Goal: Task Accomplishment & Management: Use online tool/utility

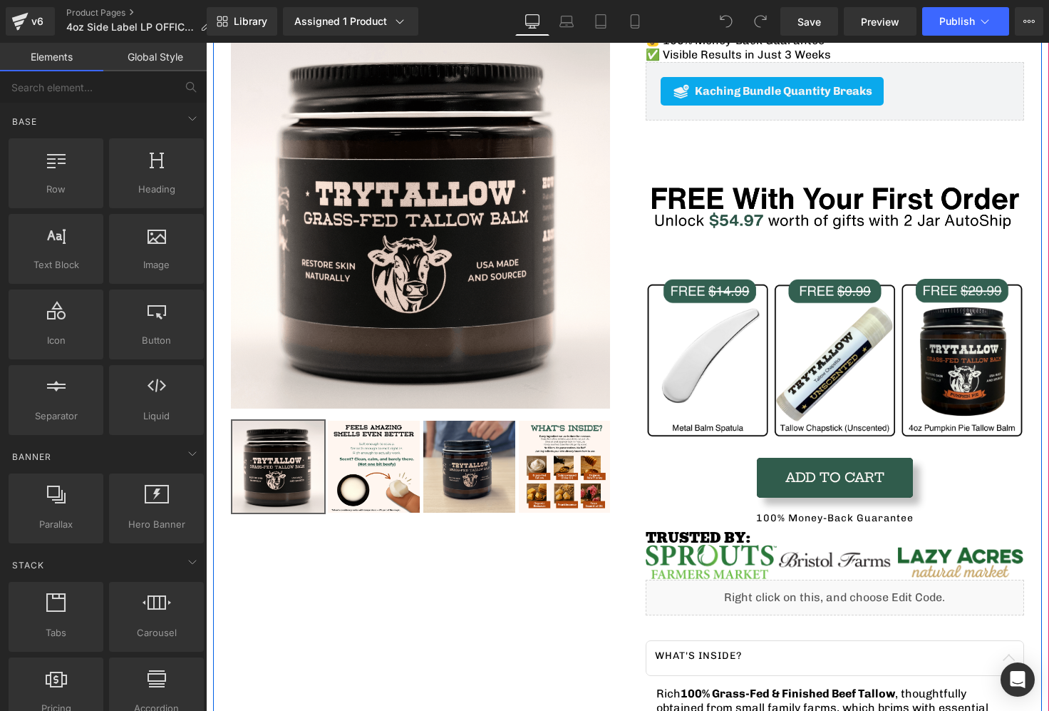
scroll to position [210, 0]
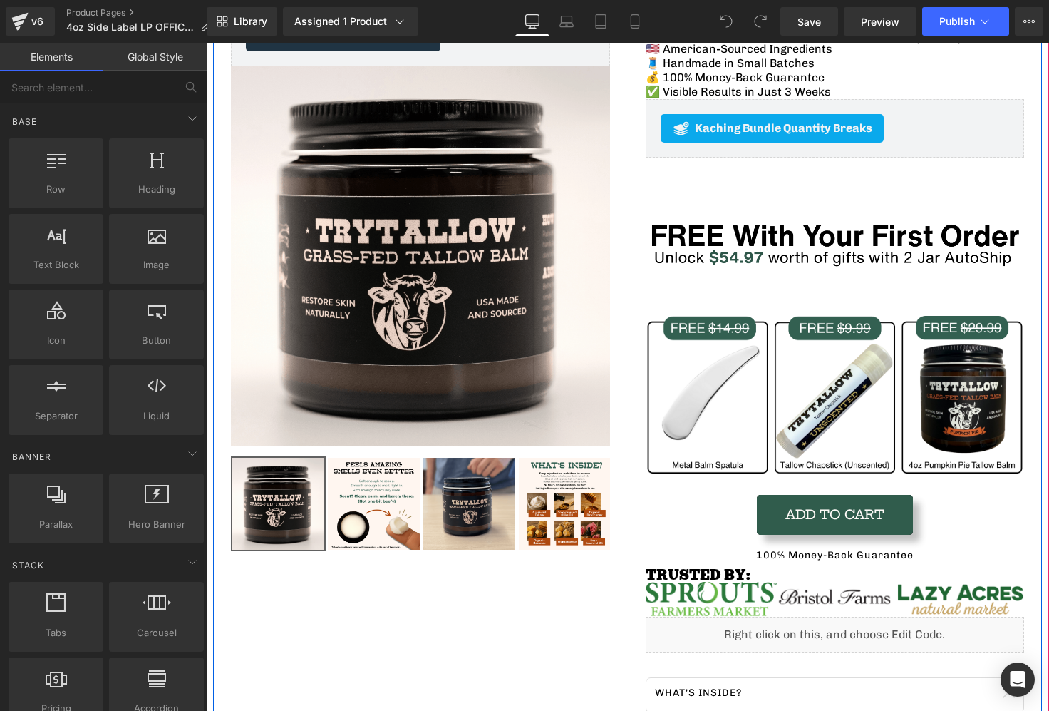
click at [817, 225] on img at bounding box center [835, 237] width 379 height 158
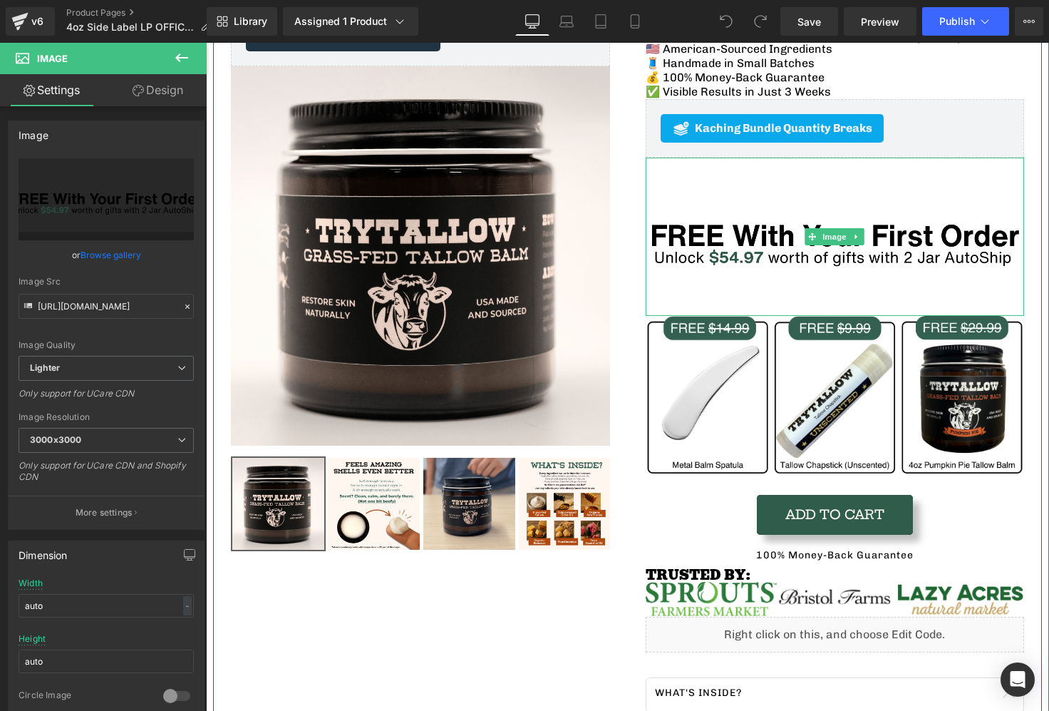
click at [771, 256] on img at bounding box center [835, 237] width 379 height 158
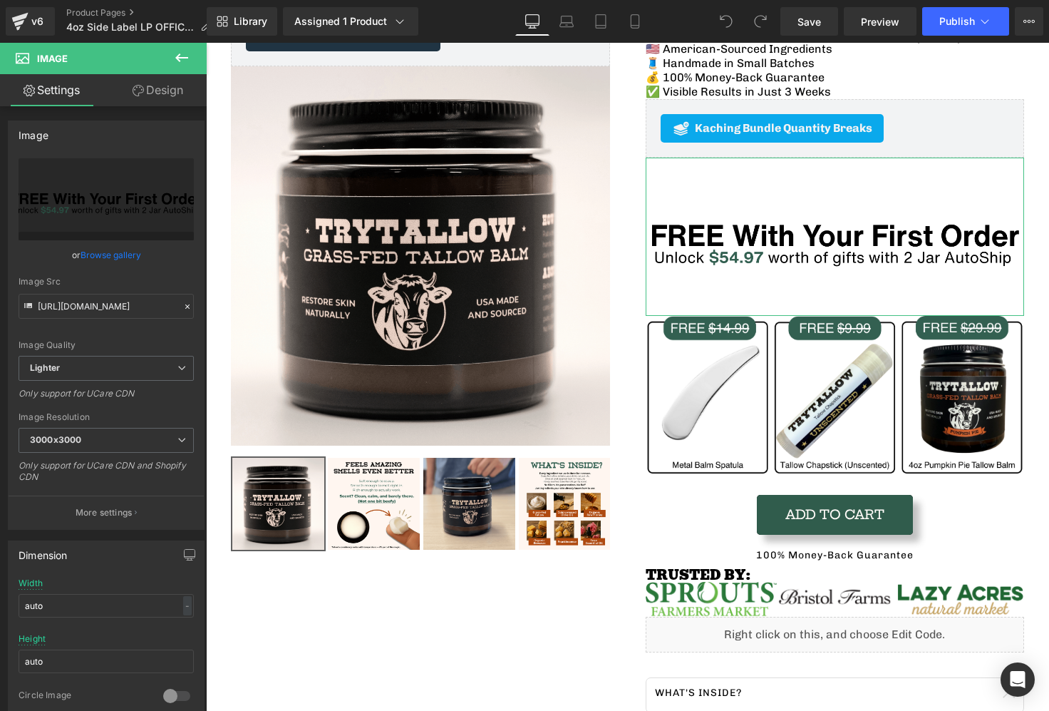
click at [168, 94] on link "Design" at bounding box center [157, 90] width 103 height 32
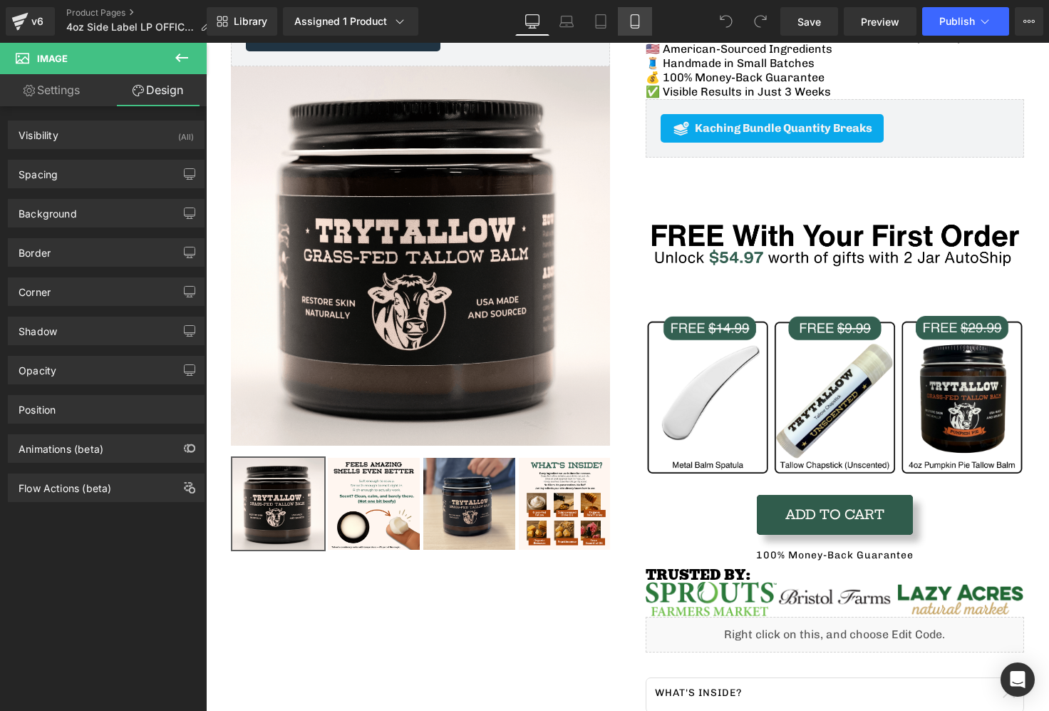
click at [621, 21] on link "Mobile" at bounding box center [635, 21] width 34 height 29
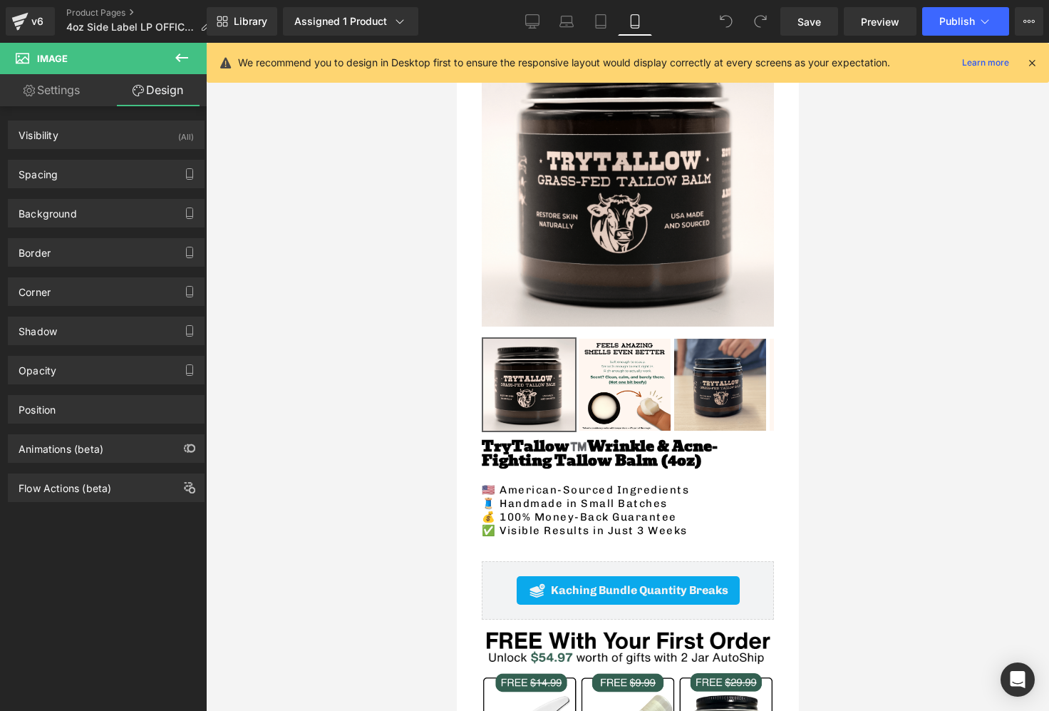
scroll to position [522, 0]
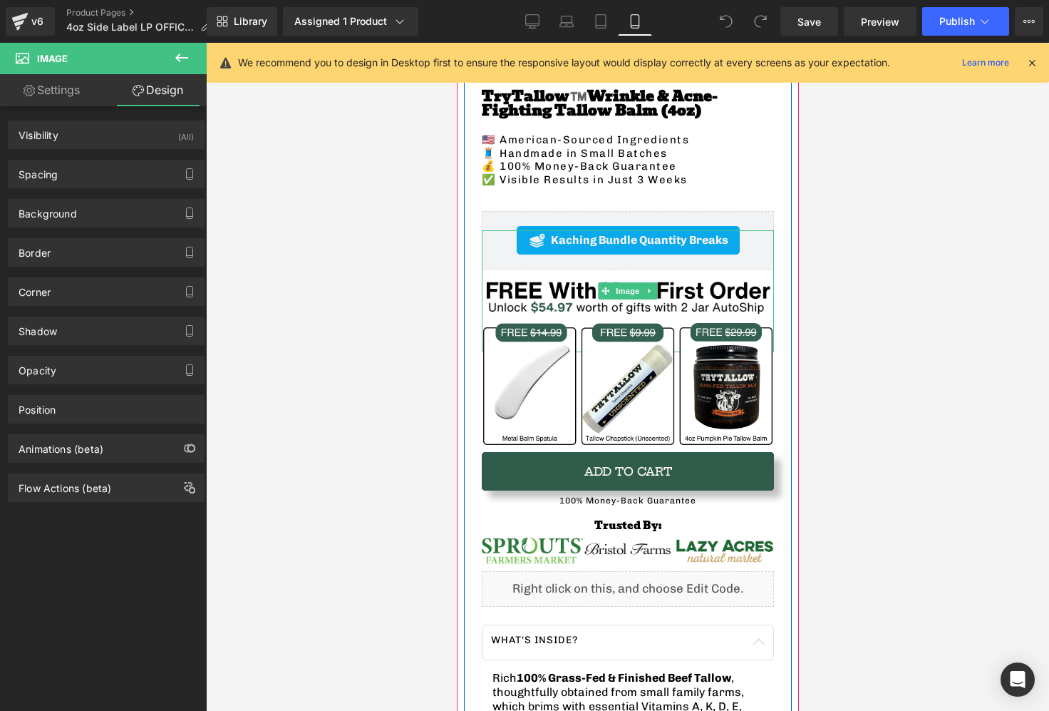
click at [537, 291] on img at bounding box center [627, 291] width 292 height 122
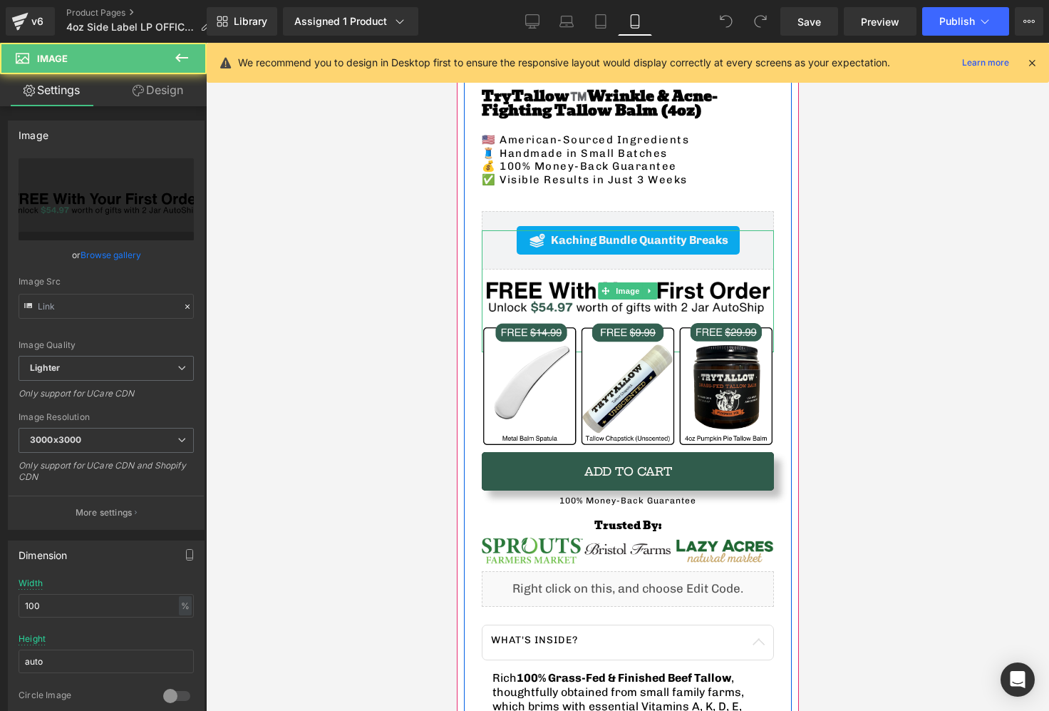
type input "https://ucarecdn.com/50e02dd0-1165-4956-a77d-c1d57f6d5242/-/format/auto/-/previ…"
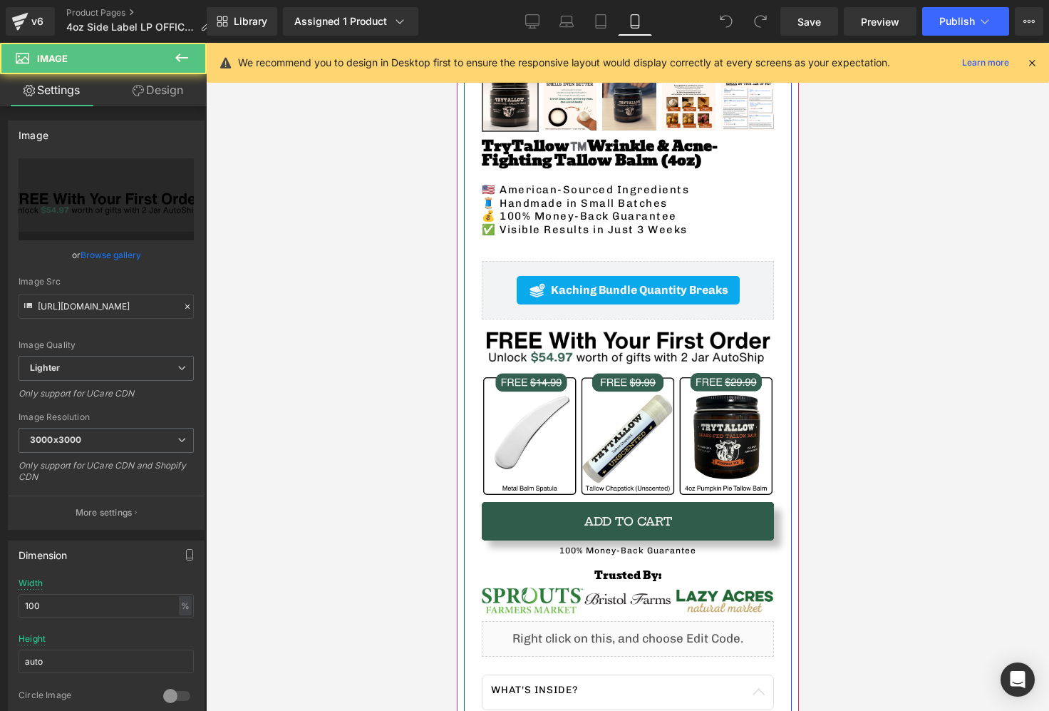
scroll to position [470, 0]
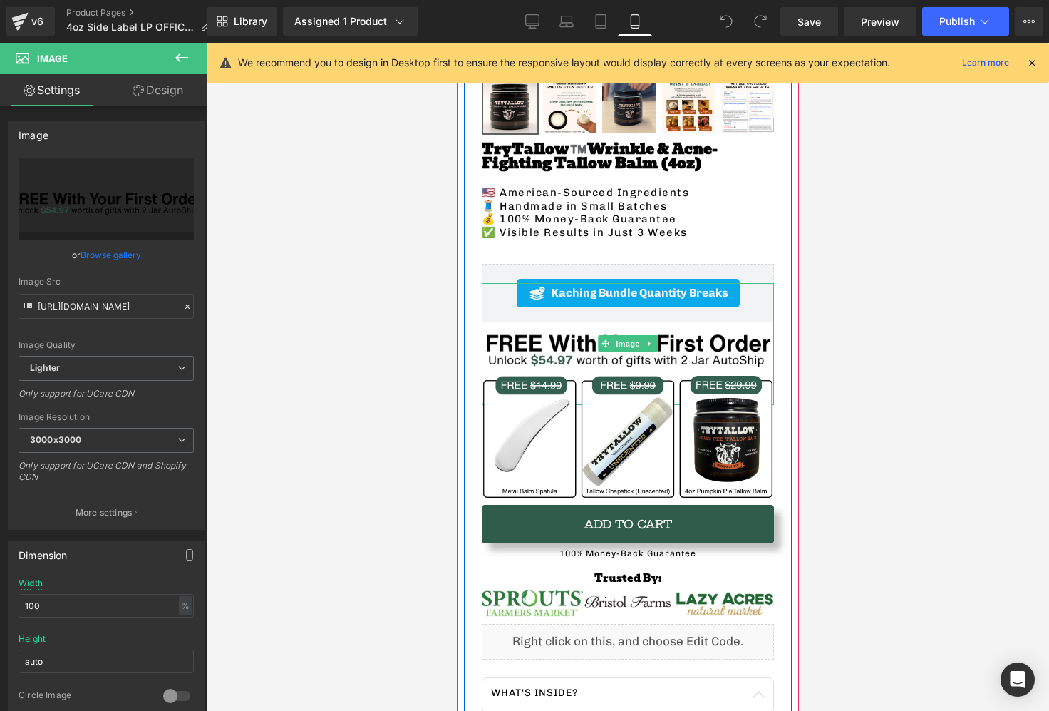
click at [563, 336] on img at bounding box center [627, 344] width 292 height 122
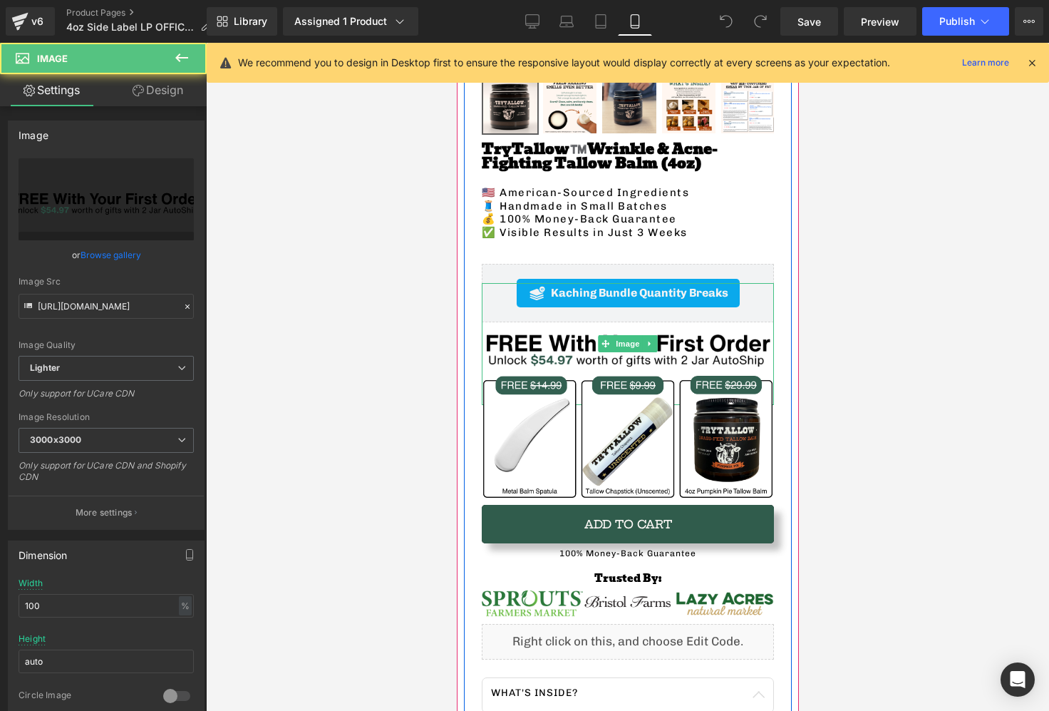
click at [532, 347] on img at bounding box center [627, 344] width 292 height 122
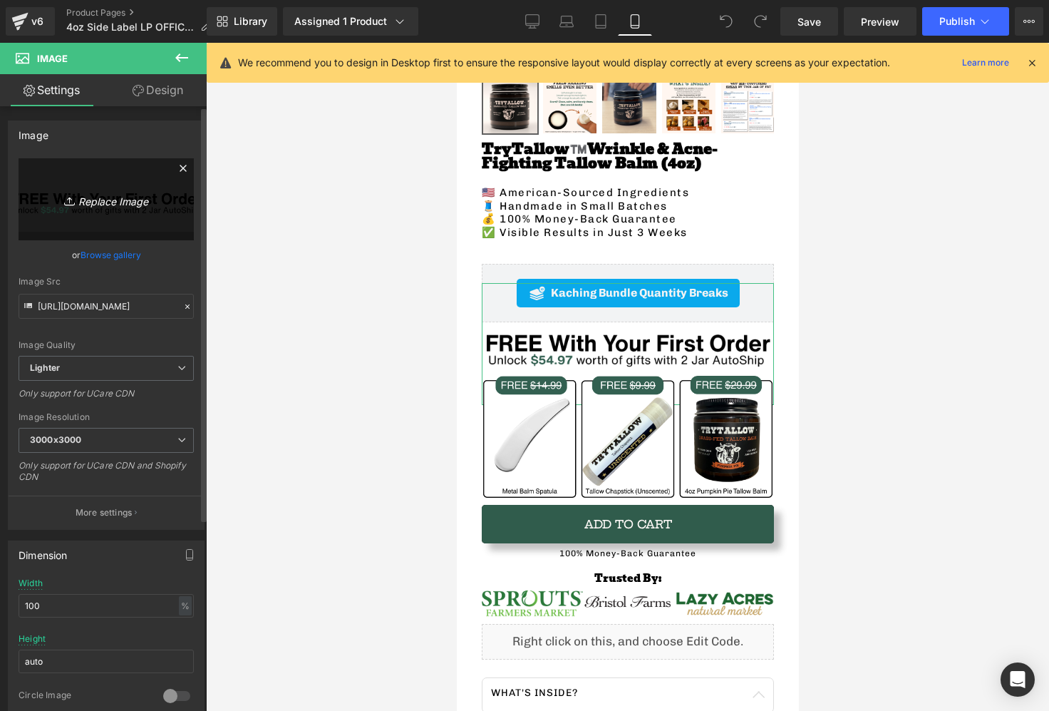
click at [100, 197] on icon "Replace Image" at bounding box center [106, 199] width 114 height 18
type input "C:\fakepath\Free $14.99 Banner.png"
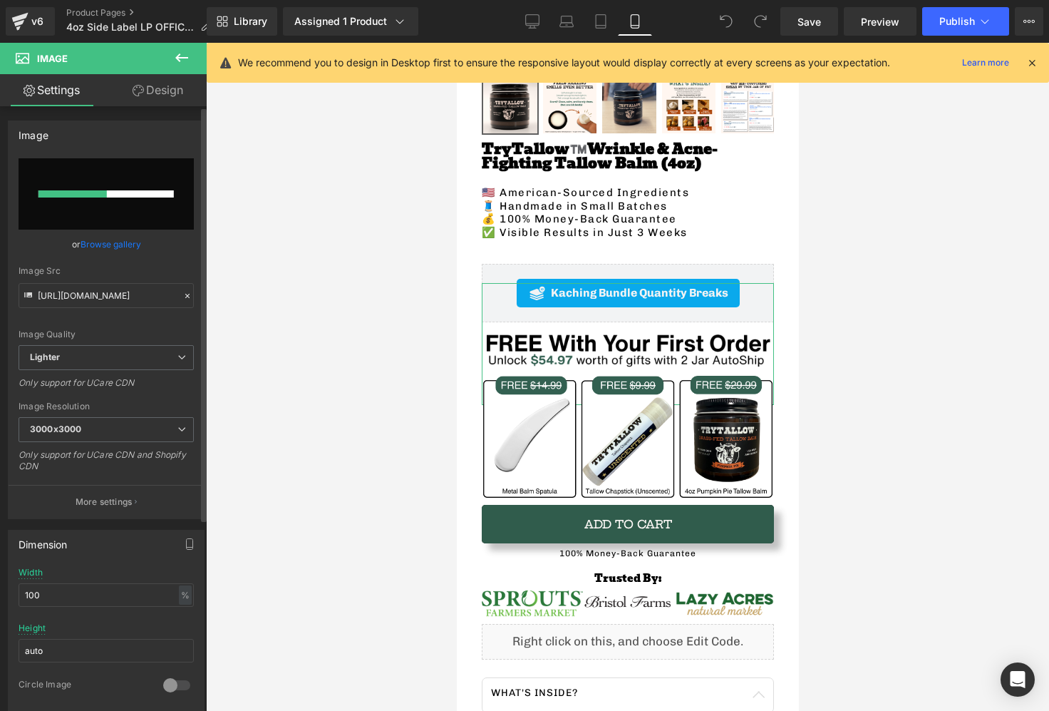
click at [117, 207] on input "file" at bounding box center [106, 193] width 175 height 71
type input "https://ucarecdn.com/372625da-15d6-430a-a3dc-f671c8b1ce65/-/format/auto/-/previ…"
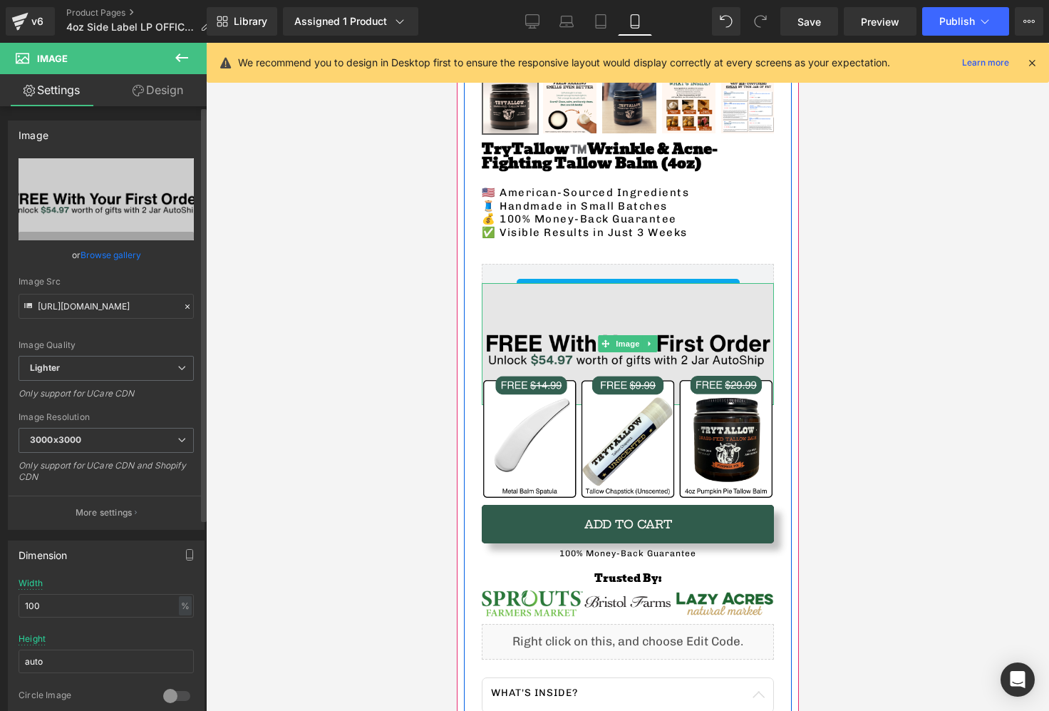
click at [653, 329] on img at bounding box center [627, 344] width 292 height 122
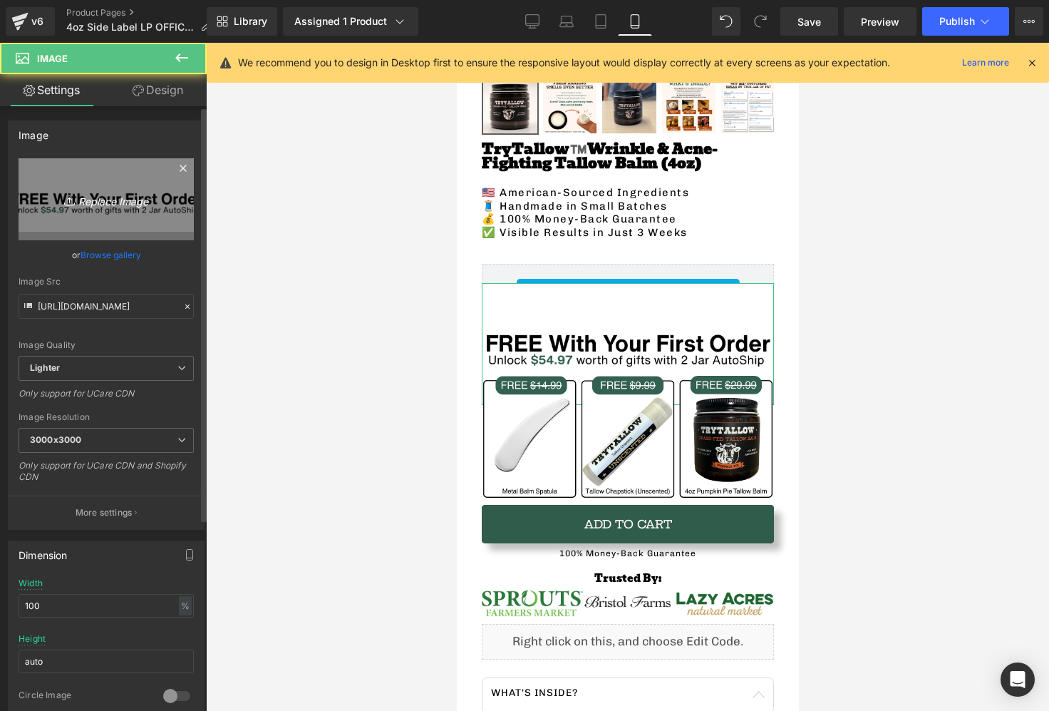
click at [101, 202] on icon "Replace Image" at bounding box center [106, 199] width 114 height 18
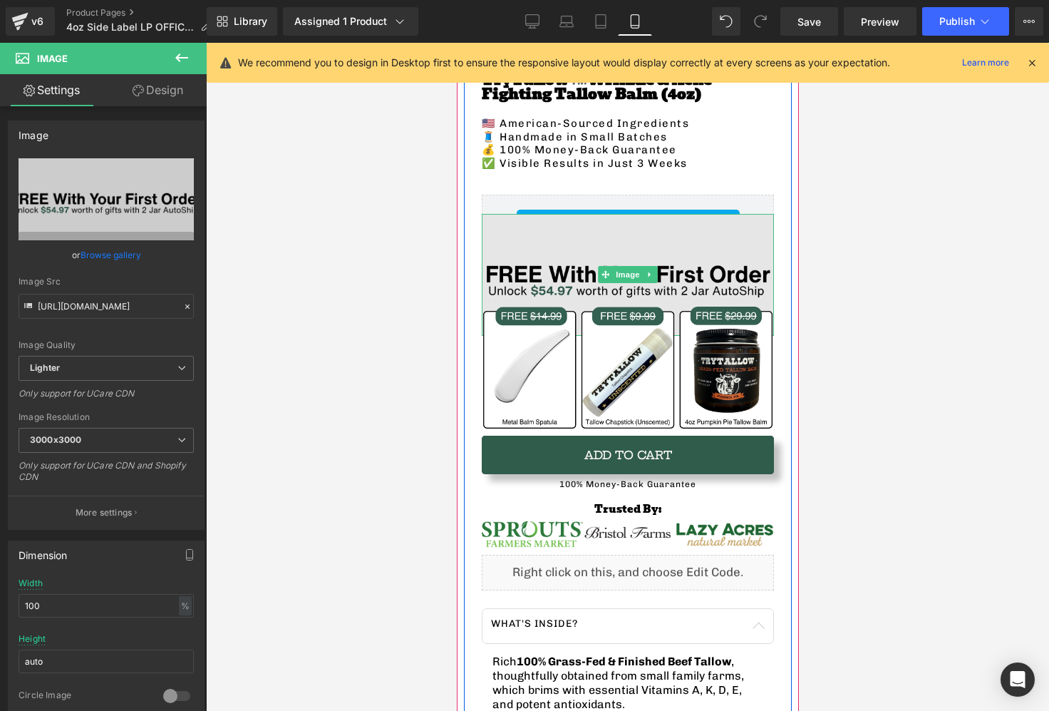
scroll to position [558, 0]
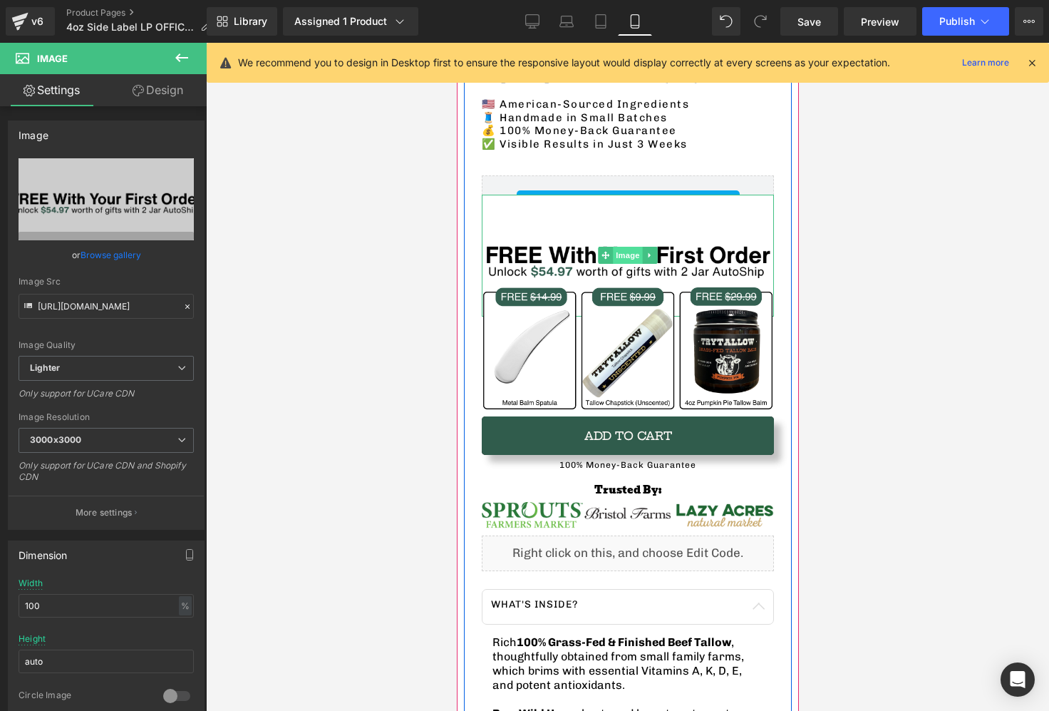
click at [620, 251] on span "Image" at bounding box center [627, 255] width 30 height 17
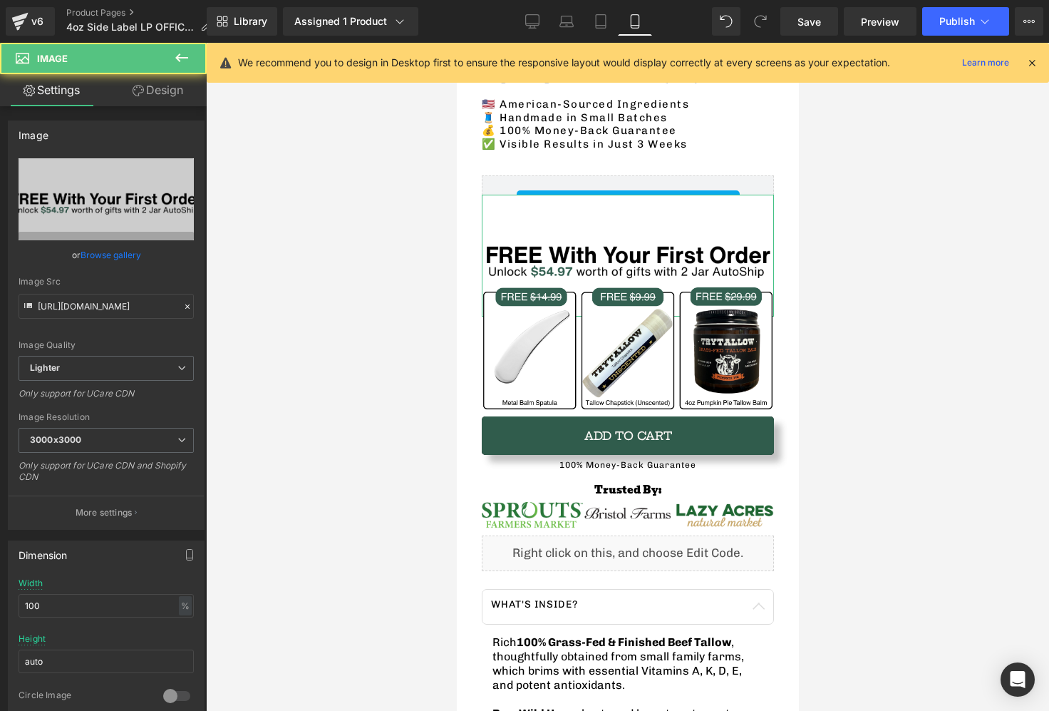
click at [170, 90] on link "Design" at bounding box center [157, 90] width 103 height 32
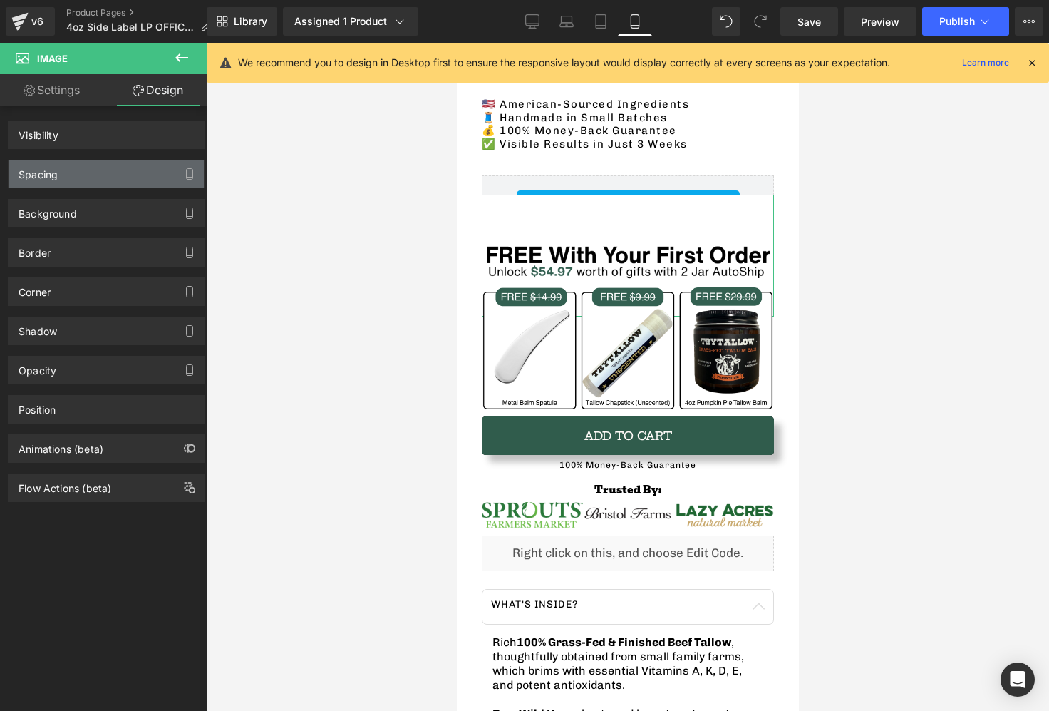
click at [96, 161] on div "Spacing" at bounding box center [106, 173] width 195 height 27
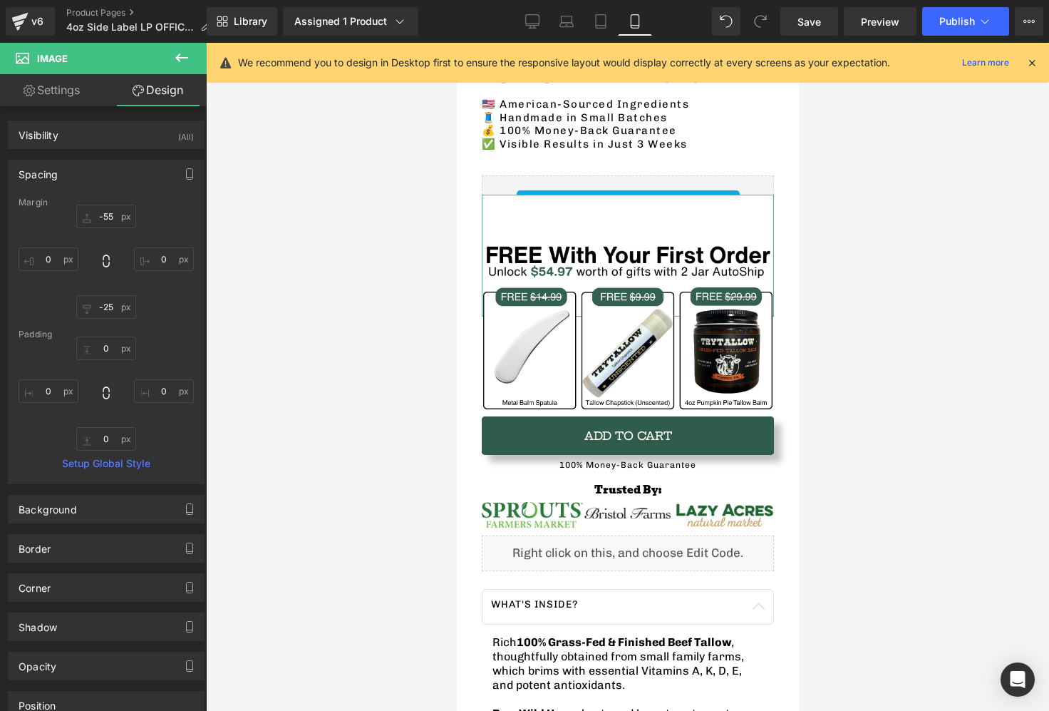
type input "-55"
type input "0"
type input "-25"
type input "0"
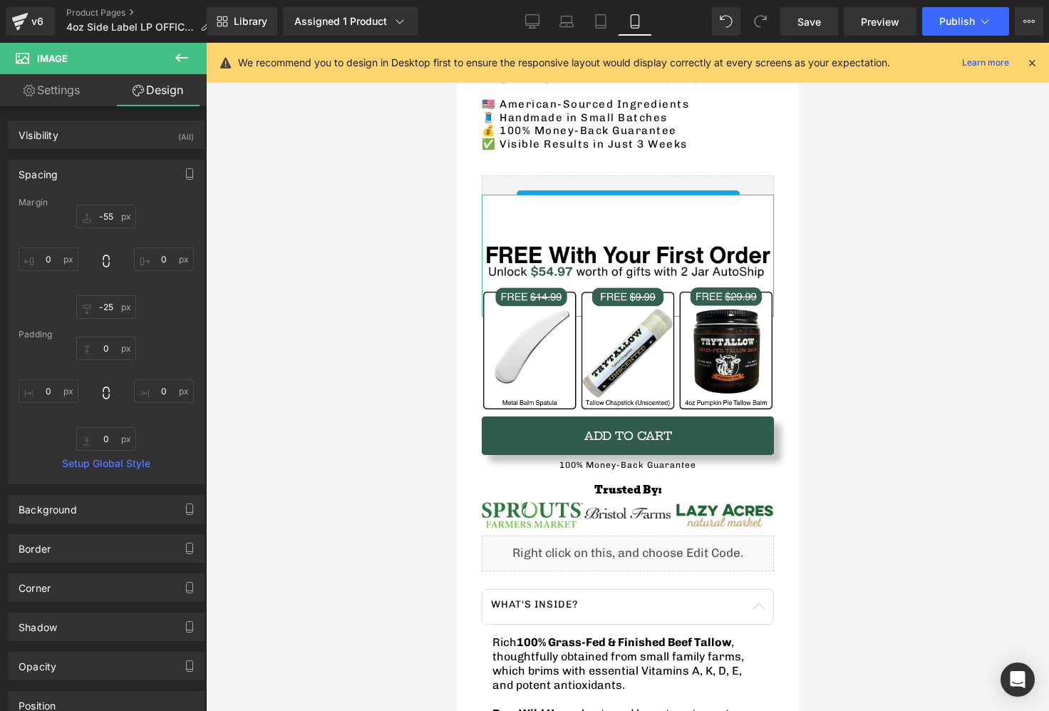
type input "0"
click at [118, 215] on input "-55" at bounding box center [106, 217] width 60 height 24
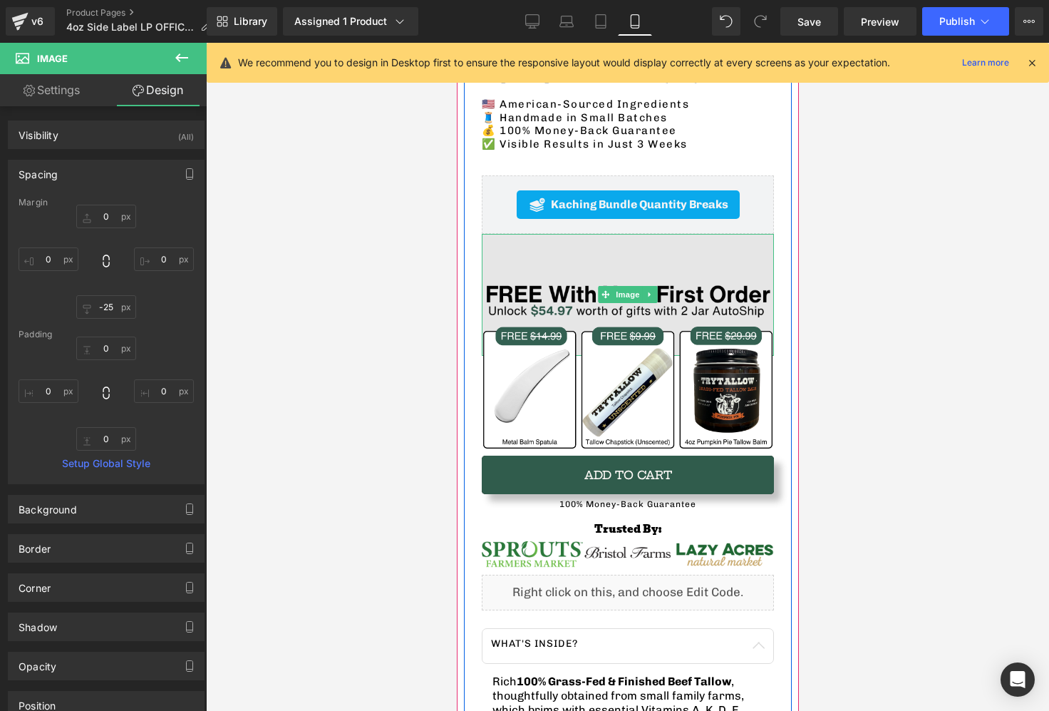
click at [582, 265] on img at bounding box center [627, 295] width 292 height 122
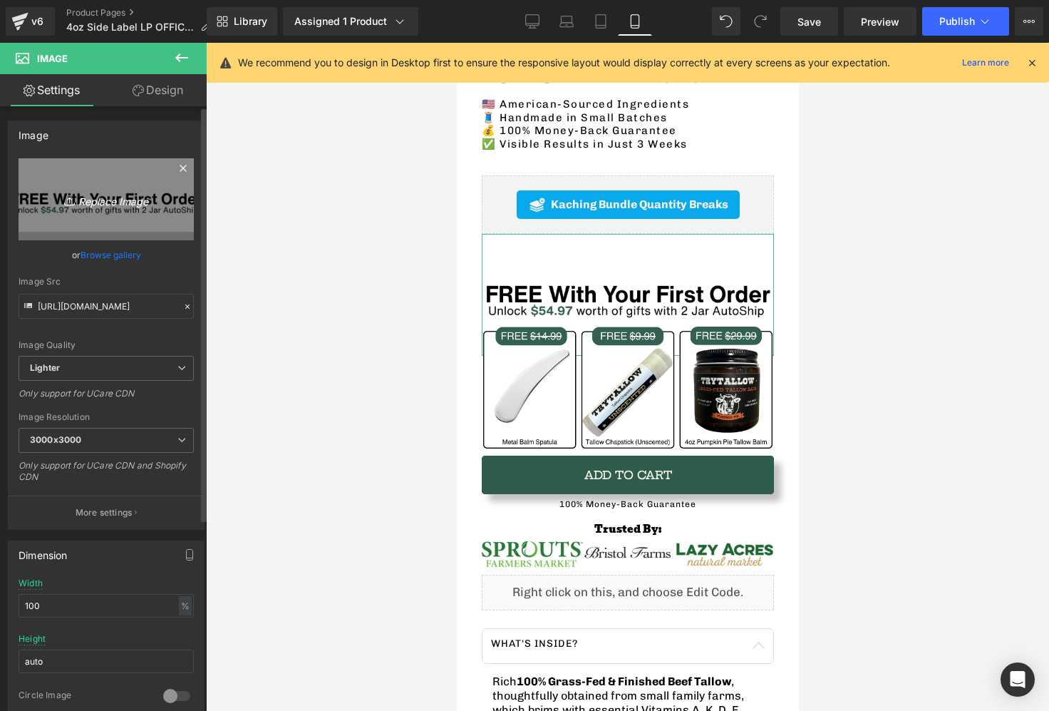
click at [118, 205] on icon "Replace Image" at bounding box center [106, 199] width 114 height 18
type input "C:\fakepath\FreewithYourFirstClipped.png"
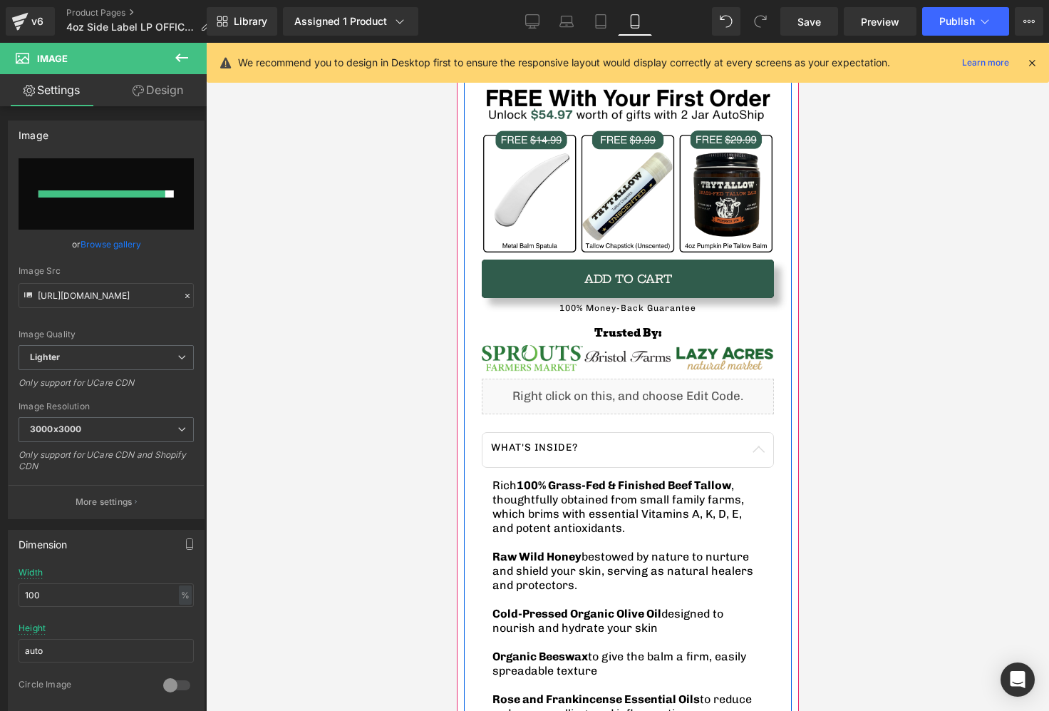
scroll to position [765, 0]
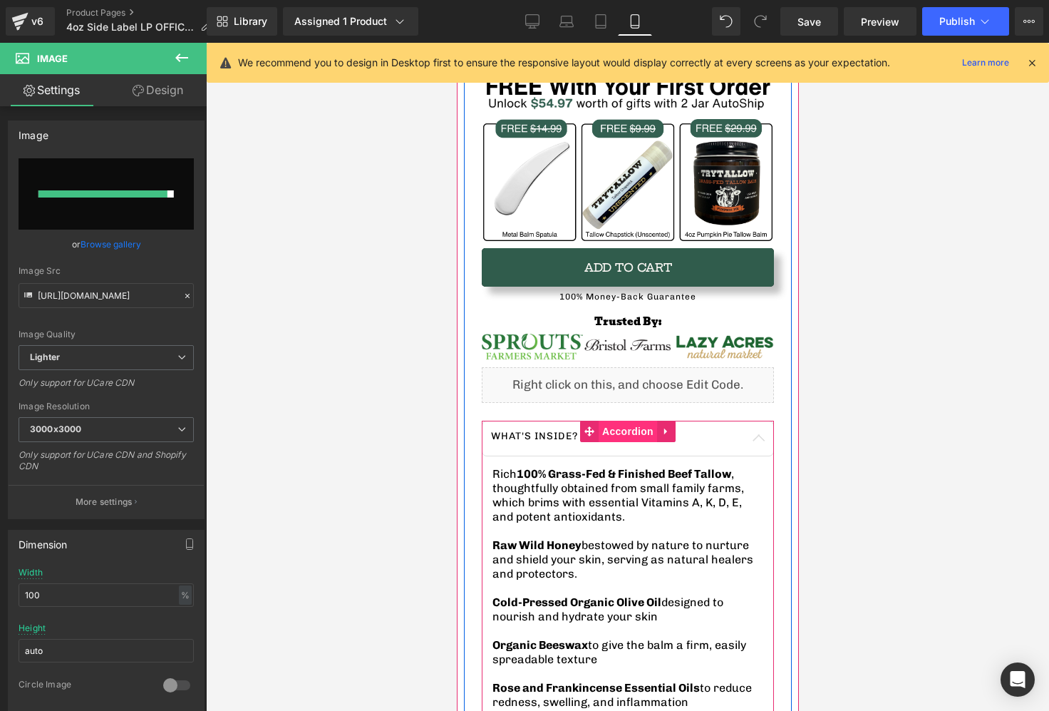
click at [619, 426] on span "Accordion" at bounding box center [627, 430] width 58 height 21
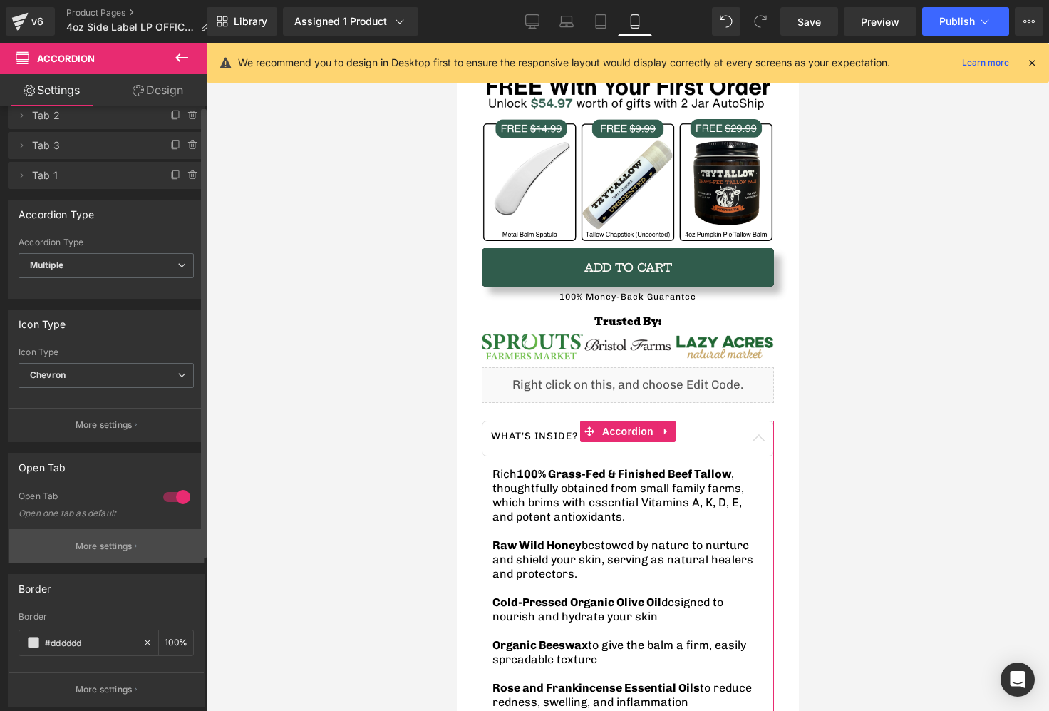
scroll to position [0, 0]
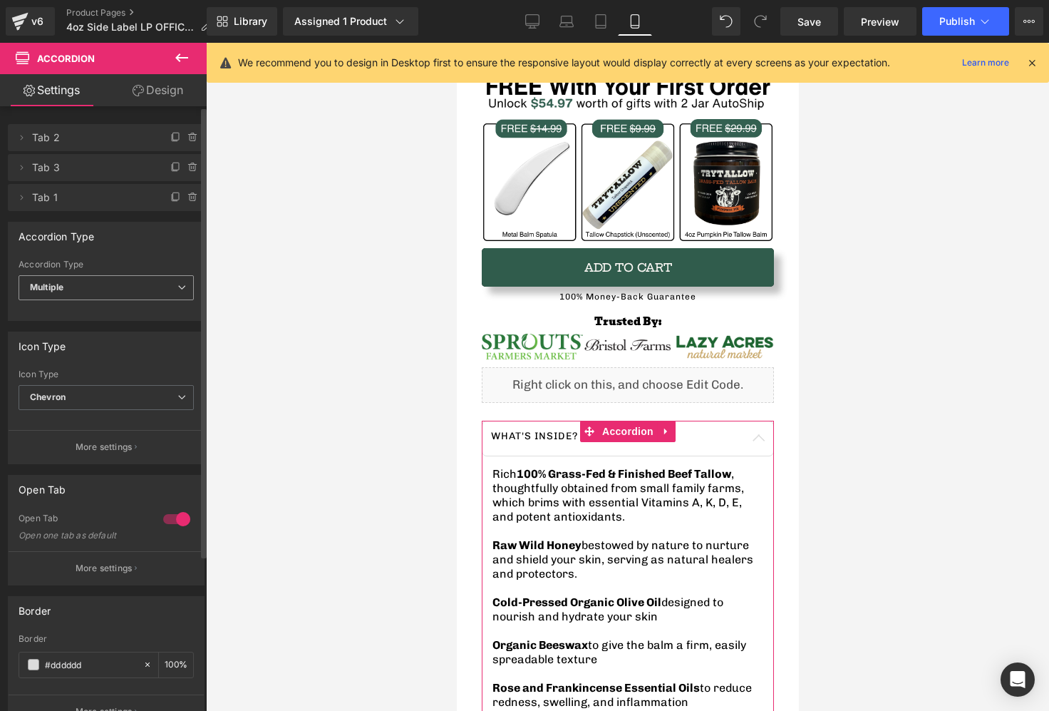
click at [77, 277] on span "Multiple" at bounding box center [106, 287] width 175 height 25
click at [78, 283] on span "Multiple" at bounding box center [104, 287] width 170 height 25
click at [89, 296] on span "Multiple" at bounding box center [106, 287] width 175 height 25
click at [84, 327] on li "Single" at bounding box center [104, 334] width 170 height 21
click at [95, 279] on span "Single" at bounding box center [106, 287] width 175 height 25
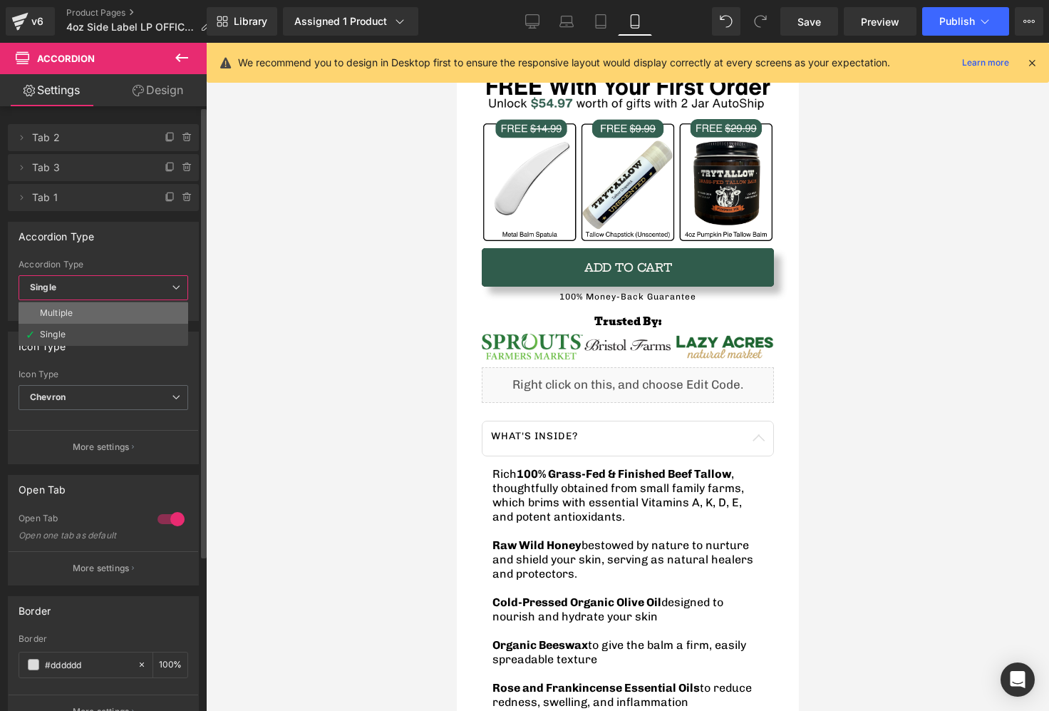
click at [86, 306] on li "Multiple" at bounding box center [104, 312] width 170 height 21
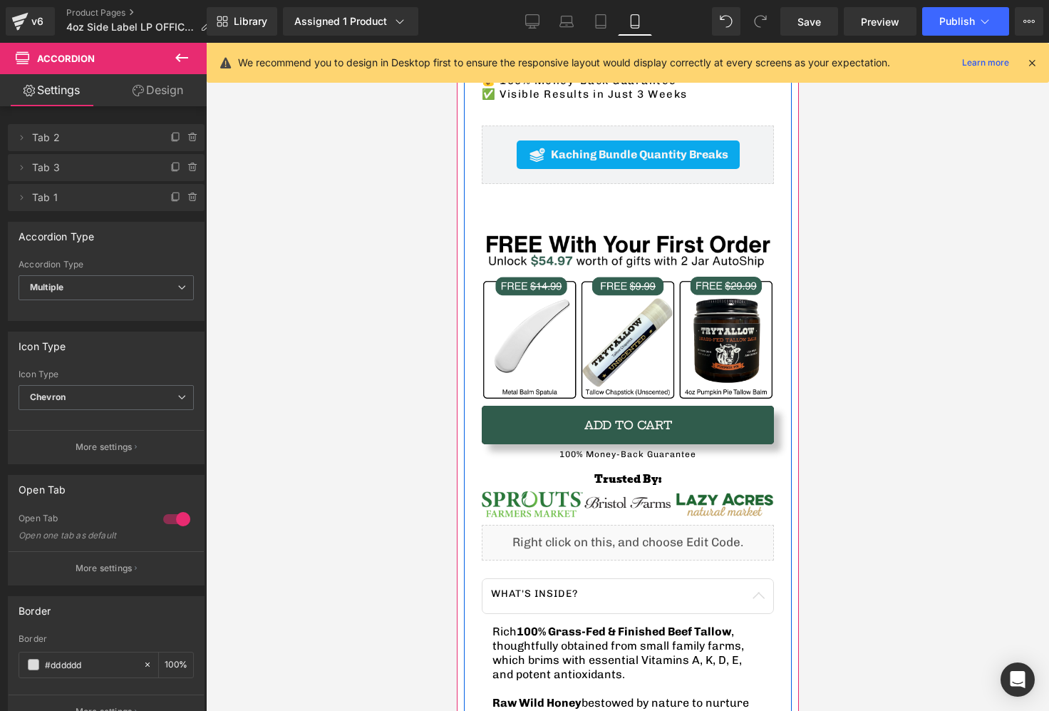
scroll to position [618, 0]
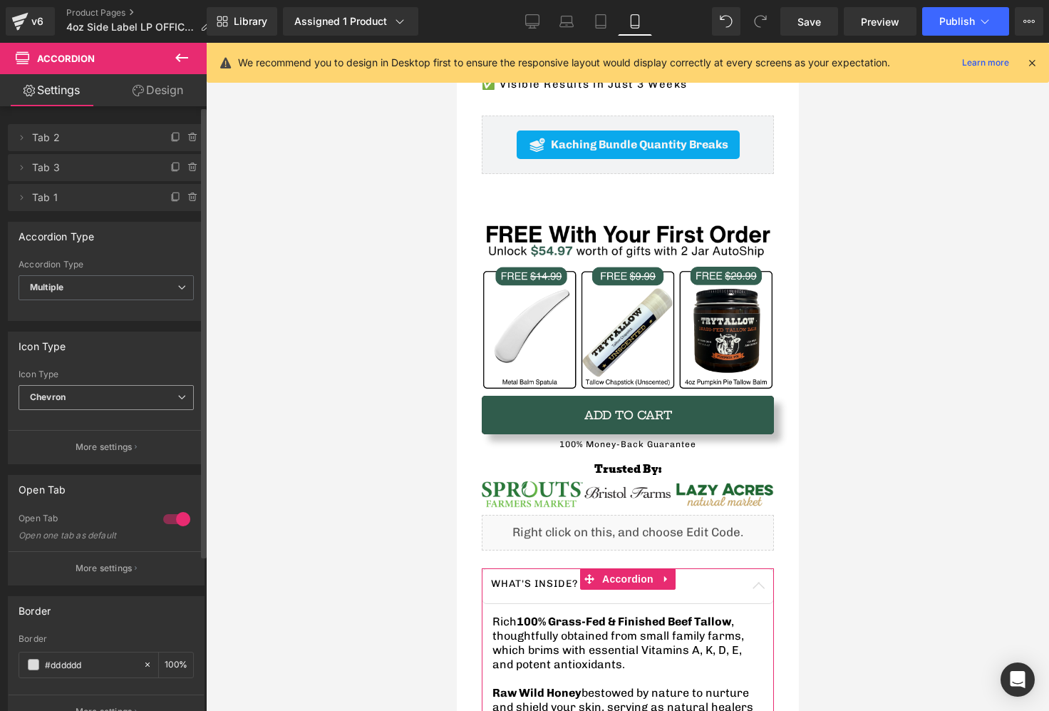
click at [81, 388] on span "Chevron" at bounding box center [106, 397] width 175 height 25
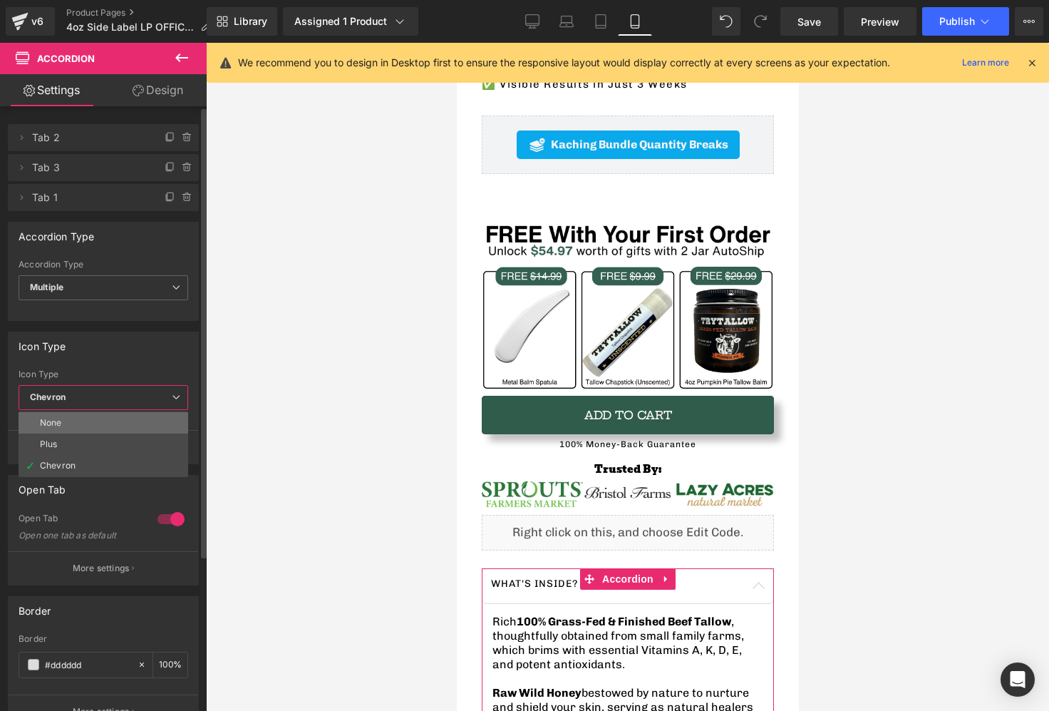
click at [73, 420] on li "None" at bounding box center [104, 422] width 170 height 21
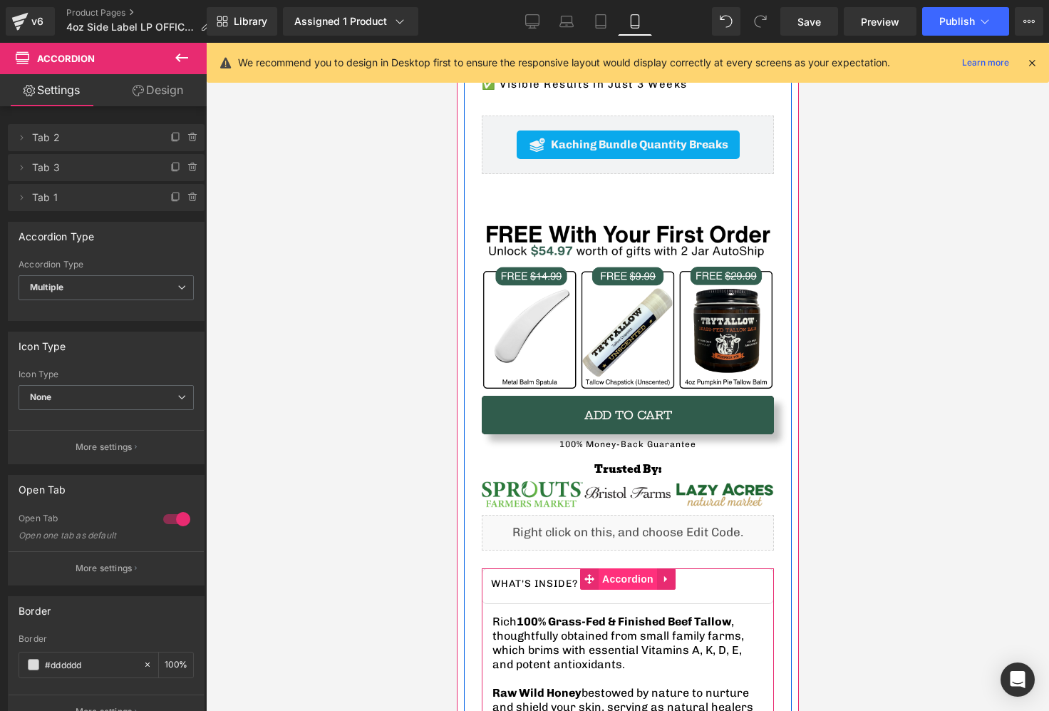
click at [614, 574] on span "Accordion" at bounding box center [627, 578] width 58 height 21
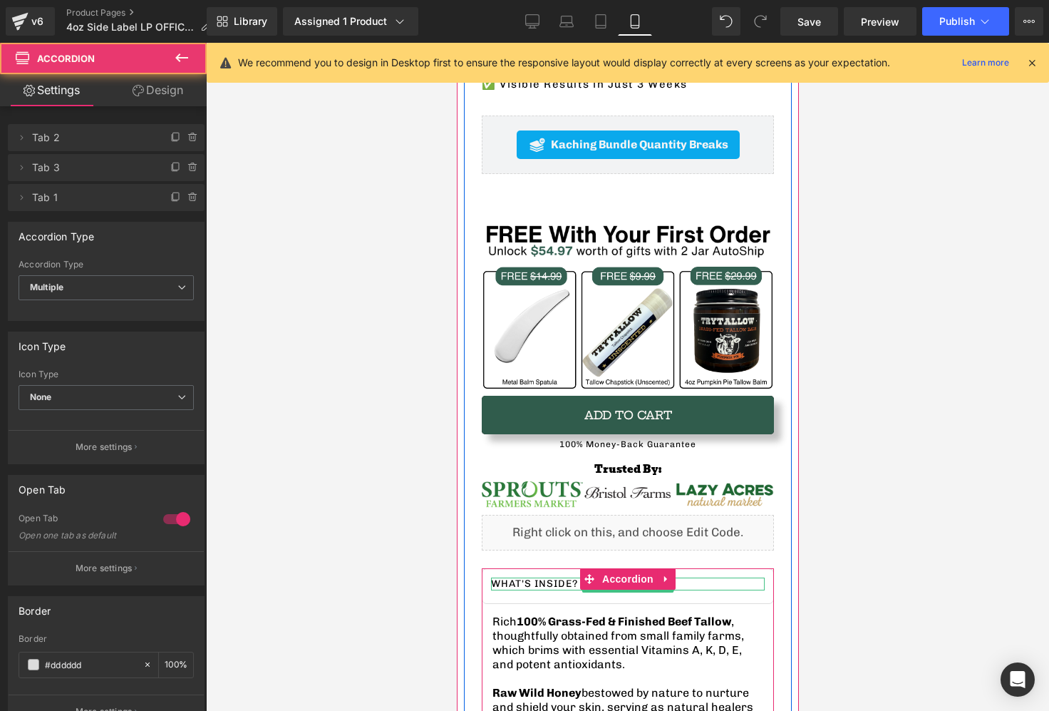
click at [527, 582] on p "What's inside?" at bounding box center [627, 583] width 274 height 13
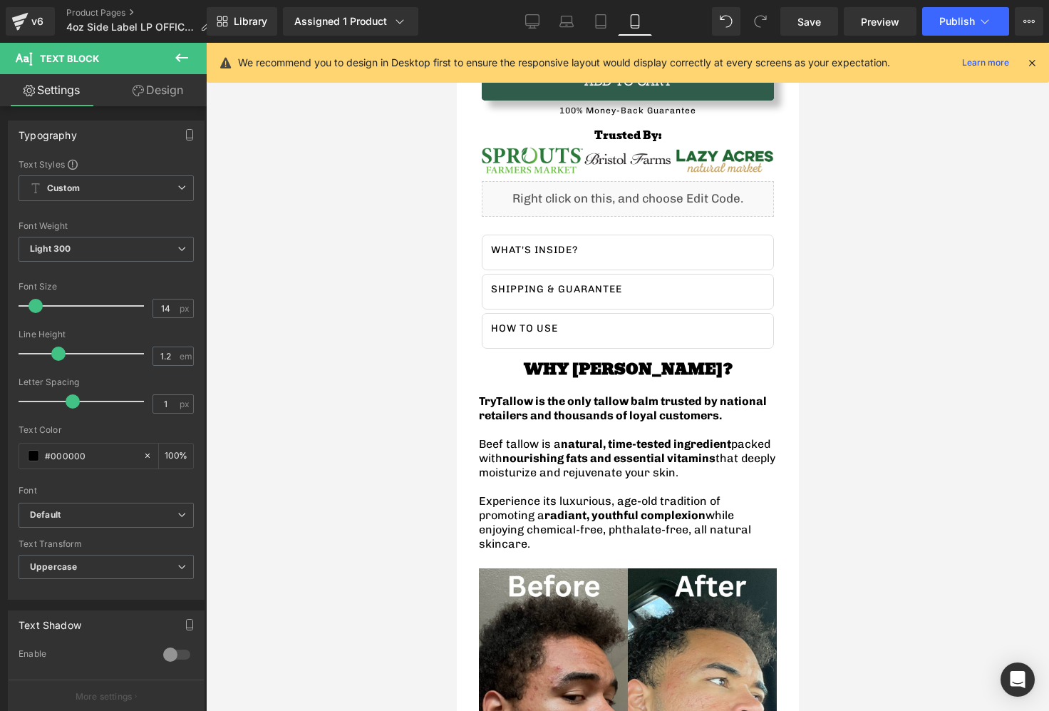
scroll to position [988, 0]
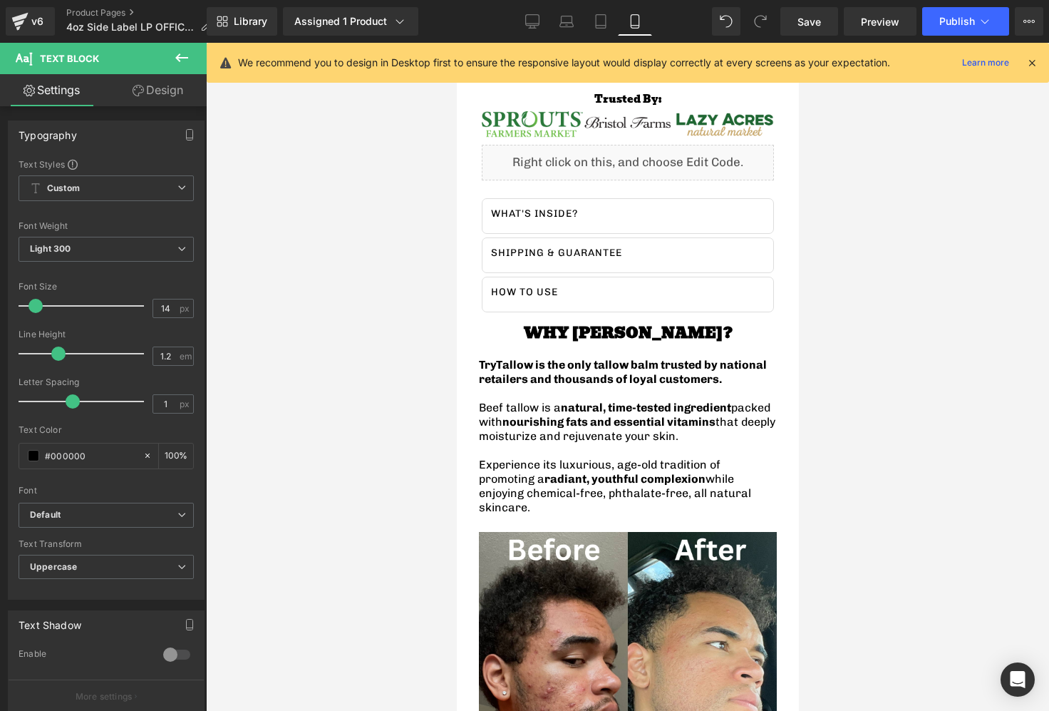
click at [562, 299] on div "How to use Text Block" at bounding box center [627, 295] width 292 height 36
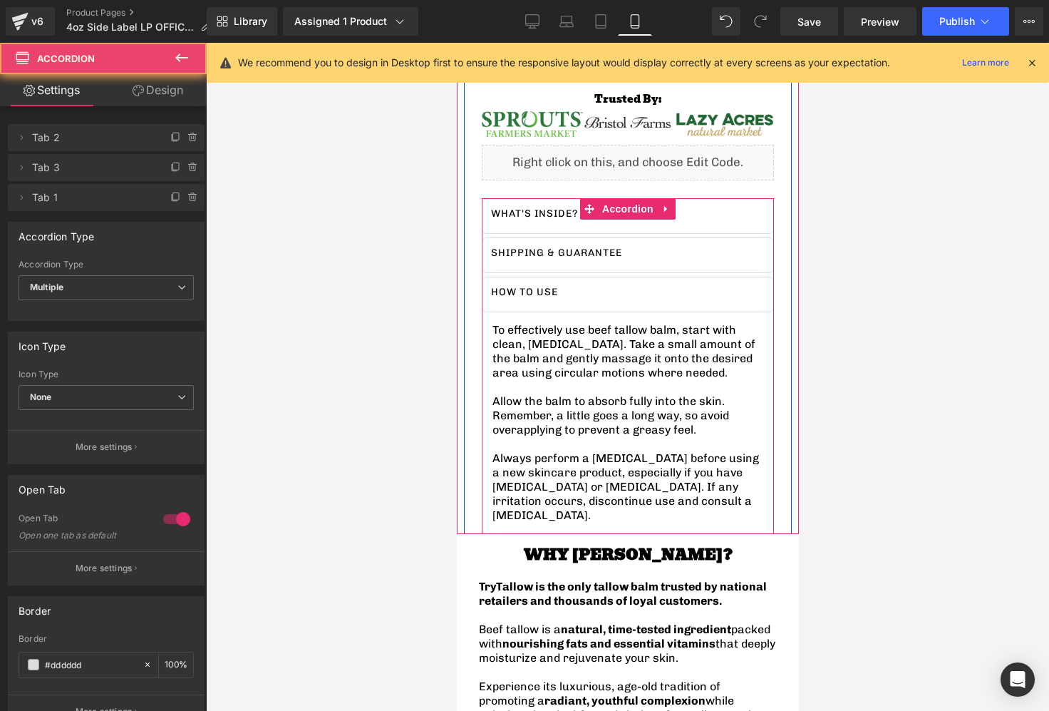
click at [562, 299] on div "How to use Text Block" at bounding box center [627, 295] width 292 height 36
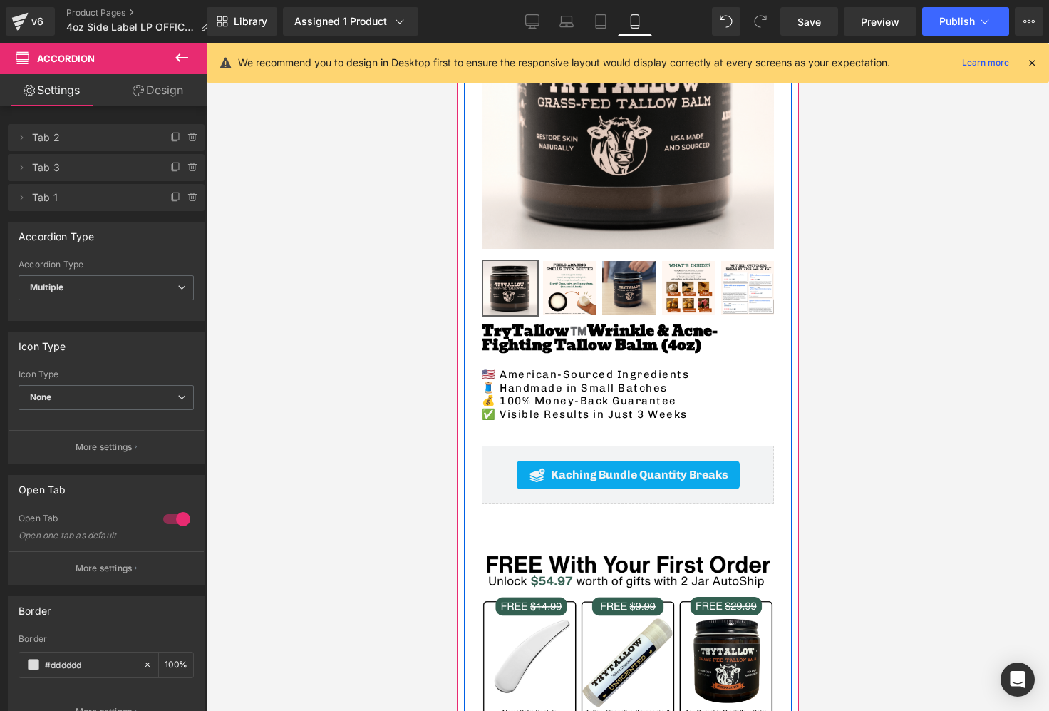
scroll to position [401, 0]
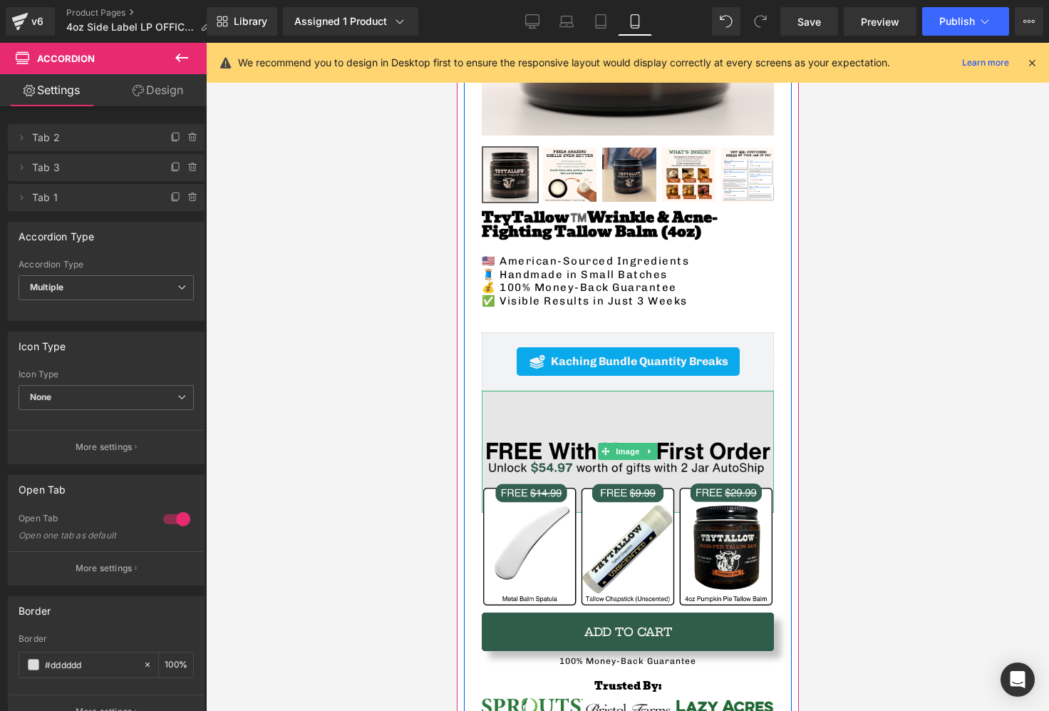
click at [572, 427] on img at bounding box center [627, 452] width 292 height 122
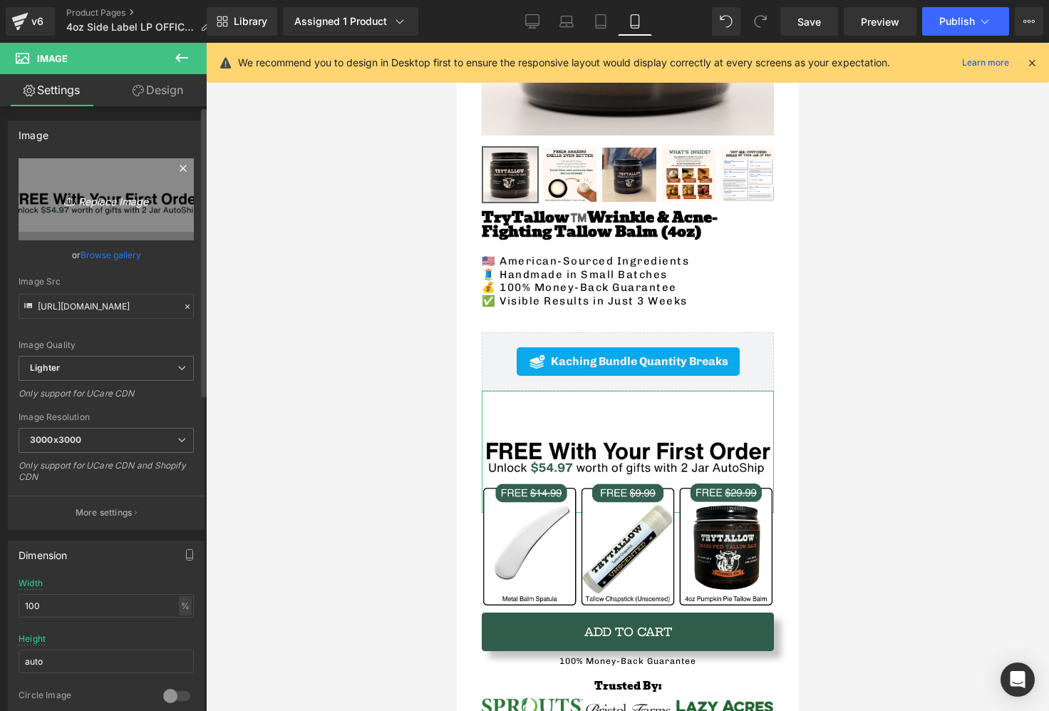
click at [79, 199] on icon "Replace Image" at bounding box center [106, 199] width 114 height 18
type input "C:\fakepath\FreewithYourFirstClipped.png"
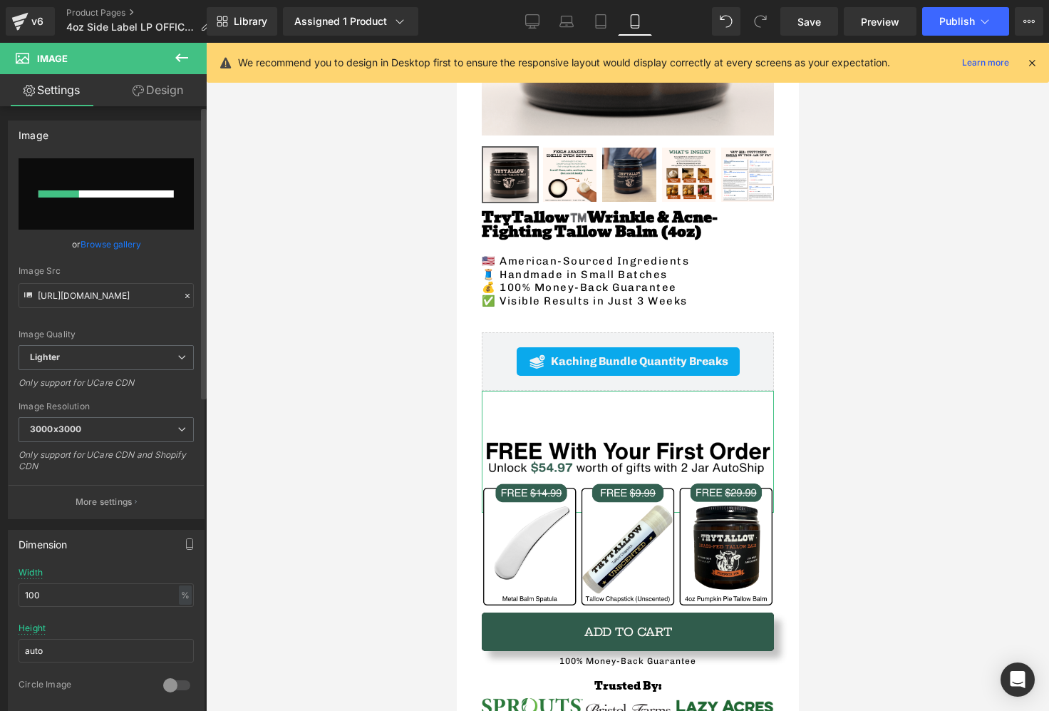
click at [97, 248] on link "Browse gallery" at bounding box center [111, 244] width 61 height 25
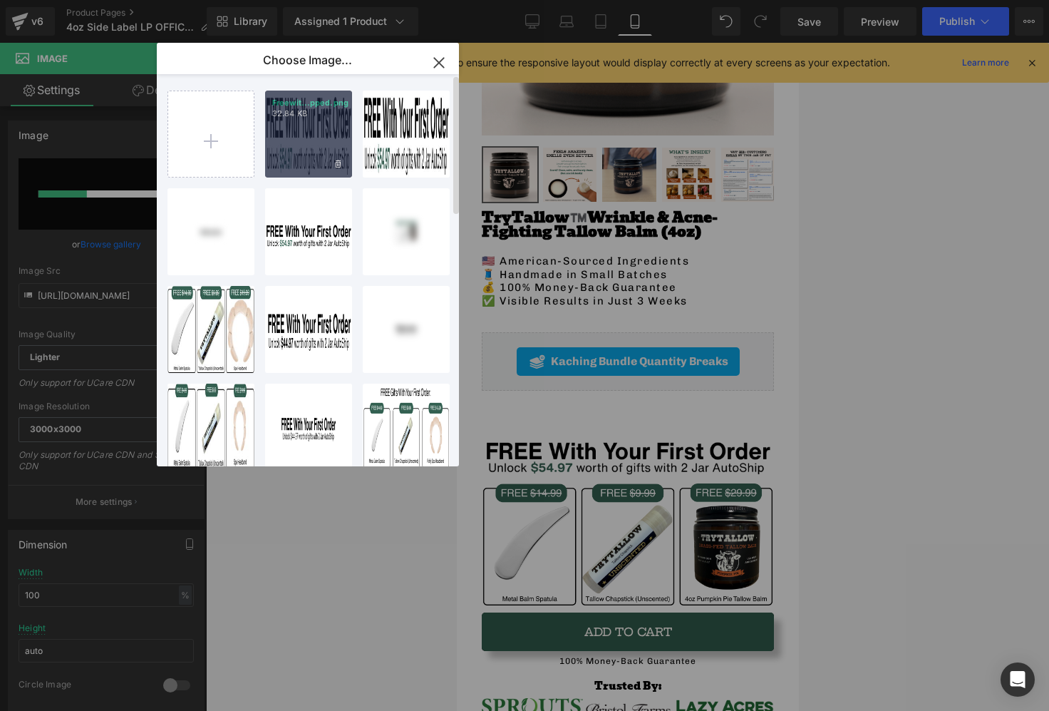
click at [314, 153] on div "Freewit...pped.png 32.84 KB" at bounding box center [308, 134] width 87 height 87
type input "https://ucarecdn.com/064c2f97-8b78-4dc1-b264-d9e6cf1d59e8/-/format/auto/-/previ…"
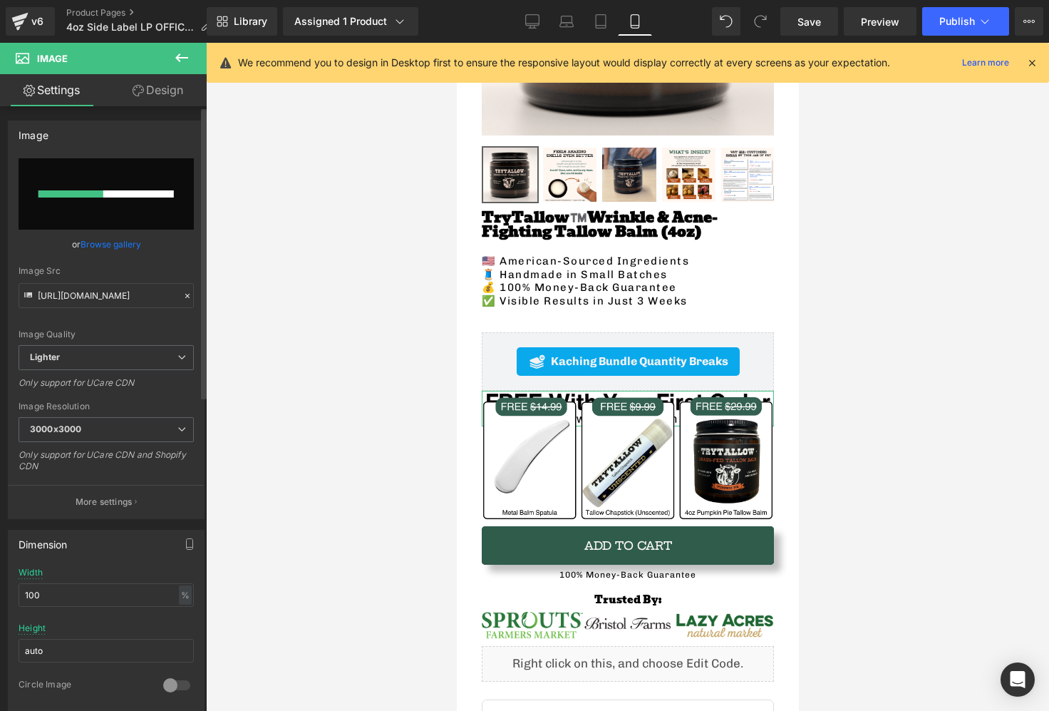
click at [143, 202] on input "file" at bounding box center [106, 193] width 175 height 71
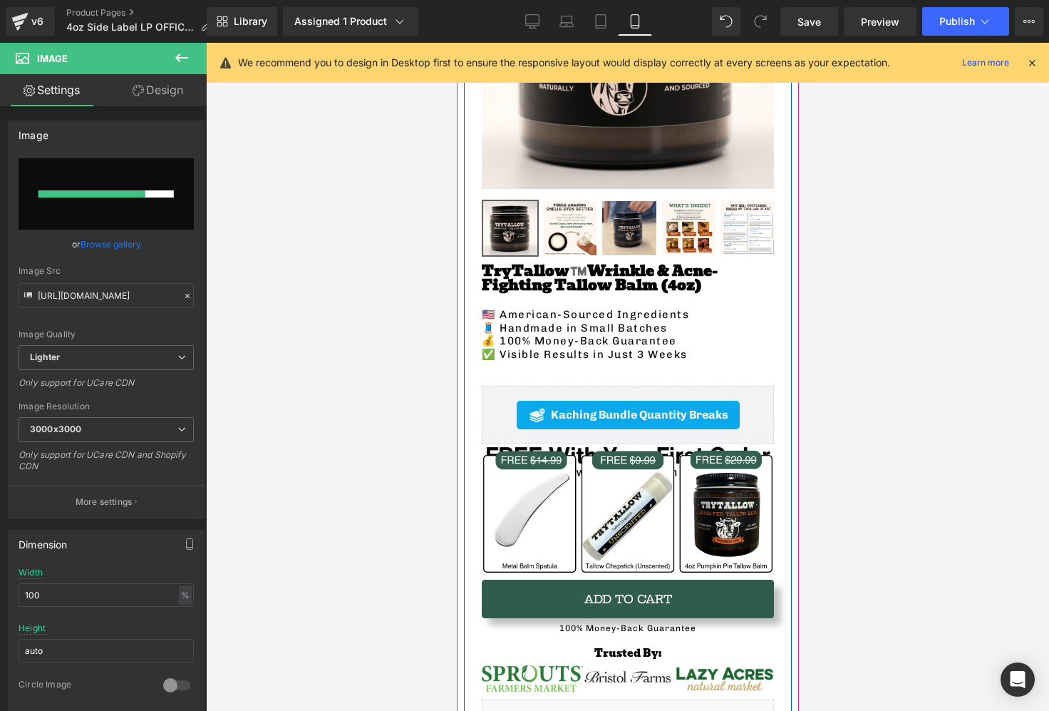
scroll to position [346, 0]
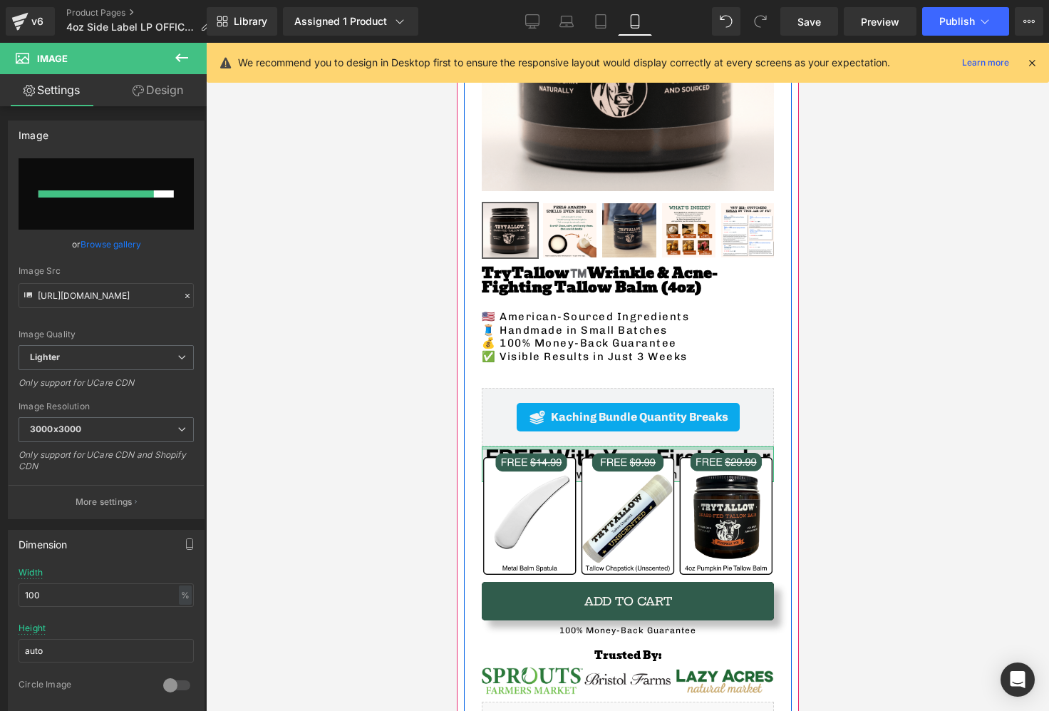
click at [542, 448] on div at bounding box center [627, 448] width 292 height 4
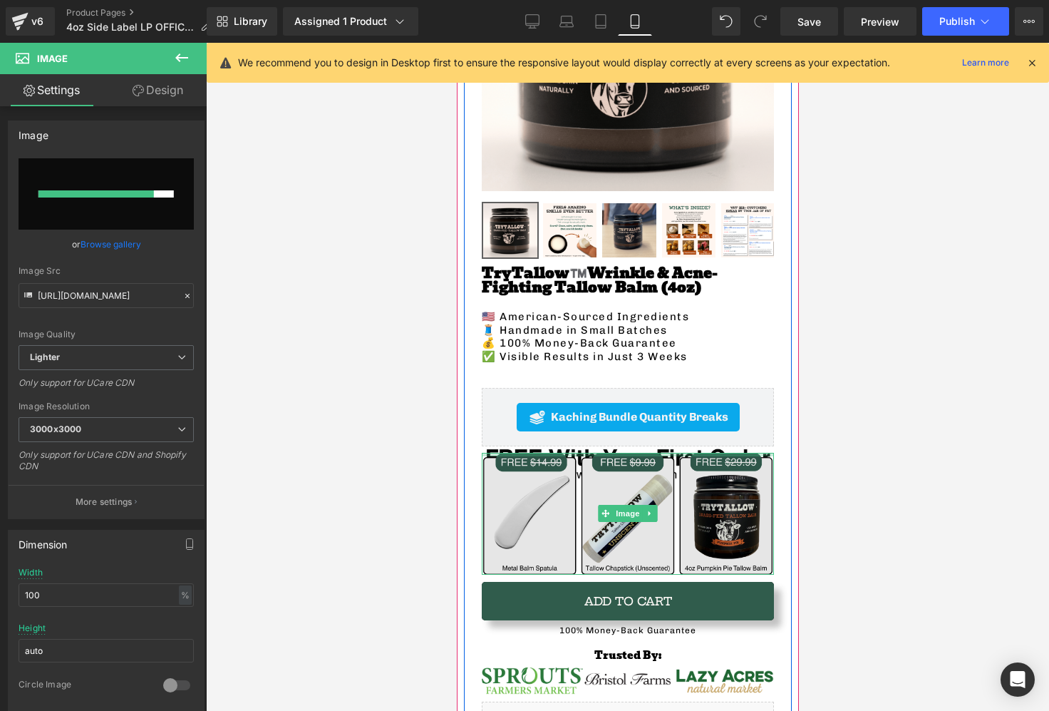
click at [582, 453] on div at bounding box center [627, 455] width 292 height 4
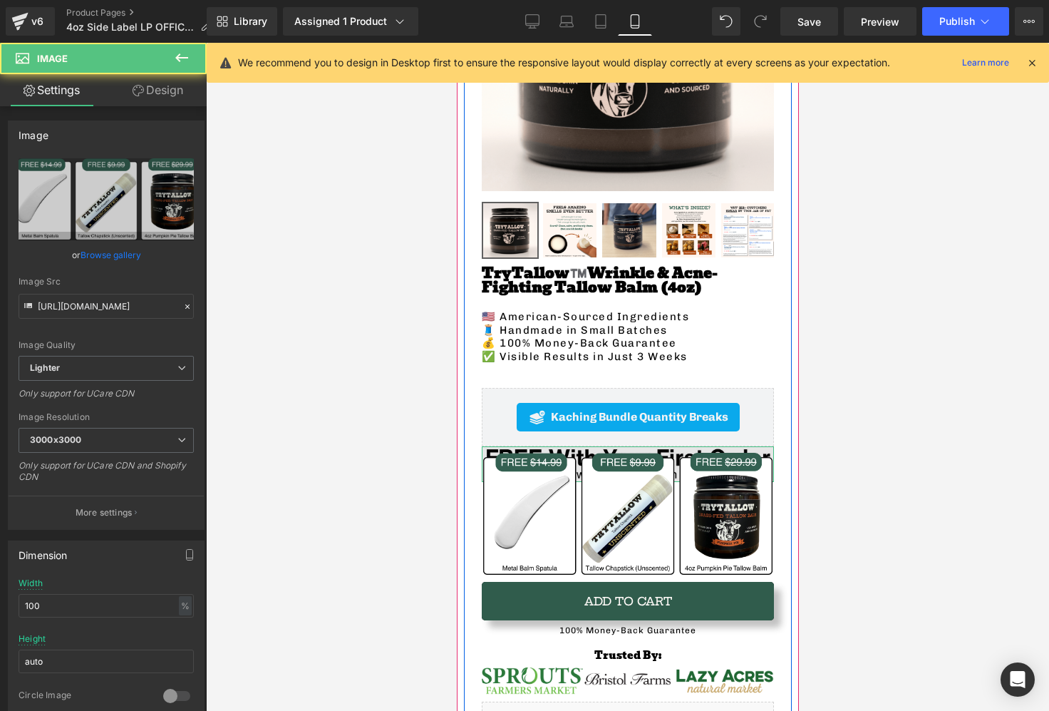
click at [582, 450] on img at bounding box center [627, 464] width 292 height 36
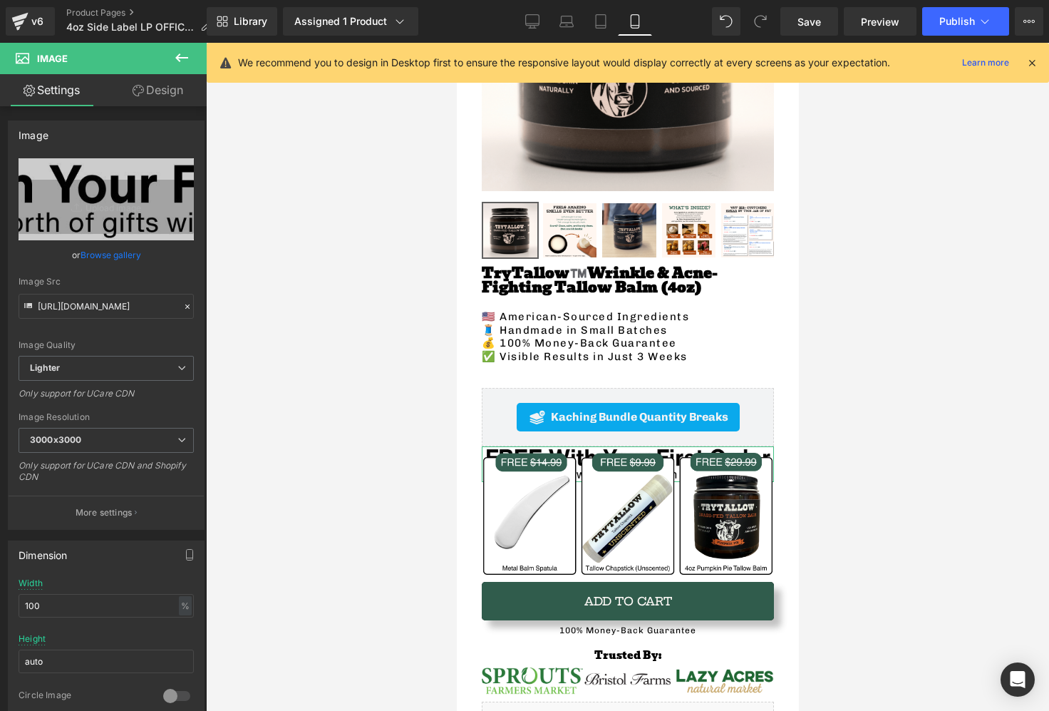
click at [148, 77] on link "Design" at bounding box center [157, 90] width 103 height 32
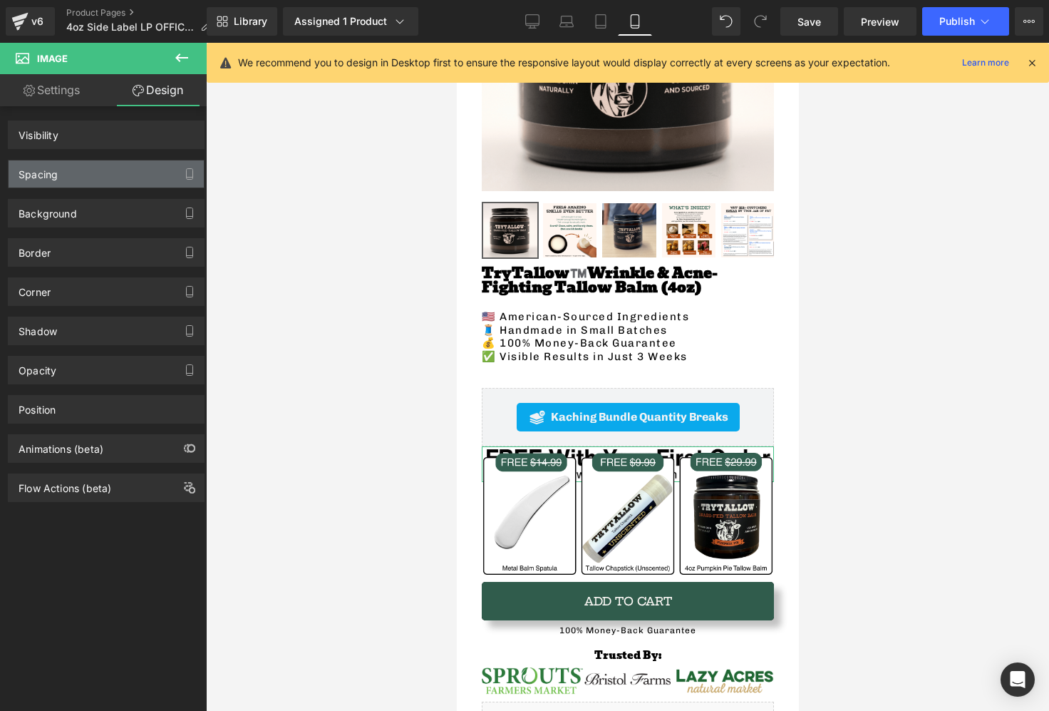
click at [88, 190] on div "Background" at bounding box center [106, 207] width 213 height 39
type input "0"
type input "-25"
type input "0"
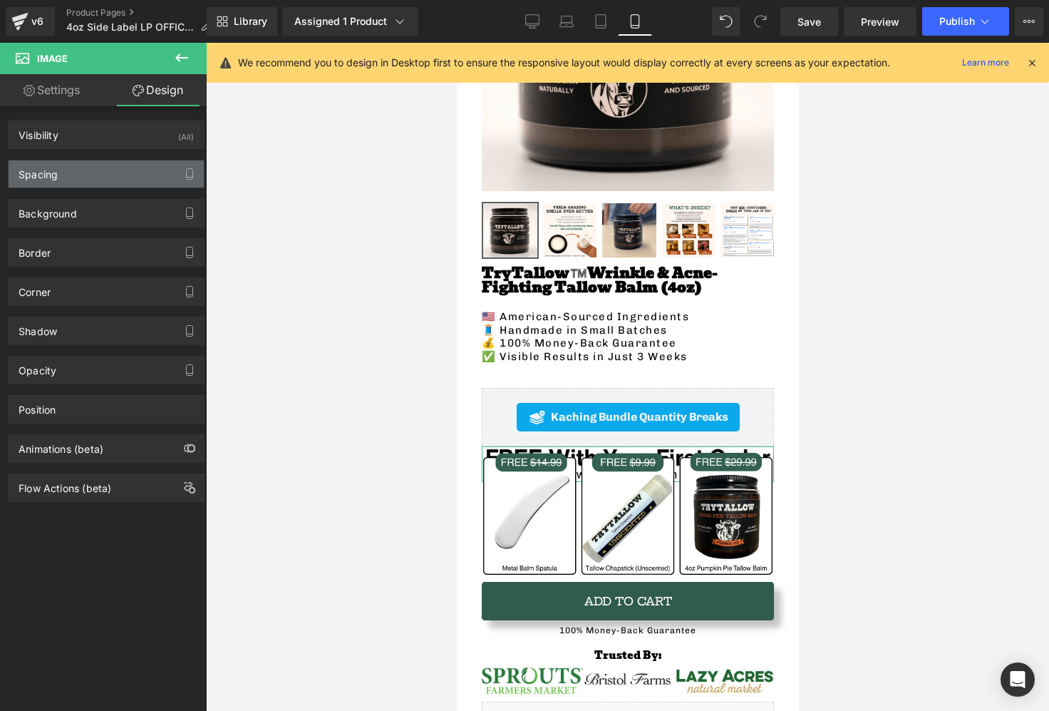
type input "0"
click at [81, 185] on div "Spacing" at bounding box center [106, 173] width 195 height 27
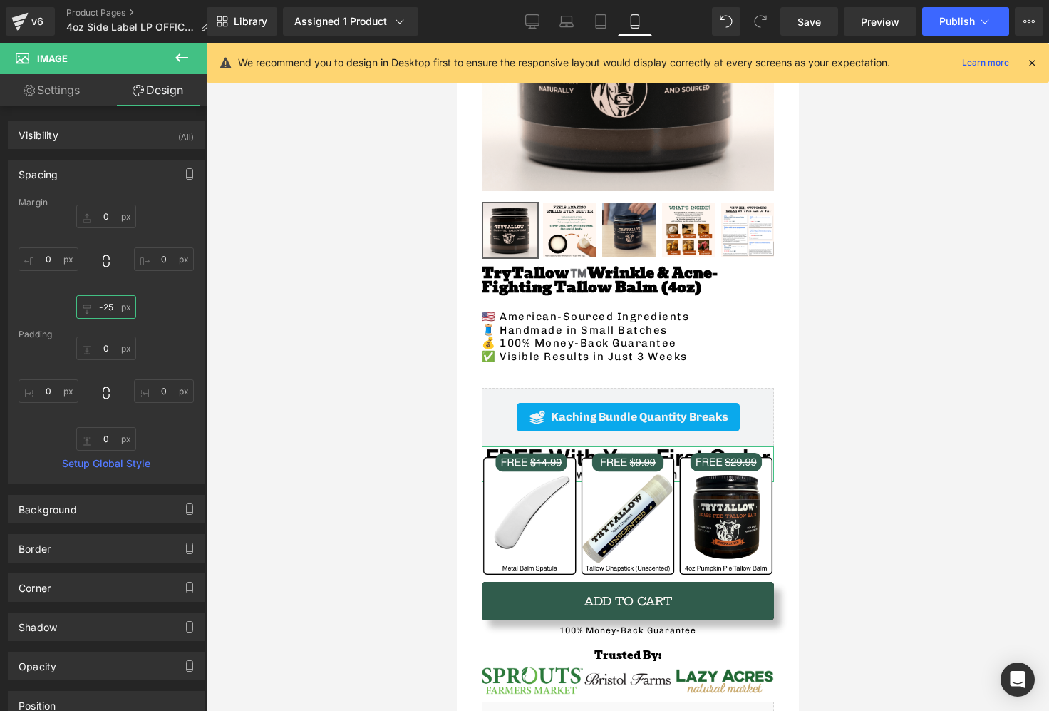
click at [110, 305] on input "-25" at bounding box center [106, 307] width 60 height 24
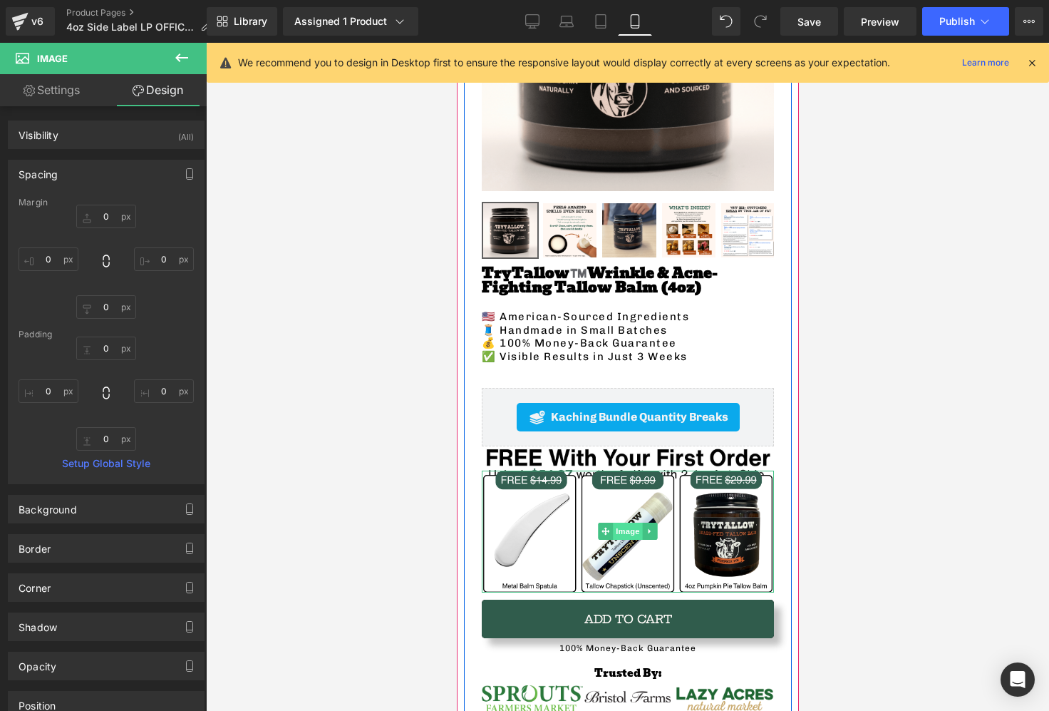
click at [621, 535] on span "Image" at bounding box center [627, 530] width 30 height 17
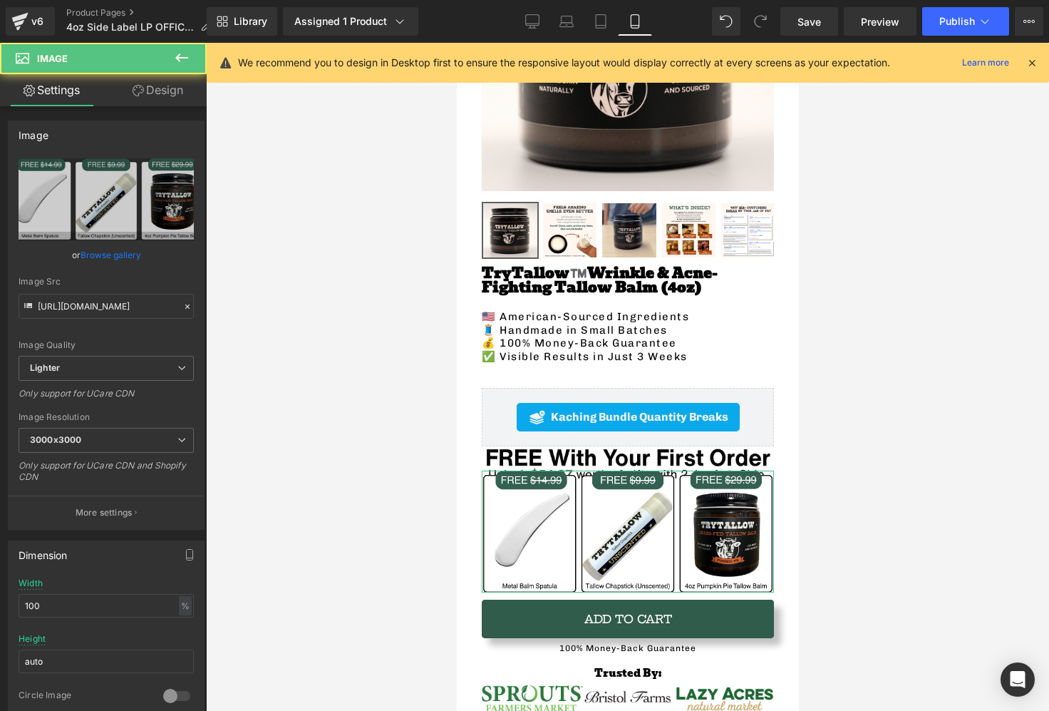
click at [138, 104] on link "Design" at bounding box center [157, 90] width 103 height 32
click at [0, 0] on div "Spacing" at bounding box center [0, 0] width 0 height 0
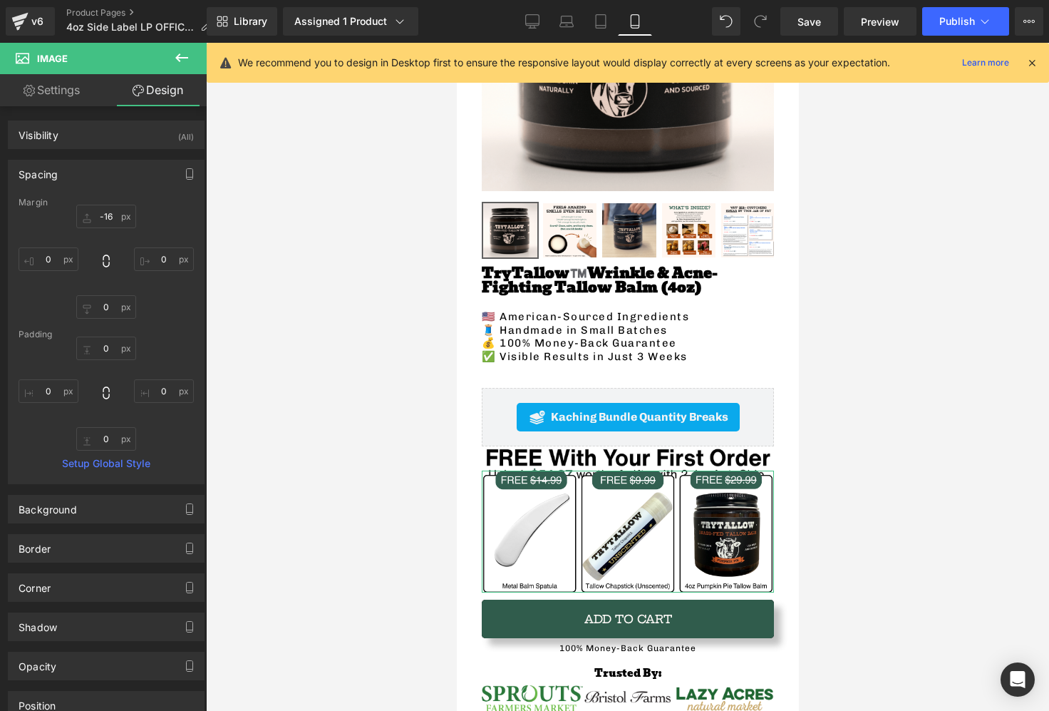
type input "-16"
type input "0"
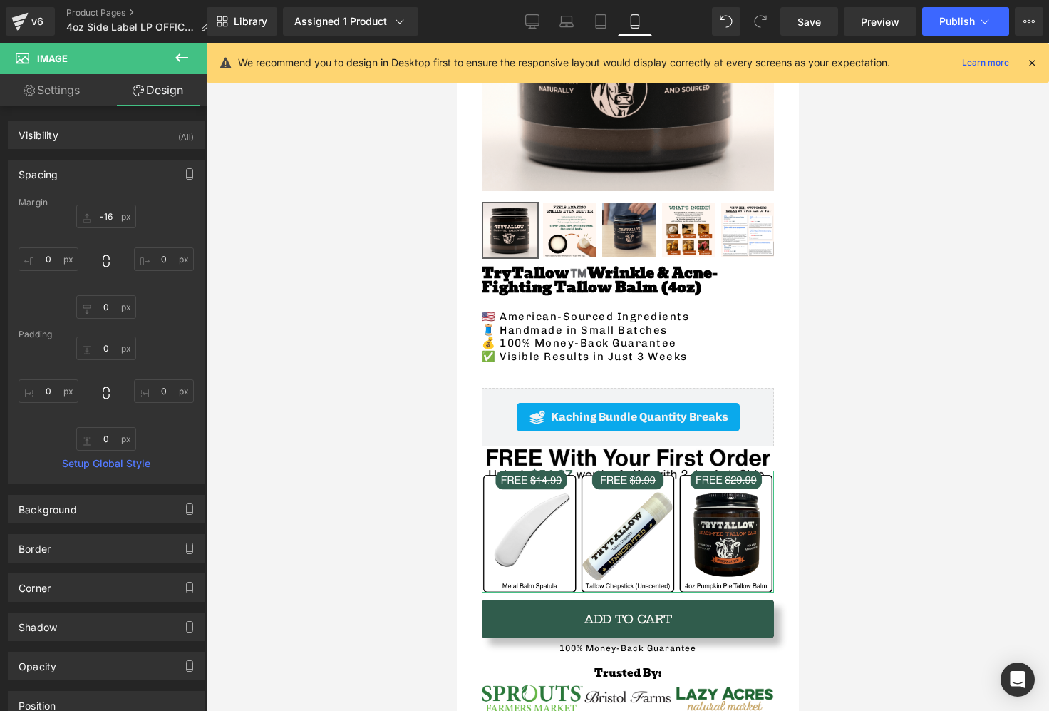
type input "0"
click at [110, 228] on div "-16px -16 0px 0 0px 0 0px 0" at bounding box center [106, 262] width 175 height 114
click at [110, 222] on input "-16" at bounding box center [106, 217] width 60 height 24
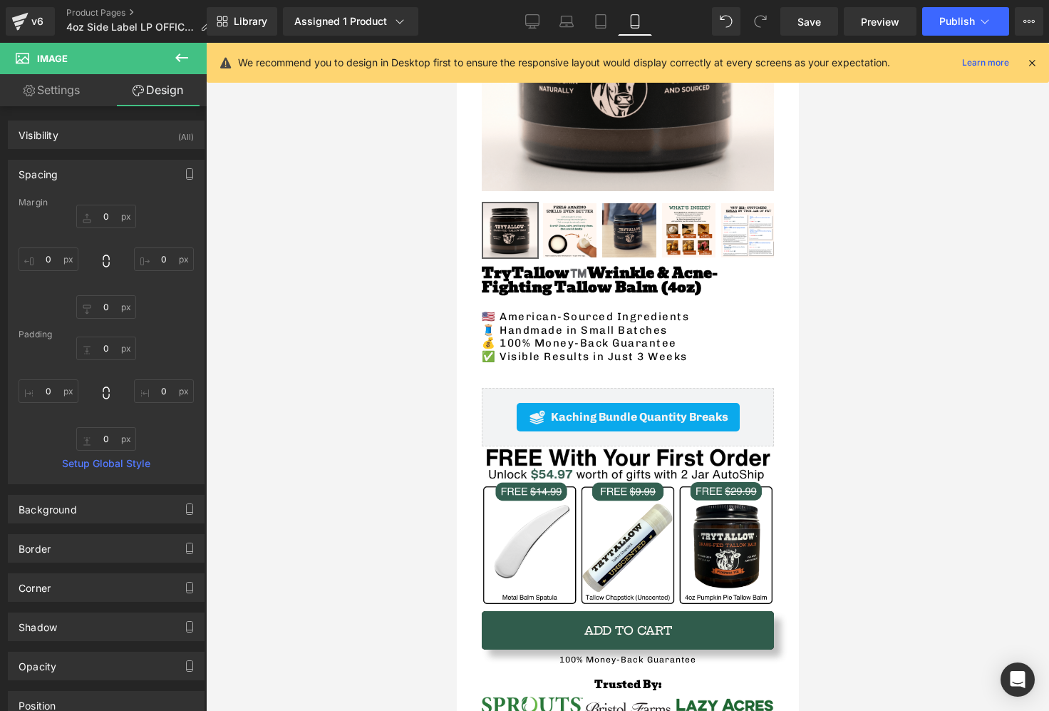
click at [820, 345] on div at bounding box center [627, 377] width 843 height 668
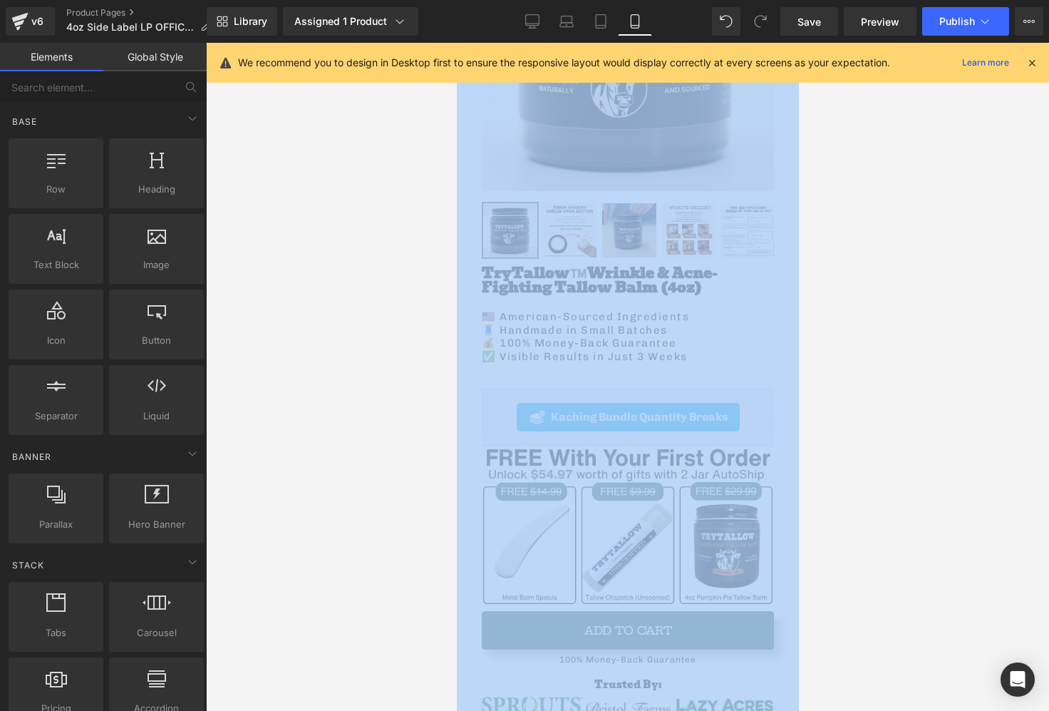
click at [820, 345] on div at bounding box center [627, 377] width 843 height 668
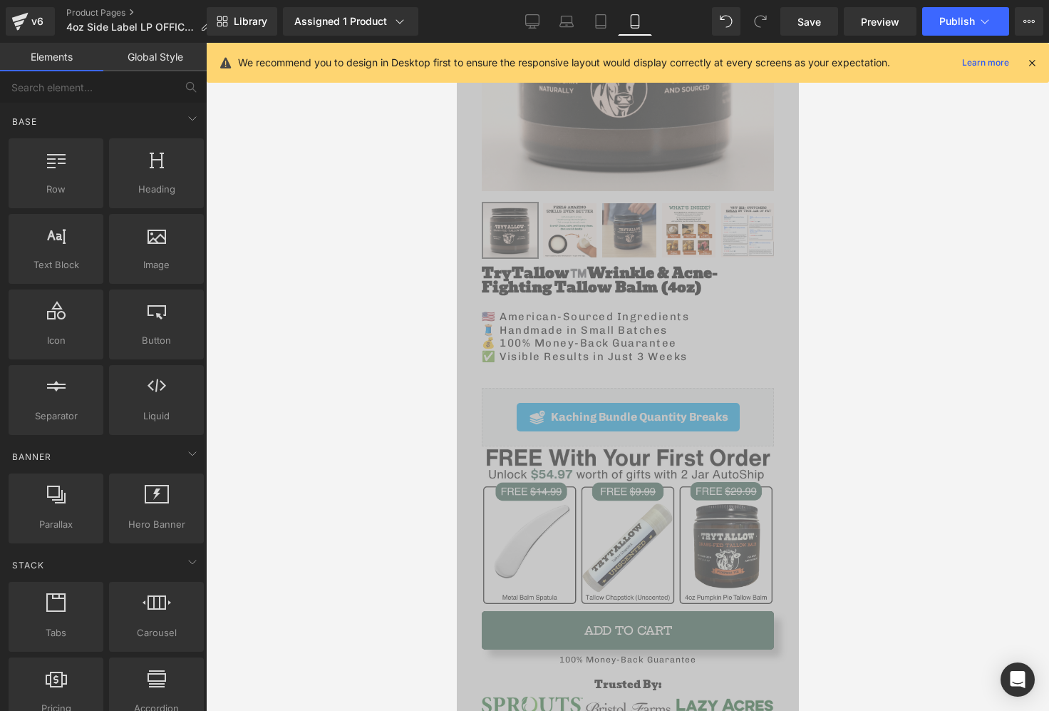
click at [787, 388] on div "TryTallow™️ Wrinkle & Acne-Fighting Tallow Balm (4oz) Heading 🇺🇸 American-Sourc…" at bounding box center [627, 578] width 328 height 639
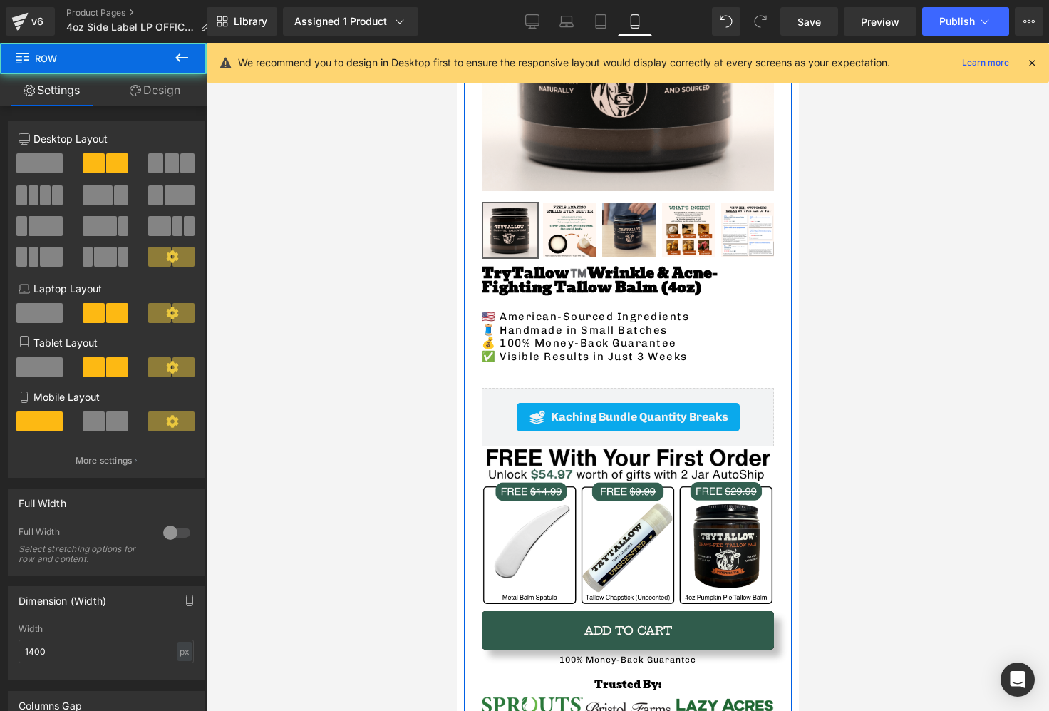
click at [173, 81] on link "Design" at bounding box center [154, 90] width 103 height 32
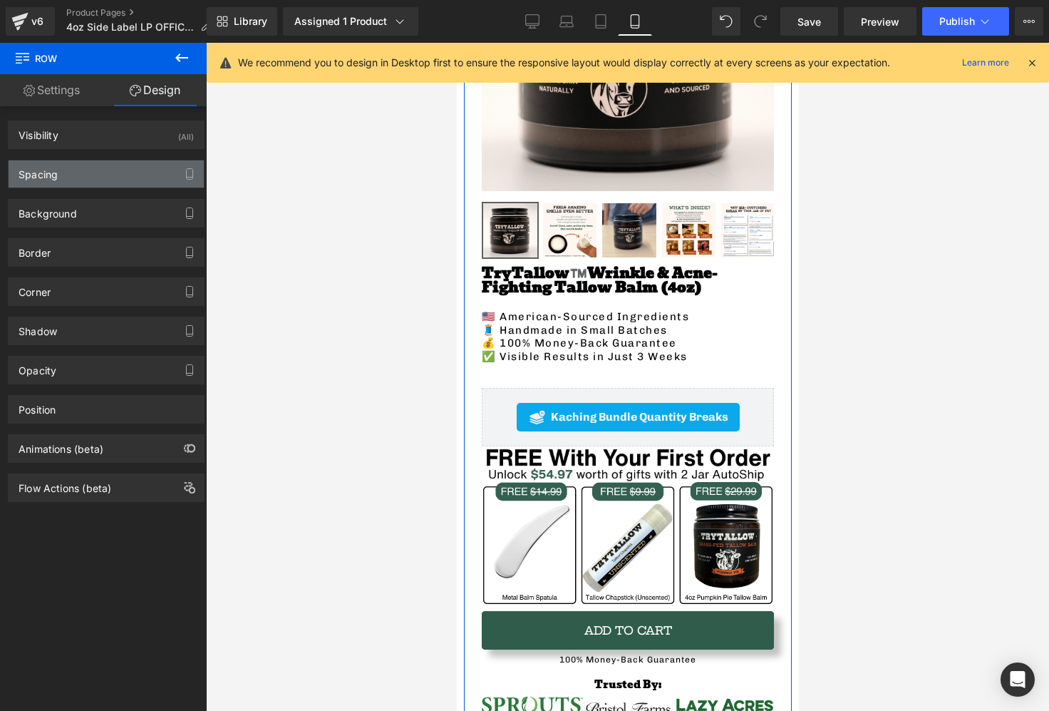
click at [46, 174] on div "Spacing" at bounding box center [38, 170] width 39 height 20
type input "0"
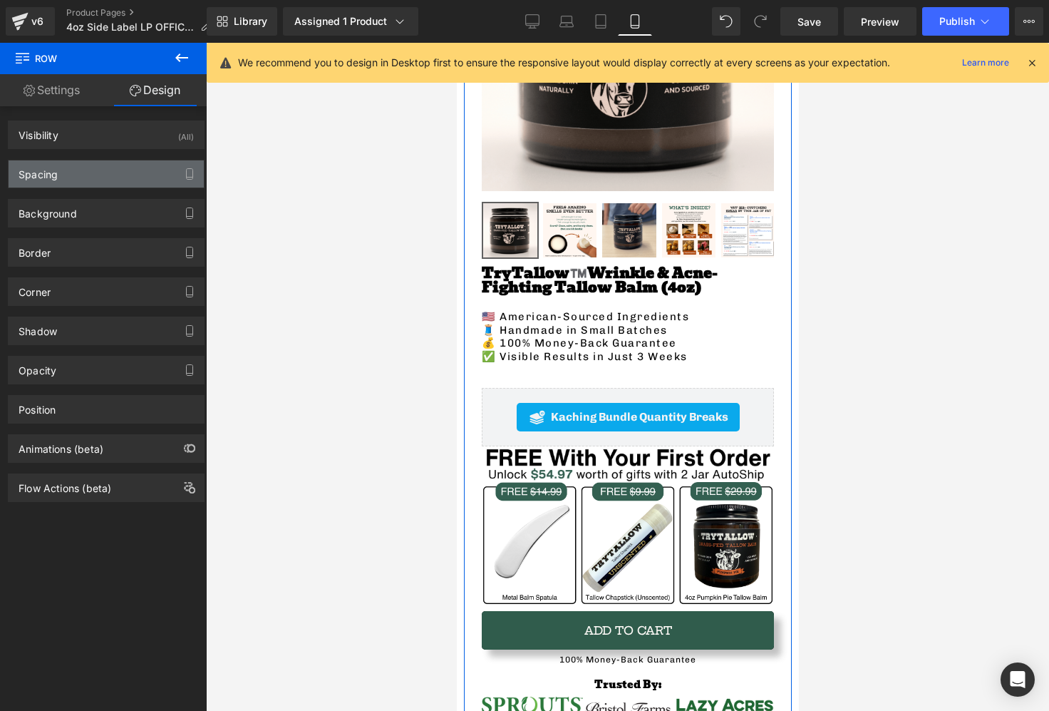
type input "0"
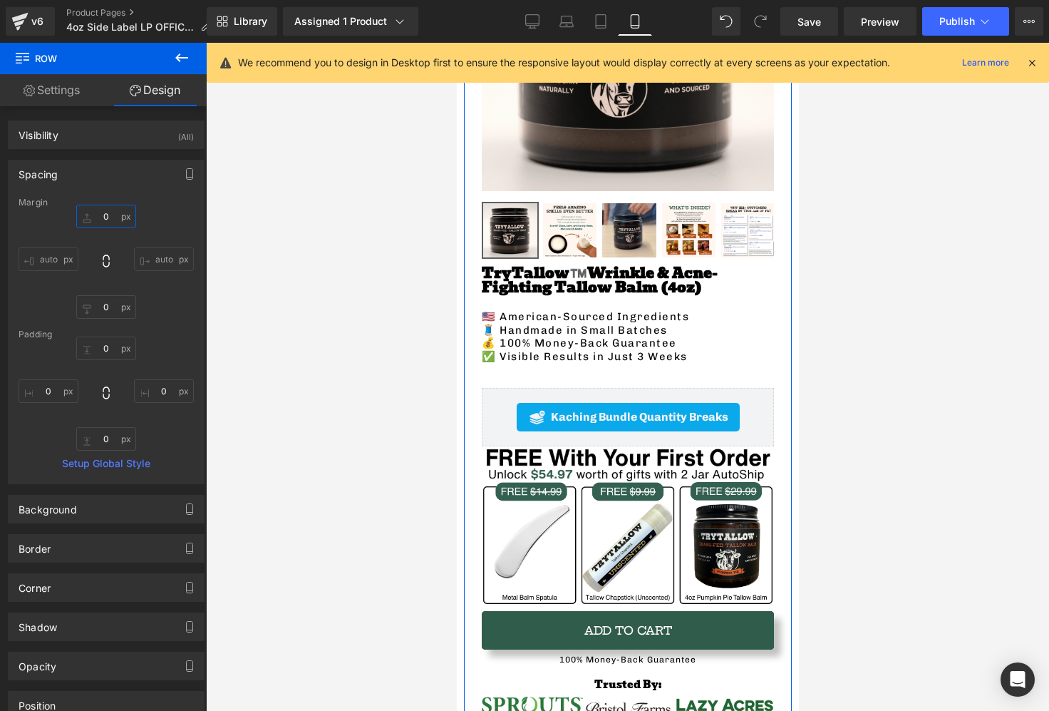
click at [97, 225] on input "0" at bounding box center [106, 217] width 60 height 24
type input "2"
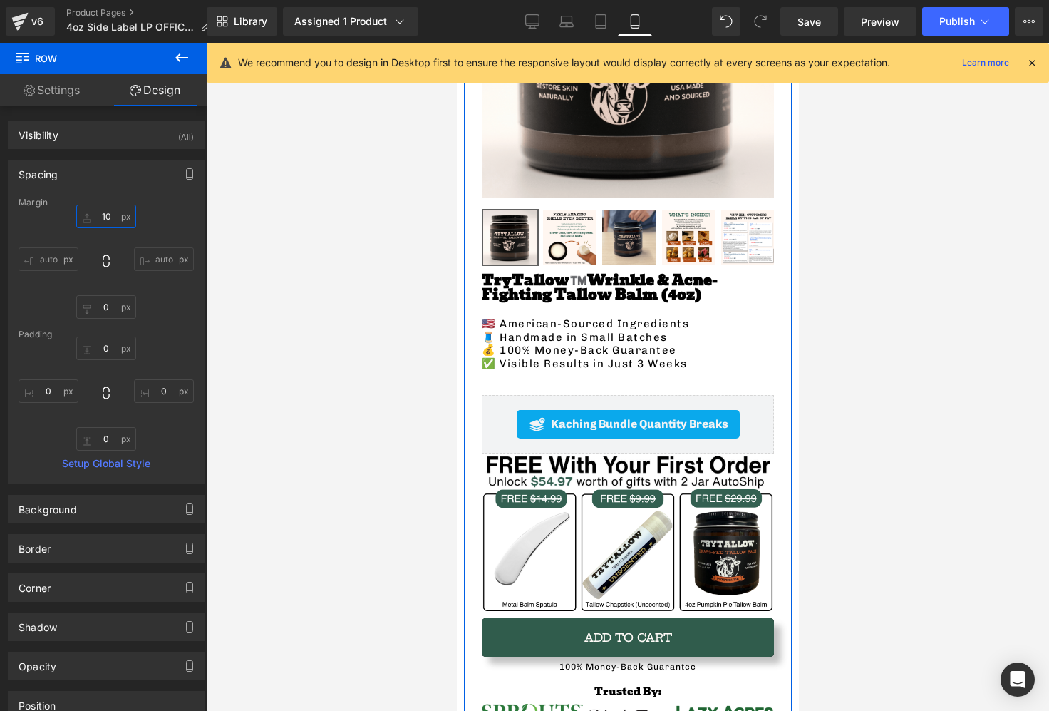
type input "1"
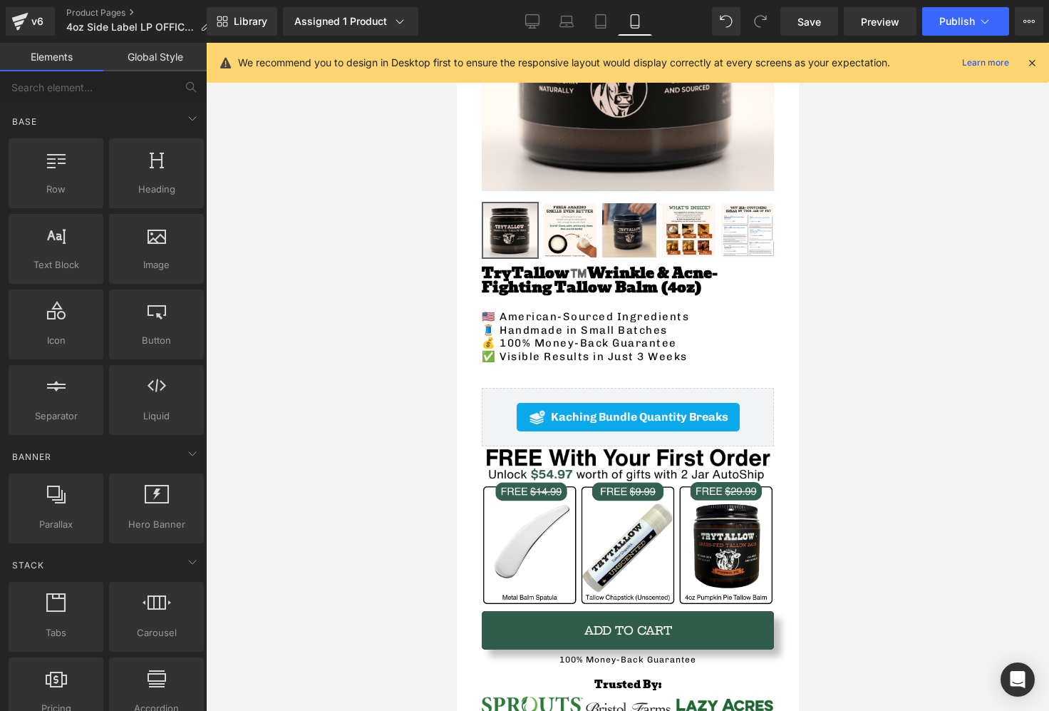
click at [820, 358] on div at bounding box center [627, 377] width 843 height 668
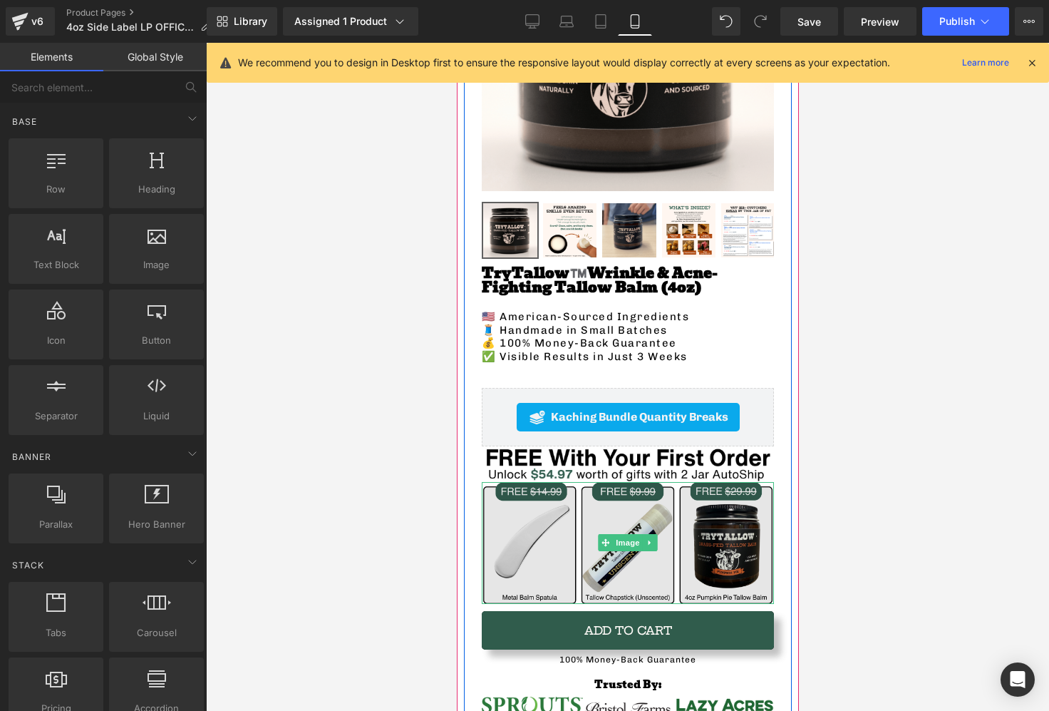
click at [612, 505] on img at bounding box center [627, 543] width 292 height 122
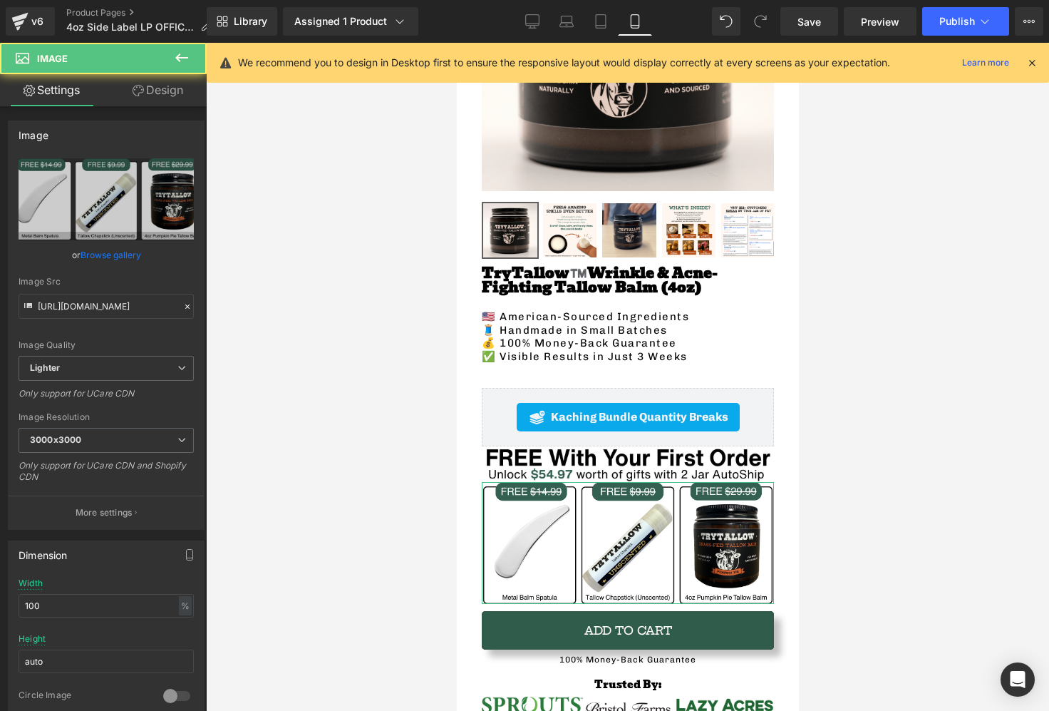
click at [140, 99] on link "Design" at bounding box center [157, 90] width 103 height 32
click at [0, 0] on div "Spacing" at bounding box center [0, 0] width 0 height 0
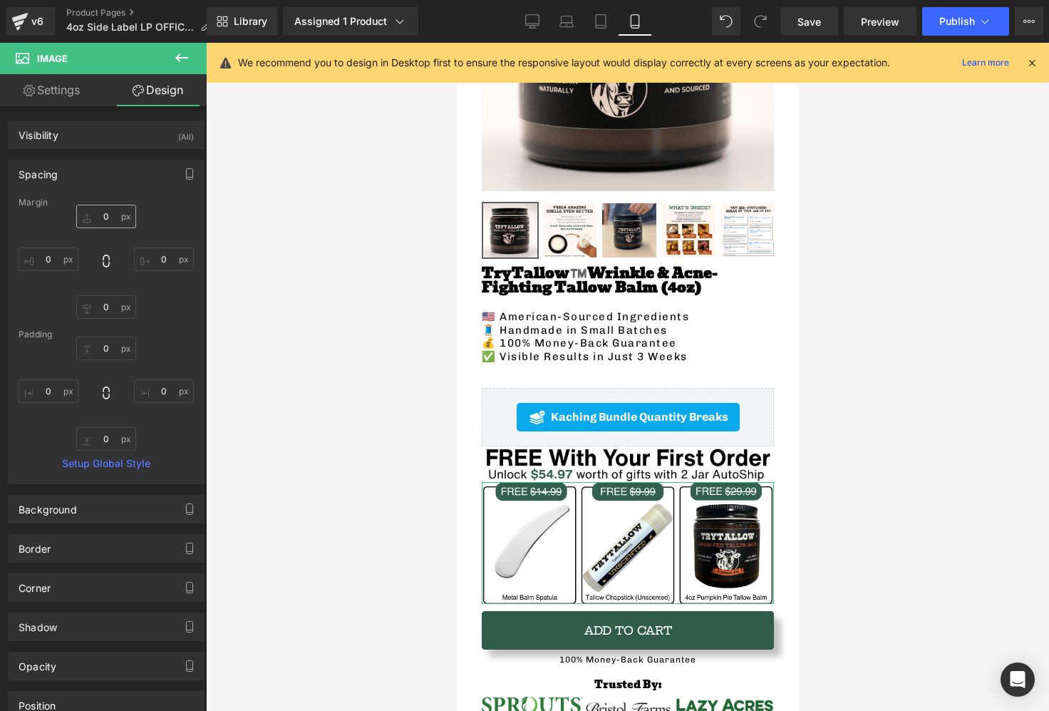
type input "0"
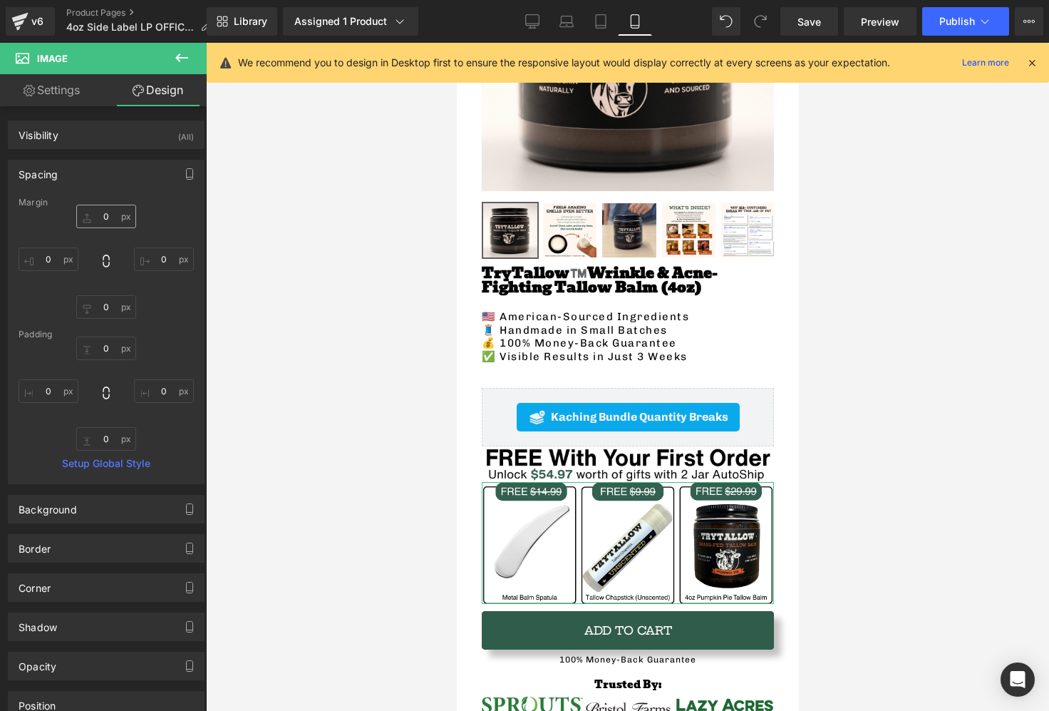
type input "0"
click at [105, 222] on input "0" at bounding box center [106, 217] width 60 height 24
type input "10"
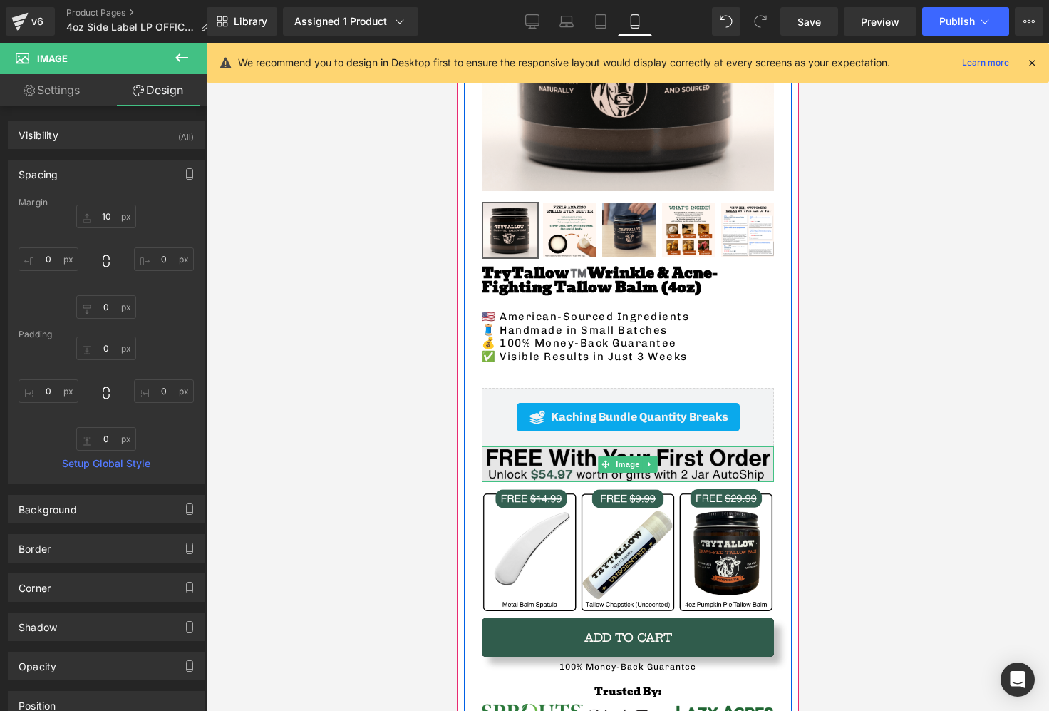
click at [663, 466] on img at bounding box center [627, 464] width 292 height 36
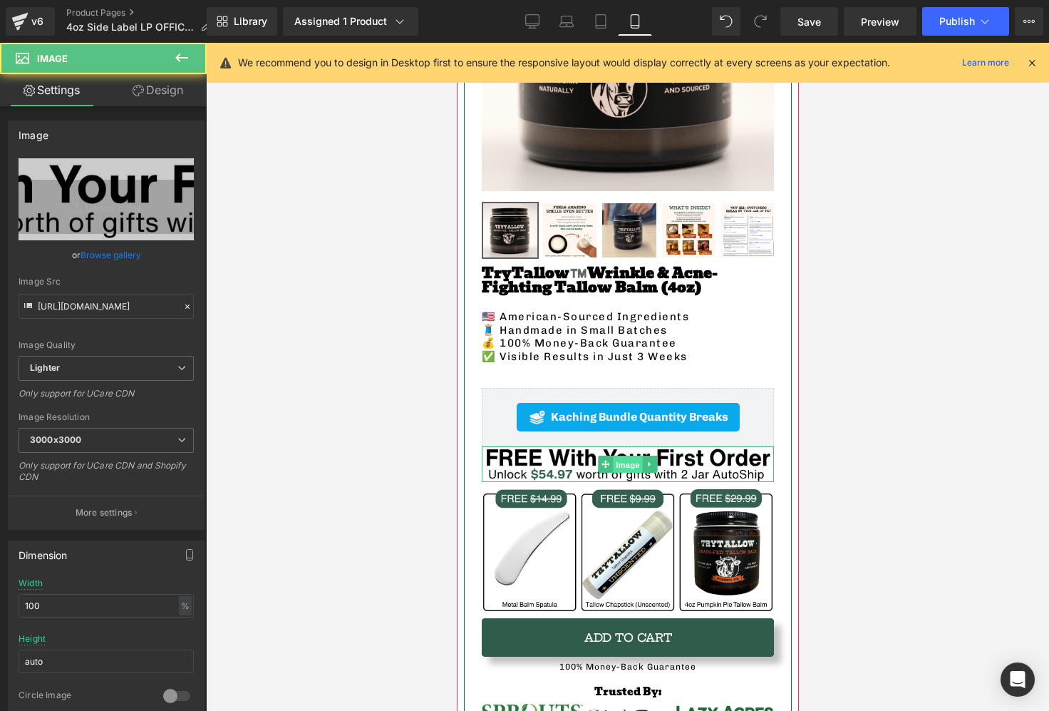
click at [623, 466] on span "Image" at bounding box center [627, 464] width 30 height 17
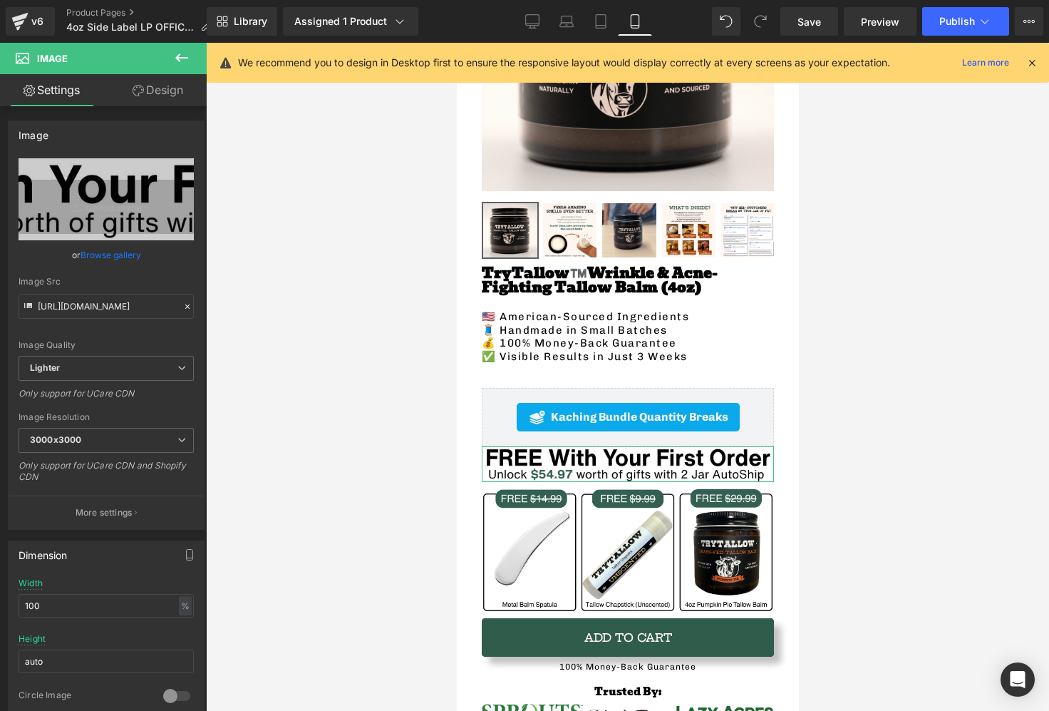
click at [171, 103] on link "Design" at bounding box center [157, 90] width 103 height 32
click at [0, 0] on div "Spacing" at bounding box center [0, 0] width 0 height 0
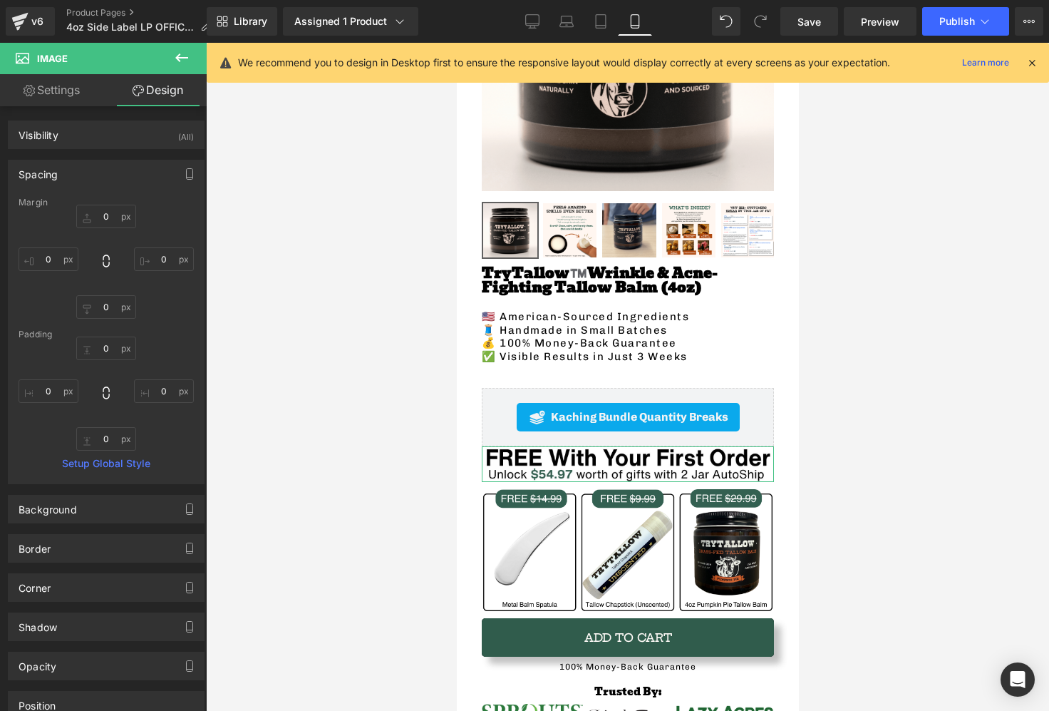
type input "0"
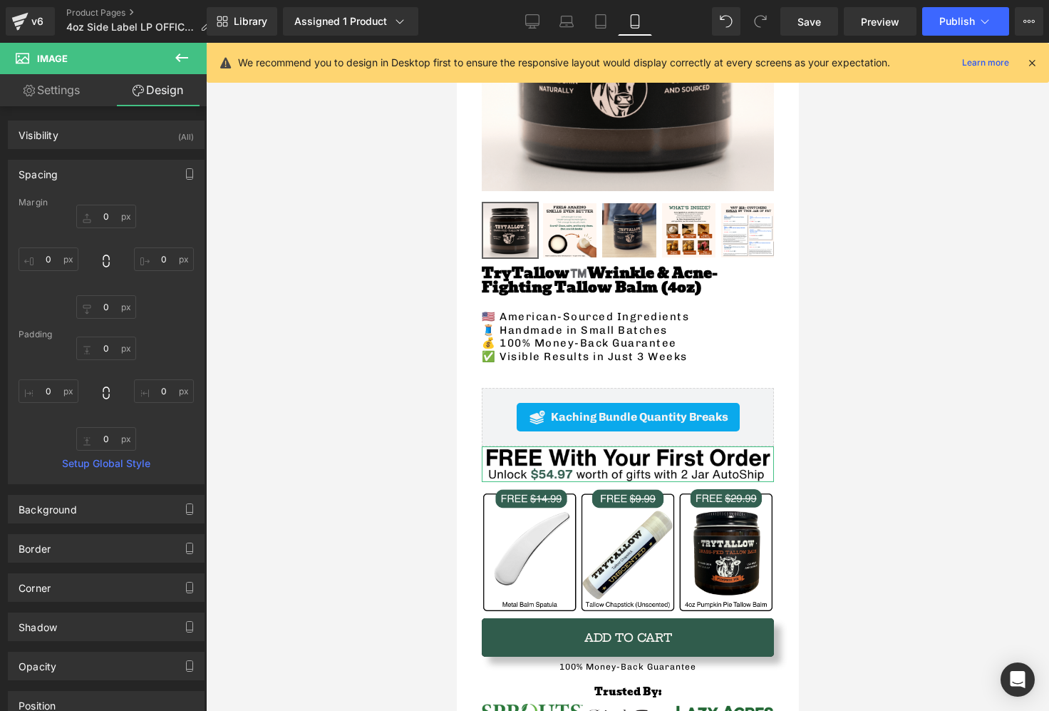
type input "0"
click at [115, 175] on div "Spacing" at bounding box center [106, 173] width 195 height 27
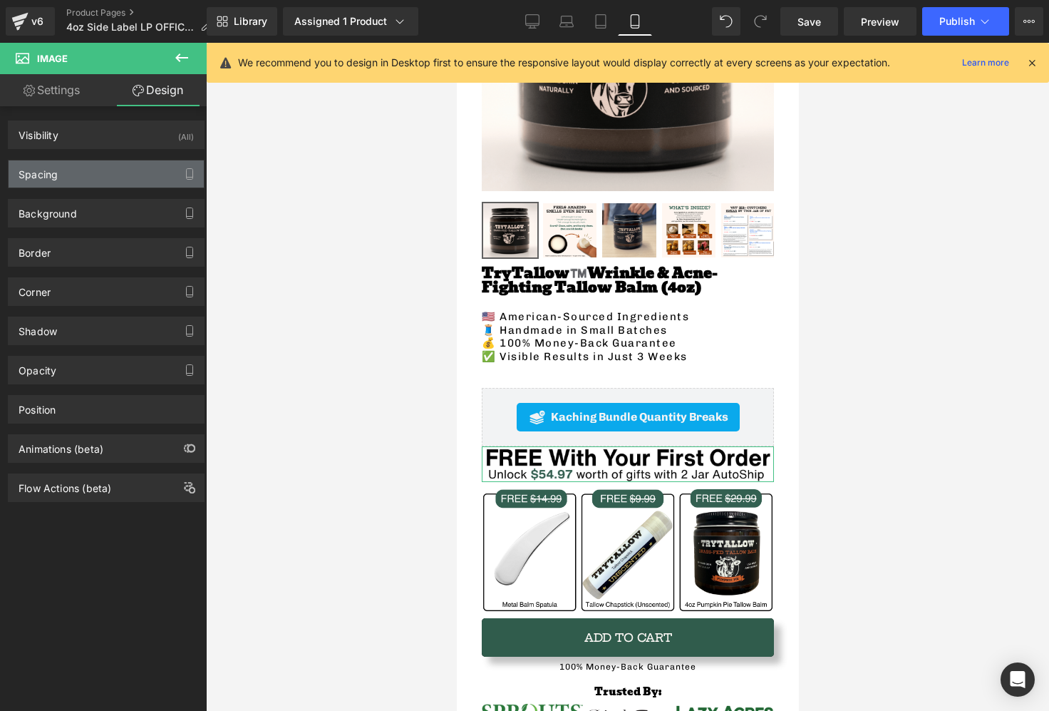
click at [115, 175] on div "Spacing" at bounding box center [106, 173] width 195 height 27
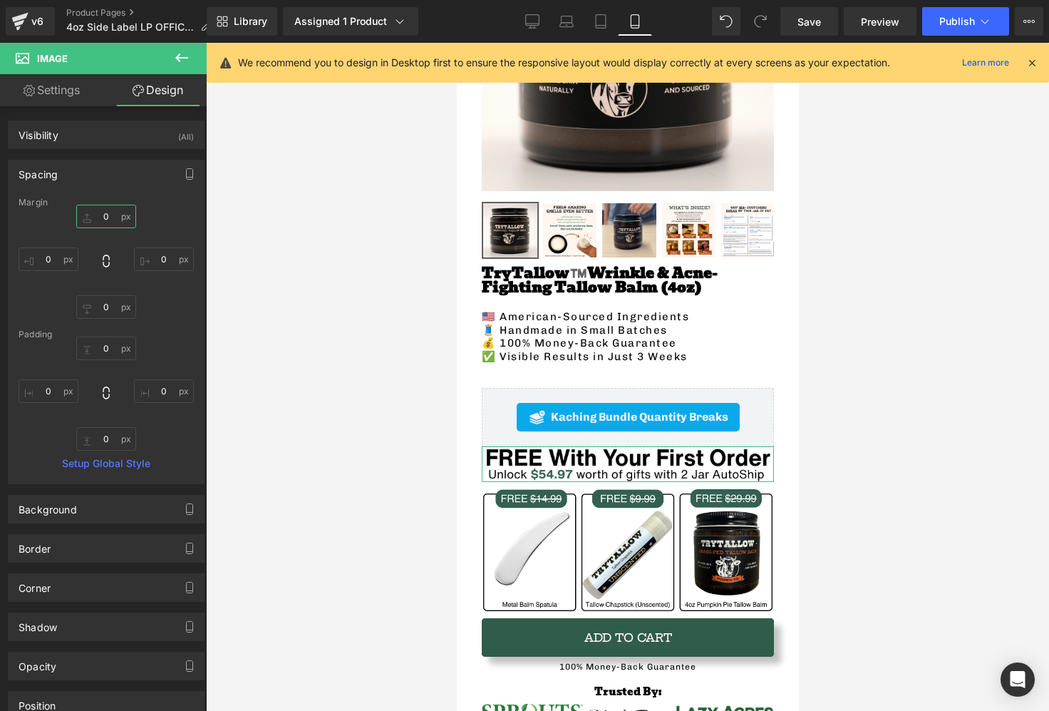
click at [98, 217] on input "0" at bounding box center [106, 217] width 60 height 24
type input "10"
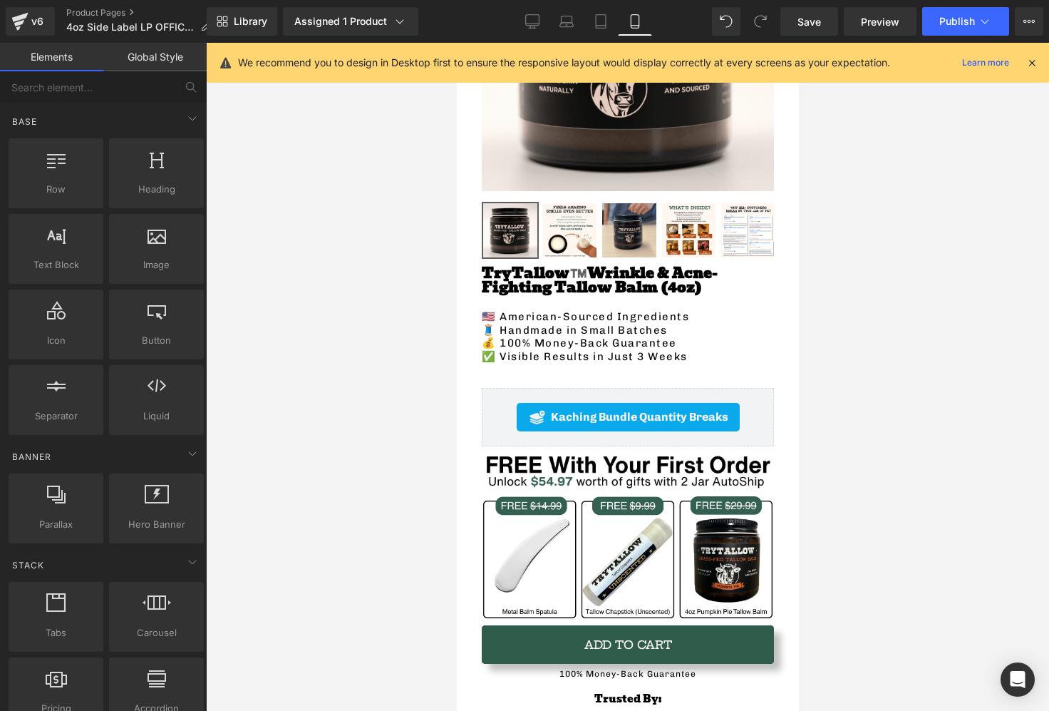
click at [832, 220] on div at bounding box center [627, 377] width 843 height 668
click at [956, 11] on button "Publish" at bounding box center [965, 21] width 87 height 29
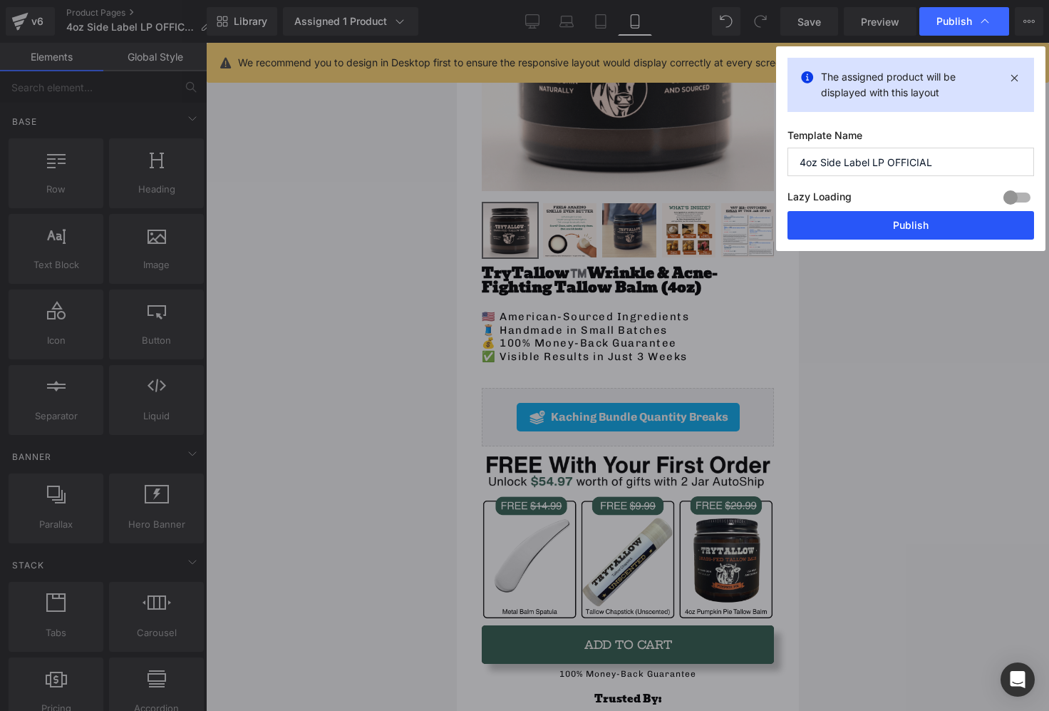
click at [930, 235] on button "Publish" at bounding box center [911, 225] width 247 height 29
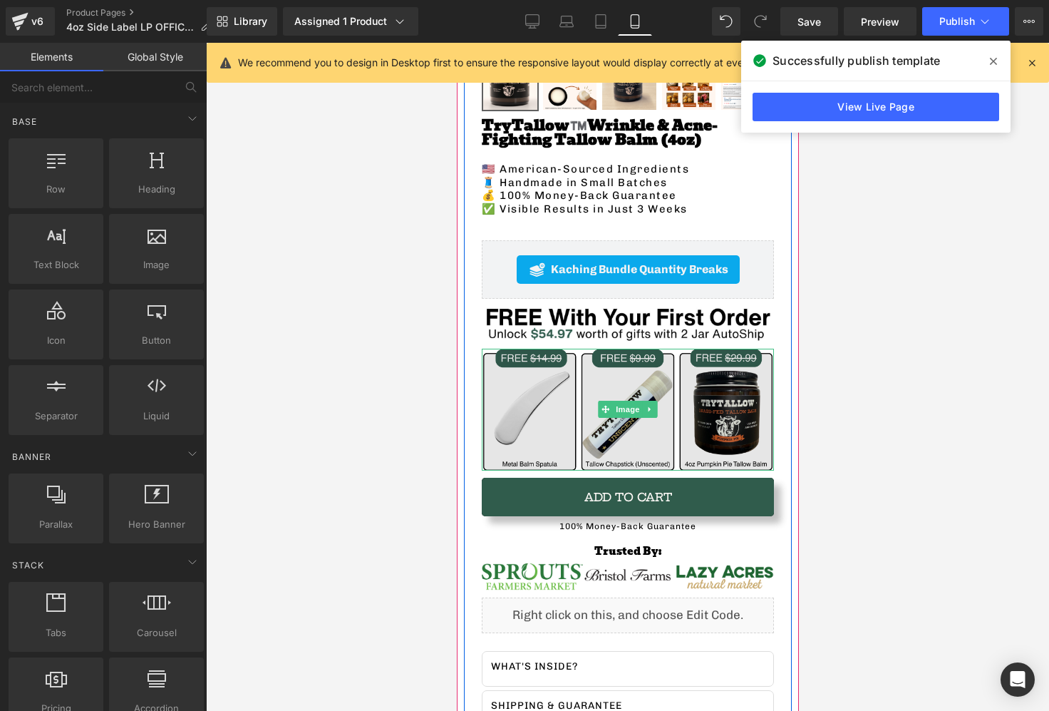
scroll to position [446, 0]
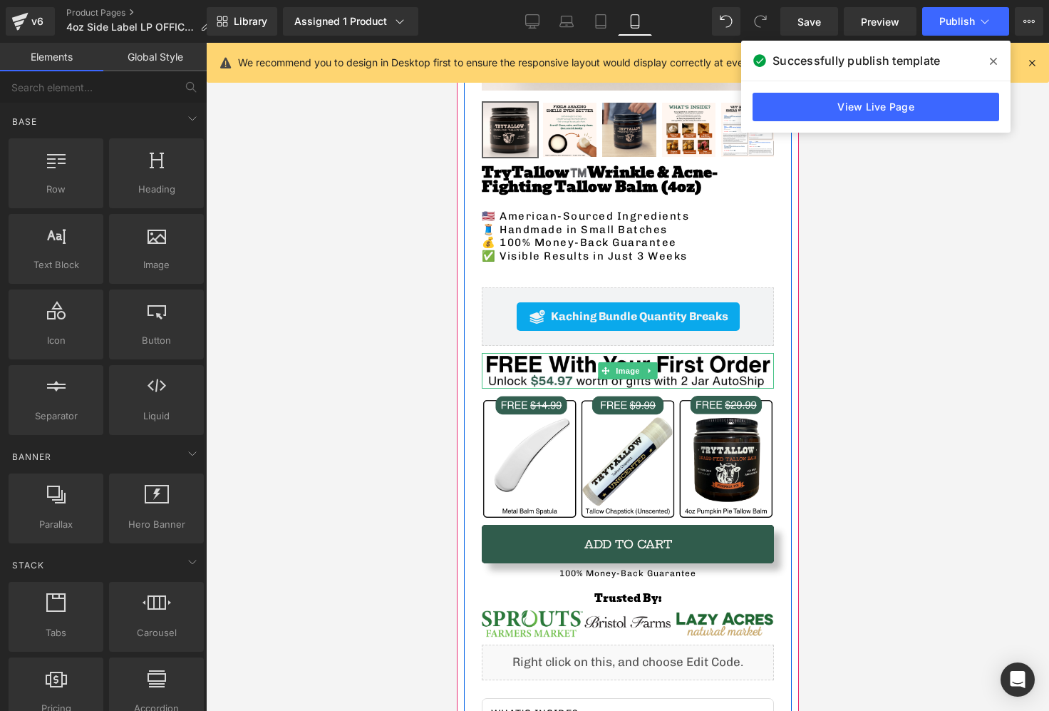
click at [629, 370] on span "Image" at bounding box center [627, 370] width 30 height 17
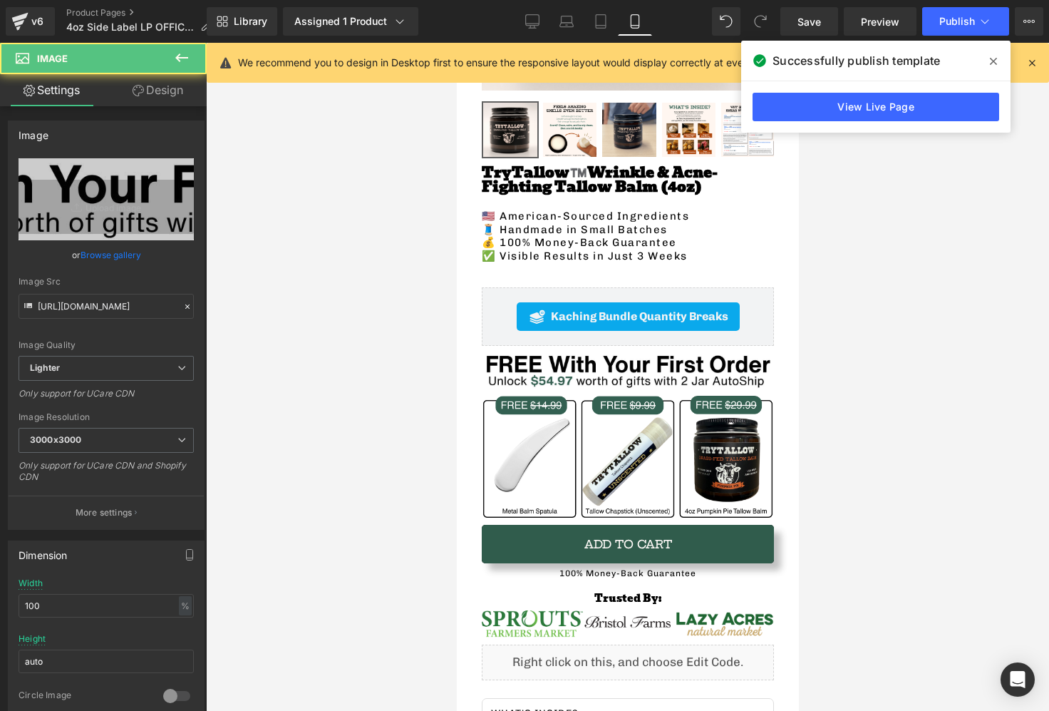
click at [148, 73] on span "Image" at bounding box center [85, 58] width 143 height 31
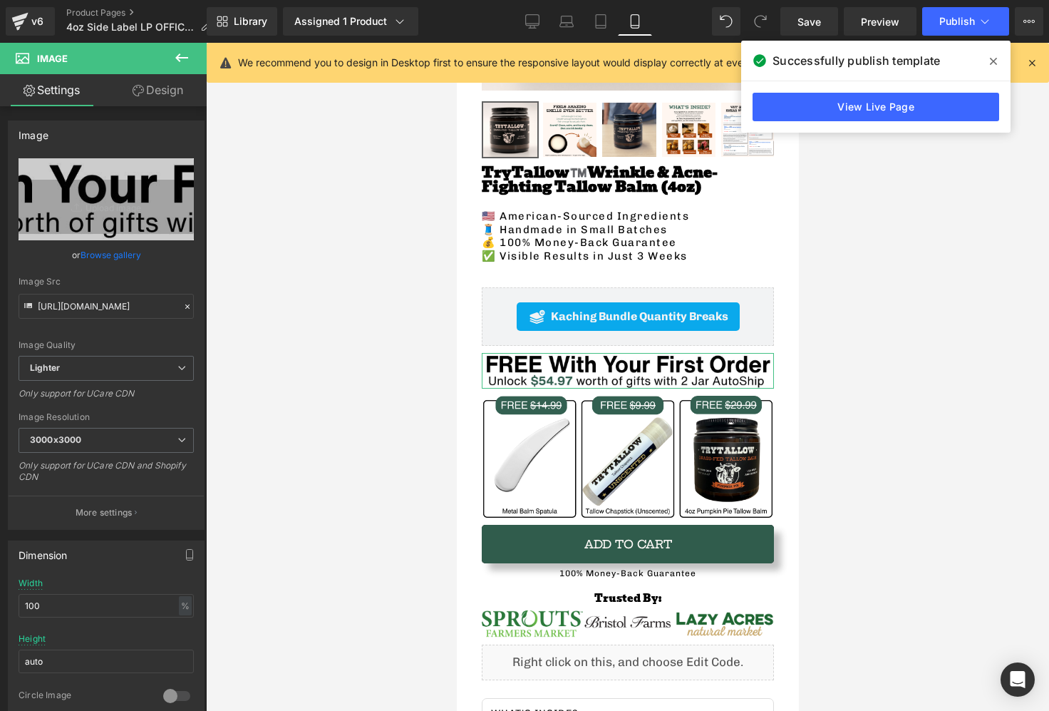
click at [148, 79] on link "Design" at bounding box center [157, 90] width 103 height 32
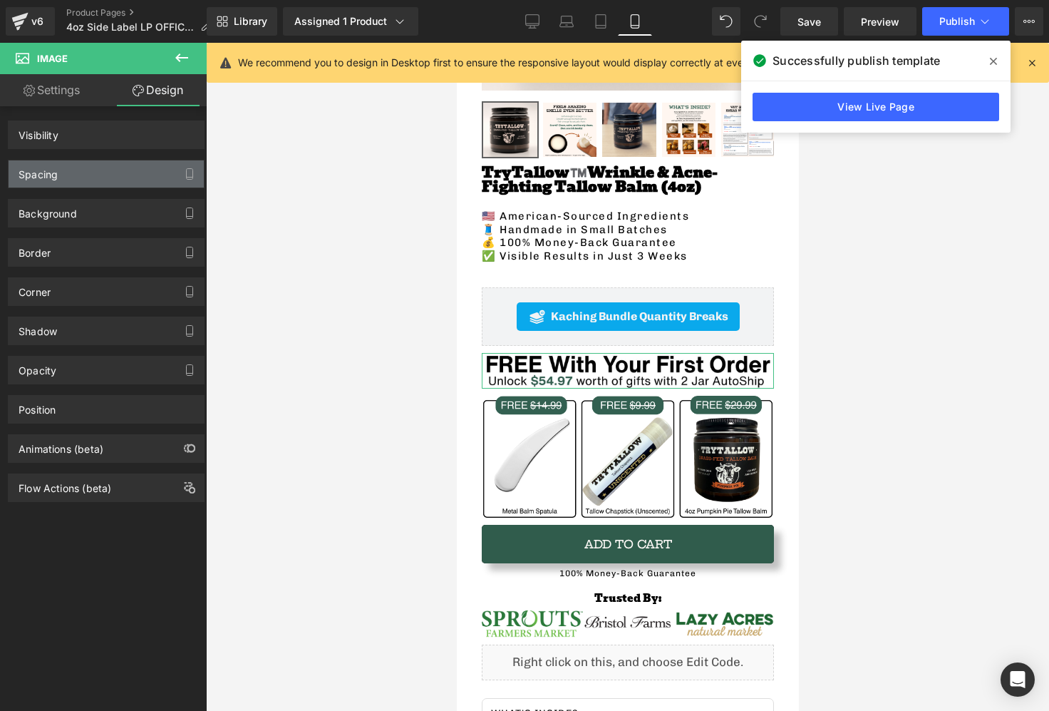
click at [94, 157] on div "Spacing Margin Padding" at bounding box center [106, 168] width 213 height 39
type input "10"
type input "0"
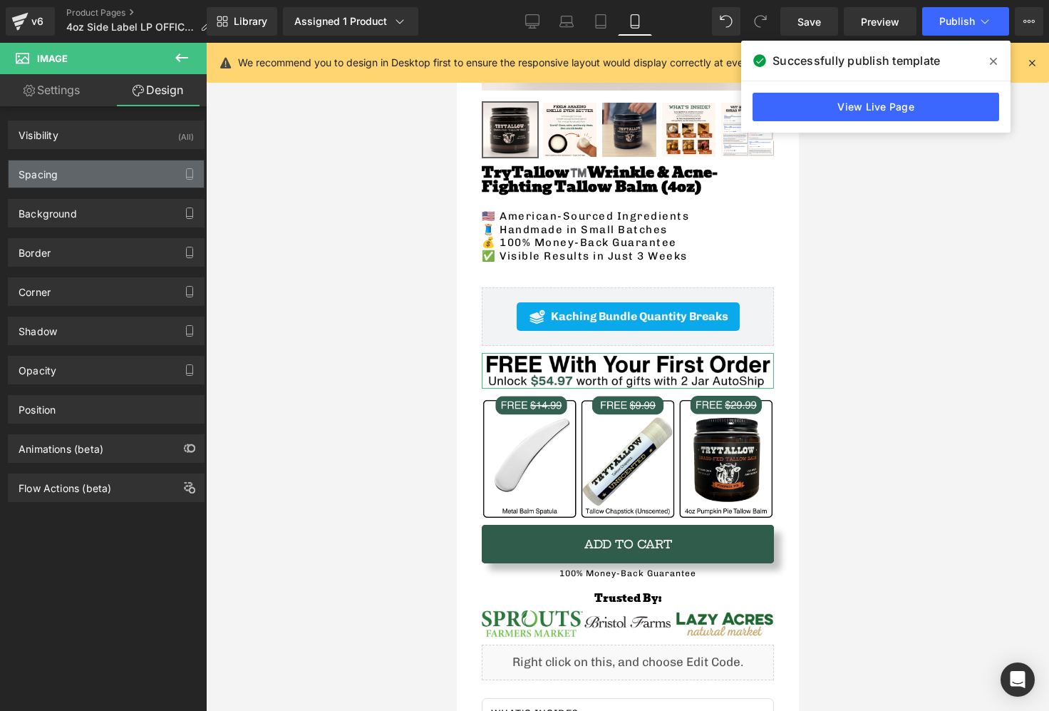
type input "0"
click at [99, 176] on div "Spacing" at bounding box center [106, 173] width 195 height 27
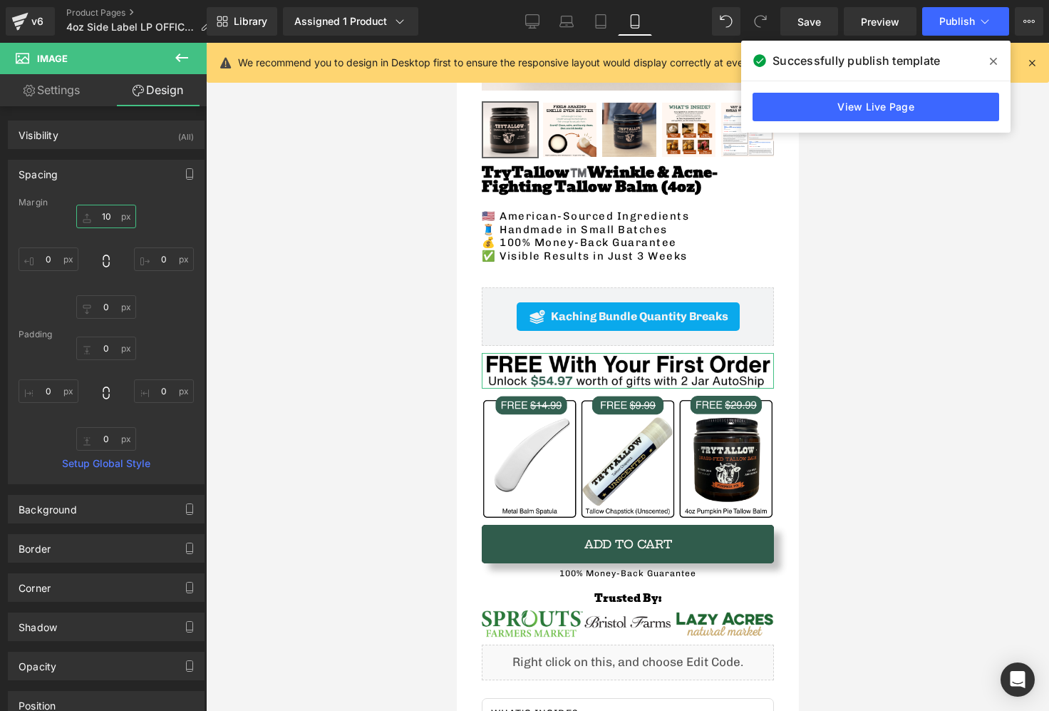
click at [103, 210] on input "10" at bounding box center [106, 217] width 60 height 24
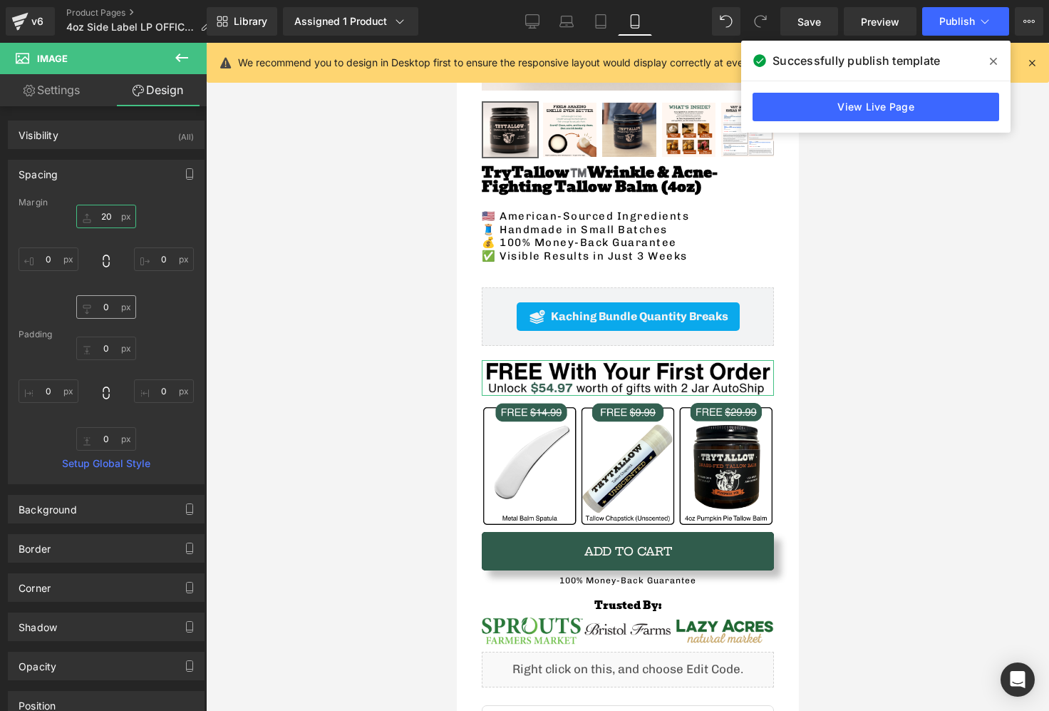
type input "20"
click at [112, 304] on input "0" at bounding box center [106, 307] width 60 height 24
type input "10"
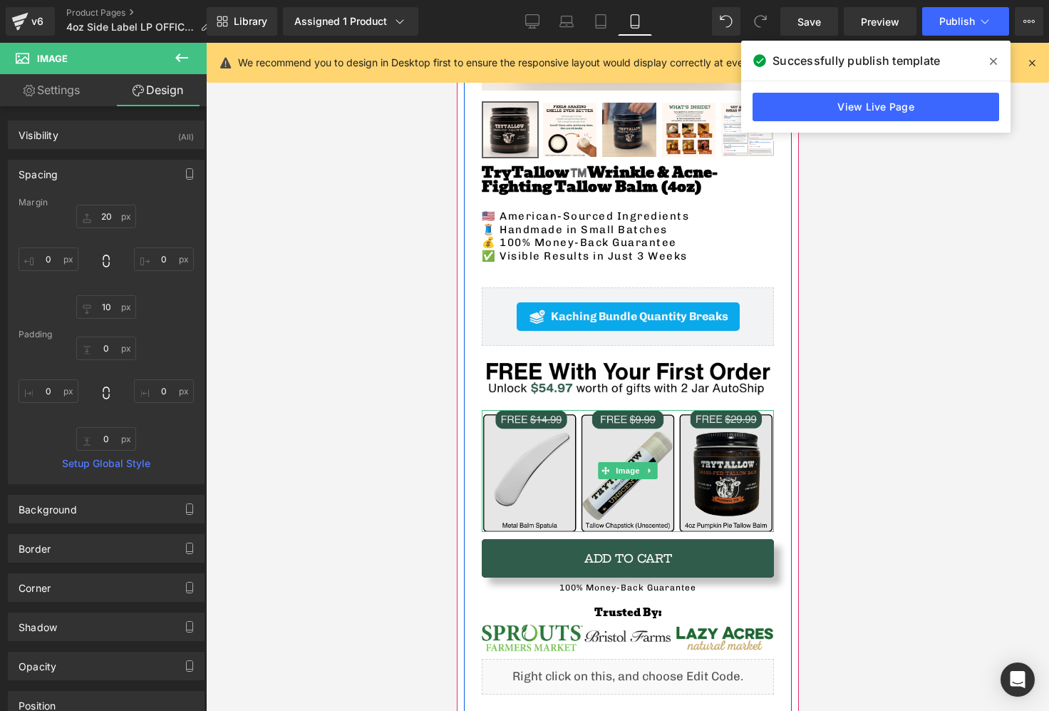
click at [587, 485] on img at bounding box center [627, 471] width 292 height 122
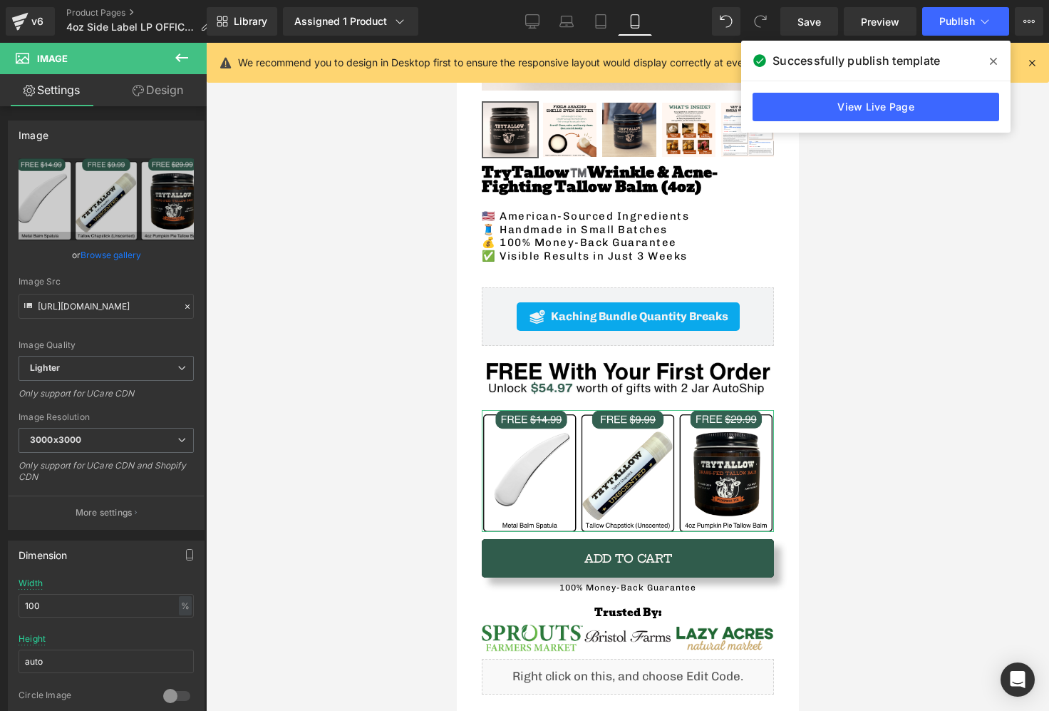
click at [167, 91] on link "Design" at bounding box center [157, 90] width 103 height 32
click at [0, 0] on div "Spacing" at bounding box center [0, 0] width 0 height 0
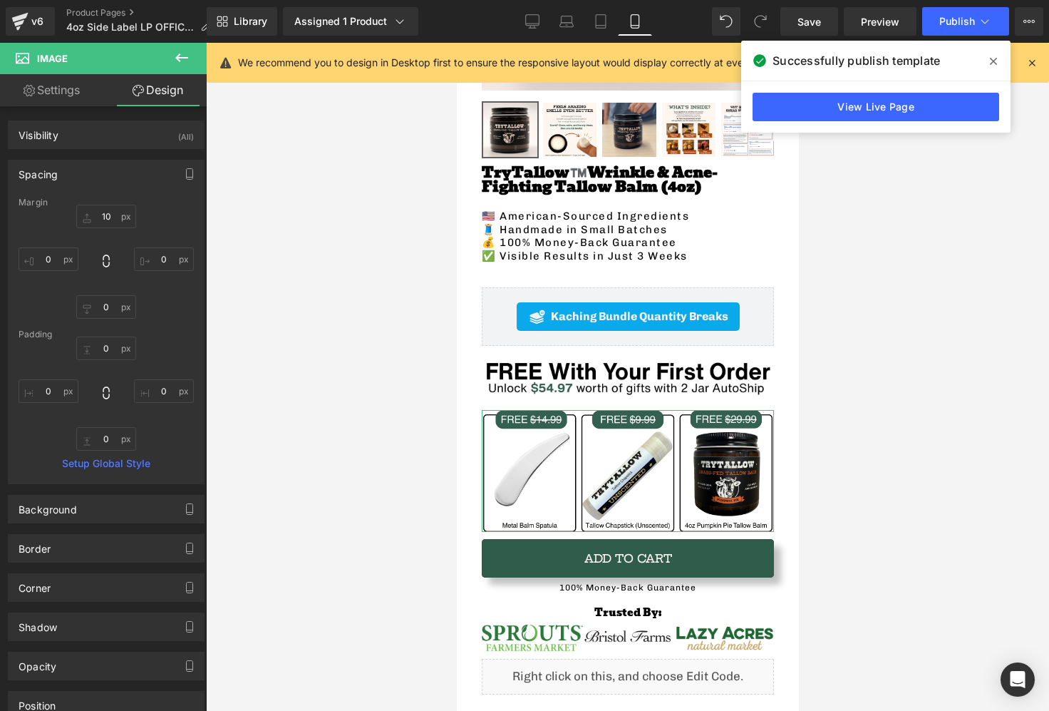
type input "10"
type input "0"
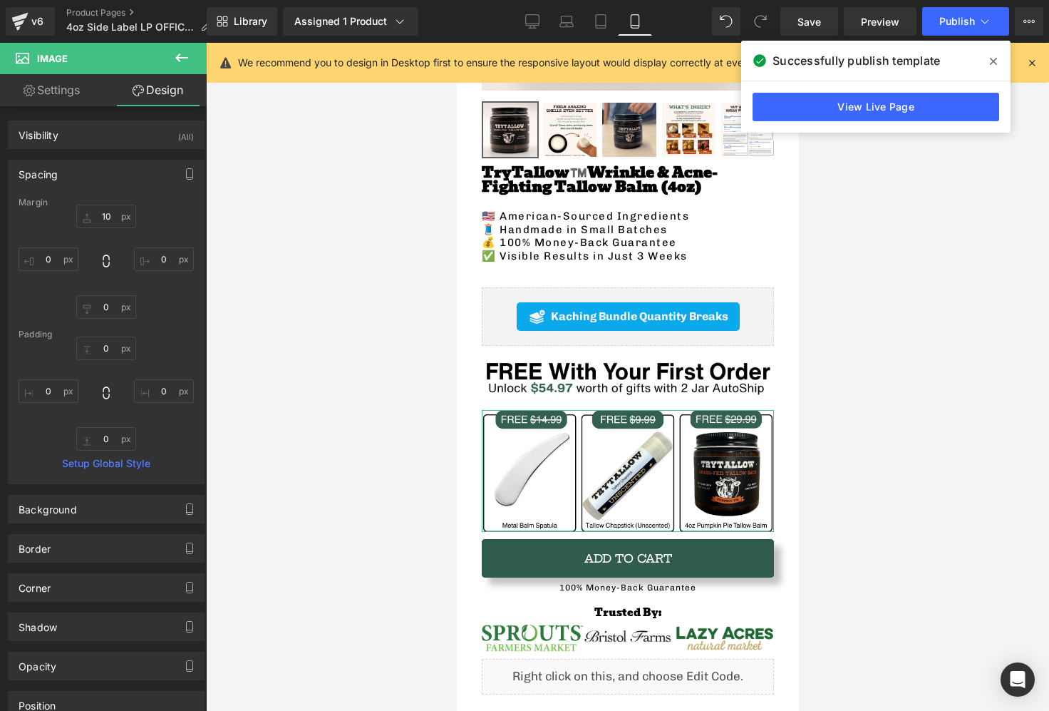
type input "0"
click at [110, 295] on input "0" at bounding box center [106, 307] width 60 height 24
type input "10"
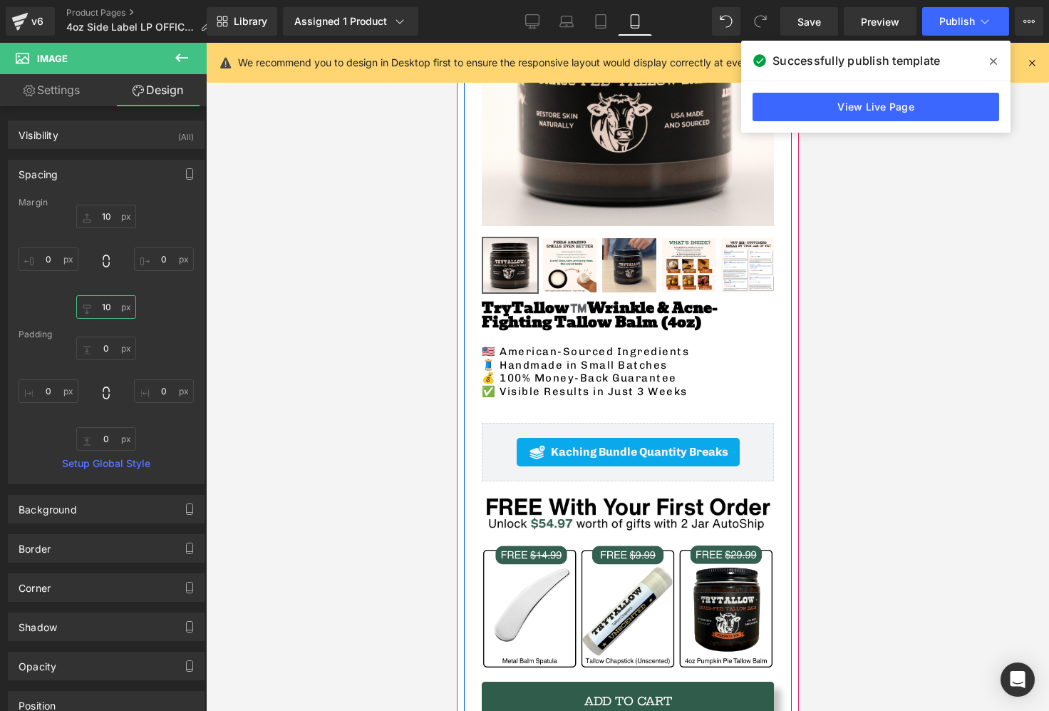
scroll to position [294, 0]
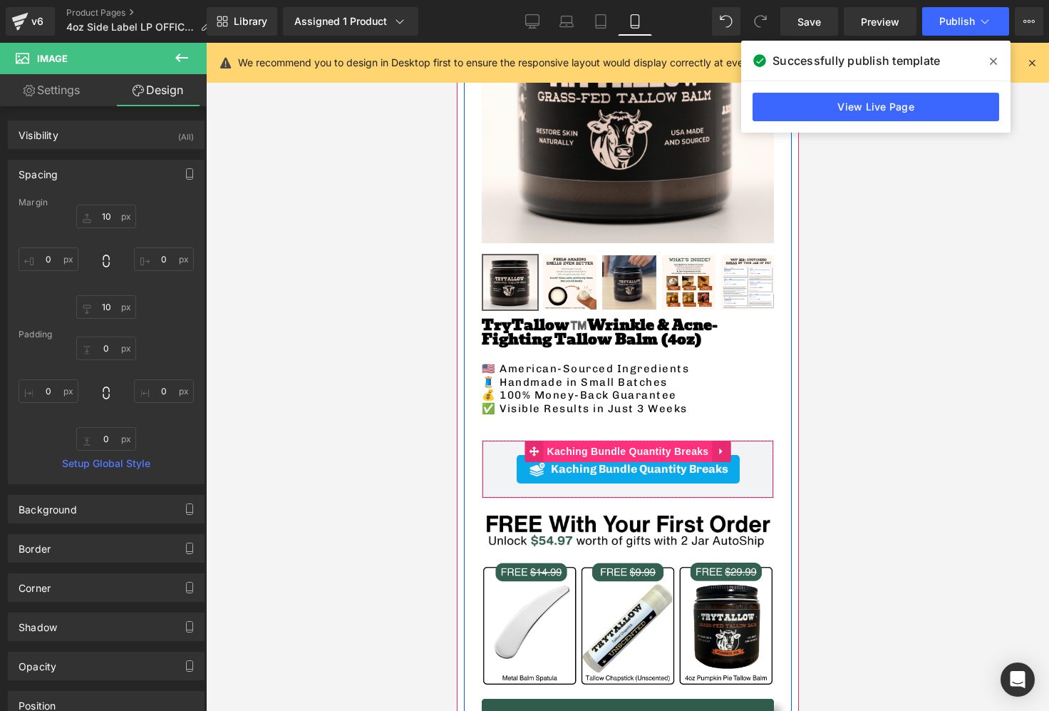
click at [601, 445] on span "Kaching Bundle Quantity Breaks" at bounding box center [627, 450] width 169 height 21
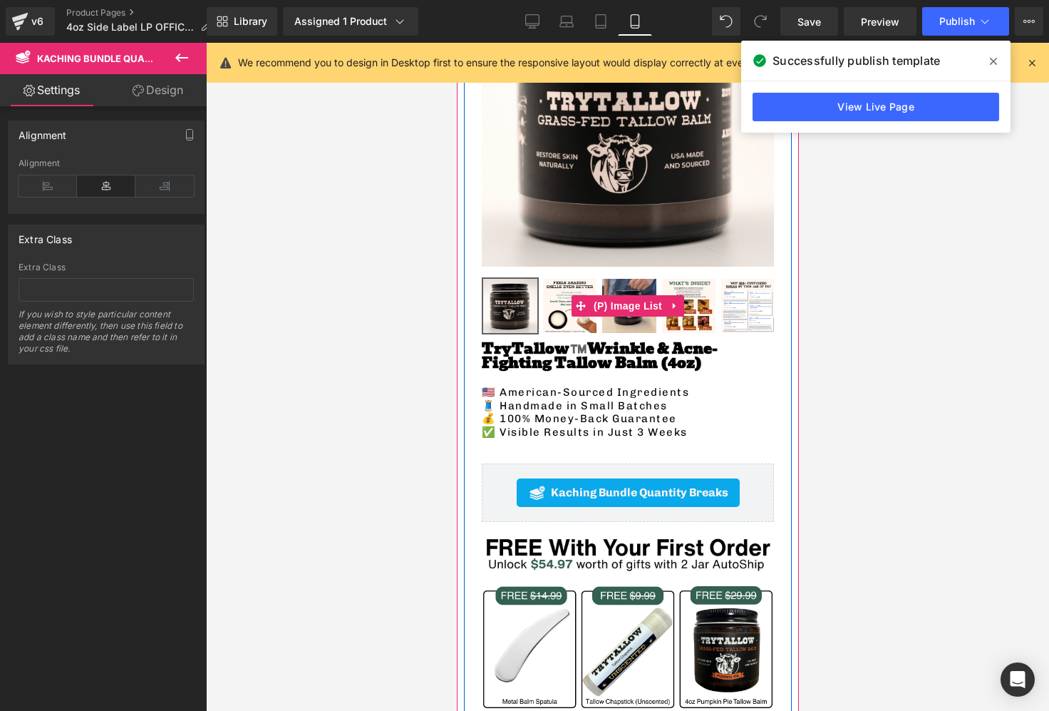
scroll to position [264, 0]
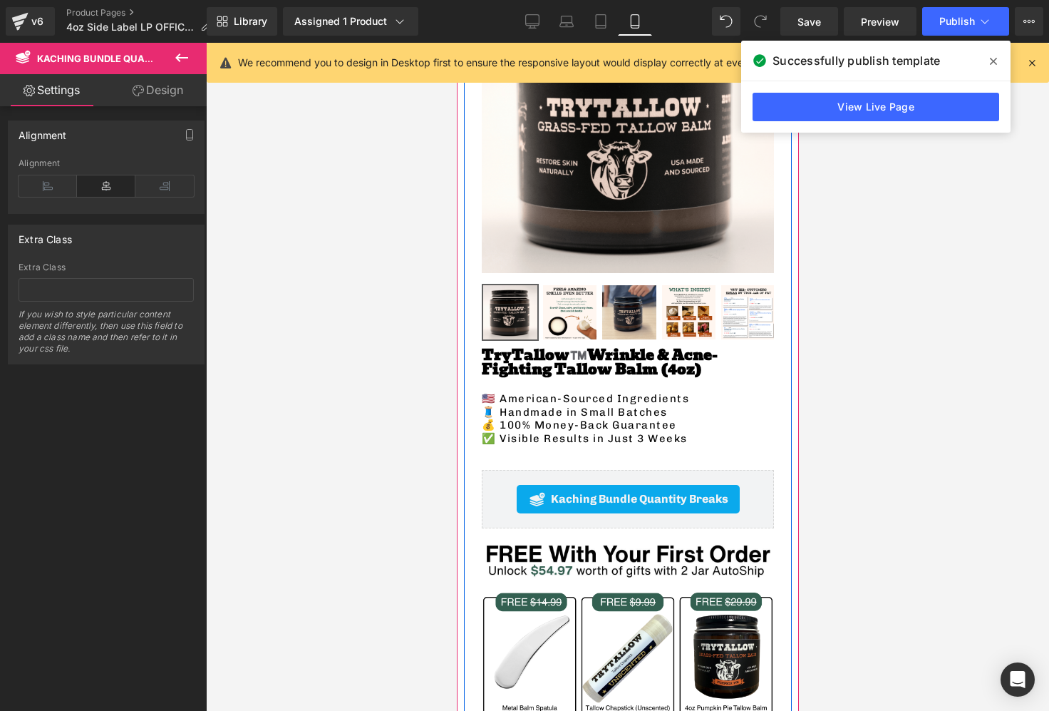
click at [572, 297] on img at bounding box center [569, 312] width 54 height 54
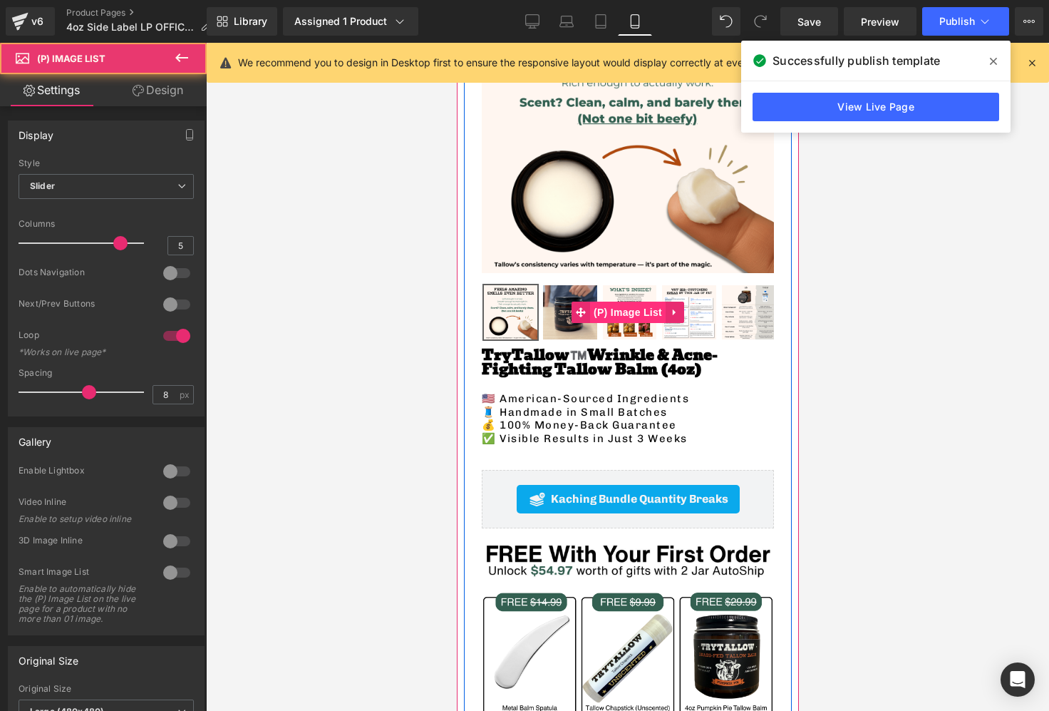
click at [616, 309] on span "(P) Image List" at bounding box center [627, 311] width 76 height 21
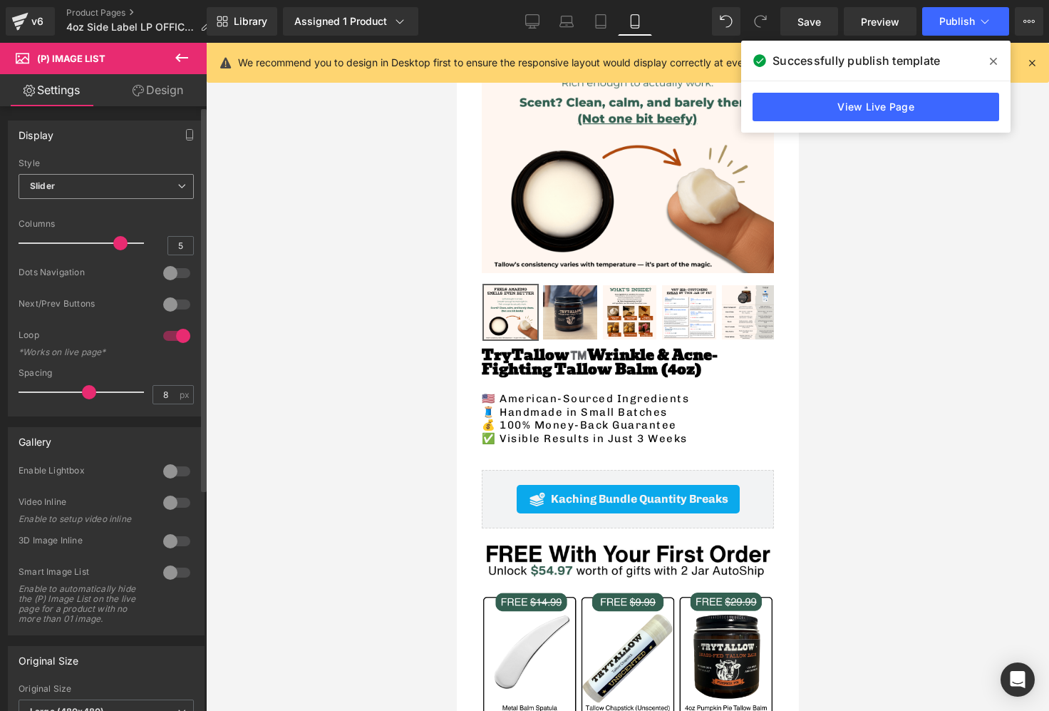
click at [123, 186] on span "Slider" at bounding box center [106, 186] width 175 height 25
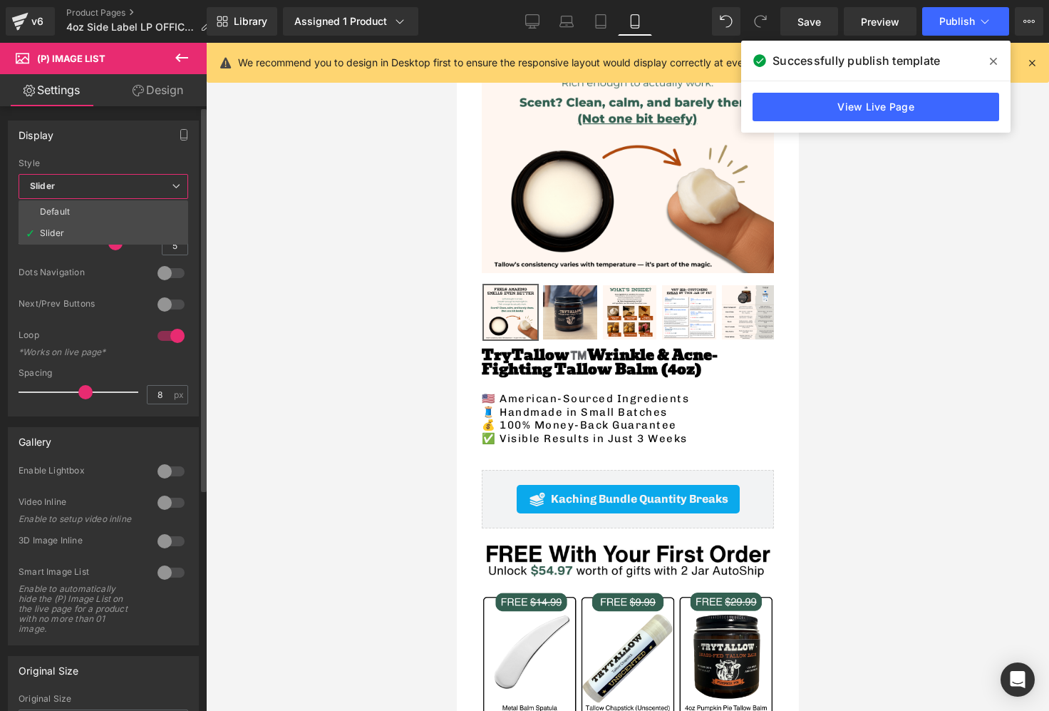
click at [123, 186] on span "Slider" at bounding box center [104, 186] width 170 height 25
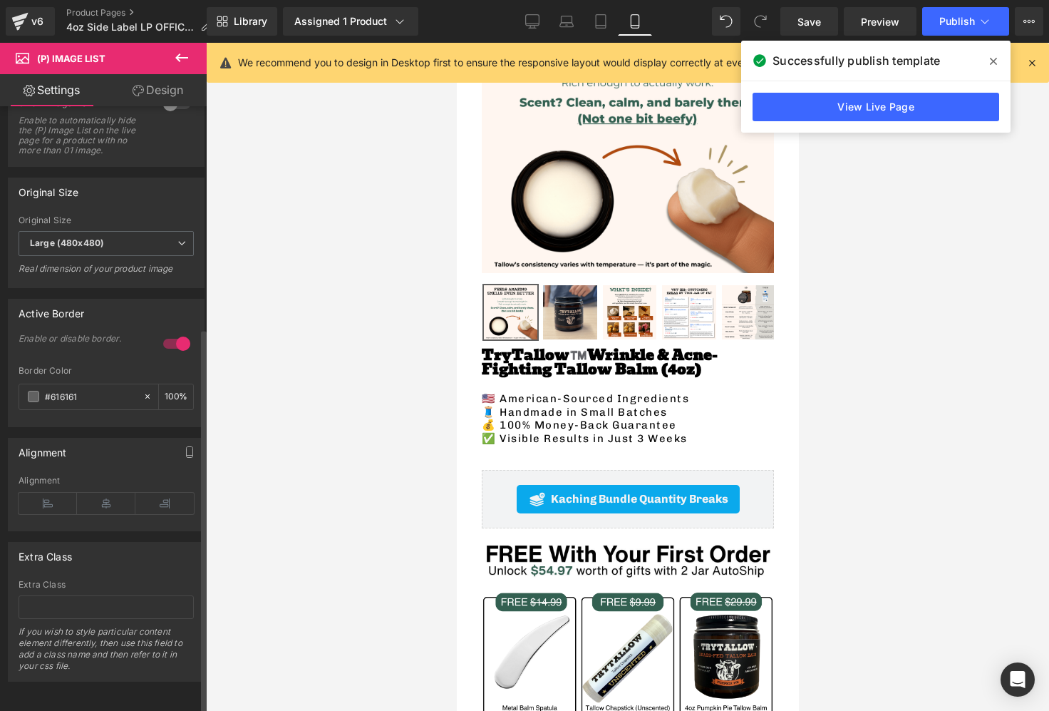
scroll to position [489, 0]
click at [166, 332] on div at bounding box center [177, 343] width 34 height 23
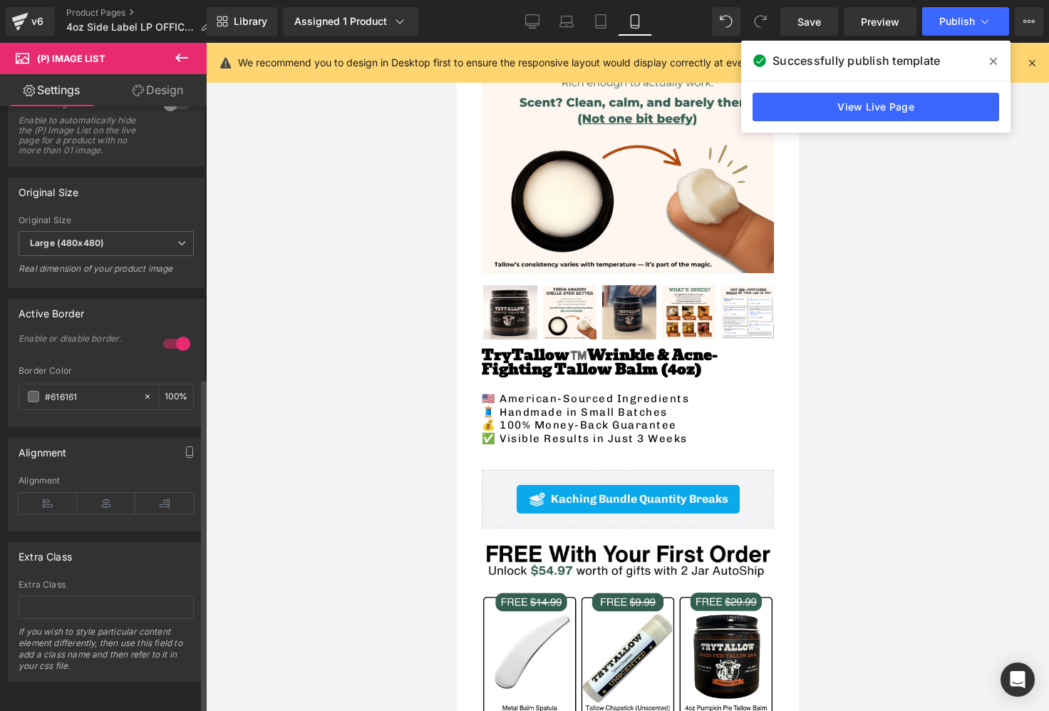
scroll to position [428, 0]
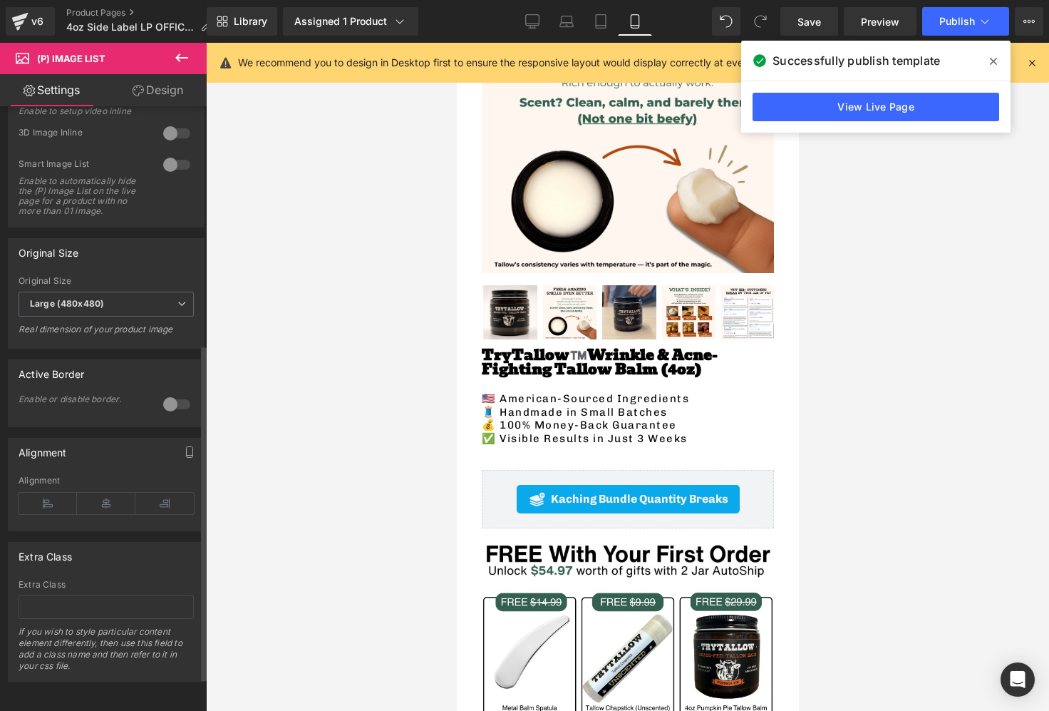
click at [166, 329] on div "Real dimension of your product image" at bounding box center [106, 334] width 175 height 21
click at [172, 393] on div at bounding box center [177, 404] width 34 height 23
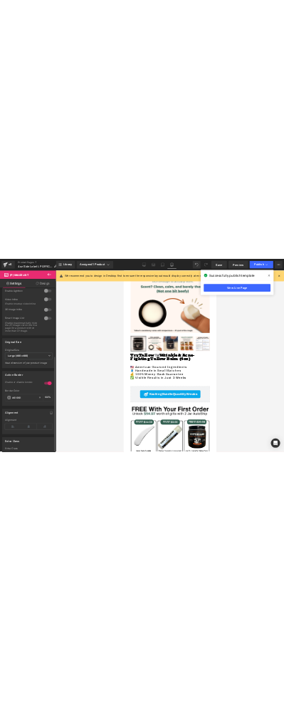
scroll to position [489, 0]
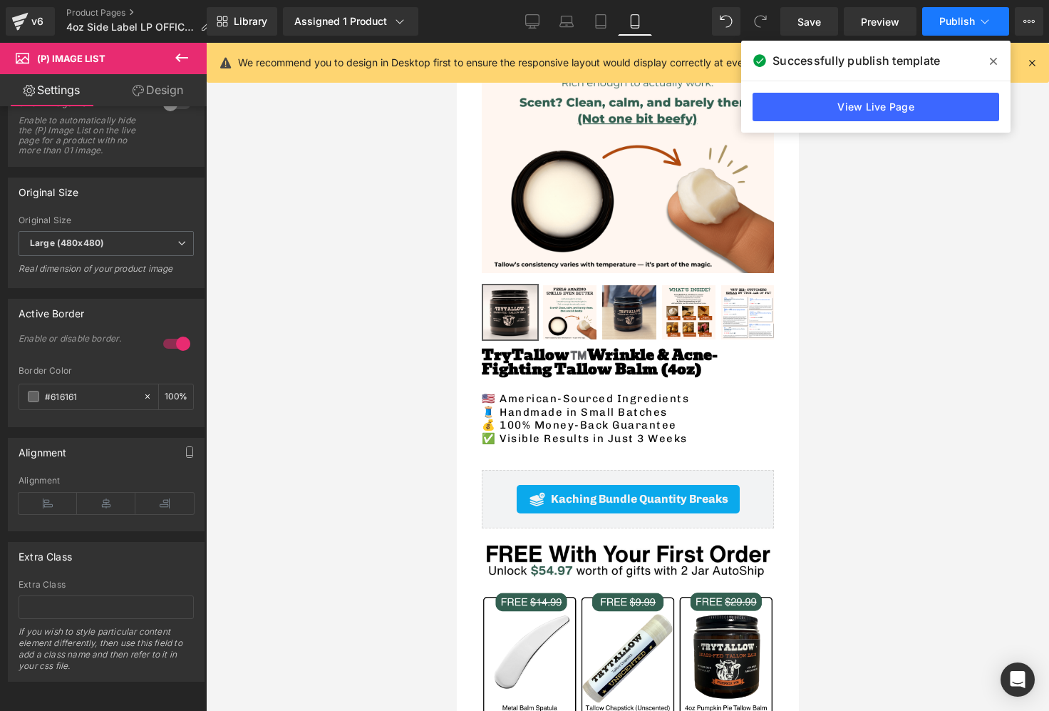
click at [944, 26] on span "Publish" at bounding box center [957, 21] width 36 height 11
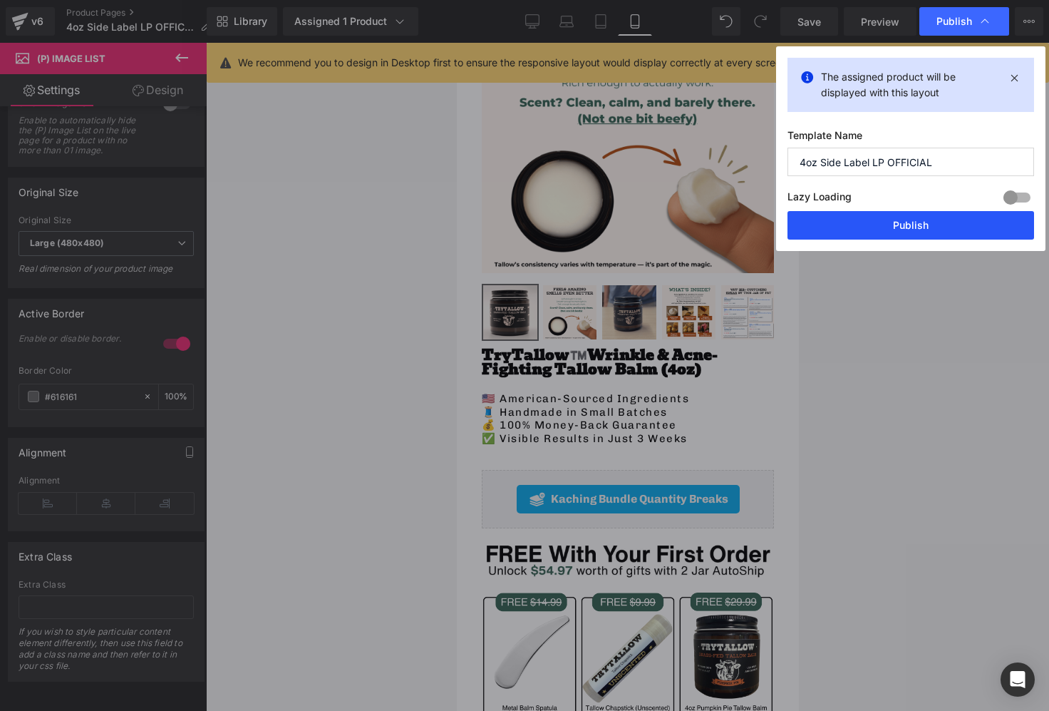
click at [923, 227] on button "Publish" at bounding box center [911, 225] width 247 height 29
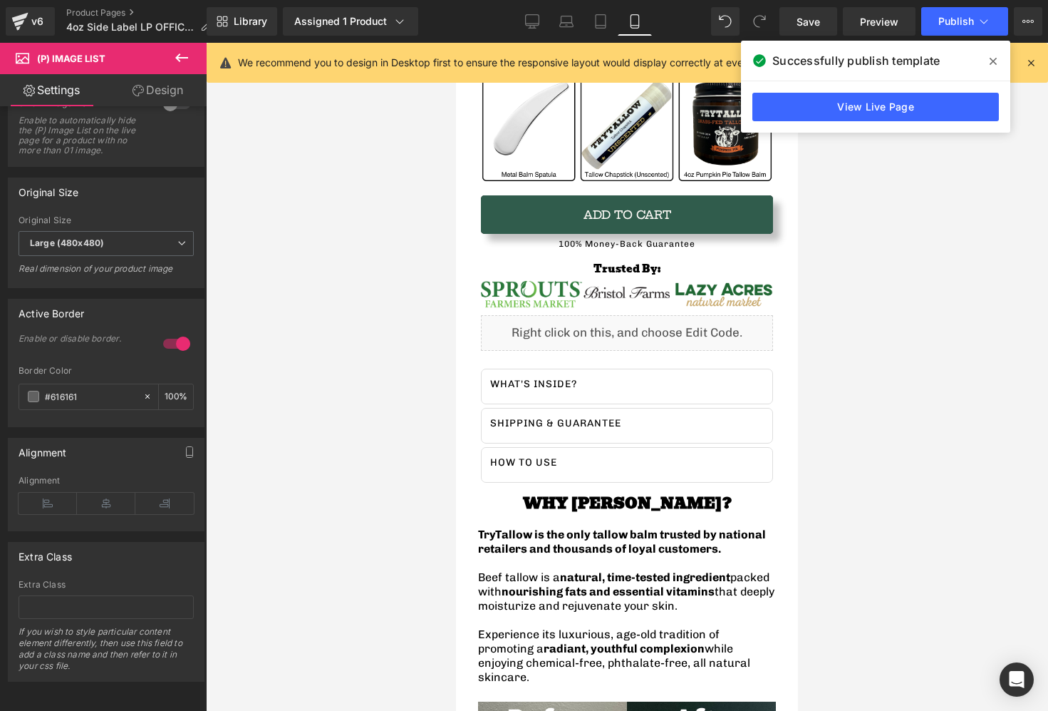
scroll to position [804, 0]
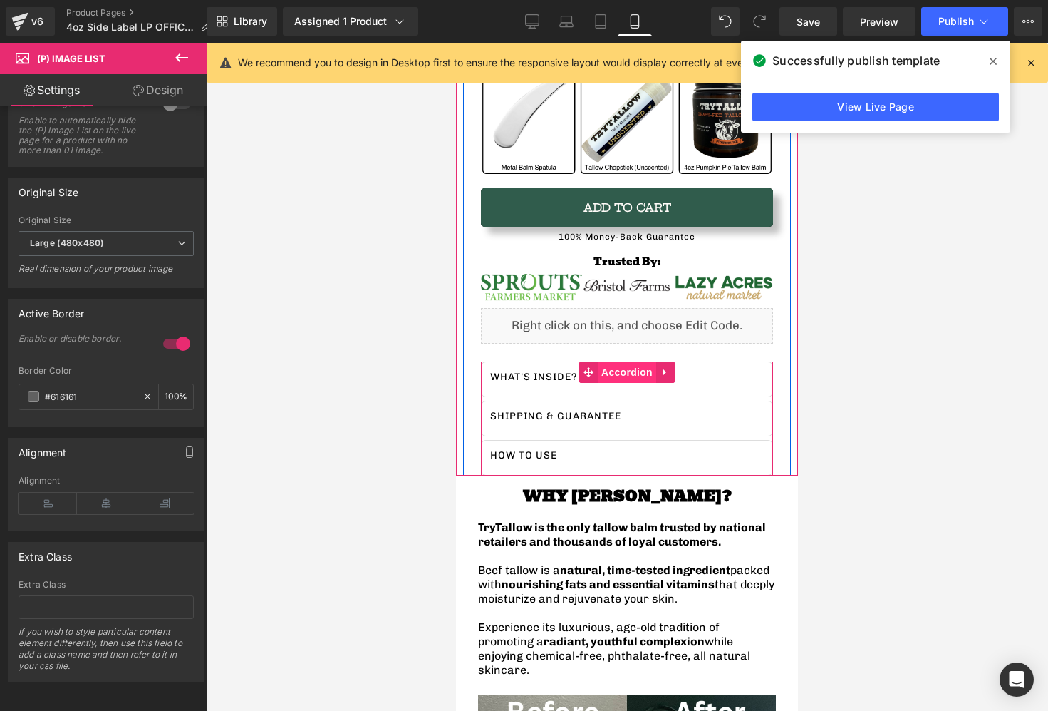
click at [606, 374] on span "Accordion" at bounding box center [627, 371] width 58 height 21
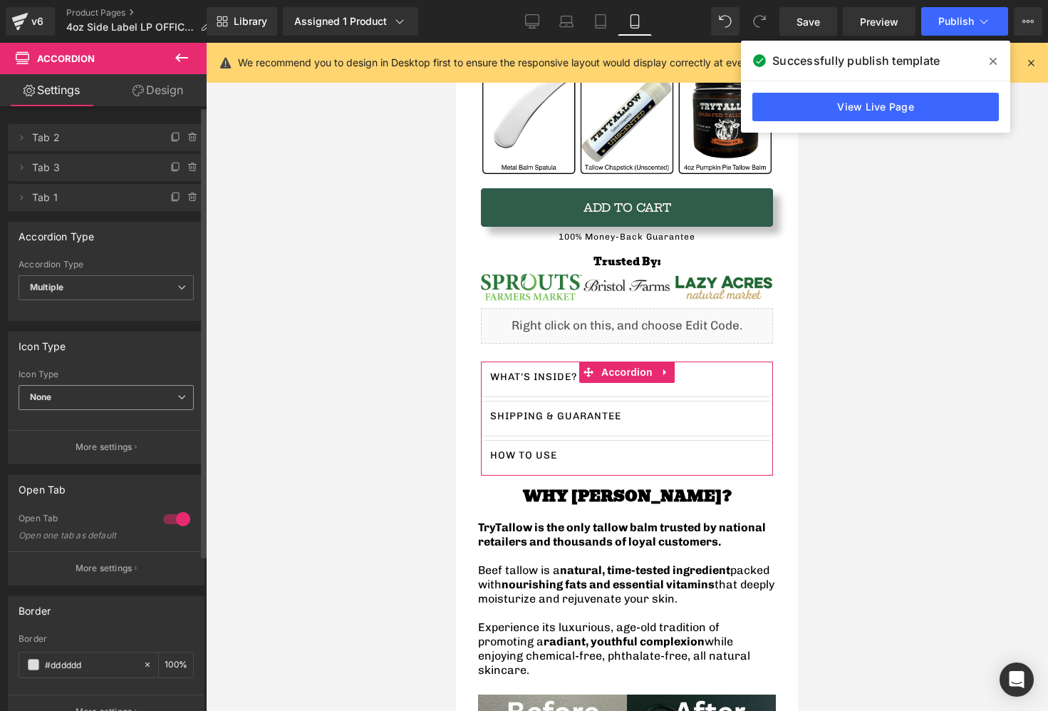
click at [137, 406] on span "None" at bounding box center [106, 397] width 175 height 25
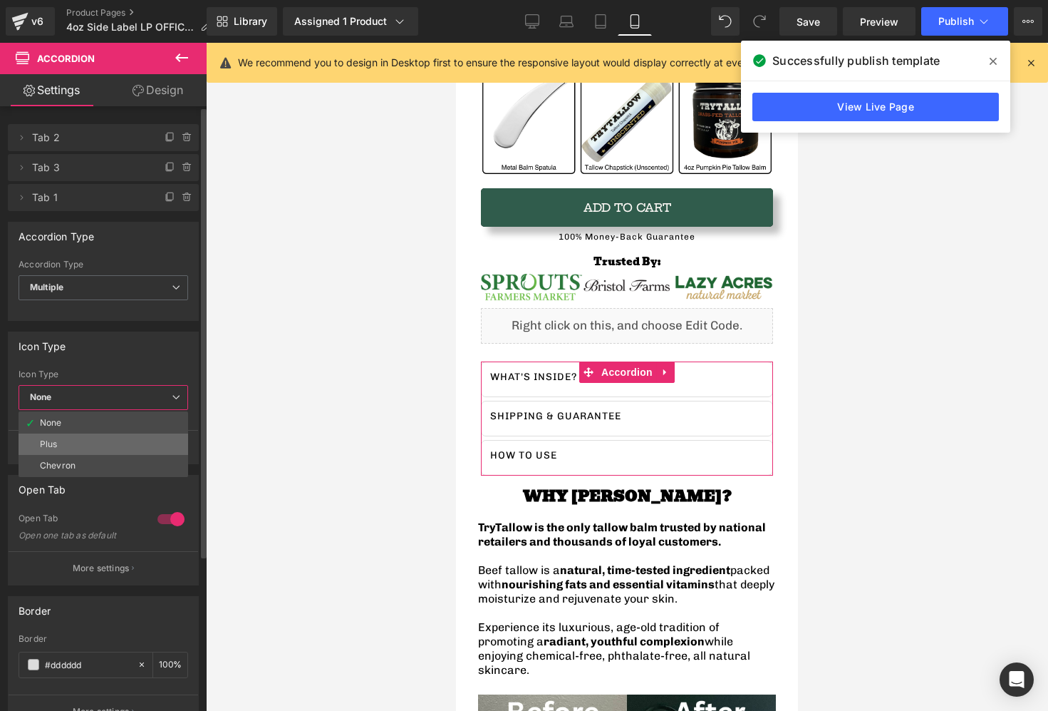
click at [99, 448] on li "Plus" at bounding box center [104, 443] width 170 height 21
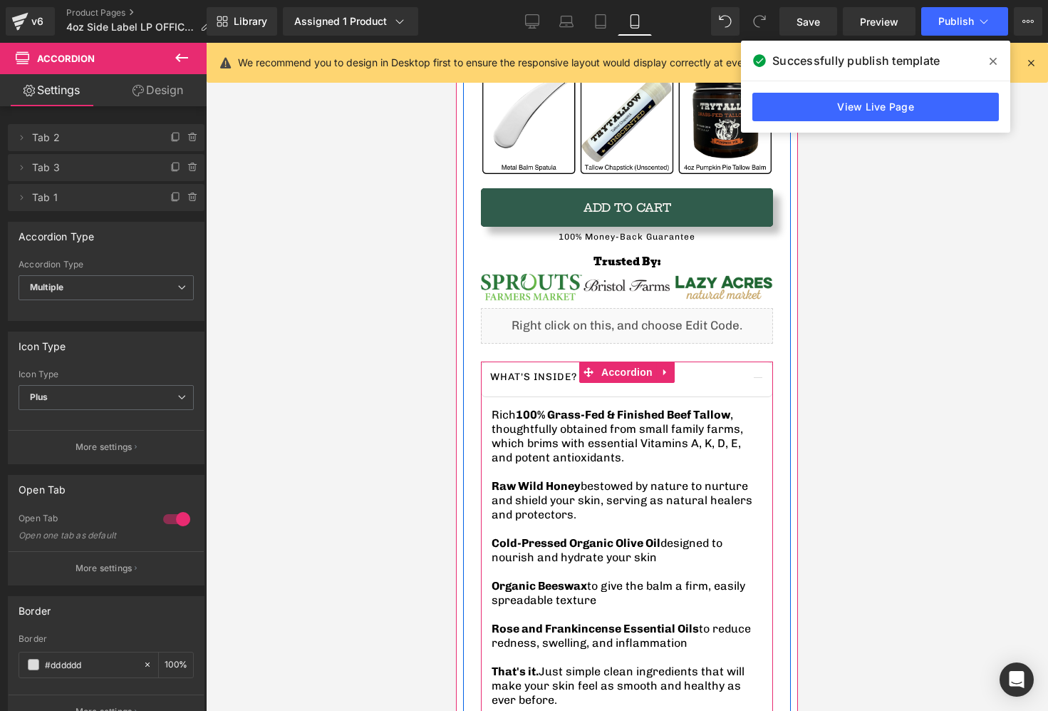
click at [456, 43] on div at bounding box center [456, 43] width 0 height 0
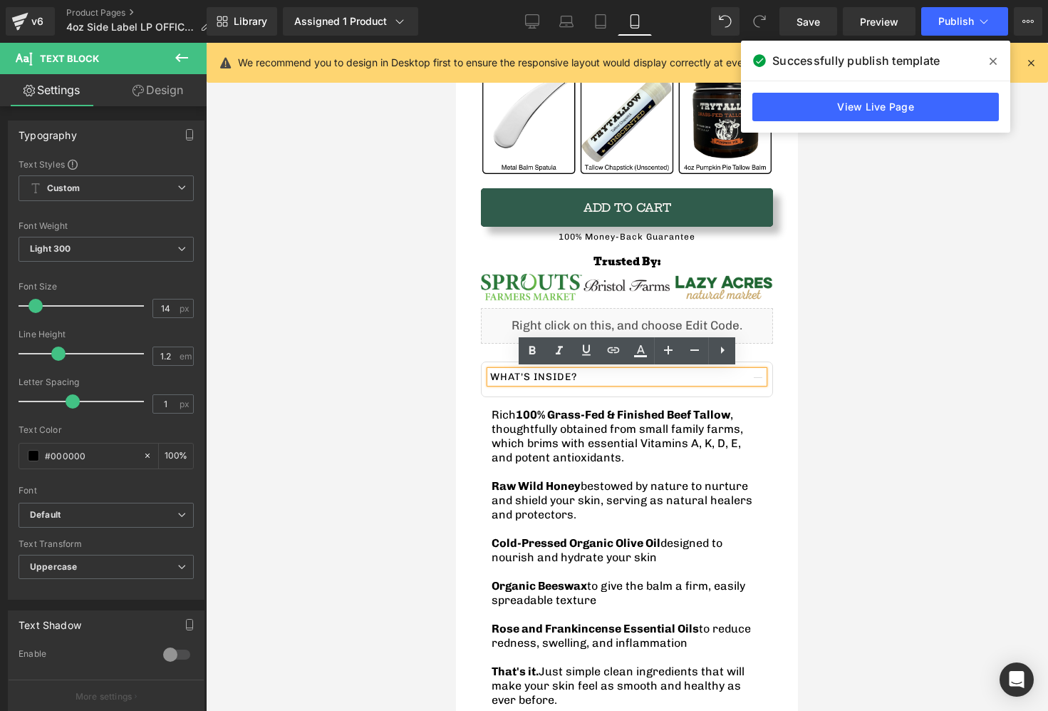
click at [769, 378] on button "button" at bounding box center [758, 379] width 29 height 34
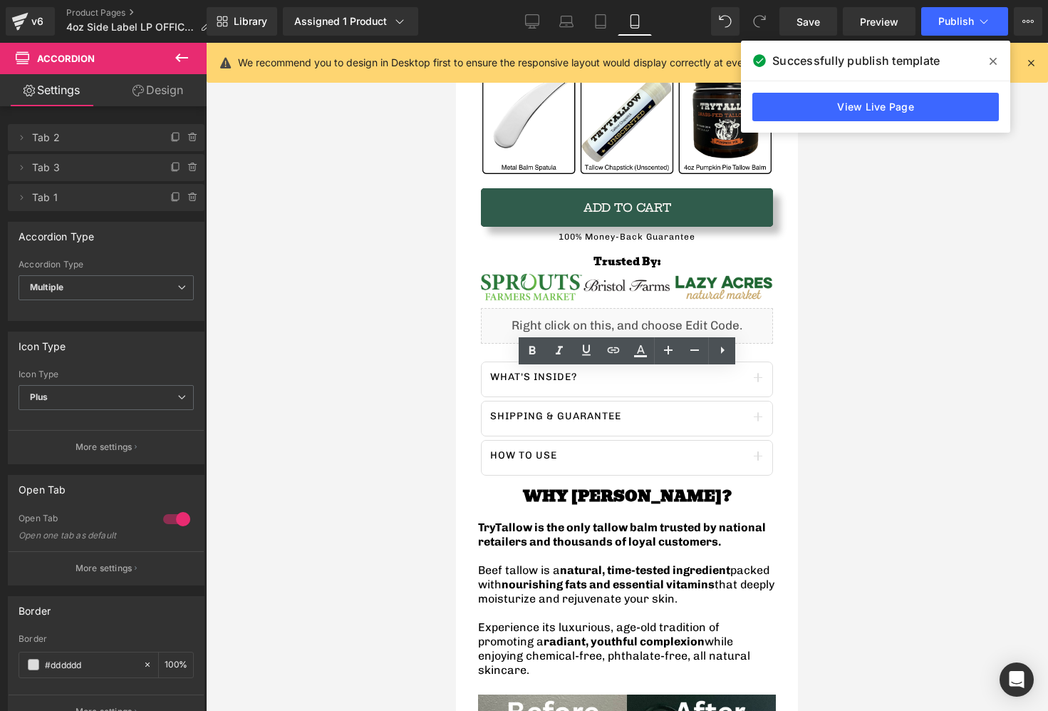
click at [822, 375] on div at bounding box center [627, 377] width 842 height 668
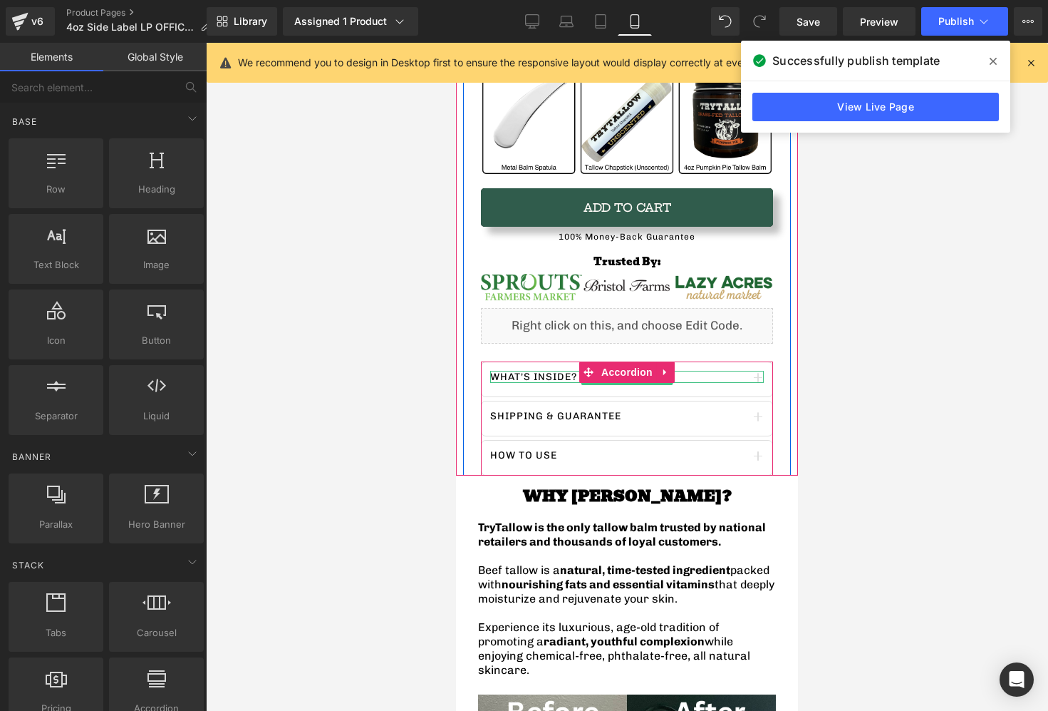
click at [556, 378] on p "What's inside?" at bounding box center [627, 377] width 274 height 13
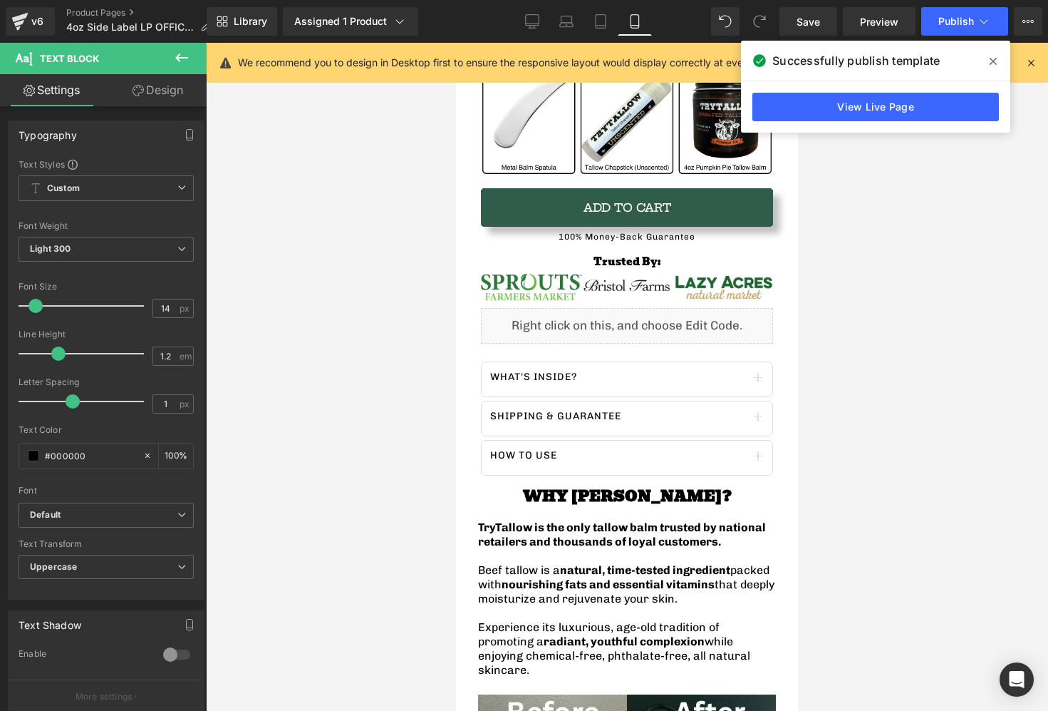
click at [175, 105] on link "Design" at bounding box center [157, 90] width 103 height 32
click at [0, 0] on div "Spacing" at bounding box center [0, 0] width 0 height 0
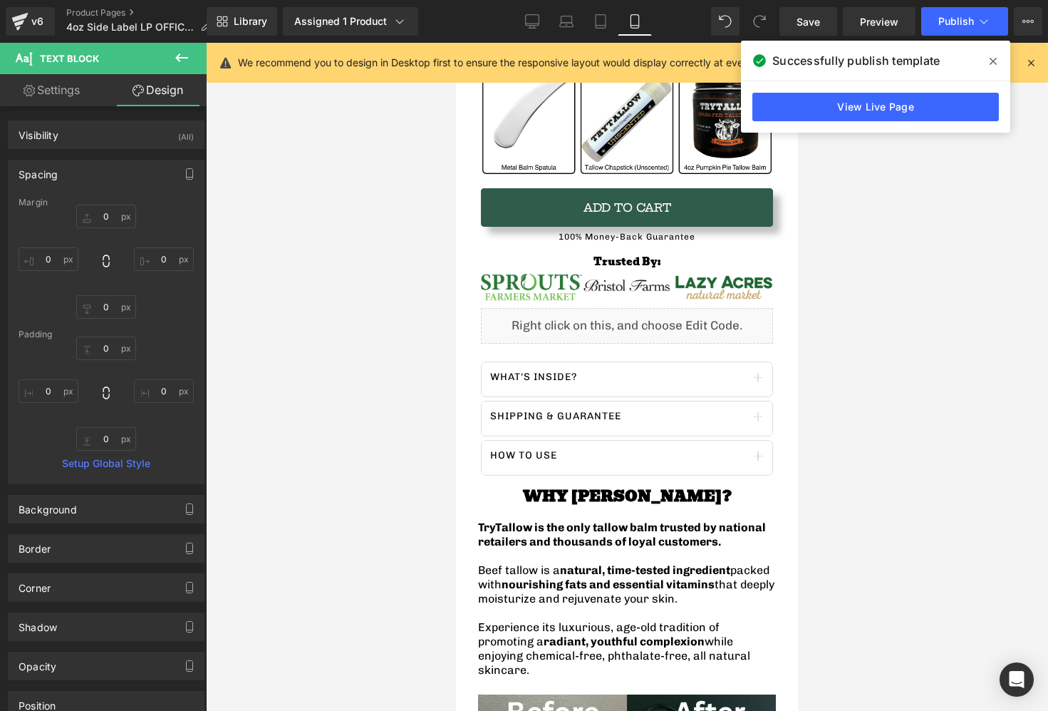
type input "0"
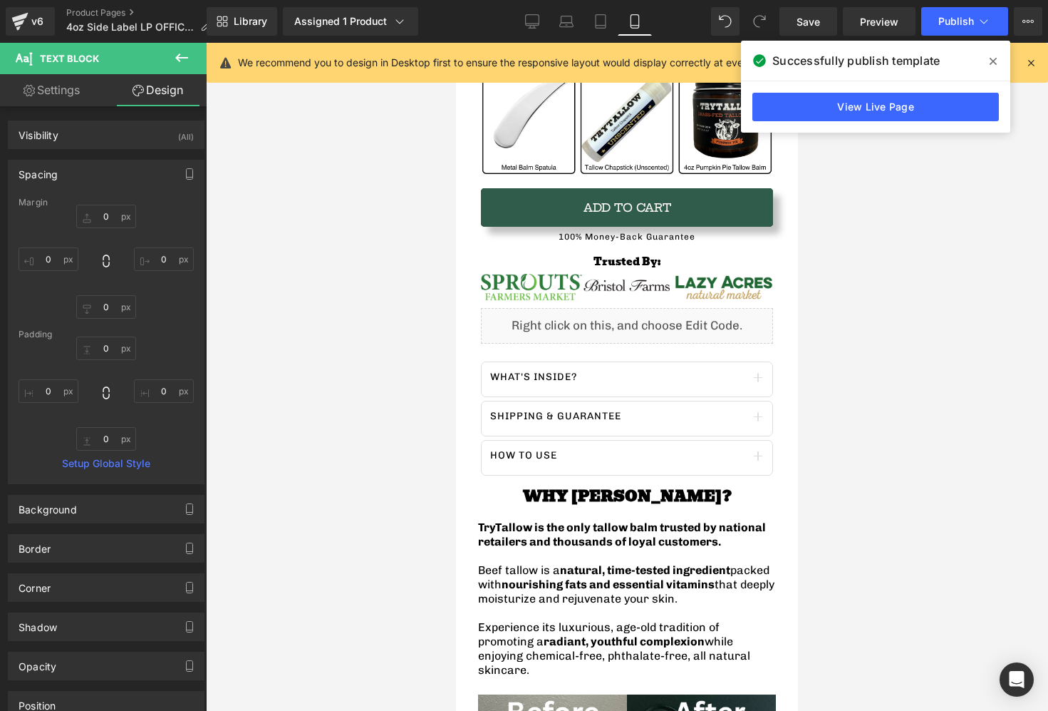
type input "0"
click at [66, 89] on link "Settings" at bounding box center [51, 90] width 103 height 32
type input "100"
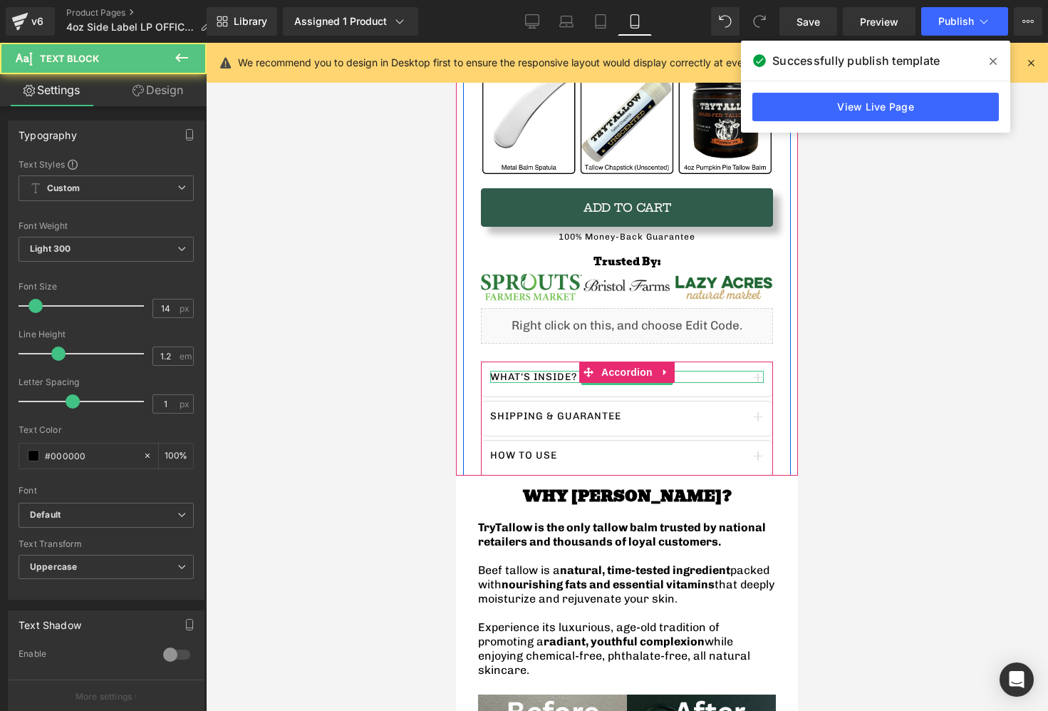
click at [547, 373] on p "What's inside?" at bounding box center [627, 377] width 274 height 13
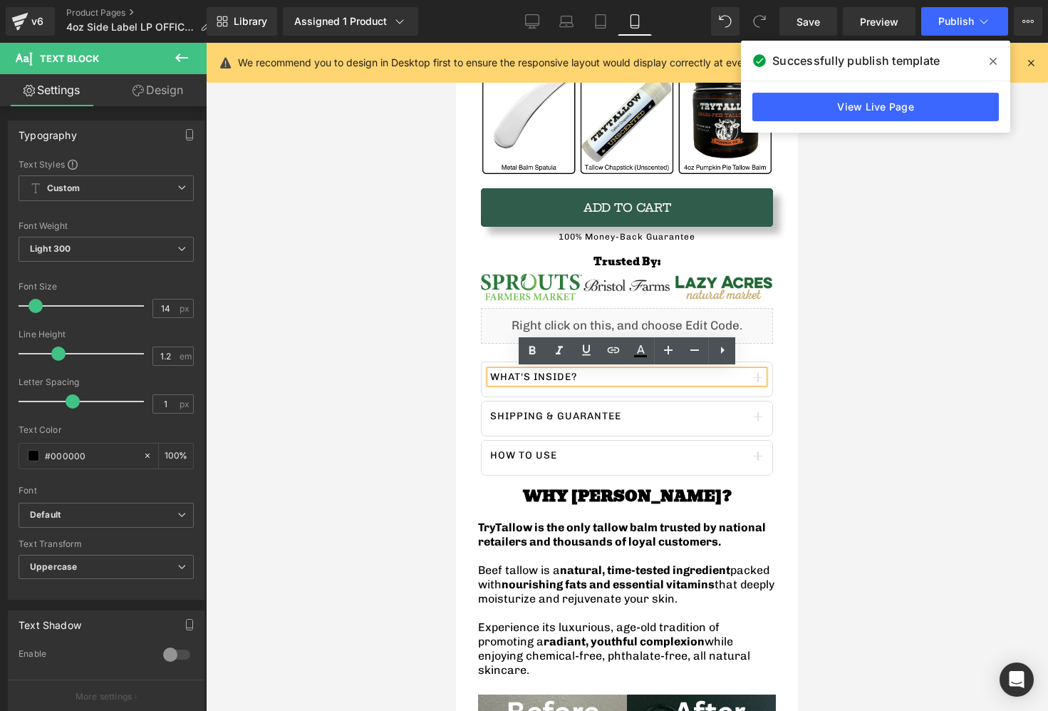
drag, startPoint x: 653, startPoint y: 396, endPoint x: 620, endPoint y: 396, distance: 32.8
click at [653, 396] on div "What's inside? Text Block Rich 100% Grass-Fed & Finished Beef Tallow , thoughtf…" at bounding box center [627, 418] width 292 height 114
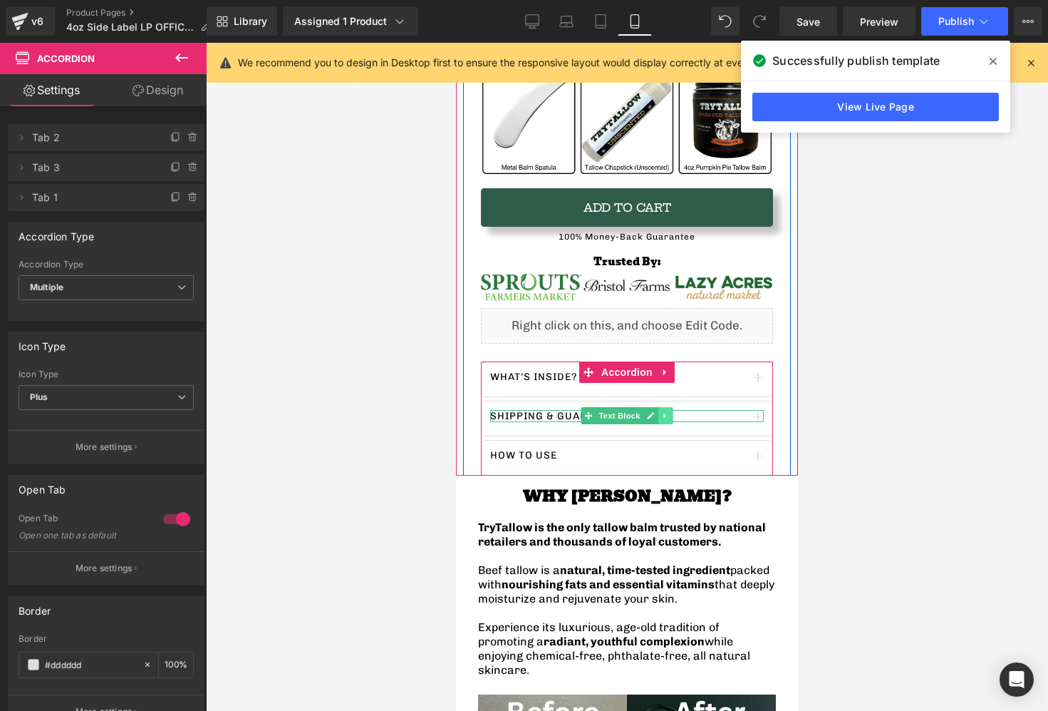
click at [660, 418] on link at bounding box center [666, 415] width 15 height 17
click at [673, 418] on icon at bounding box center [673, 416] width 8 height 8
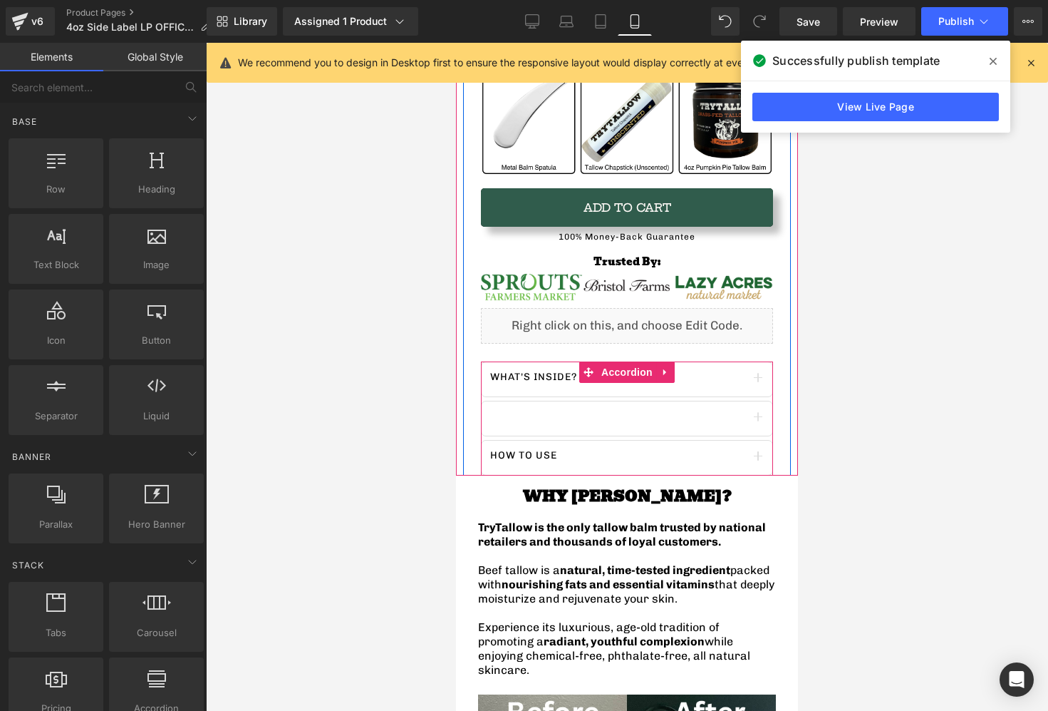
click at [644, 417] on div at bounding box center [627, 419] width 292 height 36
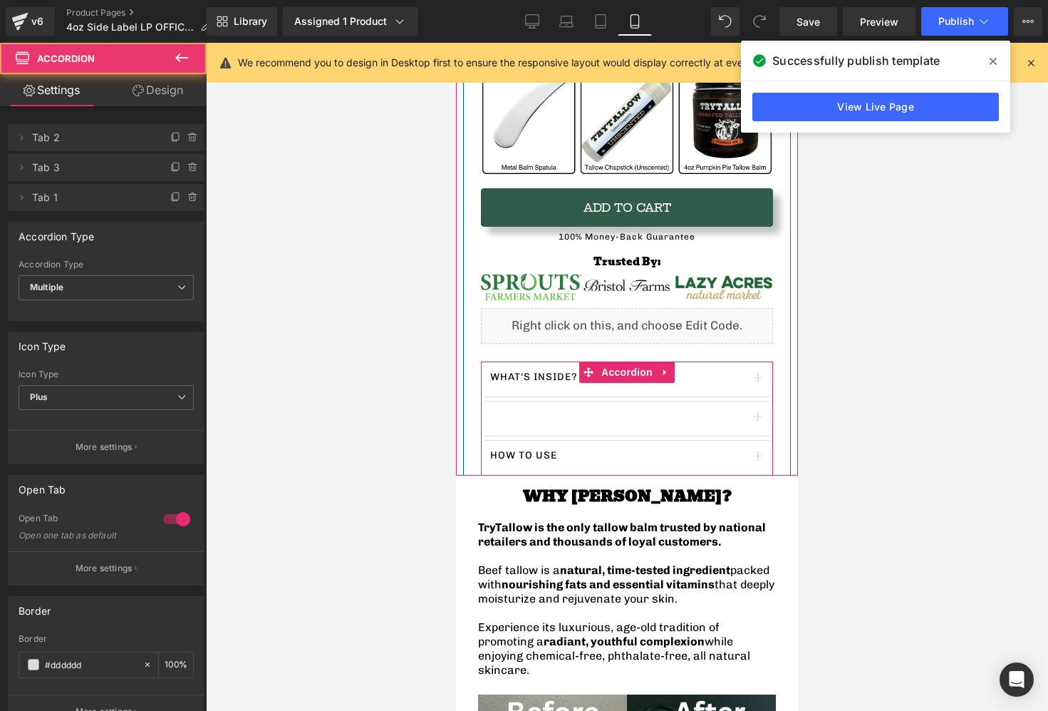
click at [716, 422] on div at bounding box center [627, 419] width 292 height 36
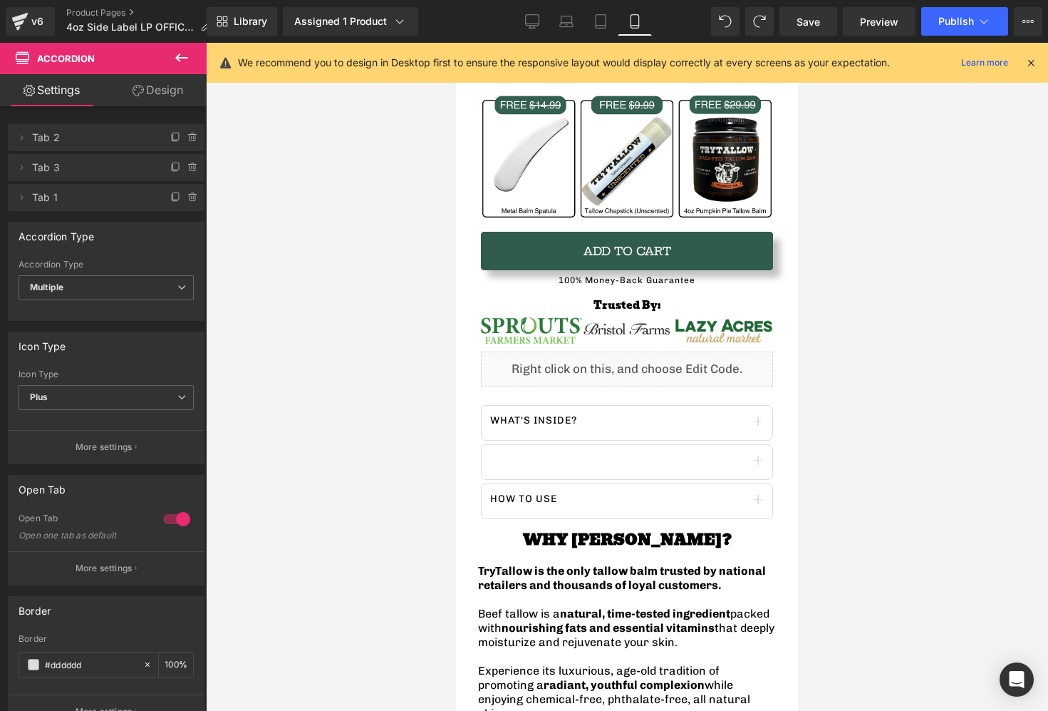
scroll to position [761, 0]
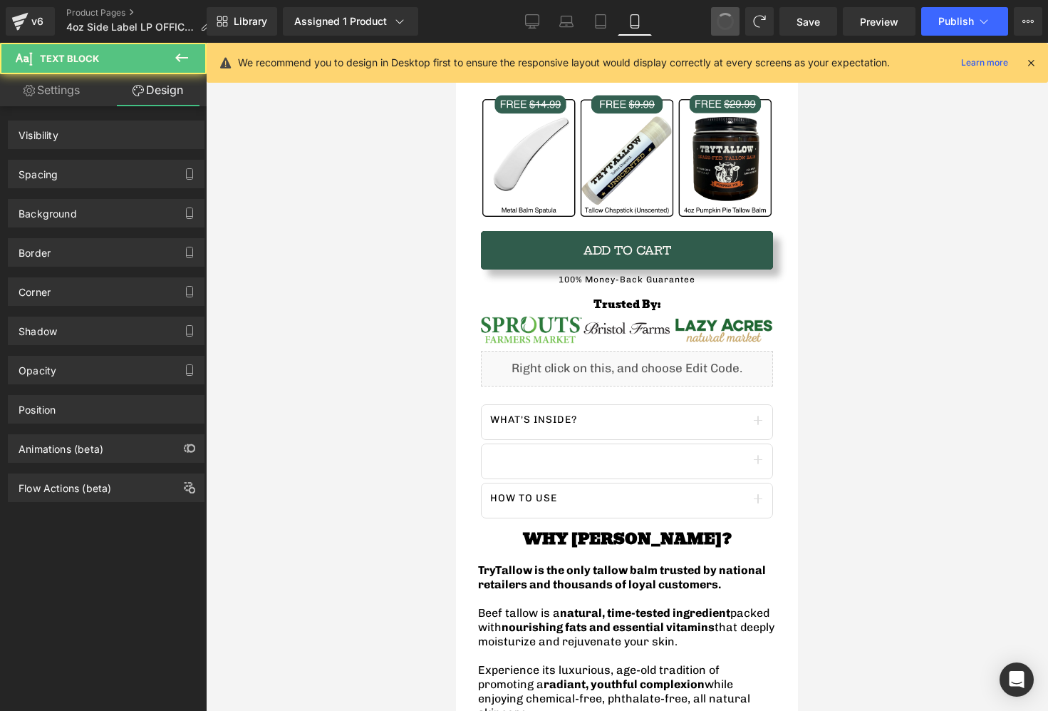
click at [734, 20] on span at bounding box center [725, 21] width 23 height 23
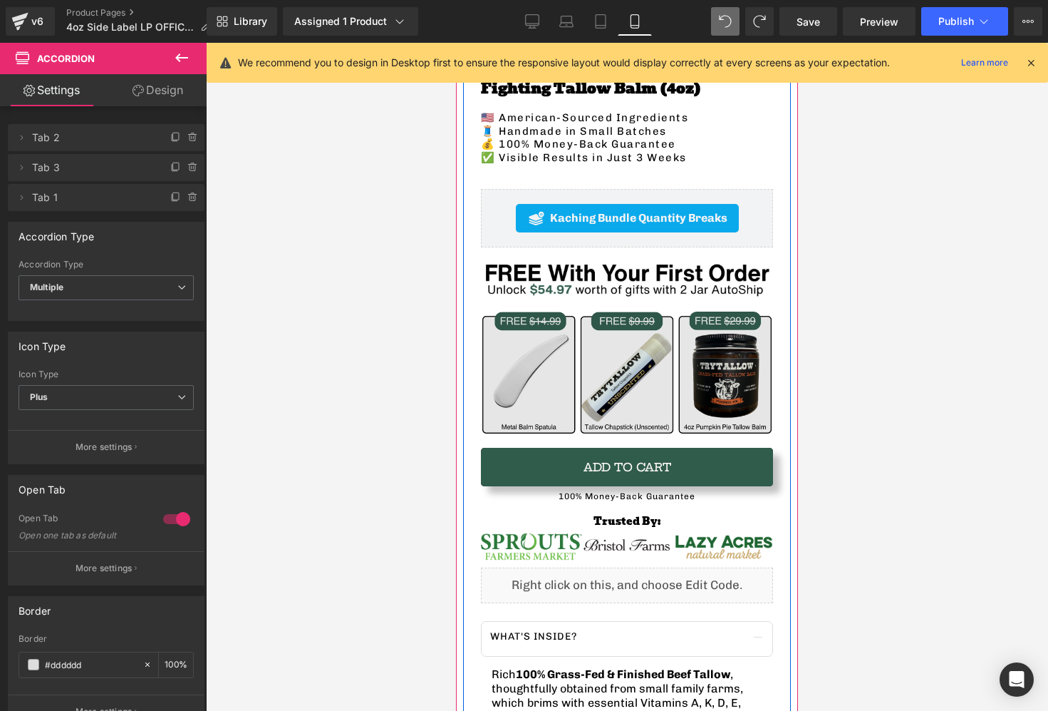
scroll to position [530, 0]
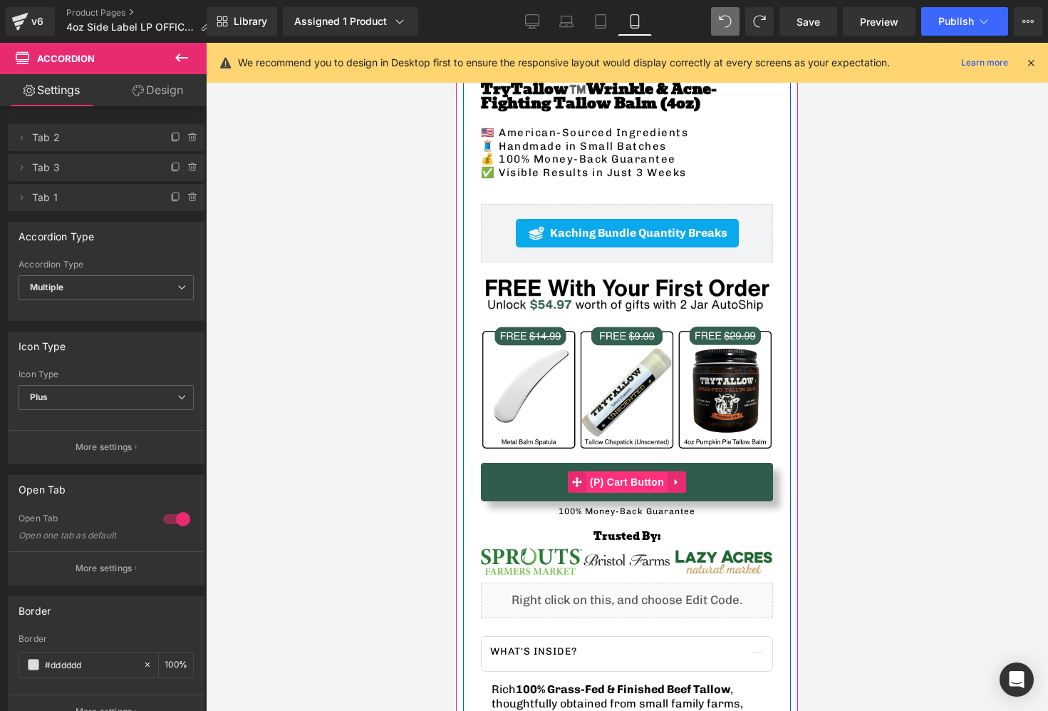
click at [630, 484] on span "(P) Cart Button" at bounding box center [627, 481] width 81 height 21
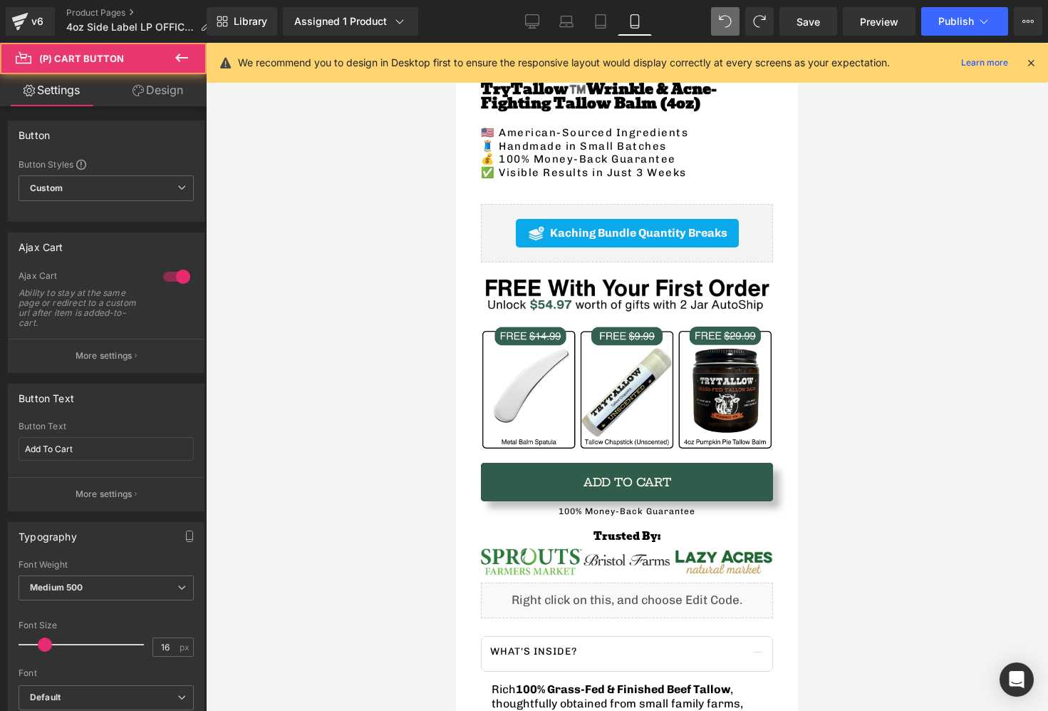
click at [167, 97] on link "Design" at bounding box center [157, 90] width 103 height 32
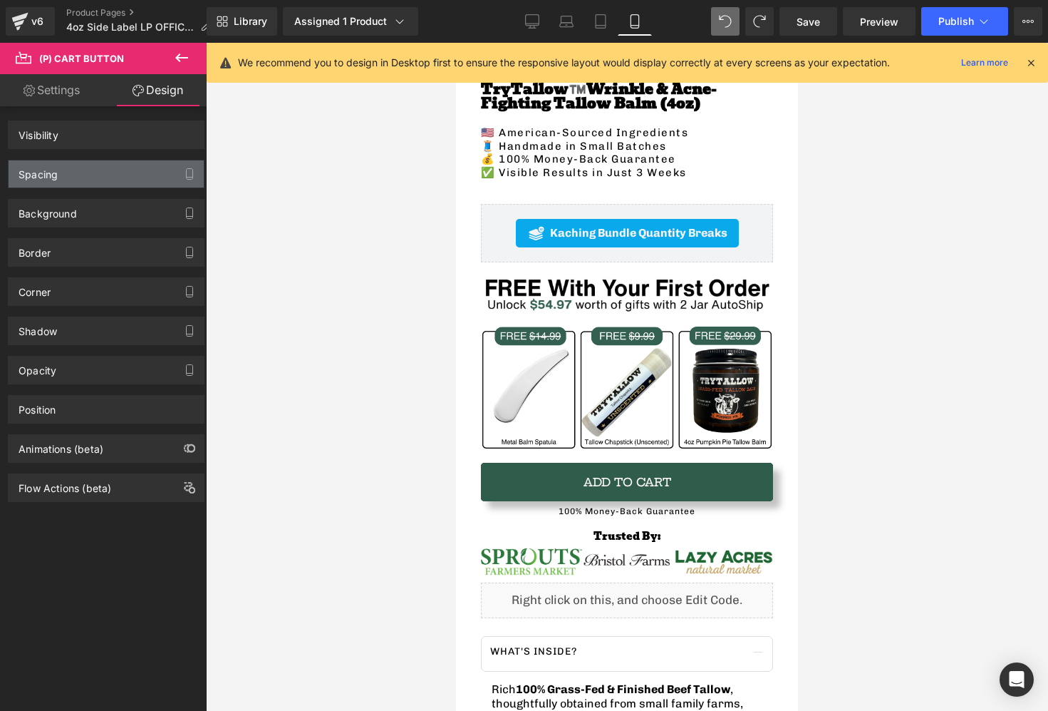
click at [83, 170] on div "Spacing" at bounding box center [106, 173] width 195 height 27
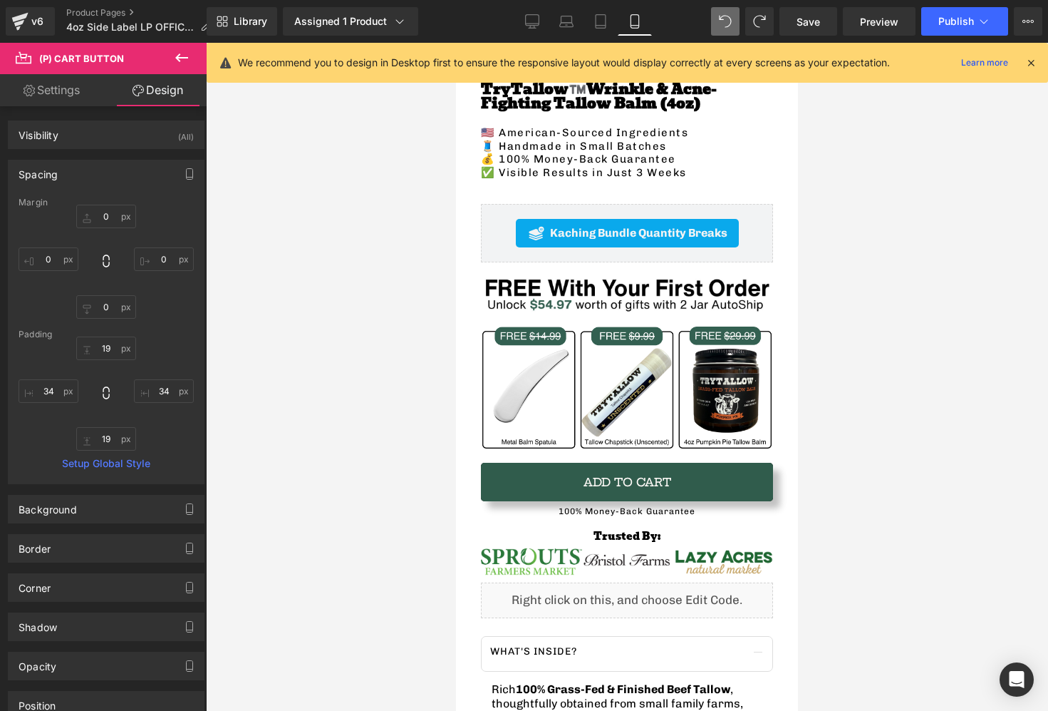
type input "0"
type input "19"
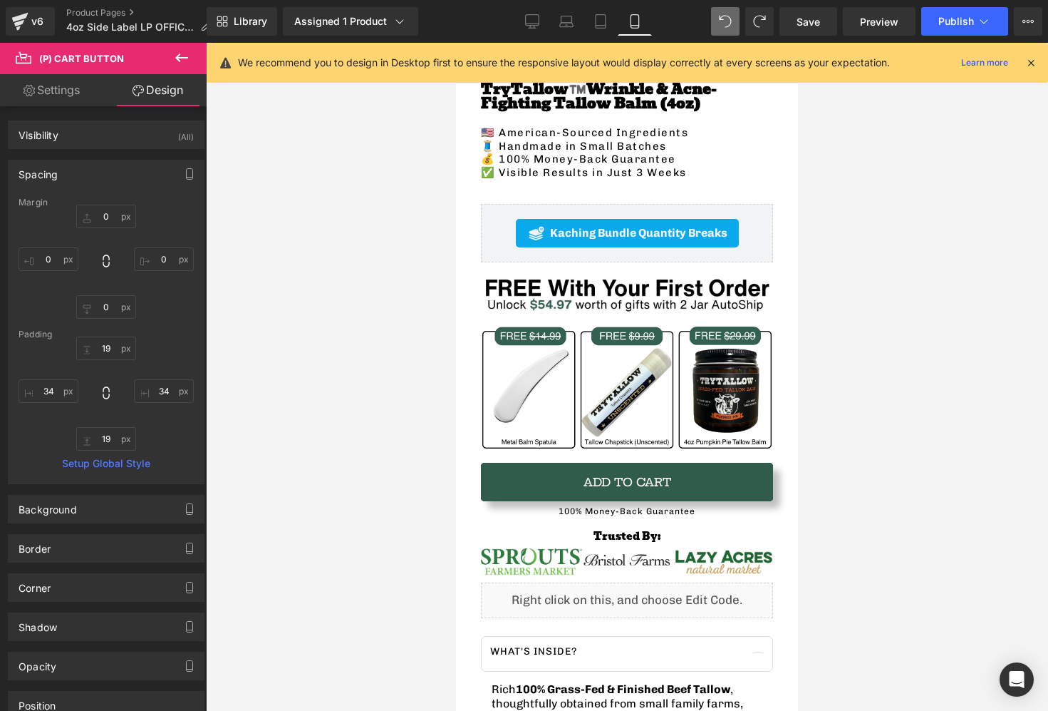
type input "34"
type input "19"
type input "34"
click at [86, 170] on div "Spacing" at bounding box center [106, 173] width 195 height 27
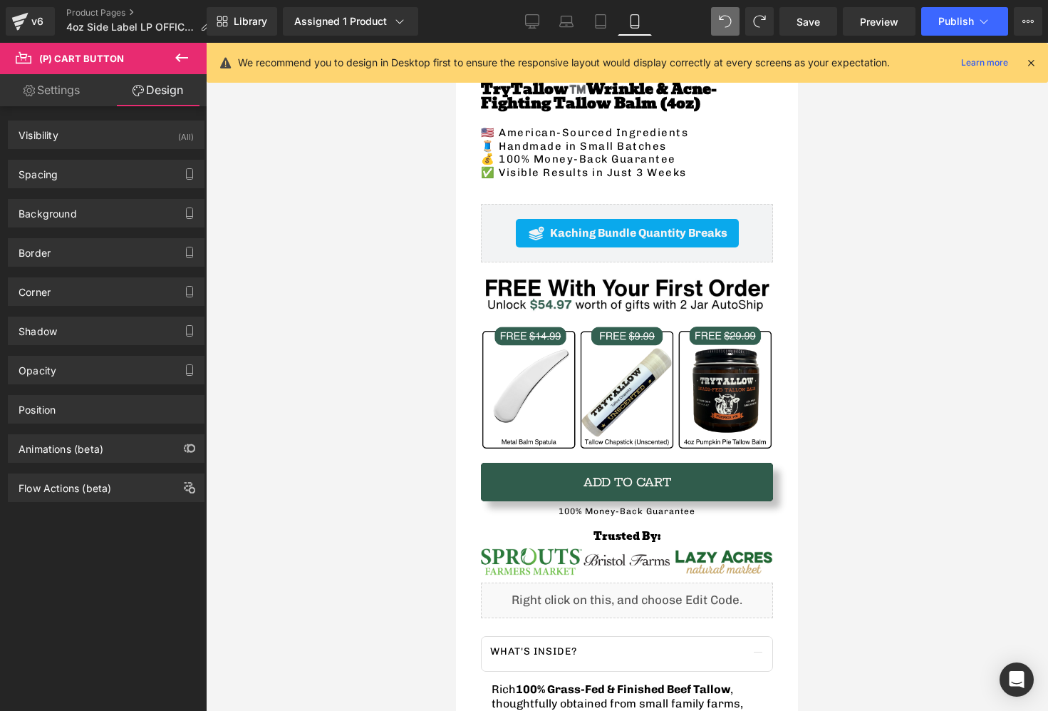
click at [70, 97] on link "Settings" at bounding box center [51, 90] width 103 height 32
type input "100"
type input "0"
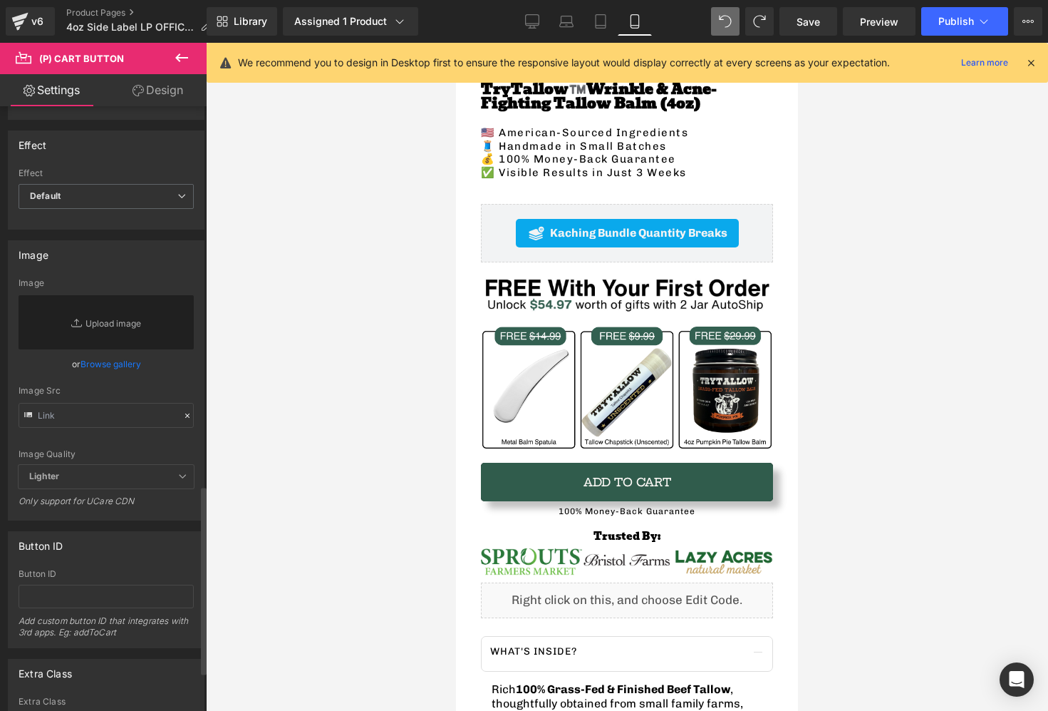
scroll to position [1341, 0]
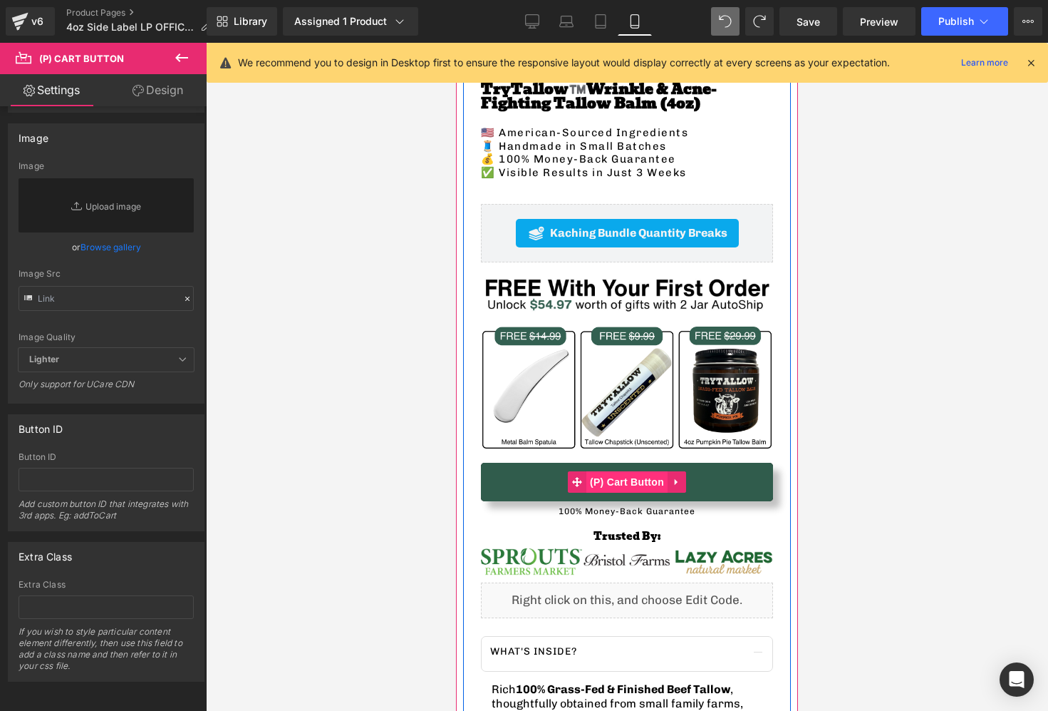
click at [634, 485] on span "(P) Cart Button" at bounding box center [627, 481] width 81 height 21
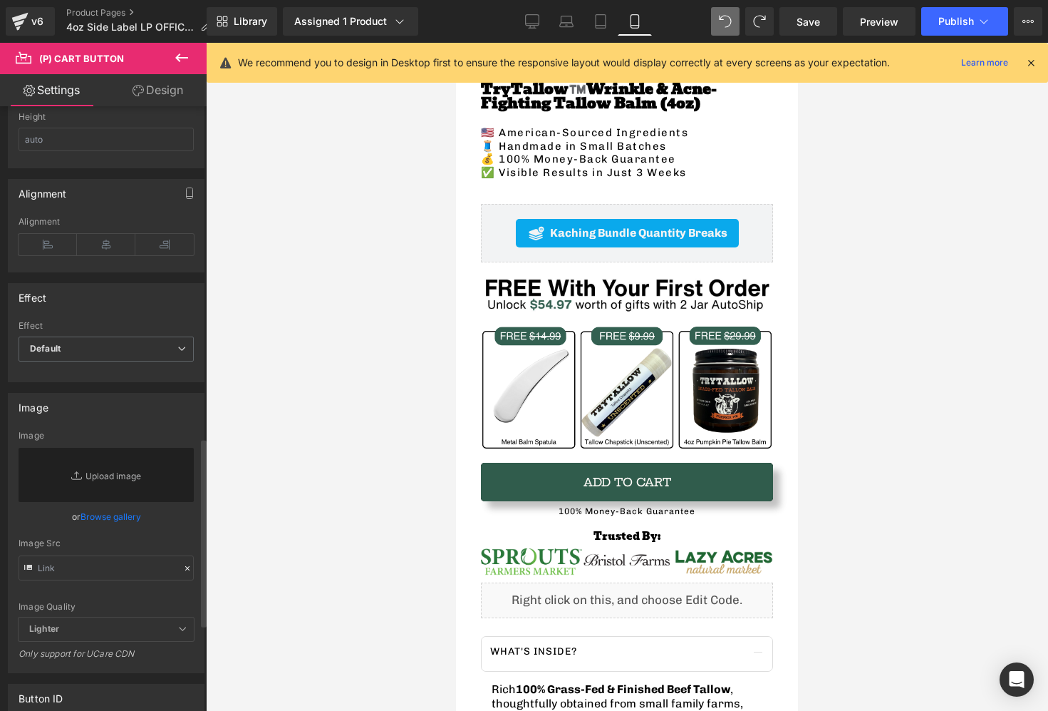
scroll to position [956, 0]
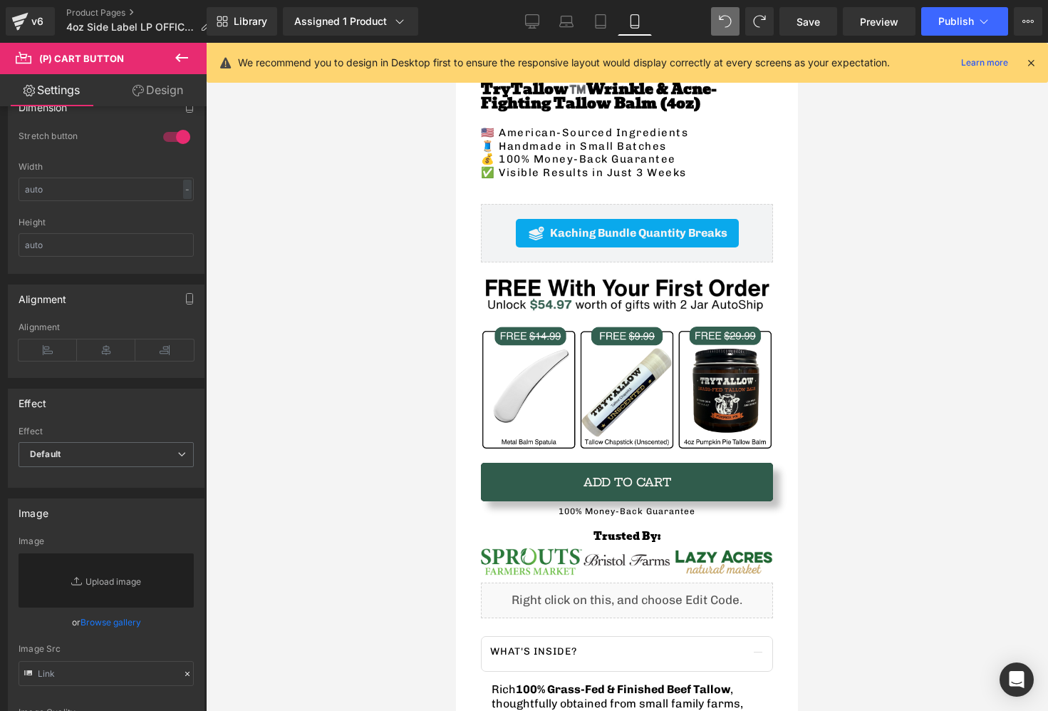
click at [159, 88] on link "Design" at bounding box center [157, 90] width 103 height 32
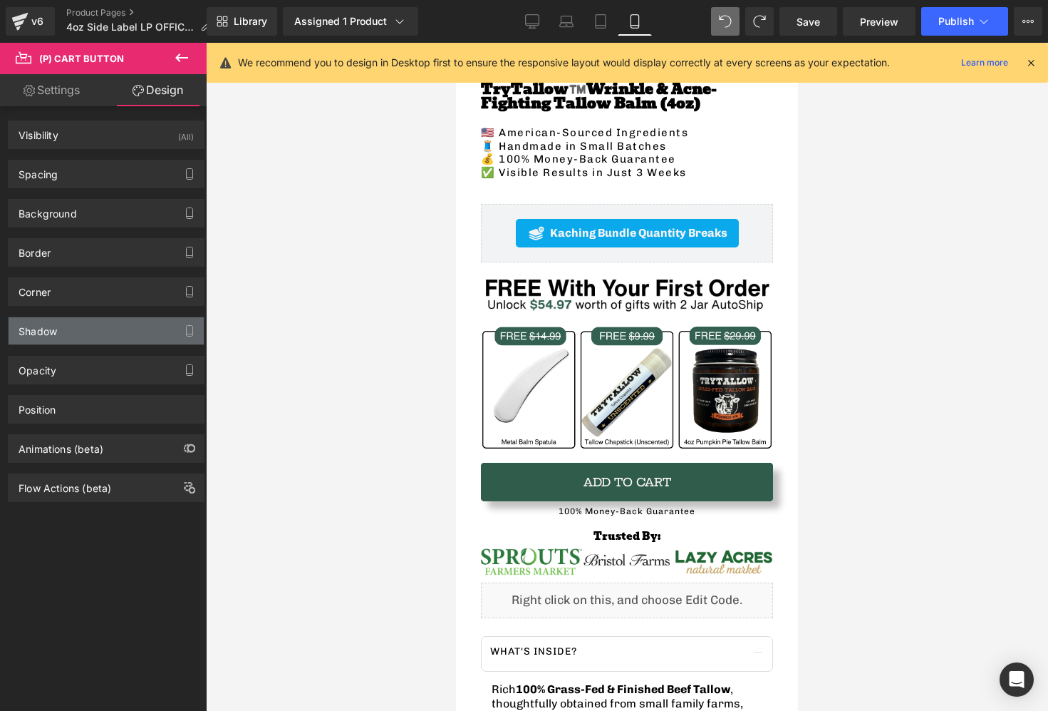
click at [79, 326] on div "Shadow" at bounding box center [106, 330] width 195 height 27
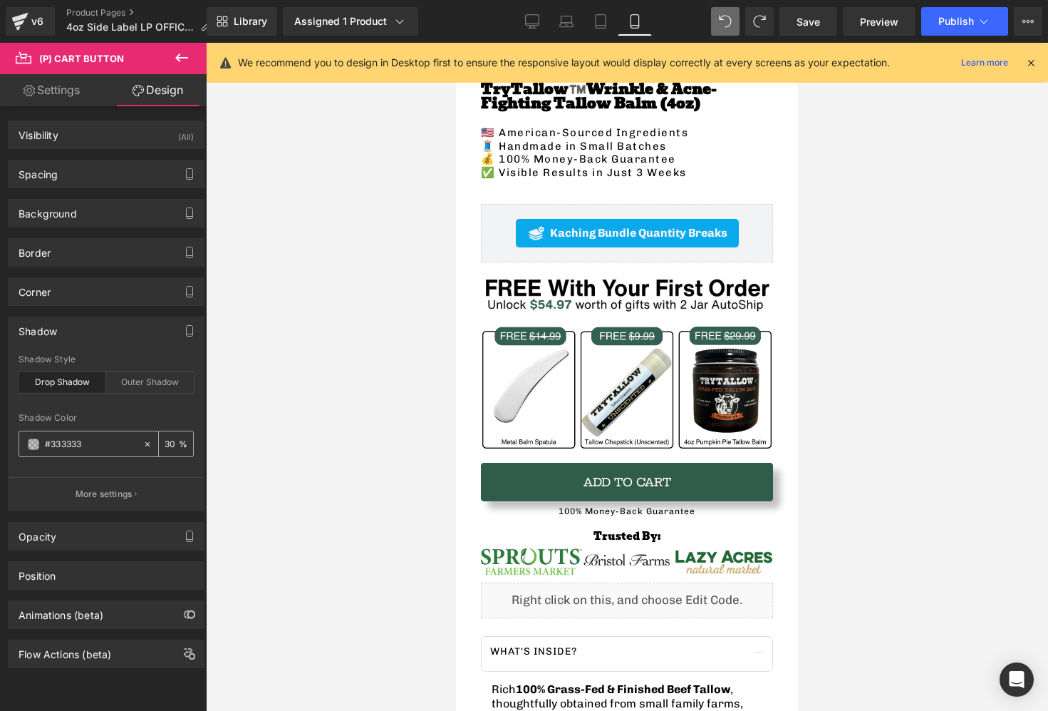
click at [165, 443] on input "30" at bounding box center [172, 443] width 14 height 16
type input "40"
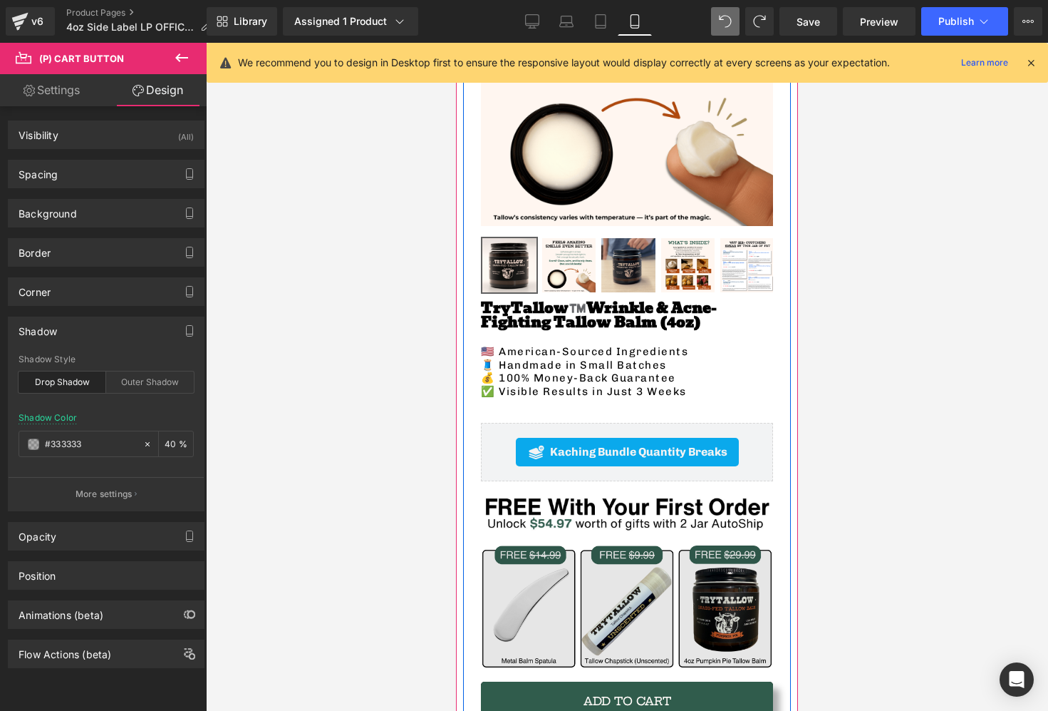
scroll to position [304, 0]
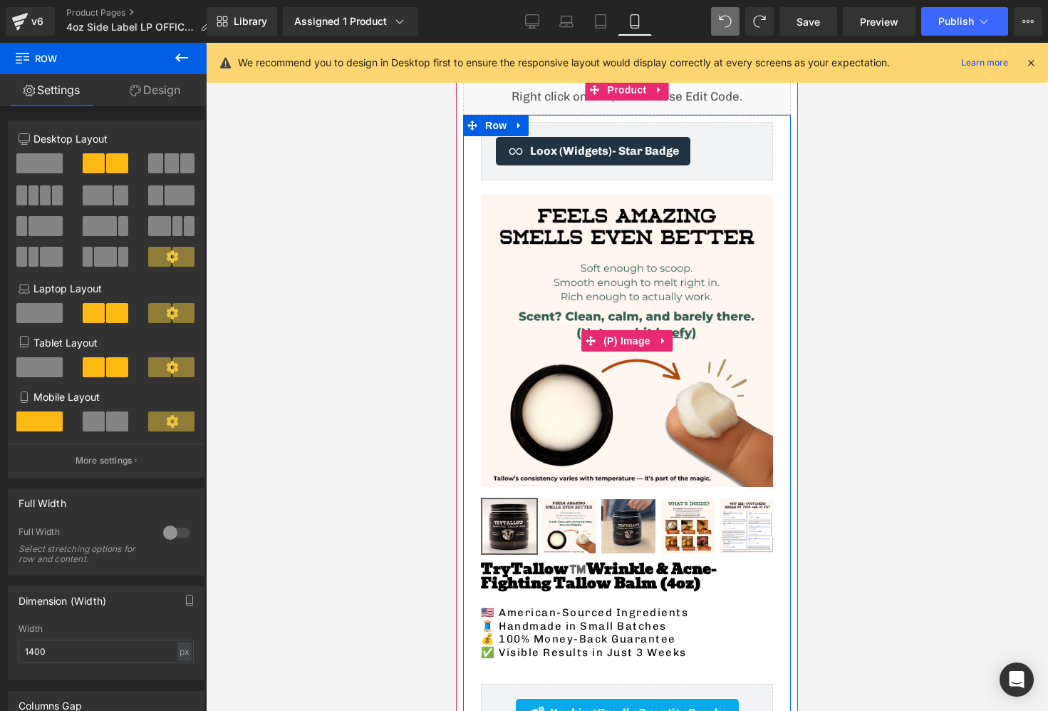
scroll to position [0, 0]
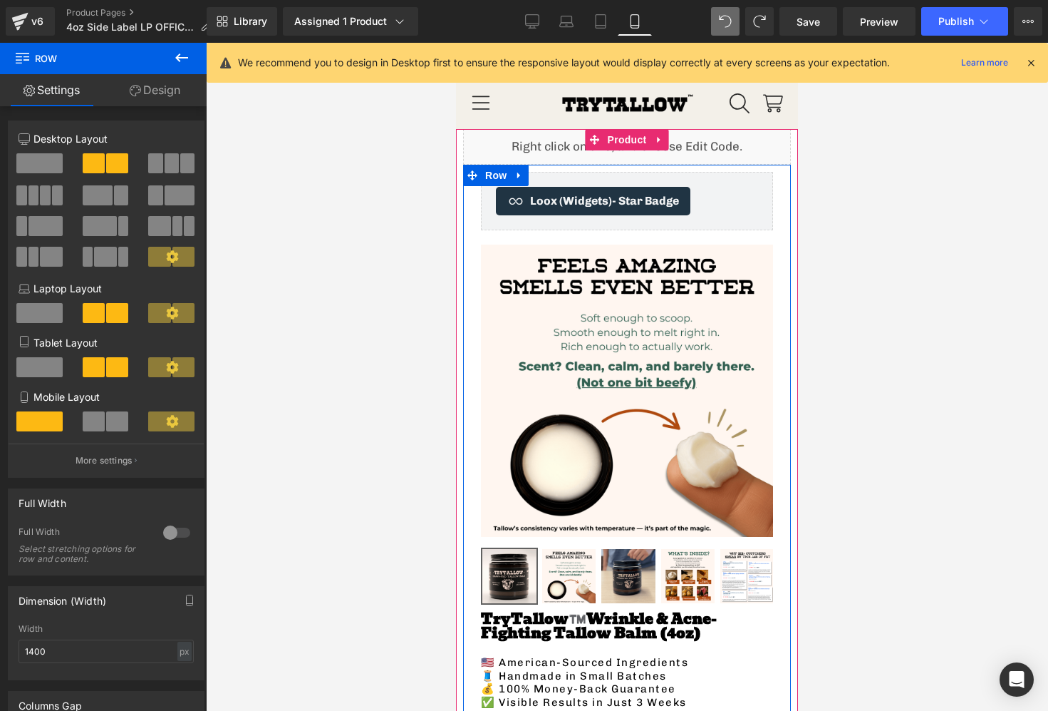
click at [621, 317] on img at bounding box center [627, 390] width 292 height 292
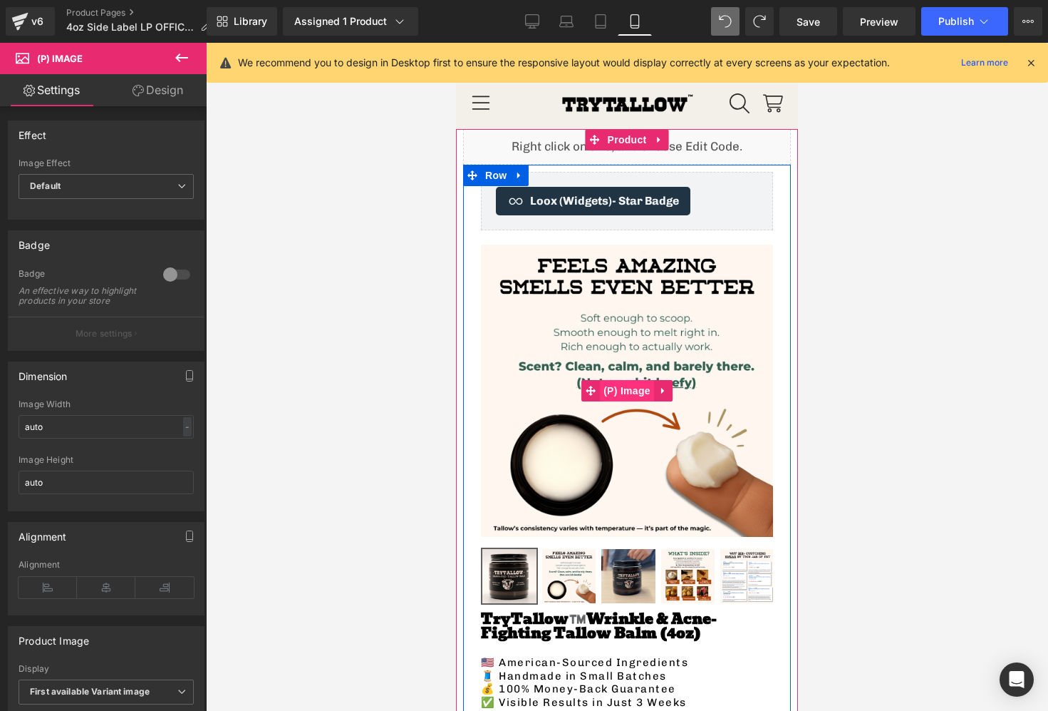
click at [616, 395] on span "(P) Image" at bounding box center [627, 390] width 54 height 21
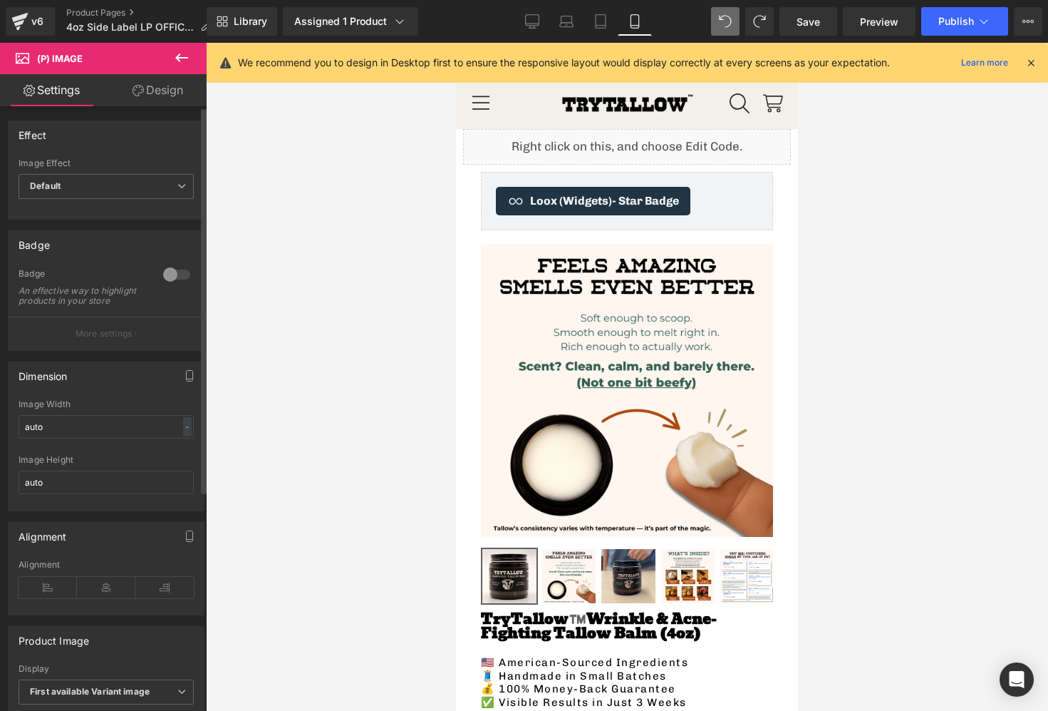
click at [164, 277] on div at bounding box center [177, 274] width 34 height 23
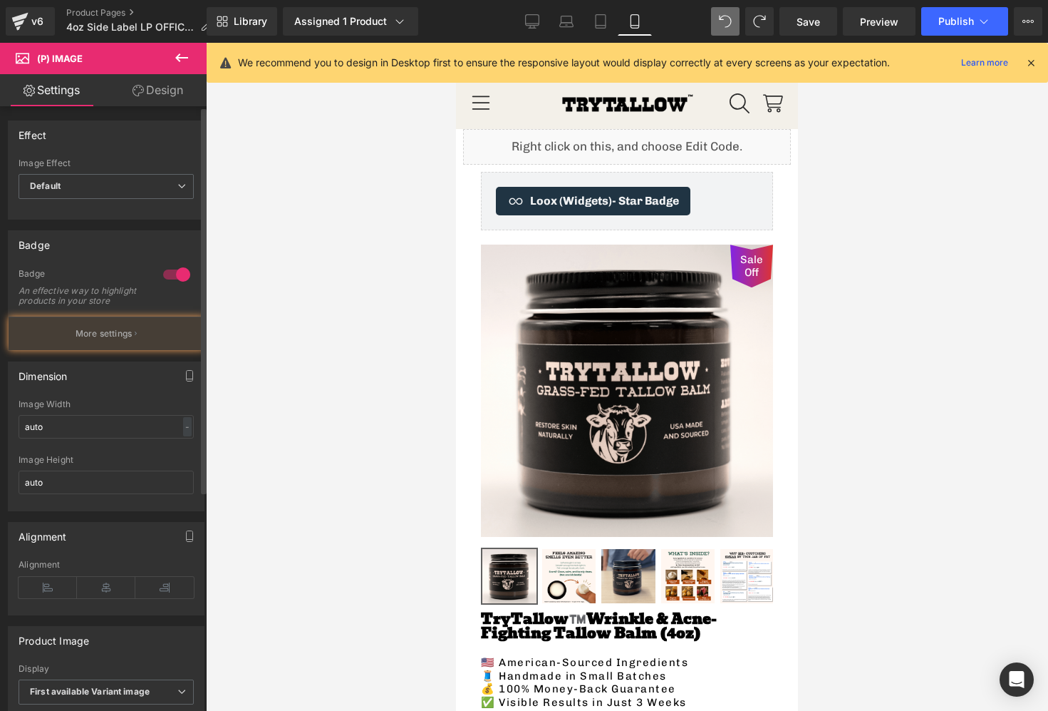
click at [165, 277] on div at bounding box center [177, 274] width 34 height 23
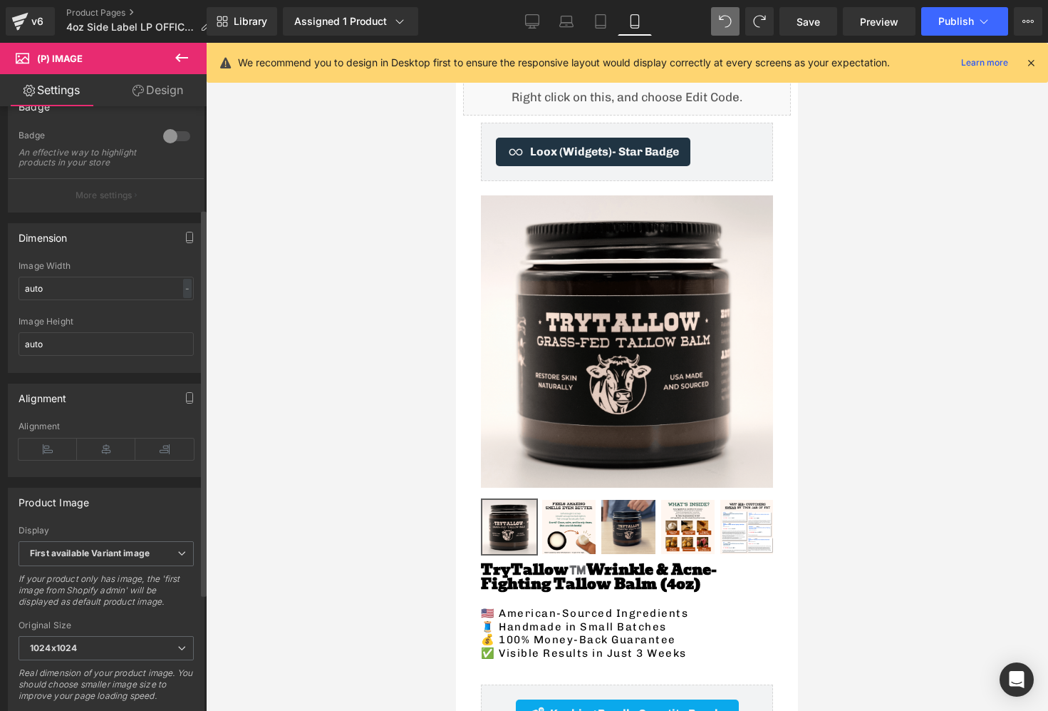
scroll to position [160, 0]
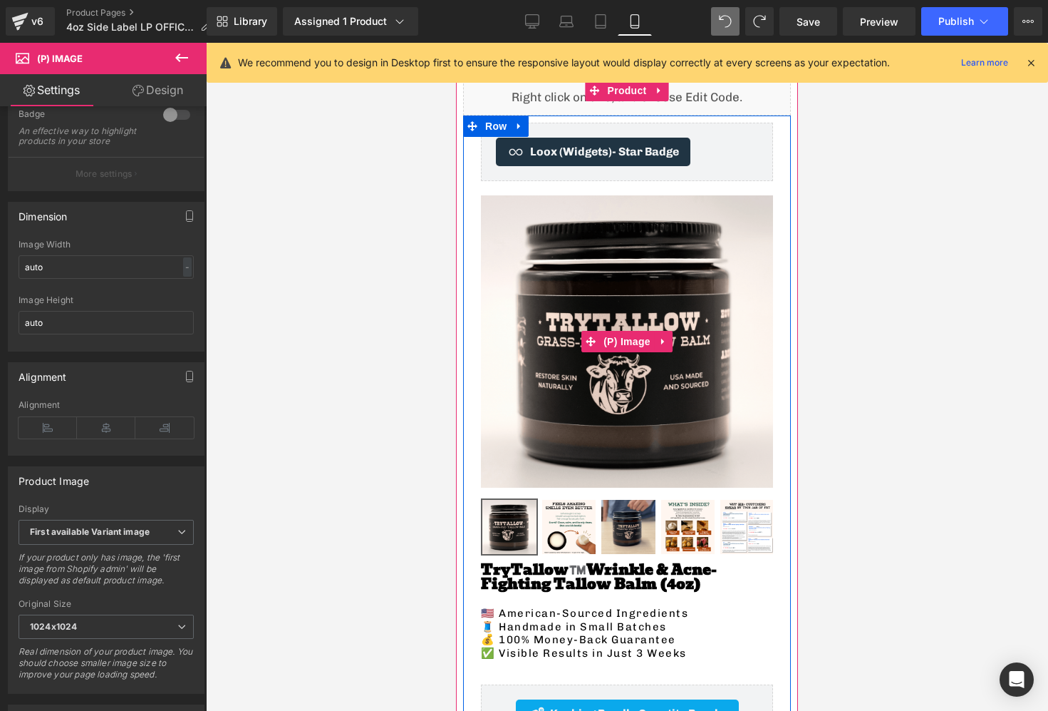
click at [619, 354] on img at bounding box center [627, 341] width 292 height 292
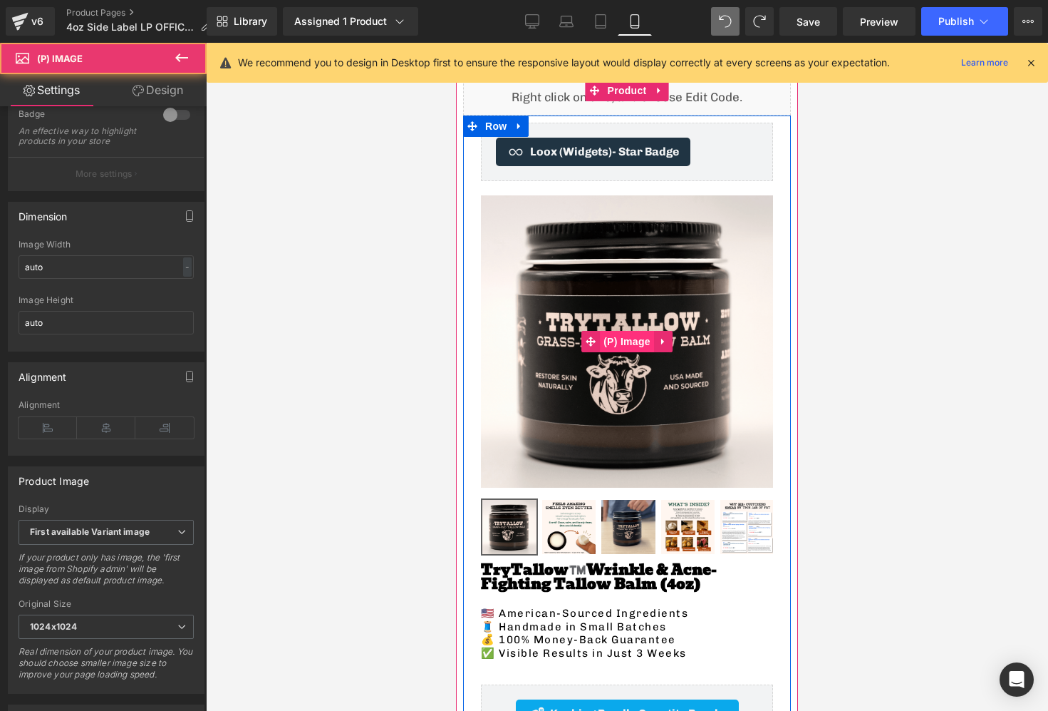
click at [619, 347] on span "(P) Image" at bounding box center [627, 341] width 54 height 21
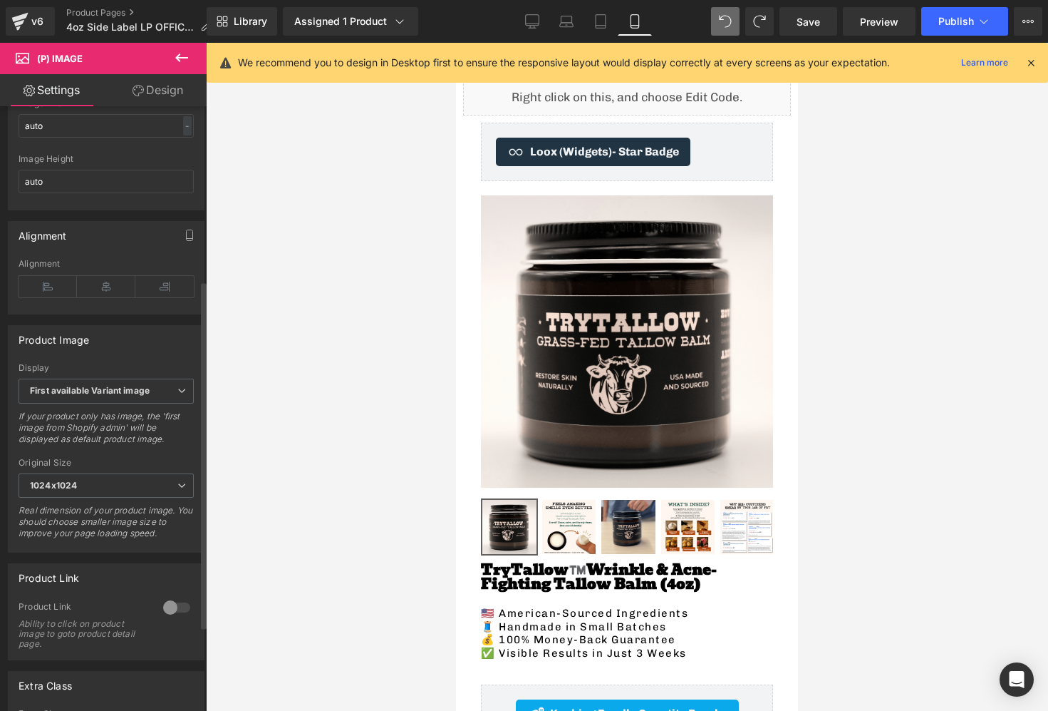
scroll to position [302, 0]
click at [591, 14] on link "Tablet" at bounding box center [601, 21] width 34 height 29
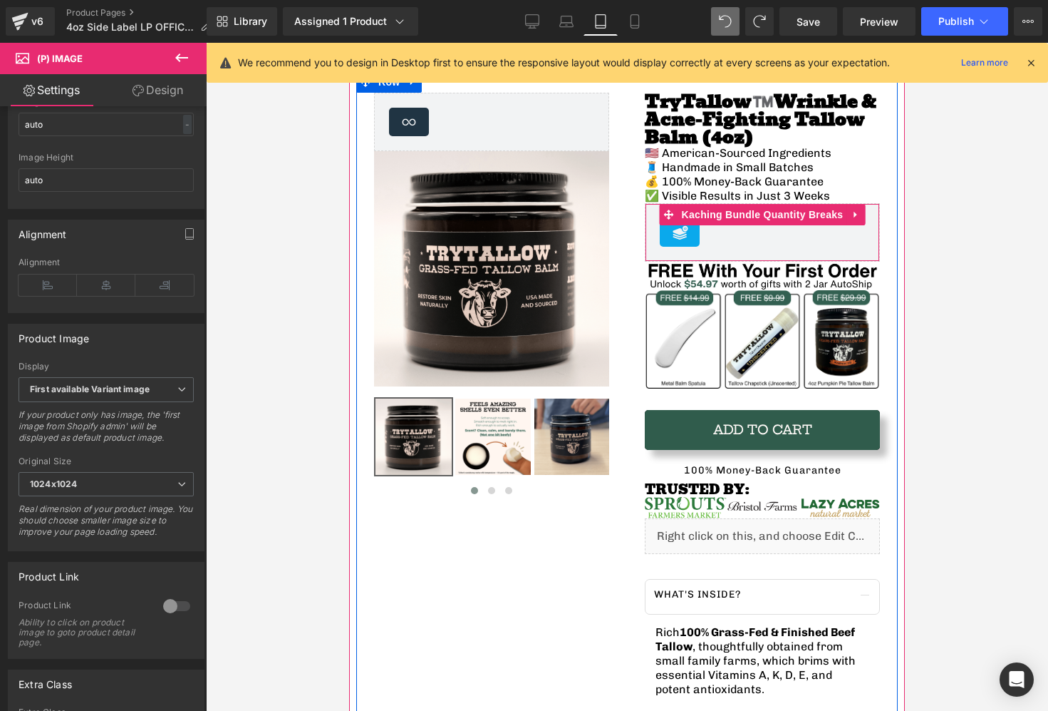
scroll to position [103, 0]
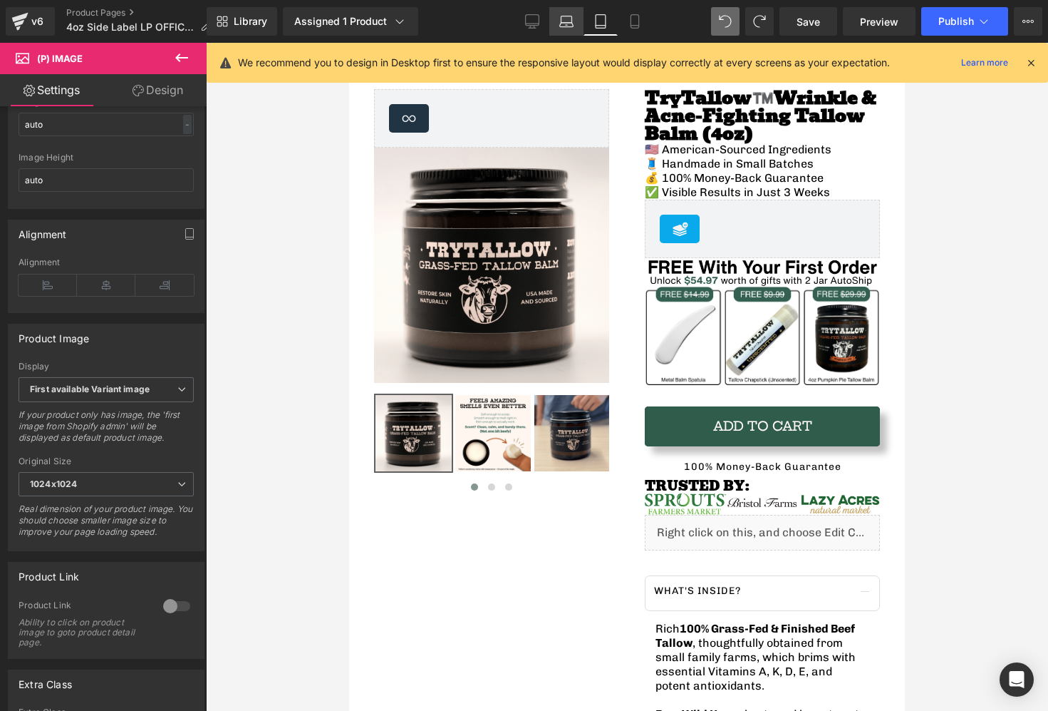
click at [573, 22] on icon at bounding box center [566, 21] width 14 height 14
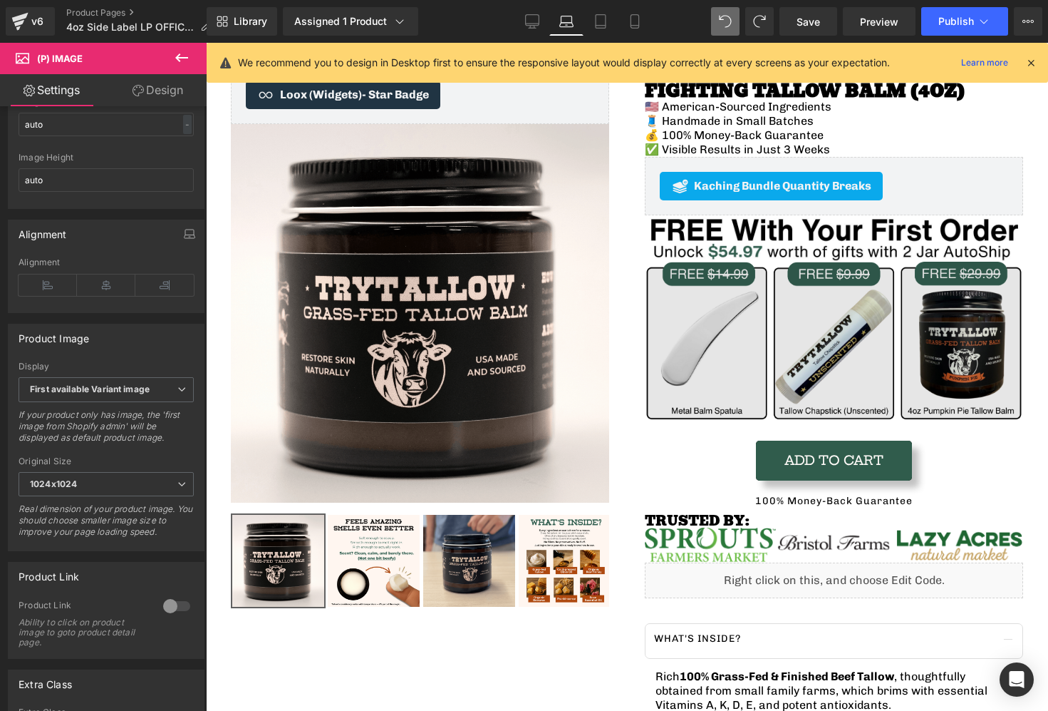
scroll to position [137, 0]
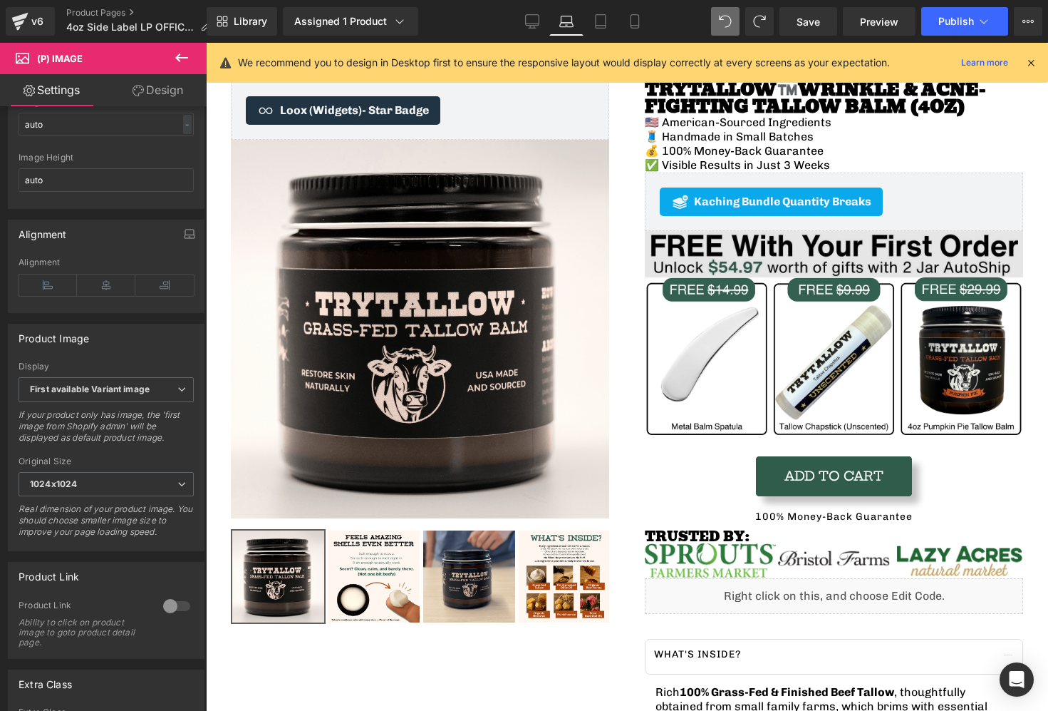
click at [794, 253] on img at bounding box center [834, 254] width 378 height 46
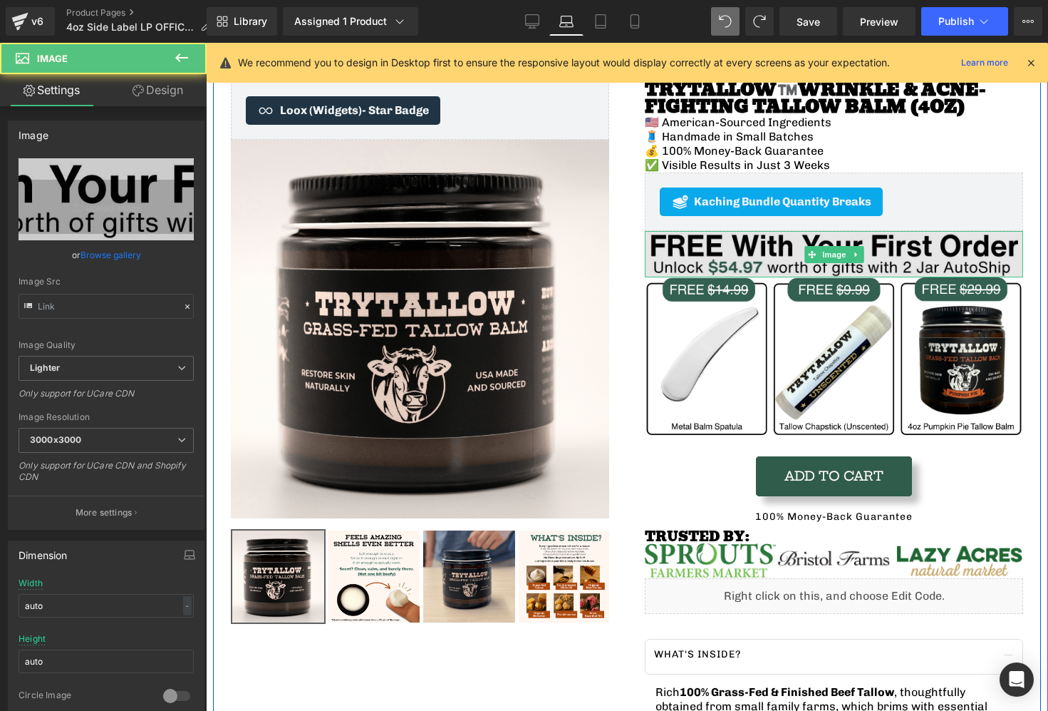
type input "https://ucarecdn.com/064c2f97-8b78-4dc1-b264-d9e6cf1d59e8/-/format/auto/-/previ…"
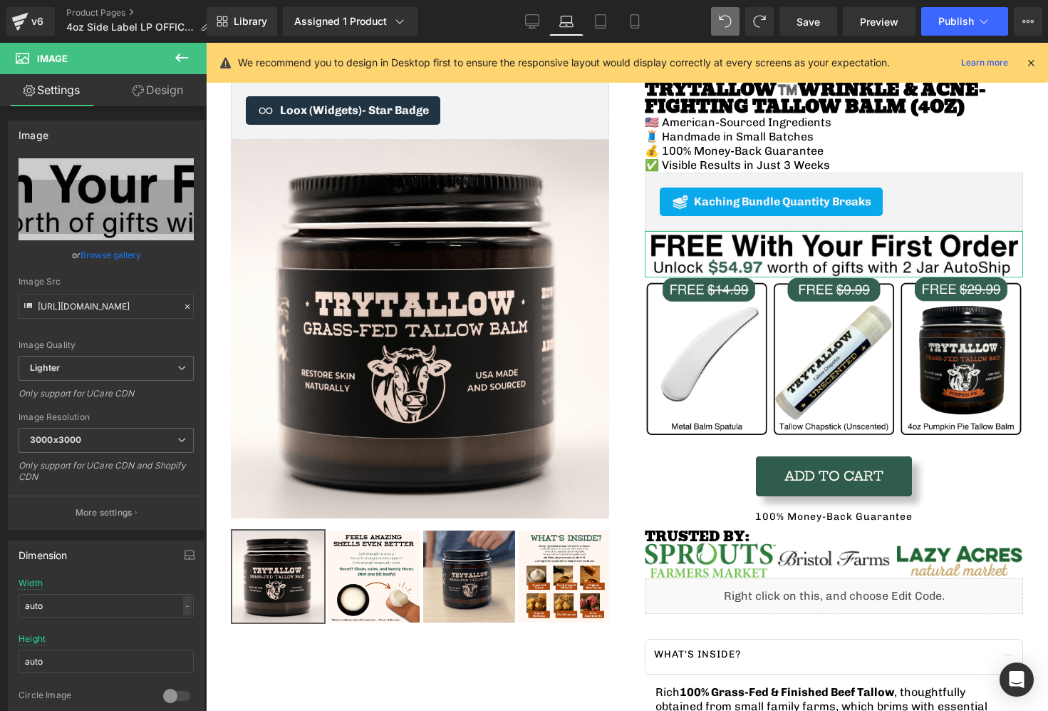
click at [175, 91] on link "Design" at bounding box center [157, 90] width 103 height 32
click at [0, 0] on div "Spacing" at bounding box center [0, 0] width 0 height 0
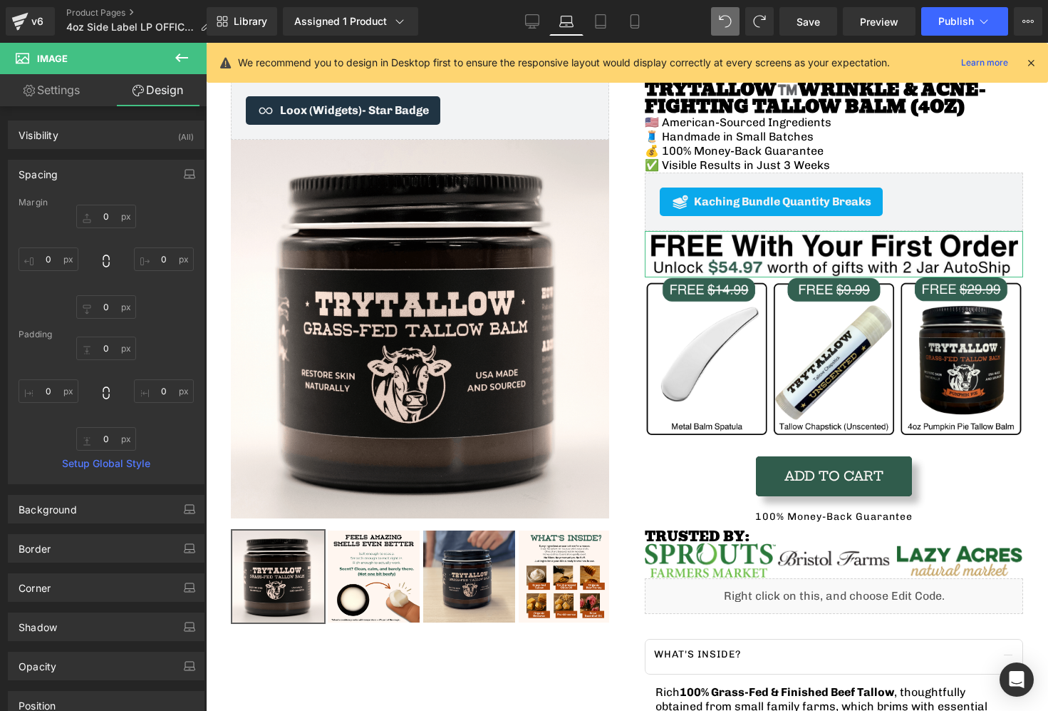
type input "0"
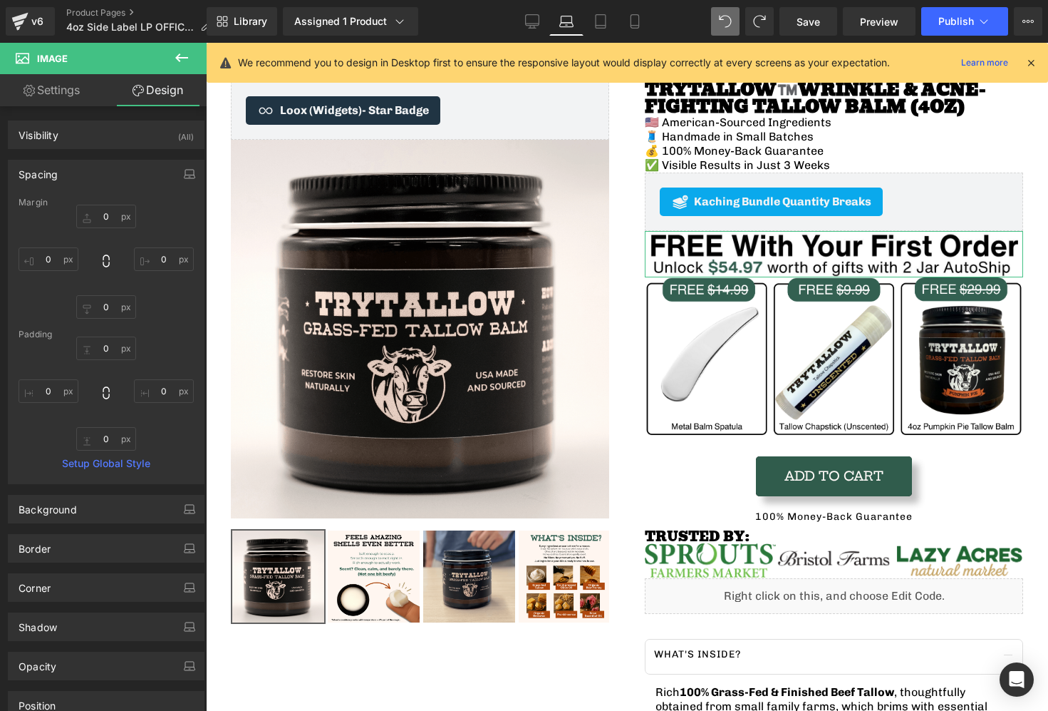
type input "0"
click at [91, 180] on div "Spacing" at bounding box center [106, 173] width 195 height 27
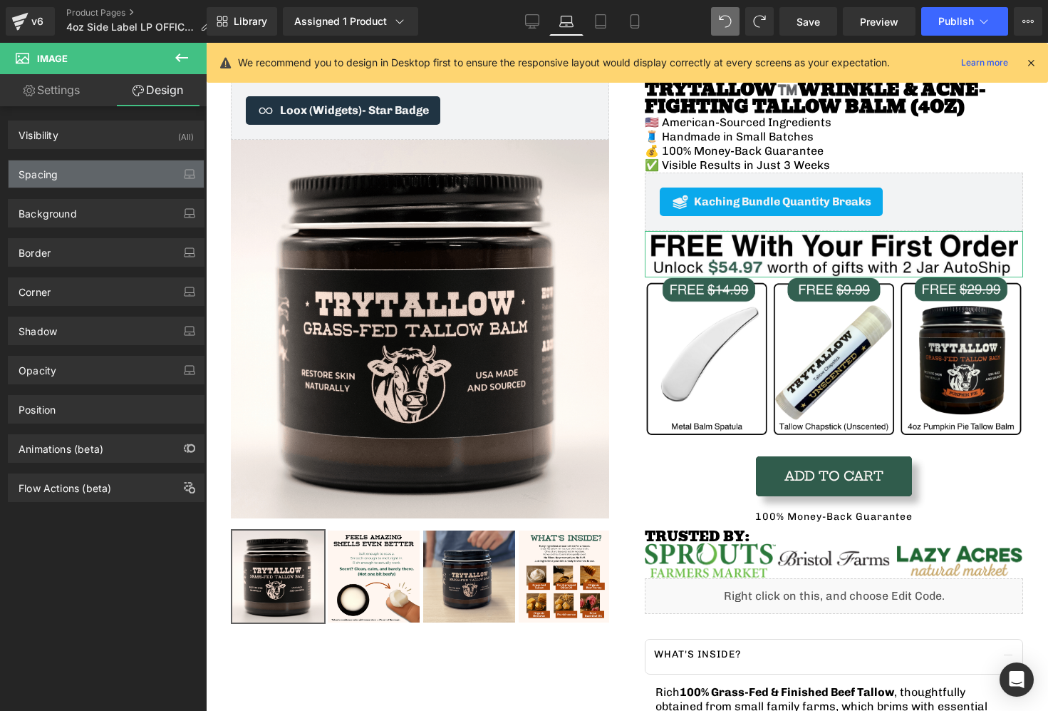
click at [91, 180] on div "Spacing" at bounding box center [106, 173] width 195 height 27
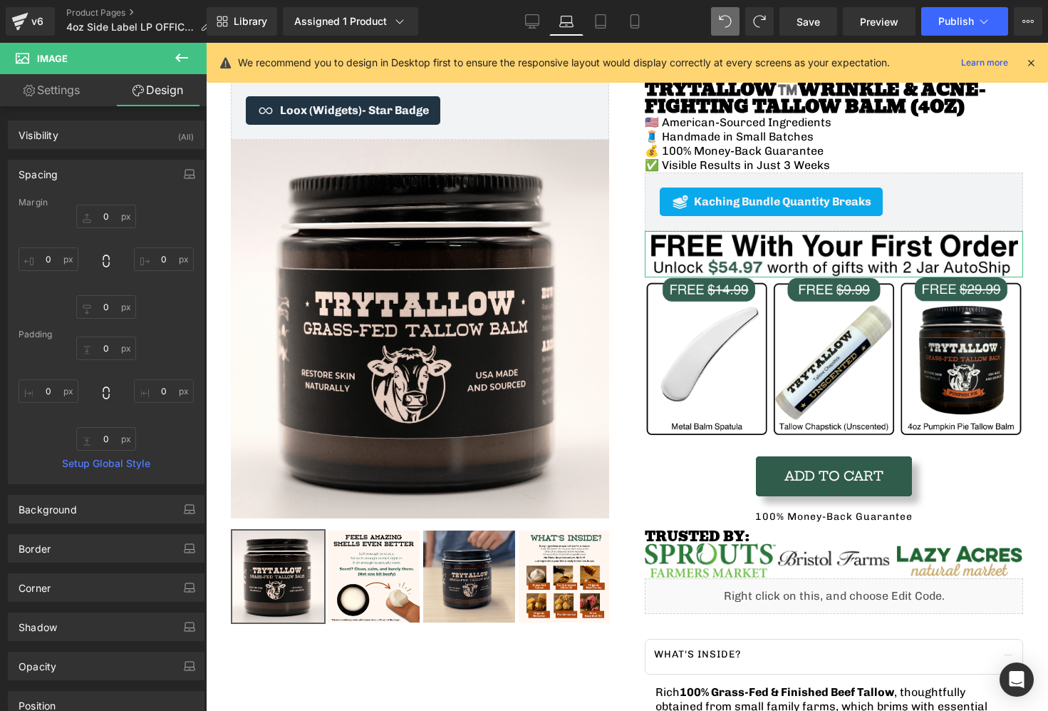
click at [91, 180] on div "Spacing" at bounding box center [106, 173] width 195 height 27
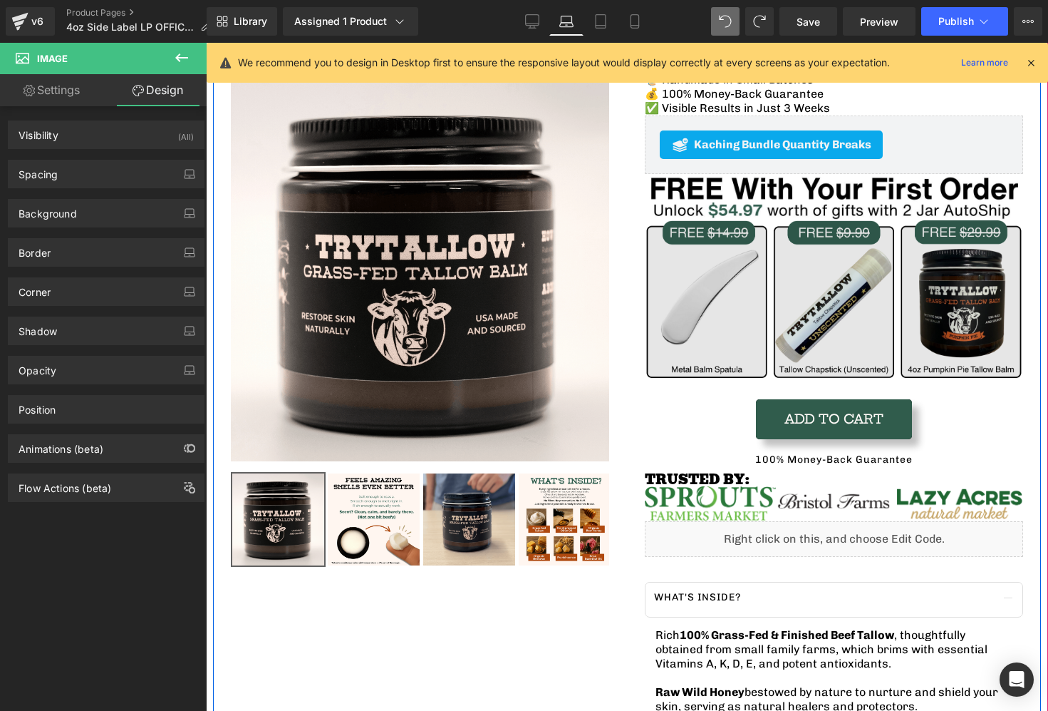
scroll to position [0, 0]
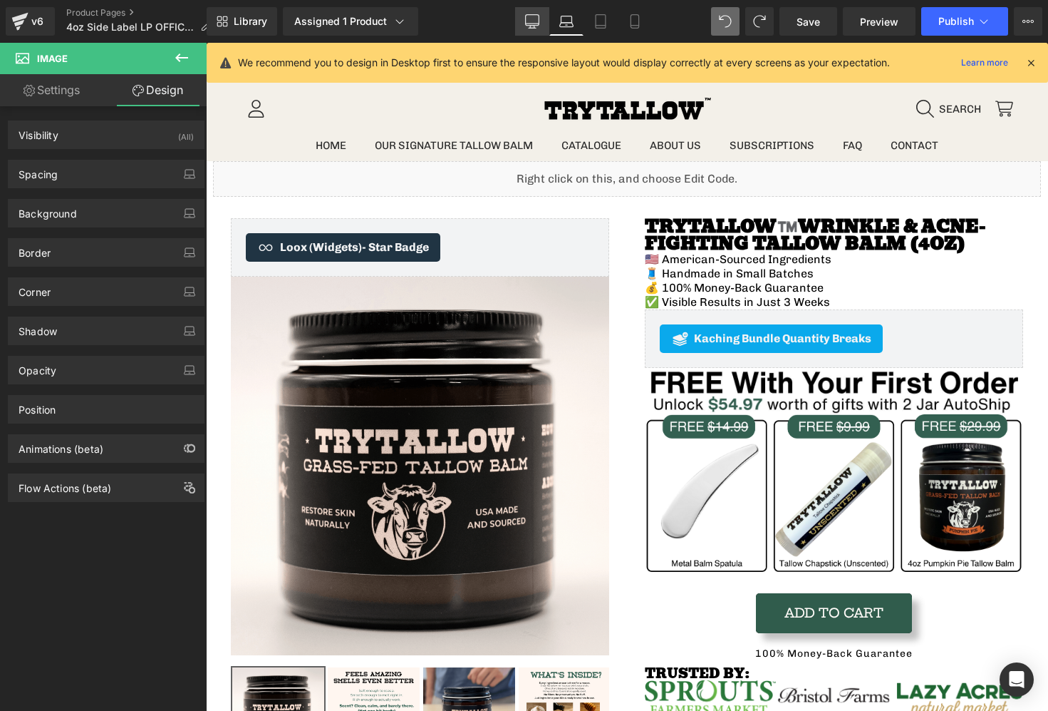
click at [540, 34] on link "Desktop" at bounding box center [532, 21] width 34 height 29
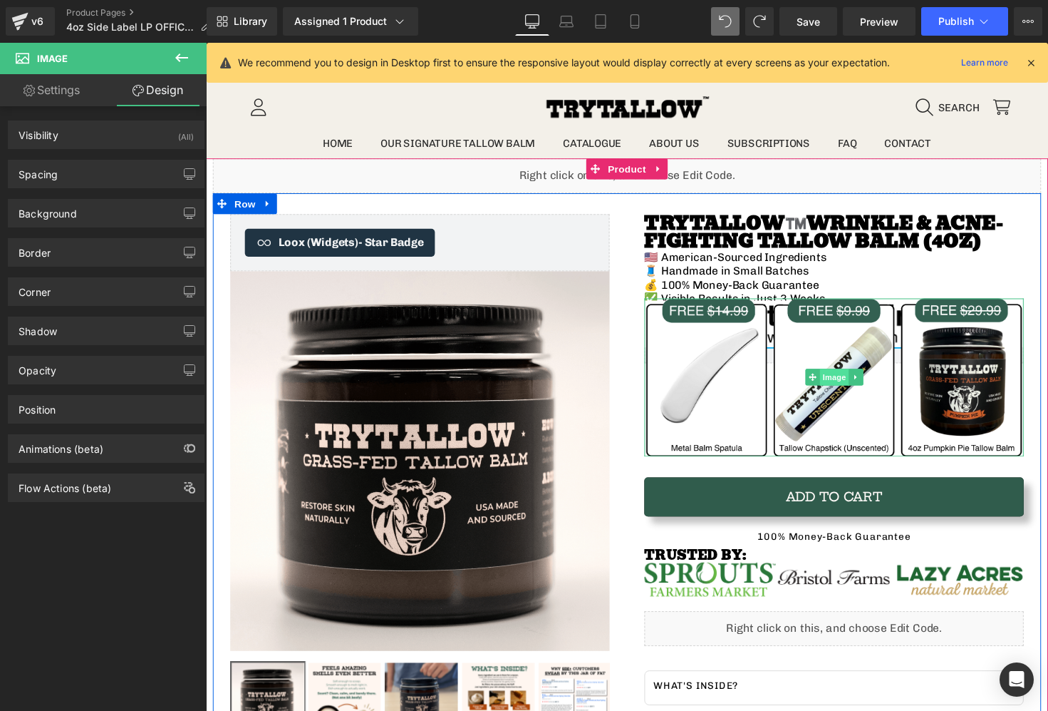
click at [847, 381] on span "Image" at bounding box center [850, 384] width 30 height 17
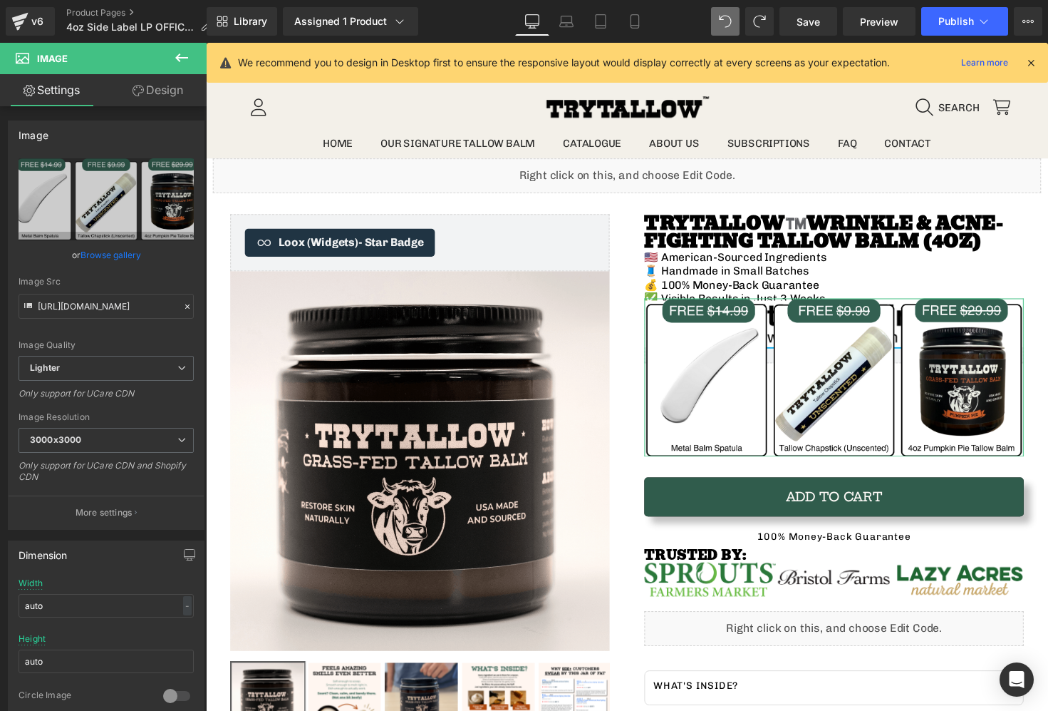
click at [145, 93] on link "Design" at bounding box center [157, 90] width 103 height 32
drag, startPoint x: 104, startPoint y: 161, endPoint x: 100, endPoint y: 172, distance: 11.5
click at [0, 0] on div "Spacing" at bounding box center [0, 0] width 0 height 0
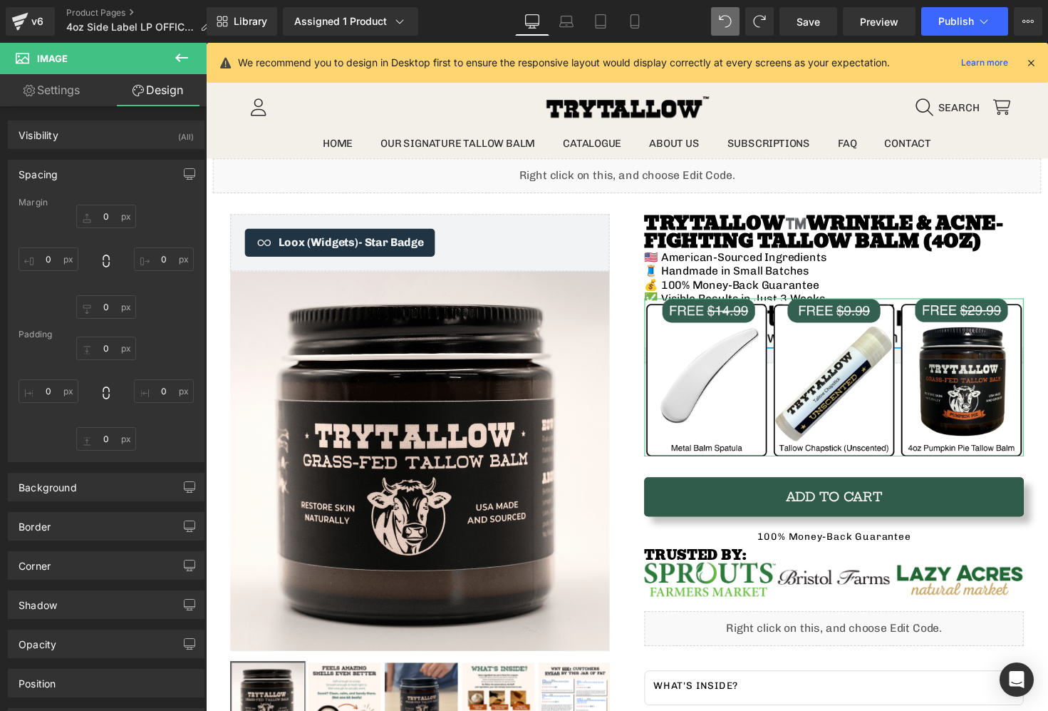
click at [100, 172] on div "Spacing" at bounding box center [106, 173] width 195 height 27
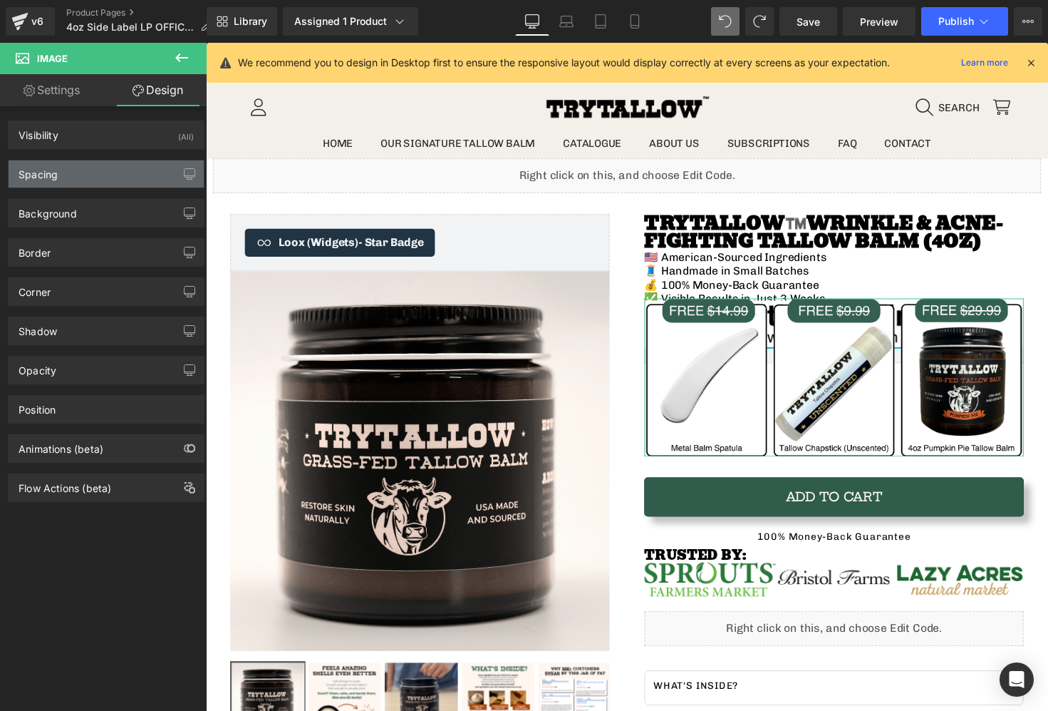
type input "0"
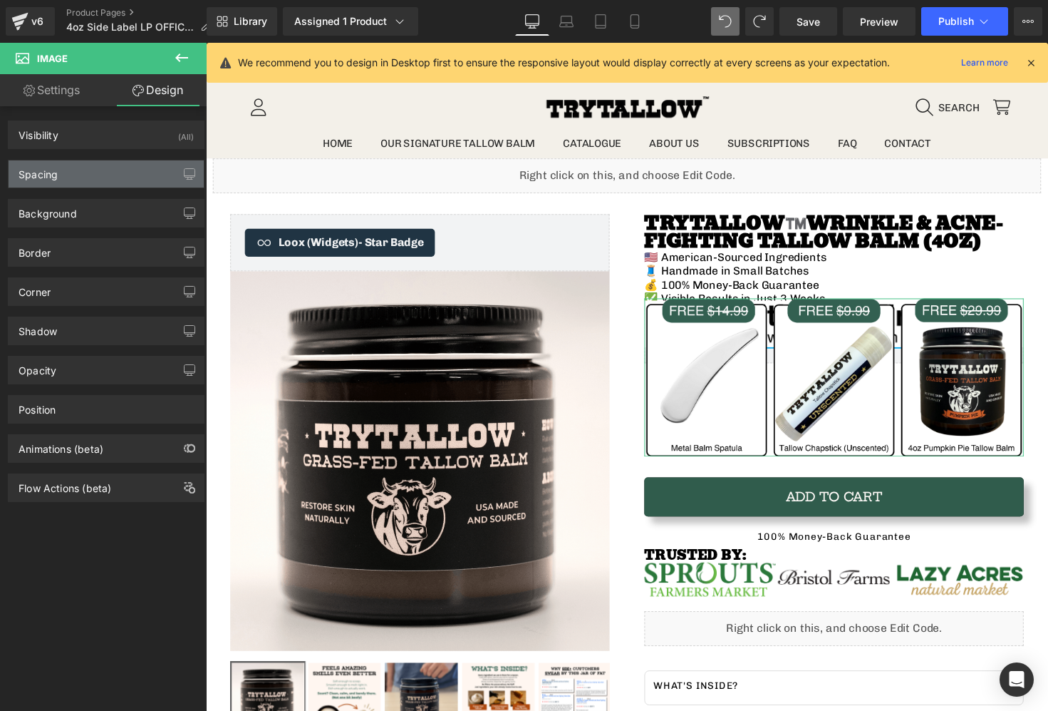
type input "0"
click at [103, 173] on div "Spacing" at bounding box center [106, 173] width 195 height 27
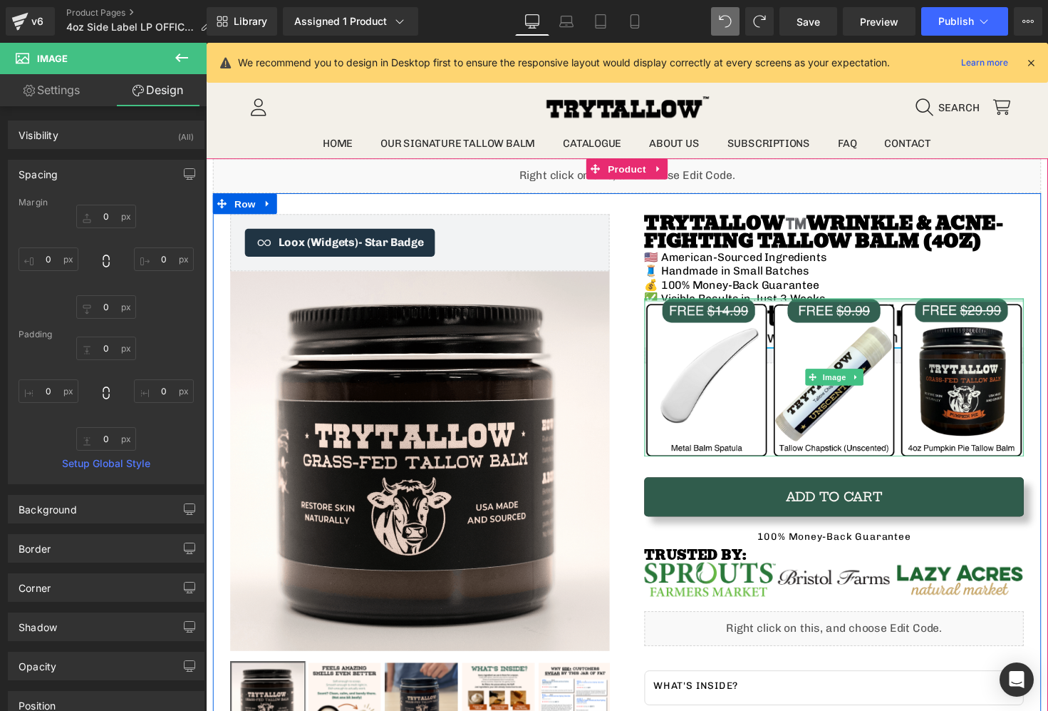
click at [785, 305] on div at bounding box center [849, 306] width 388 height 4
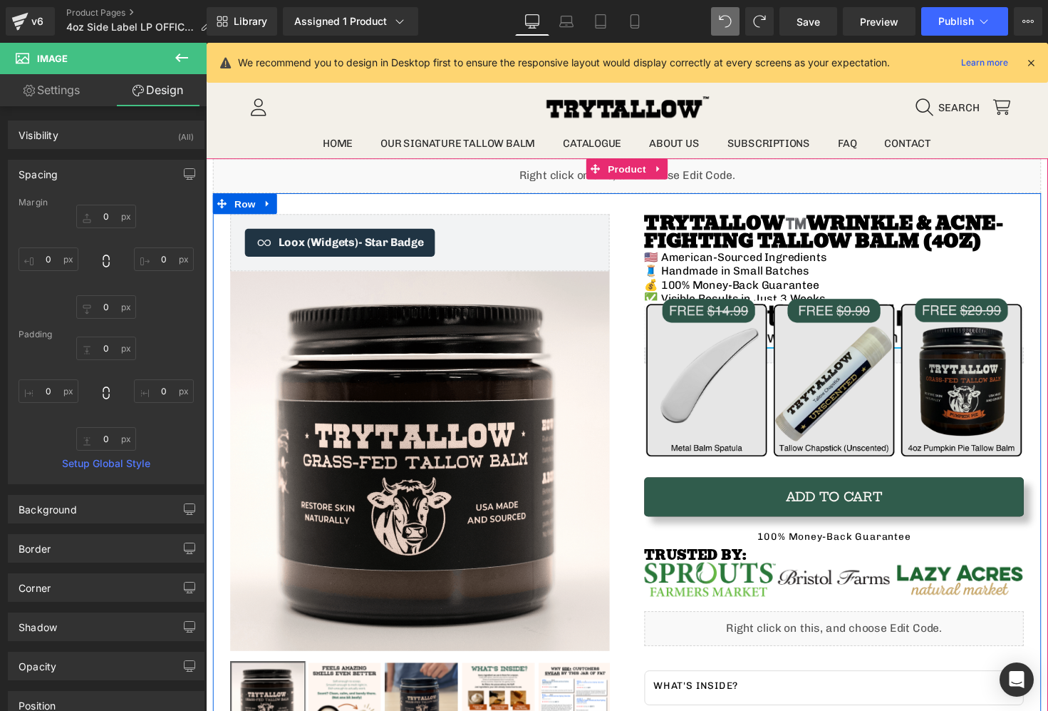
click at [768, 361] on img at bounding box center [849, 385] width 388 height 162
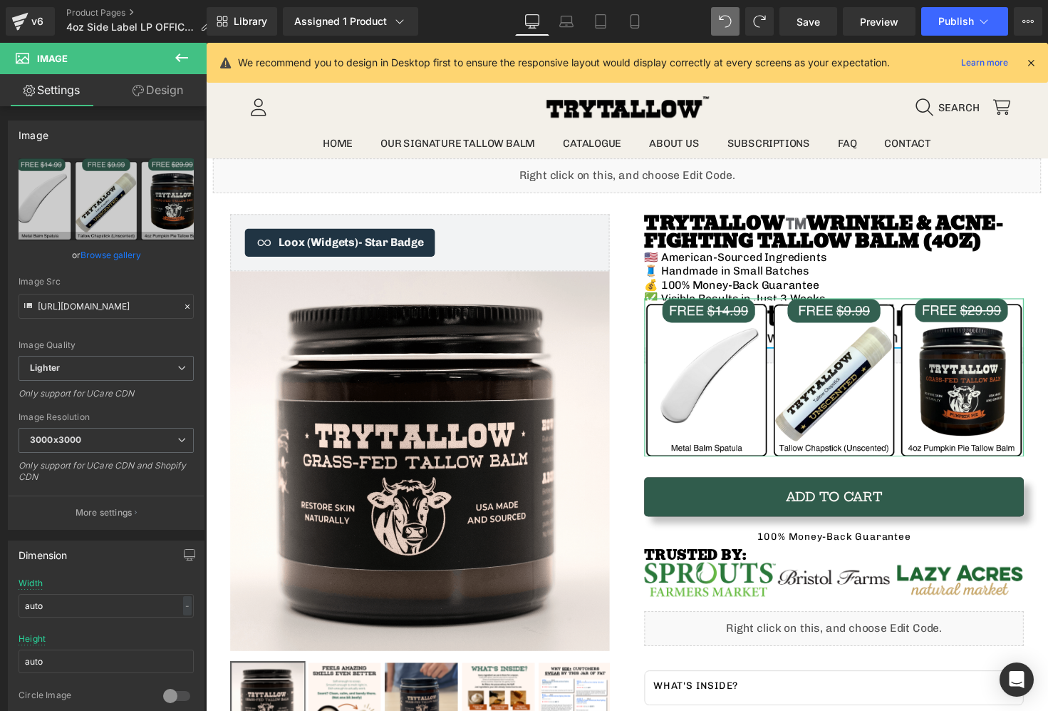
click at [156, 84] on link "Design" at bounding box center [157, 90] width 103 height 32
click at [0, 0] on div "Spacing" at bounding box center [0, 0] width 0 height 0
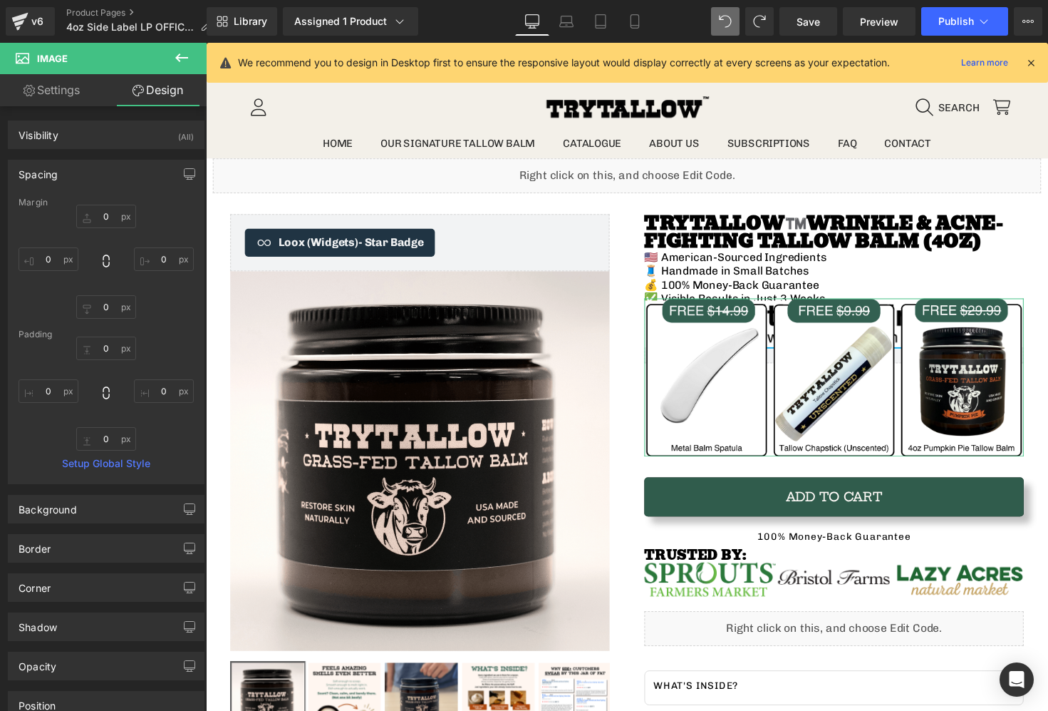
type input "0"
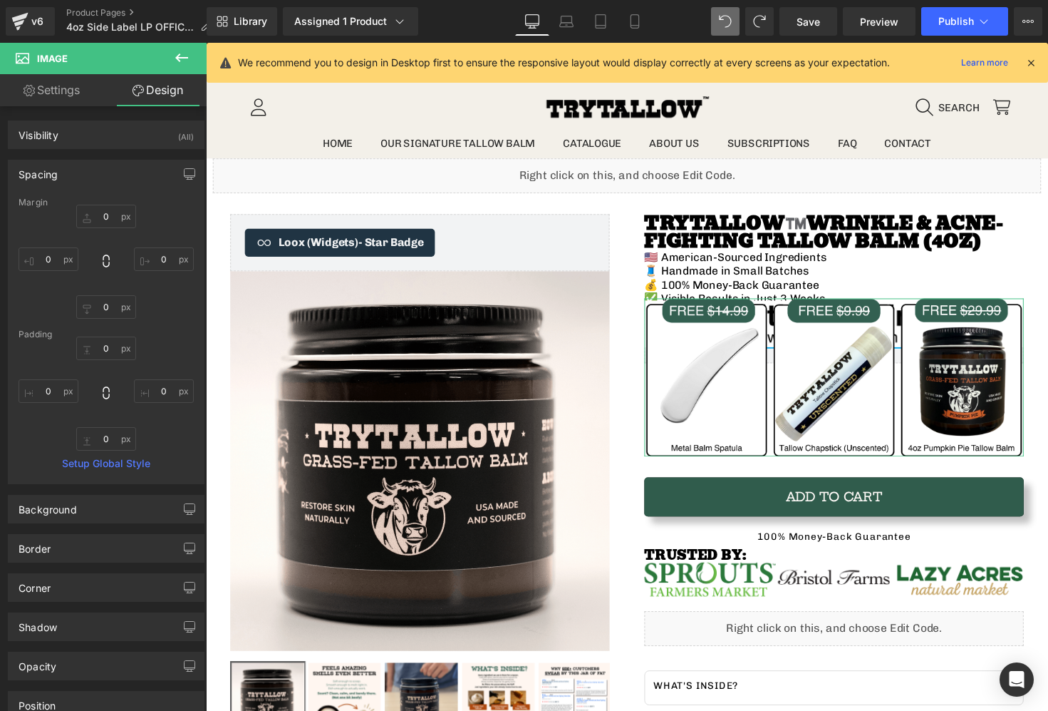
type input "0"
click at [113, 210] on input "0" at bounding box center [106, 217] width 60 height 24
type input "50"
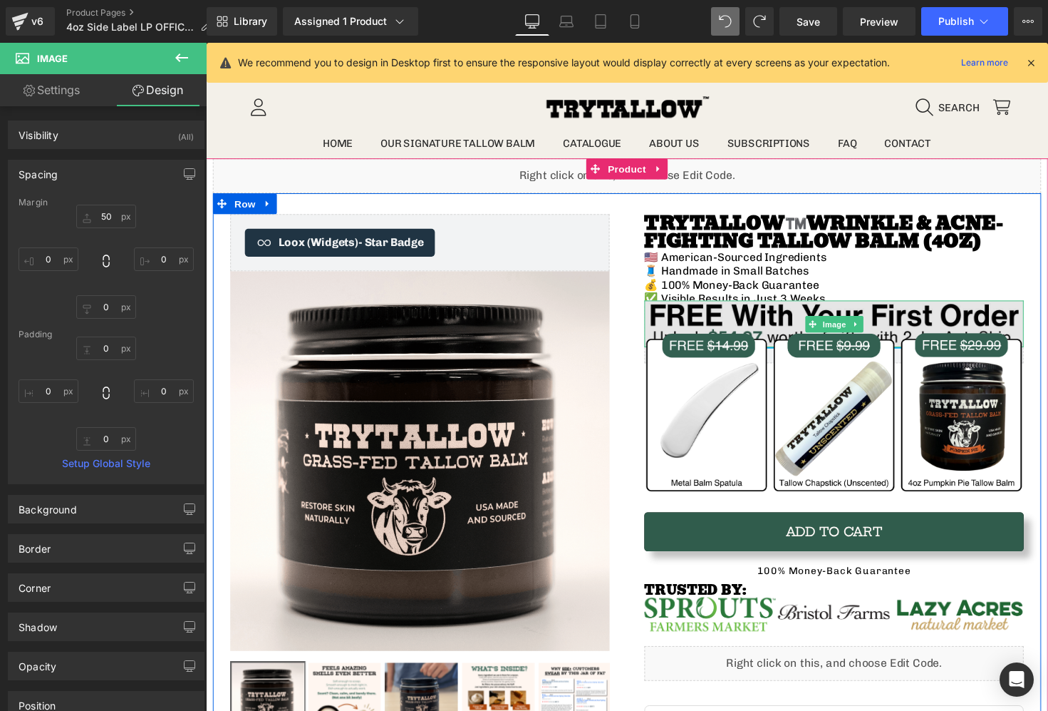
click at [775, 315] on img at bounding box center [849, 329] width 388 height 47
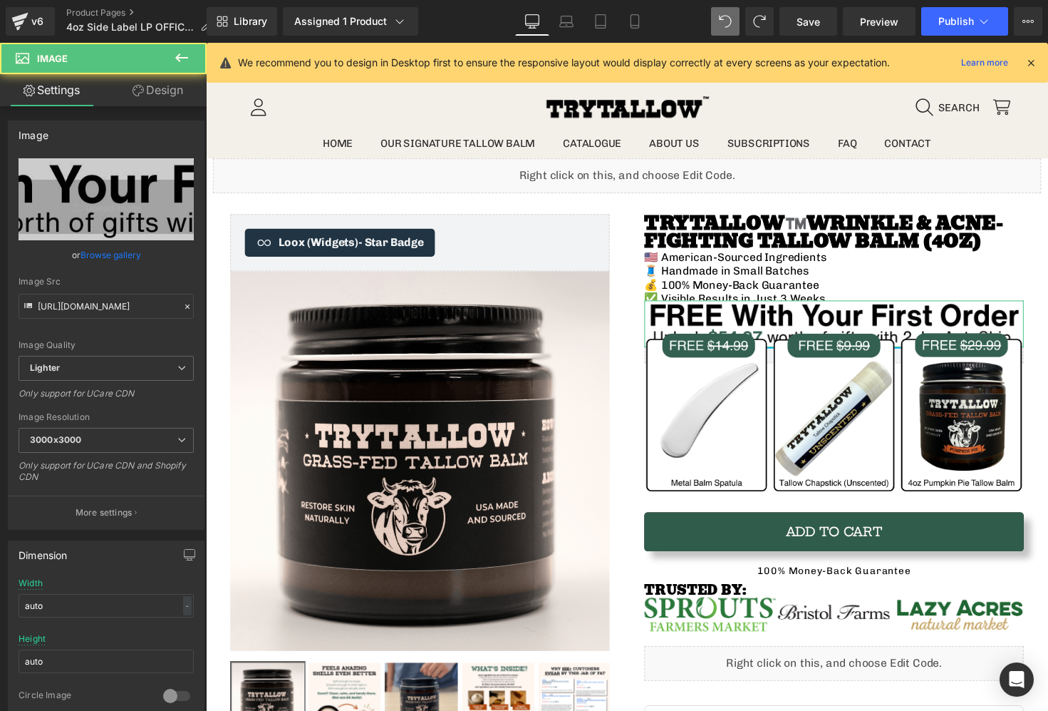
click at [155, 101] on link "Design" at bounding box center [157, 90] width 103 height 32
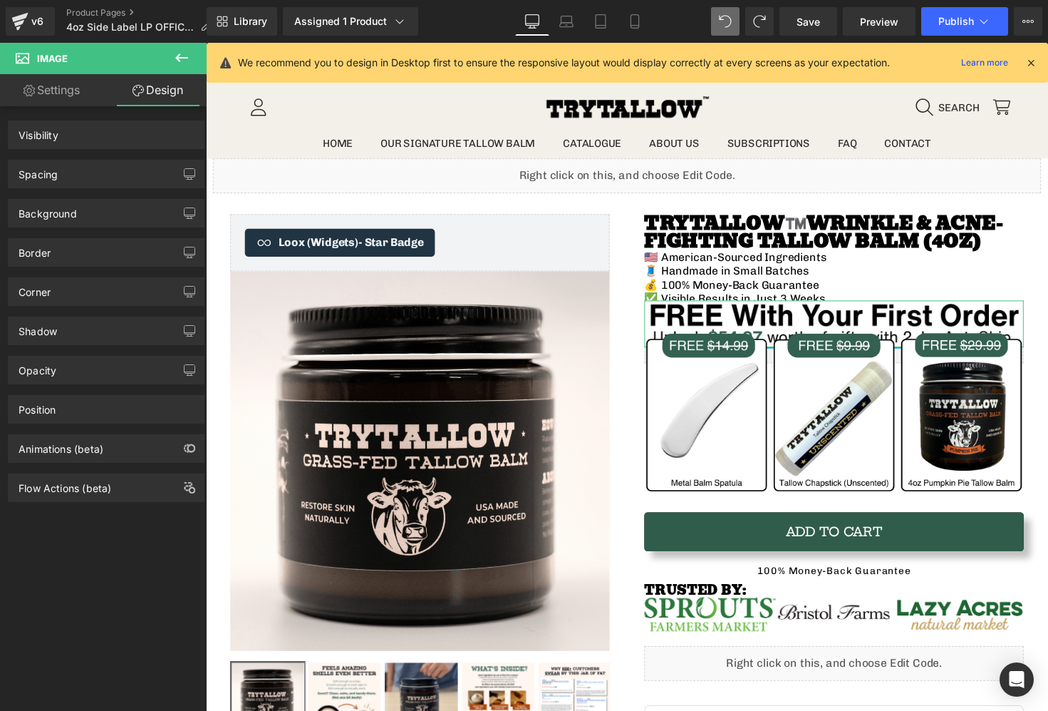
click at [98, 171] on div "Spacing" at bounding box center [106, 173] width 195 height 27
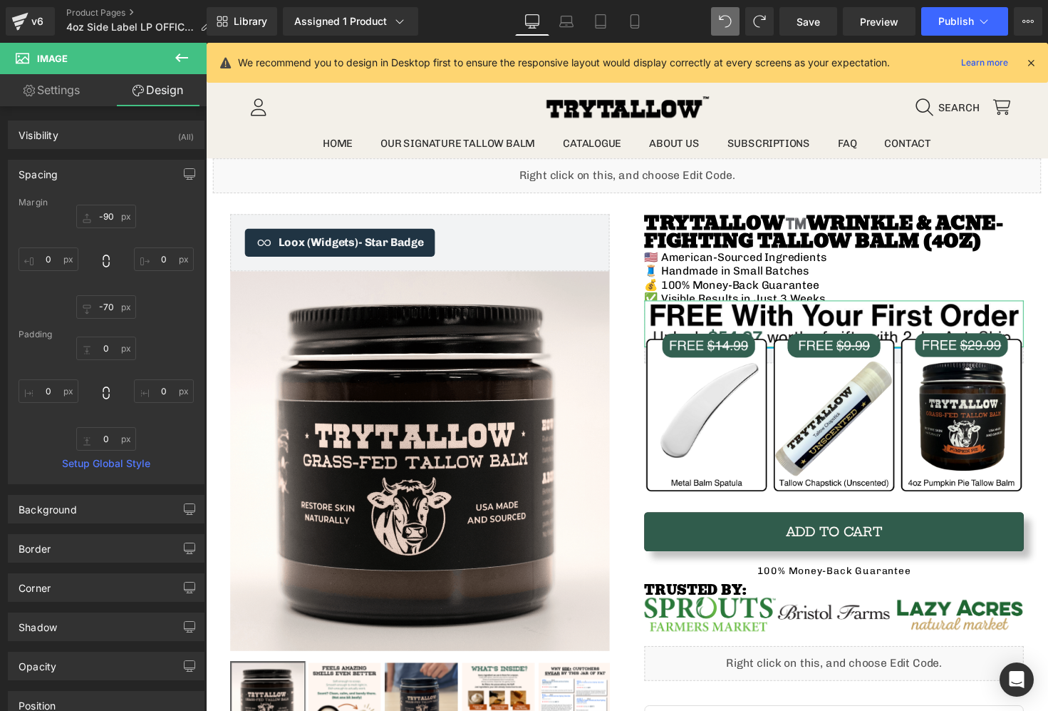
type input "-90"
type input "0"
type input "-70"
type input "0"
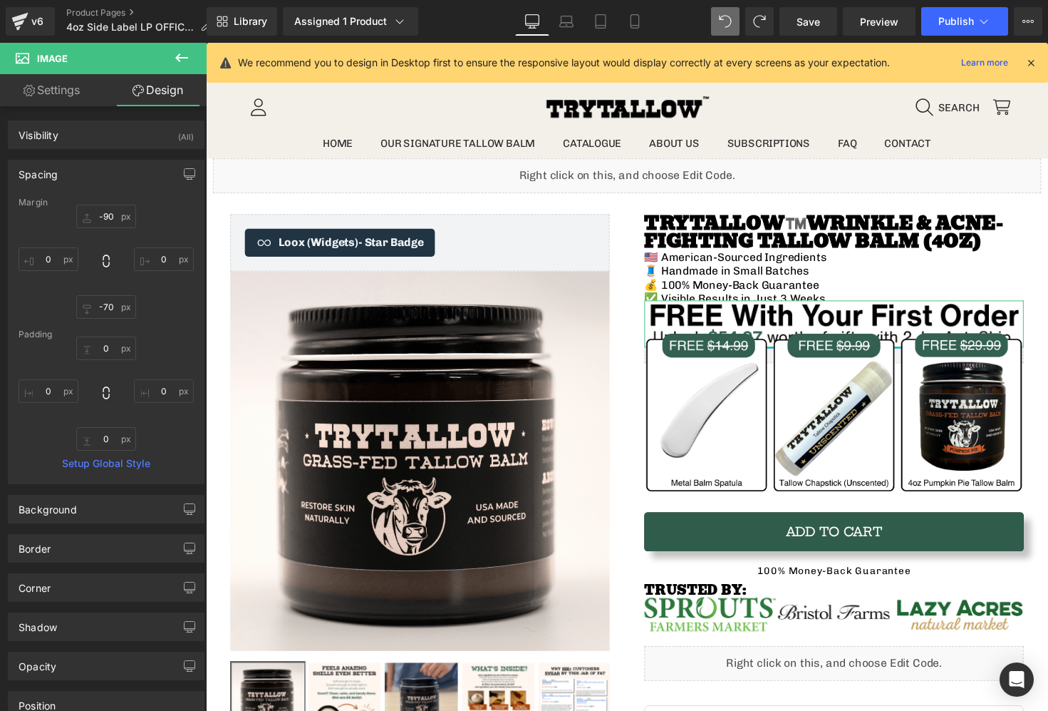
type input "0"
click at [111, 214] on input "-90" at bounding box center [106, 217] width 60 height 24
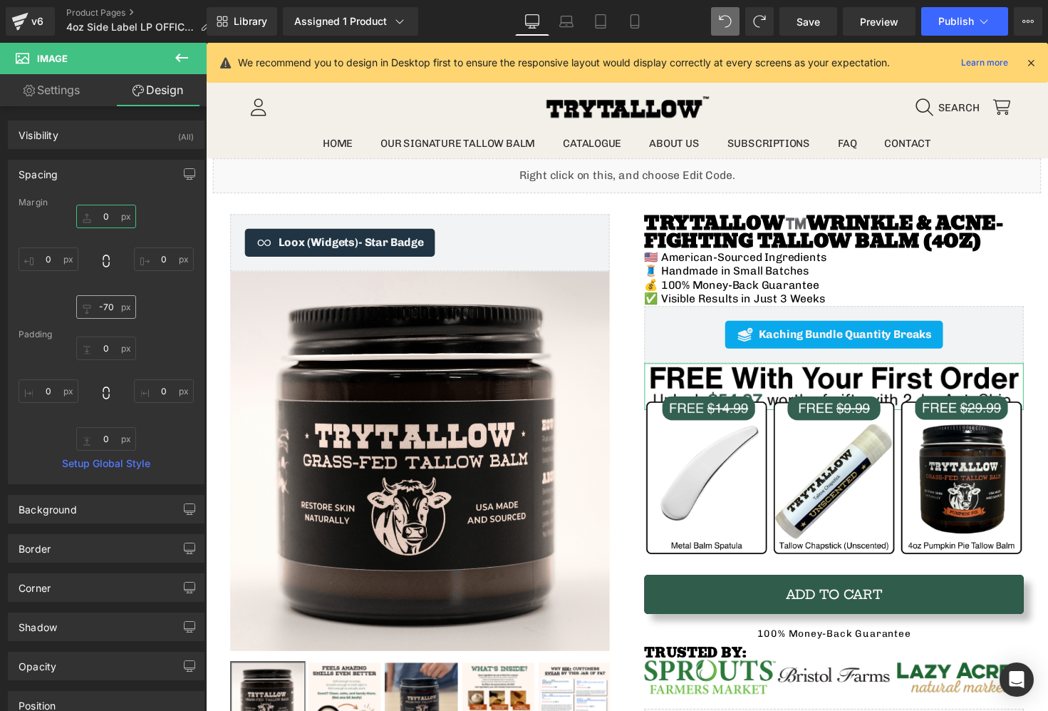
type input "0"
click at [105, 302] on input "-70" at bounding box center [106, 307] width 60 height 24
type input "0"
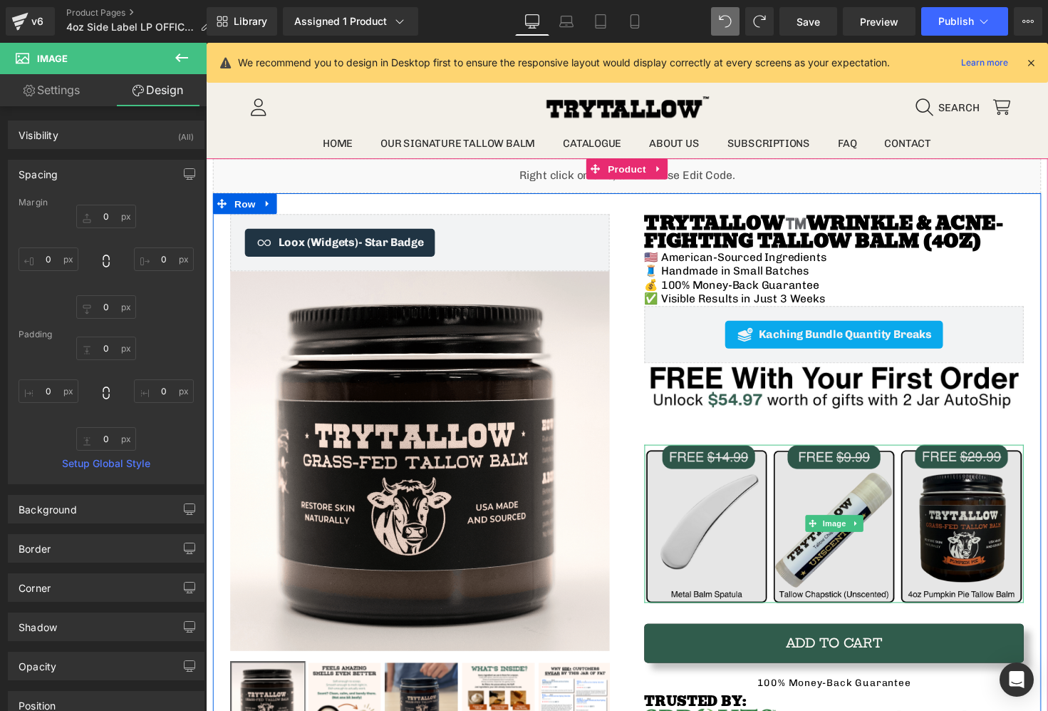
click at [748, 494] on img at bounding box center [849, 535] width 388 height 162
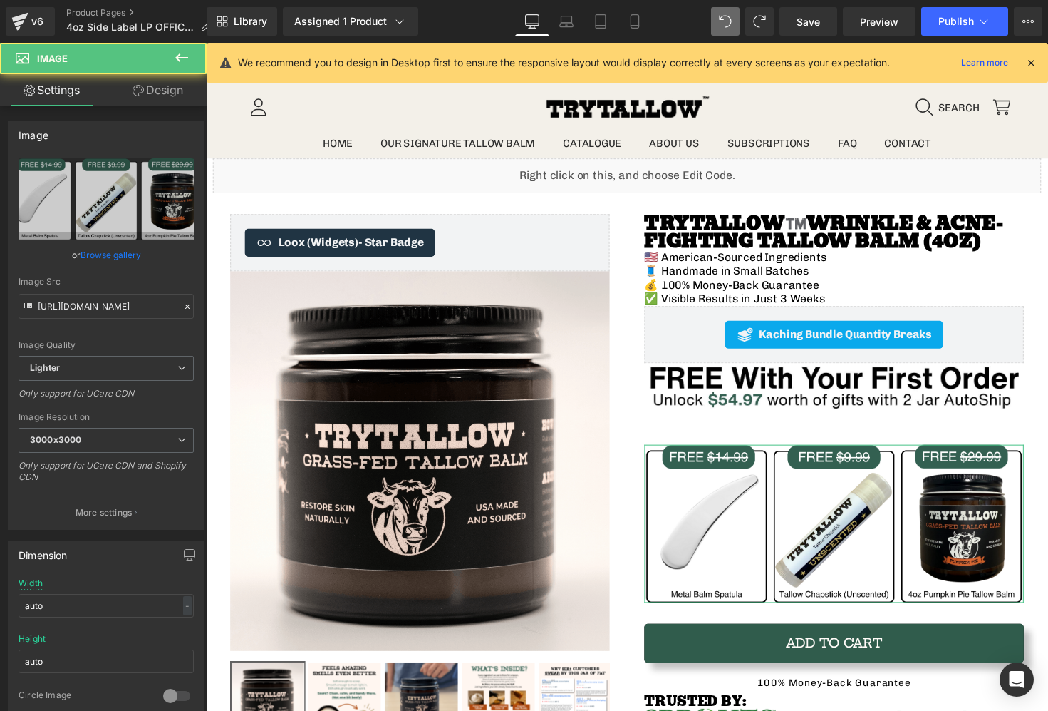
click at [146, 87] on link "Design" at bounding box center [157, 90] width 103 height 32
click at [0, 0] on div "Spacing" at bounding box center [0, 0] width 0 height 0
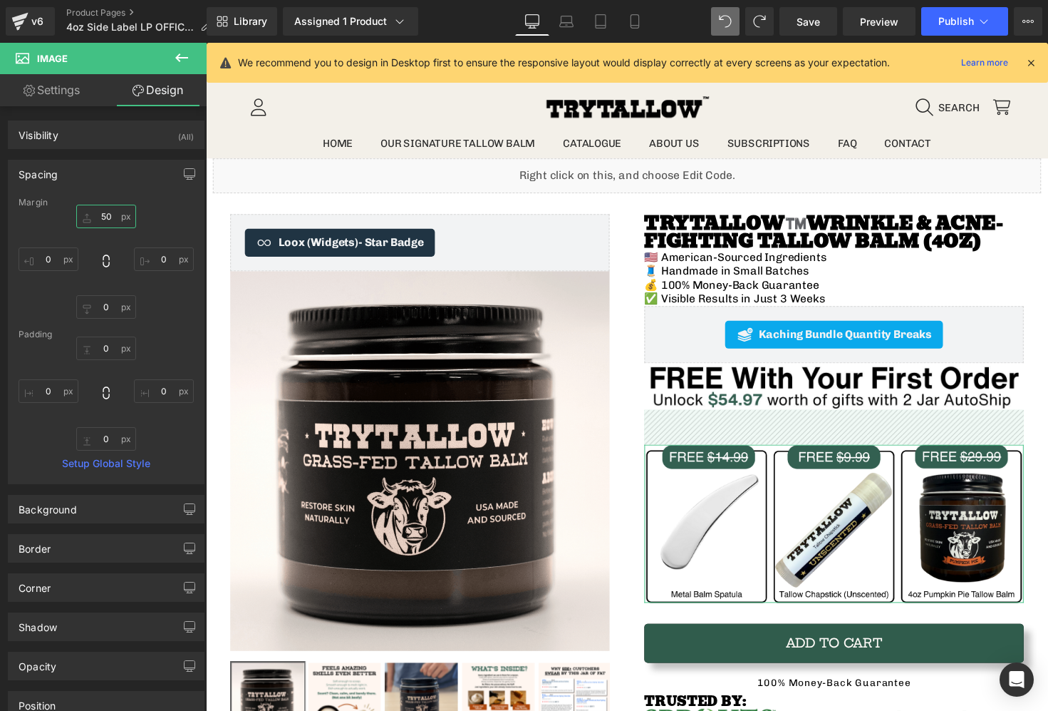
click at [113, 216] on input "50" at bounding box center [106, 217] width 60 height 24
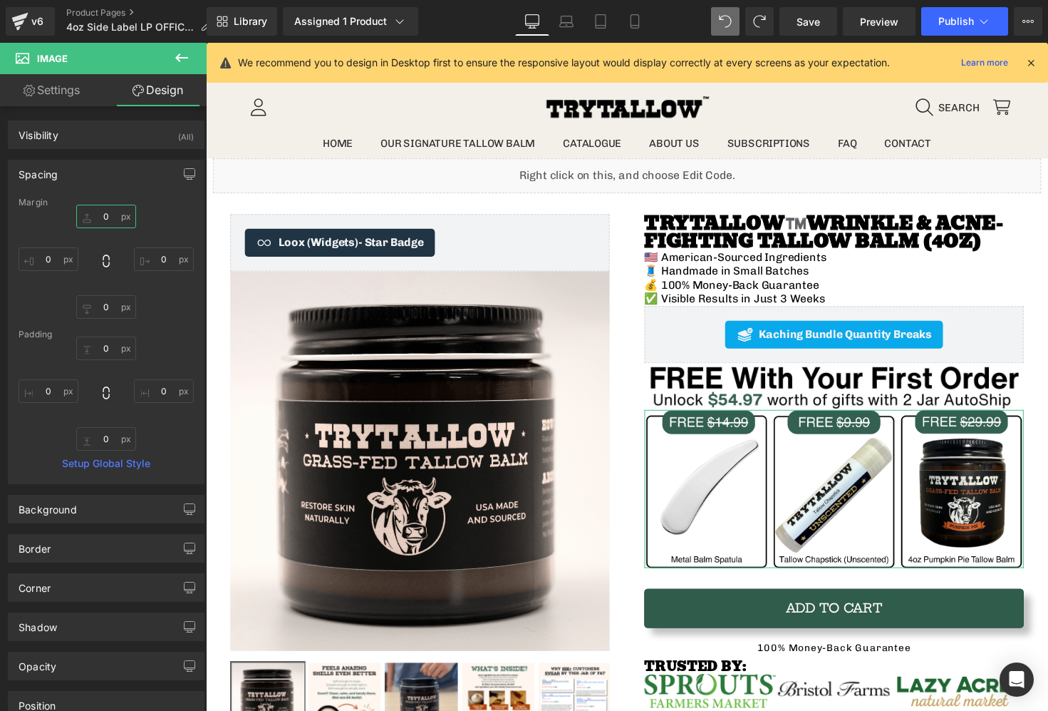
type input "5"
type input "10"
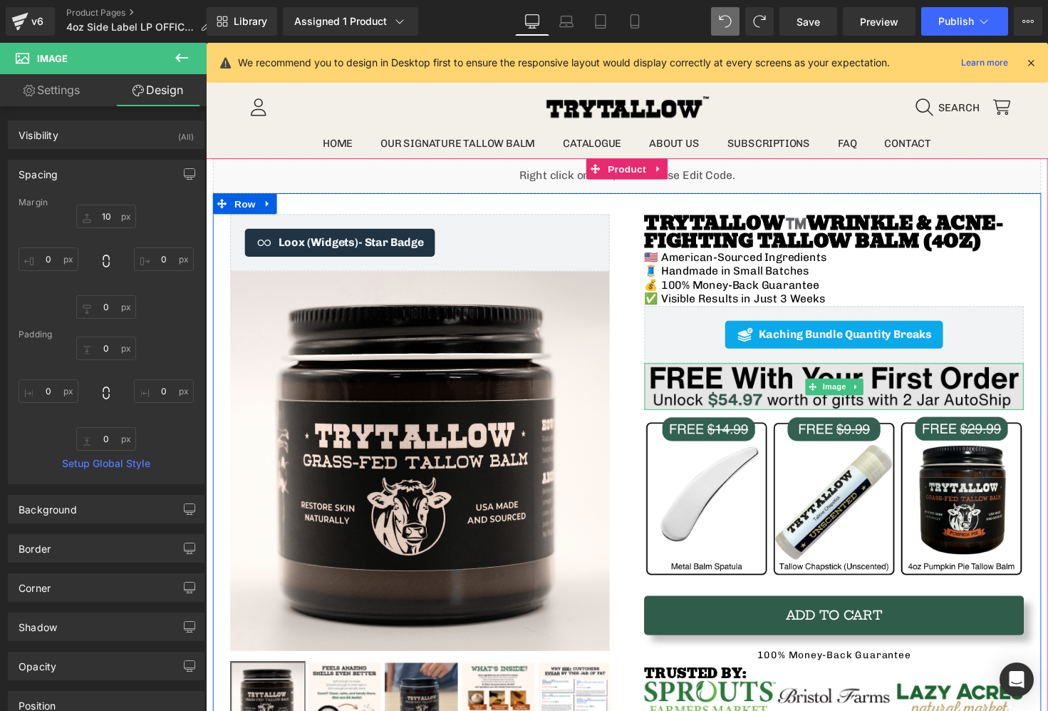
click at [797, 392] on img at bounding box center [849, 394] width 388 height 47
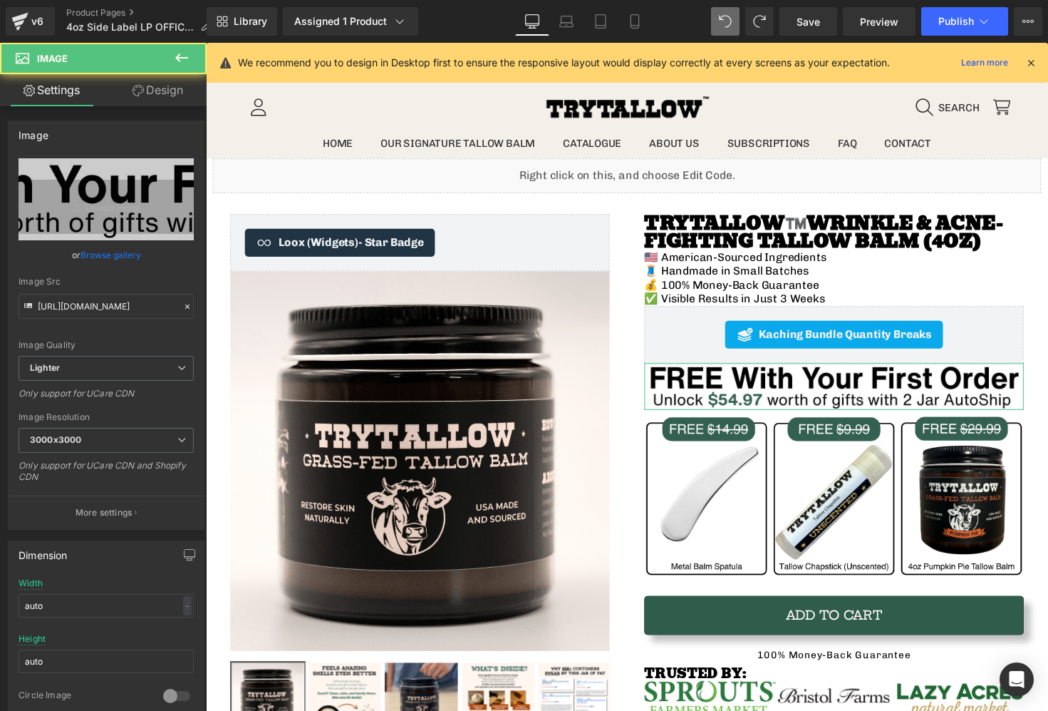
click at [160, 94] on link "Design" at bounding box center [157, 90] width 103 height 32
click at [0, 0] on div "Spacing" at bounding box center [0, 0] width 0 height 0
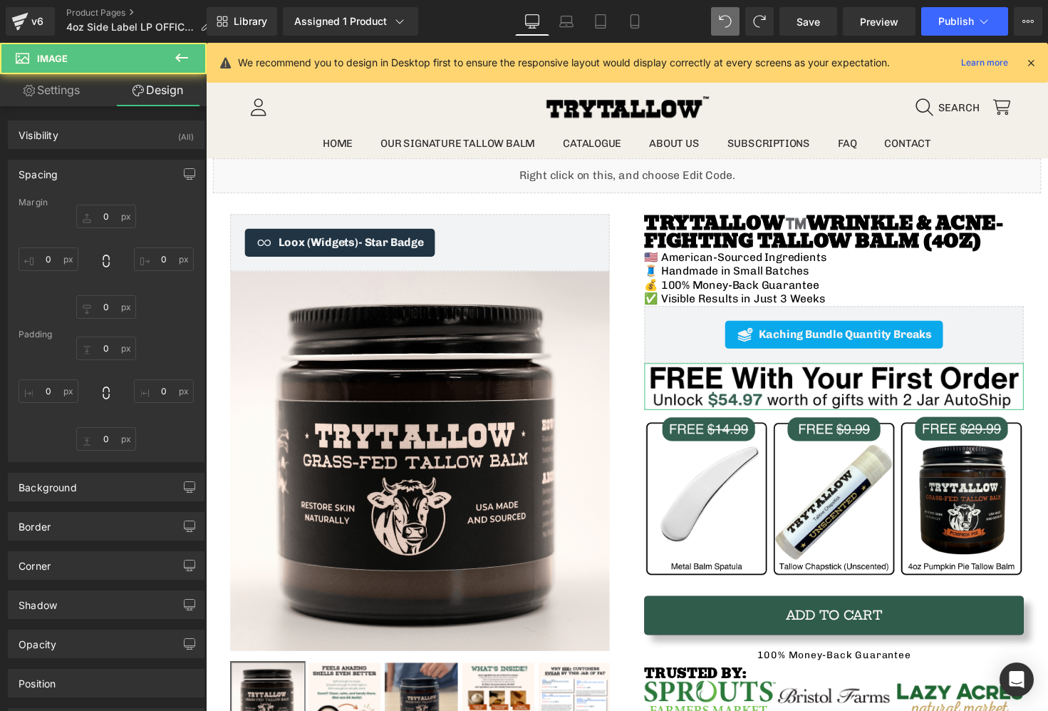
type input "0"
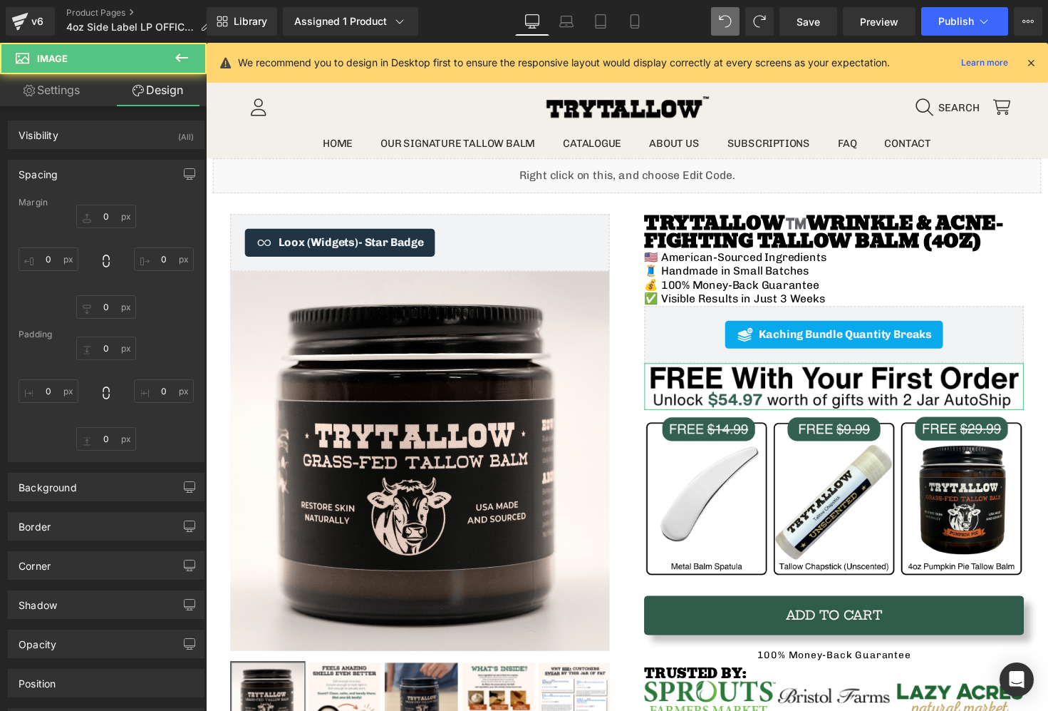
type input "0"
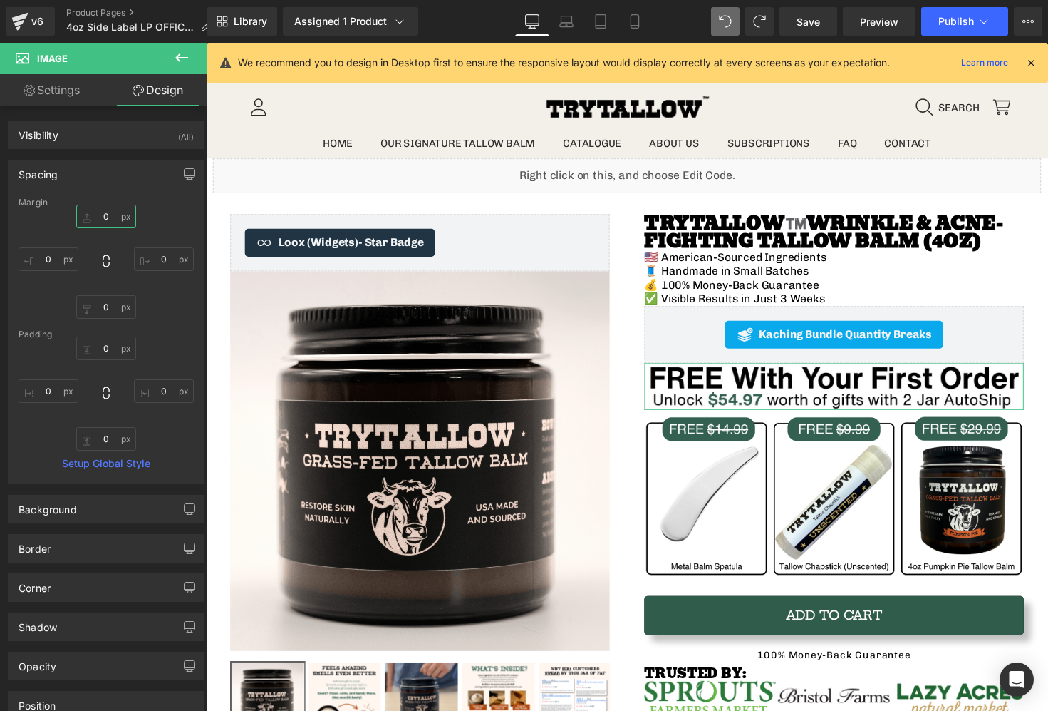
click at [103, 208] on input "0" at bounding box center [106, 217] width 60 height 24
type input "10"
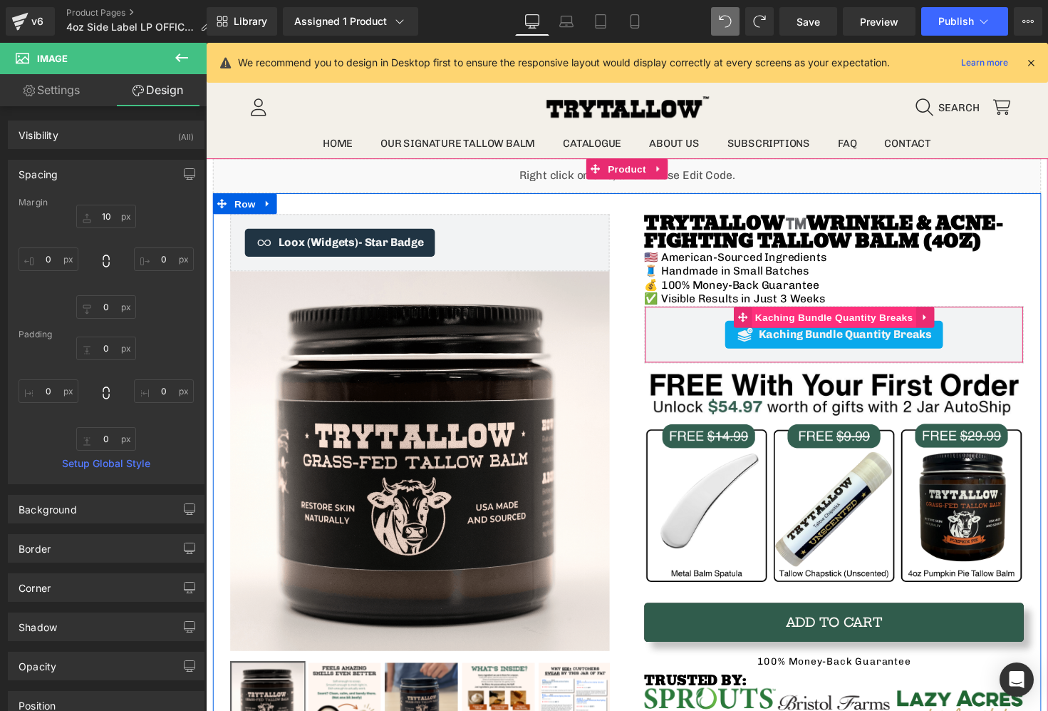
click at [807, 329] on span "Kaching Bundle Quantity Breaks" at bounding box center [849, 323] width 169 height 21
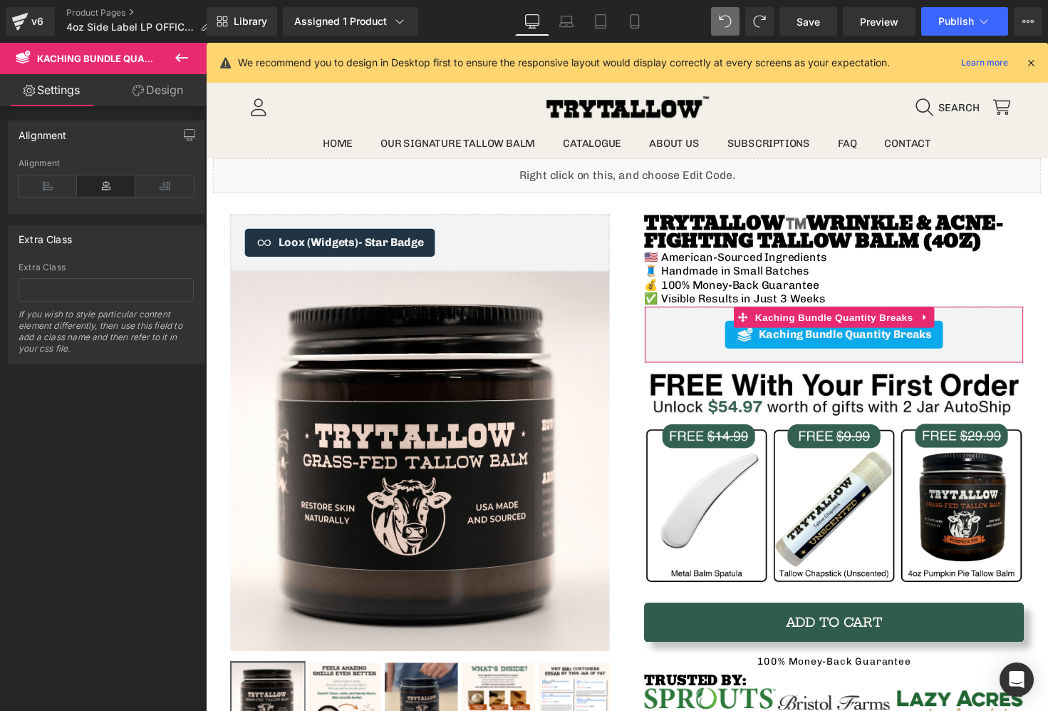
click at [147, 76] on link "Design" at bounding box center [157, 90] width 103 height 32
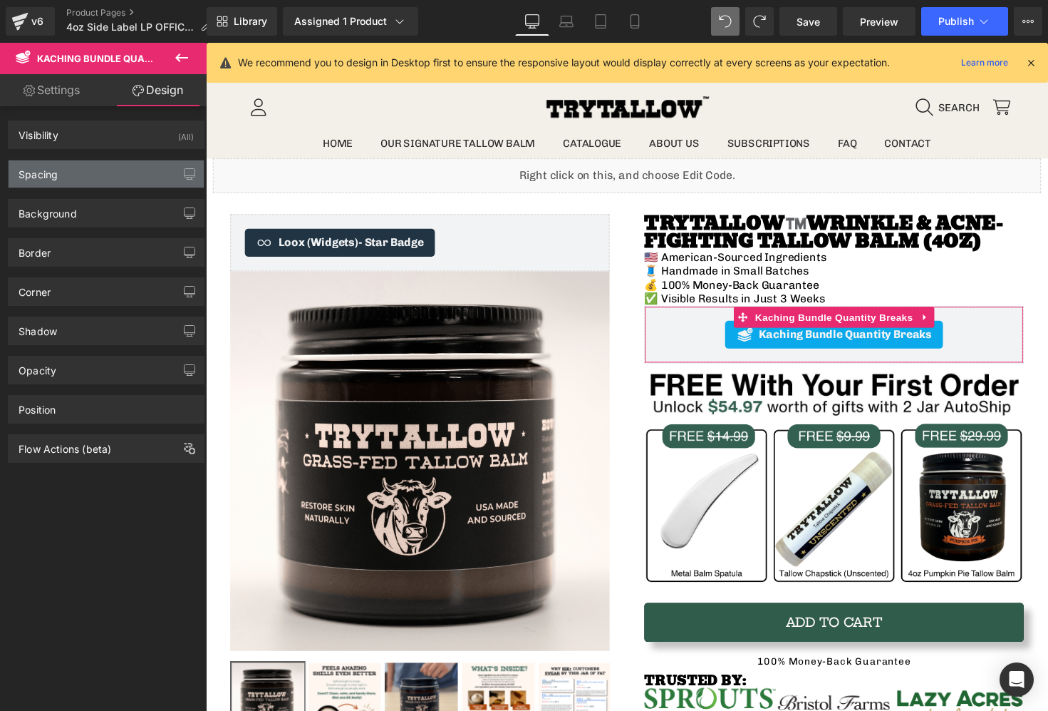
click at [100, 160] on div "Spacing" at bounding box center [106, 173] width 195 height 27
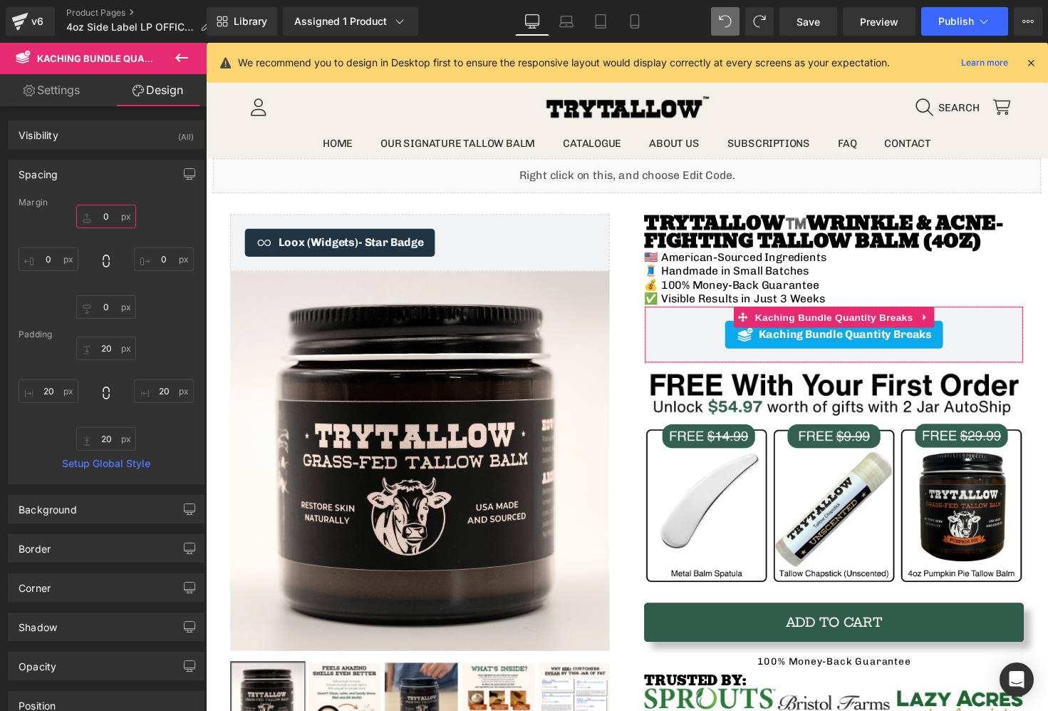
click at [113, 210] on input "0" at bounding box center [106, 217] width 60 height 24
type input "10"
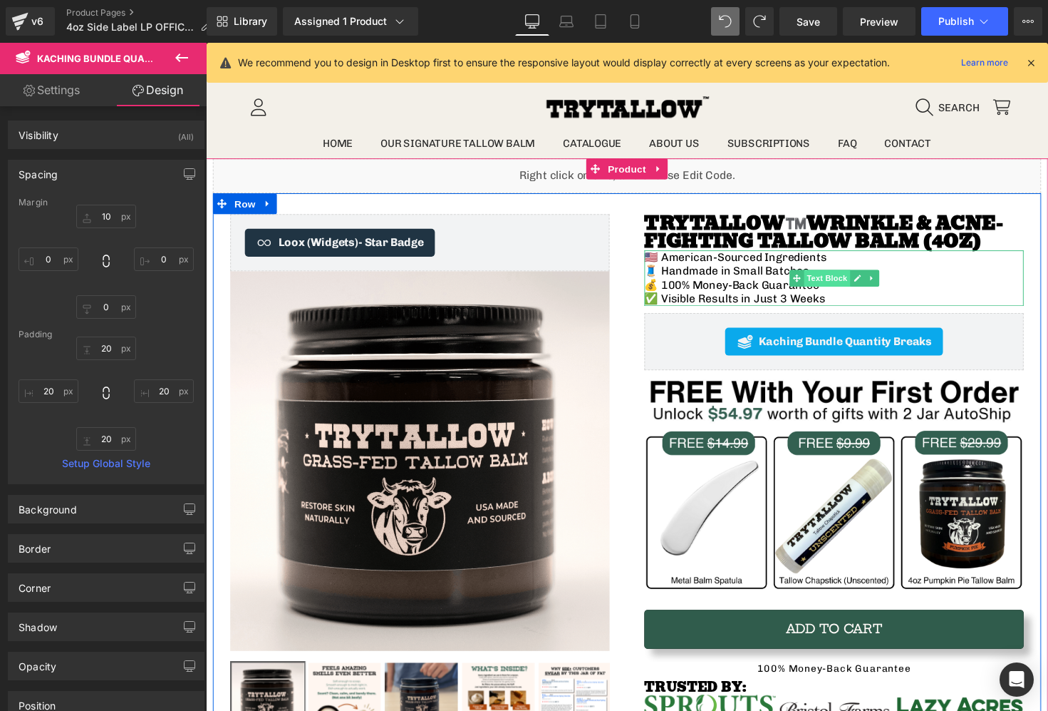
click at [827, 284] on span "Text Block" at bounding box center [841, 283] width 47 height 17
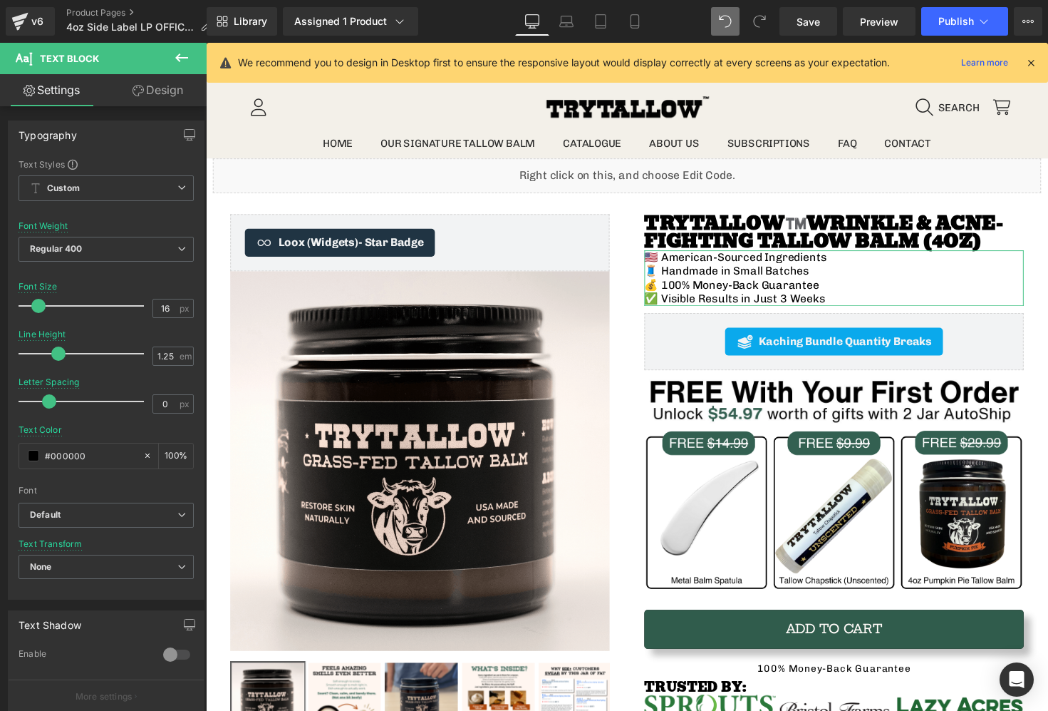
click at [139, 85] on icon at bounding box center [138, 90] width 11 height 11
click at [0, 0] on div "Spacing" at bounding box center [0, 0] width 0 height 0
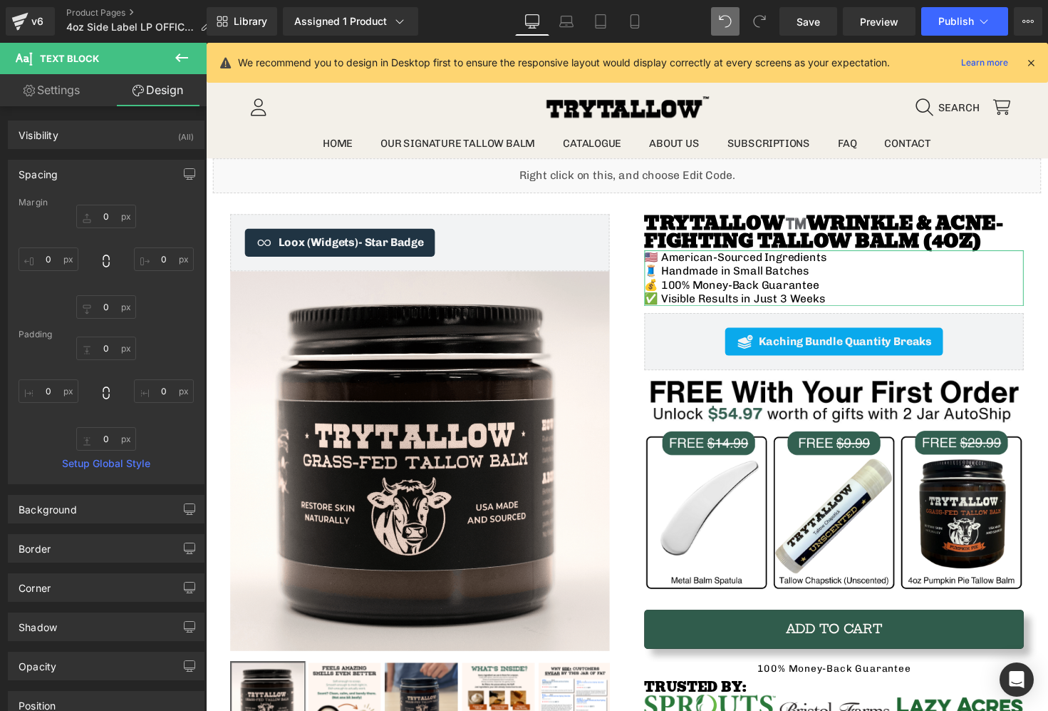
type input "0"
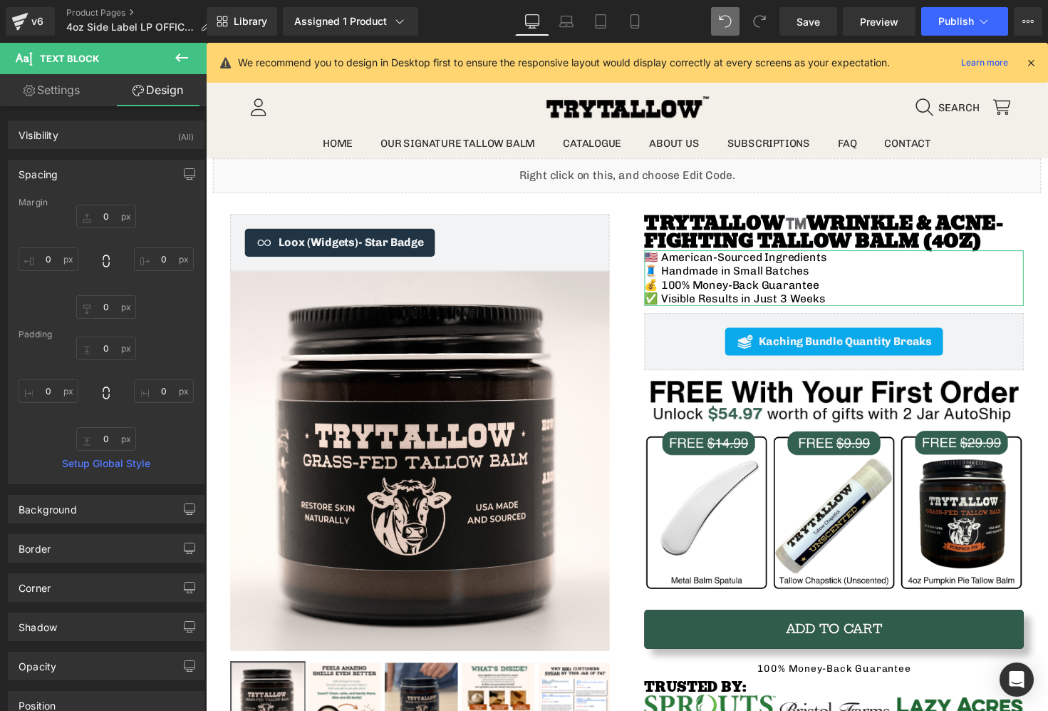
type input "0"
click at [93, 212] on input "0" at bounding box center [106, 217] width 60 height 24
type input "10"
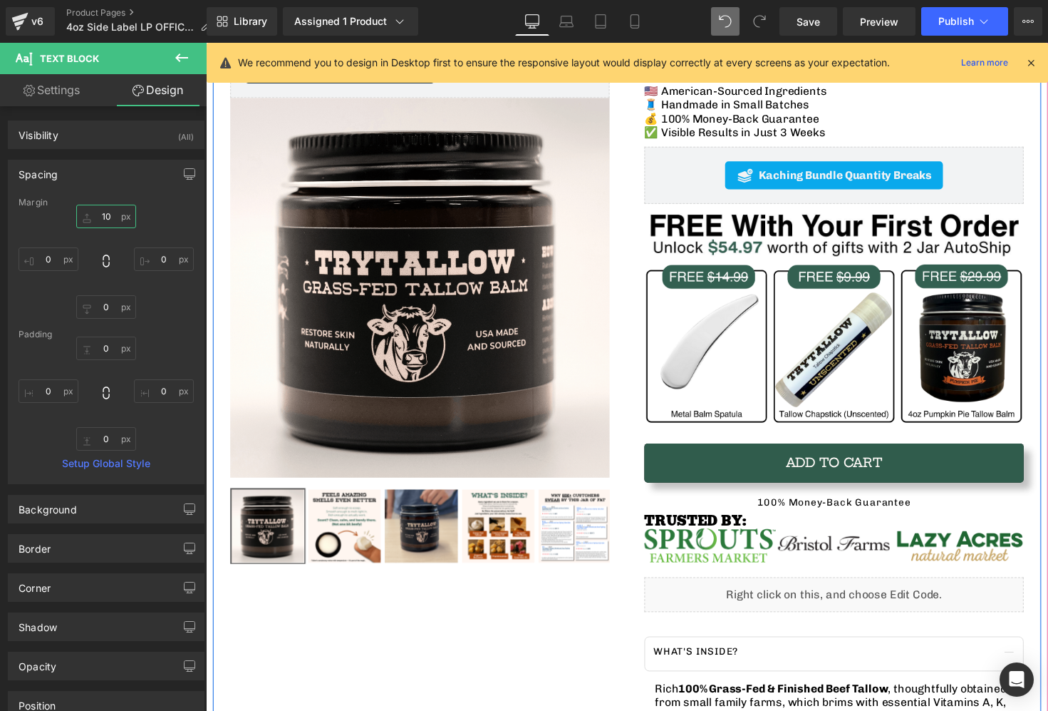
scroll to position [90, 0]
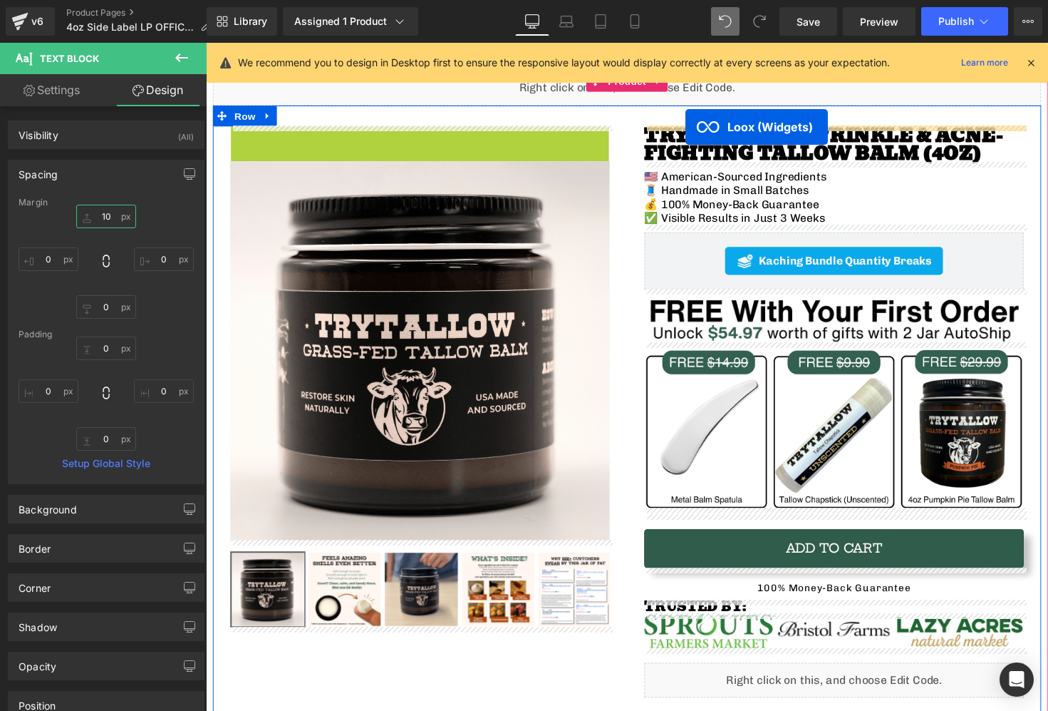
drag, startPoint x: 371, startPoint y: 141, endPoint x: 697, endPoint y: 129, distance: 326.6
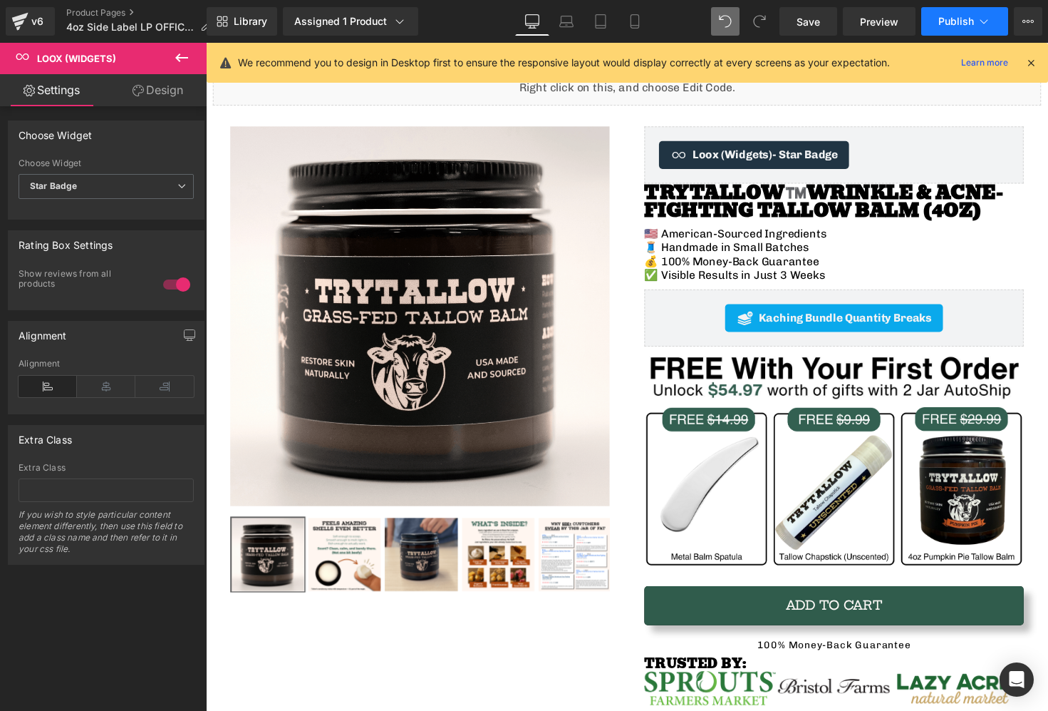
click at [946, 17] on span "Publish" at bounding box center [957, 21] width 36 height 11
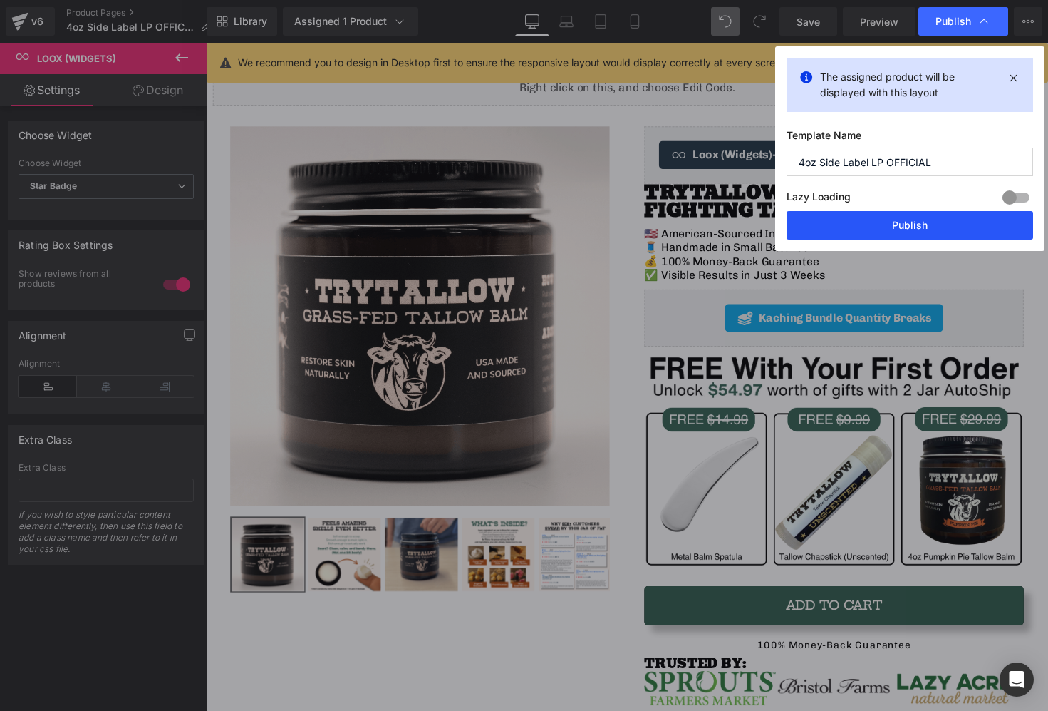
click at [907, 229] on button "Publish" at bounding box center [910, 225] width 247 height 29
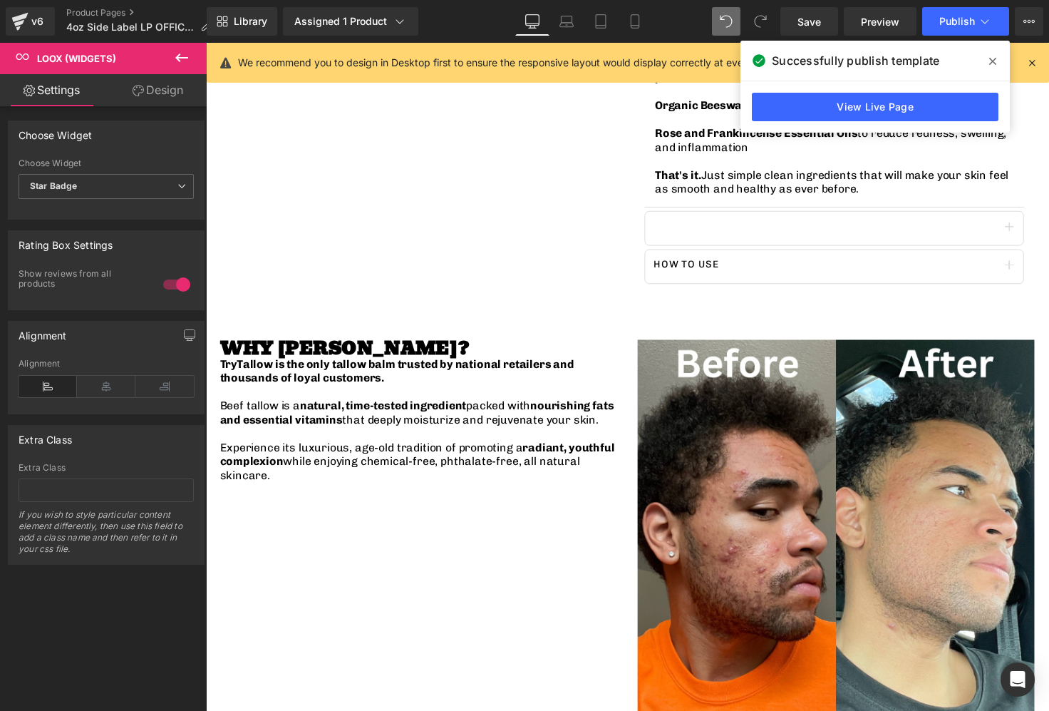
scroll to position [976, 0]
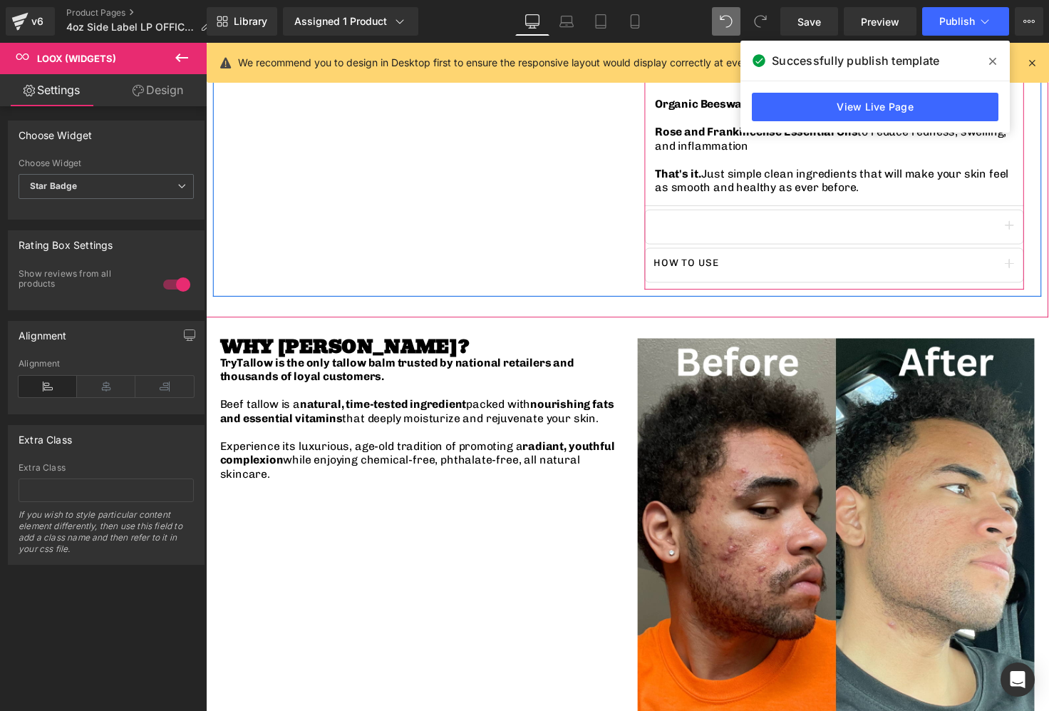
click at [1028, 234] on button "button" at bounding box center [1028, 231] width 29 height 34
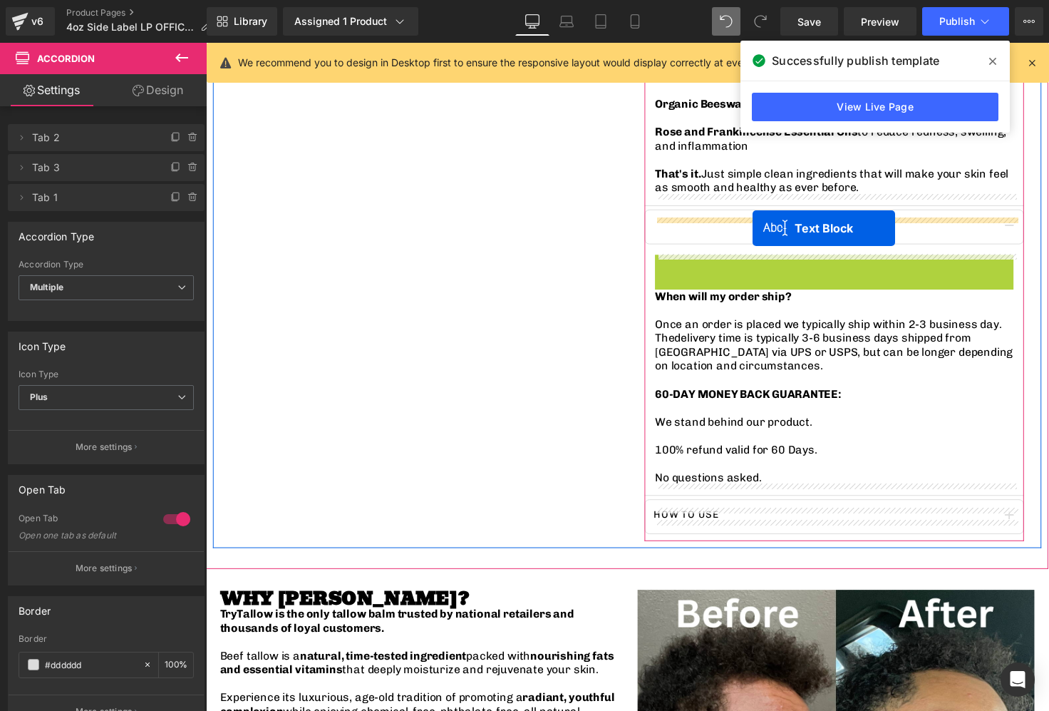
drag, startPoint x: 815, startPoint y: 264, endPoint x: 765, endPoint y: 232, distance: 58.9
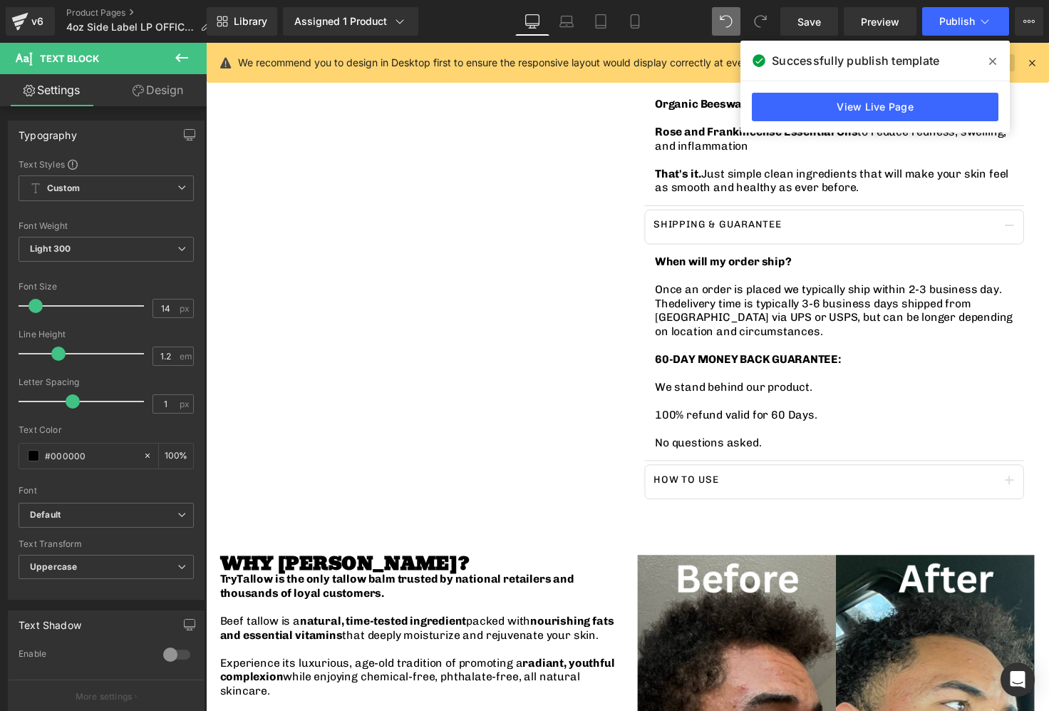
click at [1011, 63] on link "Learn more" at bounding box center [985, 62] width 58 height 17
click at [926, 32] on button "Publish" at bounding box center [965, 21] width 87 height 29
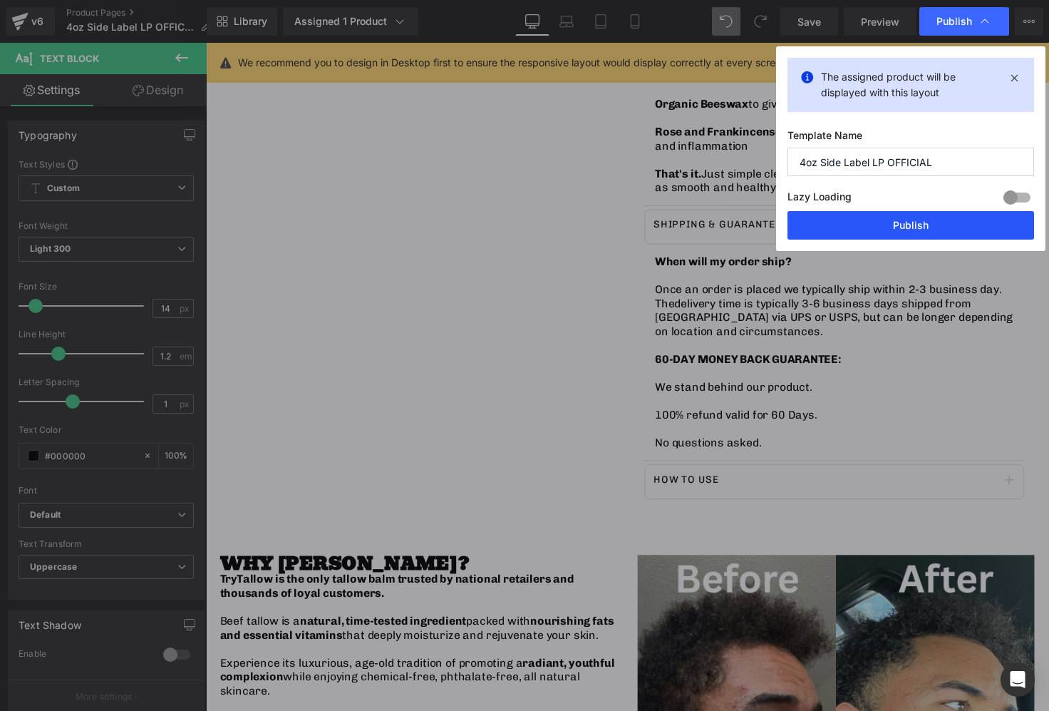
drag, startPoint x: 855, startPoint y: 228, endPoint x: 663, endPoint y: 198, distance: 194.7
click at [855, 228] on button "Publish" at bounding box center [911, 225] width 247 height 29
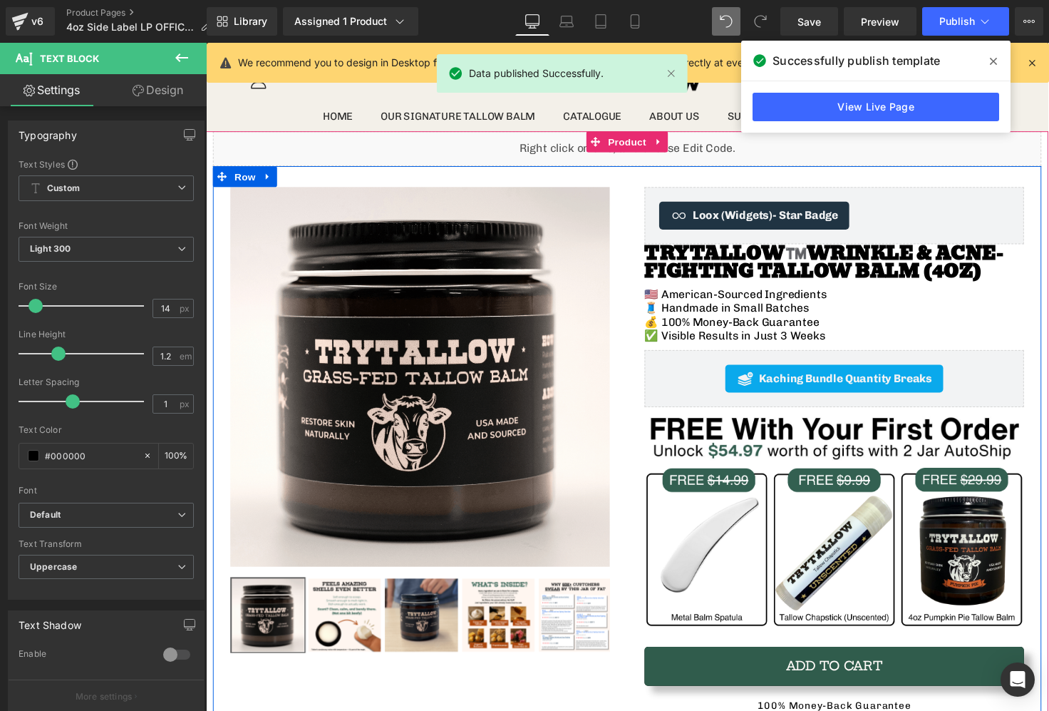
scroll to position [0, 0]
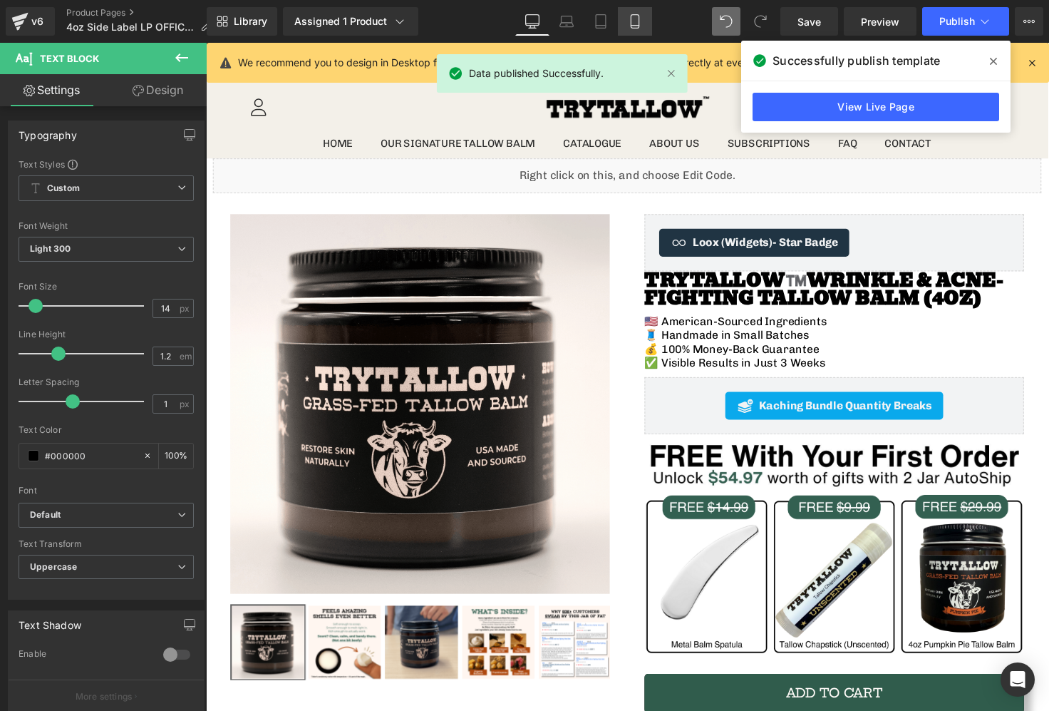
click at [628, 24] on link "Mobile" at bounding box center [635, 21] width 34 height 29
type input "100"
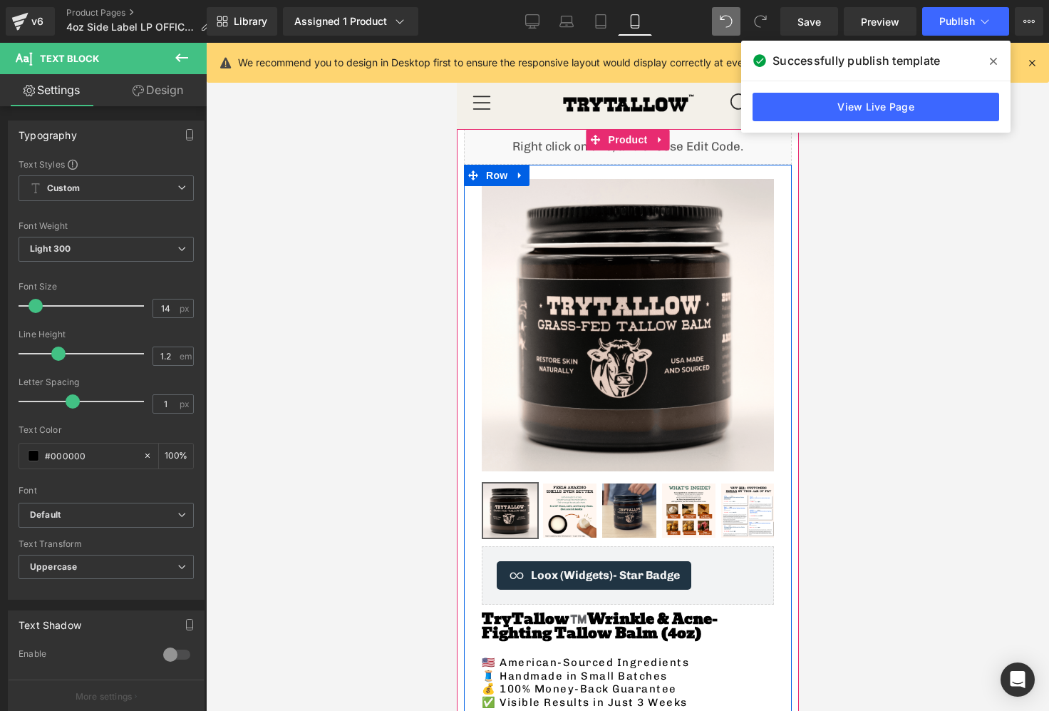
drag, startPoint x: 674, startPoint y: 360, endPoint x: 662, endPoint y: 299, distance: 62.3
click at [674, 360] on img at bounding box center [627, 325] width 292 height 292
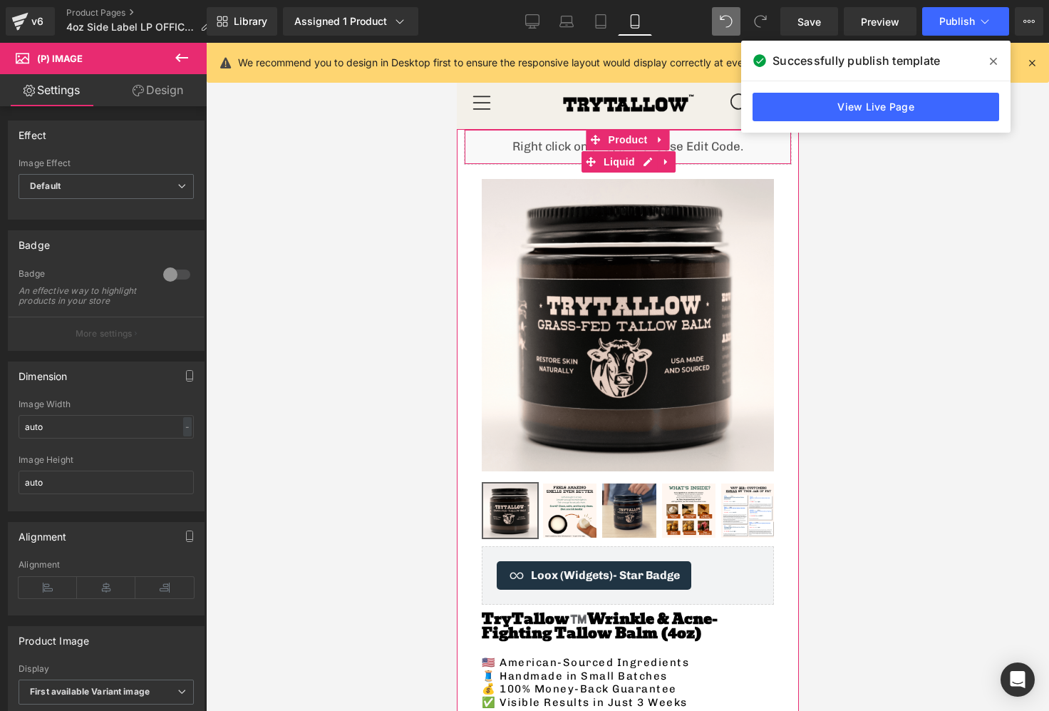
click at [548, 148] on div "Liquid" at bounding box center [627, 147] width 328 height 36
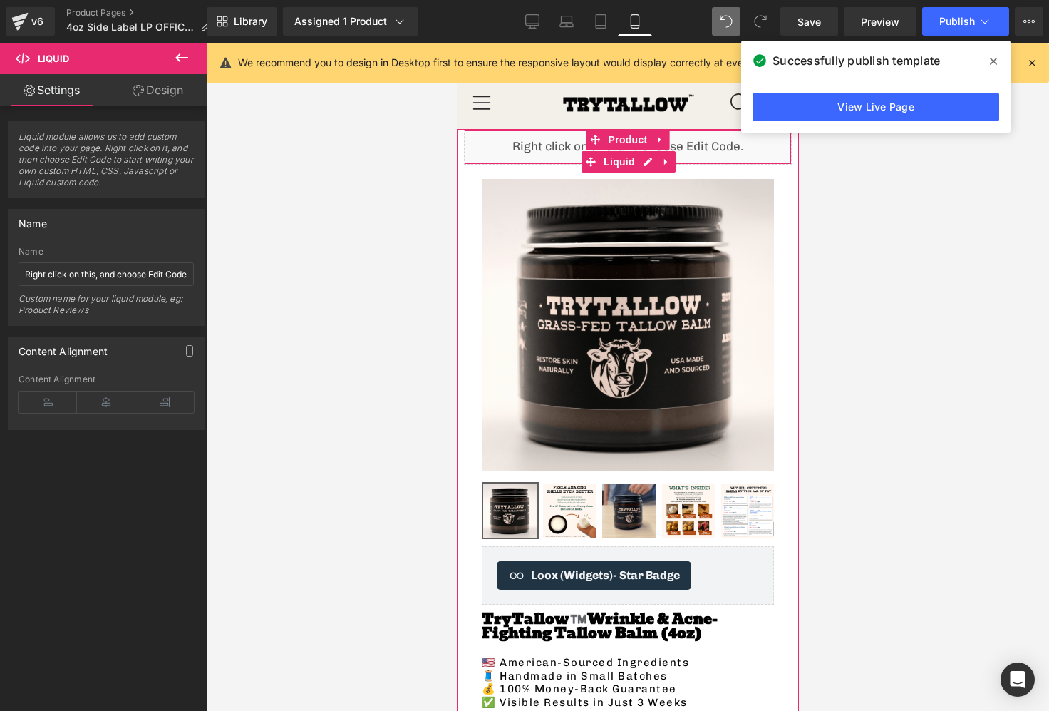
click at [650, 159] on div "Liquid" at bounding box center [627, 147] width 328 height 36
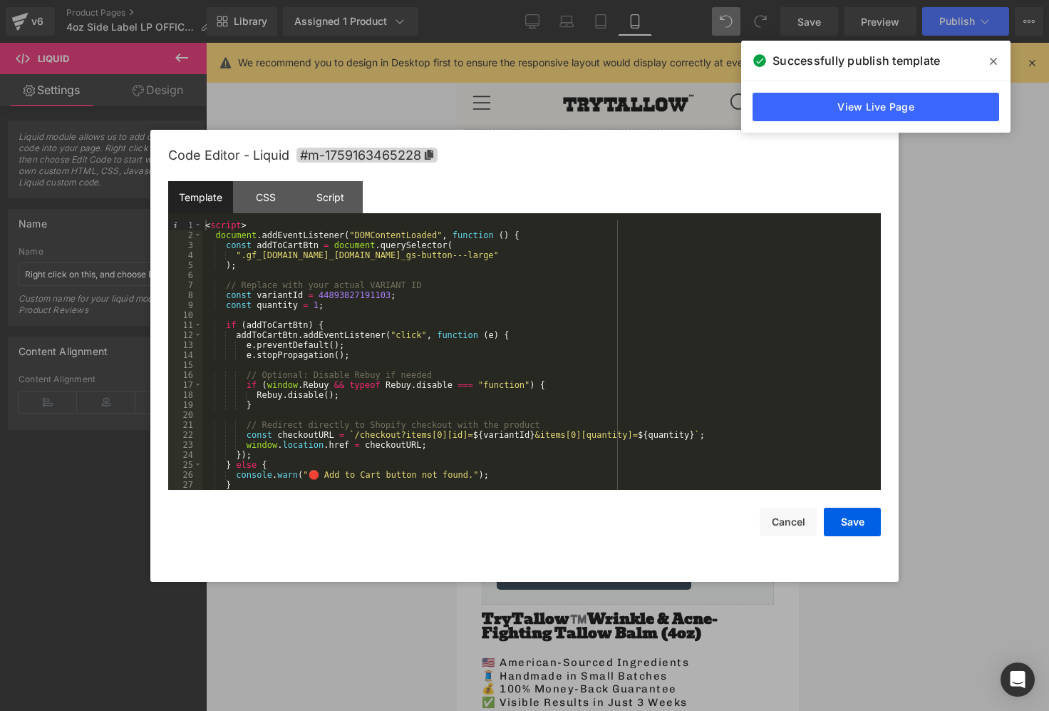
scroll to position [20, 0]
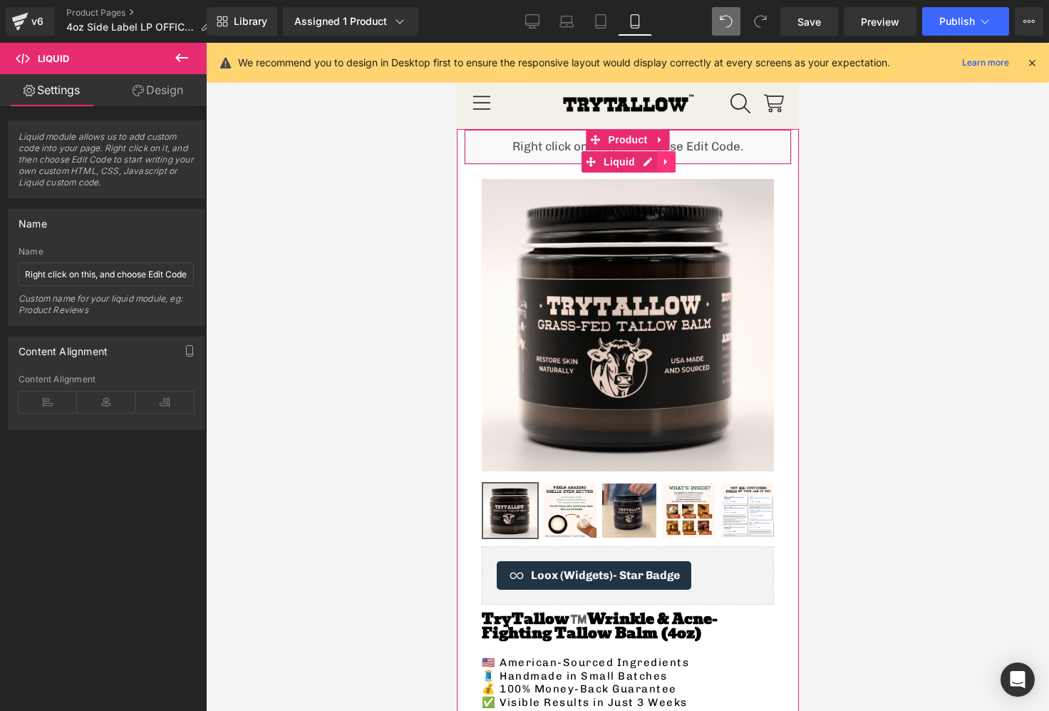
click at [666, 161] on icon at bounding box center [666, 162] width 10 height 11
click at [678, 160] on icon at bounding box center [675, 162] width 10 height 10
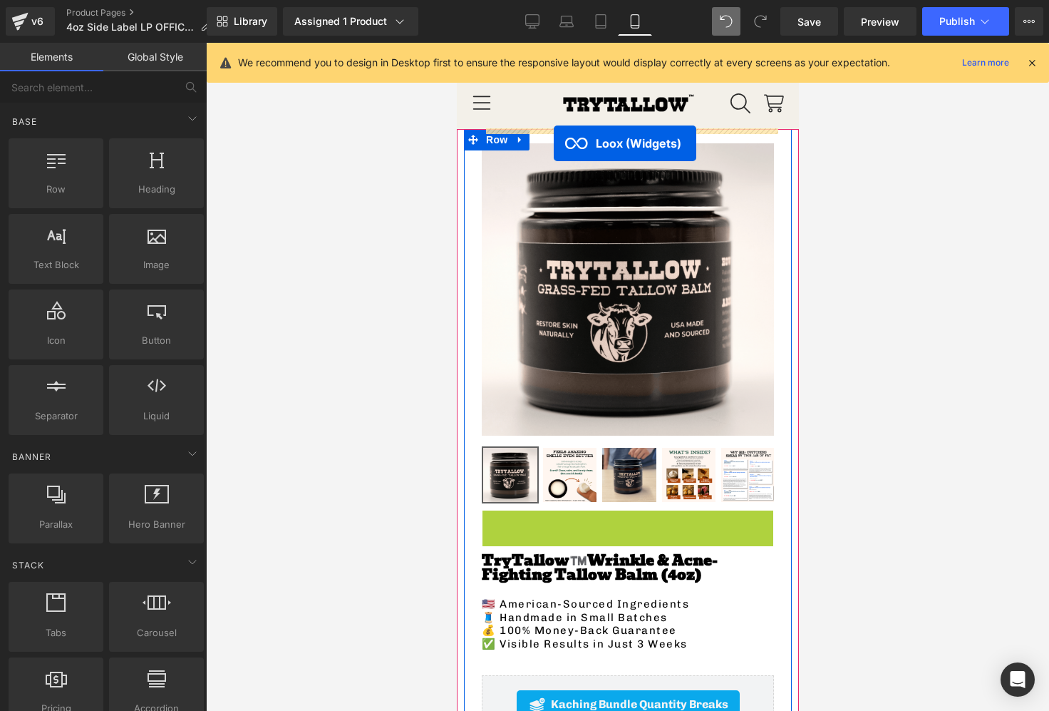
drag, startPoint x: 581, startPoint y: 524, endPoint x: 553, endPoint y: 143, distance: 381.6
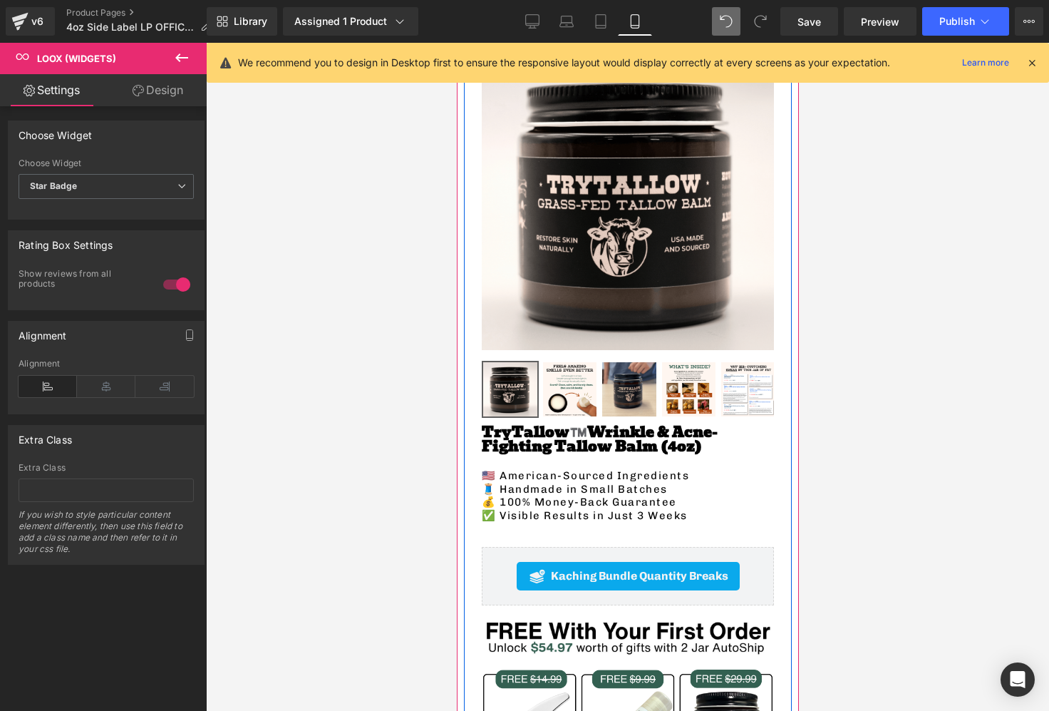
scroll to position [67, 0]
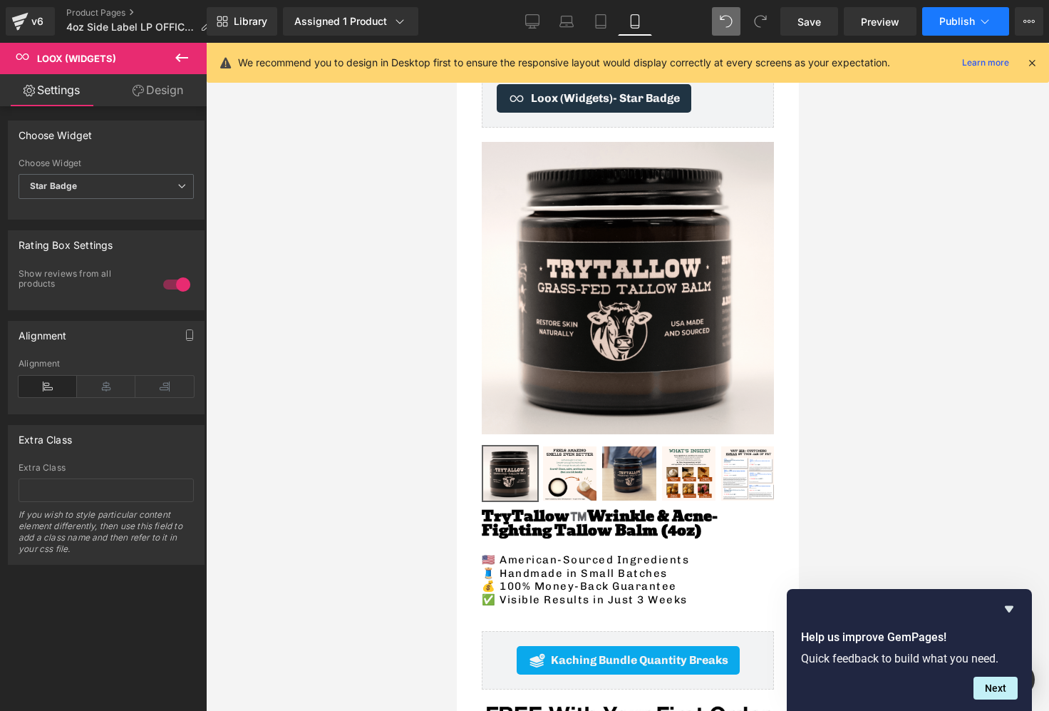
click at [951, 17] on span "Publish" at bounding box center [957, 21] width 36 height 11
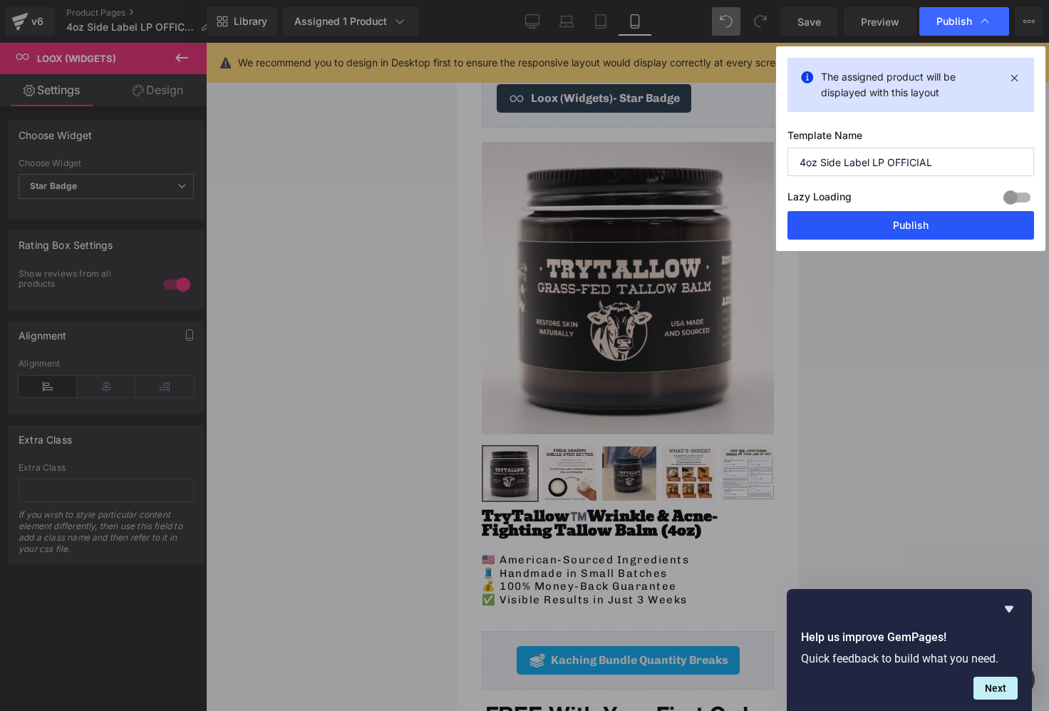
drag, startPoint x: 898, startPoint y: 217, endPoint x: 181, endPoint y: 363, distance: 731.6
click at [898, 217] on button "Publish" at bounding box center [911, 225] width 247 height 29
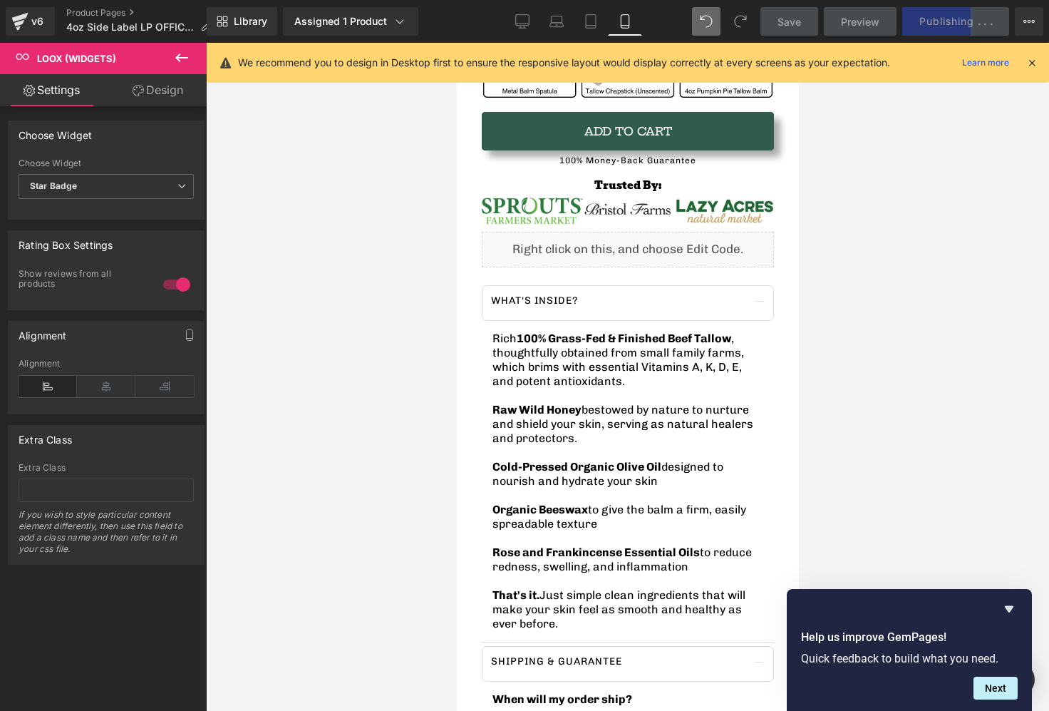
scroll to position [847, 0]
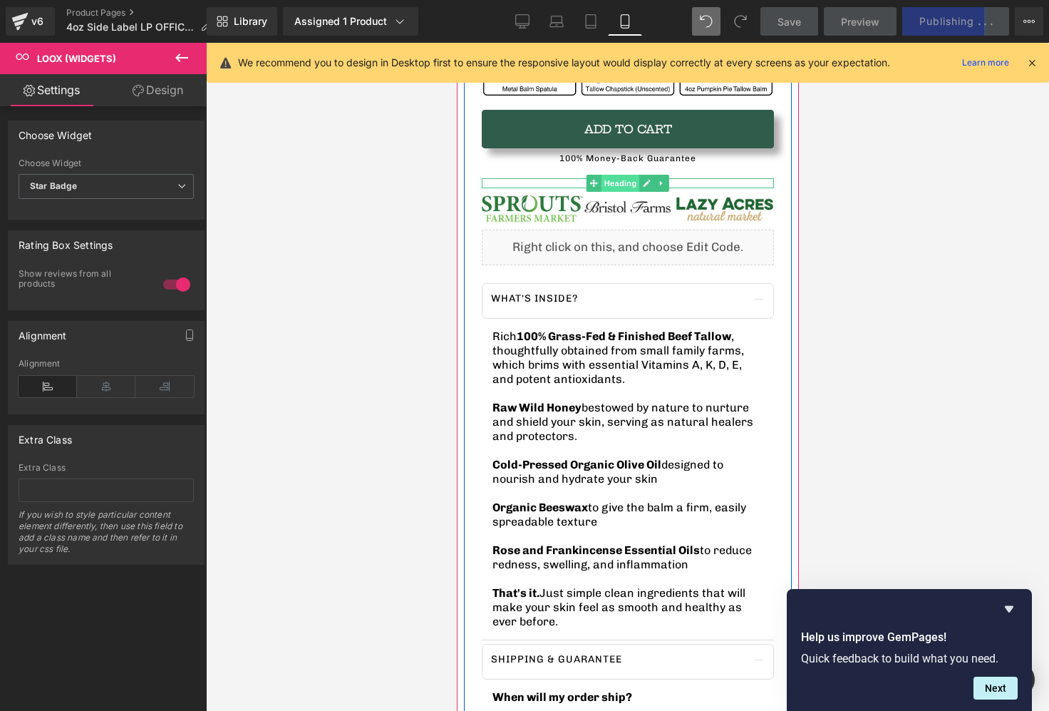
click at [619, 180] on span "Heading" at bounding box center [620, 183] width 38 height 17
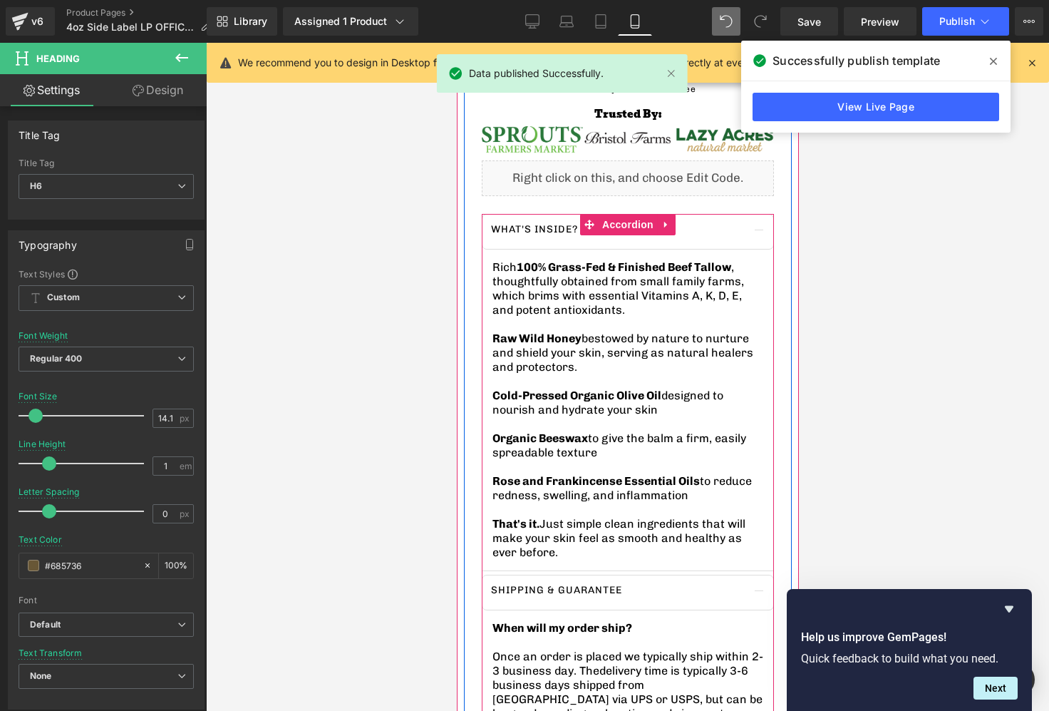
scroll to position [917, 0]
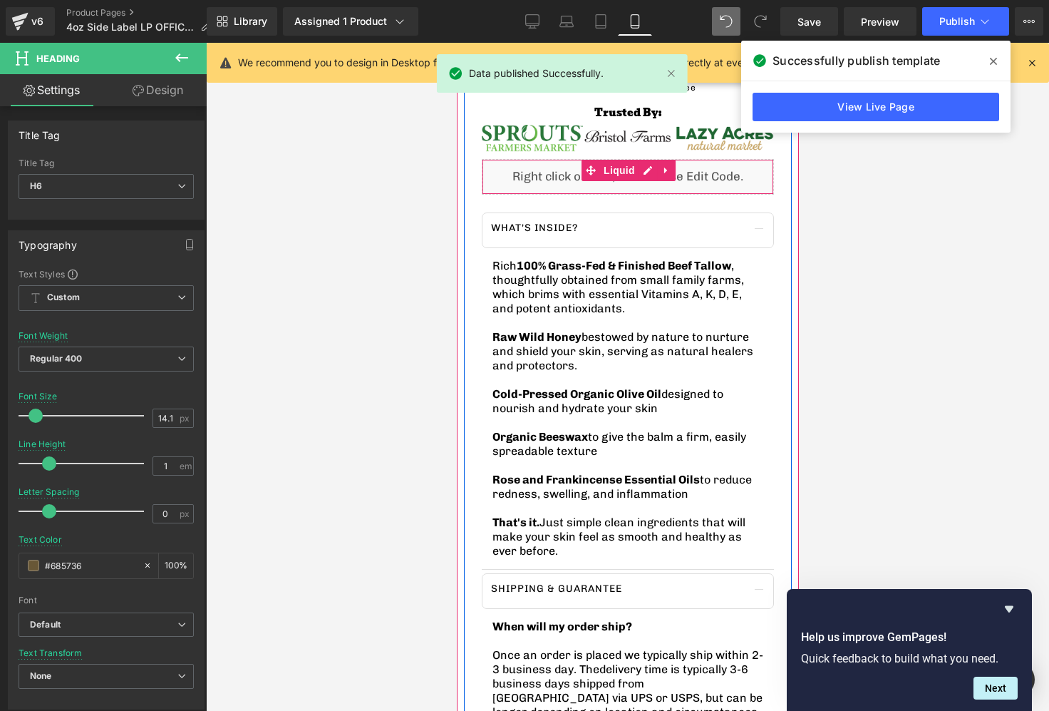
click at [650, 187] on div "Liquid" at bounding box center [627, 177] width 292 height 36
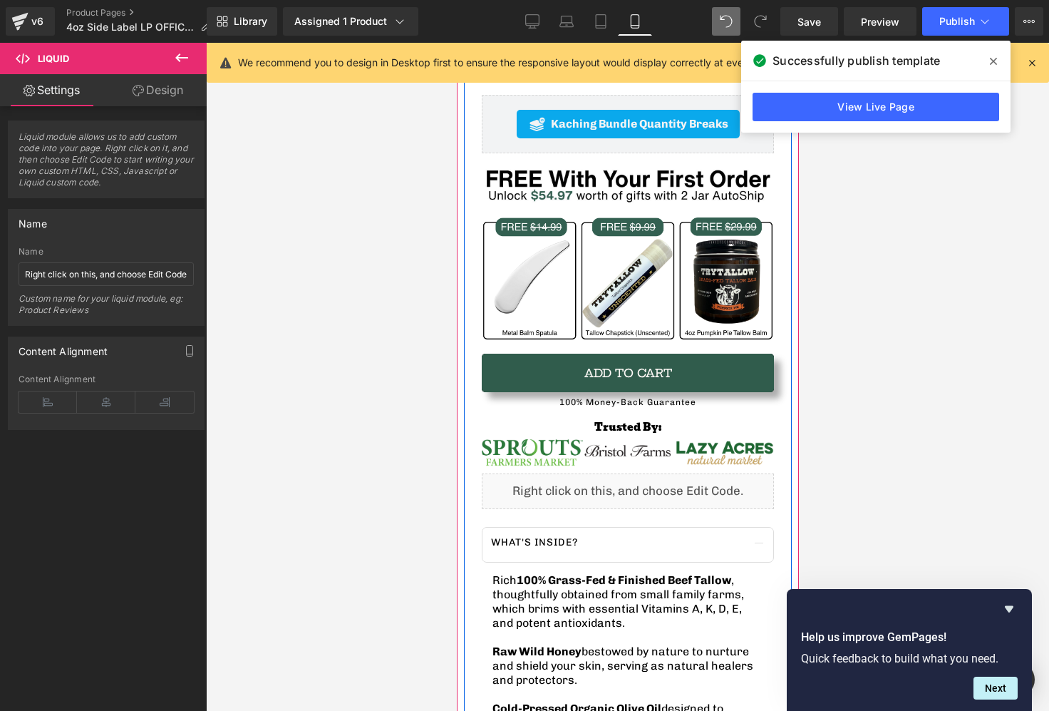
scroll to position [678, 0]
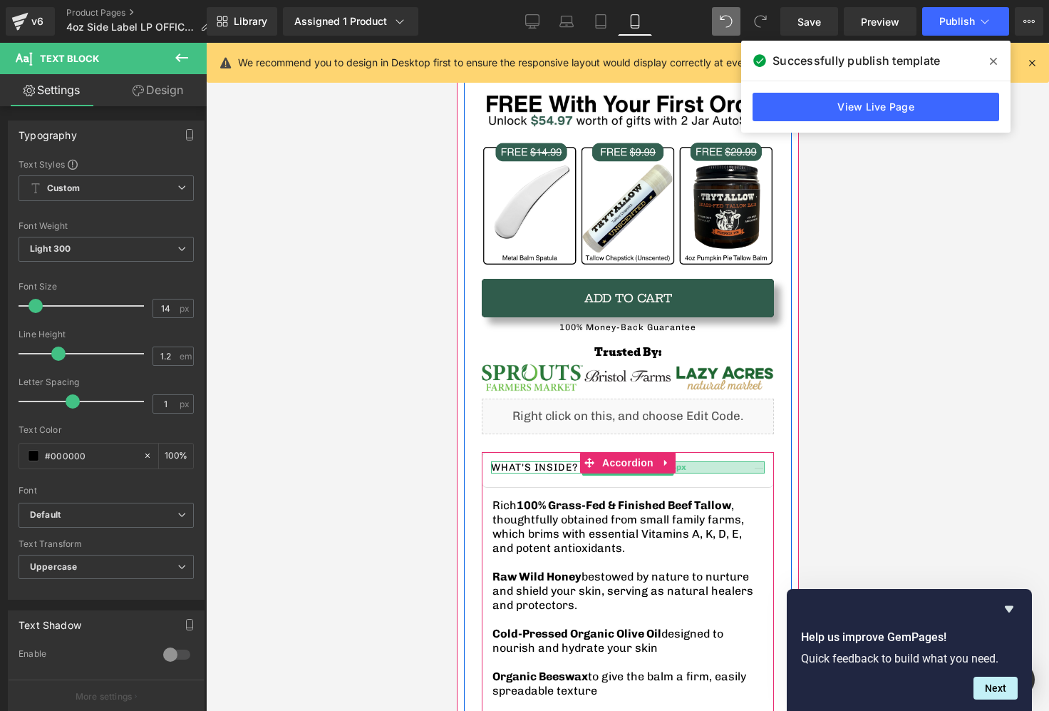
drag, startPoint x: 763, startPoint y: 468, endPoint x: 676, endPoint y: 462, distance: 86.4
click at [582, 492] on div "What's inside? Text Block 254px Rich 100% Grass-Fed & Finished Beef Tallow , th…" at bounding box center [627, 630] width 292 height 357
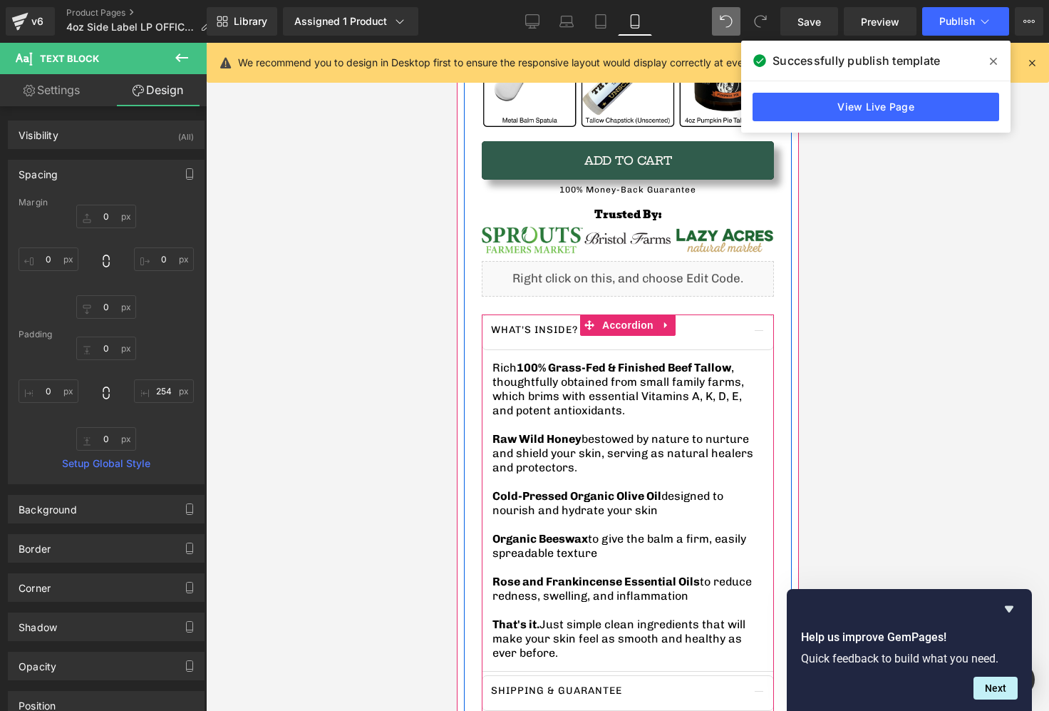
scroll to position [837, 0]
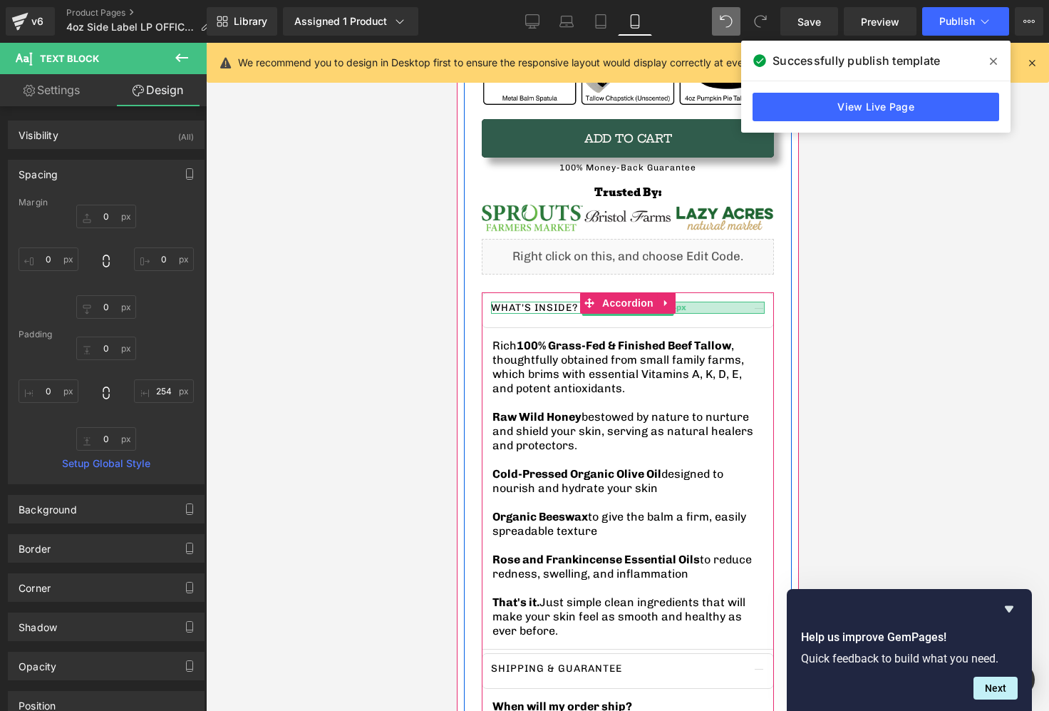
click at [734, 310] on div "254px" at bounding box center [673, 307] width 181 height 13
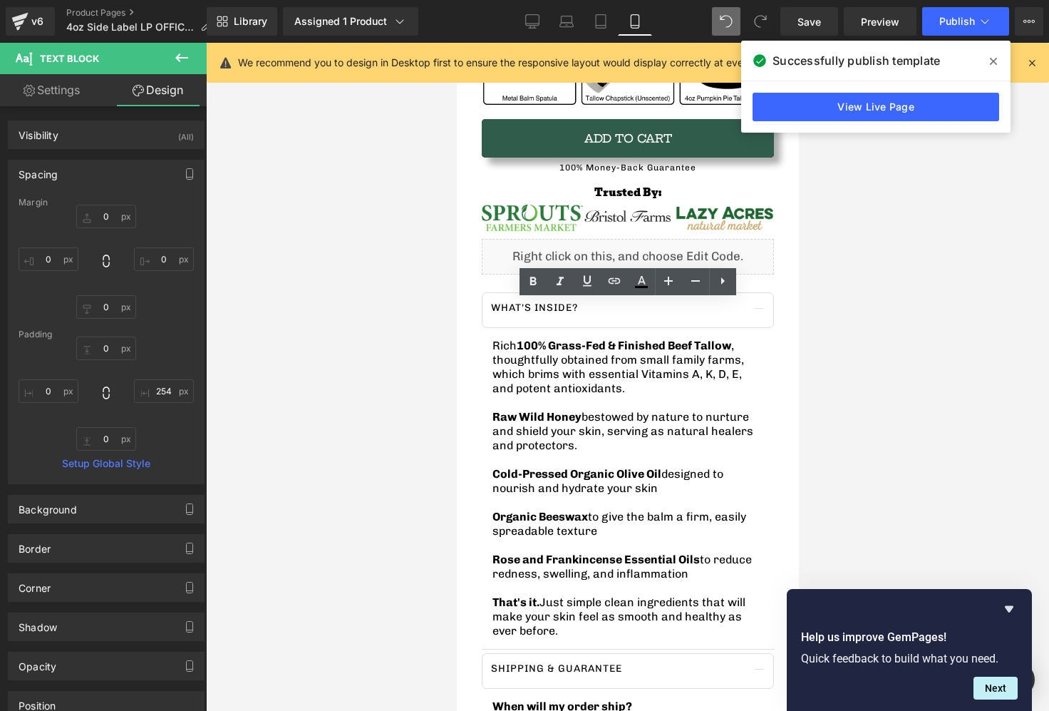
click at [829, 292] on div at bounding box center [627, 377] width 843 height 668
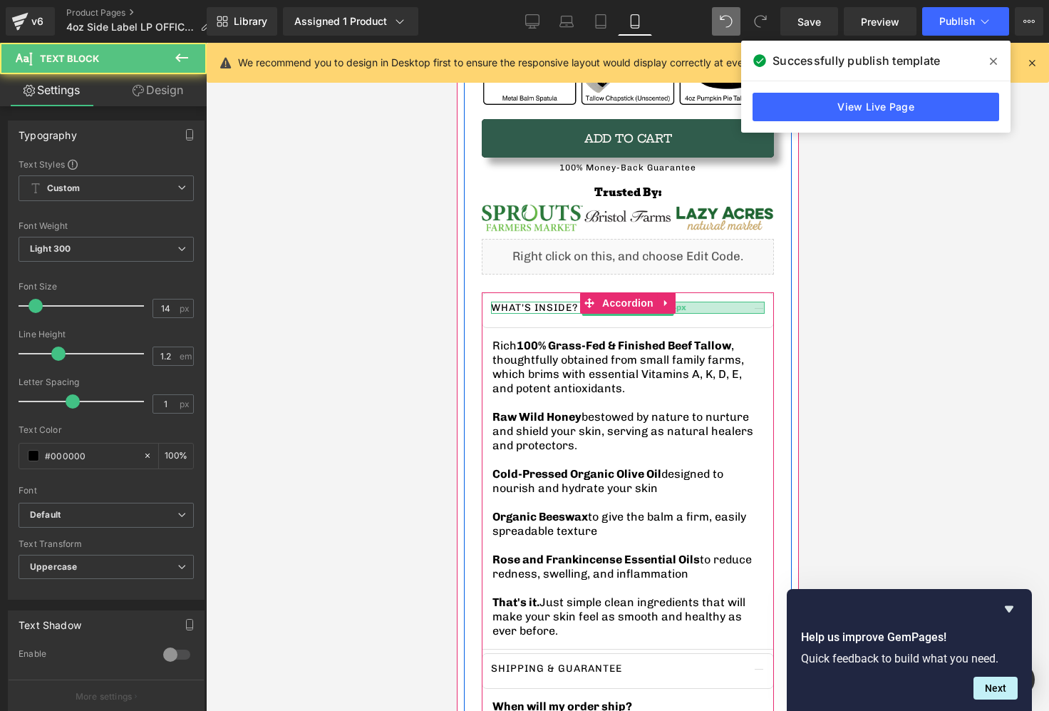
drag, startPoint x: 713, startPoint y: 308, endPoint x: 753, endPoint y: 308, distance: 39.9
click at [777, 308] on div "TryTallow™️ Wrinkle & Acne-Fighting Tallow Balm (4oz) Heading 🇺🇸 American-Sourc…" at bounding box center [627, 347] width 328 height 1232
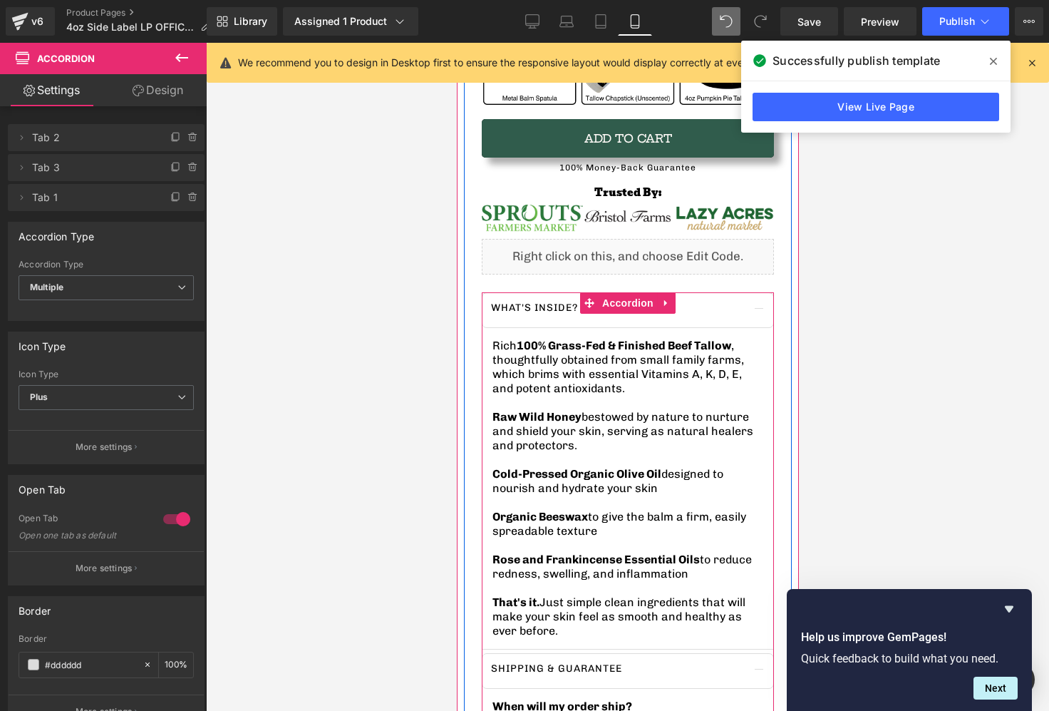
drag, startPoint x: 733, startPoint y: 311, endPoint x: 708, endPoint y: 313, distance: 25.0
click at [708, 313] on div "What's inside? Text Block 164px" at bounding box center [627, 310] width 292 height 36
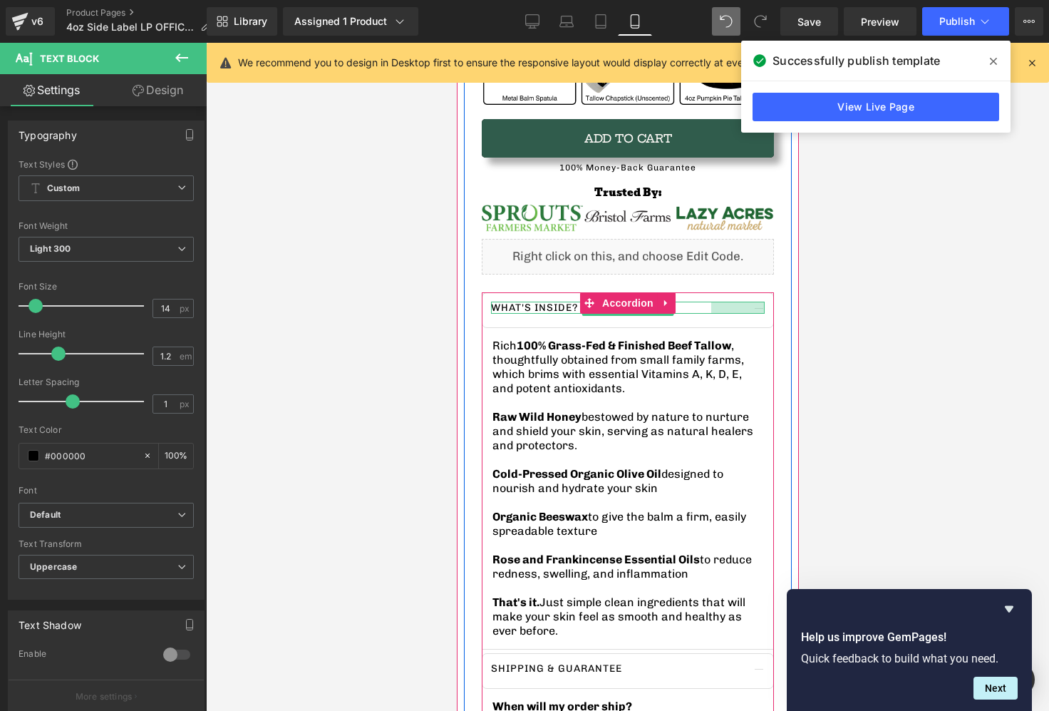
drag, startPoint x: 708, startPoint y: 313, endPoint x: 772, endPoint y: 309, distance: 63.6
click at [772, 309] on div "What's inside? Text Block 75px Rich 100% Grass-Fed & Finished Beef Tallow , tho…" at bounding box center [627, 627] width 292 height 671
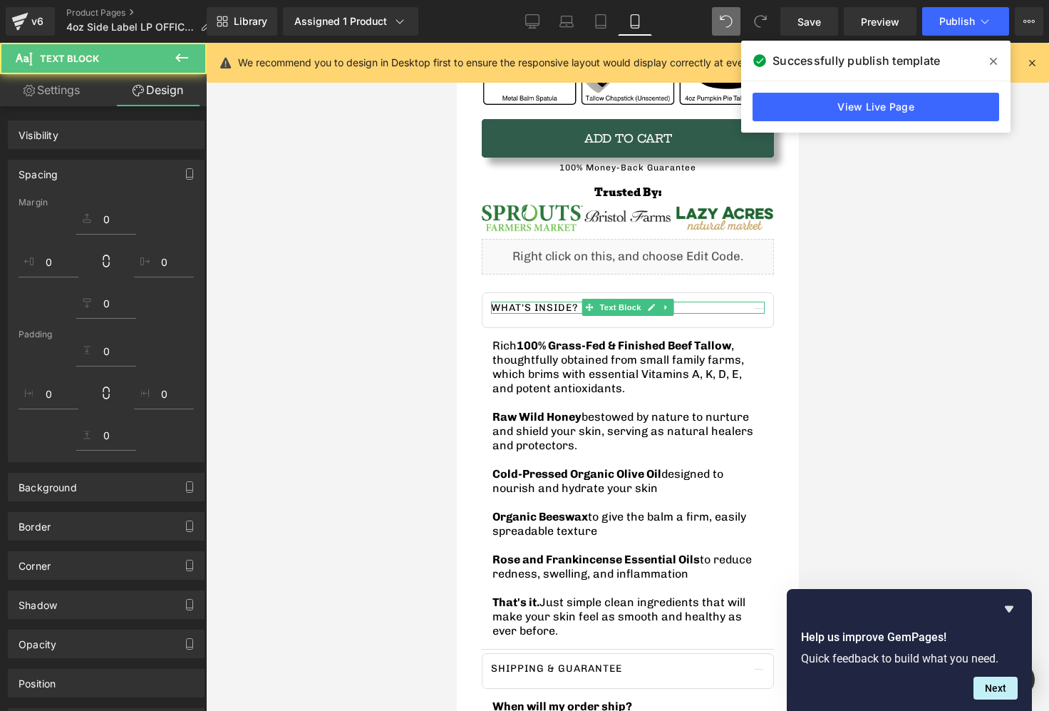
click at [832, 309] on div at bounding box center [627, 377] width 843 height 668
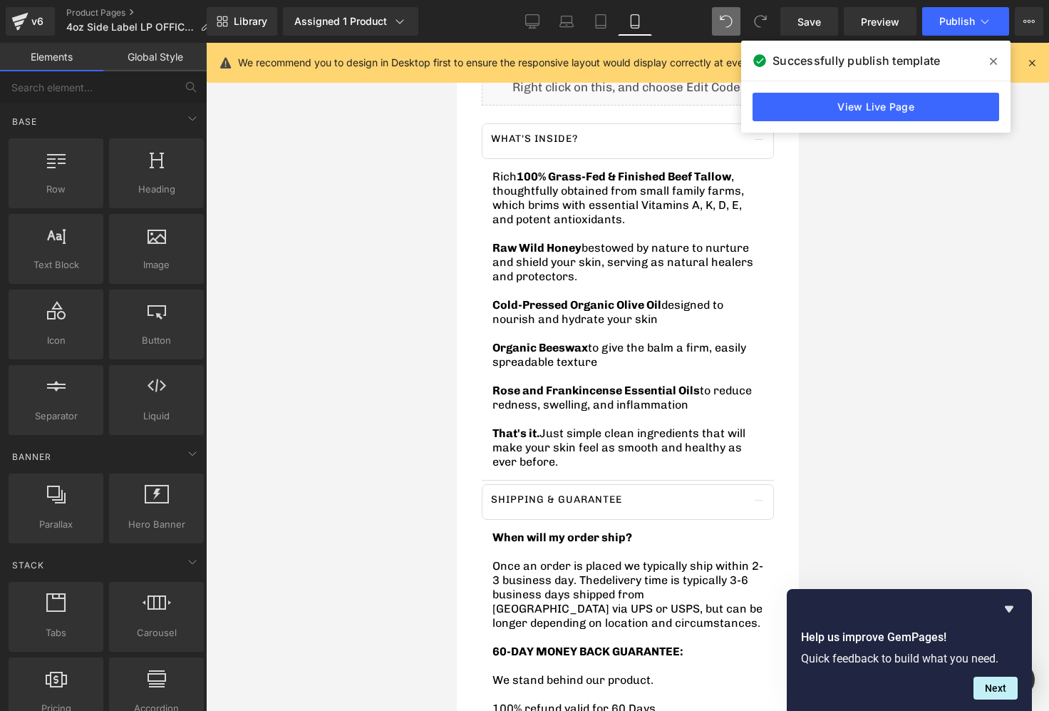
scroll to position [996, 0]
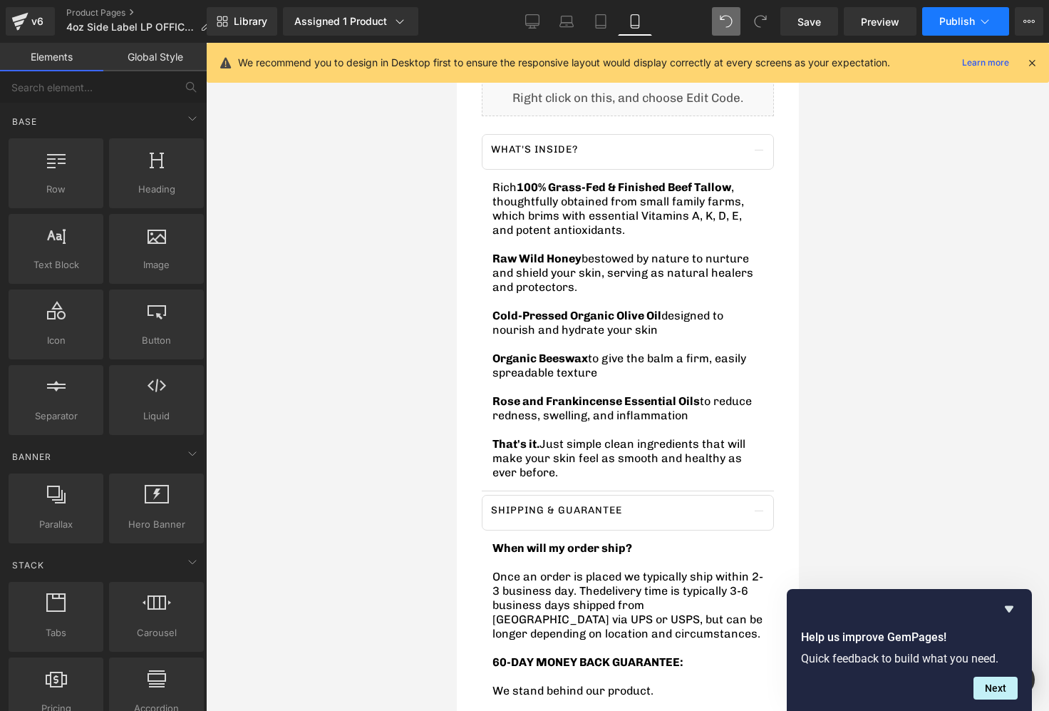
click at [961, 16] on span "Publish" at bounding box center [957, 21] width 36 height 11
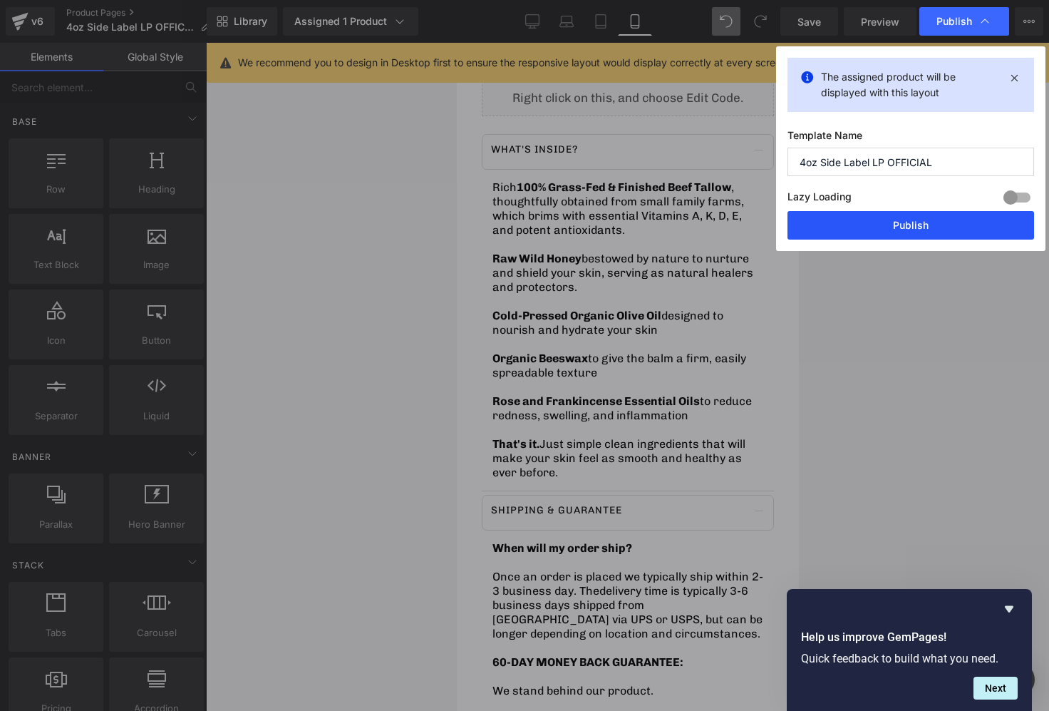
click at [912, 225] on button "Publish" at bounding box center [911, 225] width 247 height 29
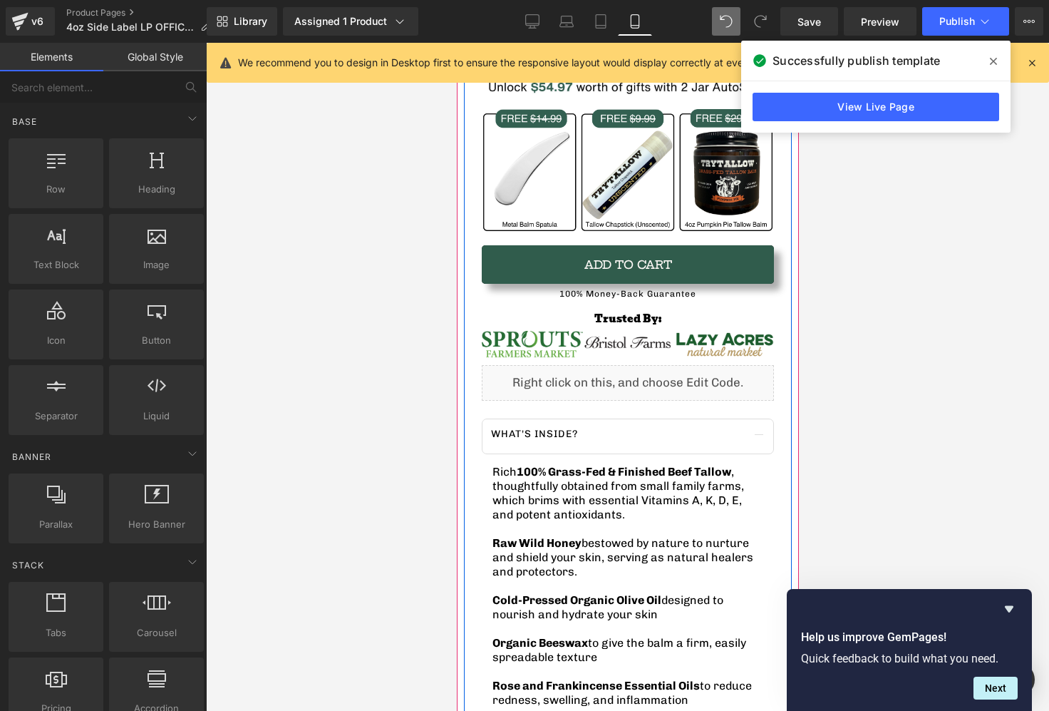
scroll to position [691, 0]
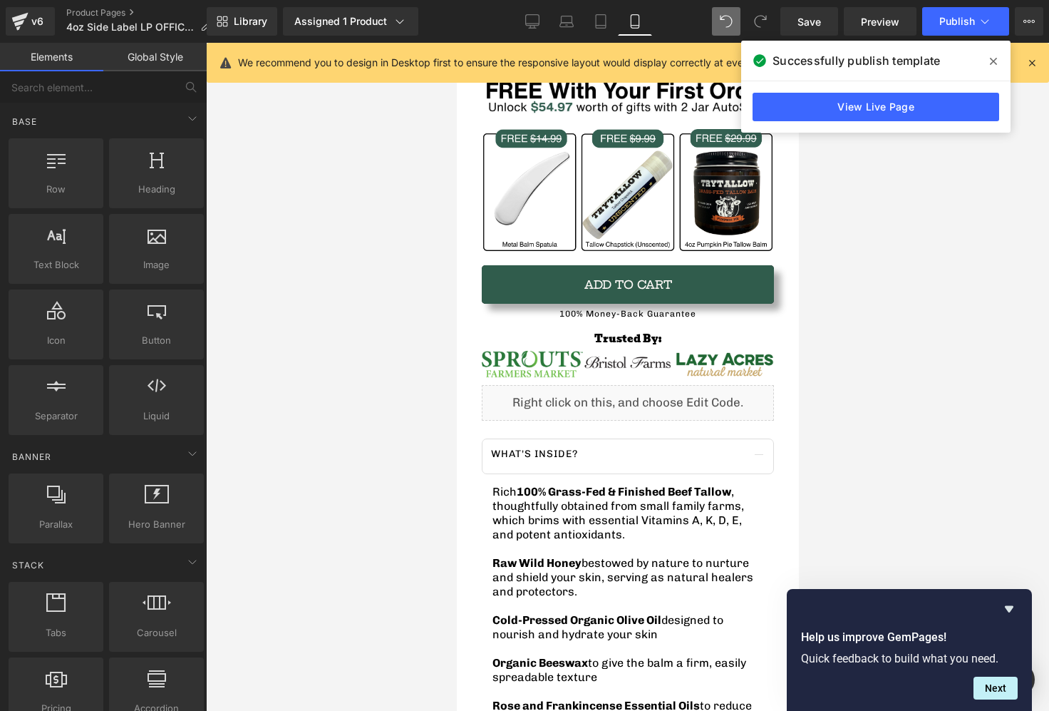
click at [994, 63] on icon at bounding box center [993, 61] width 7 height 7
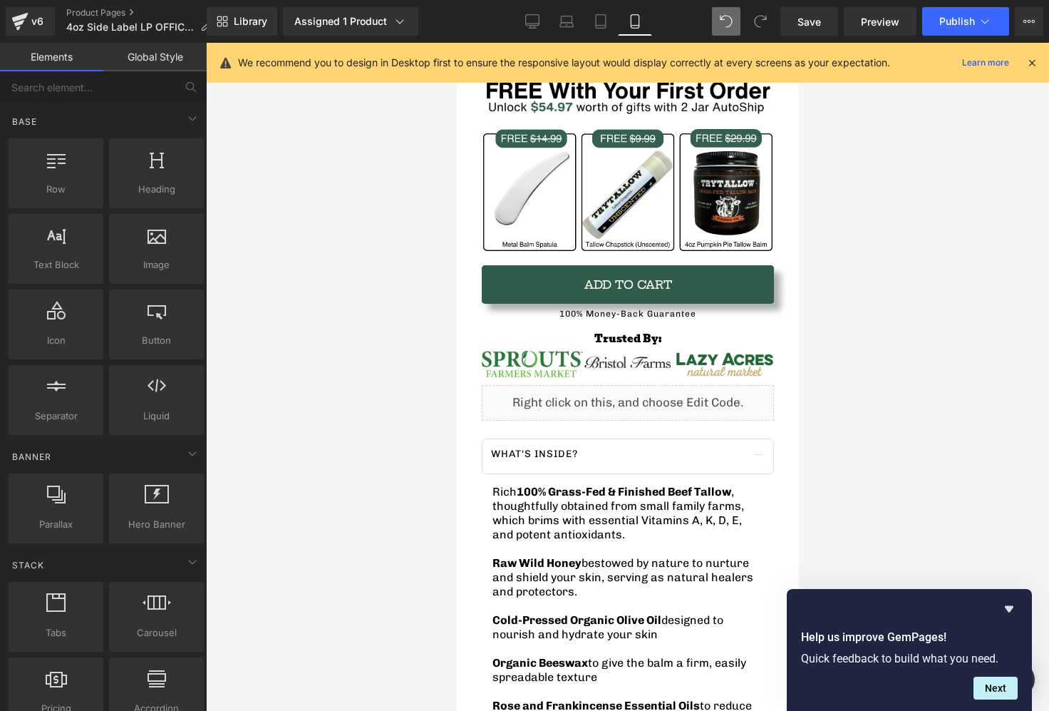
click at [1035, 59] on icon at bounding box center [1032, 62] width 13 height 13
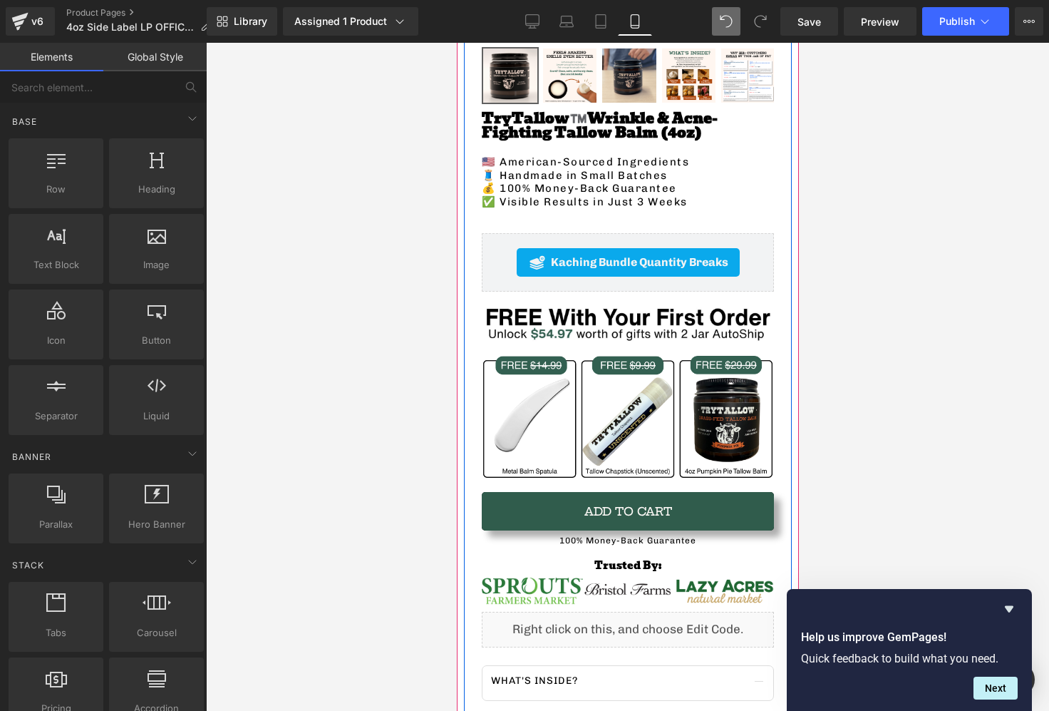
scroll to position [420, 0]
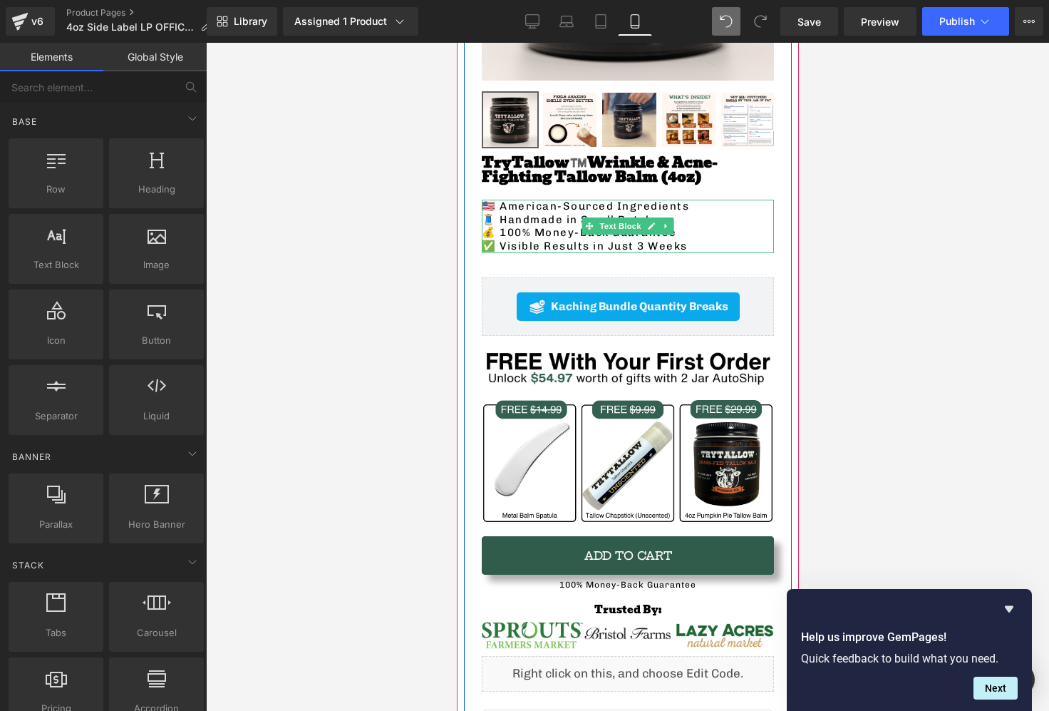
click at [528, 218] on p "🧵 Handmade in Small Batches" at bounding box center [627, 220] width 292 height 14
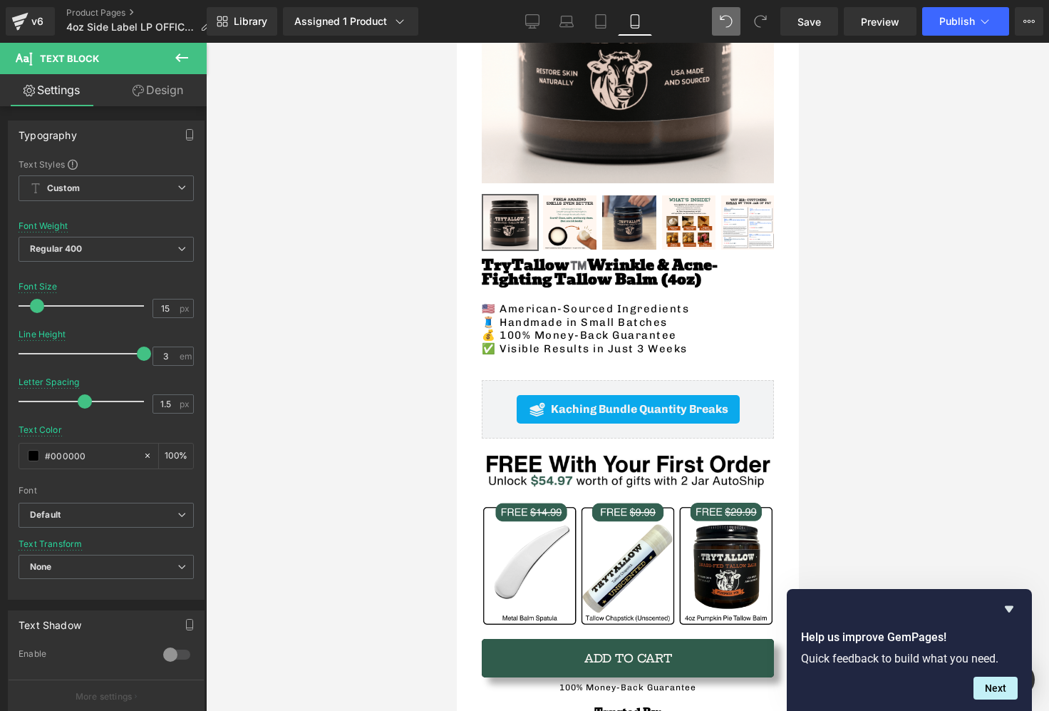
scroll to position [659, 0]
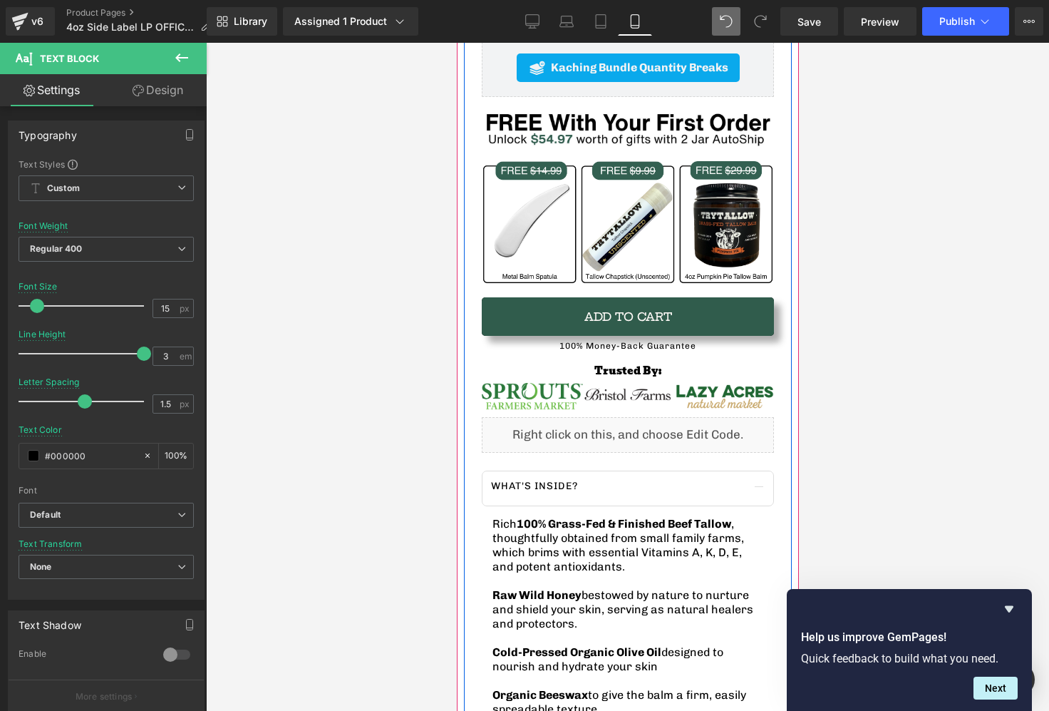
click at [563, 475] on div "What's inside? Text Block 75px" at bounding box center [627, 488] width 292 height 36
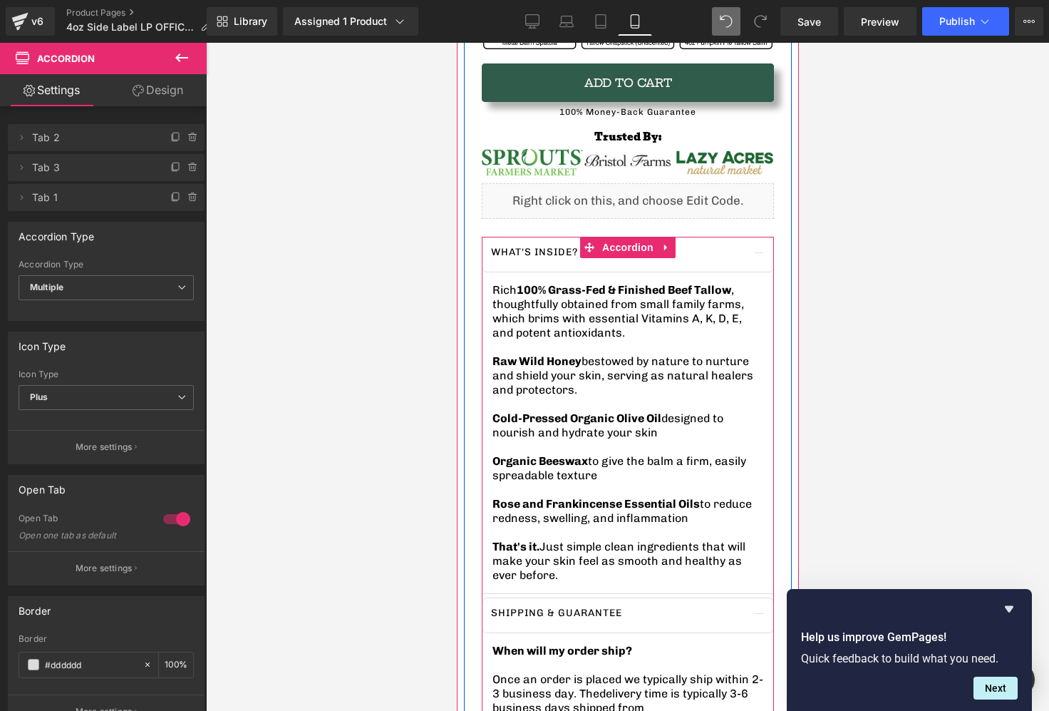
scroll to position [888, 0]
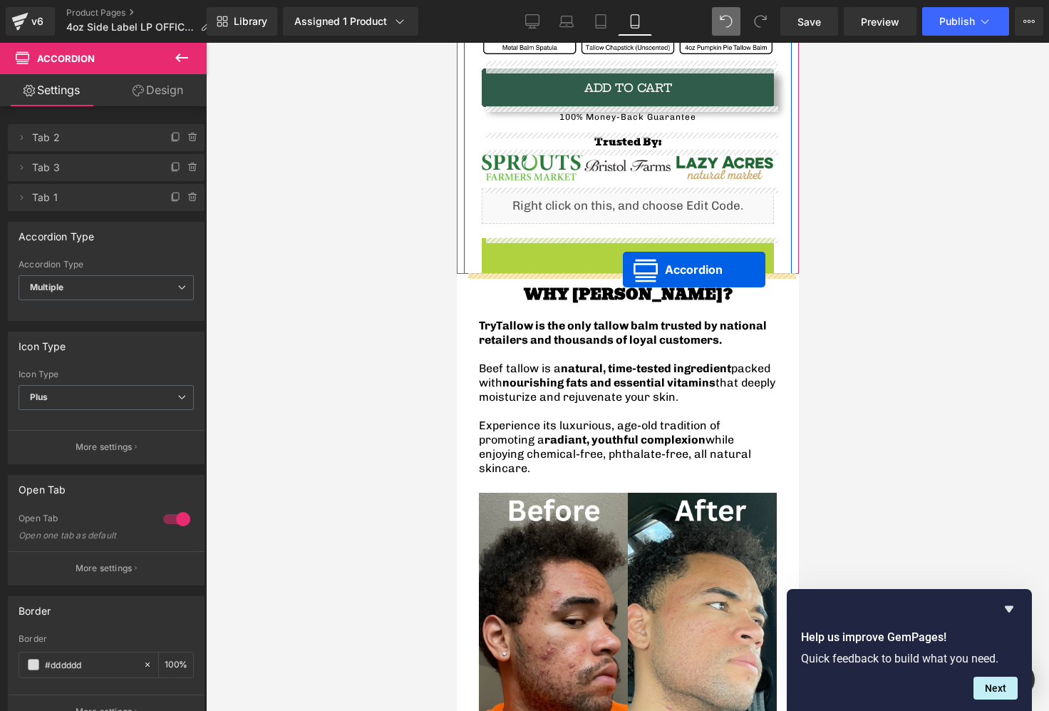
drag, startPoint x: 590, startPoint y: 251, endPoint x: 622, endPoint y: 269, distance: 37.0
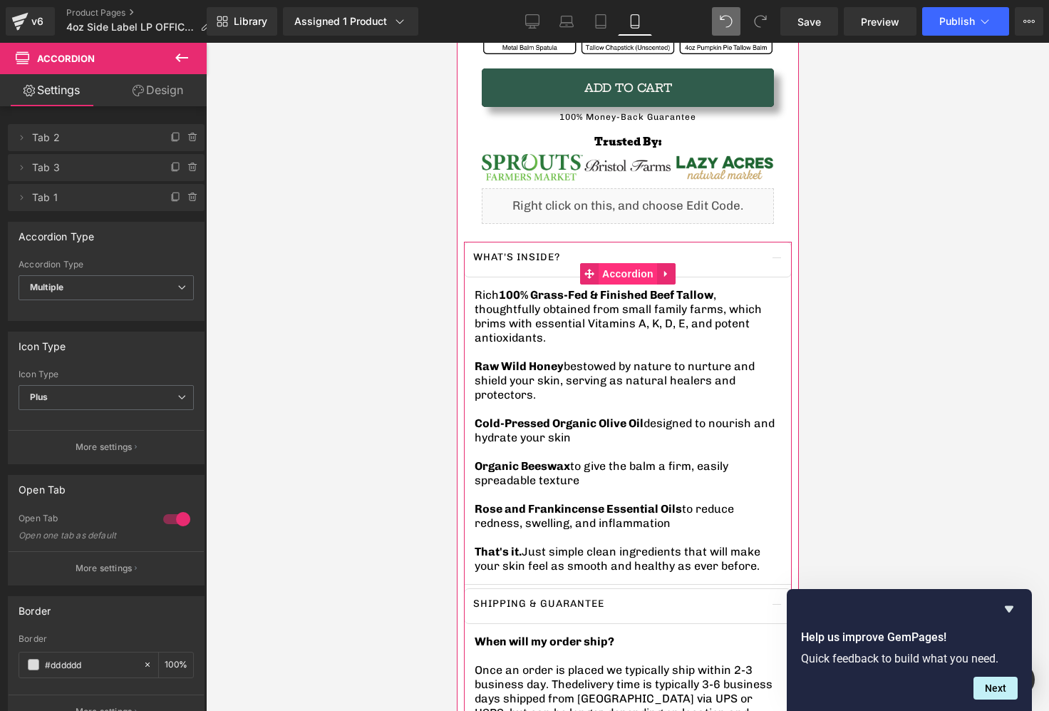
click at [620, 272] on span "Accordion" at bounding box center [627, 273] width 58 height 21
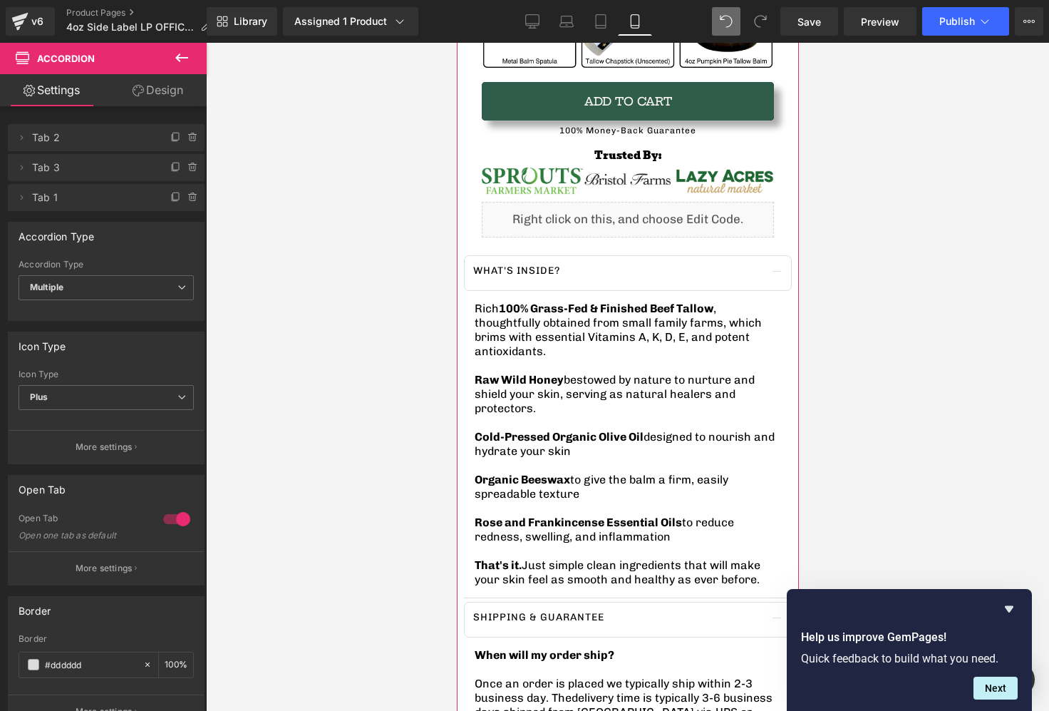
scroll to position [857, 0]
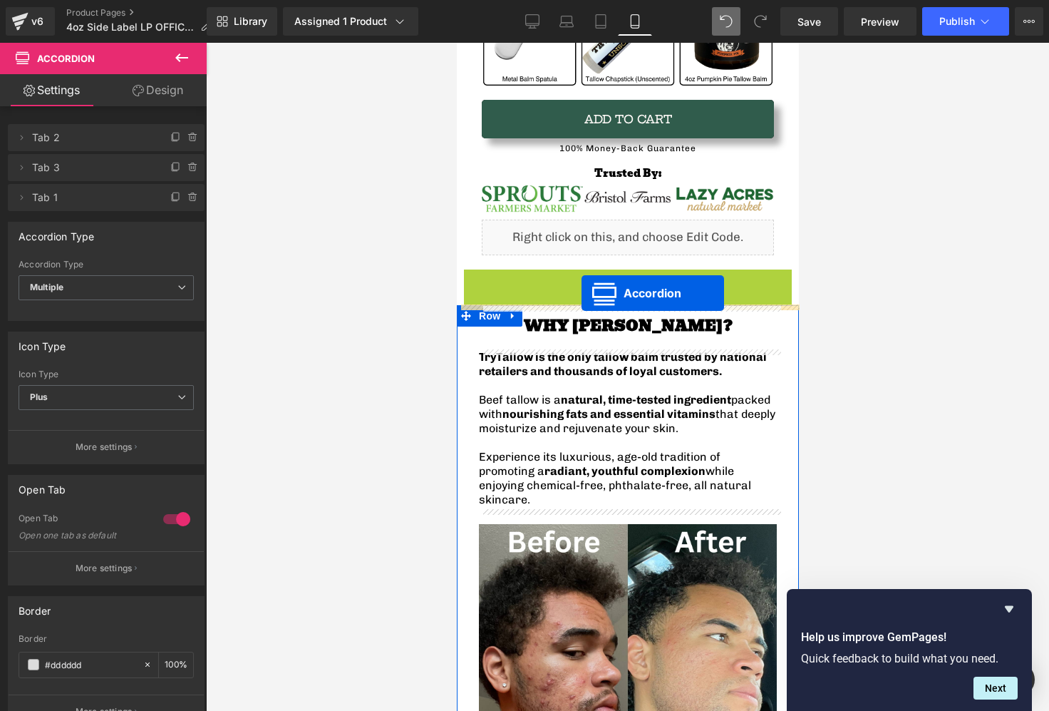
drag, startPoint x: 587, startPoint y: 306, endPoint x: 581, endPoint y: 293, distance: 14.3
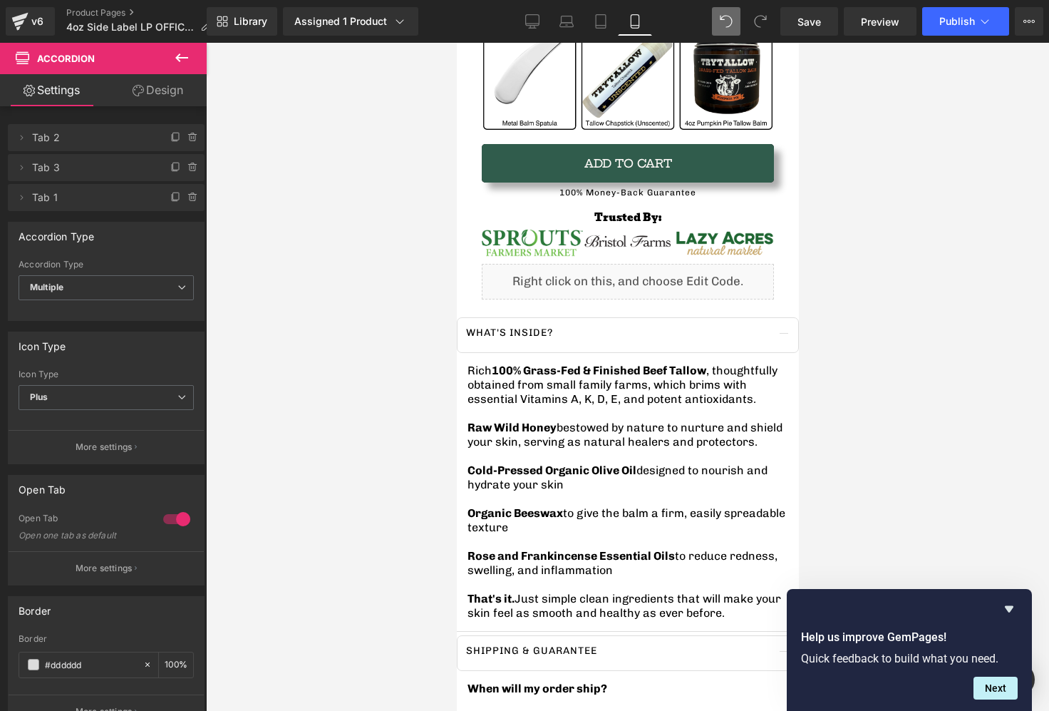
scroll to position [810, 0]
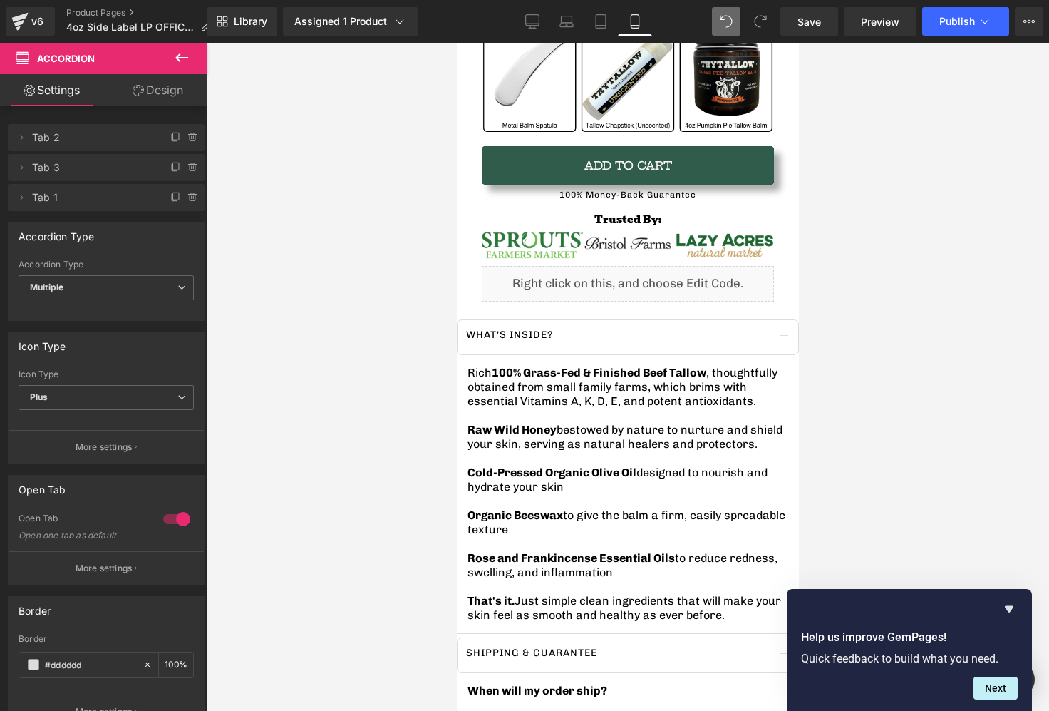
click at [175, 54] on icon at bounding box center [181, 57] width 17 height 17
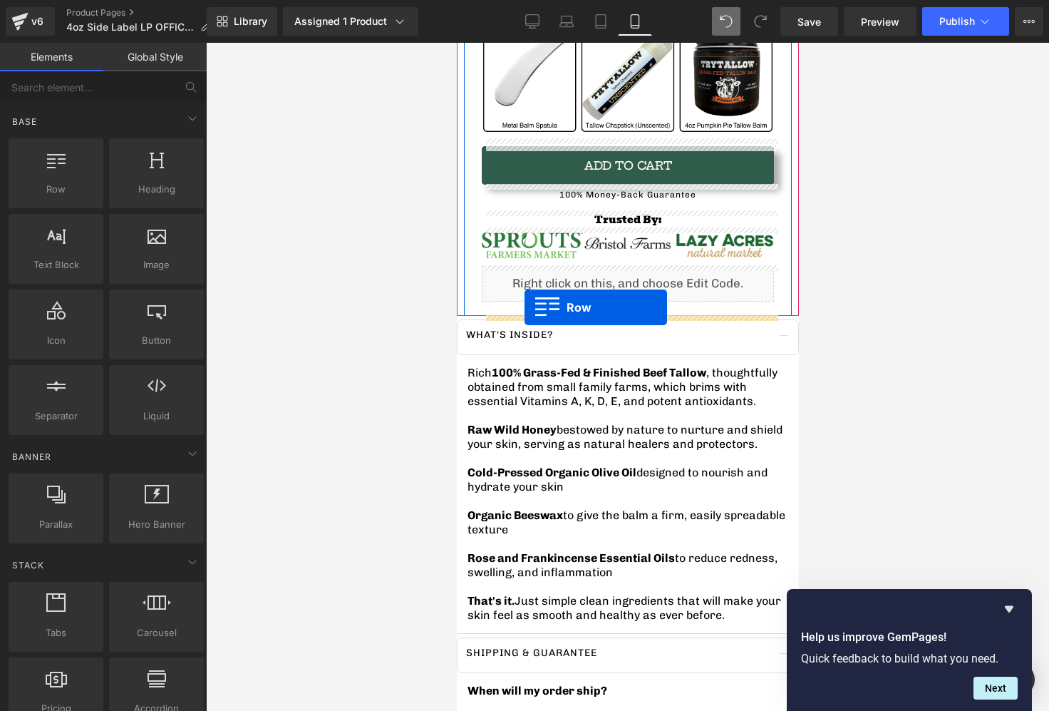
drag, startPoint x: 514, startPoint y: 218, endPoint x: 524, endPoint y: 307, distance: 89.6
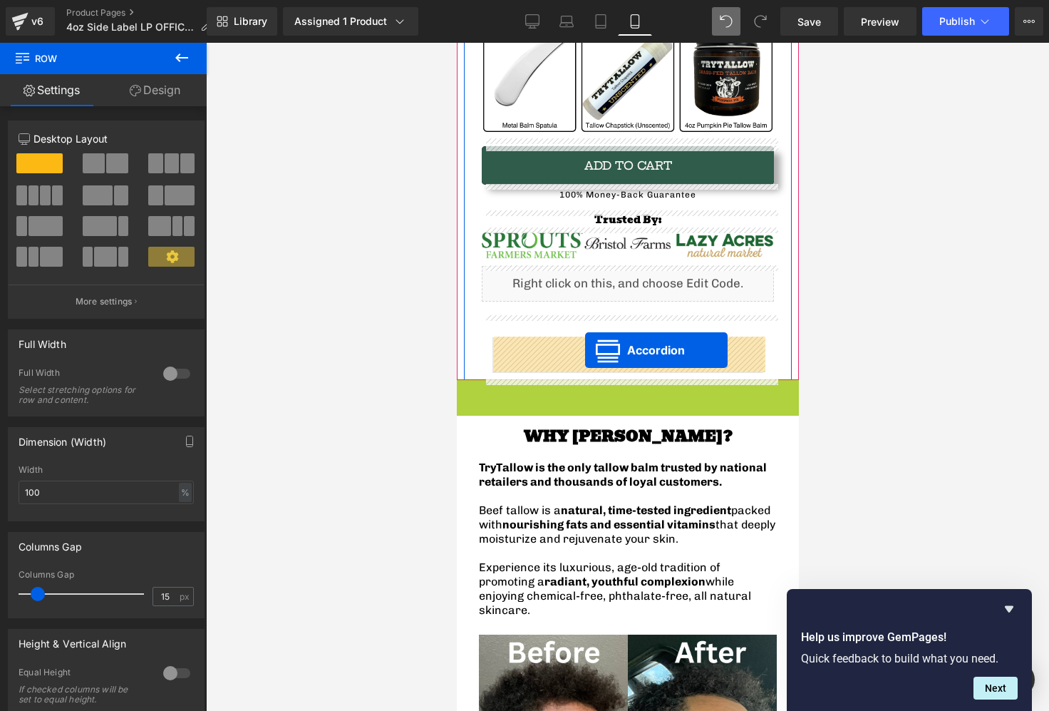
drag, startPoint x: 586, startPoint y: 413, endPoint x: 584, endPoint y: 350, distance: 63.4
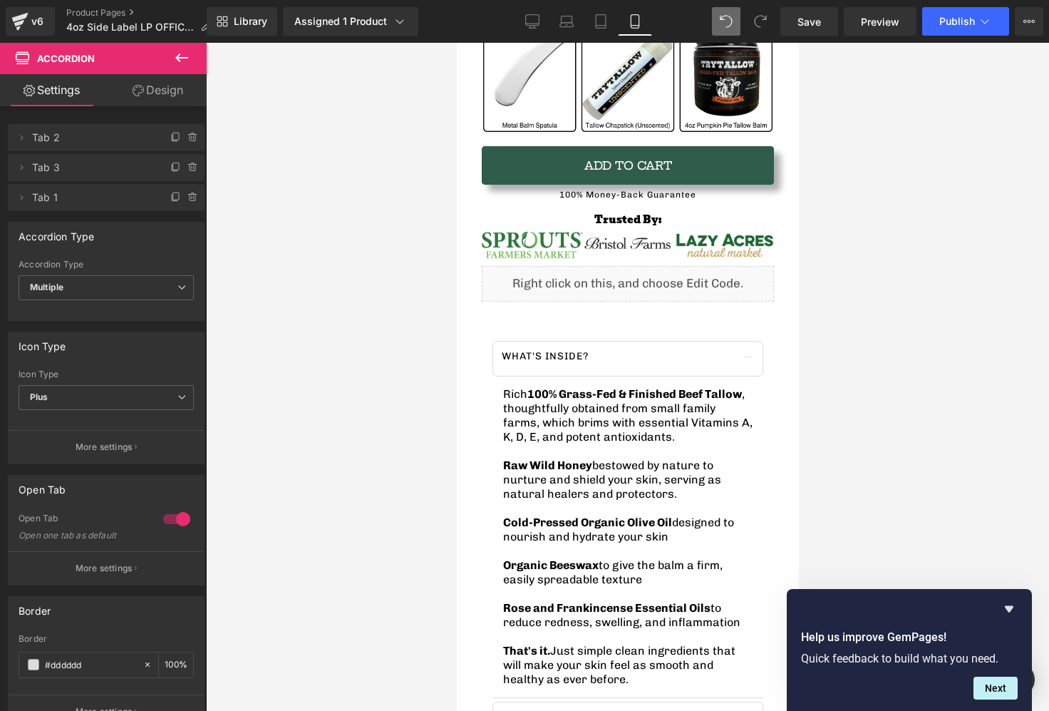
click at [761, 266] on div "Liquid" at bounding box center [627, 284] width 292 height 36
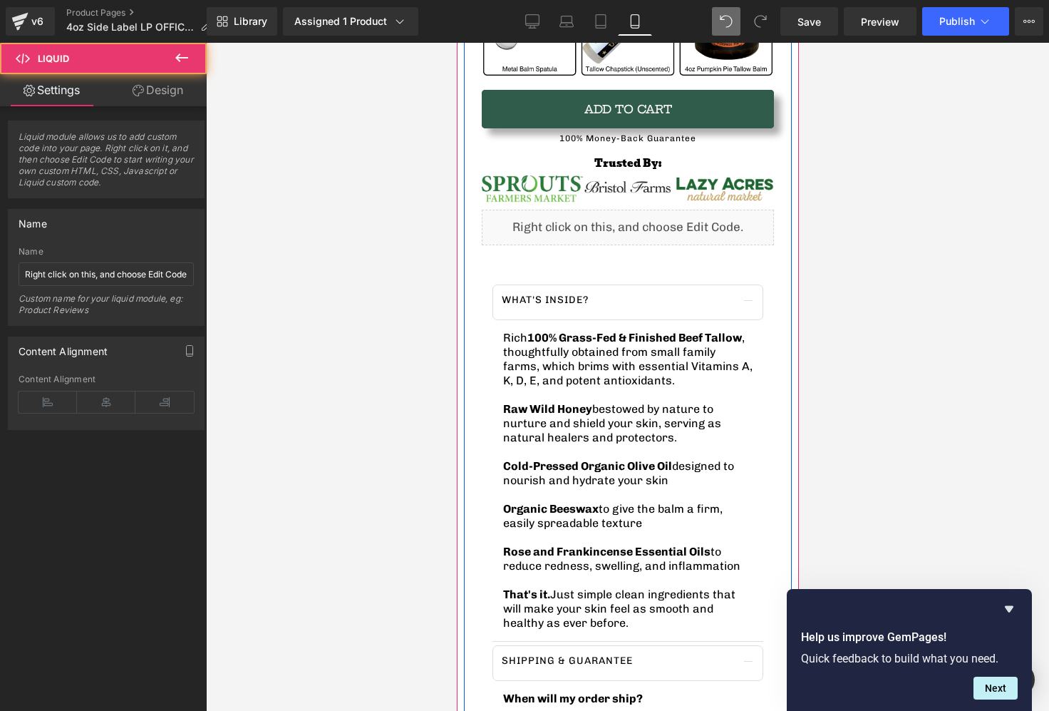
scroll to position [886, 0]
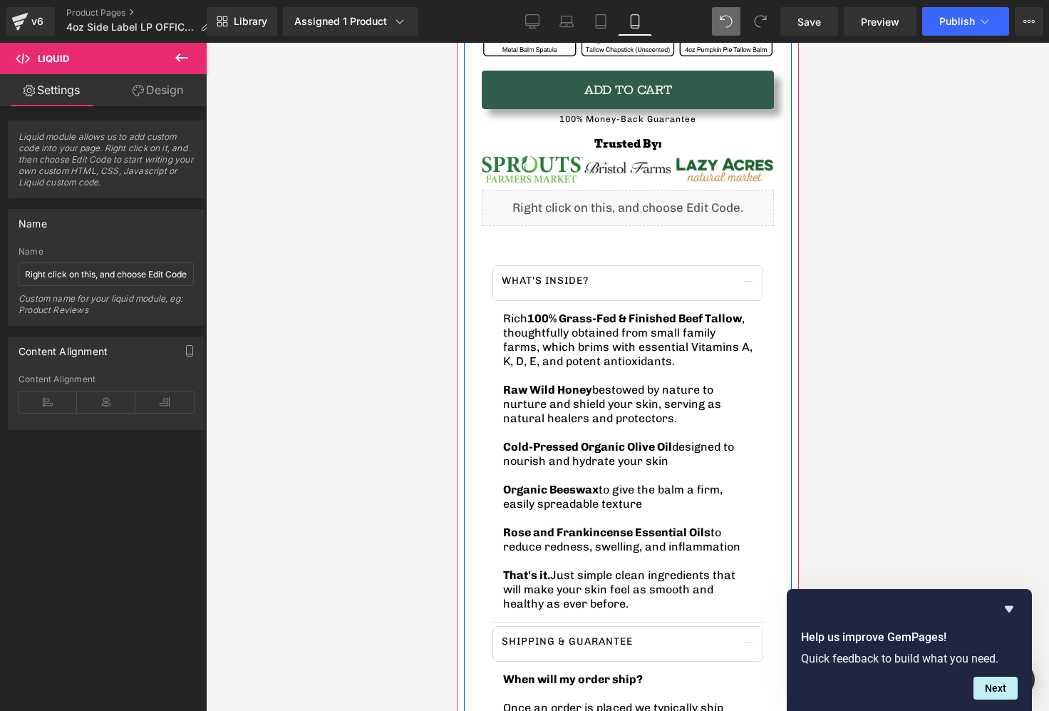
click at [592, 250] on div "What's inside? Text Block 75px Rich 100% Grass-Fed & Finished Beef Tallow , tho…" at bounding box center [627, 599] width 292 height 718
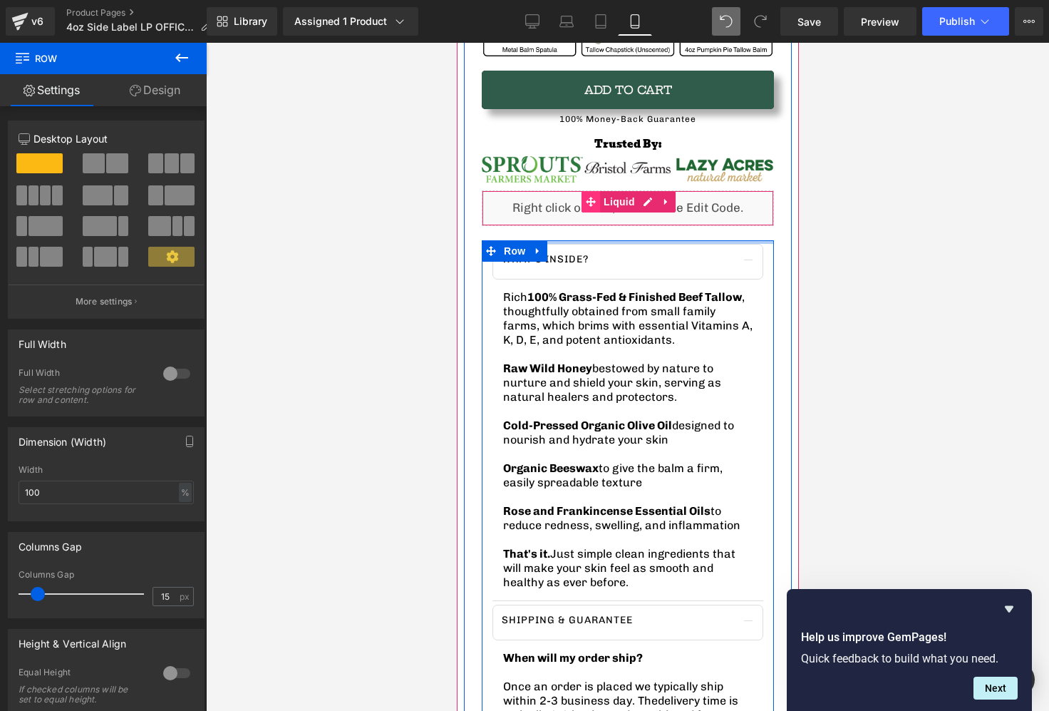
drag, startPoint x: 579, startPoint y: 254, endPoint x: 582, endPoint y: 210, distance: 44.3
click at [582, 210] on div "TryTallow™️ Wrinkle & Acne-Fighting Tallow Balm (4oz) Heading 🇺🇸 American-Sourc…" at bounding box center [627, 310] width 328 height 1254
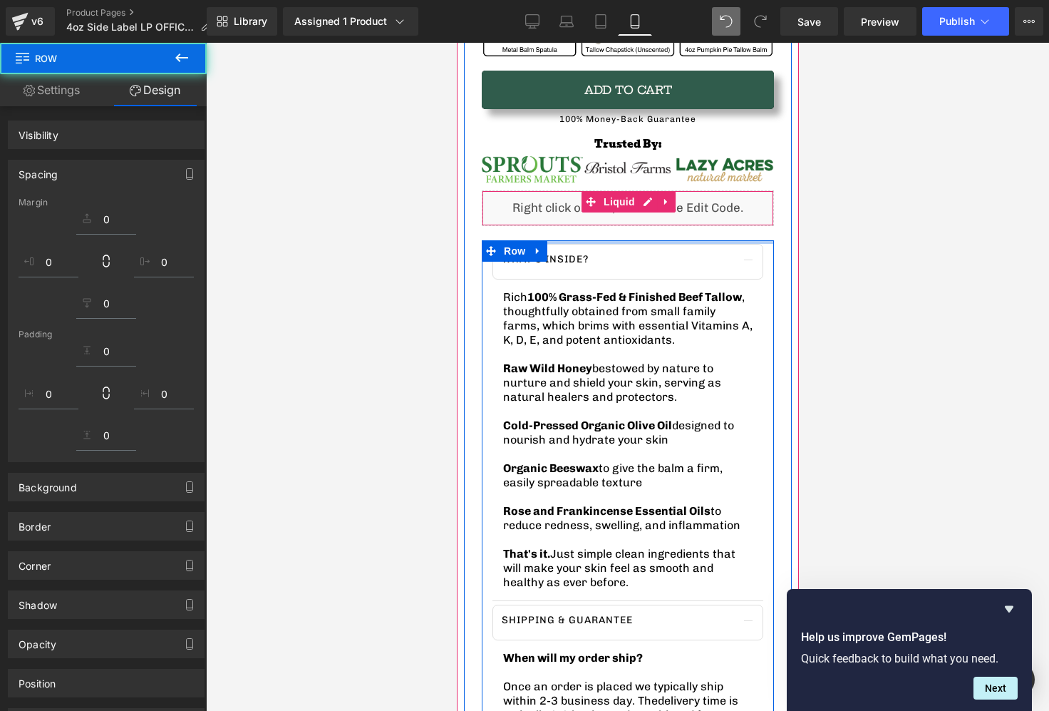
click at [843, 306] on div at bounding box center [627, 377] width 843 height 668
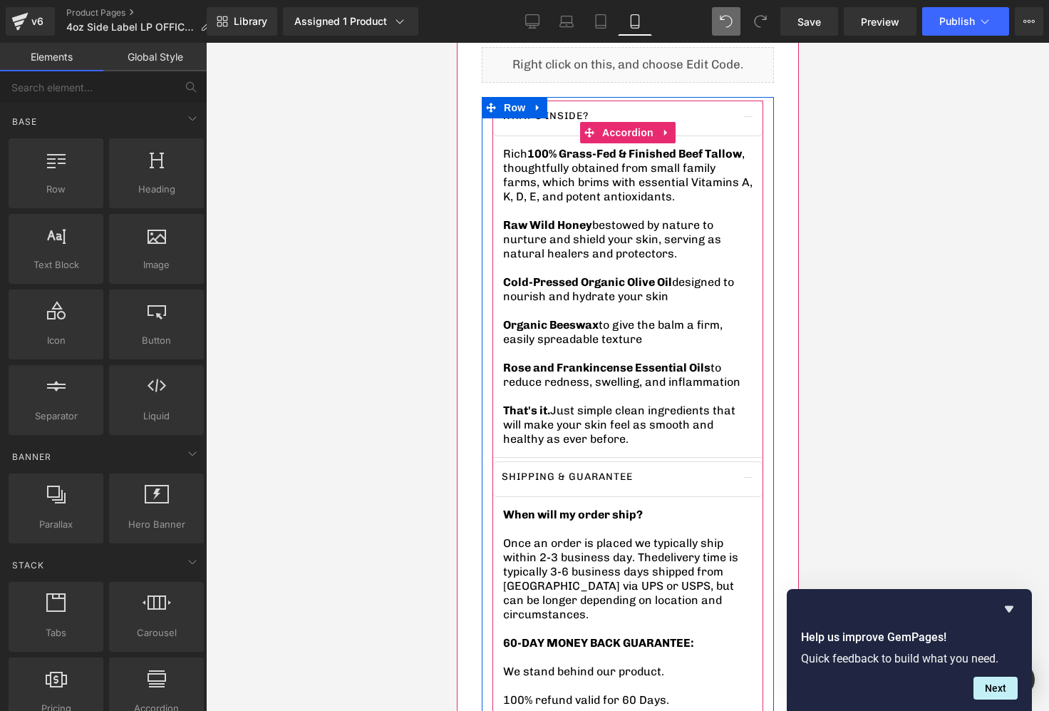
scroll to position [1024, 0]
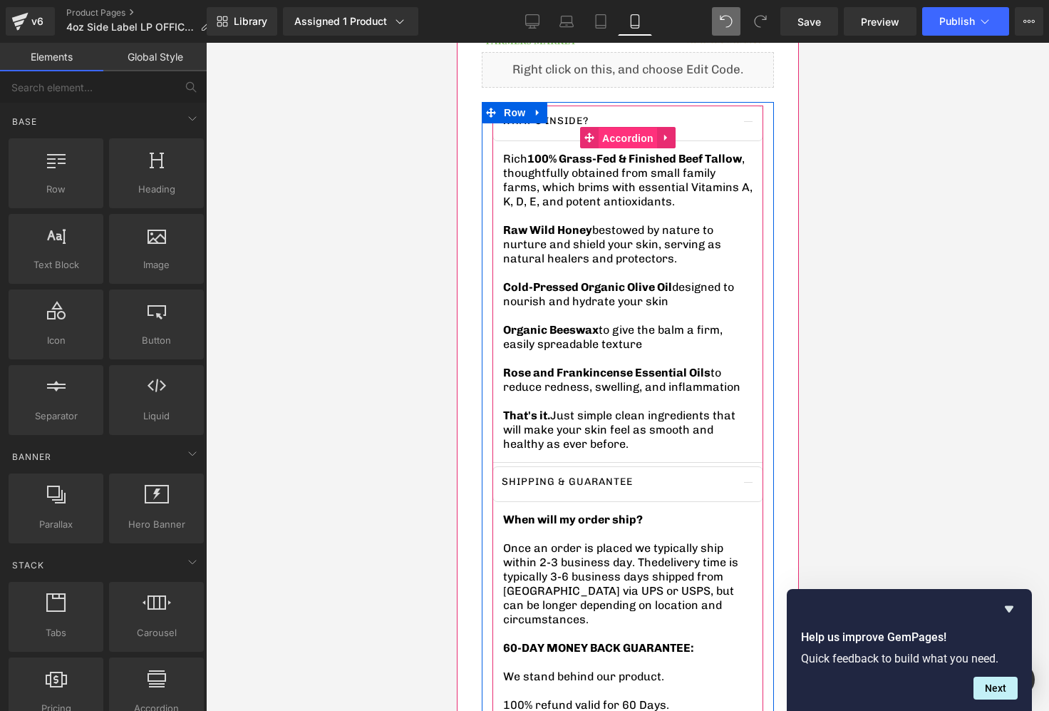
click at [624, 137] on span "Accordion" at bounding box center [627, 138] width 58 height 21
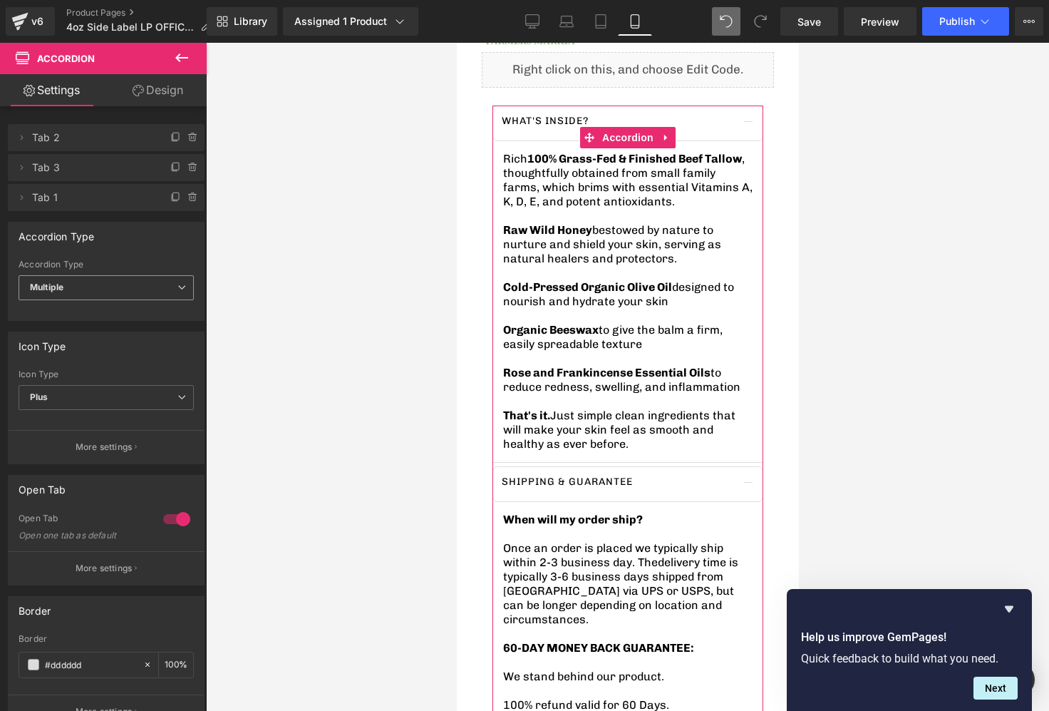
click at [115, 293] on span "Multiple" at bounding box center [106, 287] width 175 height 25
click at [99, 331] on li "Single" at bounding box center [104, 334] width 170 height 21
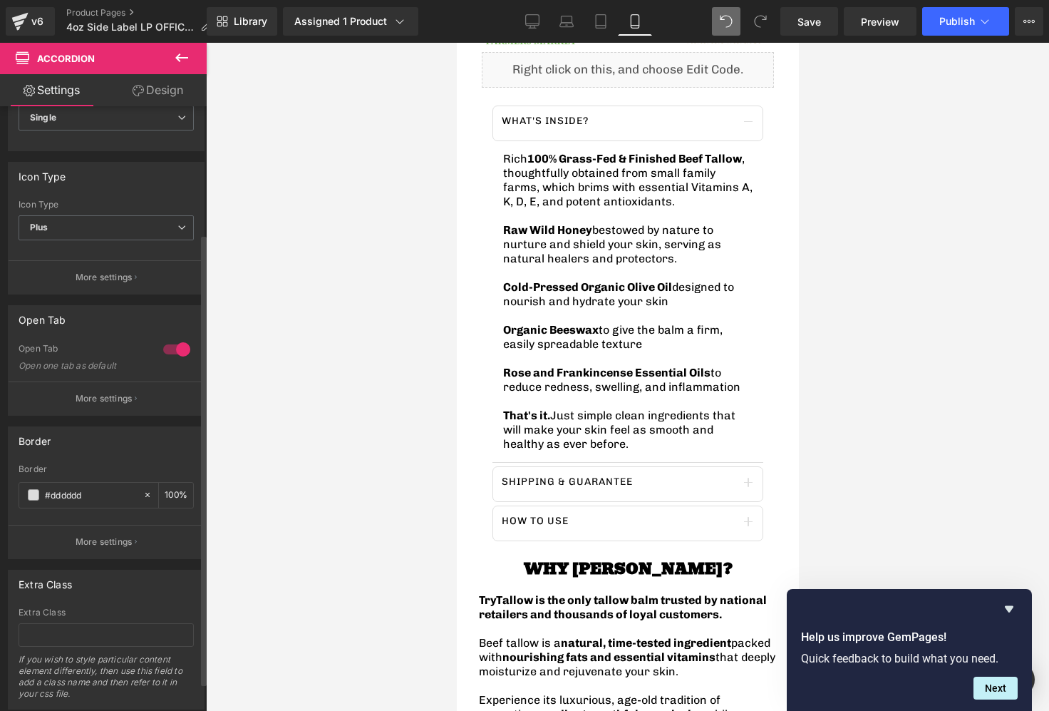
scroll to position [170, 0]
click at [108, 393] on p "More settings" at bounding box center [104, 397] width 57 height 13
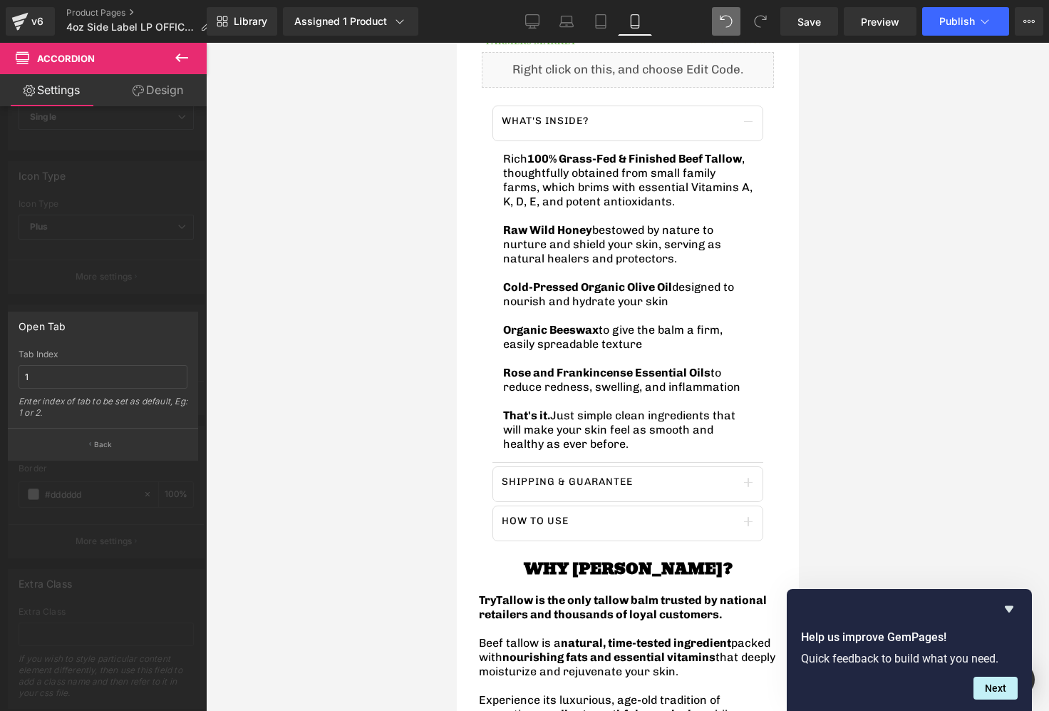
click at [97, 460] on div "Open Tab 1 Tab Index 1 Enter index of tab to be set as default, Eg: 1 or 2. Back" at bounding box center [103, 385] width 190 height 149
click at [97, 443] on p "Back" at bounding box center [103, 444] width 19 height 11
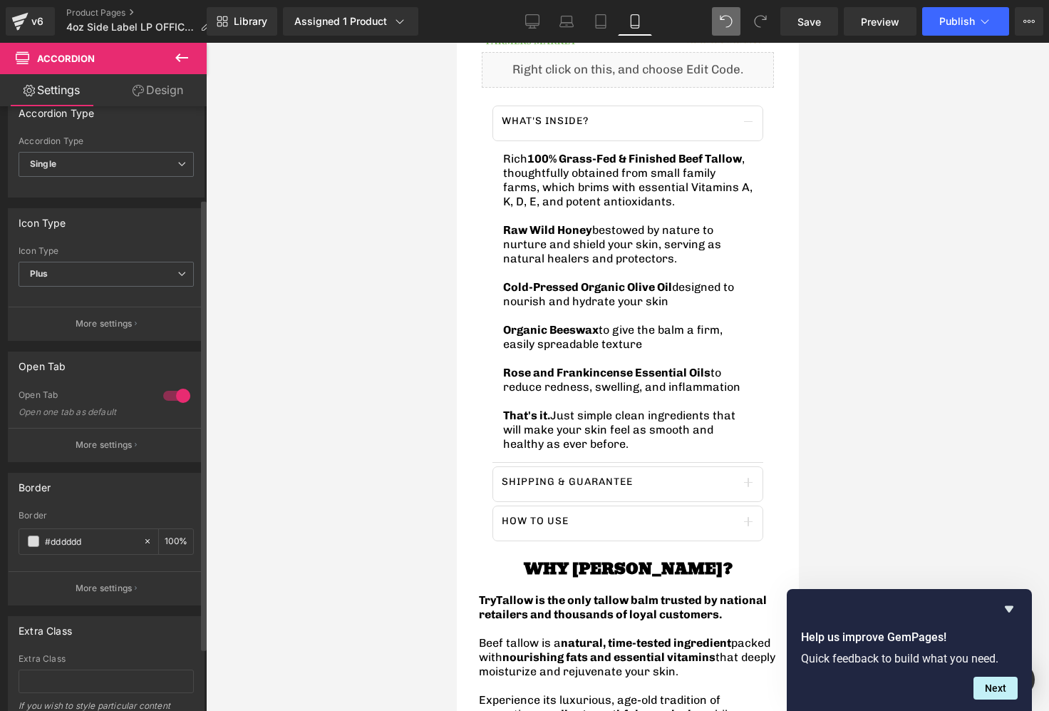
scroll to position [0, 0]
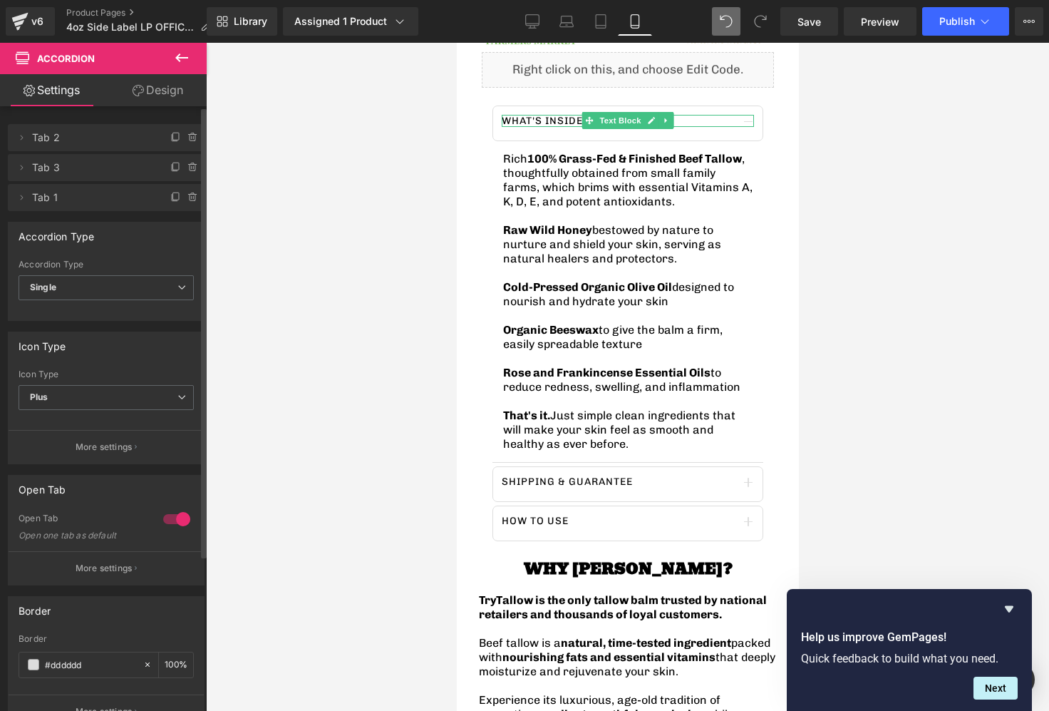
click at [66, 140] on span "Tab 2" at bounding box center [92, 137] width 120 height 27
click at [23, 140] on icon at bounding box center [21, 137] width 11 height 11
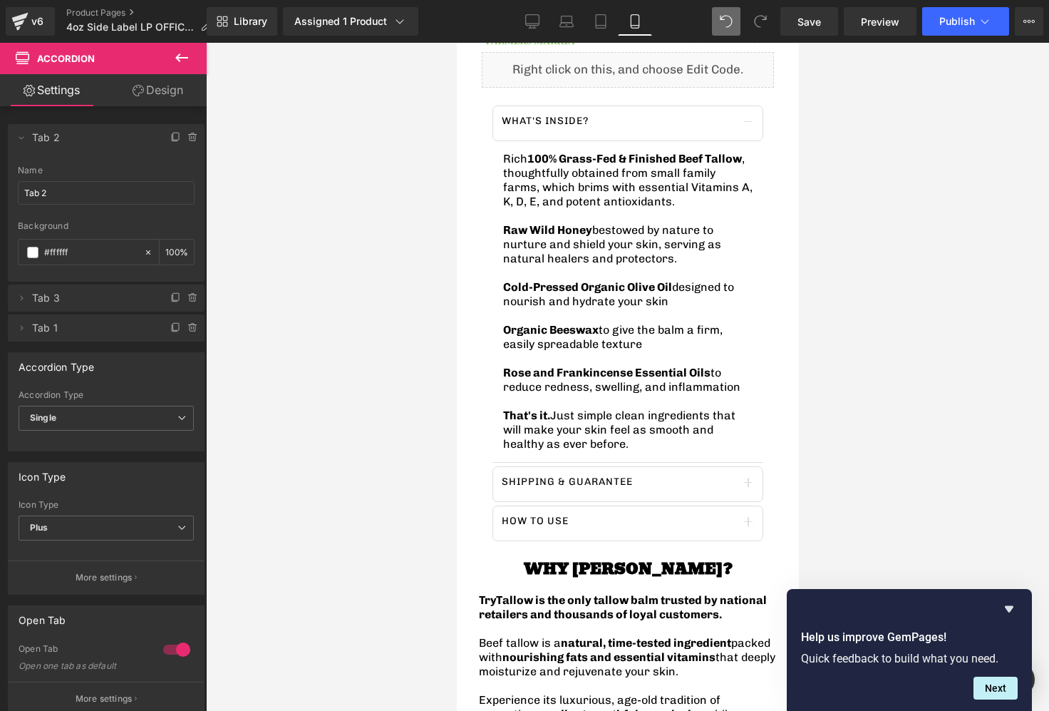
click at [130, 97] on link "Design" at bounding box center [157, 90] width 103 height 32
click at [0, 0] on div "Spacing" at bounding box center [0, 0] width 0 height 0
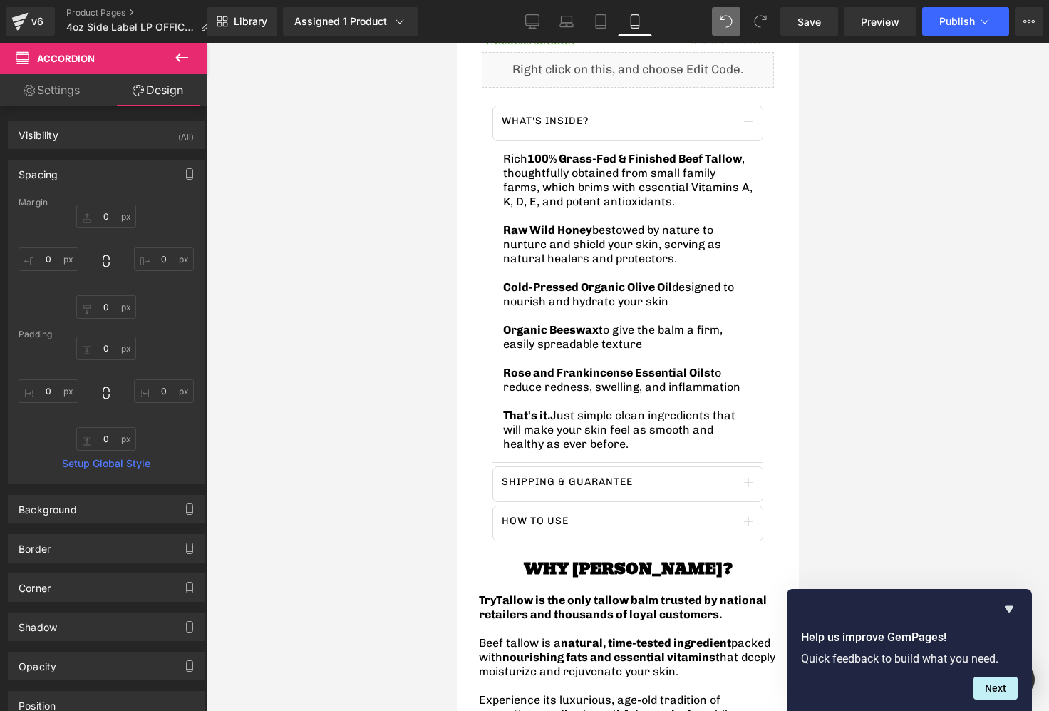
type input "0"
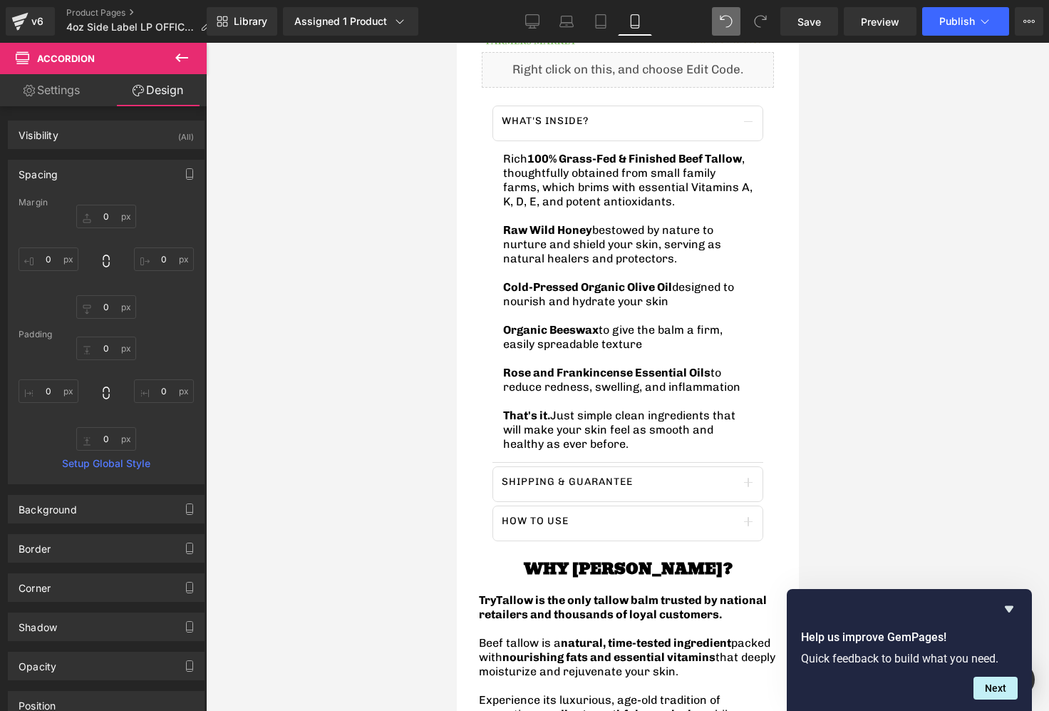
type input "0"
click at [66, 178] on div "Spacing" at bounding box center [106, 173] width 195 height 27
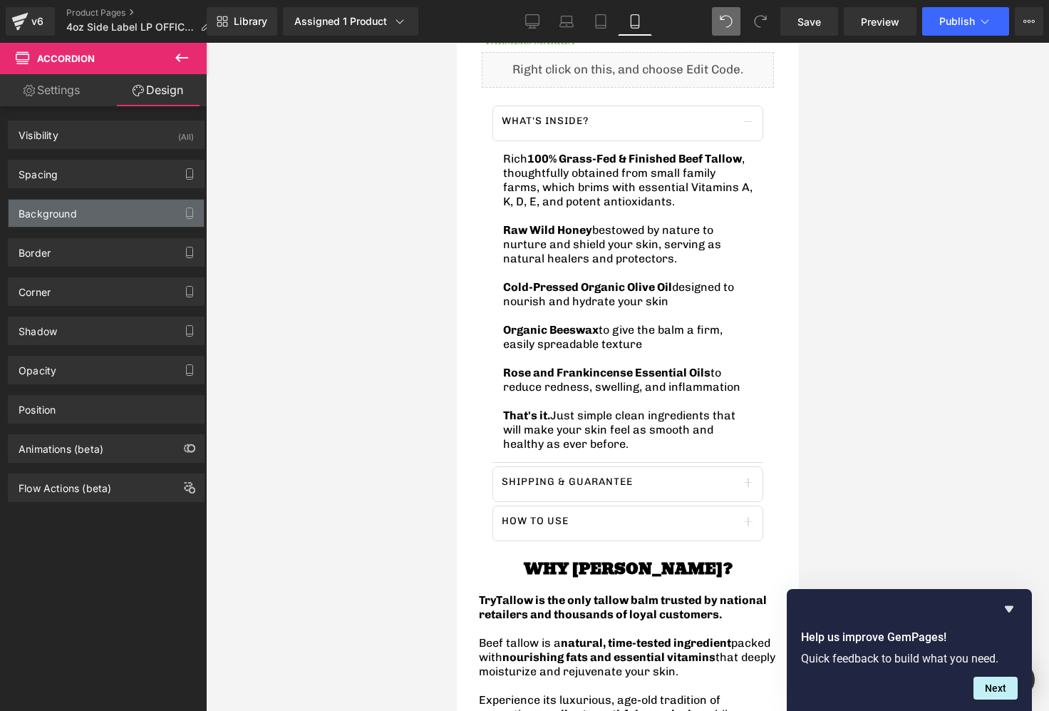
click at [56, 222] on div "Background" at bounding box center [106, 213] width 195 height 27
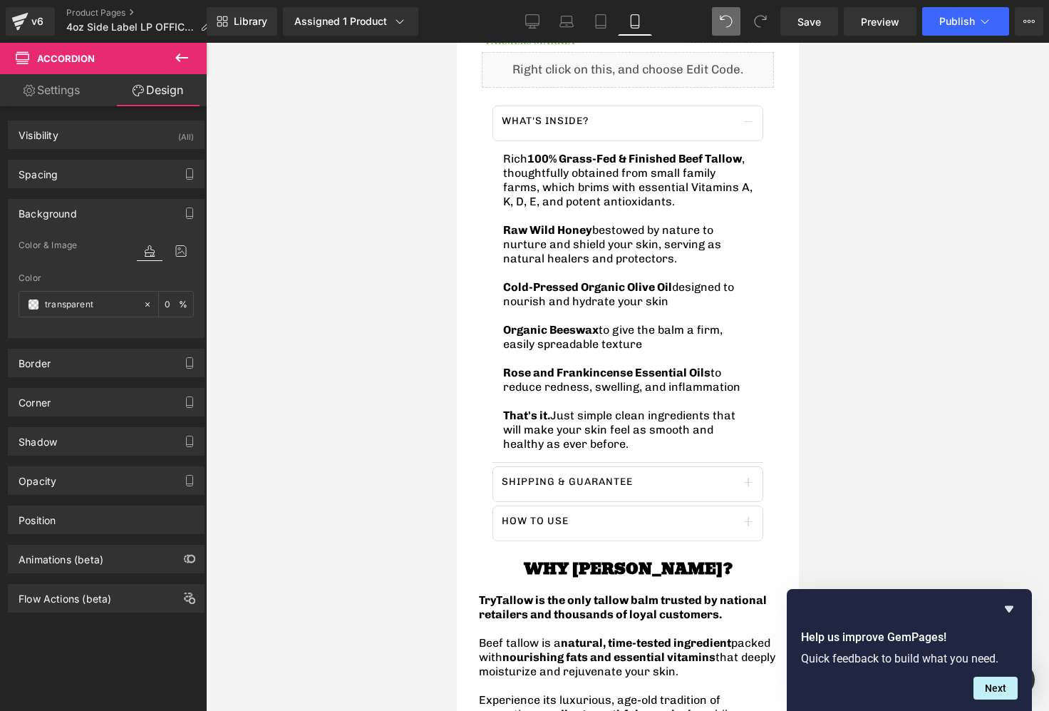
click at [56, 222] on div "Background" at bounding box center [106, 213] width 195 height 27
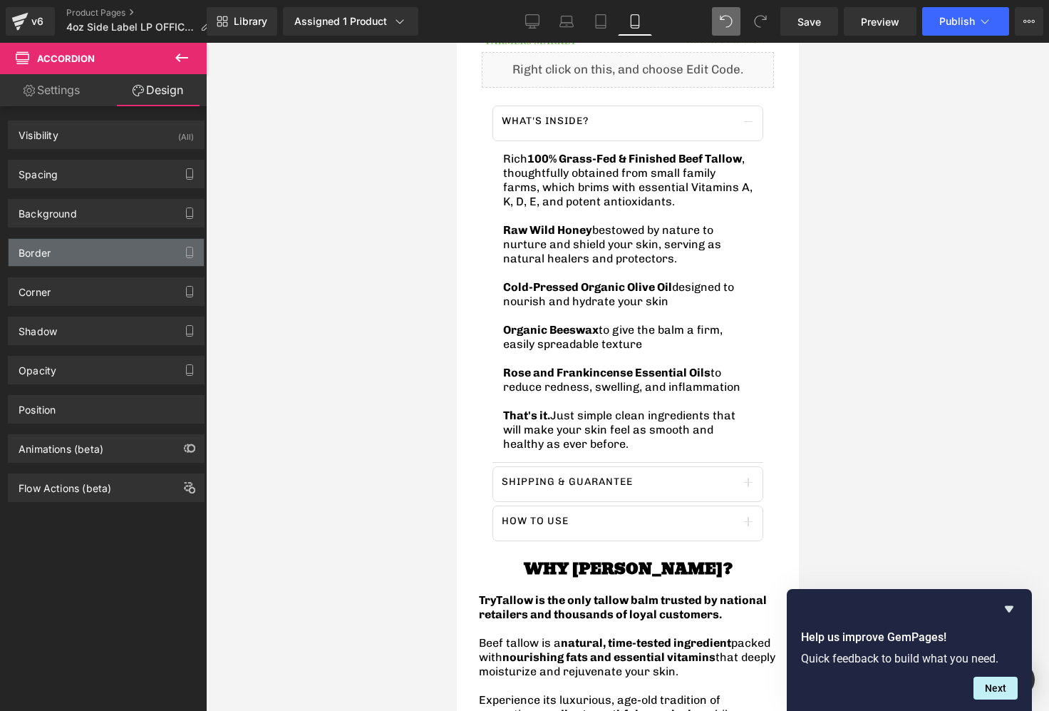
click at [56, 255] on div "Border" at bounding box center [106, 252] width 195 height 27
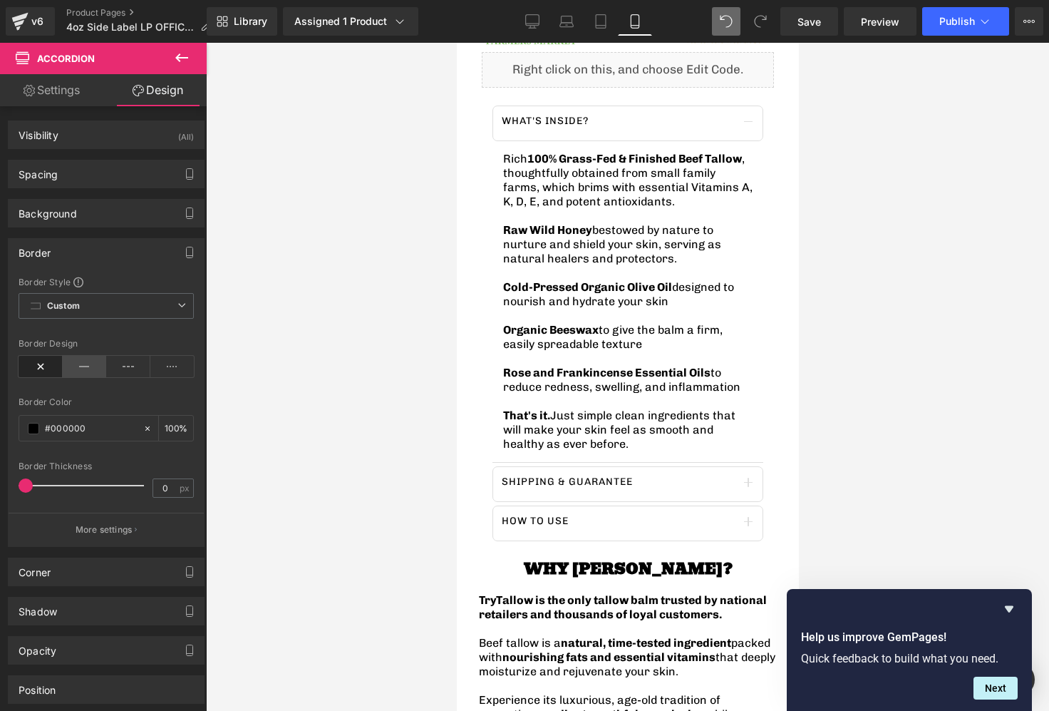
click at [81, 367] on icon at bounding box center [85, 366] width 44 height 21
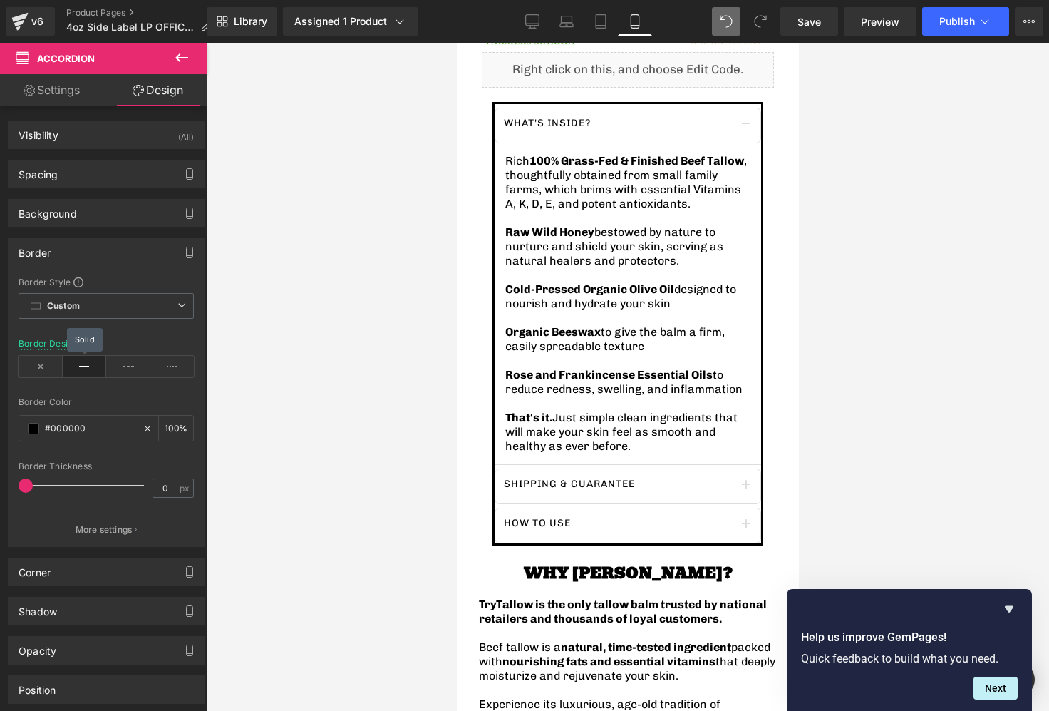
click at [81, 367] on icon at bounding box center [85, 366] width 44 height 21
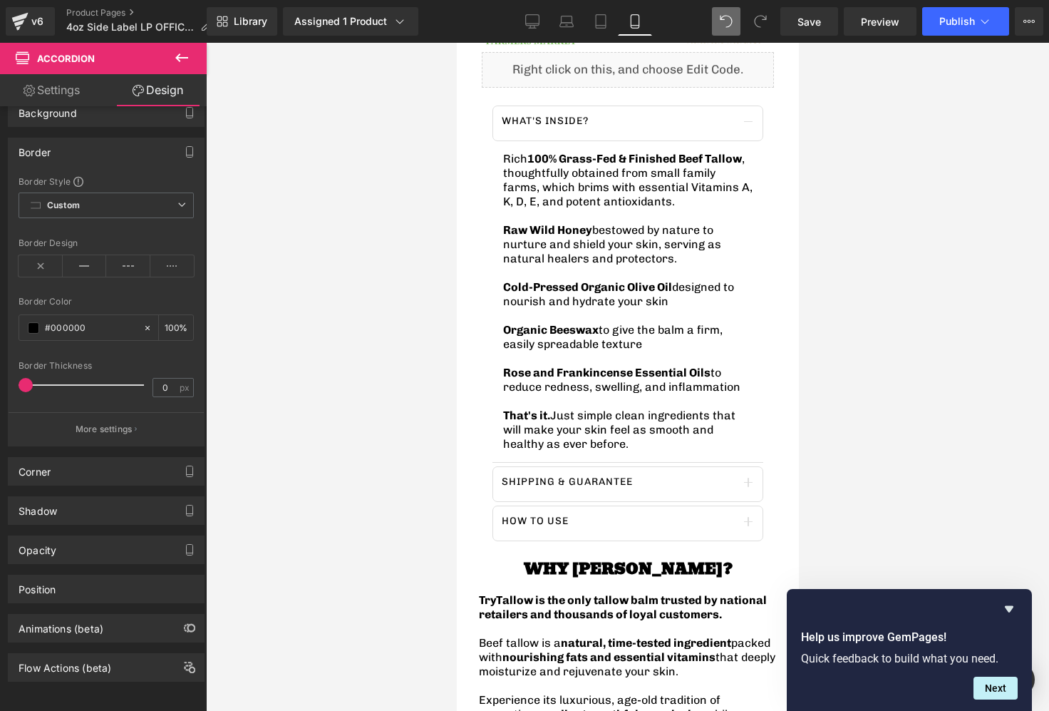
scroll to position [112, 0]
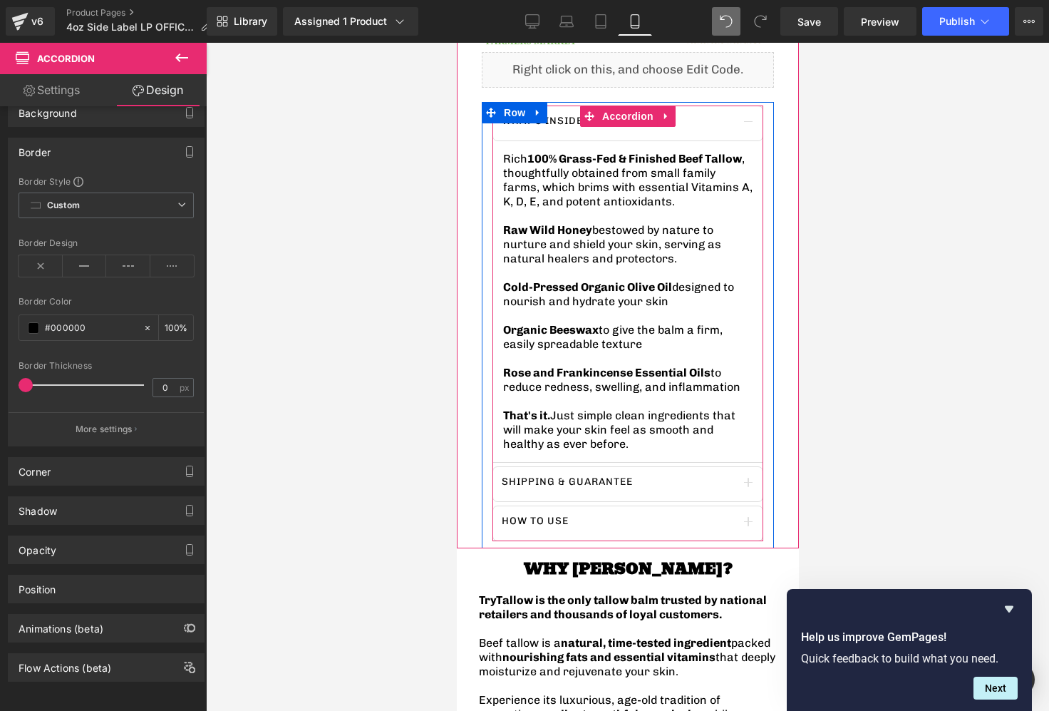
click at [569, 136] on div "What's inside? Text Block" at bounding box center [627, 123] width 271 height 36
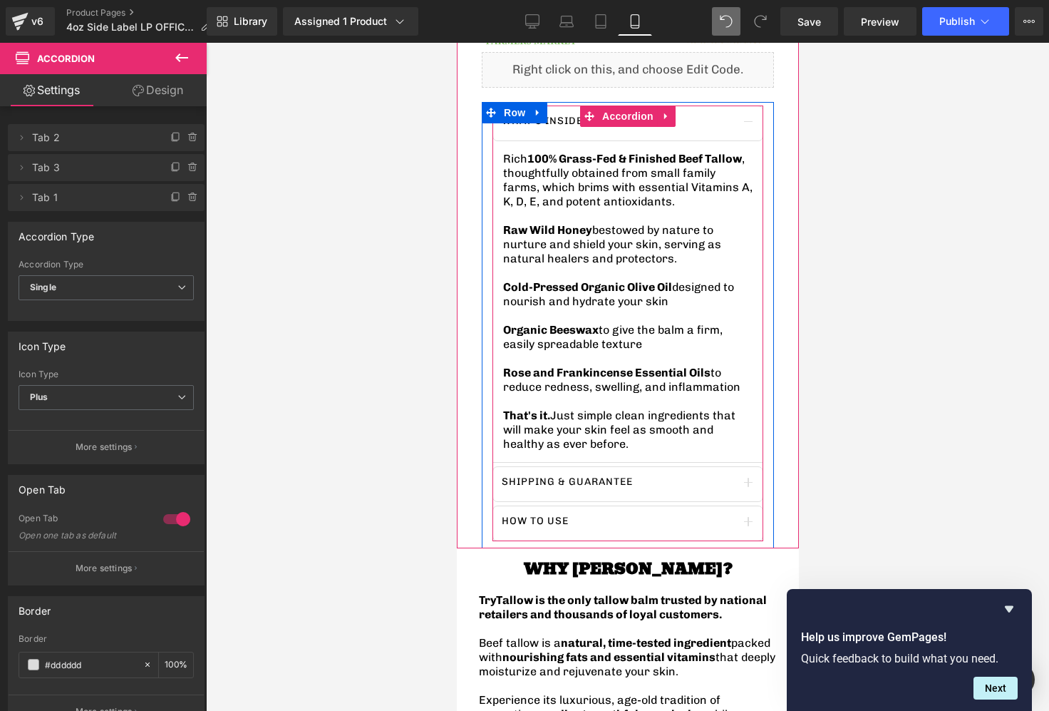
click at [632, 140] on div "What's inside? Text Block" at bounding box center [627, 123] width 271 height 36
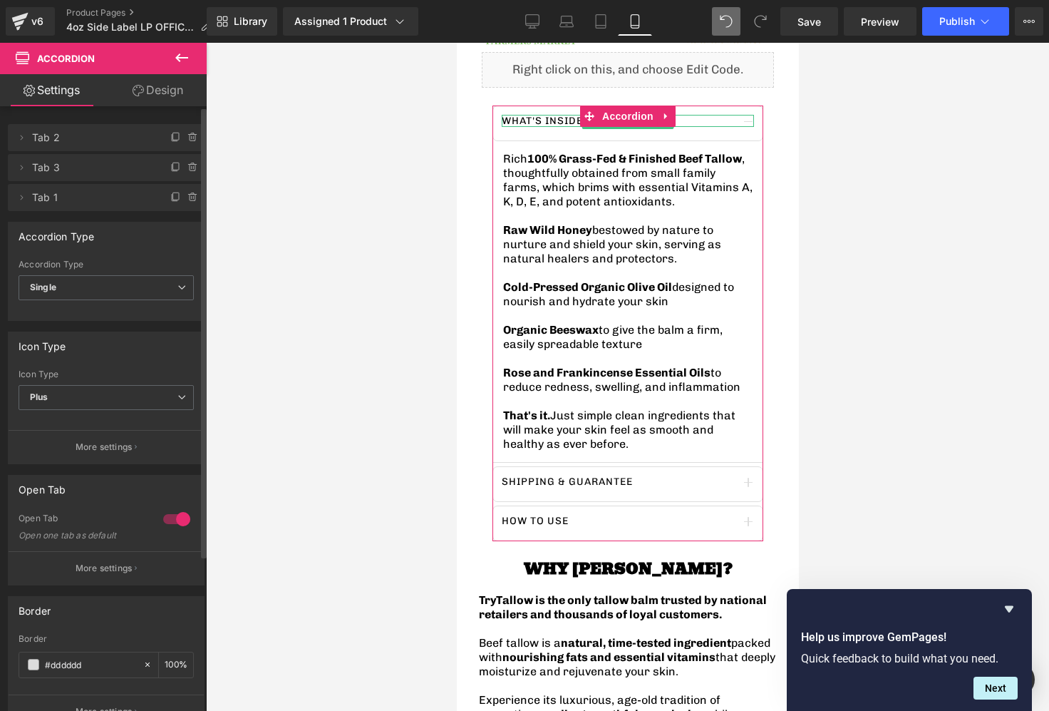
click at [105, 134] on span "Tab 2" at bounding box center [92, 137] width 120 height 27
click at [96, 139] on span "Tab 2" at bounding box center [92, 137] width 120 height 27
click at [26, 138] on icon at bounding box center [21, 137] width 11 height 11
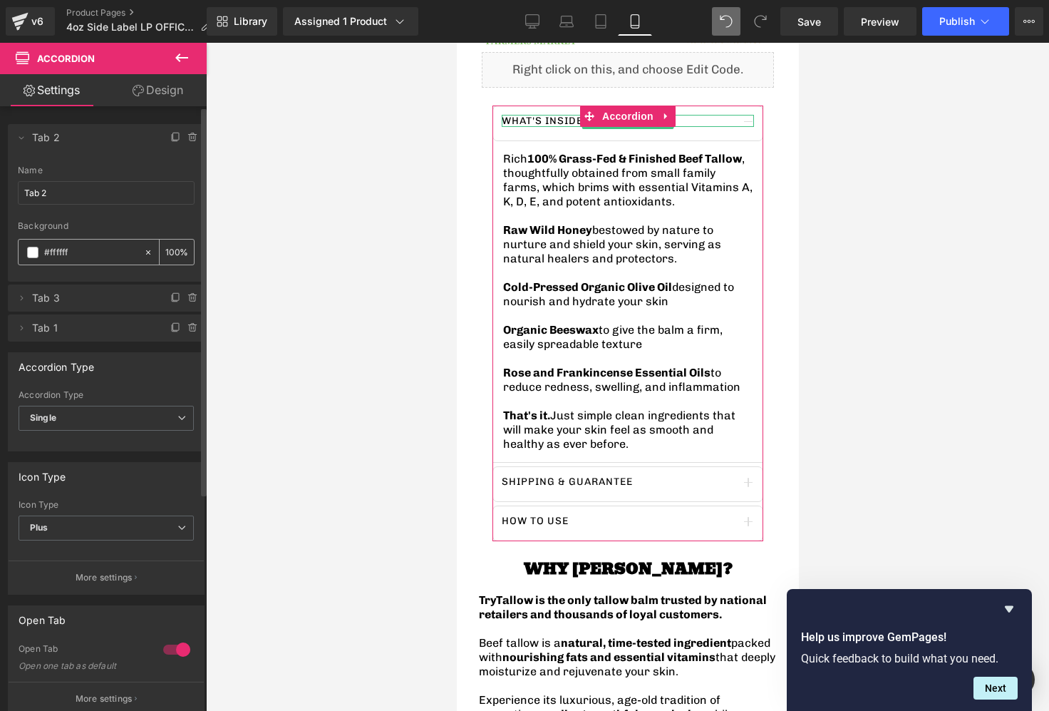
click at [146, 250] on icon at bounding box center [148, 251] width 4 height 4
type input "none"
type input "0"
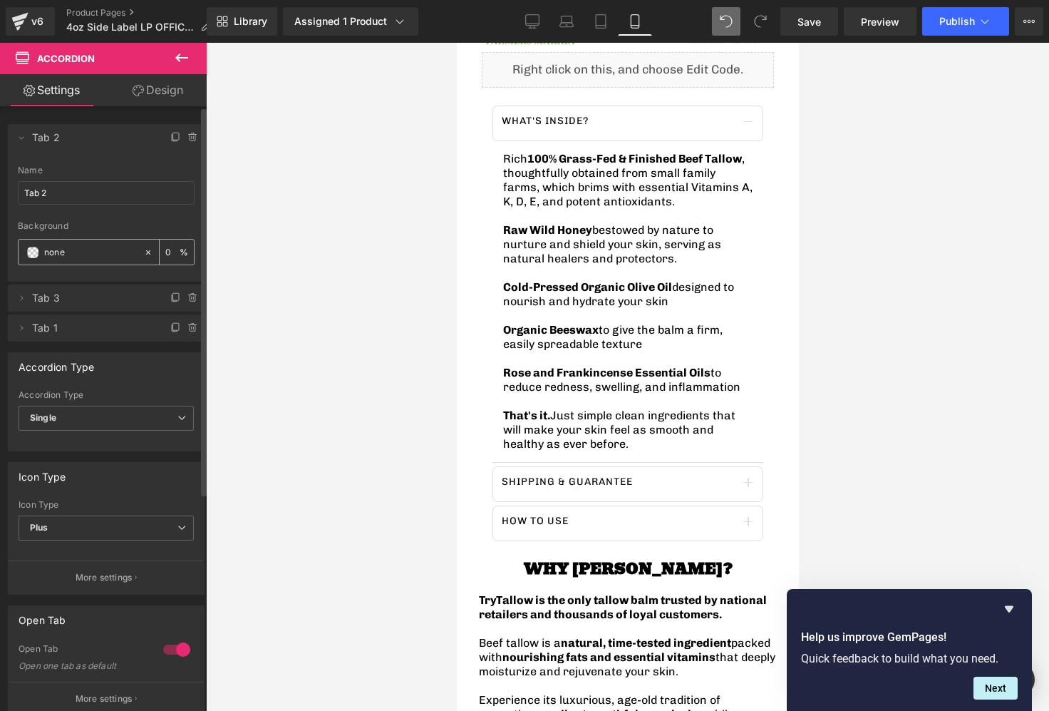
click at [31, 251] on span at bounding box center [32, 252] width 11 height 11
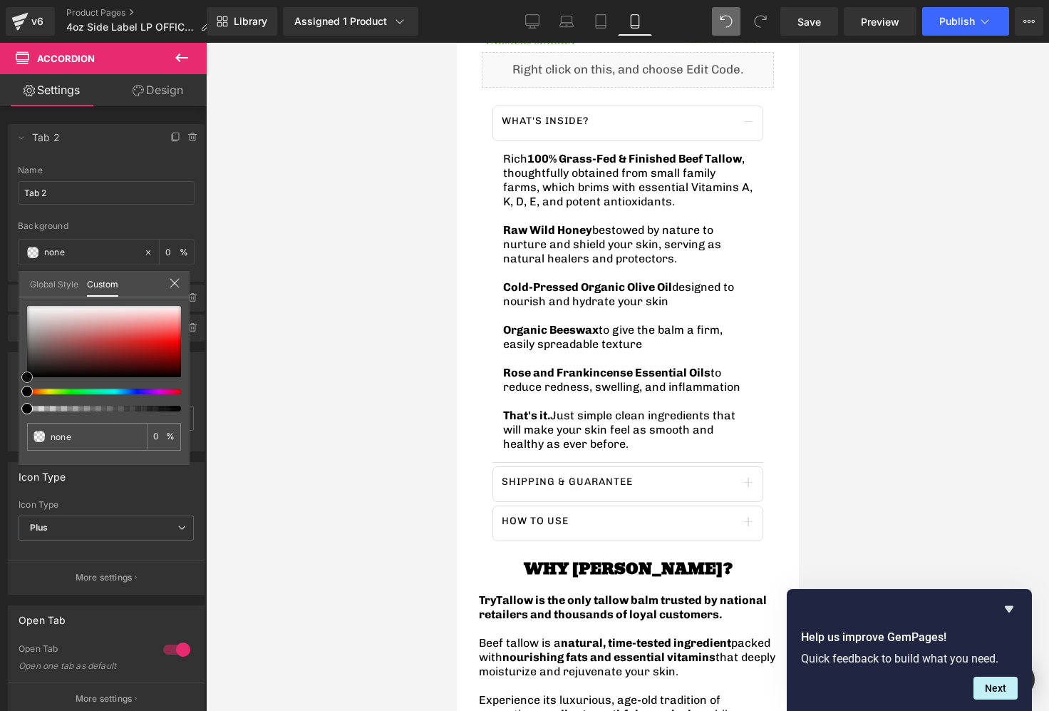
type input "#dda1a1"
type input "100"
type input "#dda1a1"
type input "100"
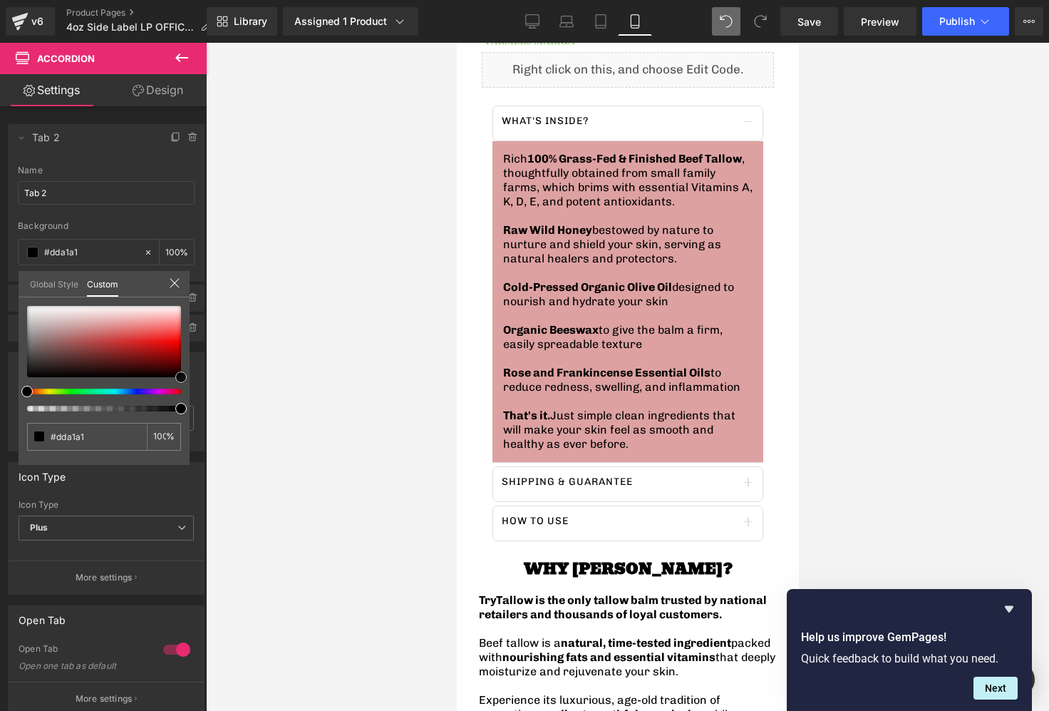
click at [336, 387] on div "Accordion You are previewing how the will restyle your page. You can not edit E…" at bounding box center [524, 367] width 1049 height 735
type input "#000000"
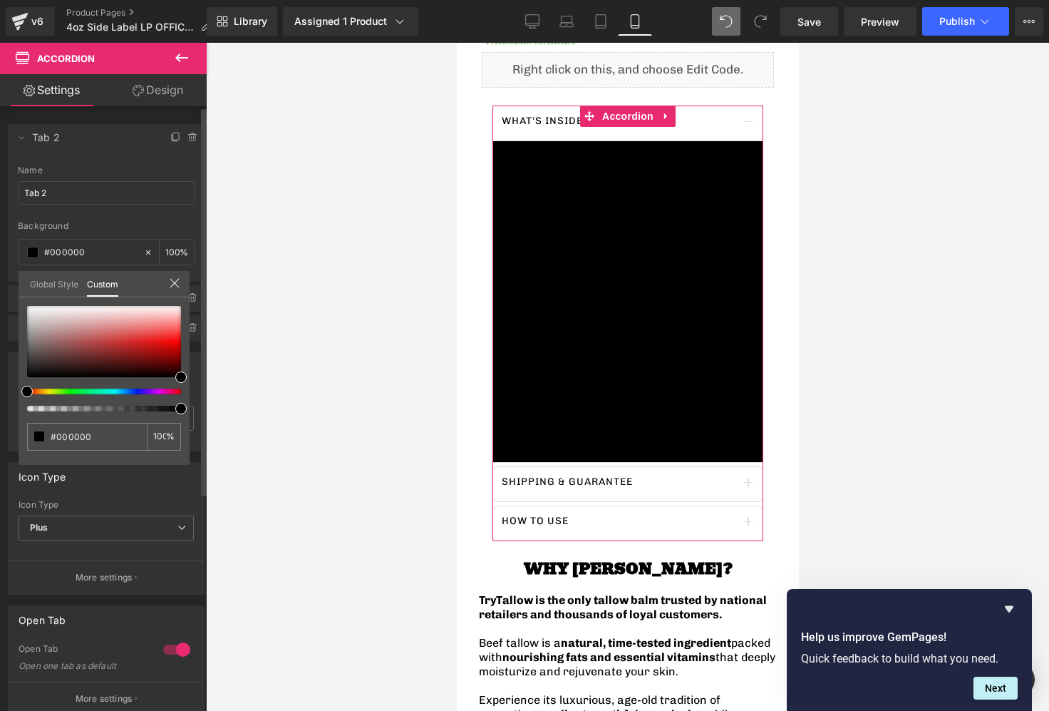
click at [172, 277] on icon at bounding box center [174, 282] width 11 height 11
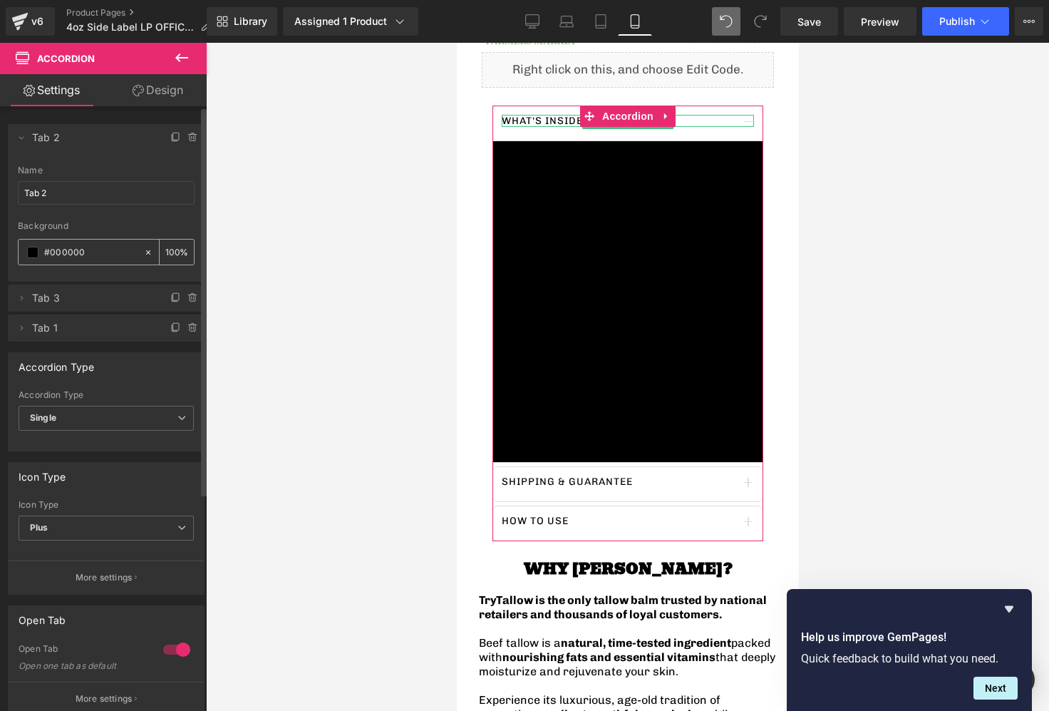
click at [143, 253] on icon at bounding box center [148, 252] width 10 height 10
type input "none"
type input "0"
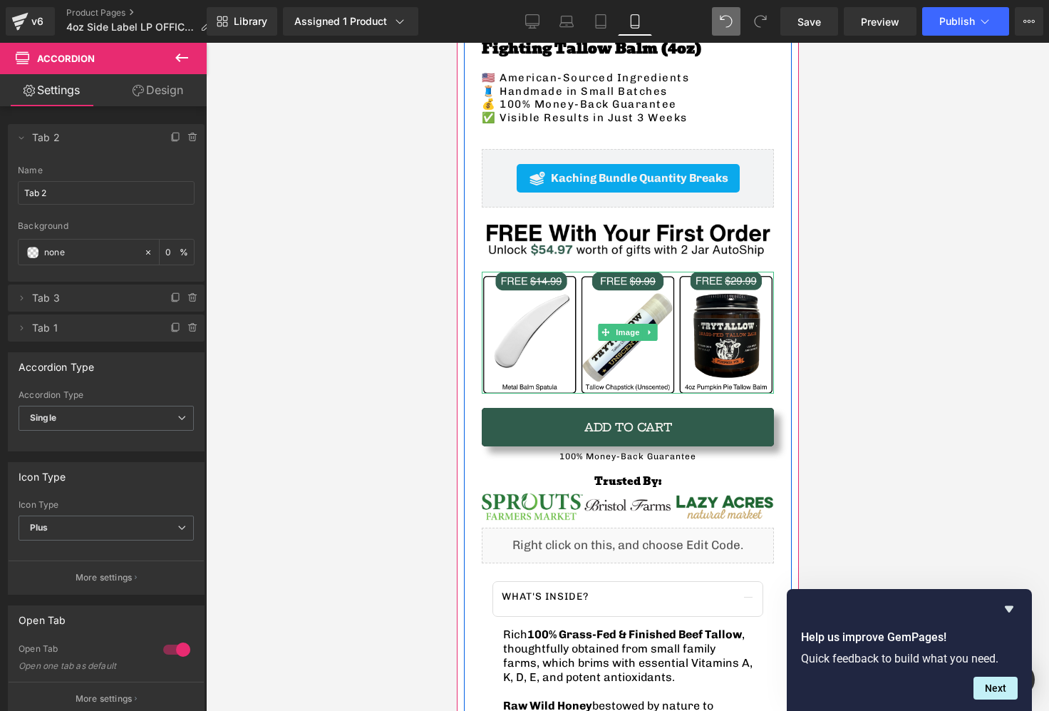
scroll to position [533, 0]
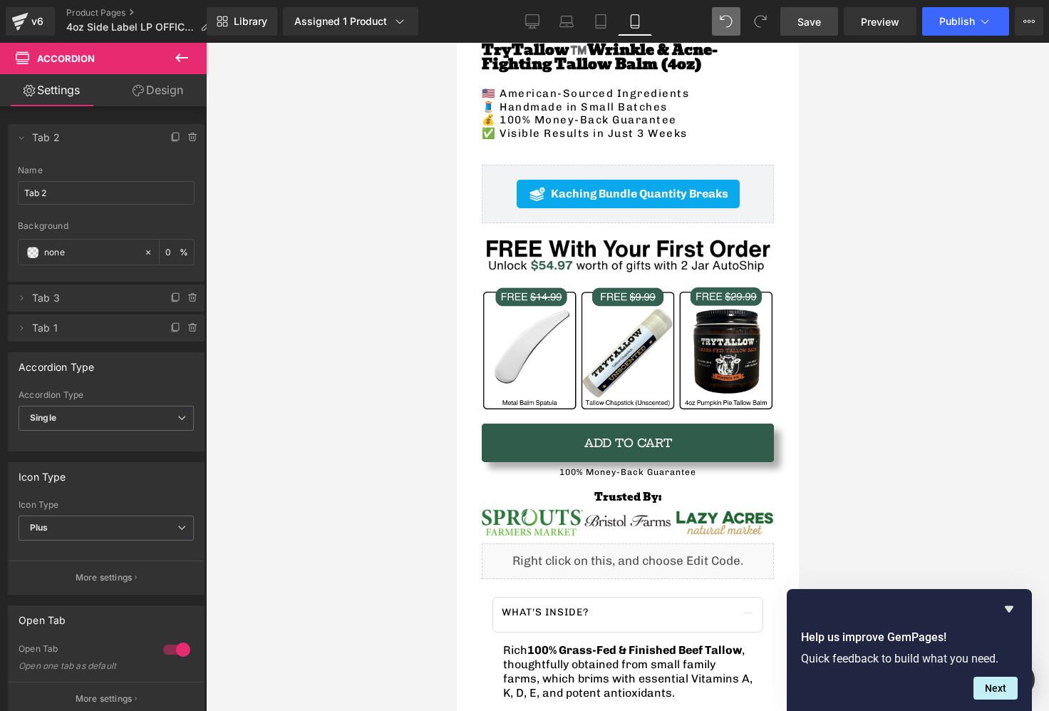
click at [822, 23] on link "Save" at bounding box center [809, 21] width 58 height 29
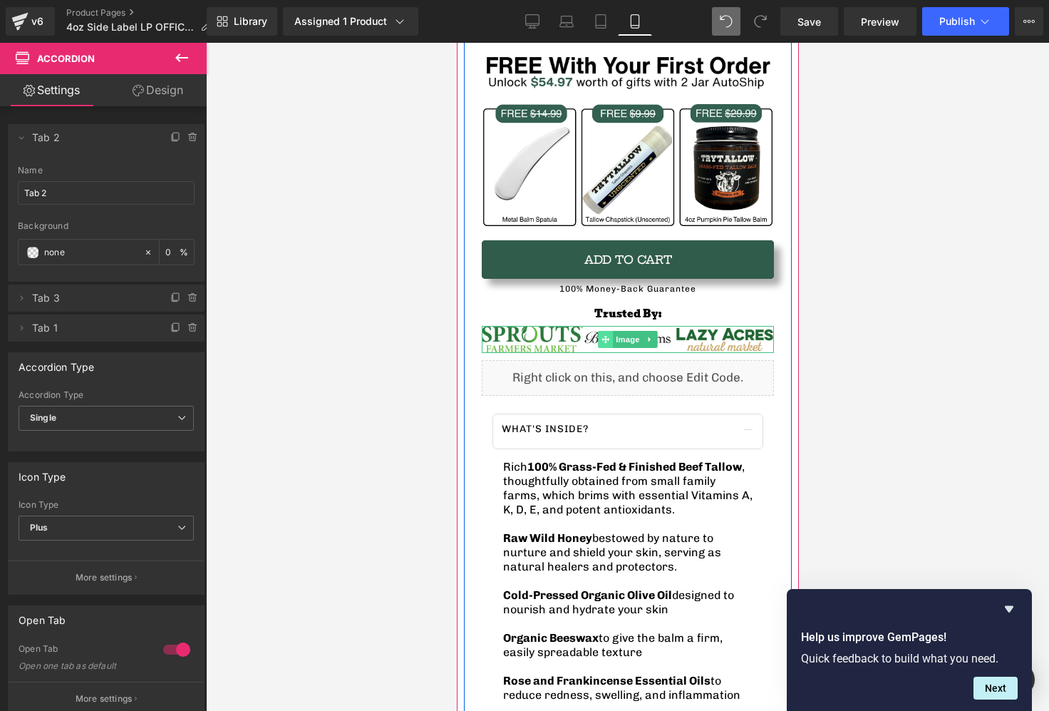
scroll to position [725, 0]
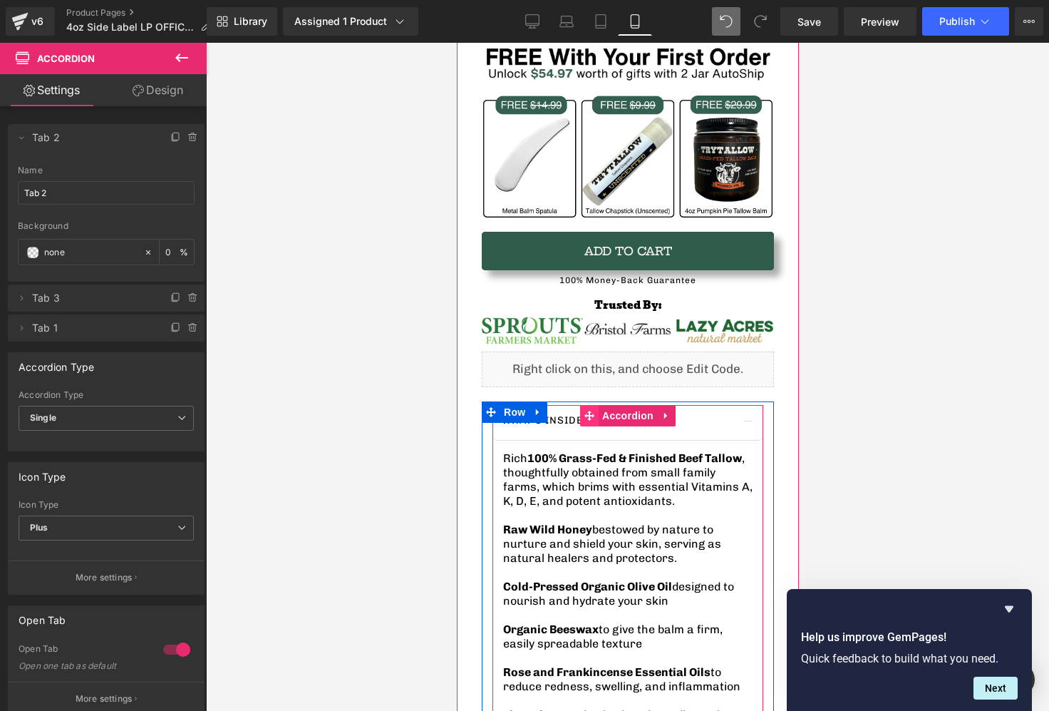
click at [589, 413] on icon at bounding box center [589, 415] width 10 height 11
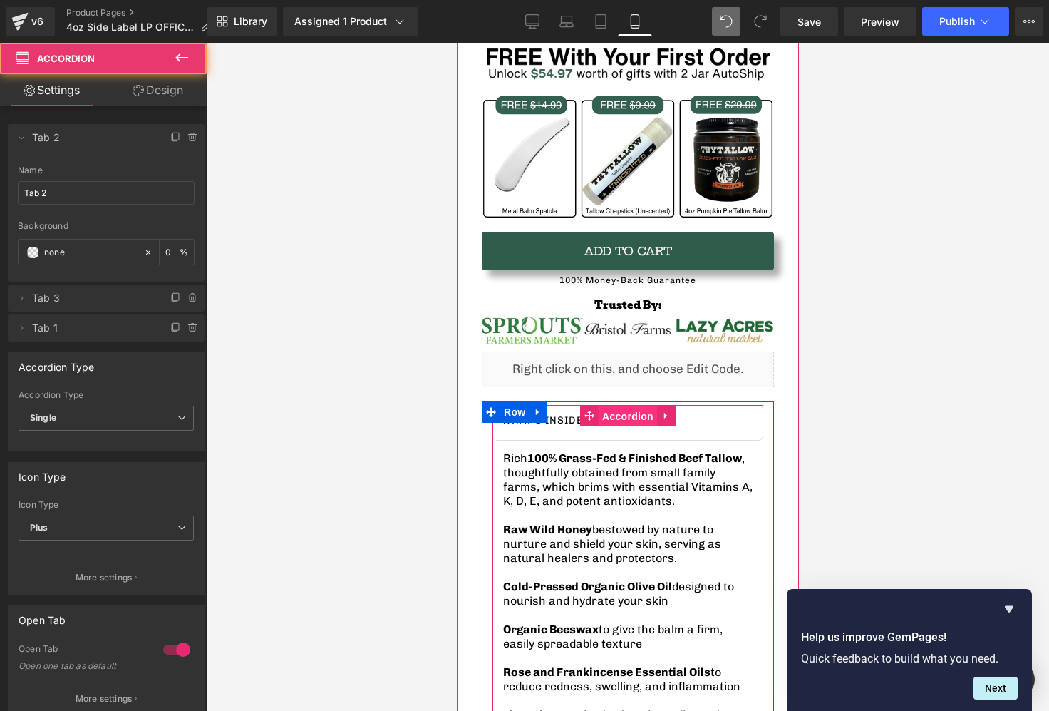
click at [617, 413] on span "Accordion" at bounding box center [627, 416] width 58 height 21
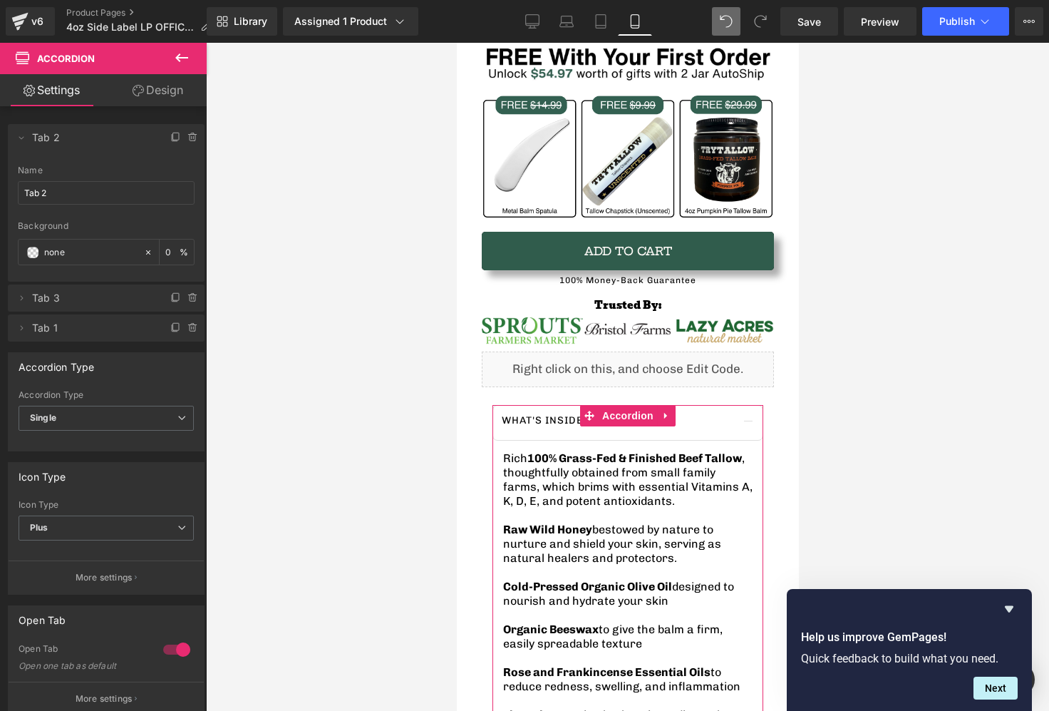
click at [137, 91] on icon at bounding box center [138, 90] width 11 height 11
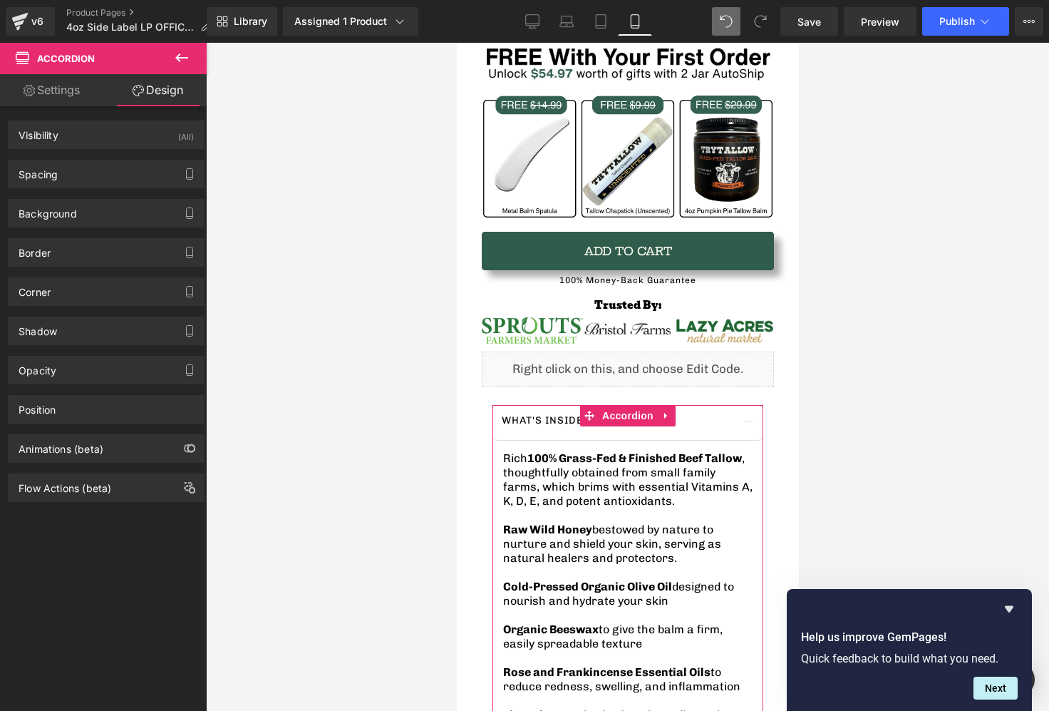
click at [80, 99] on link "Settings" at bounding box center [51, 90] width 103 height 32
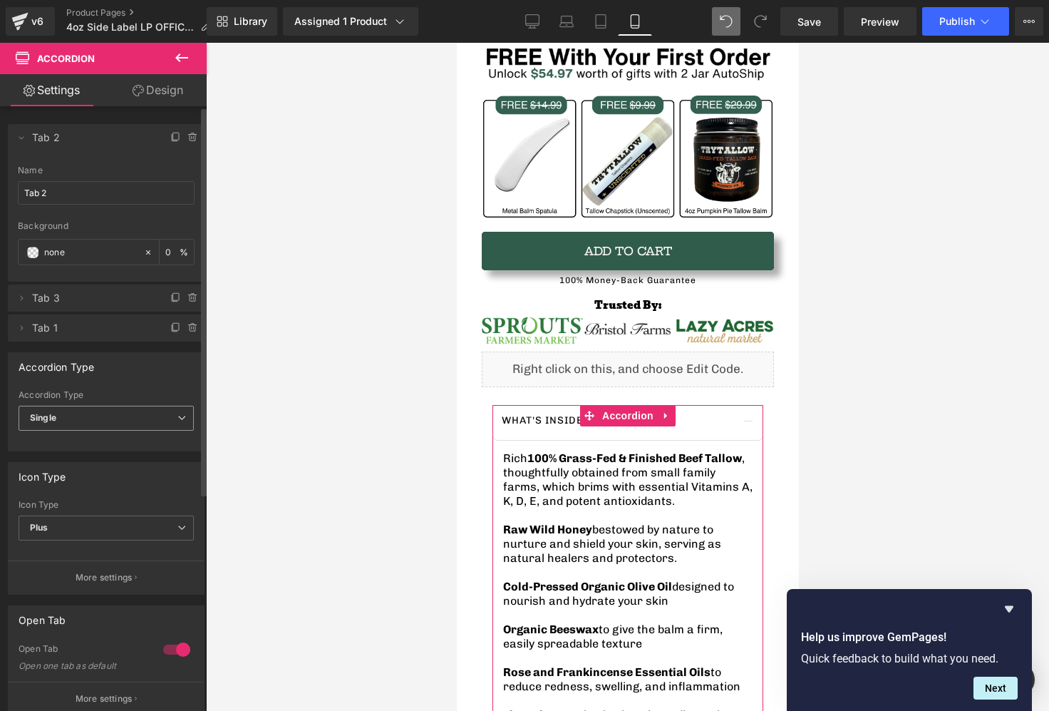
scroll to position [338, 0]
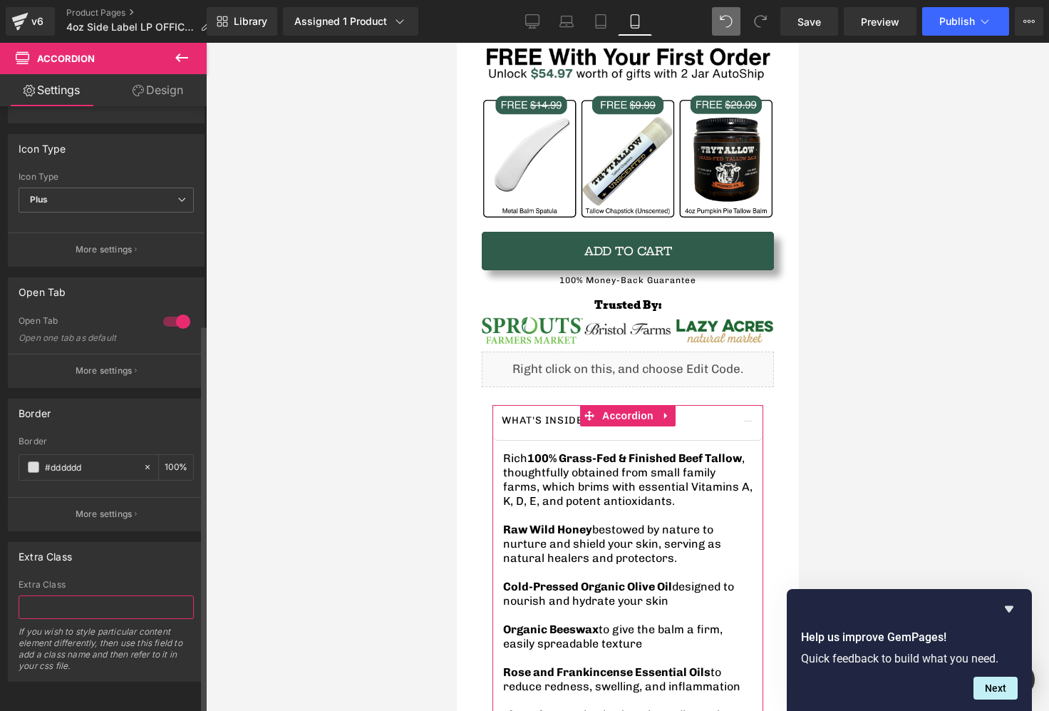
click at [67, 595] on input "text" at bounding box center [106, 607] width 175 height 24
paste input ".shopify-collapsible-trigger { padding: 12px 16px; cursor: pointer; }"
type input ".shopify-collapsible-trigger { padding: 12px 16px; cursor: pointer; }"
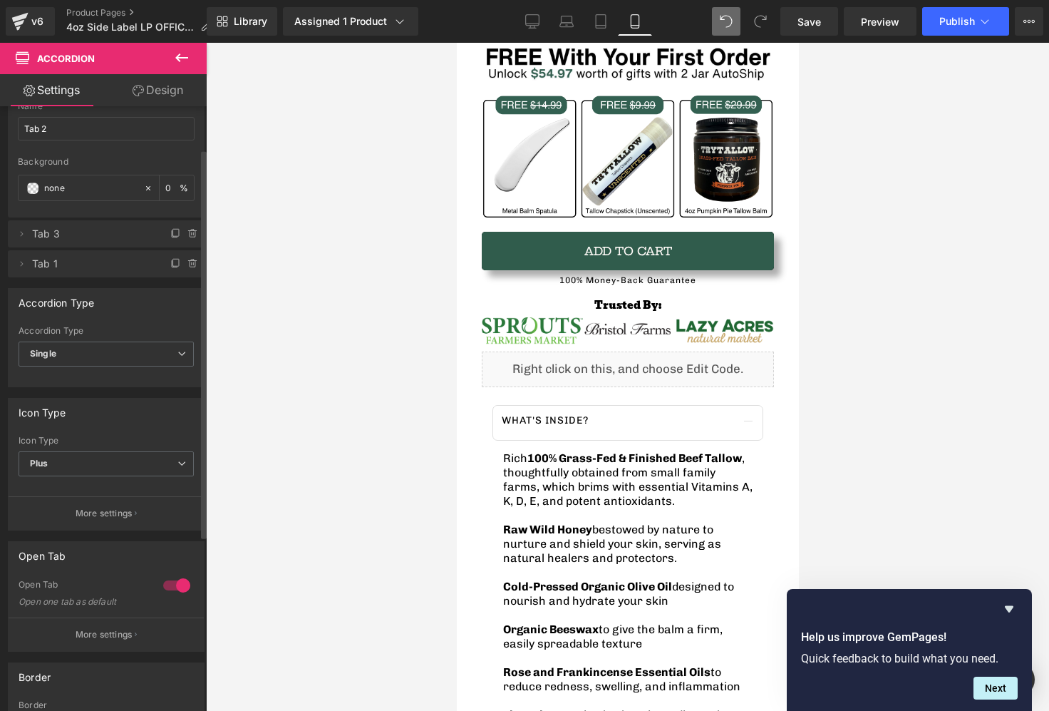
scroll to position [66, 0]
click at [118, 471] on span "Plus" at bounding box center [106, 462] width 175 height 25
click at [103, 409] on div "Icon Type" at bounding box center [106, 410] width 195 height 27
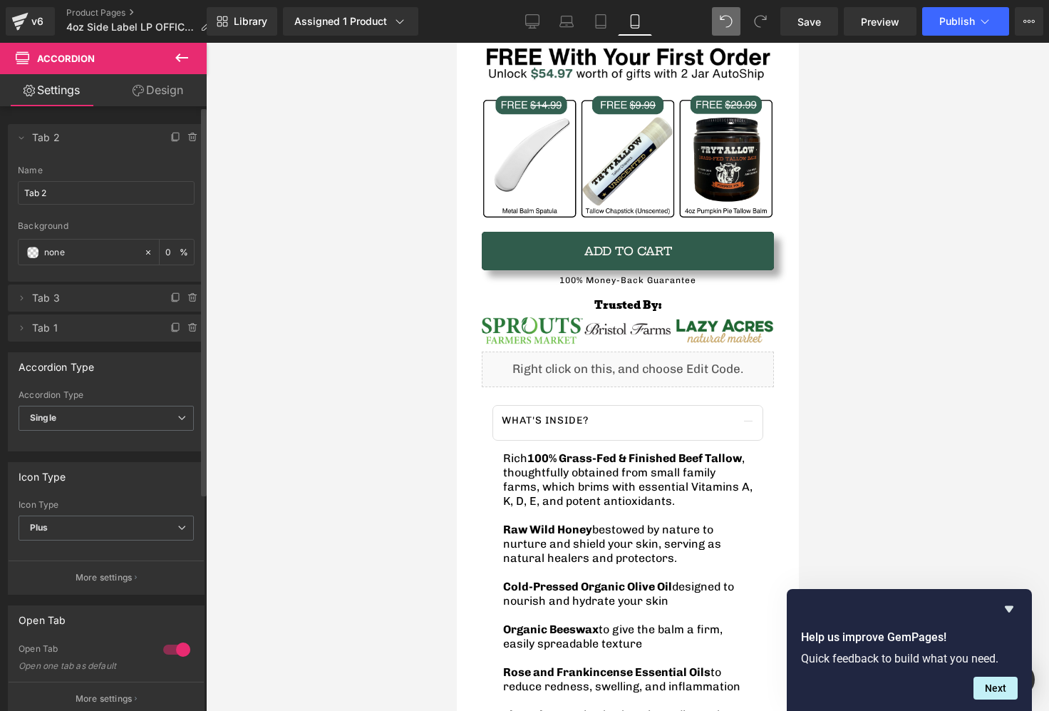
scroll to position [1, 0]
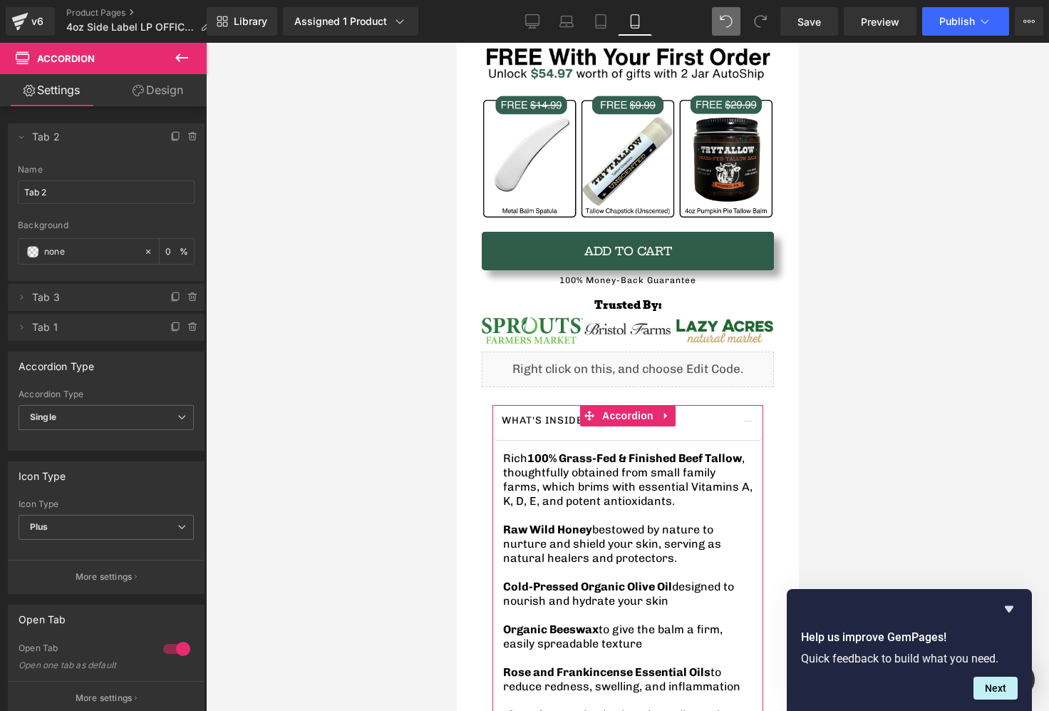
click at [159, 89] on link "Design" at bounding box center [157, 90] width 103 height 32
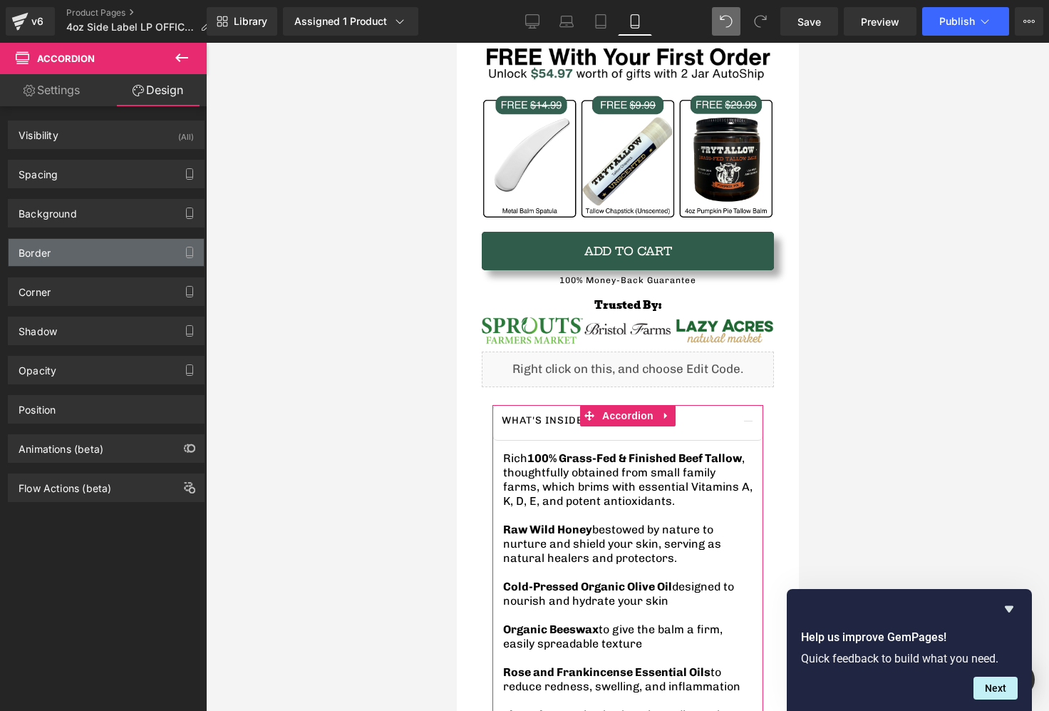
click at [90, 251] on div "Border" at bounding box center [106, 252] width 195 height 27
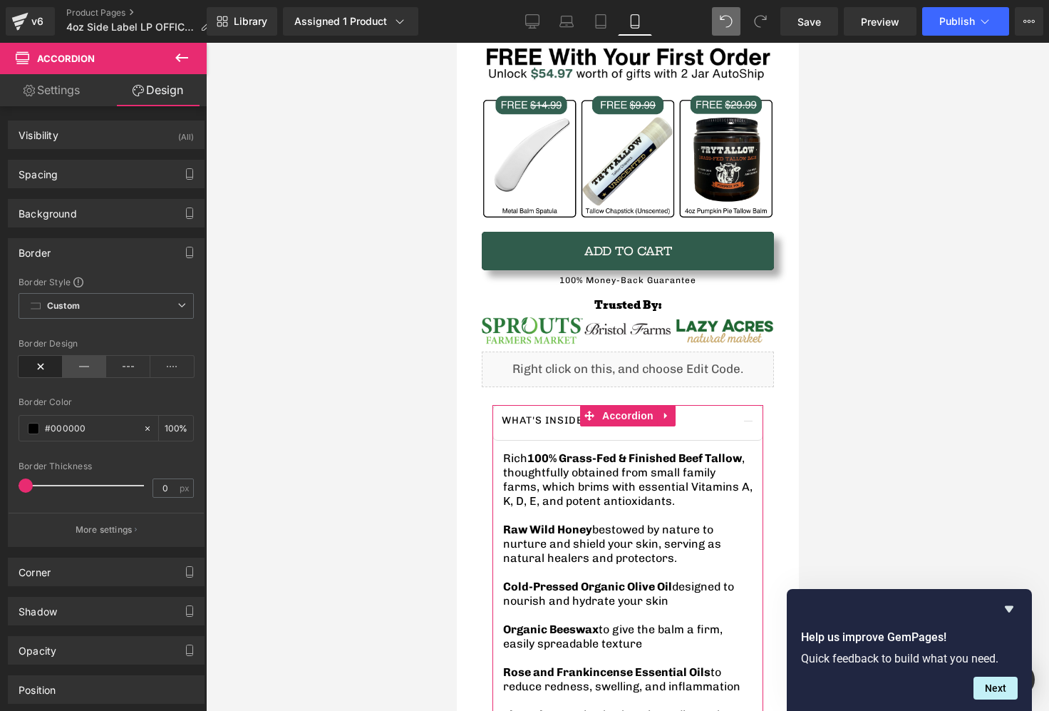
click at [73, 358] on icon at bounding box center [85, 366] width 44 height 21
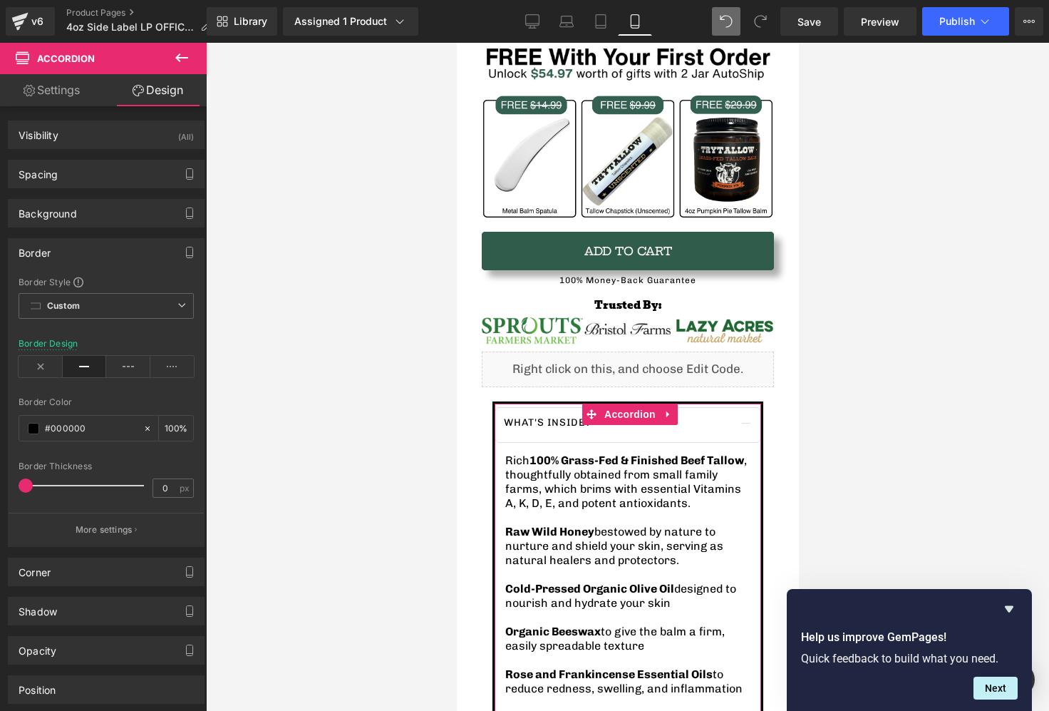
click at [73, 358] on icon at bounding box center [85, 366] width 44 height 21
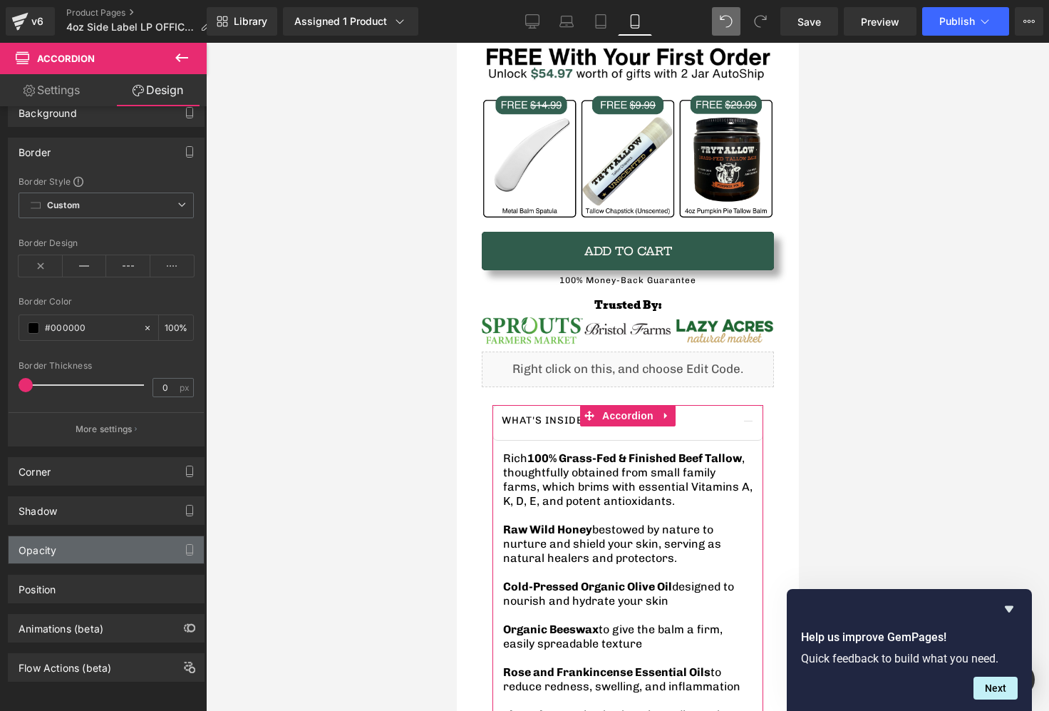
scroll to position [112, 0]
click at [74, 95] on link "Settings" at bounding box center [51, 90] width 103 height 32
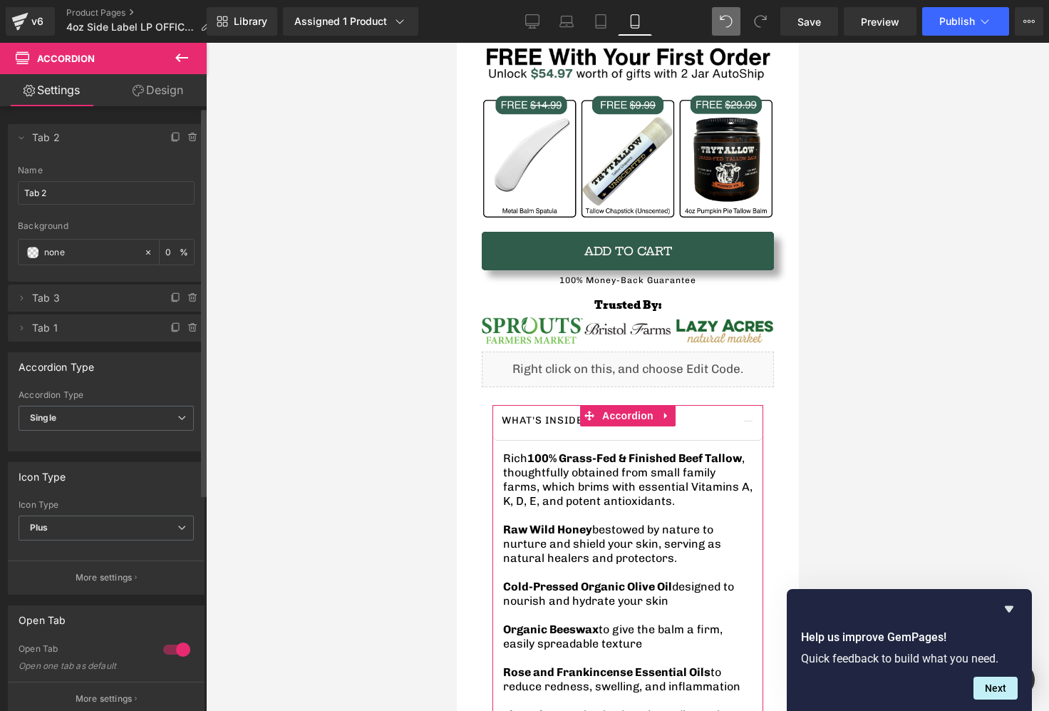
scroll to position [338, 0]
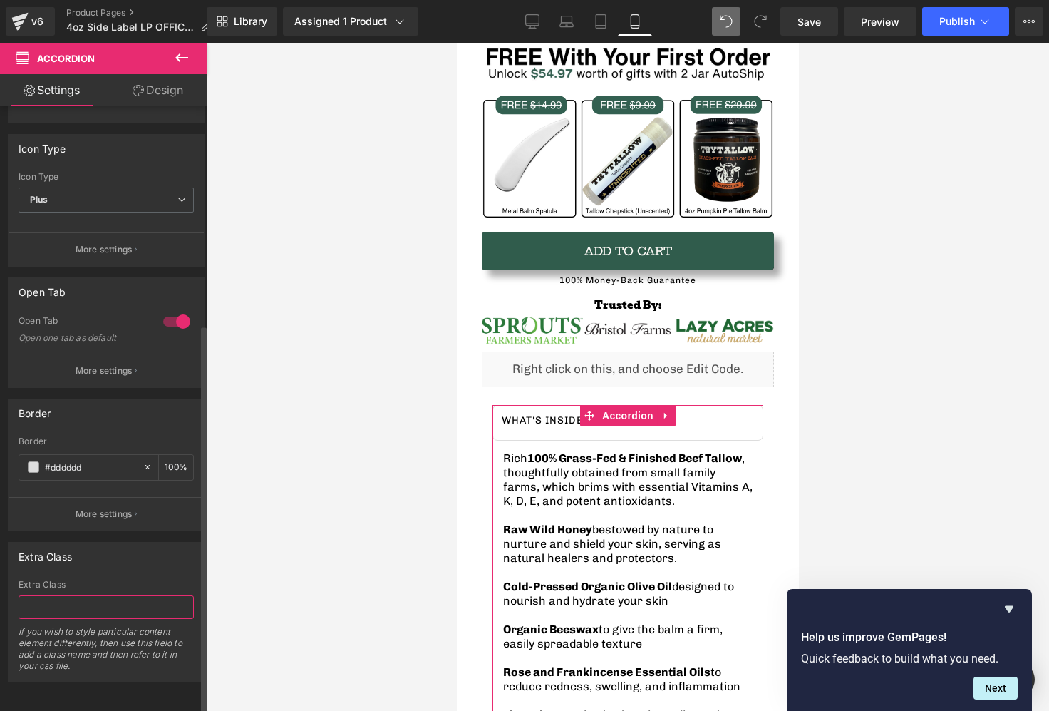
click at [94, 595] on input "text" at bounding box center [106, 607] width 175 height 24
paste input ".shopify-collapsible-trigger { padding: 12px 16px; cursor: pointer; }"
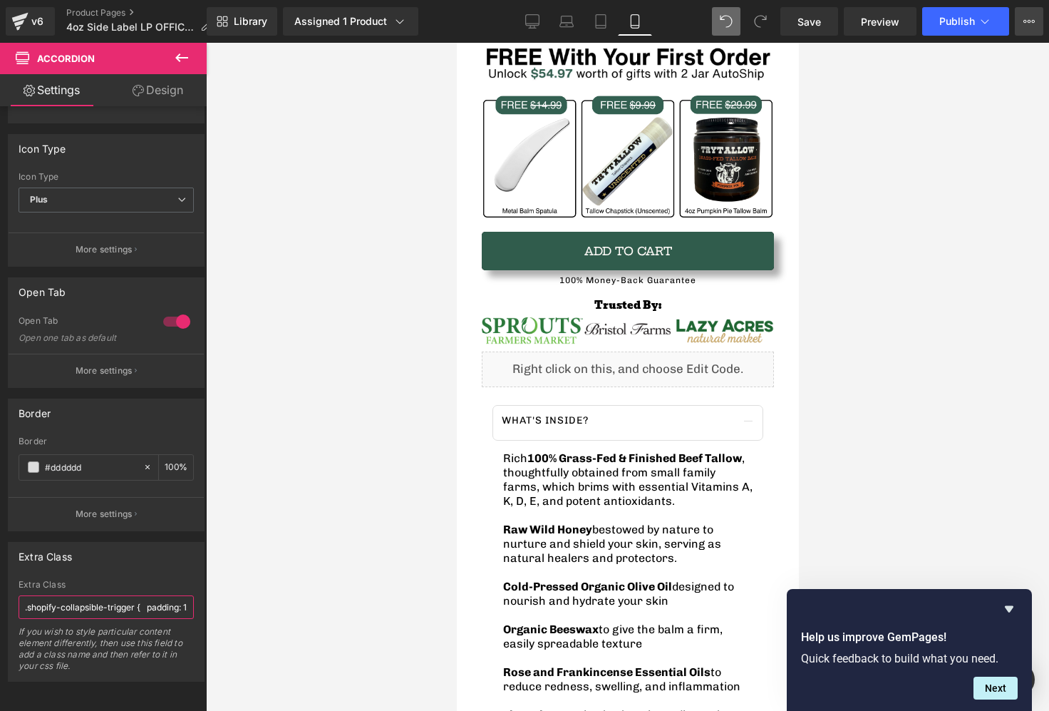
scroll to position [0, 122]
type input ".shopify-collapsible-trigger { padding: 12px 16px; cursor: pointer; }"
click at [967, 28] on button "Publish" at bounding box center [965, 21] width 87 height 29
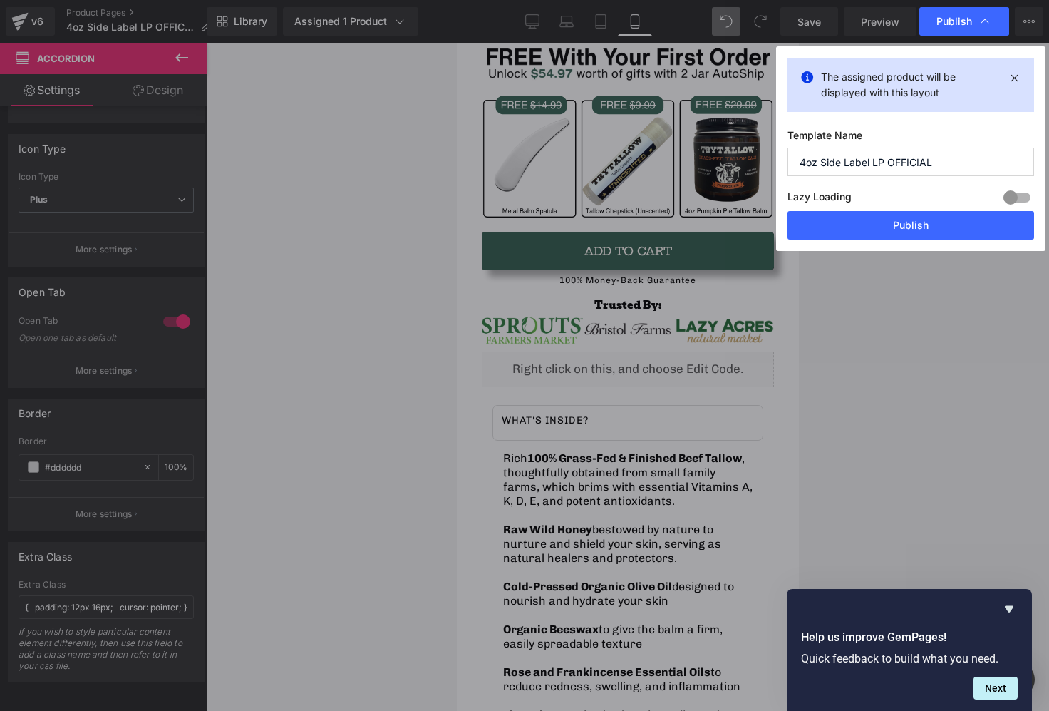
scroll to position [0, 0]
click at [873, 233] on button "Publish" at bounding box center [911, 225] width 247 height 29
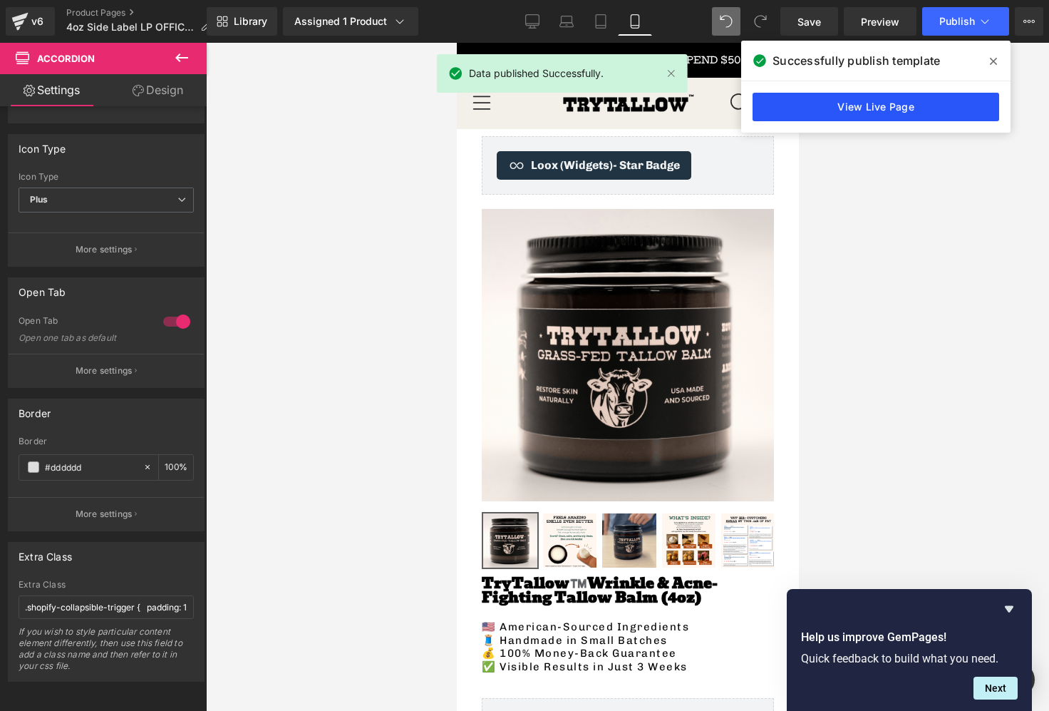
click at [787, 113] on link "View Live Page" at bounding box center [876, 107] width 247 height 29
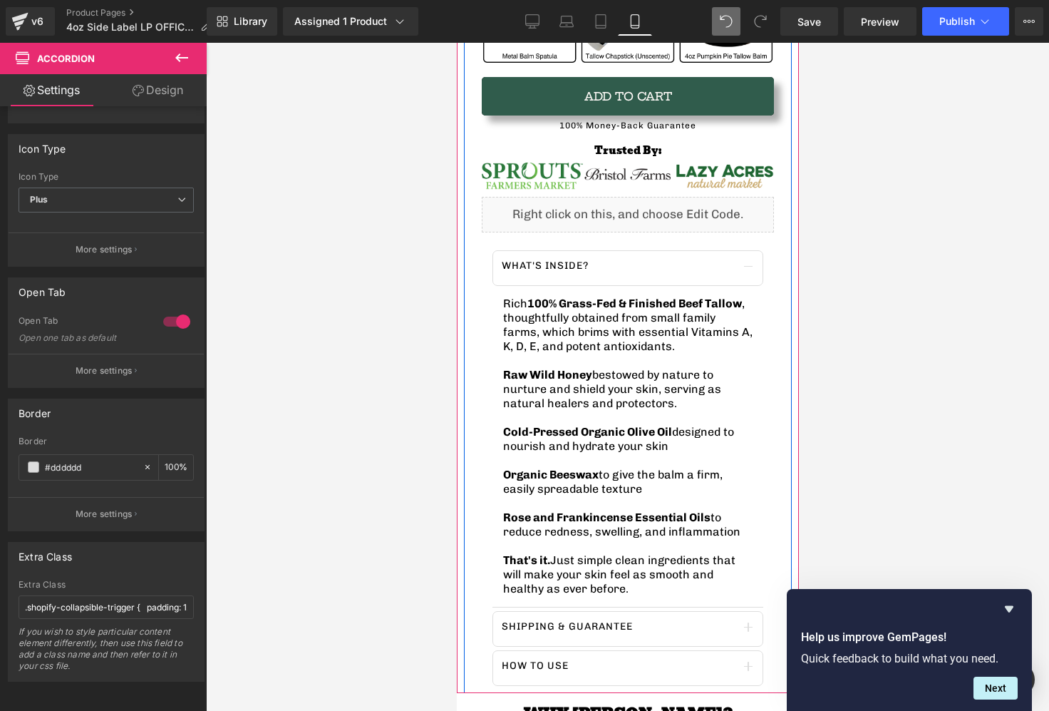
scroll to position [885, 0]
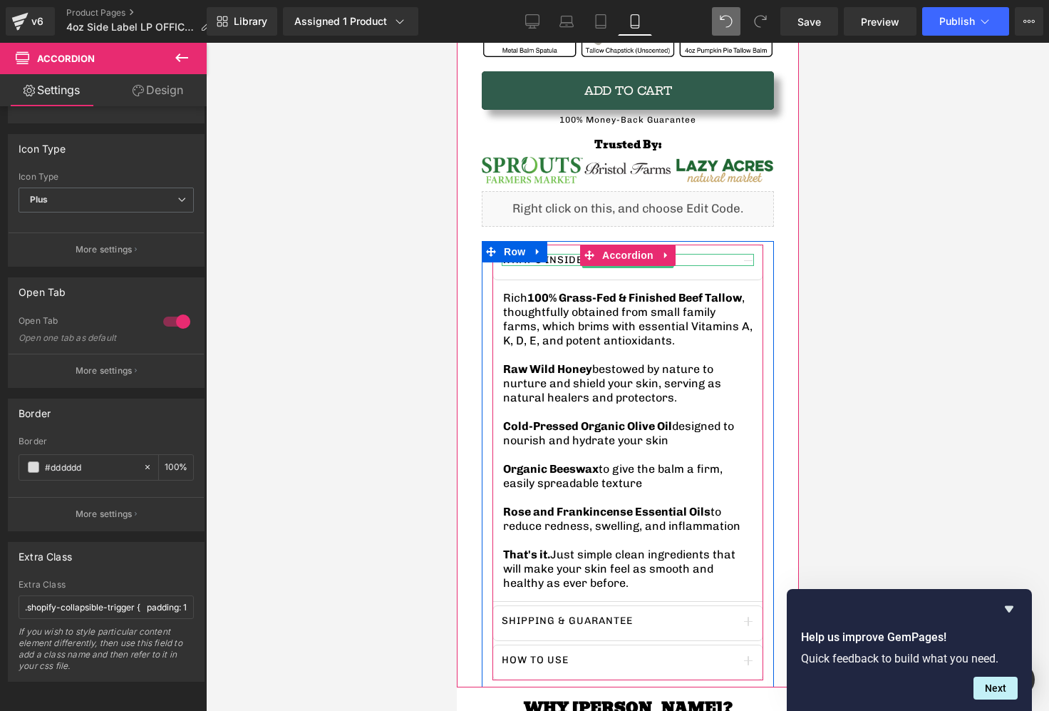
click at [726, 259] on div "What's inside?" at bounding box center [627, 260] width 252 height 13
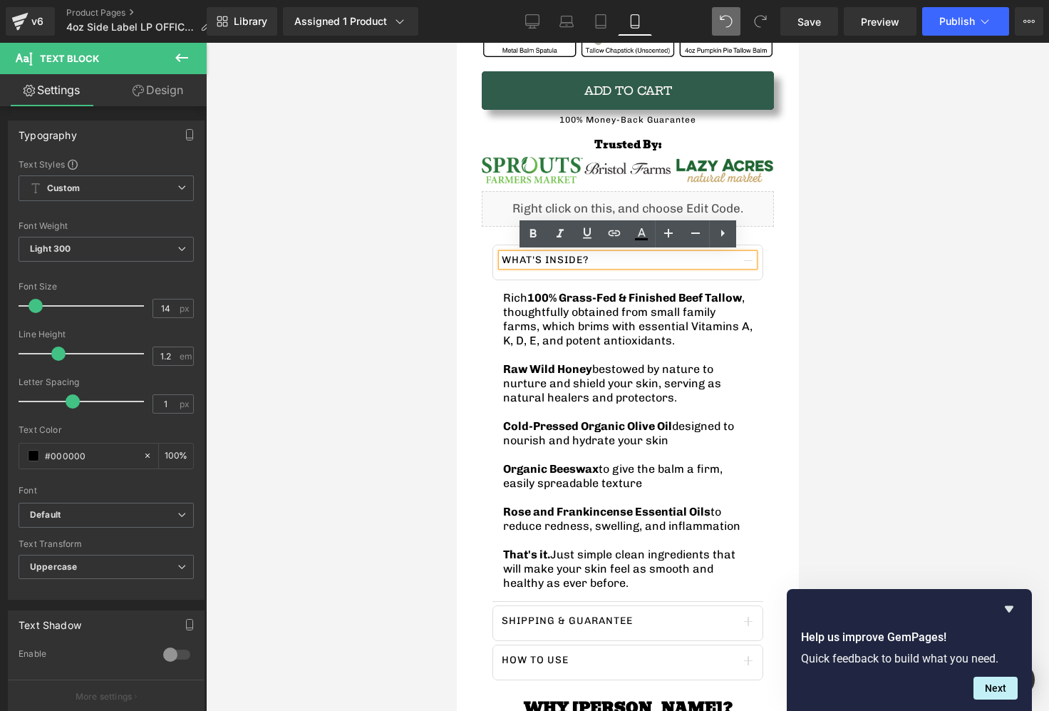
click at [750, 271] on button "button" at bounding box center [747, 262] width 29 height 34
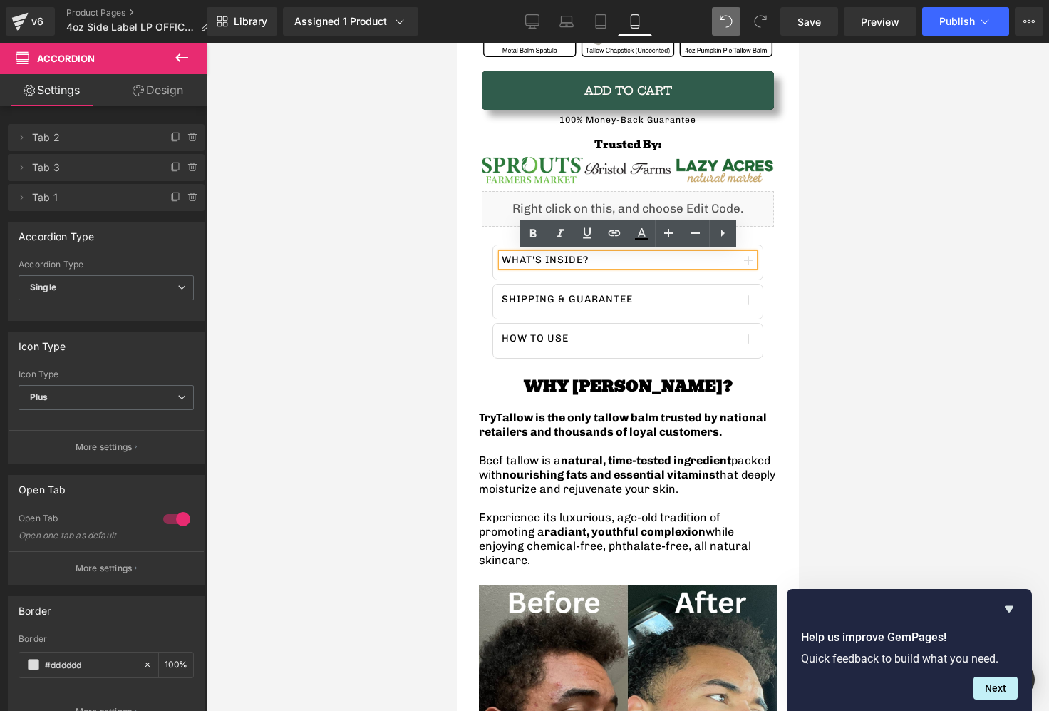
click at [467, 244] on div "TryTallow™️ Wrinkle & Acne-Fighting Tallow Balm (4oz) Heading 🇺🇸 American-Sourc…" at bounding box center [627, 25] width 328 height 682
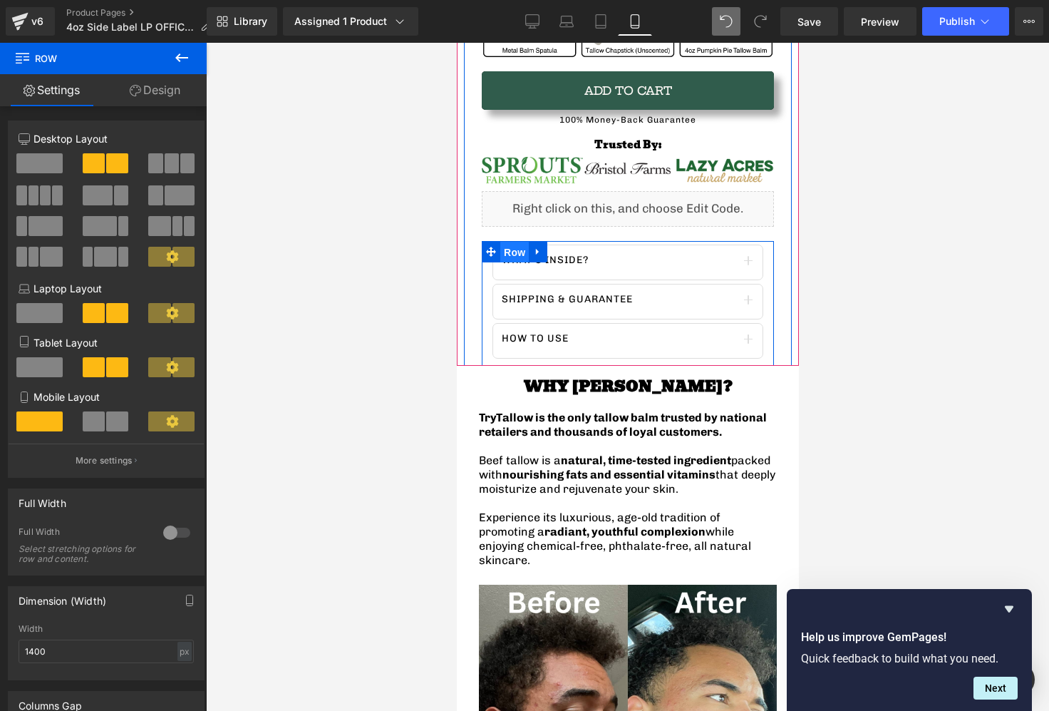
click at [504, 255] on span "Row" at bounding box center [514, 252] width 29 height 21
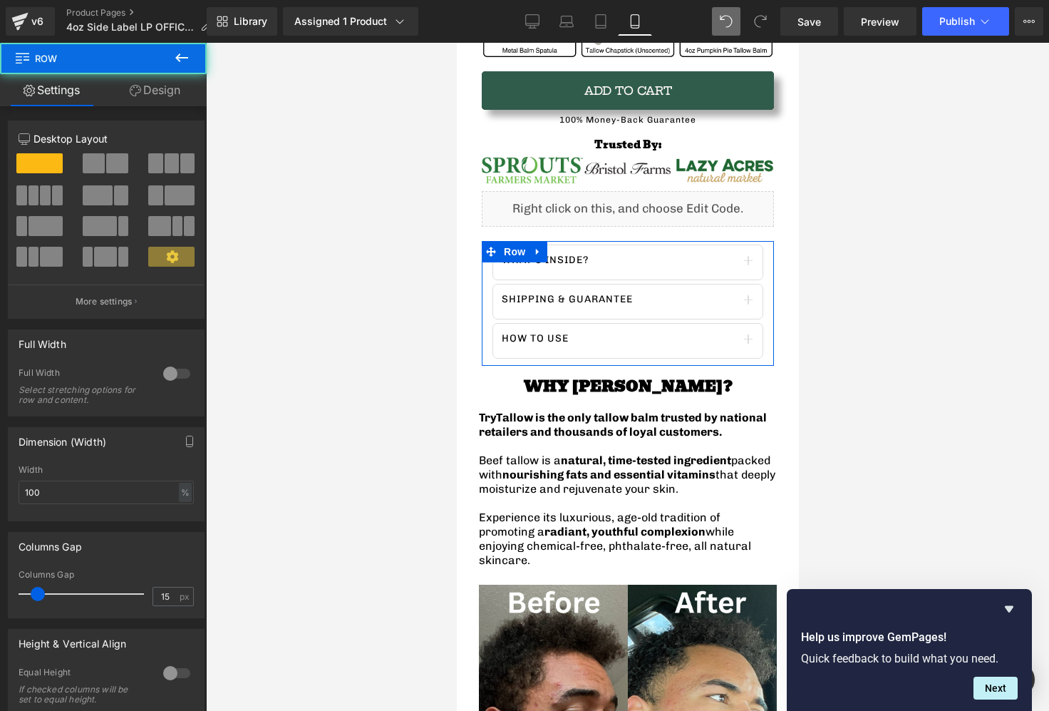
click at [162, 100] on link "Design" at bounding box center [154, 90] width 103 height 32
drag, startPoint x: 89, startPoint y: 167, endPoint x: 89, endPoint y: 177, distance: 9.3
click at [0, 0] on div "Spacing" at bounding box center [0, 0] width 0 height 0
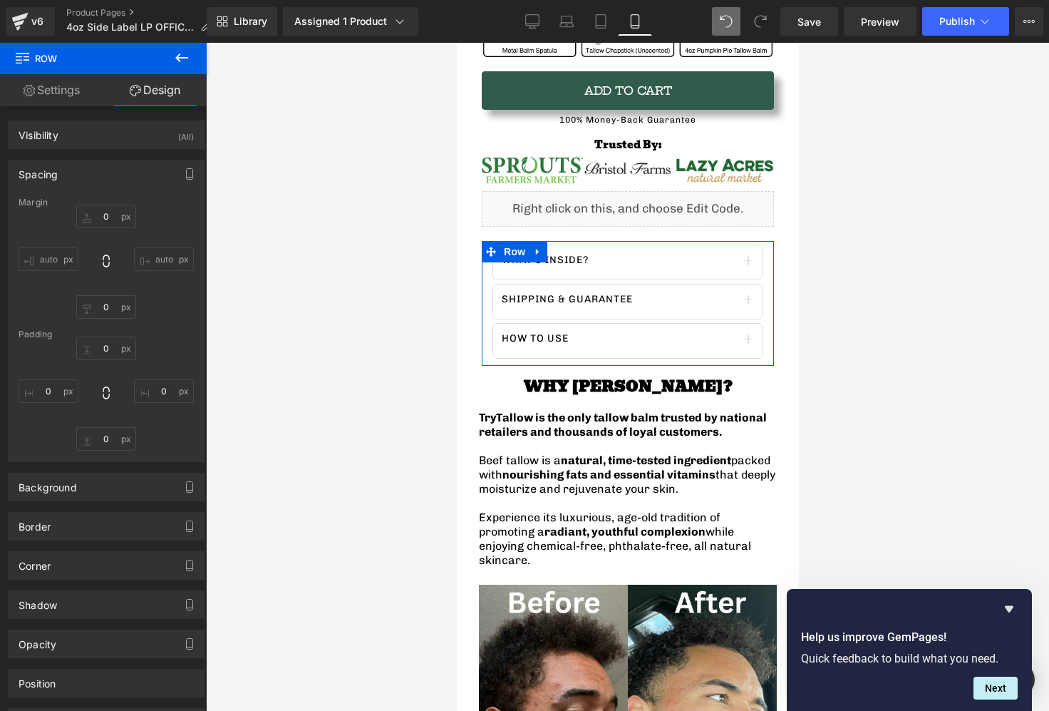
type input "0"
type input "10"
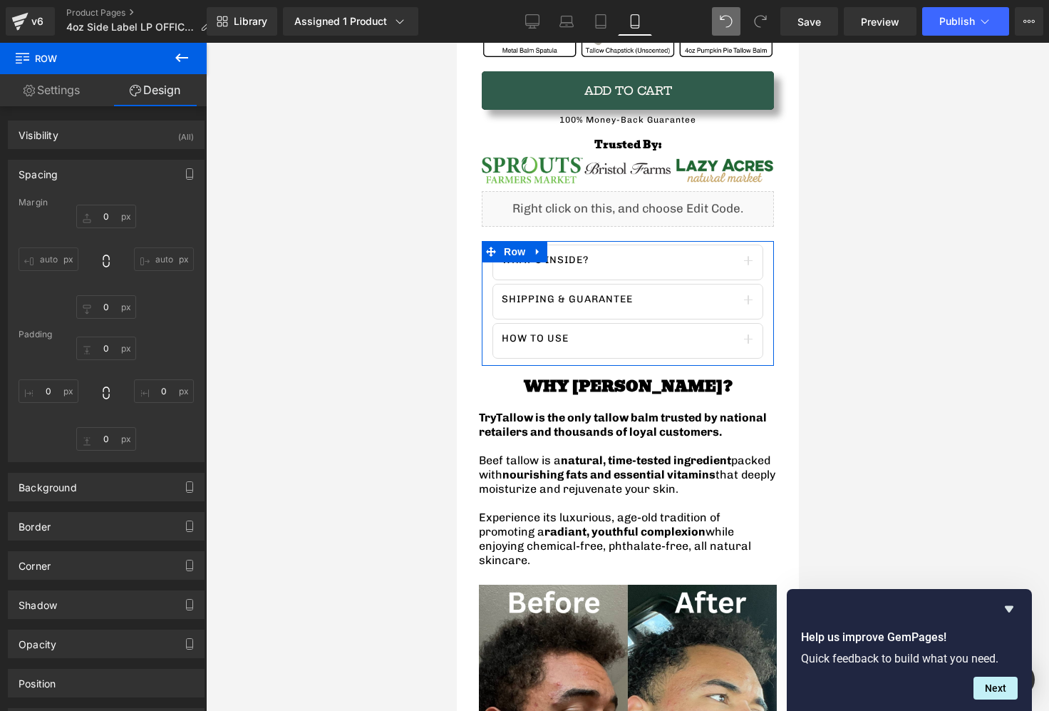
type input "0"
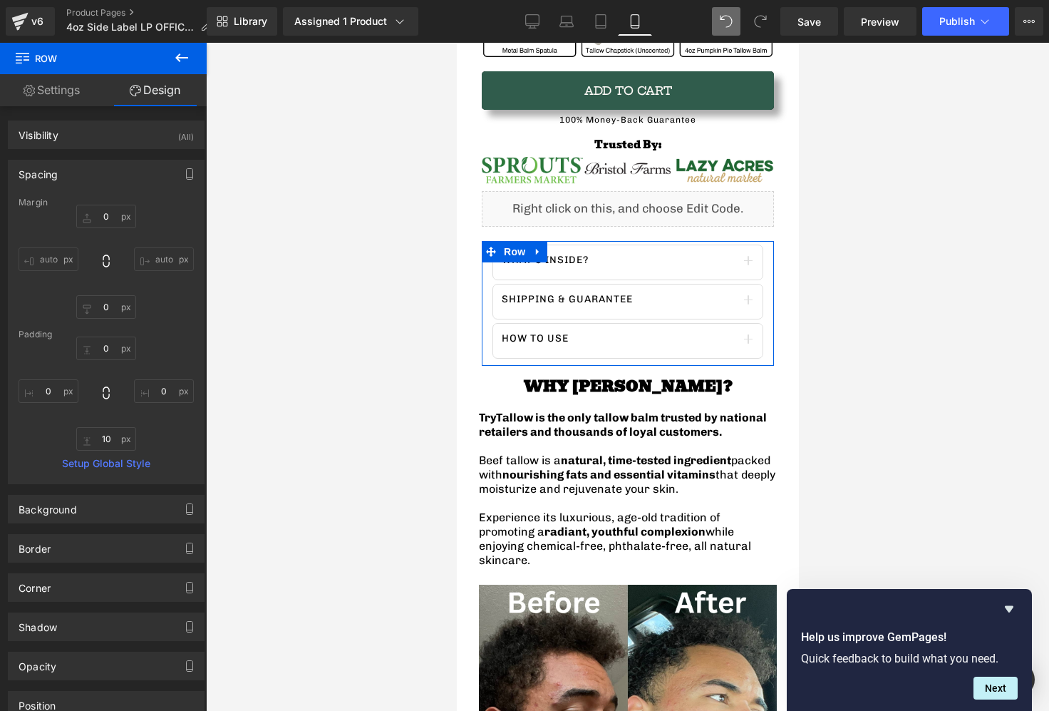
click at [56, 260] on input "auto" at bounding box center [49, 259] width 60 height 24
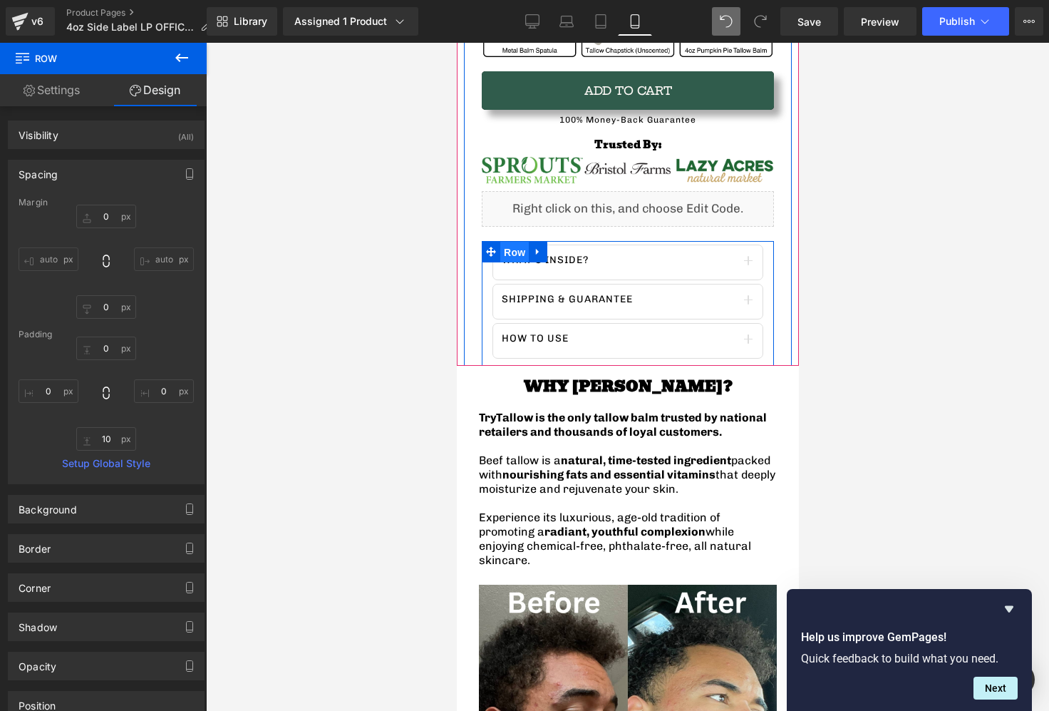
click at [507, 252] on span "Row" at bounding box center [514, 252] width 29 height 21
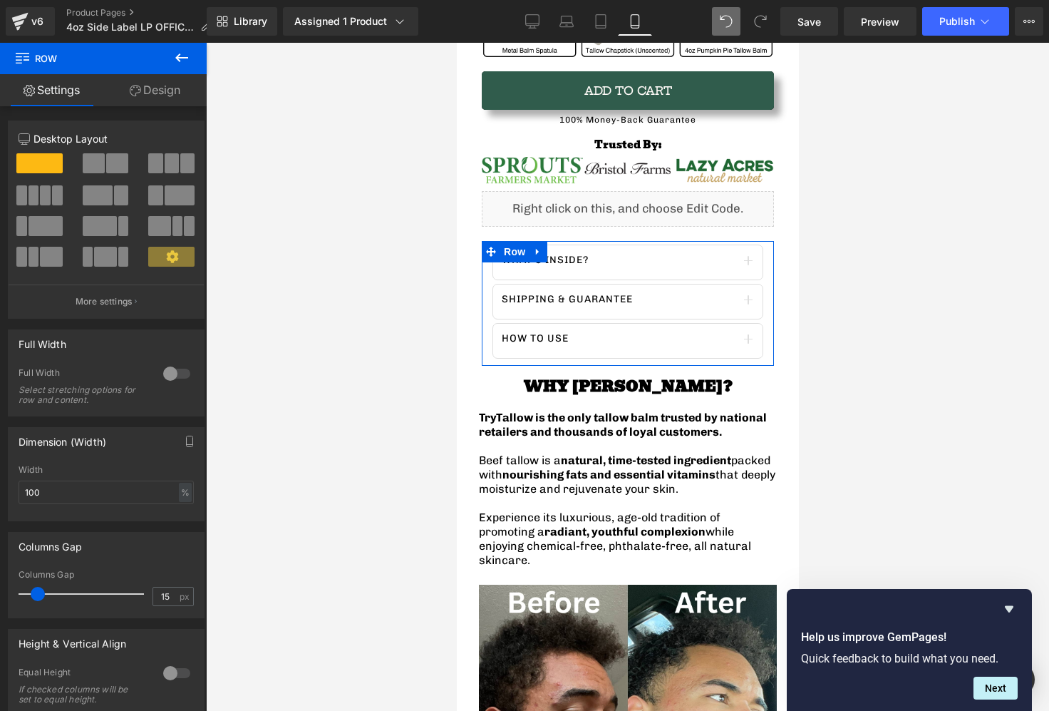
click at [175, 97] on link "Design" at bounding box center [154, 90] width 103 height 32
click at [0, 0] on div "Spacing" at bounding box center [0, 0] width 0 height 0
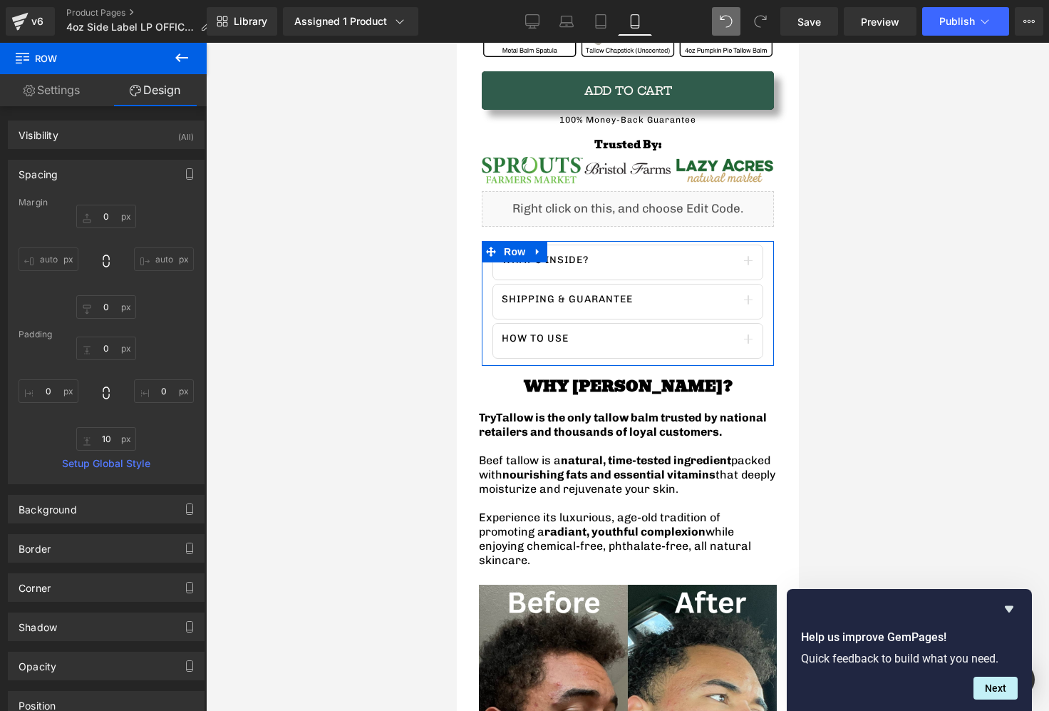
type input "0"
type input "10"
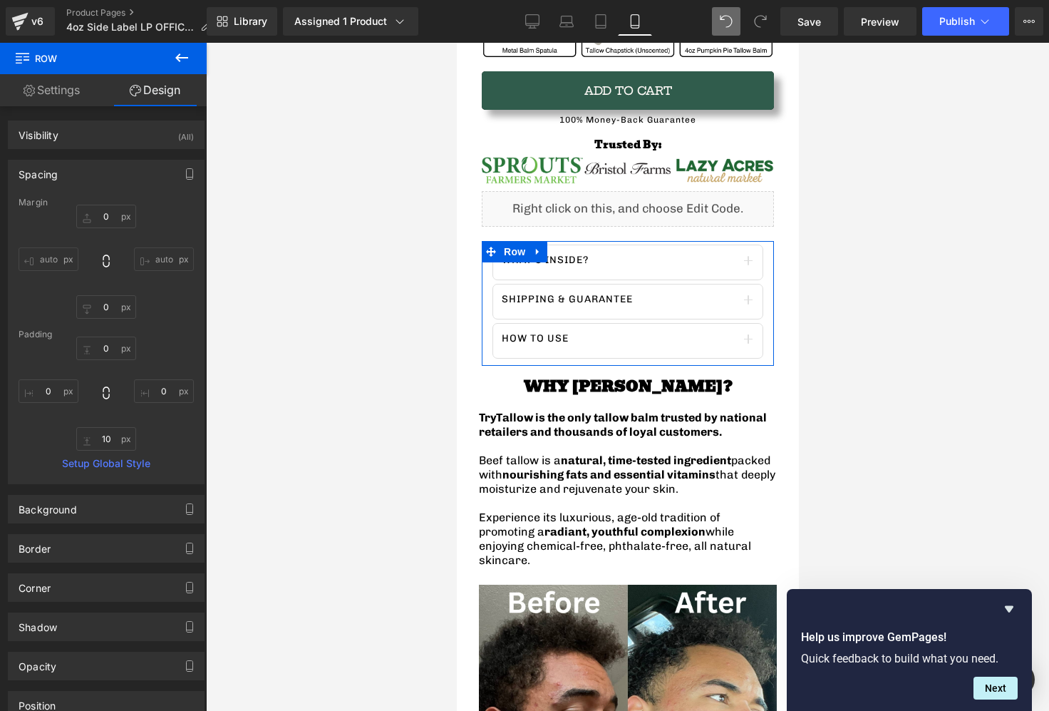
type input "0"
click at [536, 252] on icon at bounding box center [536, 251] width 3 height 6
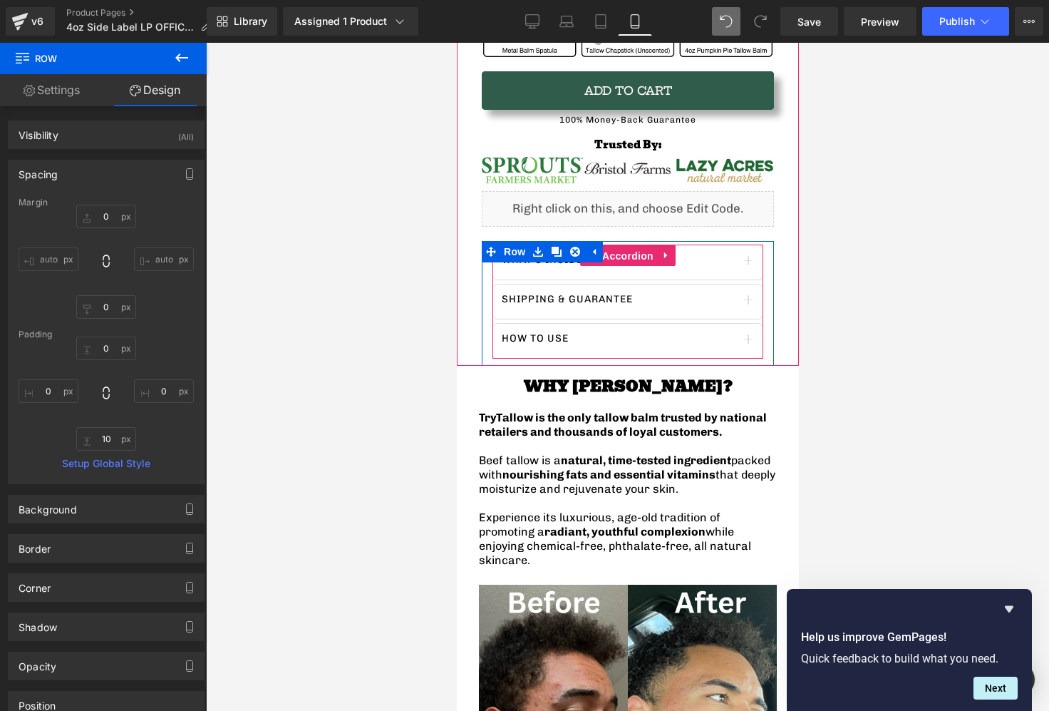
click at [611, 255] on span "Accordion" at bounding box center [627, 255] width 58 height 21
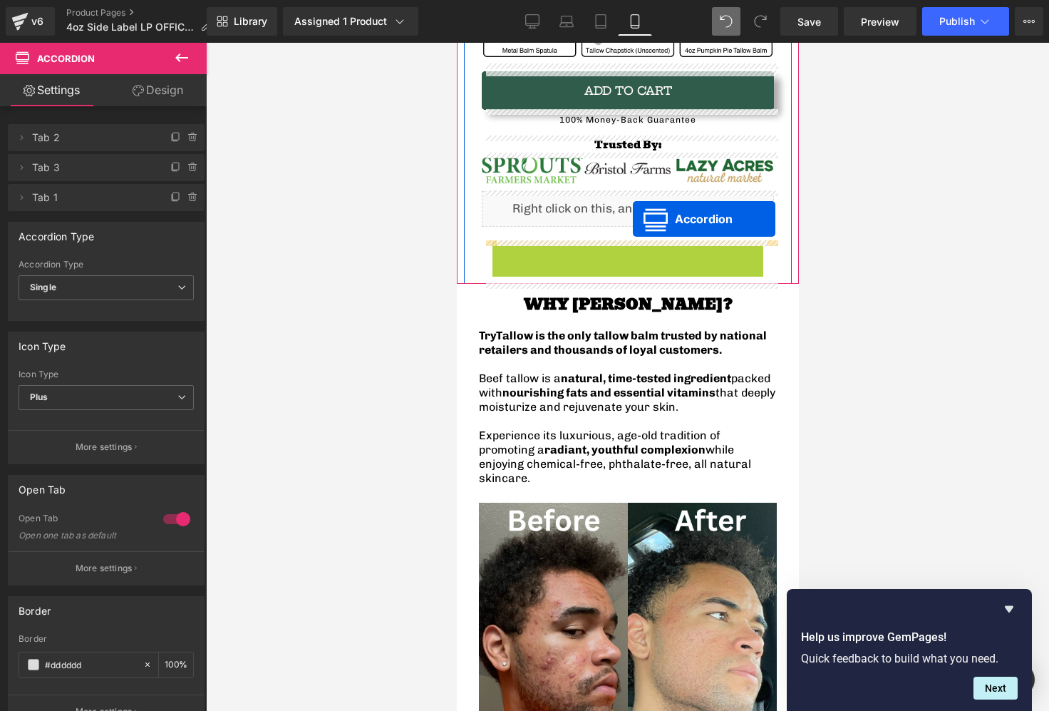
drag, startPoint x: 590, startPoint y: 262, endPoint x: 632, endPoint y: 219, distance: 60.5
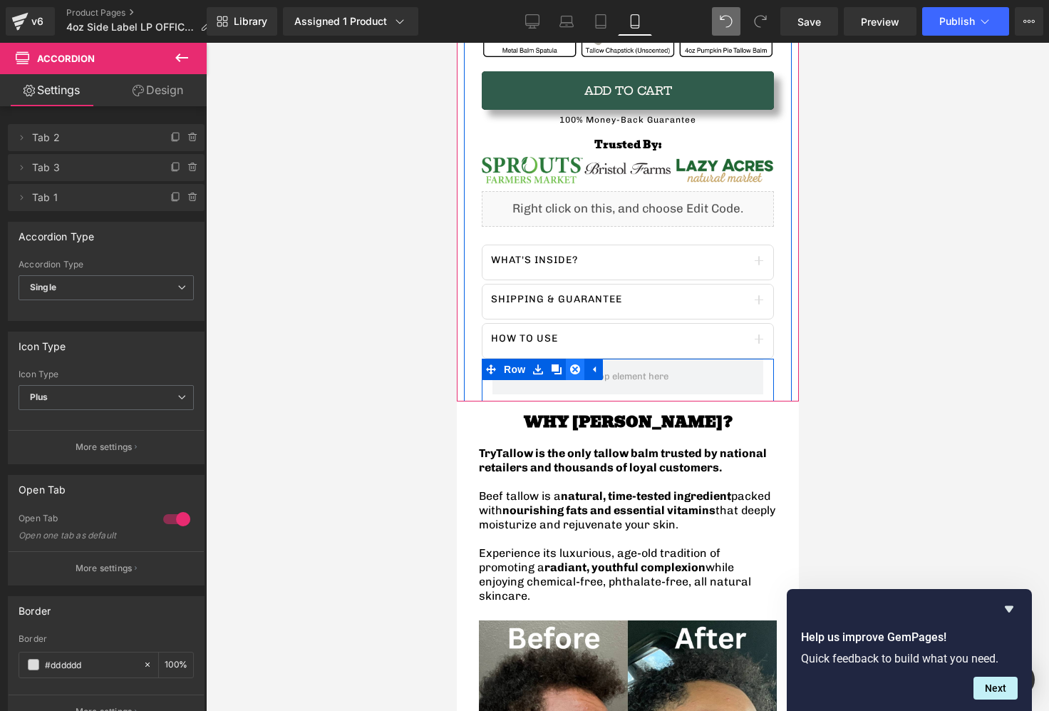
click at [579, 371] on icon at bounding box center [574, 368] width 10 height 11
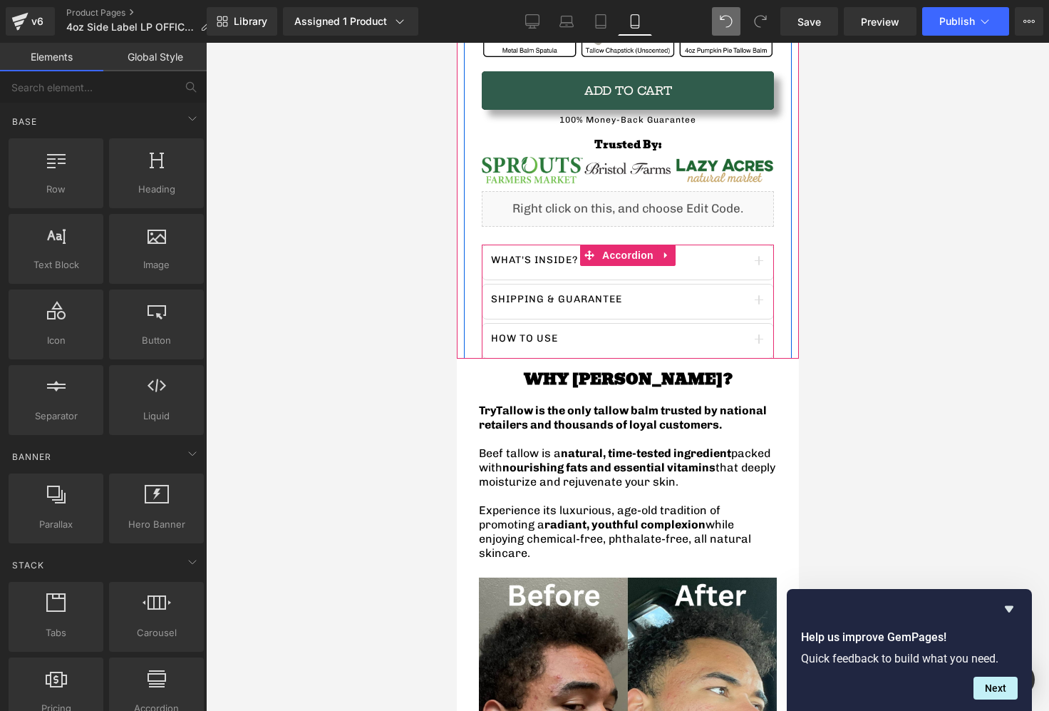
click at [716, 268] on div "What's inside? Text Block" at bounding box center [627, 262] width 292 height 36
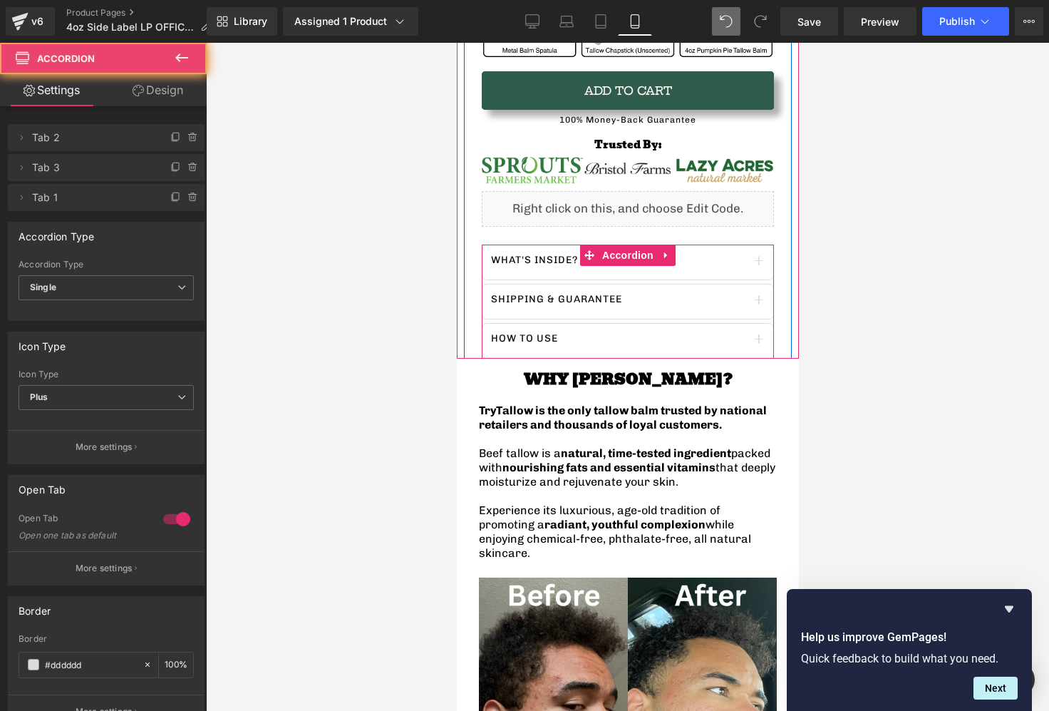
click at [716, 268] on div "What's inside? Text Block" at bounding box center [627, 262] width 292 height 36
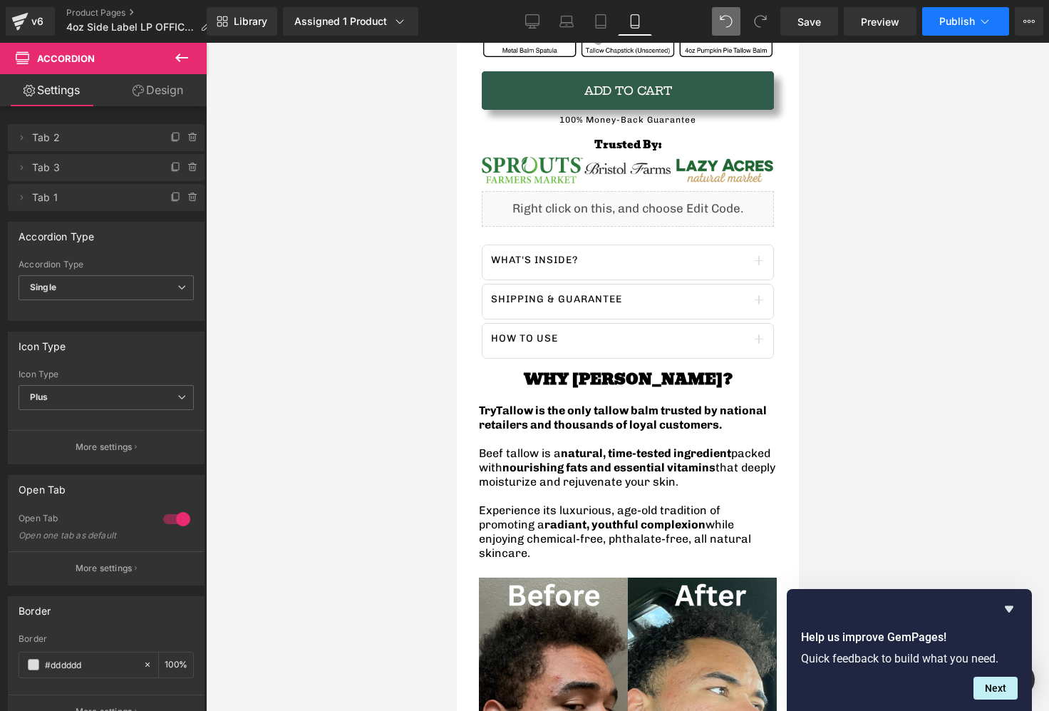
click at [950, 24] on span "Publish" at bounding box center [957, 21] width 36 height 11
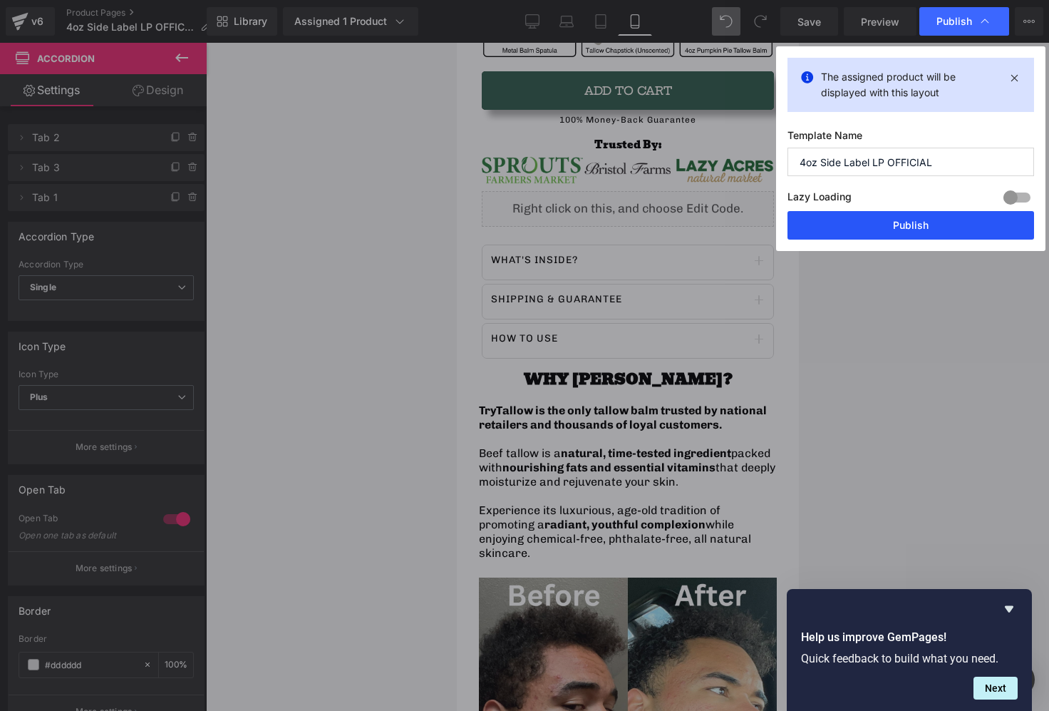
click at [894, 234] on button "Publish" at bounding box center [911, 225] width 247 height 29
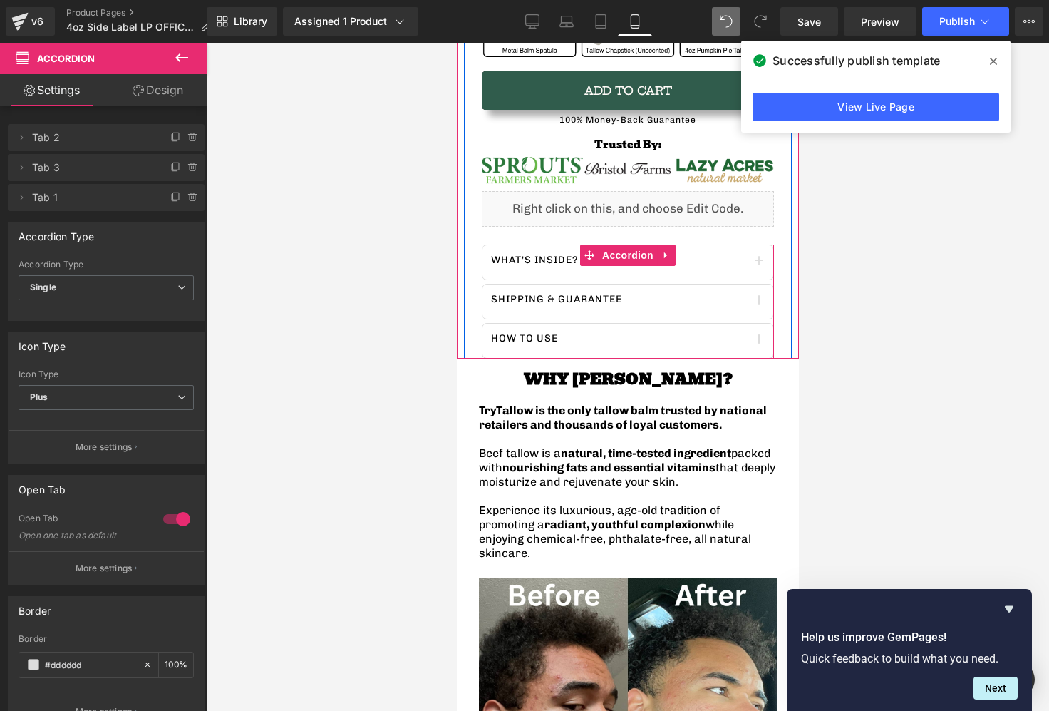
click at [456, 43] on div at bounding box center [456, 43] width 0 height 0
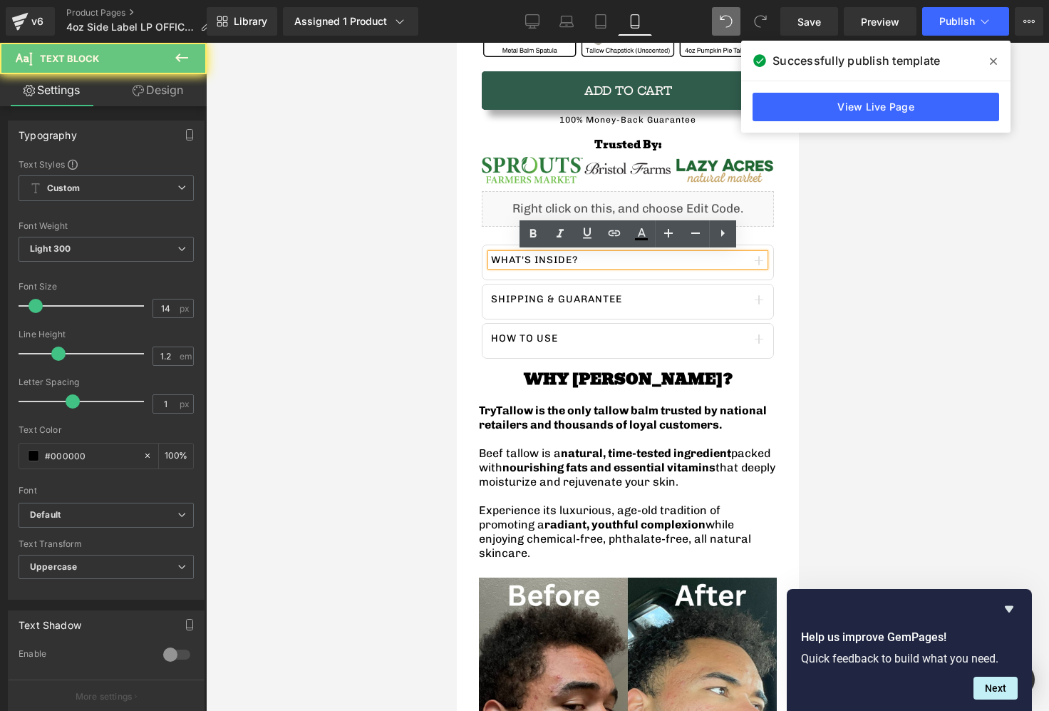
click at [554, 258] on p "What's inside?" at bounding box center [600, 260] width 220 height 13
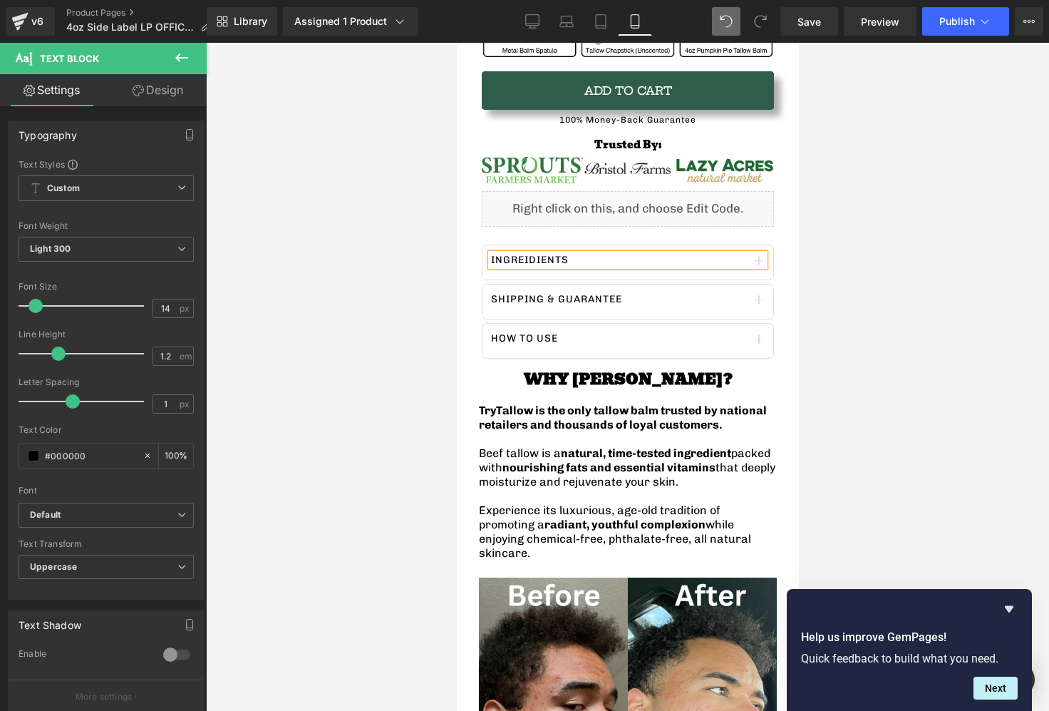
click at [811, 284] on div at bounding box center [627, 377] width 843 height 668
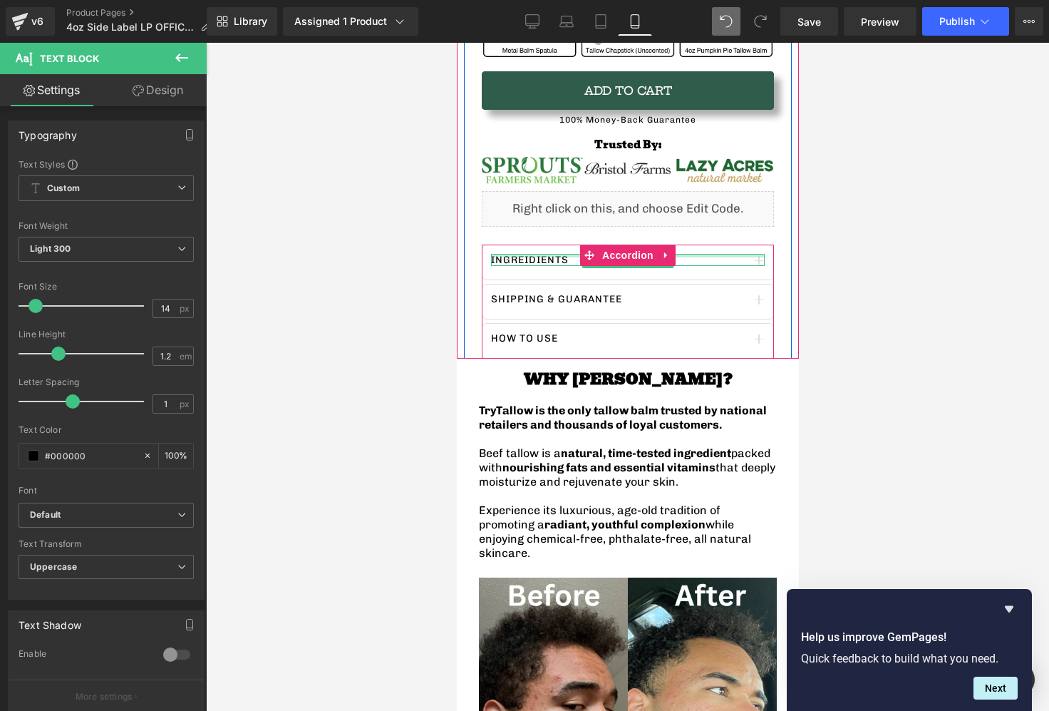
drag, startPoint x: 556, startPoint y: 255, endPoint x: 564, endPoint y: 256, distance: 7.9
click at [556, 255] on div "Ingreidients Text Block" at bounding box center [627, 260] width 274 height 13
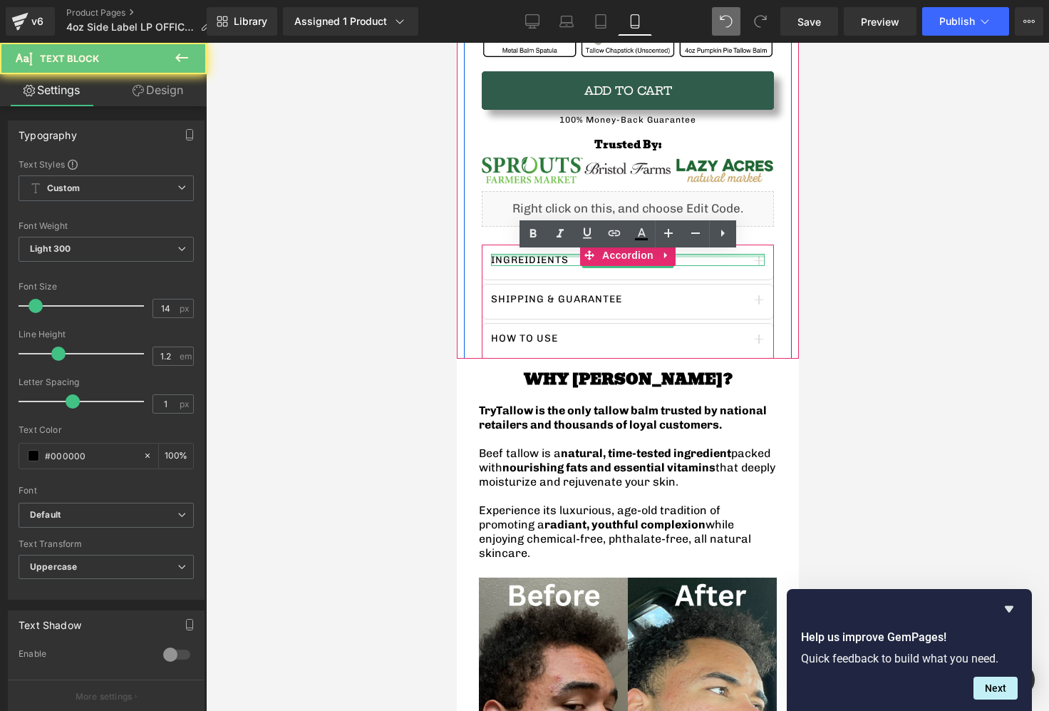
click at [564, 256] on p "Ingreidients" at bounding box center [600, 260] width 220 height 13
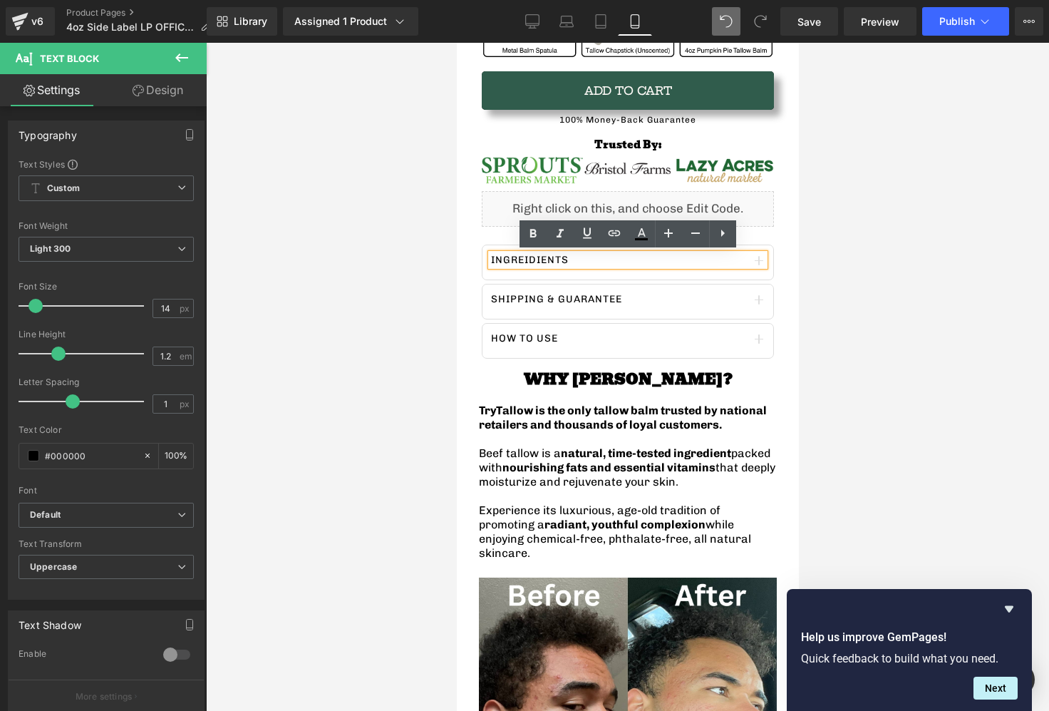
click at [591, 257] on p "Ingreidients" at bounding box center [600, 260] width 220 height 13
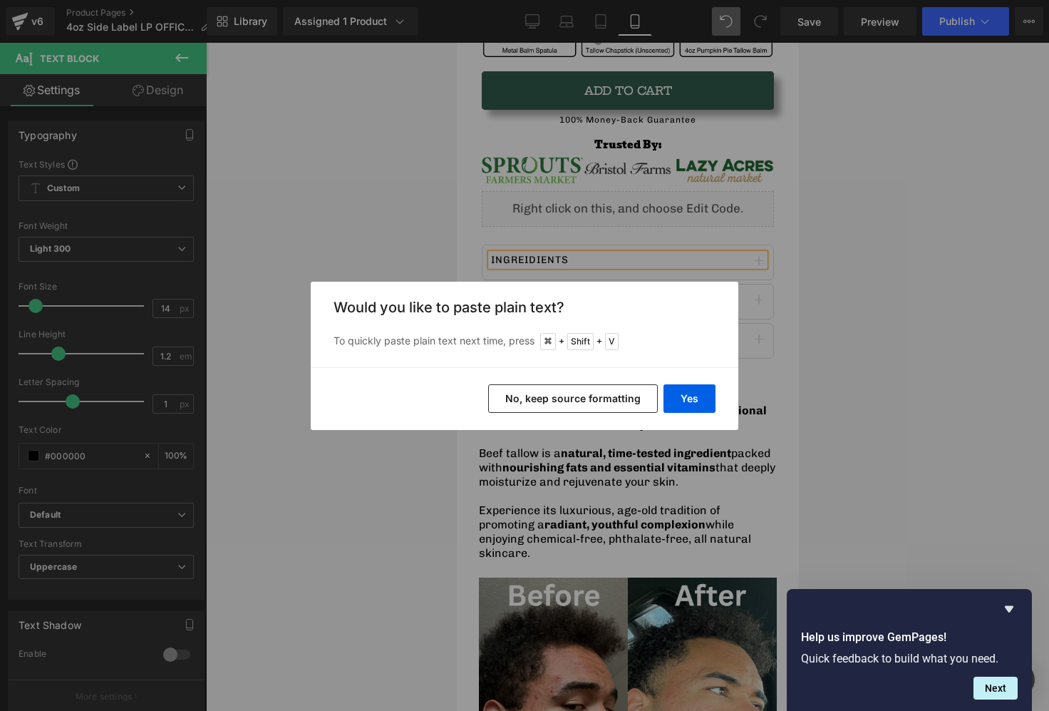
click at [545, 404] on button "No, keep source formatting" at bounding box center [573, 398] width 170 height 29
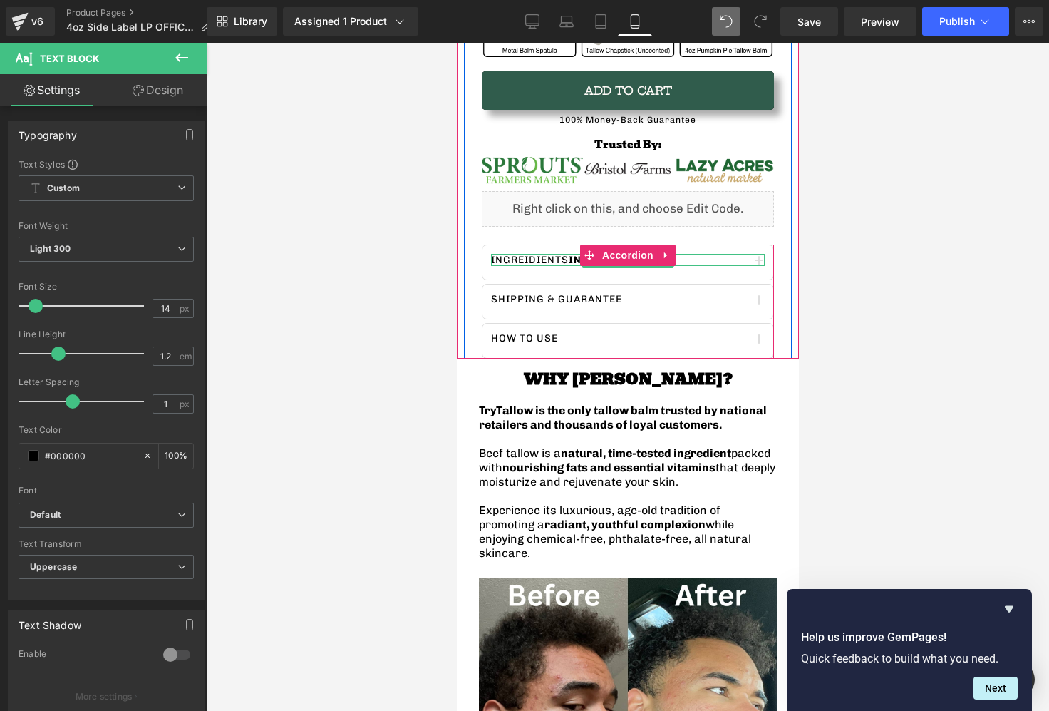
click at [532, 257] on p "Ingreidients ingredients" at bounding box center [600, 260] width 220 height 13
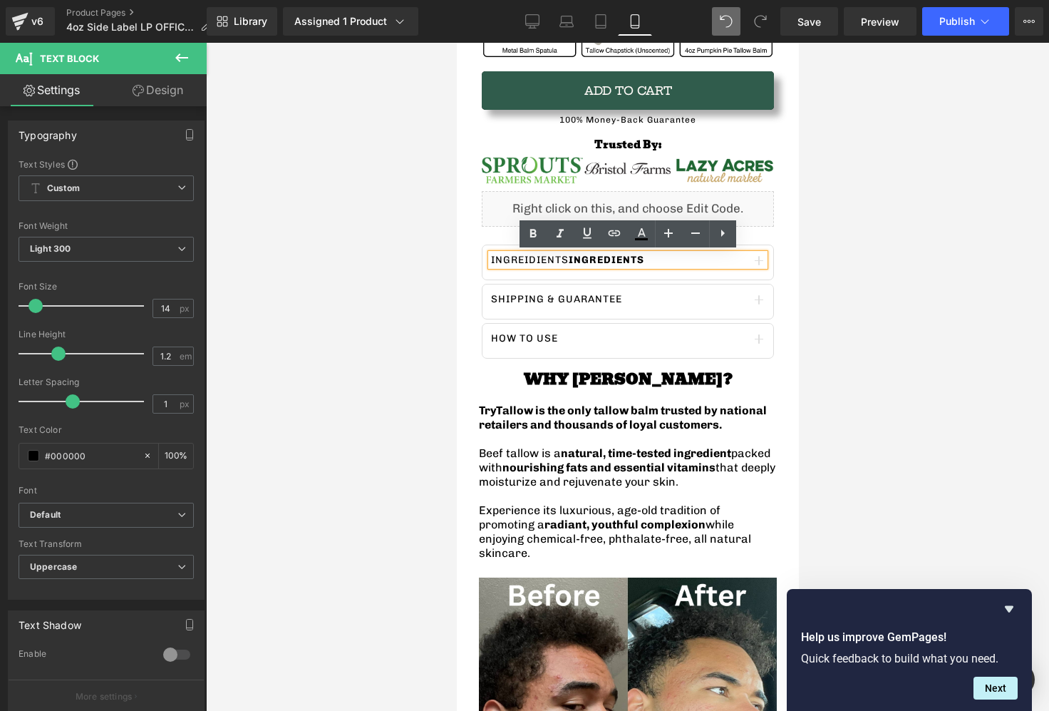
click at [527, 261] on p "Ingreidients ingredients" at bounding box center [600, 260] width 220 height 13
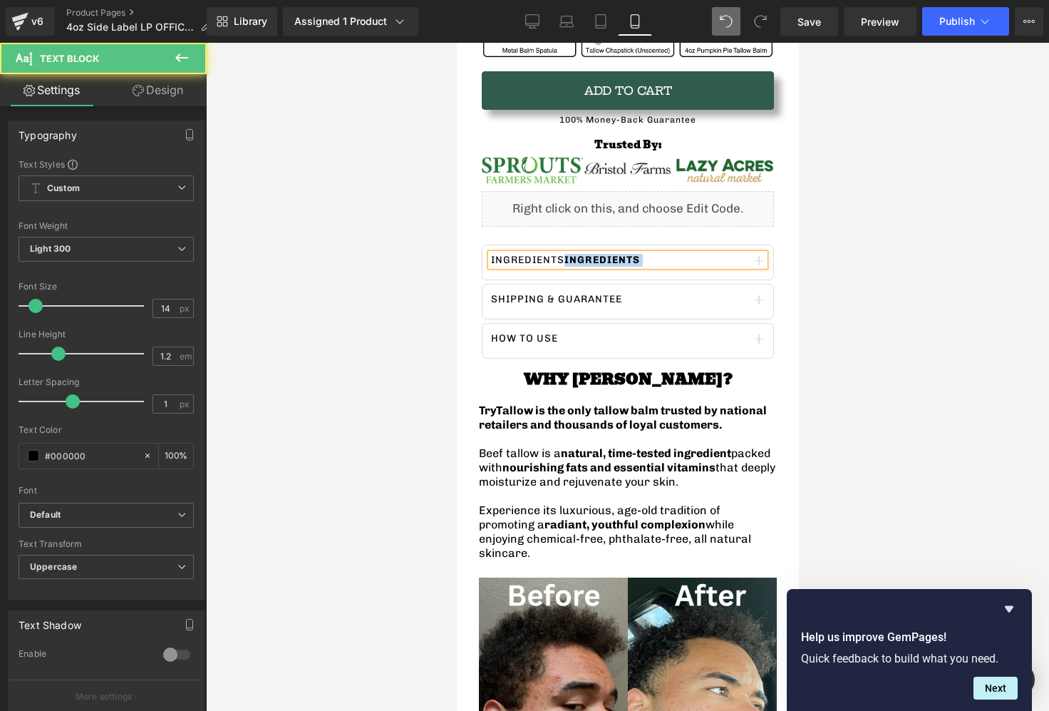
drag, startPoint x: 564, startPoint y: 262, endPoint x: 686, endPoint y: 262, distance: 121.2
click at [686, 262] on p "Ingredients ingredients" at bounding box center [600, 260] width 220 height 13
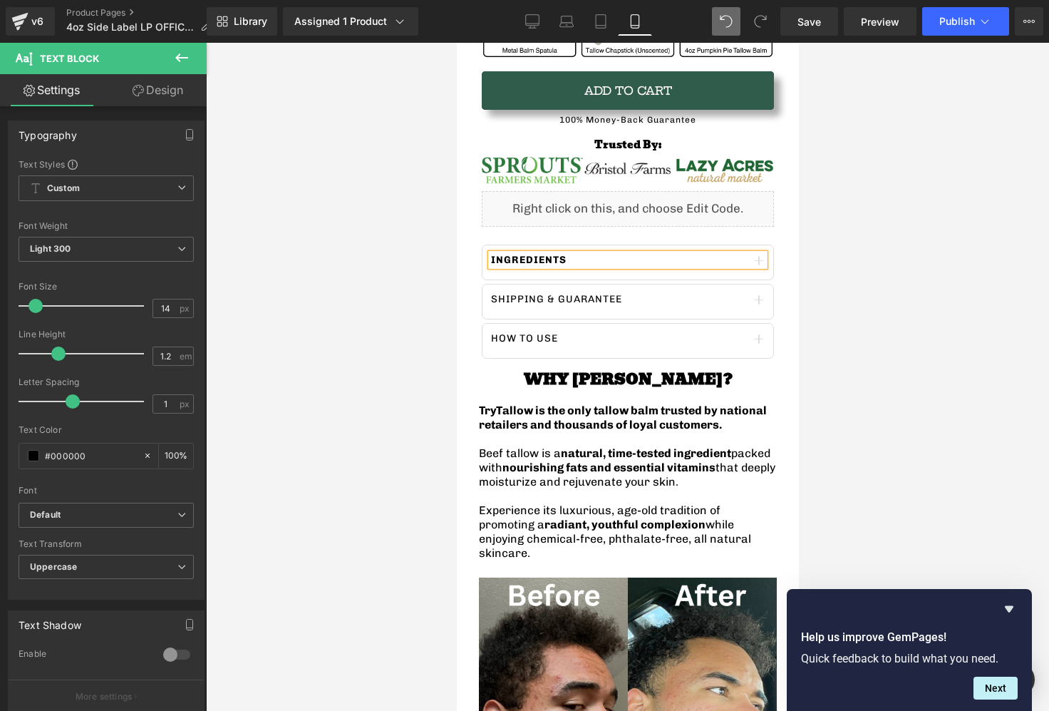
click at [573, 299] on p "SHIPPING & GUARANTEE" at bounding box center [616, 299] width 253 height 13
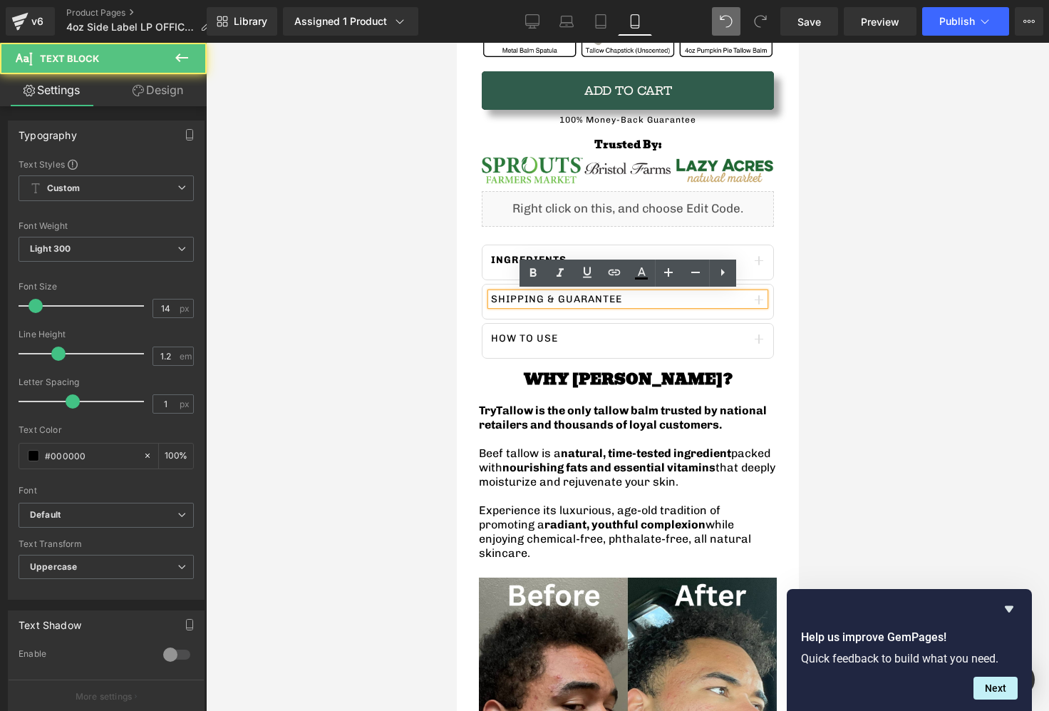
click at [646, 298] on p "SHIPPING & GUARANTEE" at bounding box center [616, 299] width 253 height 13
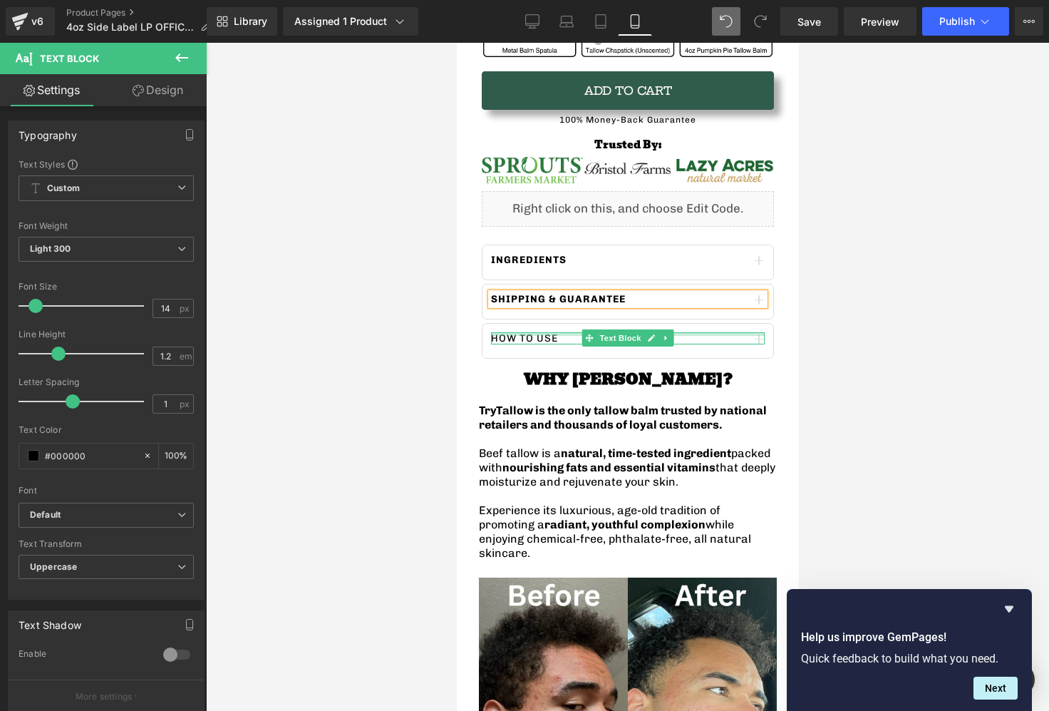
click at [545, 334] on div at bounding box center [627, 334] width 274 height 4
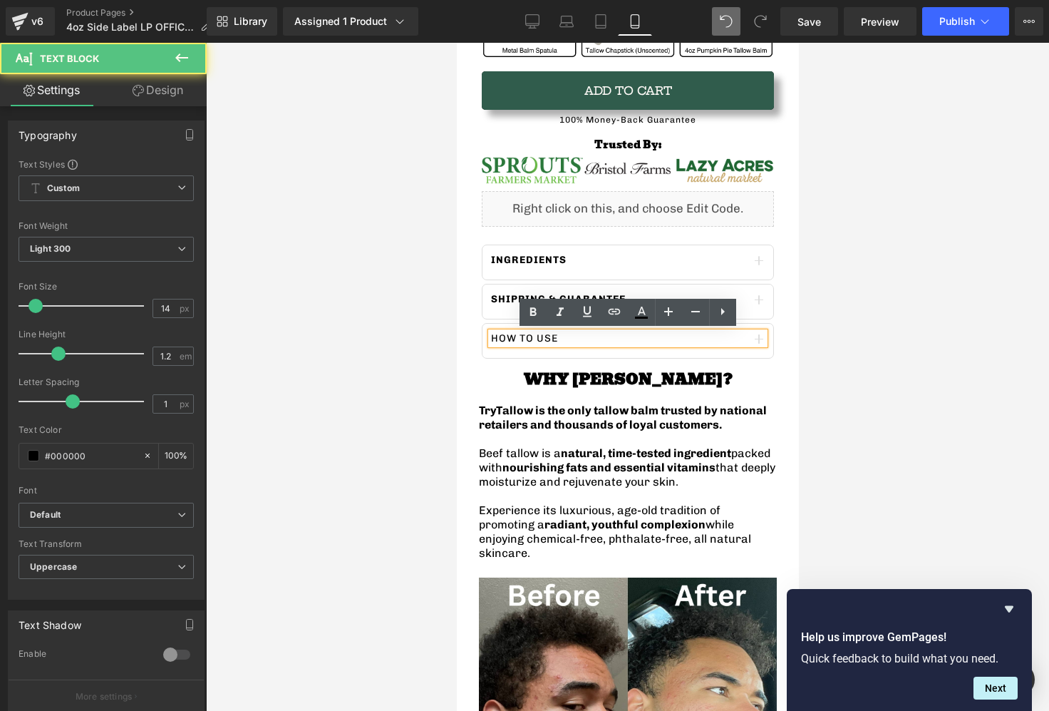
click at [544, 338] on p "How to use" at bounding box center [627, 338] width 274 height 13
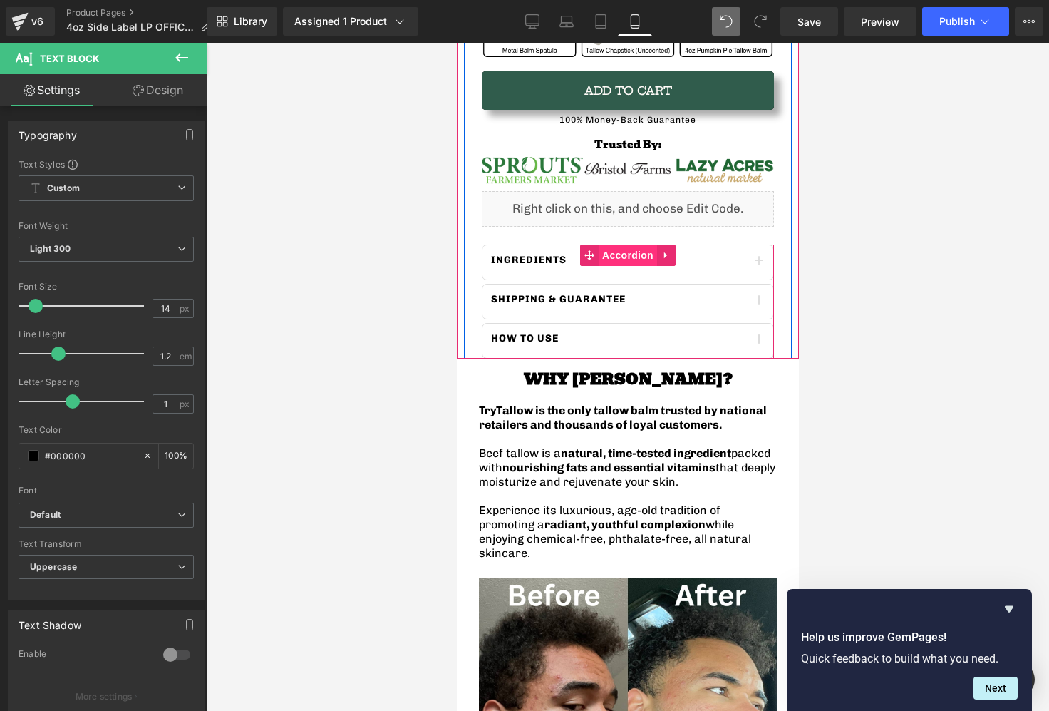
click at [614, 249] on span "Accordion" at bounding box center [627, 254] width 58 height 21
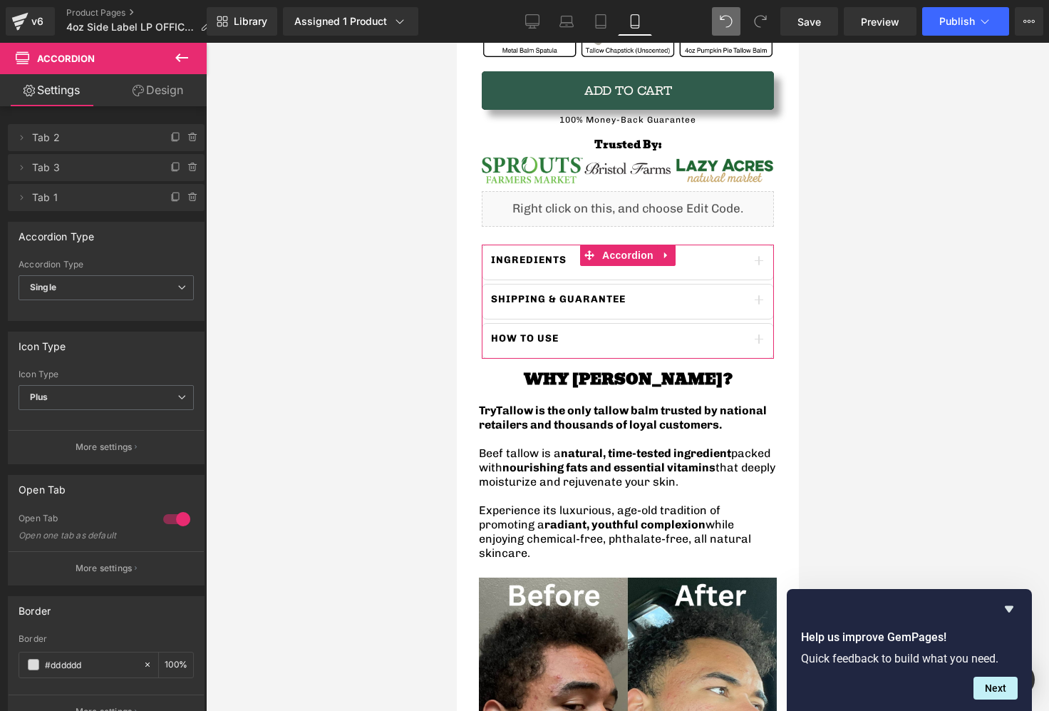
drag, startPoint x: 143, startPoint y: 94, endPoint x: 103, endPoint y: 290, distance: 199.9
click at [143, 94] on link "Design" at bounding box center [157, 90] width 103 height 32
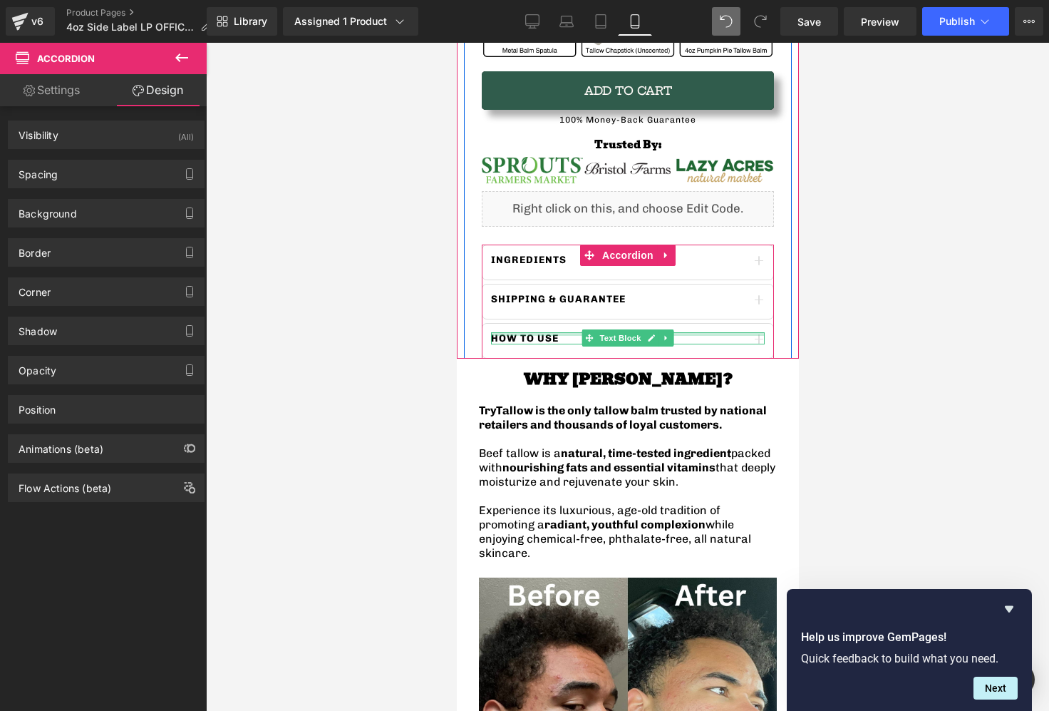
click at [559, 333] on div at bounding box center [627, 334] width 274 height 4
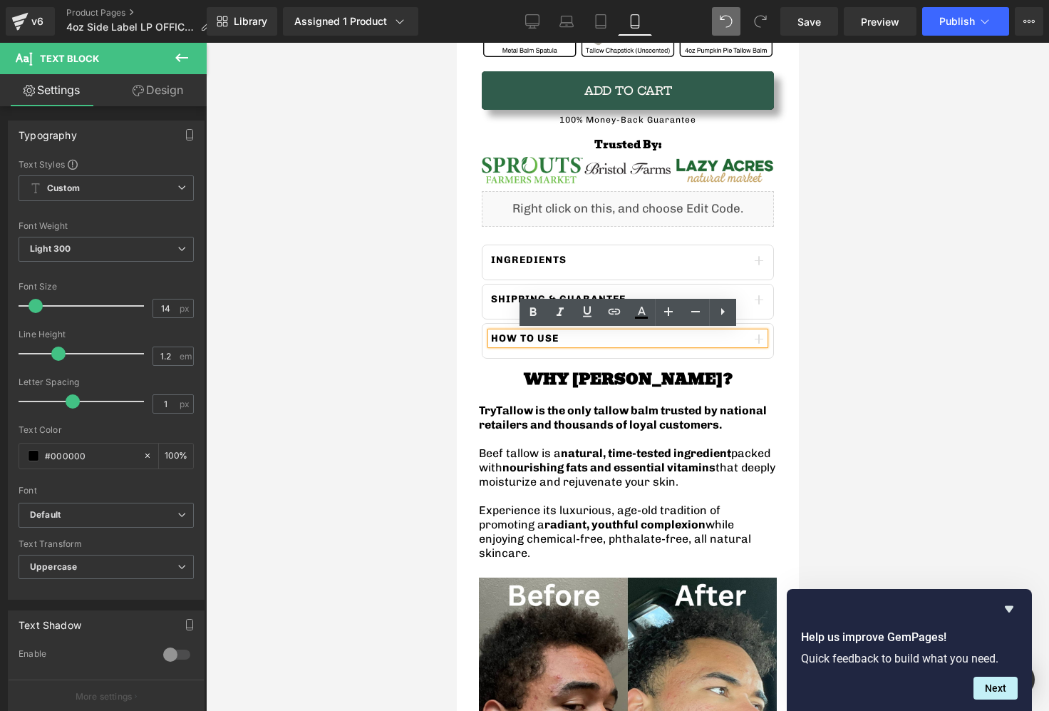
click at [663, 341] on p "How to use" at bounding box center [627, 338] width 274 height 13
click at [587, 238] on div "TryTallow™️ Wrinkle & Acne-Fighting Tallow Balm (4oz) Heading 🇺🇸 American-Sourc…" at bounding box center [627, 21] width 328 height 675
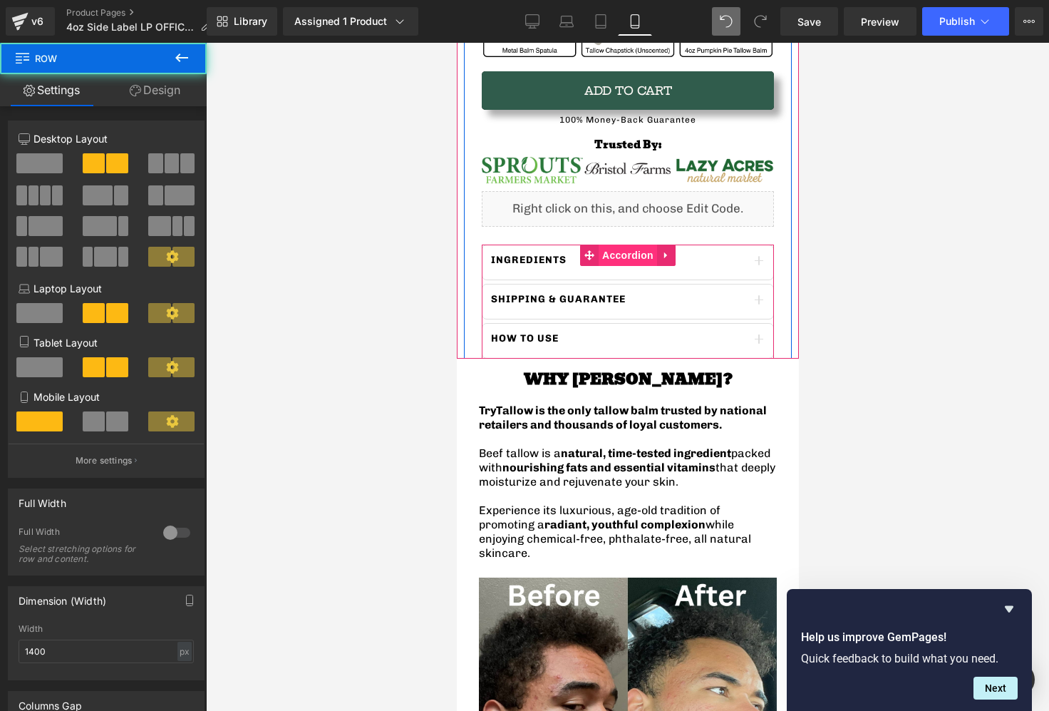
click at [609, 252] on span "Accordion" at bounding box center [627, 254] width 58 height 21
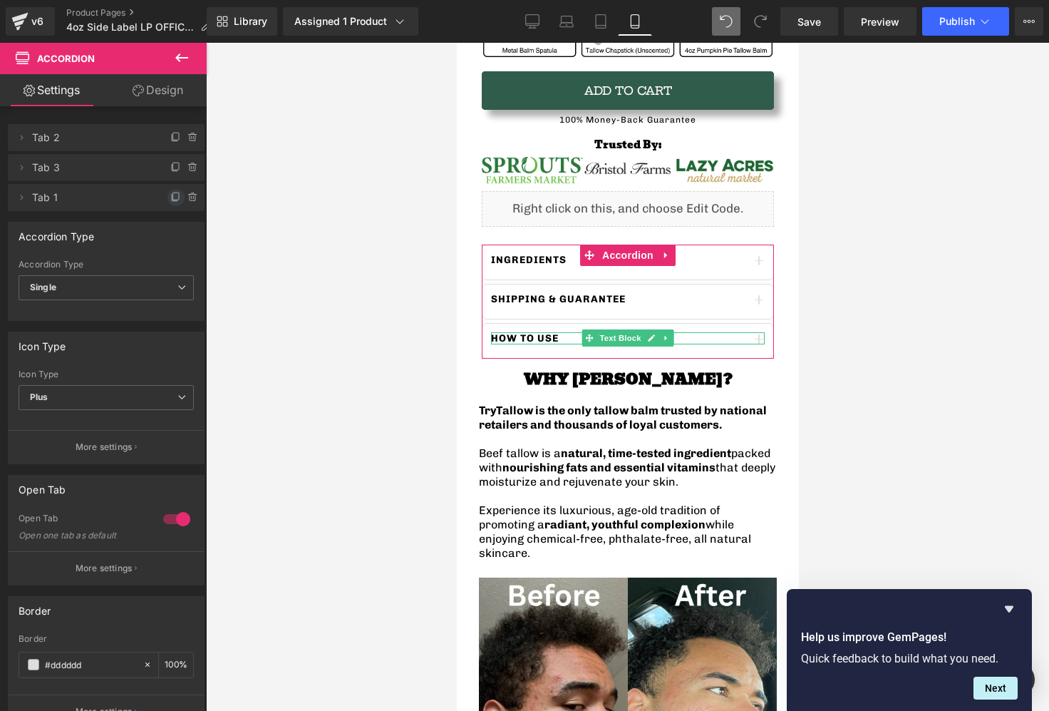
click at [170, 197] on icon at bounding box center [175, 197] width 11 height 11
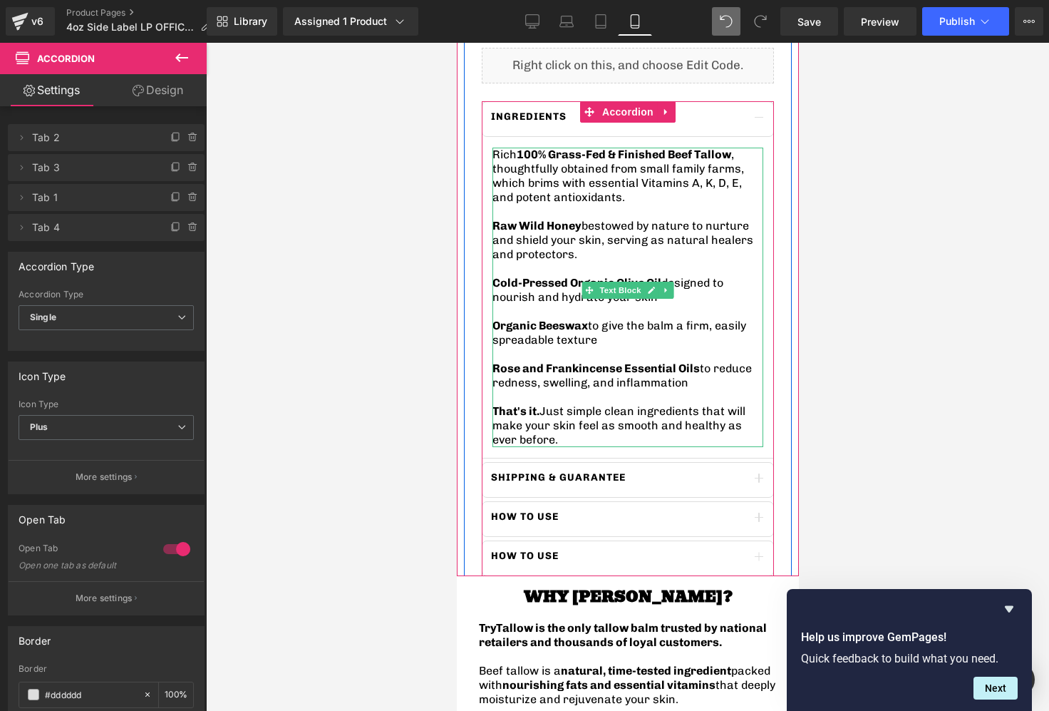
scroll to position [1029, 0]
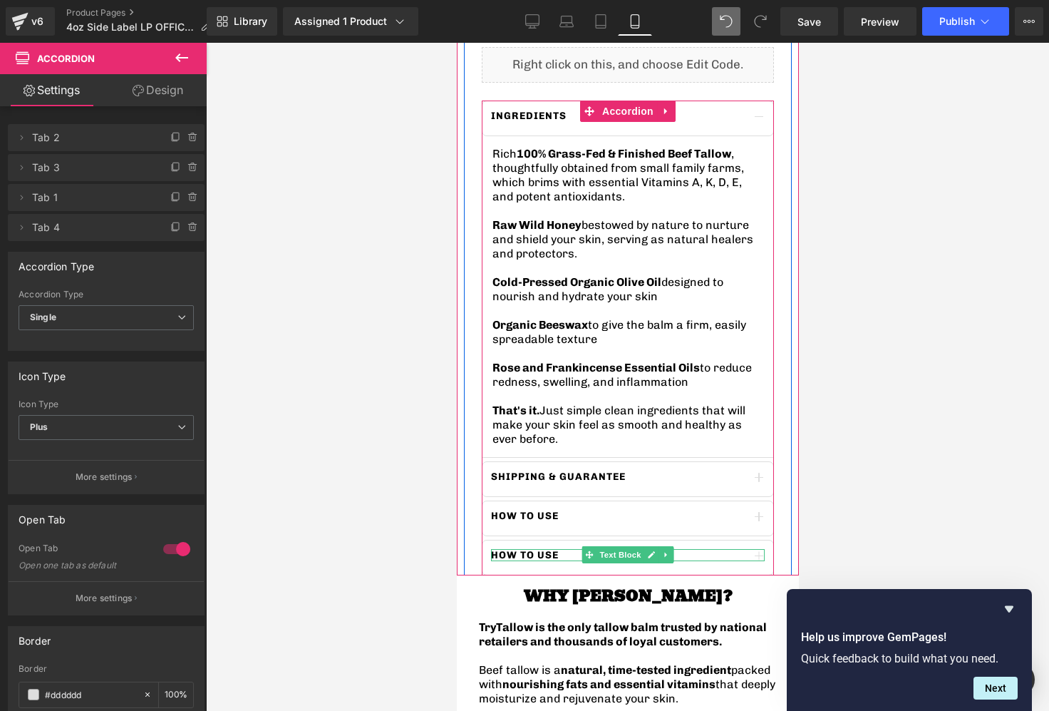
click at [644, 546] on link at bounding box center [651, 554] width 15 height 17
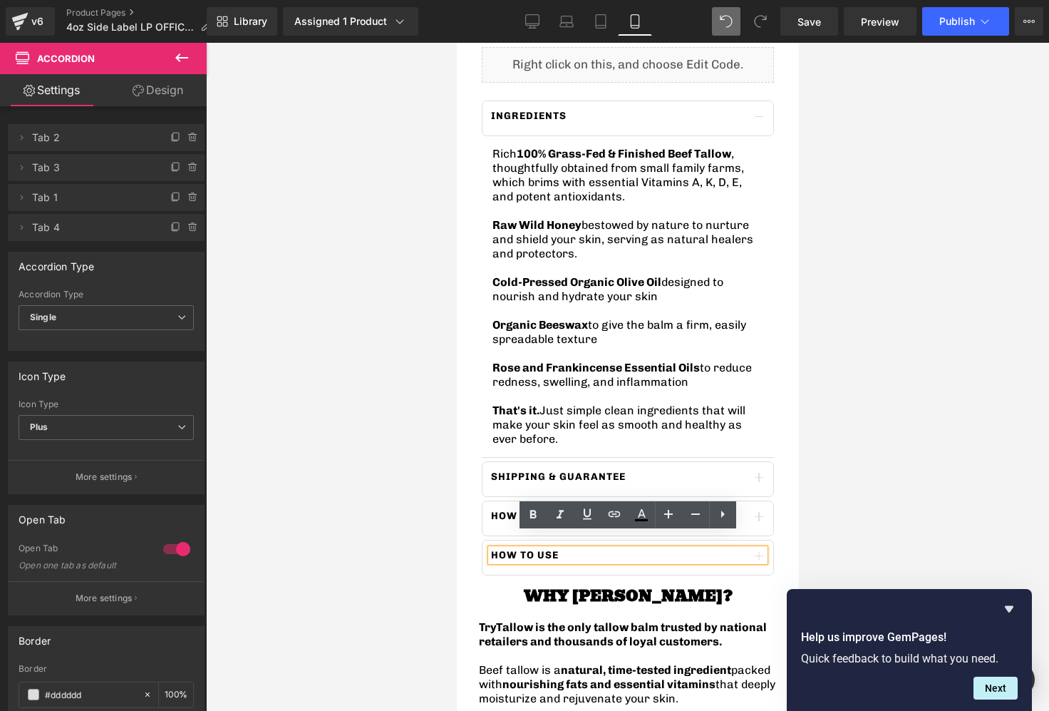
click at [631, 549] on p "How to use" at bounding box center [627, 555] width 274 height 13
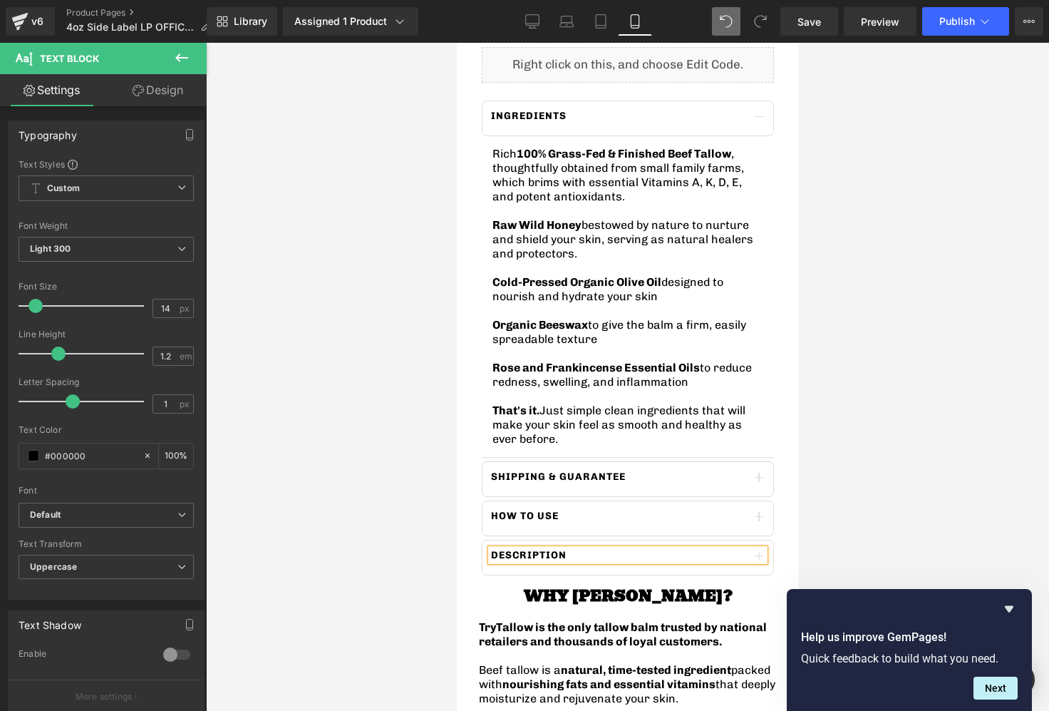
click at [768, 545] on button "button" at bounding box center [758, 557] width 29 height 34
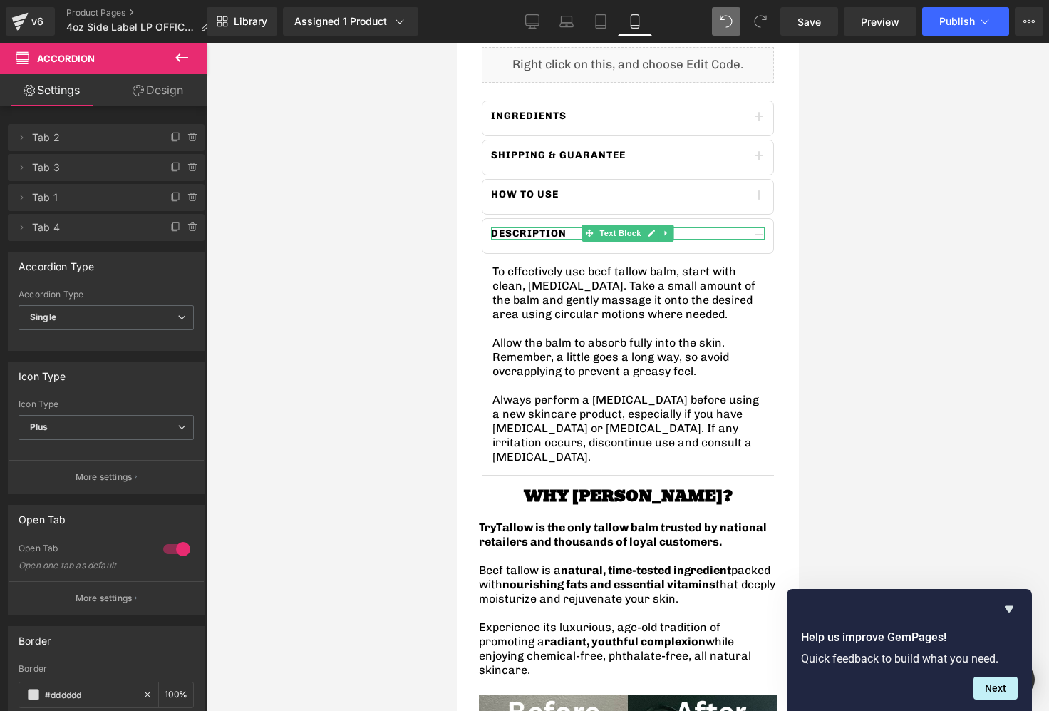
click at [30, 223] on li "Delete Cancel Tab 4 Tab 4 Name Tab 4 #FFFFFF Background #ffffff 100 %" at bounding box center [106, 227] width 197 height 27
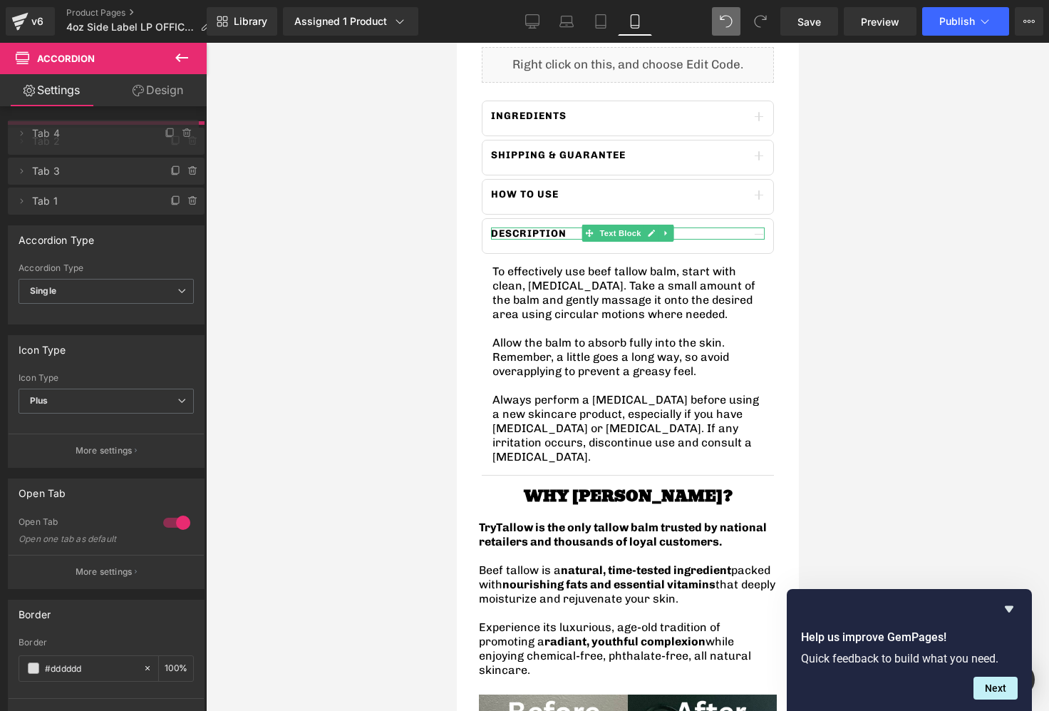
drag, startPoint x: 56, startPoint y: 228, endPoint x: 68, endPoint y: 134, distance: 94.9
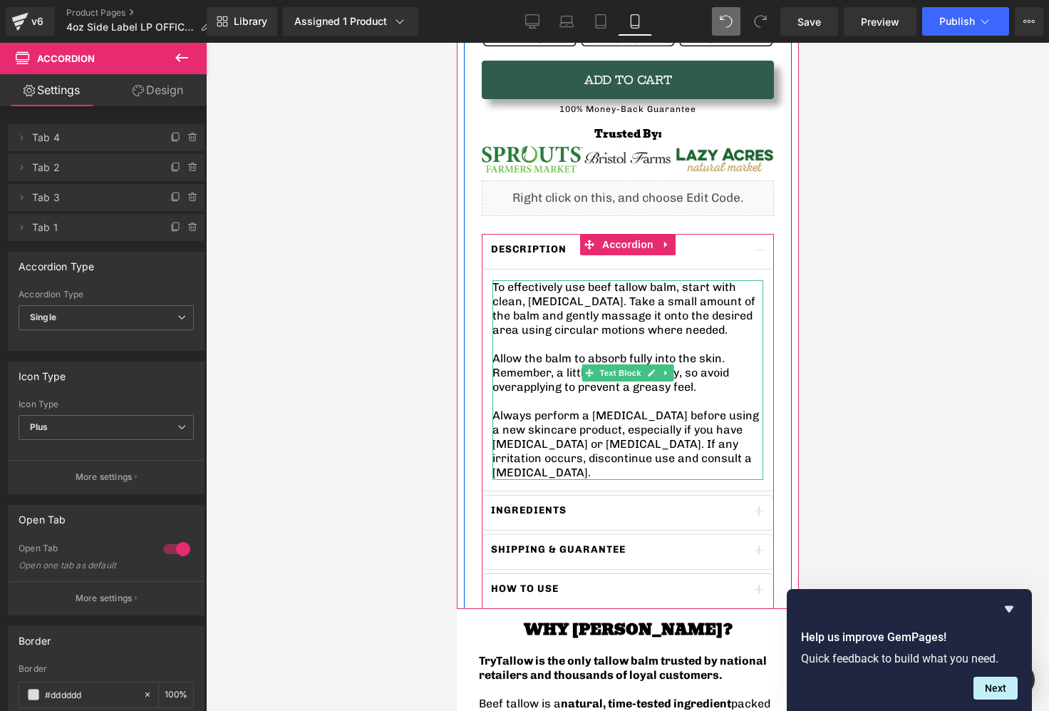
scroll to position [892, 0]
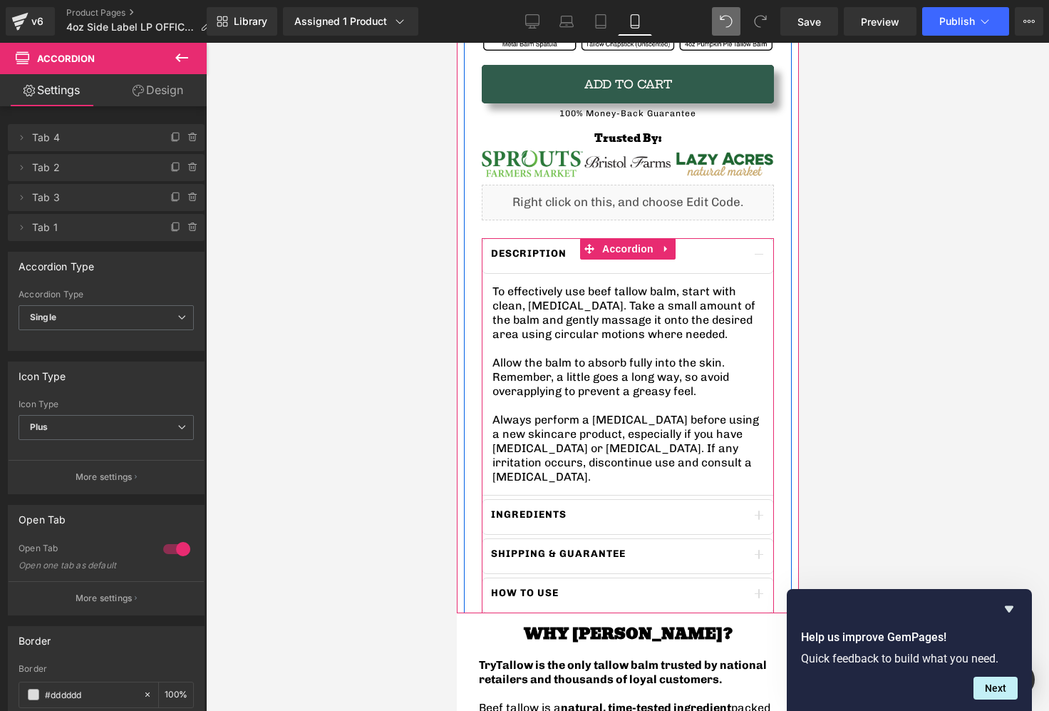
click at [560, 336] on p "To effectively use beef tallow balm, start with clean, dry skin. Take a small a…" at bounding box center [627, 312] width 271 height 57
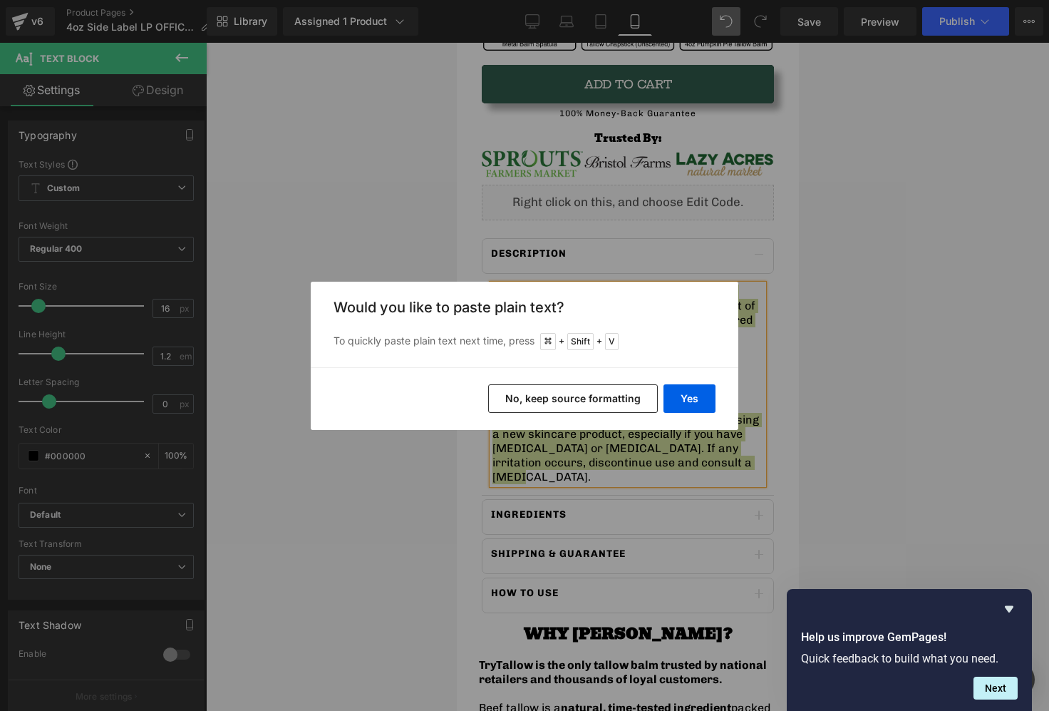
click at [597, 390] on button "No, keep source formatting" at bounding box center [573, 398] width 170 height 29
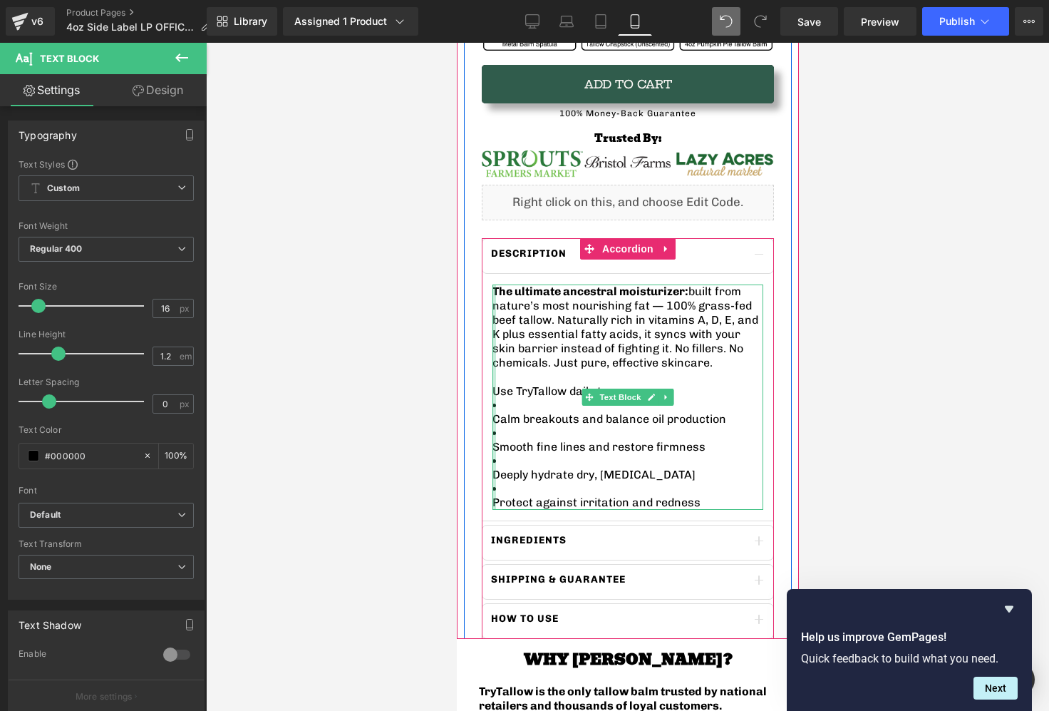
click at [493, 499] on div at bounding box center [494, 397] width 4 height 226
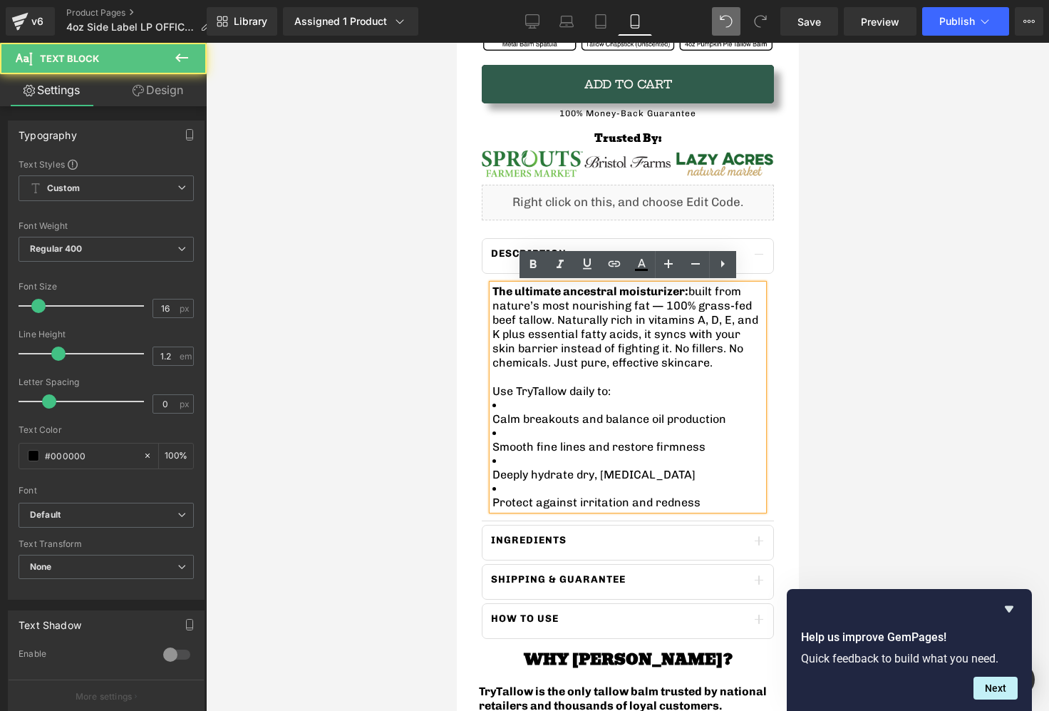
click at [498, 499] on p "Protect against irritation and redness" at bounding box center [627, 502] width 271 height 14
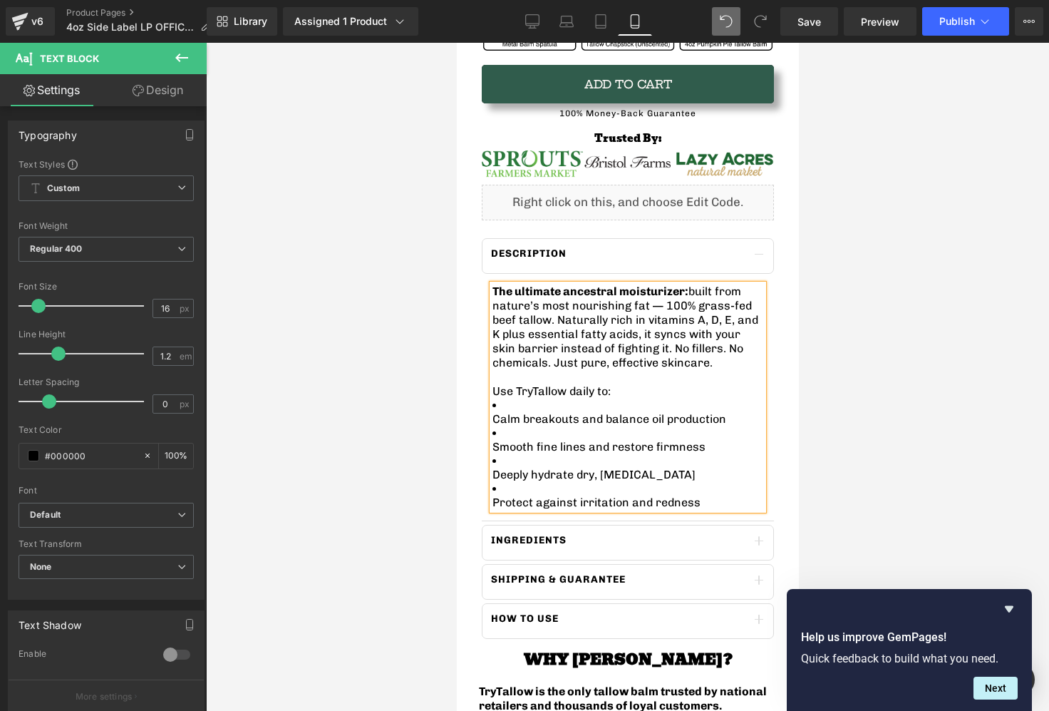
click at [530, 492] on li "Protect against irritation and redness" at bounding box center [627, 496] width 271 height 28
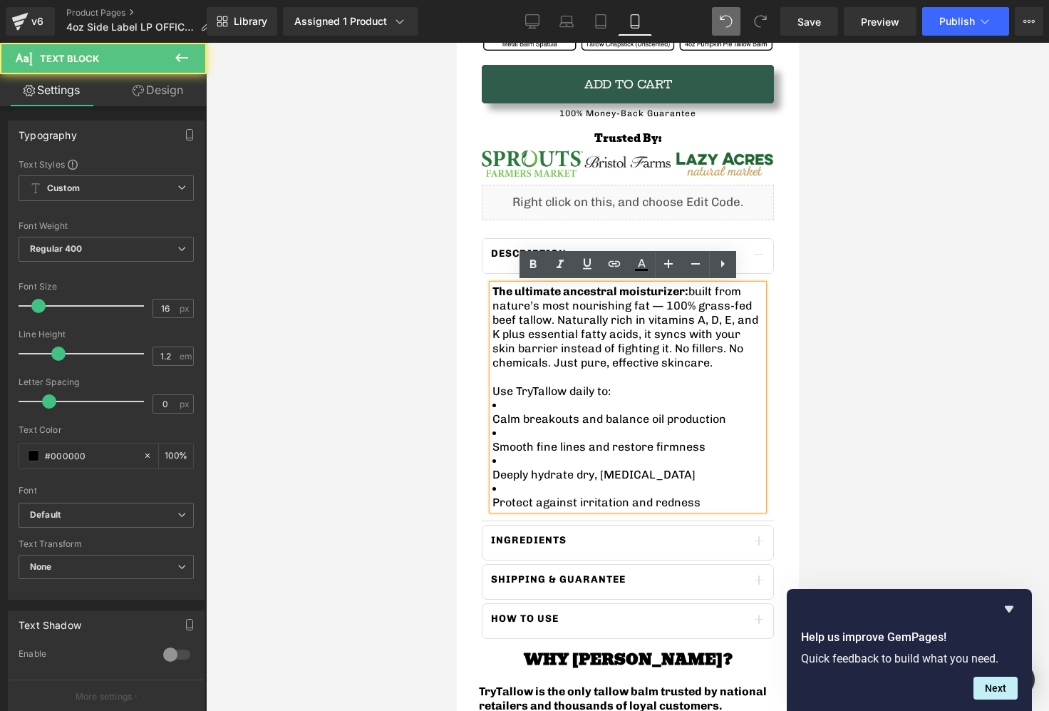
click at [512, 490] on li "Protect against irritation and redness" at bounding box center [627, 496] width 271 height 28
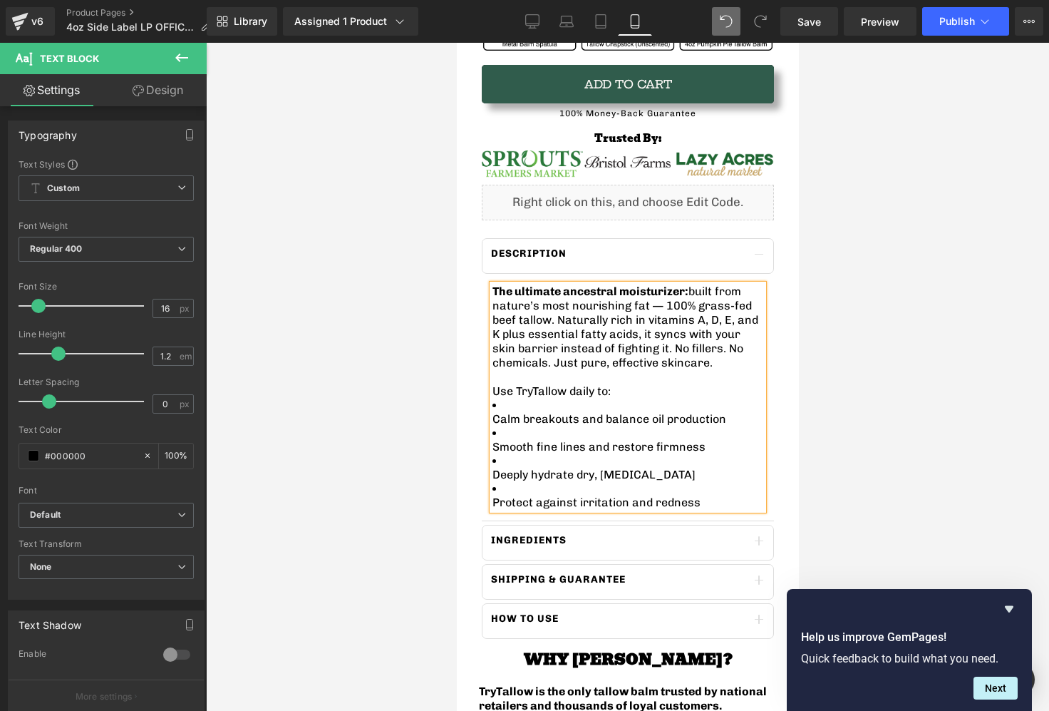
click at [512, 490] on li "Protect against irritation and redness" at bounding box center [627, 496] width 271 height 28
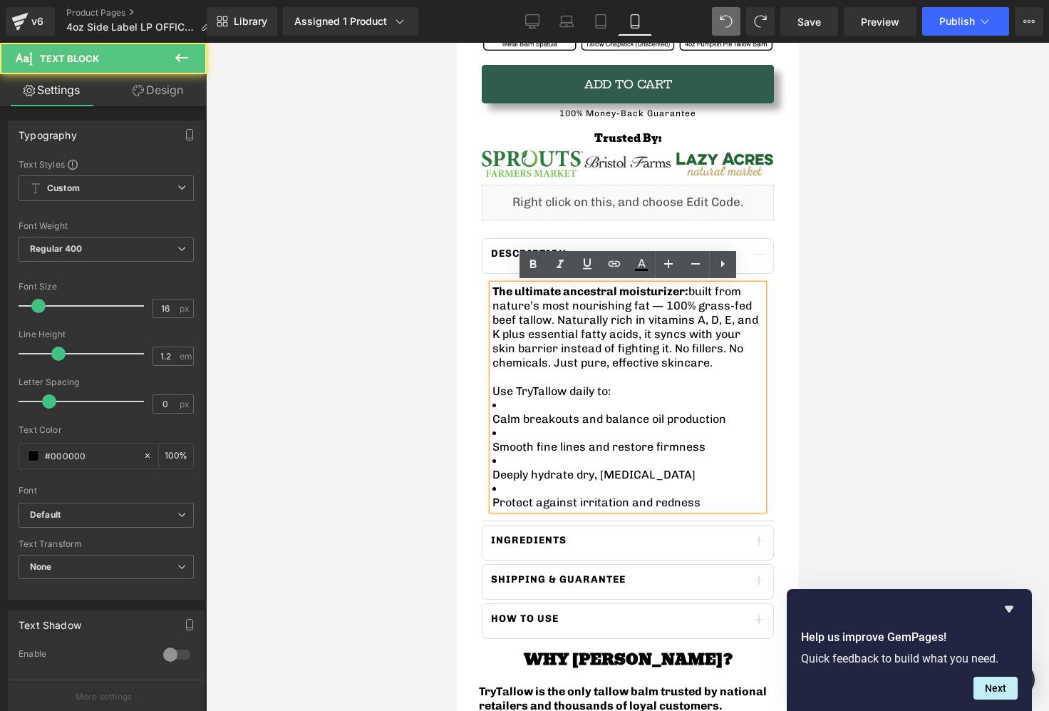
click at [610, 495] on span "Protect against irritation and redness" at bounding box center [596, 502] width 208 height 14
click at [680, 491] on li "Protect against irritation and redness" at bounding box center [627, 496] width 271 height 28
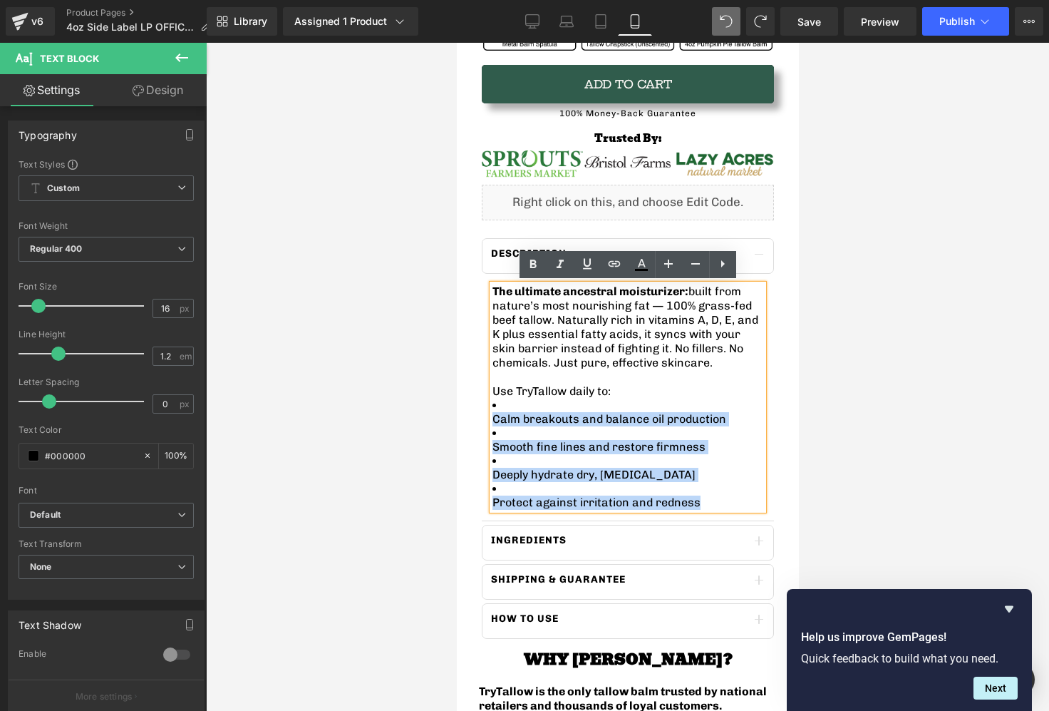
drag, startPoint x: 686, startPoint y: 505, endPoint x: 476, endPoint y: 403, distance: 233.3
click at [476, 403] on div "TryTallow™️ Wrinkle & Acne-Fighting Tallow Balm (4oz) Heading 🇺🇸 American-Sourc…" at bounding box center [627, 157] width 328 height 961
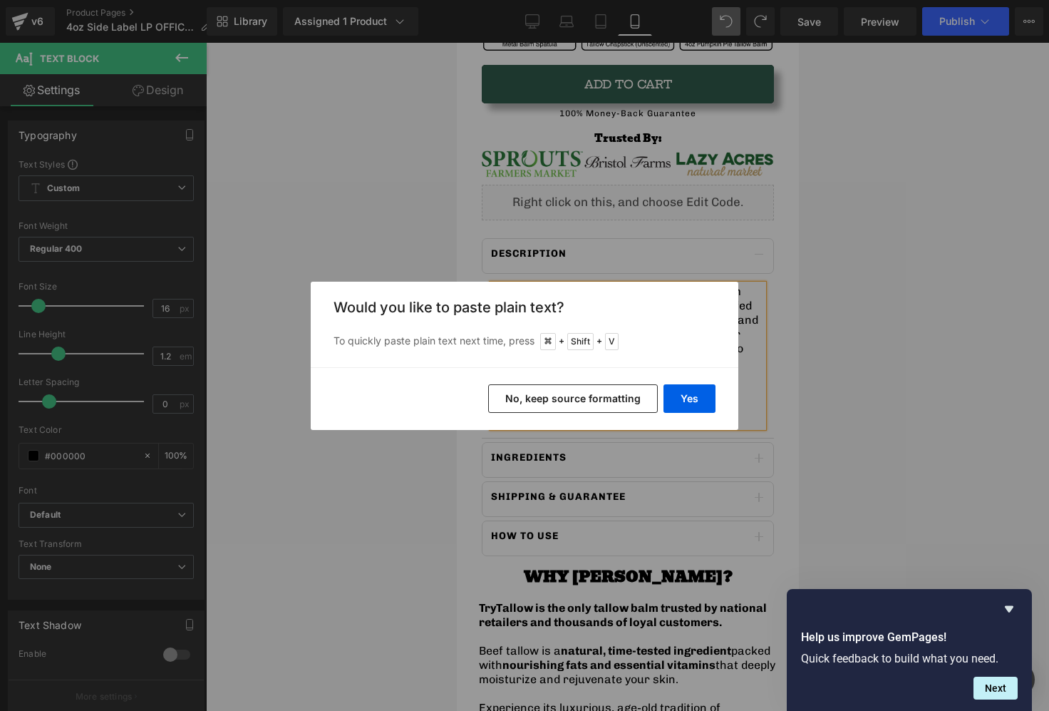
click at [542, 399] on button "No, keep source formatting" at bounding box center [573, 398] width 170 height 29
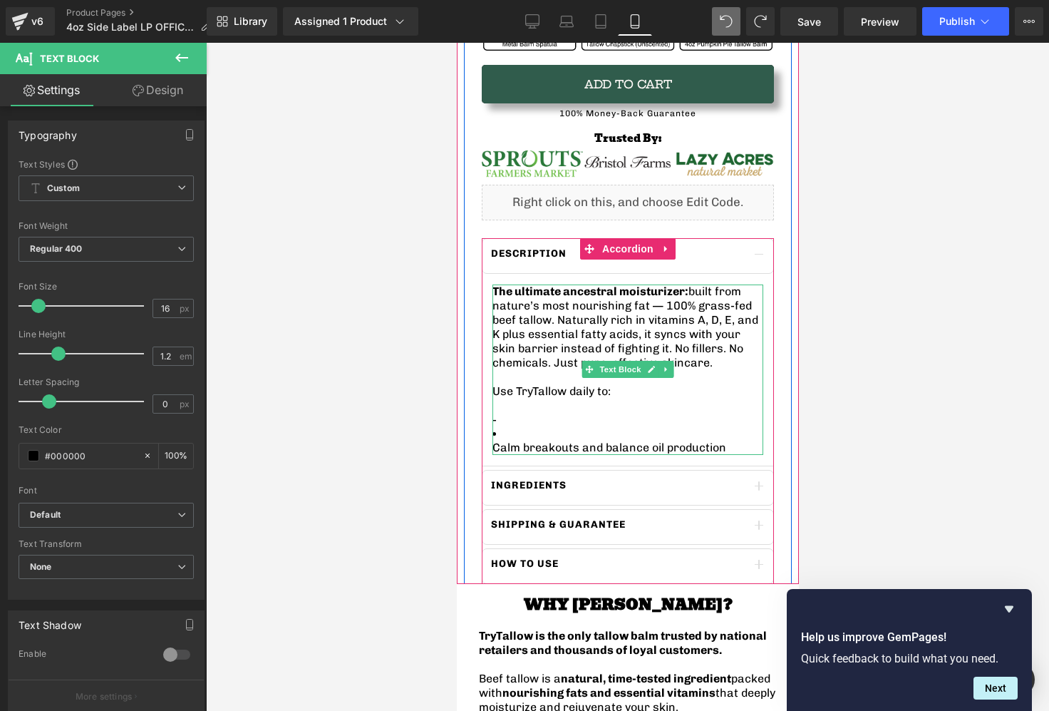
click at [504, 435] on li "Calm breakouts and balance oil production" at bounding box center [627, 441] width 271 height 28
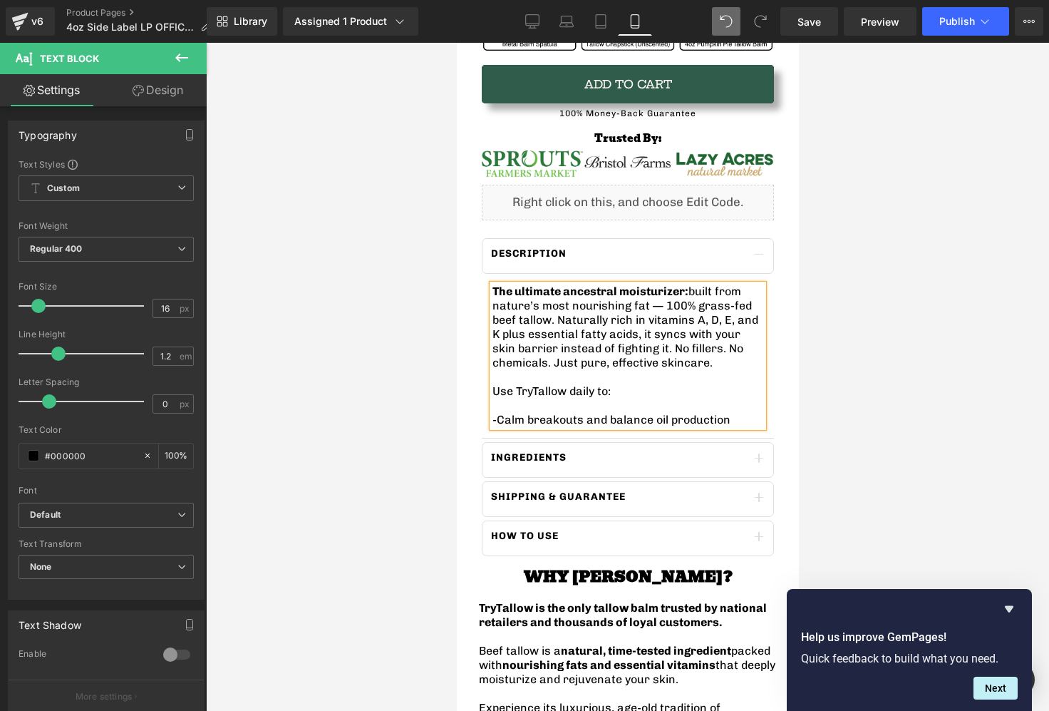
click at [728, 420] on p "- Calm breakouts and balance oil production" at bounding box center [627, 420] width 271 height 14
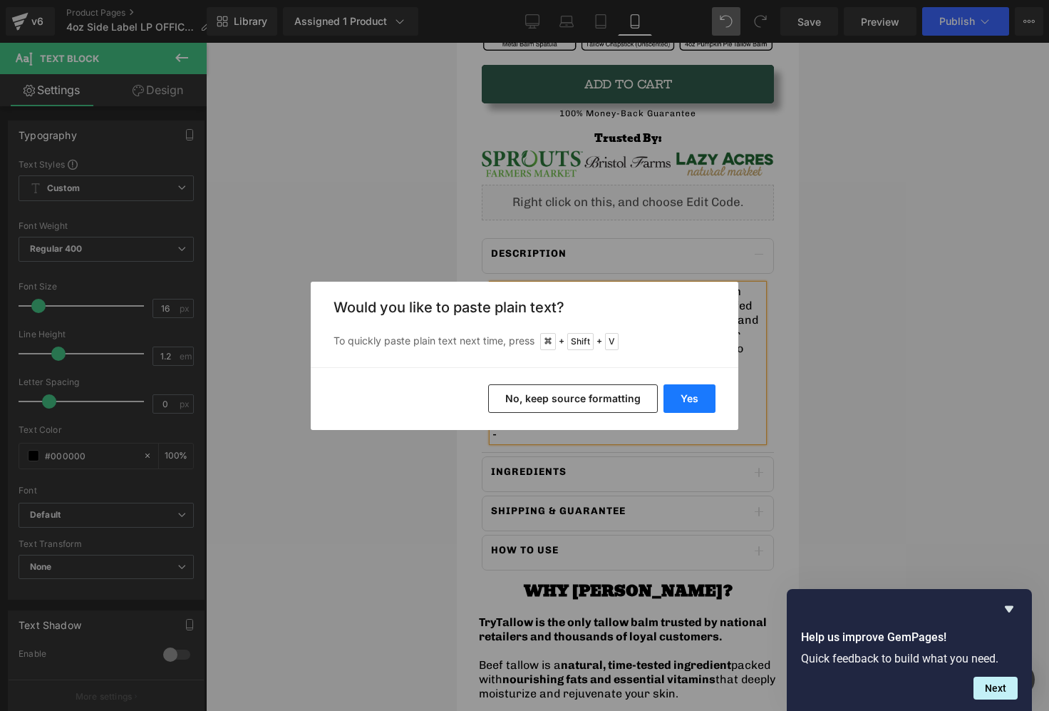
click at [696, 397] on button "Yes" at bounding box center [690, 398] width 52 height 29
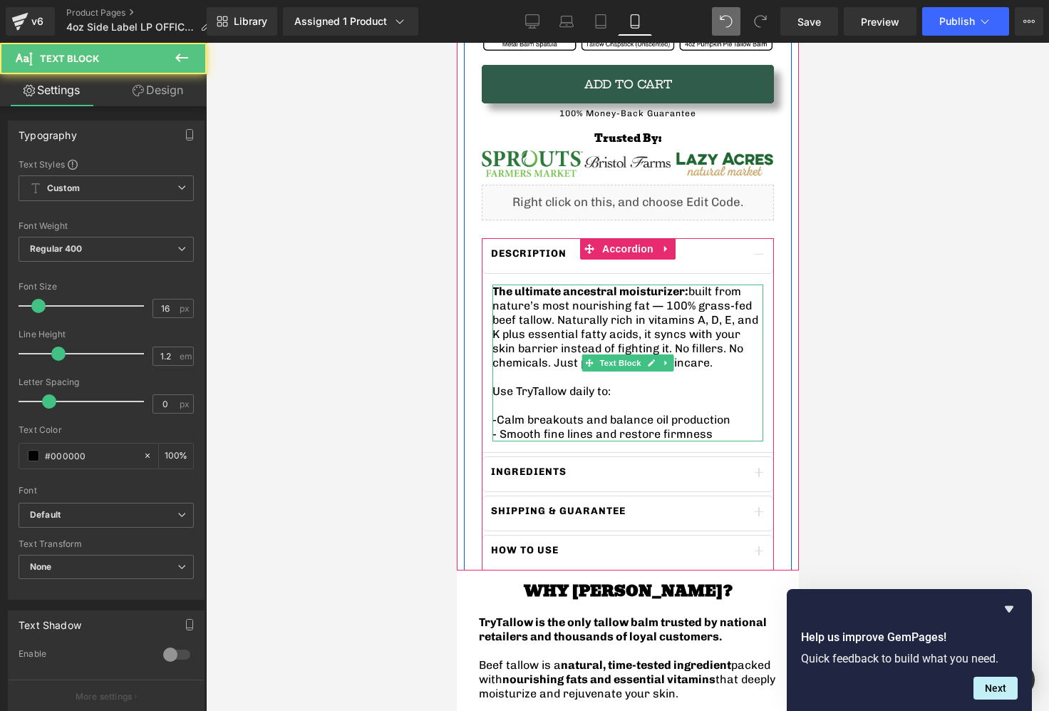
click at [699, 435] on p "- Smooth fine lines and restore firmness" at bounding box center [627, 434] width 271 height 14
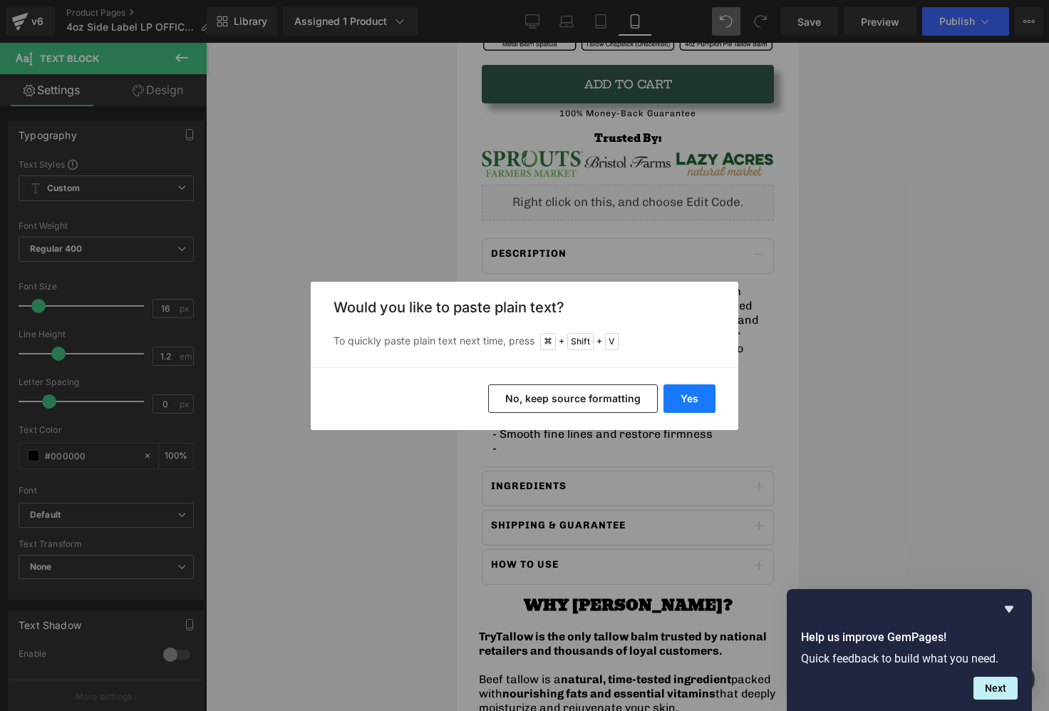
click at [706, 397] on button "Yes" at bounding box center [690, 398] width 52 height 29
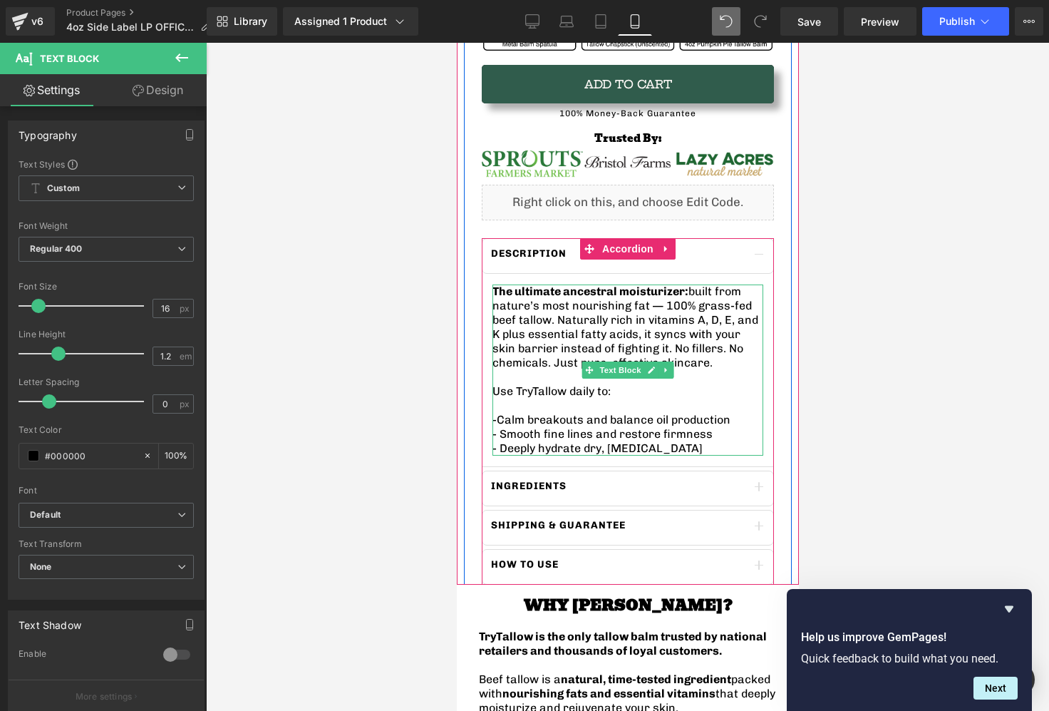
click at [683, 443] on p "- Deeply hydrate dry, [MEDICAL_DATA]" at bounding box center [627, 448] width 271 height 14
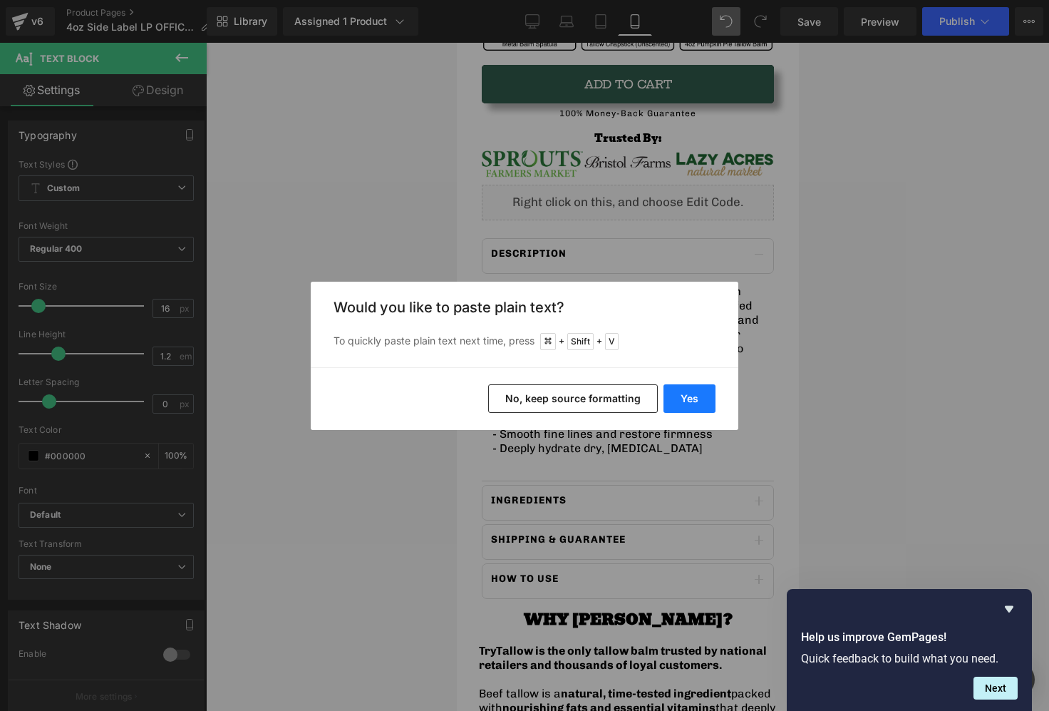
click at [677, 391] on button "Yes" at bounding box center [690, 398] width 52 height 29
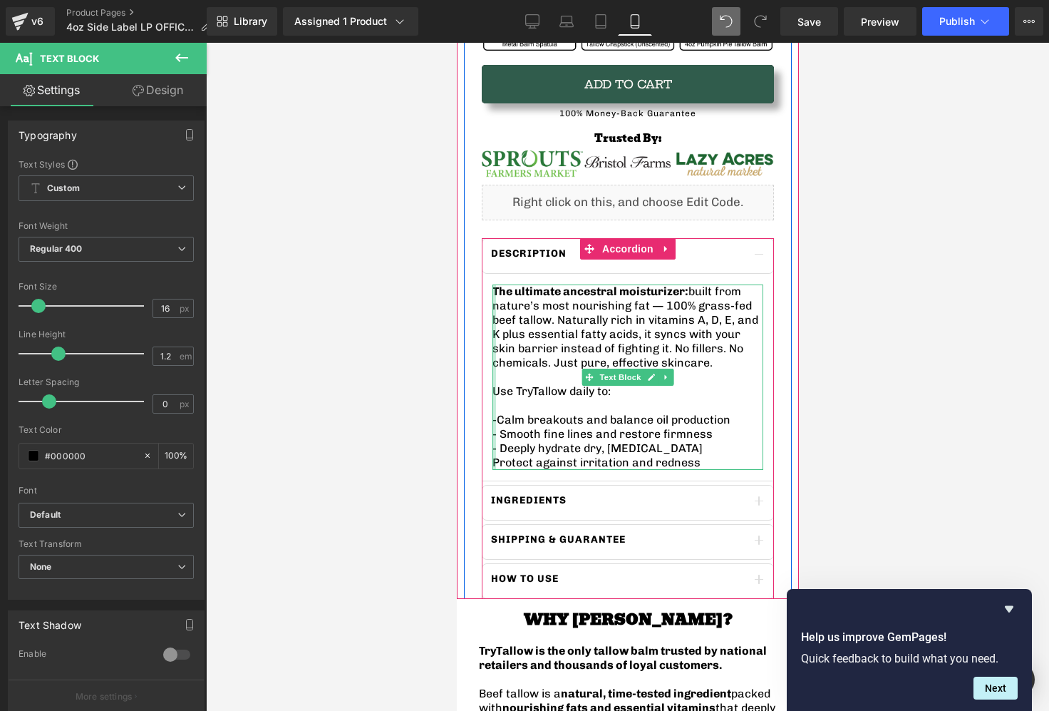
click at [494, 462] on div at bounding box center [494, 376] width 4 height 185
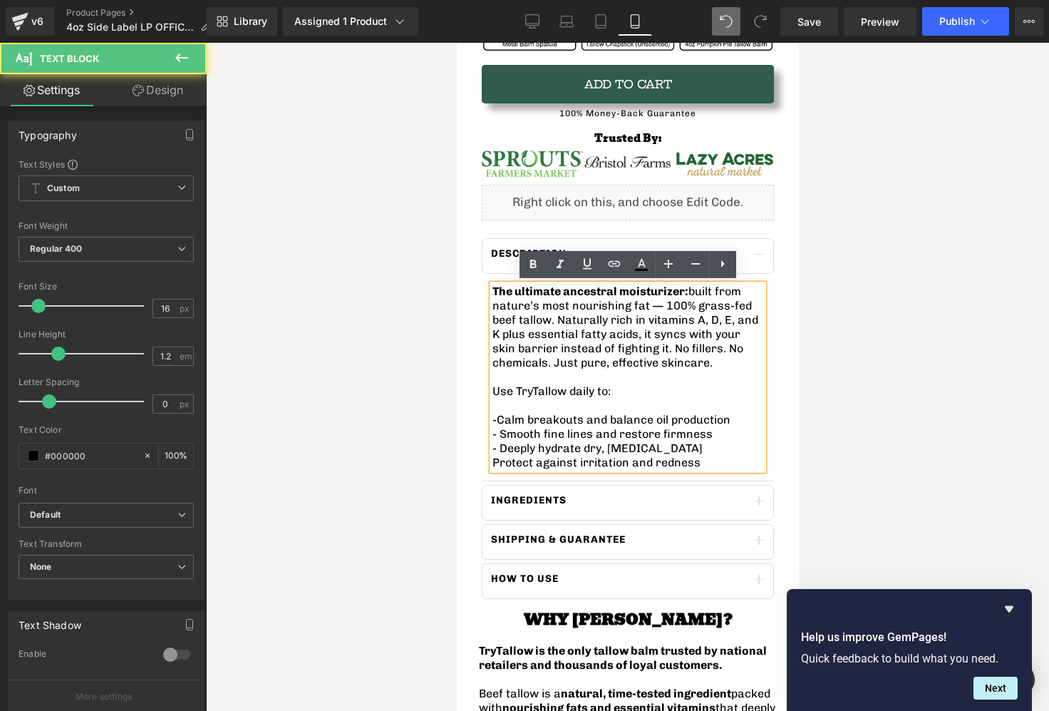
click at [495, 462] on span "Protect against irritation and redness" at bounding box center [596, 462] width 208 height 14
drag, startPoint x: 491, startPoint y: 391, endPoint x: 621, endPoint y: 391, distance: 129.7
click at [621, 391] on p "Use TryTallow daily to:" at bounding box center [627, 391] width 271 height 14
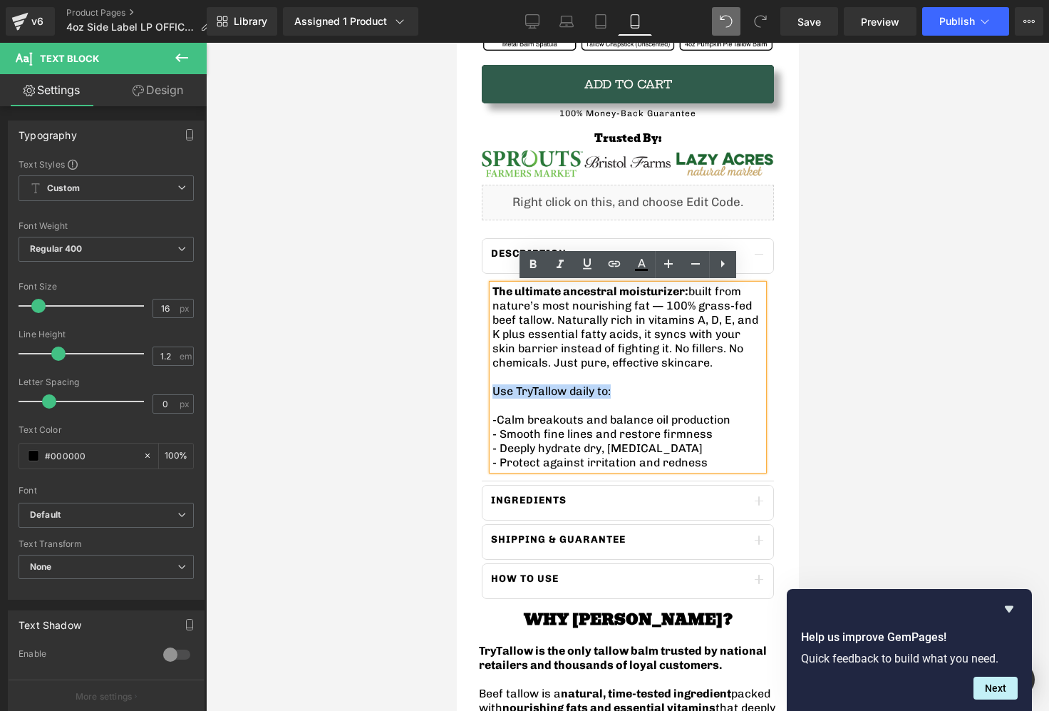
drag, startPoint x: 621, startPoint y: 391, endPoint x: 473, endPoint y: 391, distance: 147.5
click at [473, 391] on div "TryTallow™️ Wrinkle & Acne-Fighting Tallow Balm (4oz) Heading 🇺🇸 American-Sourc…" at bounding box center [627, 138] width 328 height 922
click at [664, 399] on p at bounding box center [627, 405] width 271 height 14
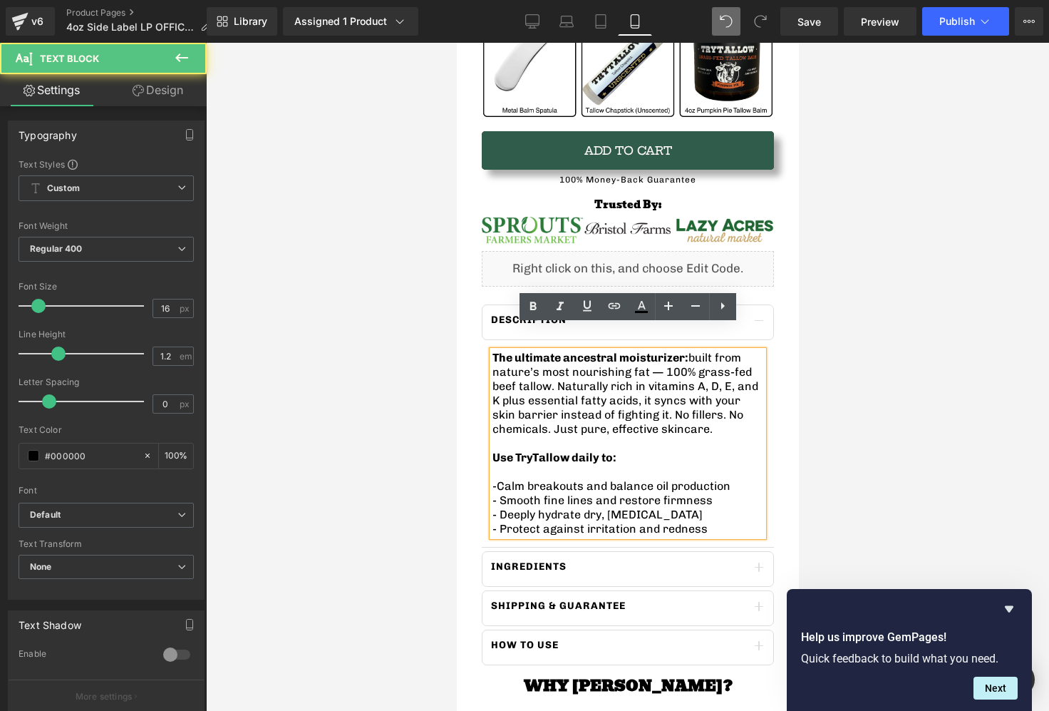
scroll to position [815, 0]
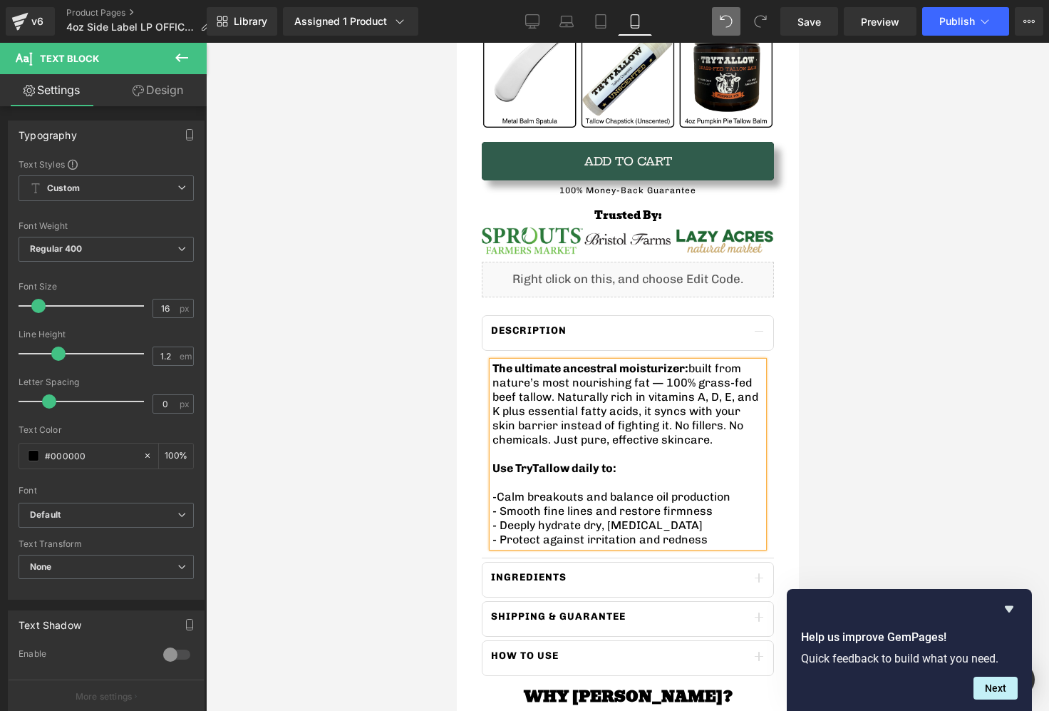
click at [905, 353] on div at bounding box center [627, 377] width 843 height 668
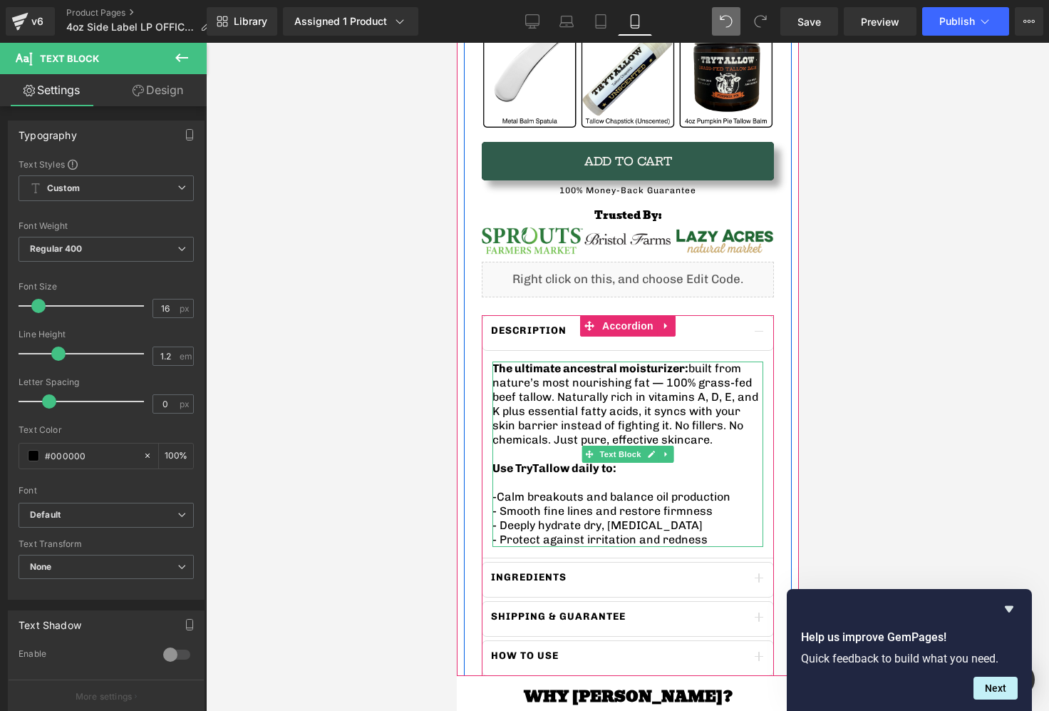
scroll to position [883, 0]
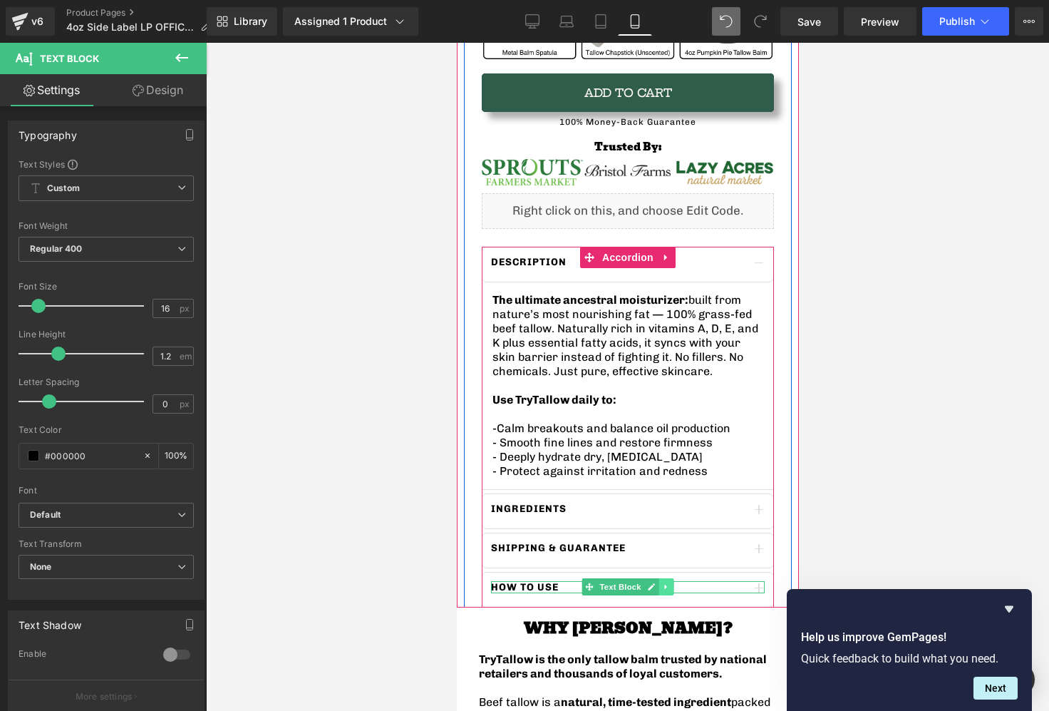
click at [662, 586] on icon at bounding box center [665, 586] width 8 height 9
click at [676, 587] on icon at bounding box center [673, 587] width 8 height 8
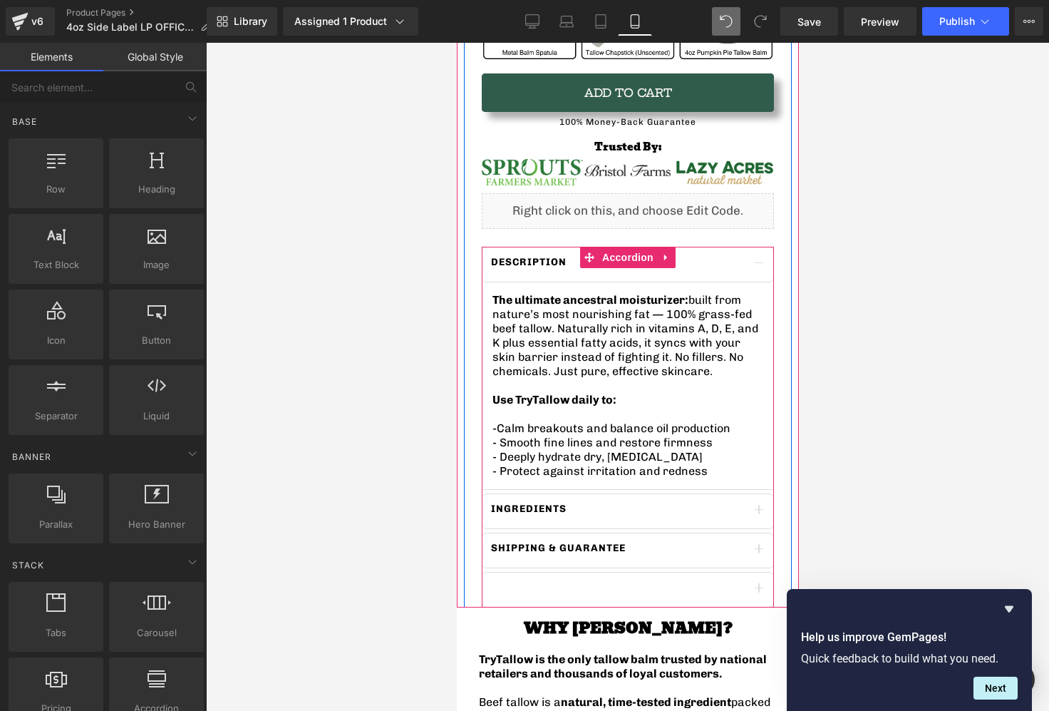
click at [579, 595] on div at bounding box center [627, 590] width 292 height 36
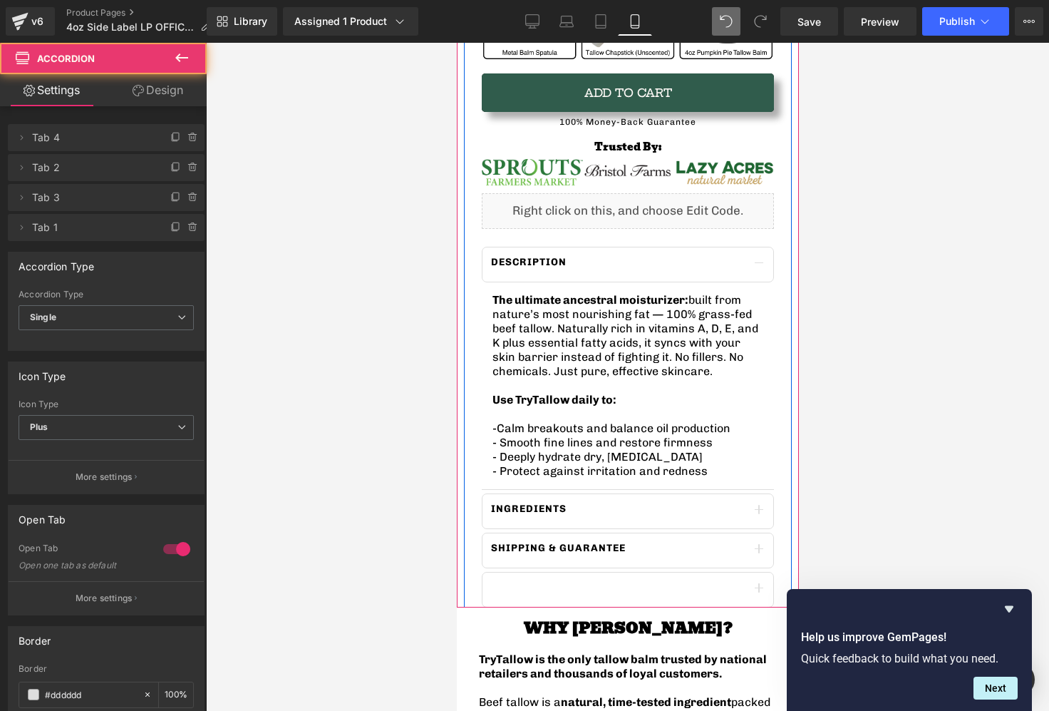
click at [615, 258] on span "Accordion" at bounding box center [627, 257] width 47 height 17
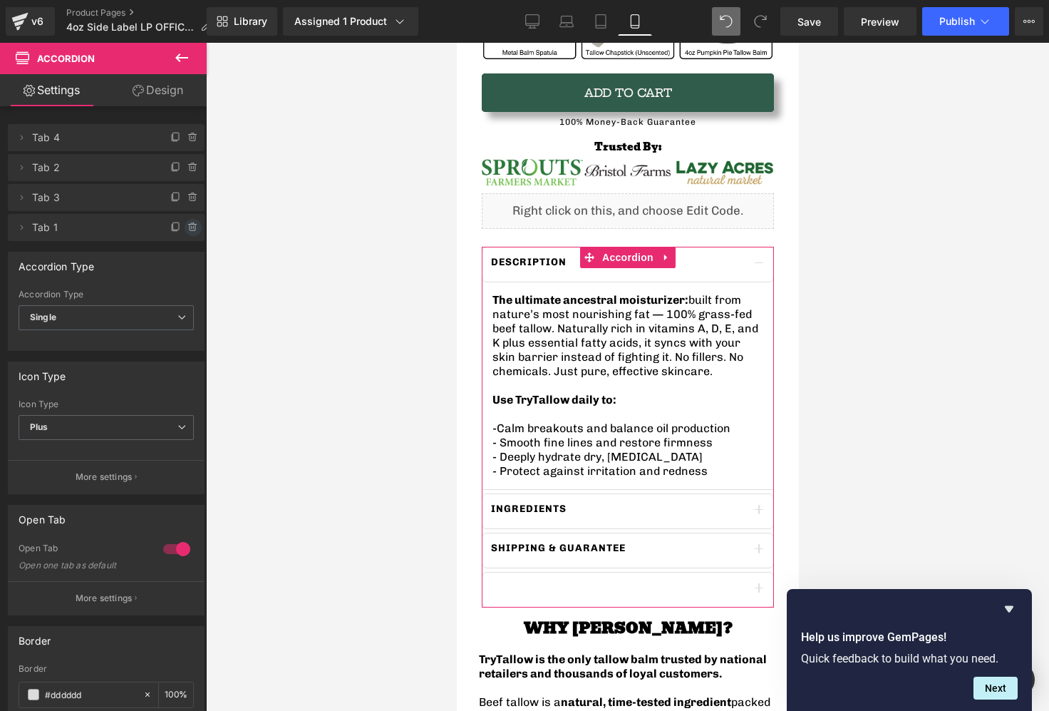
click at [190, 225] on icon at bounding box center [193, 228] width 6 height 6
click at [181, 228] on button "Delete" at bounding box center [177, 228] width 45 height 19
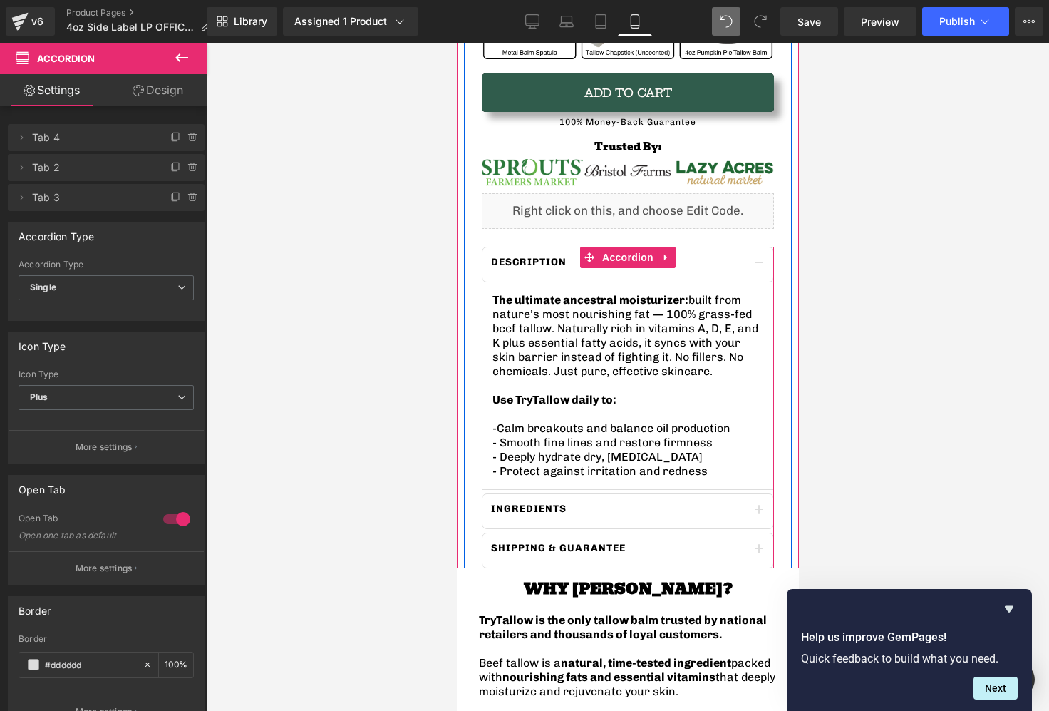
click at [765, 261] on button "button" at bounding box center [758, 264] width 29 height 34
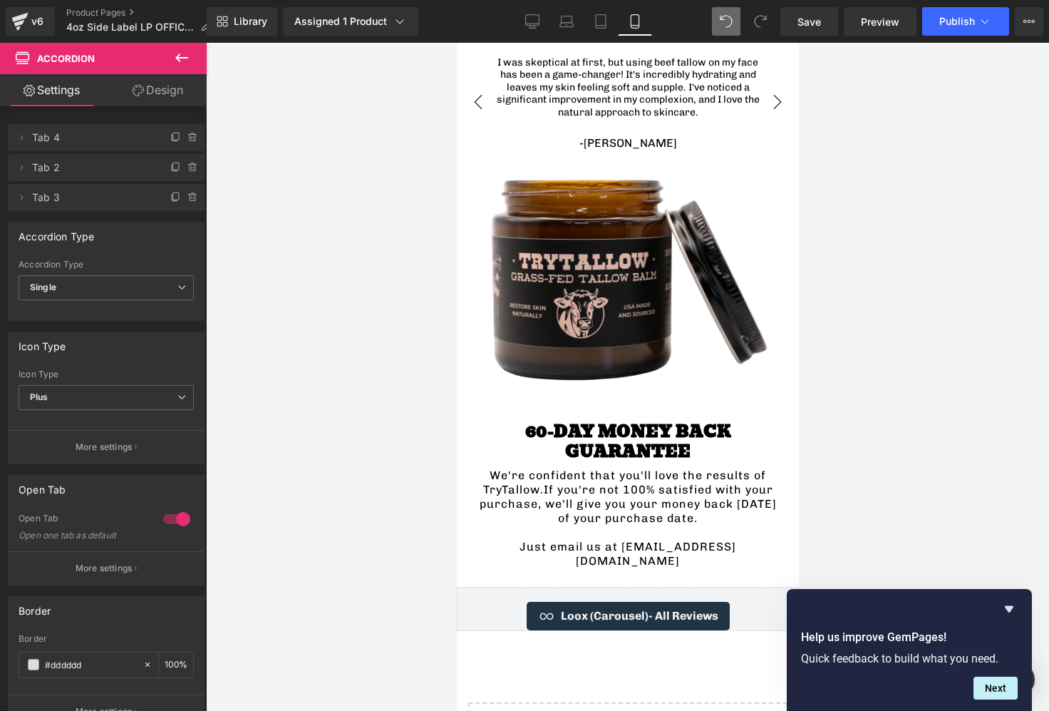
scroll to position [3170, 0]
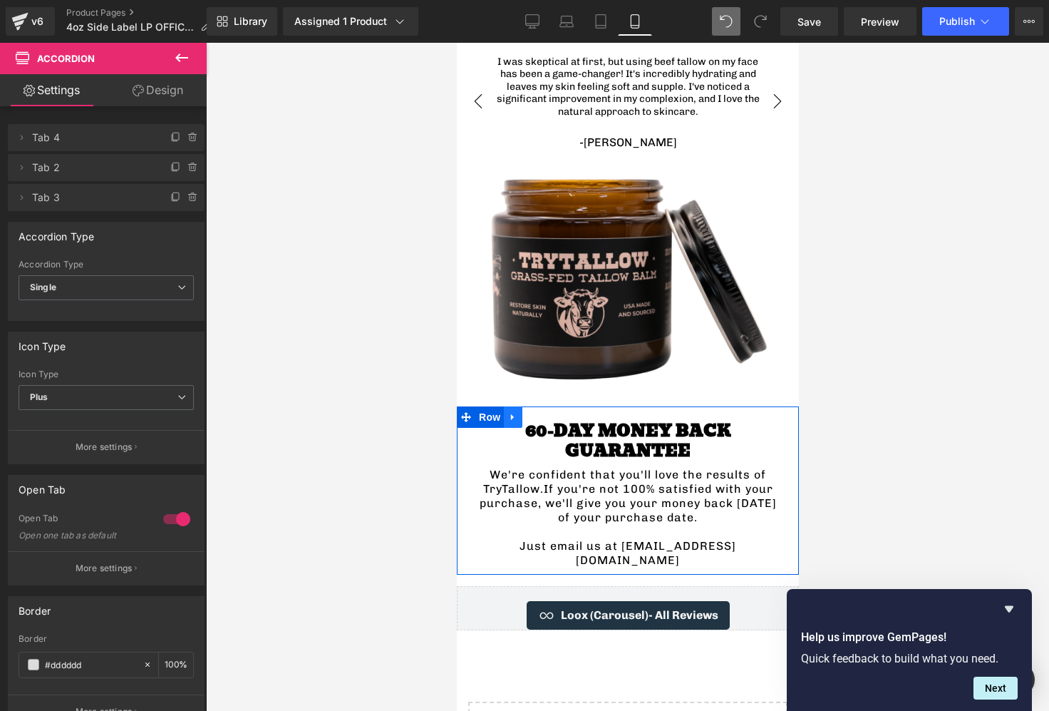
click at [515, 412] on icon at bounding box center [512, 417] width 10 height 11
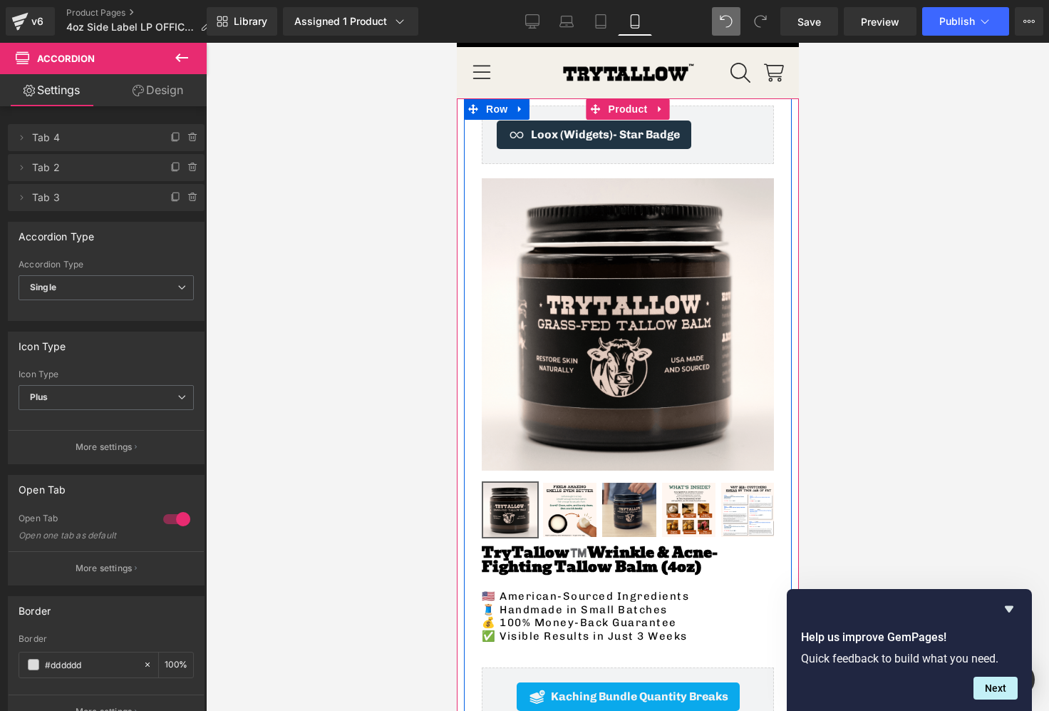
scroll to position [0, 0]
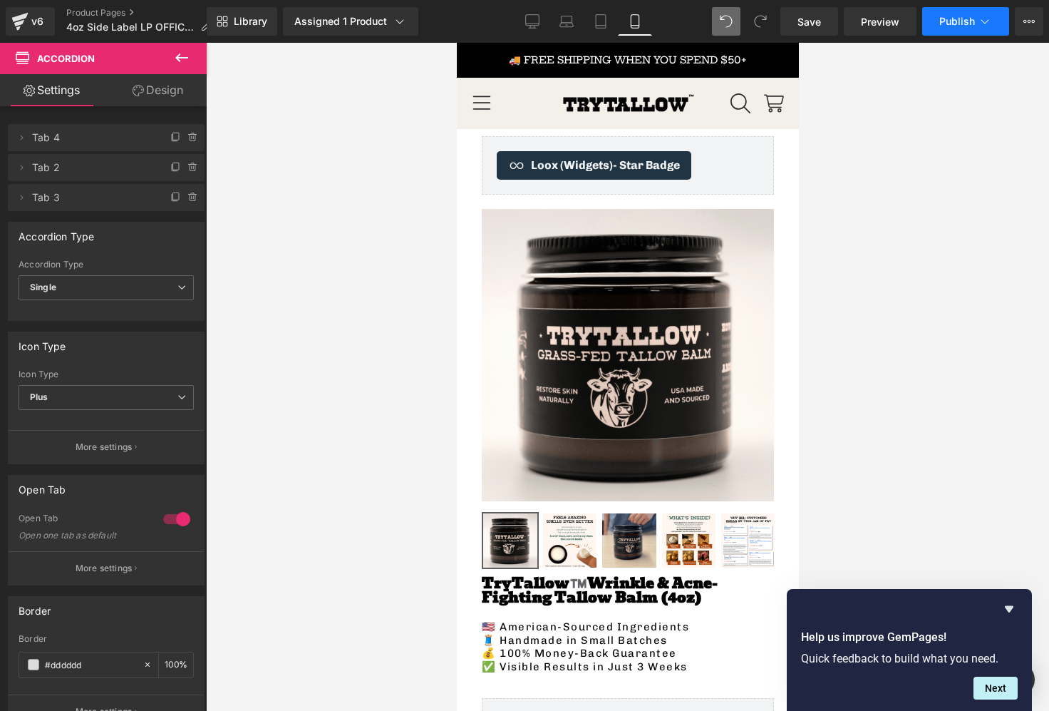
click at [961, 19] on span "Publish" at bounding box center [957, 21] width 36 height 11
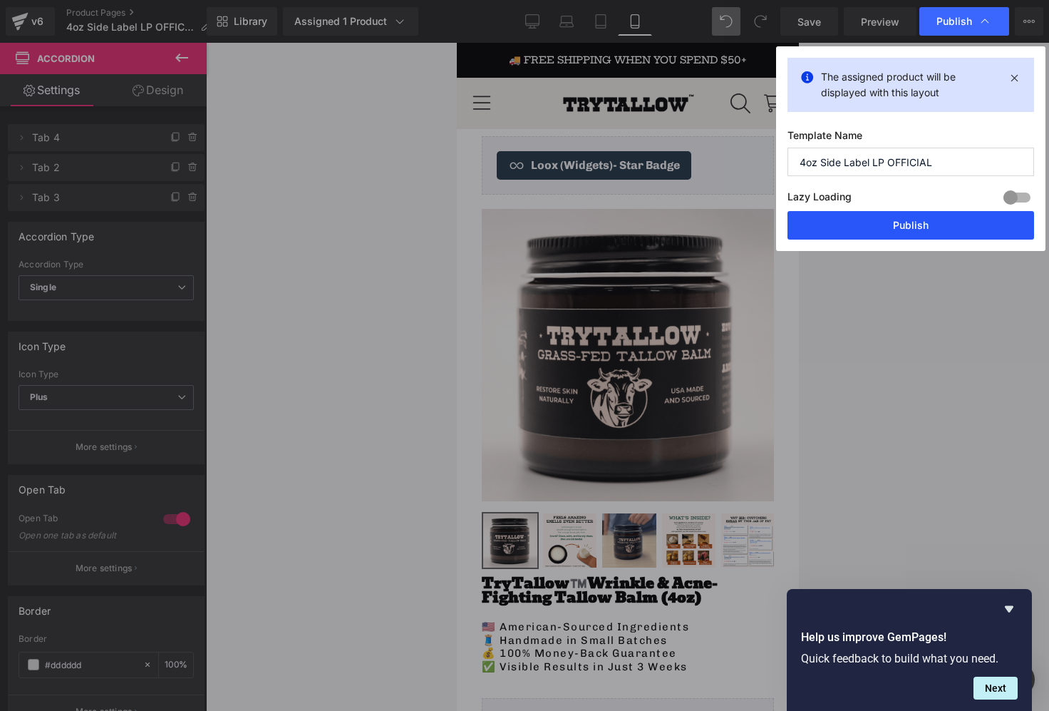
click at [932, 222] on button "Publish" at bounding box center [911, 225] width 247 height 29
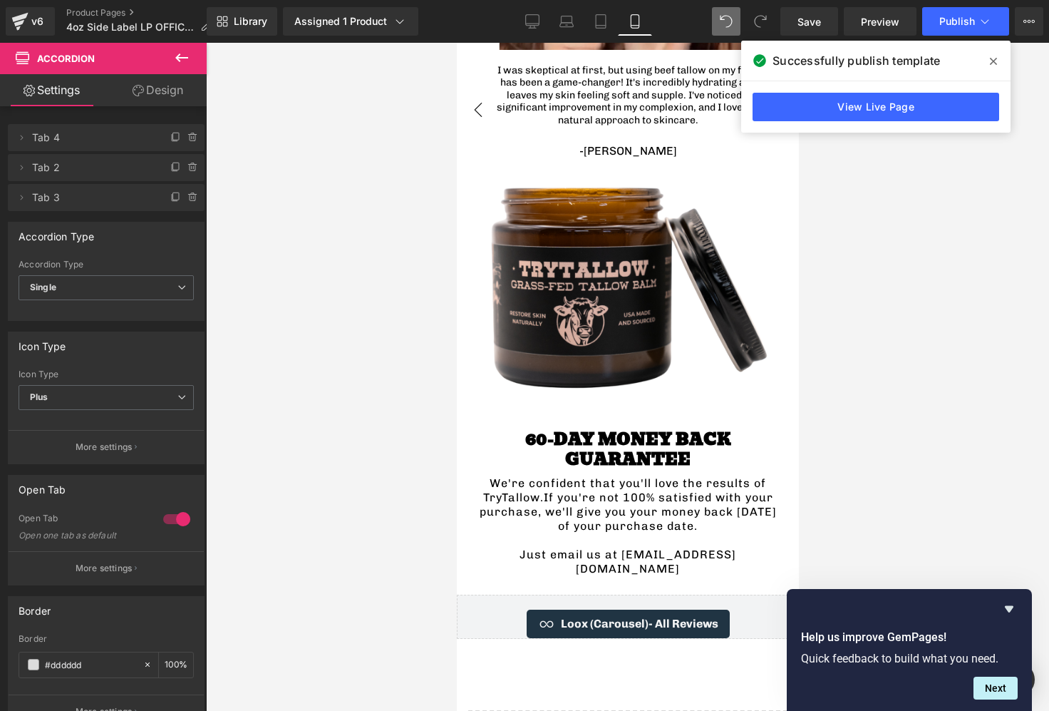
scroll to position [3171, 0]
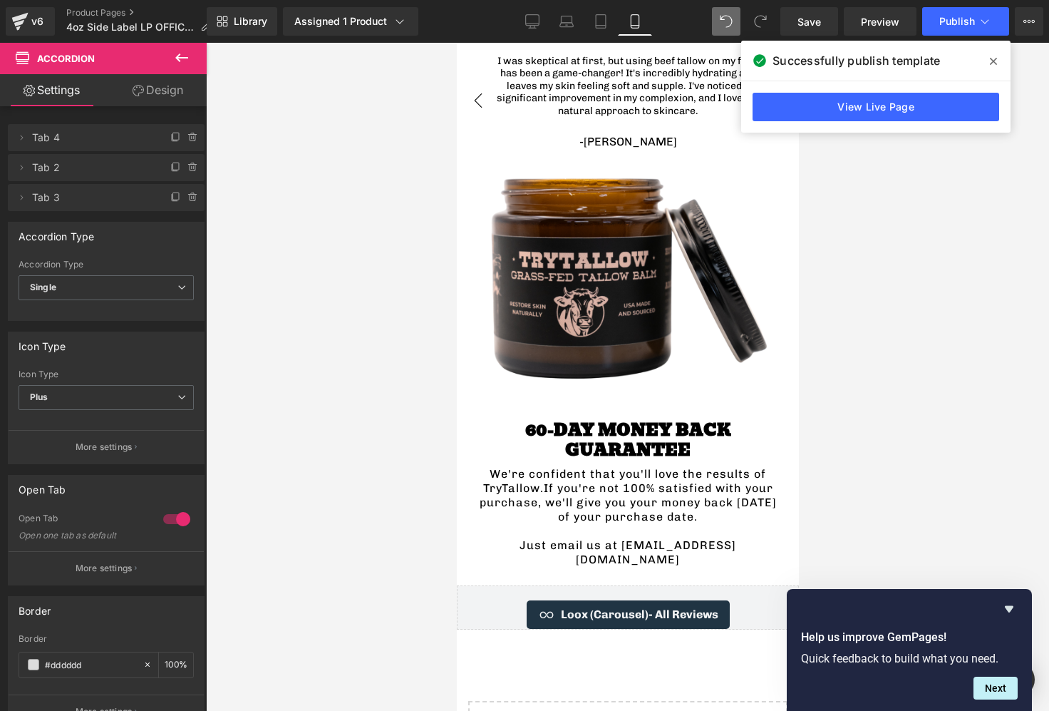
click at [609, 481] on span "If you're not 100% satisfied with your purchase, we'll give you your money back…" at bounding box center [627, 502] width 297 height 42
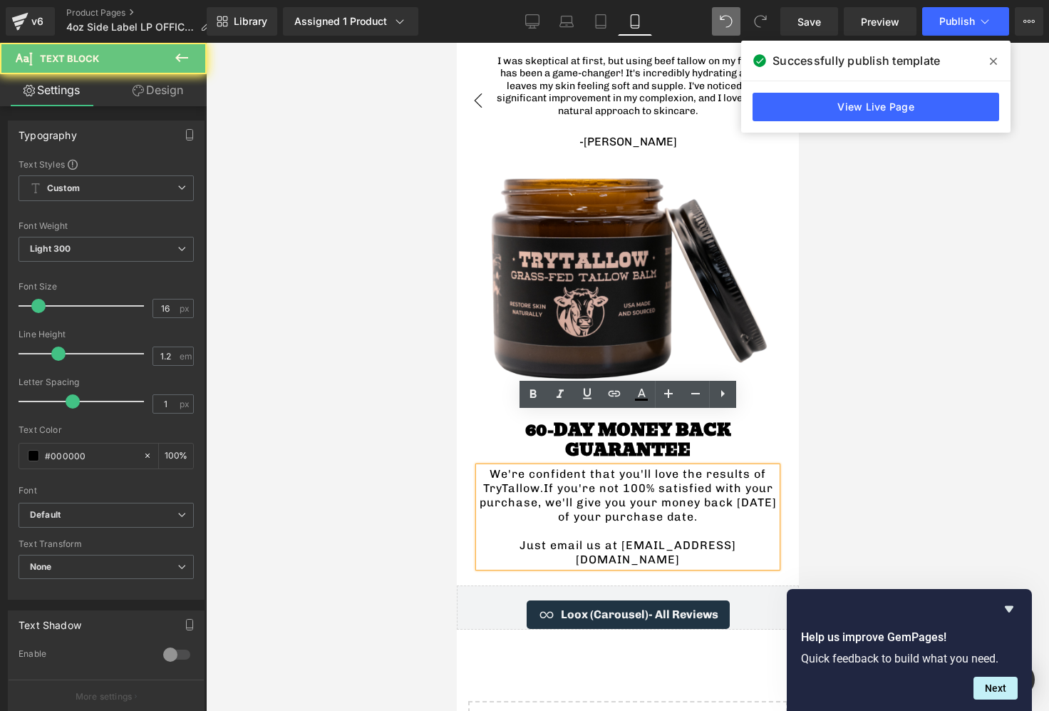
click at [670, 481] on span "If you're not 100% satisfied with your purchase, we'll give you your money back…" at bounding box center [627, 502] width 297 height 42
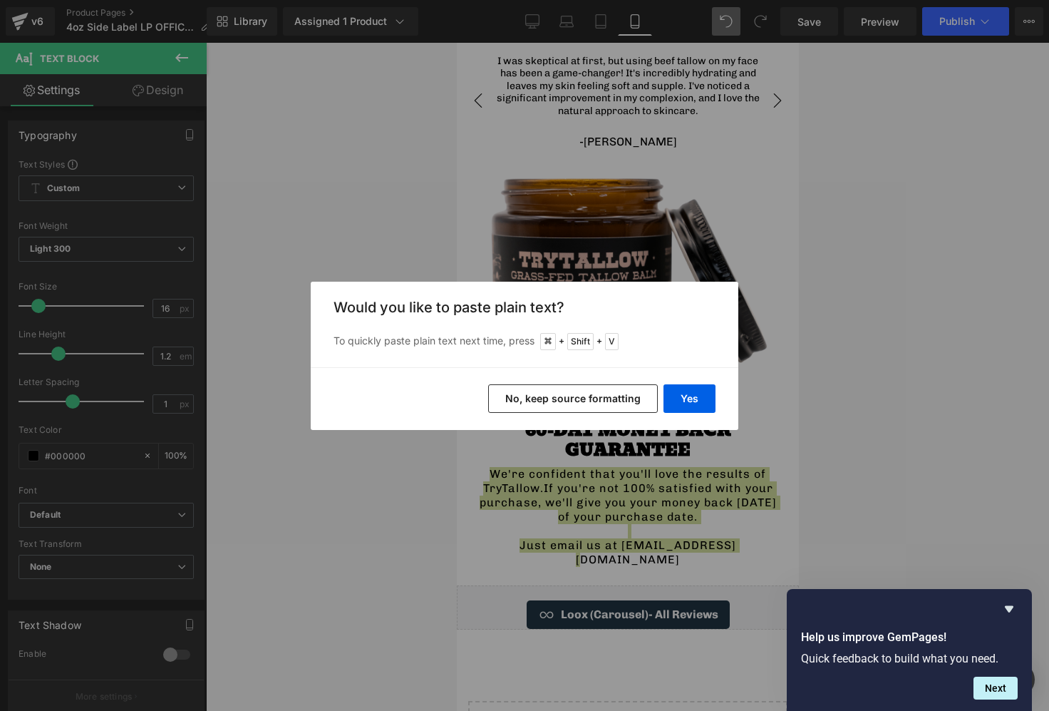
click at [624, 400] on button "No, keep source formatting" at bounding box center [573, 398] width 170 height 29
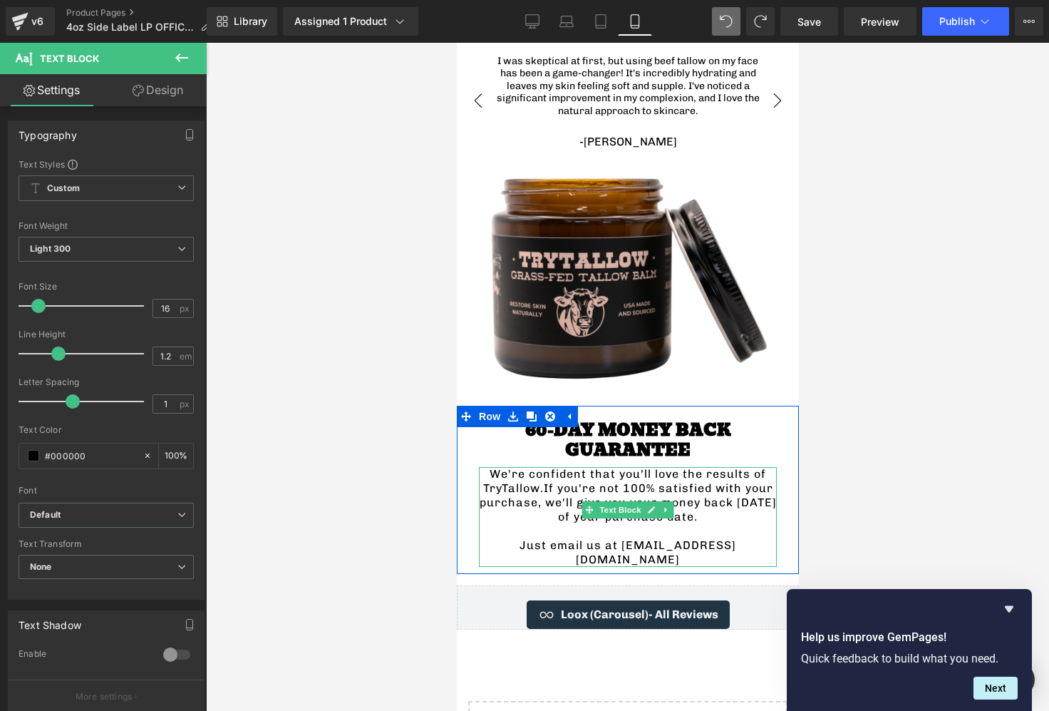
click at [661, 481] on span "If you're not 100% satisfied with your purchase, we'll give you your money back…" at bounding box center [627, 502] width 297 height 42
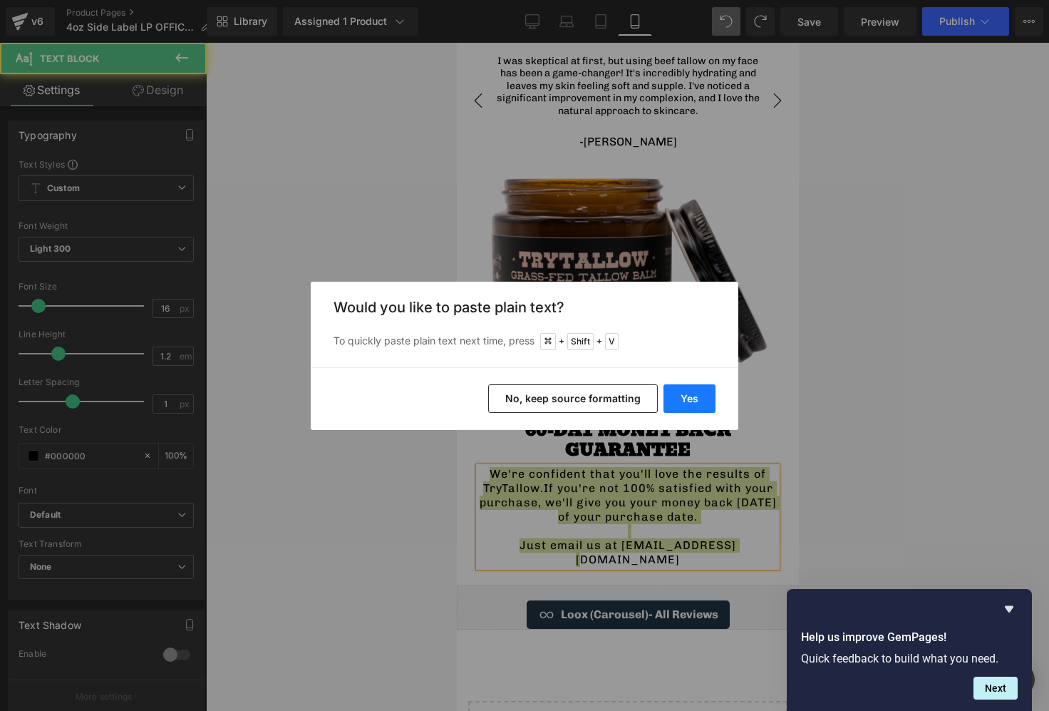
click at [686, 403] on button "Yes" at bounding box center [690, 398] width 52 height 29
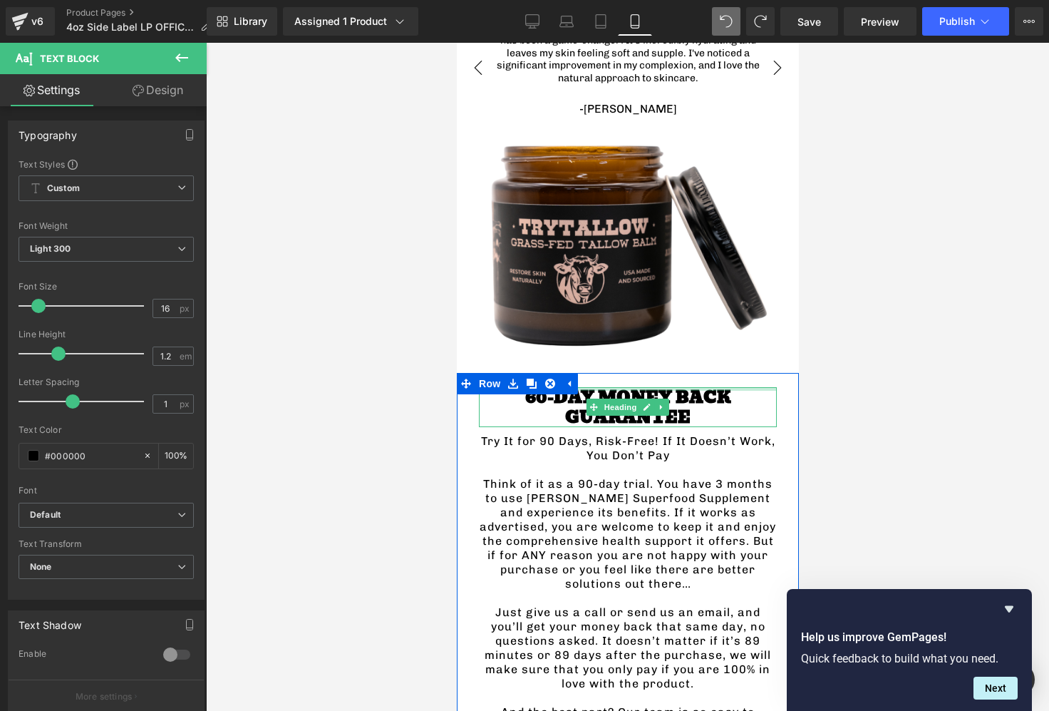
scroll to position [3206, 0]
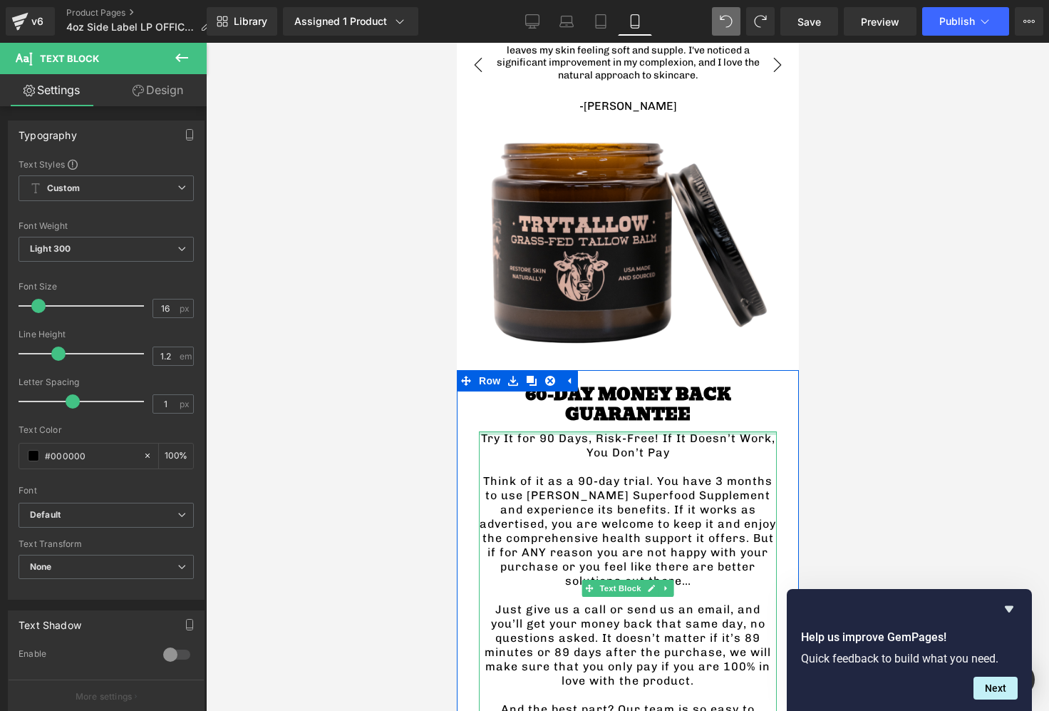
click at [547, 431] on div at bounding box center [627, 433] width 298 height 4
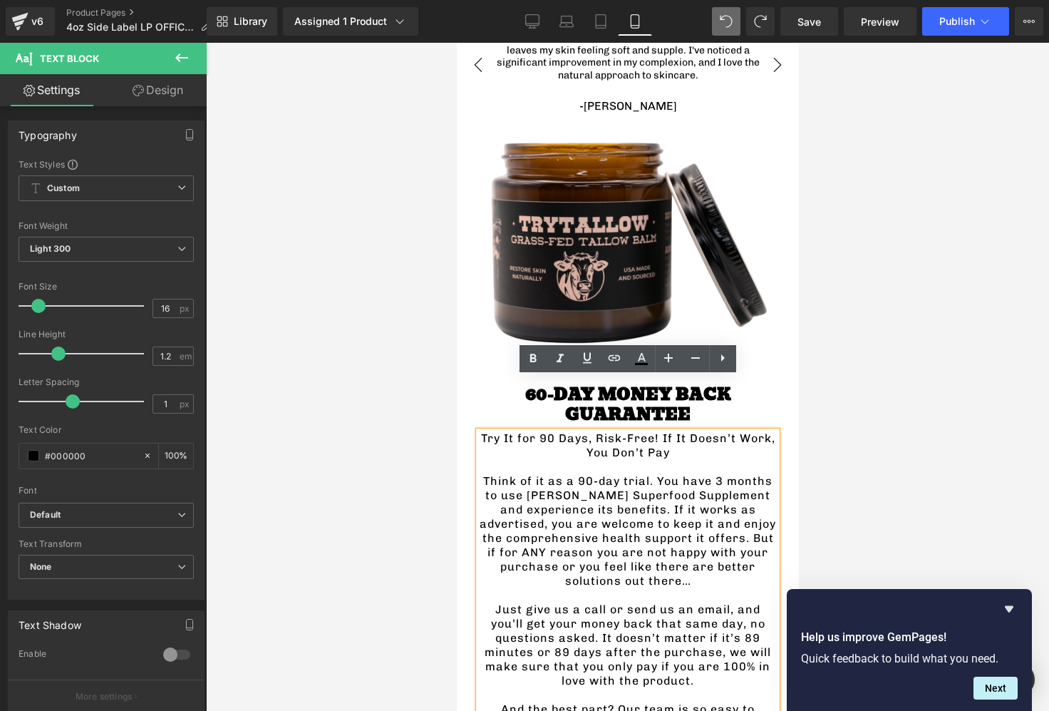
click at [552, 431] on p "Try It for 90 Days, Risk-Free! If It Doesn’t Work, You Don’t Pay" at bounding box center [627, 445] width 298 height 29
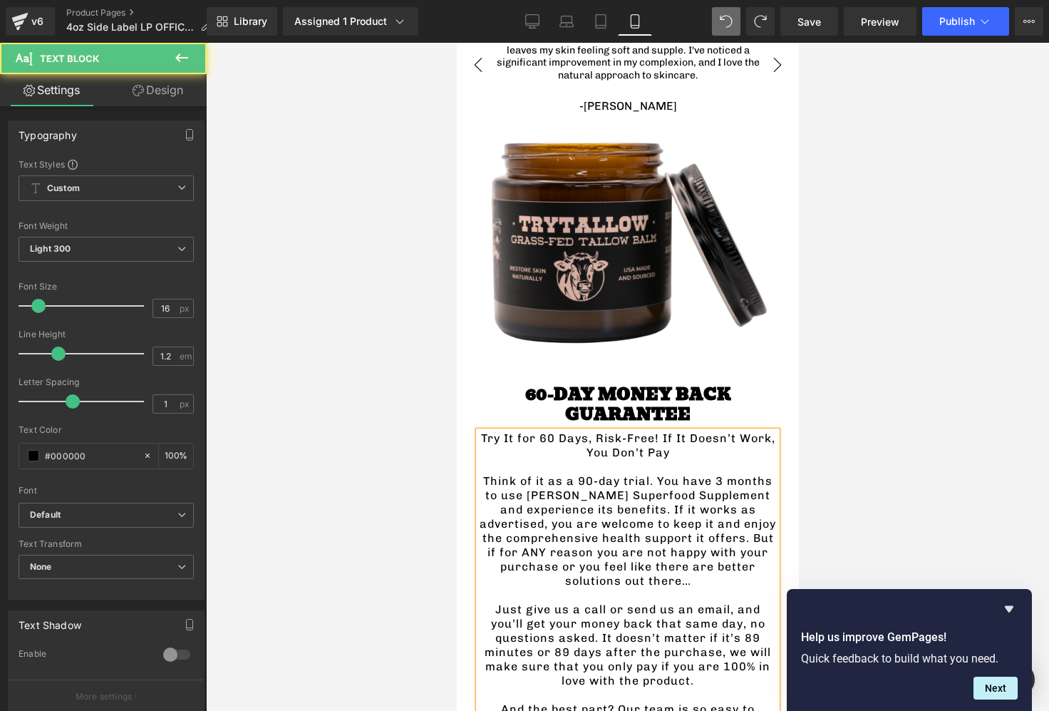
click at [661, 431] on p "Try It for 60 Days, Risk-Free! If It Doesn’t Work, You Don’t Pay" at bounding box center [627, 445] width 298 height 29
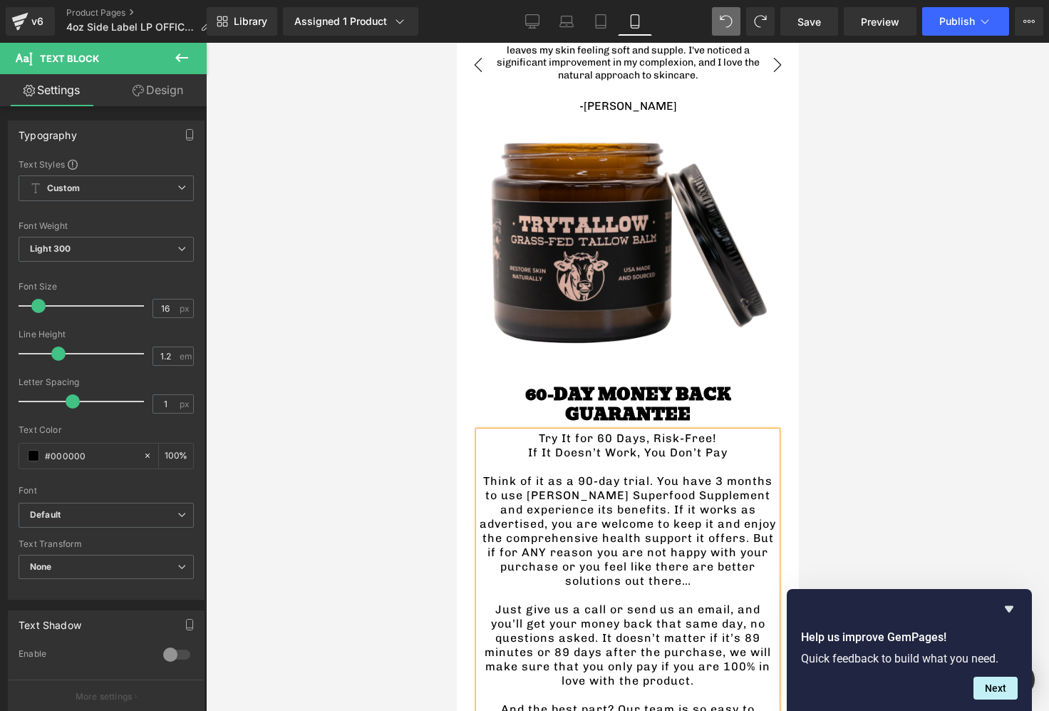
scroll to position [3219, 0]
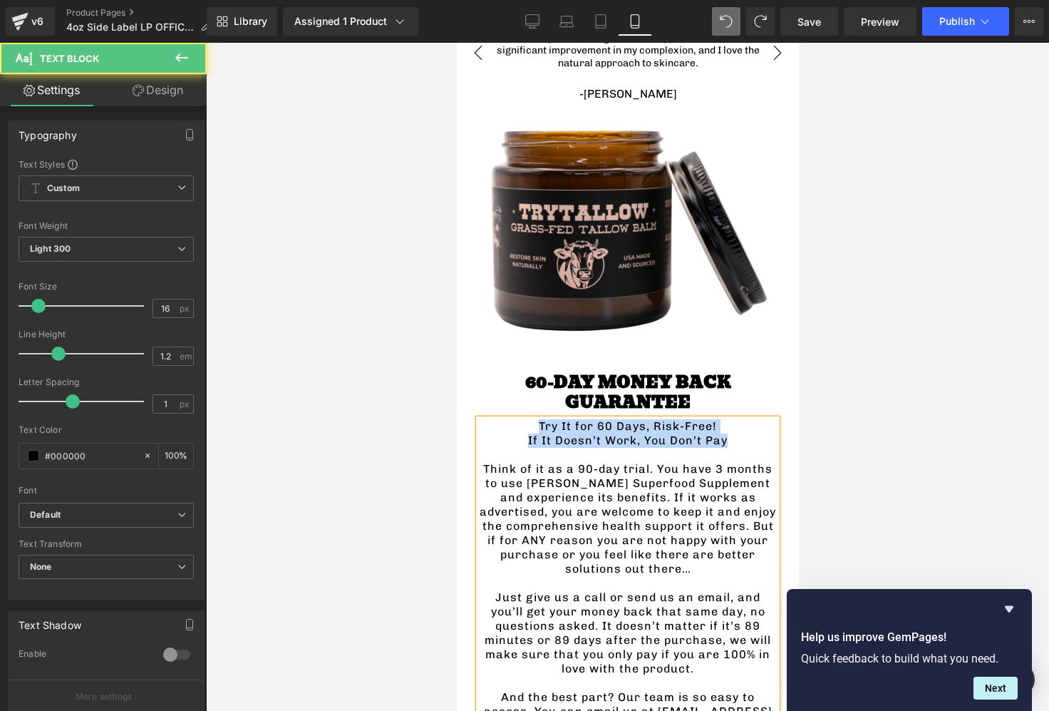
drag, startPoint x: 725, startPoint y: 391, endPoint x: 530, endPoint y: 376, distance: 195.1
click at [530, 419] on div "Try It for 60 Days, Risk-Free! If It Doesn’t Work, You Don’t Pay Think of it as…" at bounding box center [627, 583] width 298 height 328
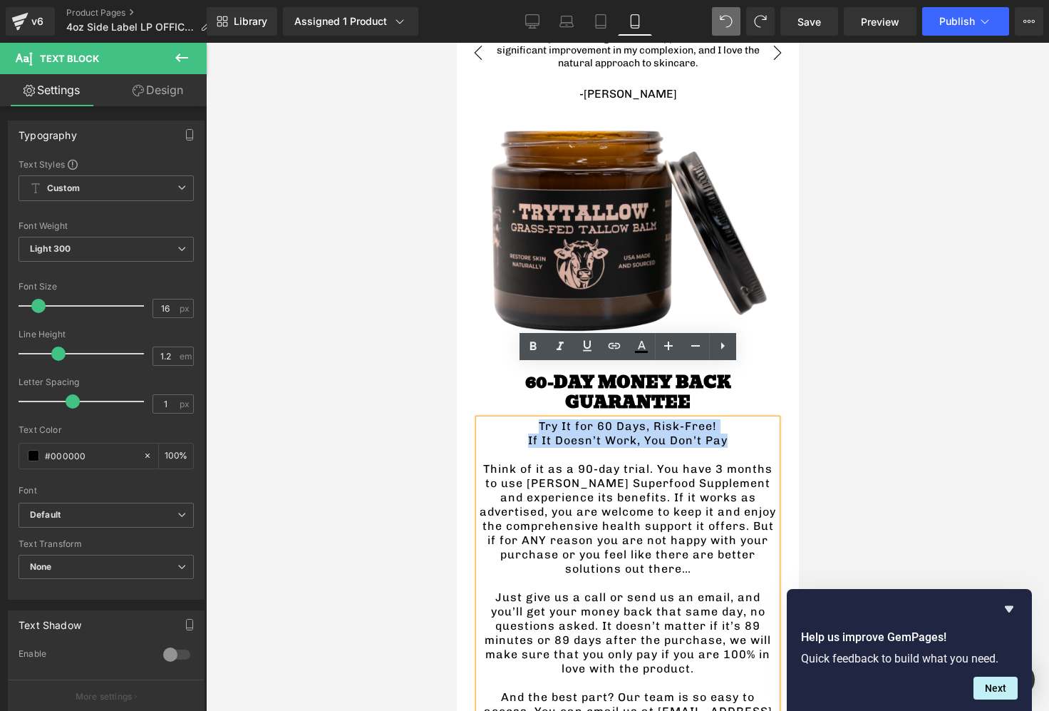
click at [658, 590] on p "Just give us a call or send us an email, and you’ll get your money back that sa…" at bounding box center [627, 633] width 298 height 86
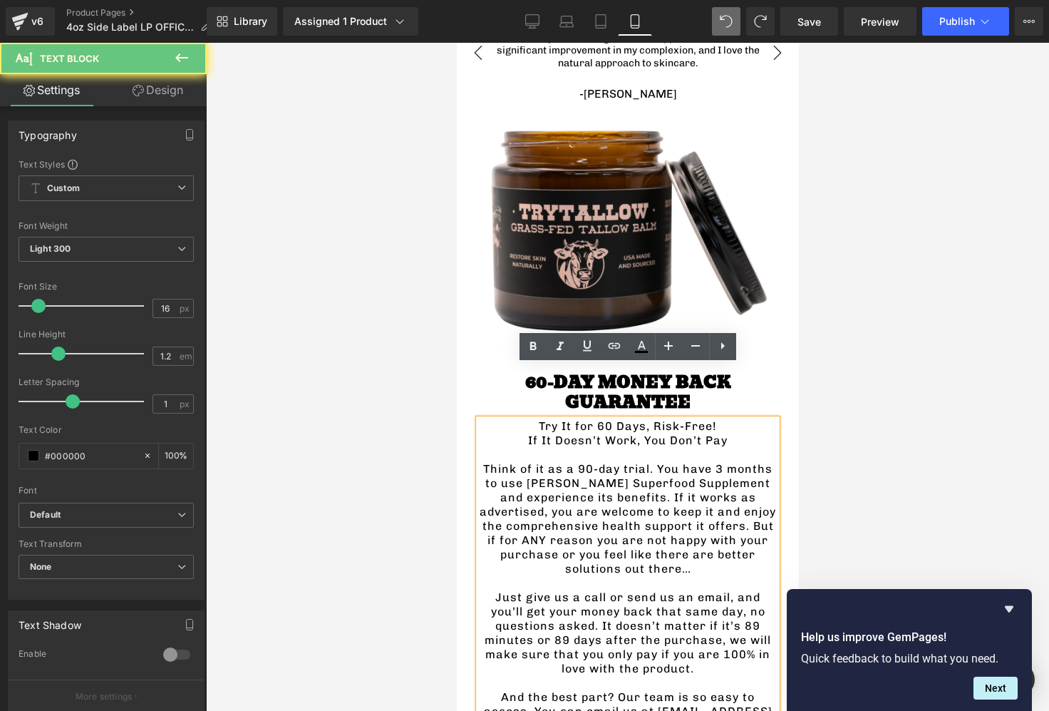
click at [561, 462] on p "Think of it as a 90-day trial. You have 3 months to use Rosabella Moringa Super…" at bounding box center [627, 519] width 298 height 114
click at [458, 387] on div "60-DAY MONEY BACK GUARANTEE Heading Try It for 60 Days, Risk-Free! If It Doesn’…" at bounding box center [627, 556] width 342 height 396
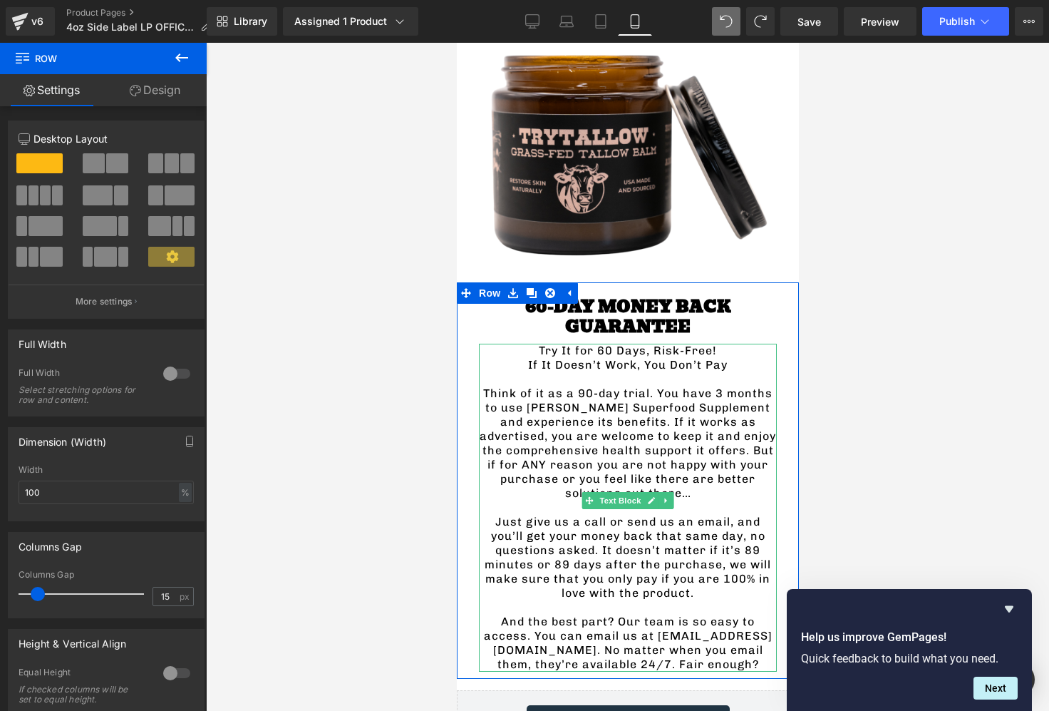
scroll to position [3333, 0]
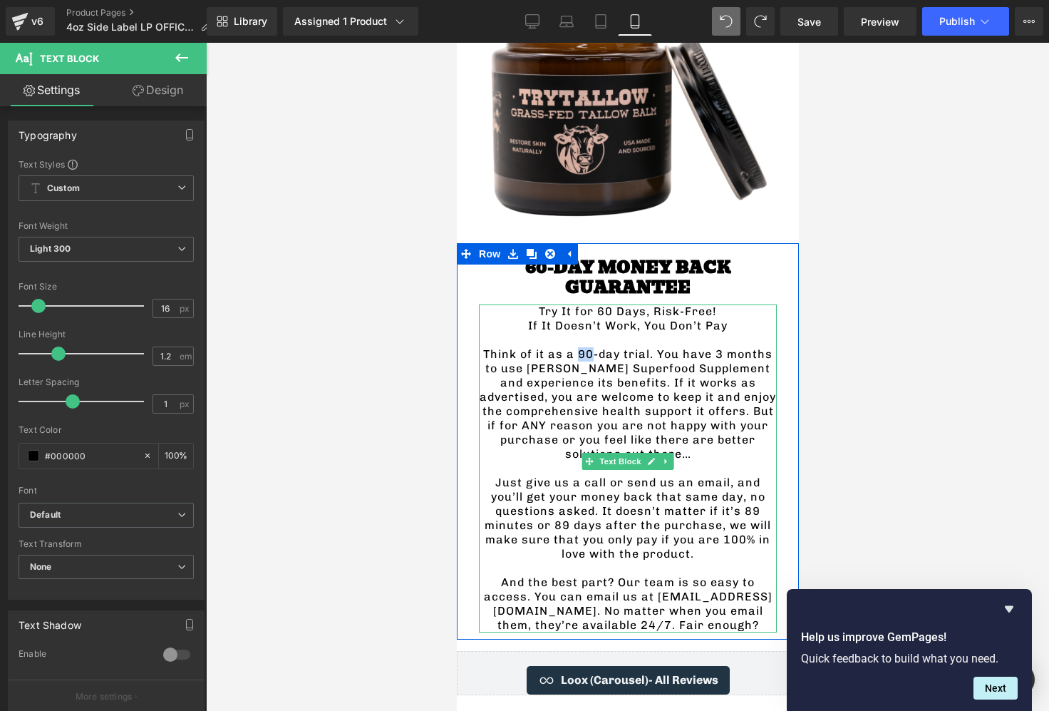
drag, startPoint x: 572, startPoint y: 302, endPoint x: 584, endPoint y: 303, distance: 11.4
click at [584, 347] on p "Think of it as a 90-day trial. You have 3 months to use Rosabella Moringa Super…" at bounding box center [627, 404] width 298 height 114
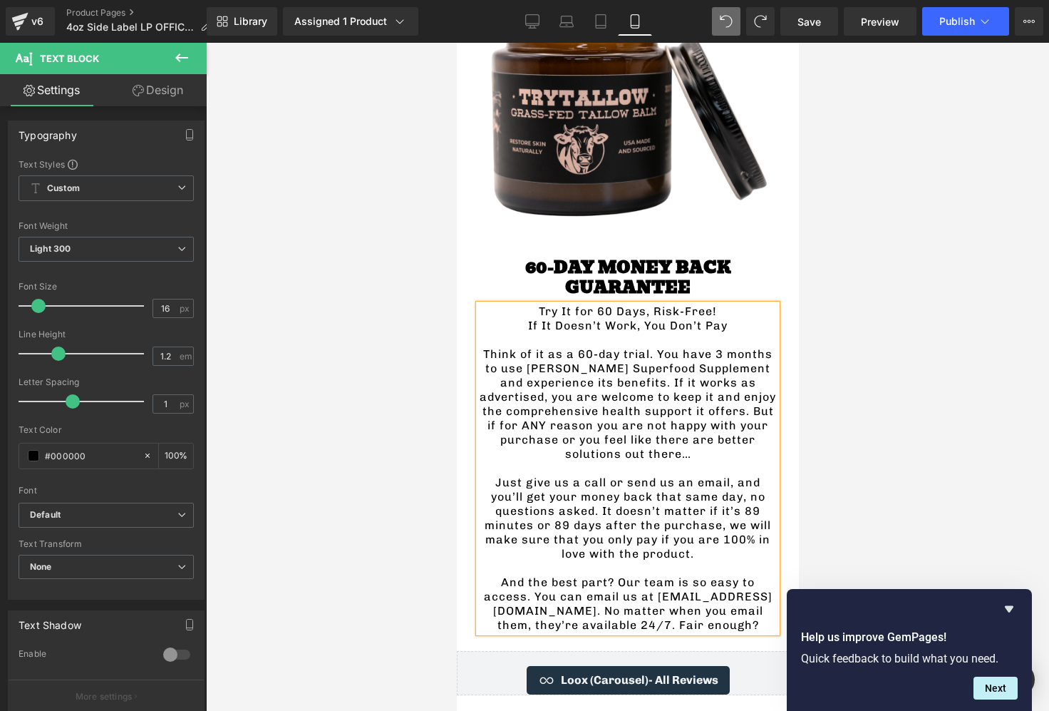
click at [711, 347] on p "Think of it as a 60-day trial. You have 3 months to use Rosabella Moringa Super…" at bounding box center [627, 404] width 298 height 114
drag, startPoint x: 507, startPoint y: 317, endPoint x: 748, endPoint y: 309, distance: 241.8
click at [748, 347] on p "Think of it as a 60-day trial. You have 2 months to use Rosabella Moringa Super…" at bounding box center [627, 404] width 298 height 114
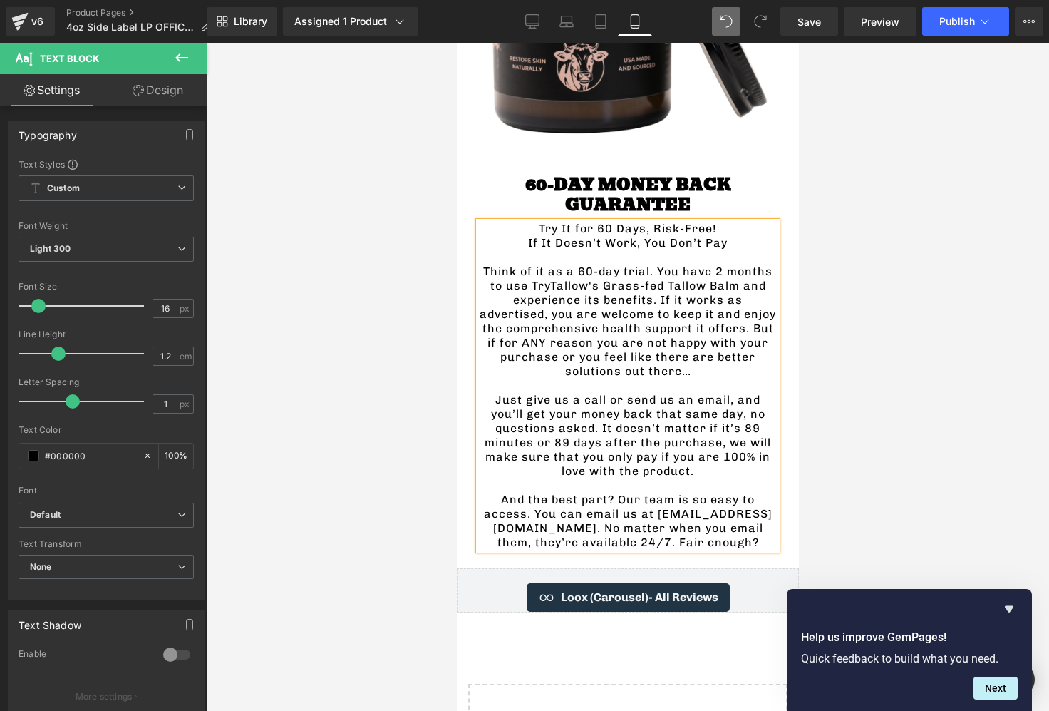
scroll to position [3420, 0]
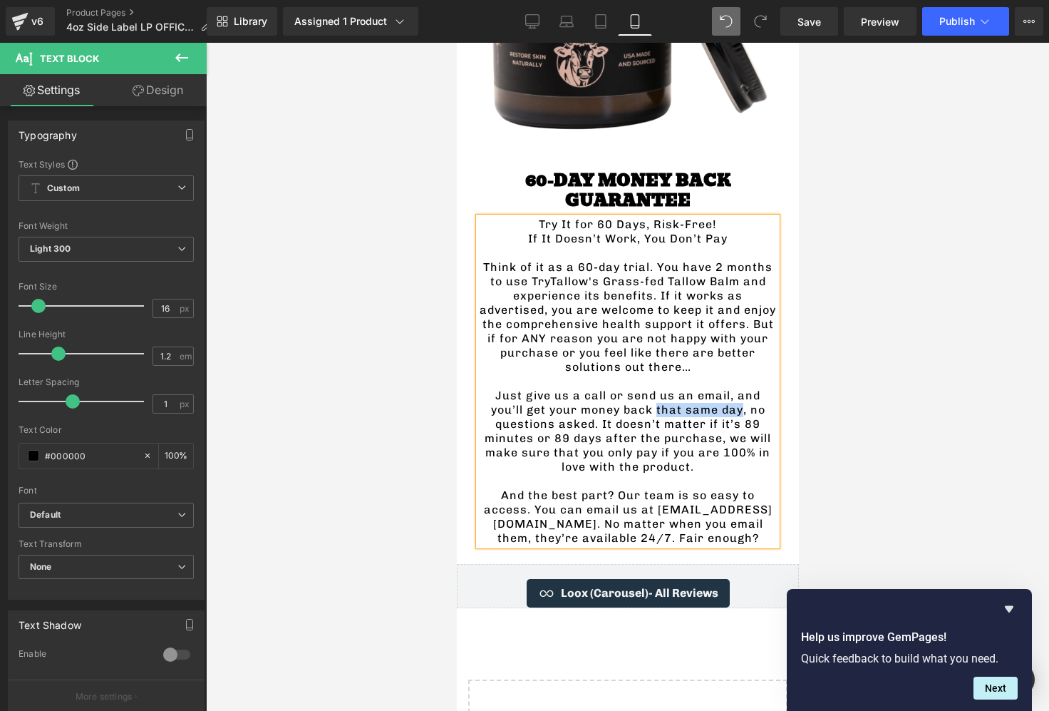
drag, startPoint x: 608, startPoint y: 358, endPoint x: 689, endPoint y: 356, distance: 81.3
click at [690, 388] on p "Just give us a call or send us an email, and you’ll get your money back that sa…" at bounding box center [627, 431] width 298 height 86
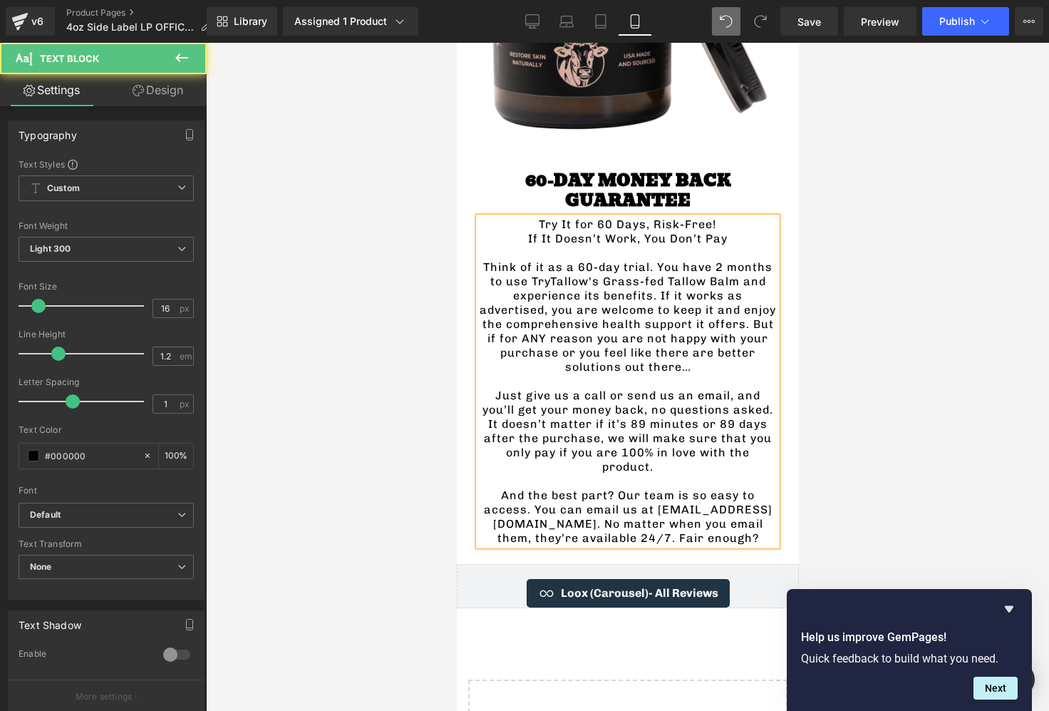
click at [610, 388] on p "Just give us a call or send us an email, and you’ll get your money back, no que…" at bounding box center [627, 431] width 298 height 86
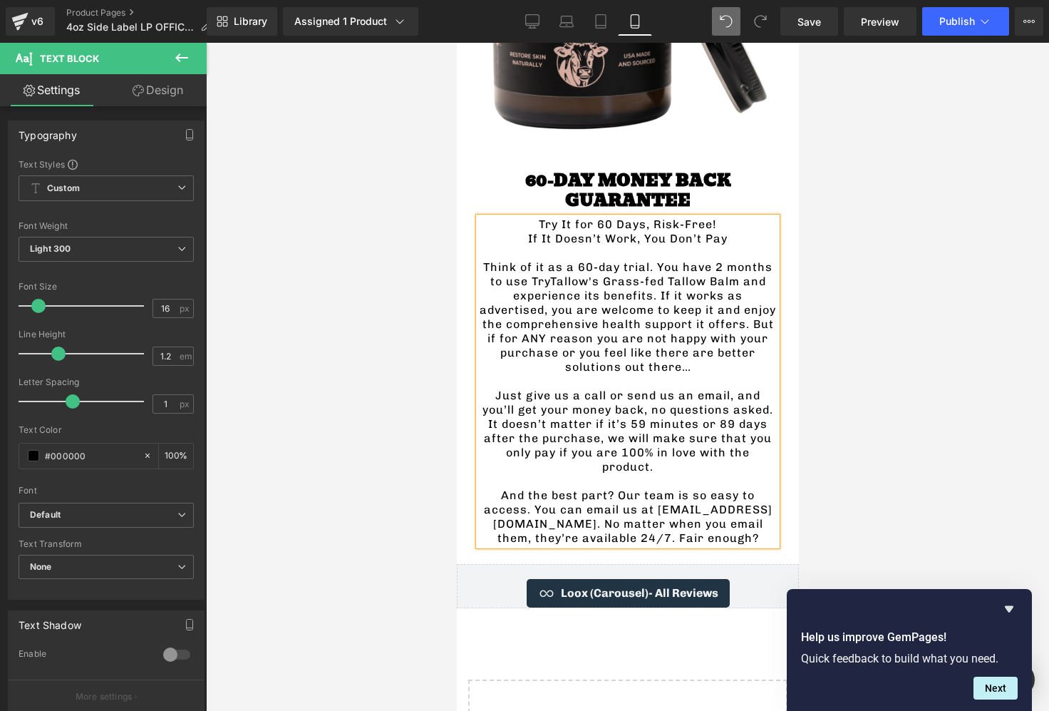
click at [693, 388] on p "Just give us a call or send us an email, and you’ll get your money back, no que…" at bounding box center [627, 431] width 298 height 86
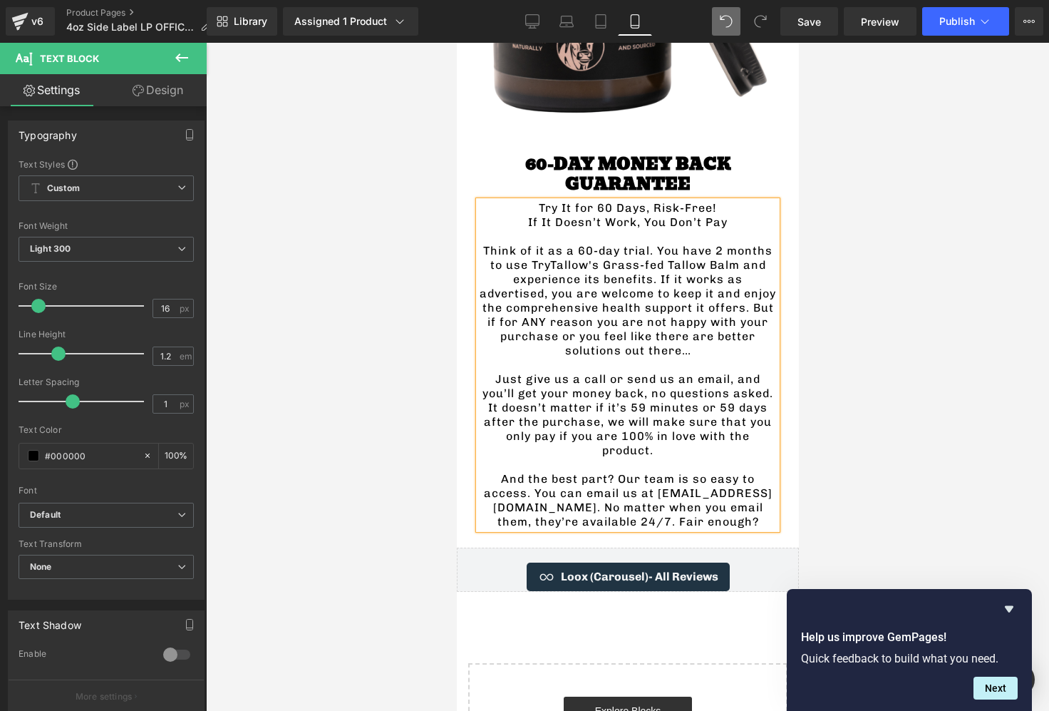
scroll to position [3442, 0]
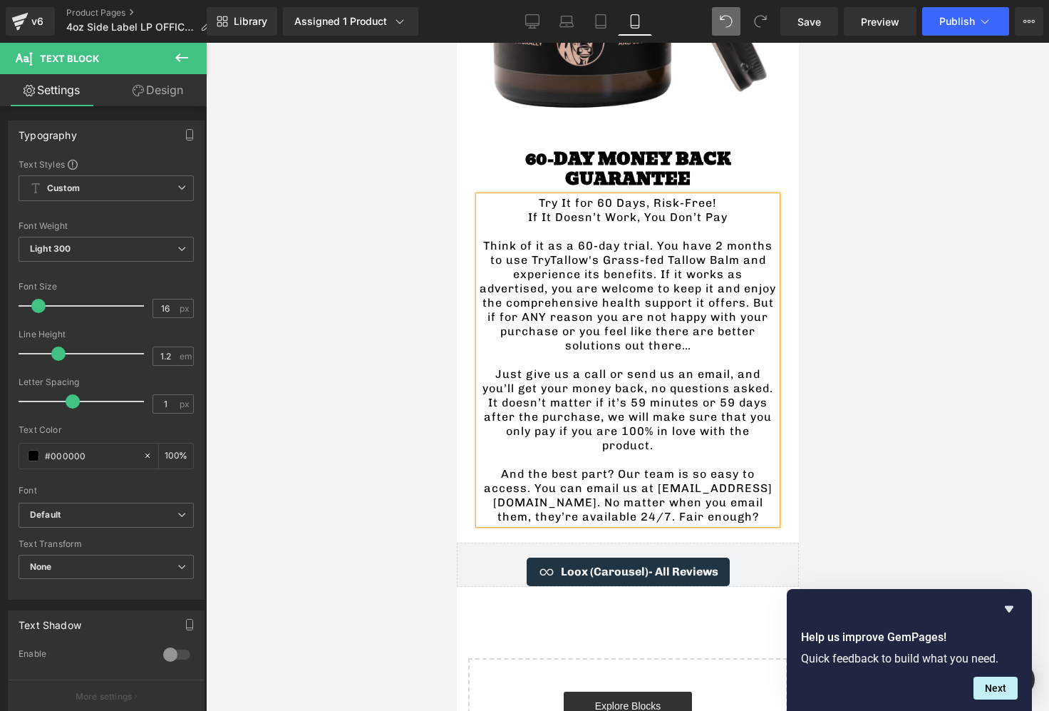
click at [633, 467] on p "And the best part? Our team is so easy to access. You can email us at help@tryr…" at bounding box center [627, 495] width 298 height 57
drag, startPoint x: 631, startPoint y: 423, endPoint x: 681, endPoint y: 424, distance: 50.6
click at [681, 467] on p "And the best part? Our team is so easy to access. You can email us at hi@tryros…" at bounding box center [627, 495] width 298 height 57
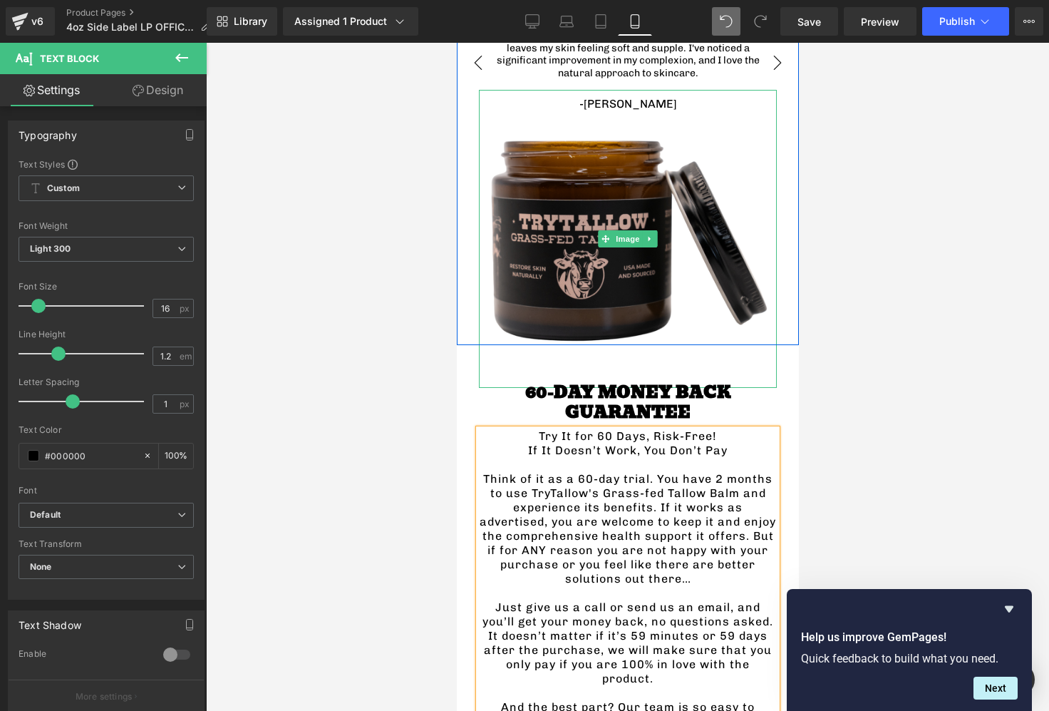
scroll to position [3265, 0]
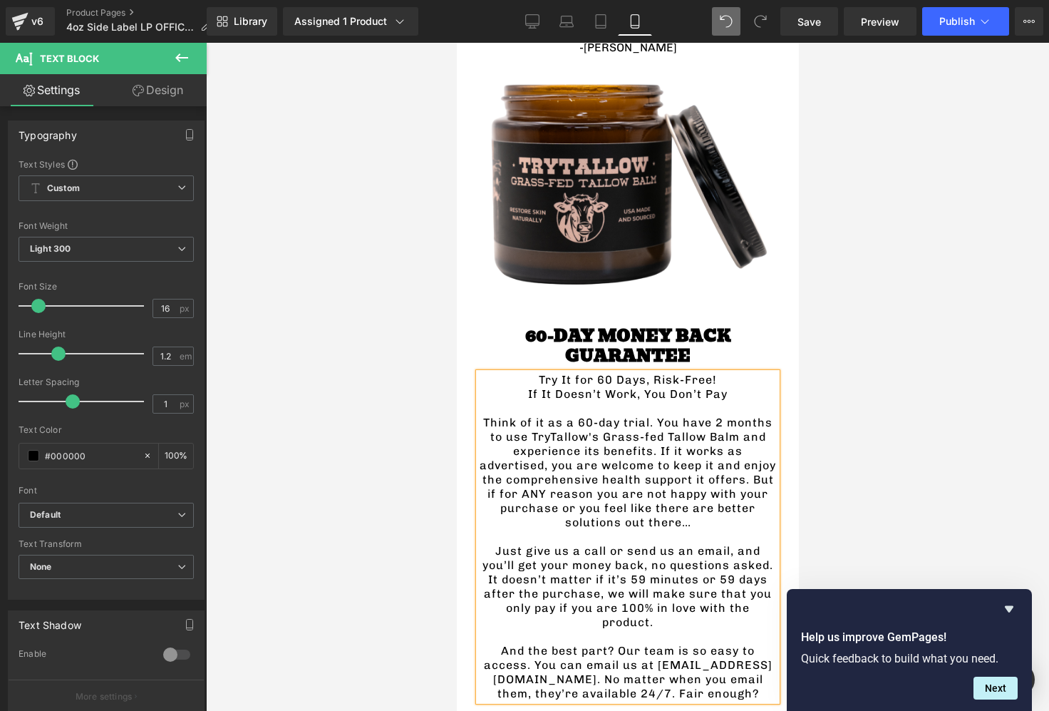
click at [466, 311] on div "60-DAY MONEY BACK GUARANTEE Heading Try It for 60 Days, Risk-Free! If It Doesn’…" at bounding box center [627, 509] width 342 height 396
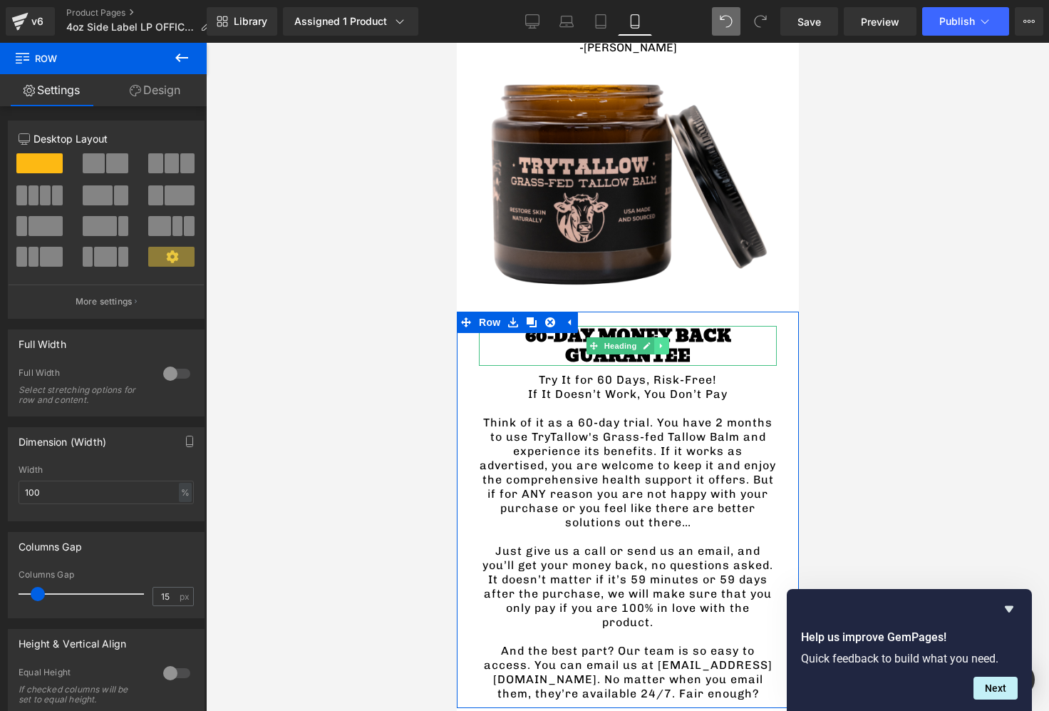
click at [660, 343] on icon at bounding box center [660, 345] width 2 height 5
click at [666, 341] on icon at bounding box center [669, 345] width 8 height 8
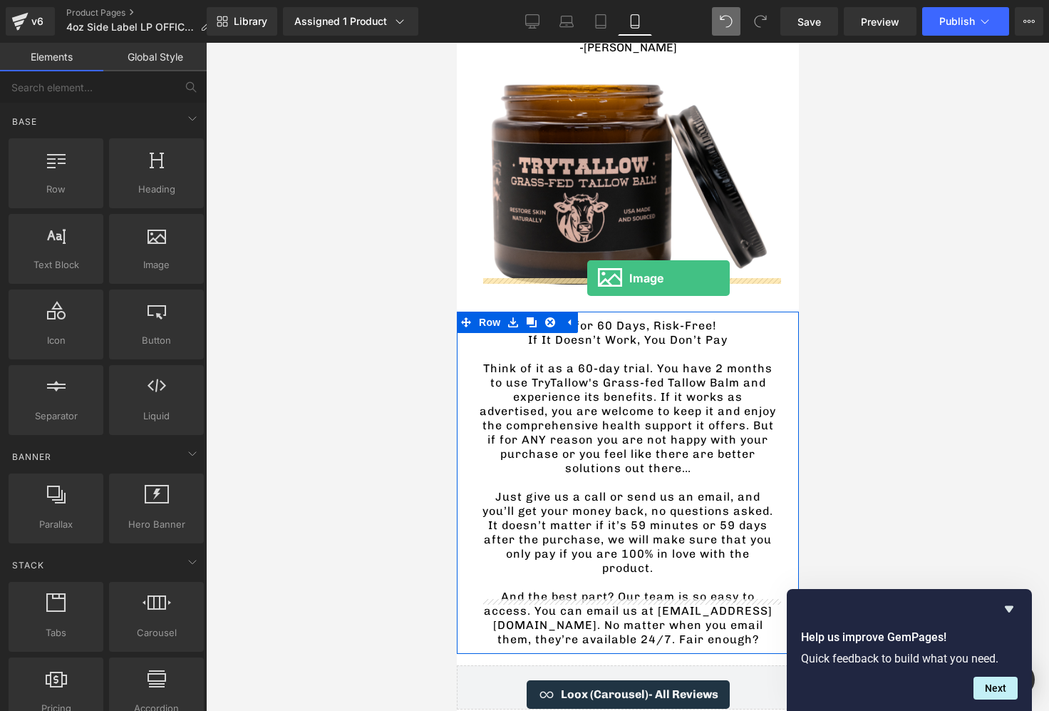
drag, startPoint x: 584, startPoint y: 303, endPoint x: 587, endPoint y: 278, distance: 25.1
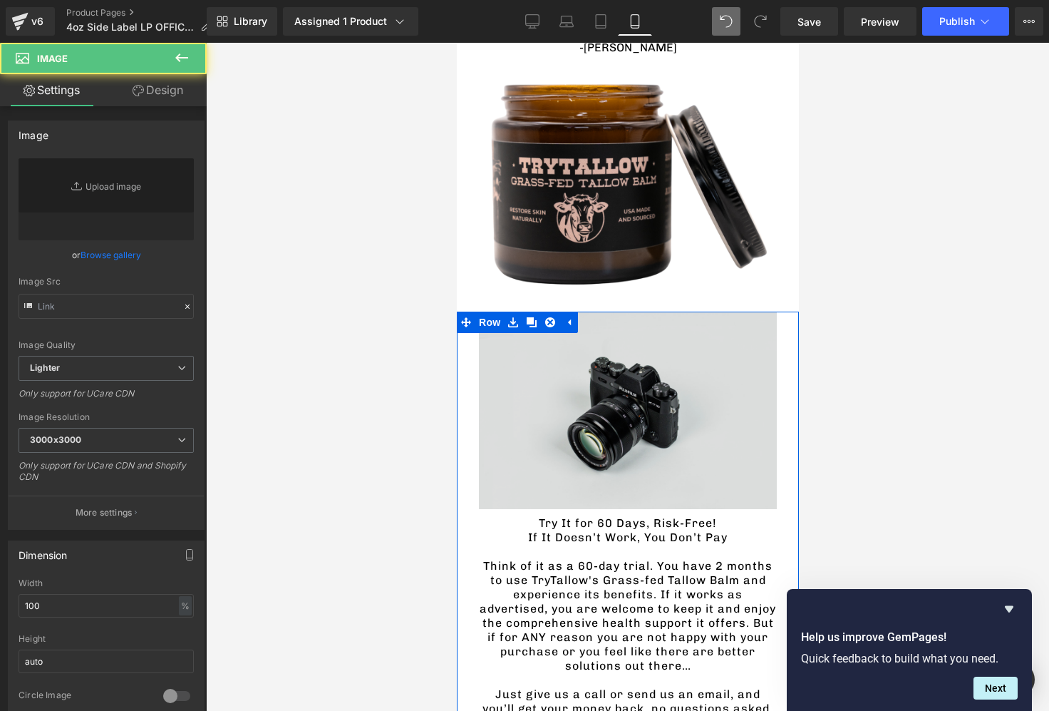
type input "//d1um8515vdn9kb.cloudfront.net/images/parallax.jpg"
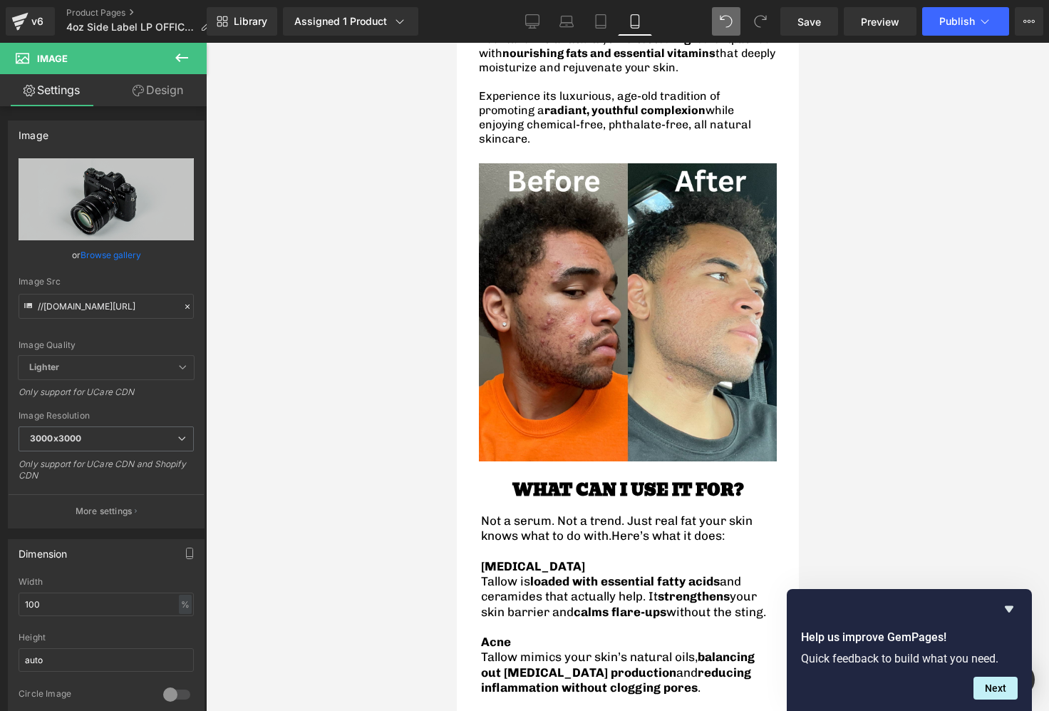
scroll to position [0, 0]
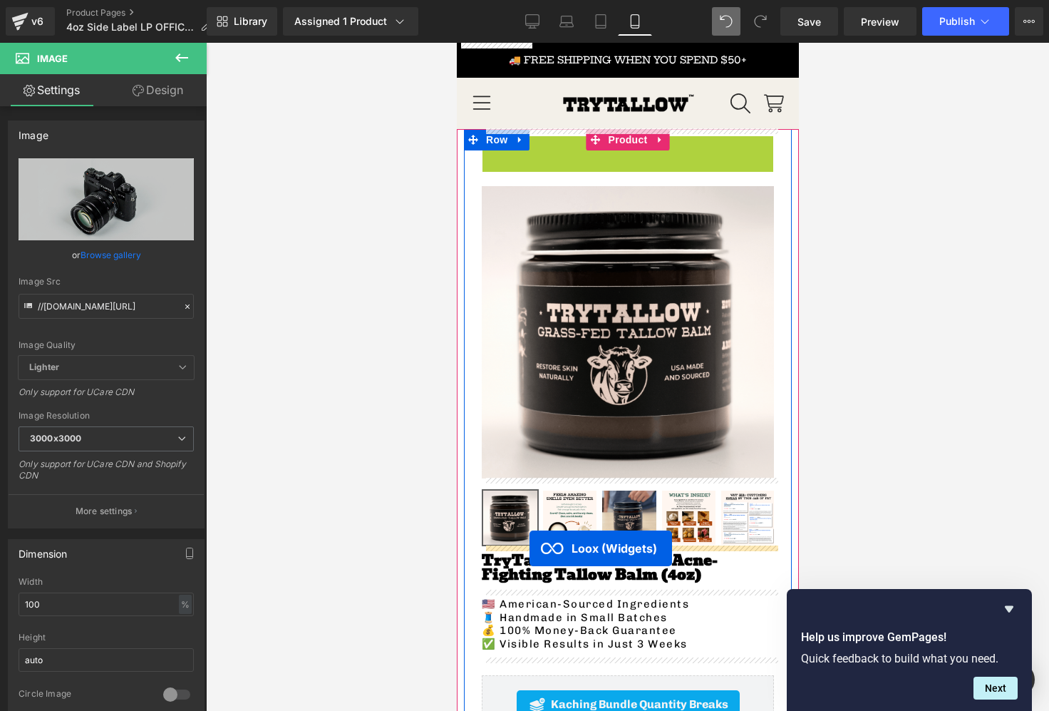
drag, startPoint x: 579, startPoint y: 148, endPoint x: 529, endPoint y: 548, distance: 402.9
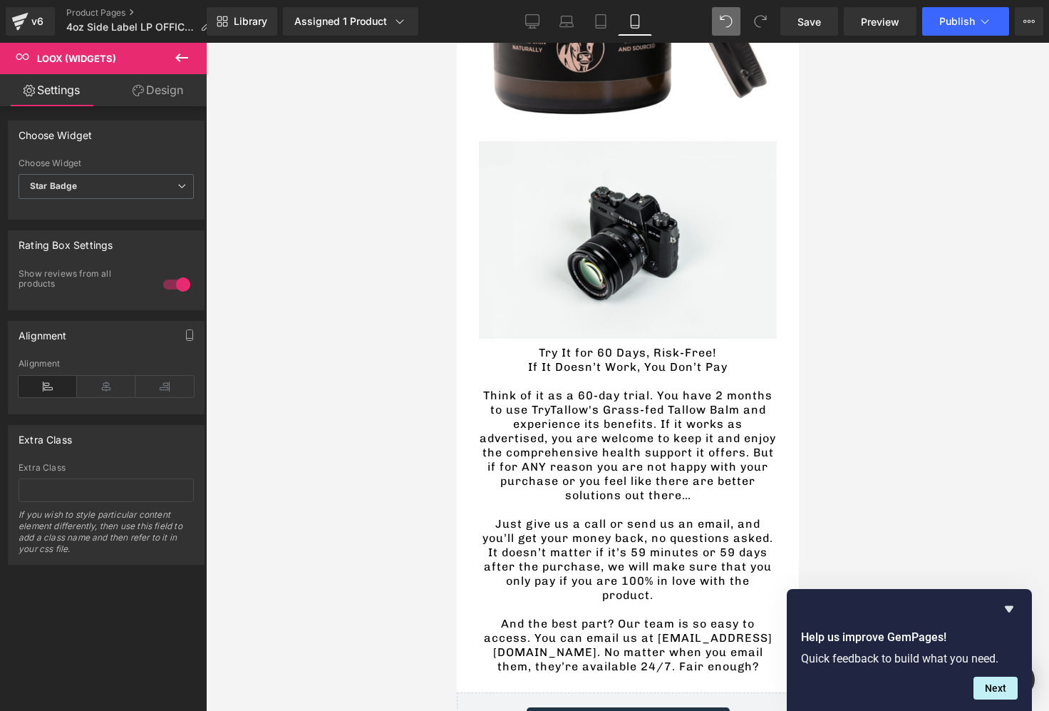
scroll to position [3426, 0]
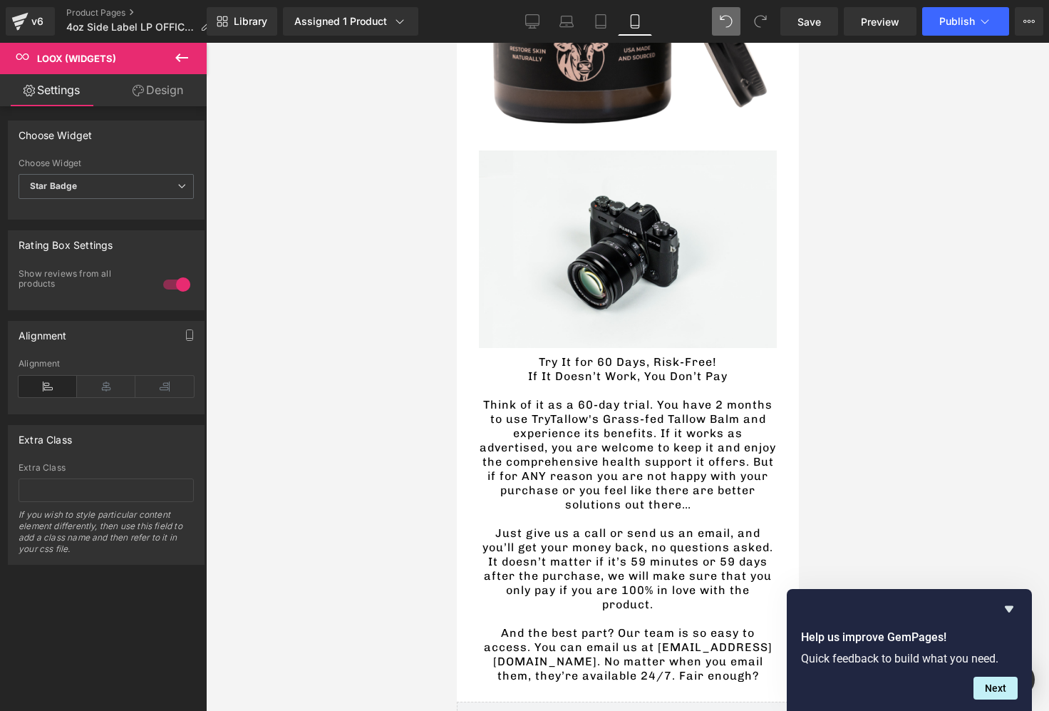
click at [178, 63] on icon at bounding box center [181, 57] width 17 height 17
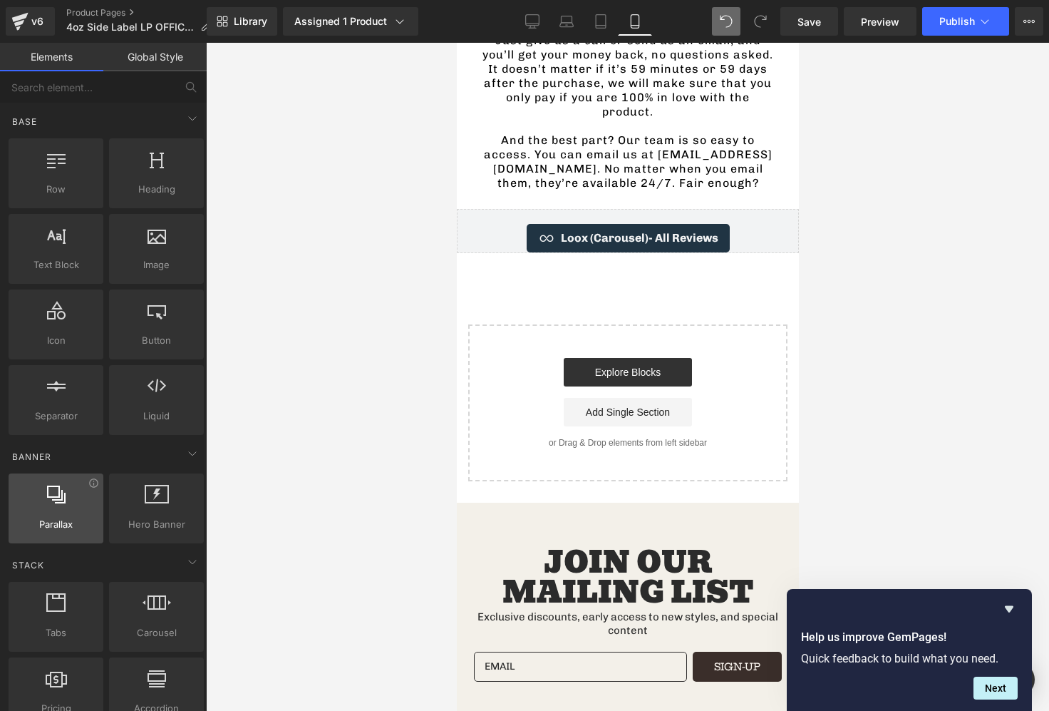
scroll to position [327, 0]
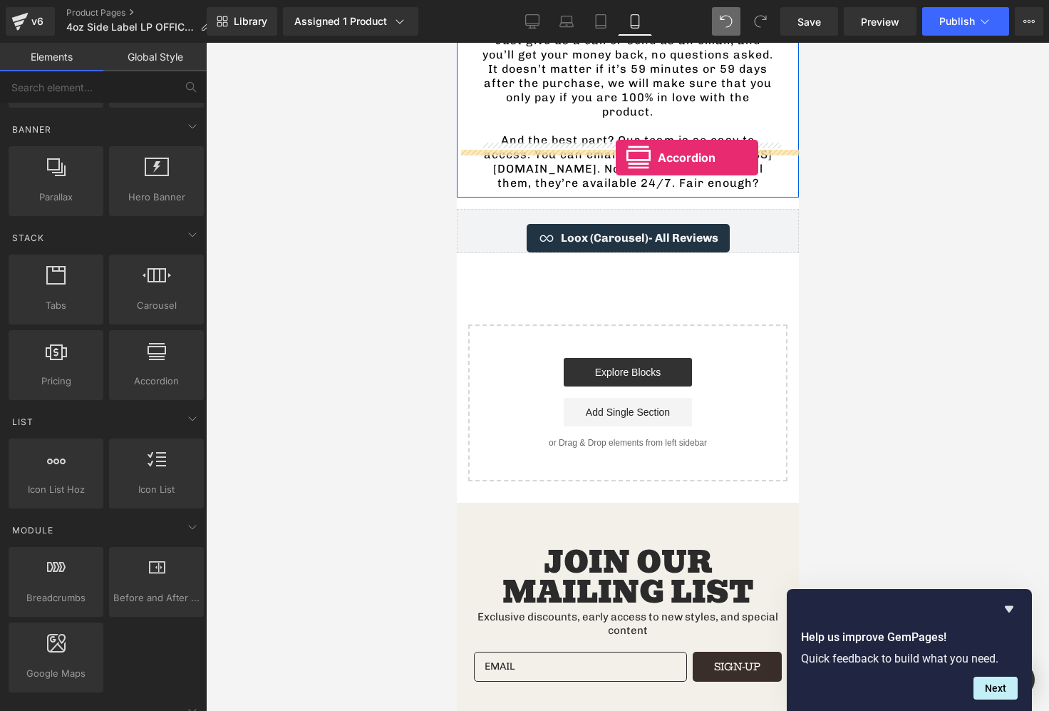
drag, startPoint x: 602, startPoint y: 406, endPoint x: 615, endPoint y: 158, distance: 249.1
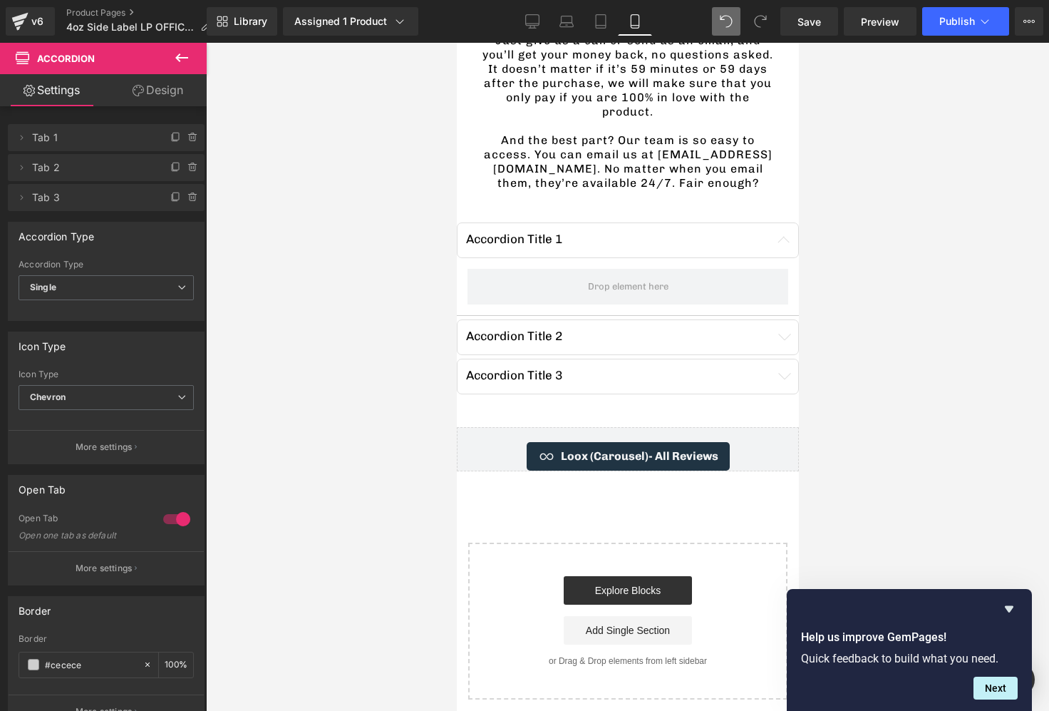
click at [182, 63] on icon at bounding box center [181, 57] width 17 height 17
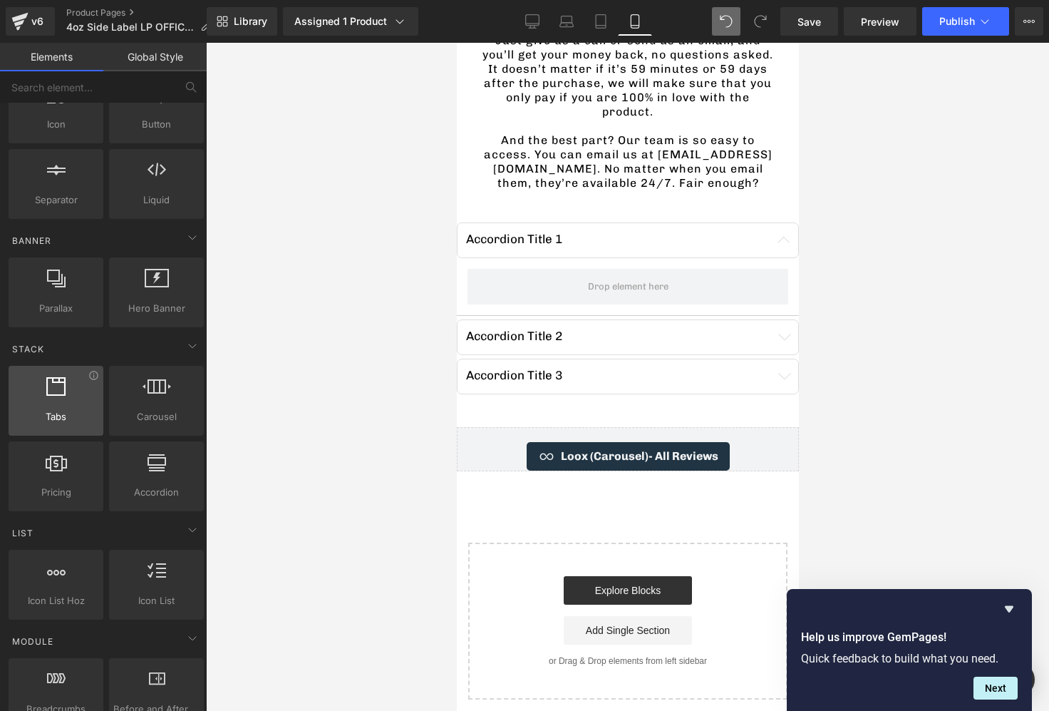
scroll to position [0, 0]
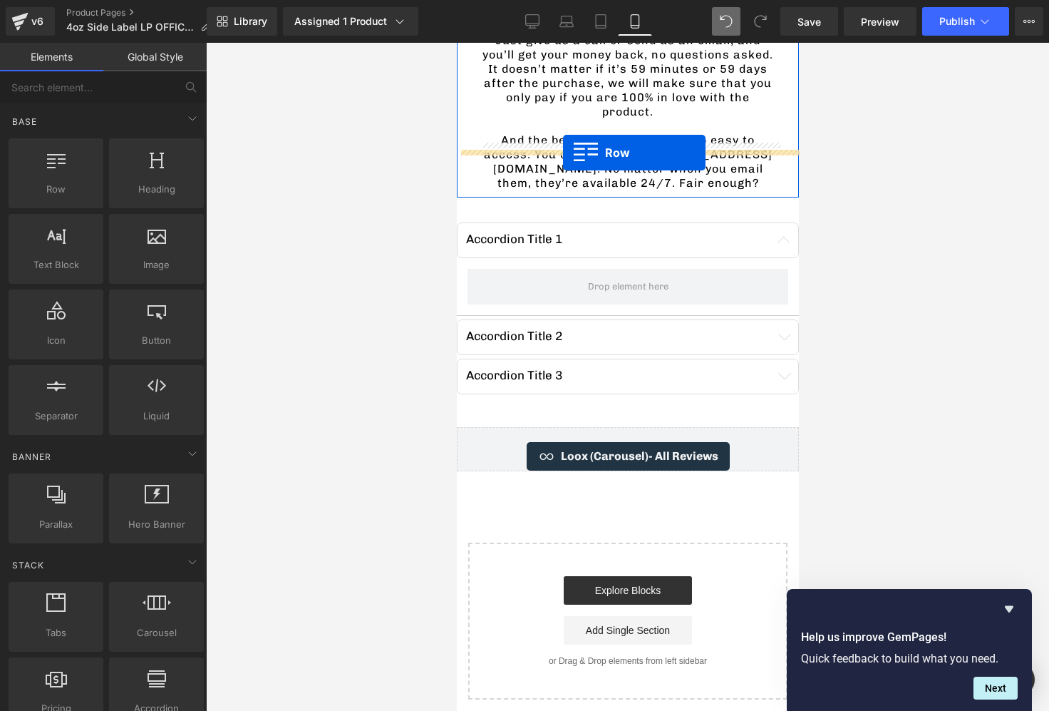
drag, startPoint x: 508, startPoint y: 225, endPoint x: 562, endPoint y: 153, distance: 90.7
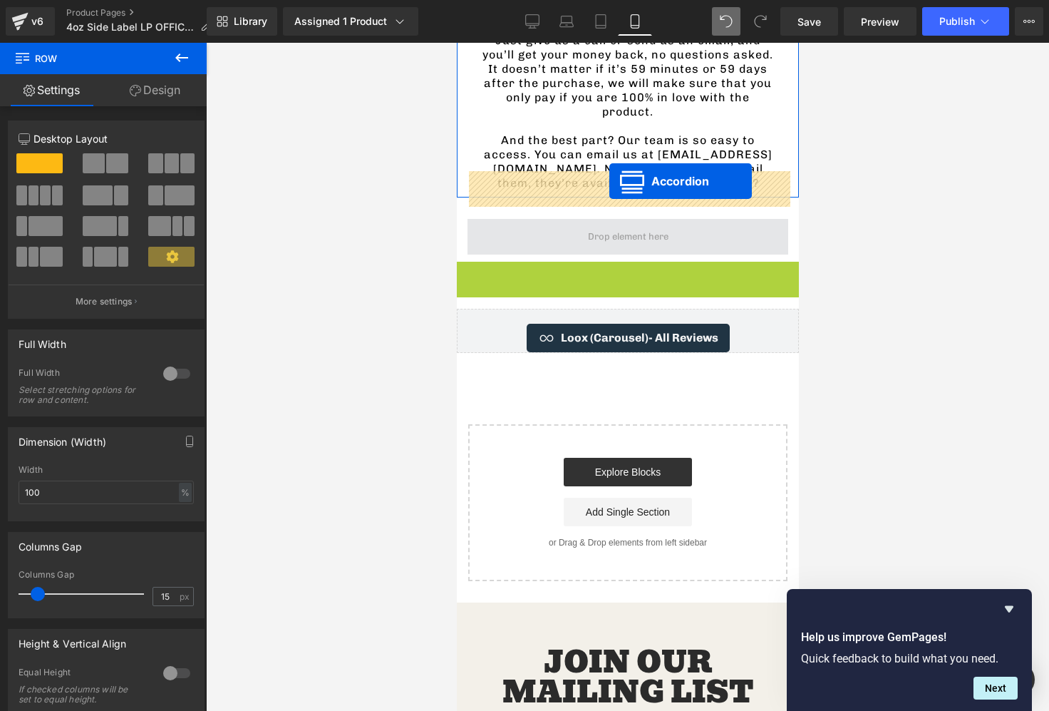
drag, startPoint x: 587, startPoint y: 227, endPoint x: 609, endPoint y: 180, distance: 52.0
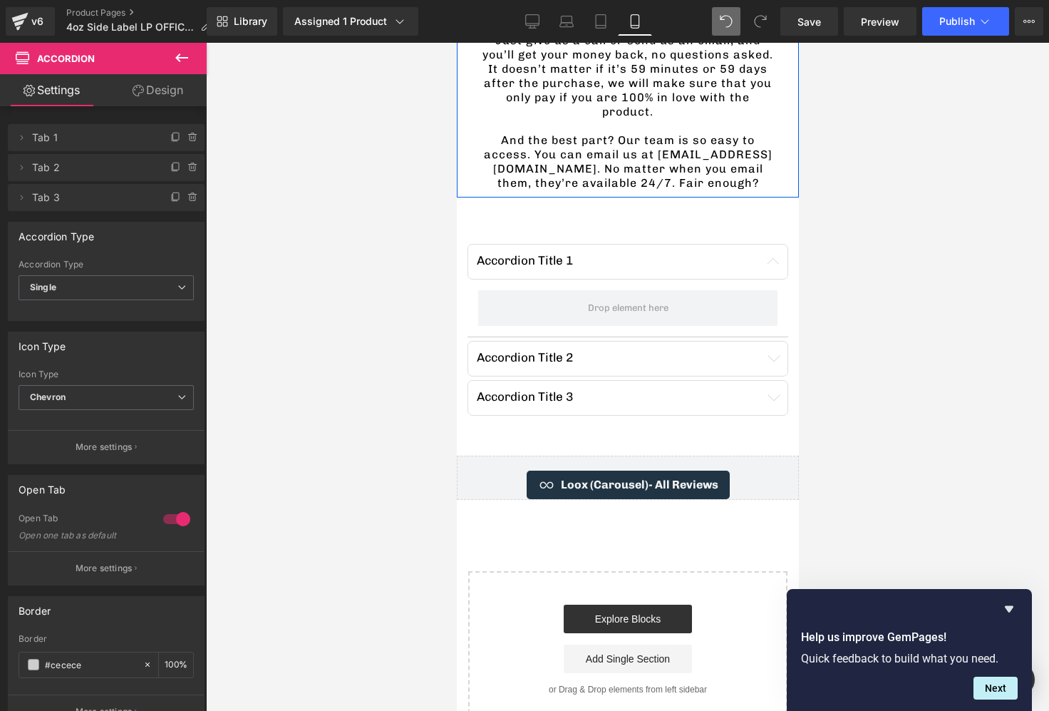
click at [179, 58] on icon at bounding box center [181, 57] width 17 height 17
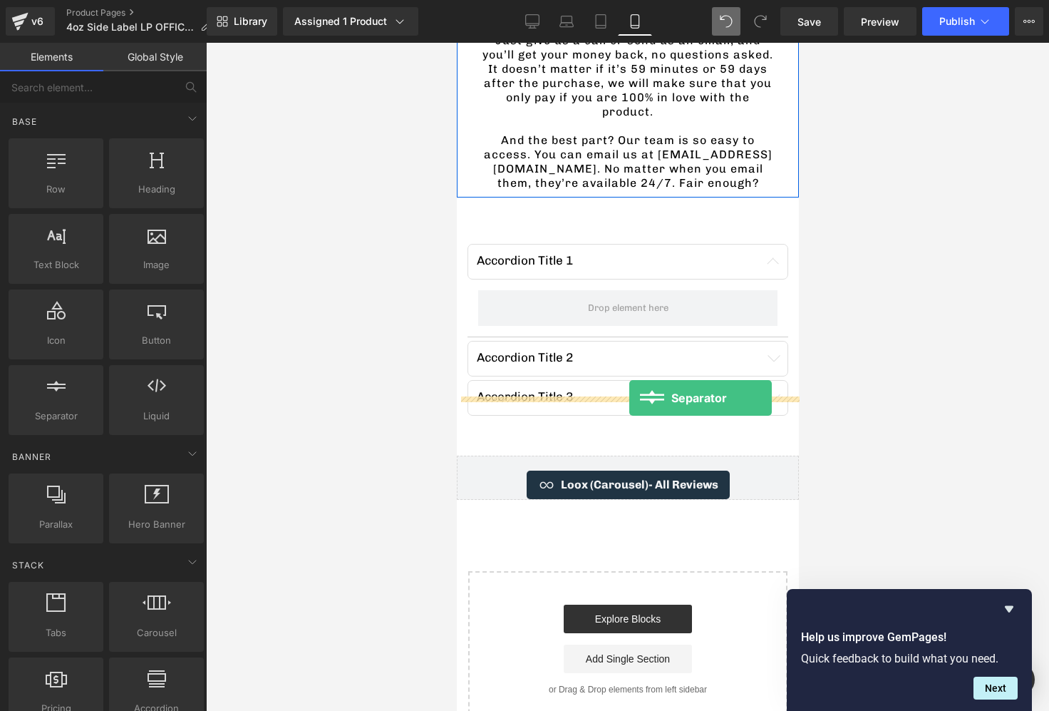
drag, startPoint x: 537, startPoint y: 468, endPoint x: 629, endPoint y: 398, distance: 115.5
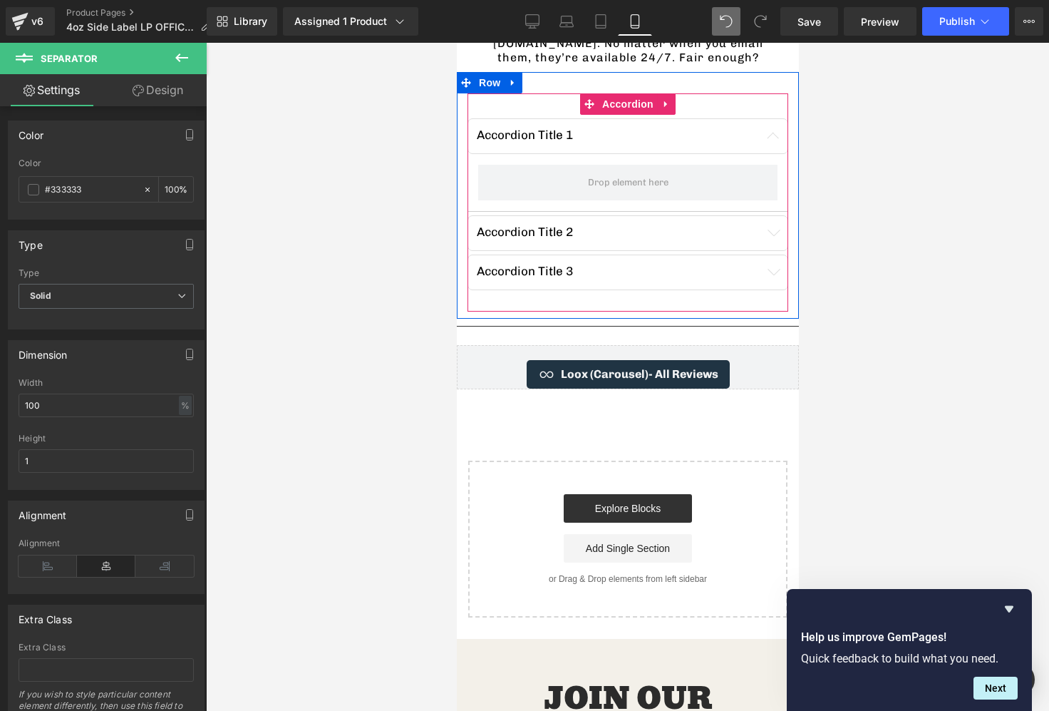
scroll to position [4091, 0]
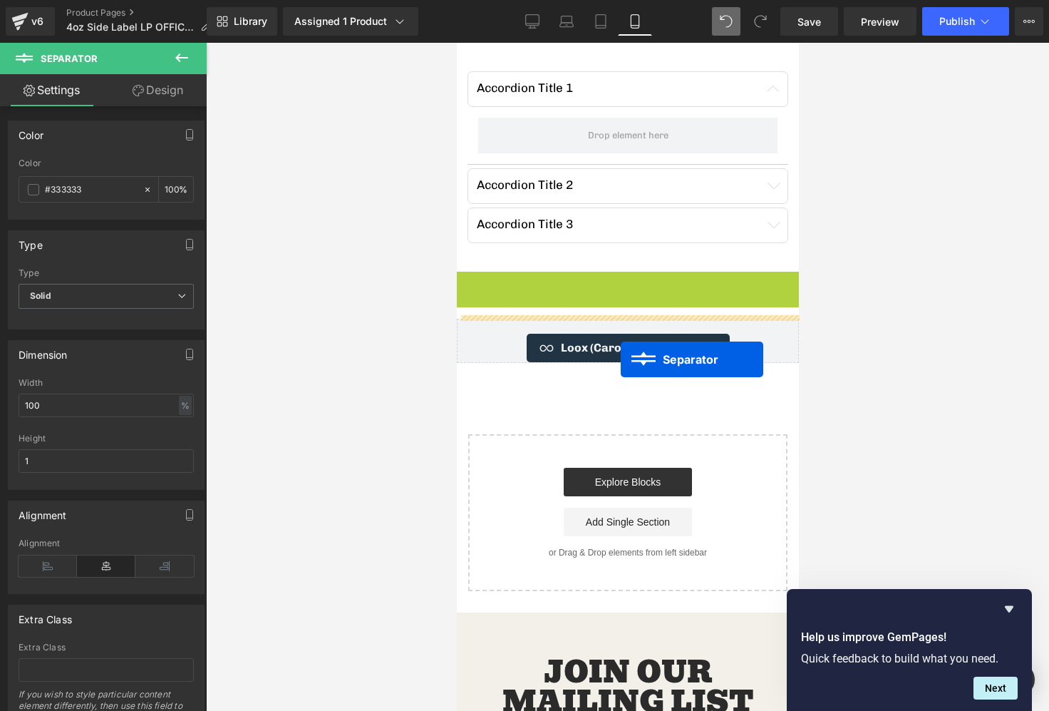
drag, startPoint x: 597, startPoint y: 231, endPoint x: 619, endPoint y: 359, distance: 130.2
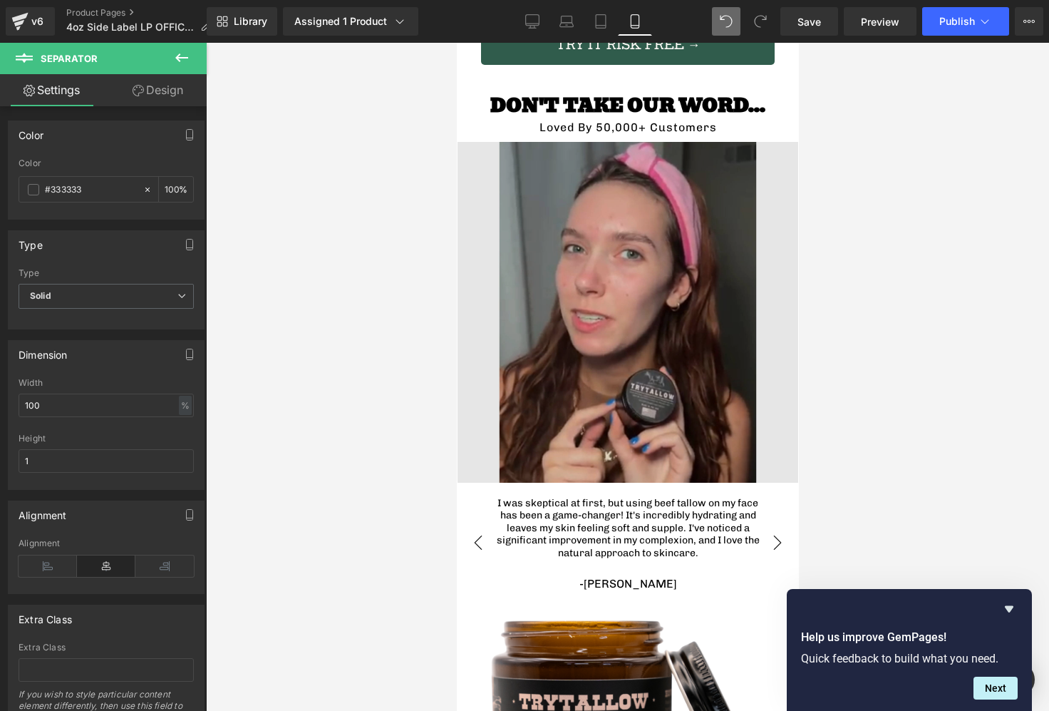
scroll to position [2665, 0]
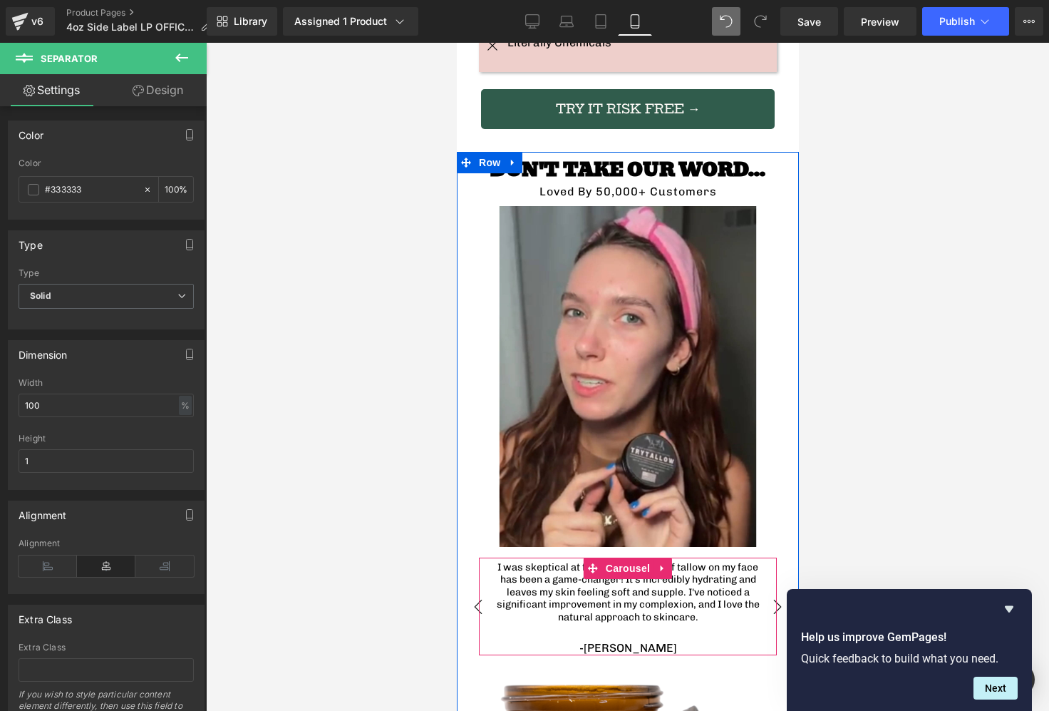
click at [777, 585] on button "›" at bounding box center [776, 606] width 43 height 43
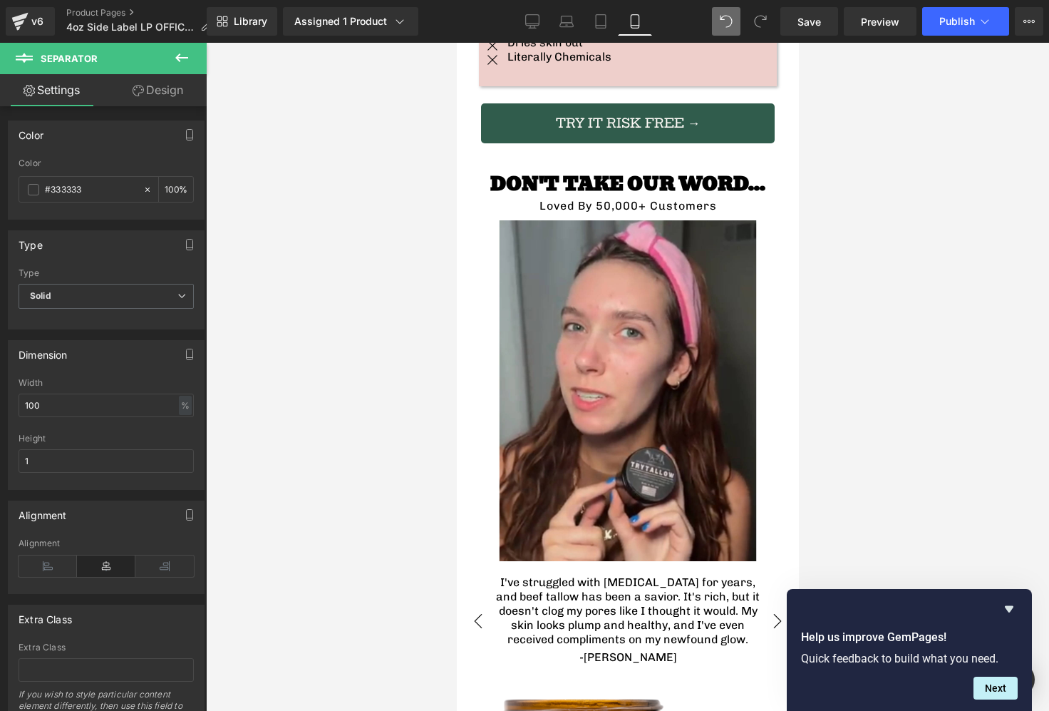
scroll to position [2614, 0]
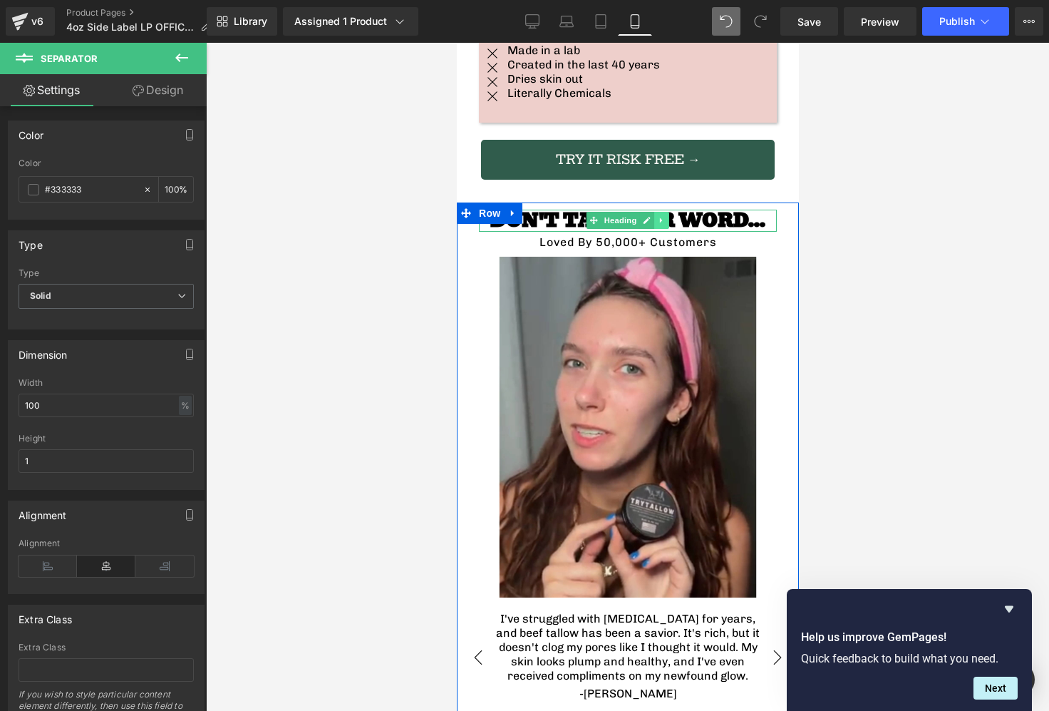
click at [659, 216] on icon at bounding box center [661, 220] width 8 height 9
click at [654, 217] on icon at bounding box center [654, 221] width 8 height 8
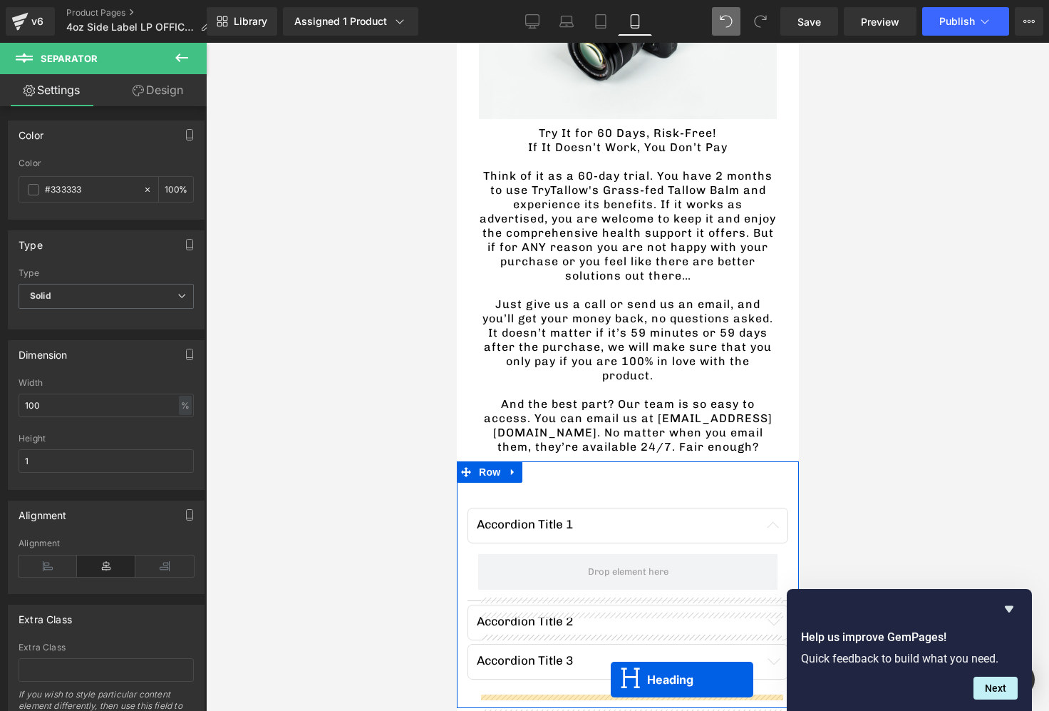
scroll to position [3755, 0]
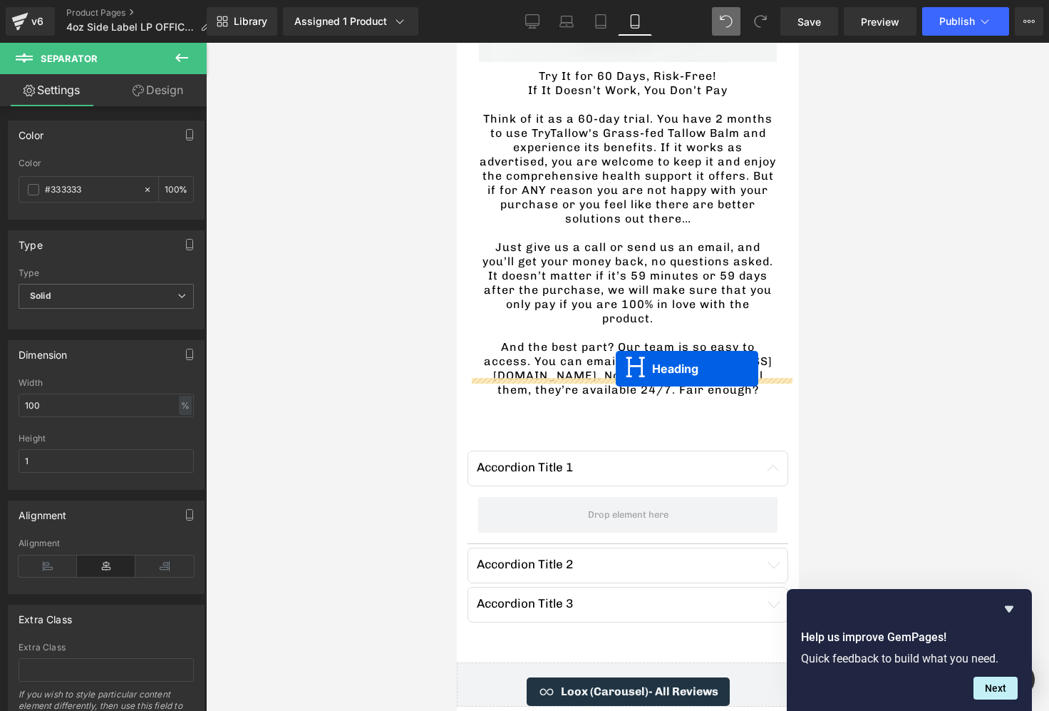
drag, startPoint x: 595, startPoint y: 215, endPoint x: 615, endPoint y: 368, distance: 154.5
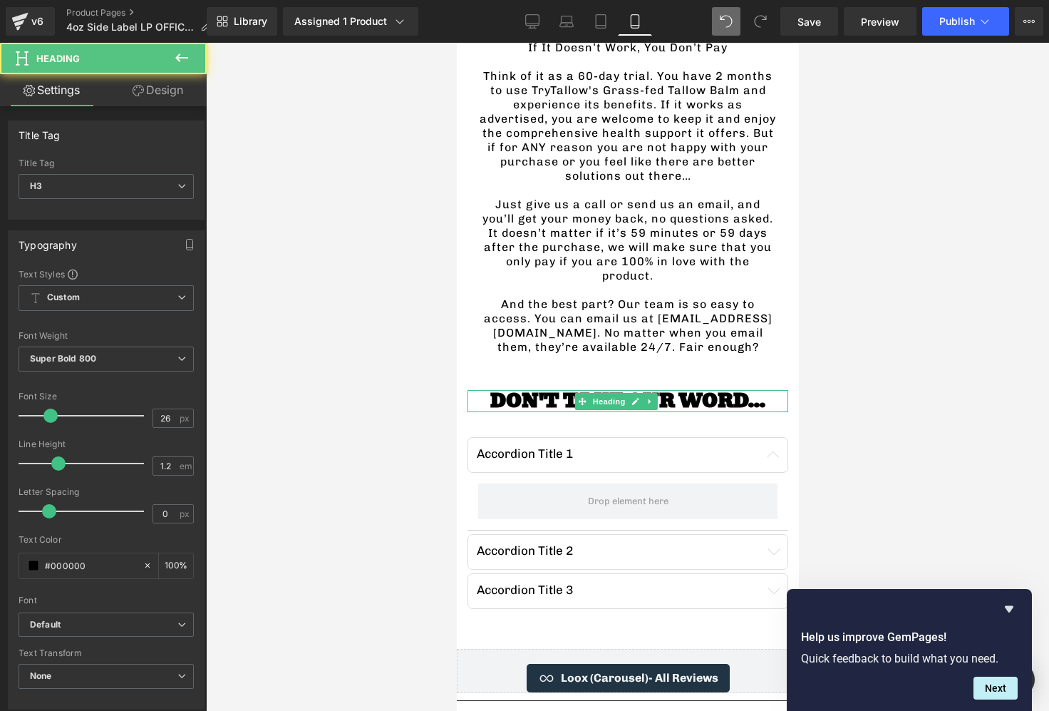
scroll to position [3712, 0]
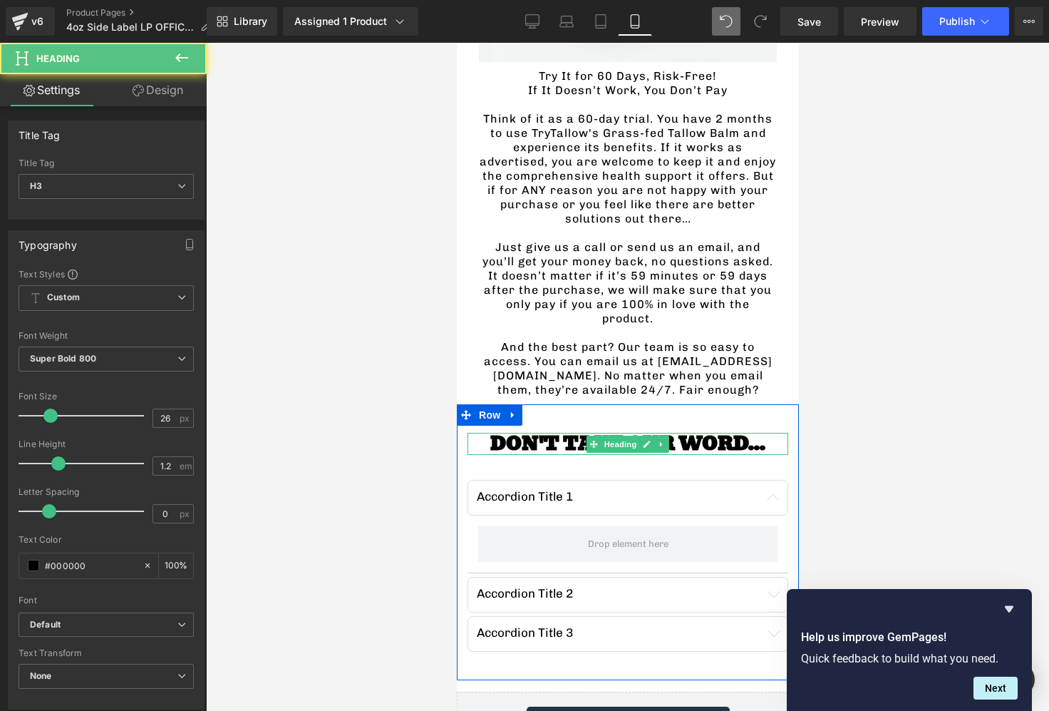
click at [687, 433] on h3 "DON'T TAKE OUR WORD..." at bounding box center [627, 444] width 321 height 22
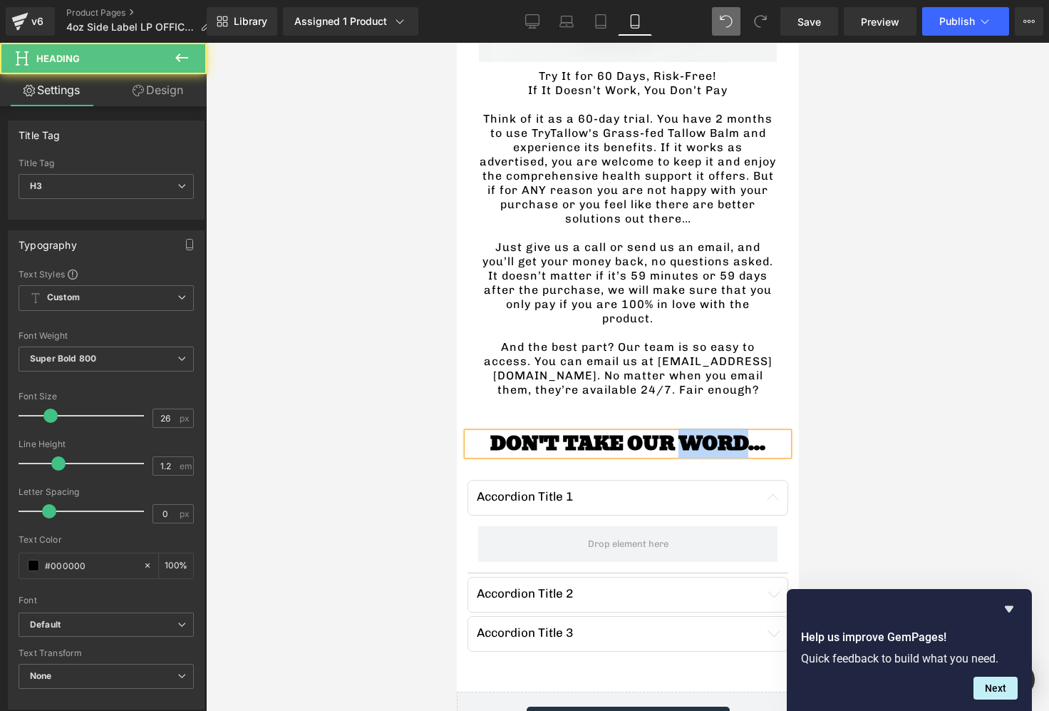
click at [687, 433] on h3 "DON'T TAKE OUR WORD..." at bounding box center [627, 444] width 321 height 22
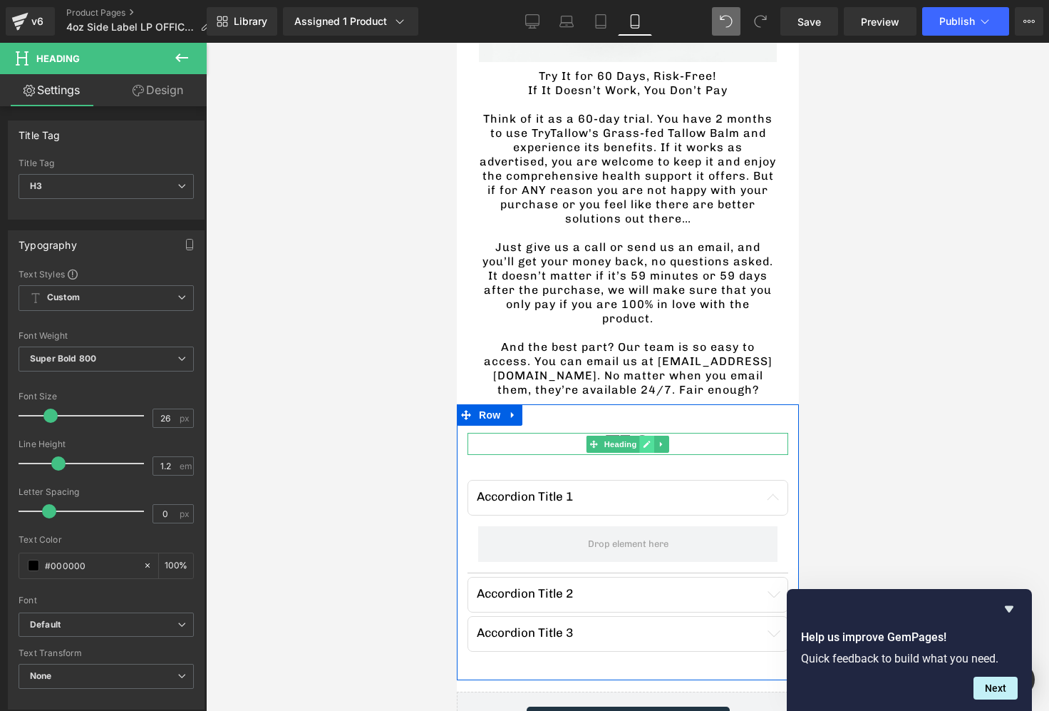
click at [639, 435] on link at bounding box center [646, 443] width 15 height 17
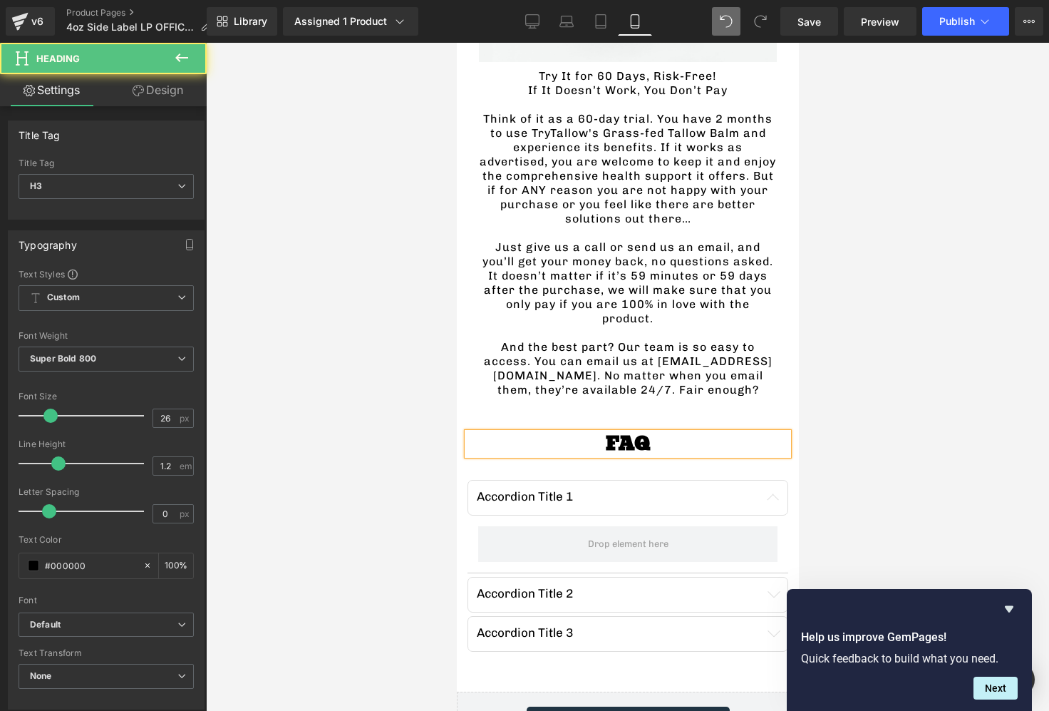
click at [651, 433] on h3 "FAQ" at bounding box center [627, 444] width 321 height 22
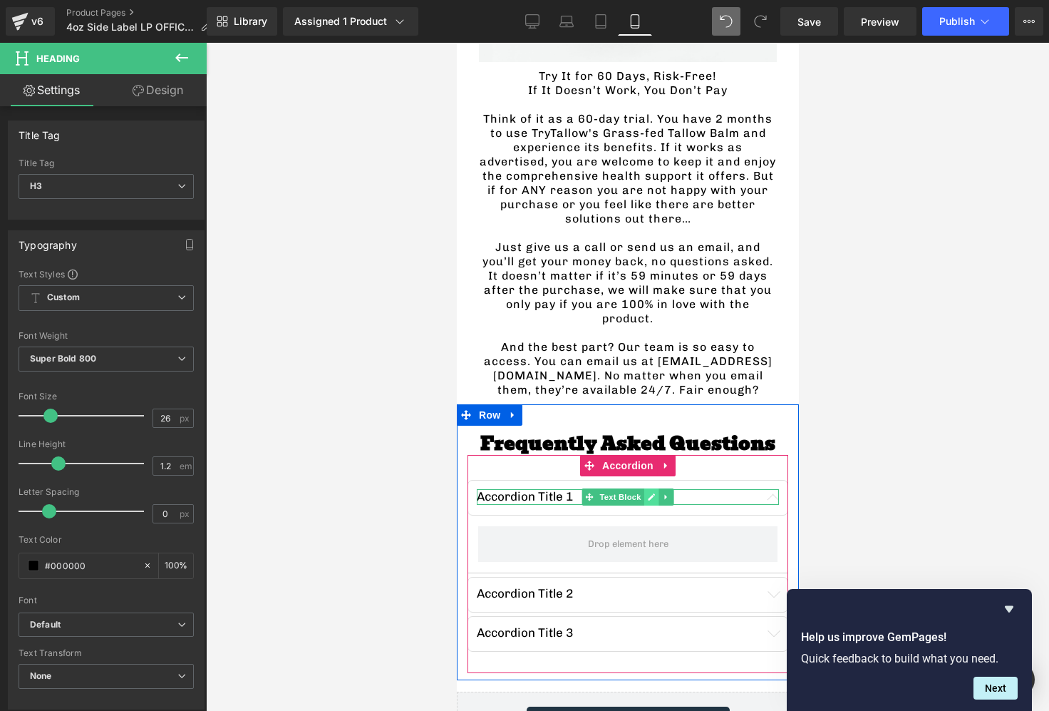
click at [646, 488] on link at bounding box center [651, 496] width 15 height 17
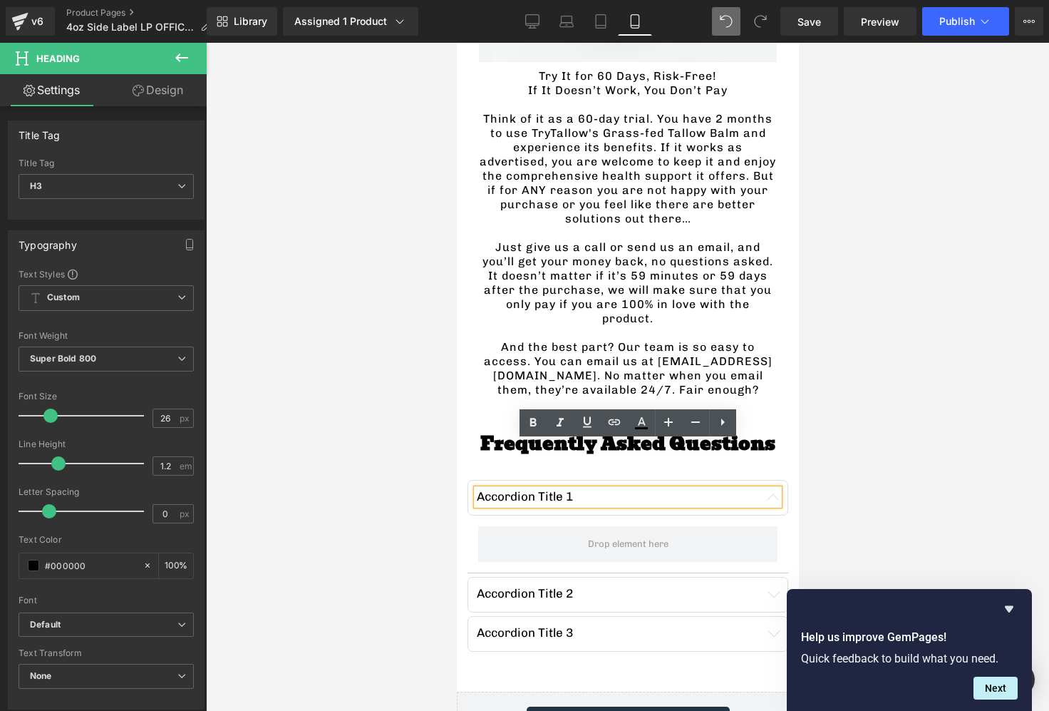
click at [565, 489] on p "Accordion Title 1" at bounding box center [627, 496] width 302 height 15
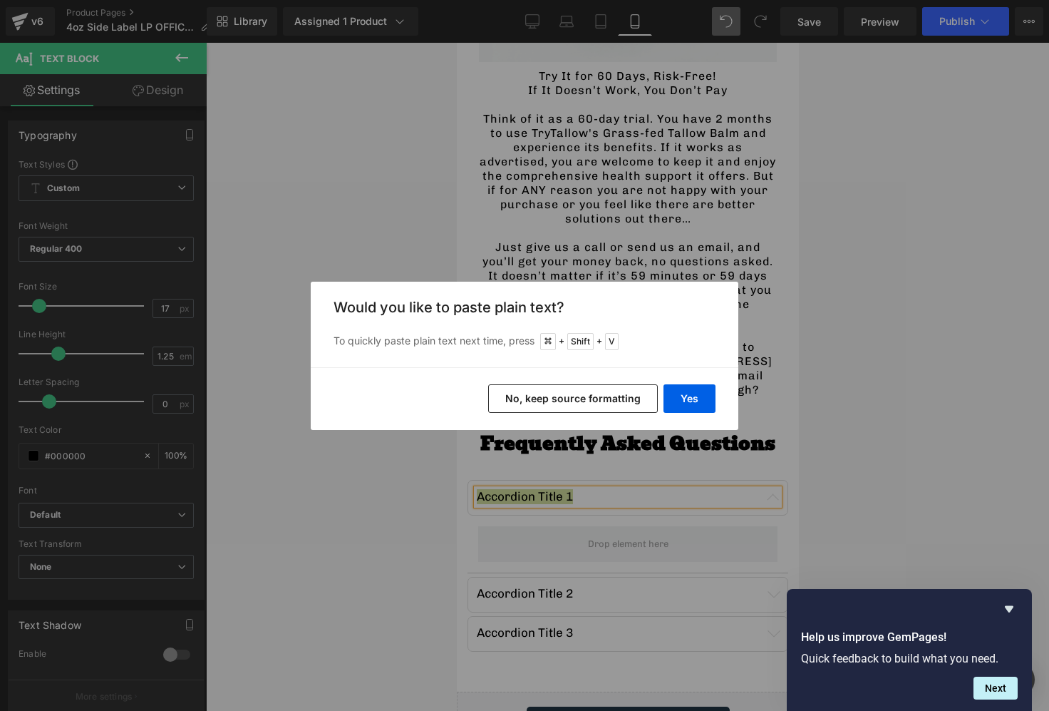
click at [597, 391] on button "No, keep source formatting" at bounding box center [573, 398] width 170 height 29
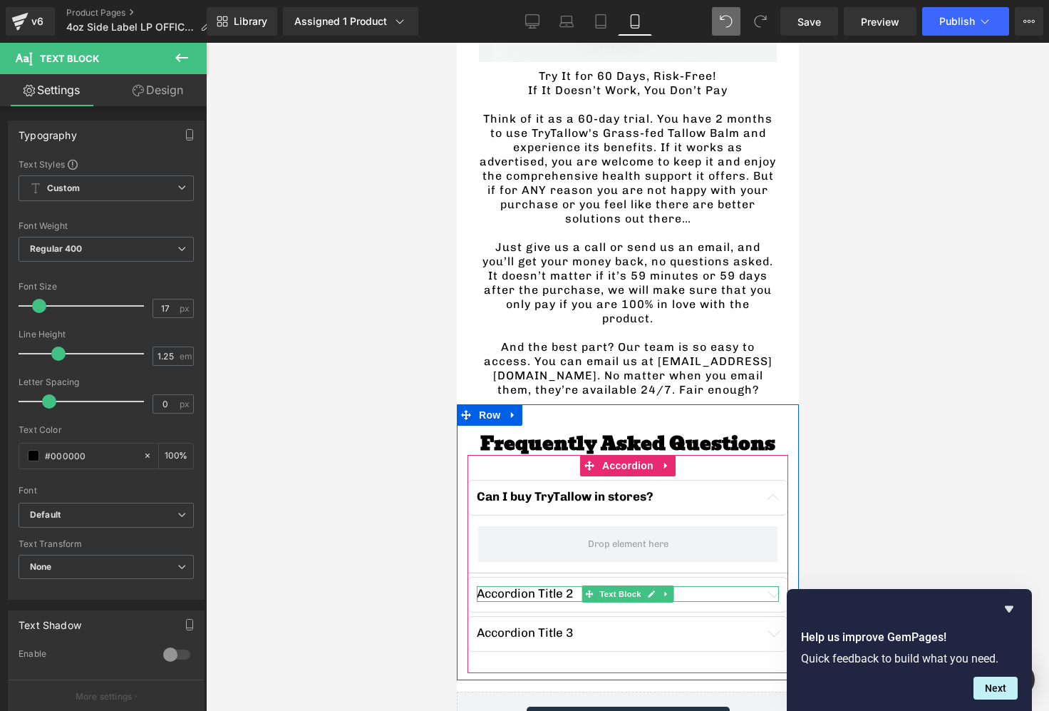
click at [510, 586] on div at bounding box center [627, 588] width 302 height 4
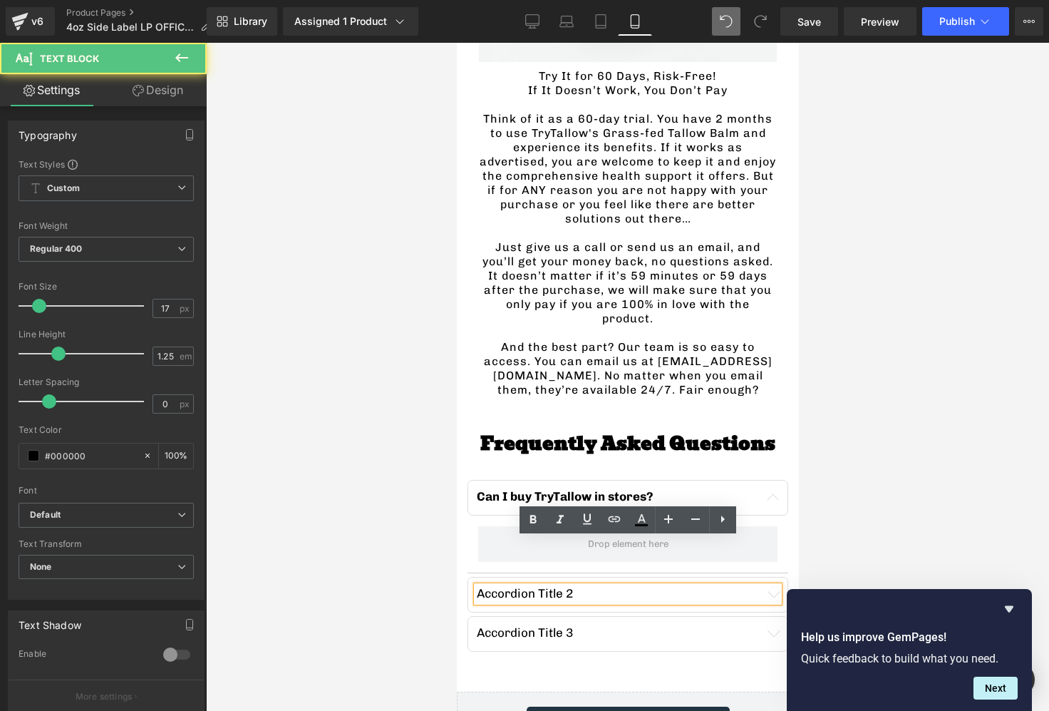
click at [557, 586] on p "Accordion Title 2" at bounding box center [627, 593] width 302 height 15
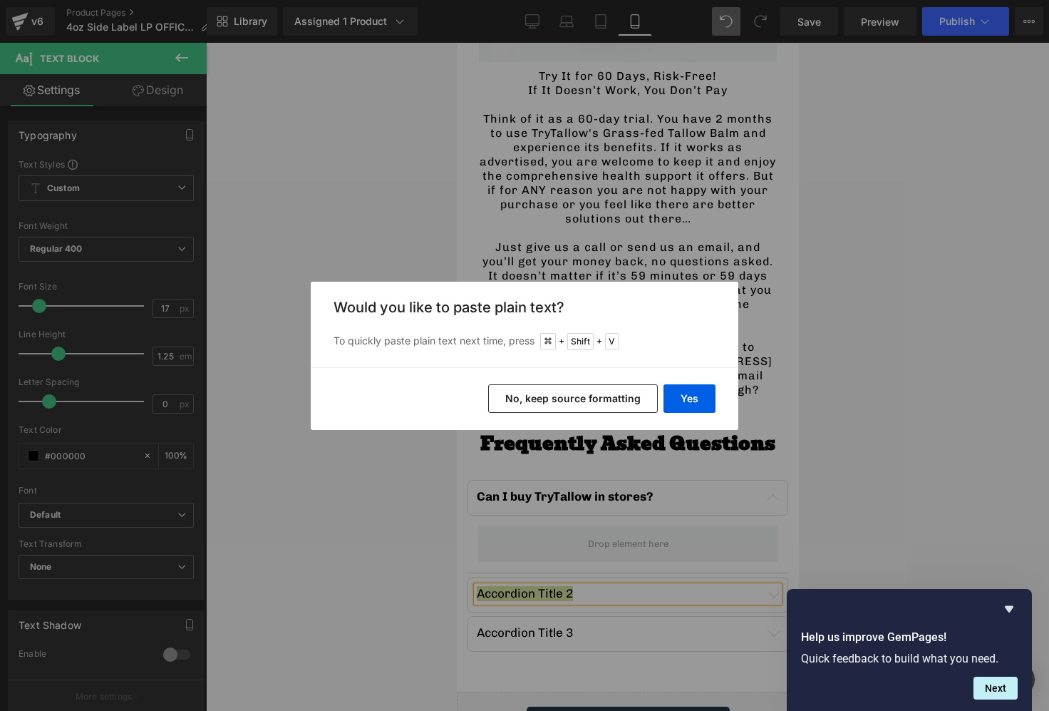
click at [557, 384] on button "No, keep source formatting" at bounding box center [573, 398] width 170 height 29
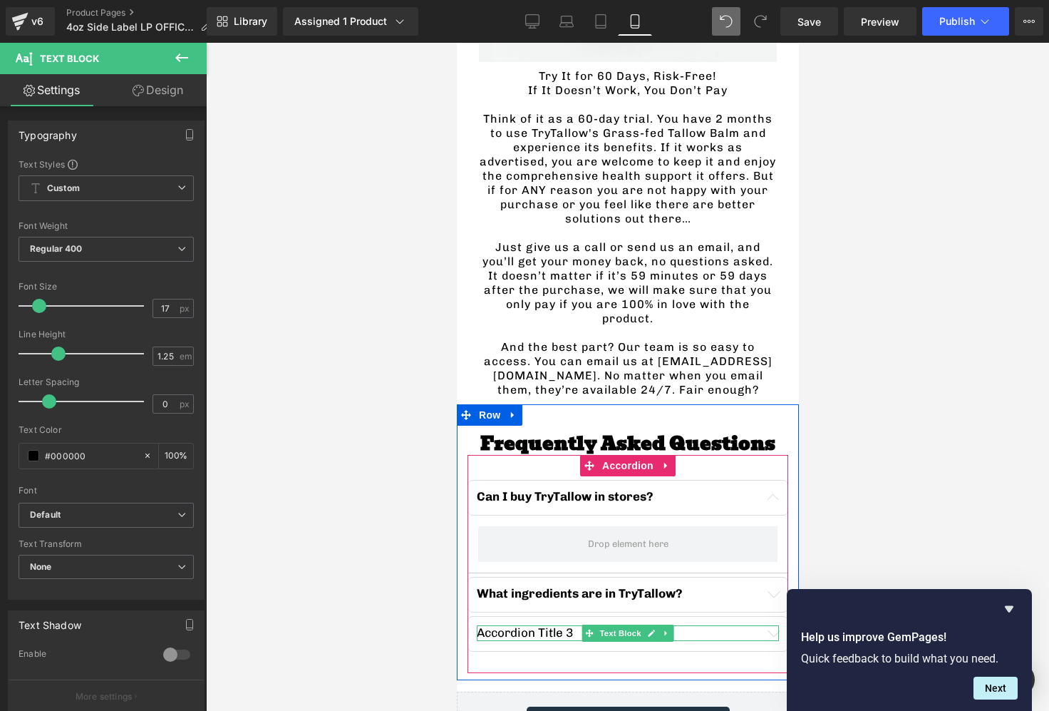
click at [515, 625] on p "Accordion Title 3" at bounding box center [627, 632] width 302 height 15
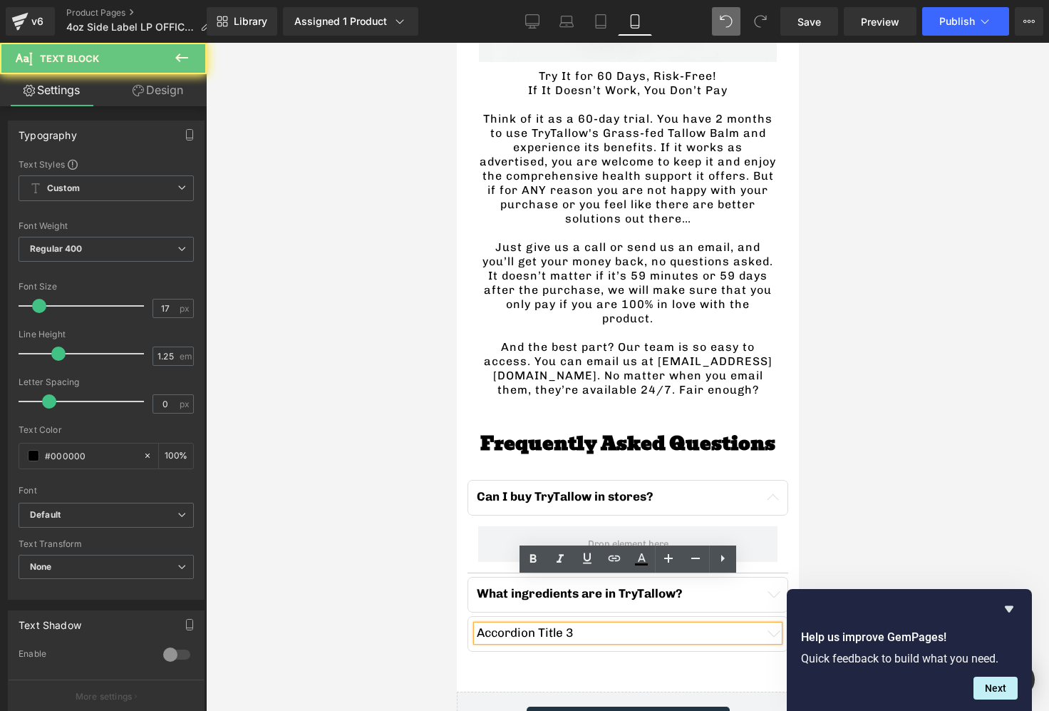
click at [528, 625] on p "Accordion Title 3" at bounding box center [627, 632] width 302 height 15
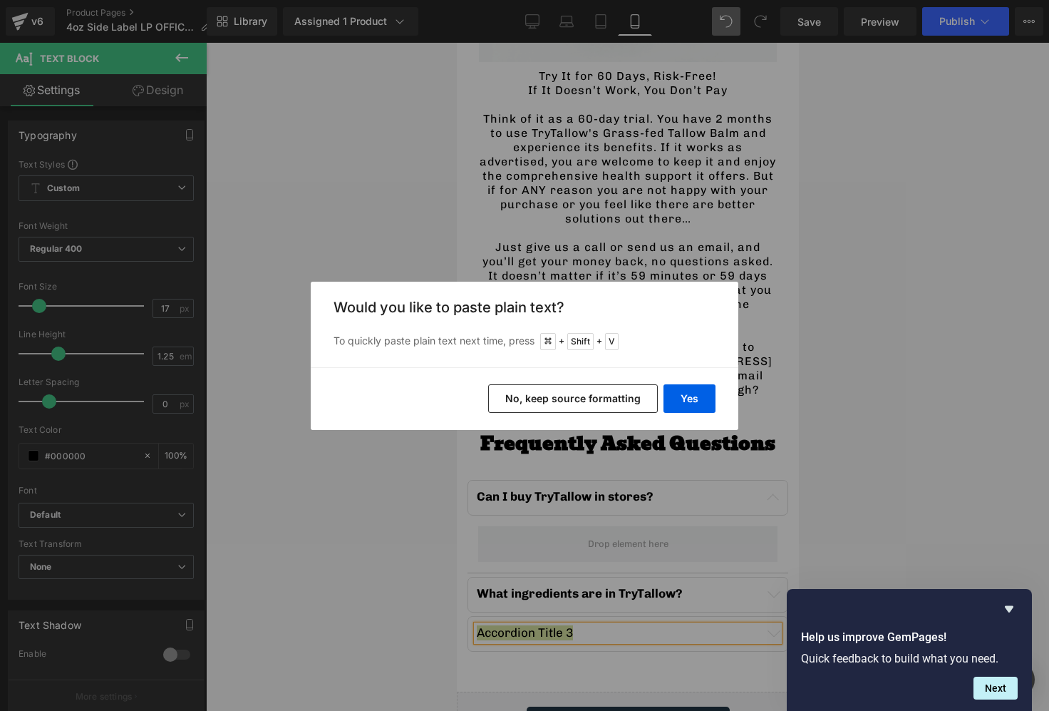
click at [577, 391] on button "No, keep source formatting" at bounding box center [573, 398] width 170 height 29
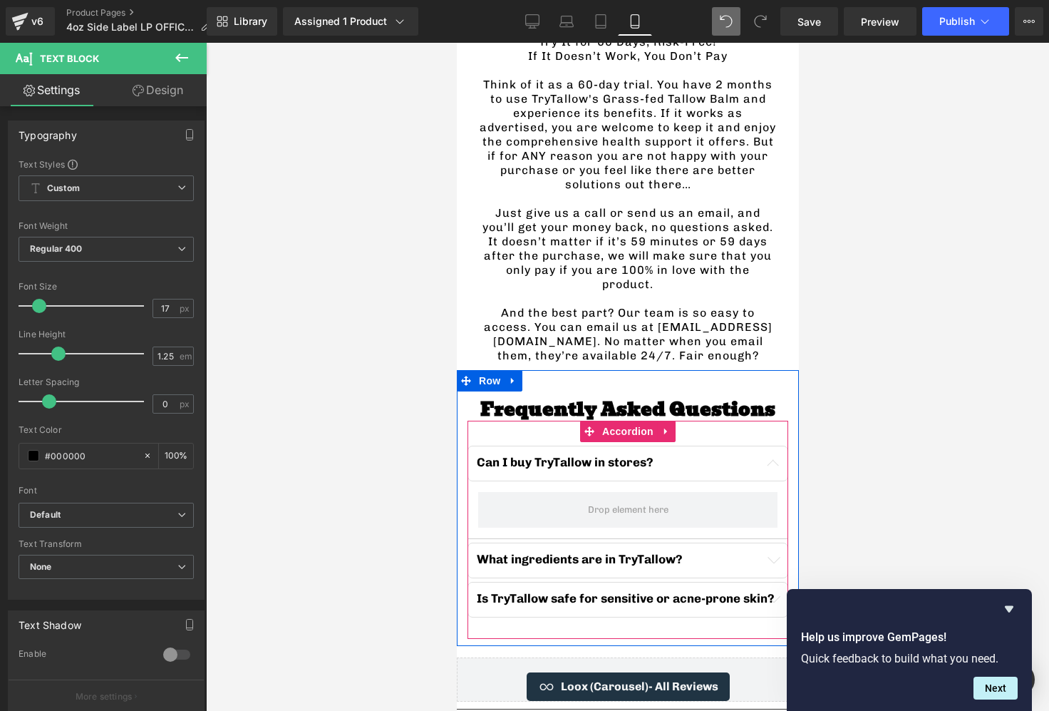
scroll to position [3747, 0]
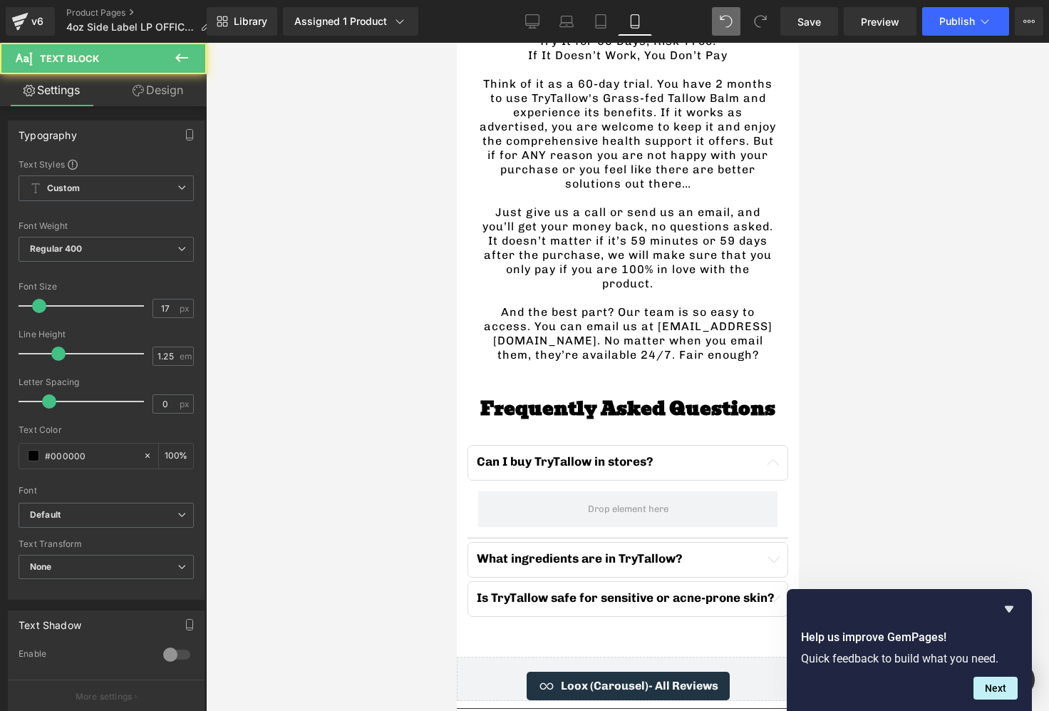
click at [554, 590] on div "Is TryTallow safe for sensitive or acne-prone skin? Text Block" at bounding box center [627, 597] width 302 height 15
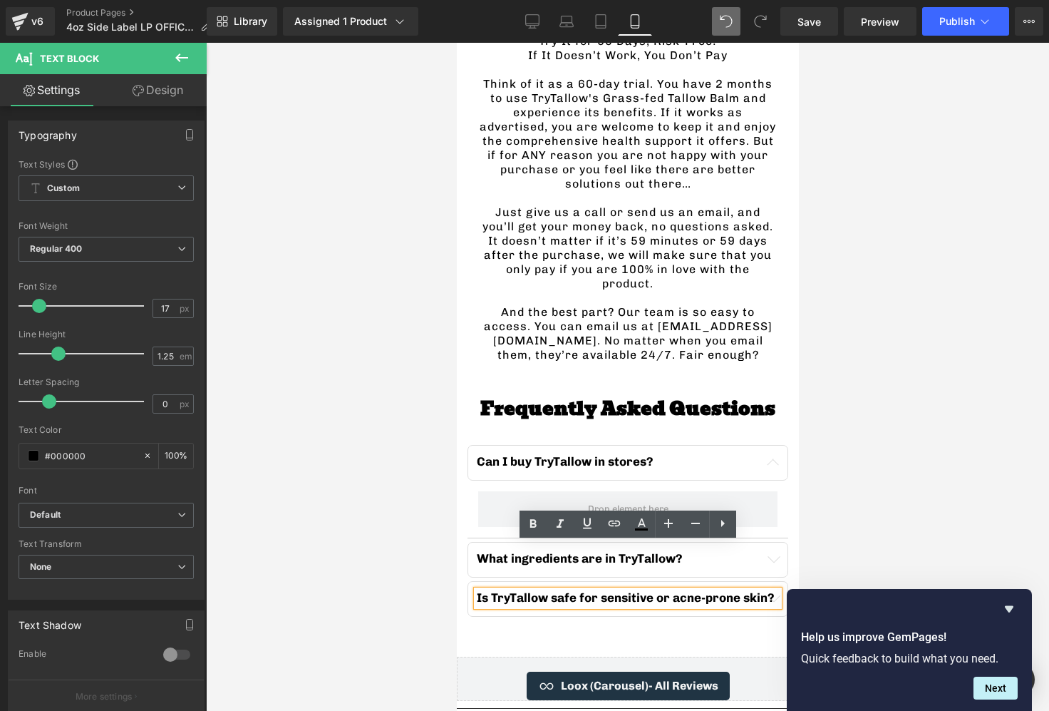
drag, startPoint x: 599, startPoint y: 393, endPoint x: 599, endPoint y: 401, distance: 7.8
click at [599, 420] on div "Can I buy TryTallow in stores? Text Block What ingredients are in TryTallow? Te…" at bounding box center [627, 529] width 321 height 218
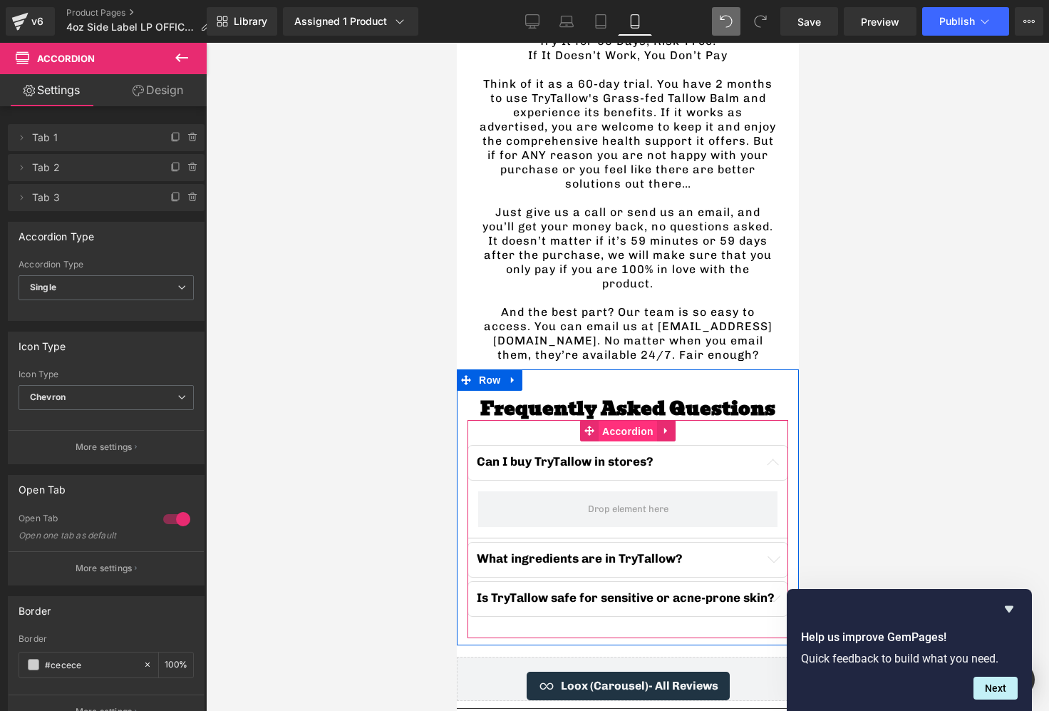
click at [614, 420] on span "Accordion" at bounding box center [627, 430] width 58 height 21
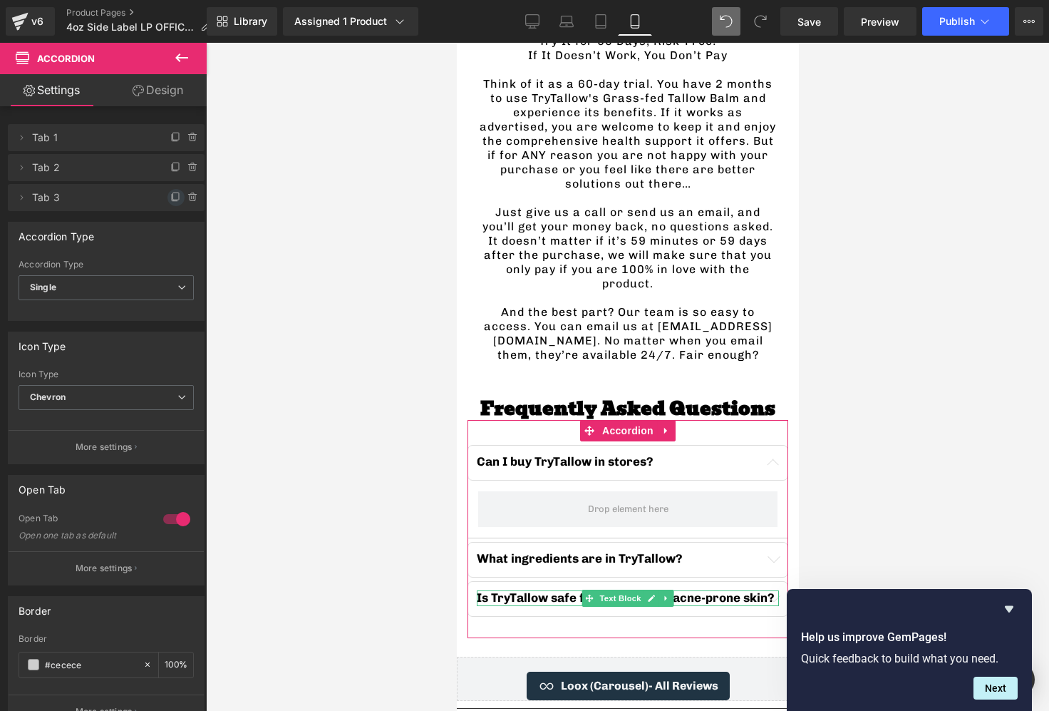
click at [170, 200] on icon at bounding box center [175, 197] width 11 height 11
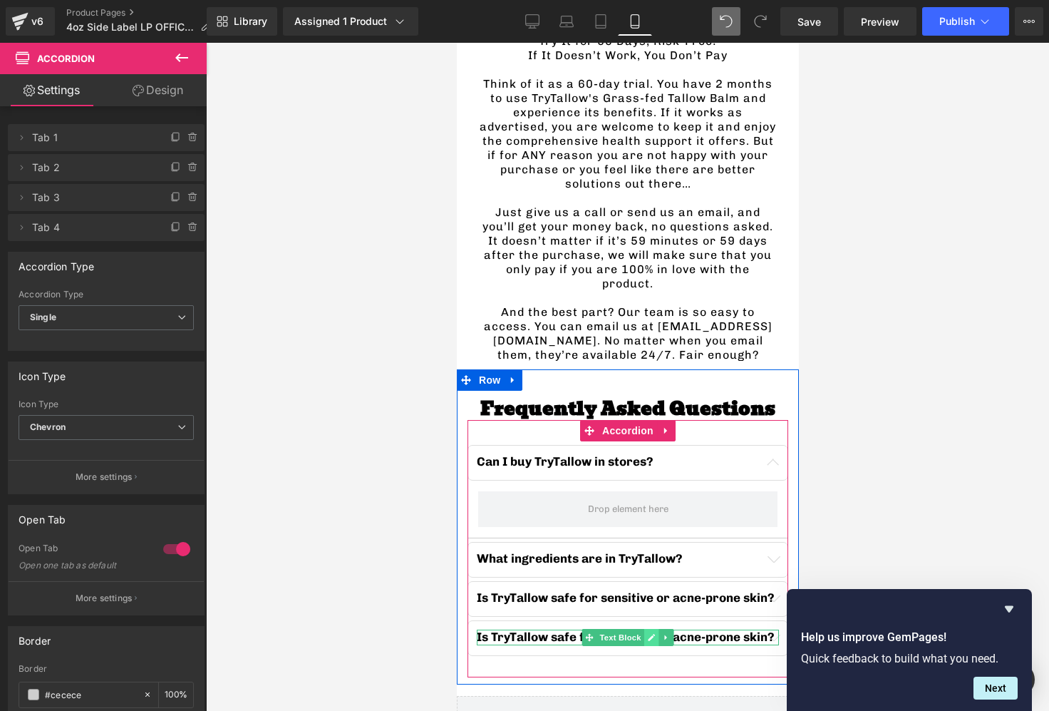
click at [649, 633] on icon at bounding box center [651, 637] width 8 height 9
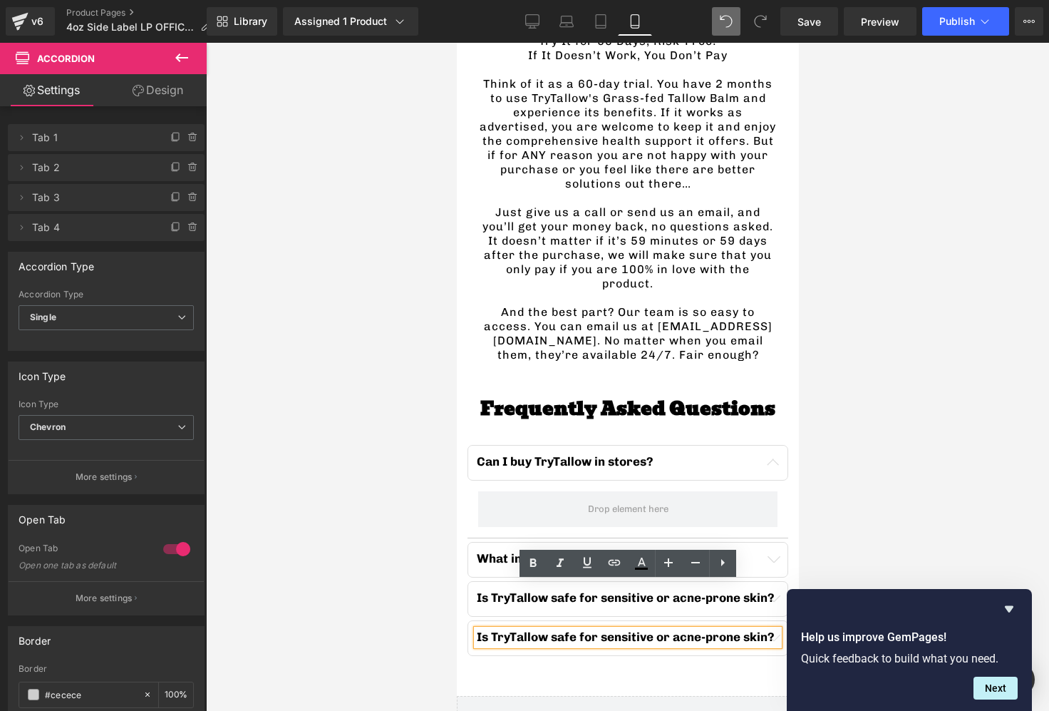
click at [600, 629] on b "Is TryTallow safe for sensitive or acne-prone skin?" at bounding box center [625, 636] width 298 height 14
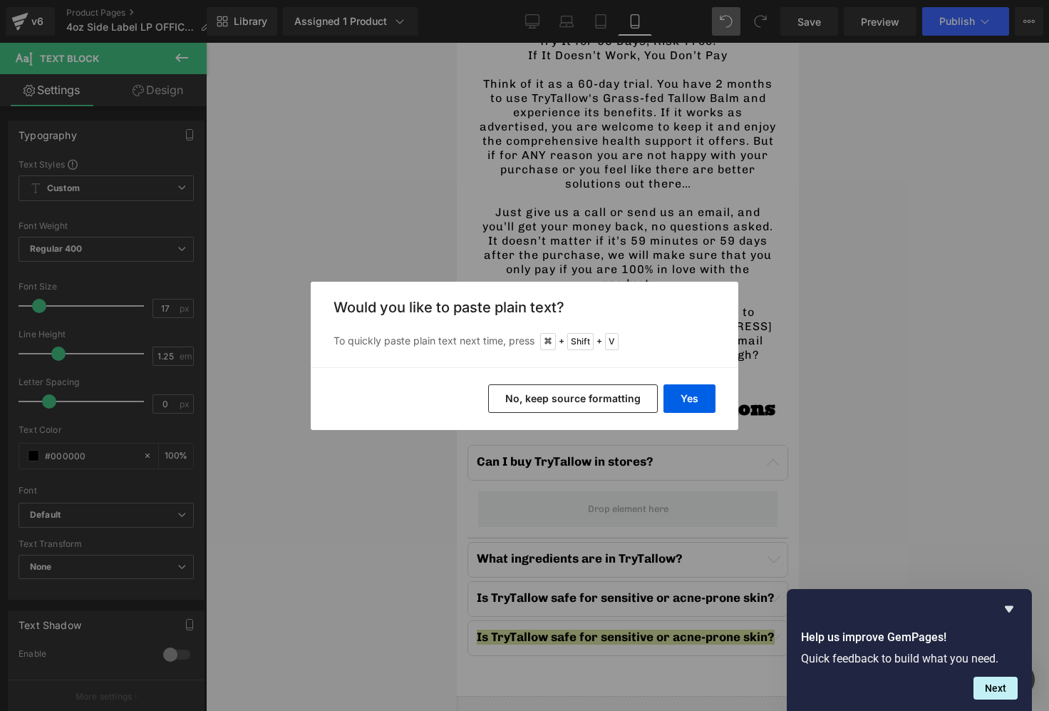
click at [559, 428] on div "Yes No, keep source formatting" at bounding box center [525, 398] width 428 height 63
click at [556, 411] on button "No, keep source formatting" at bounding box center [573, 398] width 170 height 29
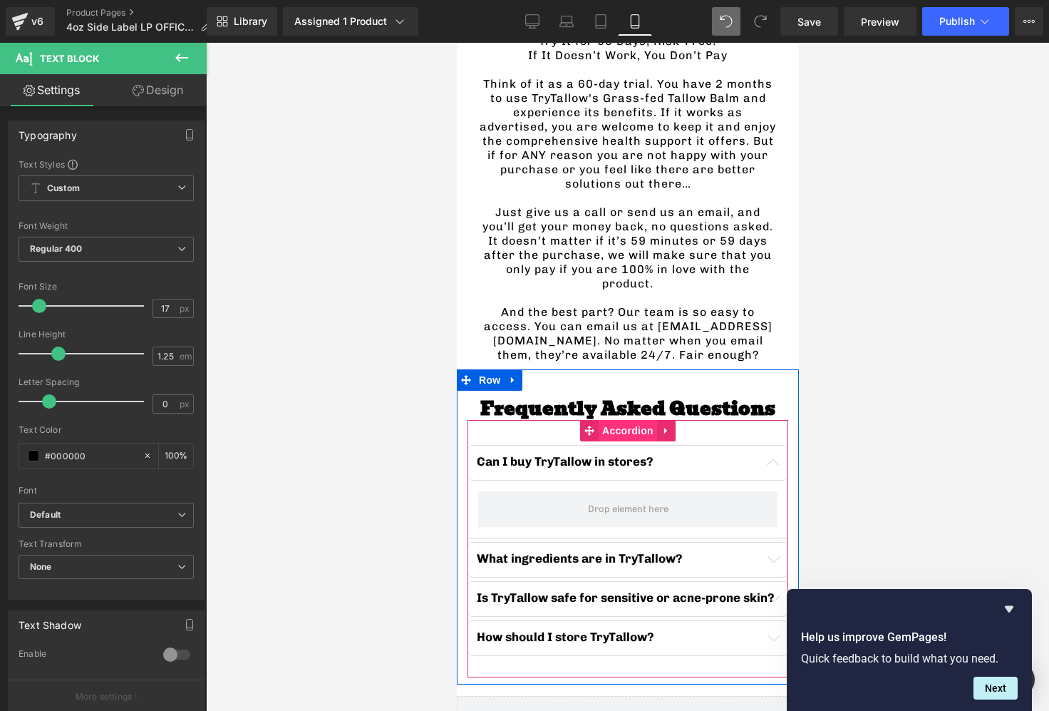
click at [619, 420] on span "Accordion" at bounding box center [627, 430] width 58 height 21
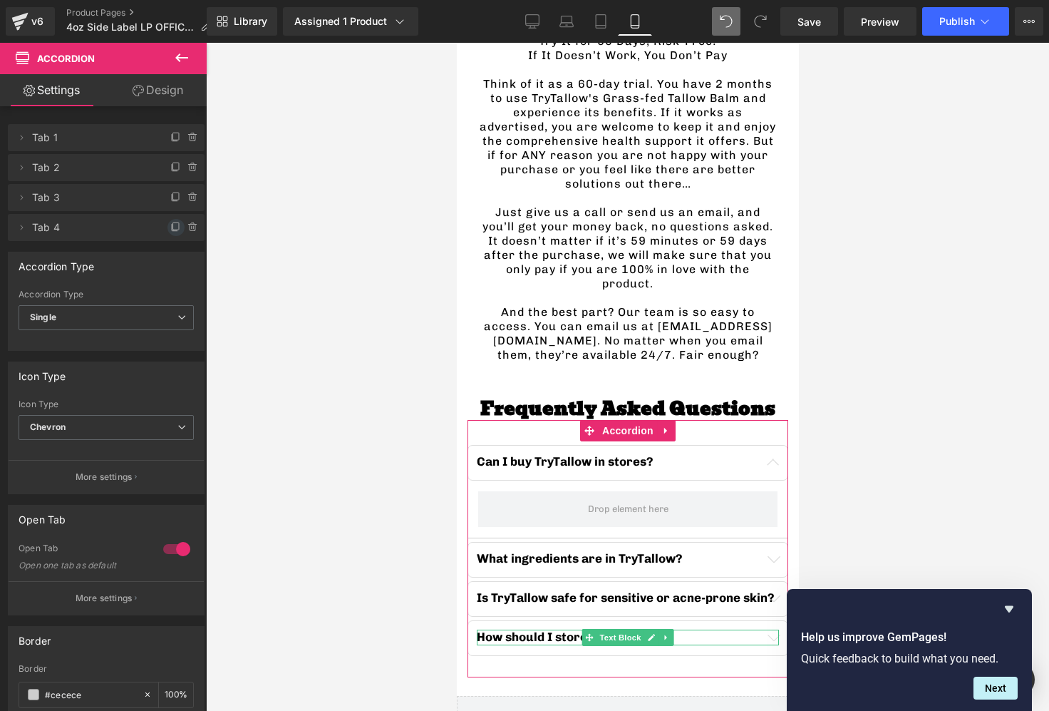
click at [170, 224] on icon at bounding box center [175, 227] width 11 height 11
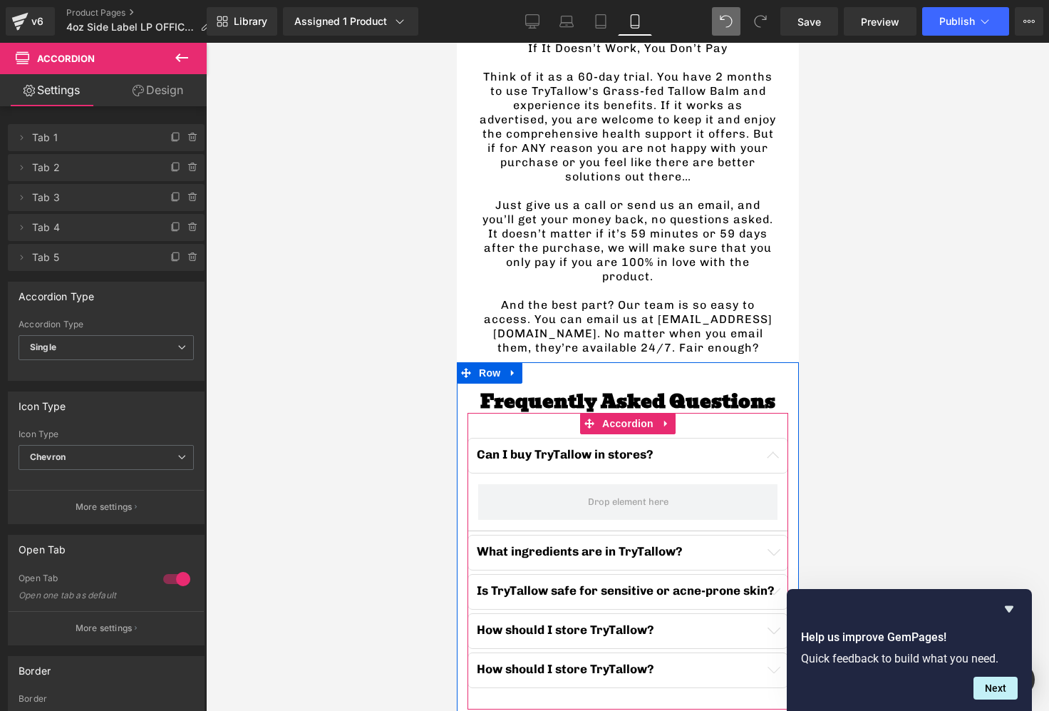
scroll to position [3793, 0]
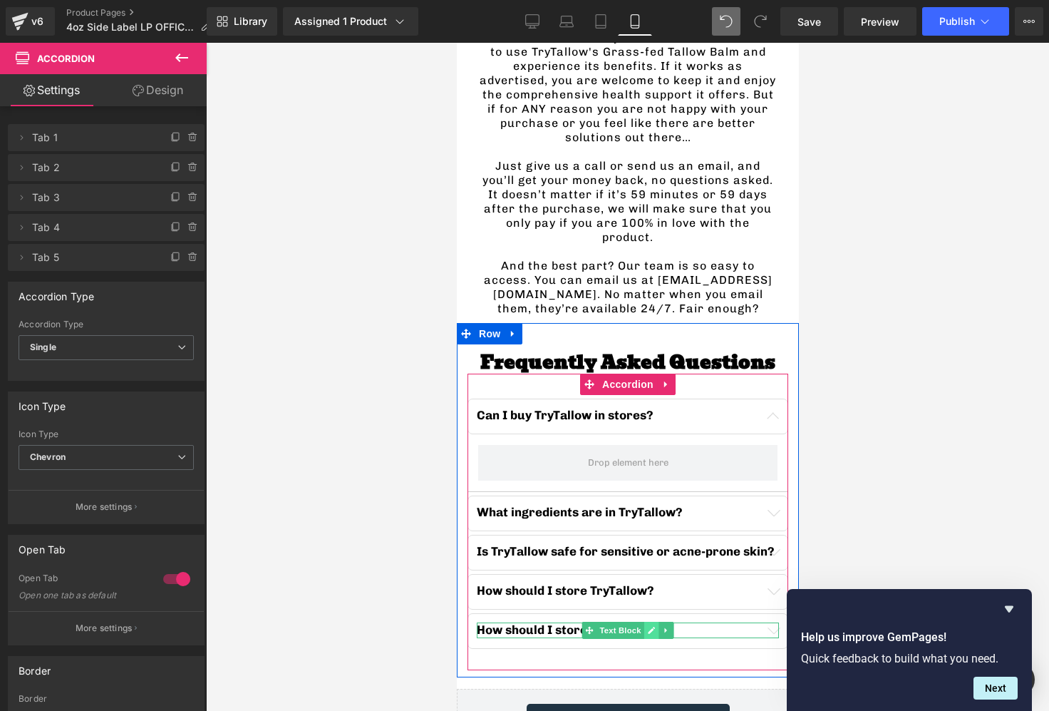
click at [646, 621] on link at bounding box center [651, 629] width 15 height 17
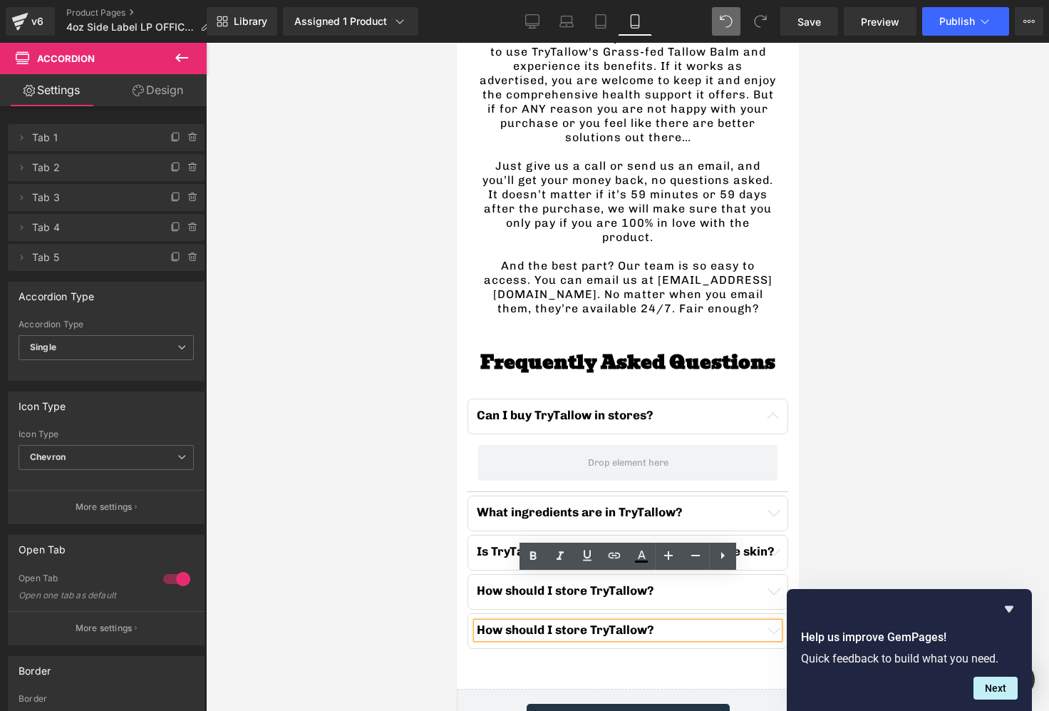
click at [629, 622] on b "How should I store TryTallow?" at bounding box center [564, 629] width 177 height 14
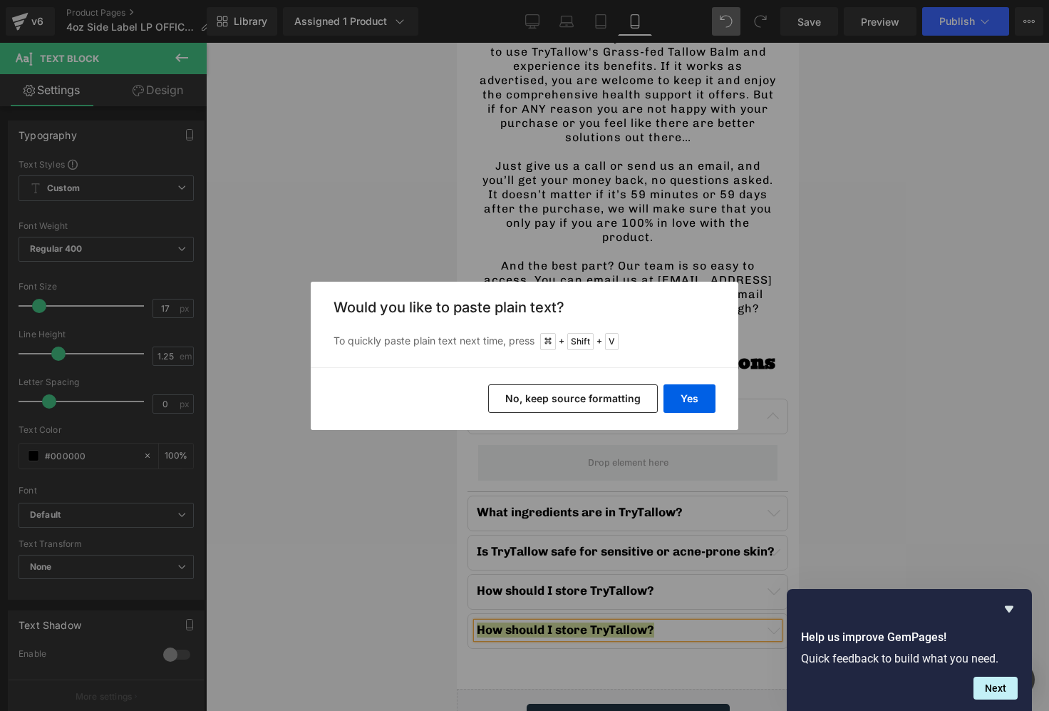
click at [549, 396] on button "No, keep source formatting" at bounding box center [573, 398] width 170 height 29
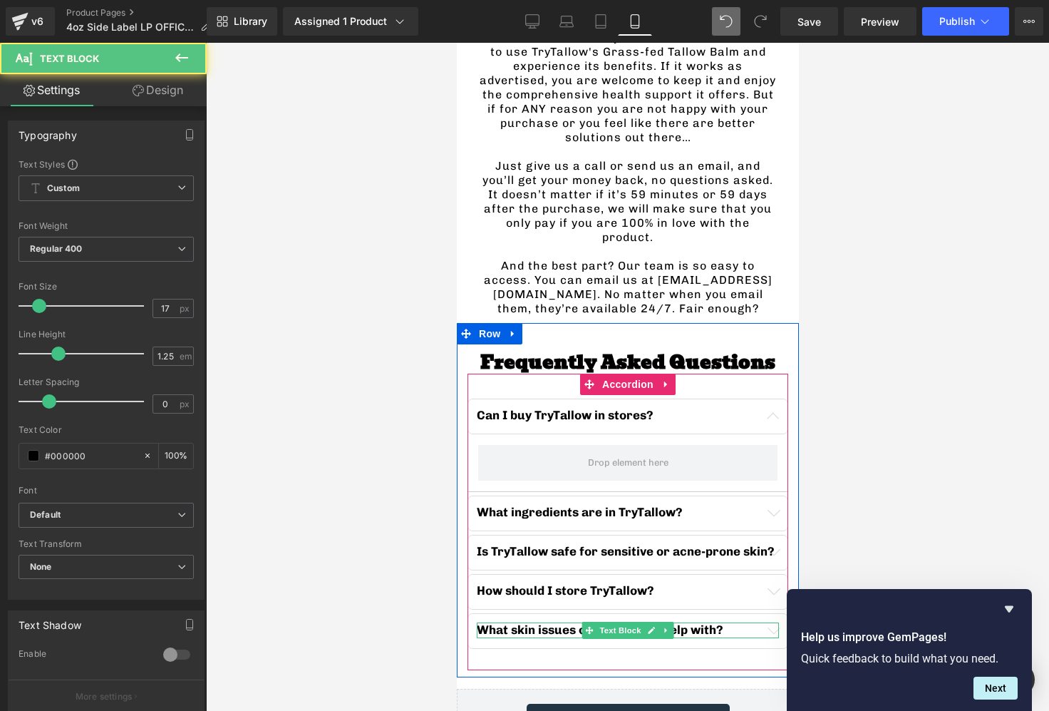
click at [532, 622] on b "What skin issues can TryTallow help with?" at bounding box center [599, 629] width 247 height 14
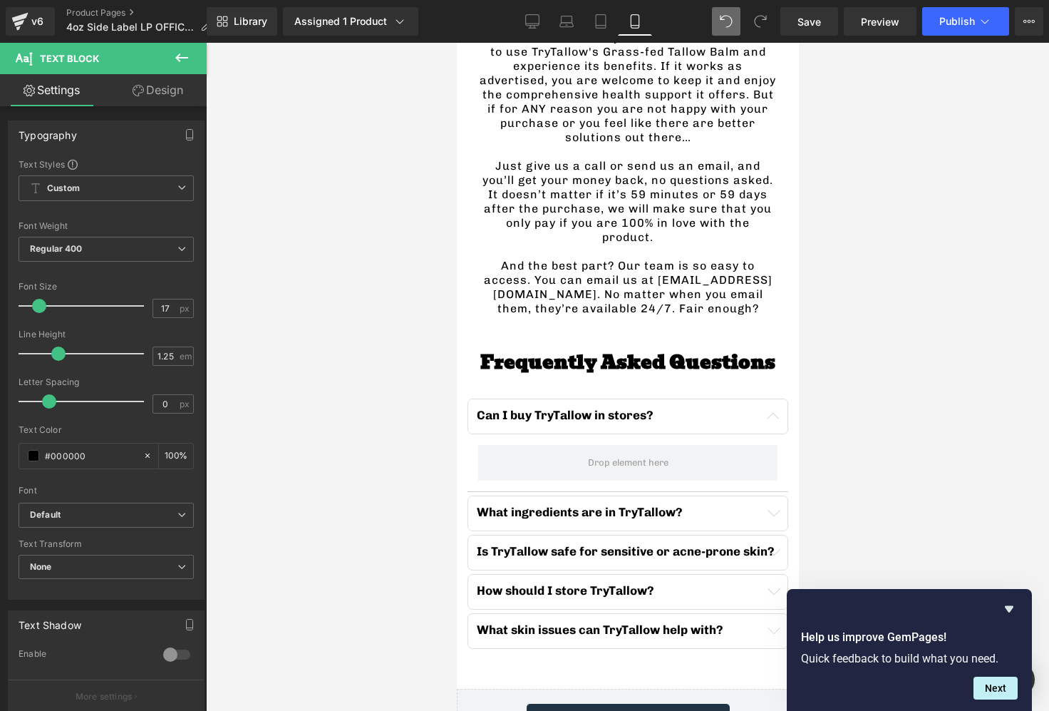
drag, startPoint x: 143, startPoint y: 96, endPoint x: 158, endPoint y: 329, distance: 233.6
click at [143, 96] on link "Design" at bounding box center [157, 90] width 103 height 32
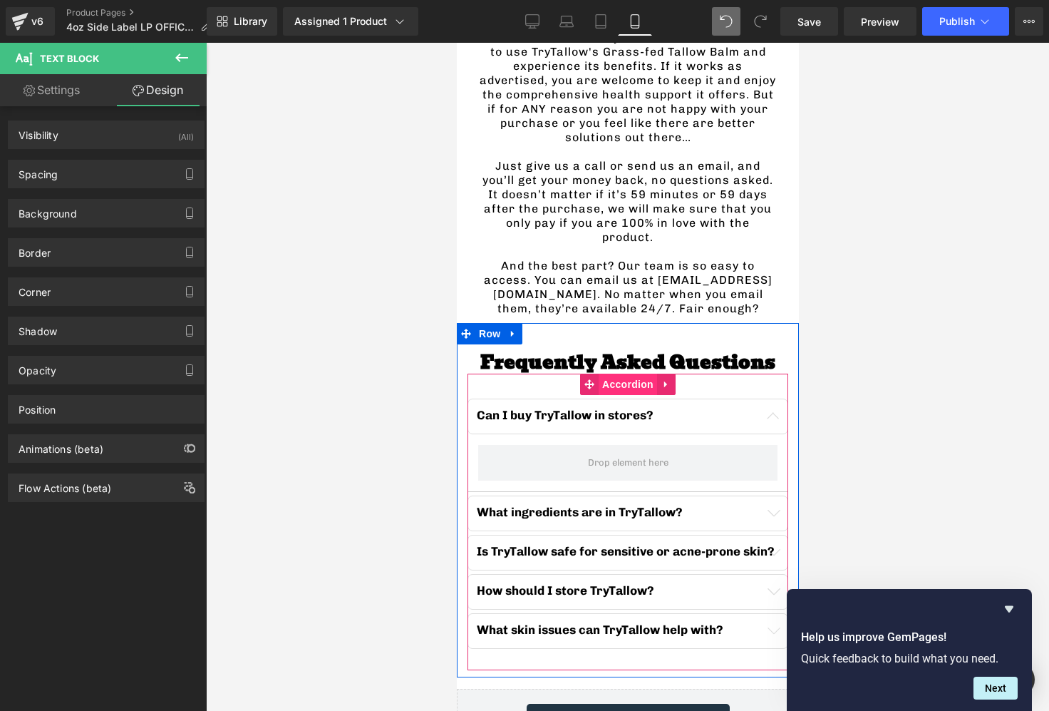
click at [628, 373] on span "Accordion" at bounding box center [627, 383] width 58 height 21
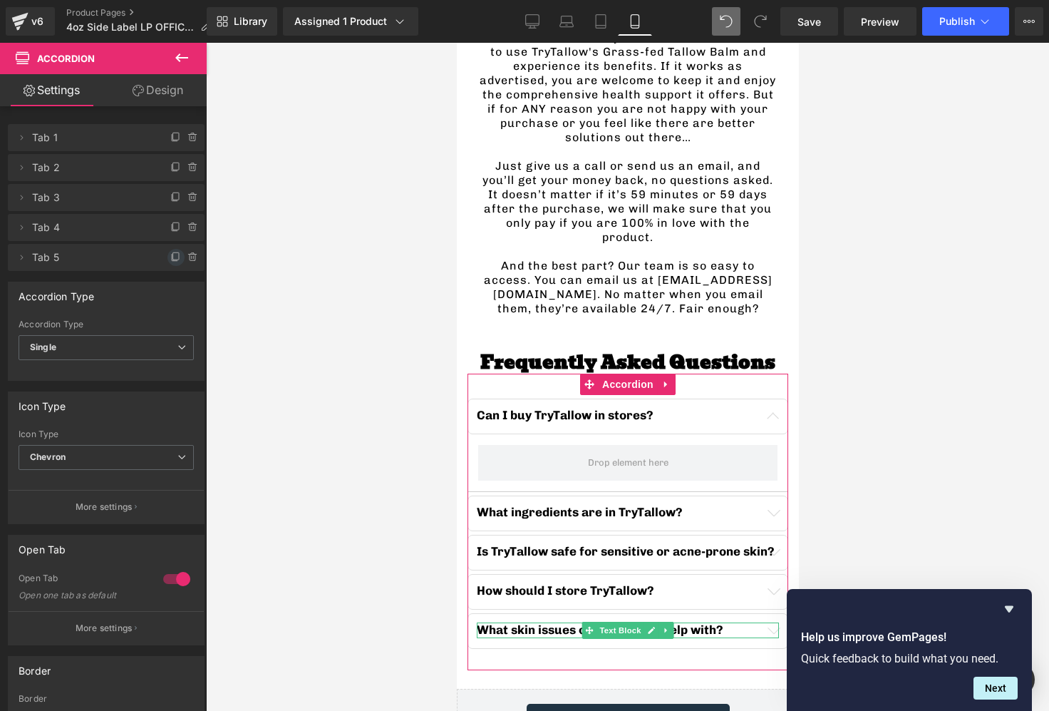
click at [173, 259] on icon at bounding box center [176, 255] width 6 height 7
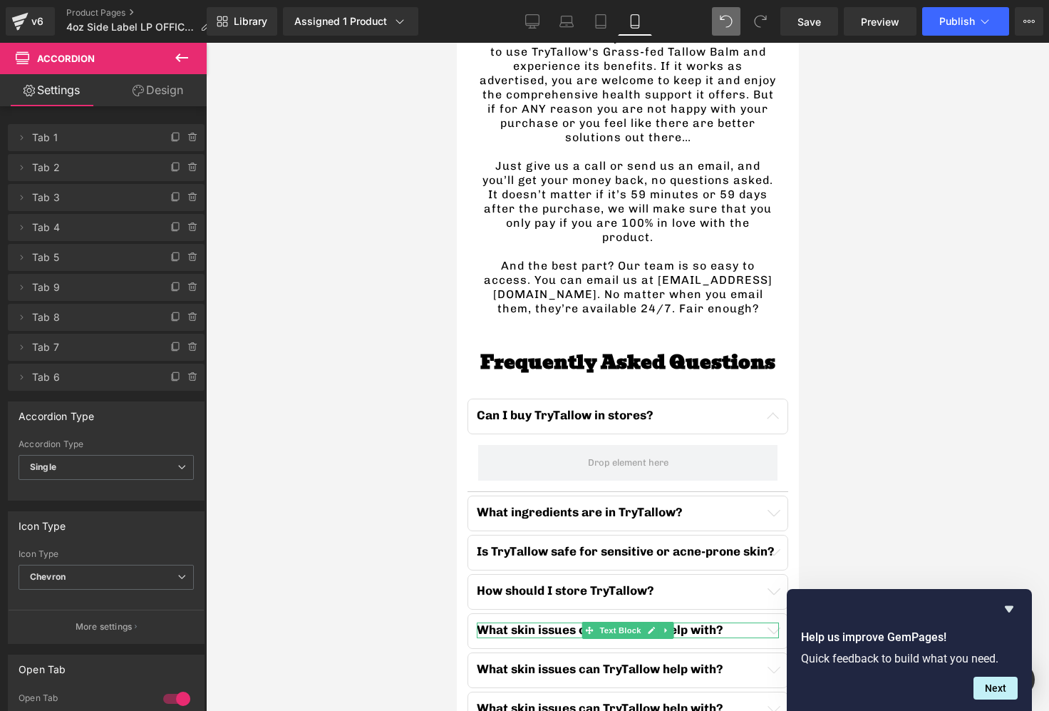
scroll to position [3854, 0]
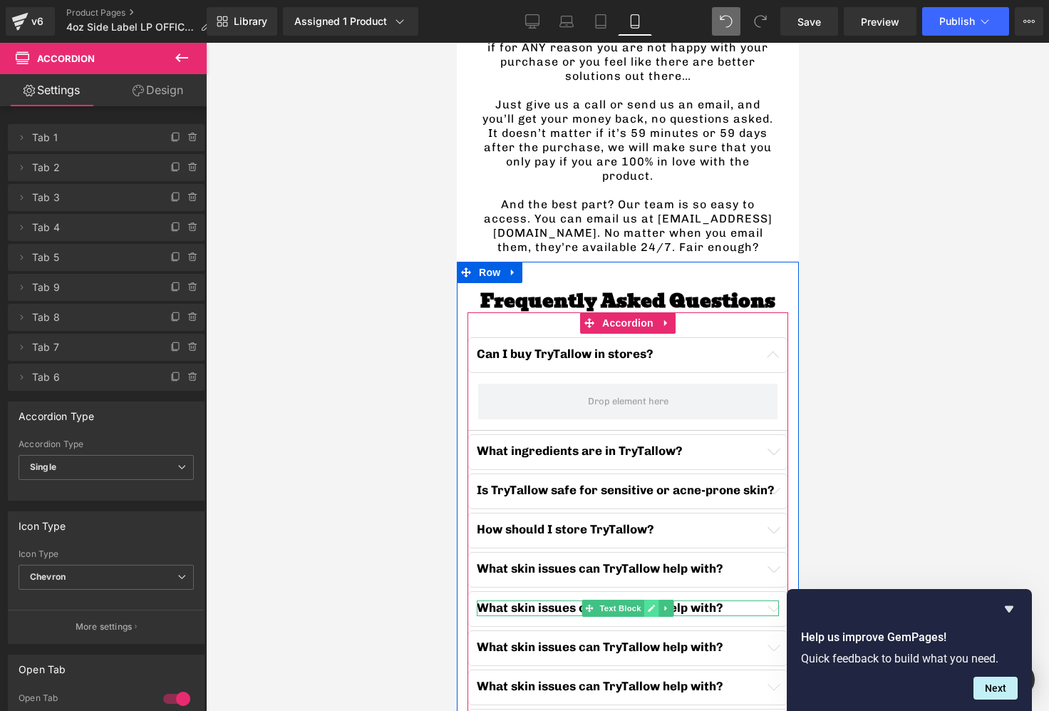
click at [654, 604] on icon at bounding box center [651, 608] width 8 height 9
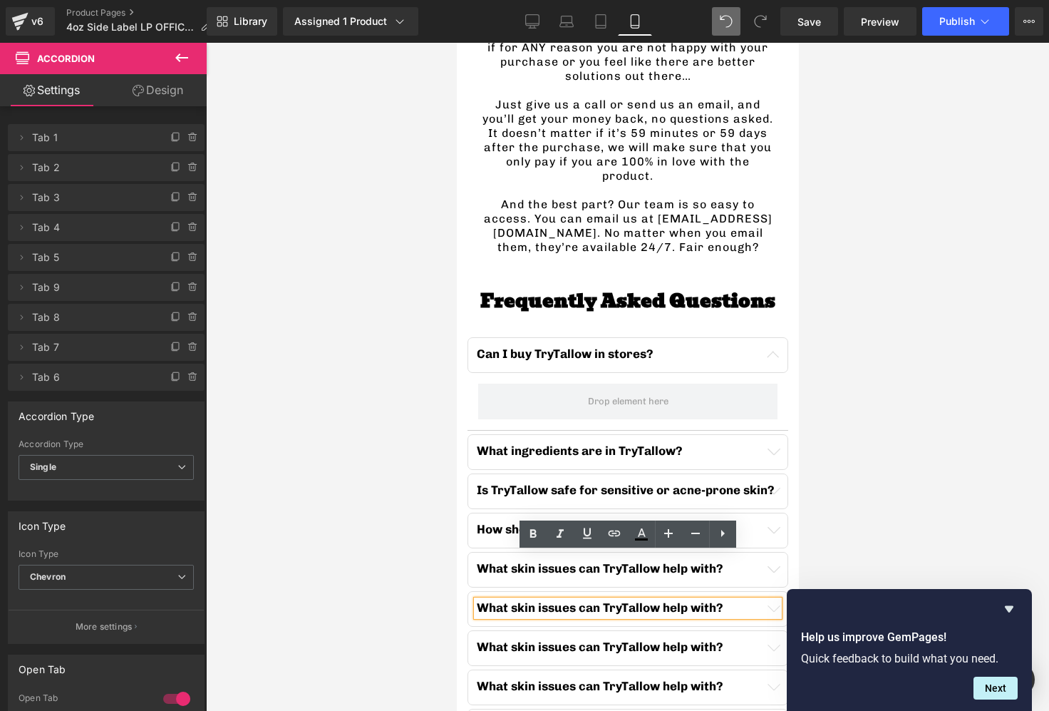
click at [626, 600] on b "What skin issues can TryTallow help with?" at bounding box center [599, 607] width 247 height 14
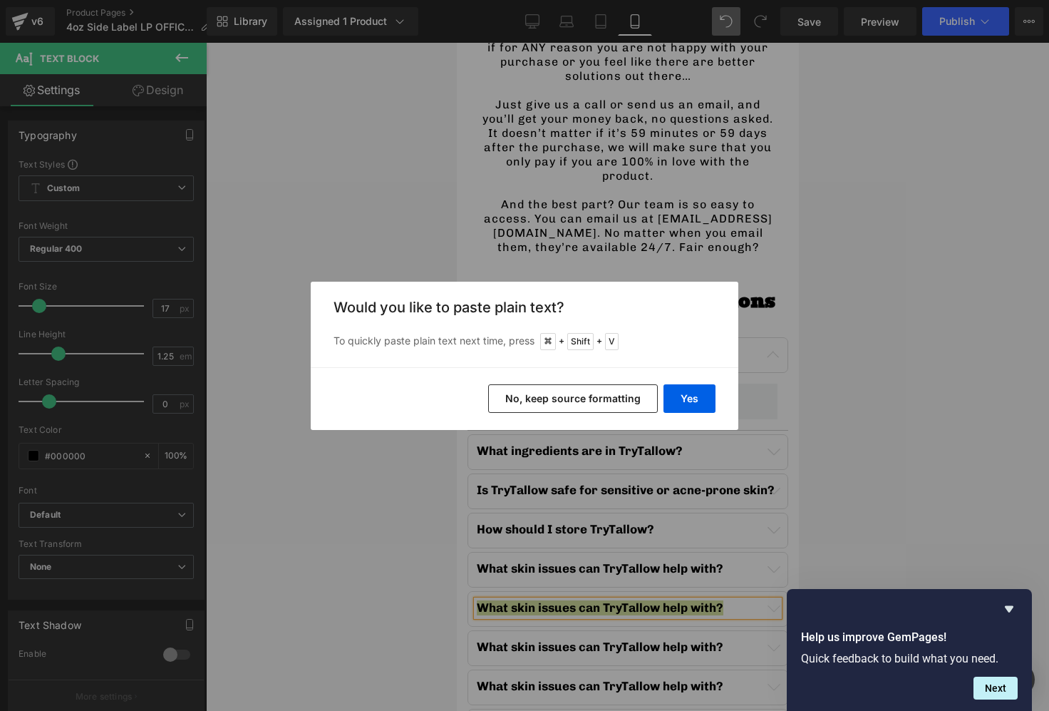
click at [588, 401] on button "No, keep source formatting" at bounding box center [573, 398] width 170 height 29
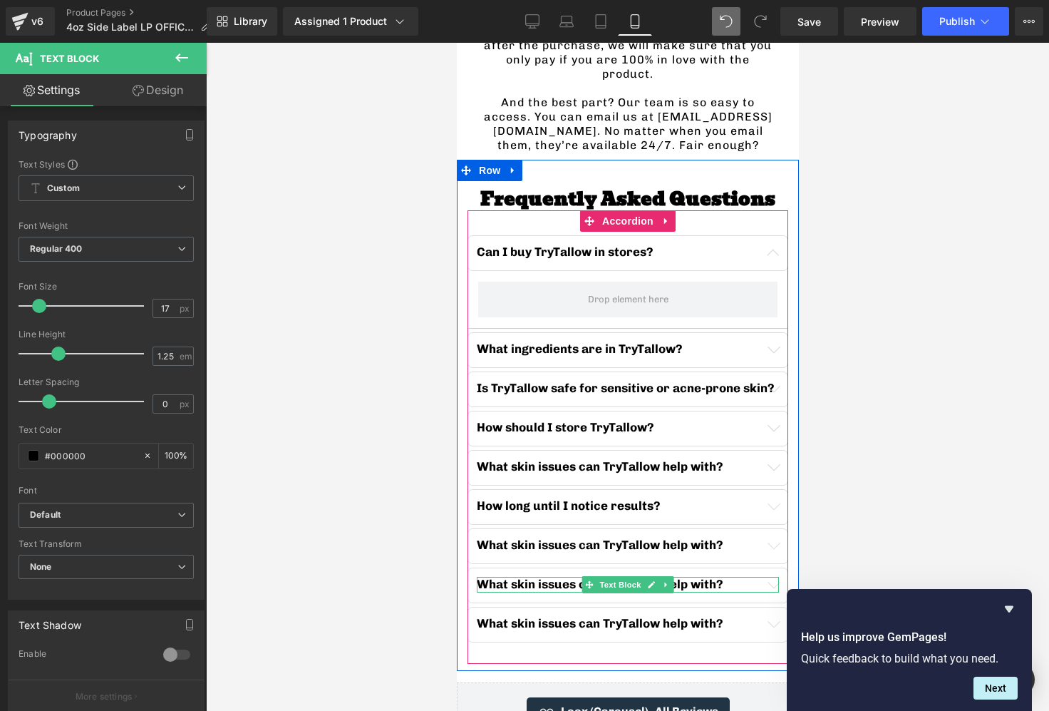
scroll to position [3958, 0]
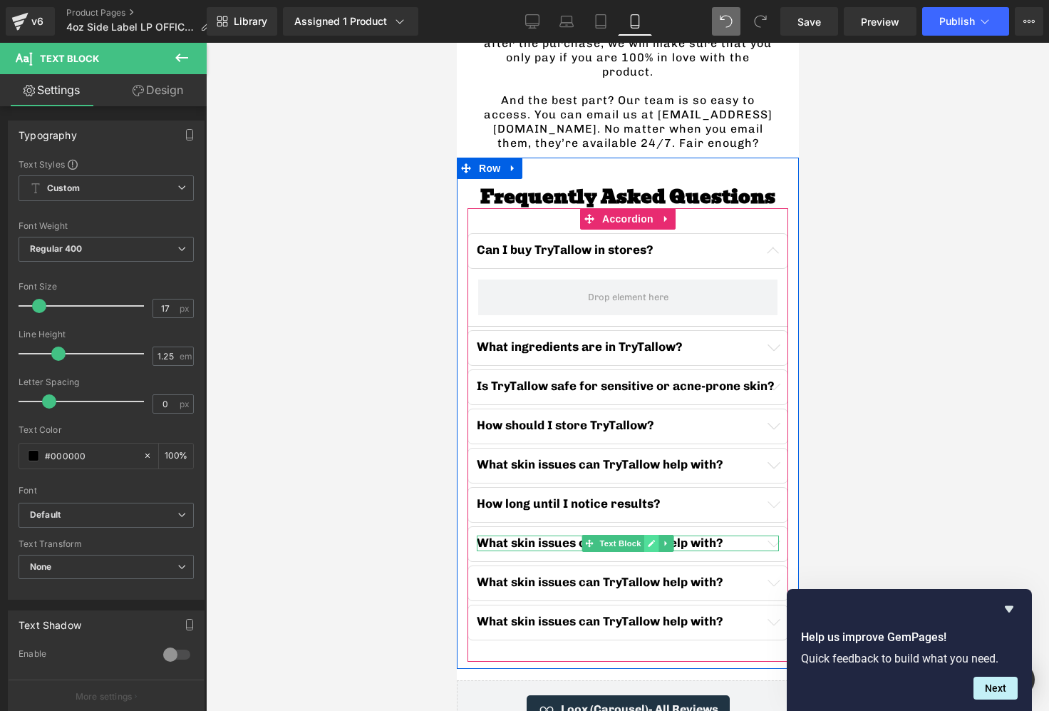
click at [647, 539] on icon at bounding box center [651, 543] width 8 height 9
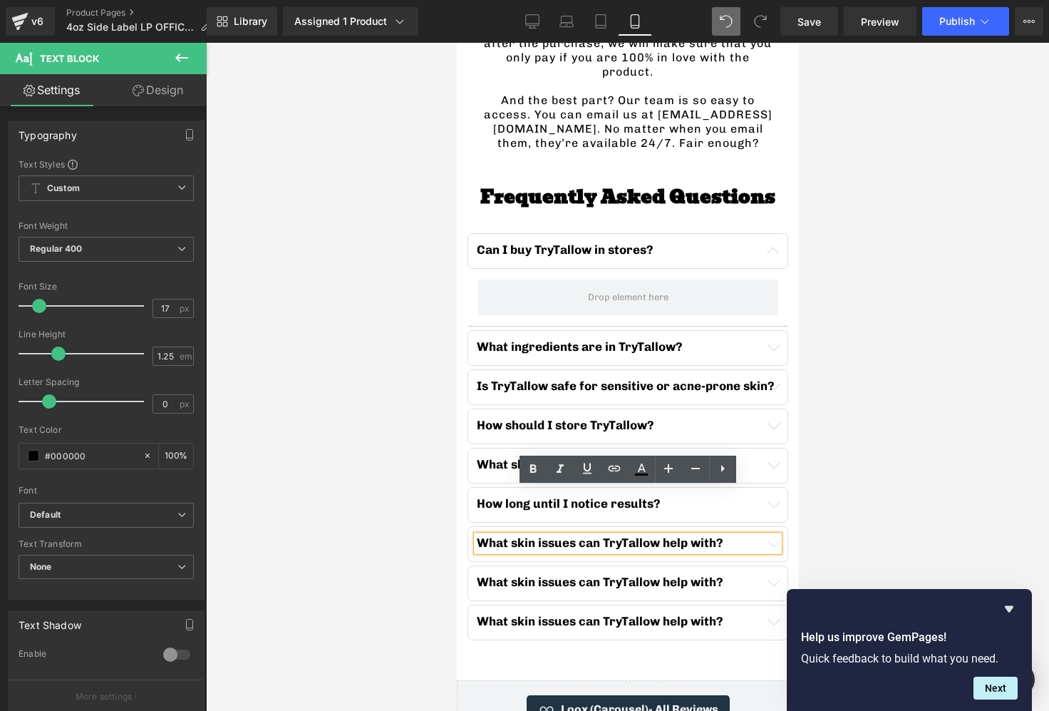
click at [664, 535] on b "What skin issues can TryTallow help with?" at bounding box center [599, 542] width 247 height 14
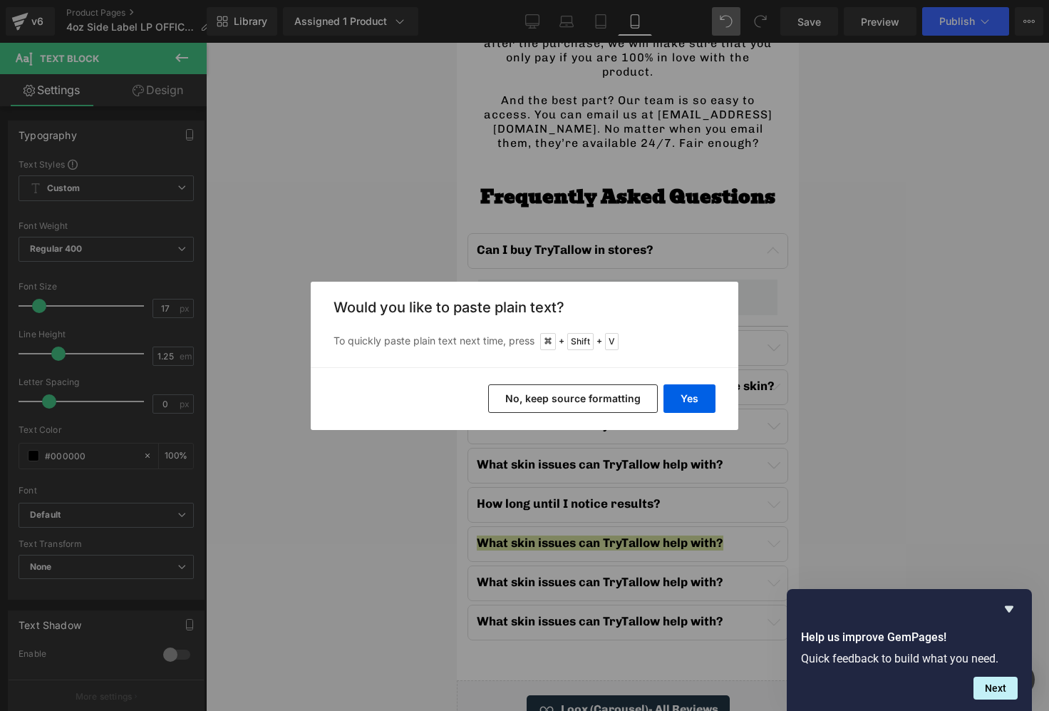
click at [581, 398] on button "No, keep source formatting" at bounding box center [573, 398] width 170 height 29
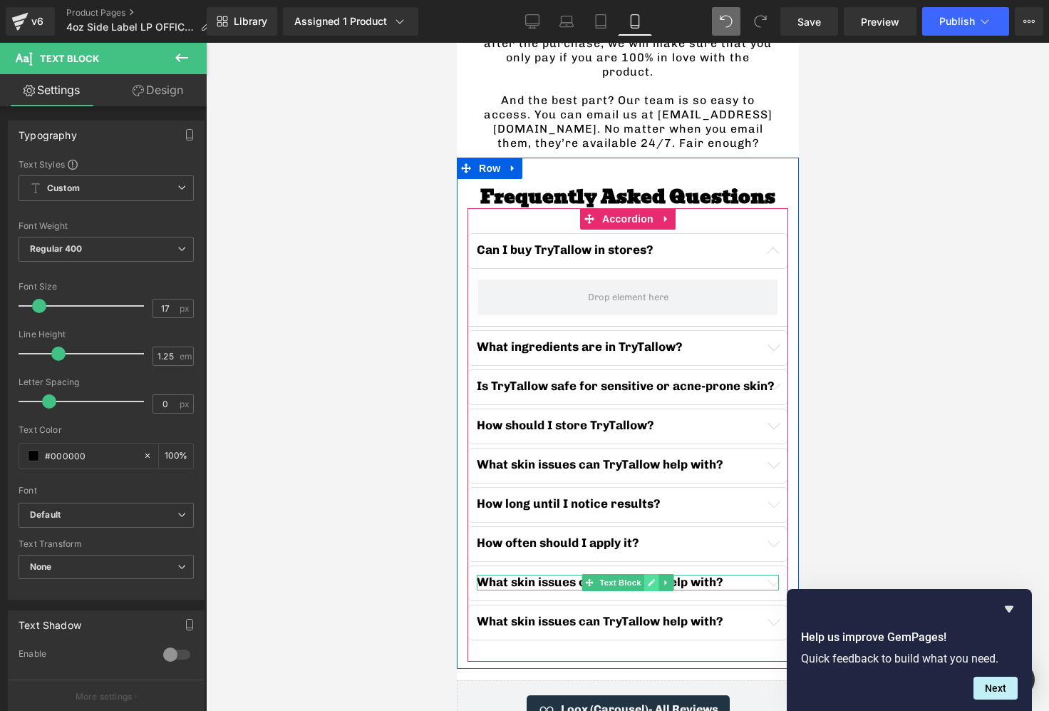
click at [650, 579] on icon at bounding box center [650, 582] width 7 height 7
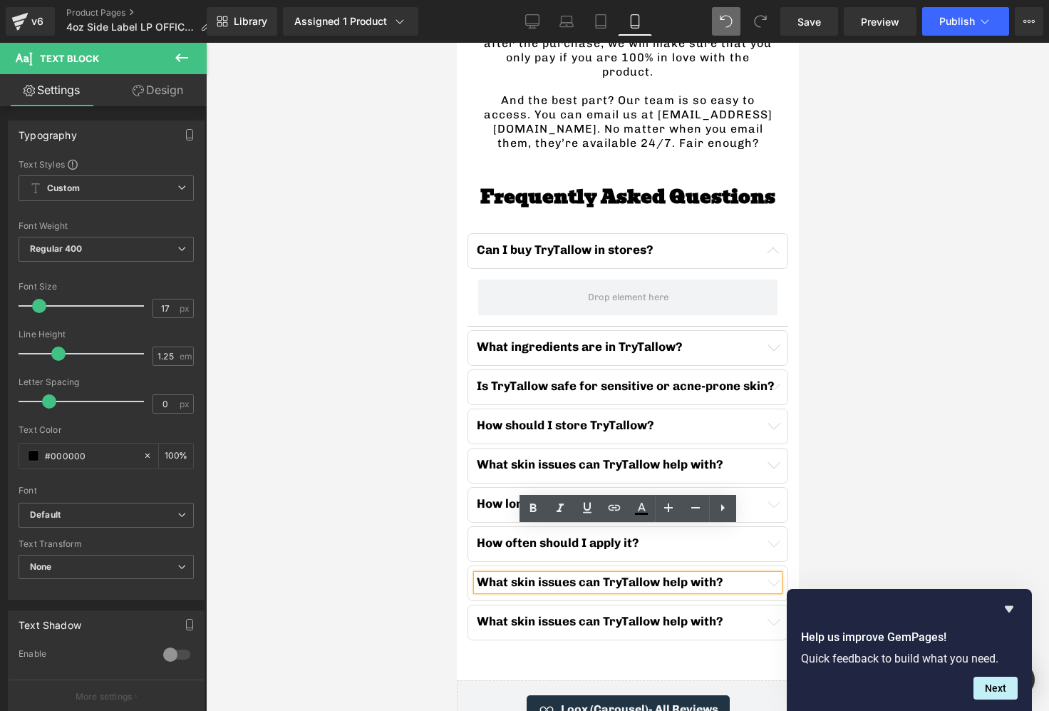
click at [640, 574] on b "What skin issues can TryTallow help with?" at bounding box center [599, 581] width 247 height 14
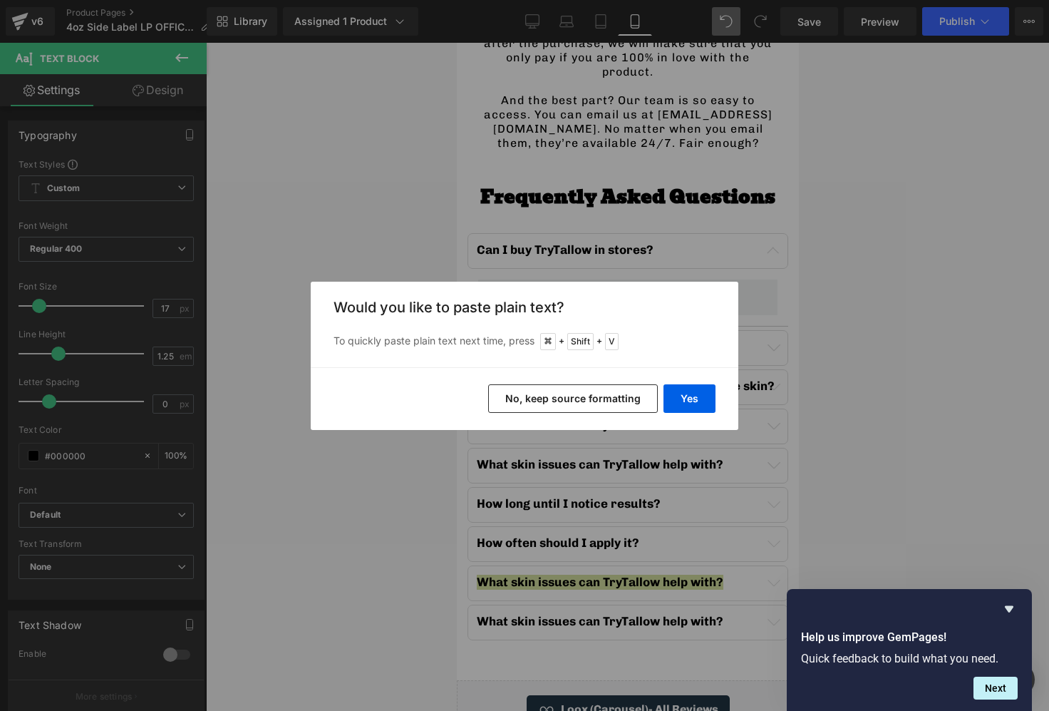
click at [591, 400] on button "No, keep source formatting" at bounding box center [573, 398] width 170 height 29
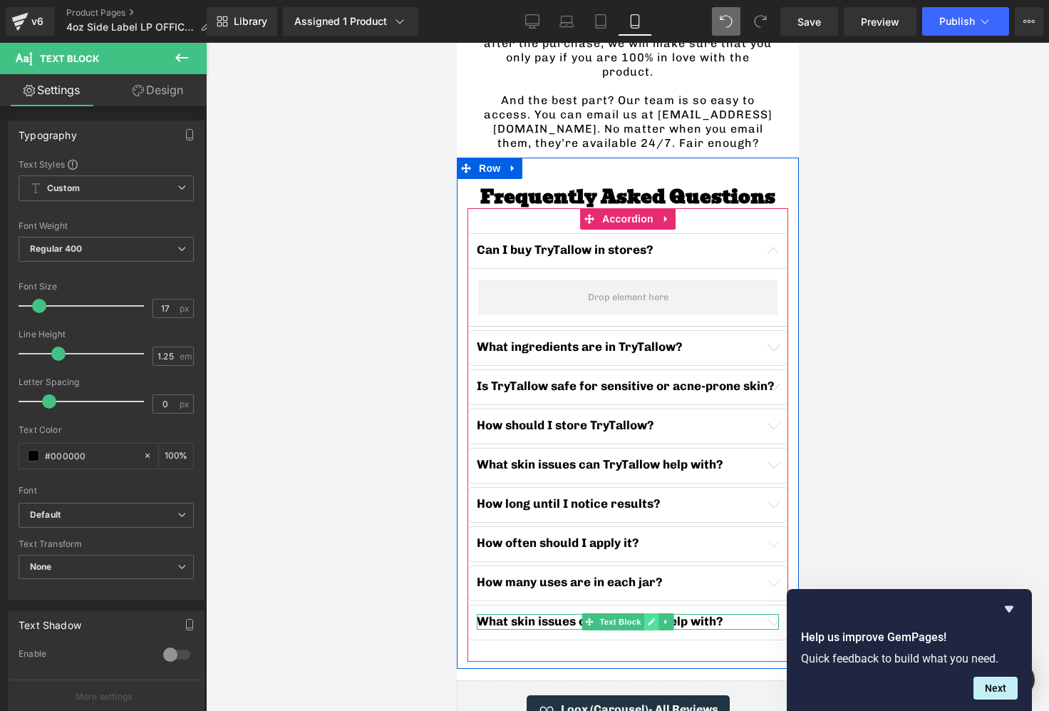
click at [649, 617] on icon at bounding box center [651, 621] width 8 height 9
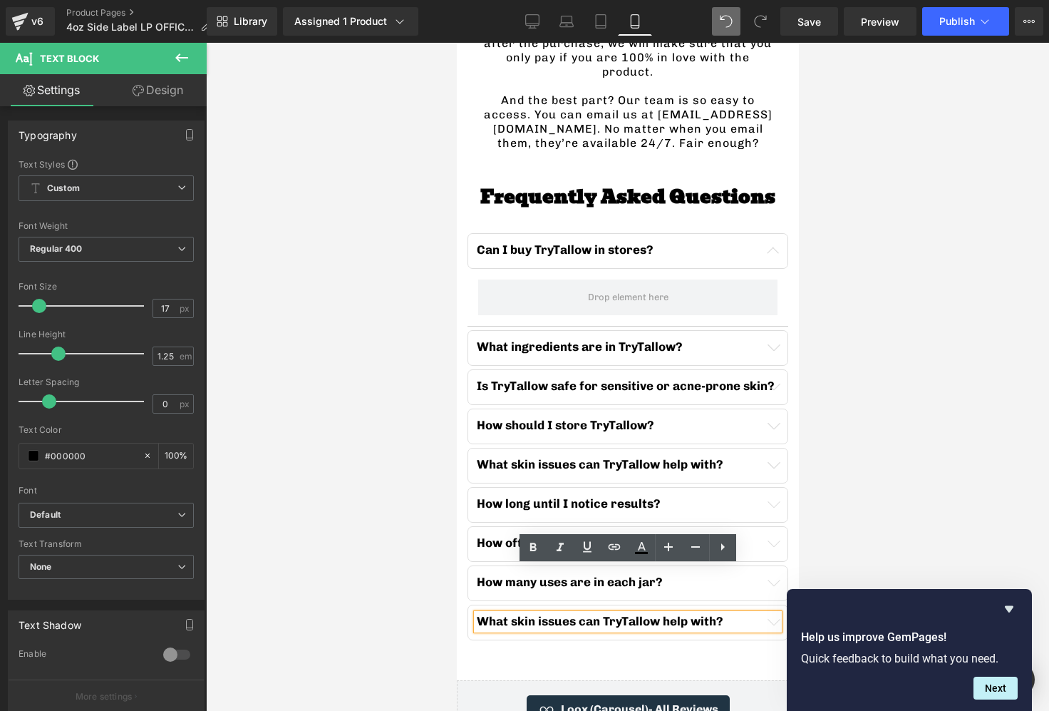
click at [589, 614] on b "What skin issues can TryTallow help with?" at bounding box center [599, 621] width 247 height 14
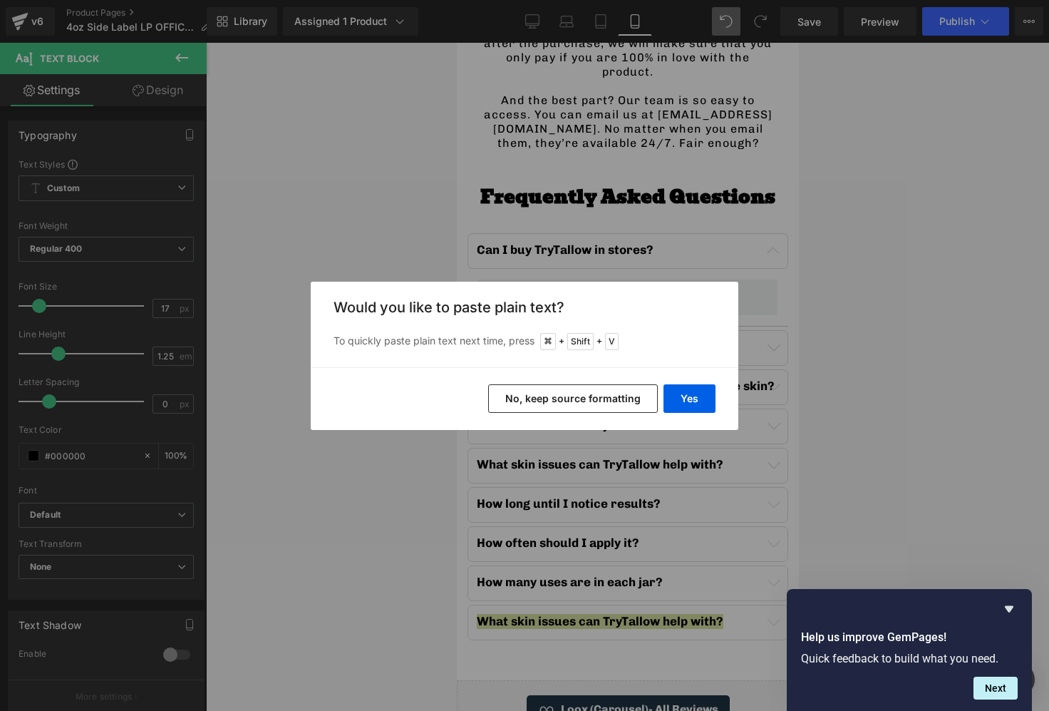
click at [551, 378] on div "Yes No, keep source formatting" at bounding box center [525, 398] width 428 height 63
click at [551, 396] on button "No, keep source formatting" at bounding box center [573, 398] width 170 height 29
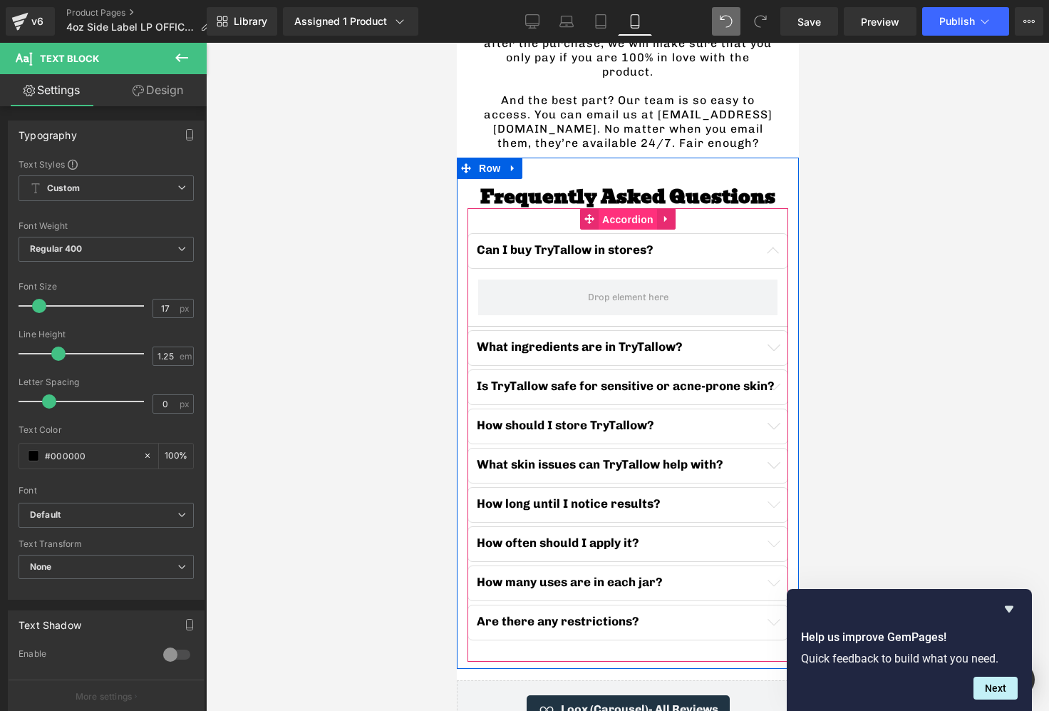
click at [628, 209] on span "Accordion" at bounding box center [627, 219] width 58 height 21
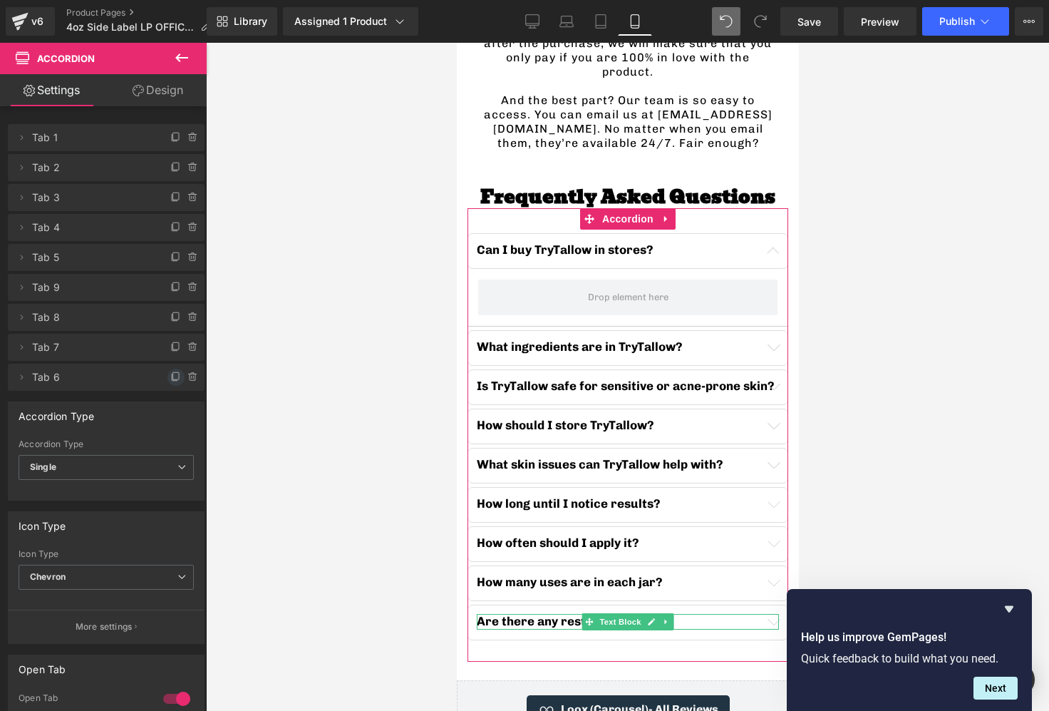
click at [172, 380] on icon at bounding box center [175, 377] width 6 height 6
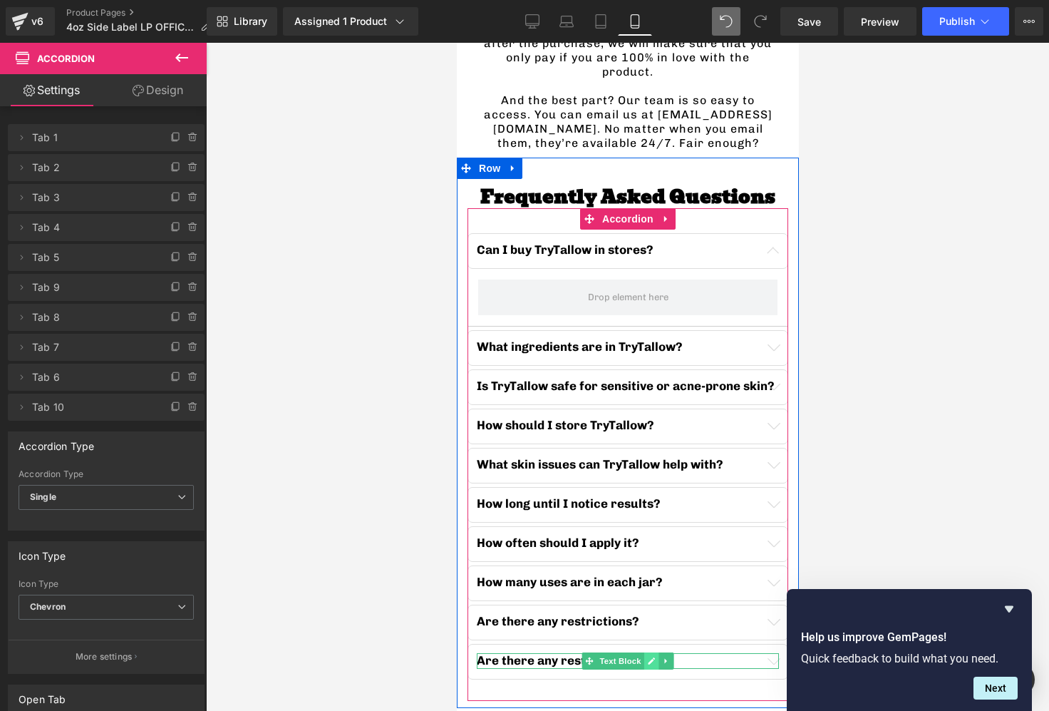
click at [646, 652] on link at bounding box center [651, 660] width 15 height 17
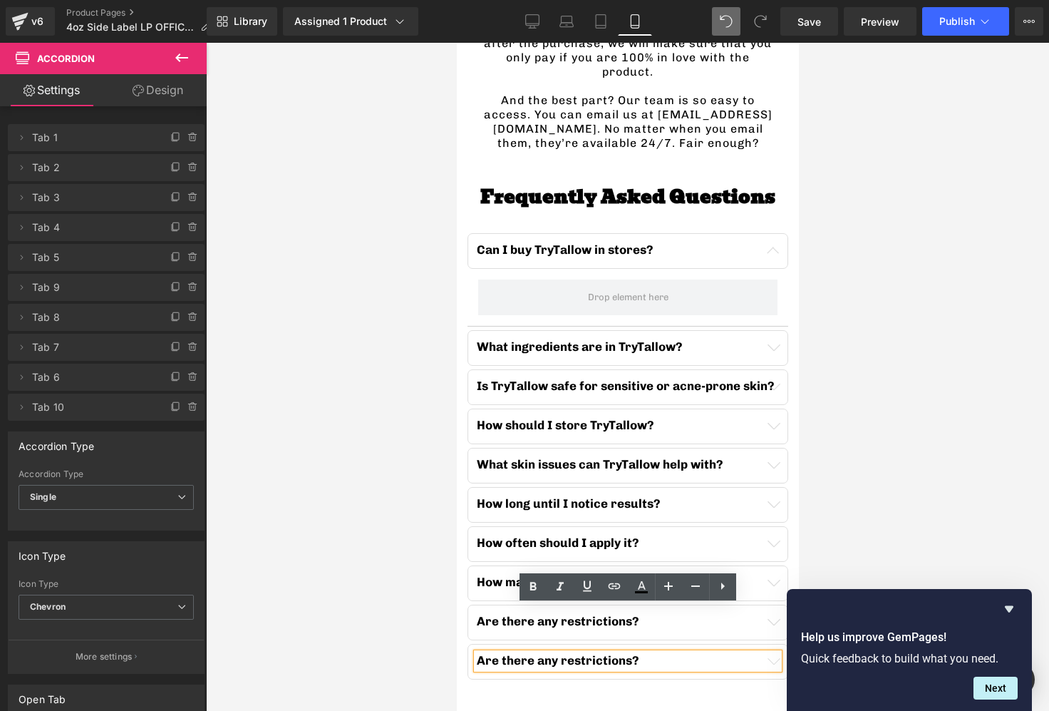
click at [606, 653] on b "Are there any restrictions?" at bounding box center [557, 660] width 162 height 14
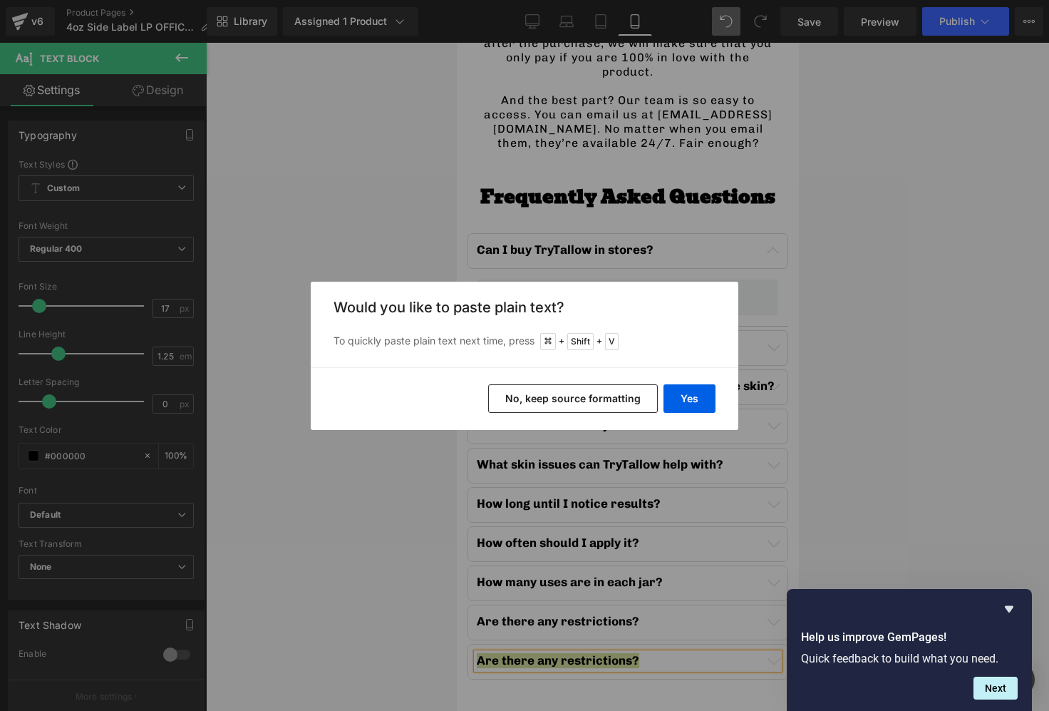
click at [537, 412] on div "Yes No, keep source formatting" at bounding box center [525, 398] width 428 height 63
click at [545, 400] on button "No, keep source formatting" at bounding box center [573, 398] width 170 height 29
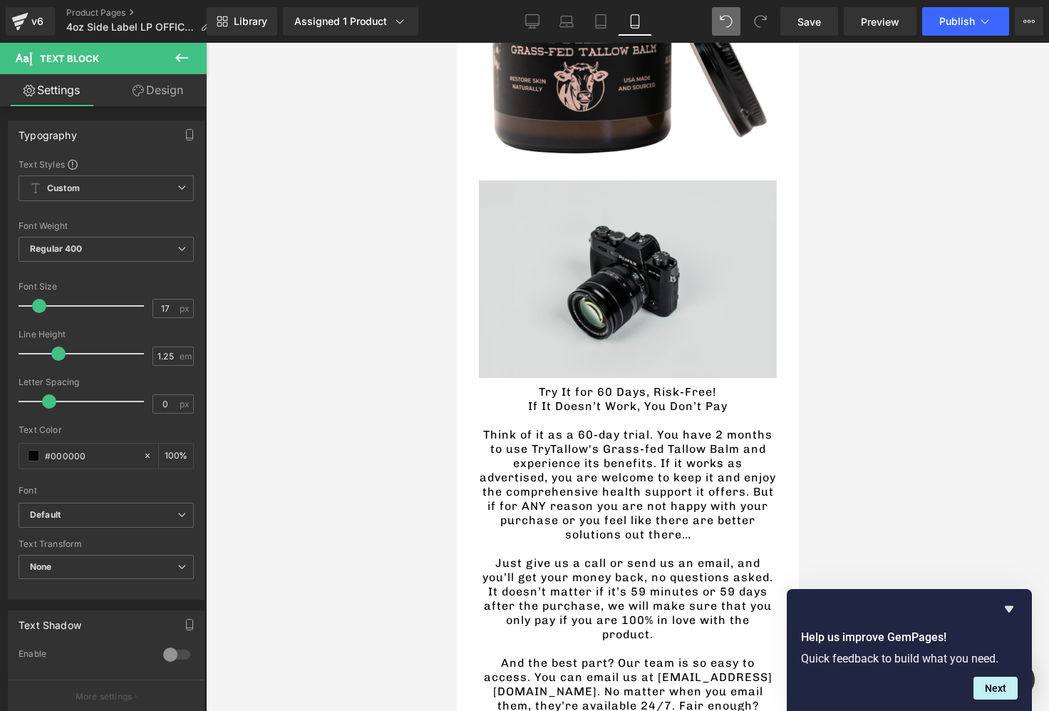
scroll to position [3369, 0]
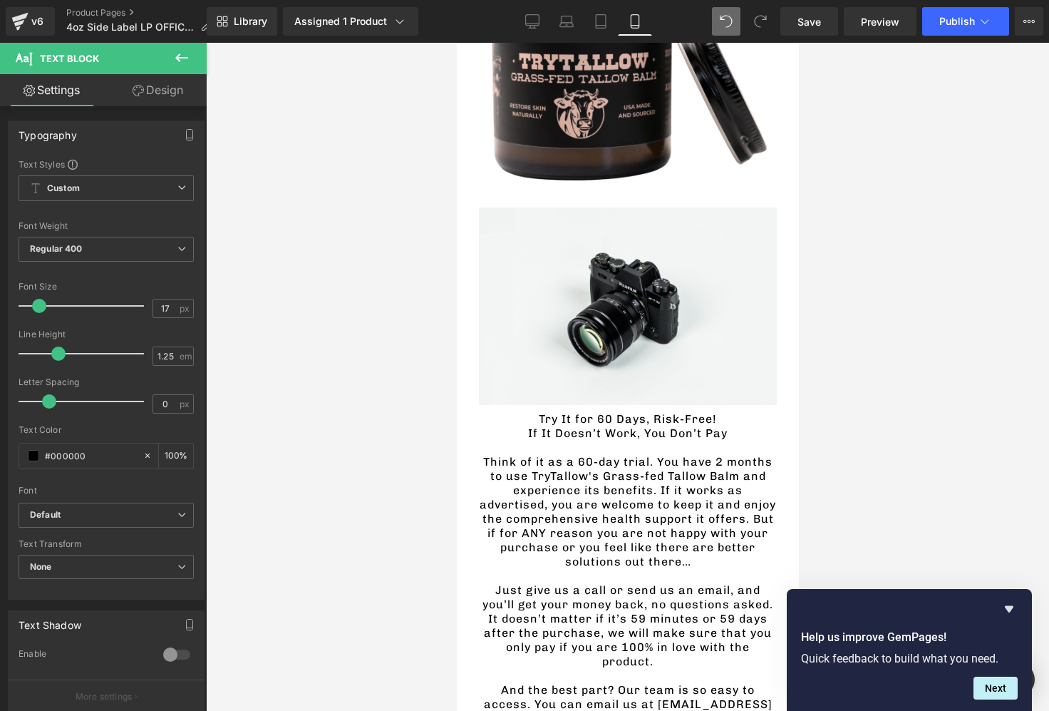
click at [642, 271] on div "Image" at bounding box center [627, 305] width 298 height 197
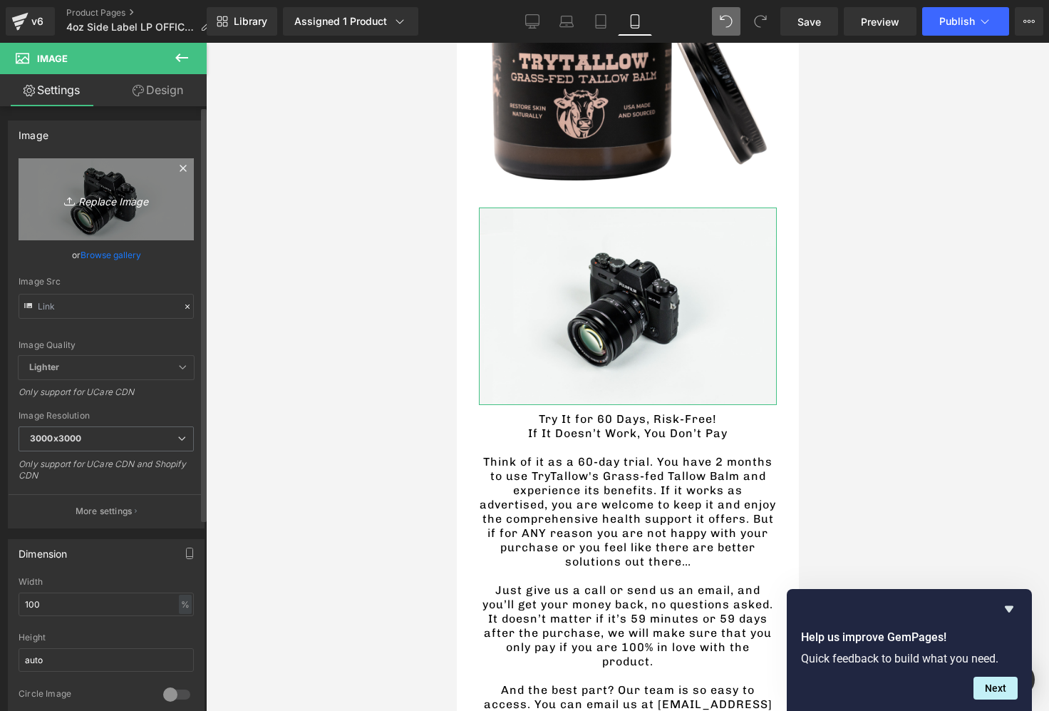
click at [103, 200] on icon "Replace Image" at bounding box center [106, 199] width 114 height 18
click at [110, 198] on icon "Replace Image" at bounding box center [106, 199] width 114 height 18
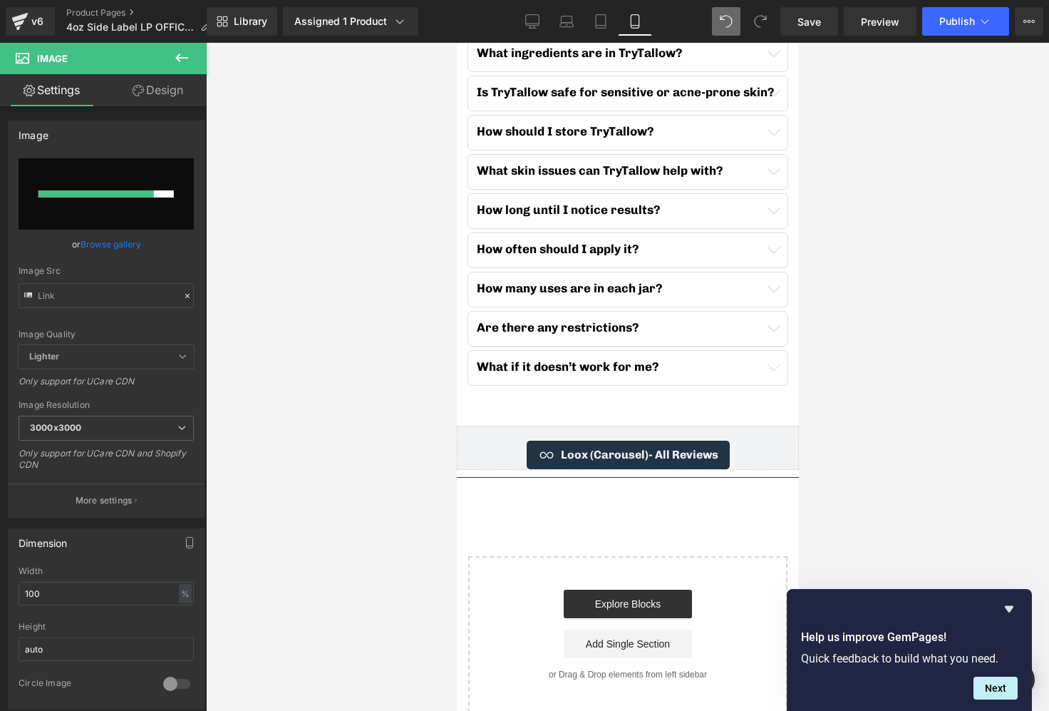
scroll to position [4292, 0]
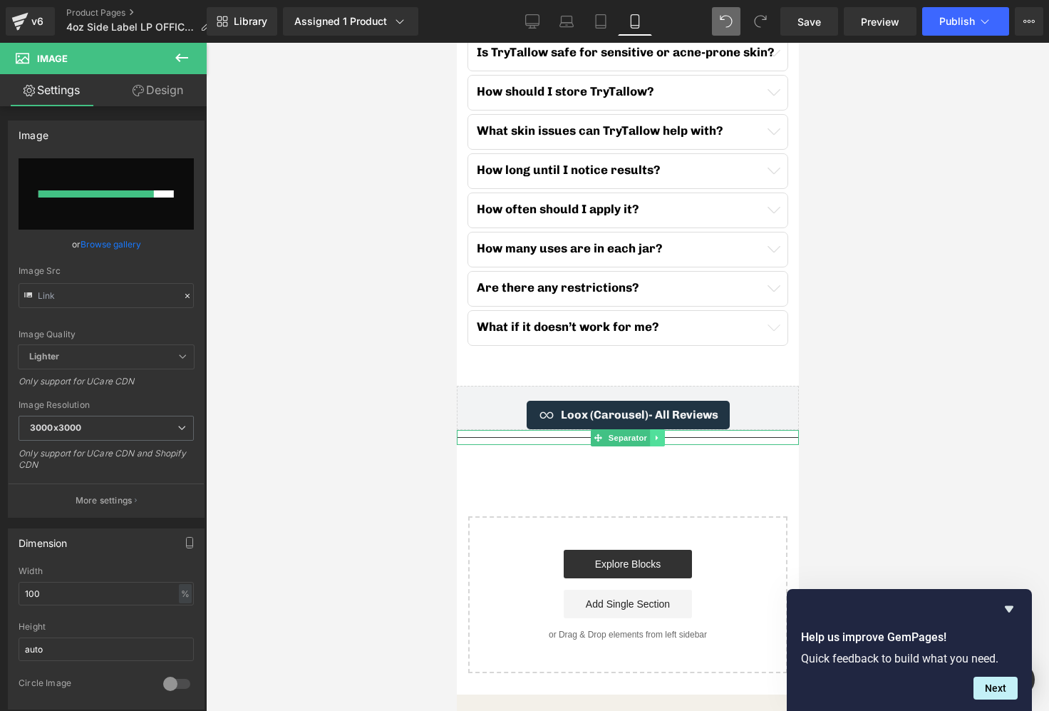
click at [653, 433] on icon at bounding box center [657, 437] width 8 height 9
click at [660, 433] on icon at bounding box center [664, 437] width 8 height 8
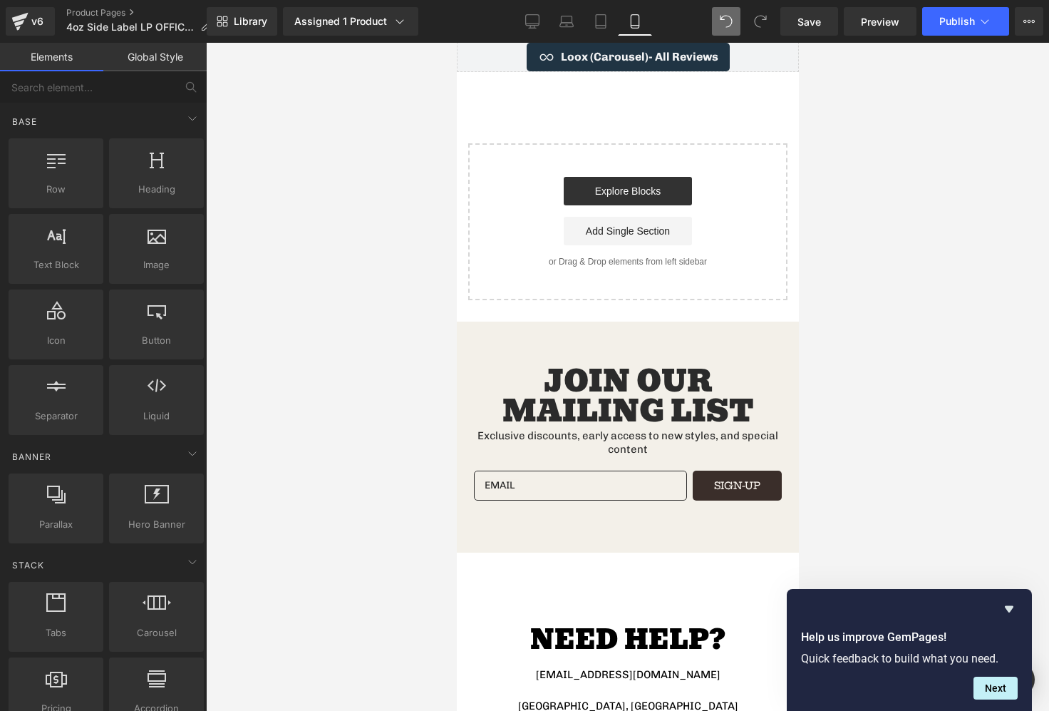
scroll to position [4581, 0]
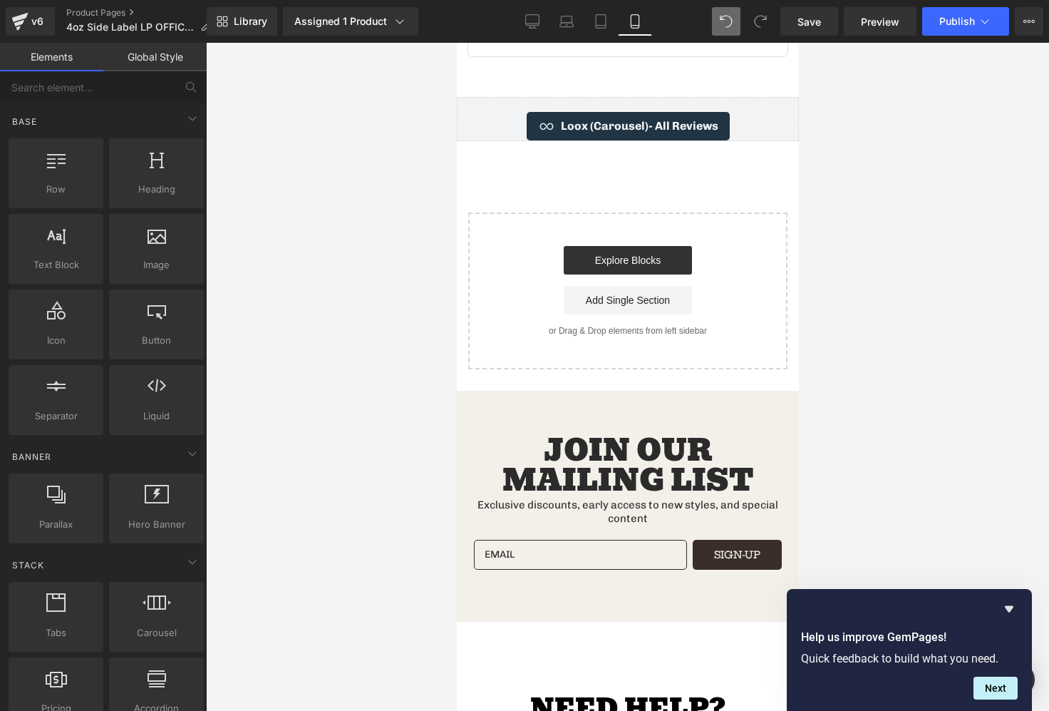
click at [686, 391] on div "Join Our Mailing list Exclusive discounts, early access to new styles, and spec…" at bounding box center [627, 506] width 342 height 230
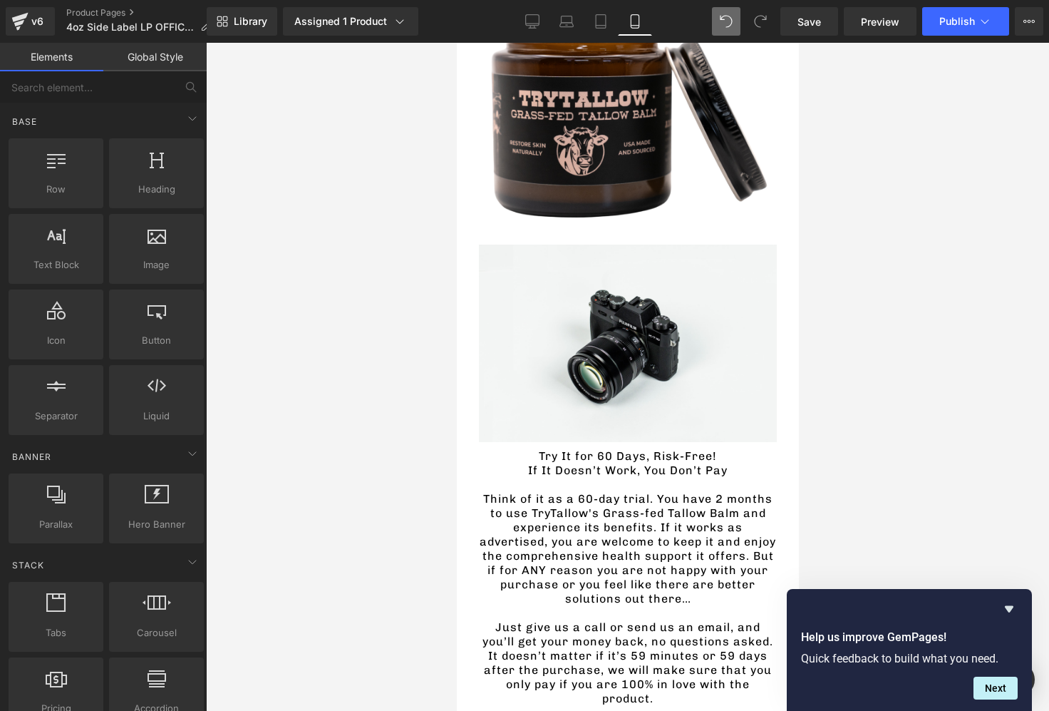
scroll to position [3296, 0]
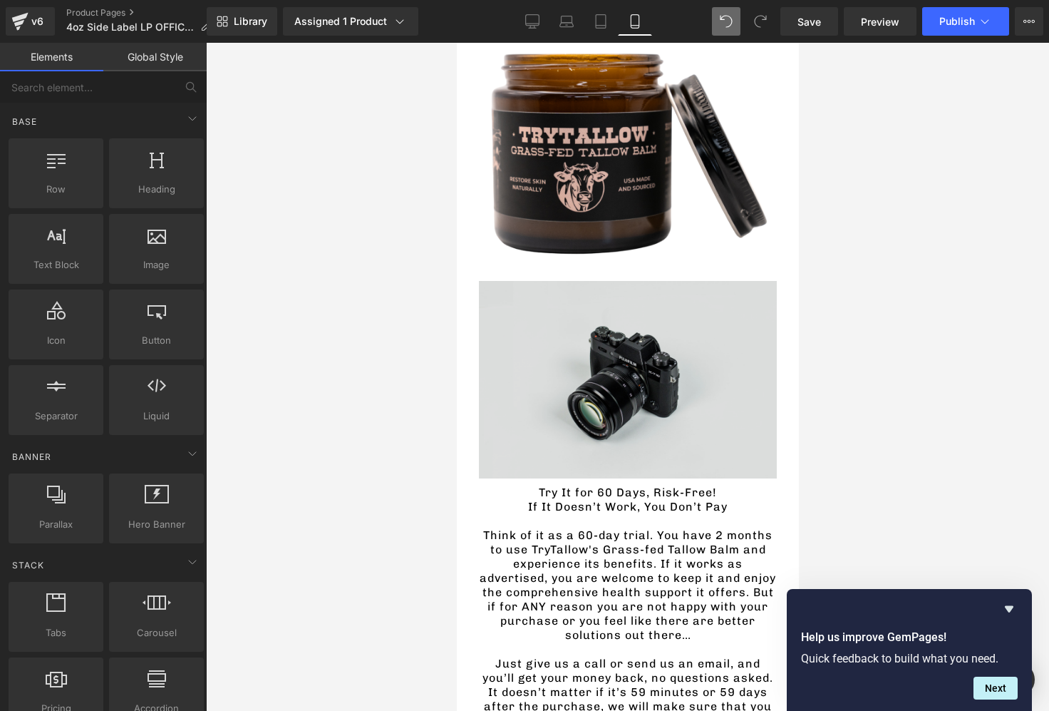
click at [612, 329] on img at bounding box center [627, 379] width 298 height 197
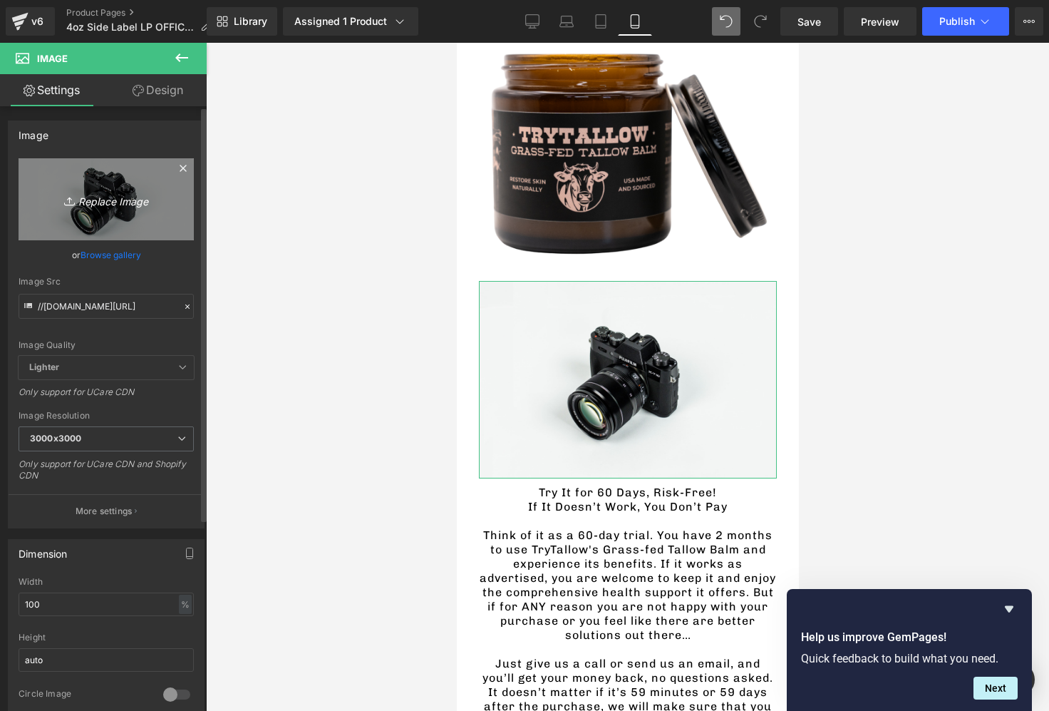
click at [114, 193] on icon "Replace Image" at bounding box center [106, 199] width 114 height 18
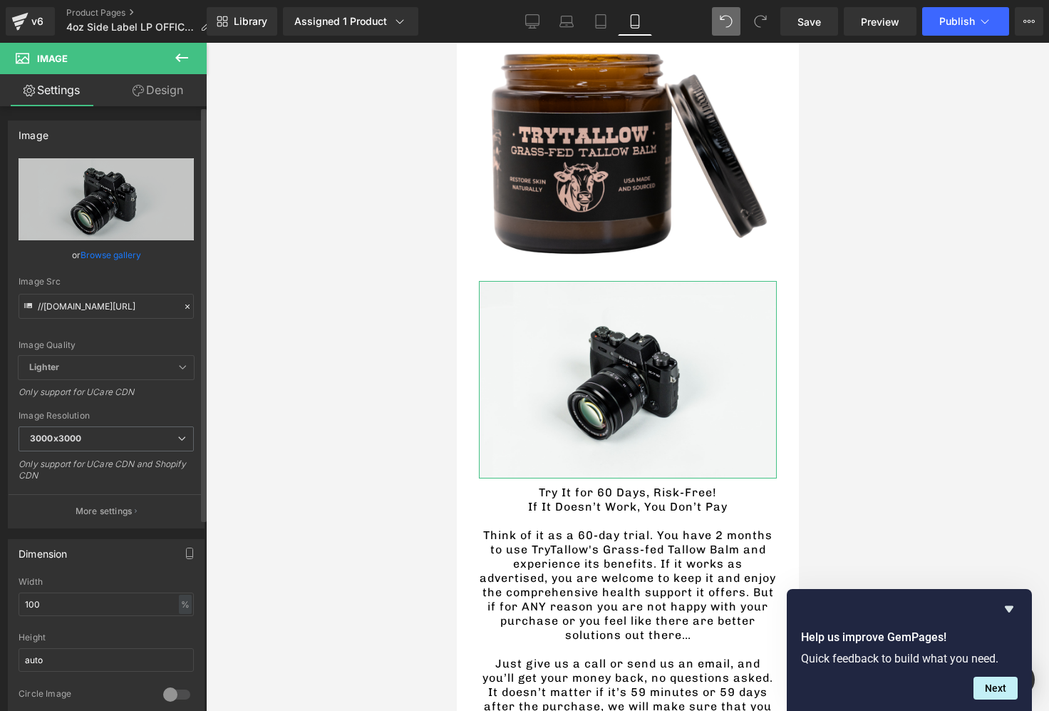
click at [109, 257] on link "Browse gallery" at bounding box center [111, 254] width 61 height 25
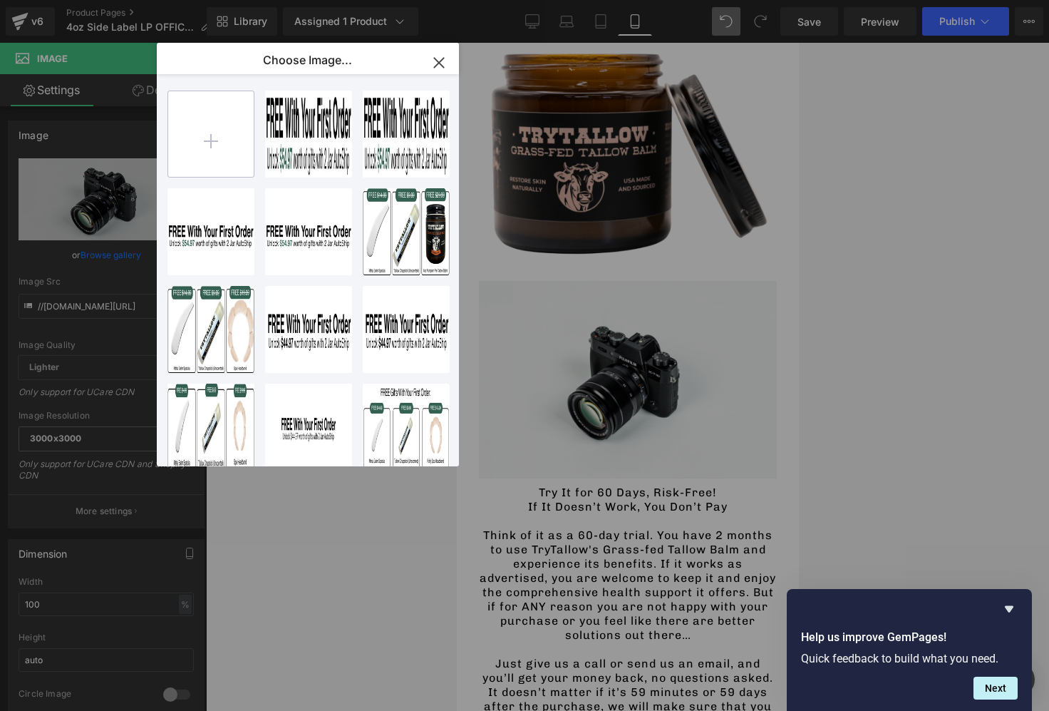
click at [215, 150] on input "file" at bounding box center [211, 134] width 86 height 86
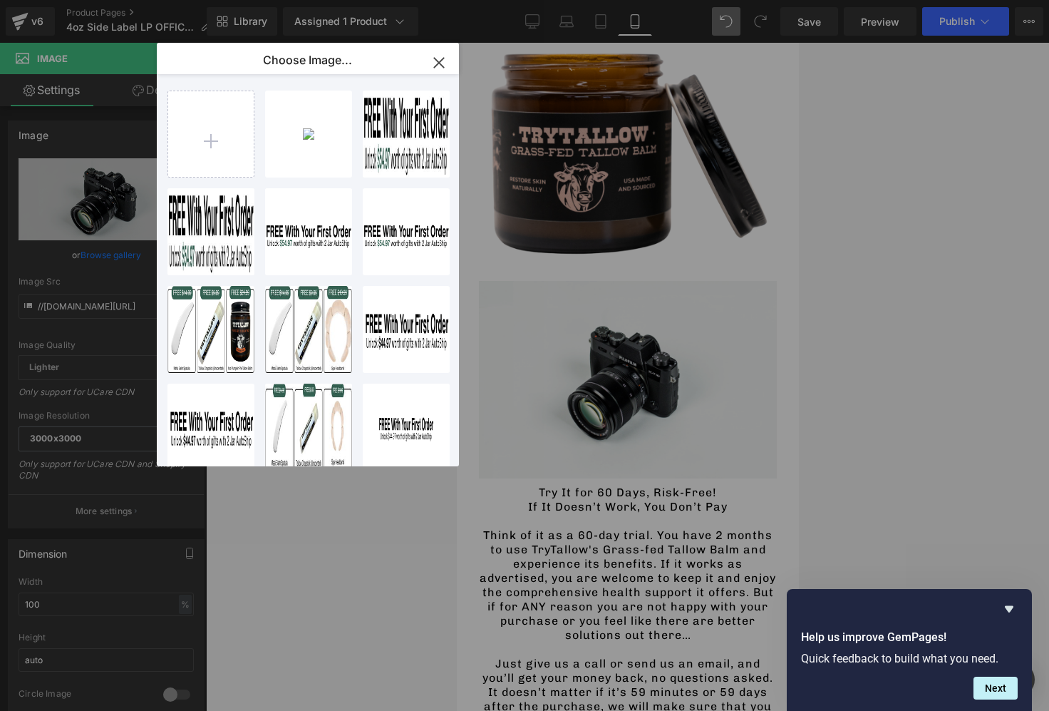
click at [0, 0] on div "60day...0day.png 482.68 KB" at bounding box center [0, 0] width 0 height 0
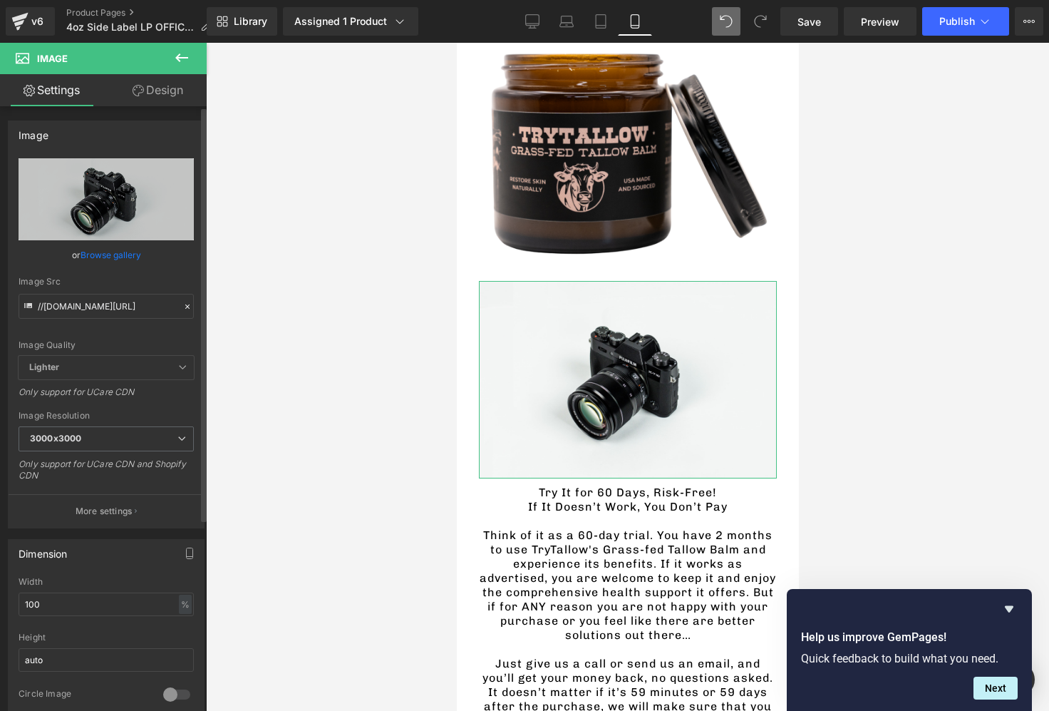
click at [111, 249] on link "Browse gallery" at bounding box center [111, 254] width 61 height 25
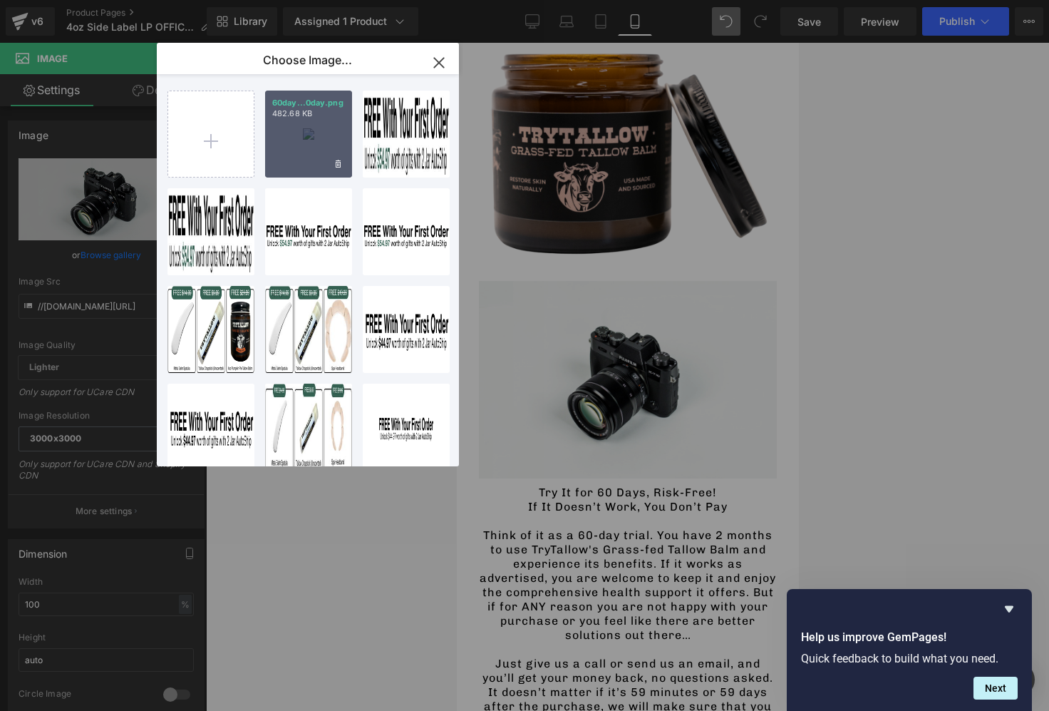
click at [301, 147] on div "60day...0day.png 482.68 KB" at bounding box center [308, 134] width 87 height 87
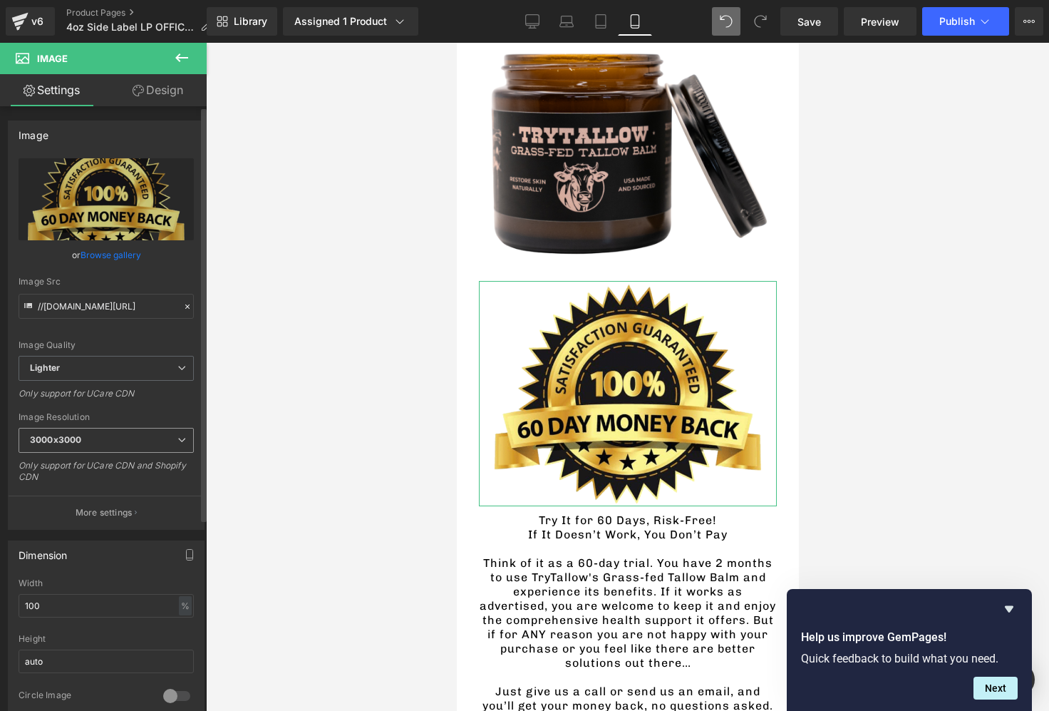
click at [130, 428] on span "3000x3000" at bounding box center [106, 440] width 175 height 25
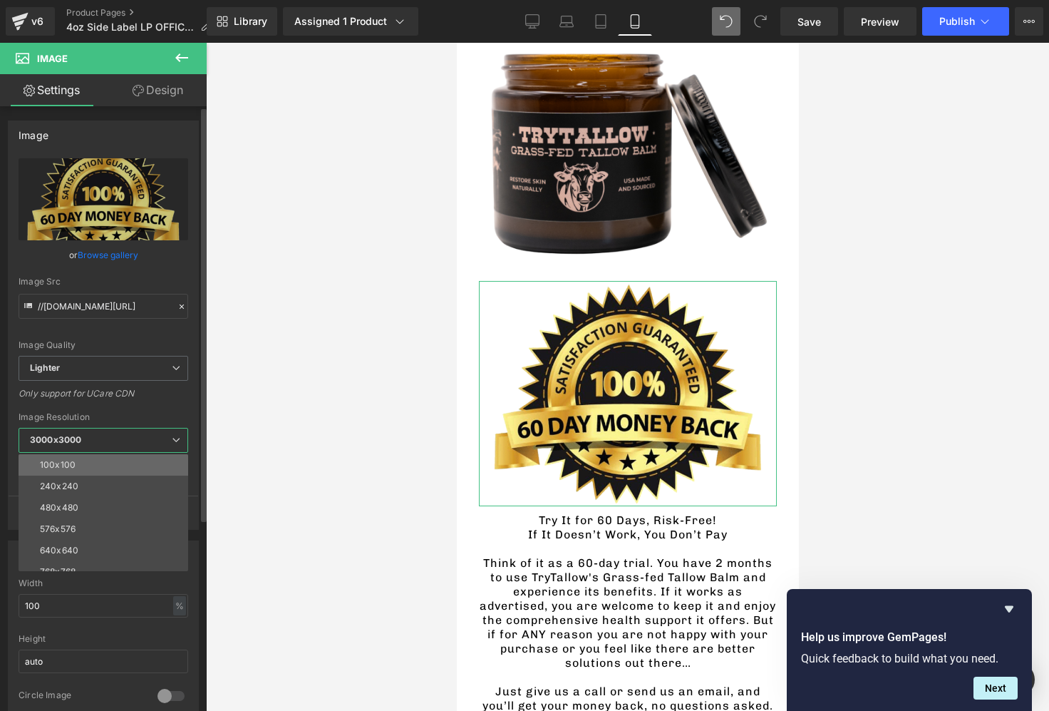
click at [112, 468] on li "100x100" at bounding box center [107, 464] width 176 height 21
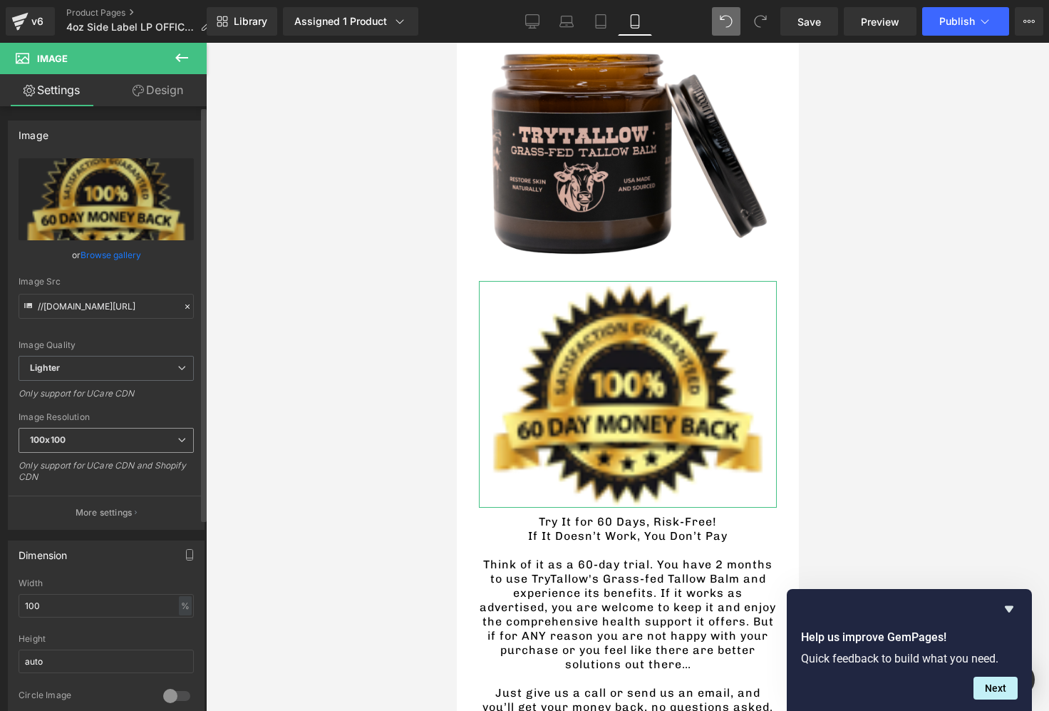
click at [111, 442] on span "100x100" at bounding box center [106, 440] width 175 height 25
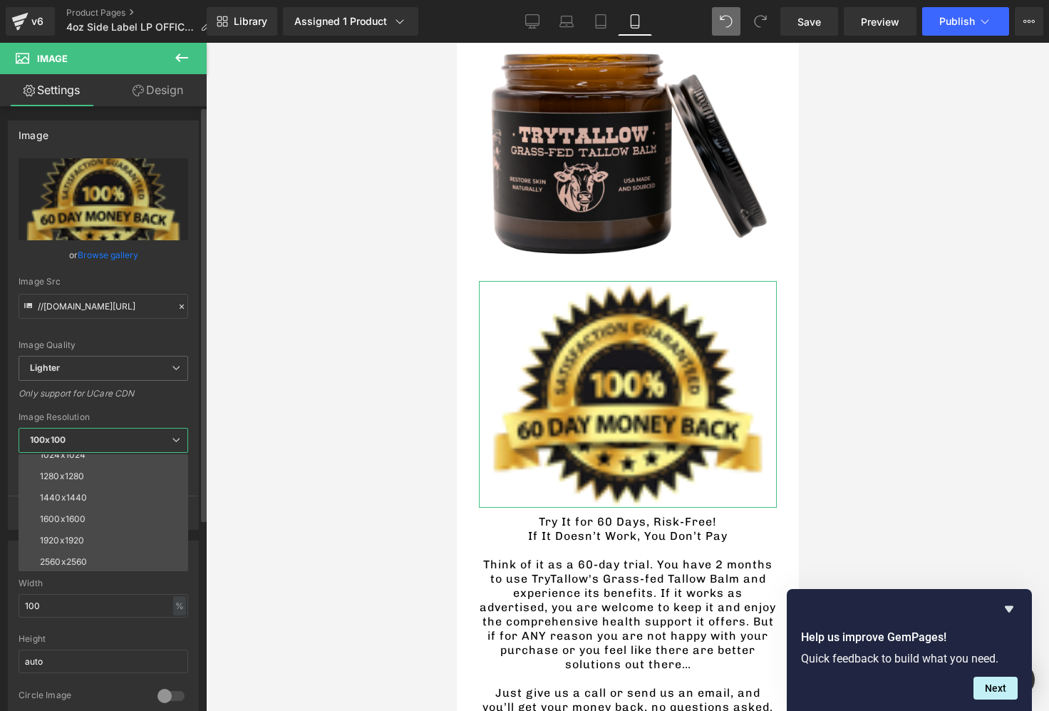
scroll to position [204, 0]
click at [91, 552] on li "3000x3000" at bounding box center [107, 559] width 176 height 21
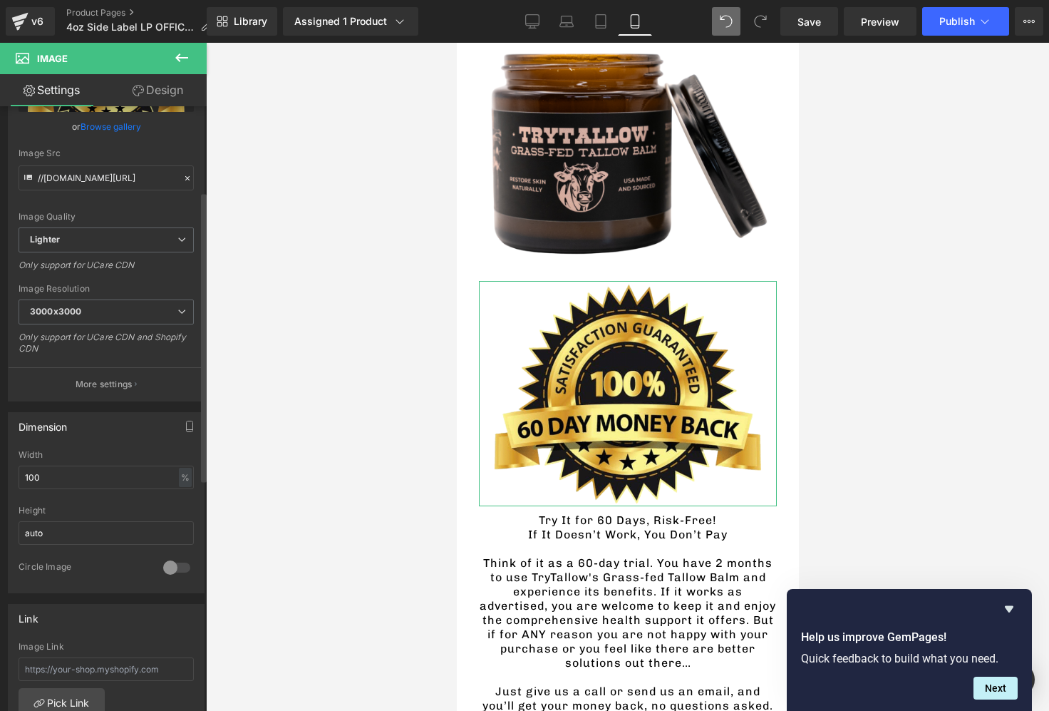
scroll to position [177, 0]
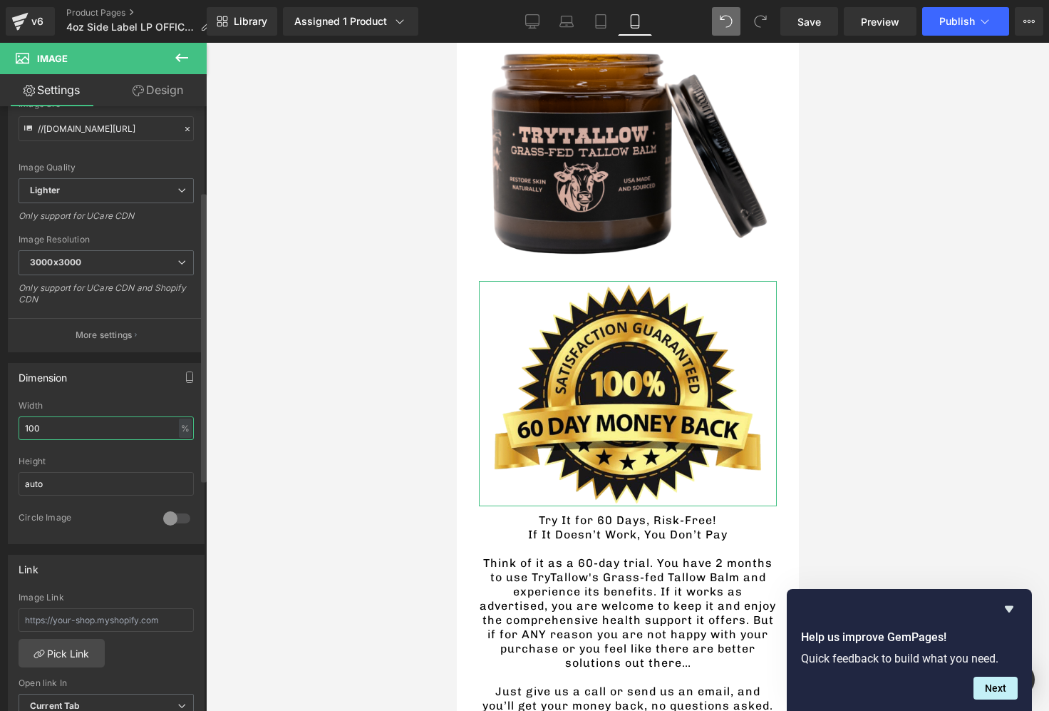
click at [93, 433] on input "100" at bounding box center [106, 428] width 175 height 24
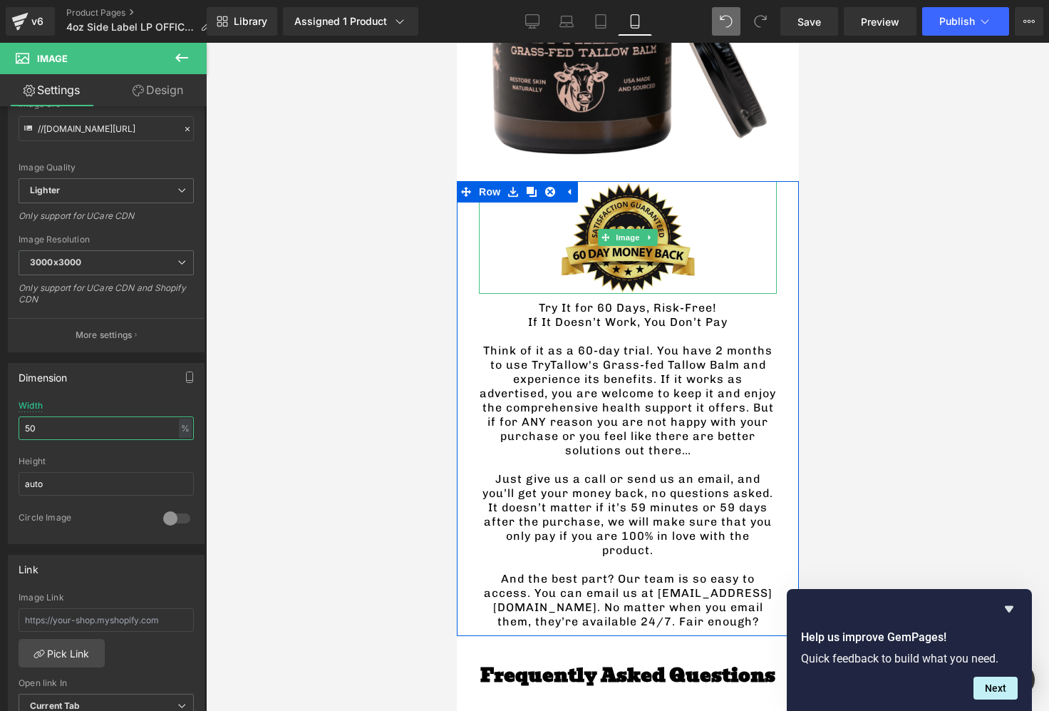
scroll to position [3284, 0]
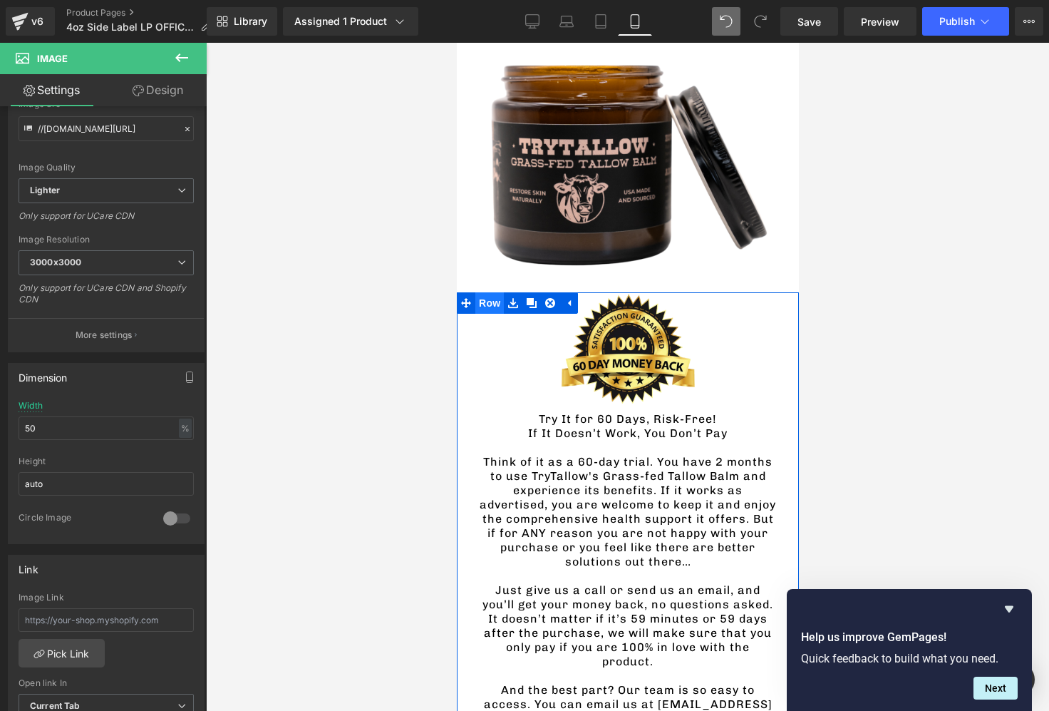
click at [483, 292] on span "Row" at bounding box center [489, 302] width 29 height 21
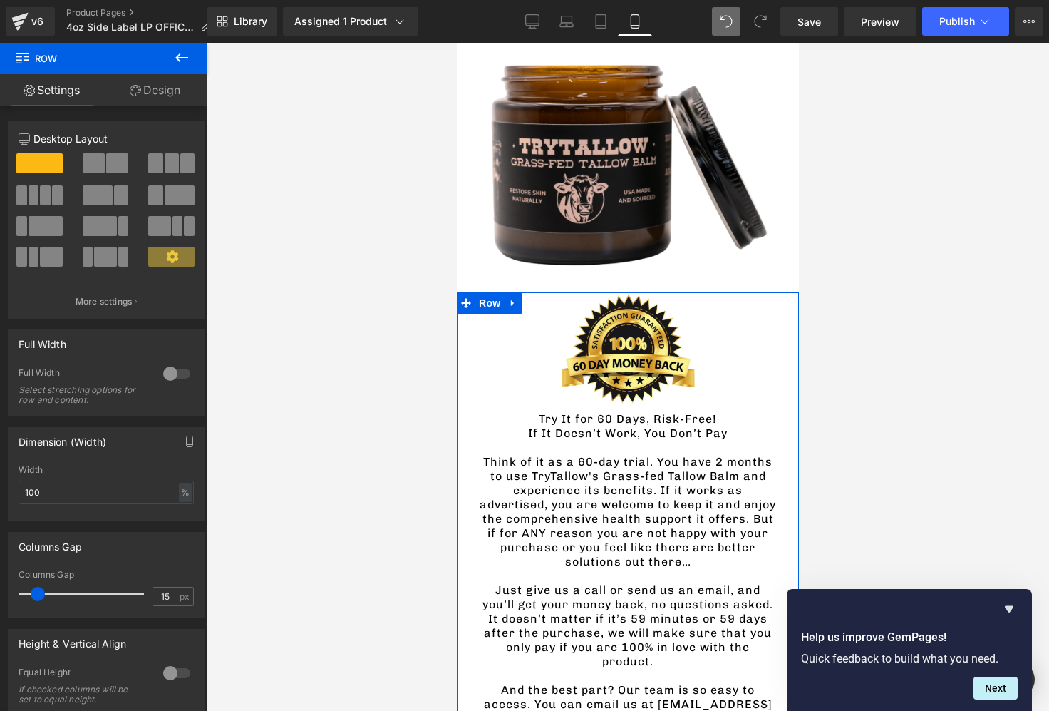
click at [146, 92] on link "Design" at bounding box center [154, 90] width 103 height 32
click at [0, 0] on div "Background" at bounding box center [0, 0] width 0 height 0
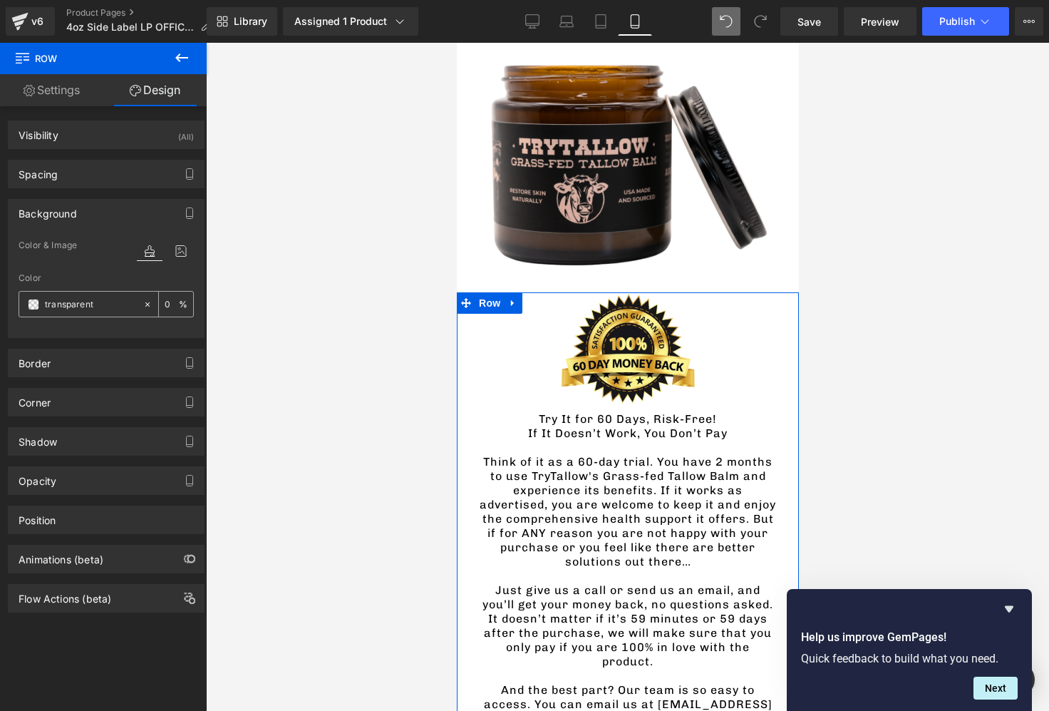
click at [143, 308] on icon at bounding box center [148, 304] width 10 height 10
click at [101, 308] on input "text" at bounding box center [90, 304] width 91 height 16
click at [37, 309] on span at bounding box center [33, 304] width 11 height 11
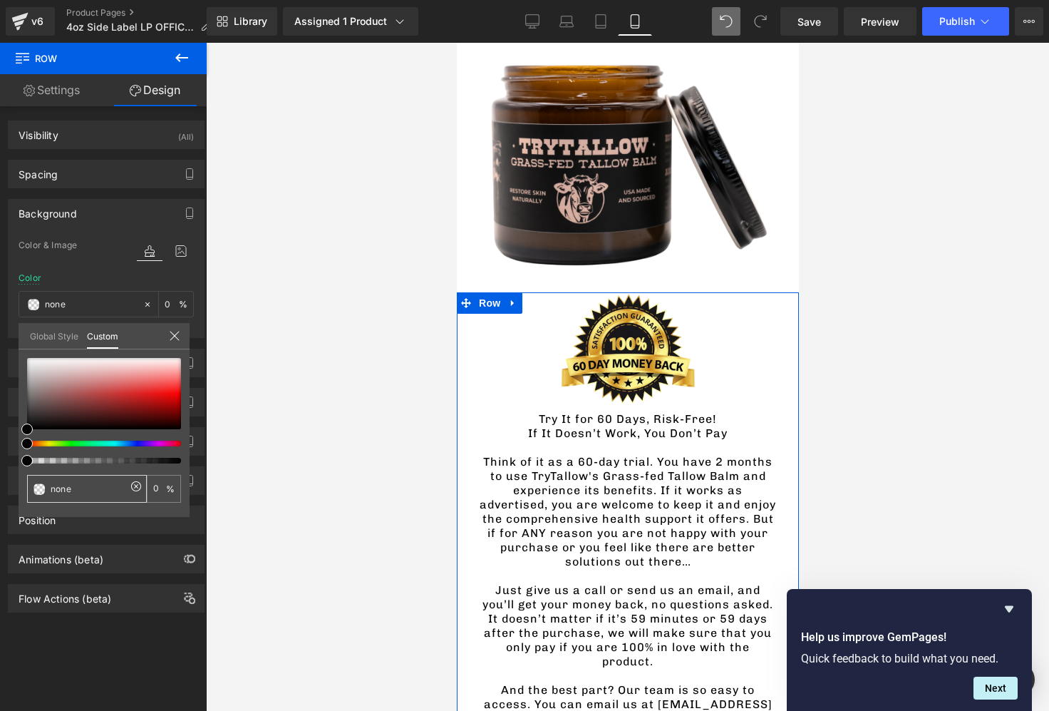
click at [95, 495] on input "none" at bounding box center [89, 488] width 76 height 15
paste input "F4F2ED"
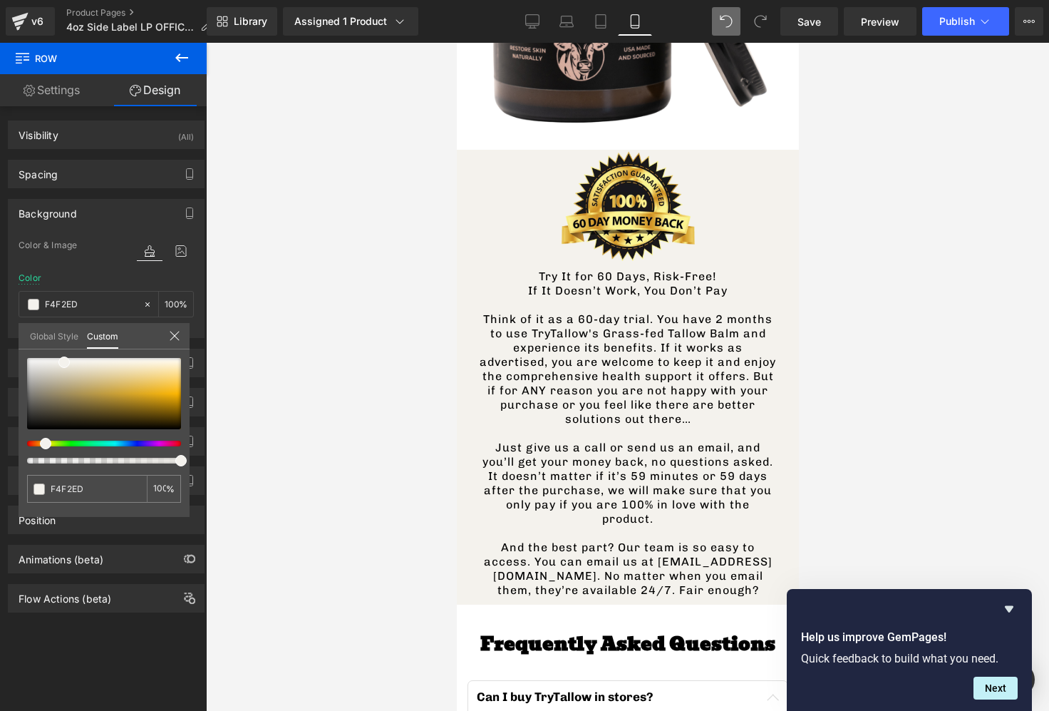
scroll to position [3400, 0]
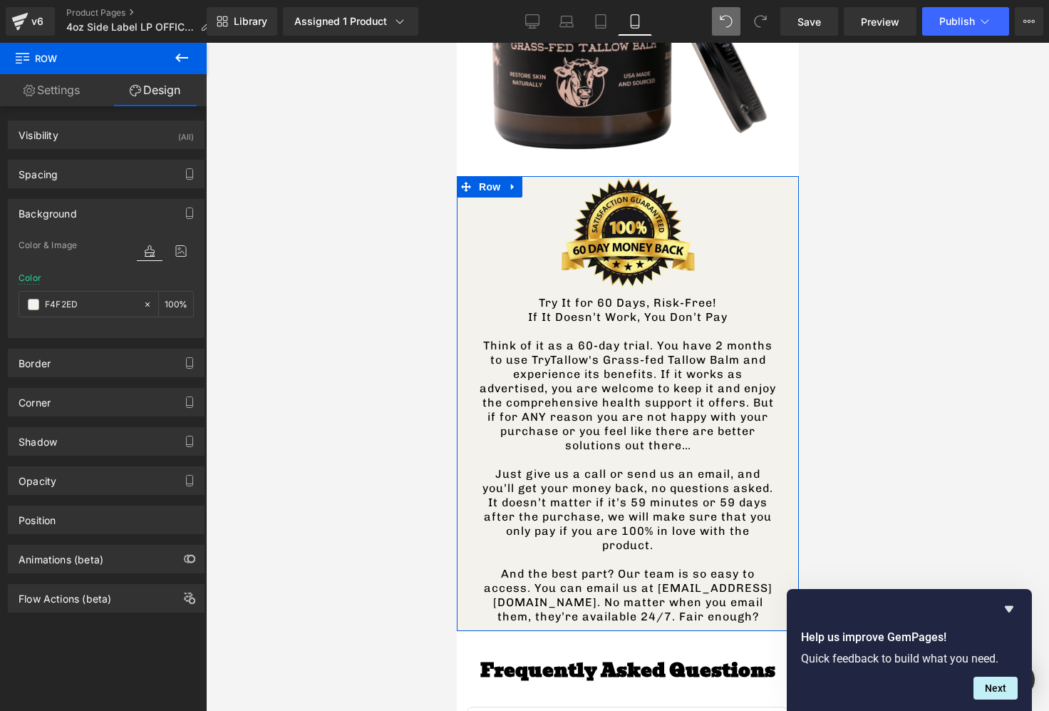
click at [73, 99] on link "Settings" at bounding box center [51, 90] width 103 height 32
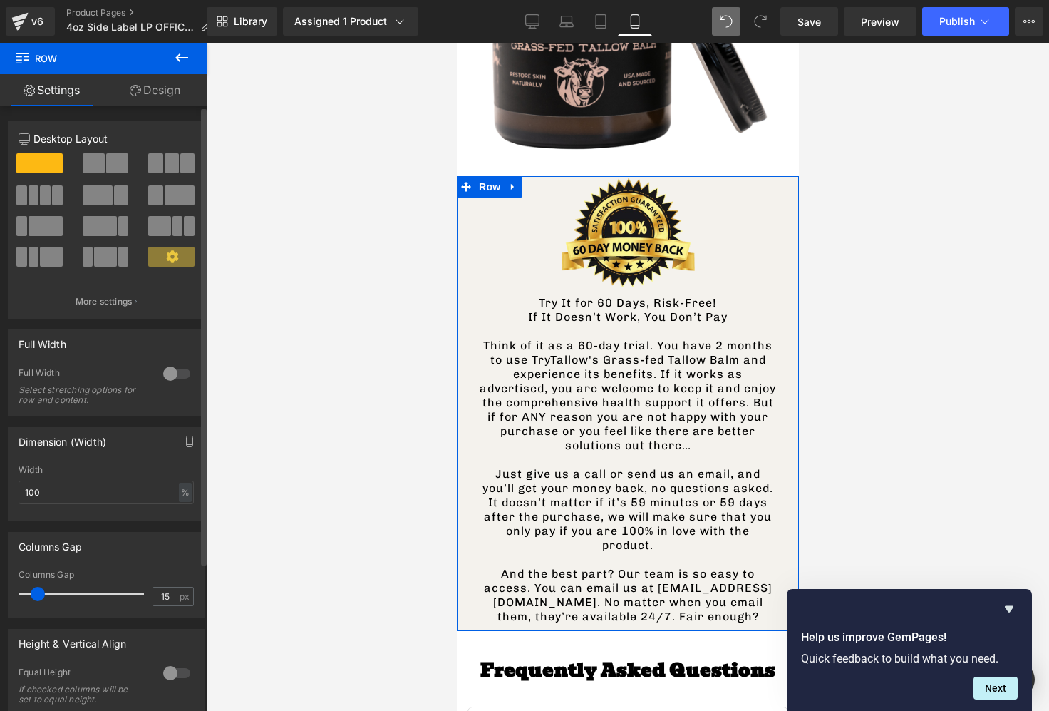
click at [137, 108] on div "12 12 12 Column Size Customizer 12 Desktop Layout Laptop Layout Tablet Layout M…" at bounding box center [106, 486] width 213 height 760
click at [140, 96] on link "Design" at bounding box center [154, 90] width 103 height 32
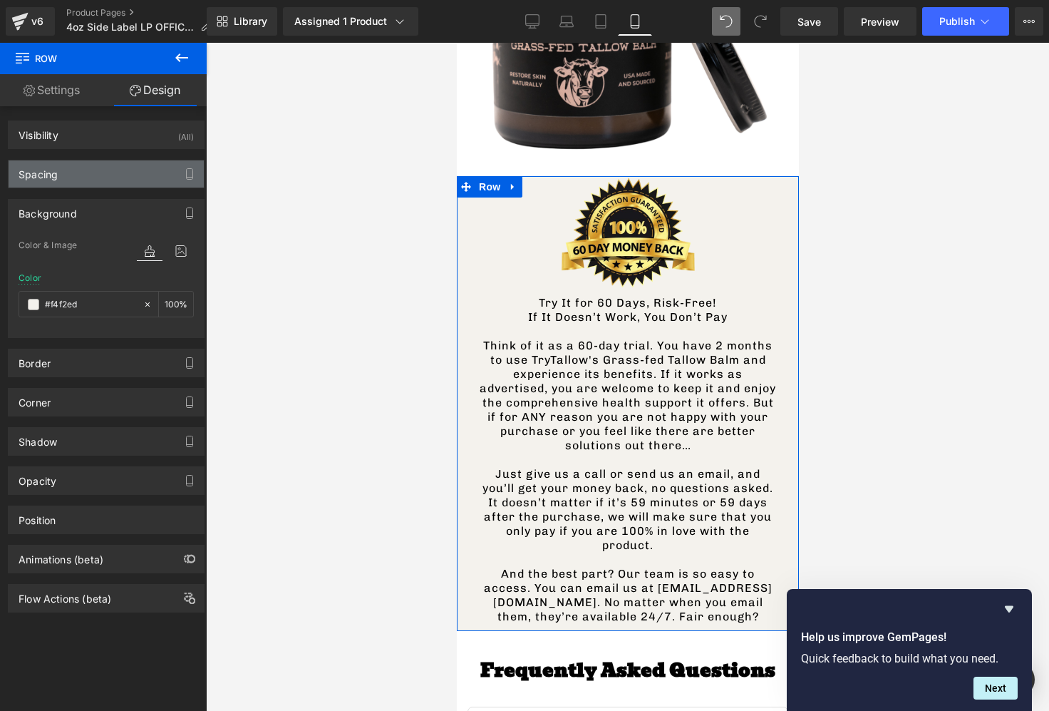
click at [80, 179] on div "Spacing" at bounding box center [106, 173] width 195 height 27
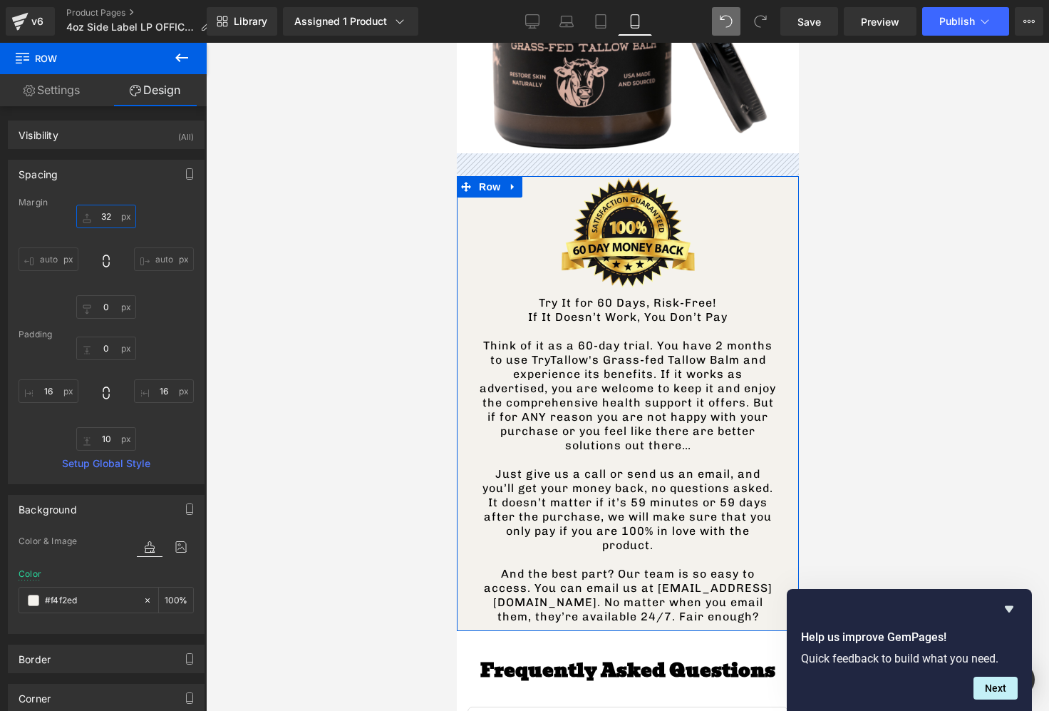
click at [113, 217] on input "text" at bounding box center [106, 217] width 60 height 24
click at [110, 345] on input "text" at bounding box center [106, 348] width 60 height 24
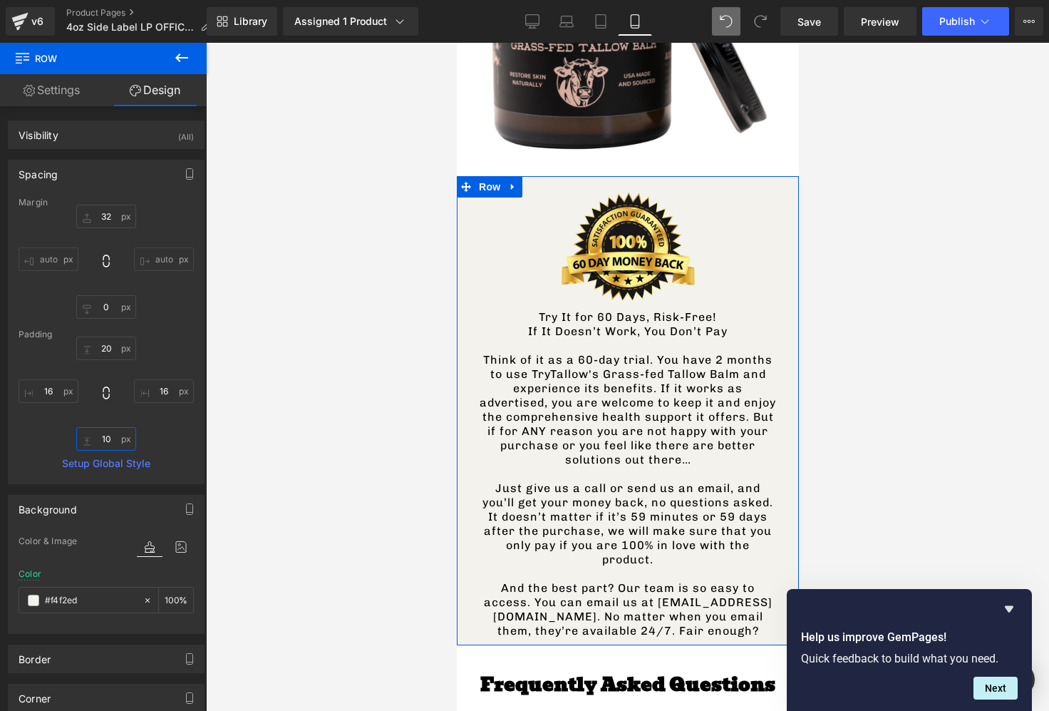
click at [105, 435] on input "text" at bounding box center [106, 439] width 60 height 24
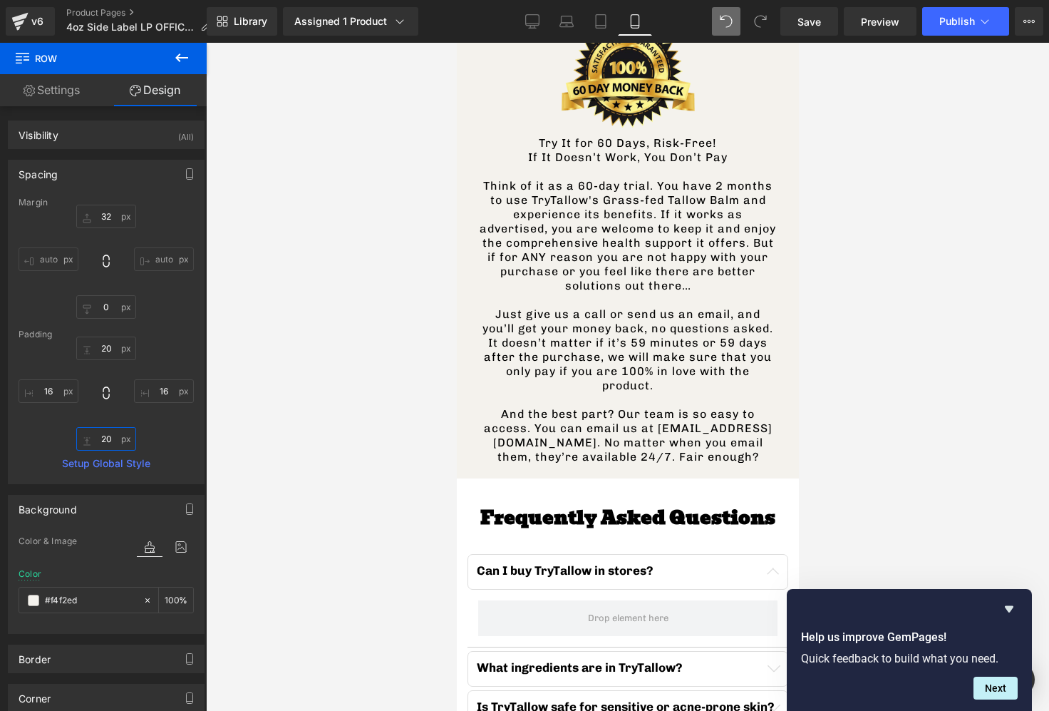
scroll to position [3576, 0]
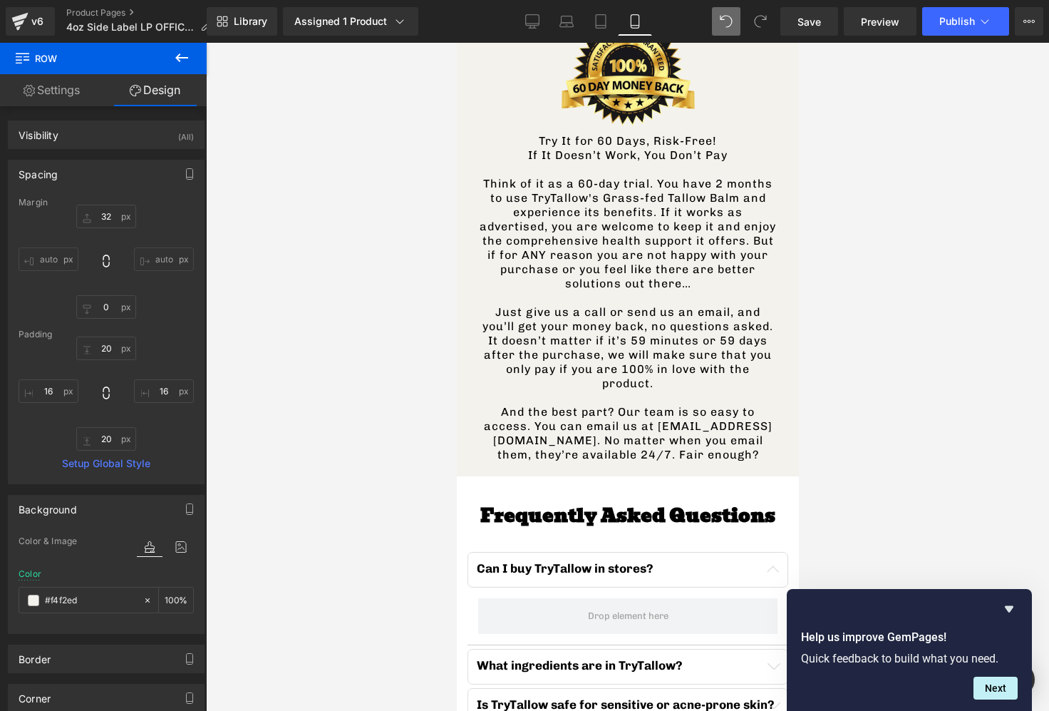
click at [644, 230] on p "Think of it as a 60-day trial. You have 2 months to use TryTallow's Grass-fed T…" at bounding box center [627, 234] width 298 height 114
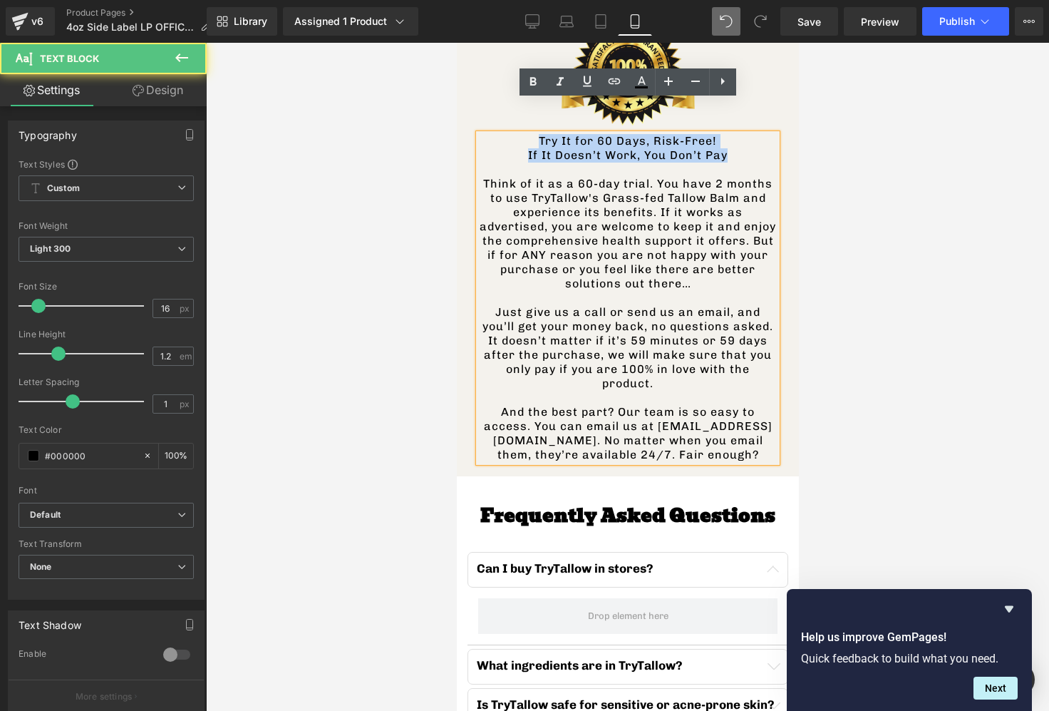
drag, startPoint x: 730, startPoint y: 125, endPoint x: 503, endPoint y: 108, distance: 227.3
click at [503, 134] on div "Try It for 60 Days, Risk-Free! If It Doesn’t Work, You Don’t Pay Think of it as…" at bounding box center [627, 298] width 298 height 328
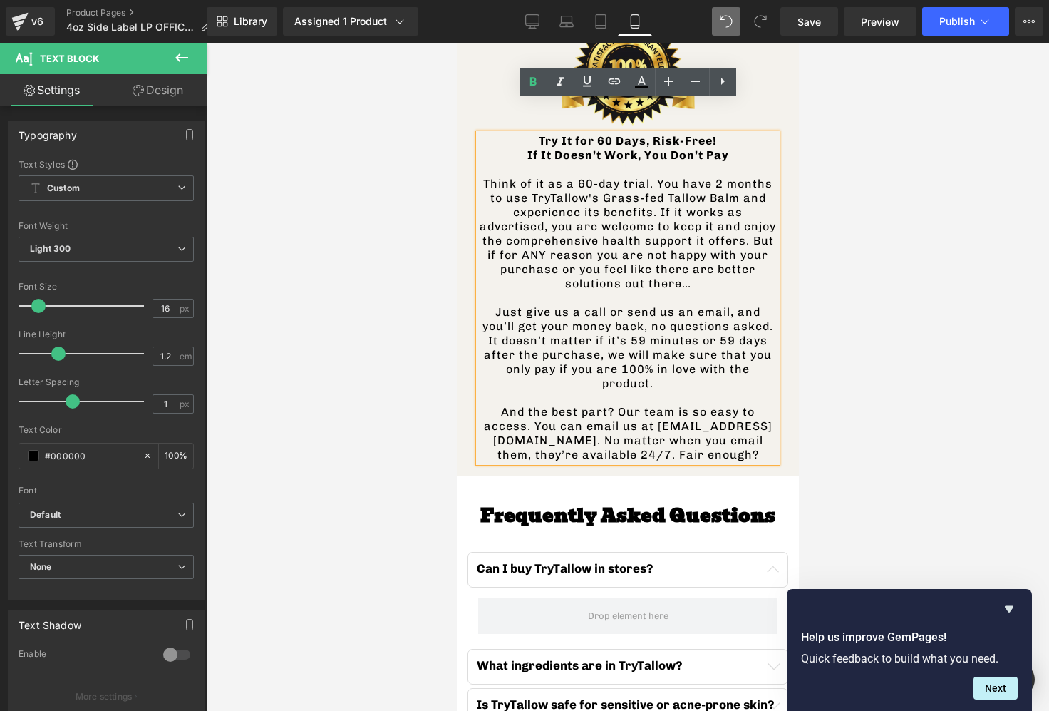
click at [831, 221] on div at bounding box center [627, 377] width 843 height 668
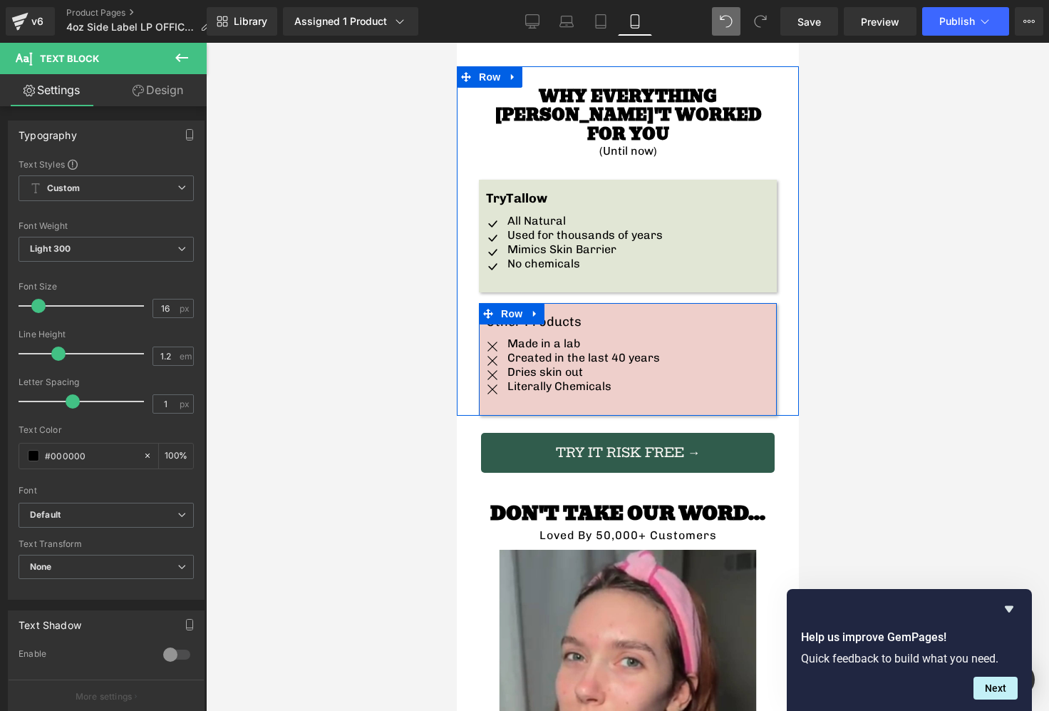
scroll to position [2291, 0]
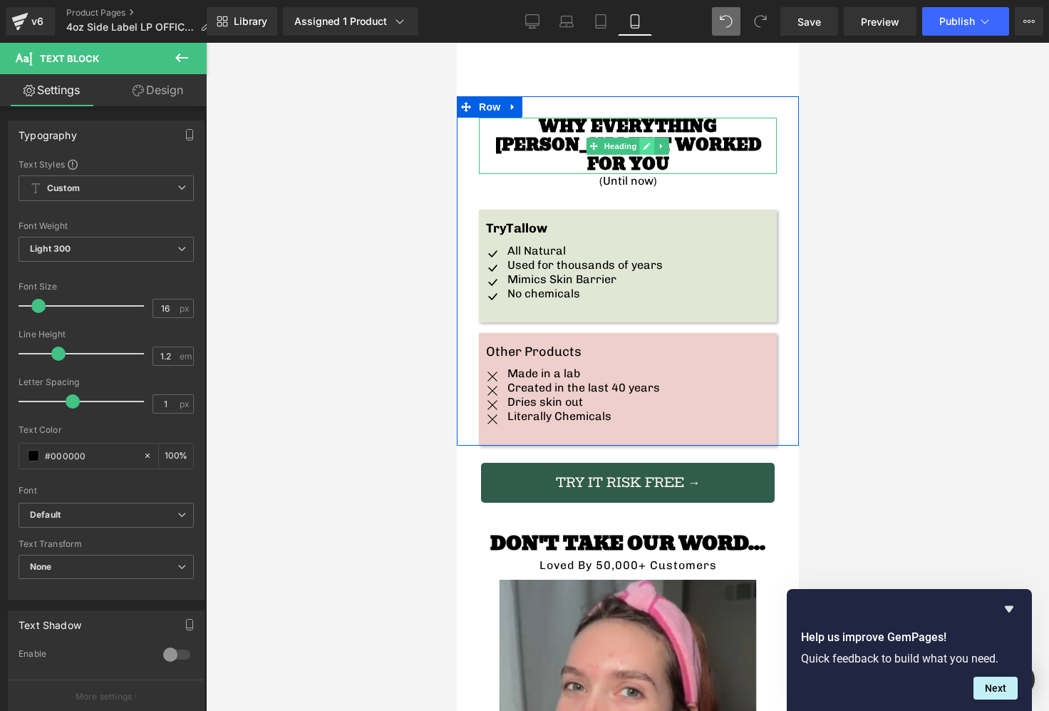
click at [649, 143] on icon at bounding box center [646, 146] width 7 height 7
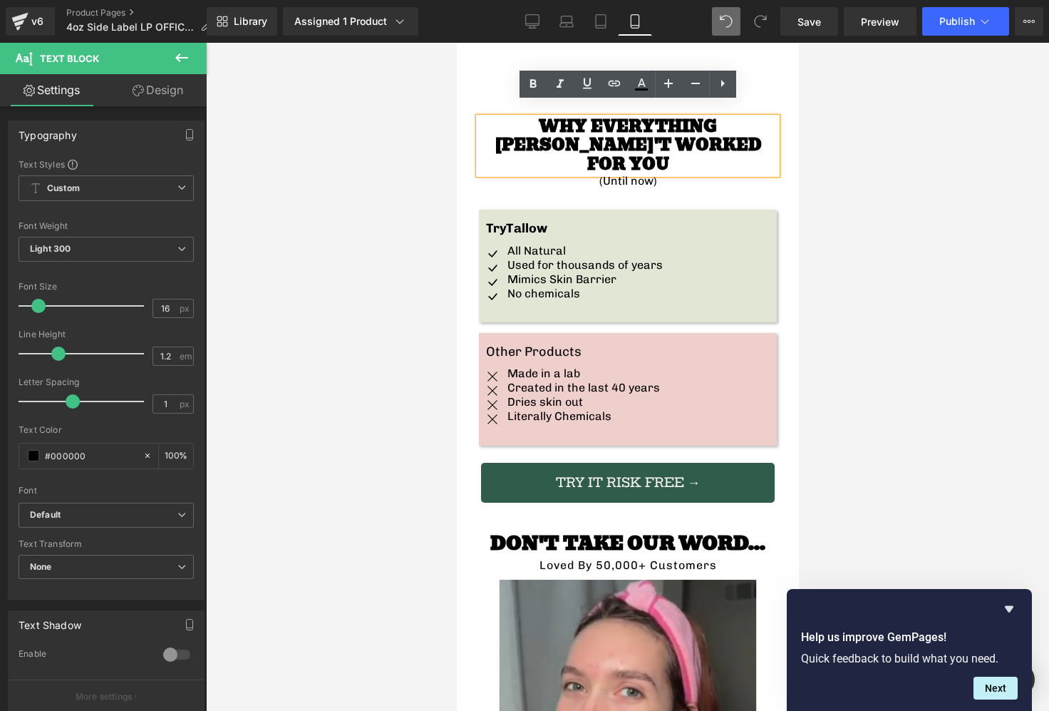
click at [645, 124] on h3 "WHY EVERYTHING ELSE HASN't WORKED FOR YOU" at bounding box center [627, 146] width 298 height 56
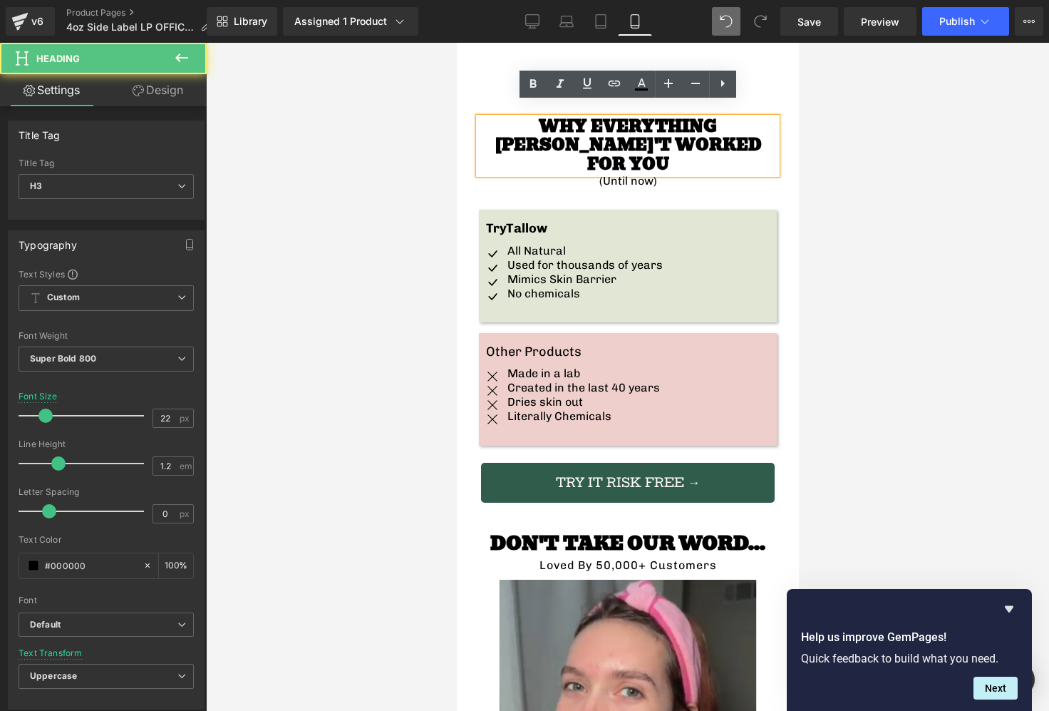
click at [613, 124] on h3 "WHY EVERYTHING ELSE HASN't WORKED FOR YOU" at bounding box center [627, 146] width 298 height 56
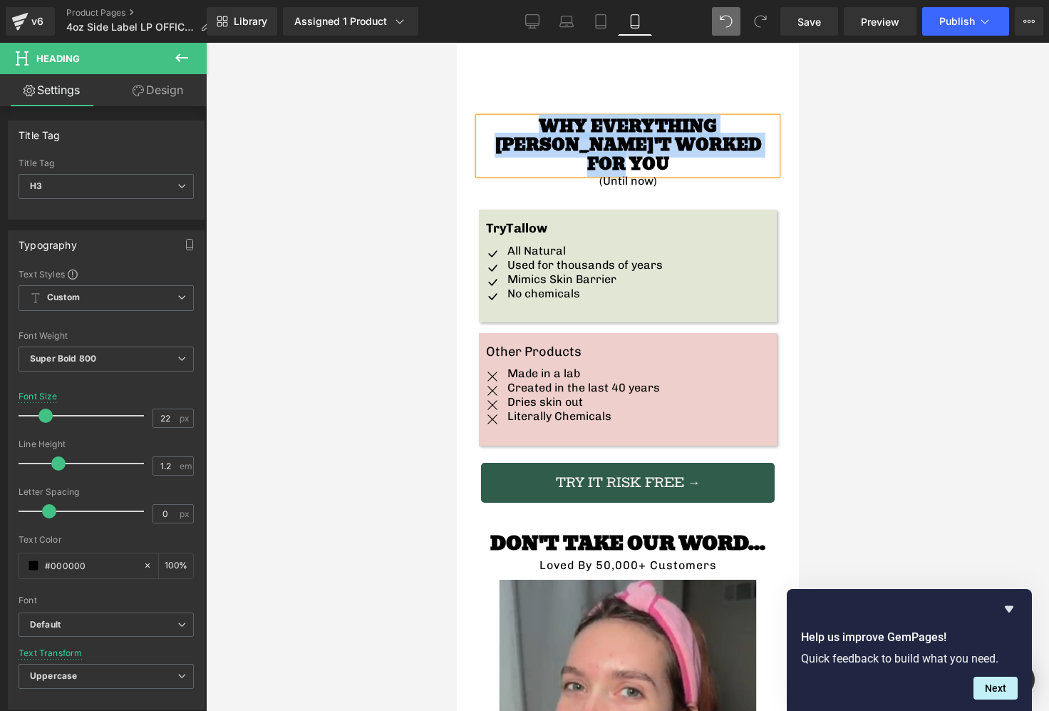
paste div
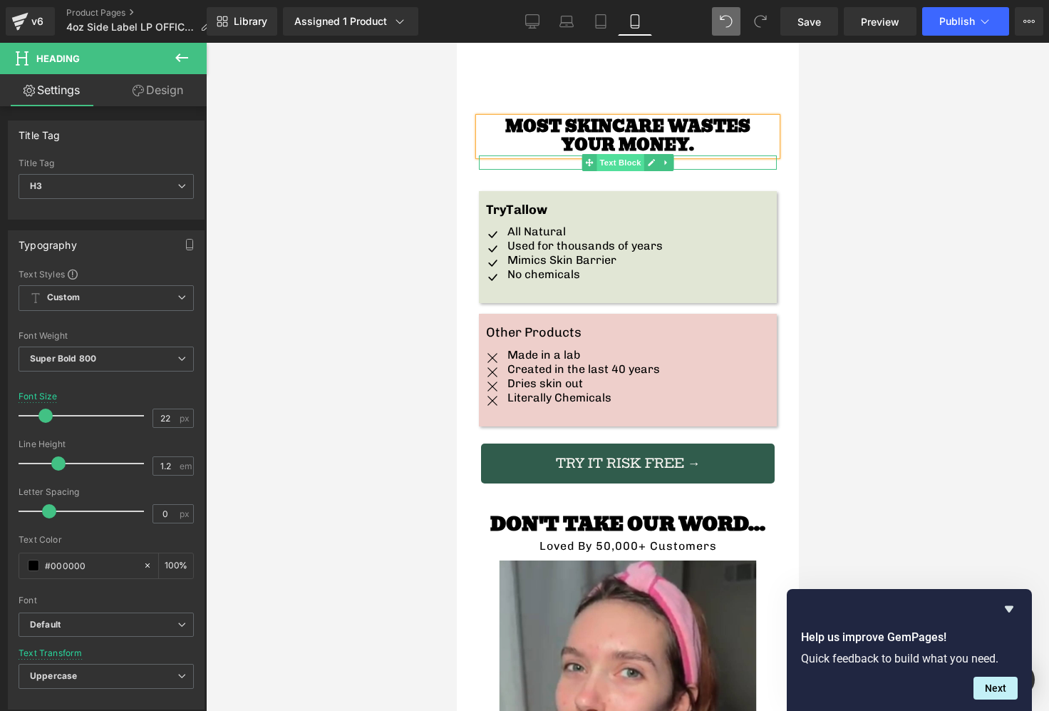
click at [615, 154] on span "Text Block" at bounding box center [619, 162] width 47 height 17
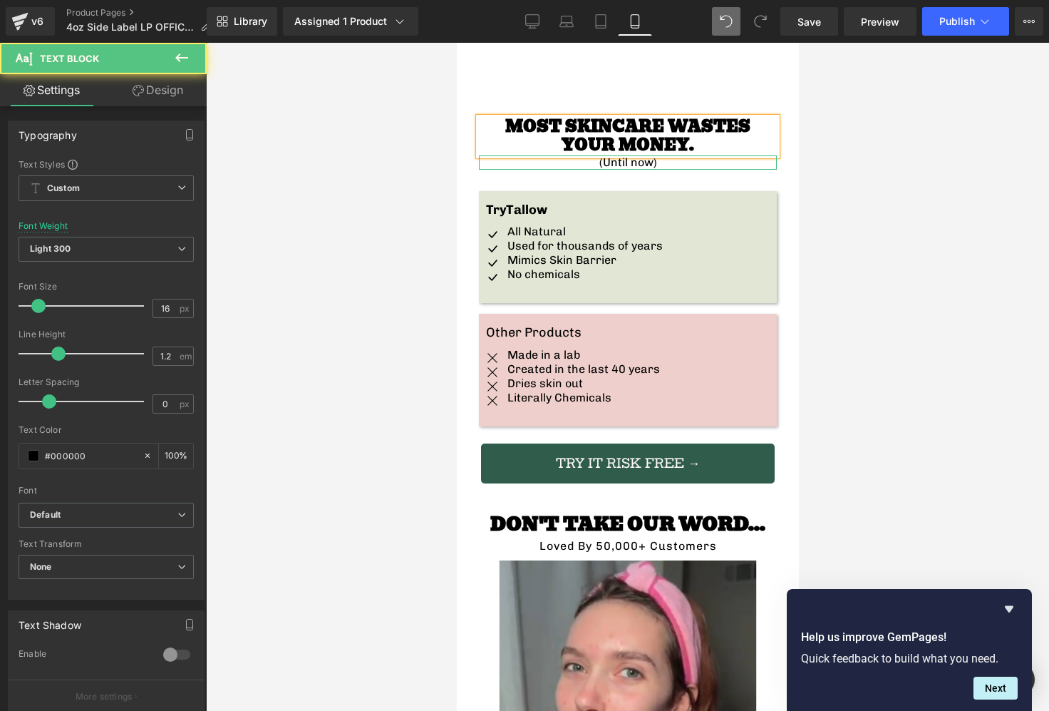
click at [169, 97] on link "Design" at bounding box center [157, 90] width 103 height 32
drag, startPoint x: 88, startPoint y: 163, endPoint x: 85, endPoint y: 172, distance: 9.3
click at [0, 0] on div "Spacing" at bounding box center [0, 0] width 0 height 0
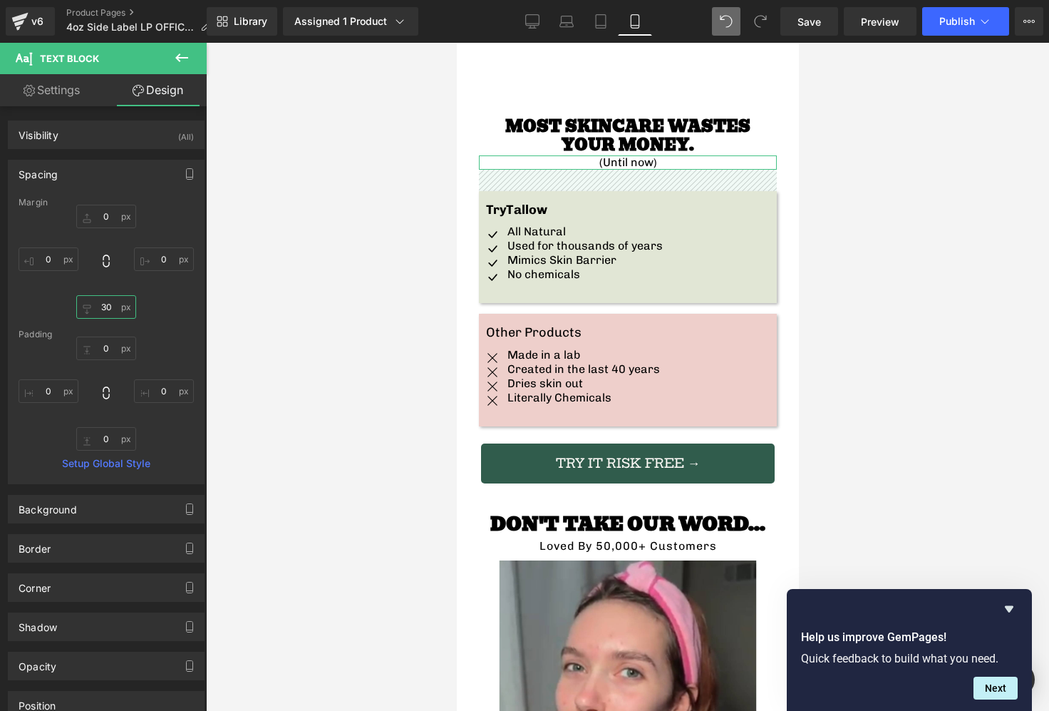
click at [105, 308] on input "30" at bounding box center [106, 307] width 60 height 24
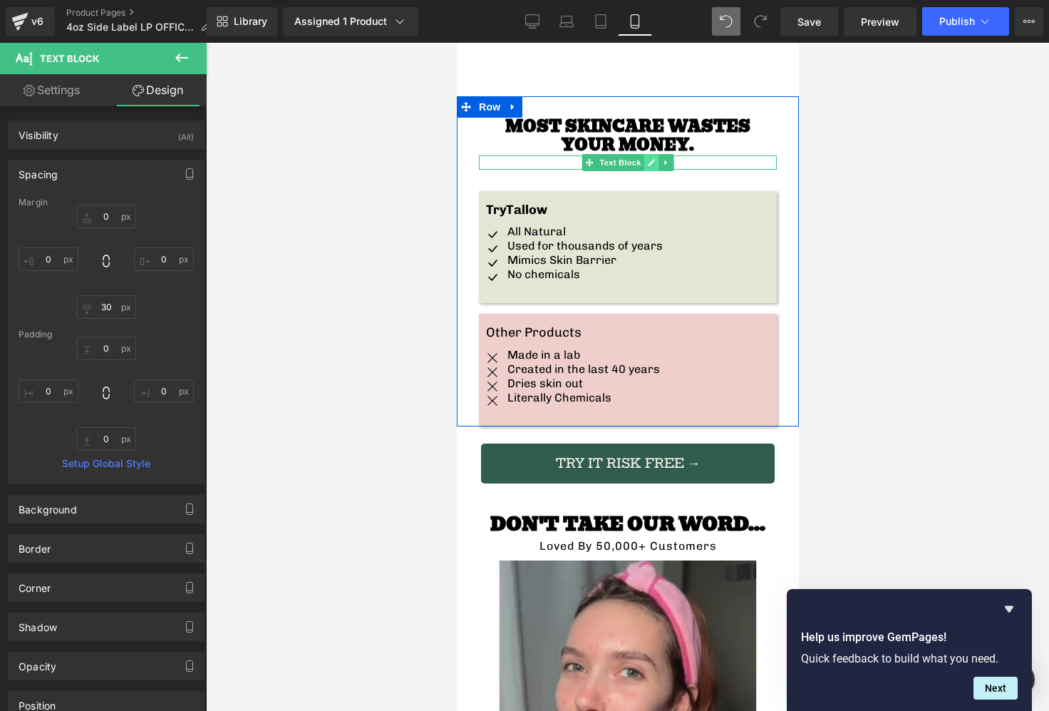
click at [648, 158] on icon at bounding box center [651, 162] width 8 height 9
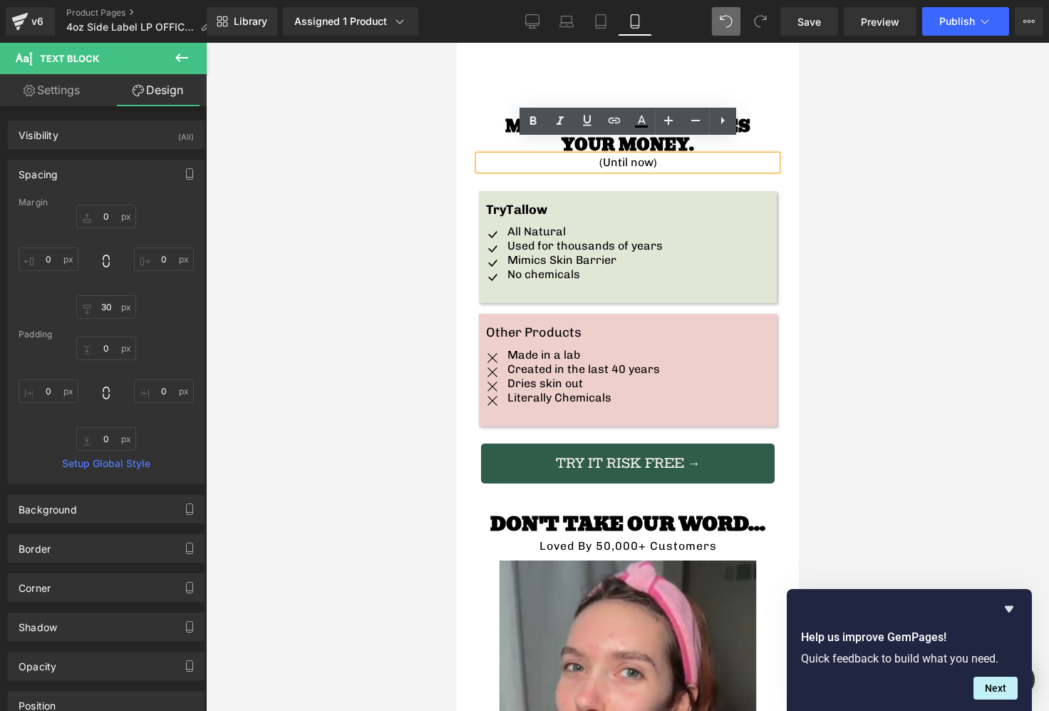
click at [432, 168] on div at bounding box center [627, 377] width 843 height 668
click at [418, 97] on div at bounding box center [627, 377] width 843 height 668
click at [522, 73] on div "Sale Off (P) Image" at bounding box center [627, 207] width 342 height 4739
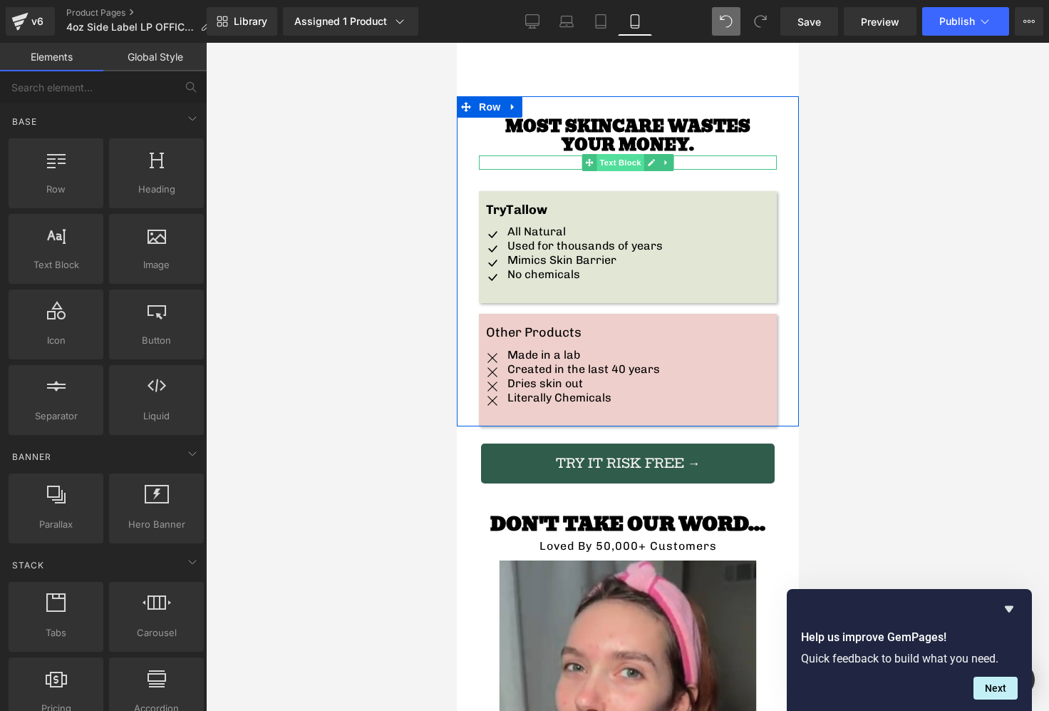
click at [616, 154] on span "Text Block" at bounding box center [619, 162] width 47 height 17
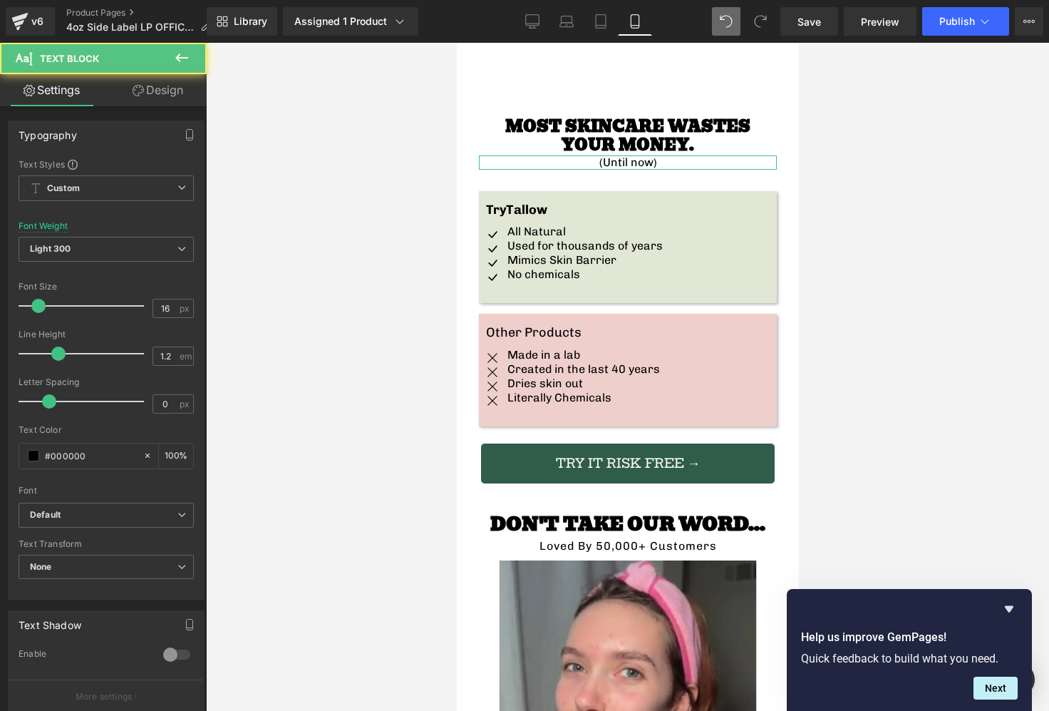
click at [171, 89] on link "Design" at bounding box center [157, 90] width 103 height 32
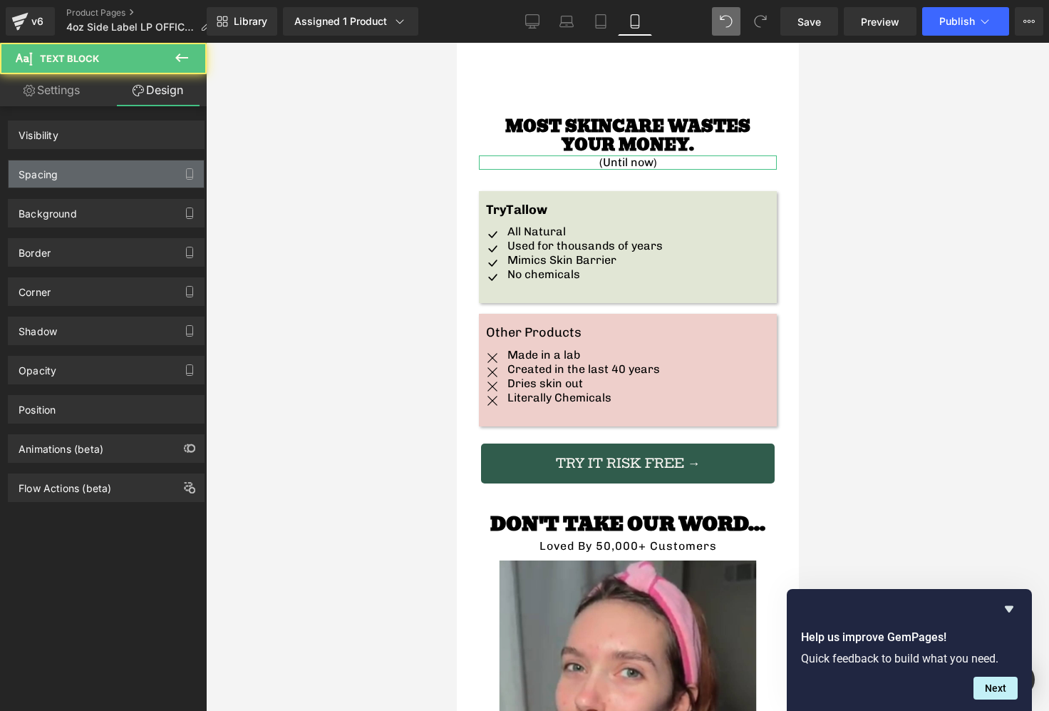
click at [82, 167] on div "Spacing" at bounding box center [106, 173] width 195 height 27
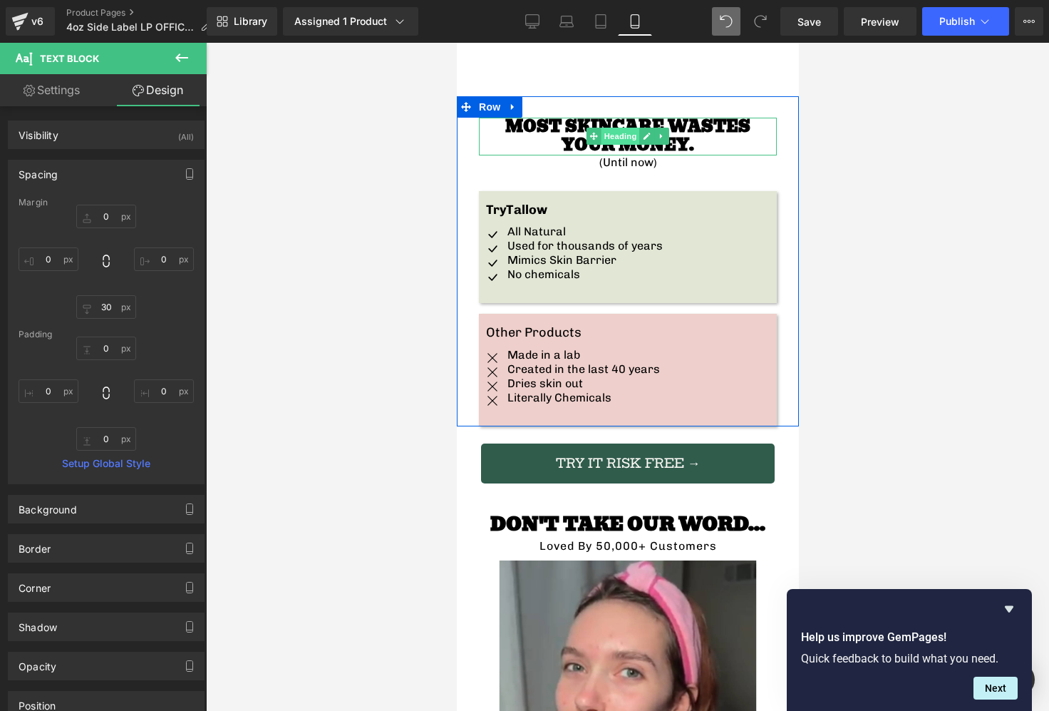
click at [629, 128] on span "Heading" at bounding box center [620, 136] width 38 height 17
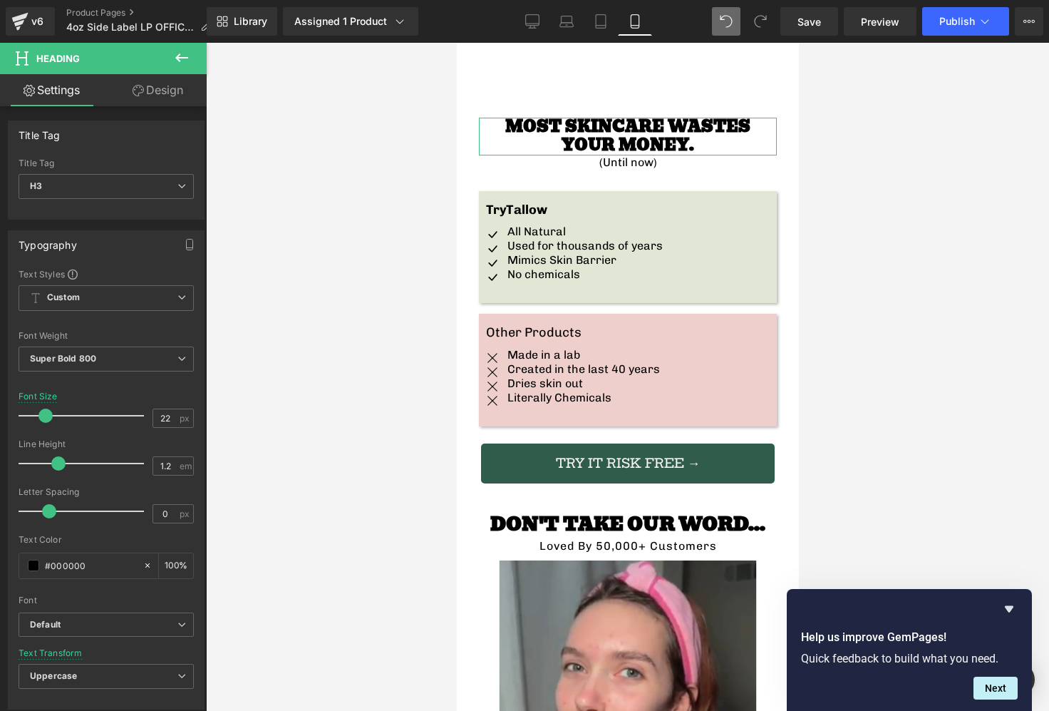
click at [150, 91] on link "Design" at bounding box center [157, 90] width 103 height 32
click at [0, 0] on div "Spacing" at bounding box center [0, 0] width 0 height 0
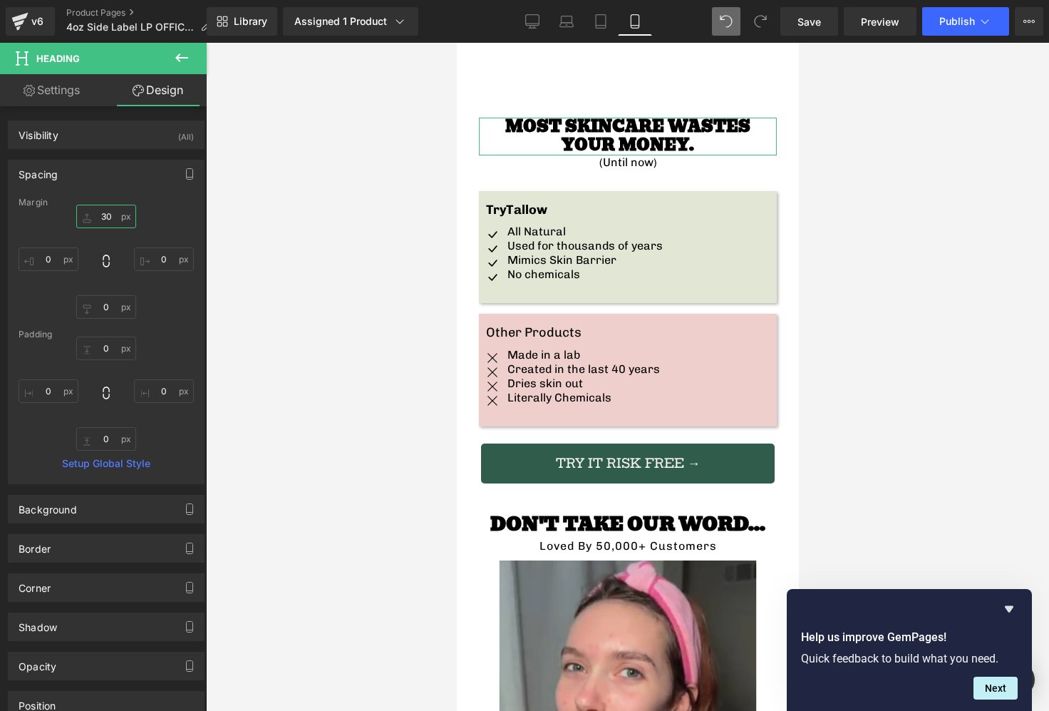
click at [116, 219] on input "text" at bounding box center [106, 217] width 60 height 24
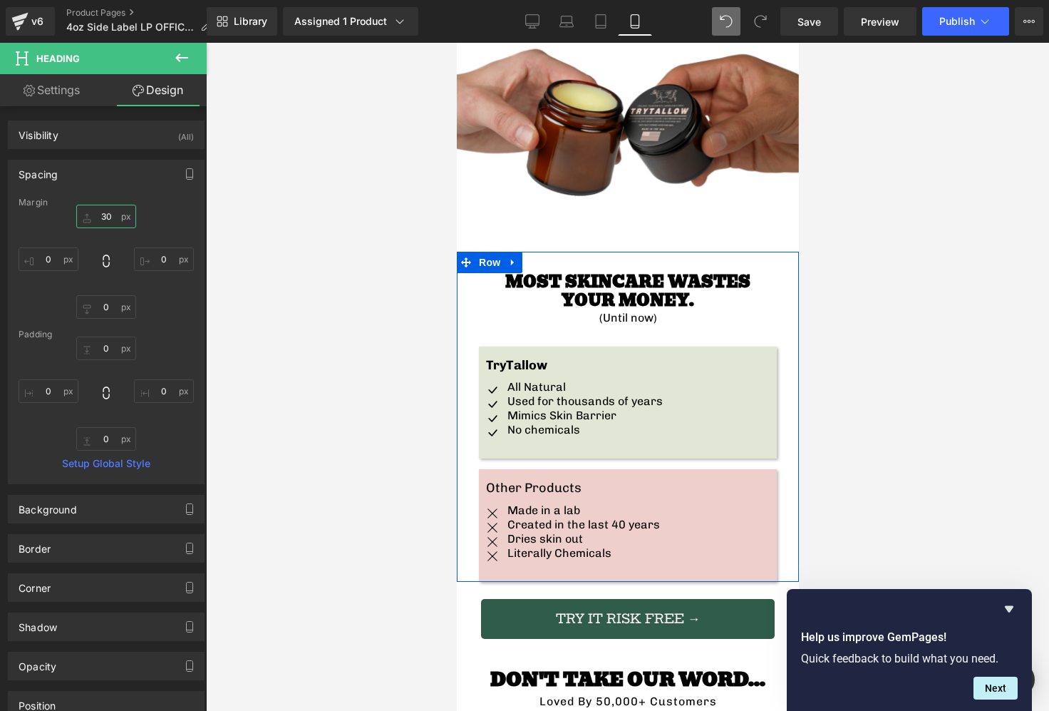
scroll to position [2142, 0]
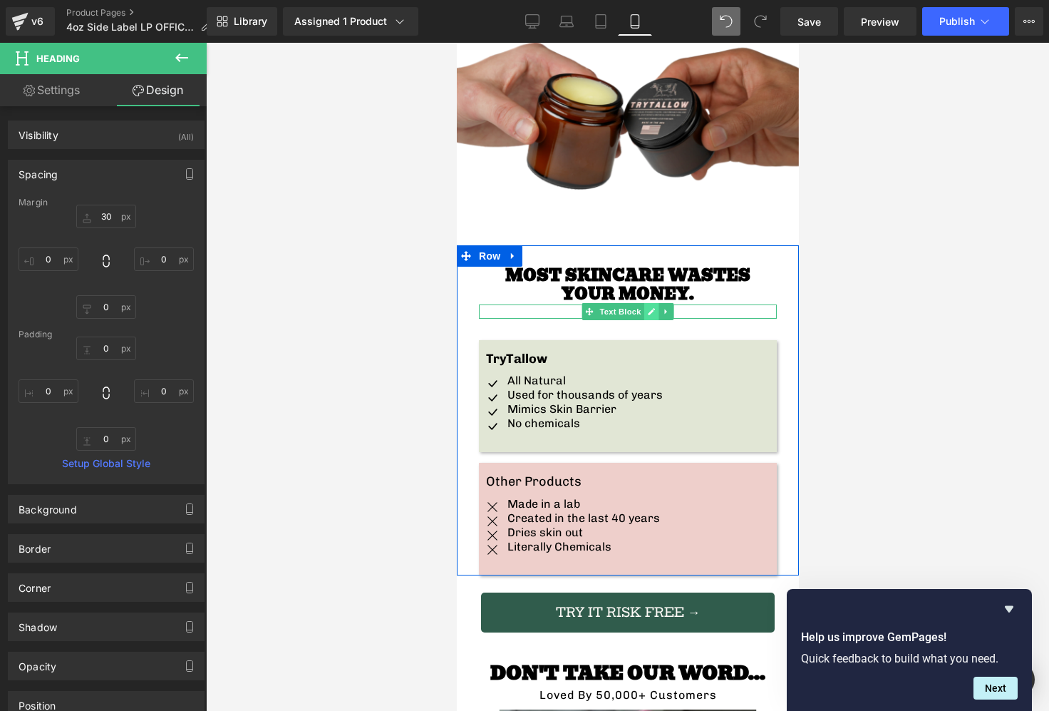
click at [654, 303] on link at bounding box center [651, 311] width 15 height 17
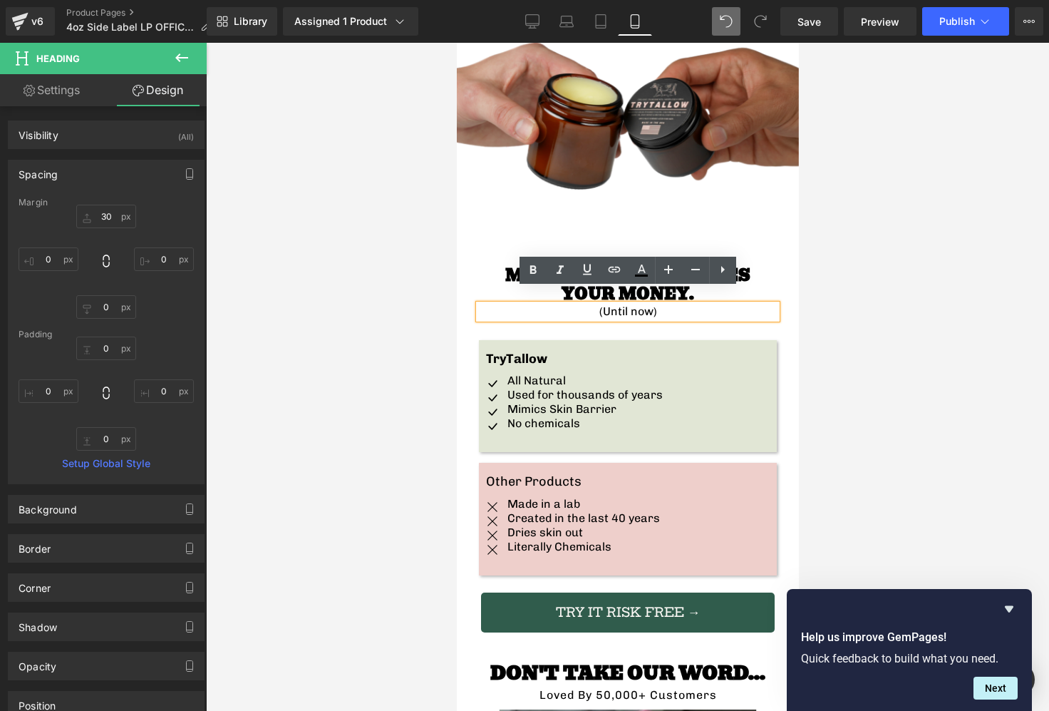
click at [664, 304] on p "(Until now)" at bounding box center [627, 311] width 298 height 14
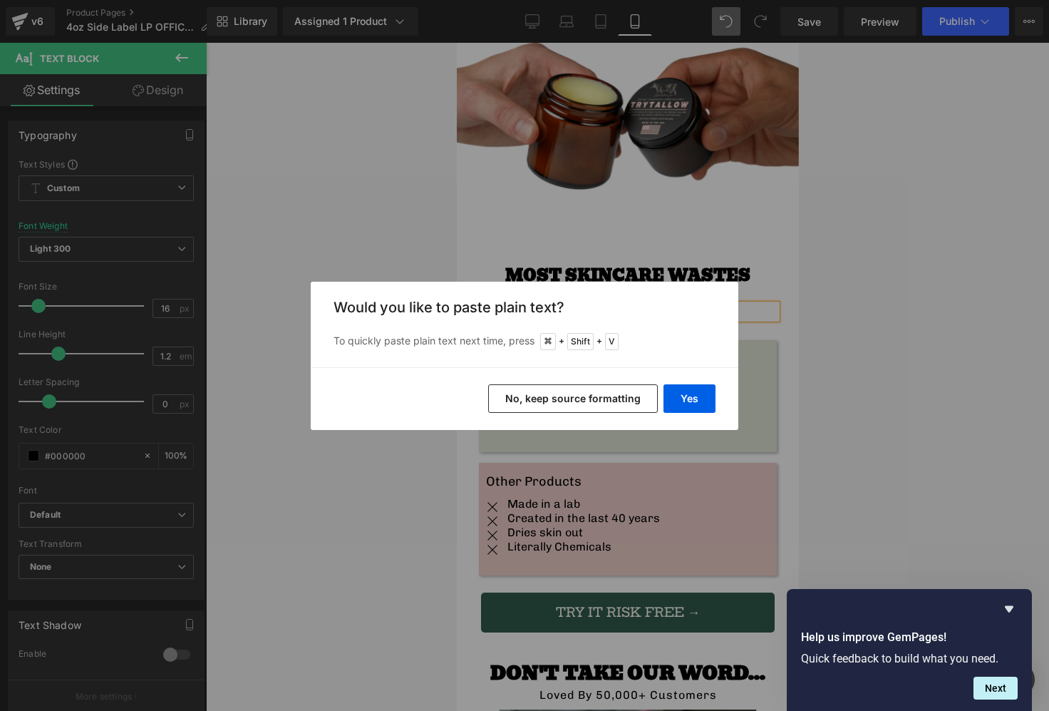
click at [544, 400] on button "No, keep source formatting" at bounding box center [573, 398] width 170 height 29
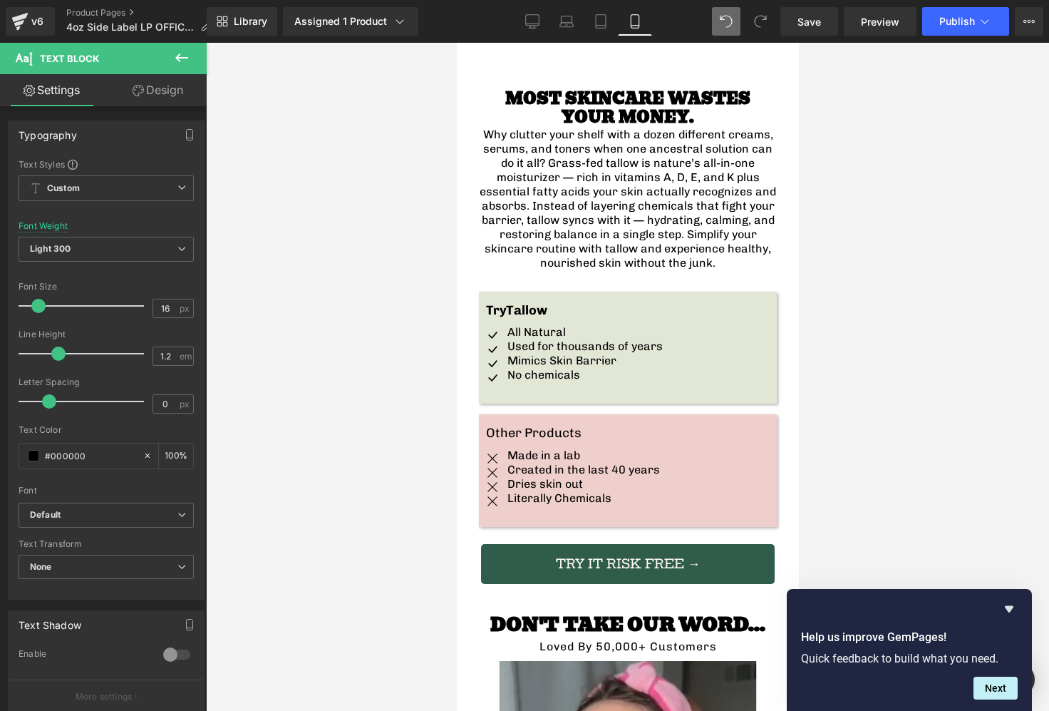
scroll to position [2287, 0]
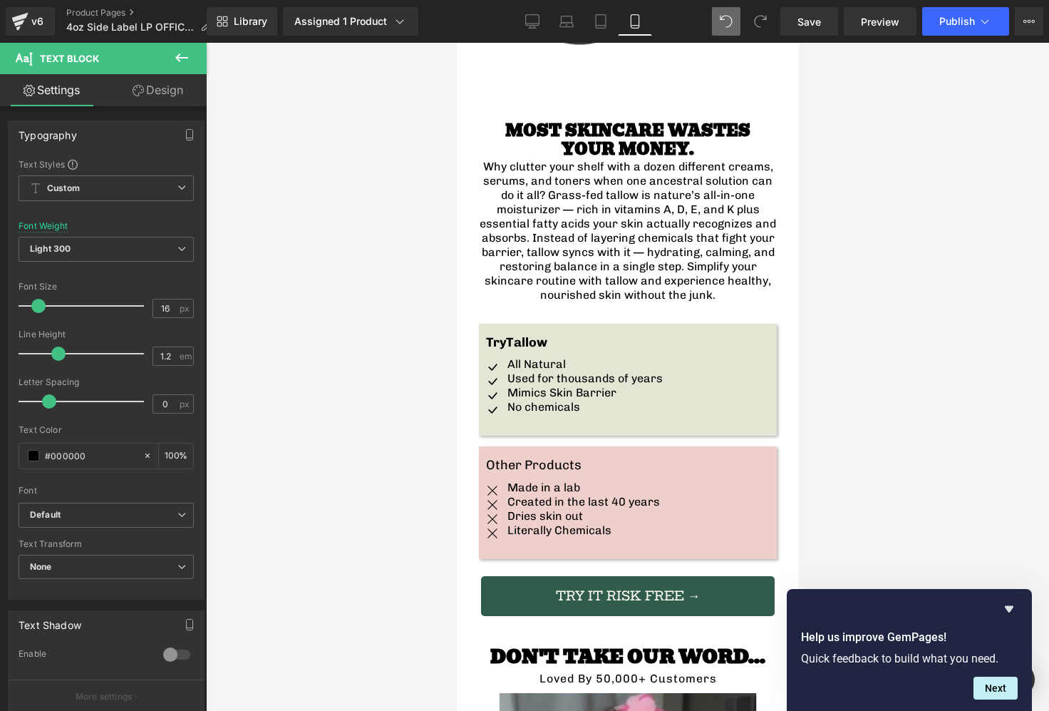
click at [699, 135] on h3 "MOST SKINCARE WASTES YOUR MONEY." at bounding box center [627, 141] width 298 height 38
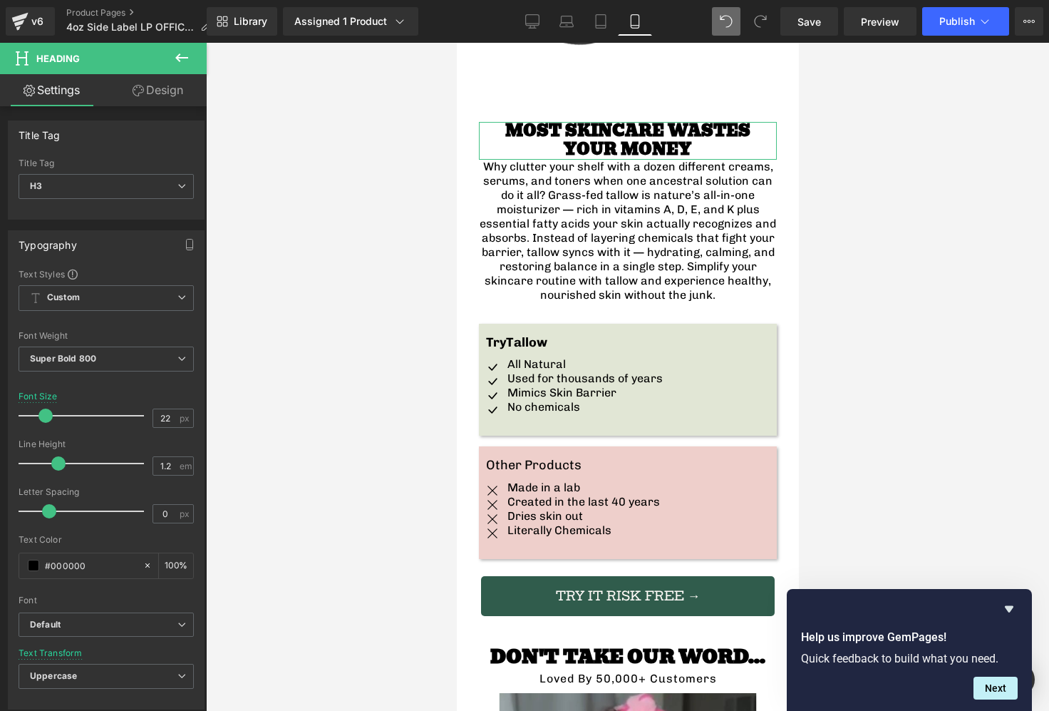
click at [138, 94] on icon at bounding box center [138, 90] width 11 height 11
click at [0, 0] on div "Spacing" at bounding box center [0, 0] width 0 height 0
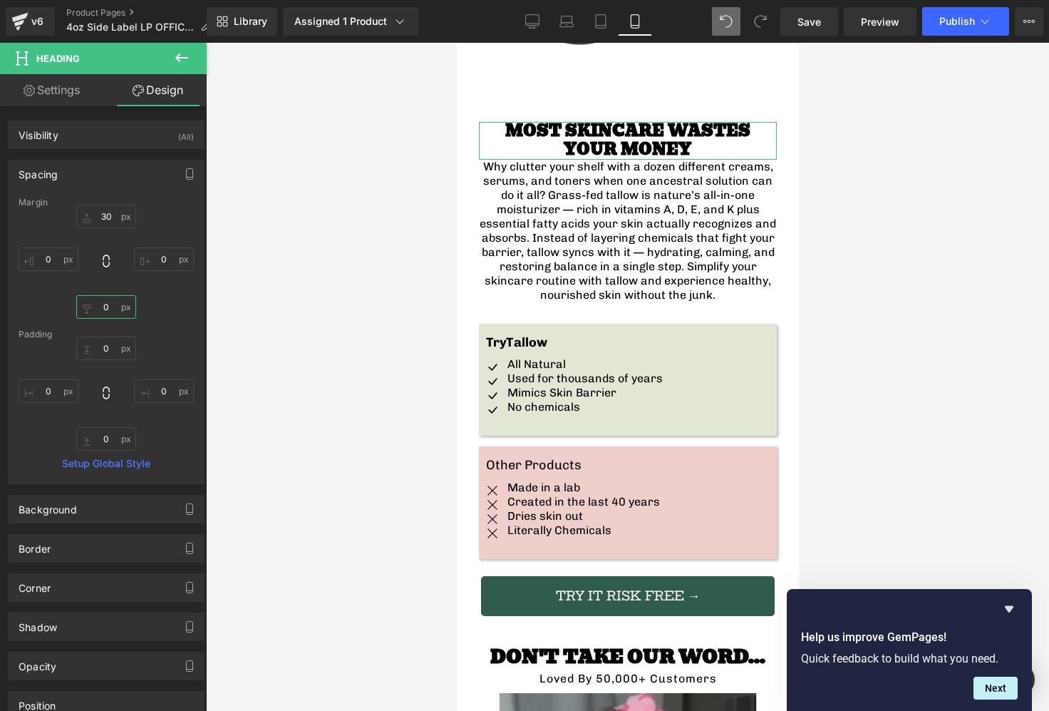
click at [106, 305] on input "text" at bounding box center [106, 307] width 60 height 24
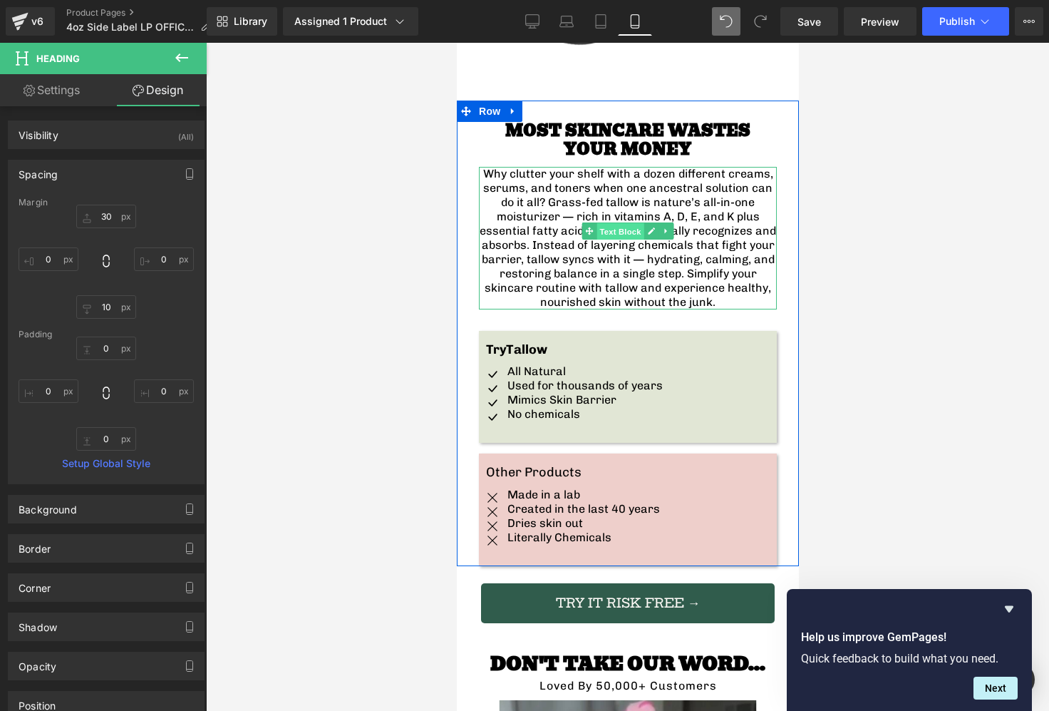
click at [627, 223] on span "Text Block" at bounding box center [619, 231] width 47 height 17
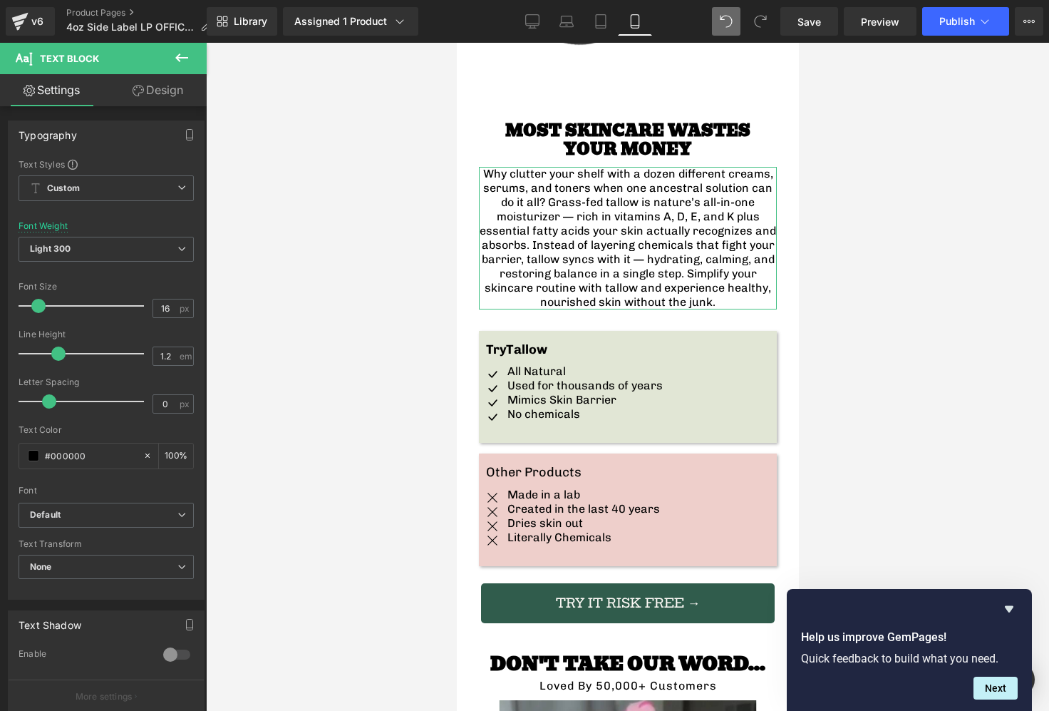
click at [168, 81] on link "Design" at bounding box center [157, 90] width 103 height 32
click at [0, 0] on div "Background" at bounding box center [0, 0] width 0 height 0
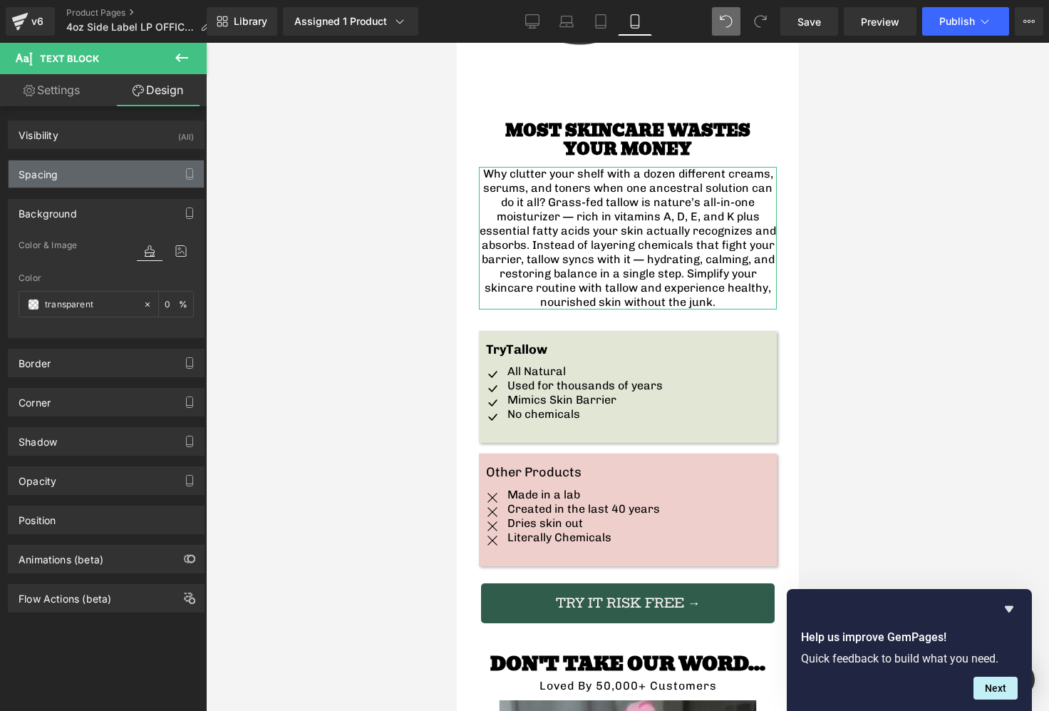
click at [86, 167] on div "Spacing" at bounding box center [106, 173] width 195 height 27
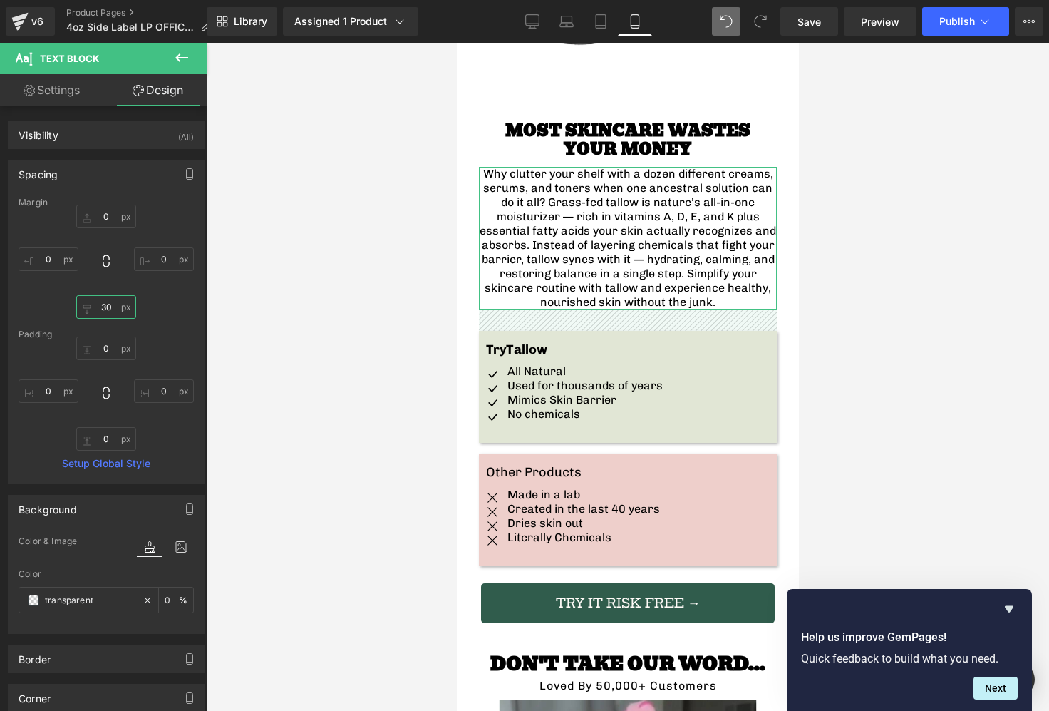
click at [108, 305] on input "text" at bounding box center [106, 307] width 60 height 24
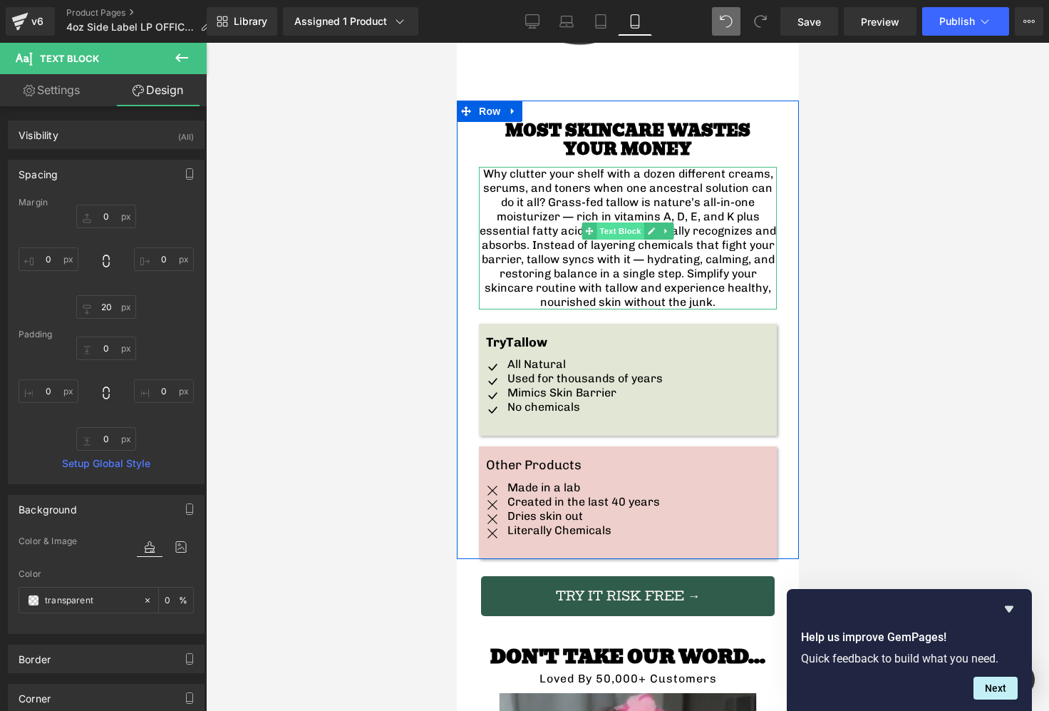
click at [634, 222] on span "Text Block" at bounding box center [619, 230] width 47 height 17
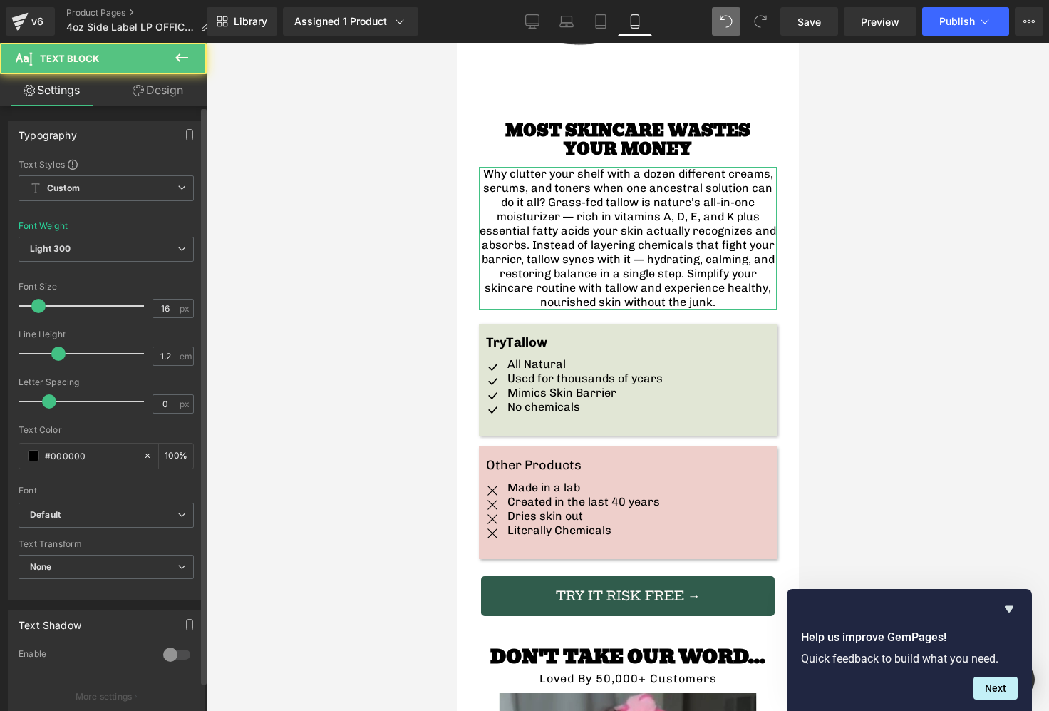
click at [152, 109] on div "Typography Text Styles Custom Custom Setup Global Style Custom Setup Global Sty…" at bounding box center [106, 537] width 213 height 862
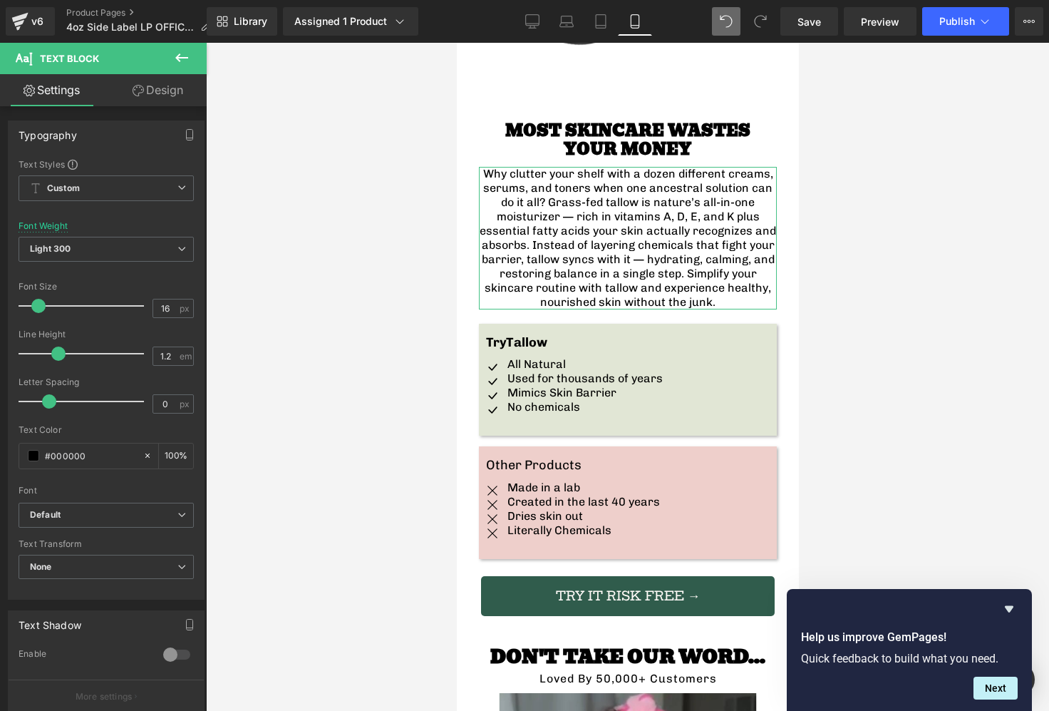
click at [152, 103] on link "Design" at bounding box center [157, 90] width 103 height 32
drag, startPoint x: 103, startPoint y: 182, endPoint x: 107, endPoint y: 197, distance: 14.7
click at [0, 0] on div "Spacing" at bounding box center [0, 0] width 0 height 0
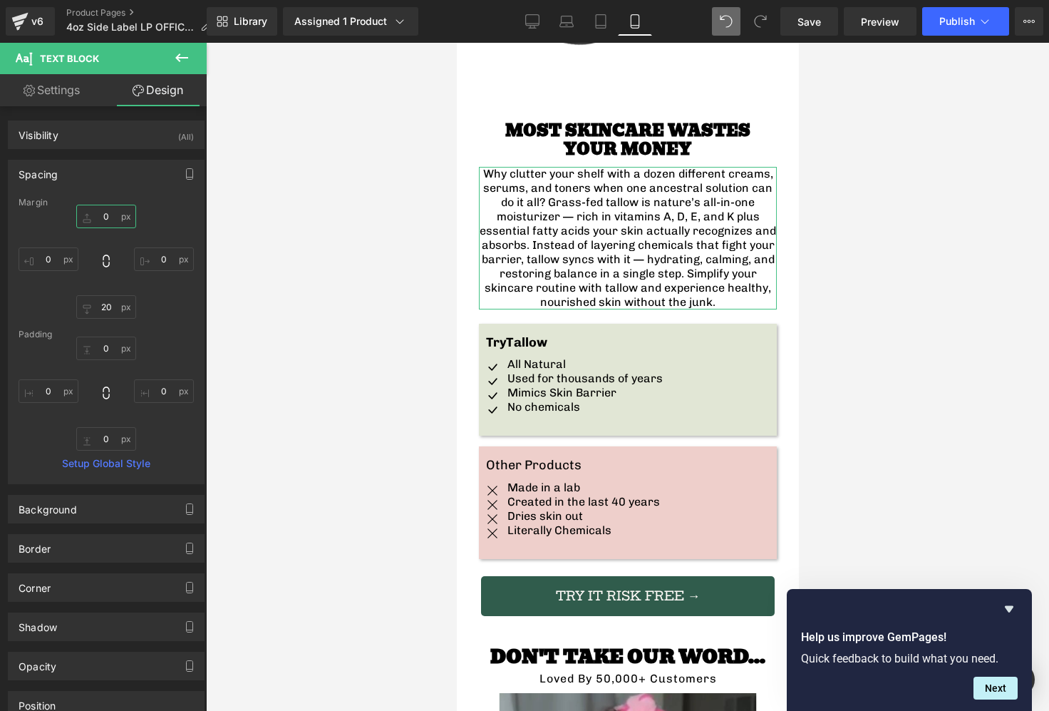
click at [111, 212] on input "text" at bounding box center [106, 217] width 60 height 24
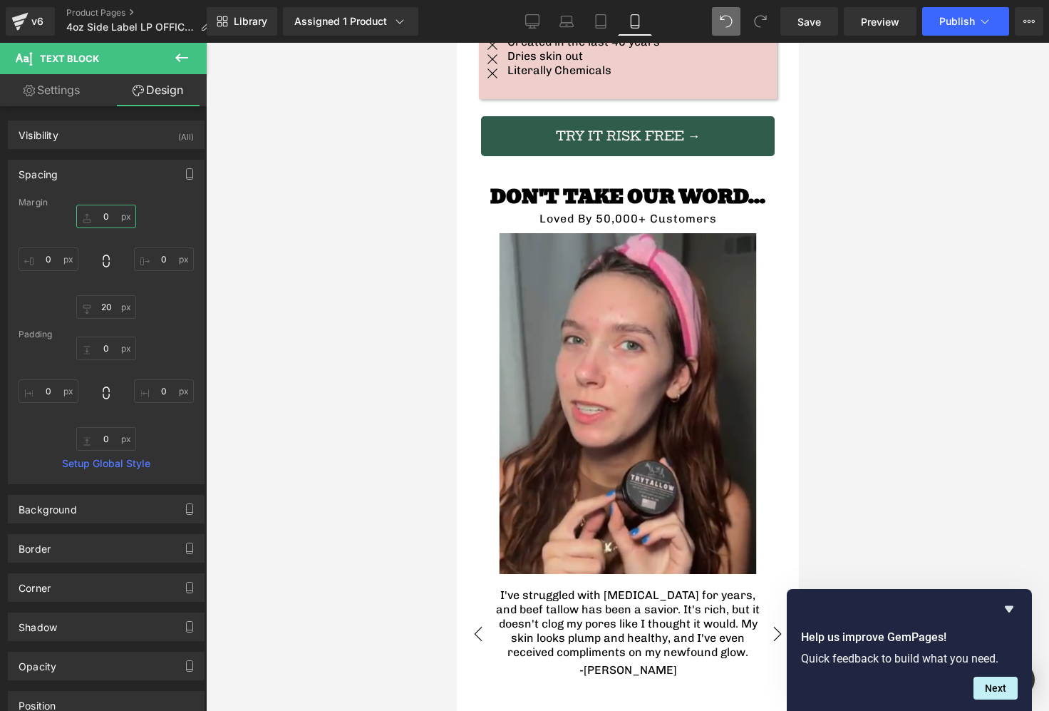
scroll to position [2770, 0]
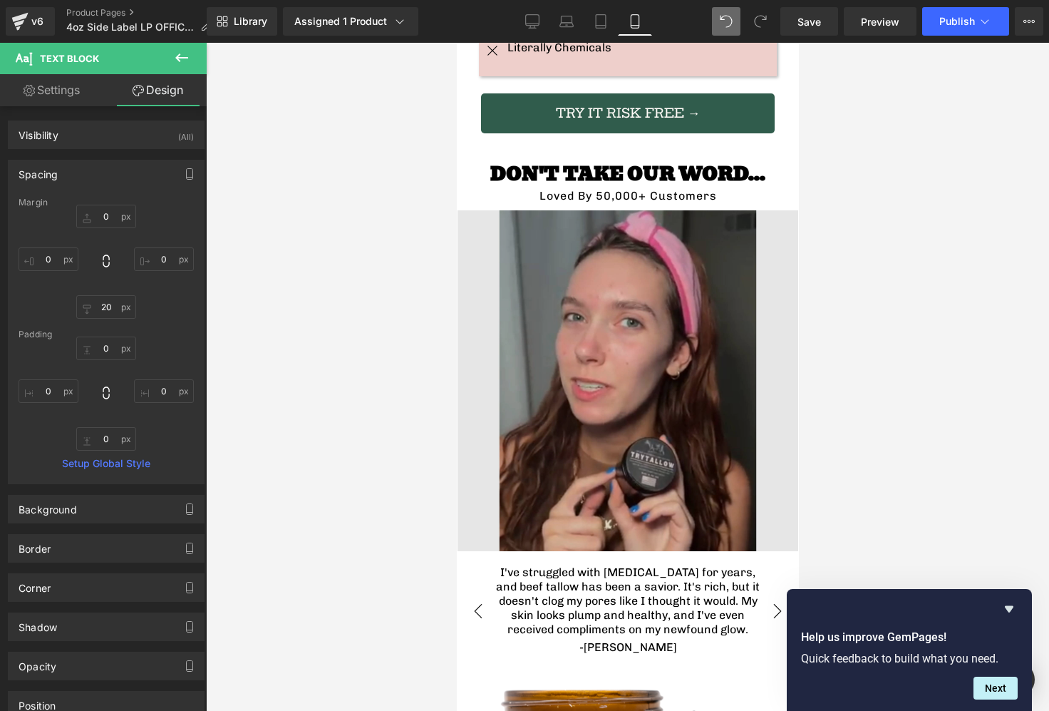
click at [611, 321] on img at bounding box center [627, 380] width 341 height 341
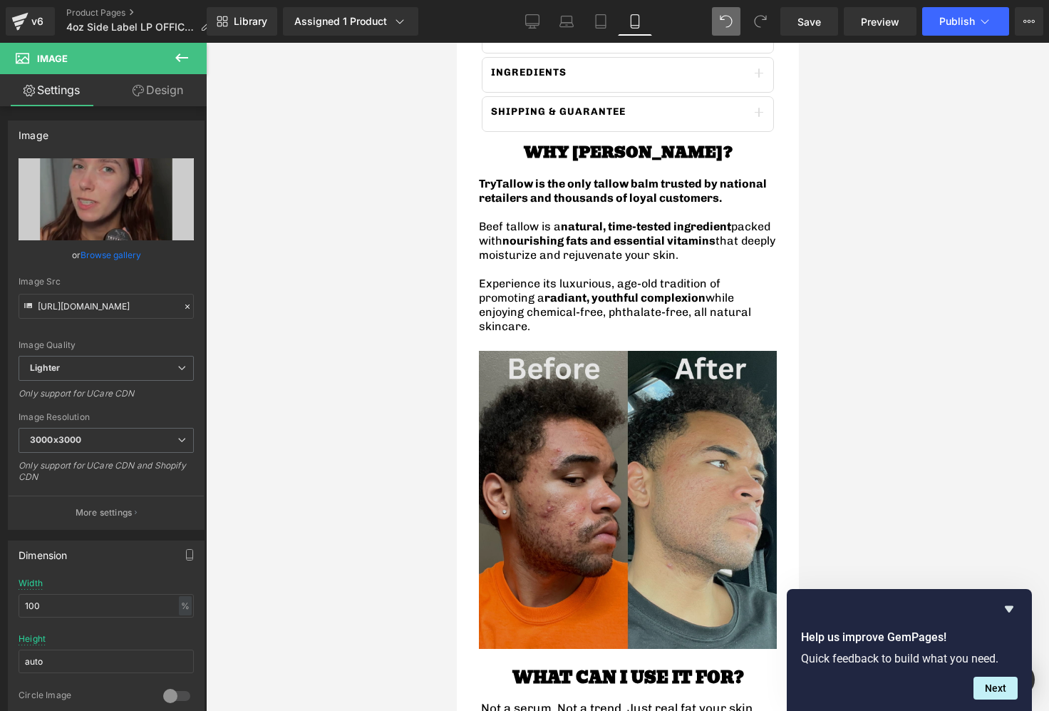
scroll to position [1101, 0]
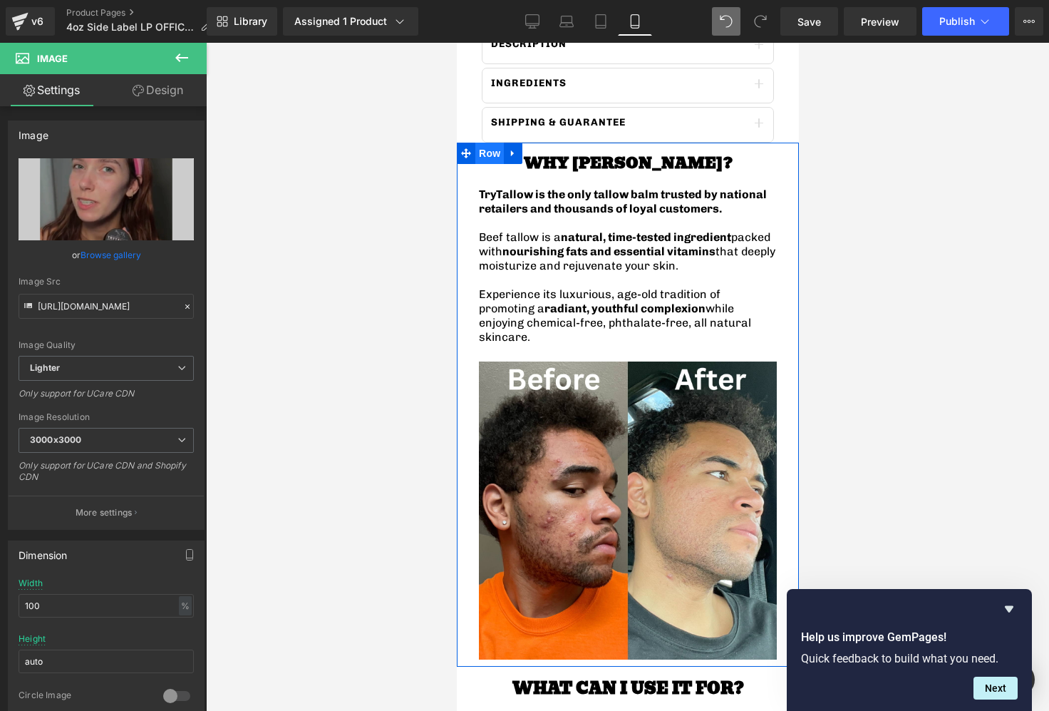
click at [490, 152] on span "Row" at bounding box center [489, 153] width 29 height 21
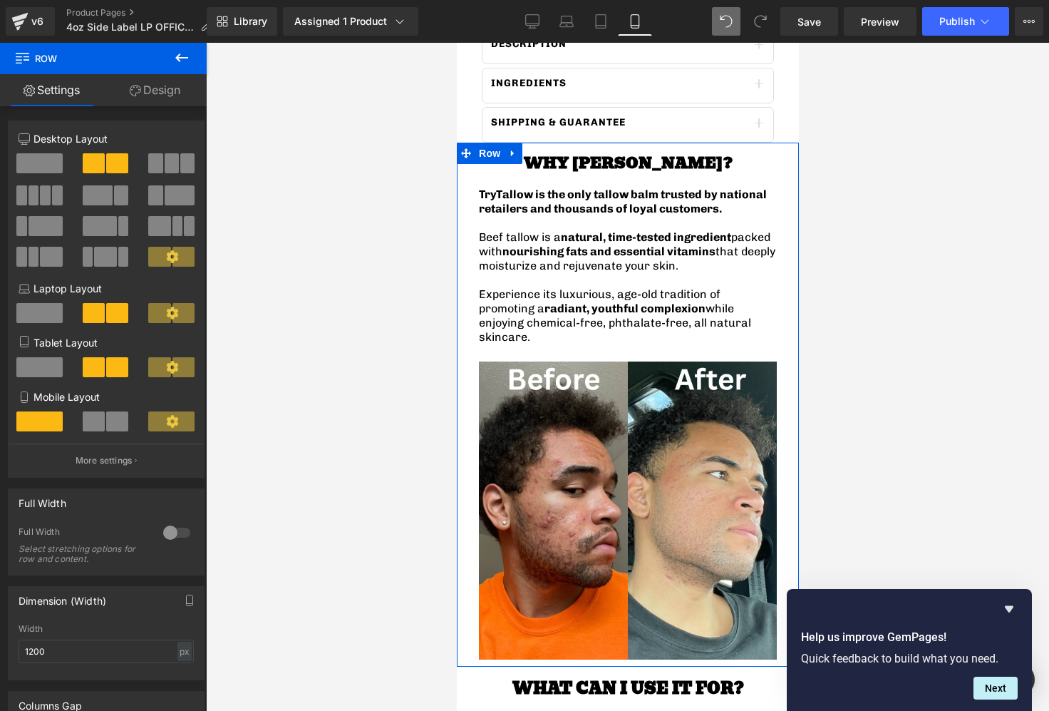
click at [510, 148] on icon at bounding box center [512, 153] width 10 height 11
click at [526, 148] on icon at bounding box center [531, 153] width 10 height 10
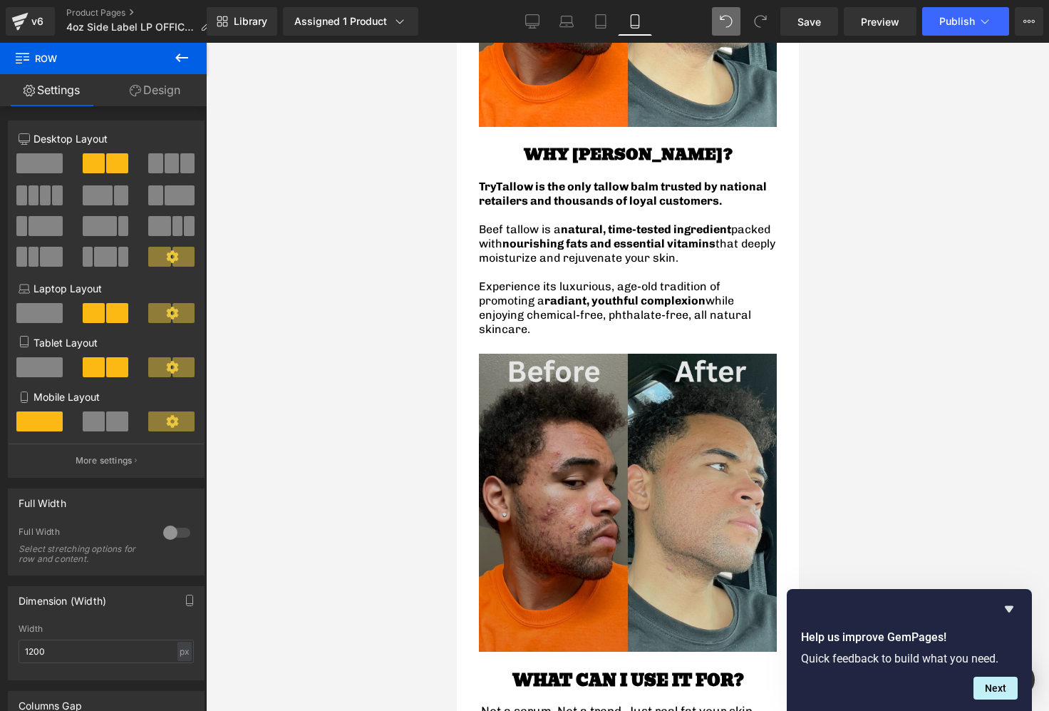
scroll to position [1653, 0]
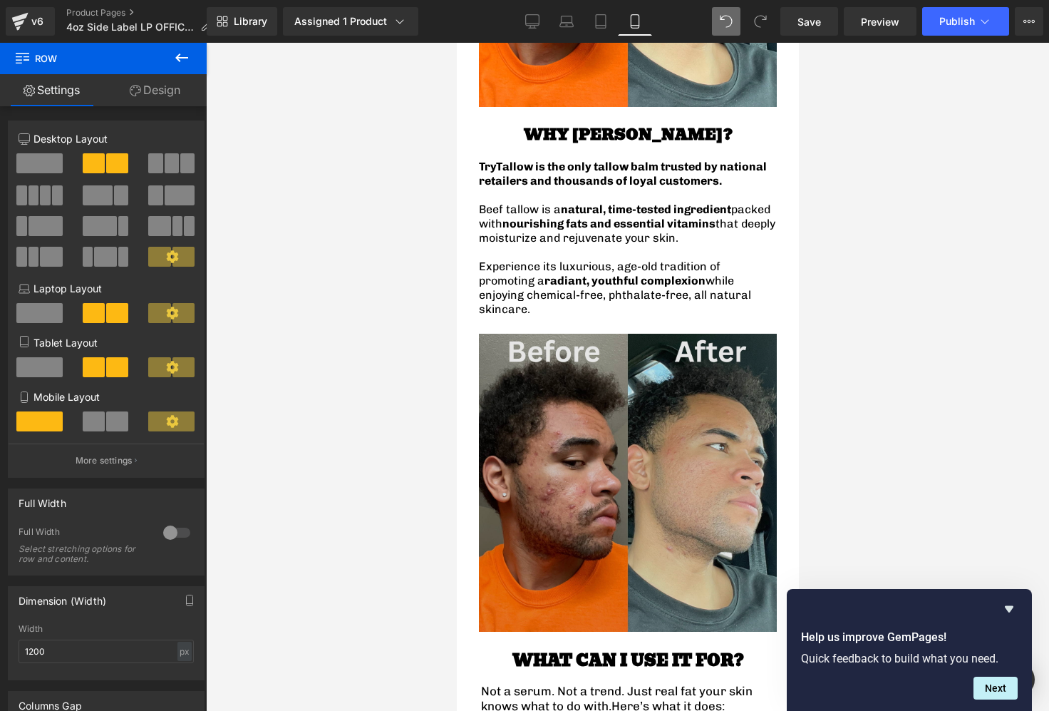
click at [621, 371] on img at bounding box center [627, 483] width 298 height 298
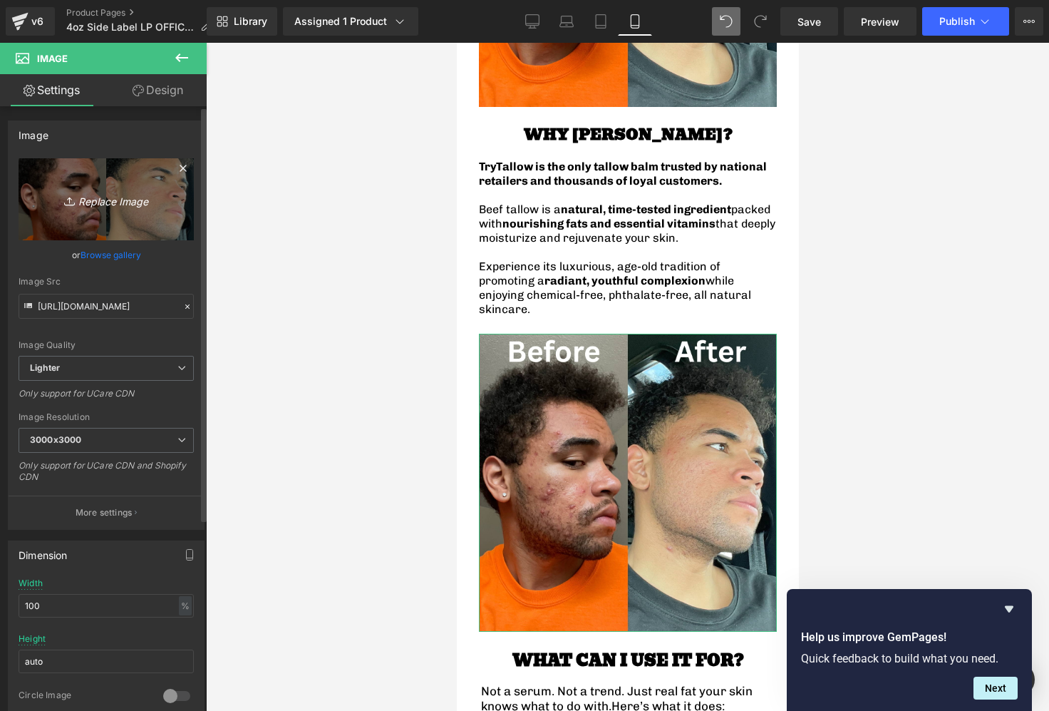
click at [126, 200] on icon "Replace Image" at bounding box center [106, 199] width 114 height 18
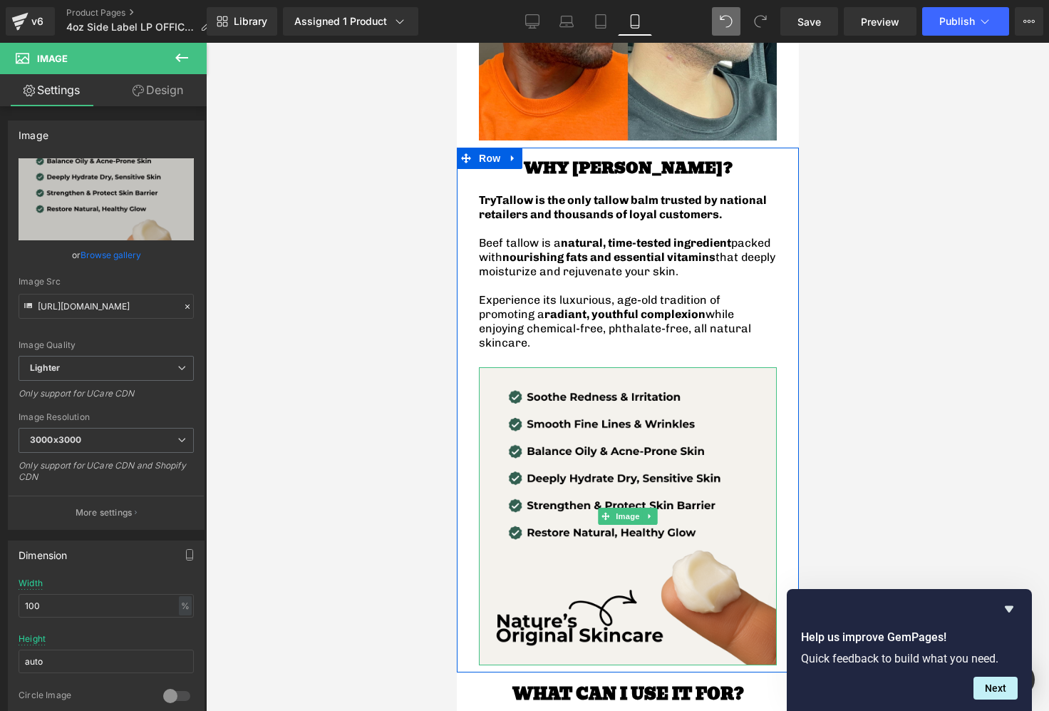
scroll to position [1619, 0]
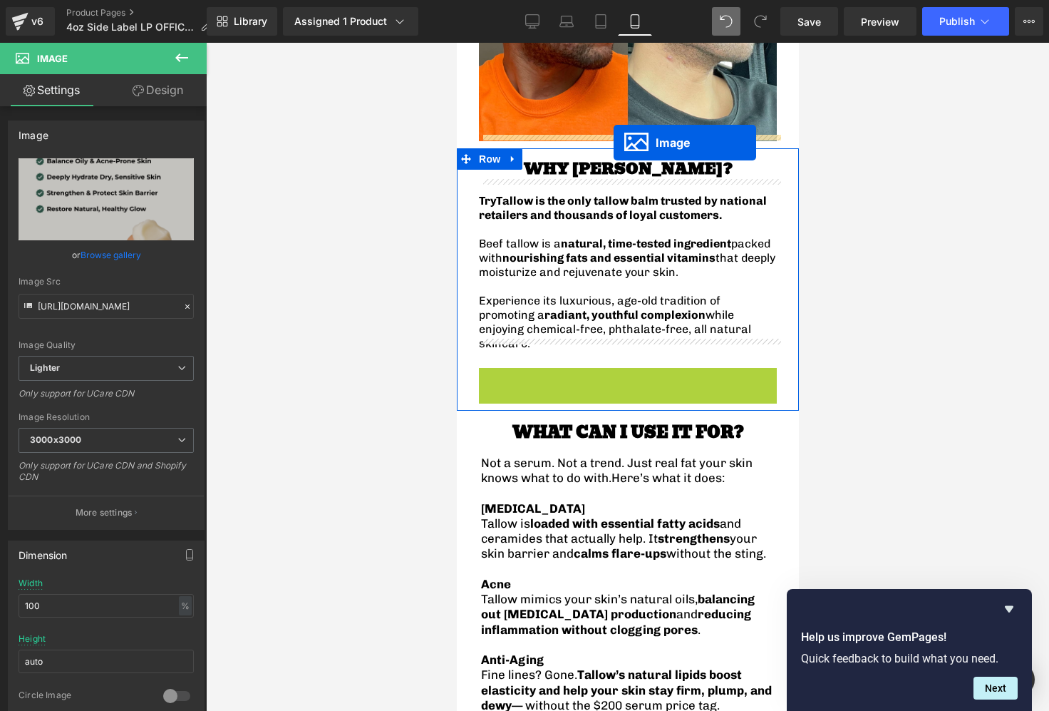
drag, startPoint x: 599, startPoint y: 492, endPoint x: 613, endPoint y: 143, distance: 349.5
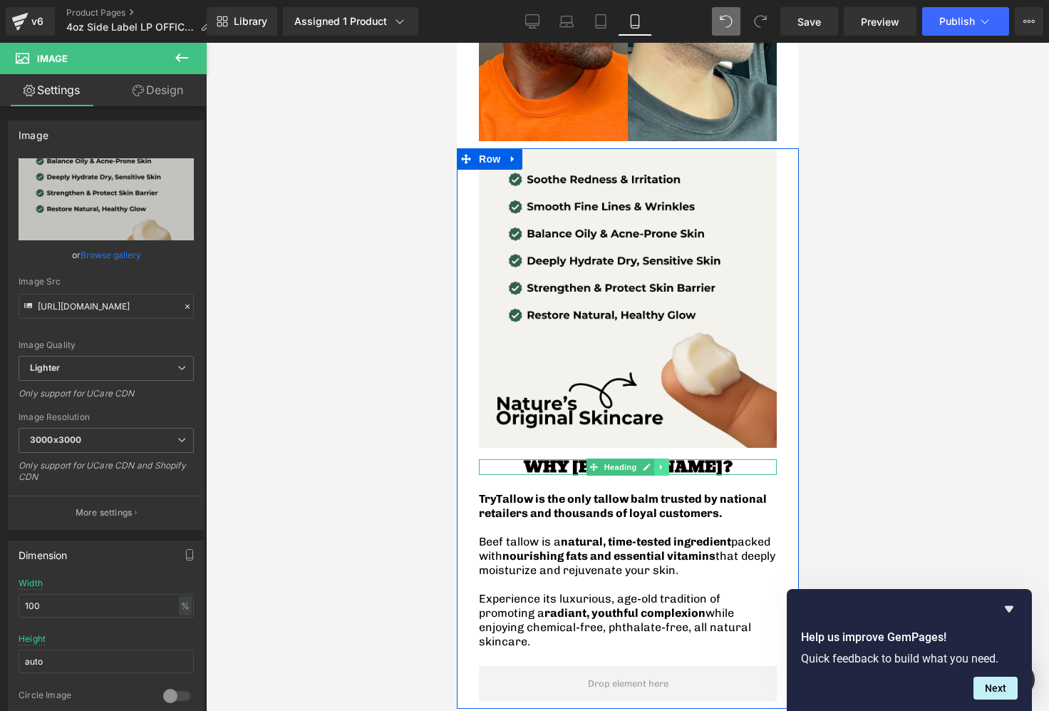
click at [666, 458] on link at bounding box center [661, 466] width 15 height 17
click at [669, 463] on icon at bounding box center [669, 467] width 8 height 9
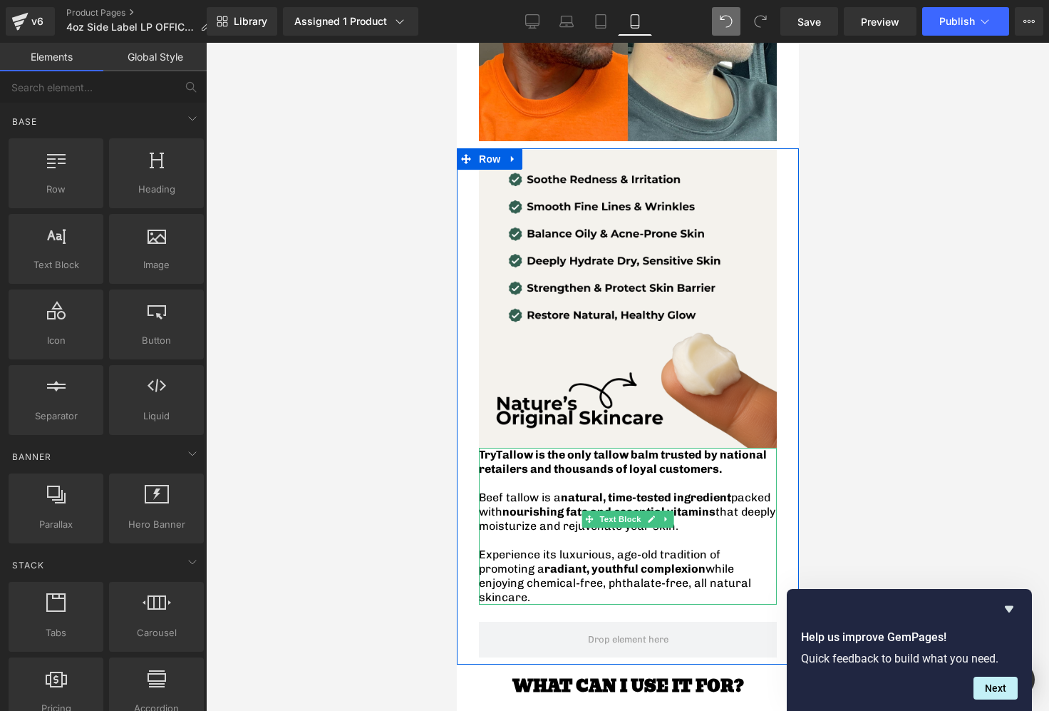
click at [651, 453] on span "TryTallow is the only tallow balm trusted by national retailers and thousands o…" at bounding box center [622, 462] width 288 height 28
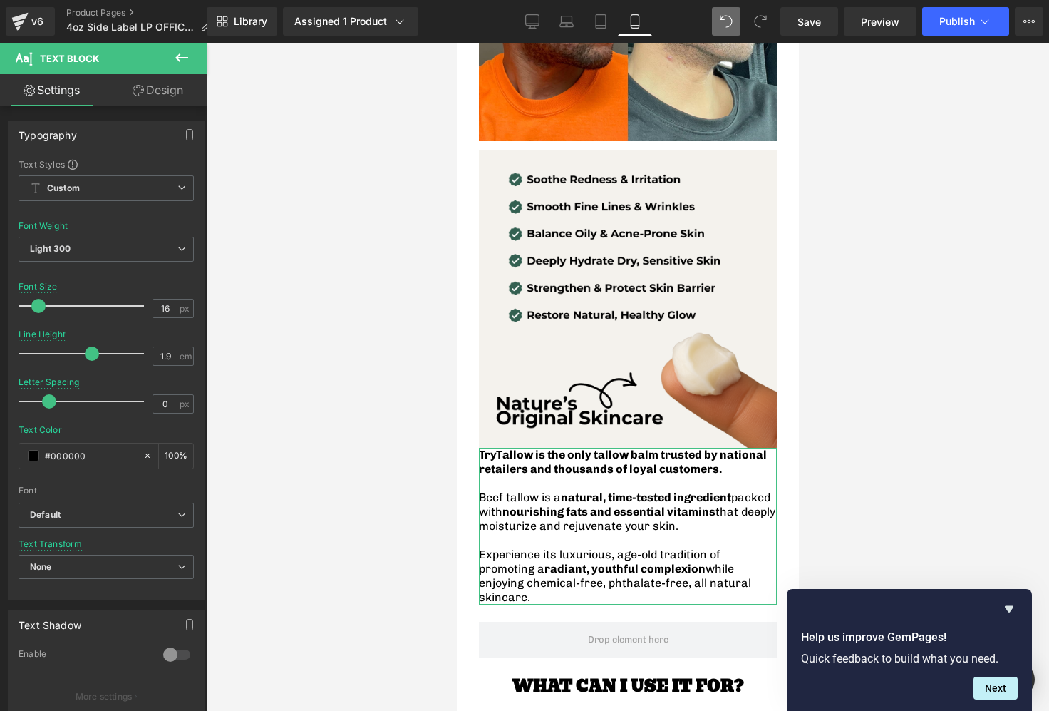
click at [143, 82] on link "Design" at bounding box center [157, 90] width 103 height 32
click at [0, 0] on div "Spacing" at bounding box center [0, 0] width 0 height 0
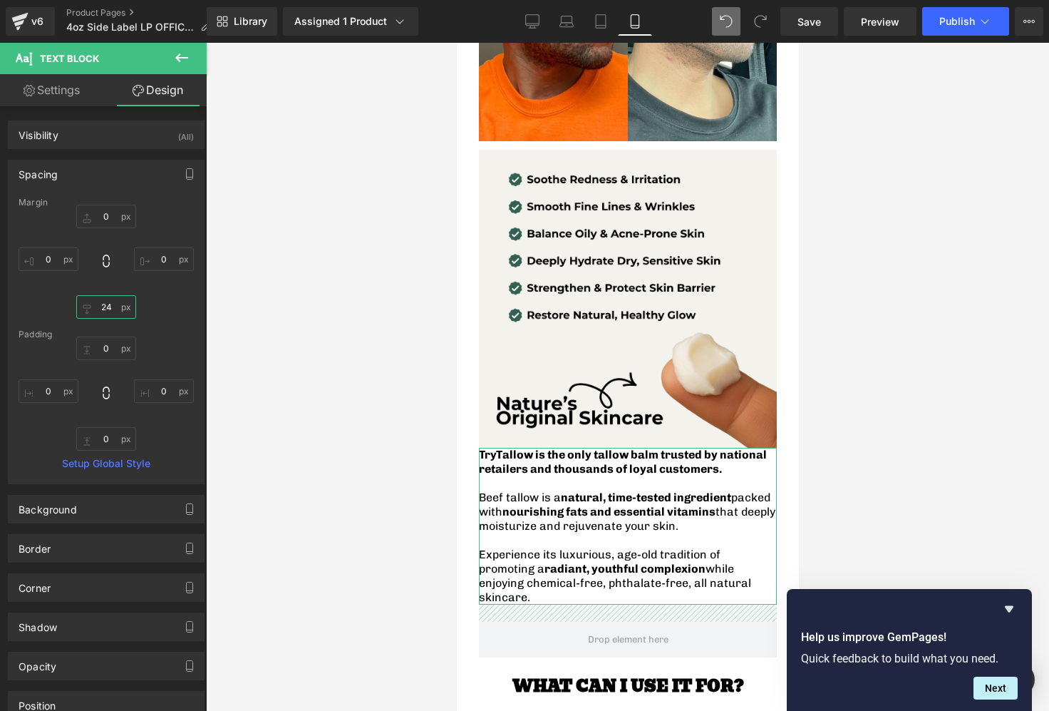
click at [105, 303] on input "text" at bounding box center [106, 307] width 60 height 24
click at [100, 212] on input "text" at bounding box center [106, 217] width 60 height 24
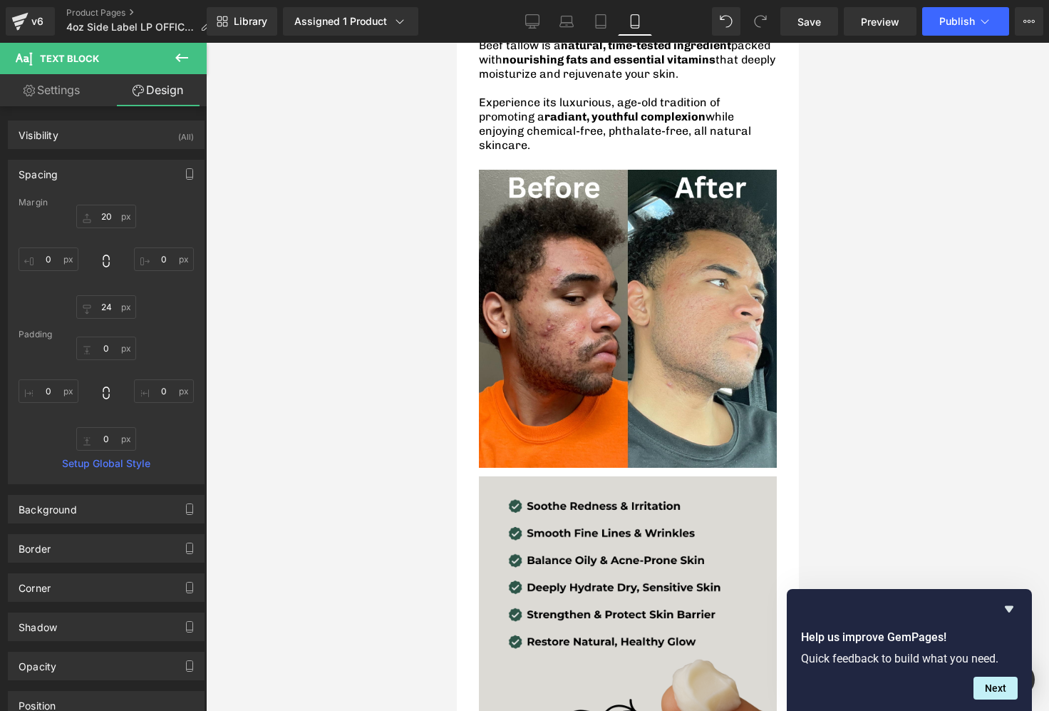
scroll to position [445, 0]
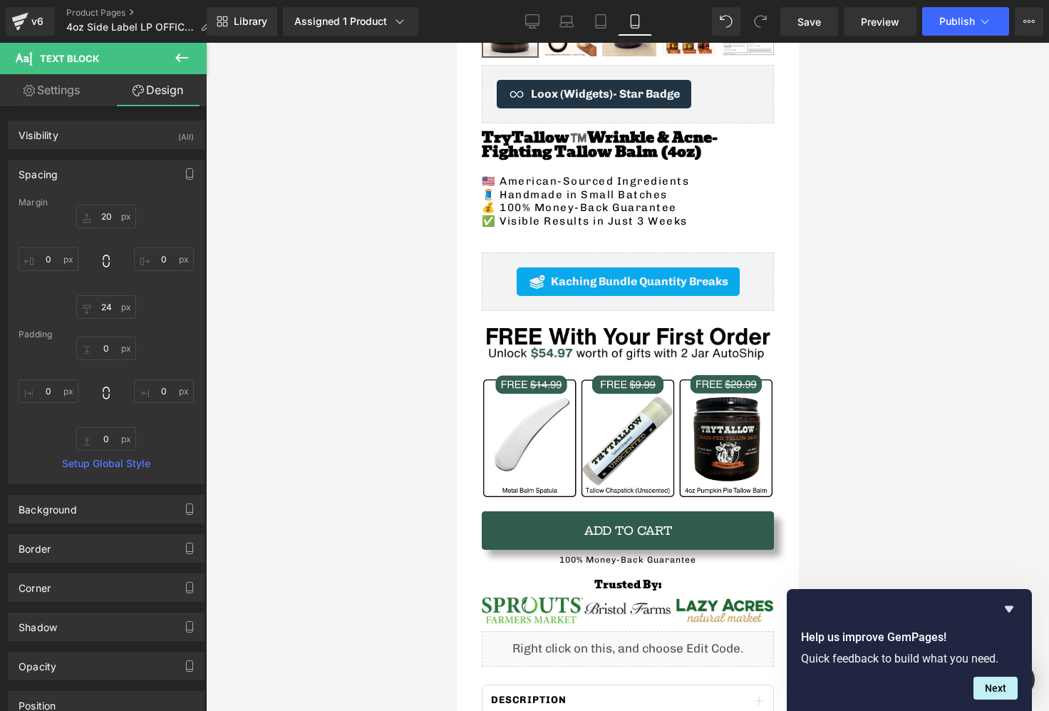
type input "20"
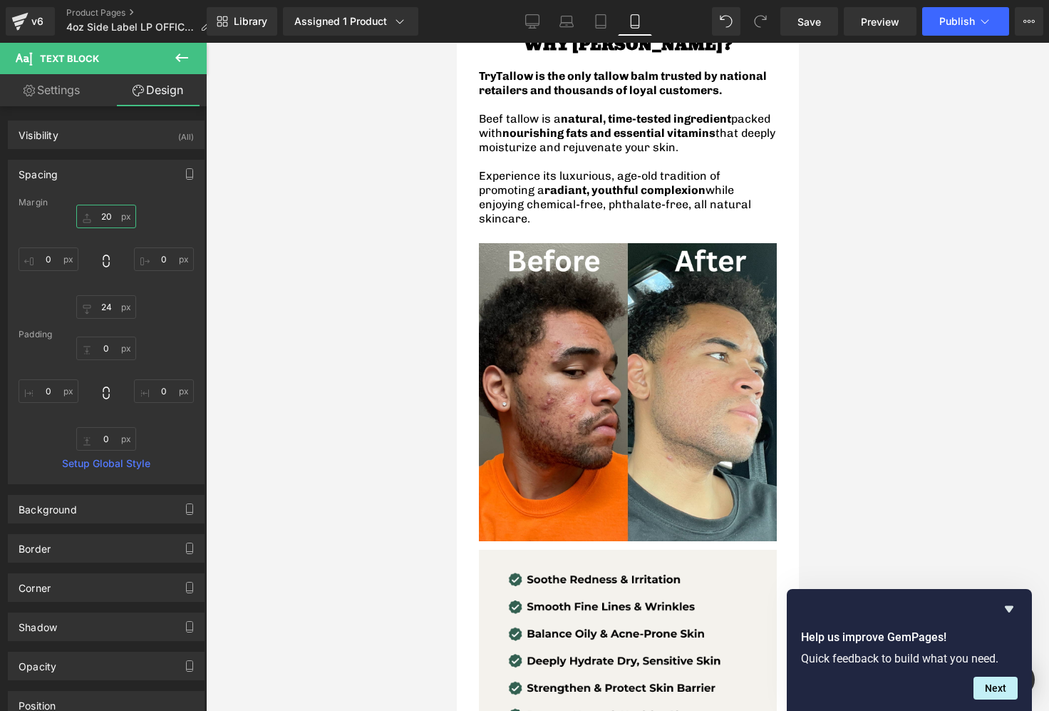
scroll to position [1185, 0]
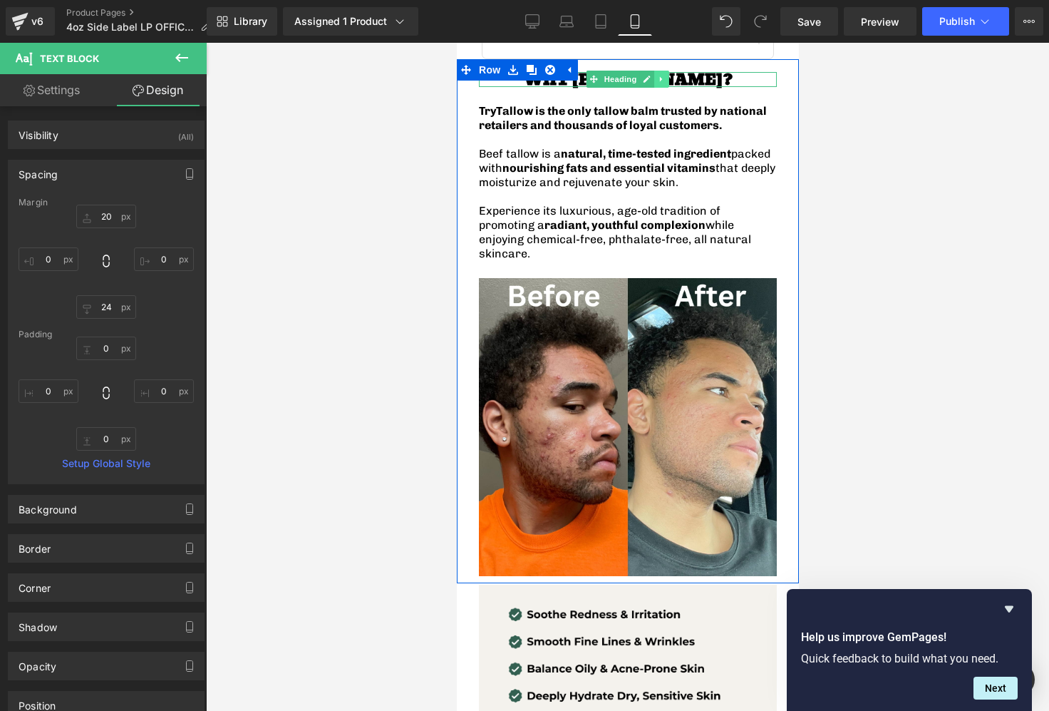
click at [656, 78] on link at bounding box center [661, 79] width 15 height 17
click at [651, 81] on icon at bounding box center [654, 79] width 8 height 9
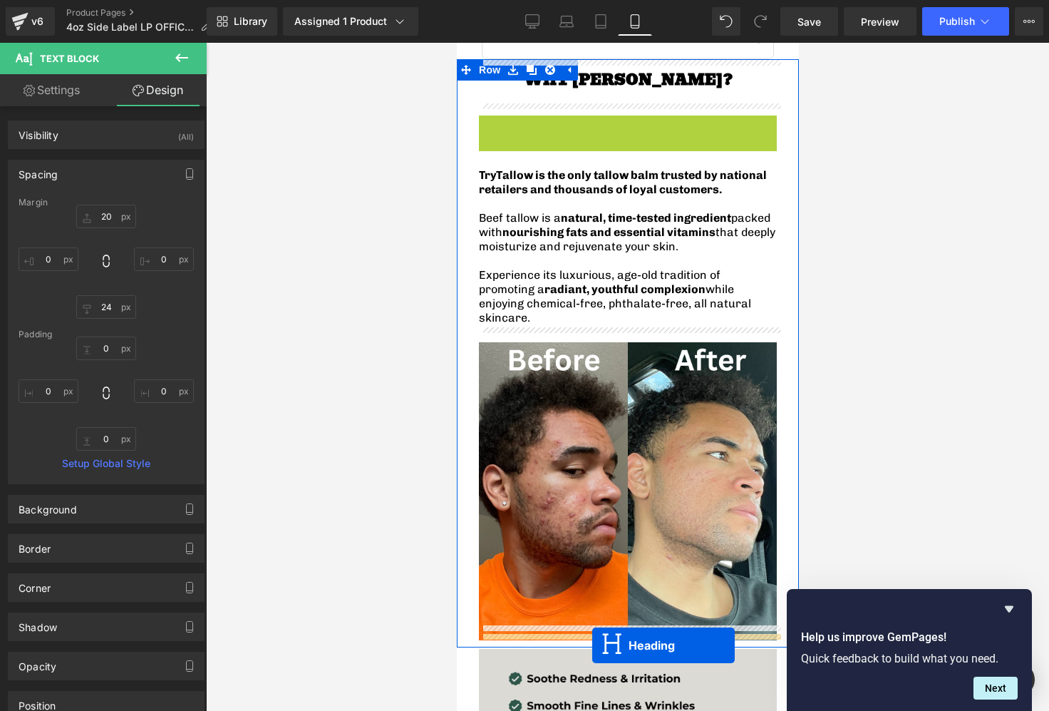
drag, startPoint x: 595, startPoint y: 120, endPoint x: 592, endPoint y: 645, distance: 524.6
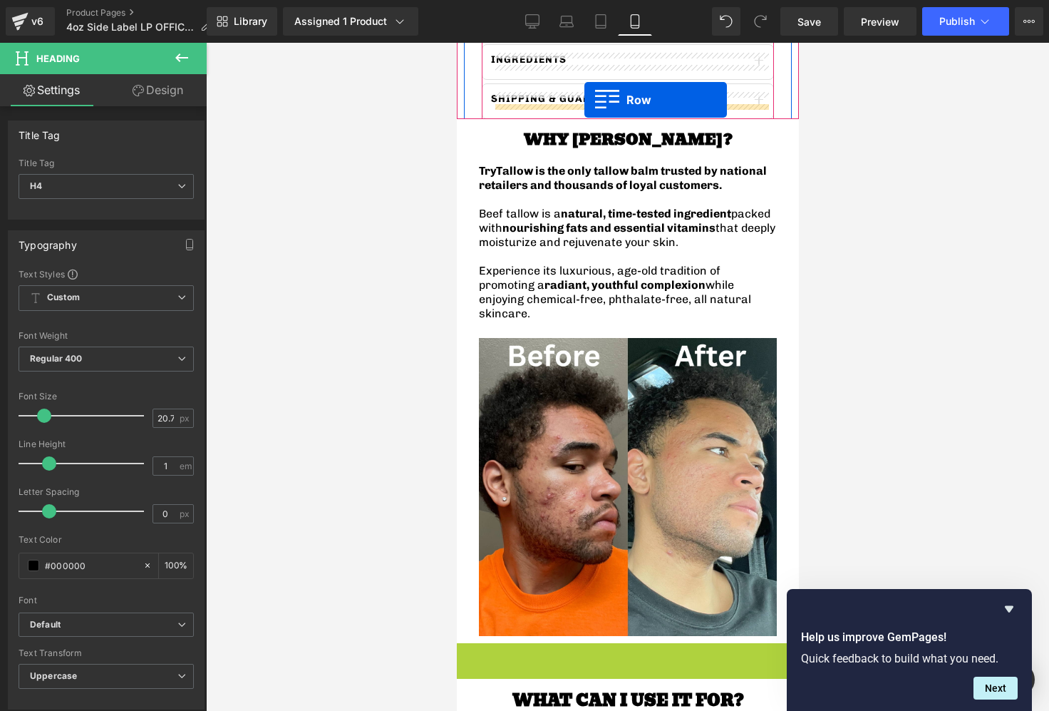
scroll to position [1053, 0]
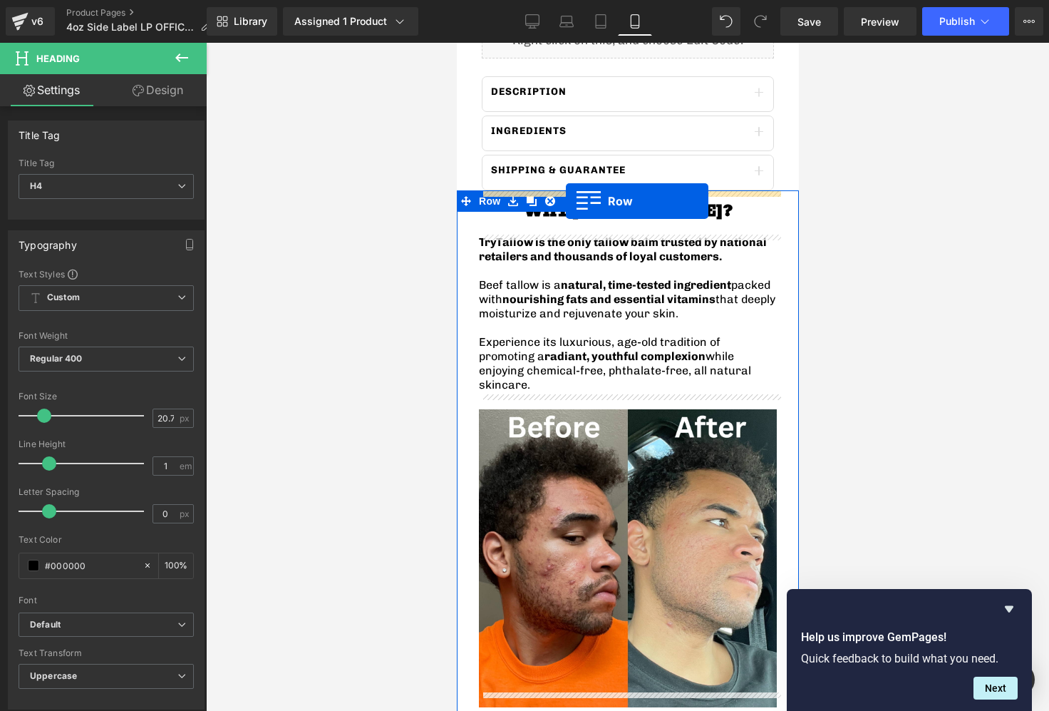
drag, startPoint x: 466, startPoint y: 279, endPoint x: 565, endPoint y: 201, distance: 125.9
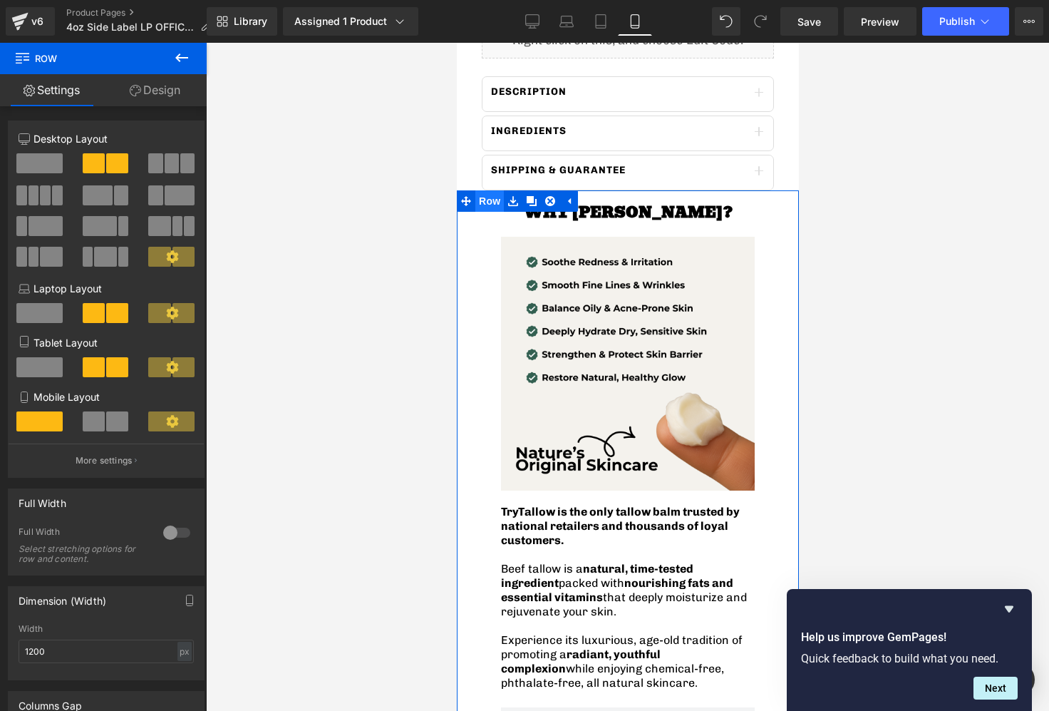
click at [484, 199] on span "Row" at bounding box center [489, 200] width 29 height 21
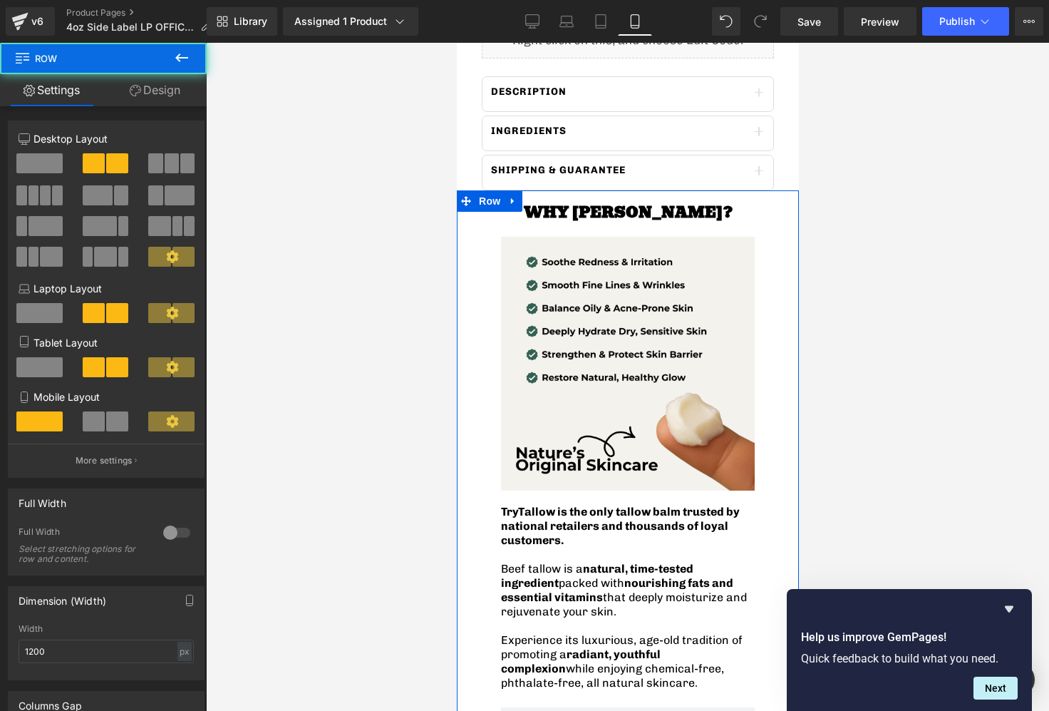
drag, startPoint x: 137, startPoint y: 104, endPoint x: 103, endPoint y: 196, distance: 97.9
click at [136, 103] on link "Design" at bounding box center [154, 90] width 103 height 32
click at [0, 0] on div "Spacing" at bounding box center [0, 0] width 0 height 0
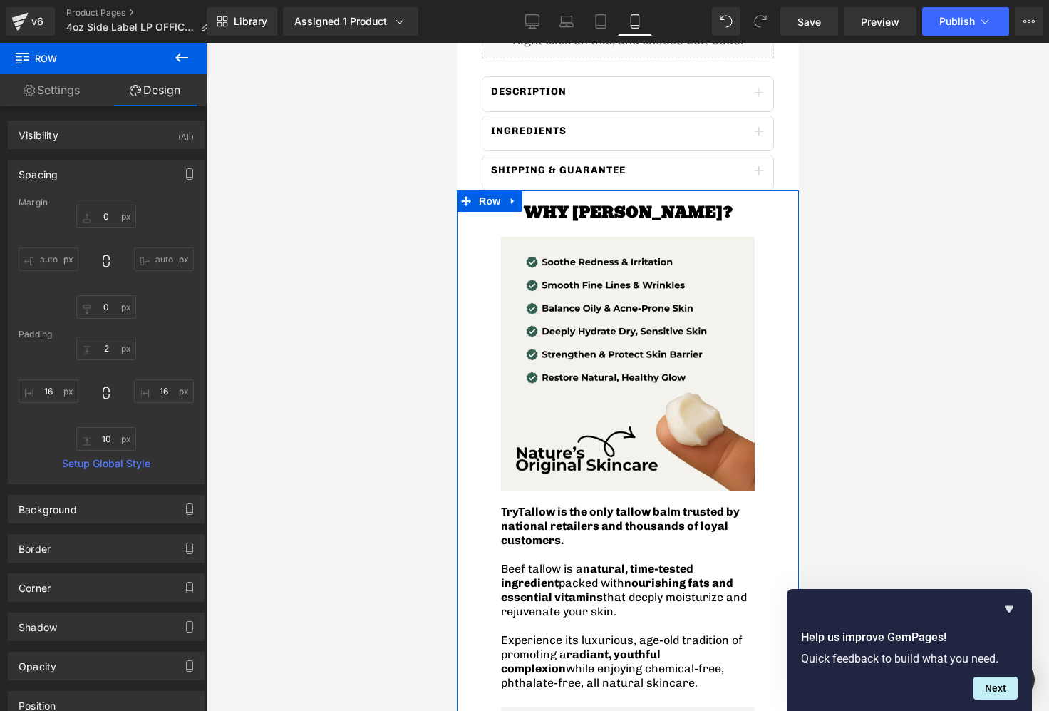
type input "0"
type input "2"
type input "16"
type input "10"
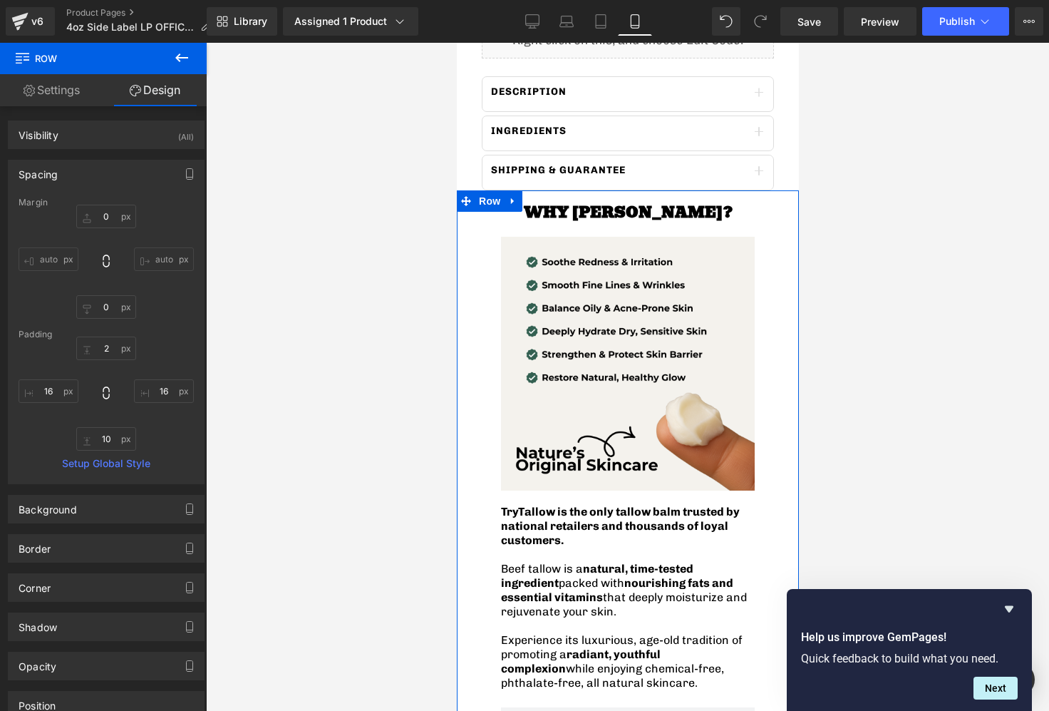
type input "16"
click at [103, 213] on input "0" at bounding box center [106, 217] width 60 height 24
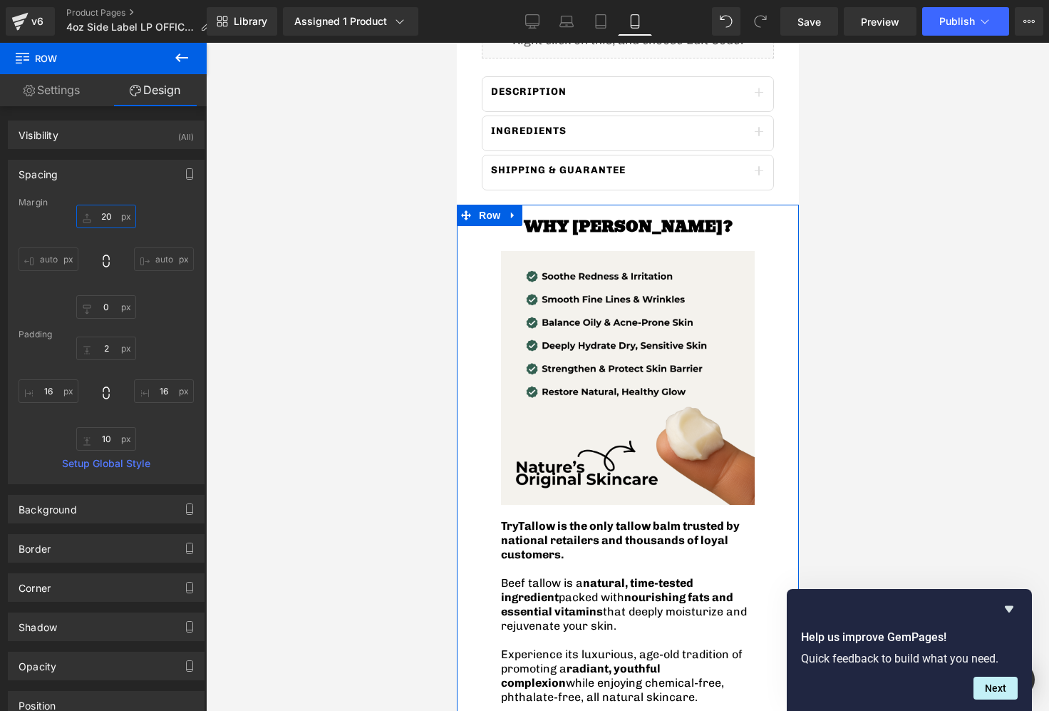
type input "2"
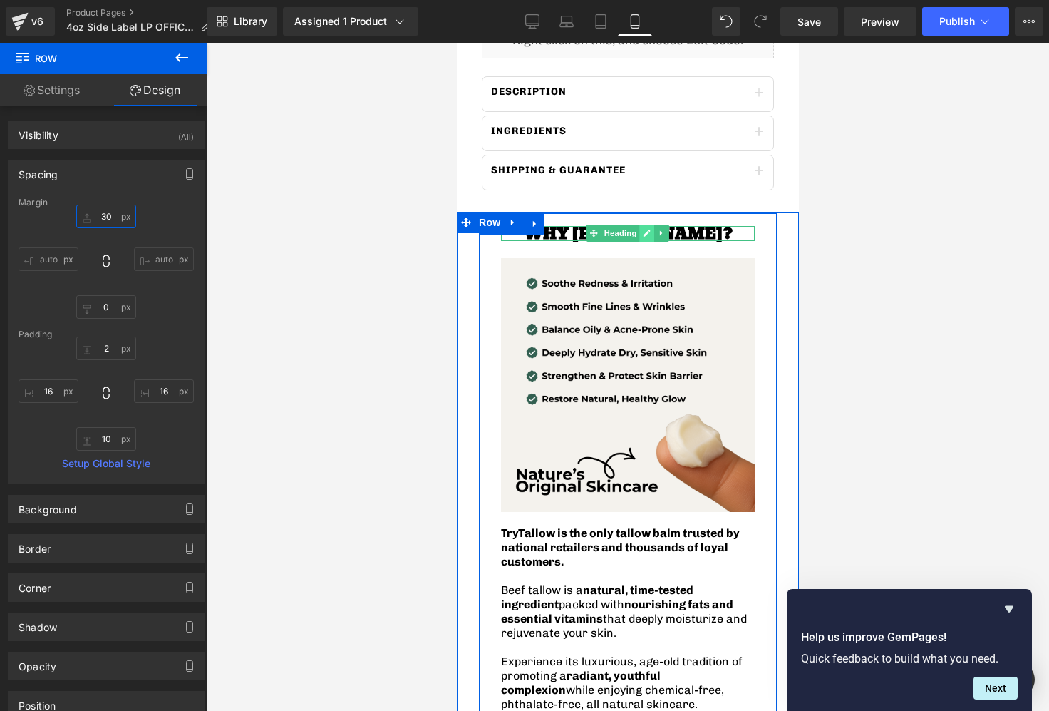
type input "30"
click at [644, 232] on icon at bounding box center [646, 233] width 8 height 9
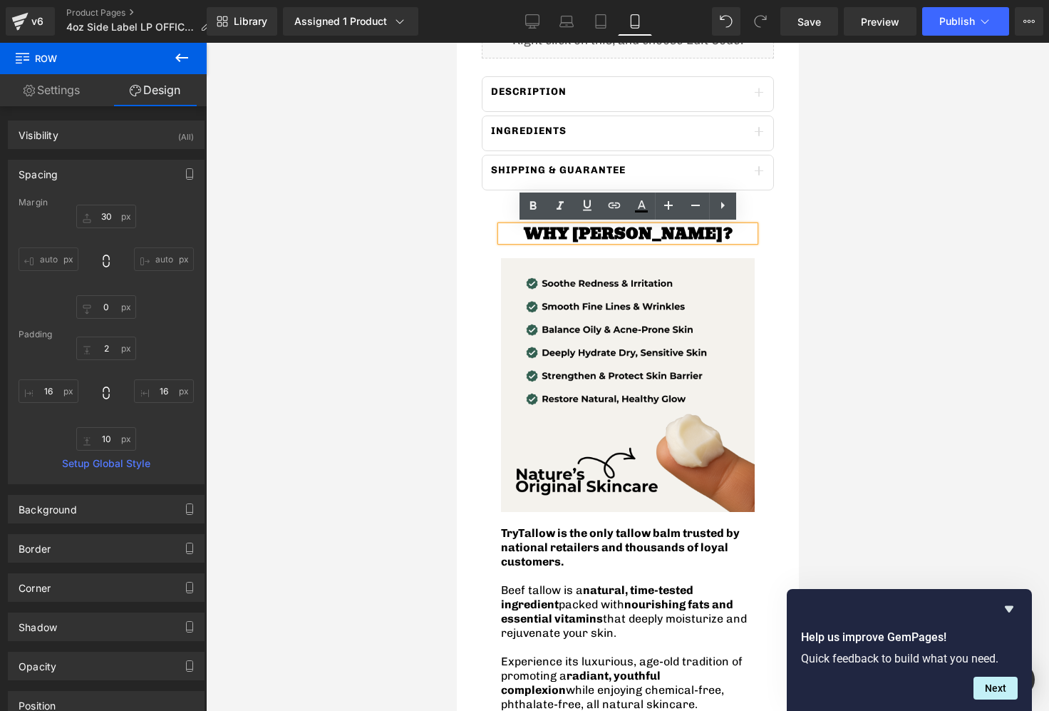
click at [649, 234] on strong "WHY [PERSON_NAME]?" at bounding box center [627, 234] width 209 height 24
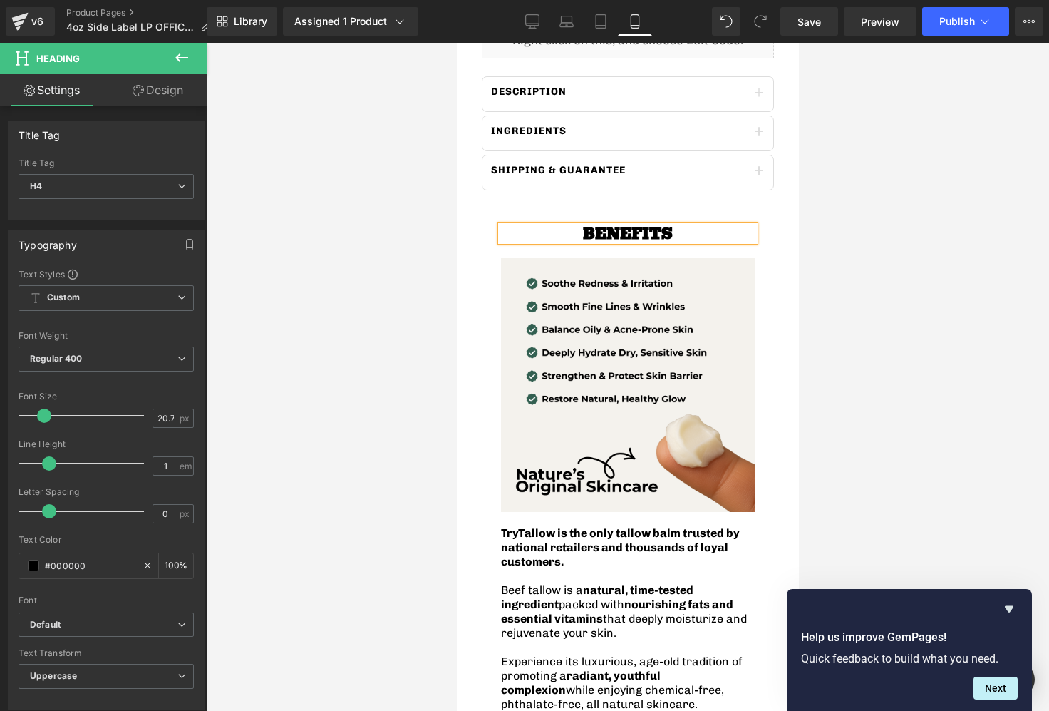
click at [902, 279] on div at bounding box center [627, 377] width 843 height 668
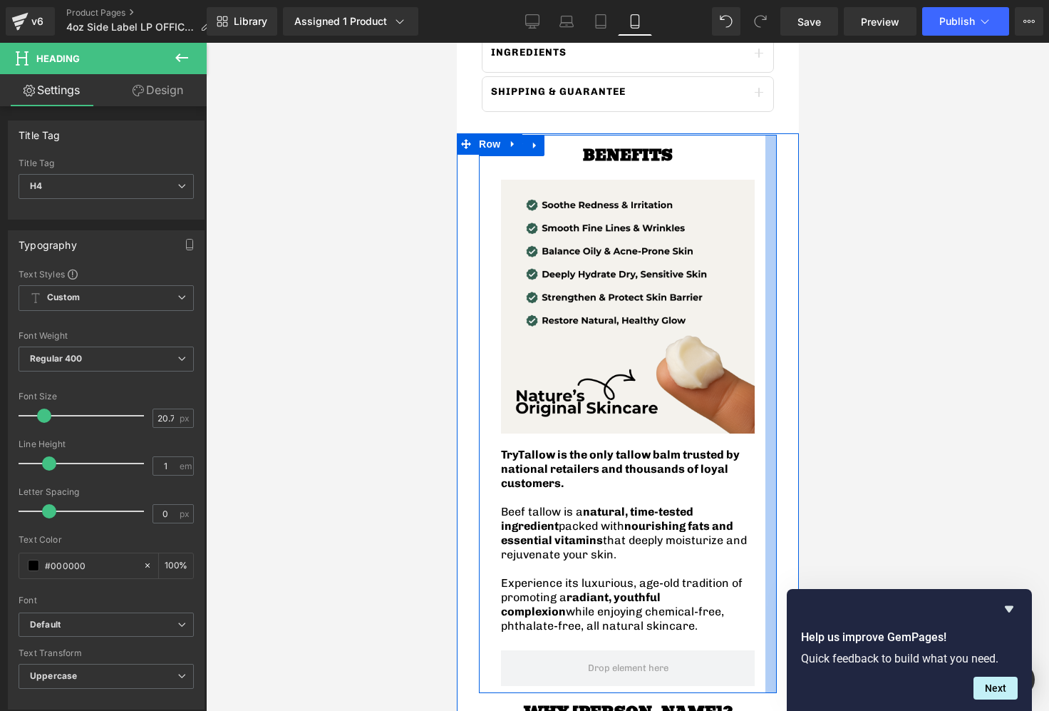
scroll to position [1152, 0]
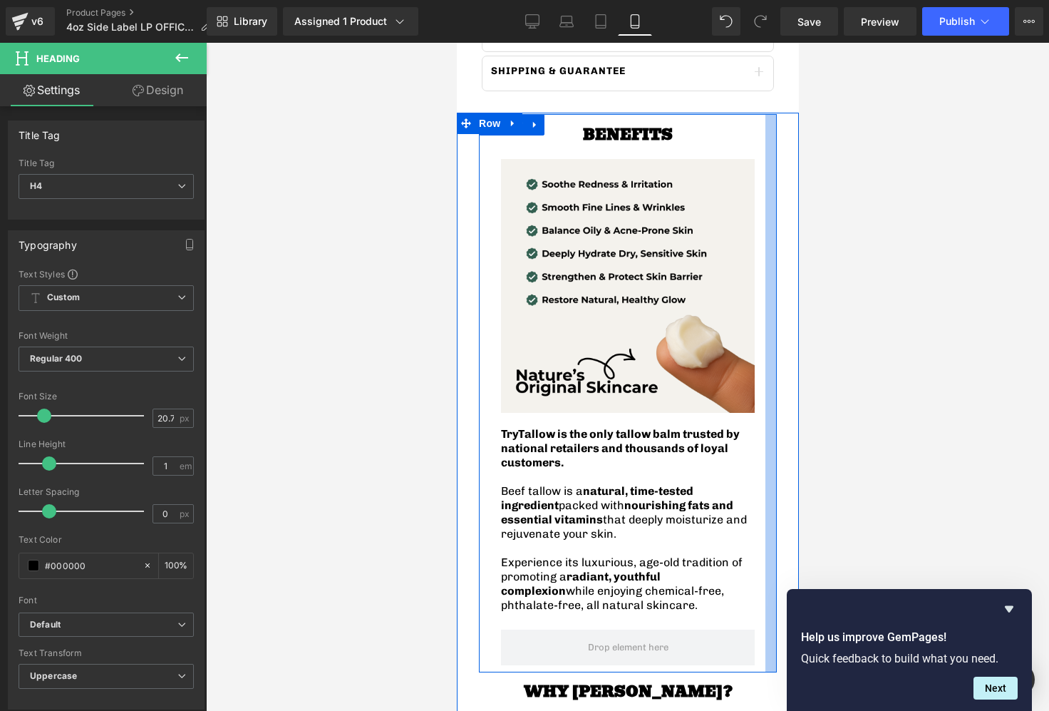
click at [775, 278] on div at bounding box center [770, 393] width 11 height 559
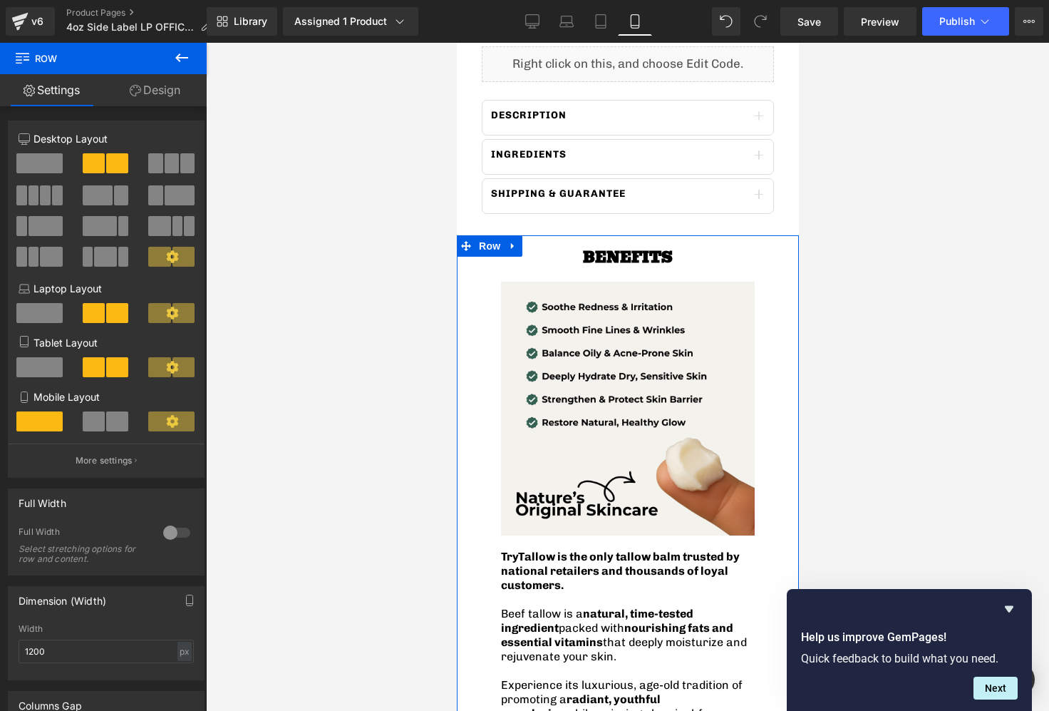
scroll to position [991, 0]
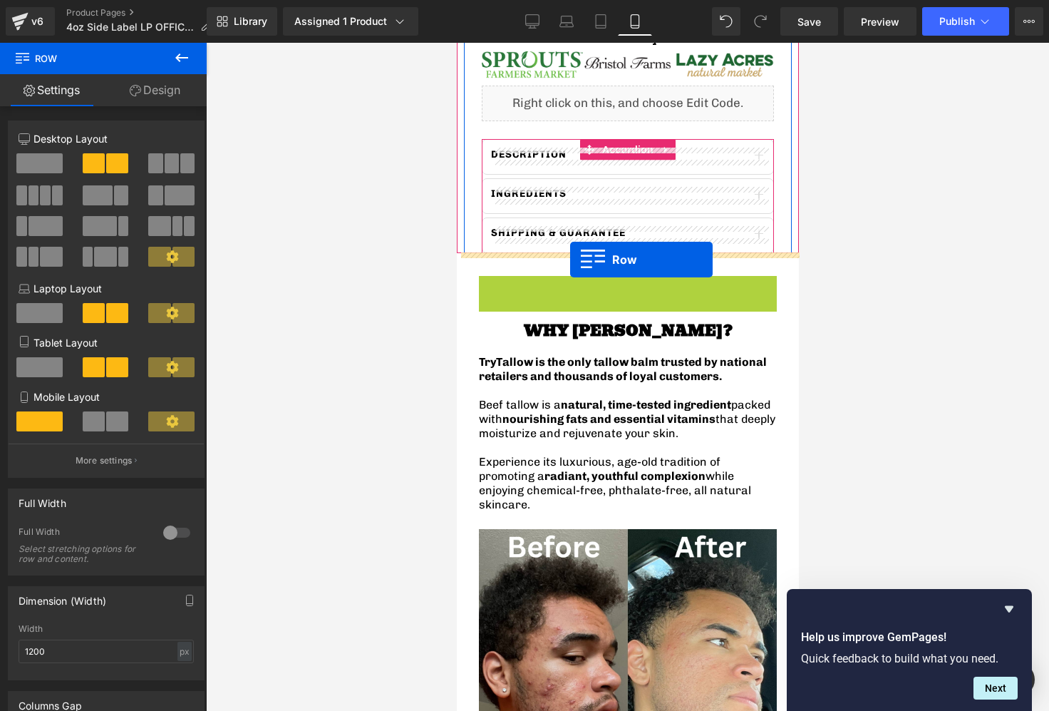
drag, startPoint x: 485, startPoint y: 296, endPoint x: 569, endPoint y: 259, distance: 91.6
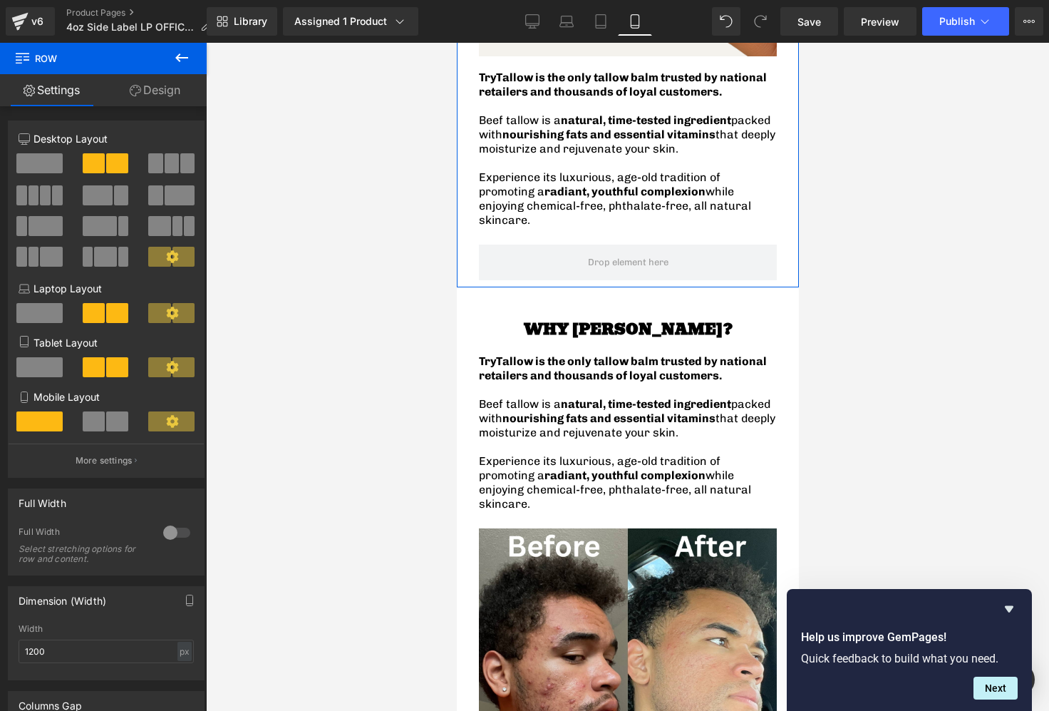
scroll to position [1540, 0]
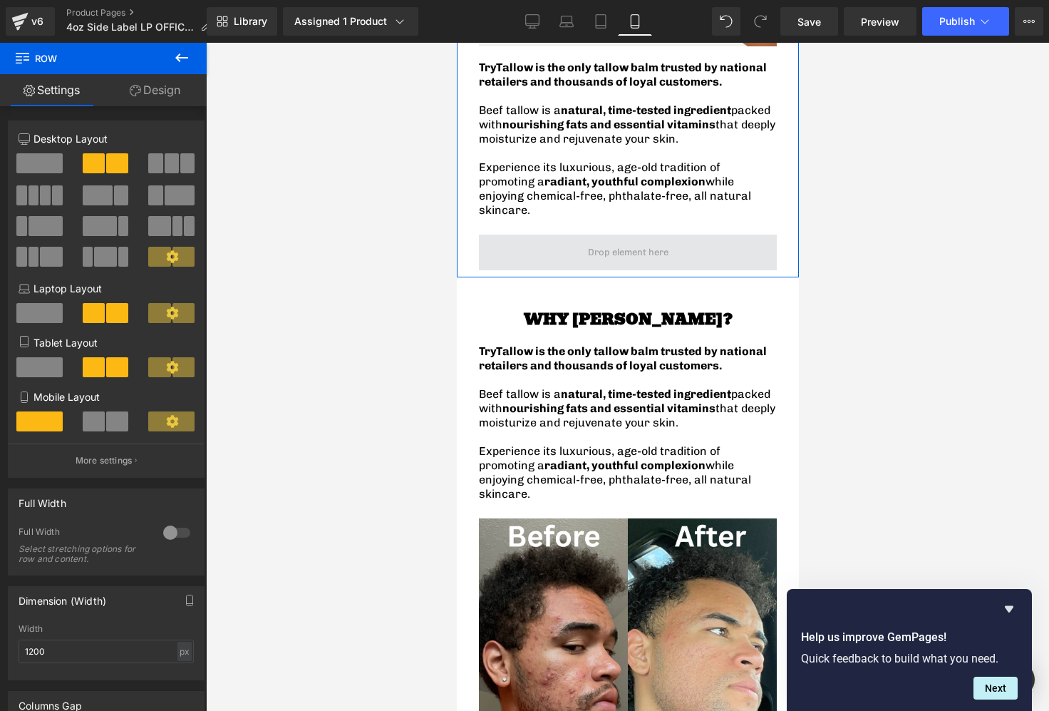
click at [682, 234] on span at bounding box center [627, 252] width 298 height 36
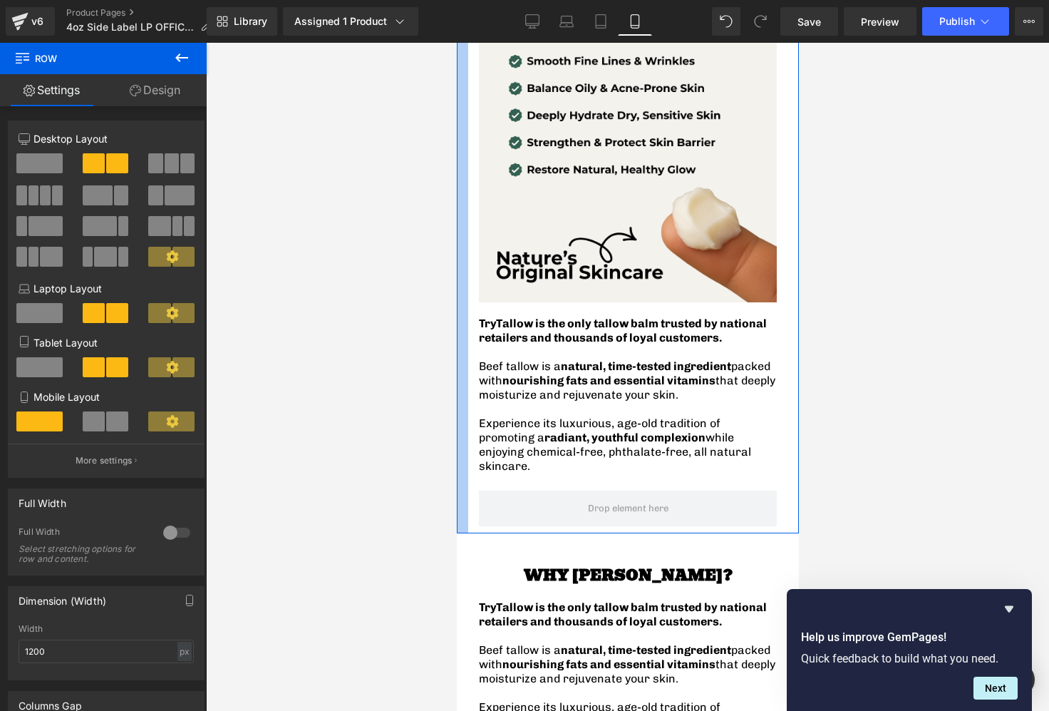
scroll to position [1281, 0]
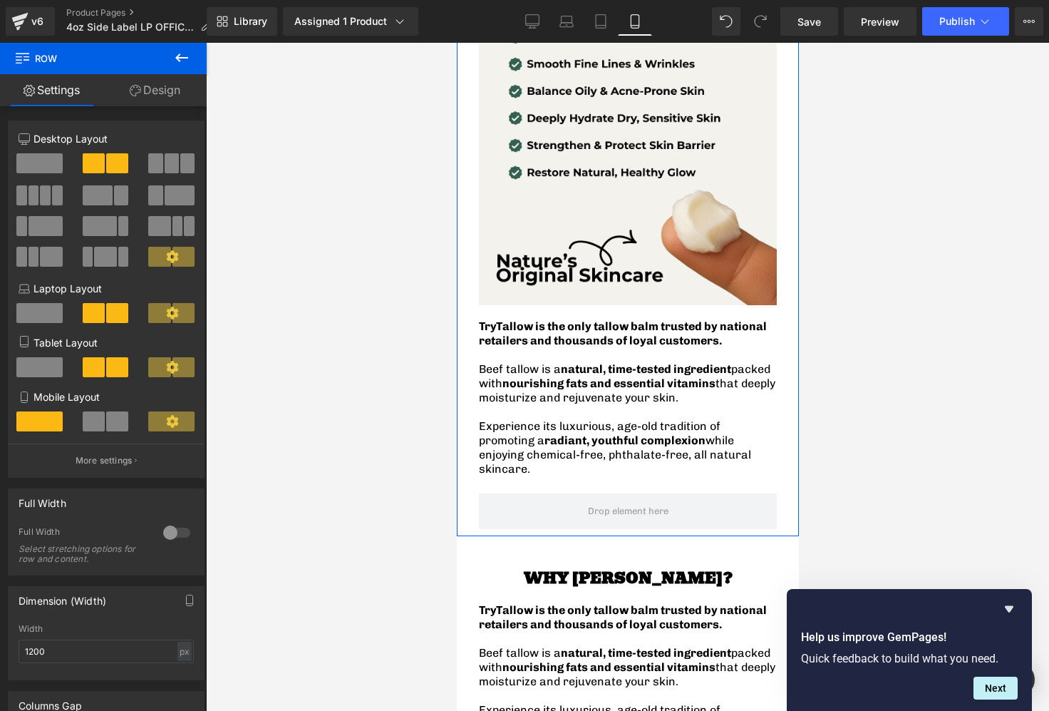
click at [46, 170] on span at bounding box center [39, 163] width 46 height 20
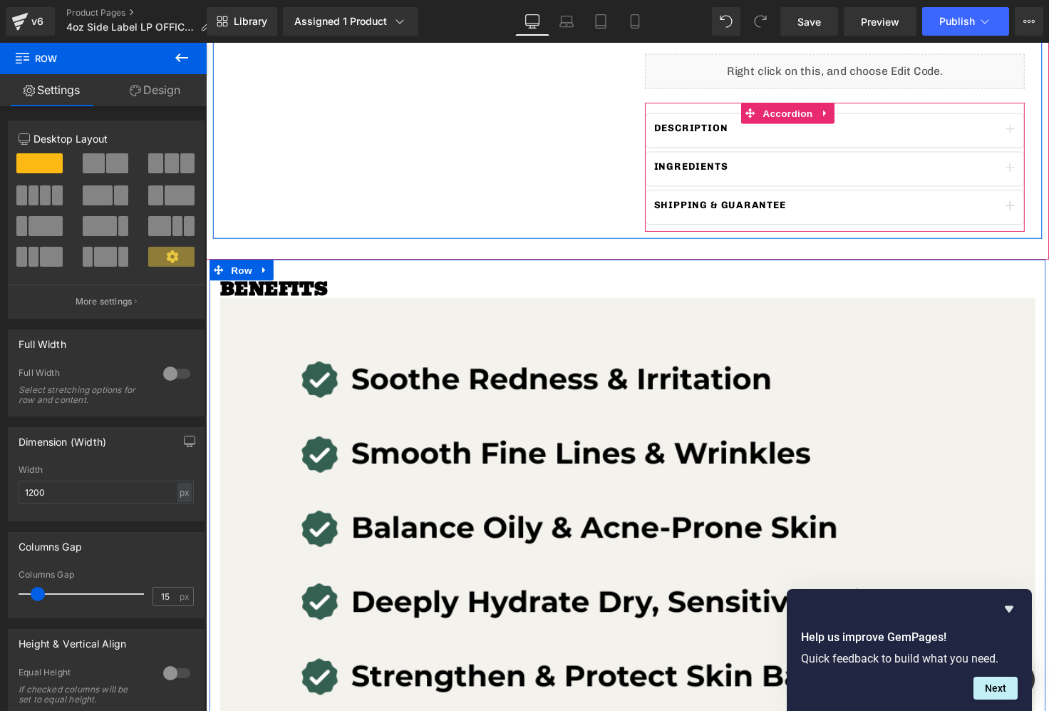
scroll to position [732, 0]
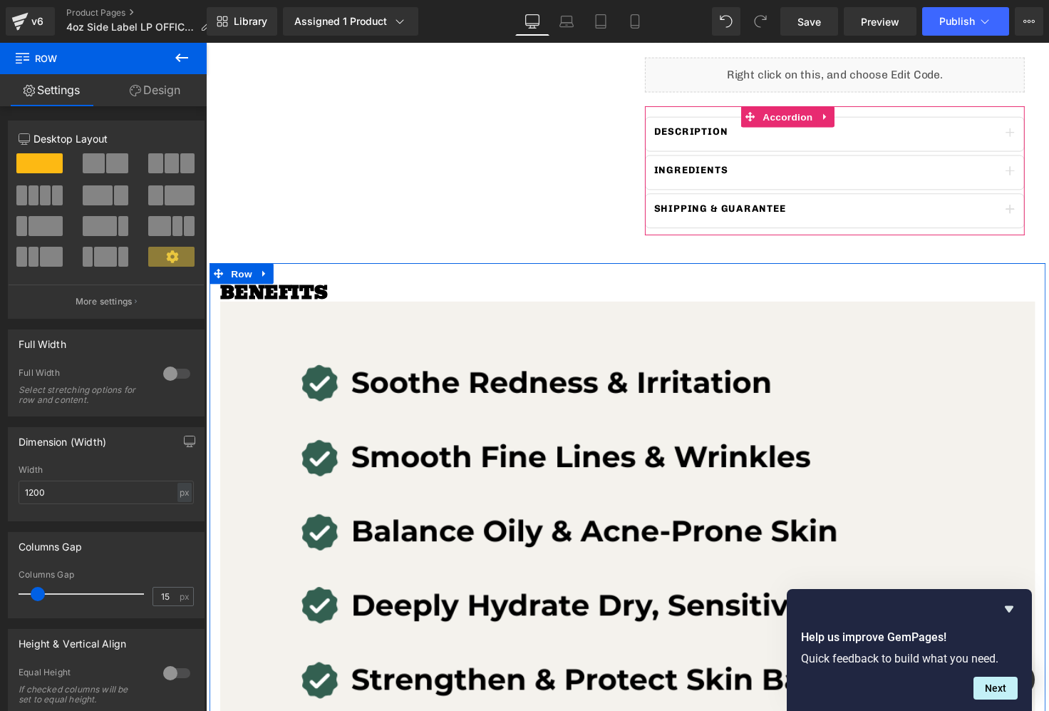
click at [97, 167] on span at bounding box center [94, 163] width 22 height 20
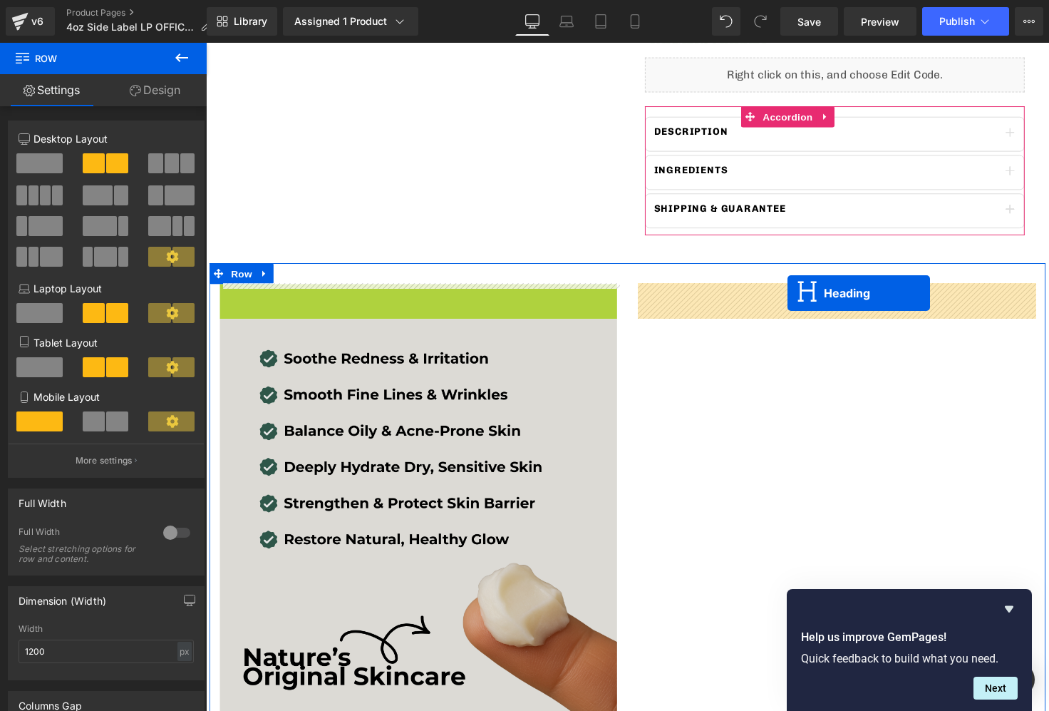
drag, startPoint x: 387, startPoint y: 297, endPoint x: 454, endPoint y: 329, distance: 74.0
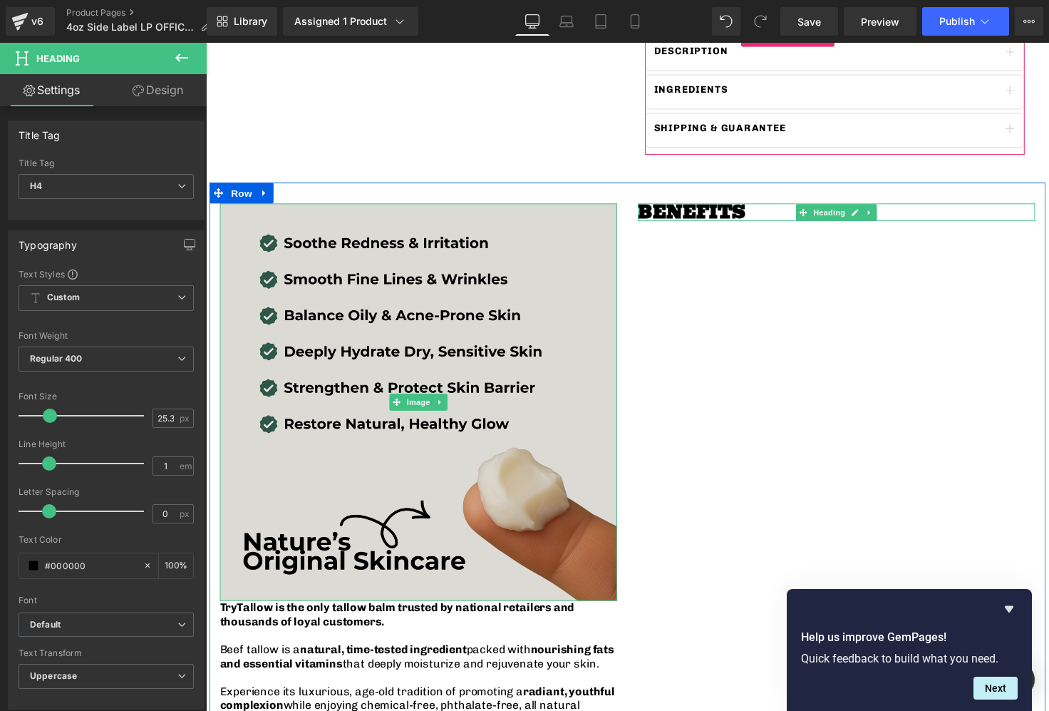
scroll to position [815, 0]
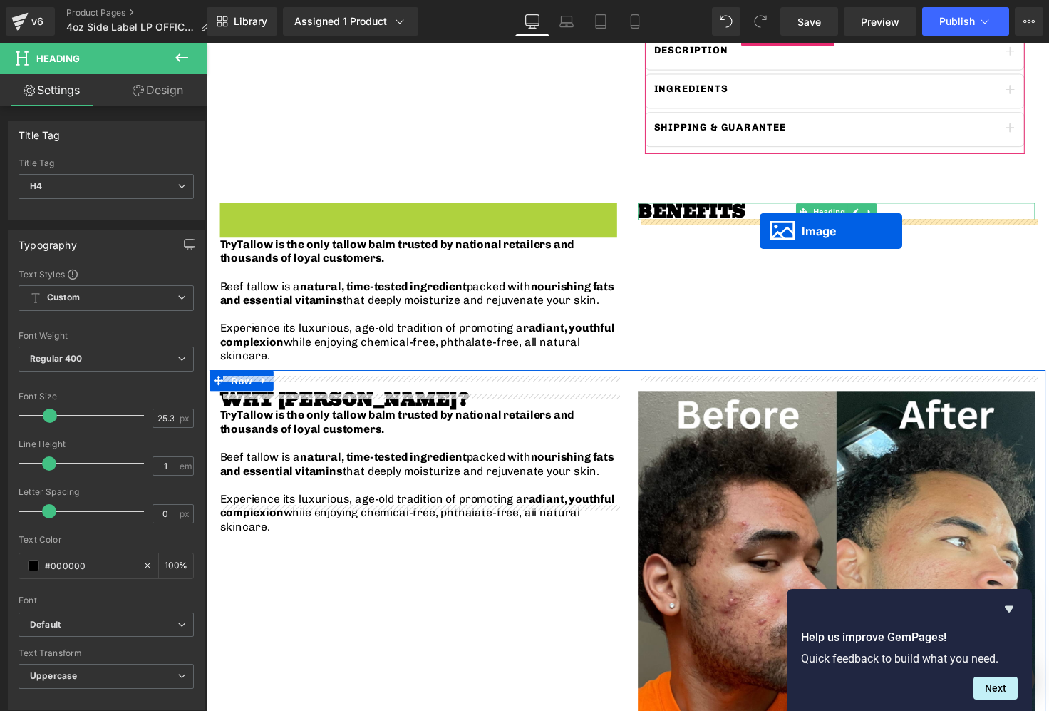
drag, startPoint x: 403, startPoint y: 411, endPoint x: 773, endPoint y: 235, distance: 408.7
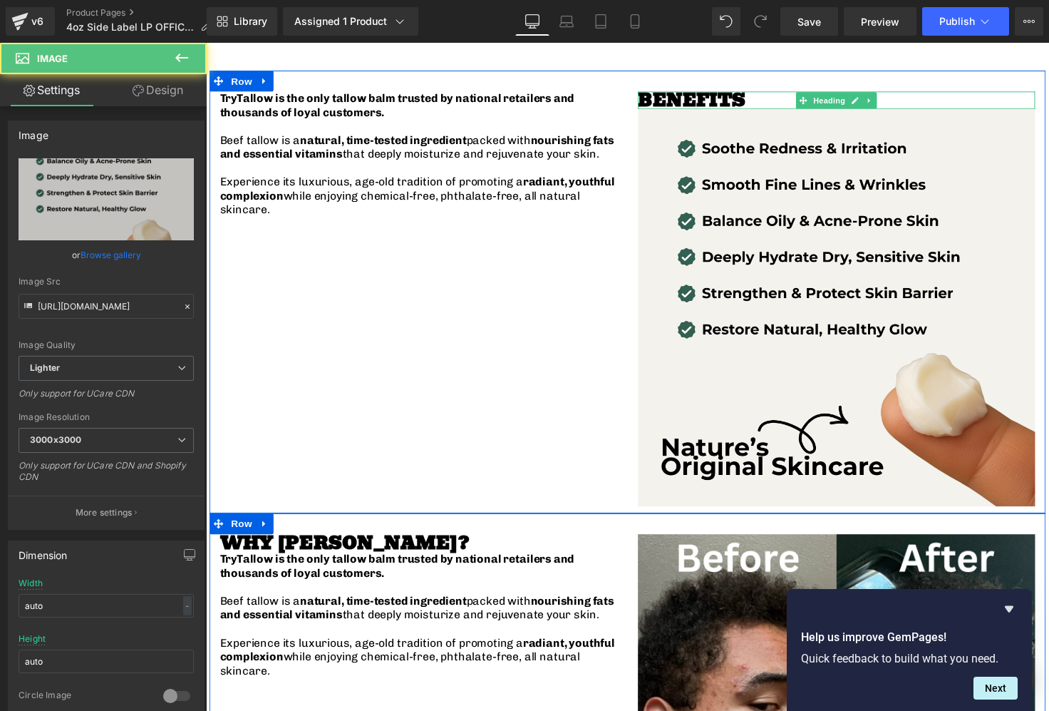
scroll to position [947, 0]
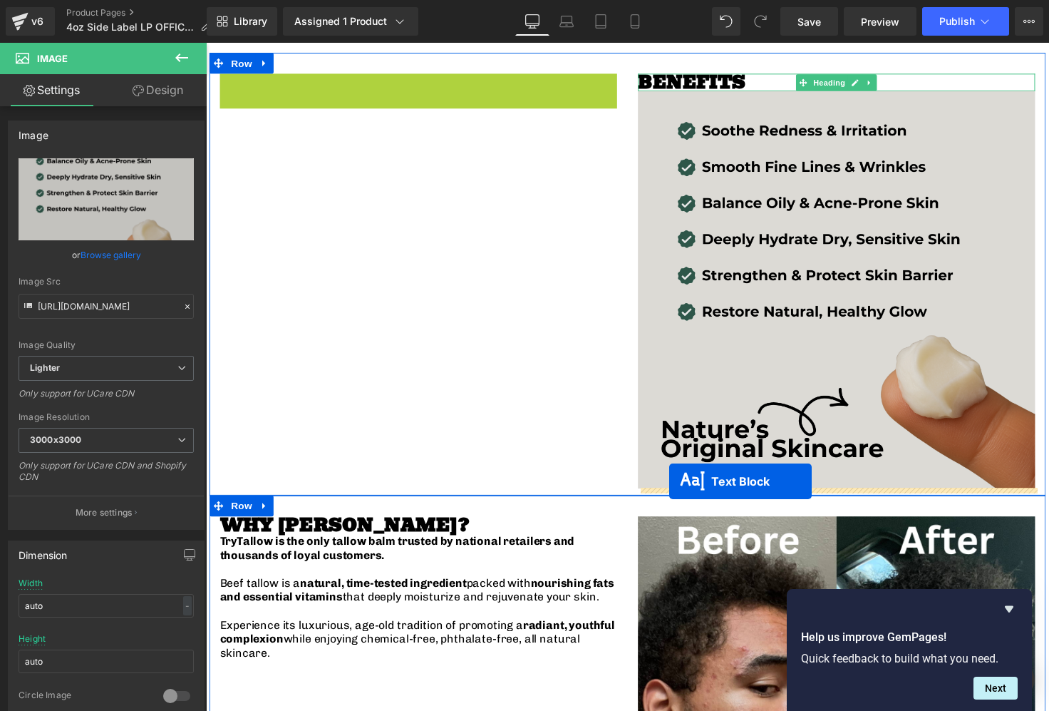
drag, startPoint x: 383, startPoint y: 126, endPoint x: 680, endPoint y: 491, distance: 470.2
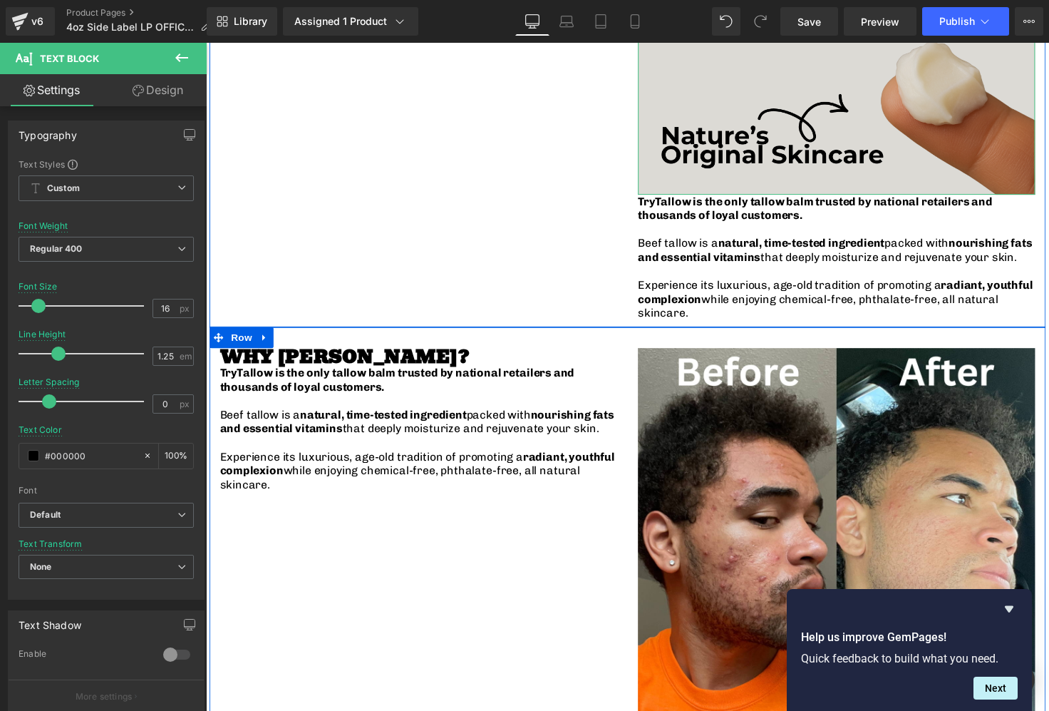
scroll to position [1248, 0]
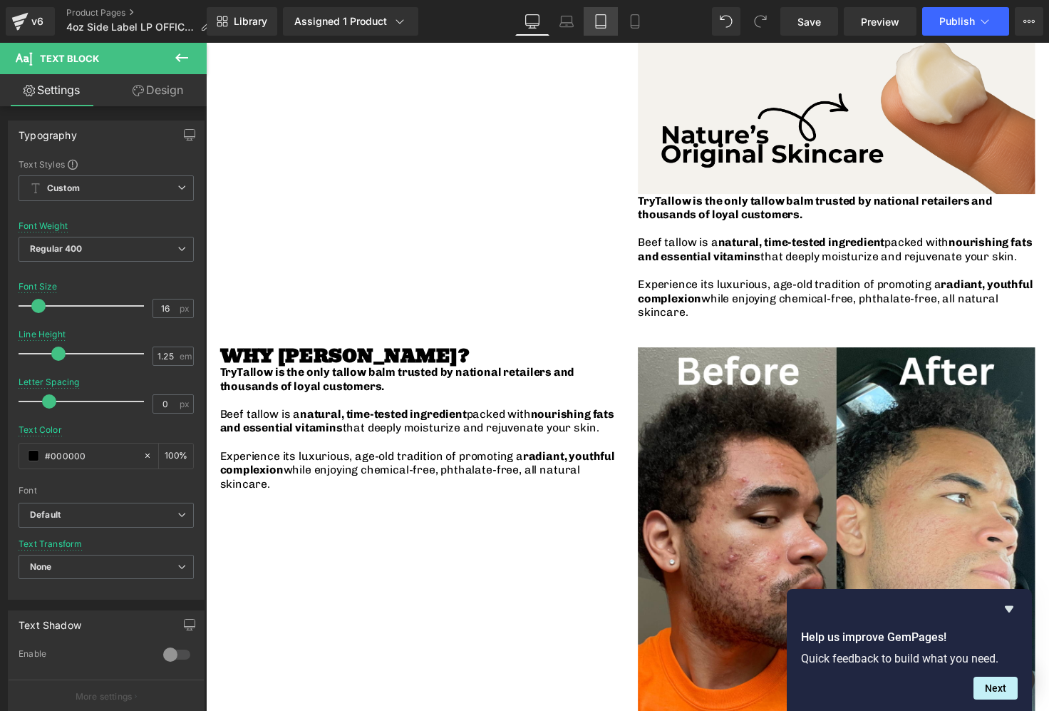
click at [618, 19] on link "Tablet" at bounding box center [601, 21] width 34 height 29
type input "100"
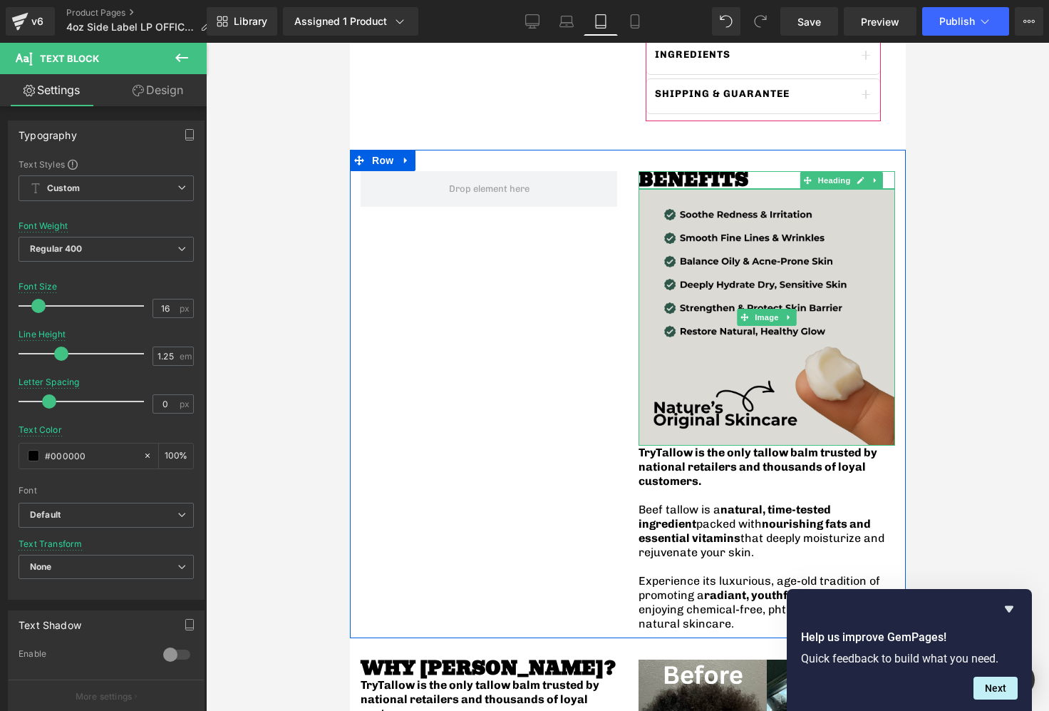
scroll to position [651, 0]
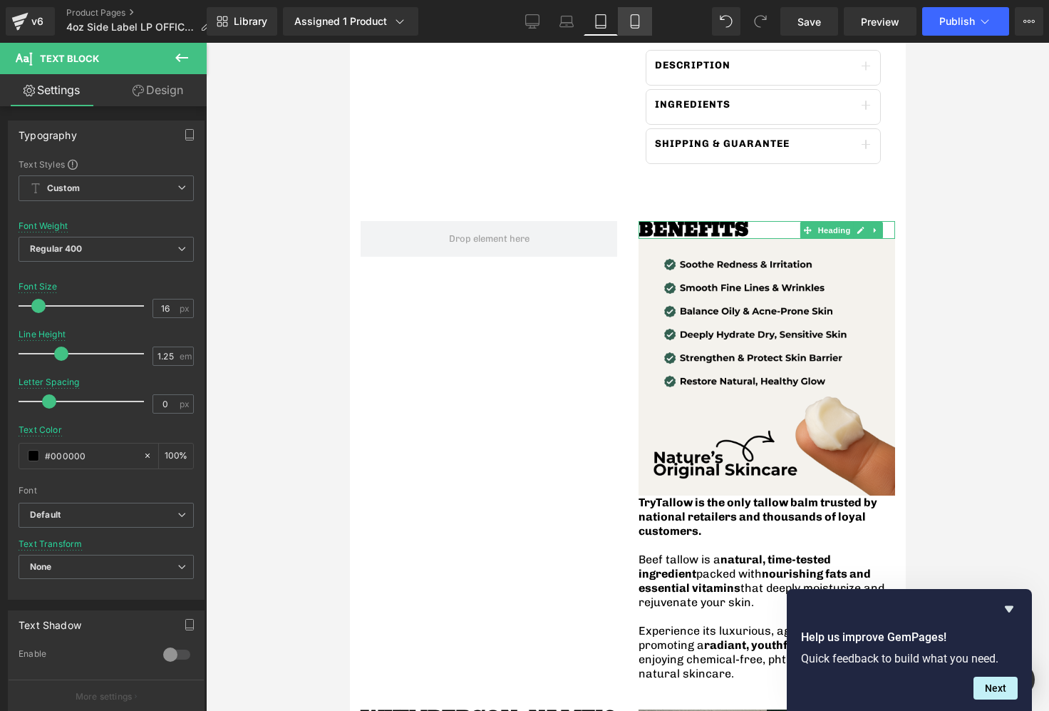
click at [621, 17] on link "Mobile" at bounding box center [635, 21] width 34 height 29
type input "1.9"
type input "100"
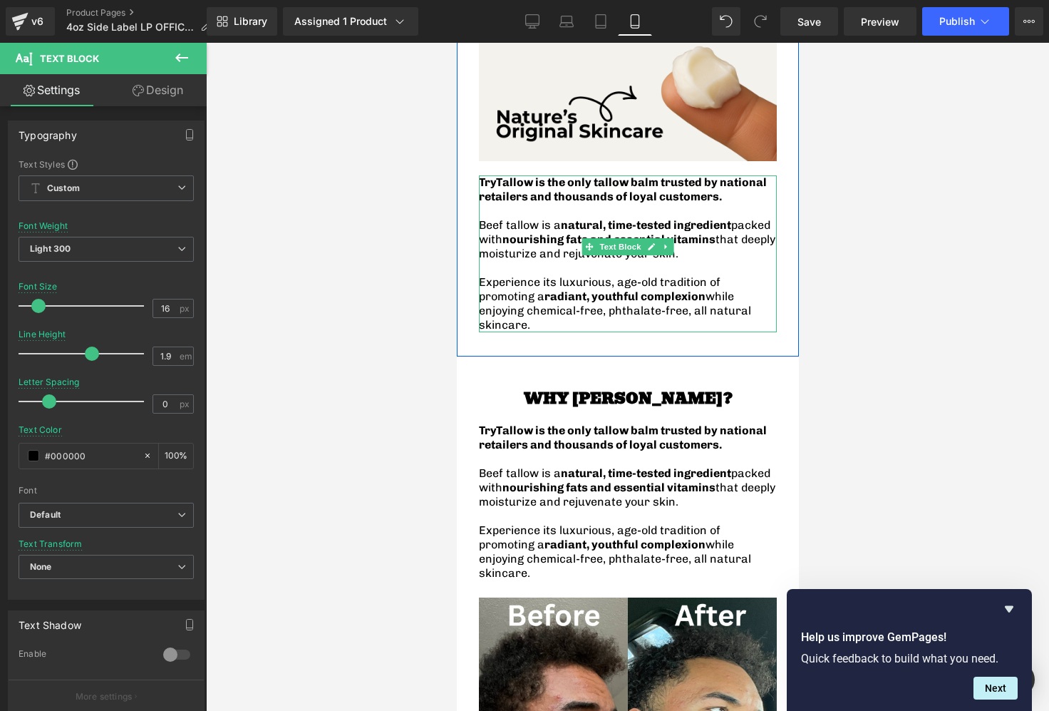
scroll to position [1270, 0]
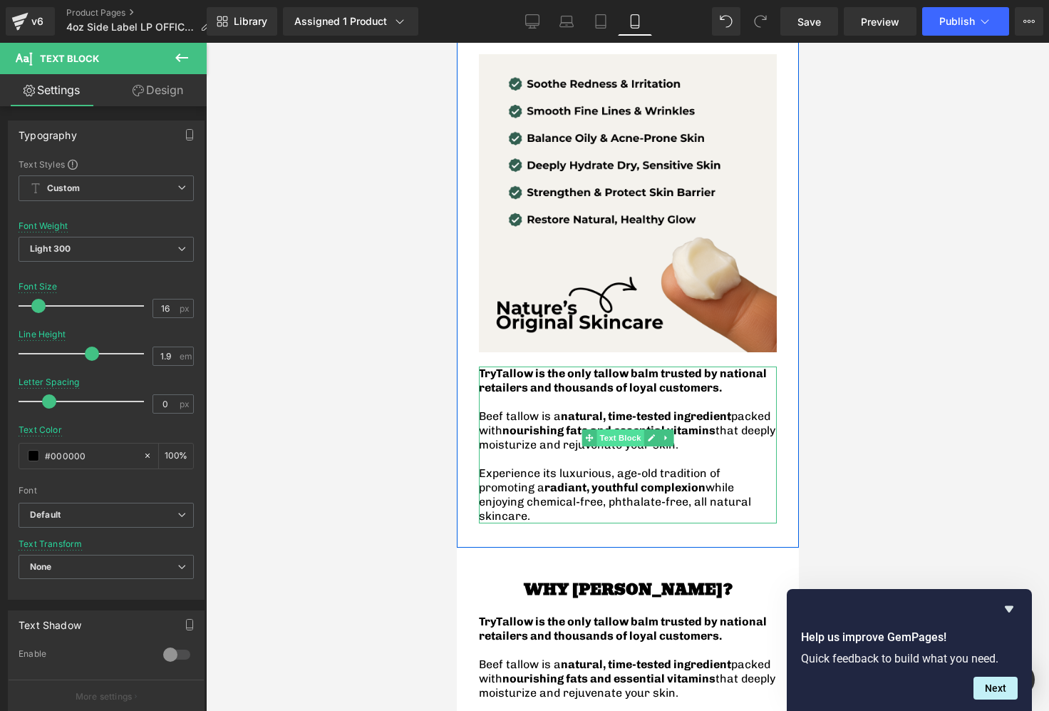
click at [609, 440] on span "Text Block" at bounding box center [619, 437] width 47 height 17
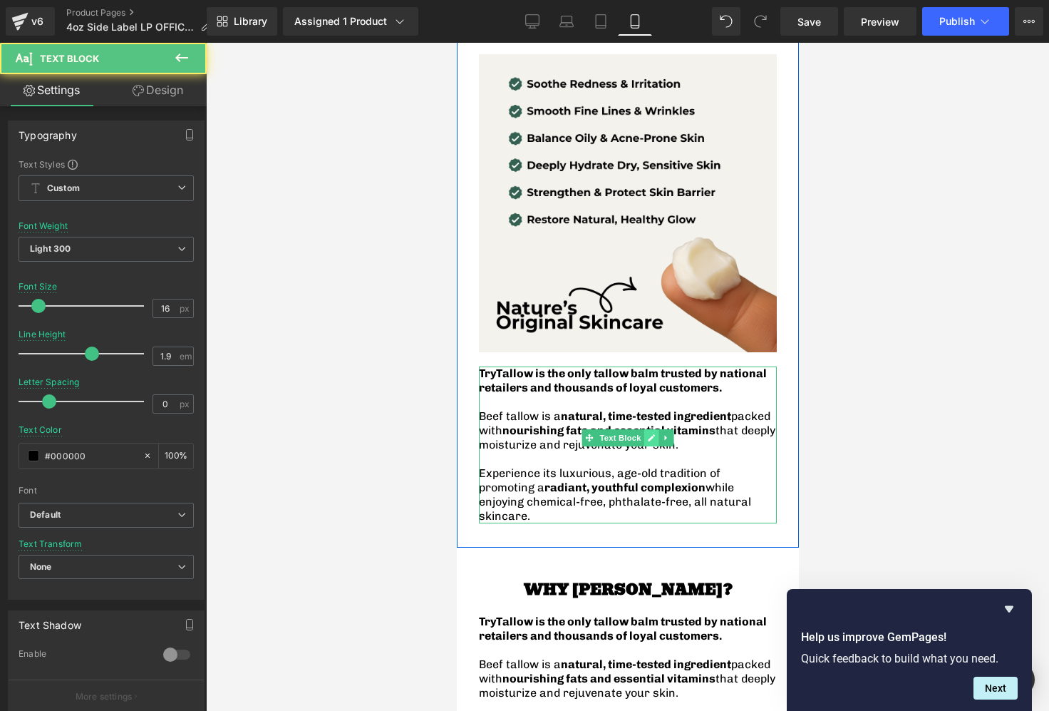
click at [647, 439] on icon at bounding box center [651, 437] width 8 height 9
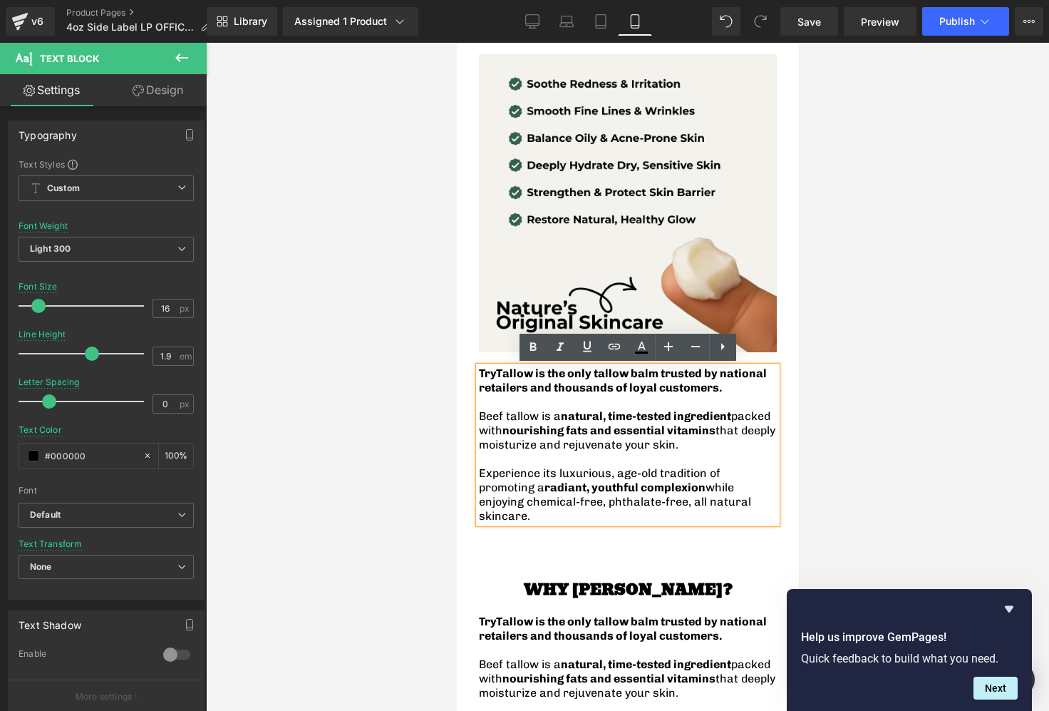
click at [651, 428] on strong "nourishing fats and essential vitamins" at bounding box center [608, 430] width 213 height 14
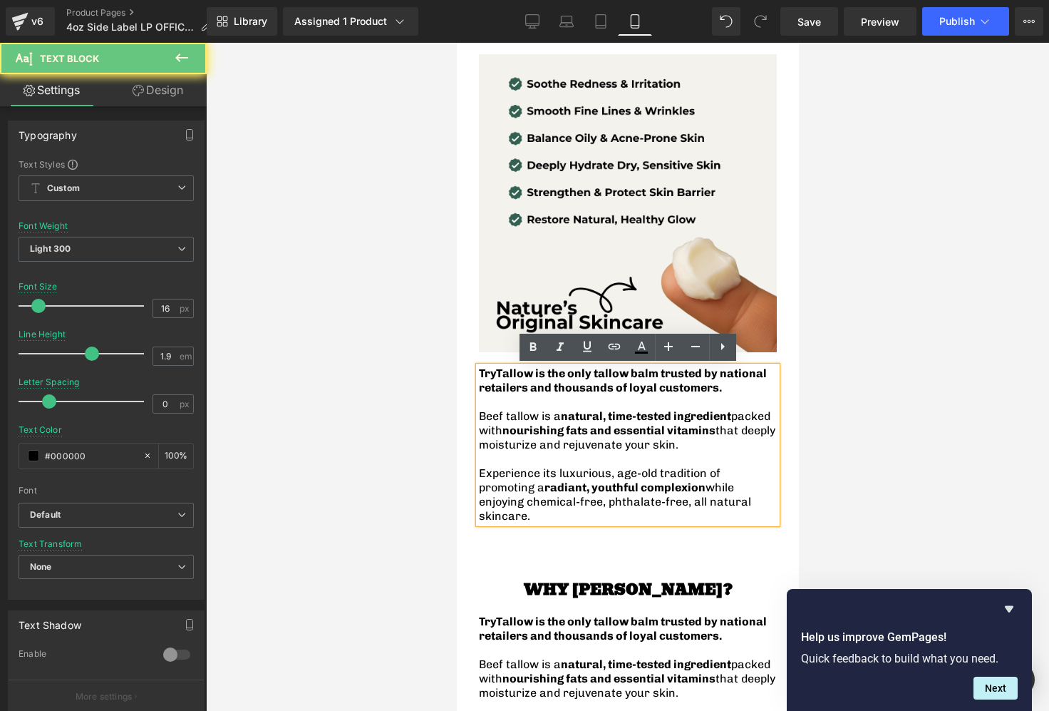
click at [569, 427] on strong "nourishing fats and essential vitamins" at bounding box center [608, 430] width 213 height 14
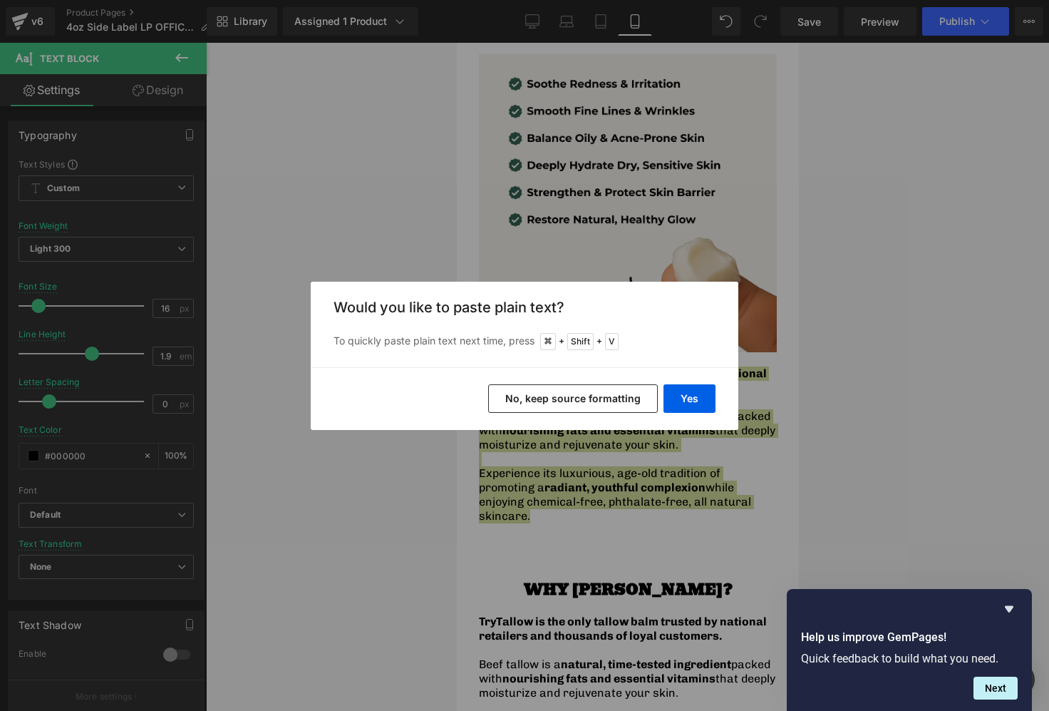
click at [546, 399] on button "No, keep source formatting" at bounding box center [573, 398] width 170 height 29
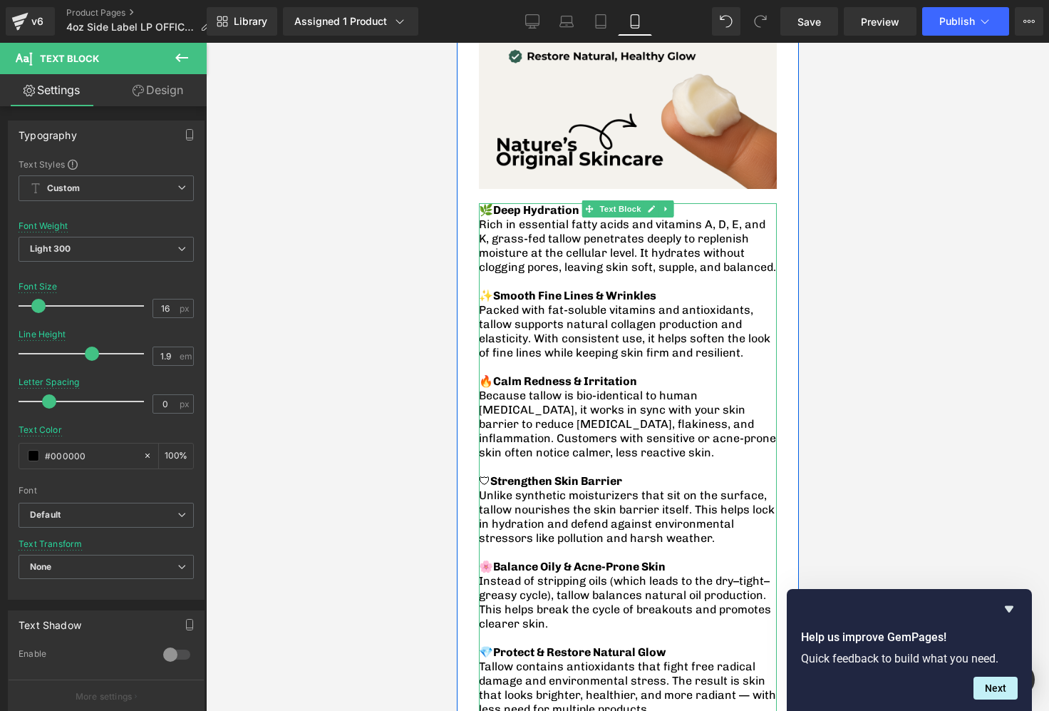
scroll to position [1434, 0]
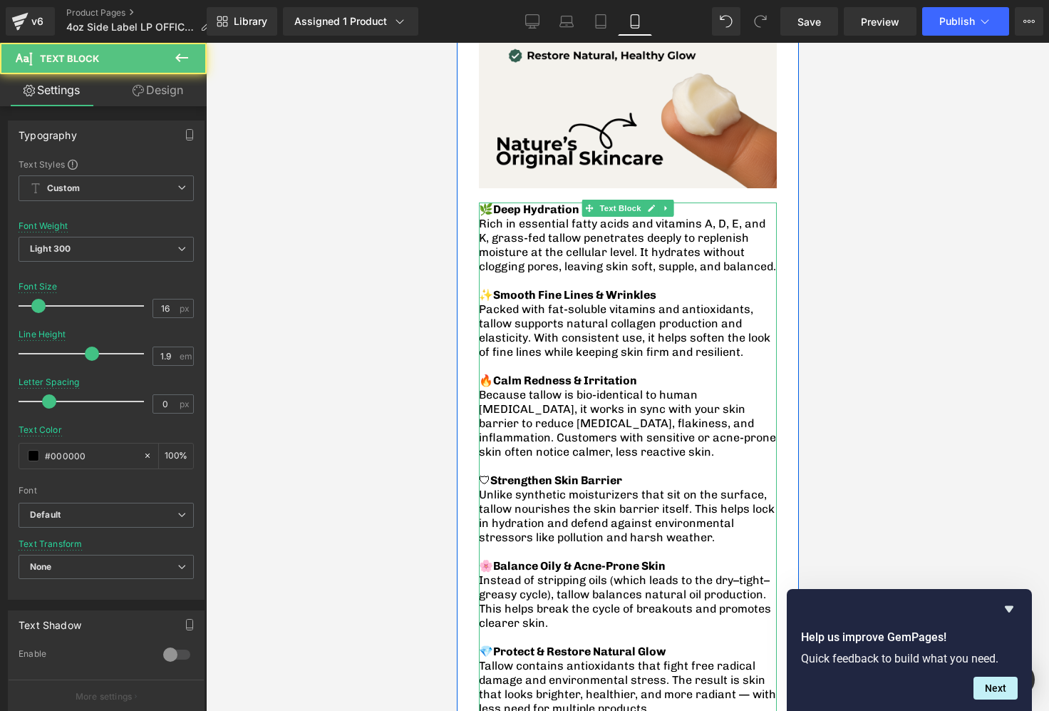
click at [671, 296] on p "✨ Smooth Fine Lines & Wrinkles" at bounding box center [627, 295] width 298 height 14
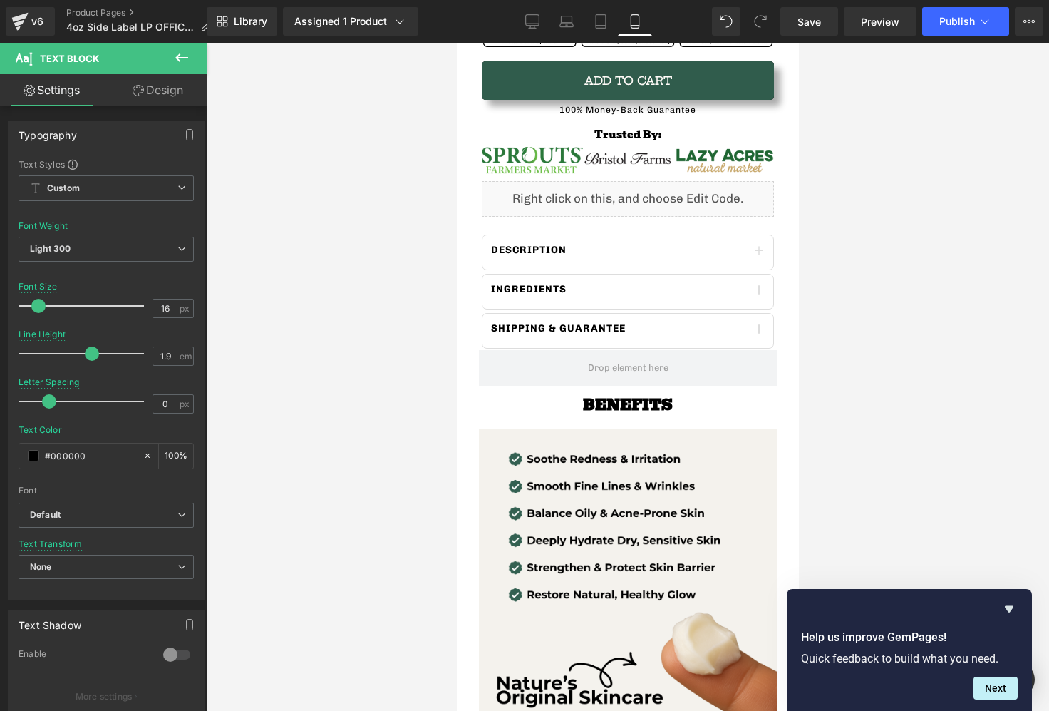
scroll to position [892, 0]
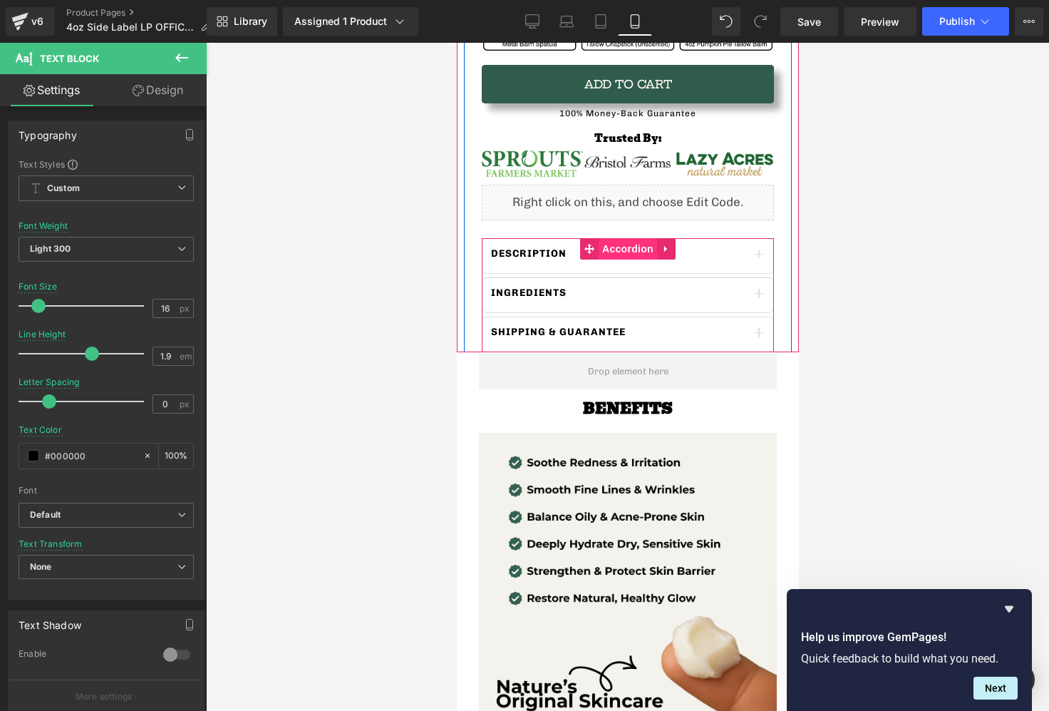
click at [600, 258] on span "Accordion" at bounding box center [627, 248] width 58 height 21
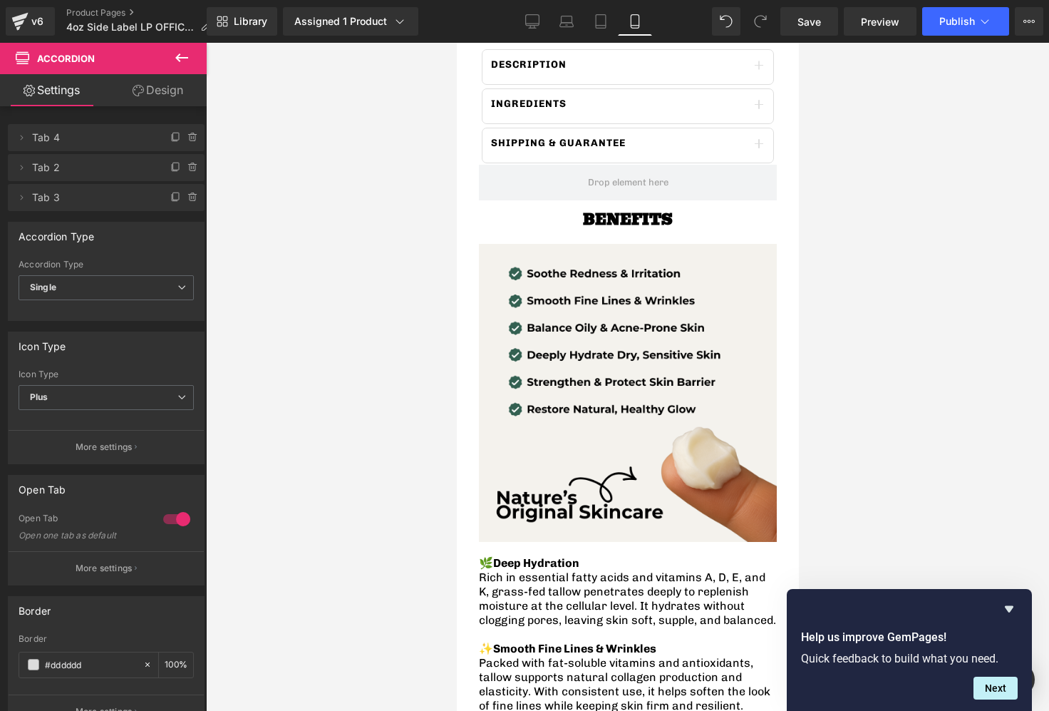
scroll to position [1077, 0]
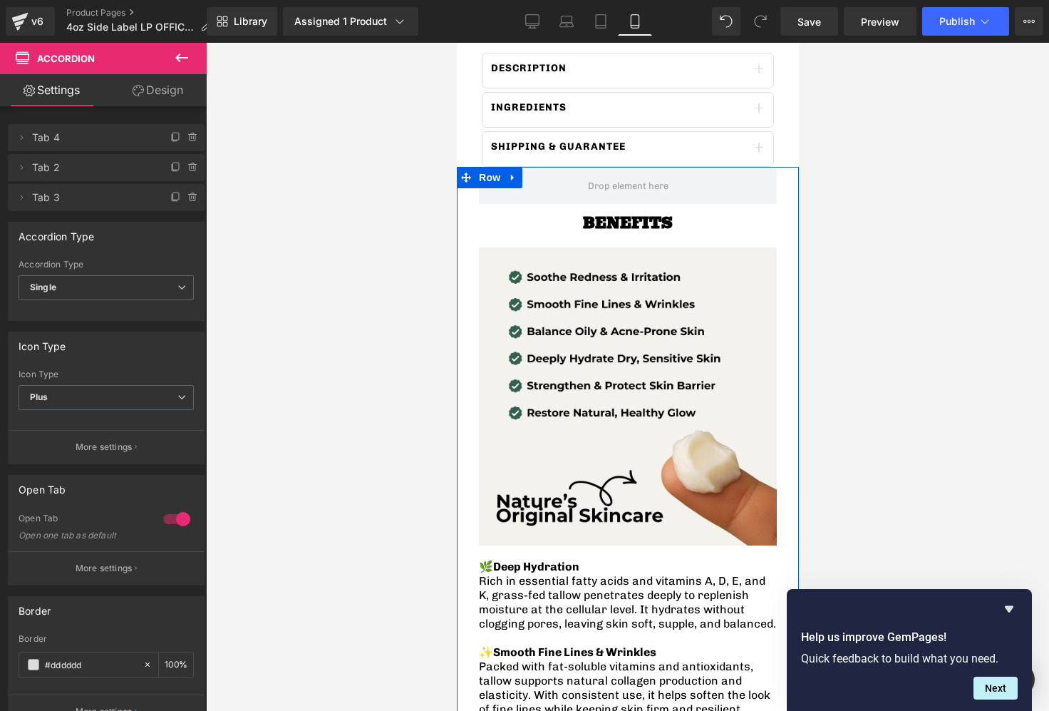
click at [864, 306] on div at bounding box center [627, 377] width 843 height 668
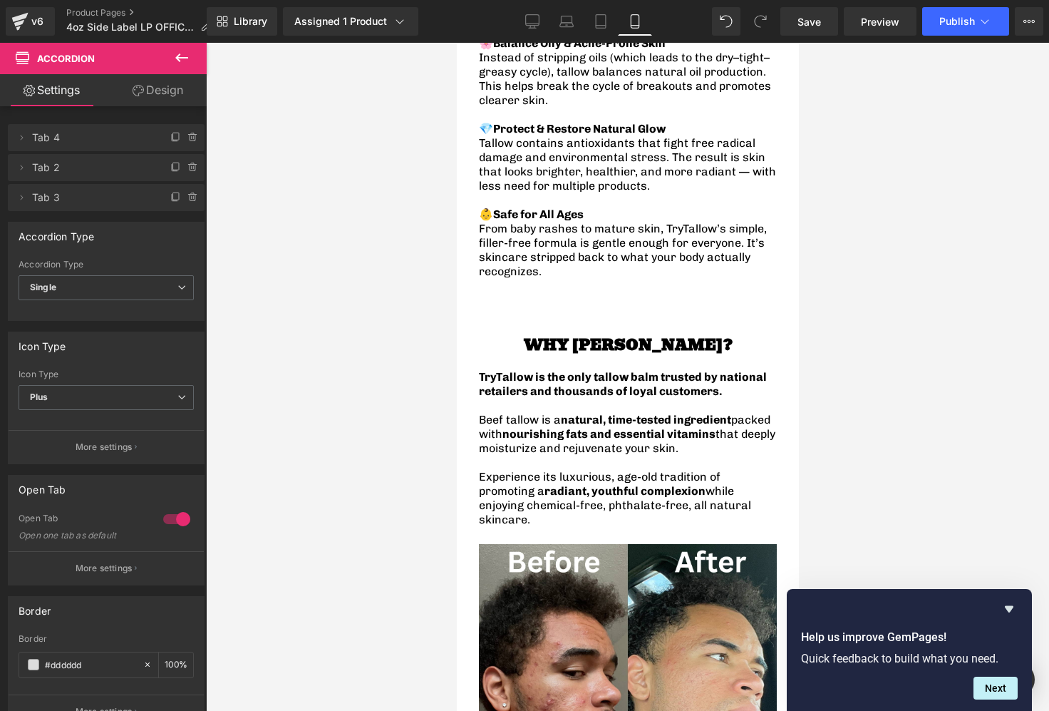
scroll to position [1825, 0]
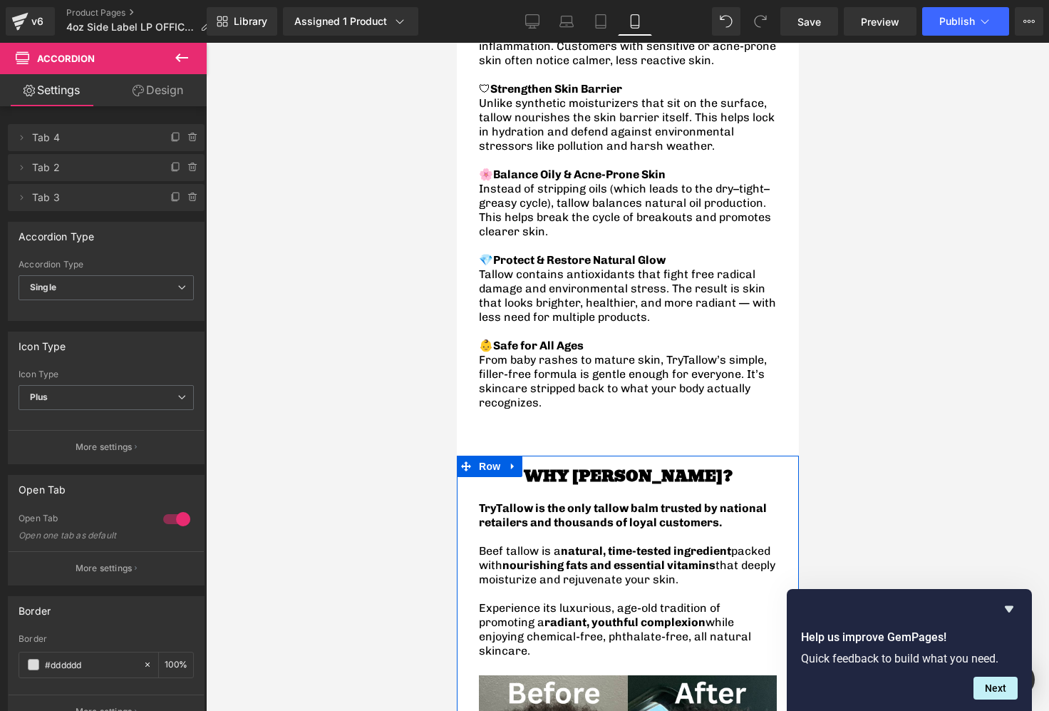
click at [558, 457] on div "WHY [PERSON_NAME]? Heading TryTallow is the only tallow balm trusted by nationa…" at bounding box center [627, 566] width 319 height 218
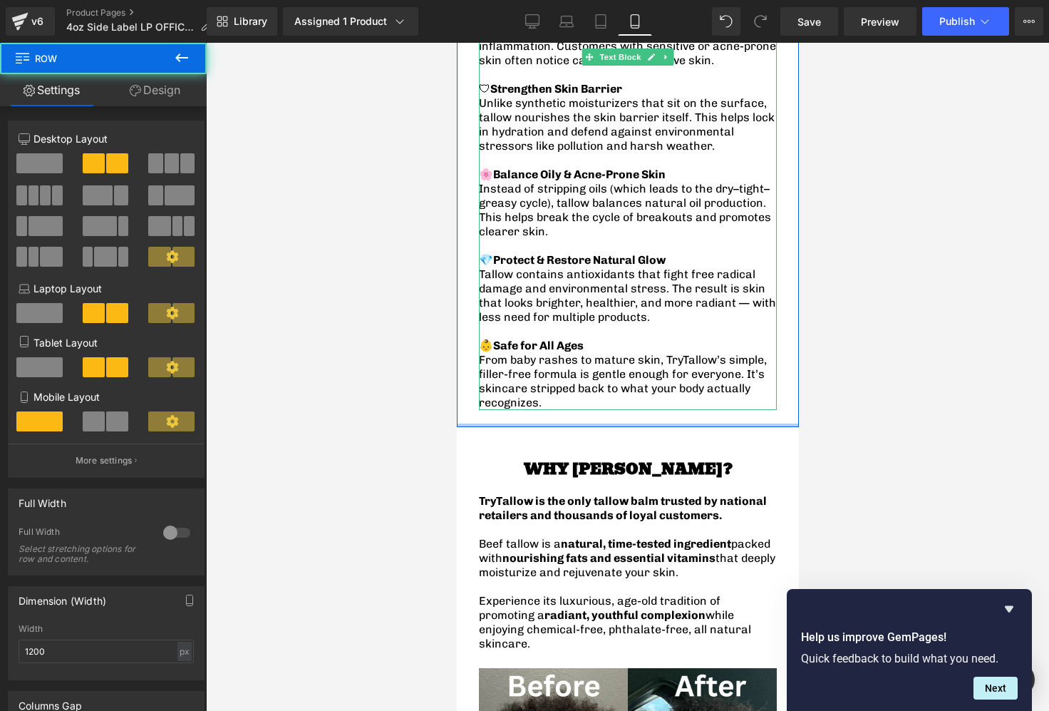
drag, startPoint x: 579, startPoint y: 401, endPoint x: 616, endPoint y: 429, distance: 46.2
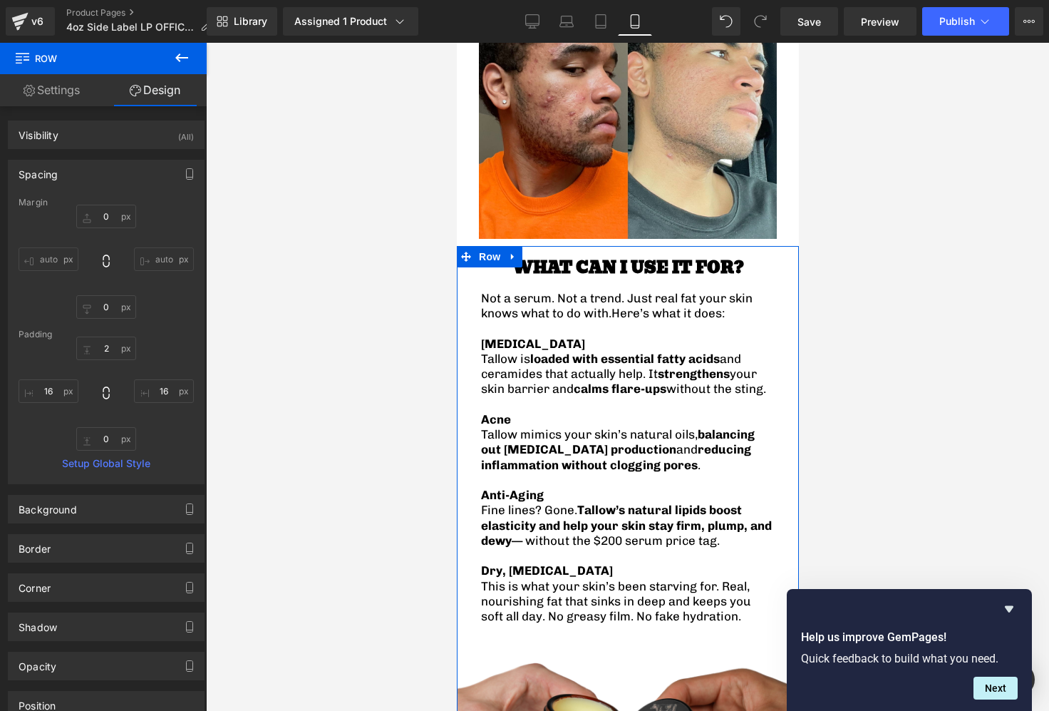
scroll to position [2529, 0]
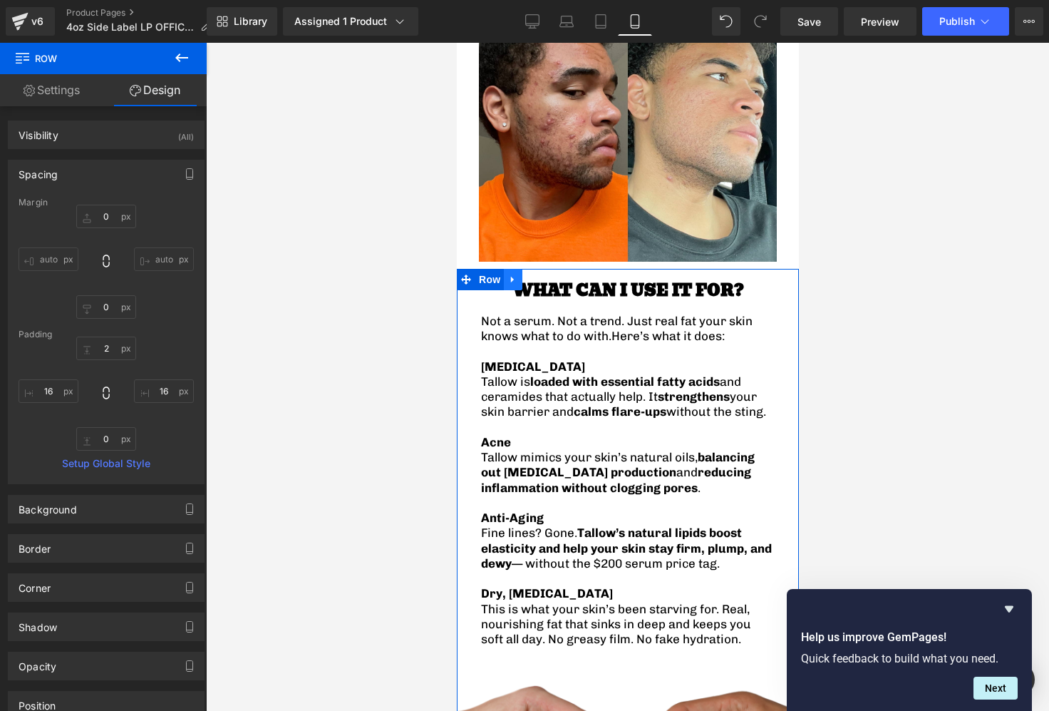
click at [515, 274] on icon at bounding box center [512, 279] width 10 height 11
click at [546, 274] on icon at bounding box center [550, 279] width 10 height 10
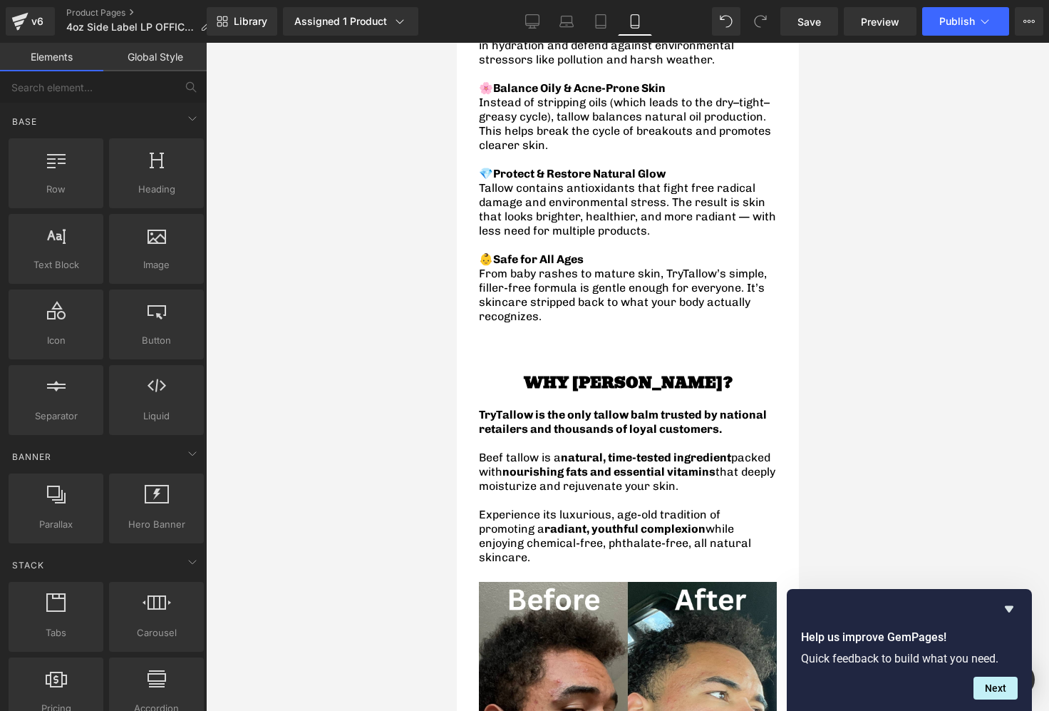
click at [683, 408] on div "TryTallow is the only tallow balm trusted by national retailers and thousands o…" at bounding box center [627, 486] width 298 height 157
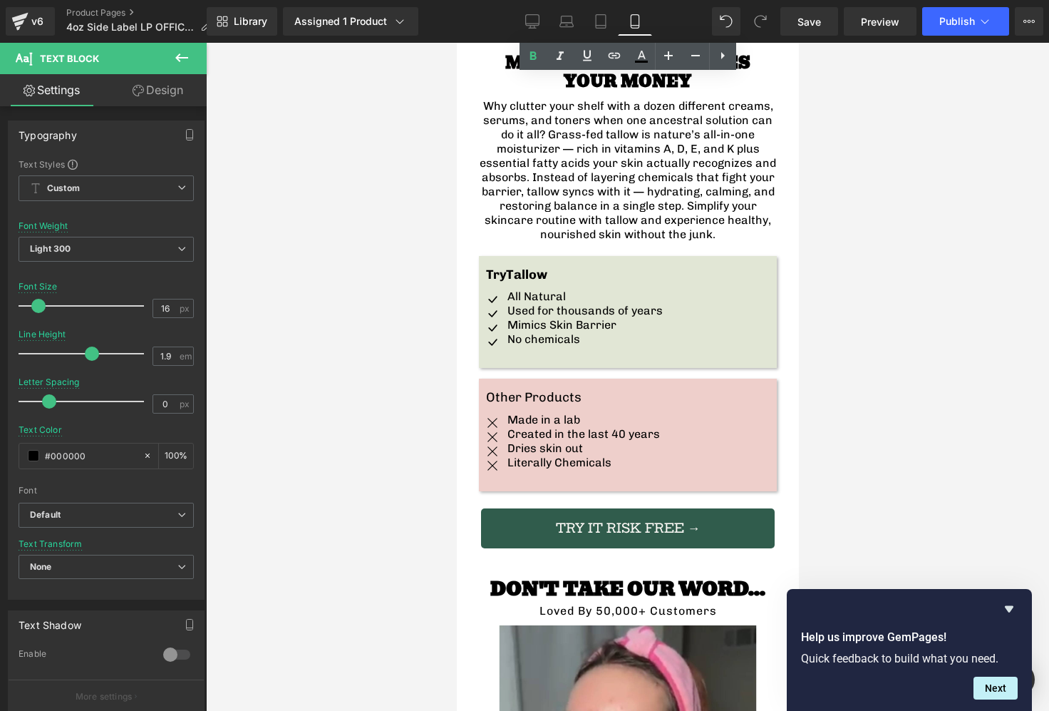
scroll to position [2668, 0]
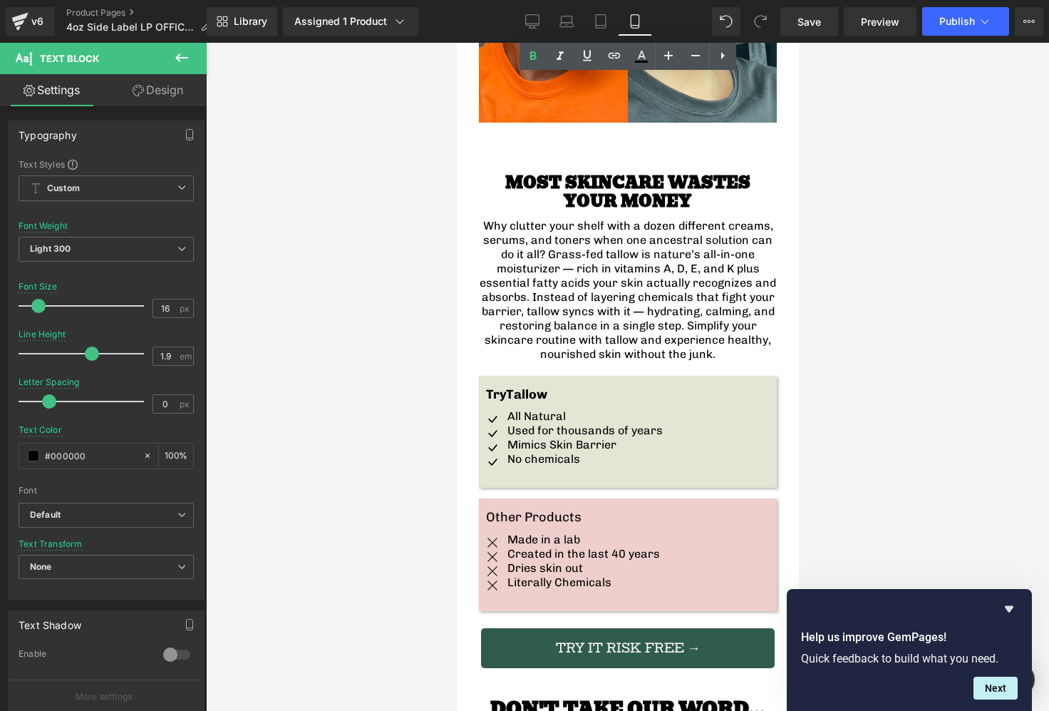
click at [645, 262] on p "Why clutter your shelf with a dozen different creams, serums, and toners when o…" at bounding box center [627, 290] width 298 height 143
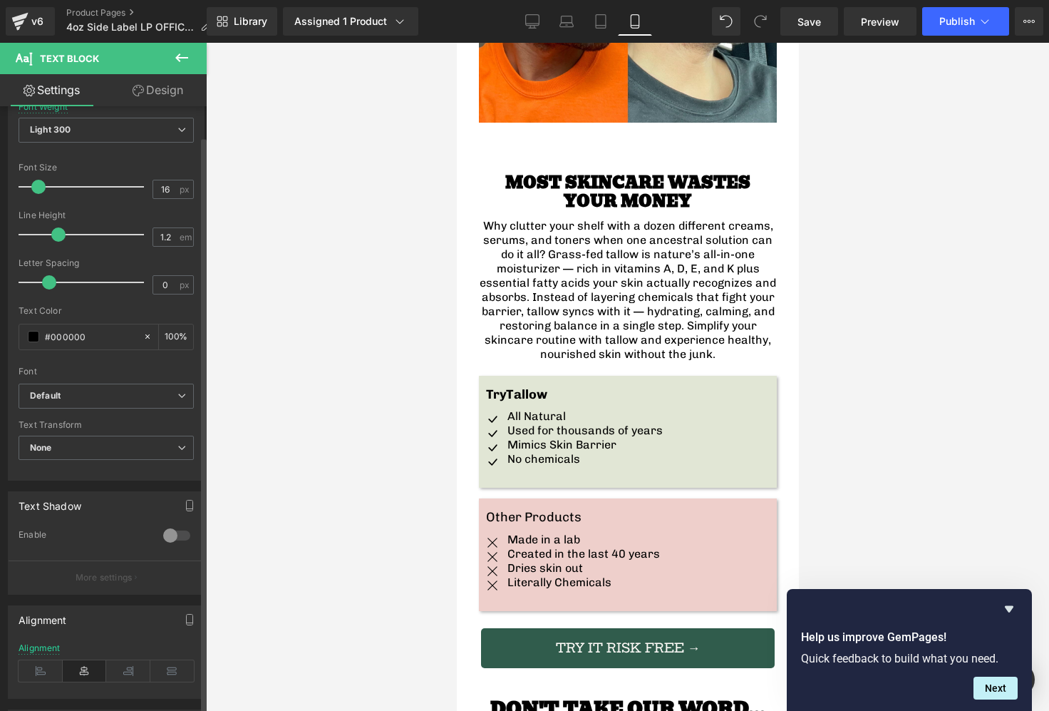
scroll to position [298, 0]
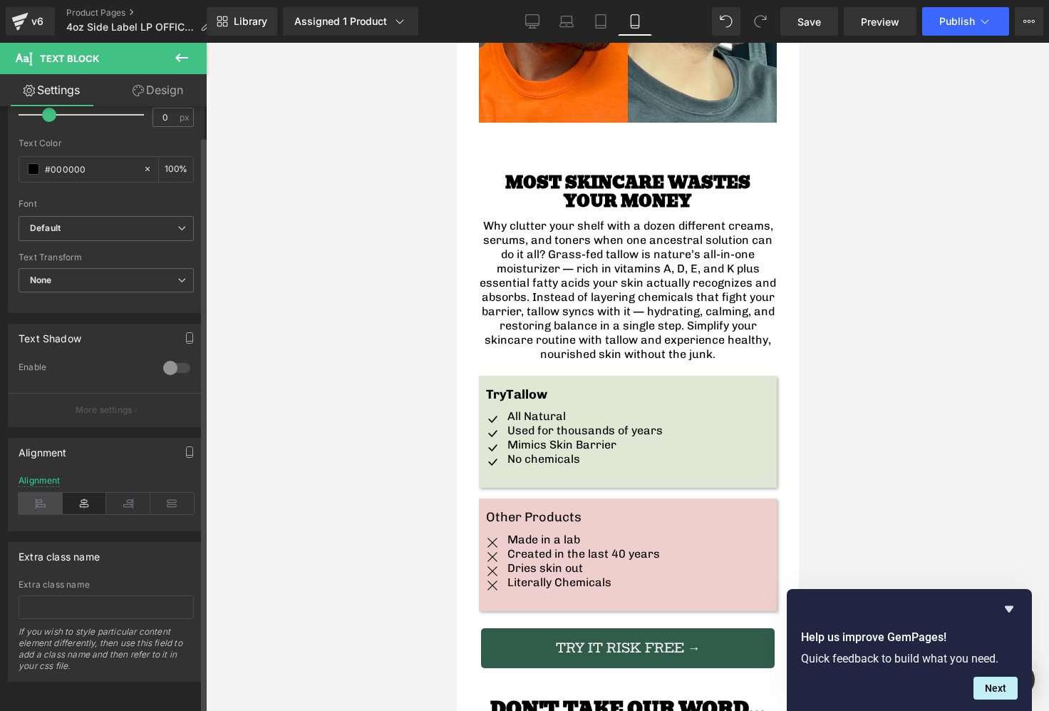
click at [45, 498] on icon at bounding box center [41, 502] width 44 height 21
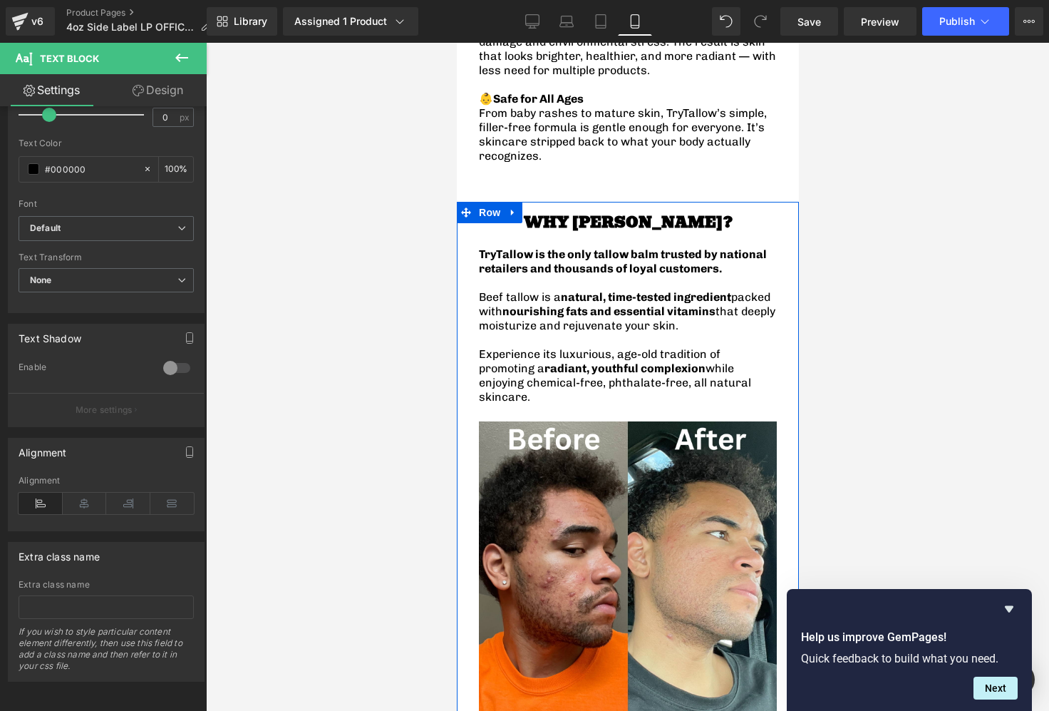
scroll to position [2046, 0]
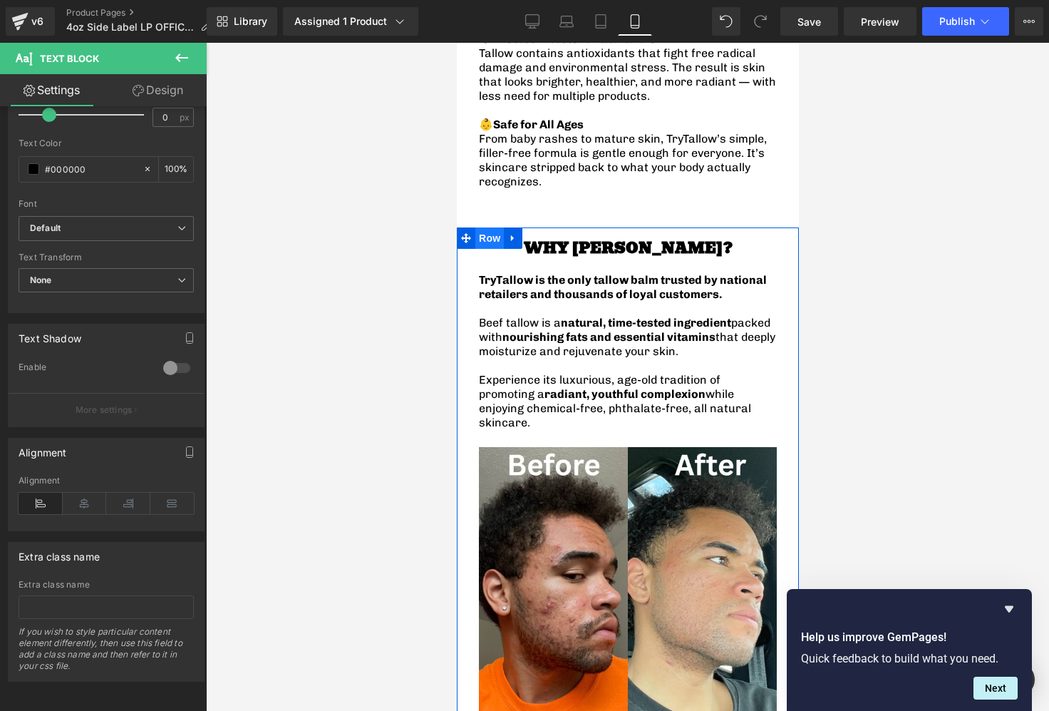
click at [493, 227] on span "Row" at bounding box center [489, 237] width 29 height 21
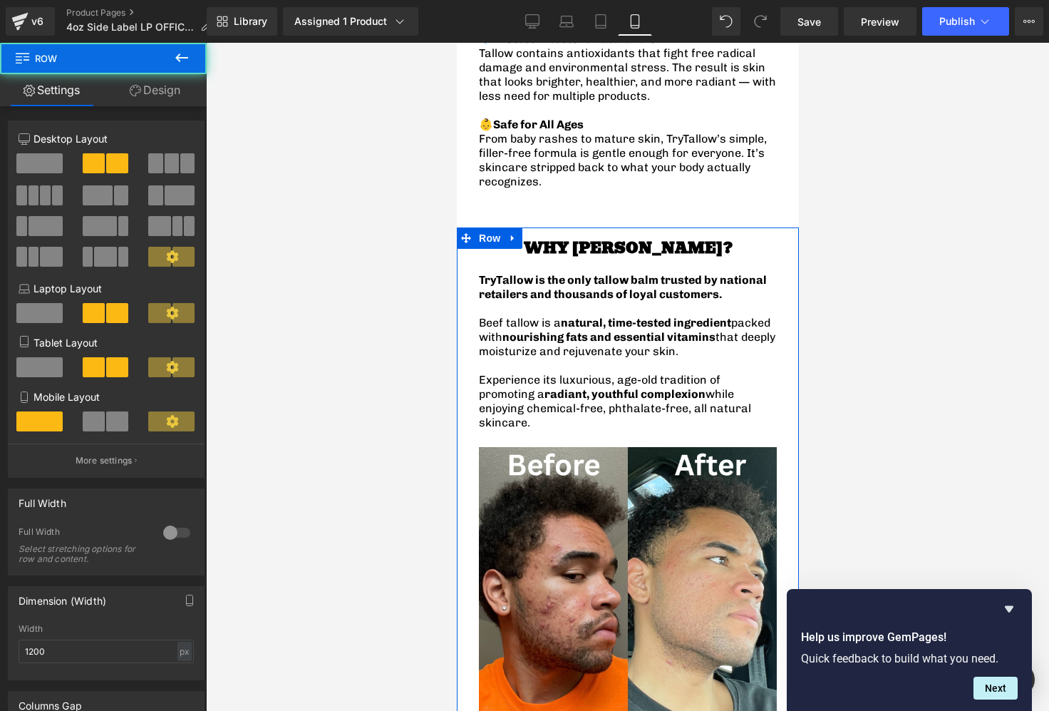
click at [123, 93] on link "Design" at bounding box center [154, 90] width 103 height 32
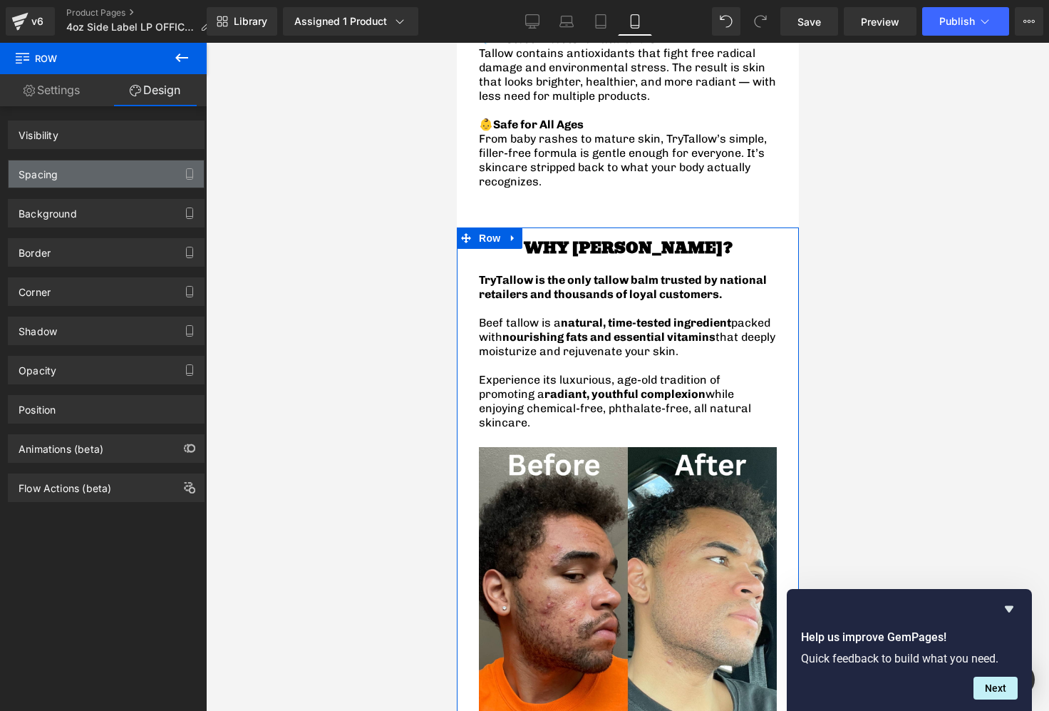
click at [91, 172] on div "Spacing" at bounding box center [106, 173] width 195 height 27
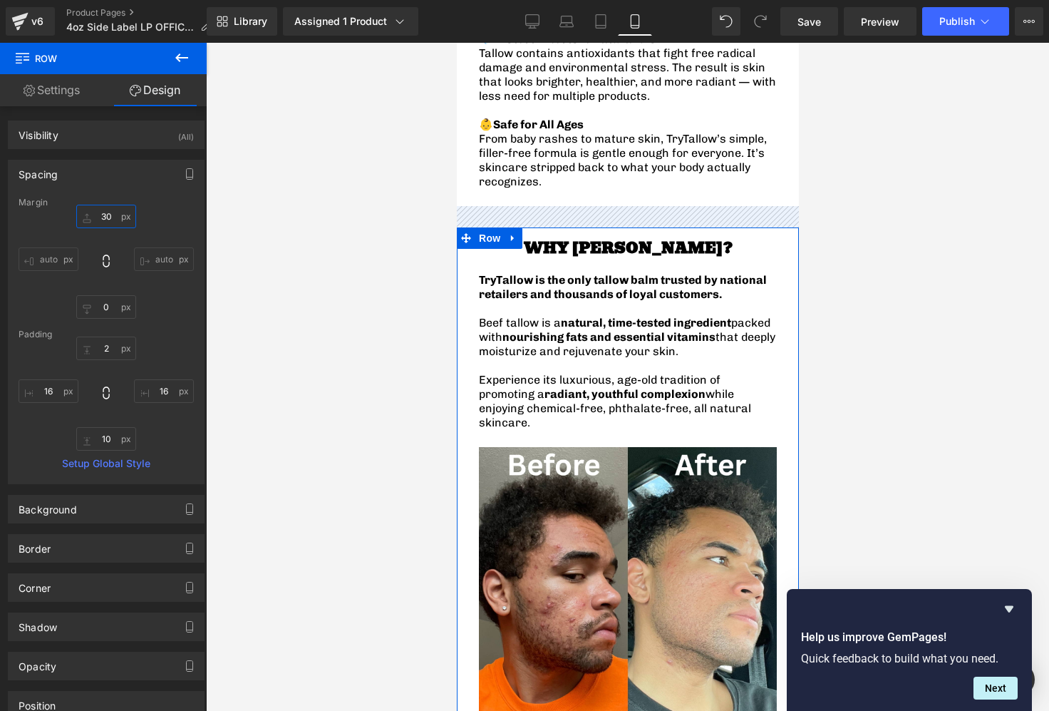
click at [113, 220] on input "30" at bounding box center [106, 217] width 60 height 24
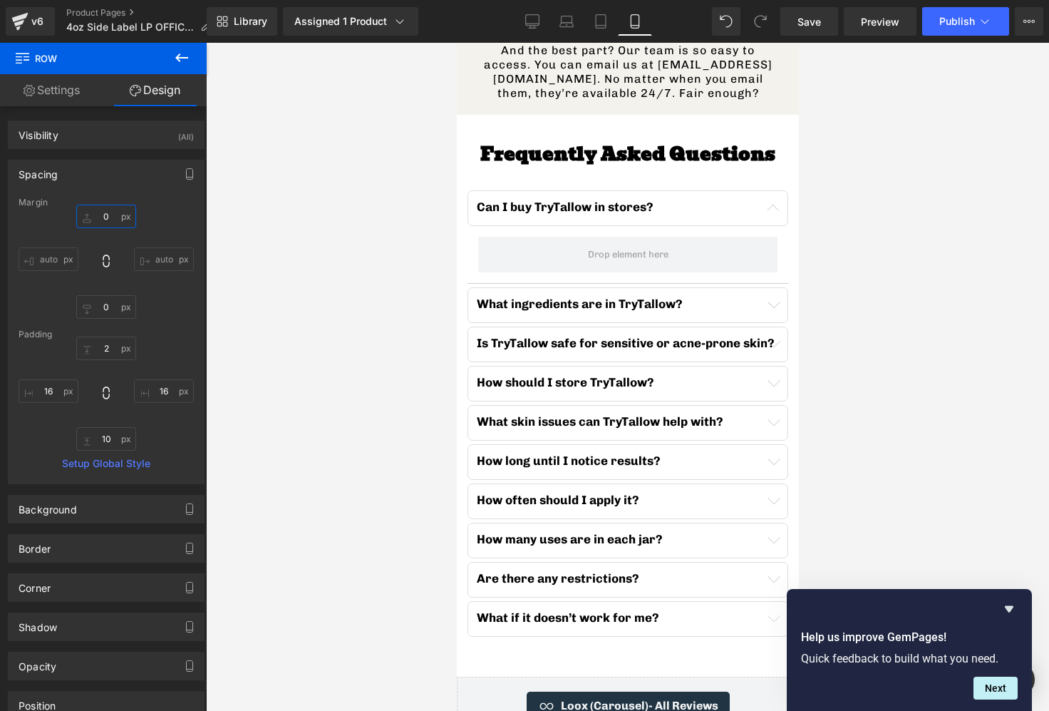
scroll to position [4466, 0]
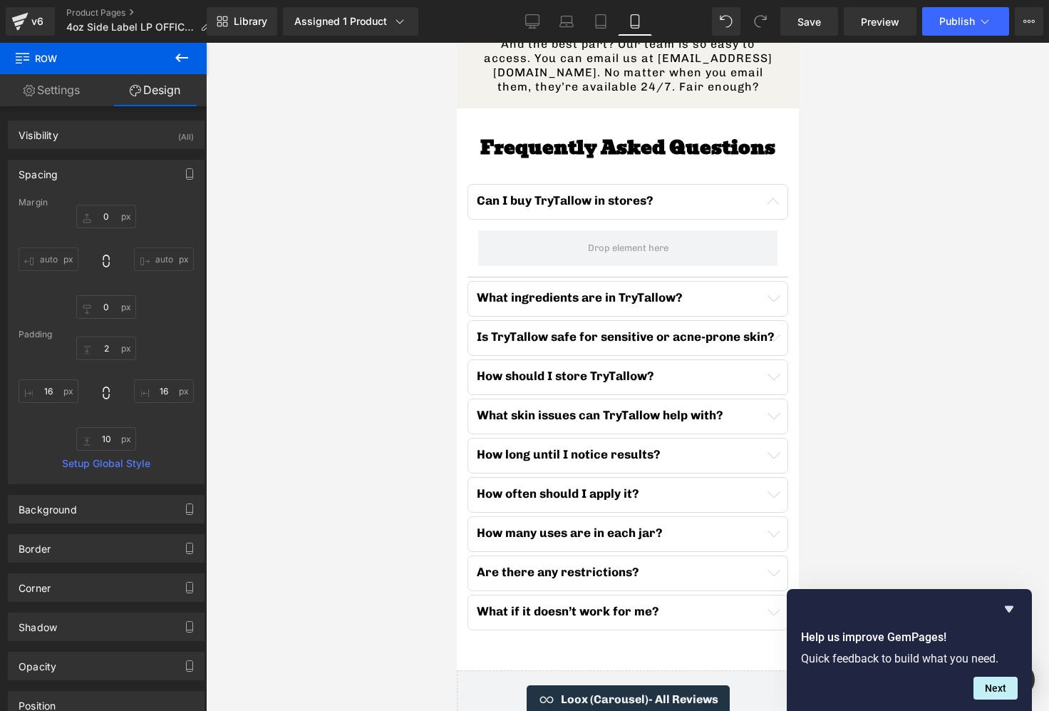
click at [185, 65] on icon at bounding box center [181, 57] width 17 height 17
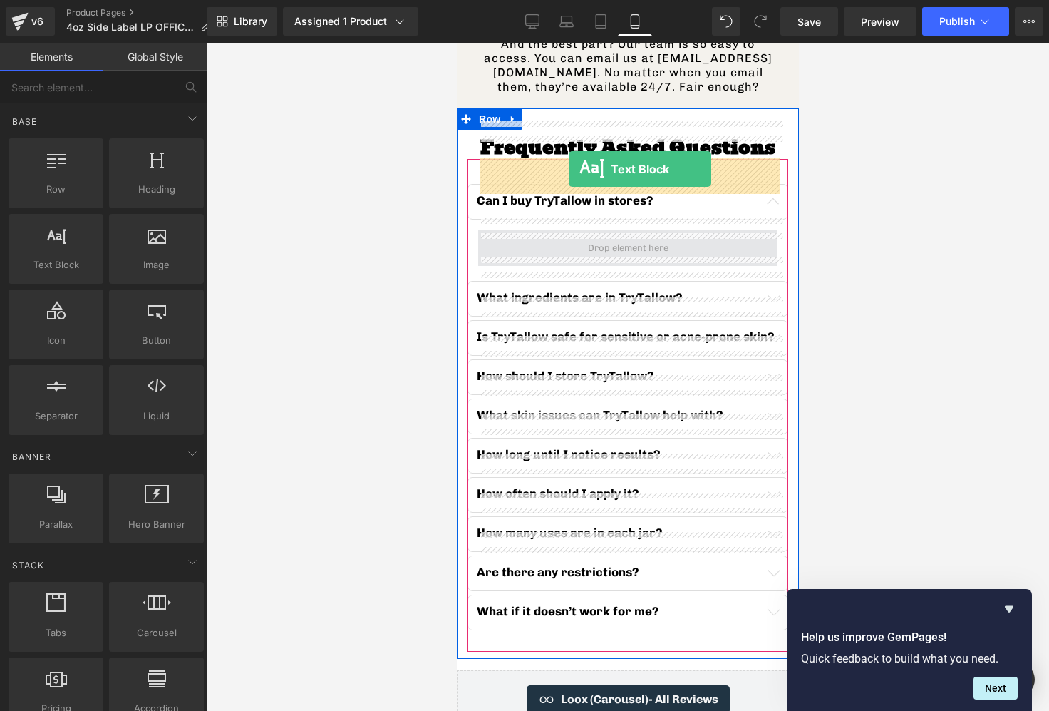
drag, startPoint x: 507, startPoint y: 303, endPoint x: 568, endPoint y: 171, distance: 145.4
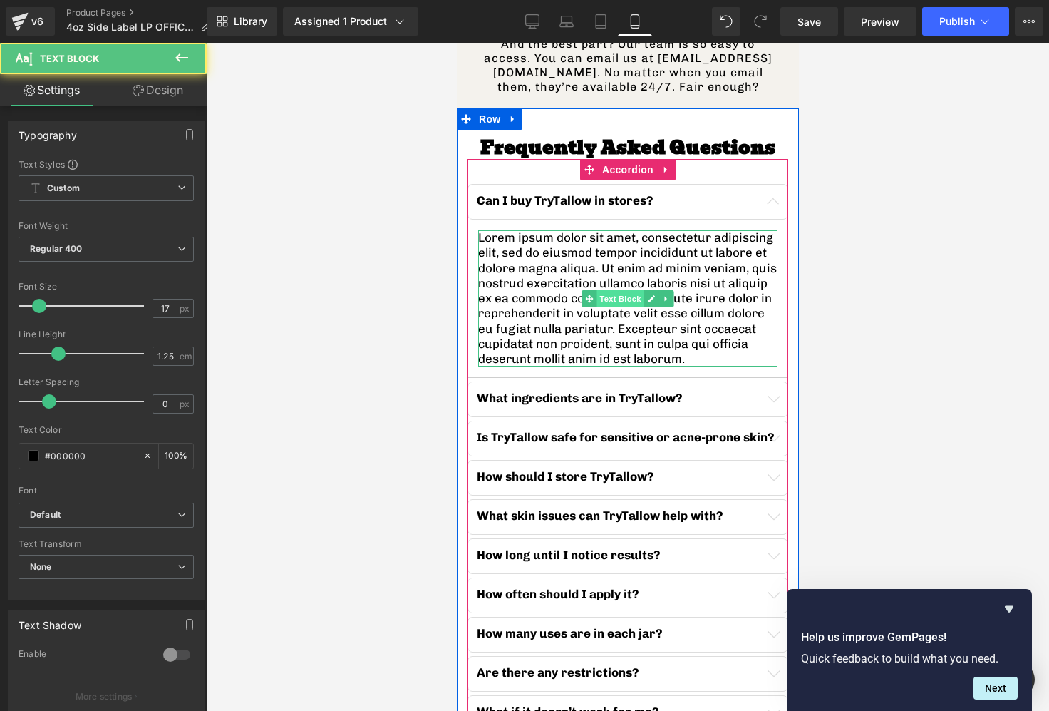
click at [602, 290] on span "Text Block" at bounding box center [619, 298] width 47 height 17
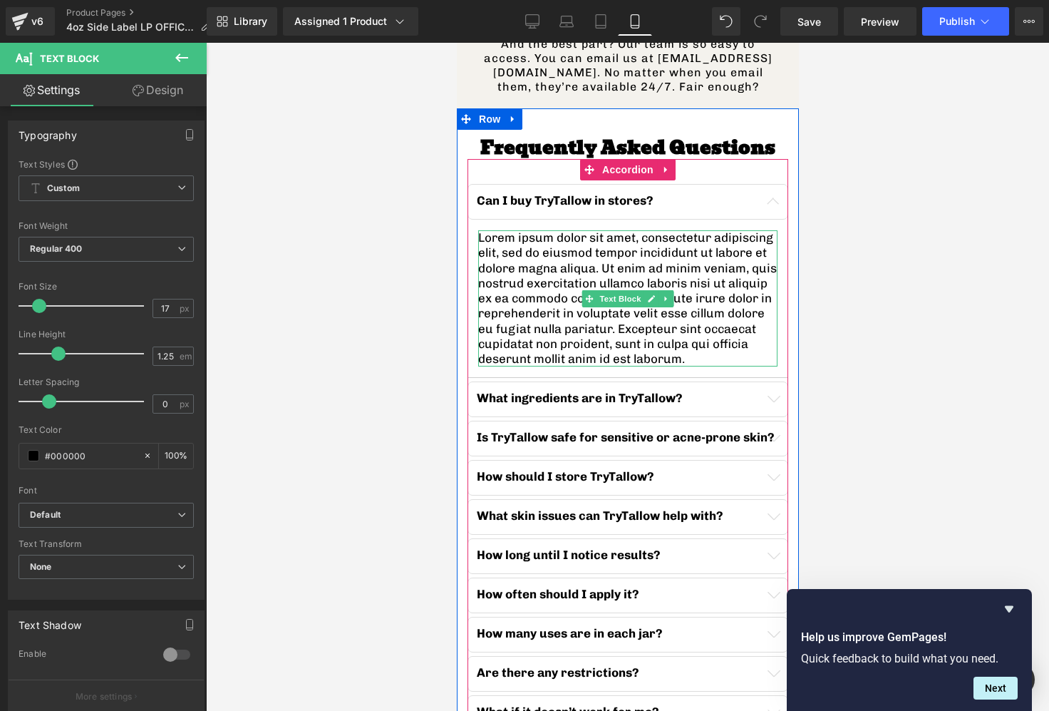
click at [628, 290] on span "Text Block" at bounding box center [619, 298] width 47 height 17
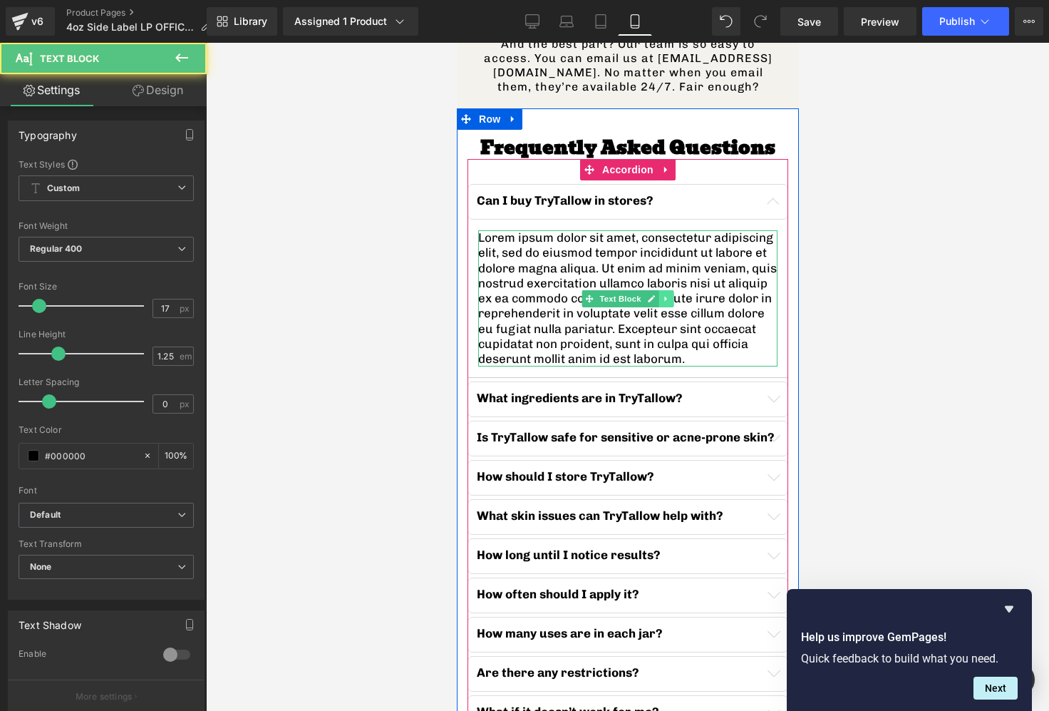
click at [660, 290] on link at bounding box center [666, 298] width 15 height 17
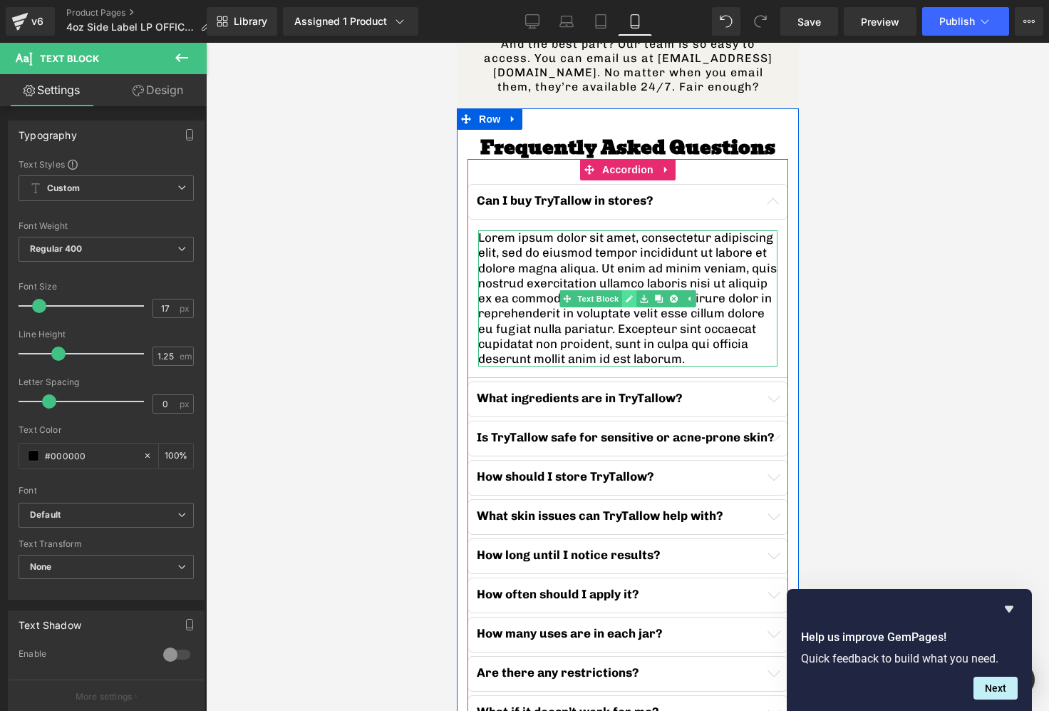
click at [628, 294] on icon at bounding box center [628, 298] width 8 height 9
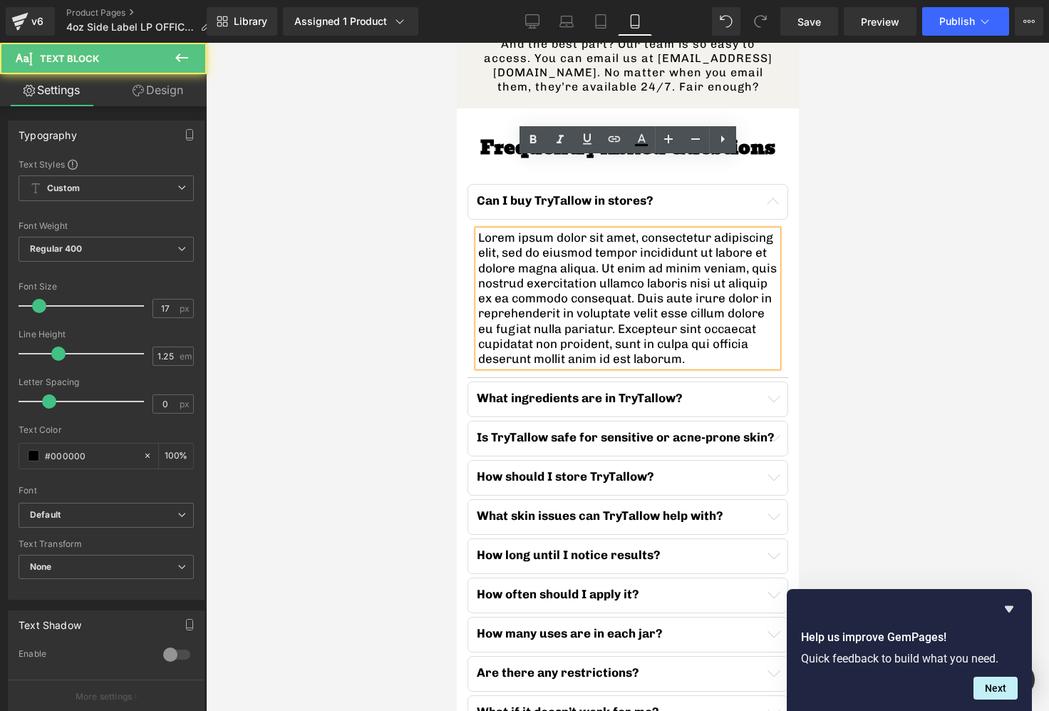
click at [616, 239] on p "Lorem ipsum dolor sit amet, consectetur adipiscing elit, sed do eiusmod tempor …" at bounding box center [627, 298] width 299 height 136
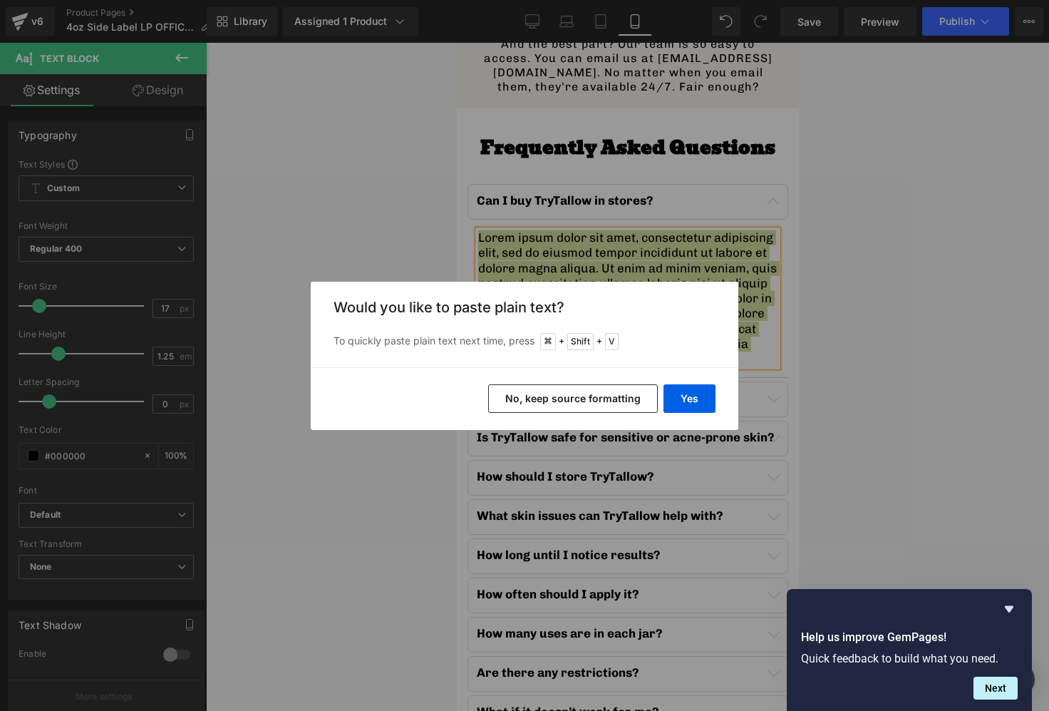
click at [599, 398] on button "No, keep source formatting" at bounding box center [573, 398] width 170 height 29
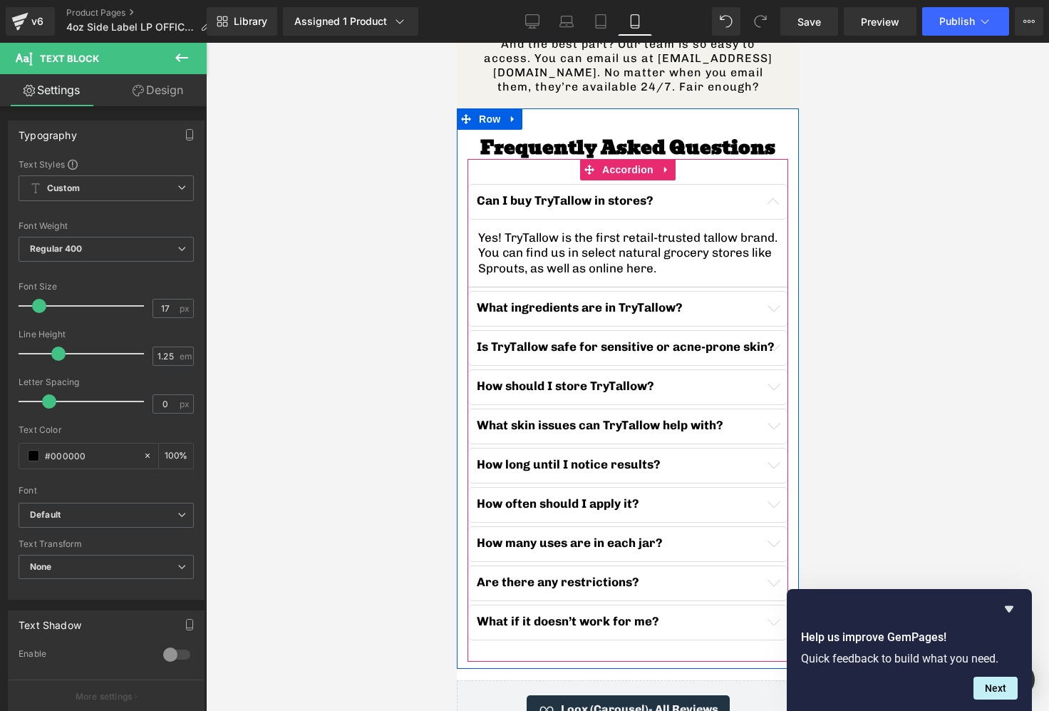
click at [779, 291] on button "button" at bounding box center [772, 308] width 29 height 34
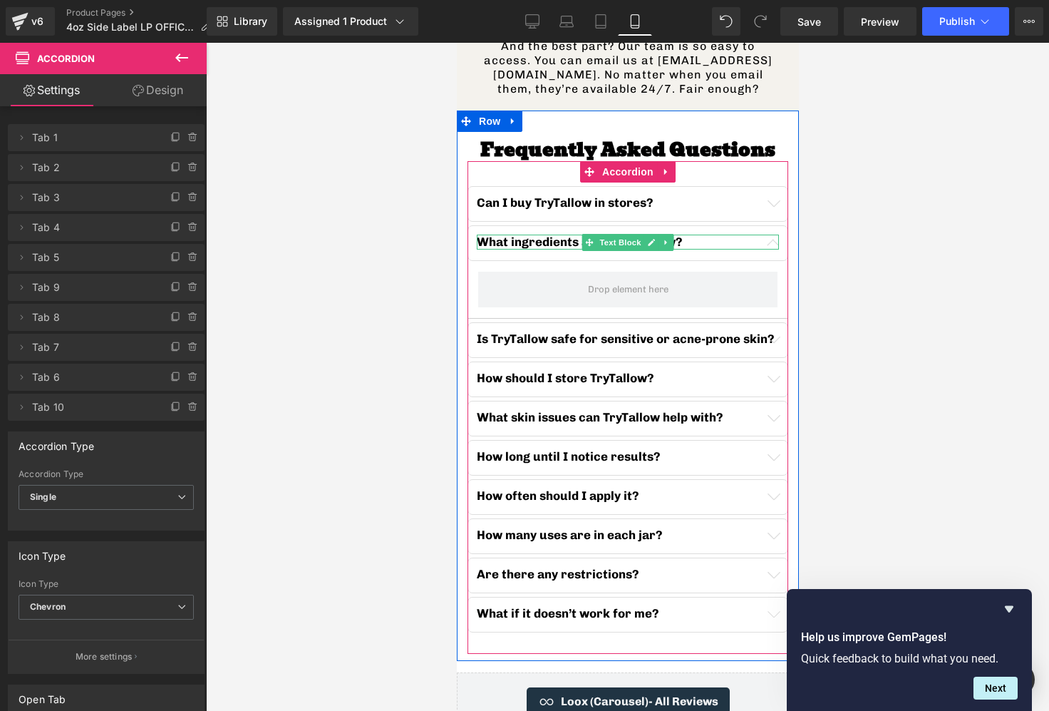
scroll to position [4463, 0]
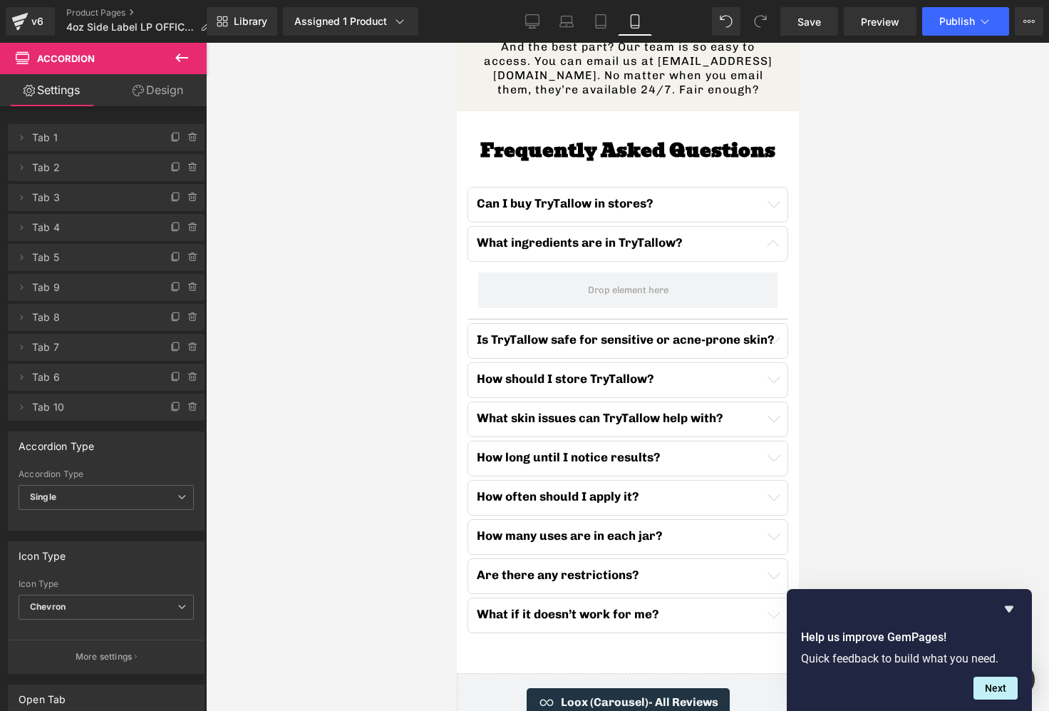
click at [192, 60] on button at bounding box center [182, 58] width 50 height 31
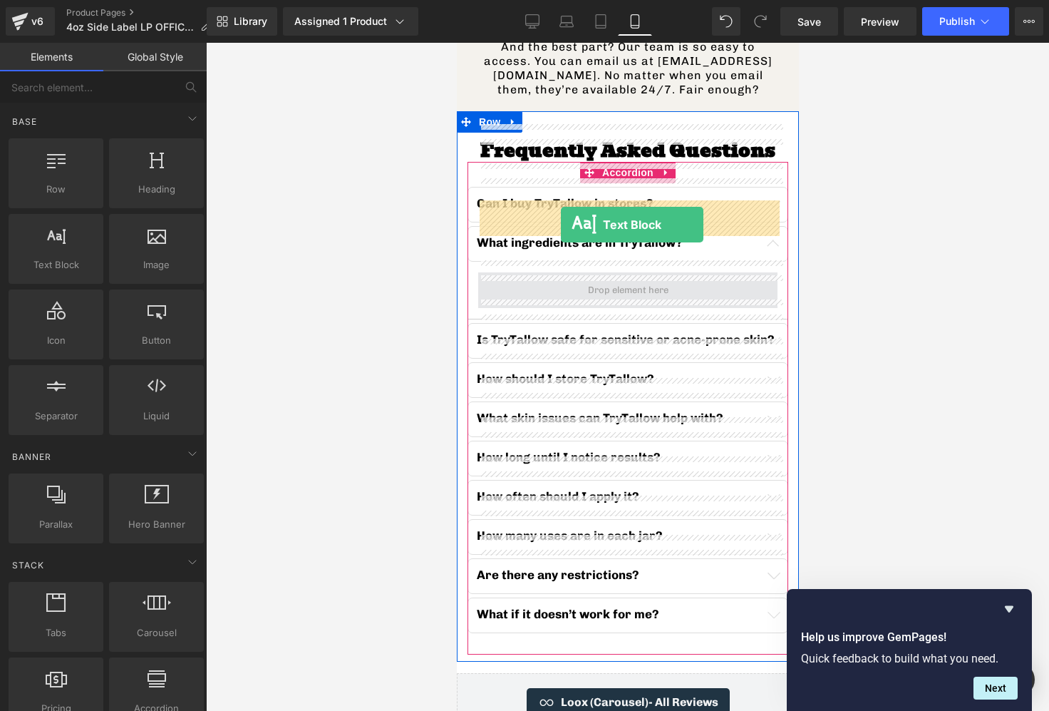
drag, startPoint x: 529, startPoint y: 291, endPoint x: 560, endPoint y: 225, distance: 74.0
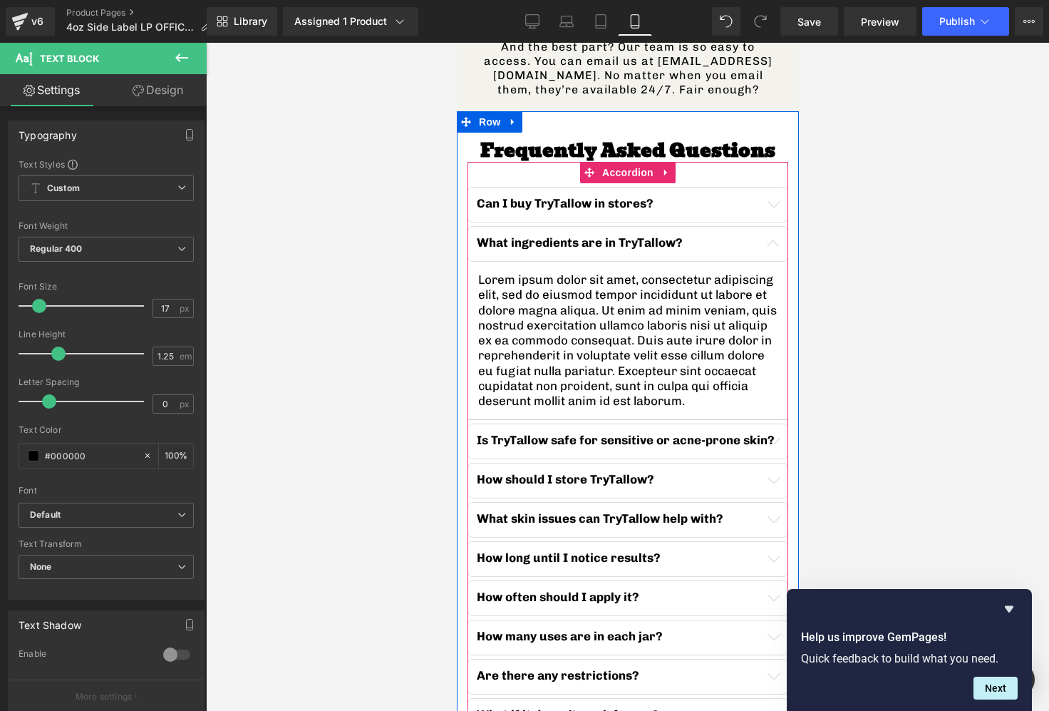
click at [779, 424] on button "button" at bounding box center [772, 441] width 29 height 34
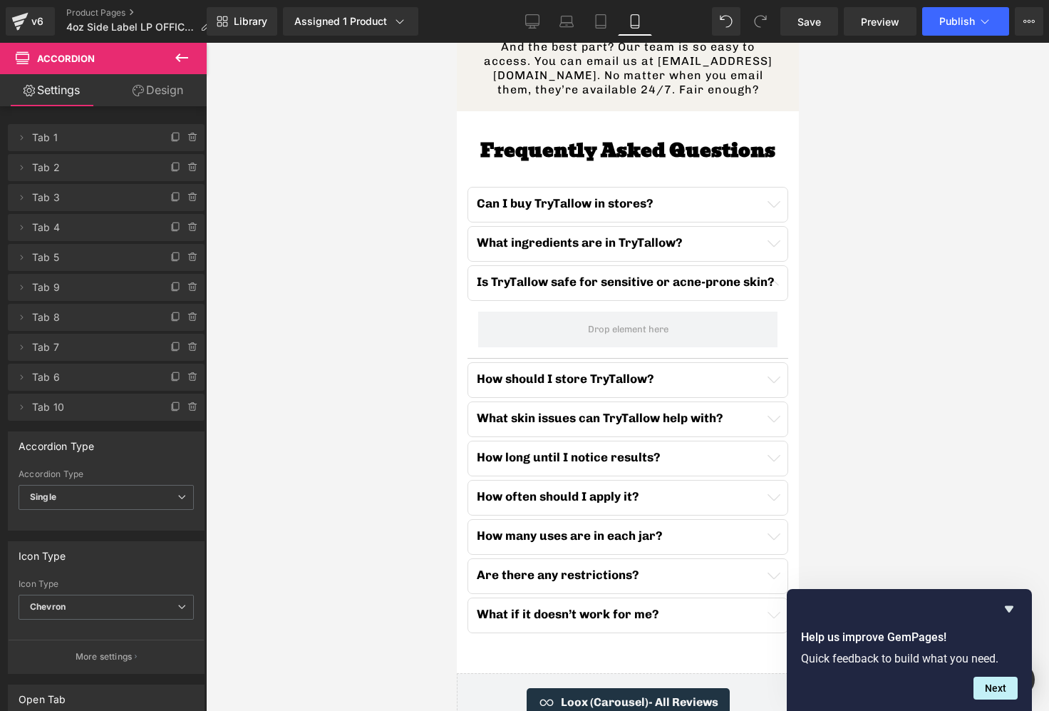
click at [180, 60] on icon at bounding box center [181, 57] width 17 height 17
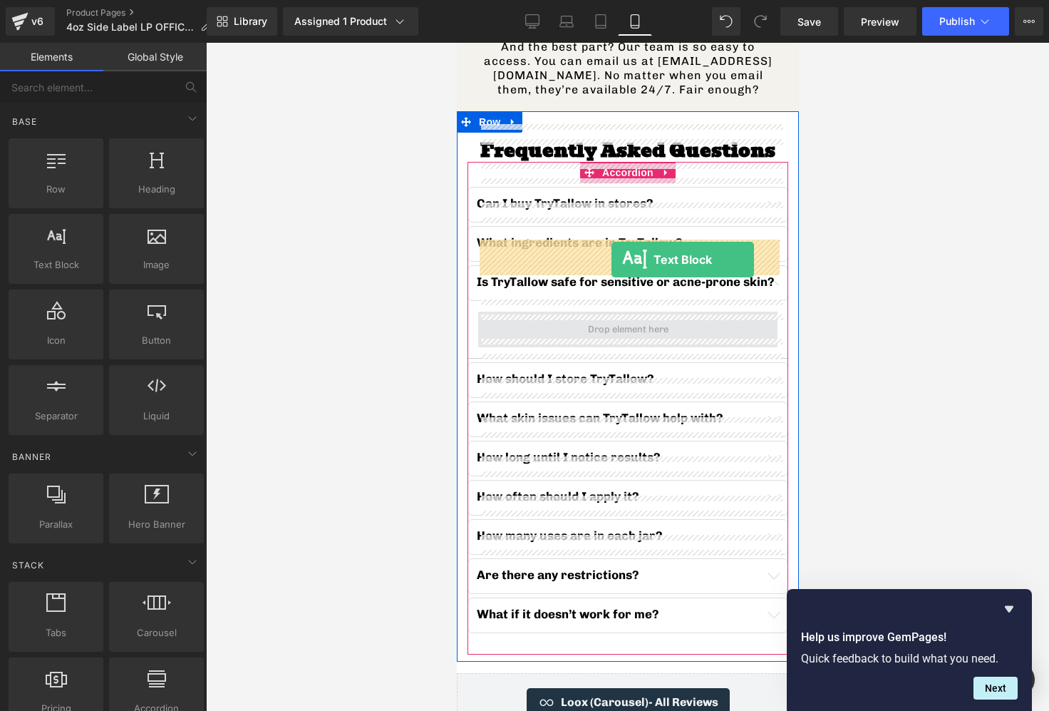
drag, startPoint x: 508, startPoint y: 294, endPoint x: 611, endPoint y: 259, distance: 108.4
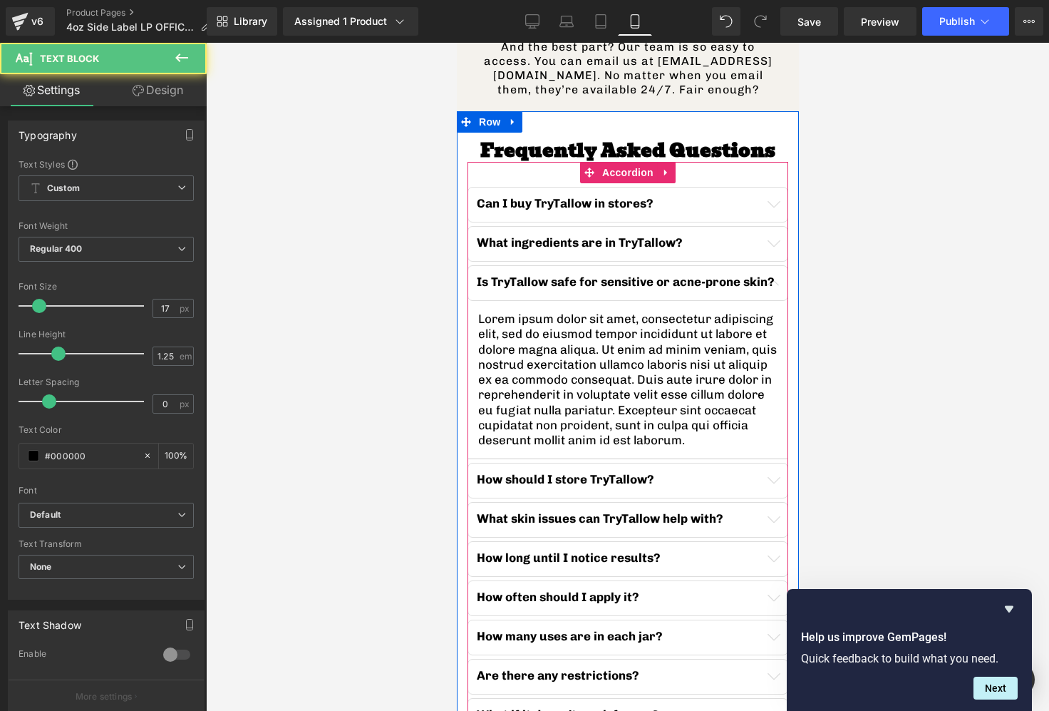
drag, startPoint x: 772, startPoint y: 401, endPoint x: 785, endPoint y: 404, distance: 13.3
click at [772, 472] on div "How should I store TryTallow? Text Block" at bounding box center [627, 479] width 302 height 15
click at [777, 472] on p "How should I store TryTallow?" at bounding box center [627, 479] width 302 height 15
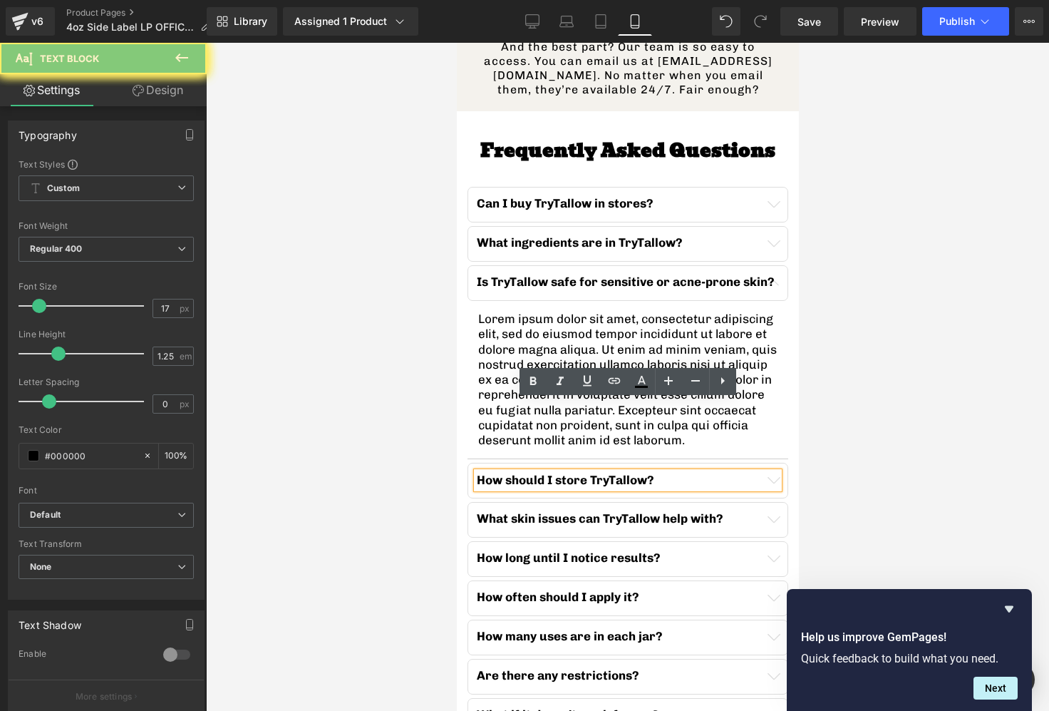
click at [778, 472] on div "How should I store TryTallow?" at bounding box center [627, 480] width 302 height 16
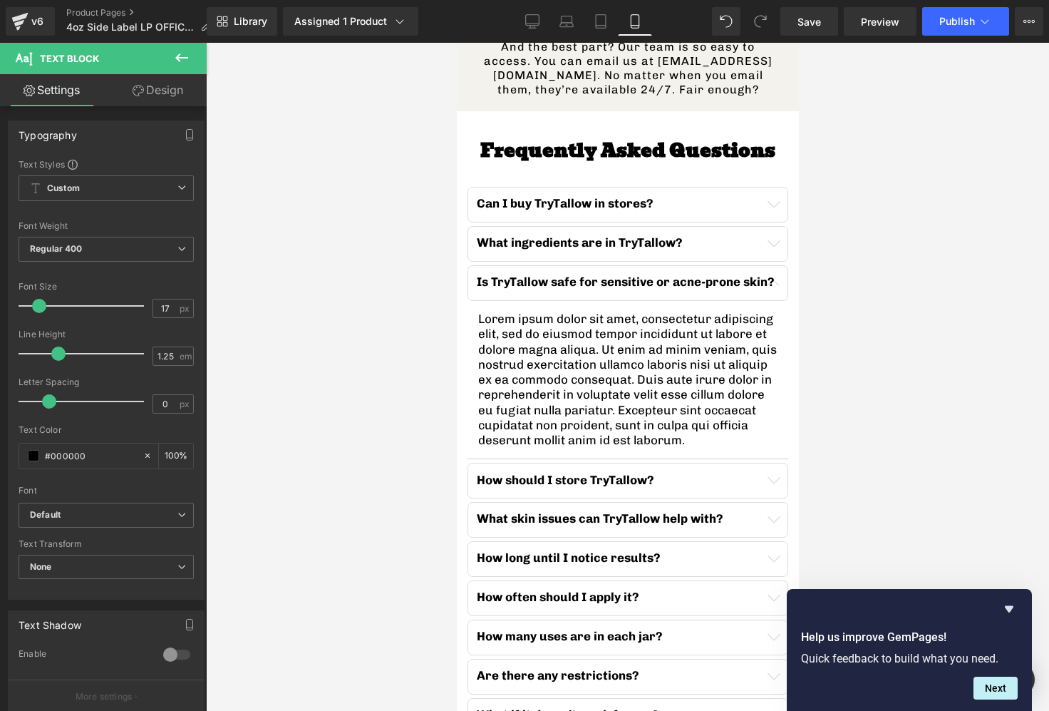
click at [176, 64] on icon at bounding box center [181, 57] width 17 height 17
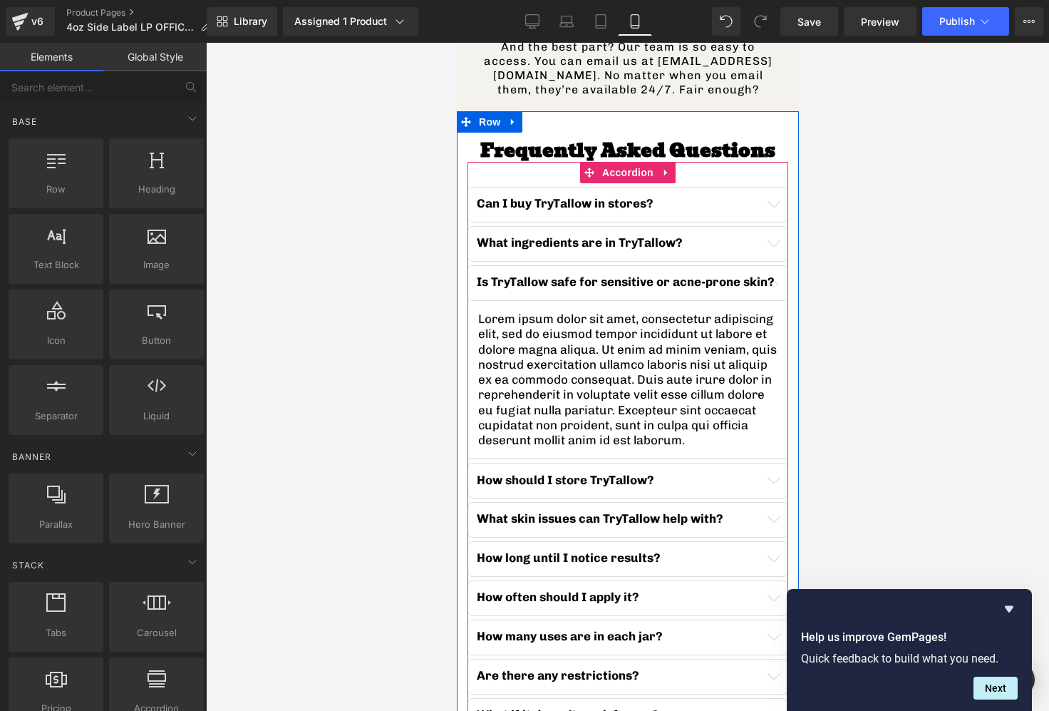
click at [781, 463] on button "button" at bounding box center [772, 480] width 29 height 34
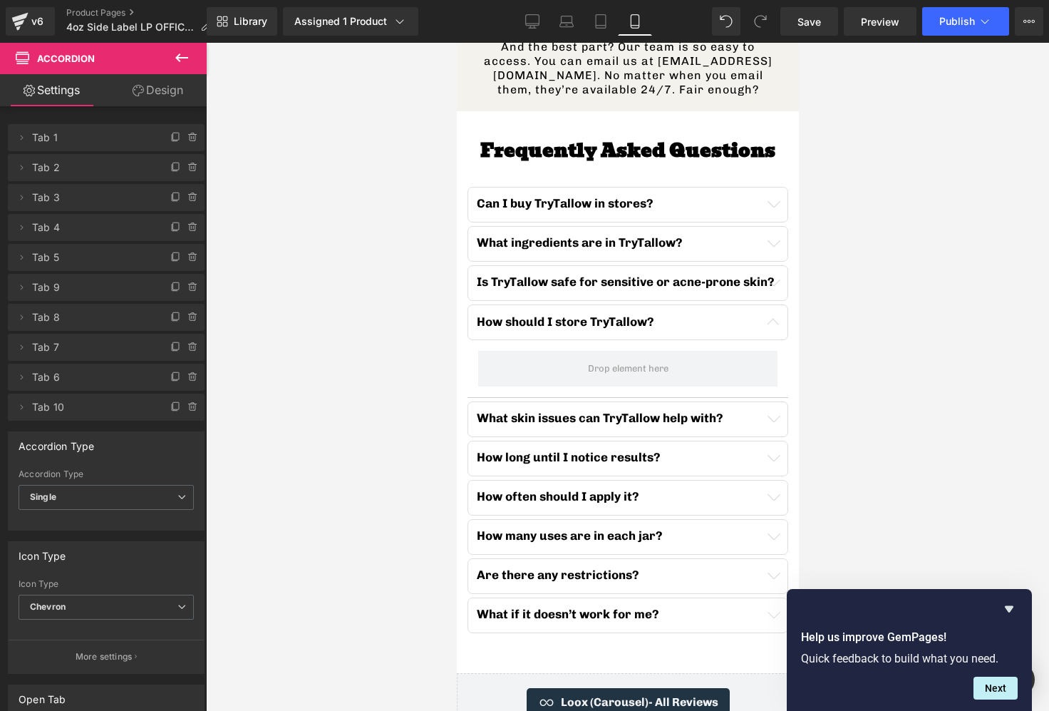
click at [163, 56] on button at bounding box center [182, 58] width 50 height 31
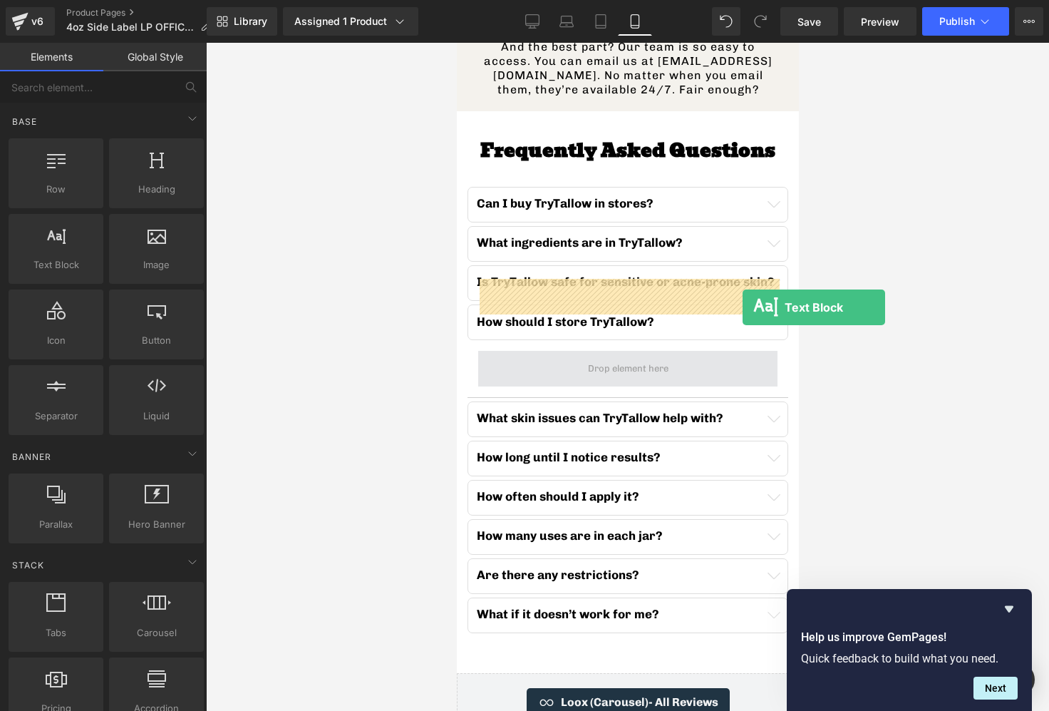
drag, startPoint x: 515, startPoint y: 291, endPoint x: 678, endPoint y: 307, distance: 164.0
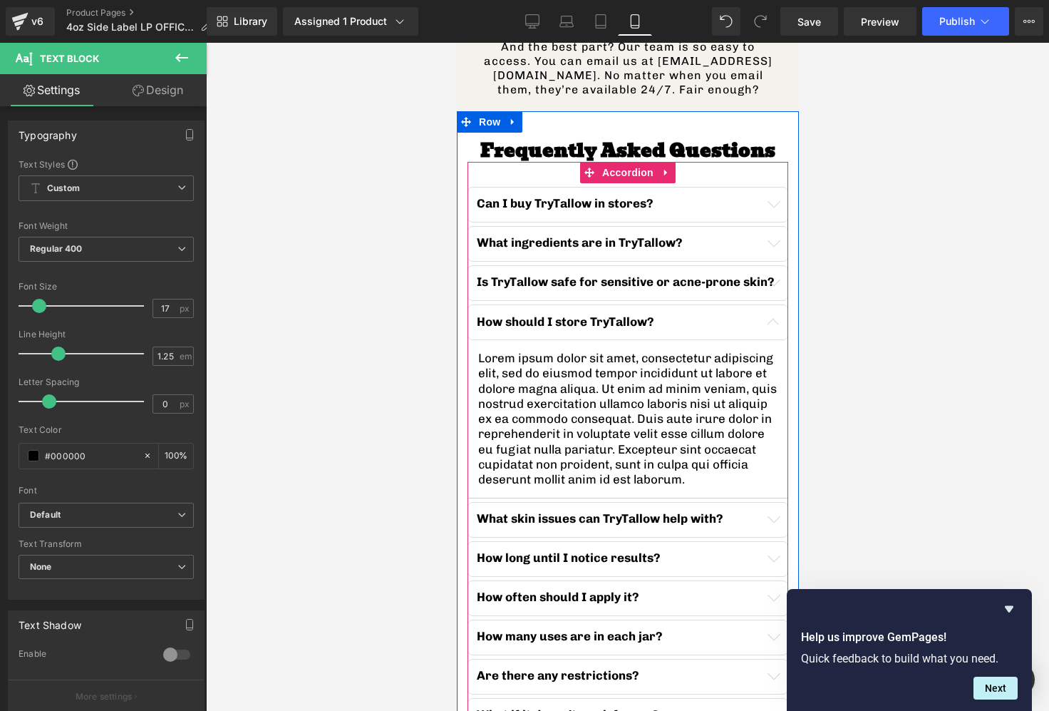
click at [780, 502] on button "button" at bounding box center [772, 519] width 29 height 34
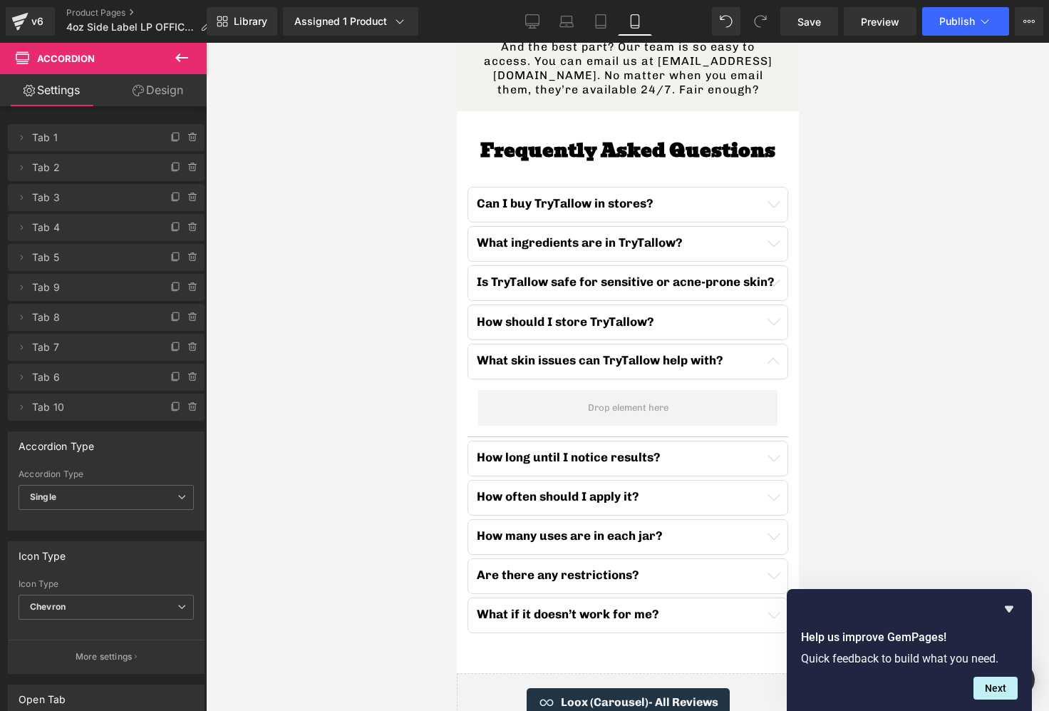
click at [179, 48] on button at bounding box center [182, 58] width 50 height 31
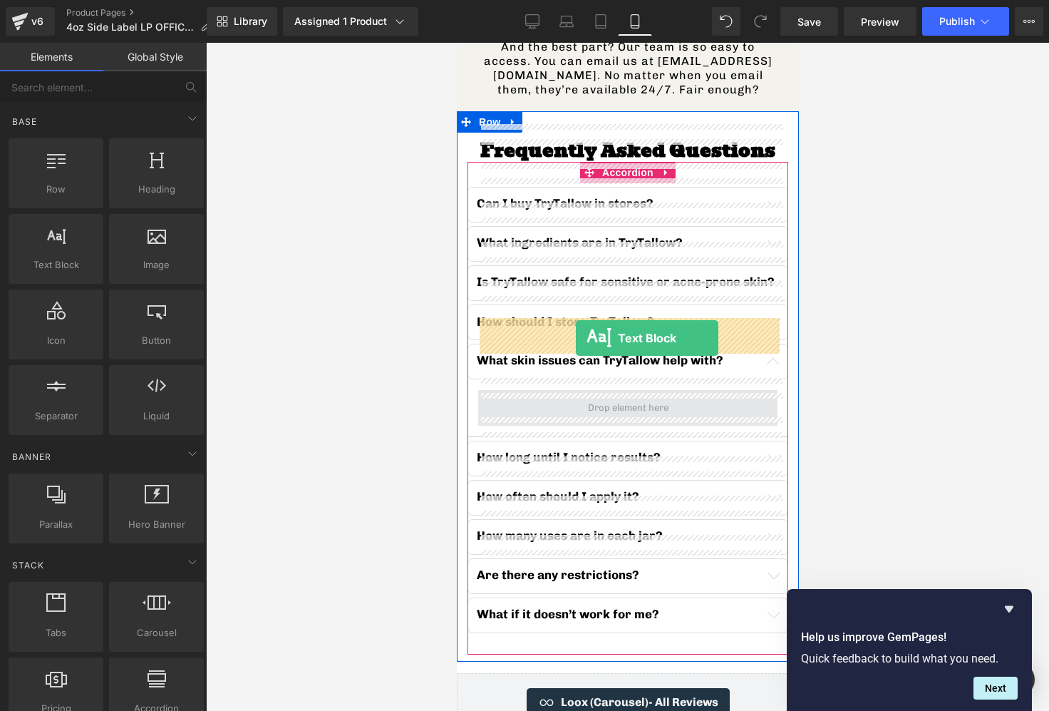
drag, startPoint x: 510, startPoint y: 297, endPoint x: 575, endPoint y: 338, distance: 76.5
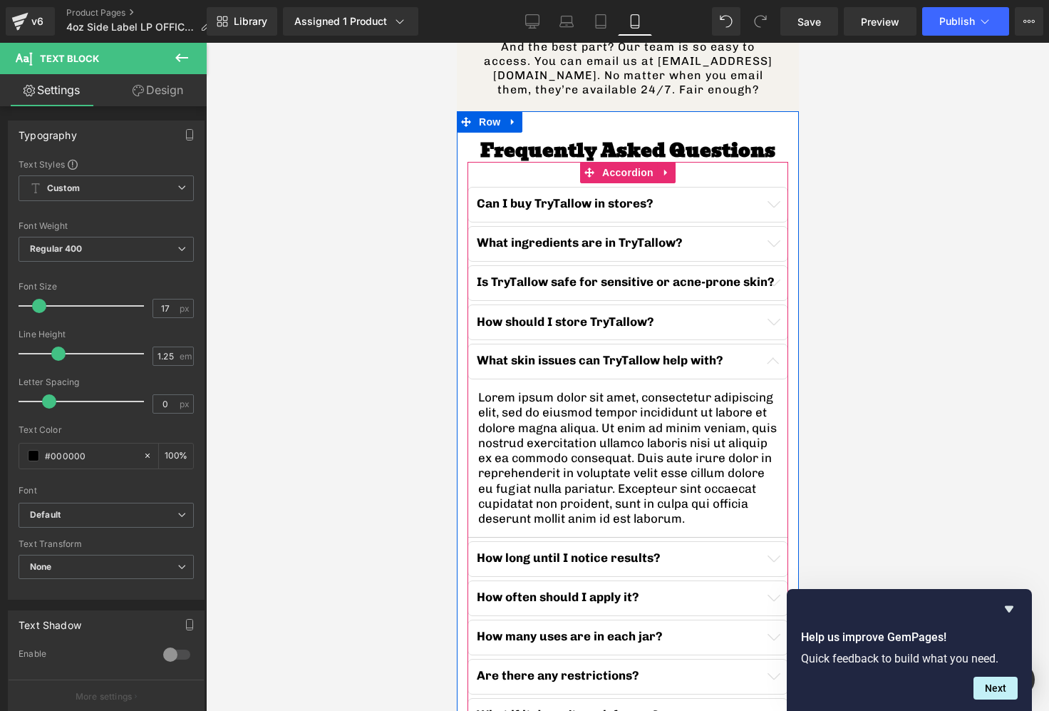
click at [456, 43] on div at bounding box center [456, 43] width 0 height 0
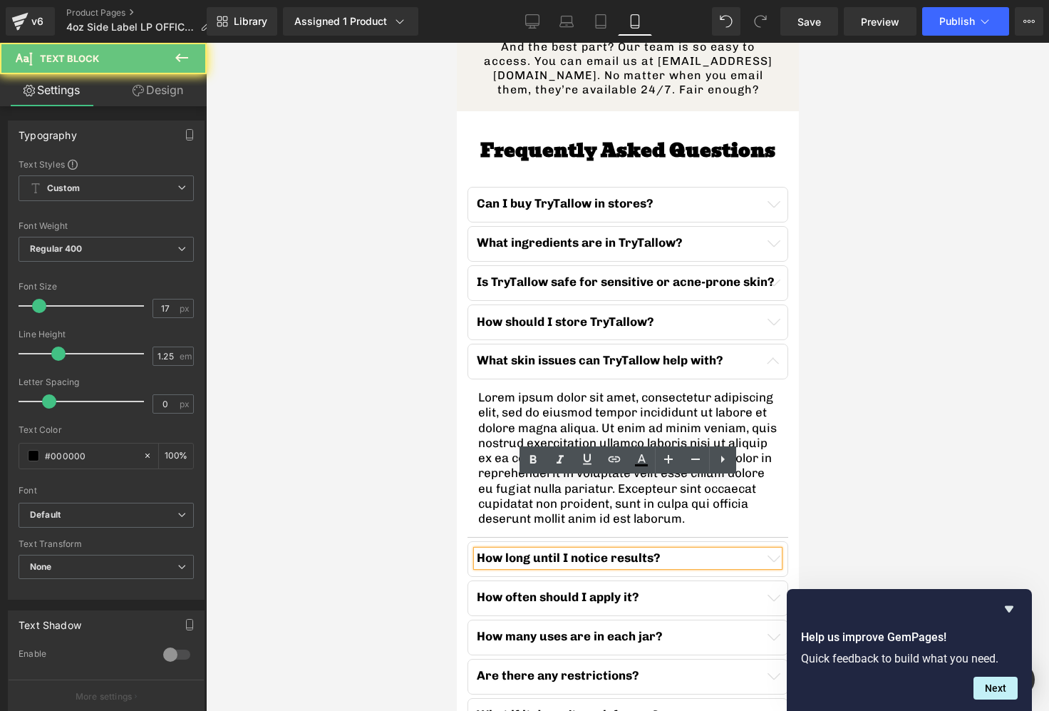
click at [778, 550] on div "How long until I notice results?" at bounding box center [627, 557] width 302 height 15
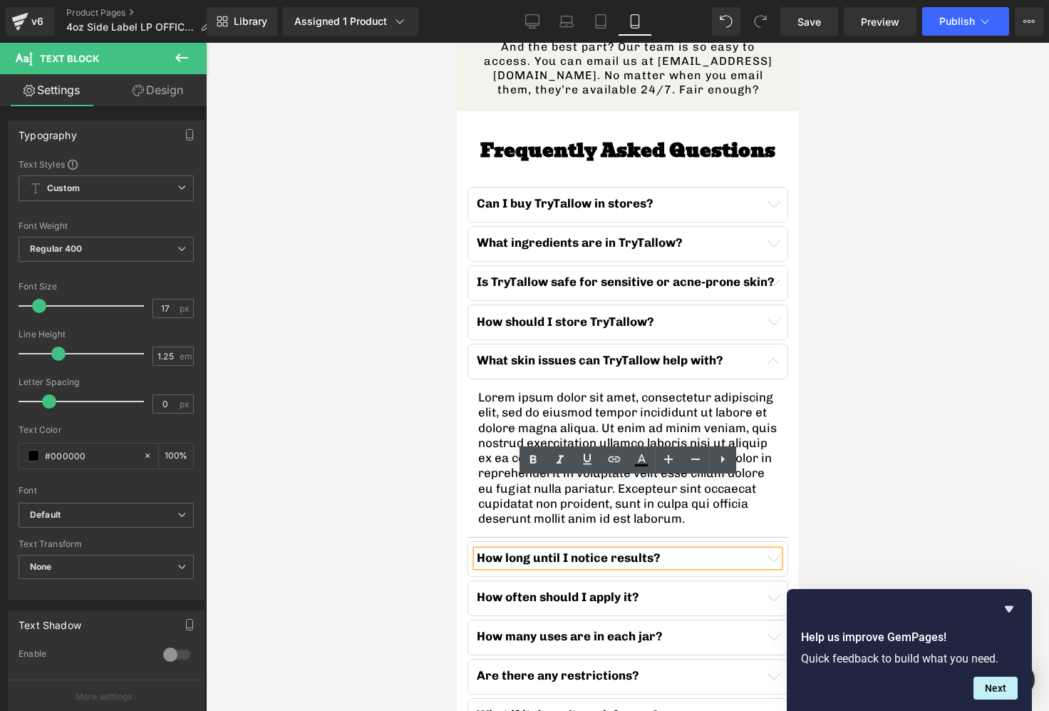
click at [783, 542] on button "button" at bounding box center [772, 559] width 29 height 34
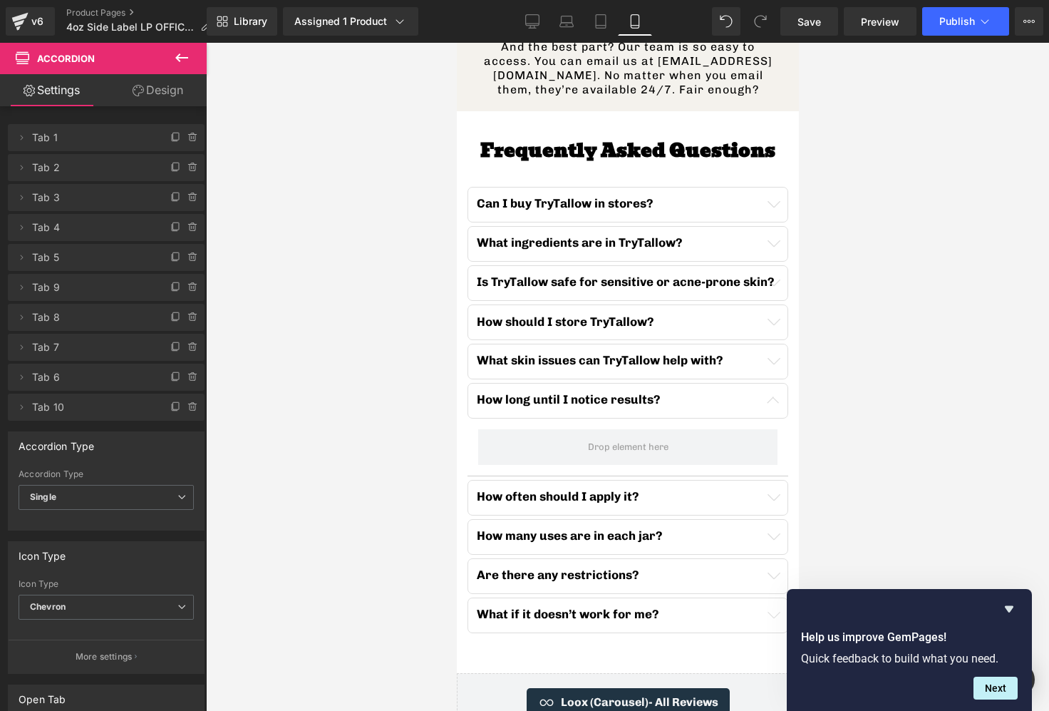
click at [188, 66] on button at bounding box center [182, 58] width 50 height 31
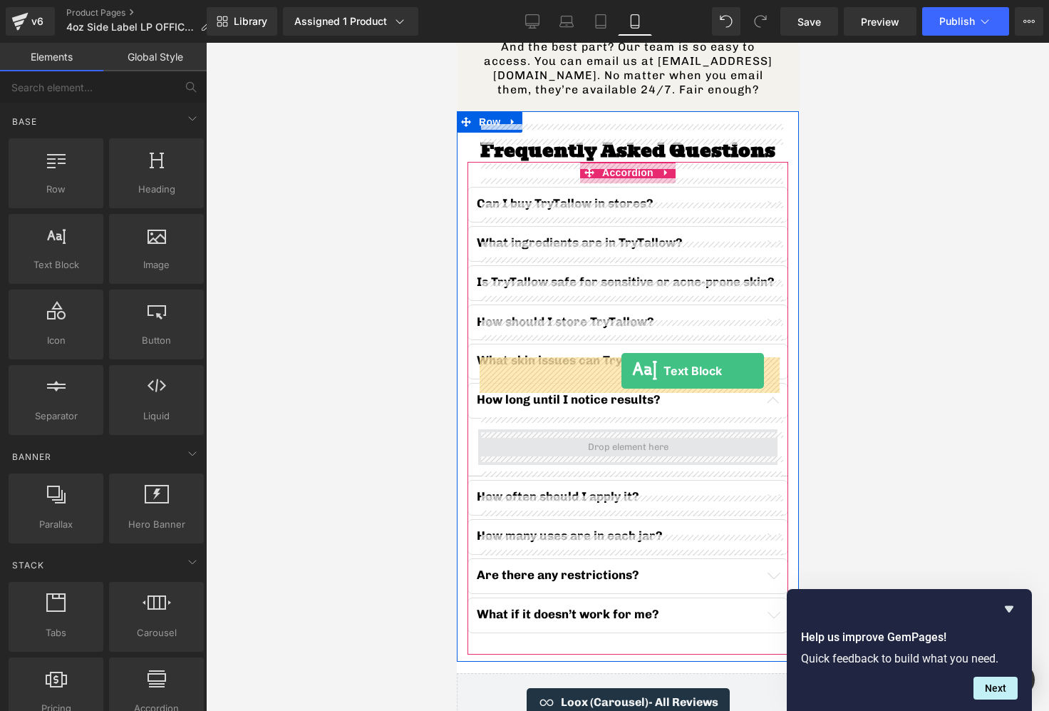
drag, startPoint x: 530, startPoint y: 285, endPoint x: 621, endPoint y: 371, distance: 125.0
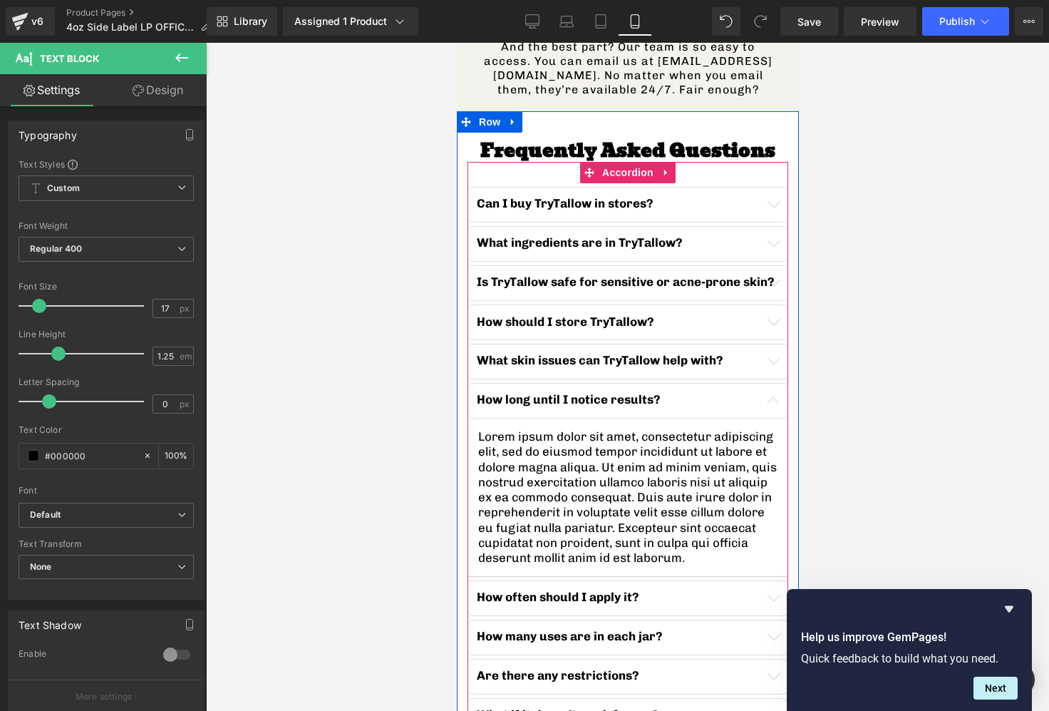
click at [778, 581] on button "button" at bounding box center [772, 598] width 29 height 34
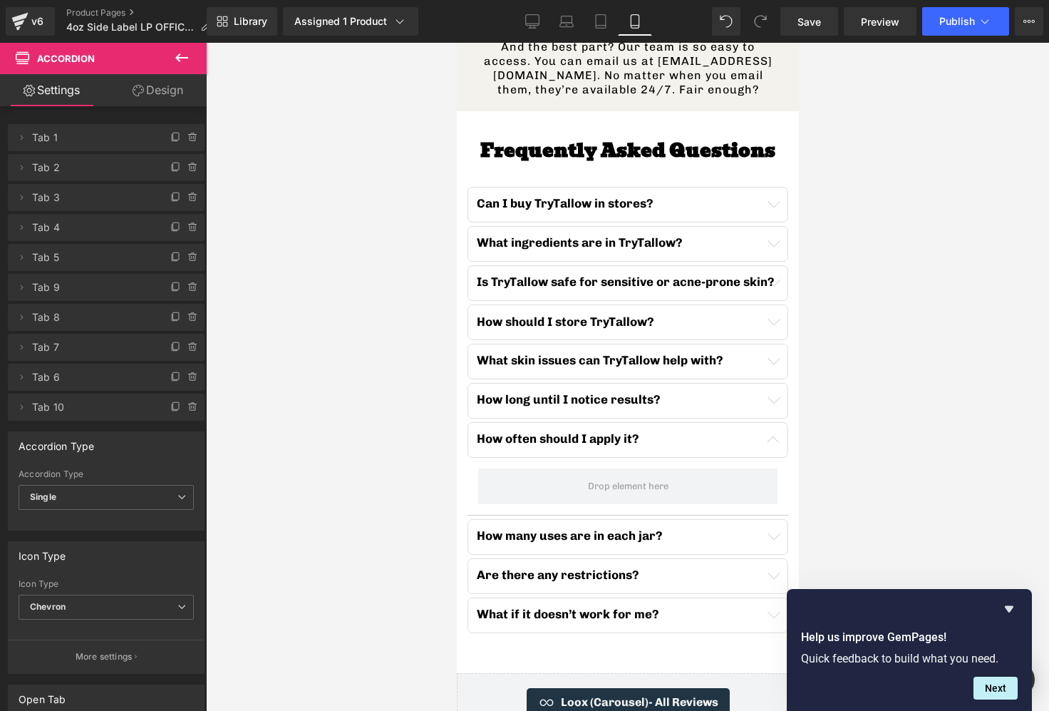
click at [179, 55] on icon at bounding box center [181, 57] width 13 height 9
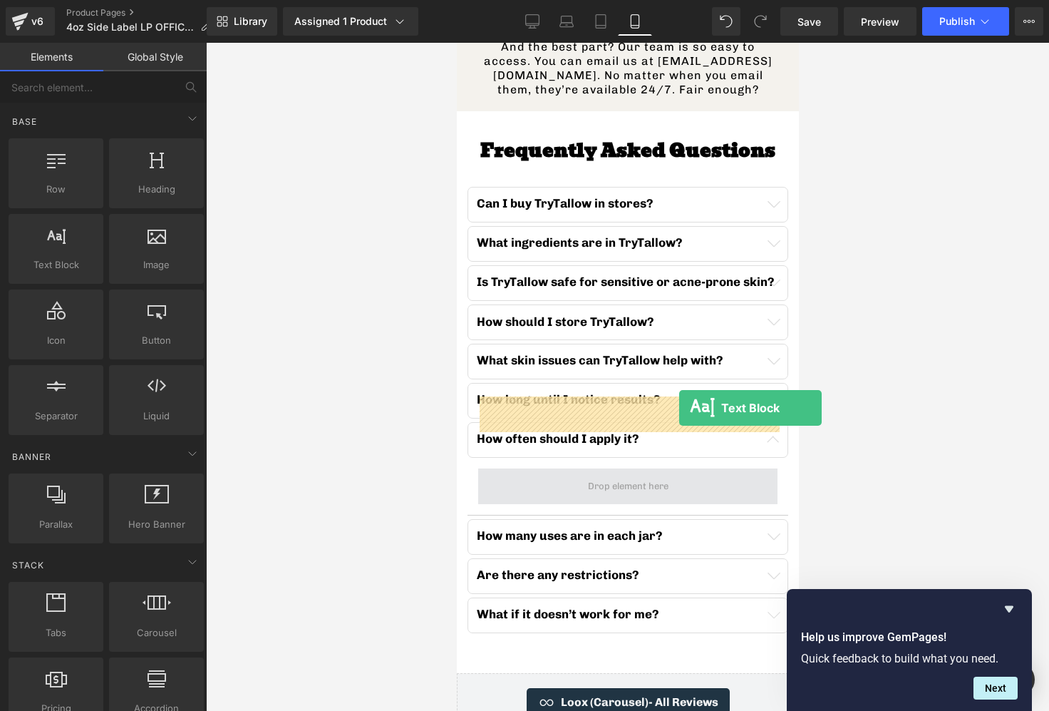
drag, startPoint x: 520, startPoint y: 291, endPoint x: 678, endPoint y: 408, distance: 196.7
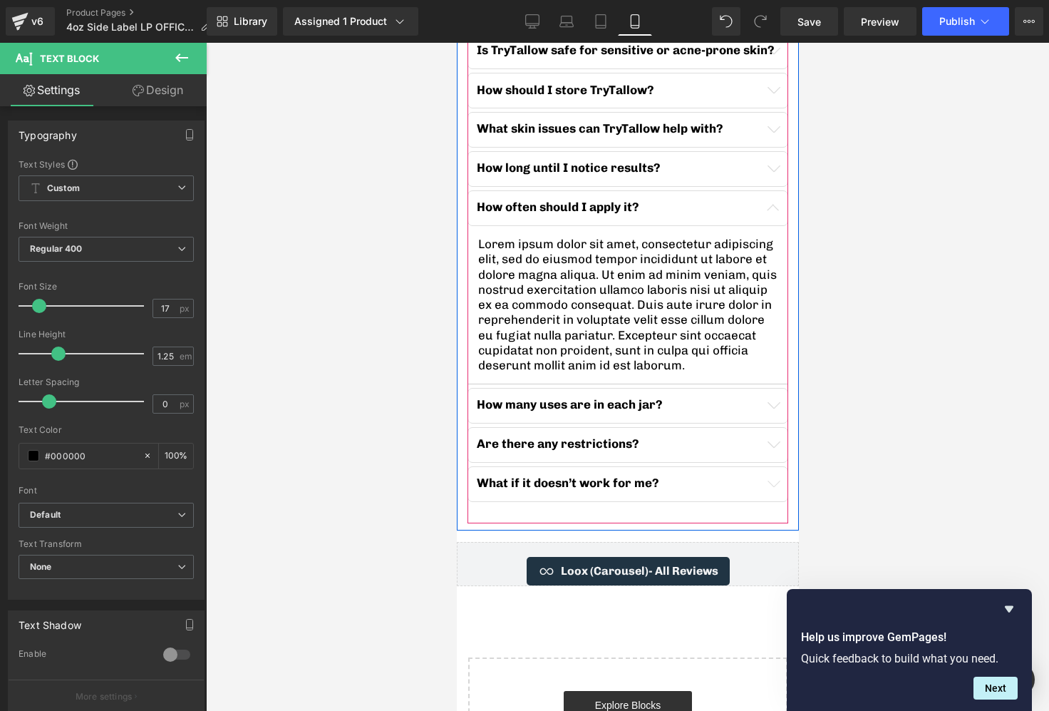
click at [781, 388] on button "button" at bounding box center [772, 405] width 29 height 34
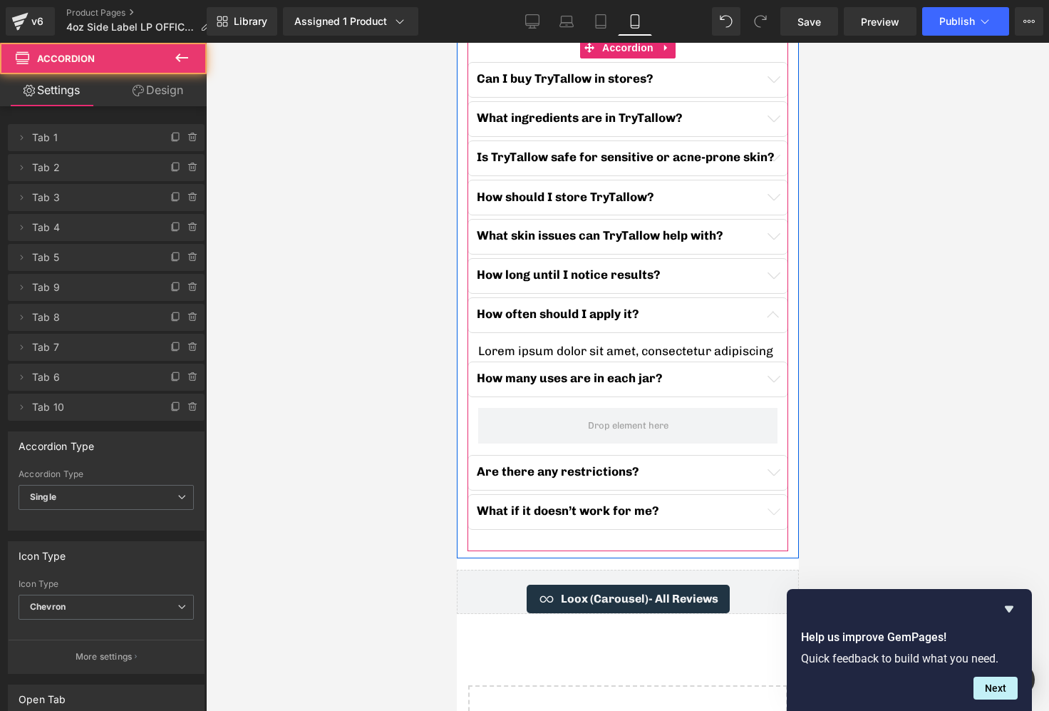
scroll to position [4536, 0]
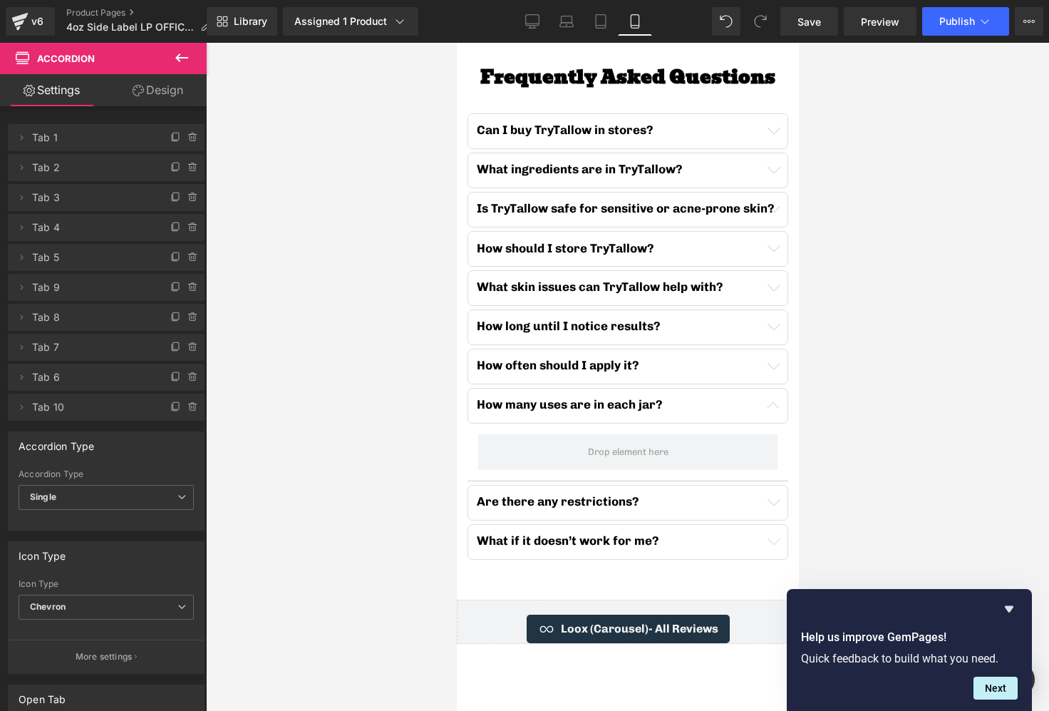
click at [187, 65] on icon at bounding box center [181, 57] width 17 height 17
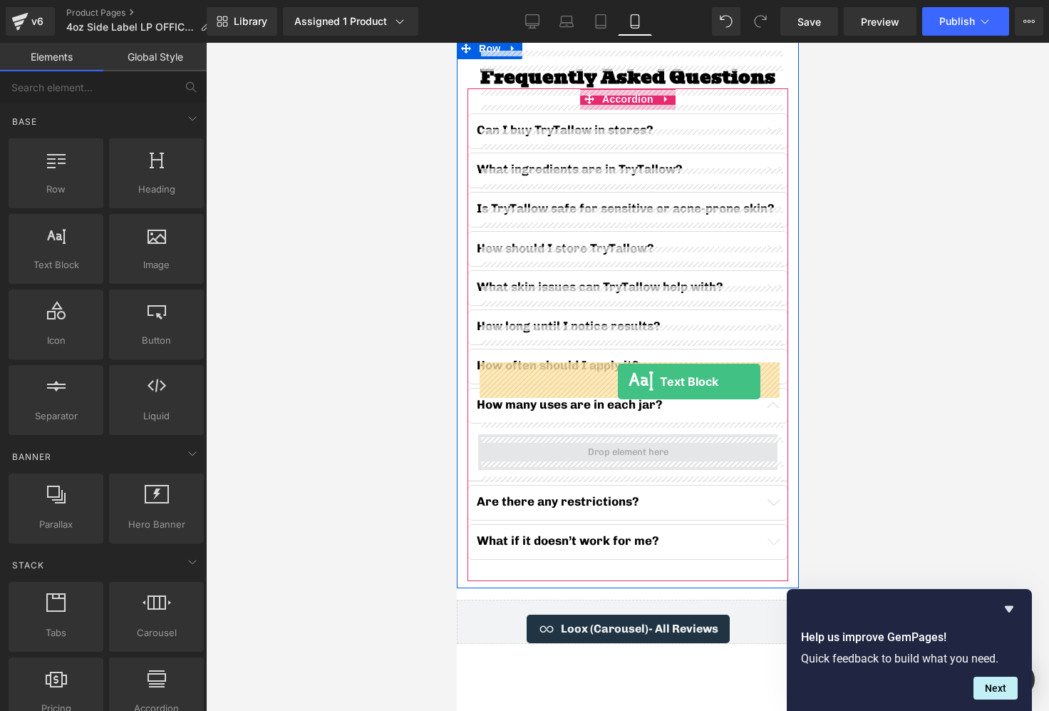
drag, startPoint x: 527, startPoint y: 282, endPoint x: 614, endPoint y: 383, distance: 134.0
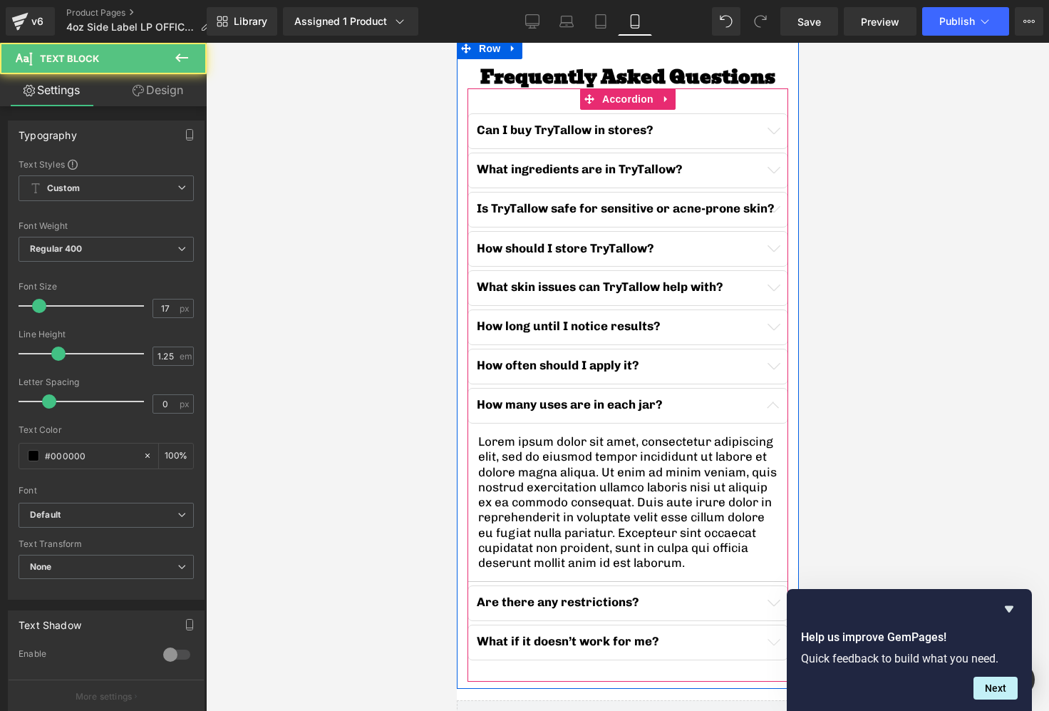
click at [778, 594] on div "Are there any restrictions? Text Block" at bounding box center [627, 601] width 302 height 15
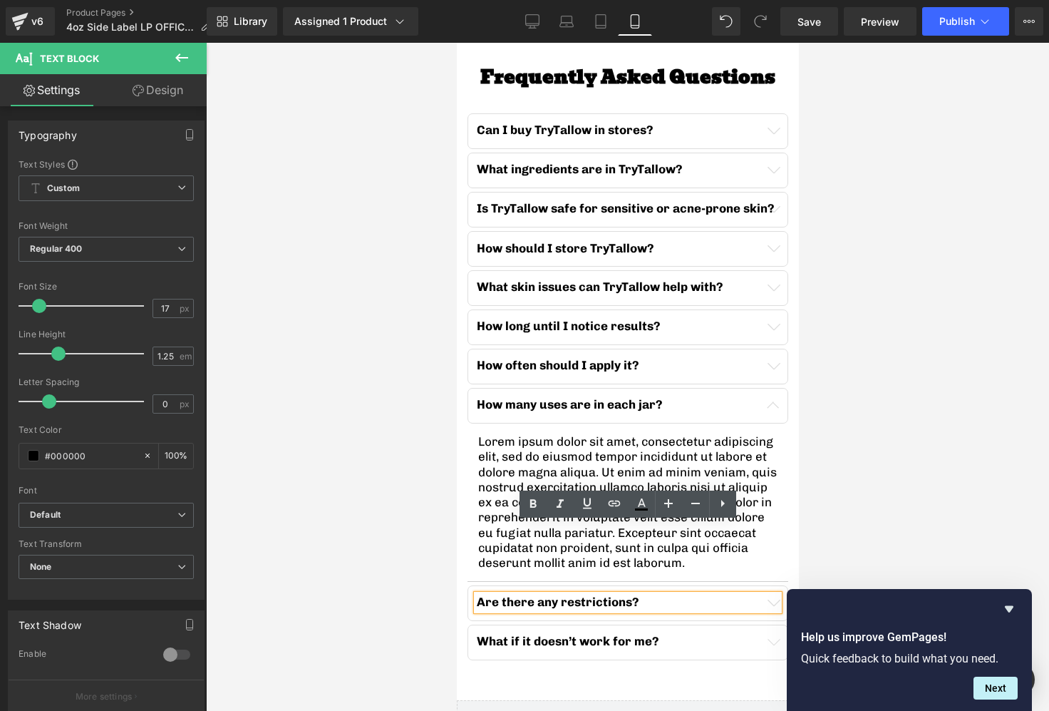
click at [783, 586] on button "button" at bounding box center [772, 603] width 29 height 34
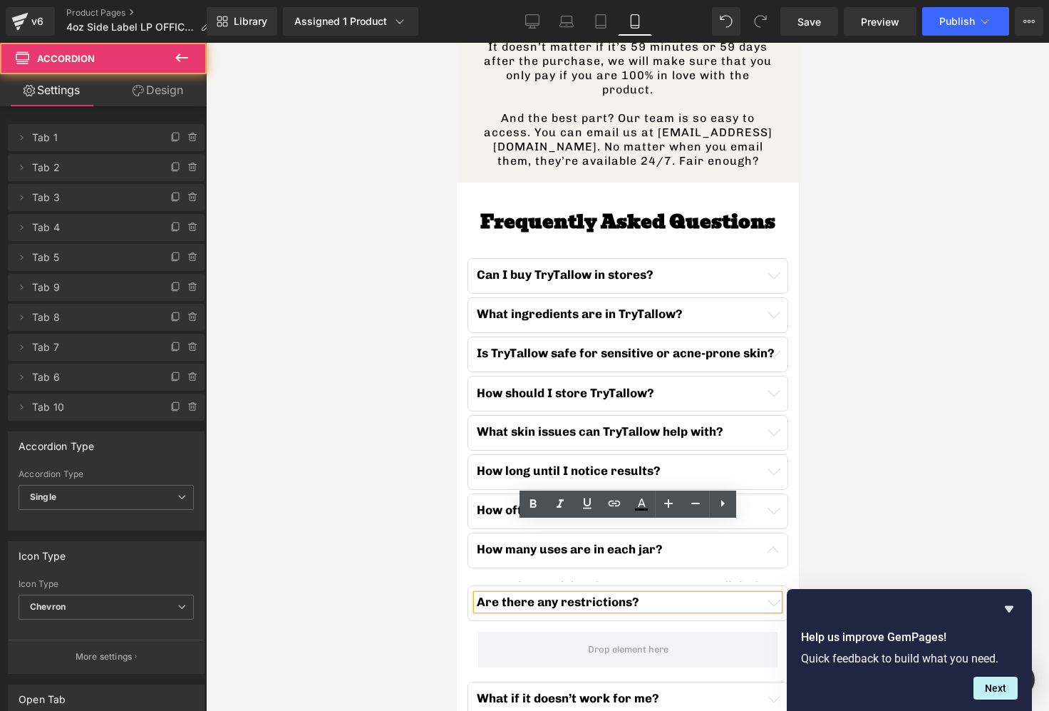
scroll to position [4378, 0]
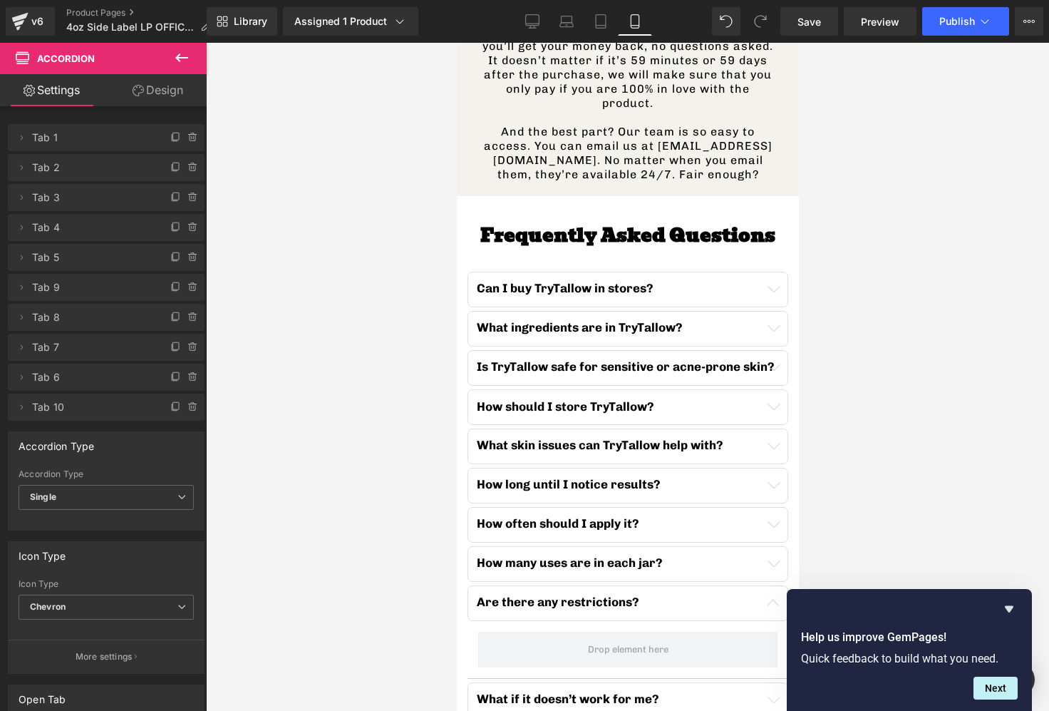
click at [168, 49] on button at bounding box center [182, 58] width 50 height 31
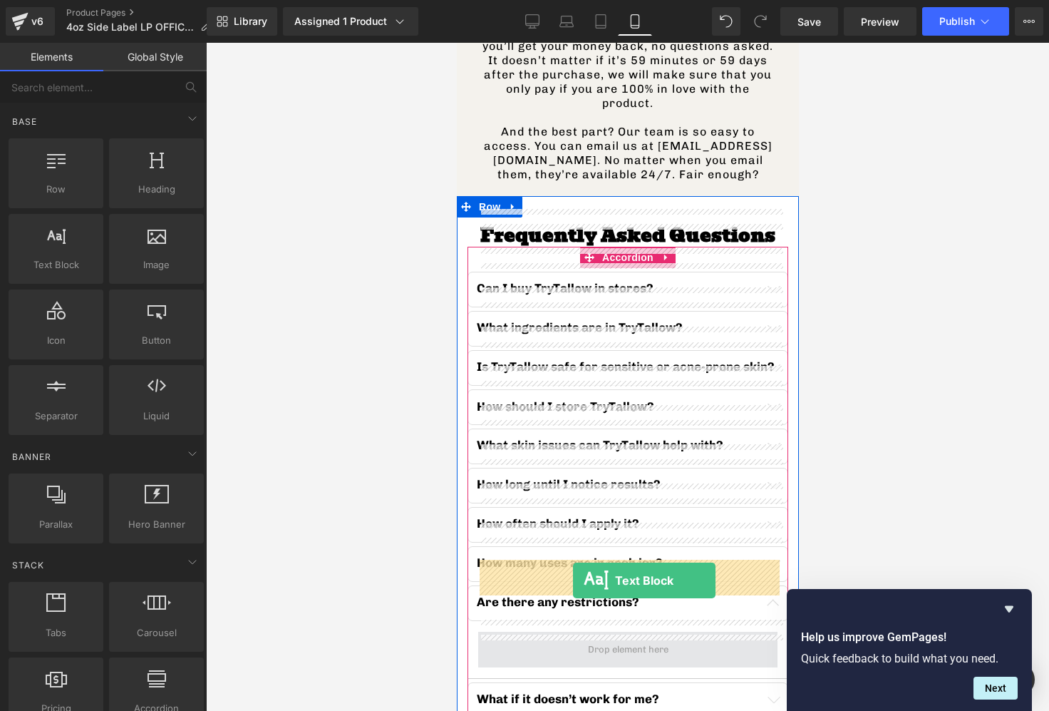
drag, startPoint x: 507, startPoint y: 296, endPoint x: 572, endPoint y: 580, distance: 291.7
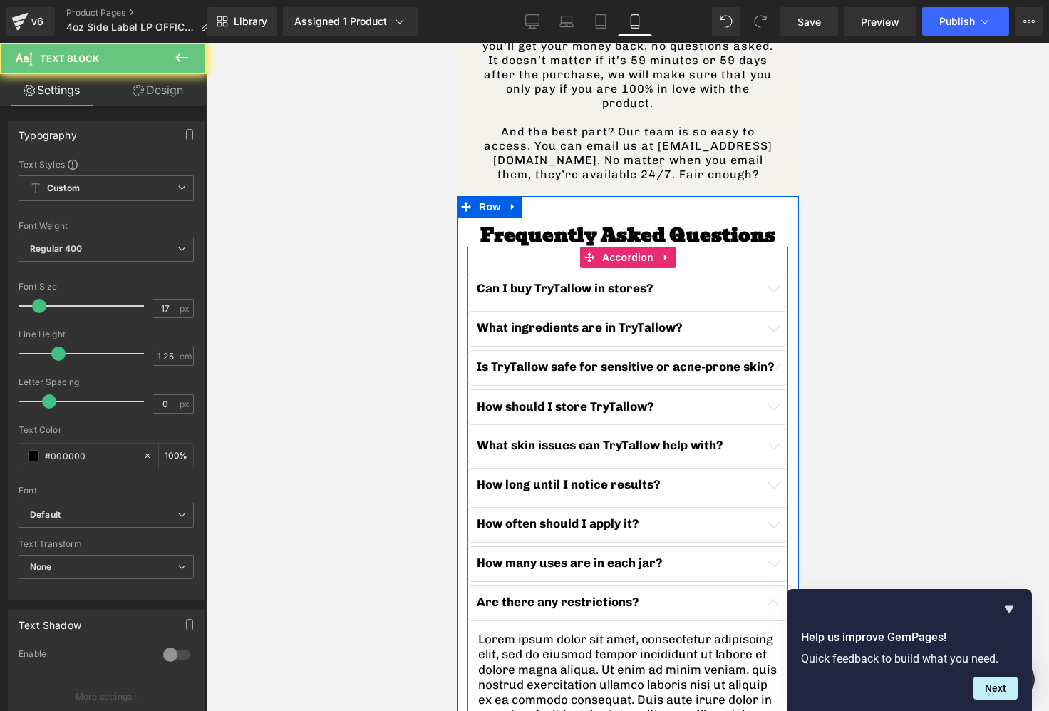
click at [635, 594] on div "Are there any restrictions? Text Block" at bounding box center [627, 601] width 302 height 15
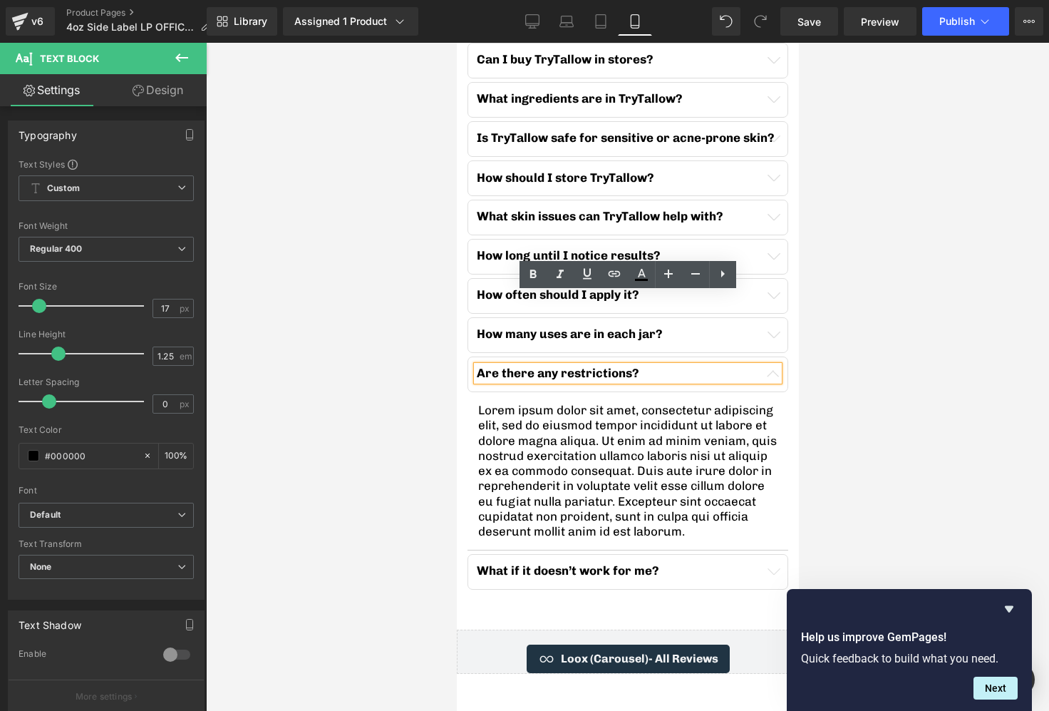
scroll to position [4609, 0]
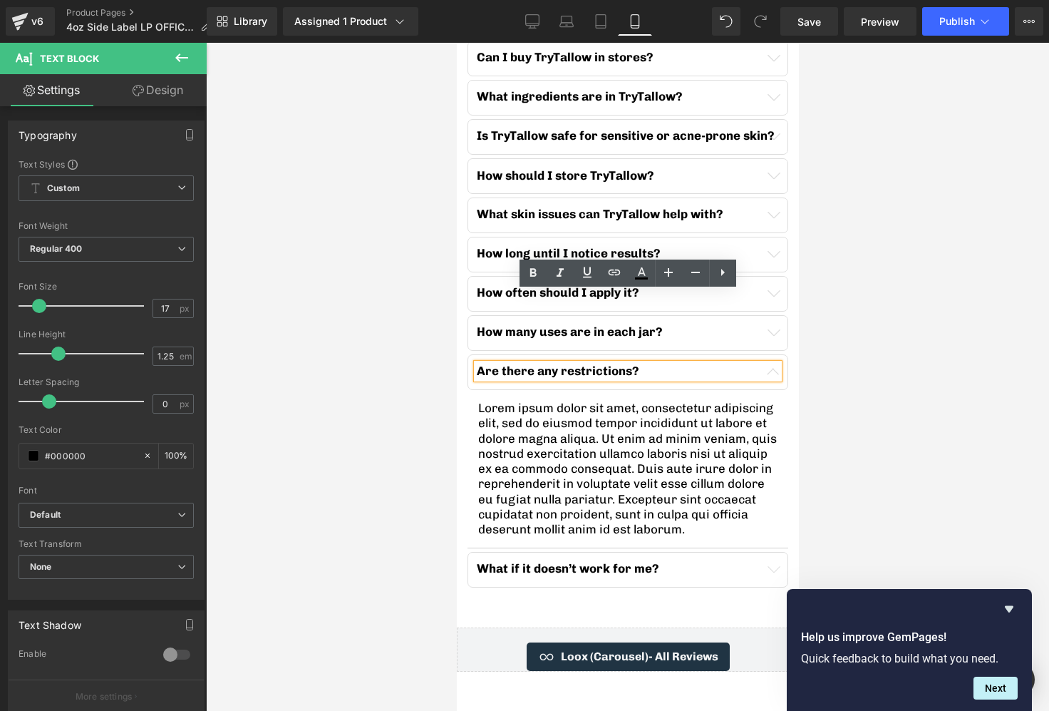
click at [779, 552] on button "button" at bounding box center [772, 569] width 29 height 34
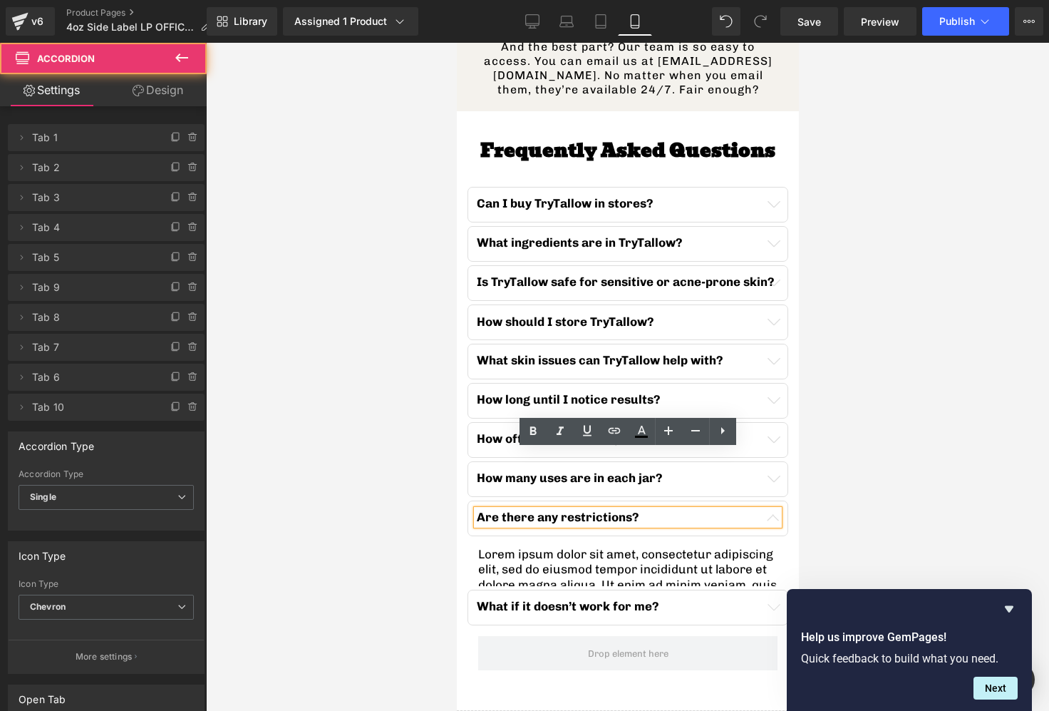
scroll to position [4451, 0]
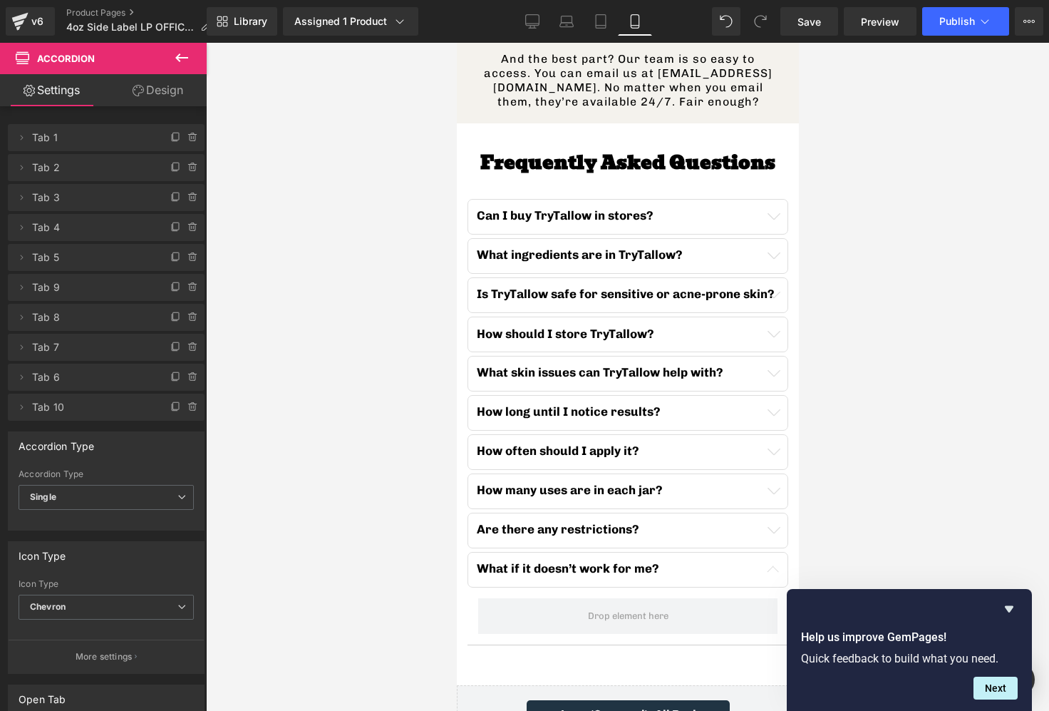
click at [154, 92] on link "Design" at bounding box center [157, 90] width 103 height 32
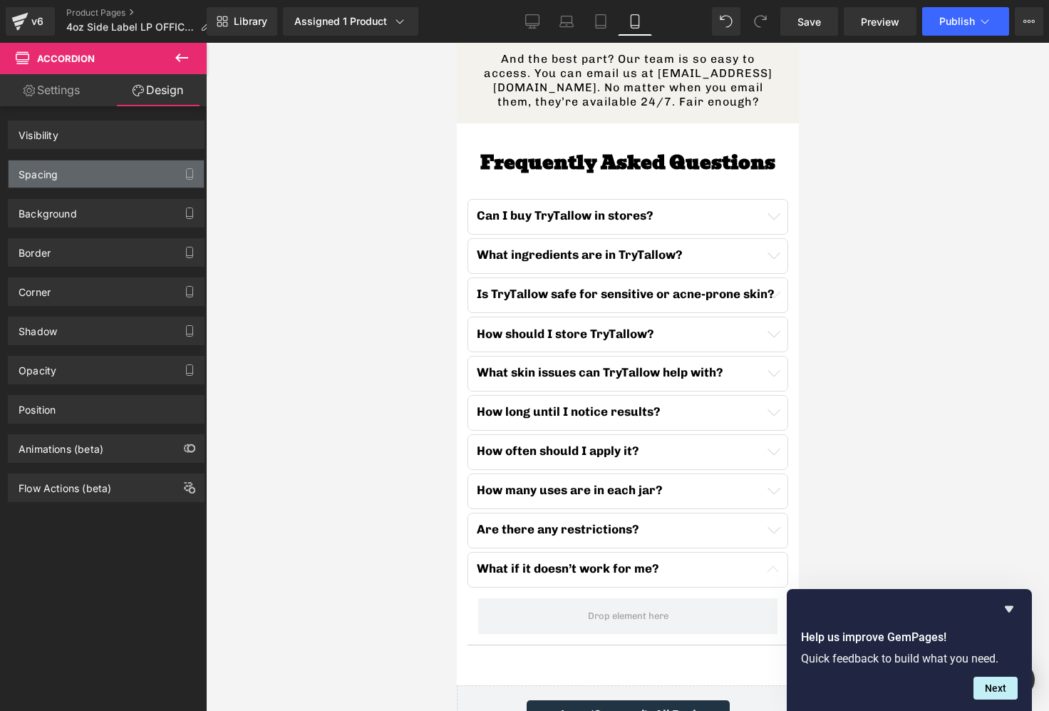
click at [86, 164] on div "Spacing" at bounding box center [106, 173] width 195 height 27
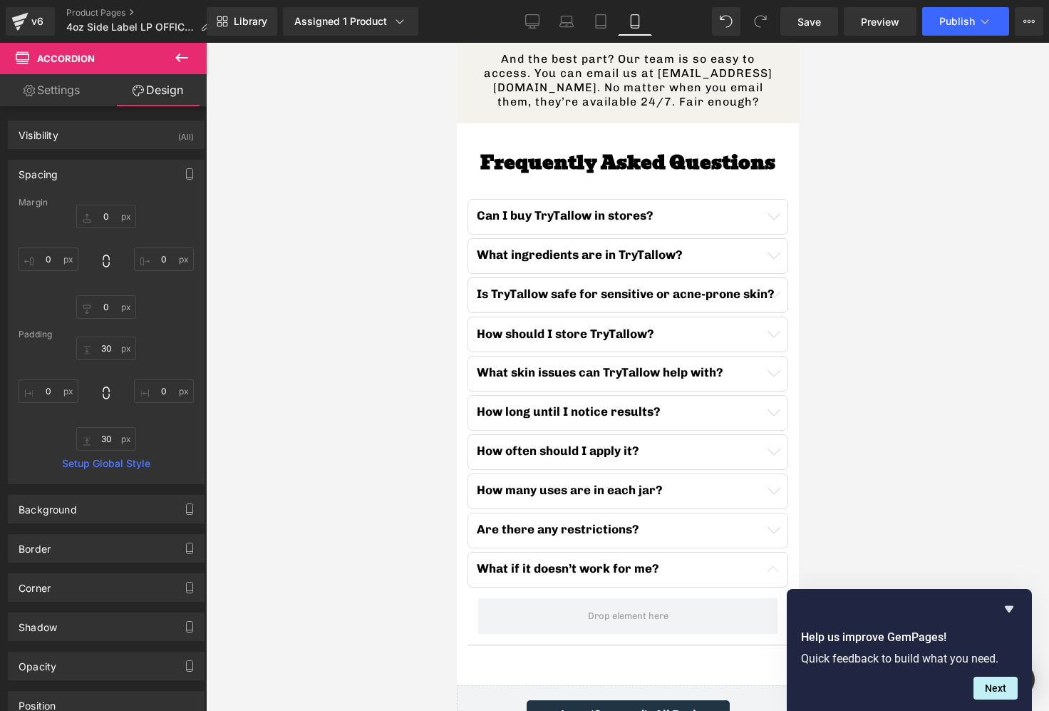
type input "0"
type input "30"
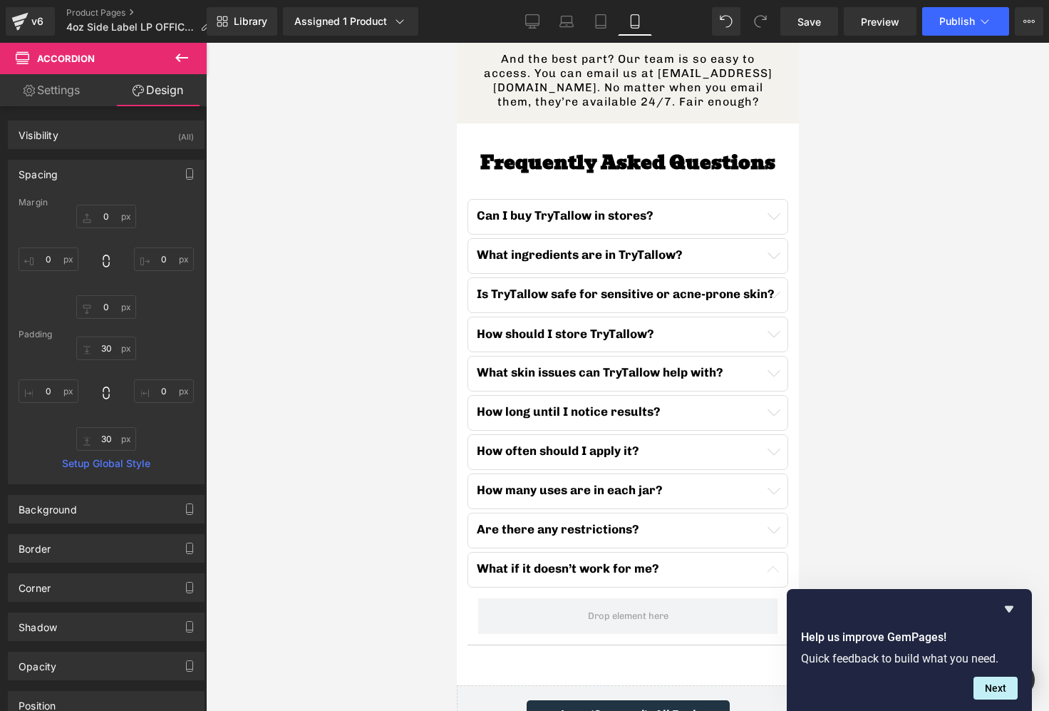
type input "0"
type input "30"
type input "0"
click at [58, 99] on link "Settings" at bounding box center [51, 90] width 103 height 32
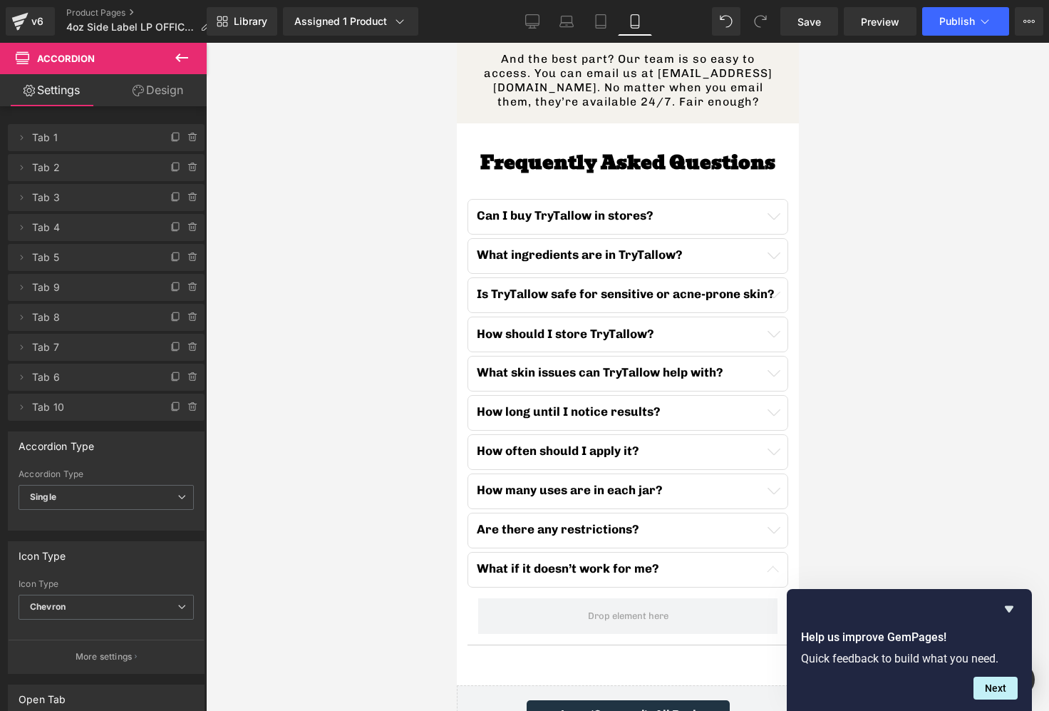
click at [177, 63] on icon at bounding box center [181, 57] width 17 height 17
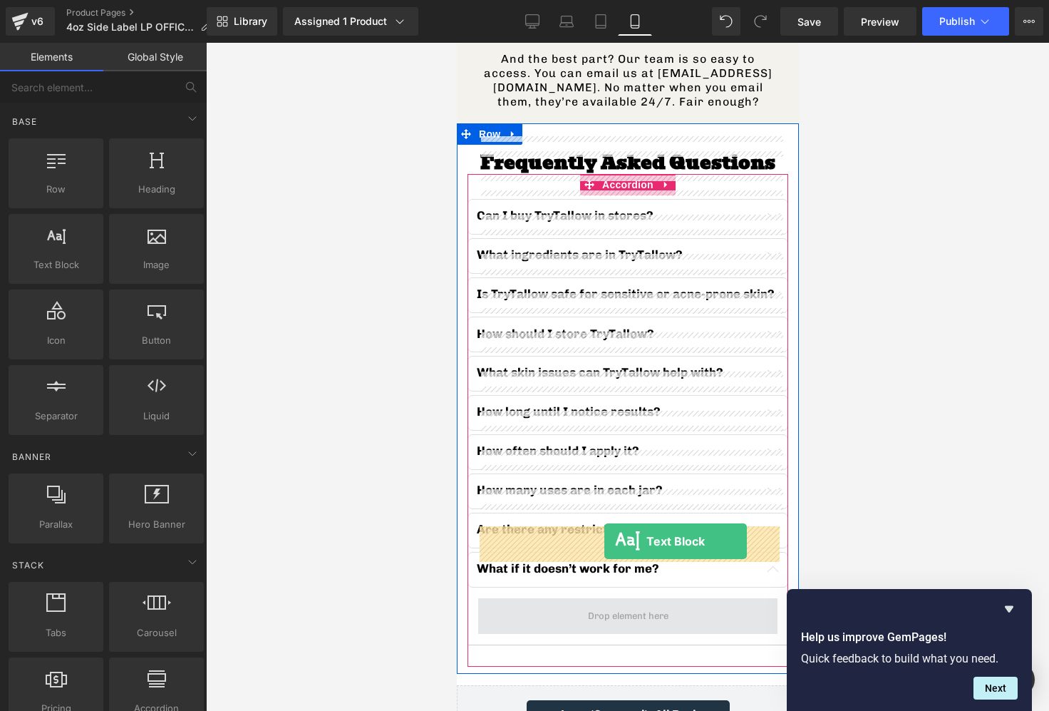
drag, startPoint x: 534, startPoint y: 304, endPoint x: 604, endPoint y: 541, distance: 246.7
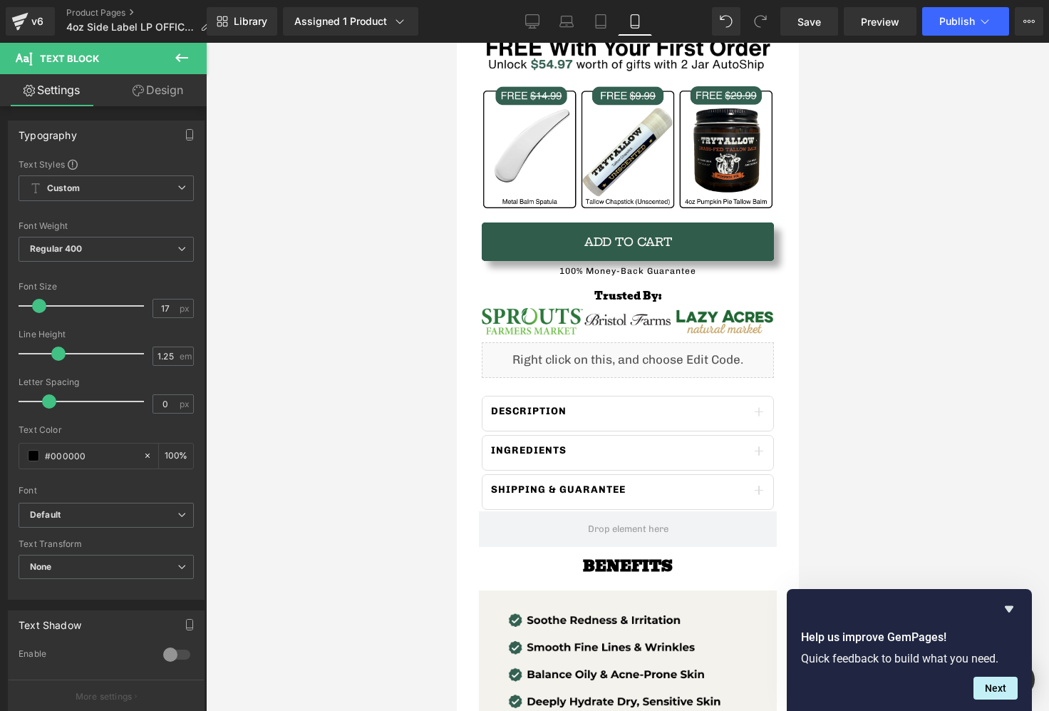
scroll to position [852, 0]
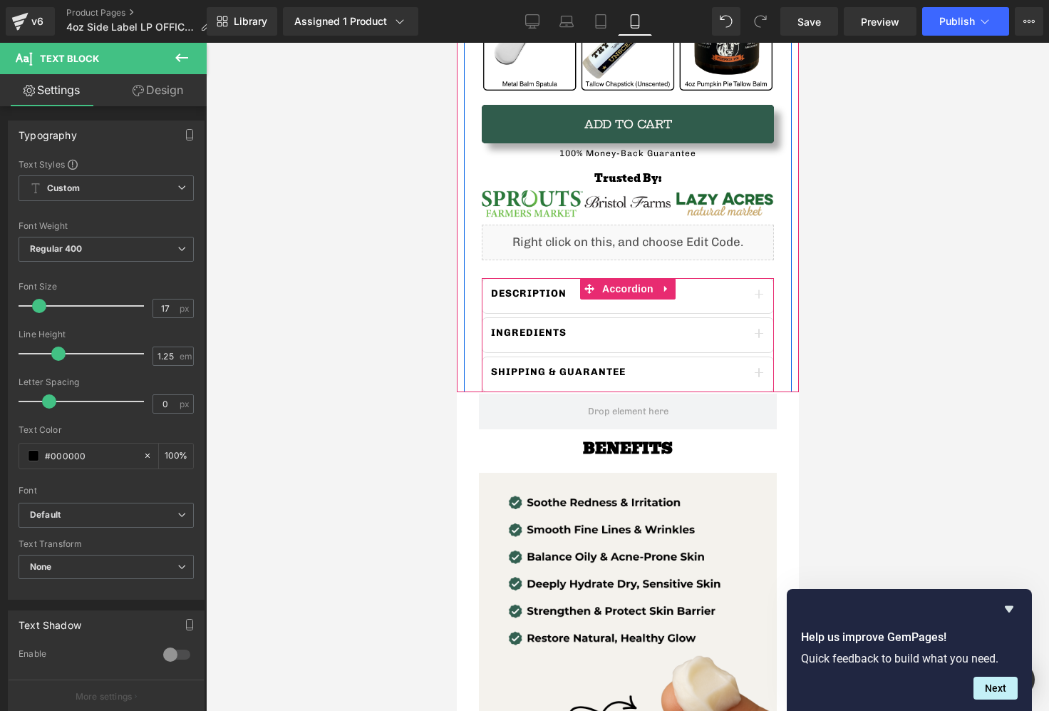
click at [456, 43] on div at bounding box center [456, 43] width 0 height 0
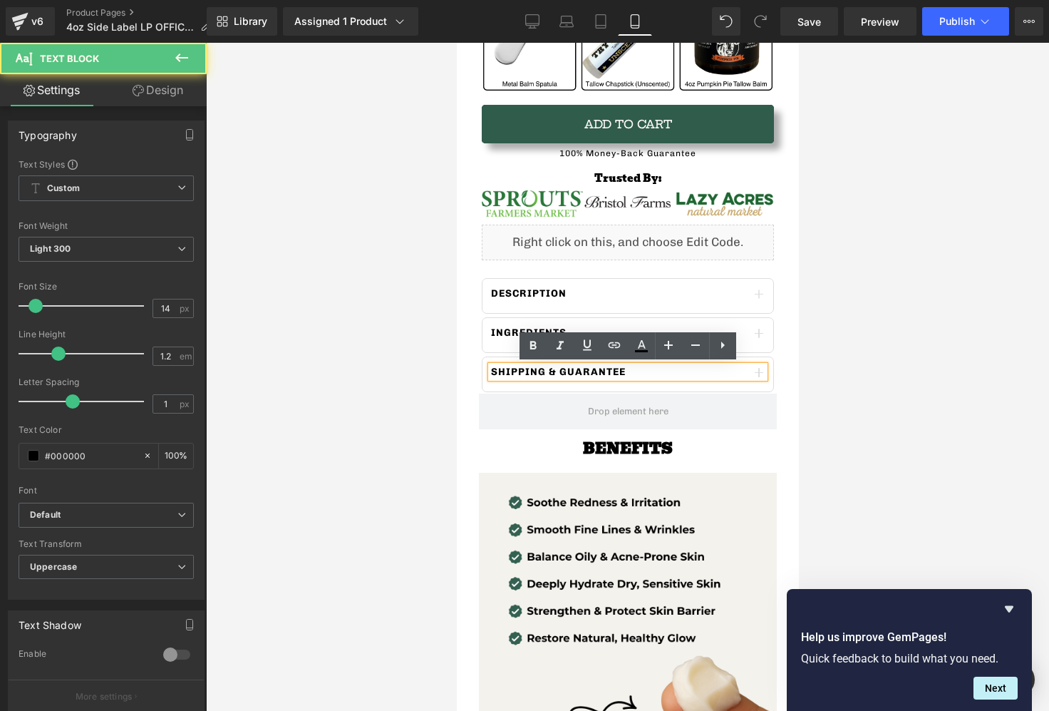
click at [768, 373] on button "button" at bounding box center [758, 374] width 29 height 34
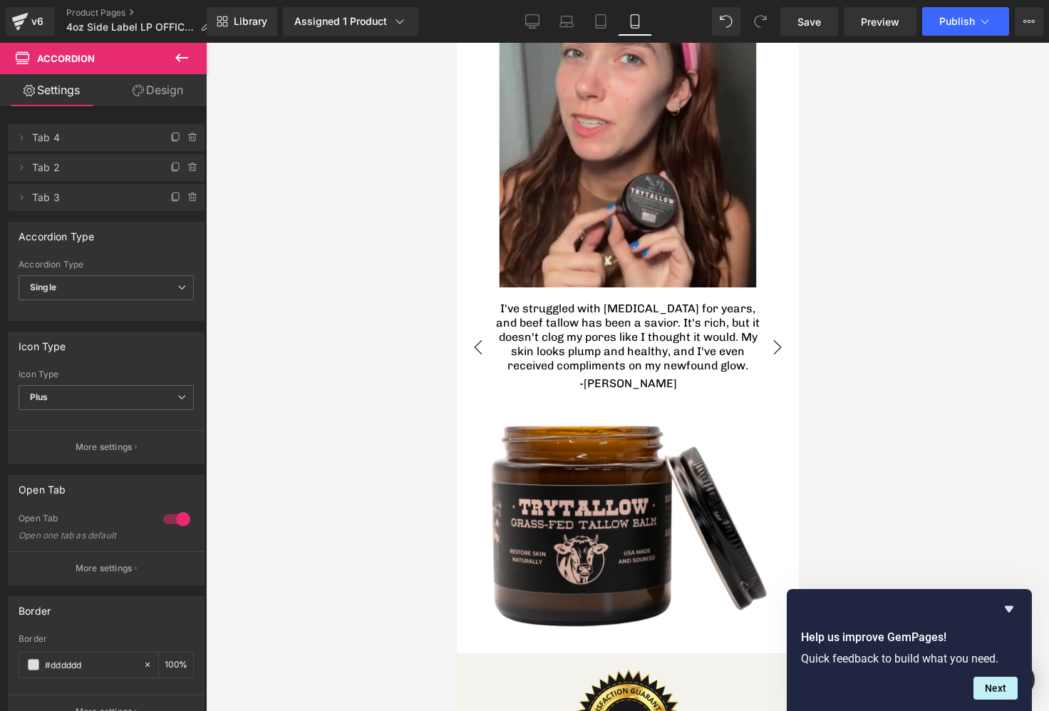
scroll to position [3690, 0]
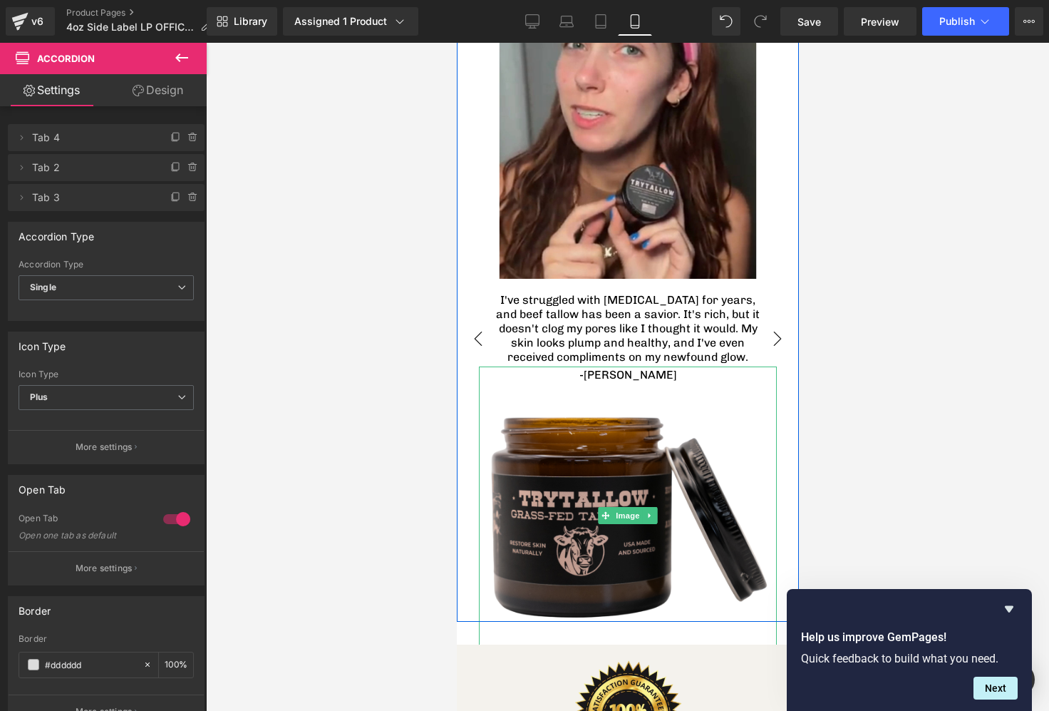
click at [693, 425] on img at bounding box center [627, 515] width 298 height 298
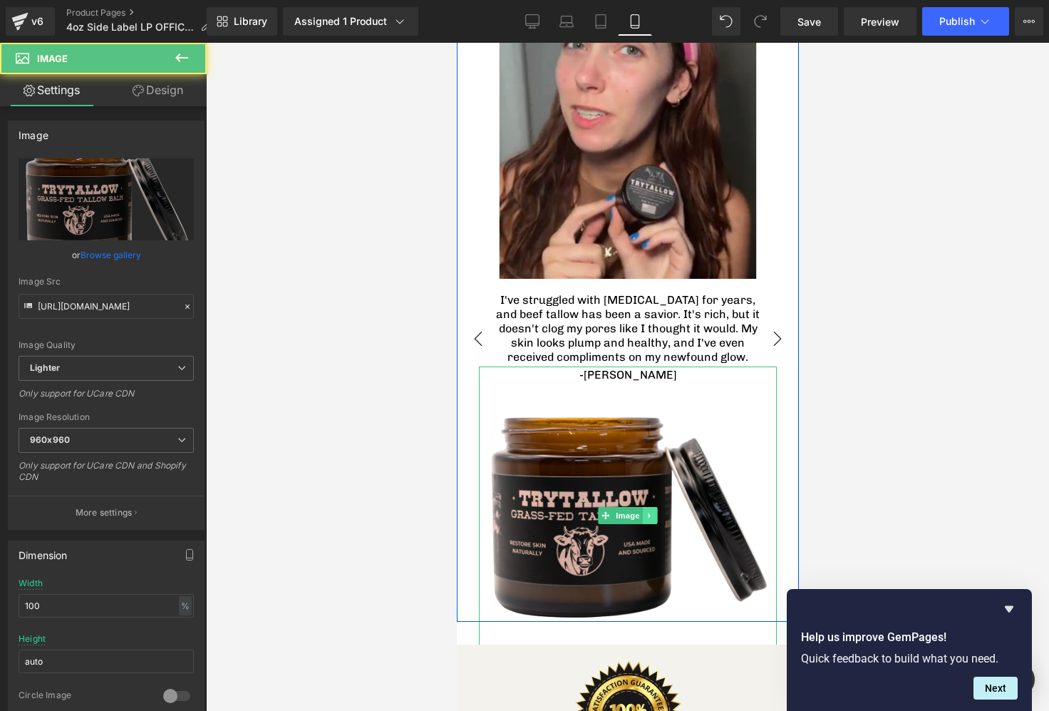
click at [651, 507] on link at bounding box center [649, 515] width 15 height 17
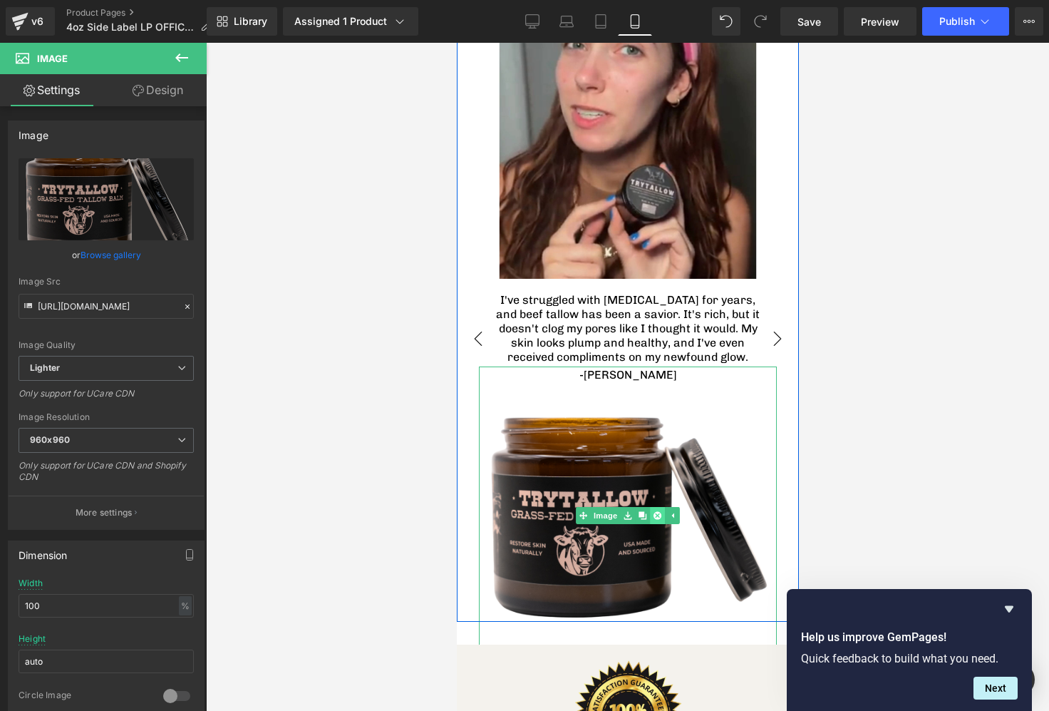
click at [661, 511] on icon at bounding box center [657, 515] width 8 height 8
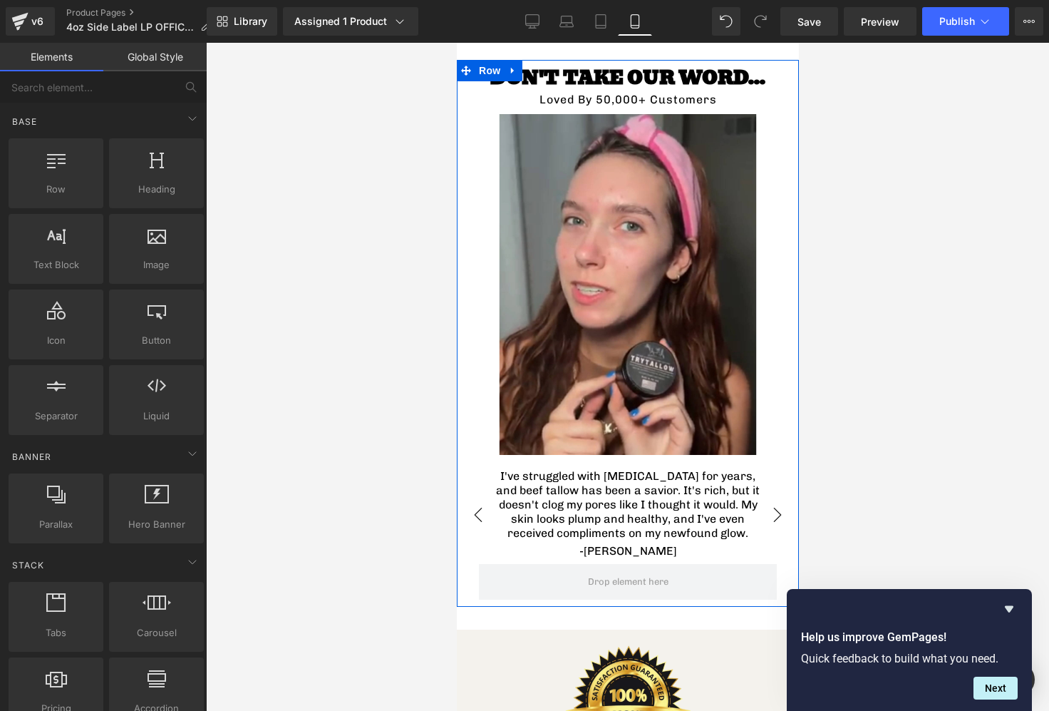
scroll to position [3551, 0]
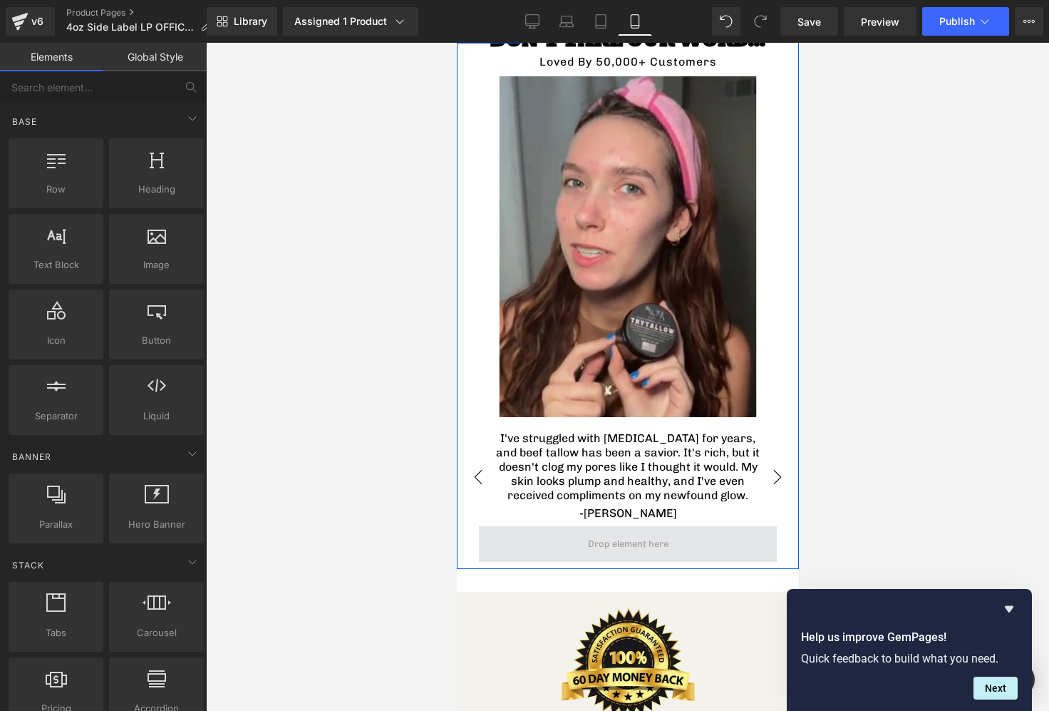
click at [644, 535] on span at bounding box center [627, 544] width 91 height 19
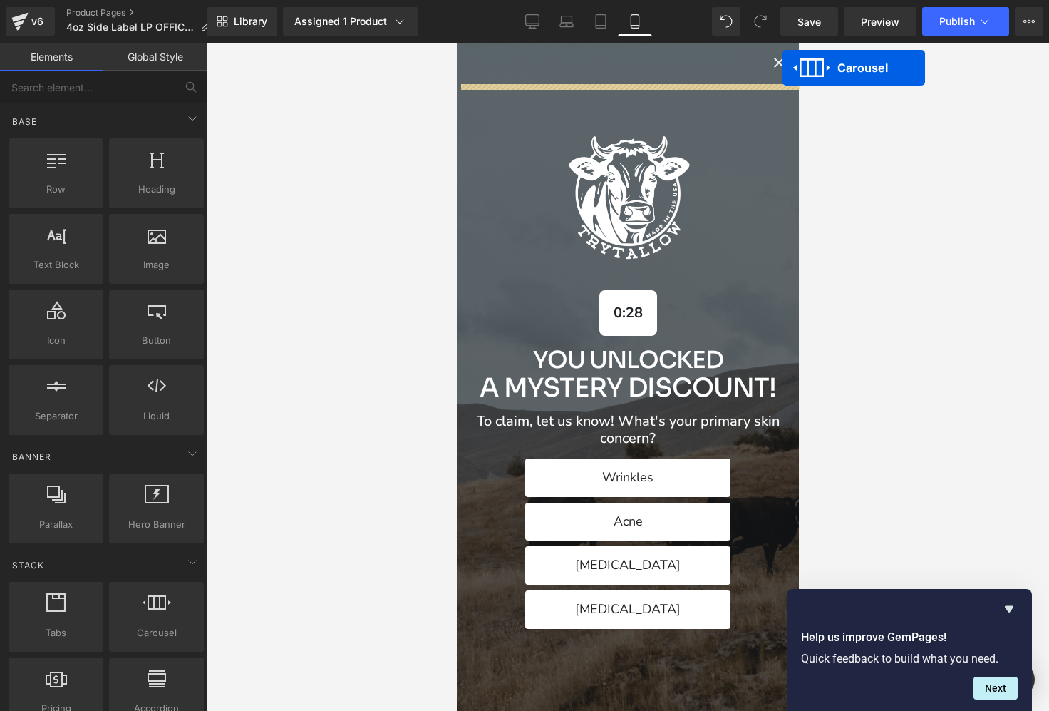
scroll to position [3323, 0]
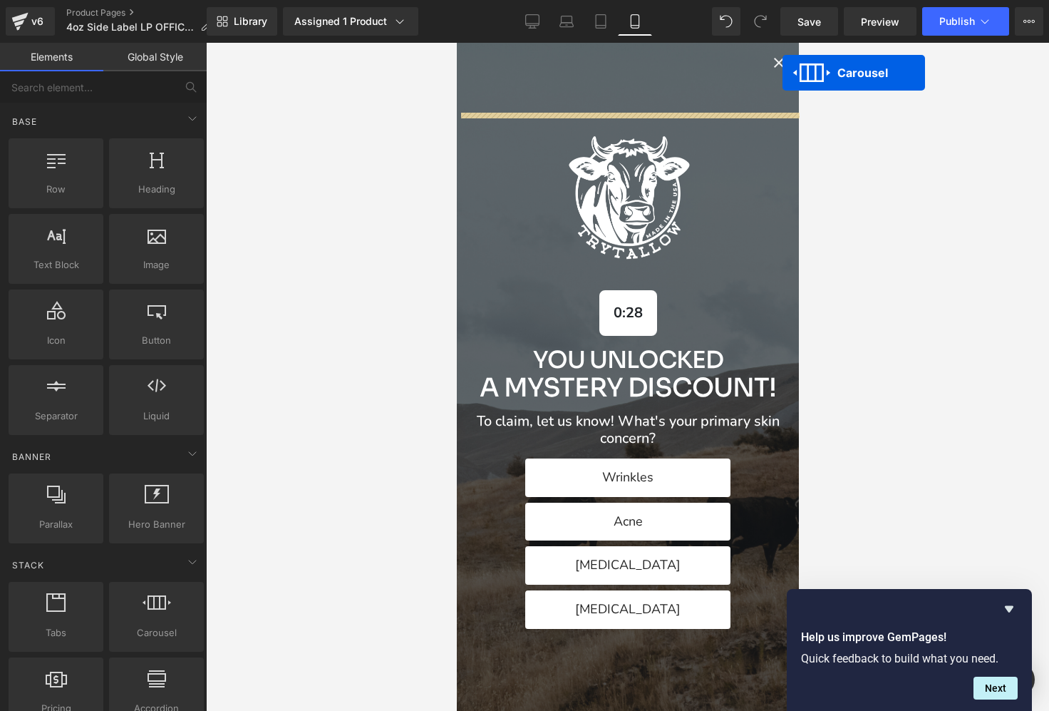
drag, startPoint x: 591, startPoint y: 377, endPoint x: 1013, endPoint y: 323, distance: 426.1
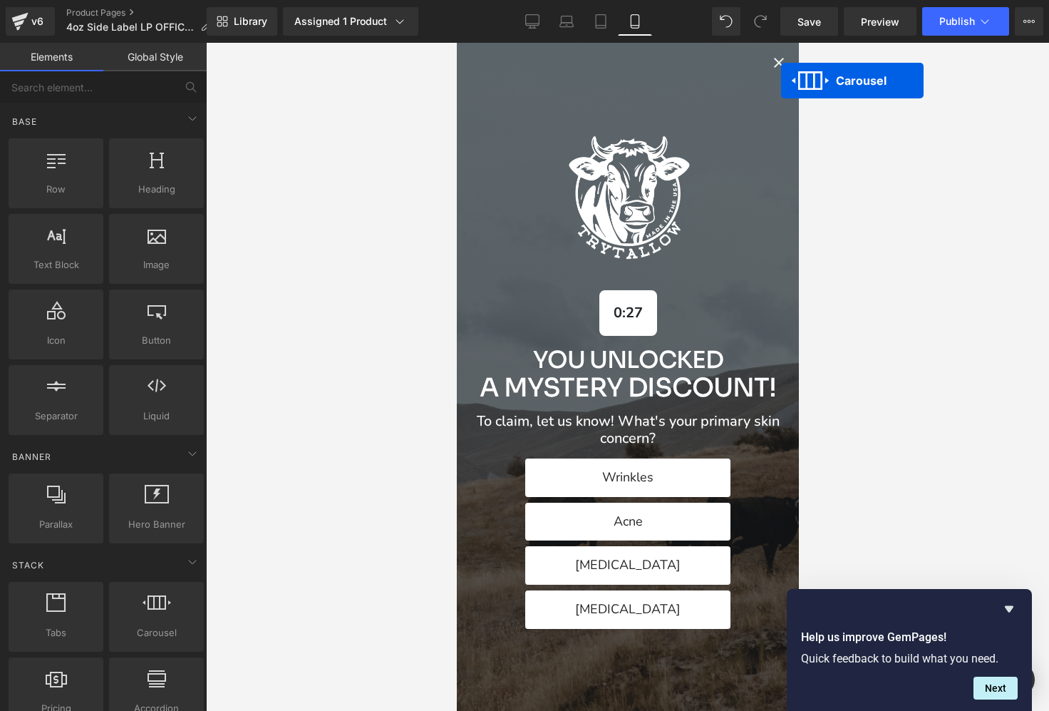
click at [780, 66] on icon "Close popup" at bounding box center [778, 62] width 17 height 17
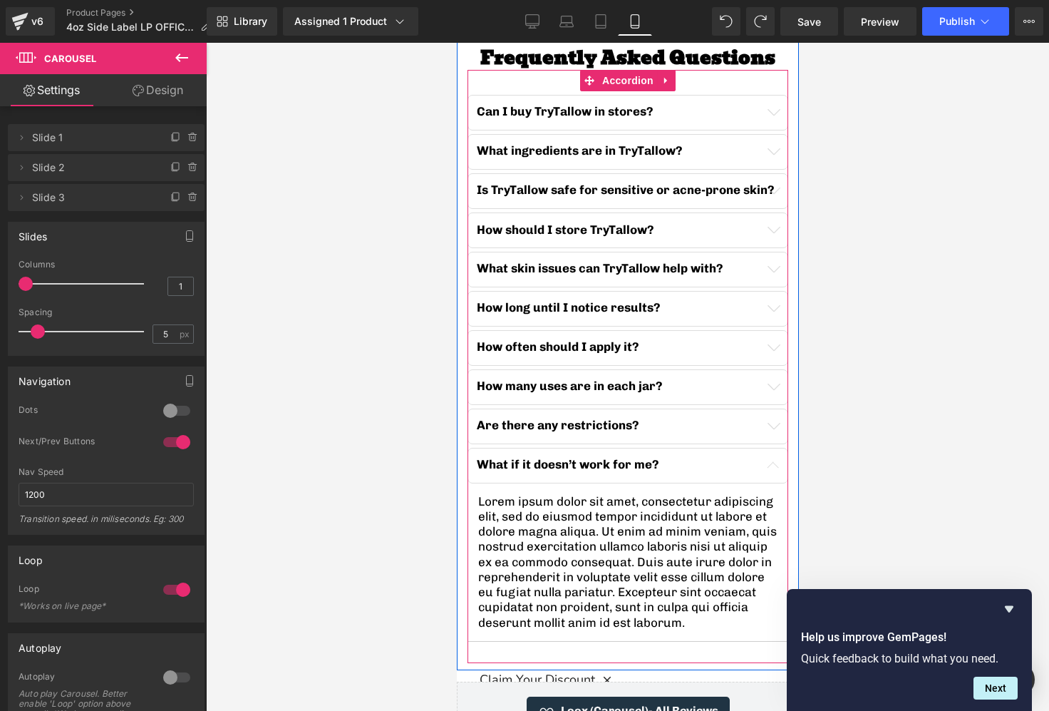
scroll to position [4465, 0]
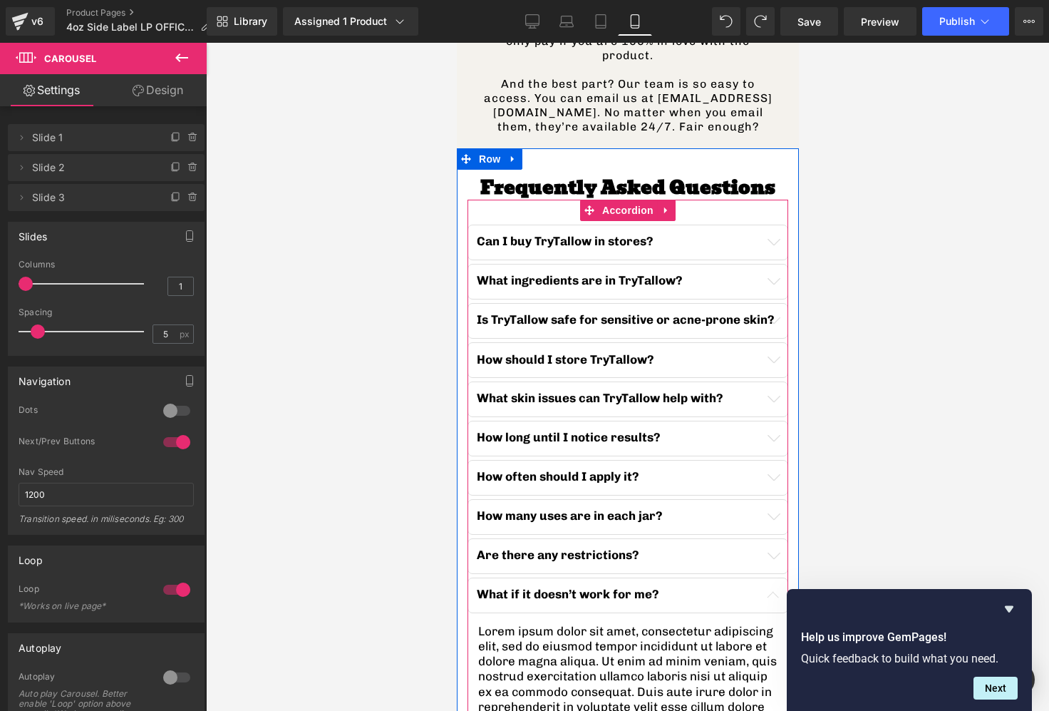
click at [772, 234] on p "Can I buy TryTallow in stores?" at bounding box center [627, 241] width 302 height 15
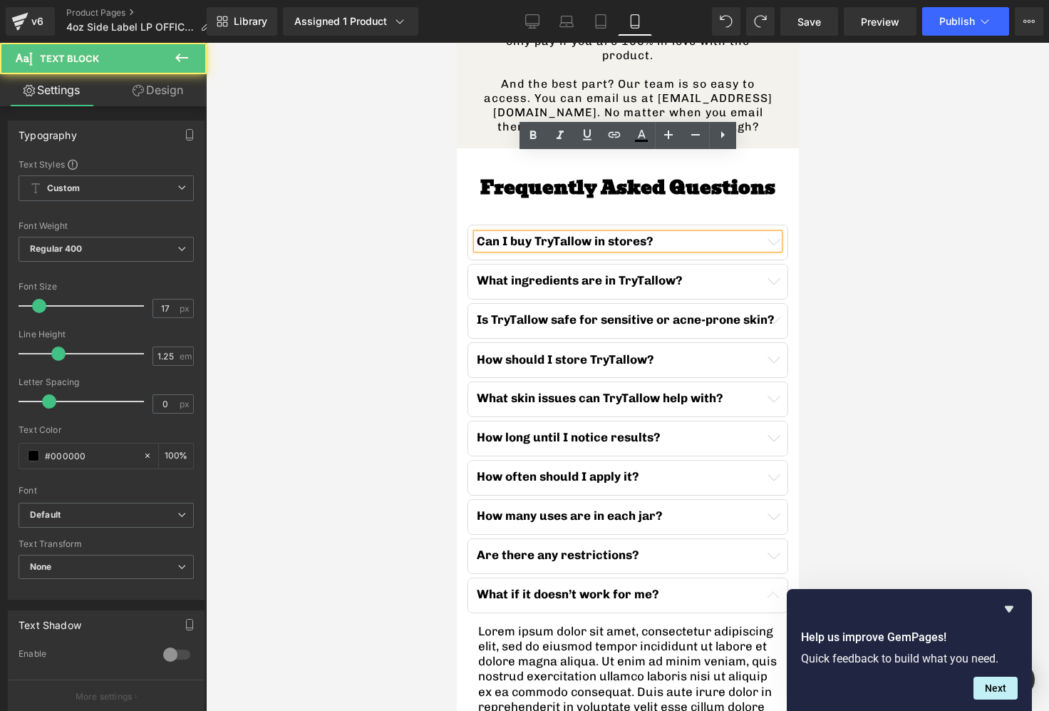
click at [778, 234] on div "Can I buy TryTallow in stores?" at bounding box center [627, 241] width 302 height 15
click at [802, 170] on div at bounding box center [627, 377] width 843 height 668
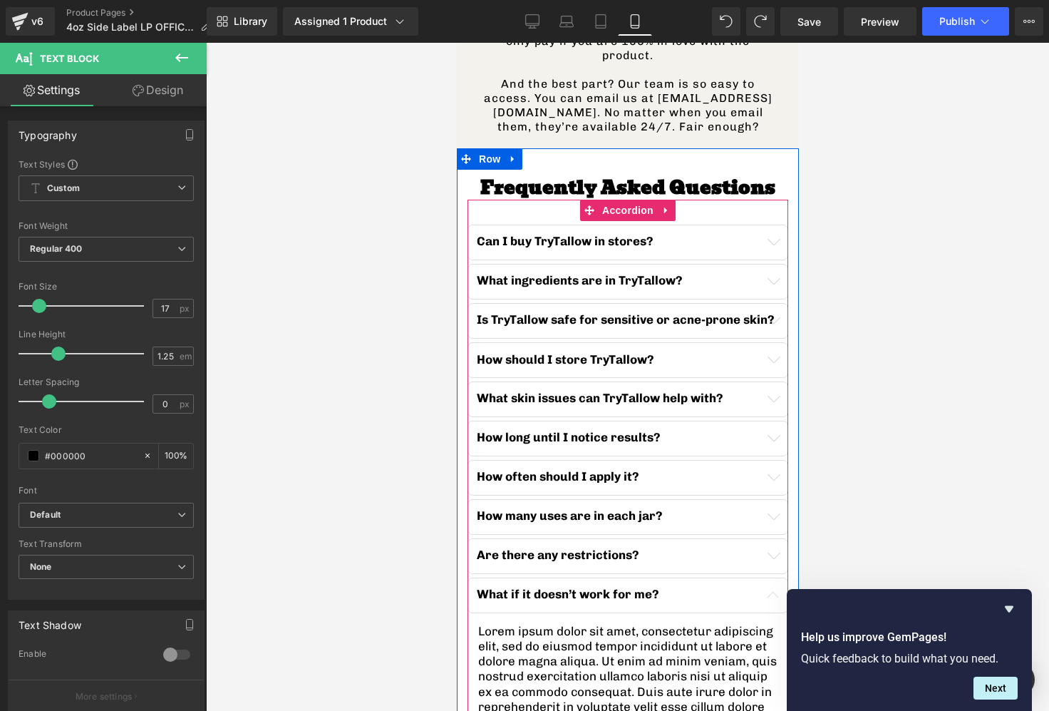
click at [780, 225] on button "button" at bounding box center [772, 242] width 29 height 34
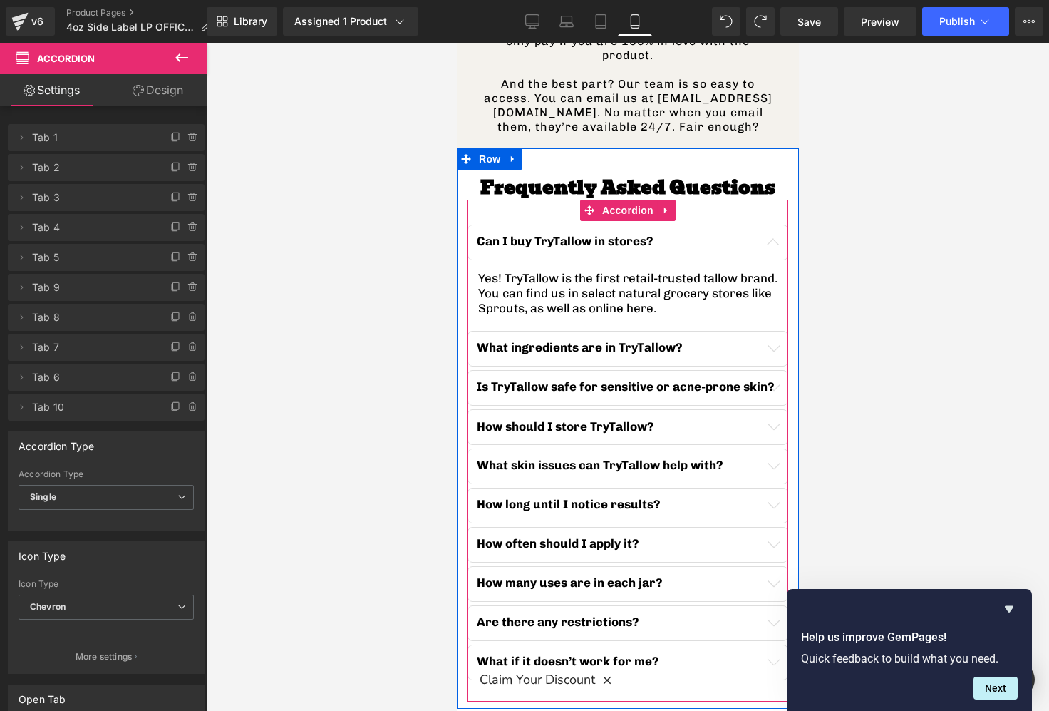
click at [780, 331] on button "button" at bounding box center [772, 348] width 29 height 34
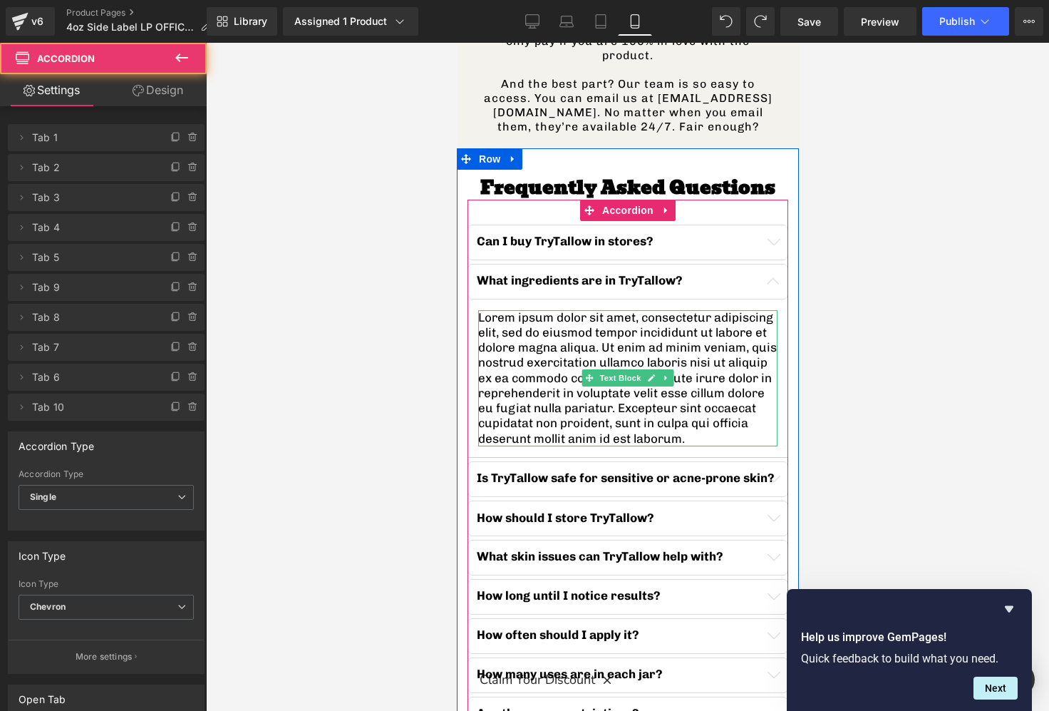
click at [770, 352] on p "Lorem ipsum dolor sit amet, consectetur adipiscing elit, sed do eiusmod tempor …" at bounding box center [627, 378] width 299 height 136
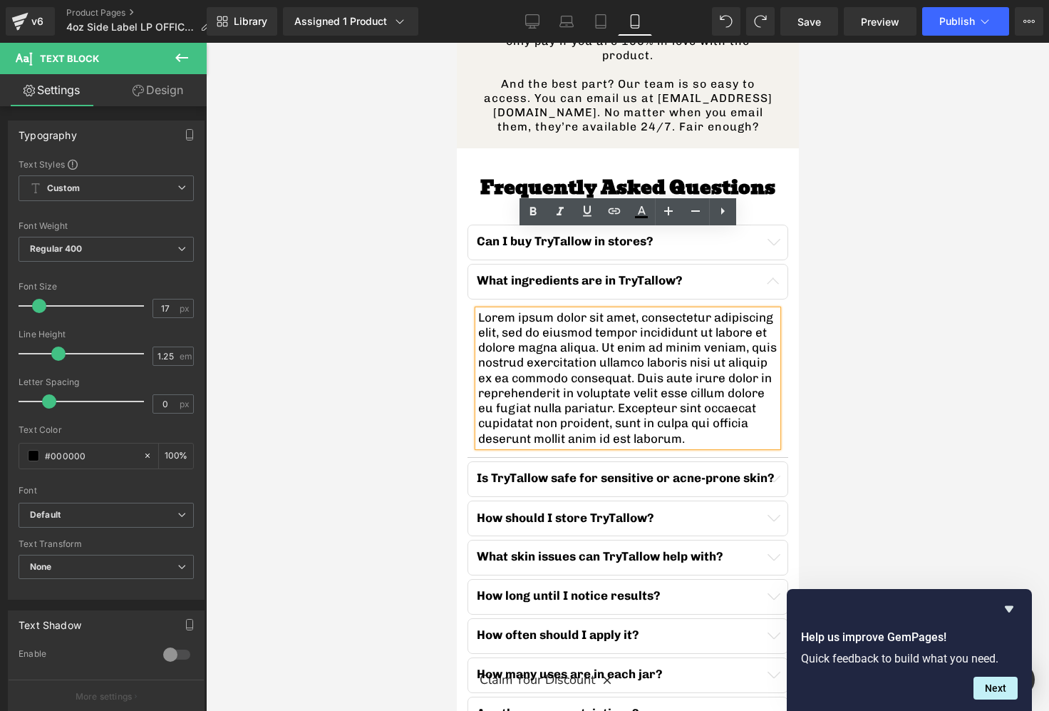
click at [592, 314] on p "Lorem ipsum dolor sit amet, consectetur adipiscing elit, sed do eiusmod tempor …" at bounding box center [627, 378] width 299 height 136
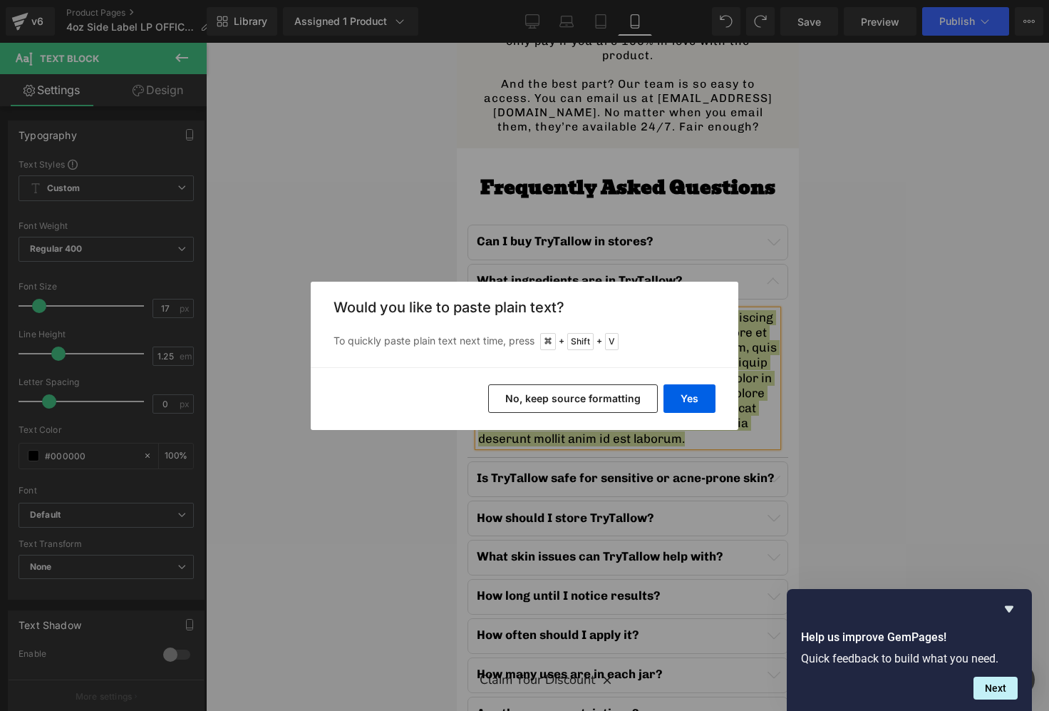
click at [568, 404] on button "No, keep source formatting" at bounding box center [573, 398] width 170 height 29
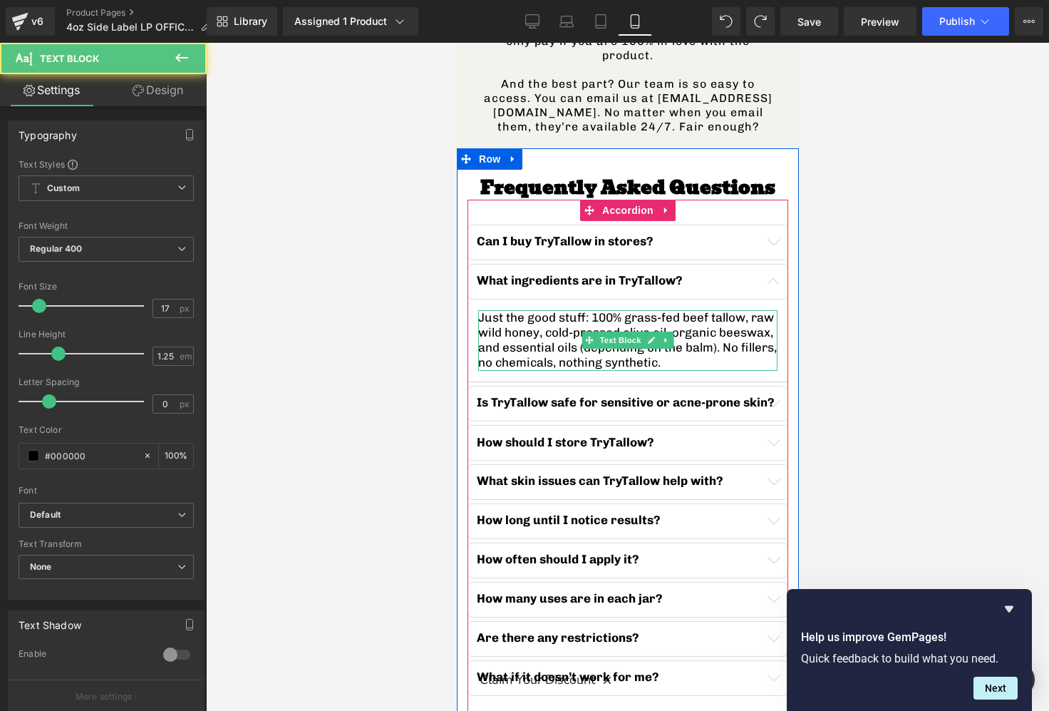
click at [720, 310] on p "Just the good stuff: 100% grass-fed beef tallow, raw wild honey, cold-pressed o…" at bounding box center [627, 340] width 299 height 61
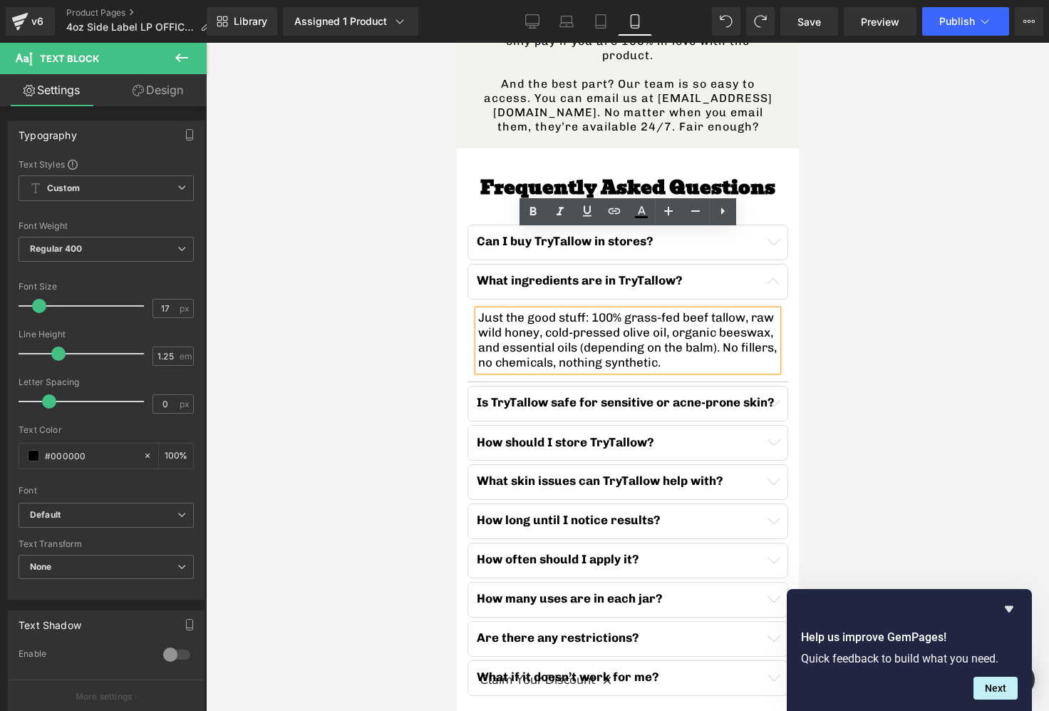
click at [736, 310] on p "Just the good stuff: 100% grass-fed beef tallow, raw wild honey, cold-pressed o…" at bounding box center [627, 340] width 299 height 61
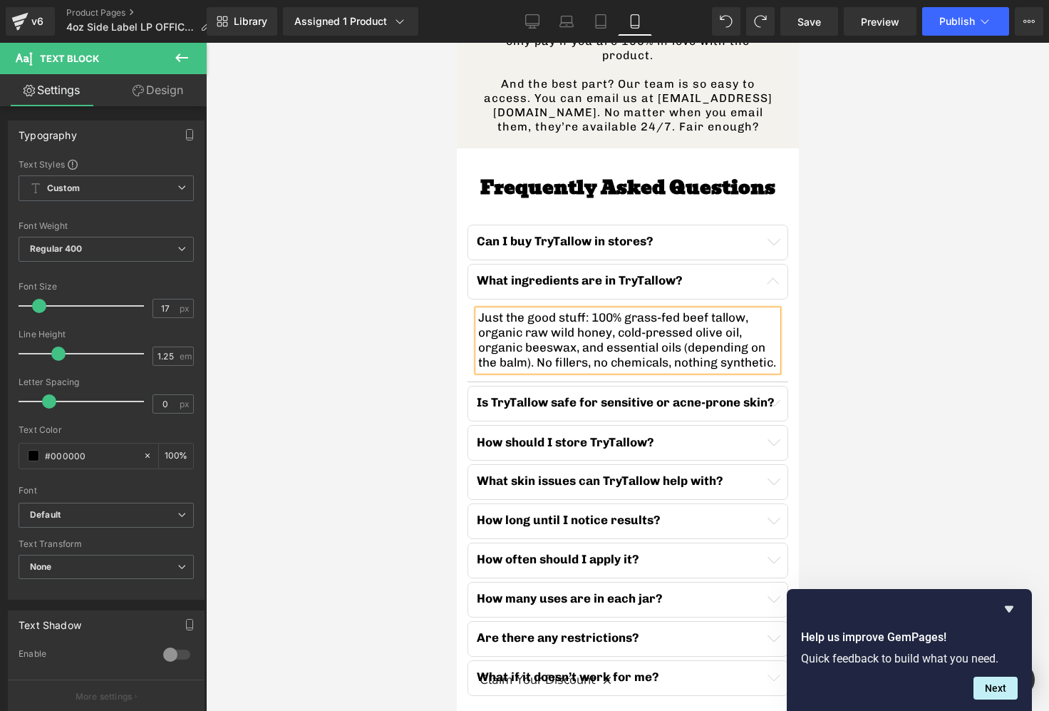
click at [569, 310] on p "Just the good stuff: 100% grass-fed beef tallow, organic raw wild honey, cold-p…" at bounding box center [627, 340] width 299 height 61
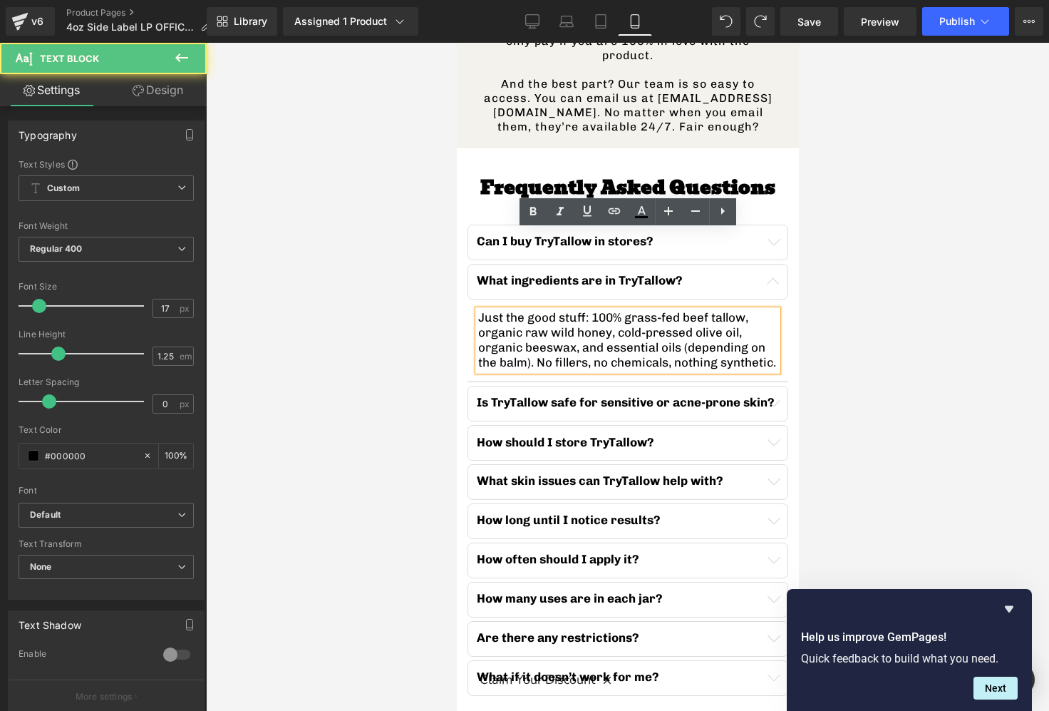
click at [564, 310] on p "Just the good stuff: 100% grass-fed beef tallow, organic raw wild honey, cold-p…" at bounding box center [627, 340] width 299 height 61
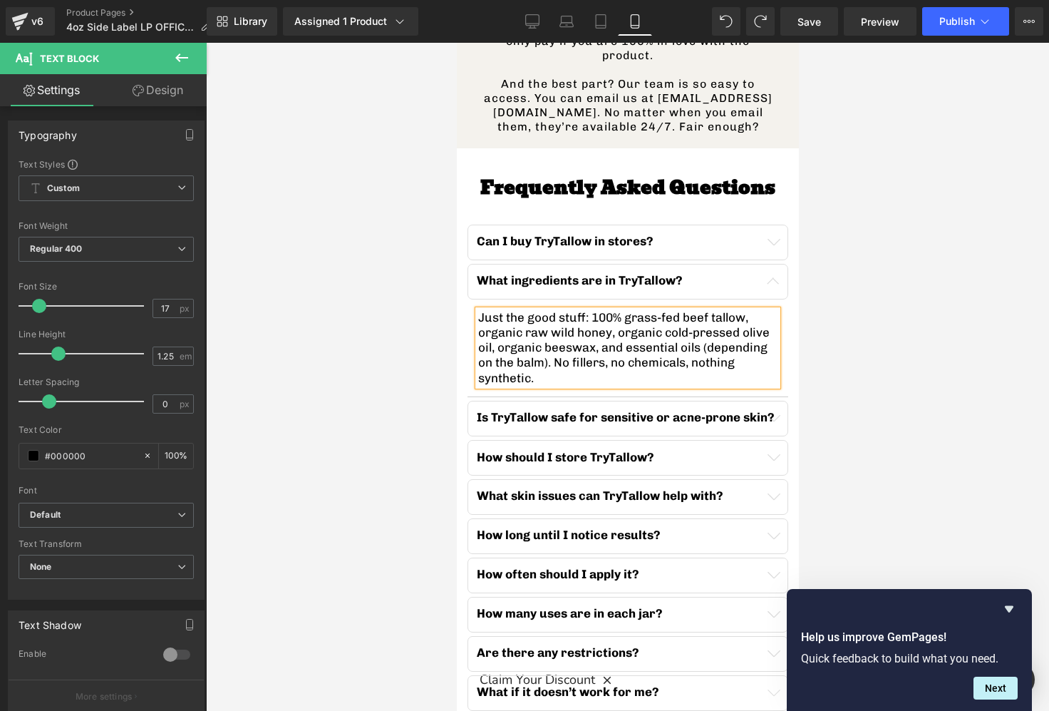
click at [781, 401] on button "button" at bounding box center [772, 418] width 29 height 34
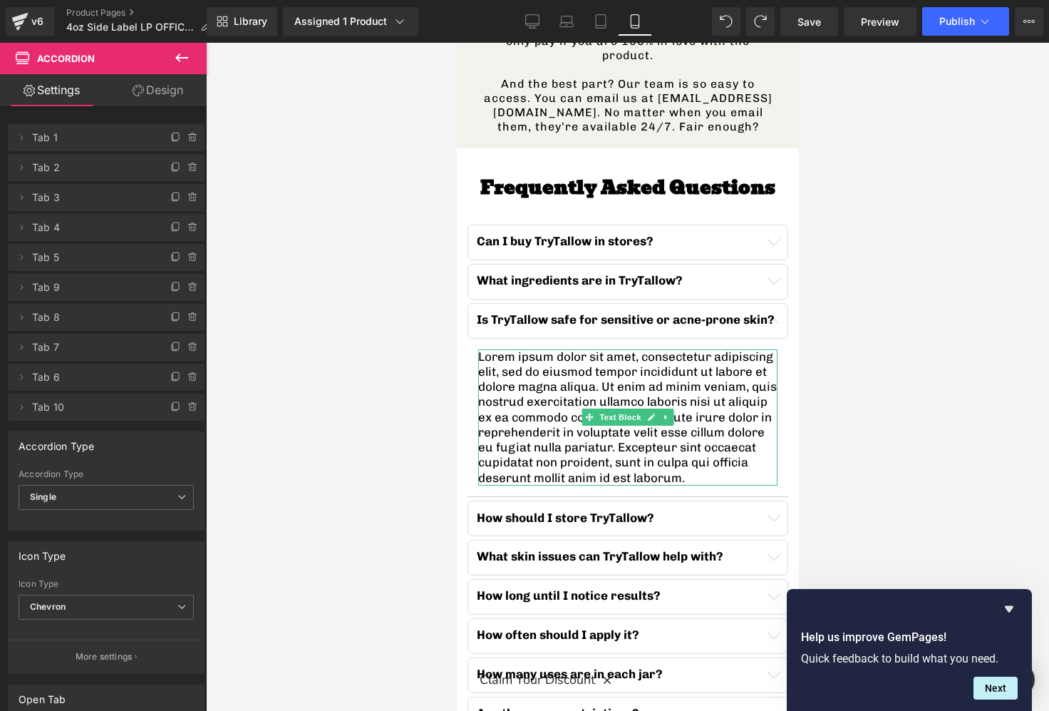
click at [596, 349] on p "Lorem ipsum dolor sit amet, consectetur adipiscing elit, sed do eiusmod tempor …" at bounding box center [627, 417] width 299 height 136
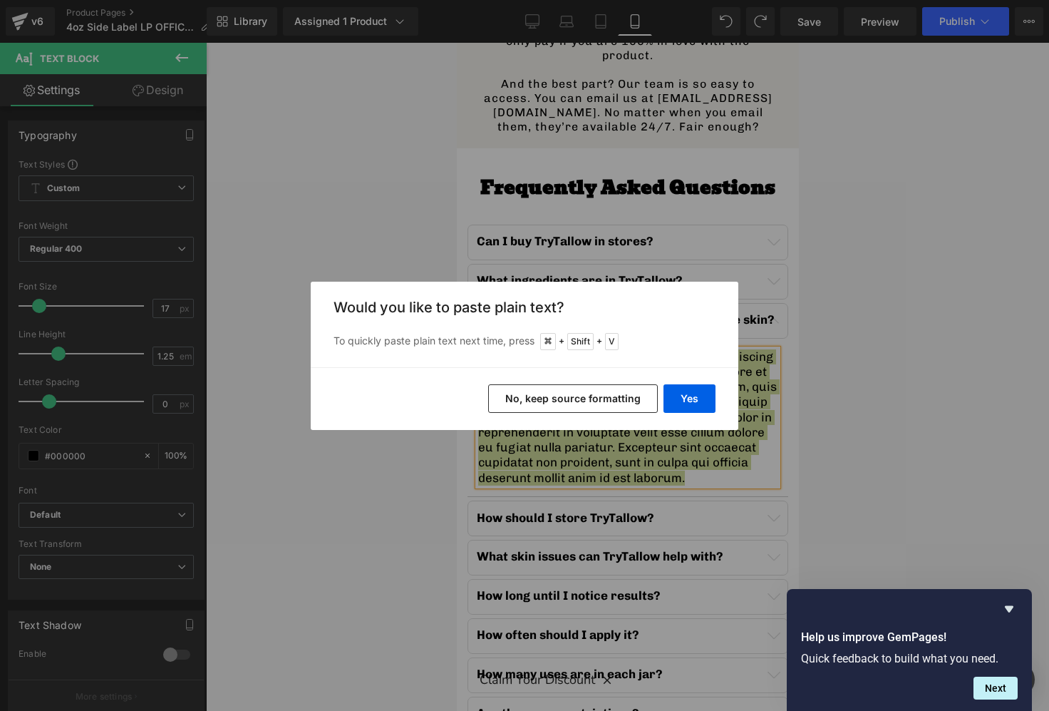
click at [599, 396] on button "No, keep source formatting" at bounding box center [573, 398] width 170 height 29
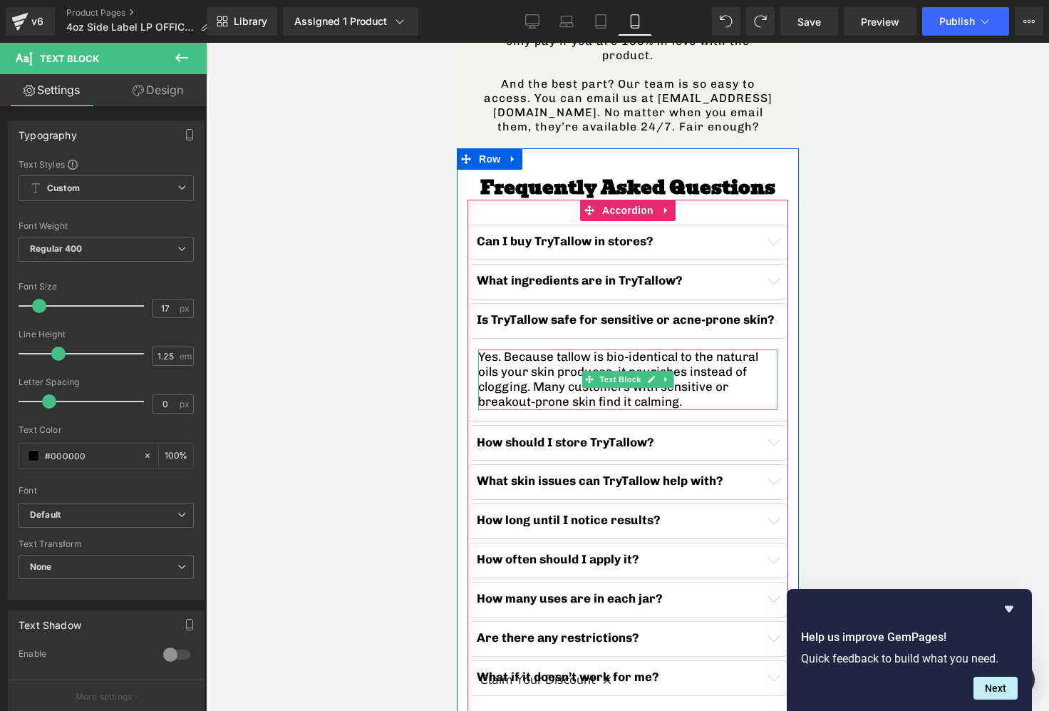
click at [506, 349] on p "Yes. Because tallow is bio-identical to the natural oils your skin produces, it…" at bounding box center [627, 379] width 299 height 61
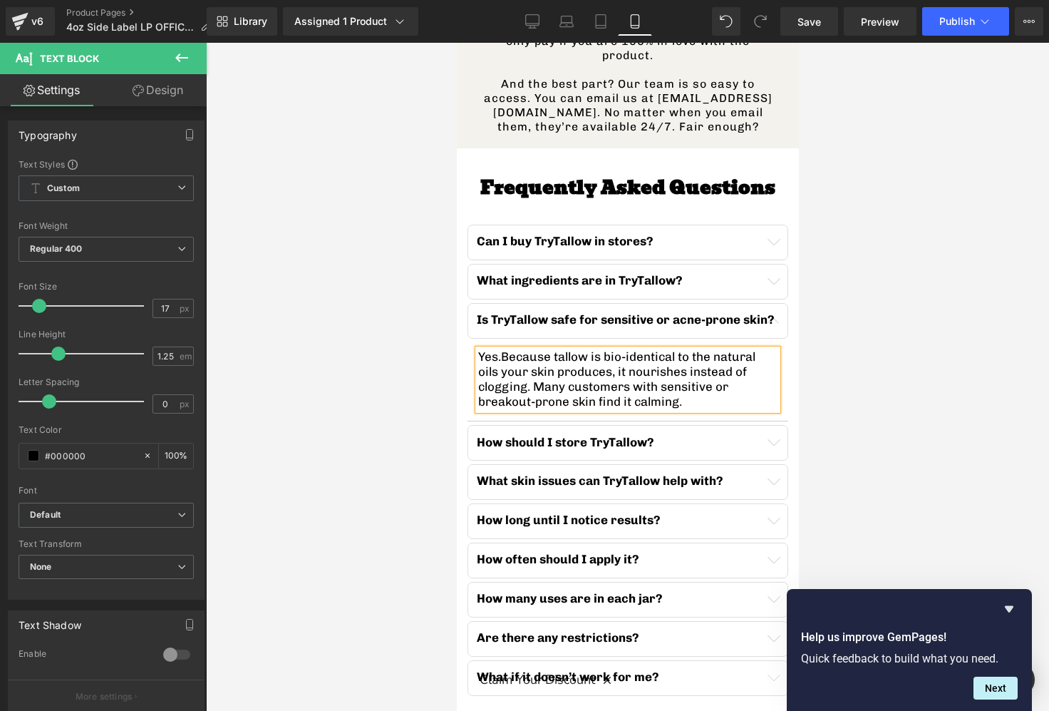
click at [781, 425] on button "button" at bounding box center [772, 442] width 29 height 34
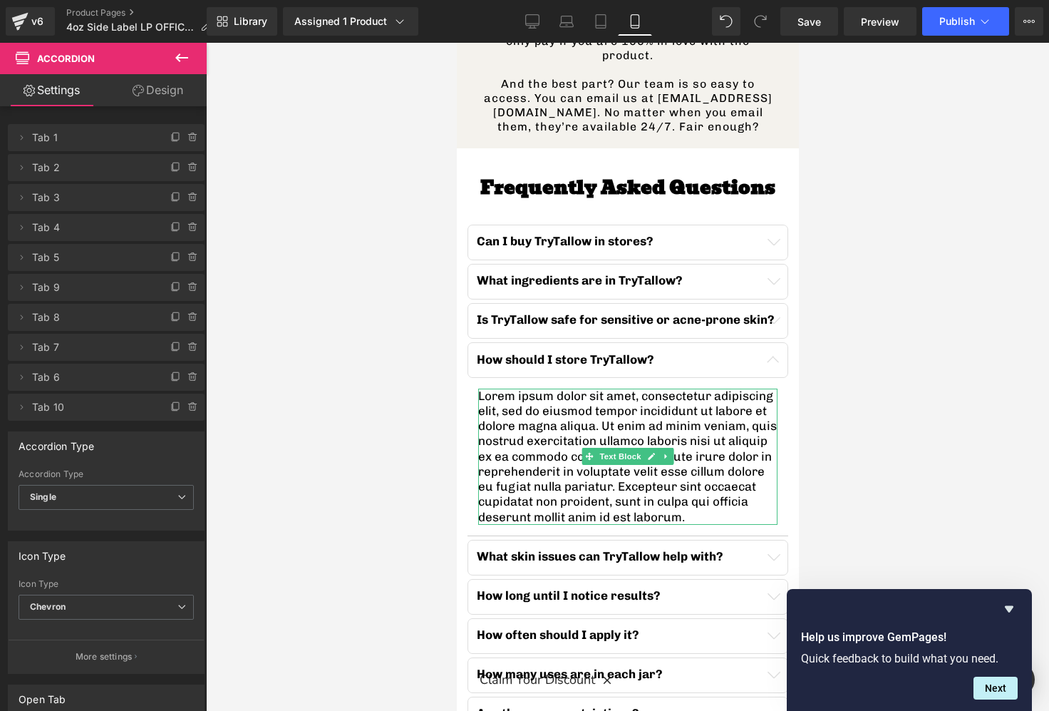
click at [565, 388] on p "Lorem ipsum dolor sit amet, consectetur adipiscing elit, sed do eiusmod tempor …" at bounding box center [627, 456] width 299 height 136
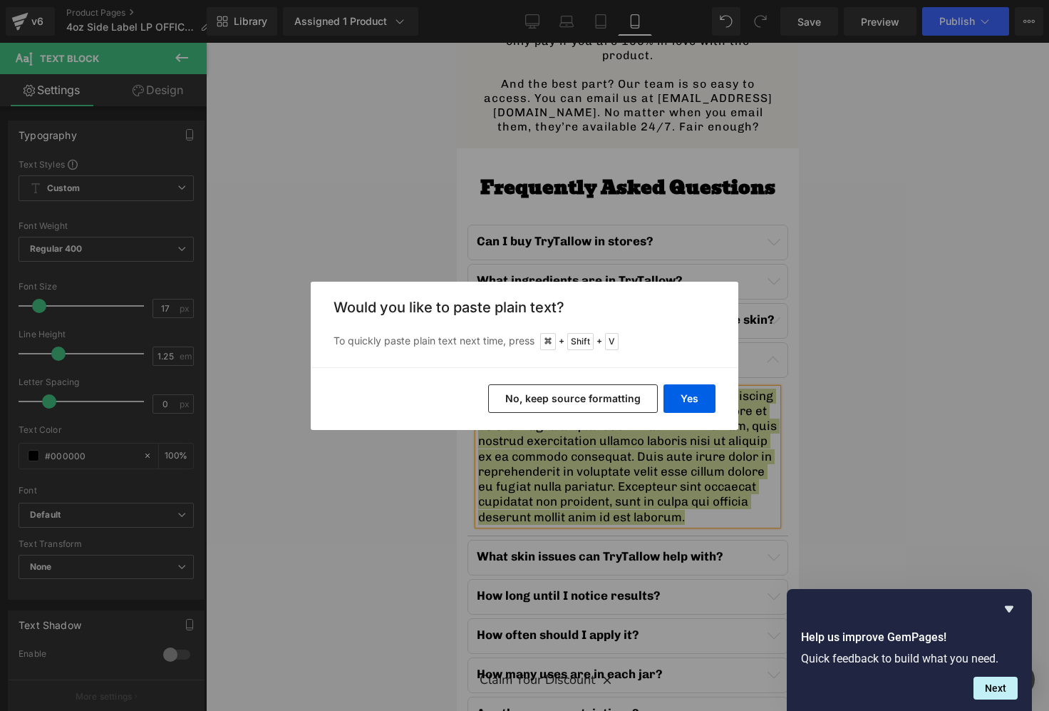
click at [599, 396] on button "No, keep source formatting" at bounding box center [573, 398] width 170 height 29
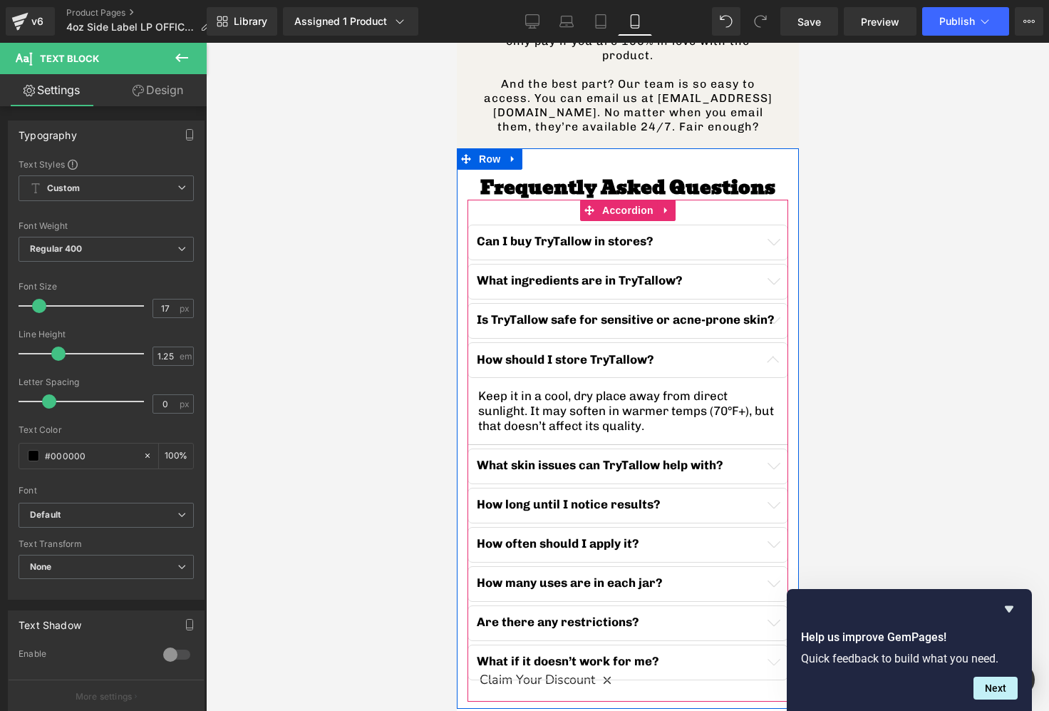
click at [780, 449] on button "button" at bounding box center [772, 466] width 29 height 34
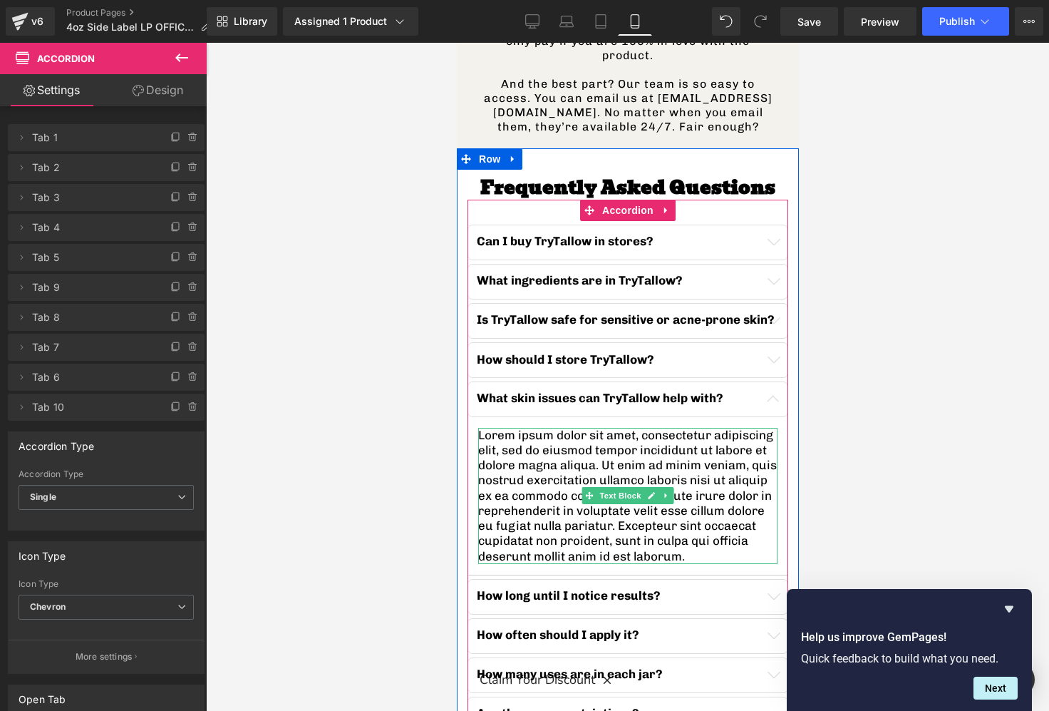
click at [589, 428] on p "Lorem ipsum dolor sit amet, consectetur adipiscing elit, sed do eiusmod tempor …" at bounding box center [627, 496] width 299 height 136
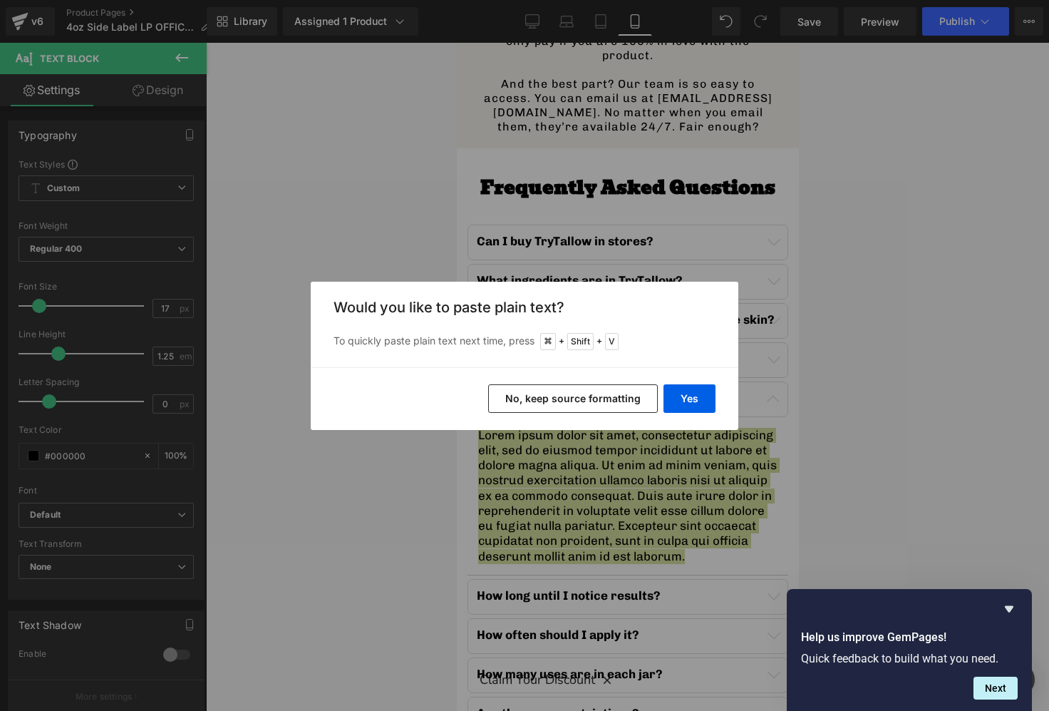
click at [582, 398] on button "No, keep source formatting" at bounding box center [573, 398] width 170 height 29
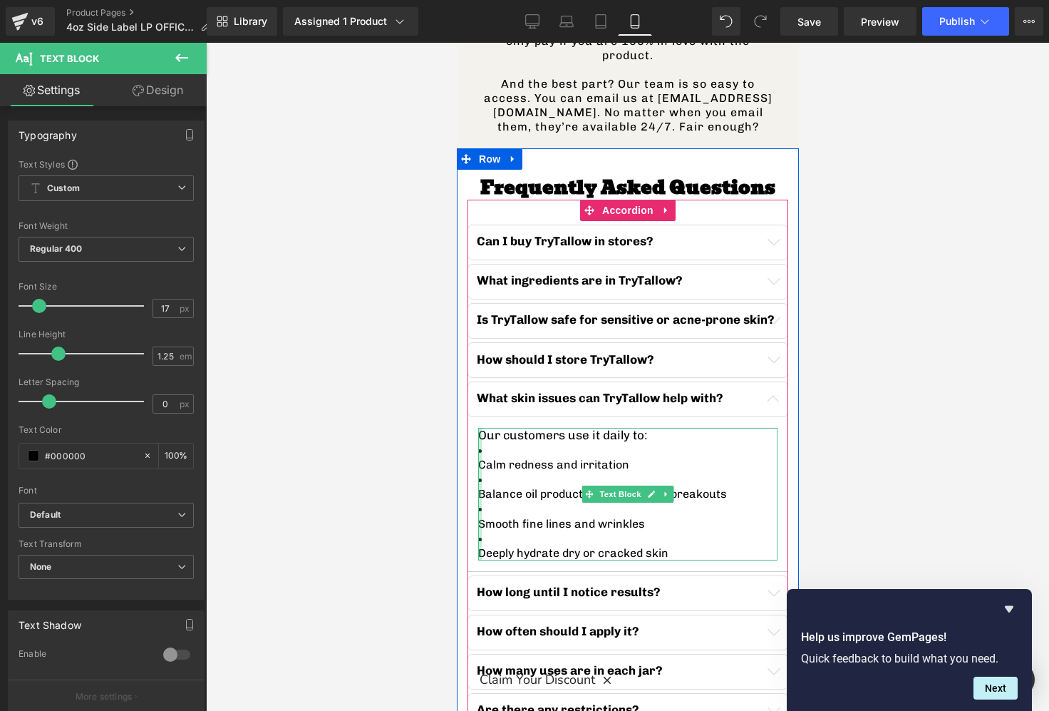
click at [480, 428] on div at bounding box center [480, 494] width 4 height 133
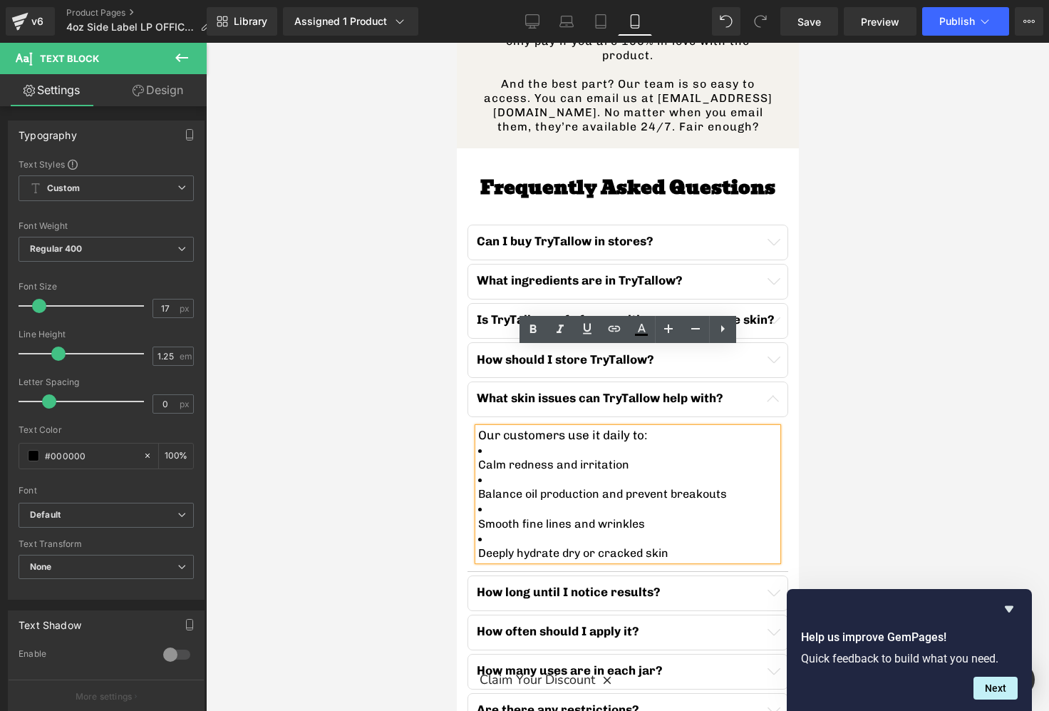
click at [480, 458] on p "Calm redness and irritation" at bounding box center [627, 465] width 299 height 14
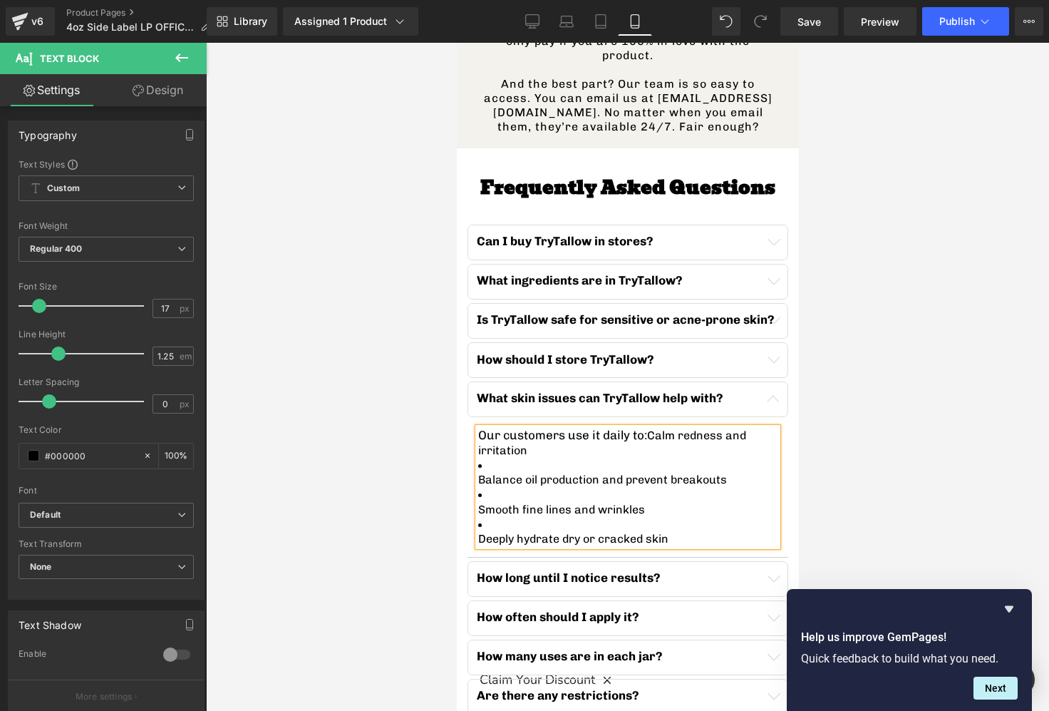
click at [480, 473] on p "Balance oil production and prevent breakouts" at bounding box center [627, 480] width 299 height 14
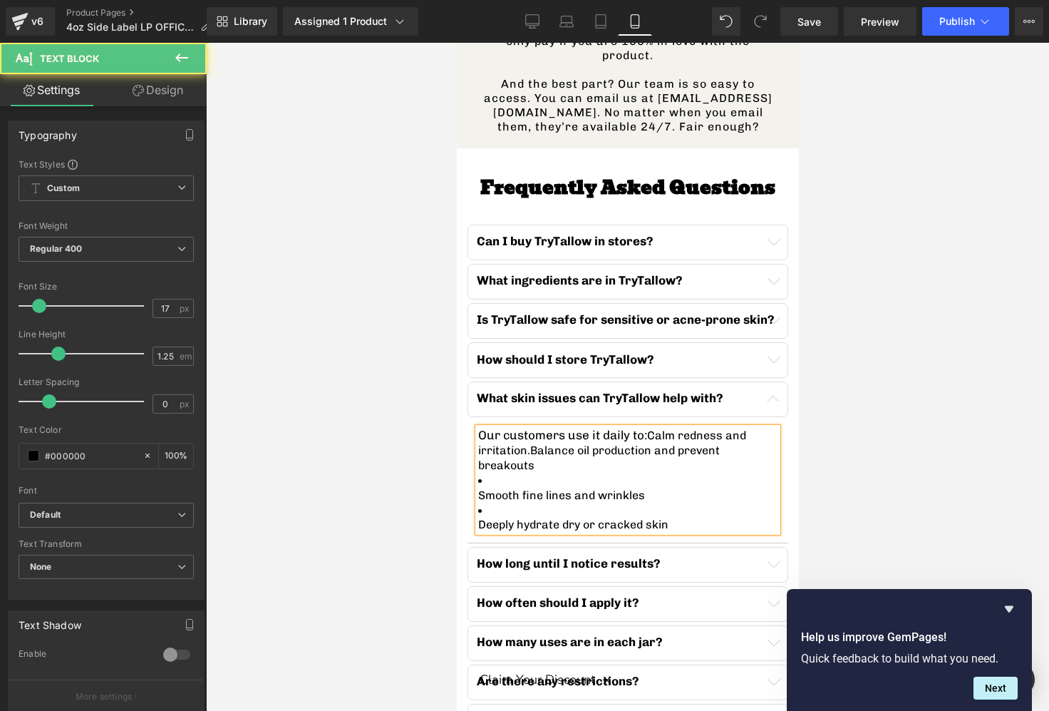
click at [480, 488] on p "Smooth fine lines and wrinkles" at bounding box center [627, 495] width 299 height 14
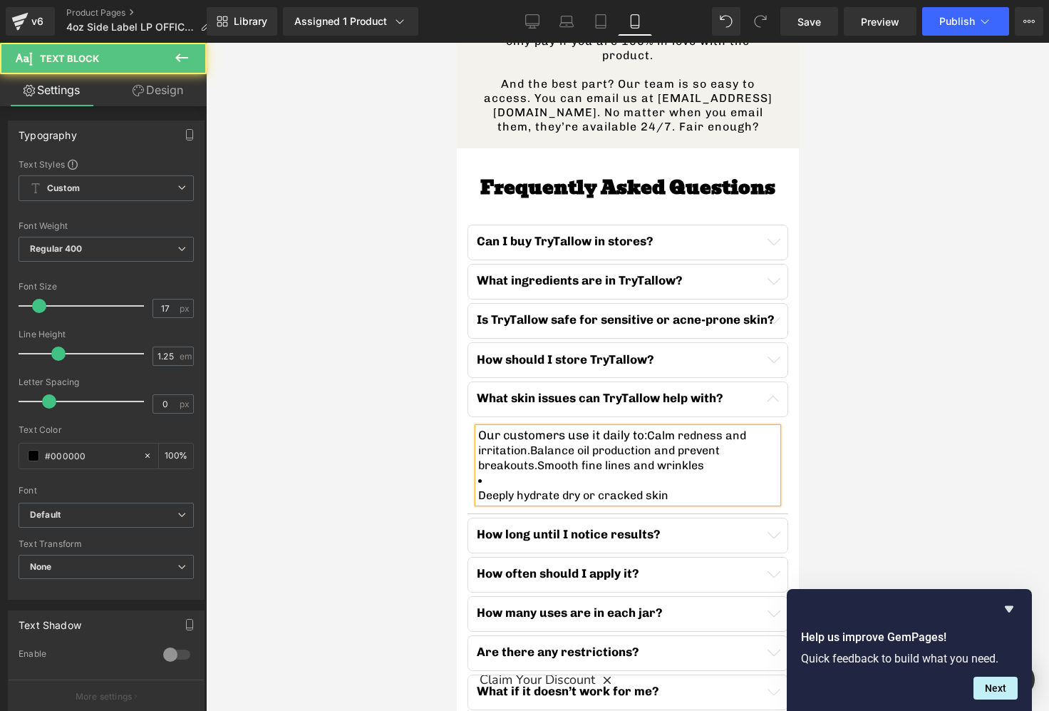
click at [479, 488] on p "Deeply hydrate dry or cracked skin" at bounding box center [627, 495] width 299 height 14
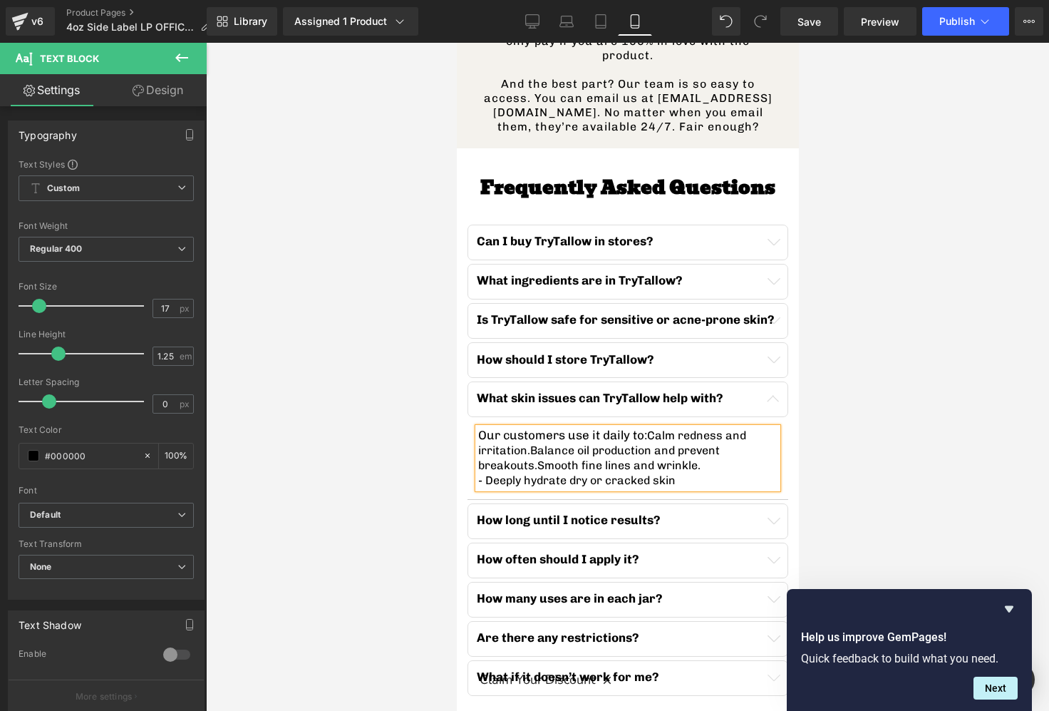
click at [537, 458] on span "Smooth fine lines and wrinkle." at bounding box center [618, 465] width 163 height 14
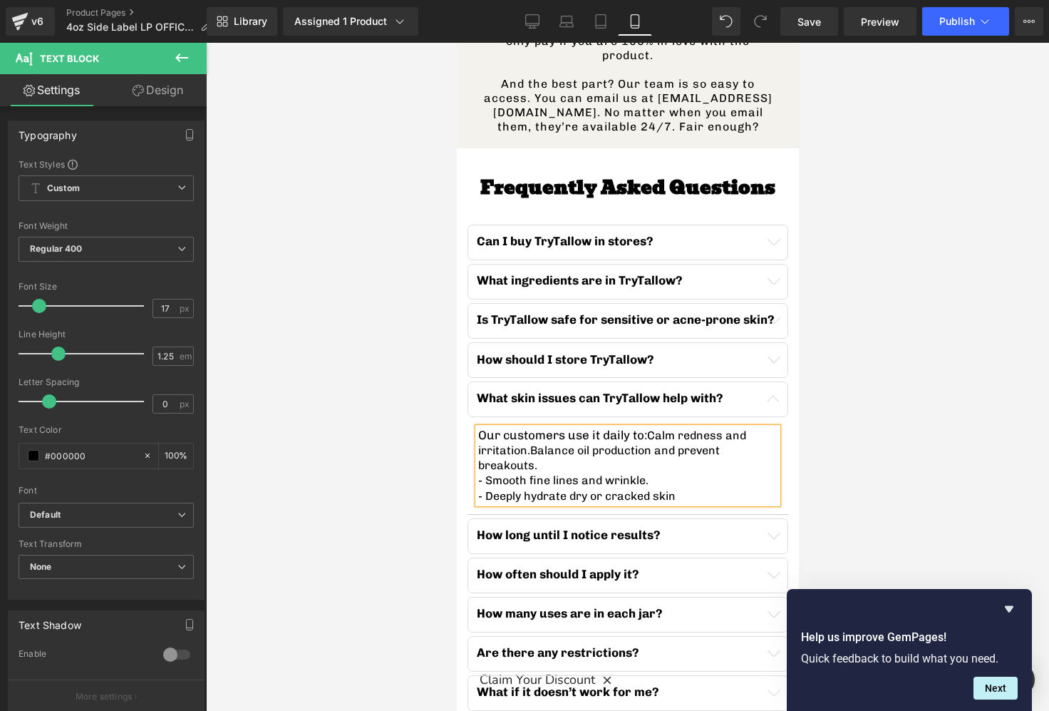
click at [525, 443] on span "Balance oil production and prevent breakouts." at bounding box center [599, 457] width 242 height 29
click at [641, 428] on span "Calm redness and irritation." at bounding box center [612, 442] width 268 height 29
click at [718, 428] on p "Our customers use it daily to:" at bounding box center [627, 435] width 299 height 15
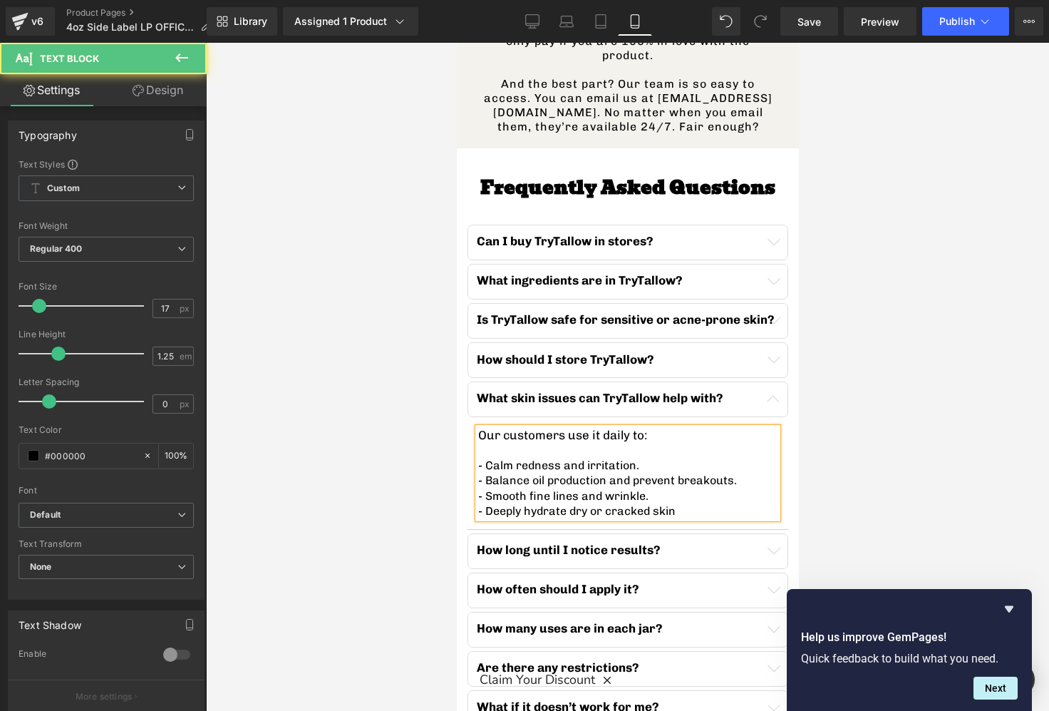
drag, startPoint x: 642, startPoint y: 356, endPoint x: 475, endPoint y: 356, distance: 166.8
click at [478, 428] on div "Our customers use it daily to: - Calm redness and irritation. - Balance oil pro…" at bounding box center [627, 473] width 299 height 91
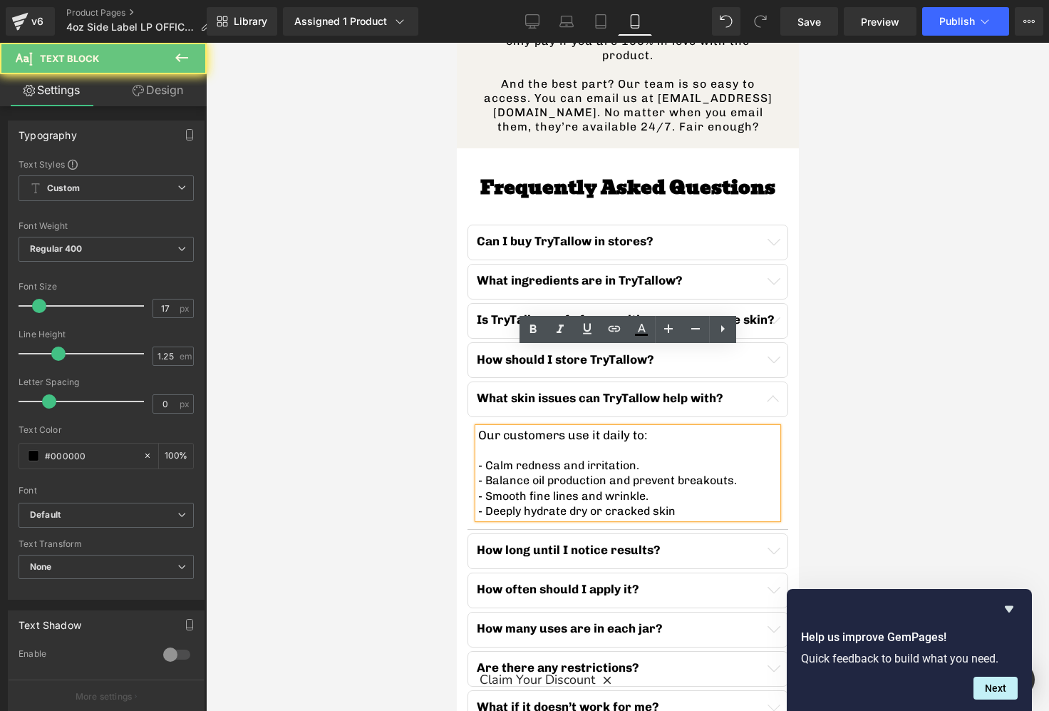
click at [593, 504] on span "- Deeply hydrate dry or cracked skin" at bounding box center [576, 511] width 197 height 14
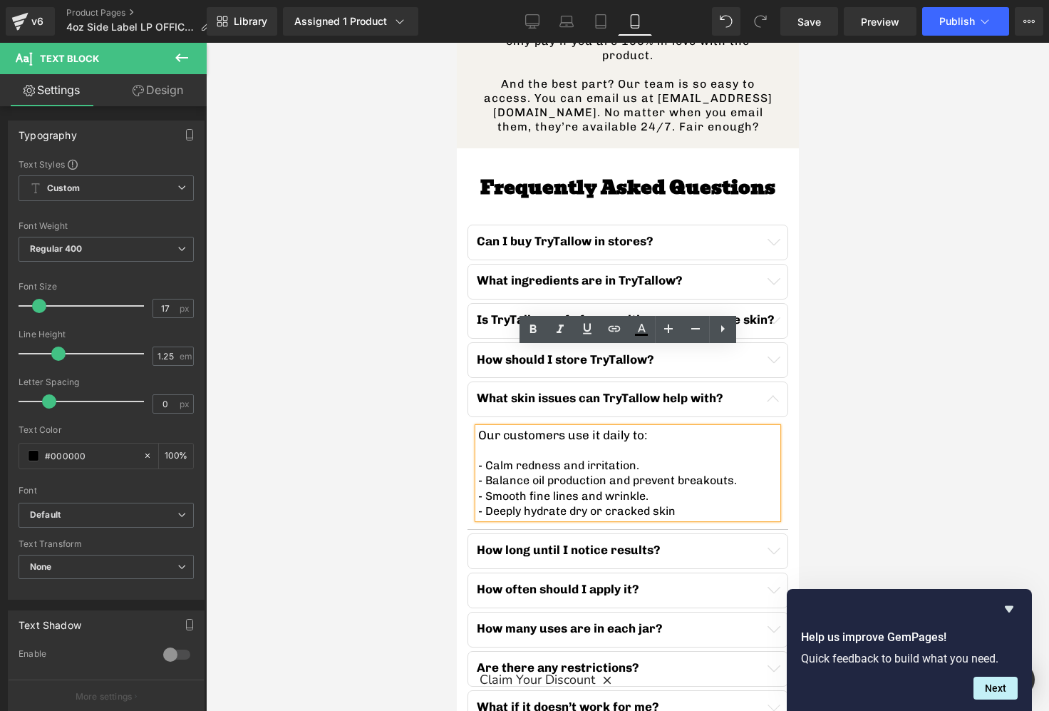
click at [780, 534] on button "button" at bounding box center [772, 551] width 29 height 34
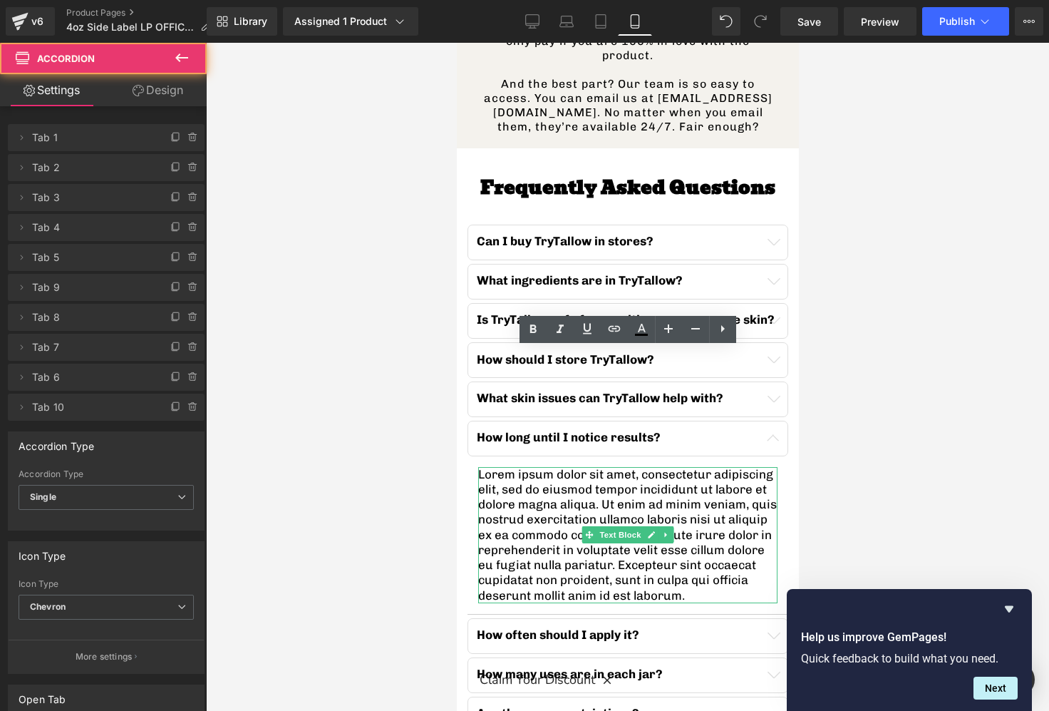
click at [566, 467] on p "Lorem ipsum dolor sit amet, consectetur adipiscing elit, sed do eiusmod tempor …" at bounding box center [627, 535] width 299 height 136
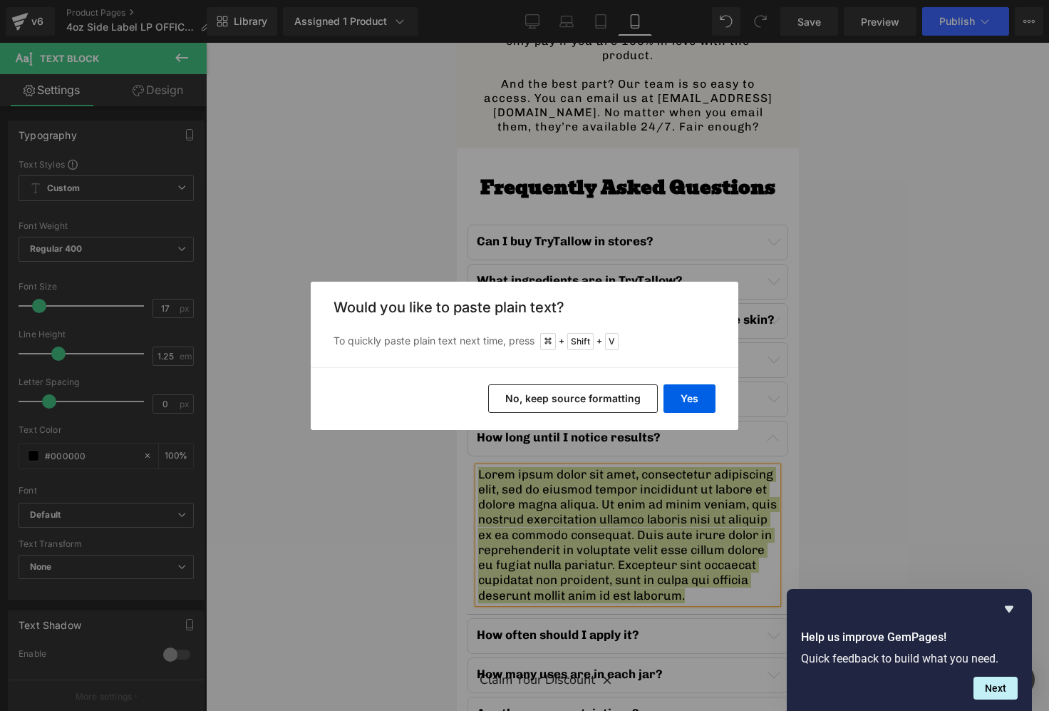
click at [597, 413] on div "Yes No, keep source formatting" at bounding box center [525, 398] width 428 height 63
click at [592, 410] on button "No, keep source formatting" at bounding box center [573, 398] width 170 height 29
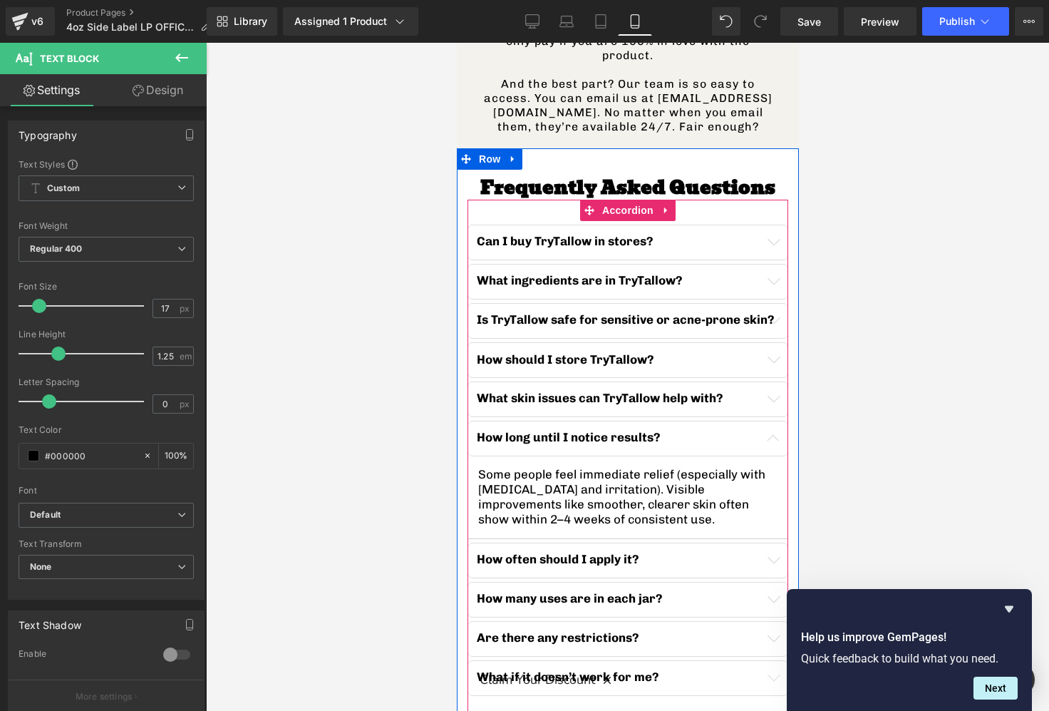
click at [779, 543] on button "button" at bounding box center [772, 560] width 29 height 34
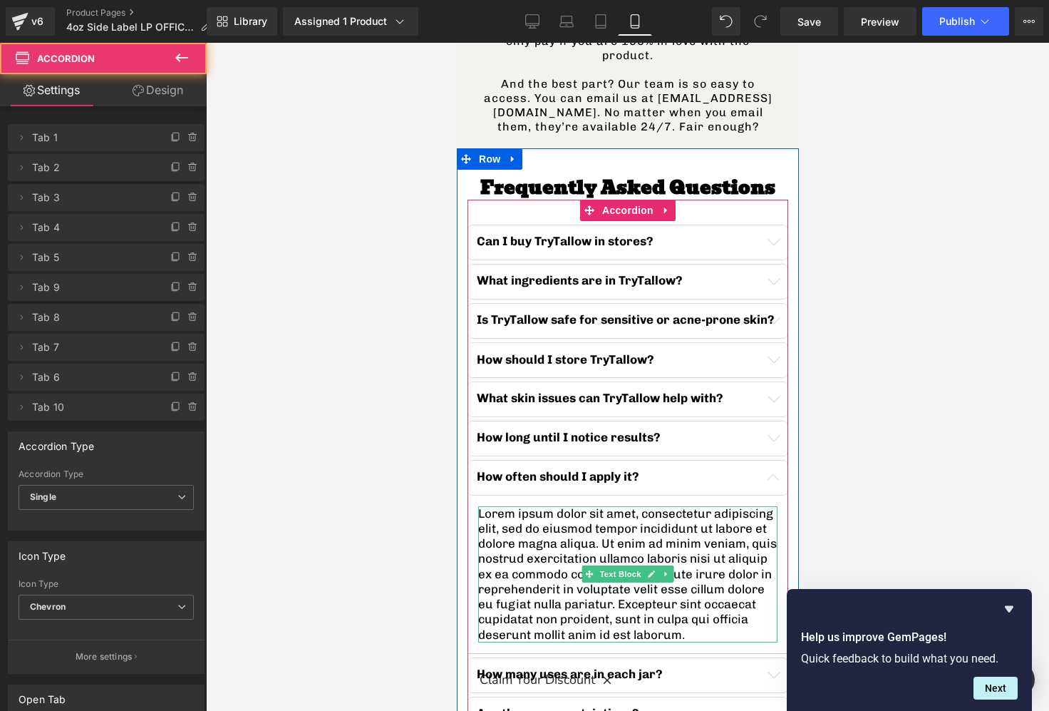
click at [552, 506] on p "Lorem ipsum dolor sit amet, consectetur adipiscing elit, sed do eiusmod tempor …" at bounding box center [627, 574] width 299 height 136
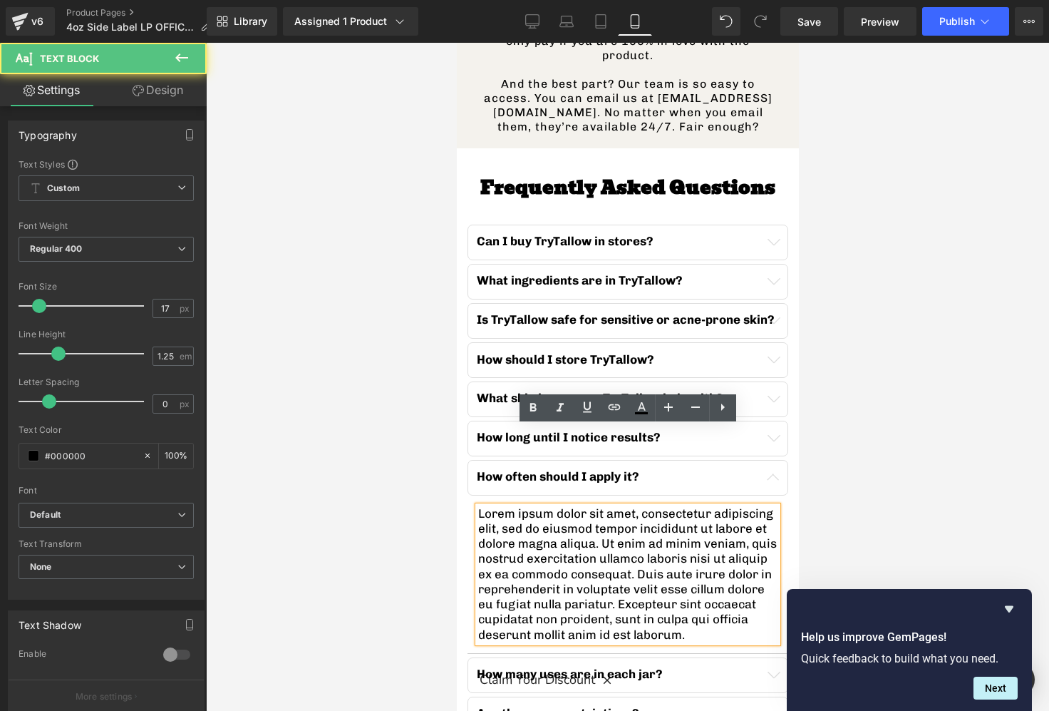
click at [547, 506] on p "Lorem ipsum dolor sit amet, consectetur adipiscing elit, sed do eiusmod tempor …" at bounding box center [627, 574] width 299 height 136
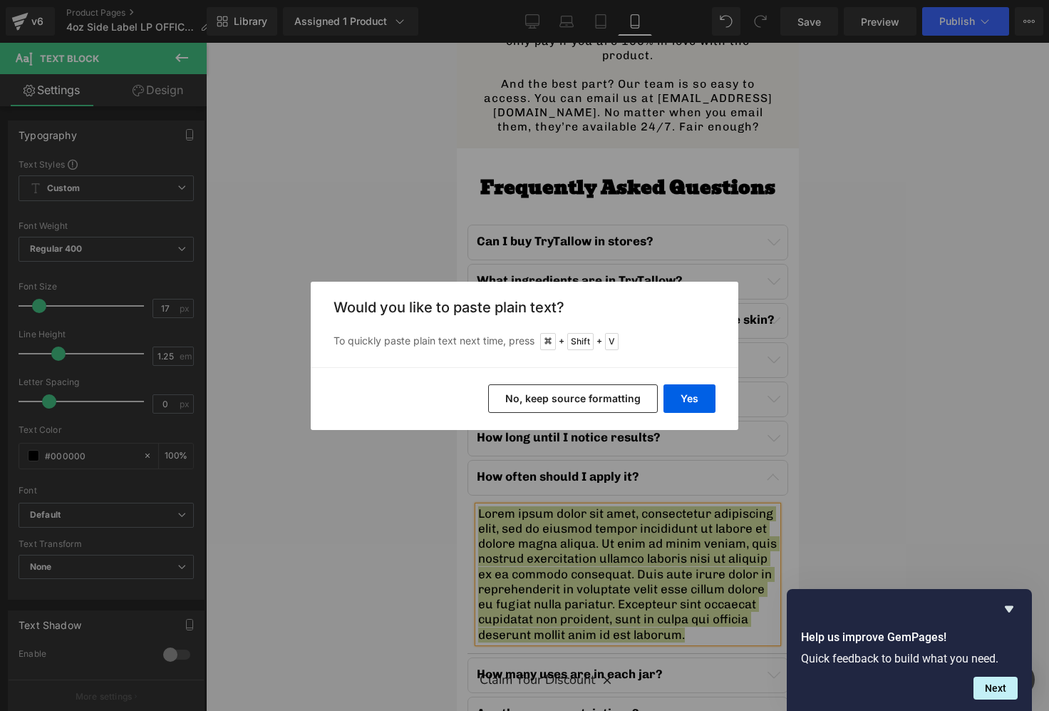
click at [569, 397] on button "No, keep source formatting" at bounding box center [573, 398] width 170 height 29
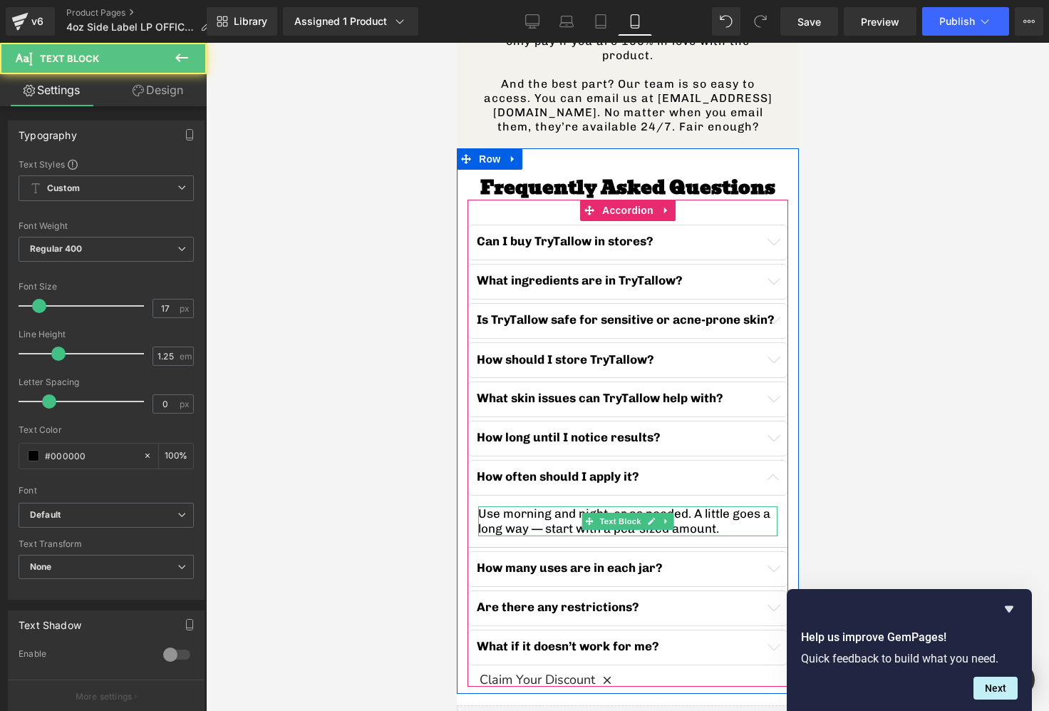
click at [703, 506] on p "Use morning and night, or as needed. A little goes a long way — start with a pe…" at bounding box center [627, 521] width 299 height 31
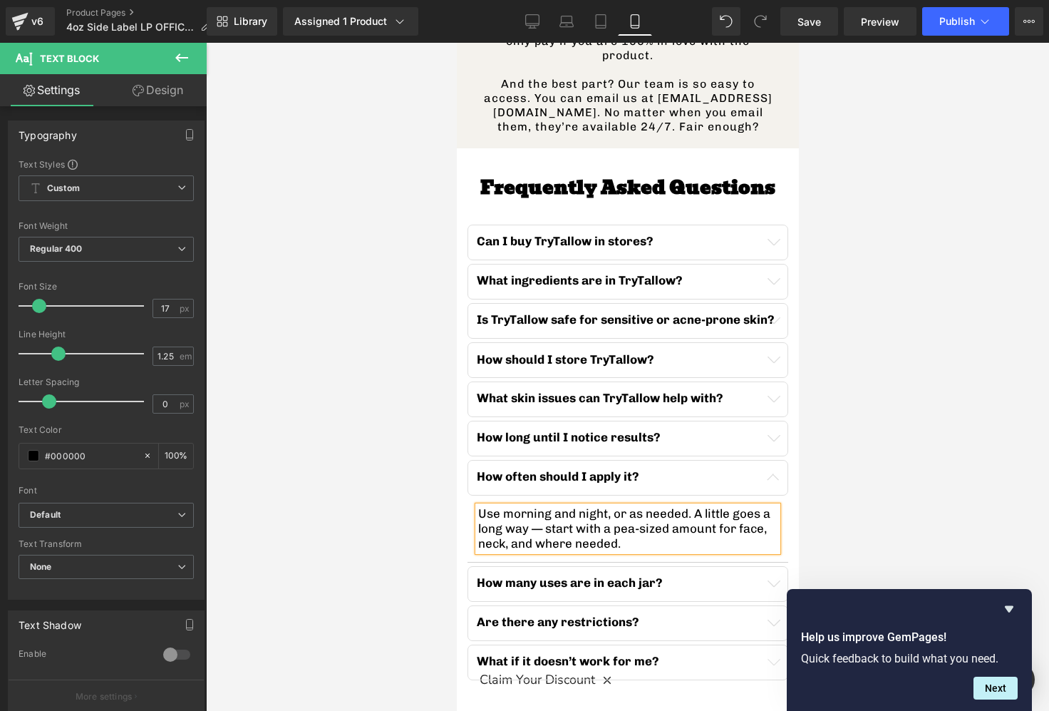
click at [780, 567] on button "button" at bounding box center [772, 584] width 29 height 34
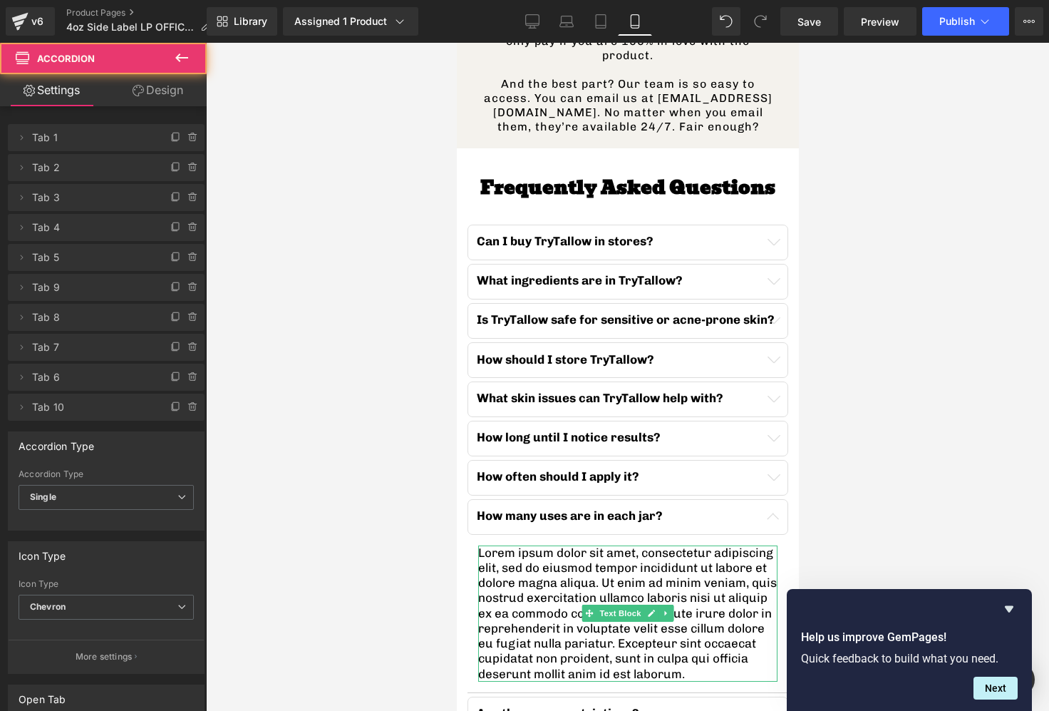
click at [584, 545] on p "Lorem ipsum dolor sit amet, consectetur adipiscing elit, sed do eiusmod tempor …" at bounding box center [627, 613] width 299 height 136
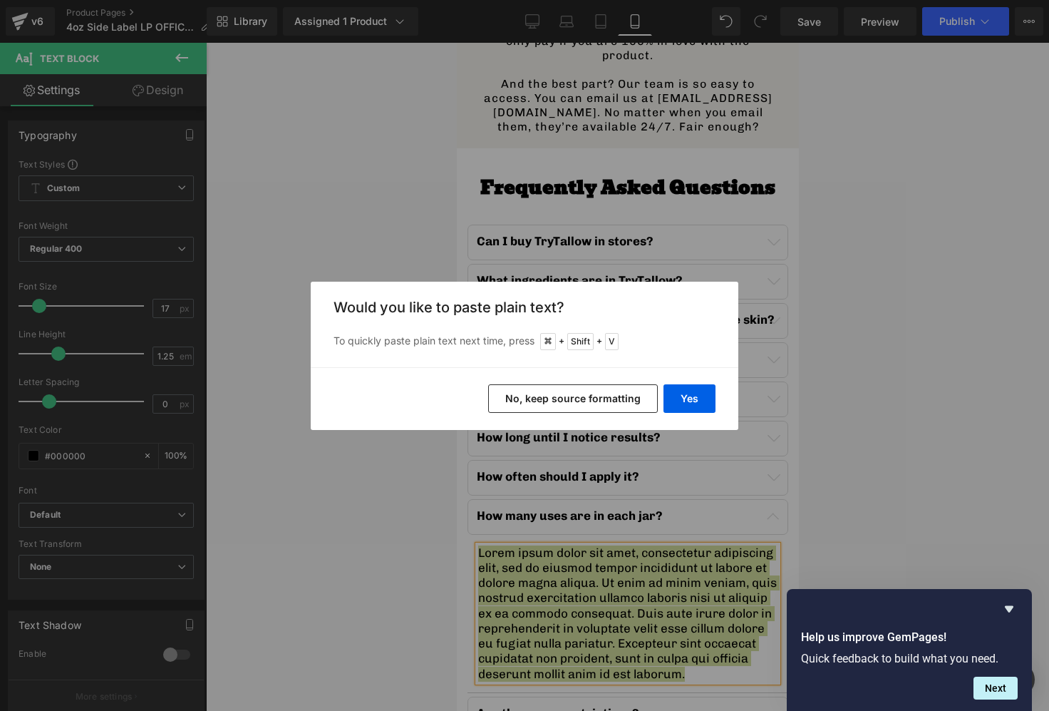
click at [552, 388] on button "No, keep source formatting" at bounding box center [573, 398] width 170 height 29
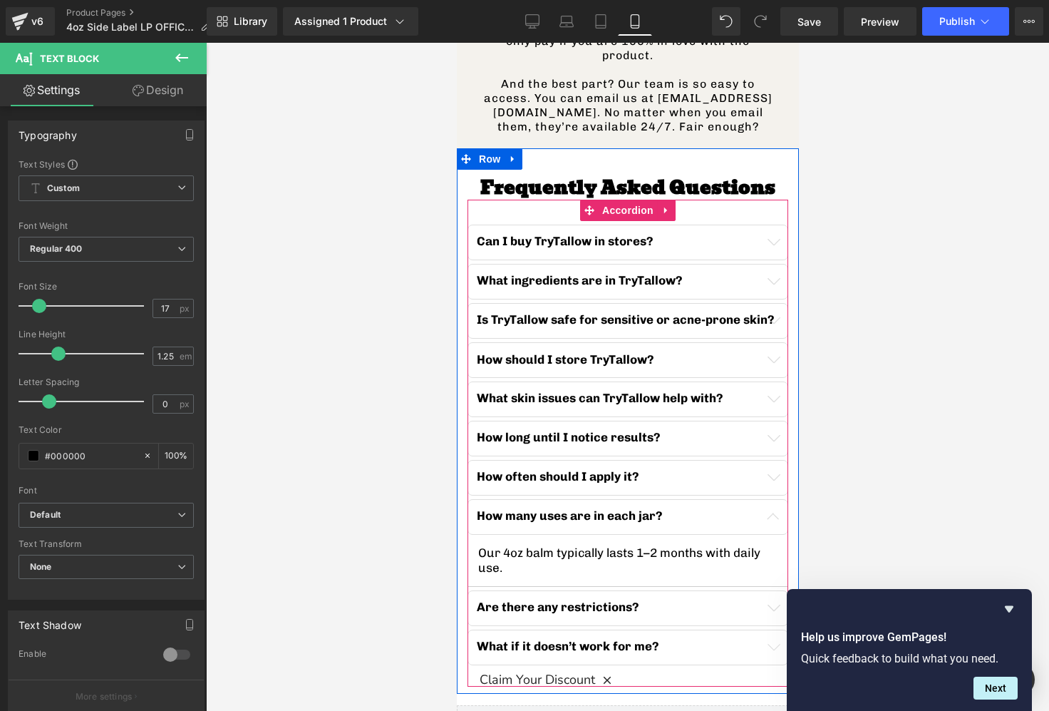
click at [773, 651] on span "button" at bounding box center [773, 651] width 0 height 0
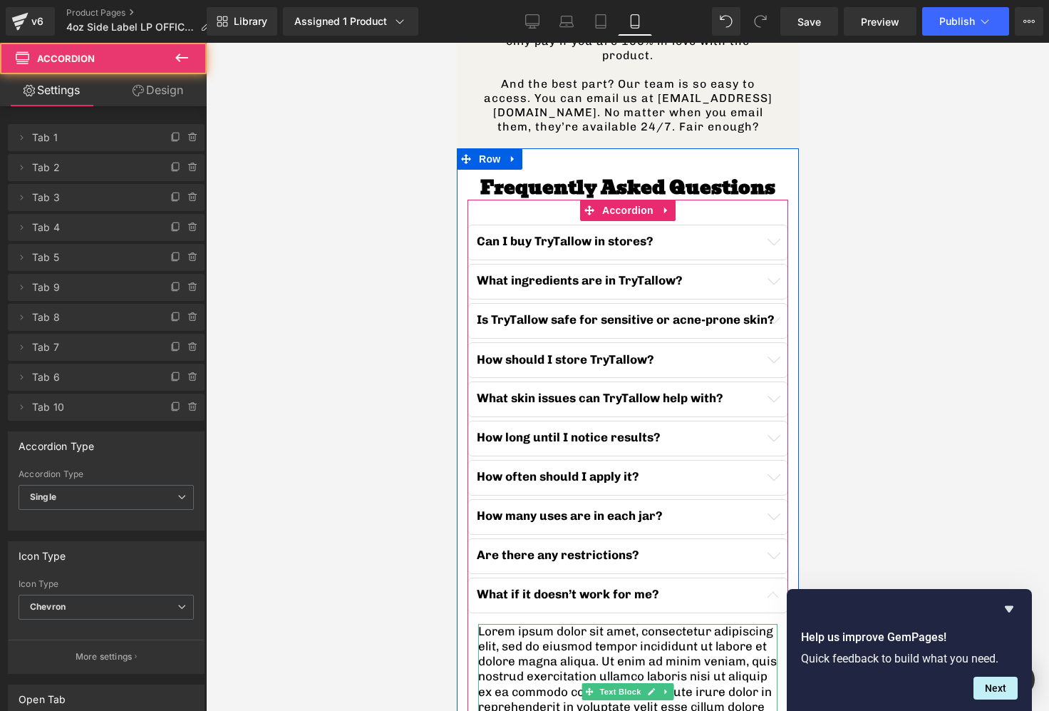
click at [631, 624] on p "Lorem ipsum dolor sit amet, consectetur adipiscing elit, sed do eiusmod tempor …" at bounding box center [627, 692] width 299 height 136
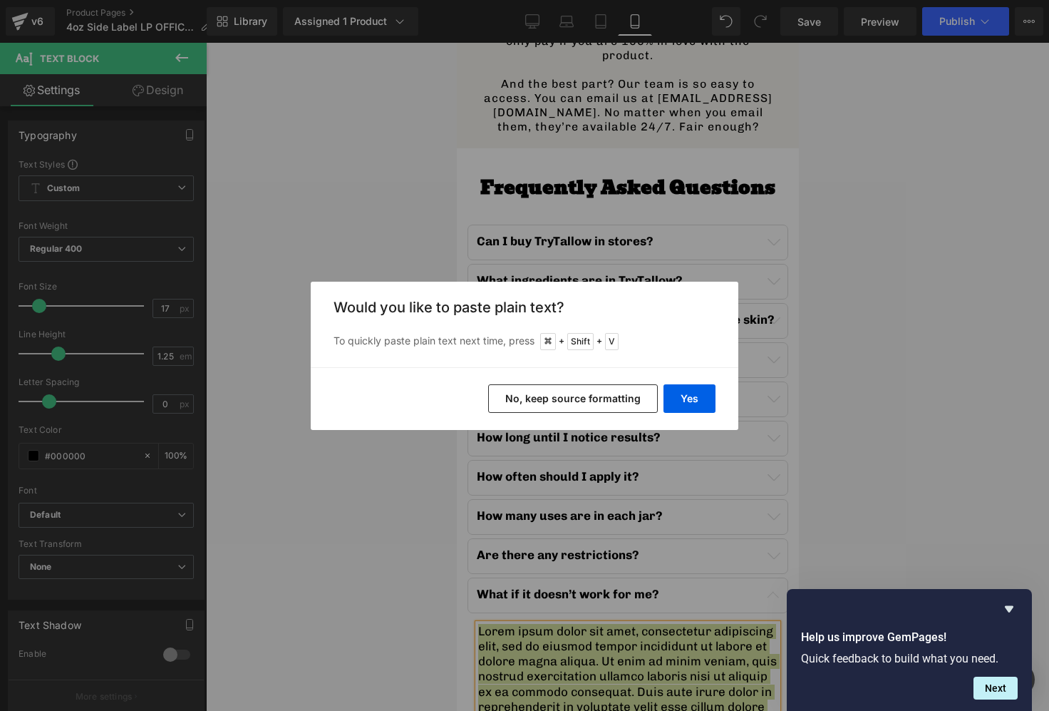
click at [585, 396] on button "No, keep source formatting" at bounding box center [573, 398] width 170 height 29
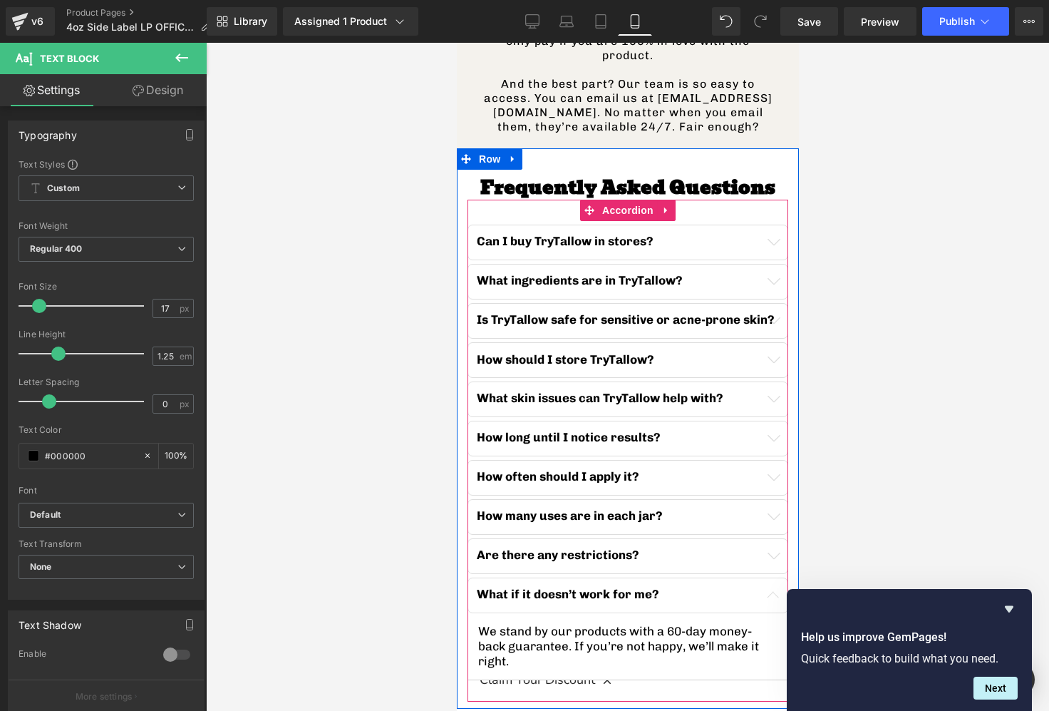
click at [778, 539] on button "button" at bounding box center [772, 556] width 29 height 34
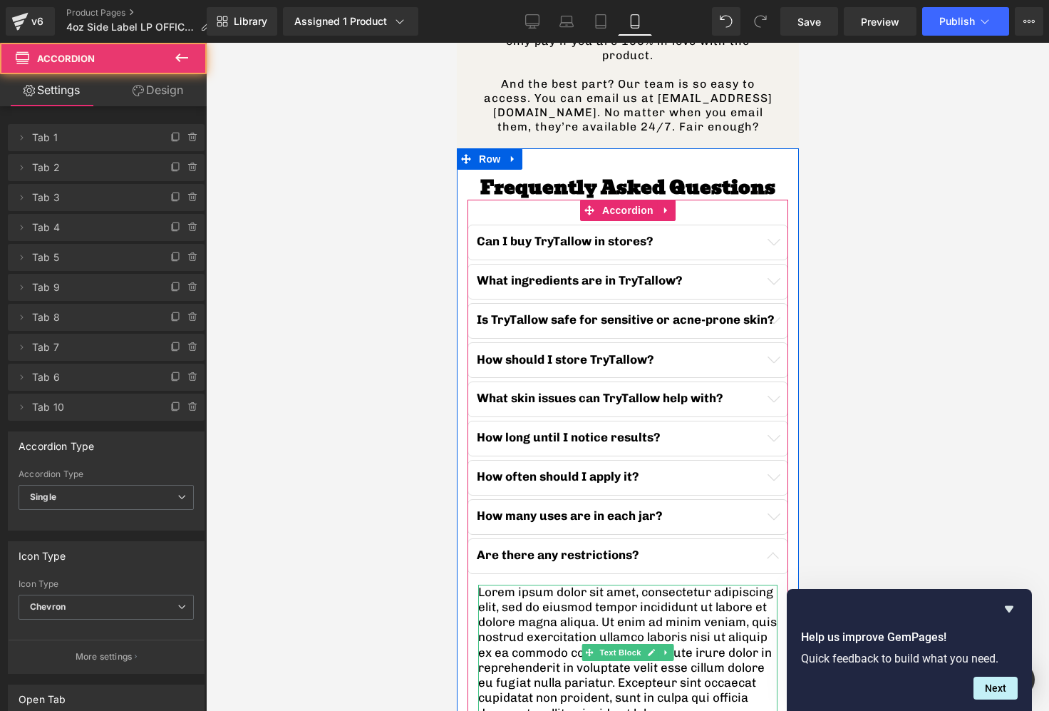
click at [606, 584] on p "Lorem ipsum dolor sit amet, consectetur adipiscing elit, sed do eiusmod tempor …" at bounding box center [627, 652] width 299 height 136
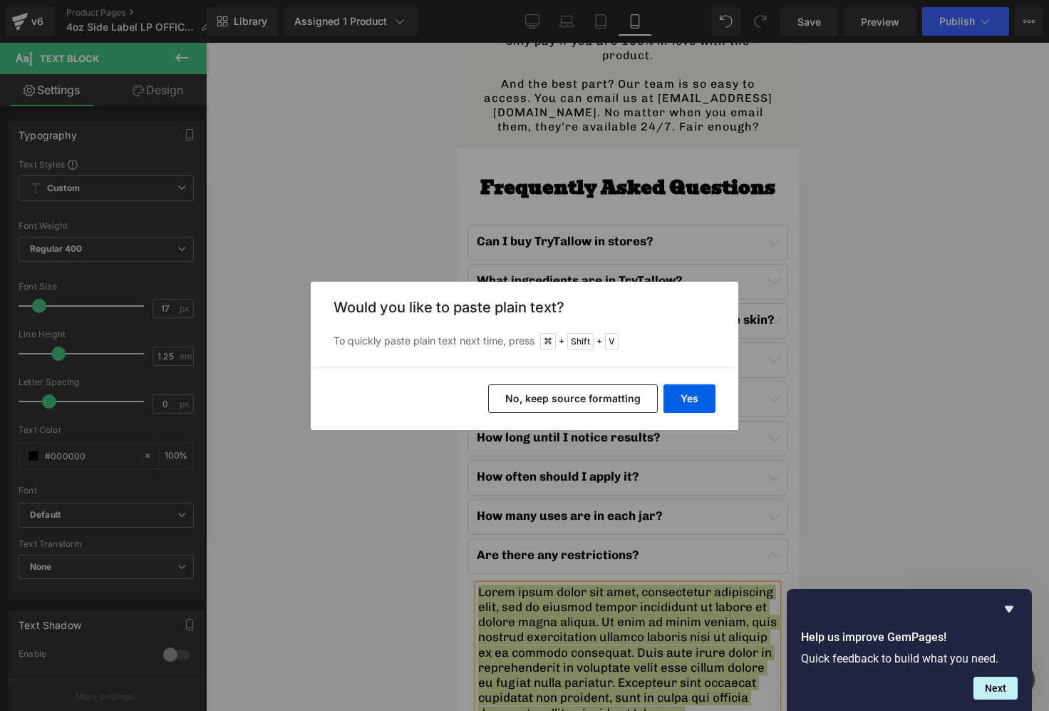
click at [599, 398] on button "No, keep source formatting" at bounding box center [573, 398] width 170 height 29
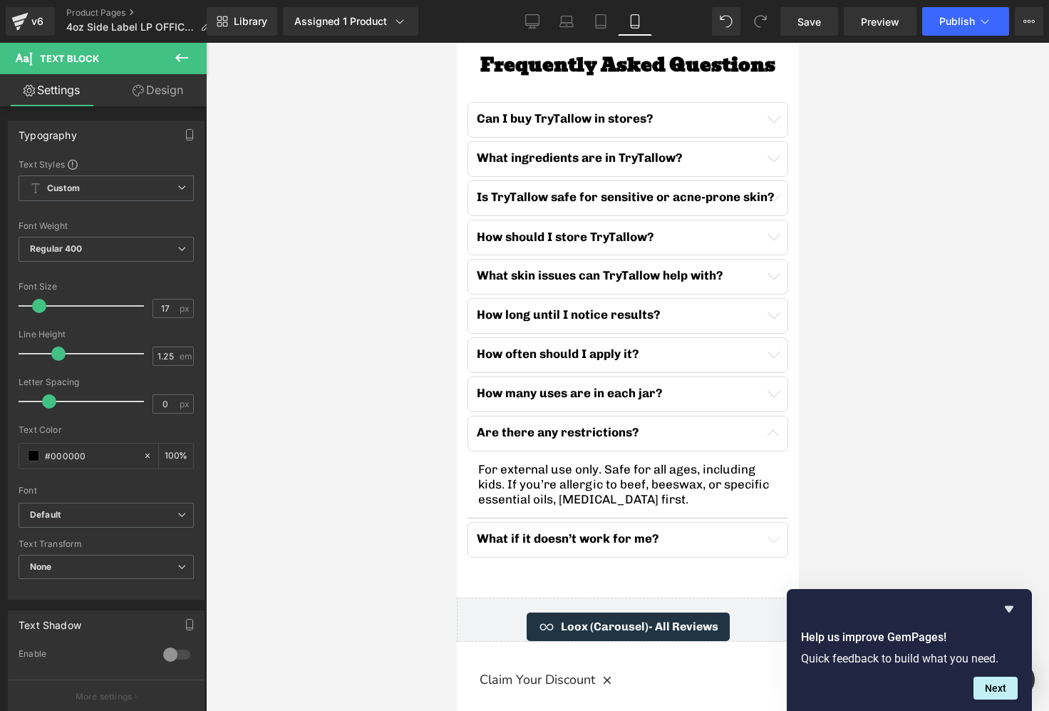
scroll to position [4589, 0]
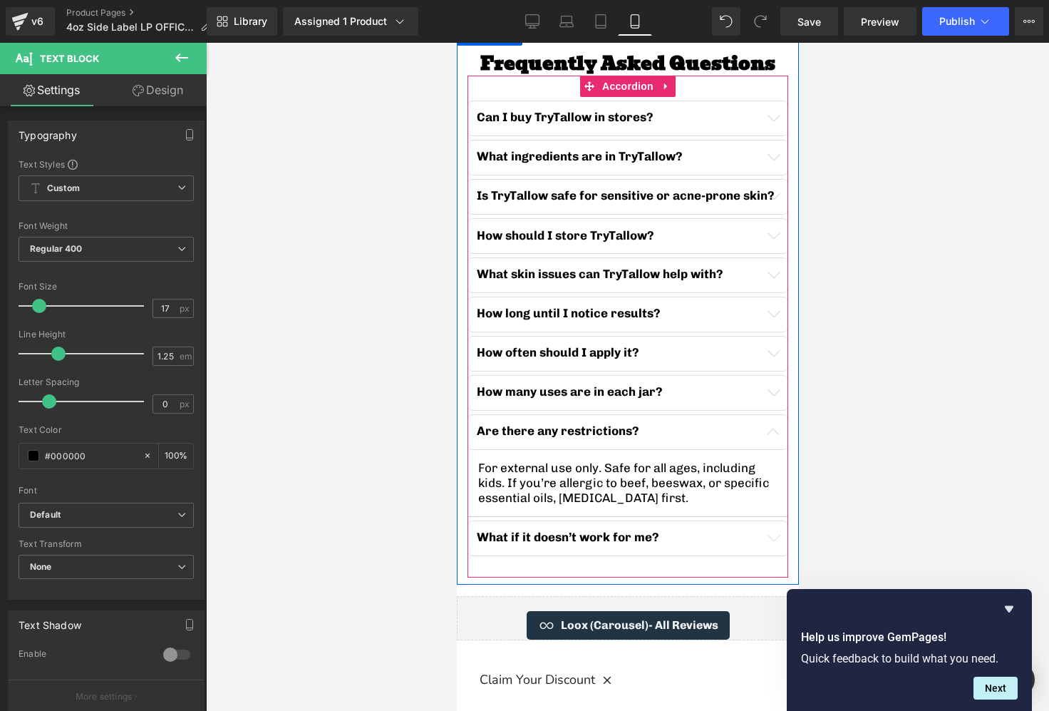
click at [782, 521] on button "button" at bounding box center [772, 538] width 29 height 34
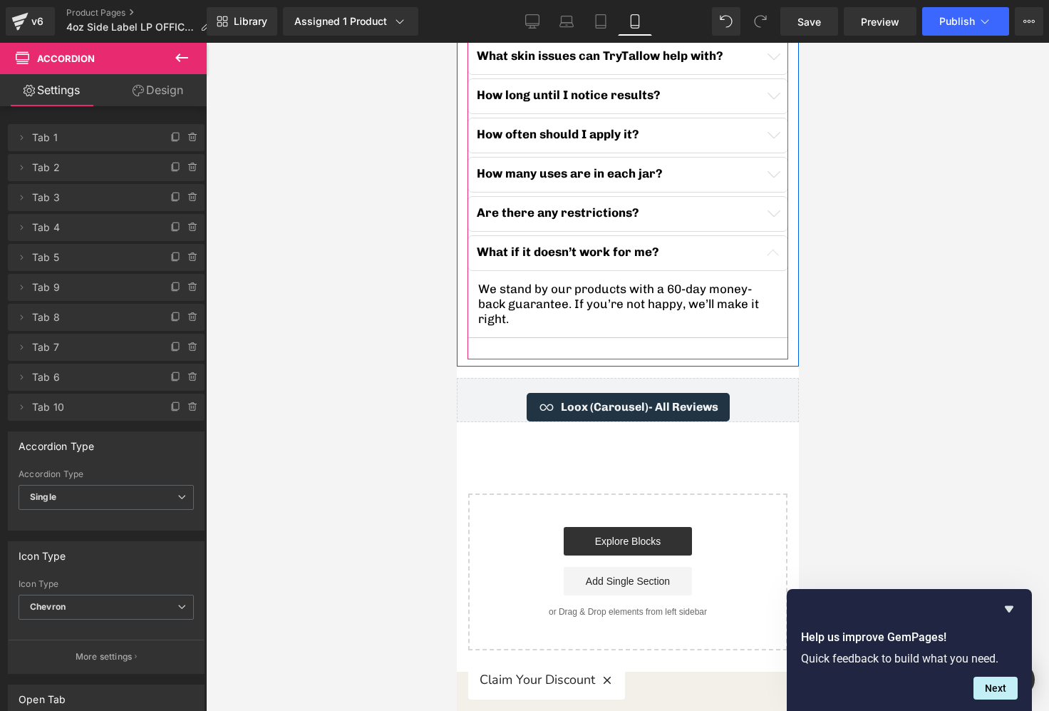
scroll to position [4805, 0]
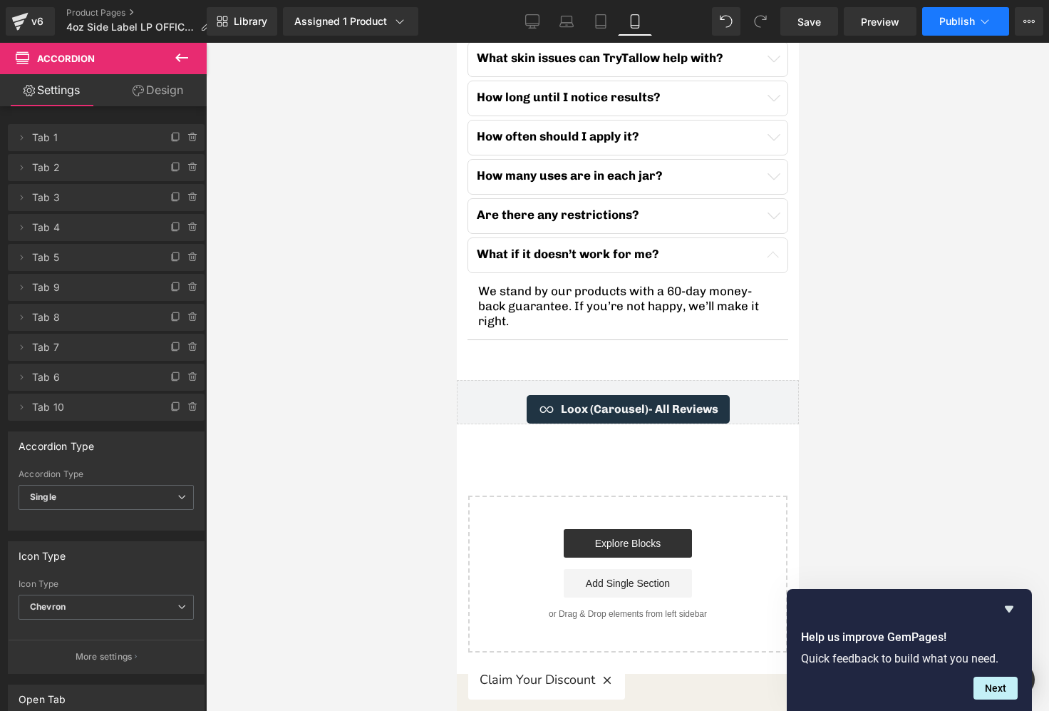
click at [946, 24] on span "Publish" at bounding box center [957, 21] width 36 height 11
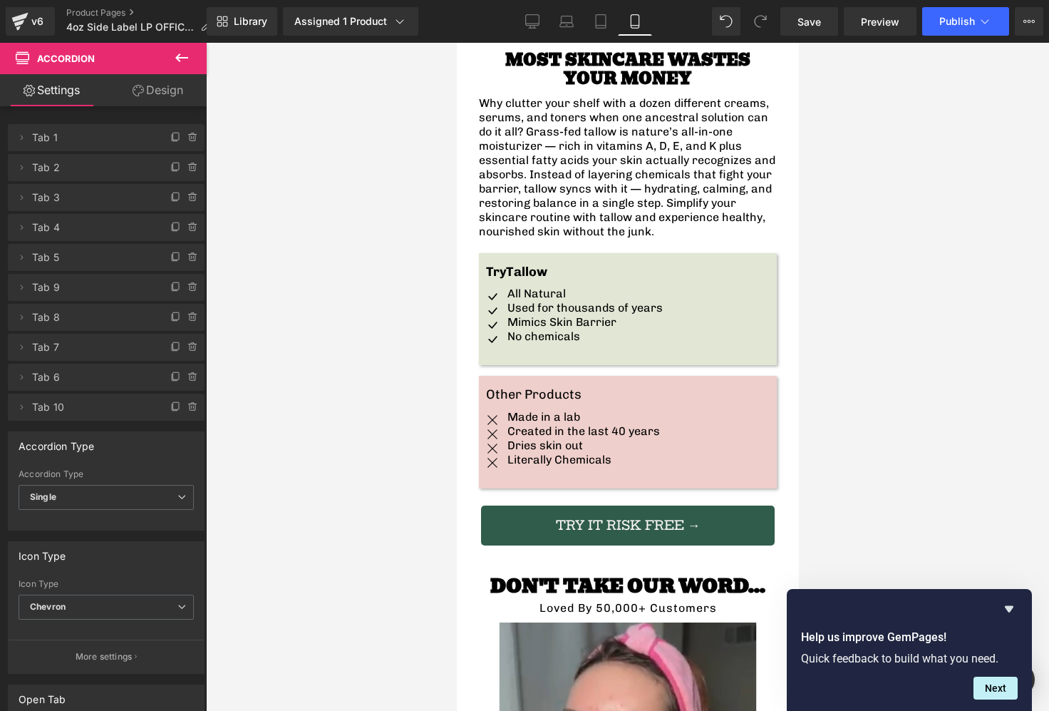
scroll to position [3020, 0]
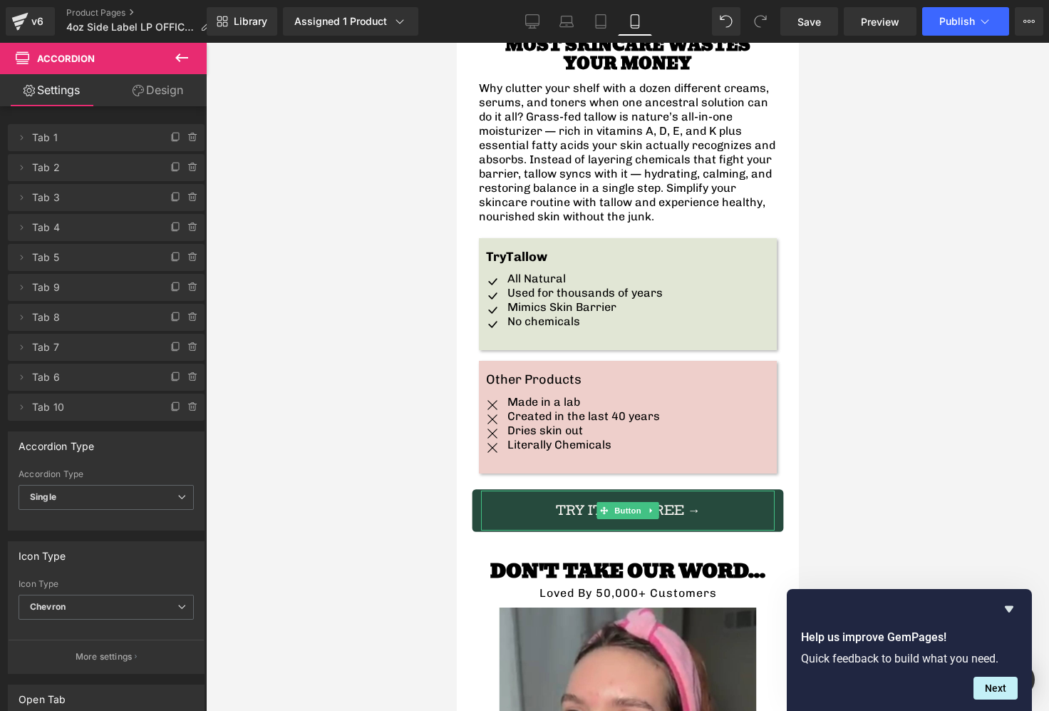
click at [672, 504] on span "Try IT RISK FREE →" at bounding box center [627, 510] width 145 height 13
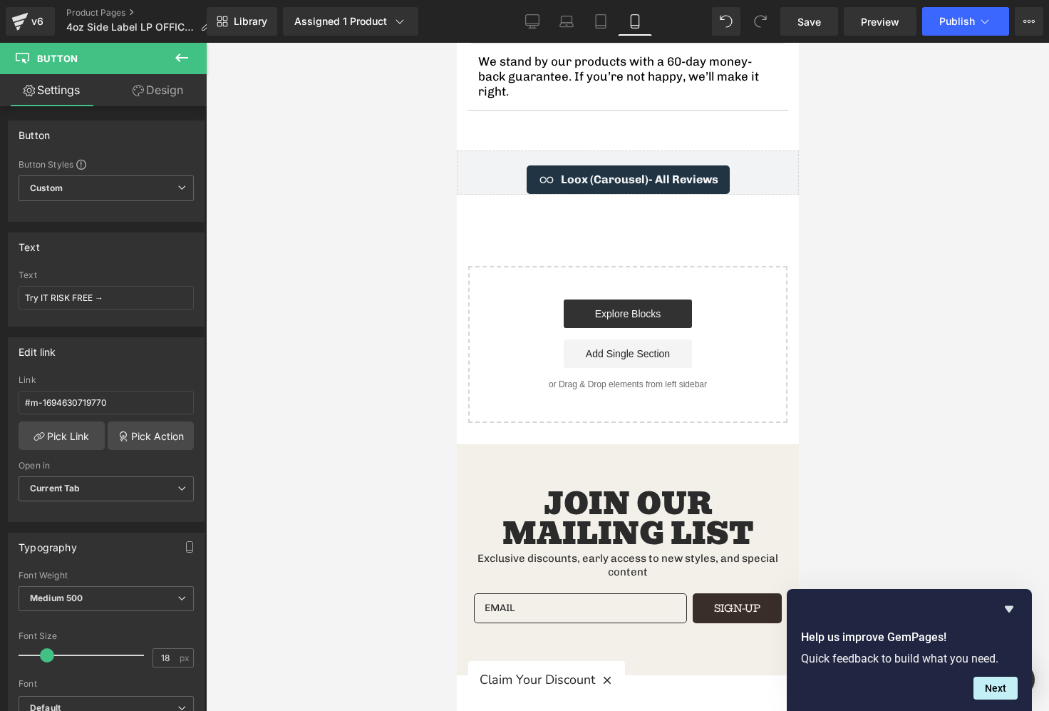
scroll to position [5043, 0]
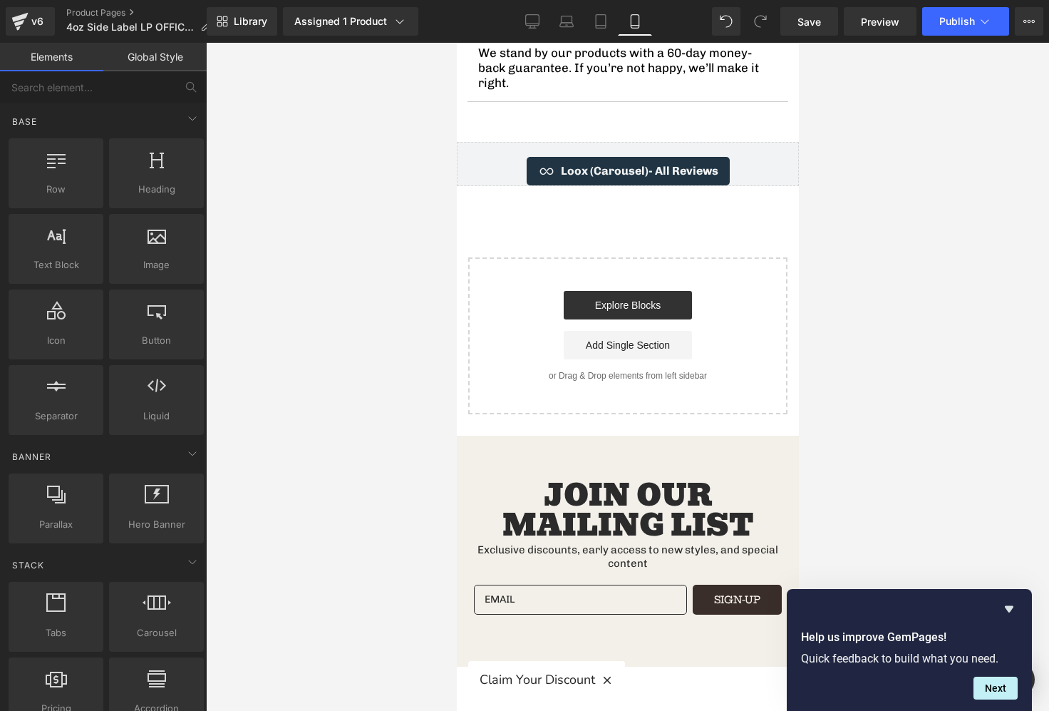
click at [605, 681] on icon "button" at bounding box center [606, 680] width 13 height 13
click at [707, 584] on button "SIGN-UP" at bounding box center [736, 599] width 89 height 30
click at [535, 435] on div "Join Our Mailing list Exclusive discounts, early access to new styles, and spec…" at bounding box center [627, 554] width 342 height 238
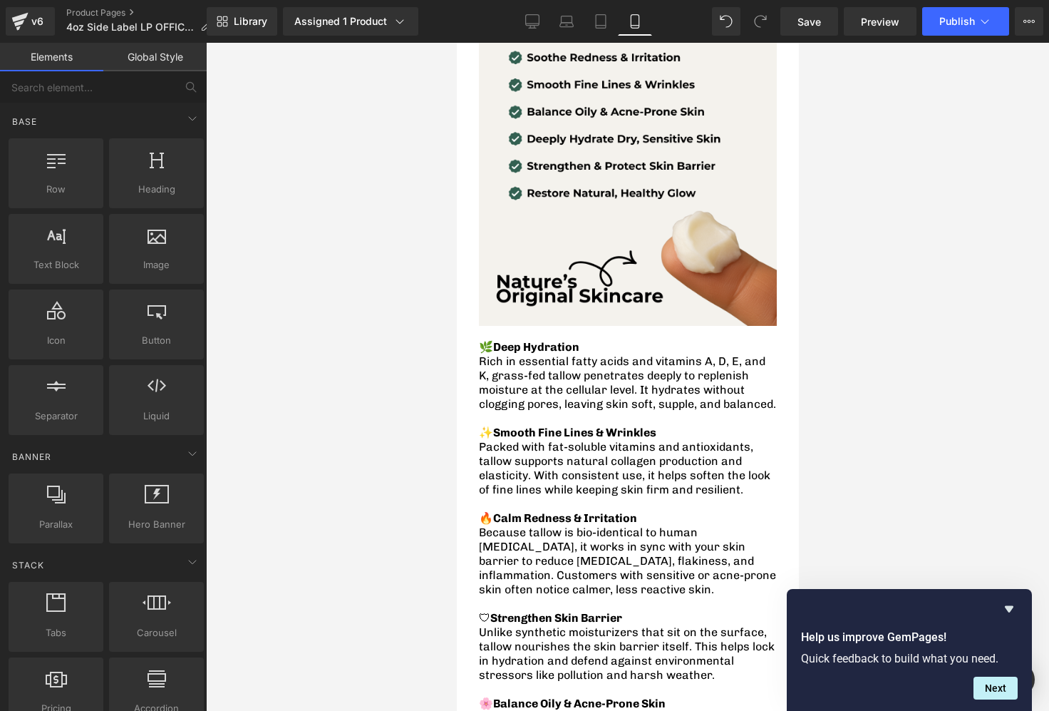
scroll to position [0, 0]
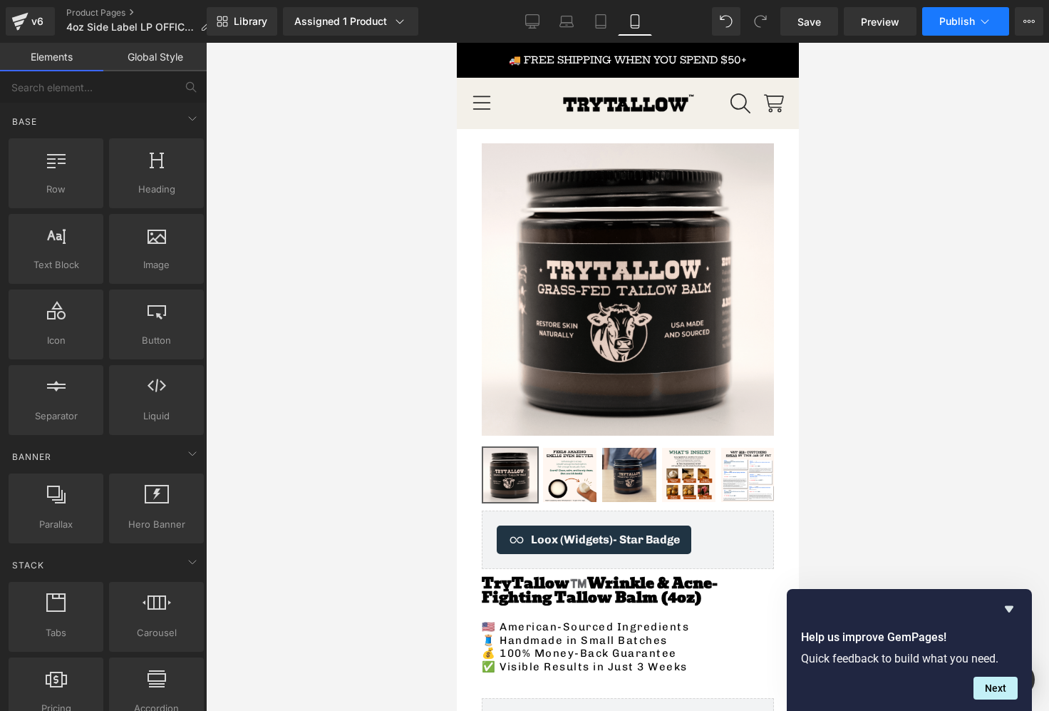
click at [961, 29] on button "Publish" at bounding box center [965, 21] width 87 height 29
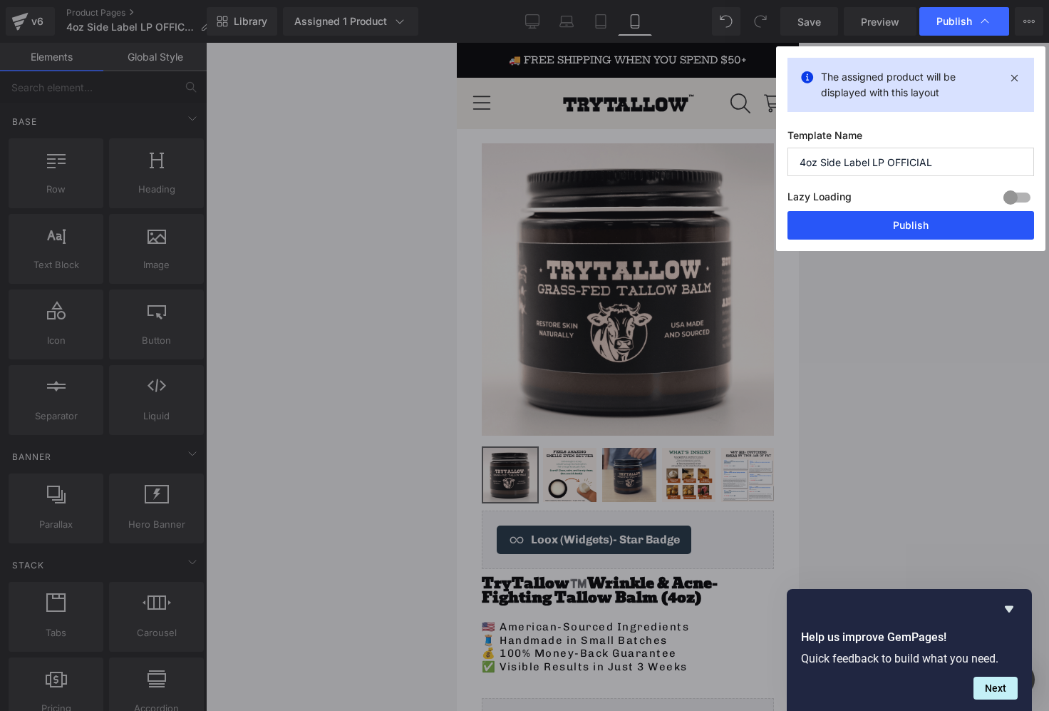
click at [911, 219] on button "Publish" at bounding box center [911, 225] width 247 height 29
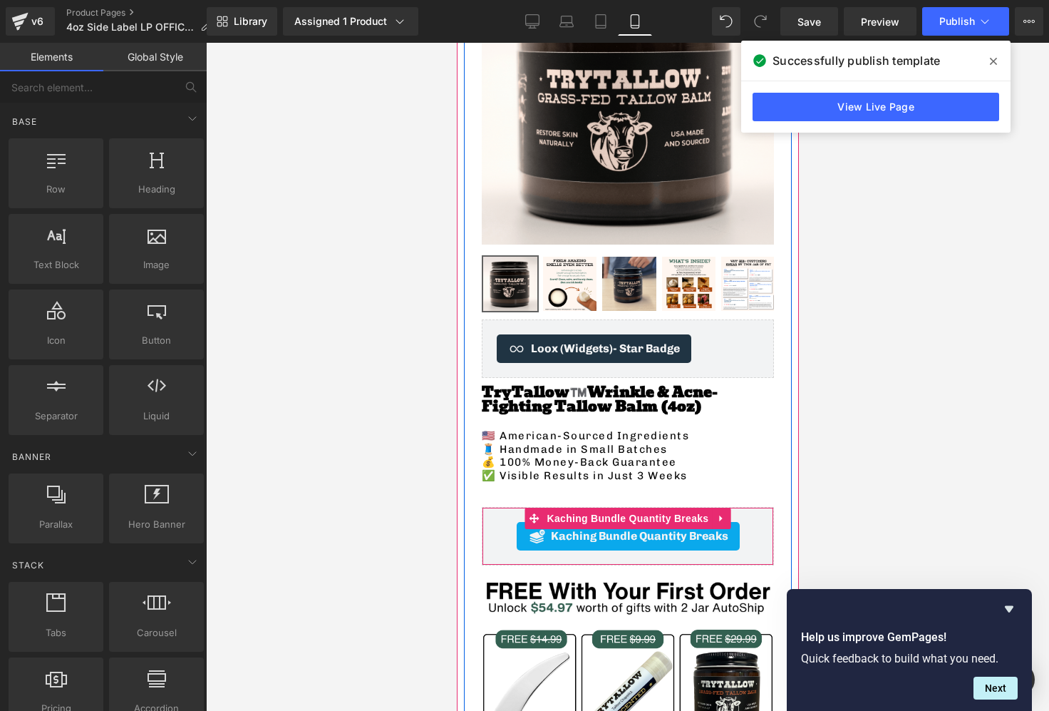
scroll to position [131, 0]
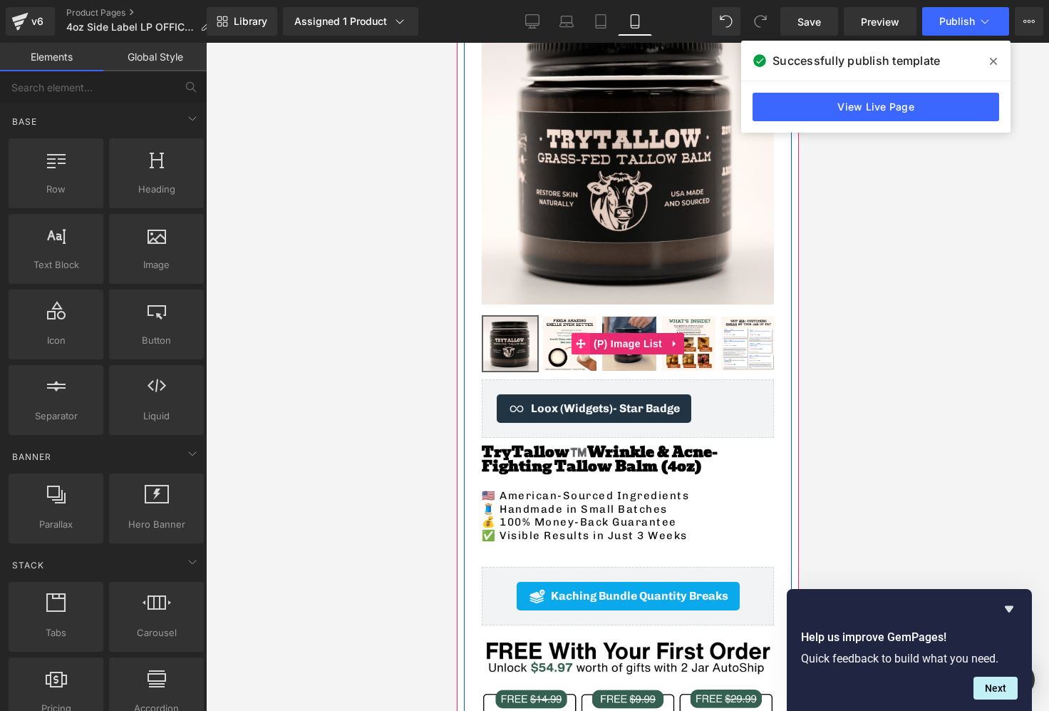
click at [575, 340] on icon at bounding box center [580, 344] width 10 height 11
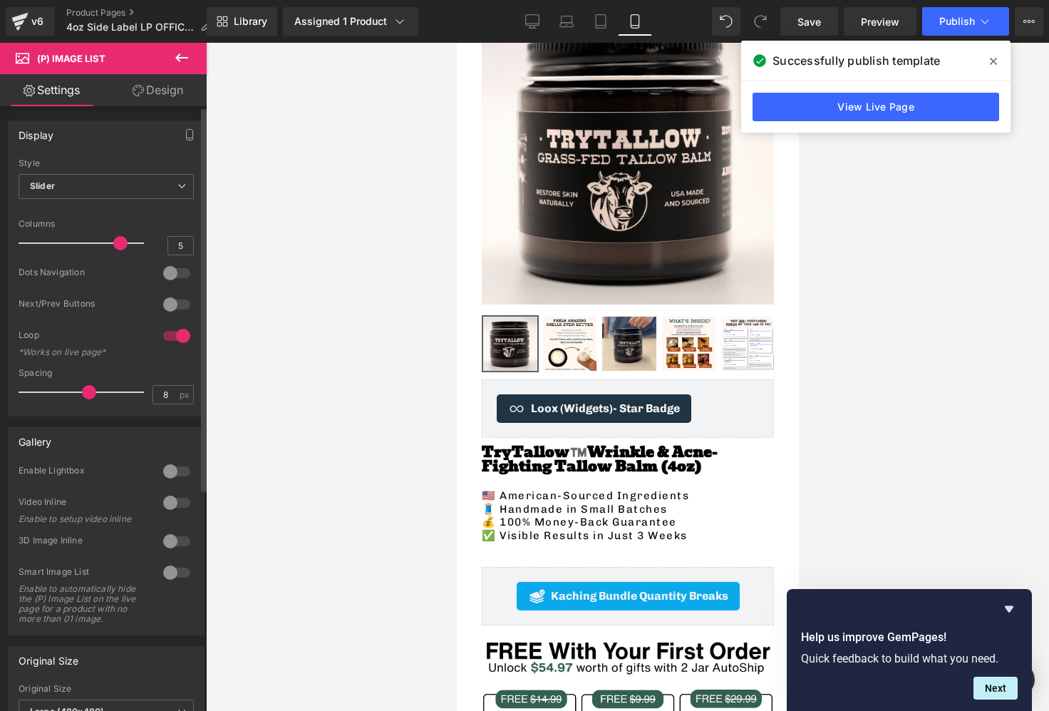
click at [163, 304] on div at bounding box center [177, 304] width 34 height 23
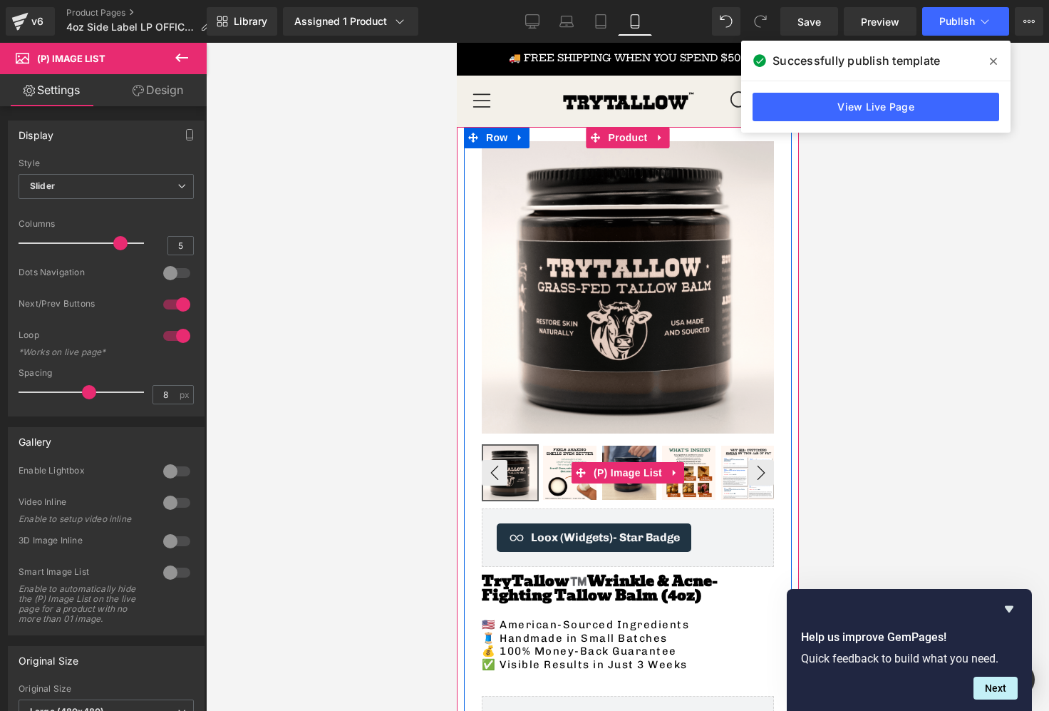
scroll to position [0, 0]
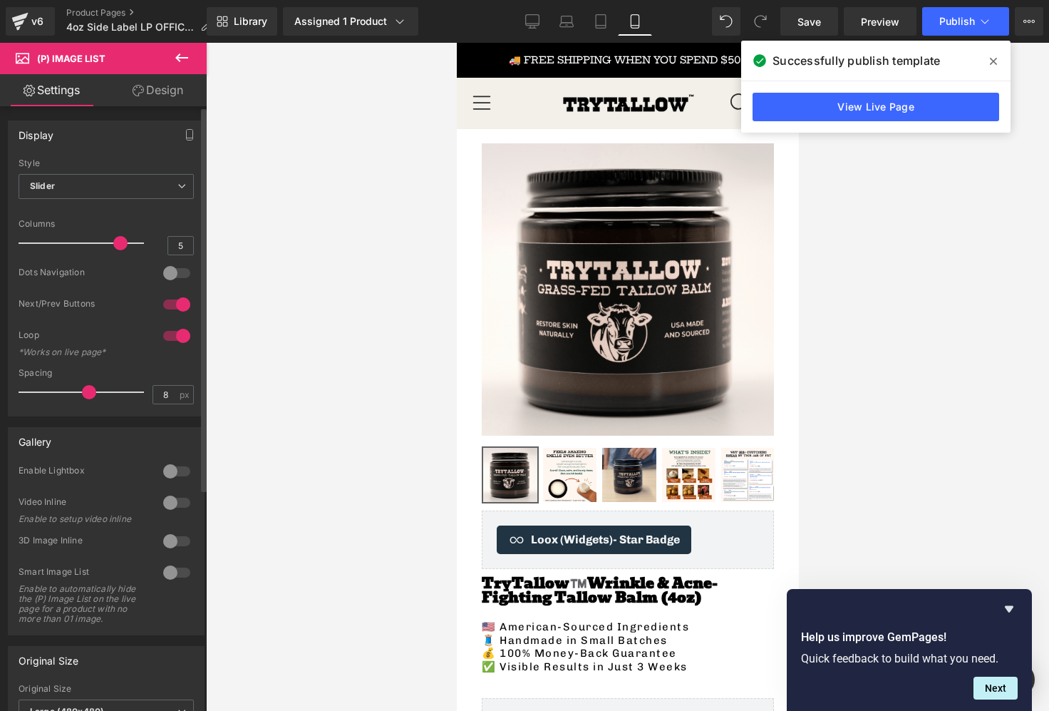
click at [172, 274] on div at bounding box center [177, 273] width 34 height 23
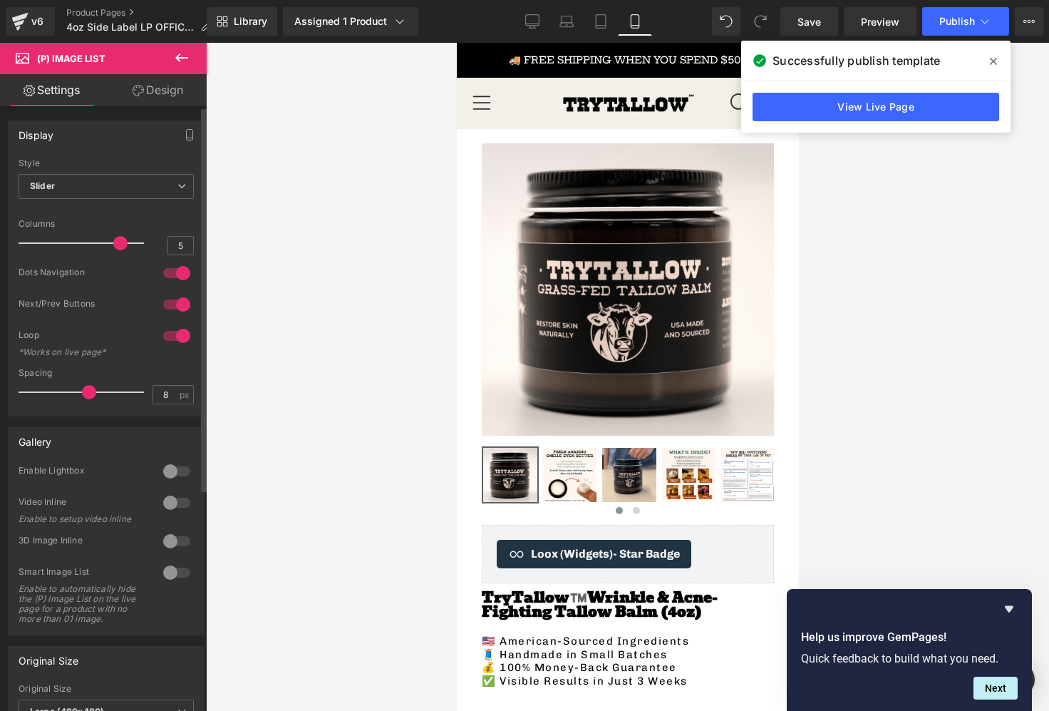
click at [176, 273] on div at bounding box center [177, 273] width 34 height 23
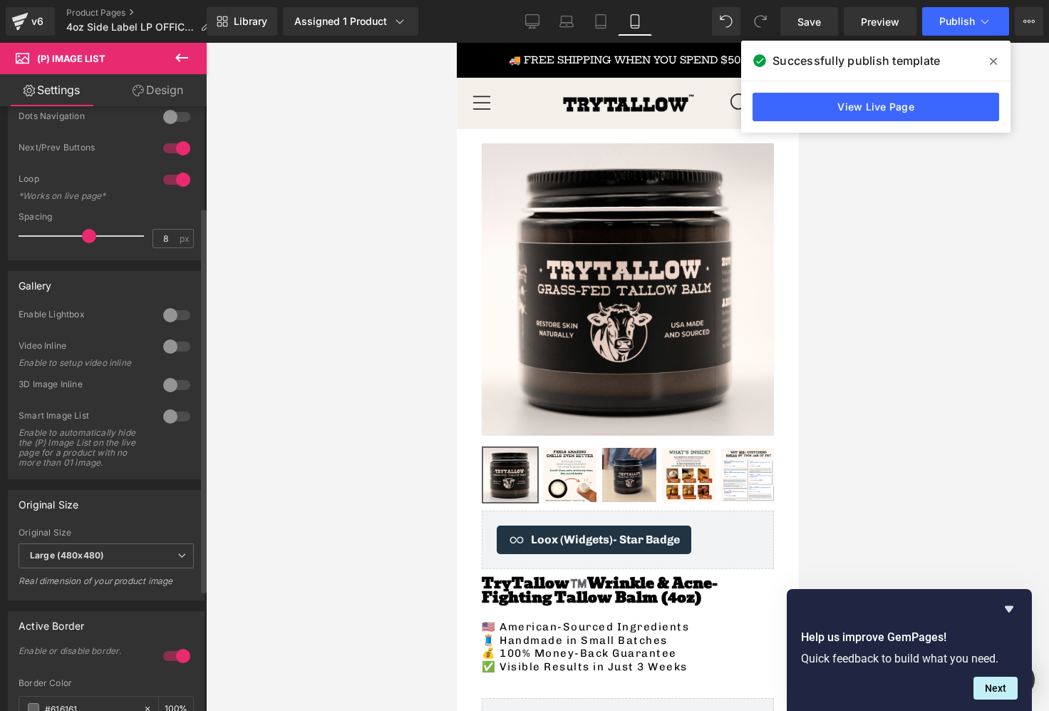
scroll to position [159, 0]
click at [175, 317] on div at bounding box center [177, 312] width 34 height 23
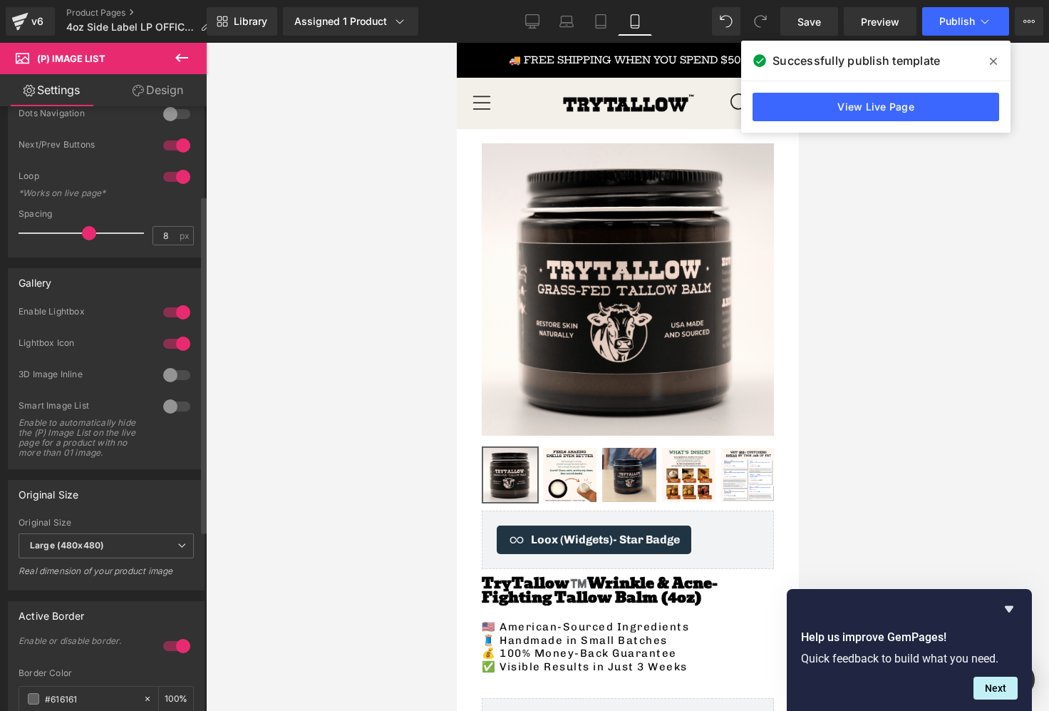
click at [180, 311] on div at bounding box center [177, 312] width 34 height 23
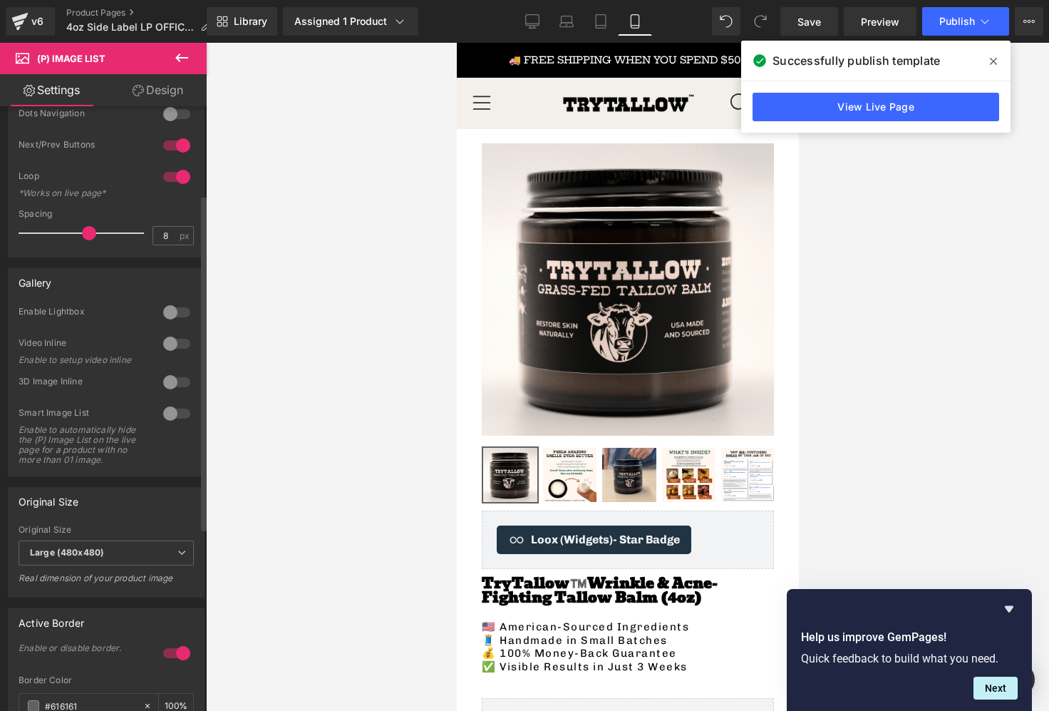
click at [180, 311] on div at bounding box center [177, 312] width 34 height 23
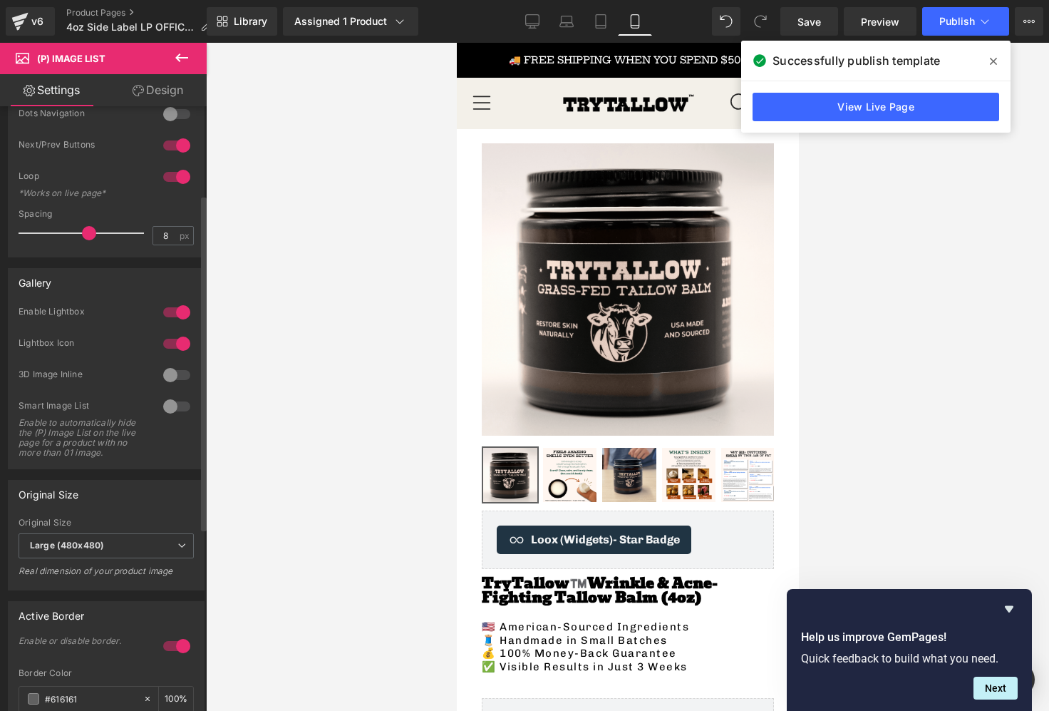
click at [180, 311] on div at bounding box center [177, 312] width 34 height 23
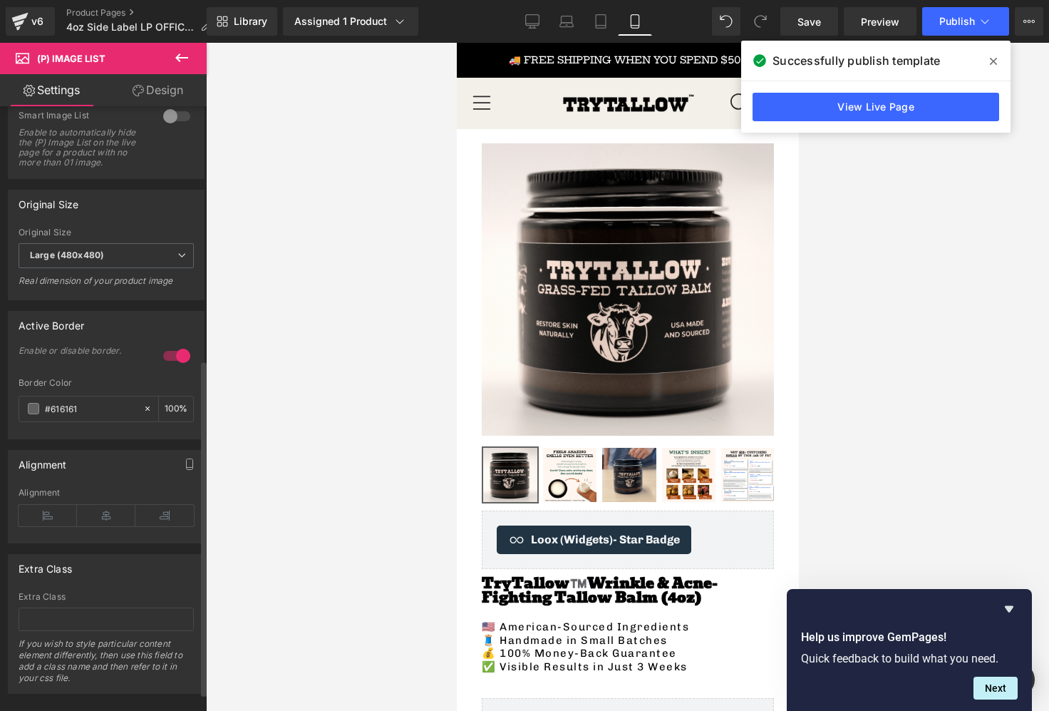
scroll to position [489, 0]
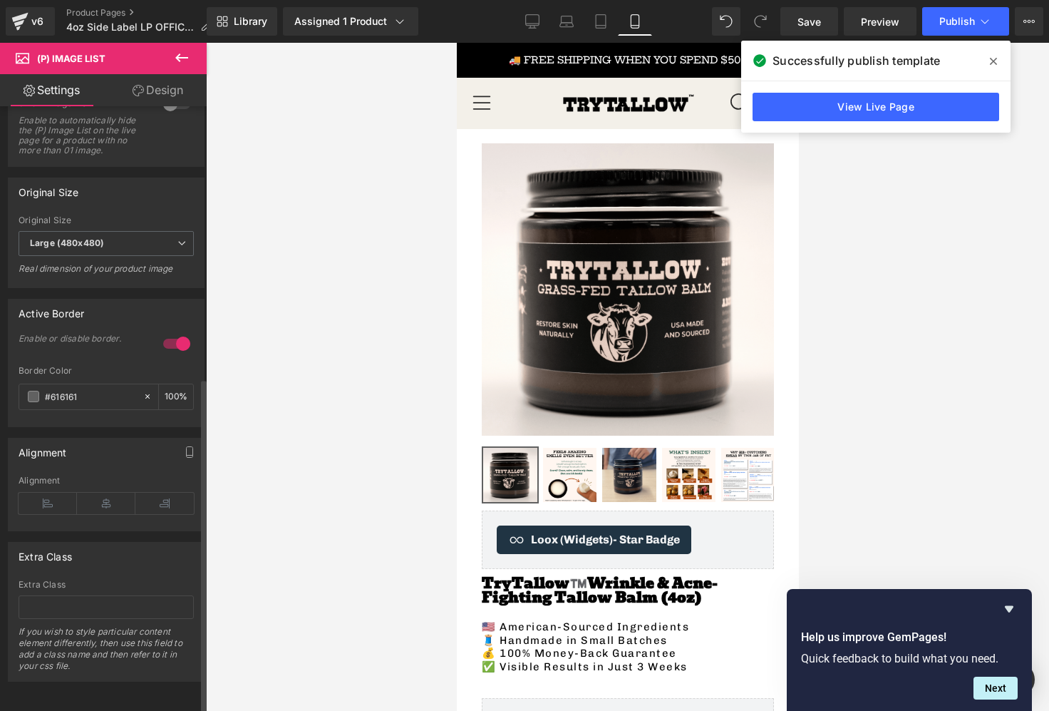
click at [180, 333] on div at bounding box center [177, 343] width 34 height 23
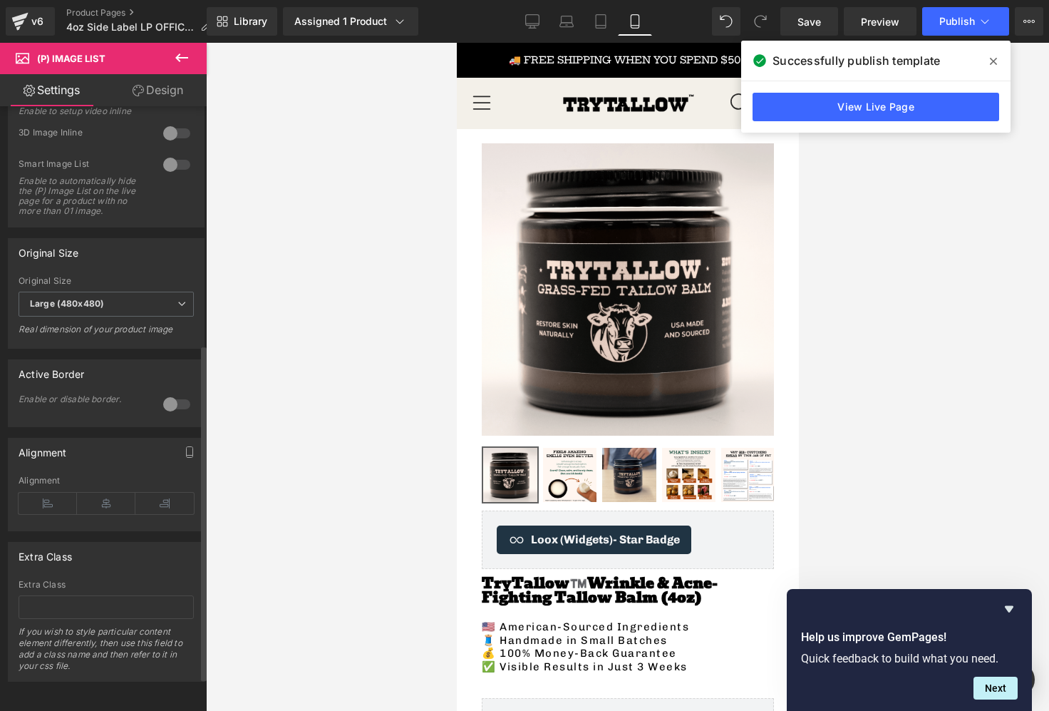
scroll to position [428, 0]
click at [177, 333] on div "Small (100x100) Medium (240x240) Large (480x480) Large (600x600) 1024x1024 2048…" at bounding box center [106, 312] width 195 height 72
click at [164, 393] on div at bounding box center [177, 404] width 34 height 23
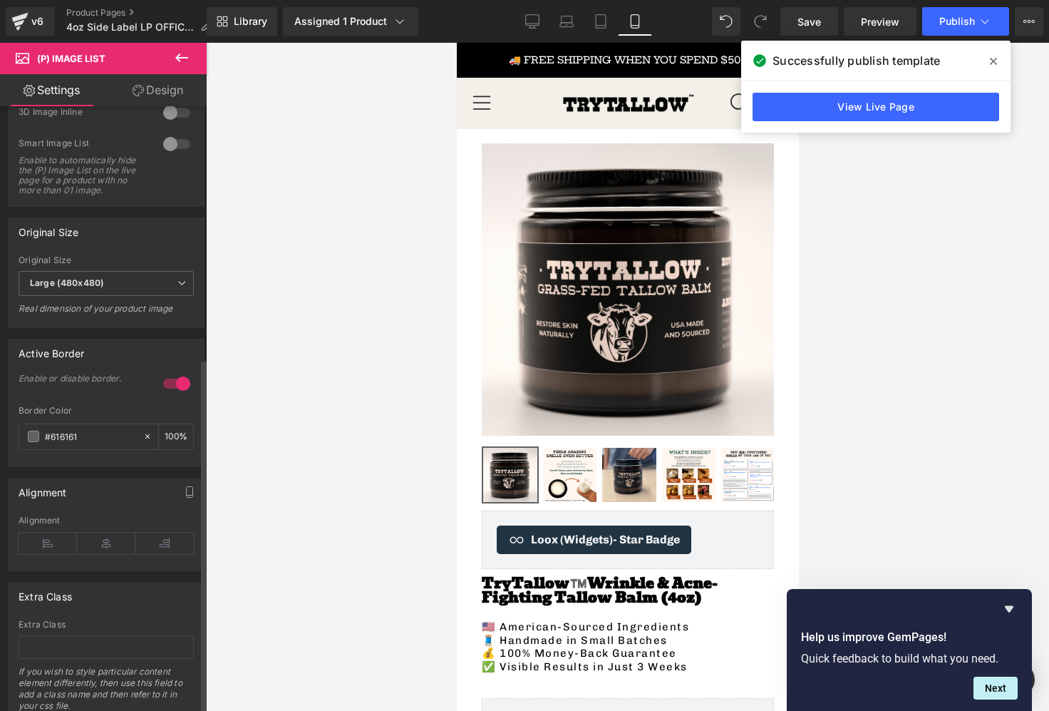
scroll to position [489, 0]
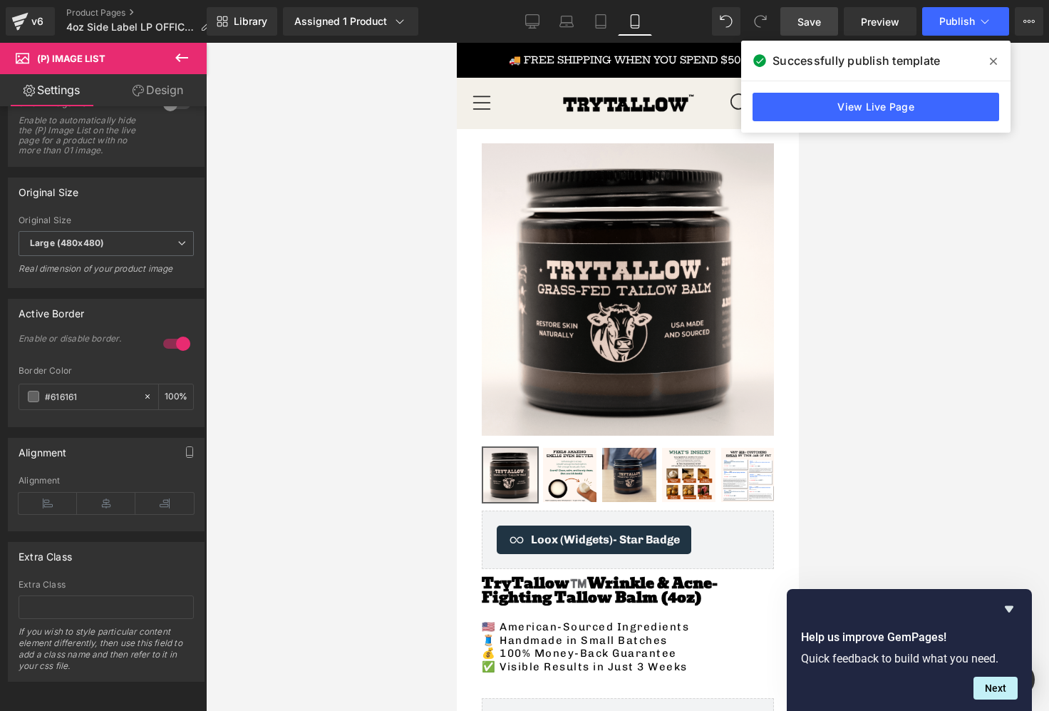
click at [826, 22] on link "Save" at bounding box center [809, 21] width 58 height 29
